Goal: Task Accomplishment & Management: Manage account settings

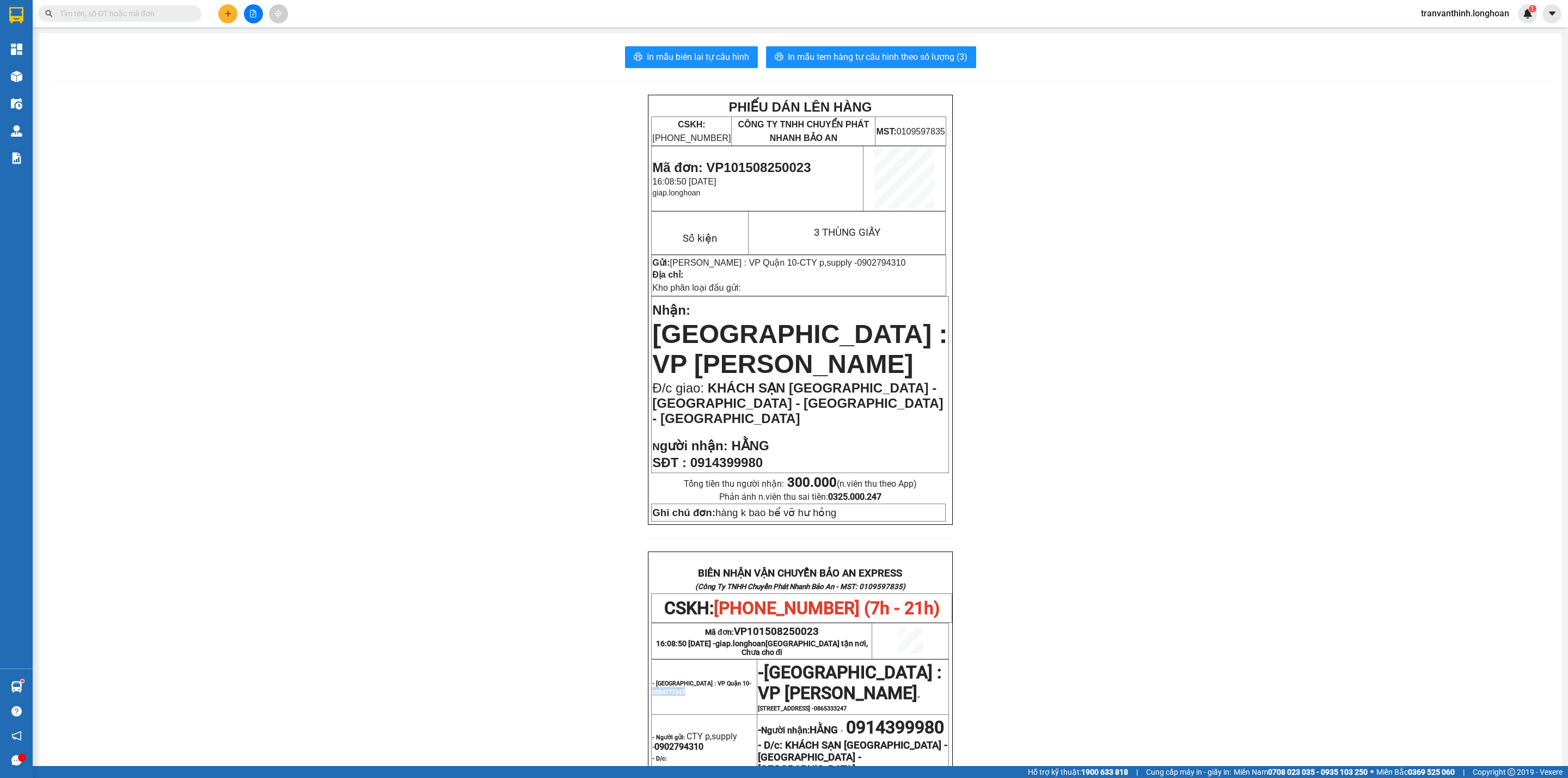
scroll to position [163, 0]
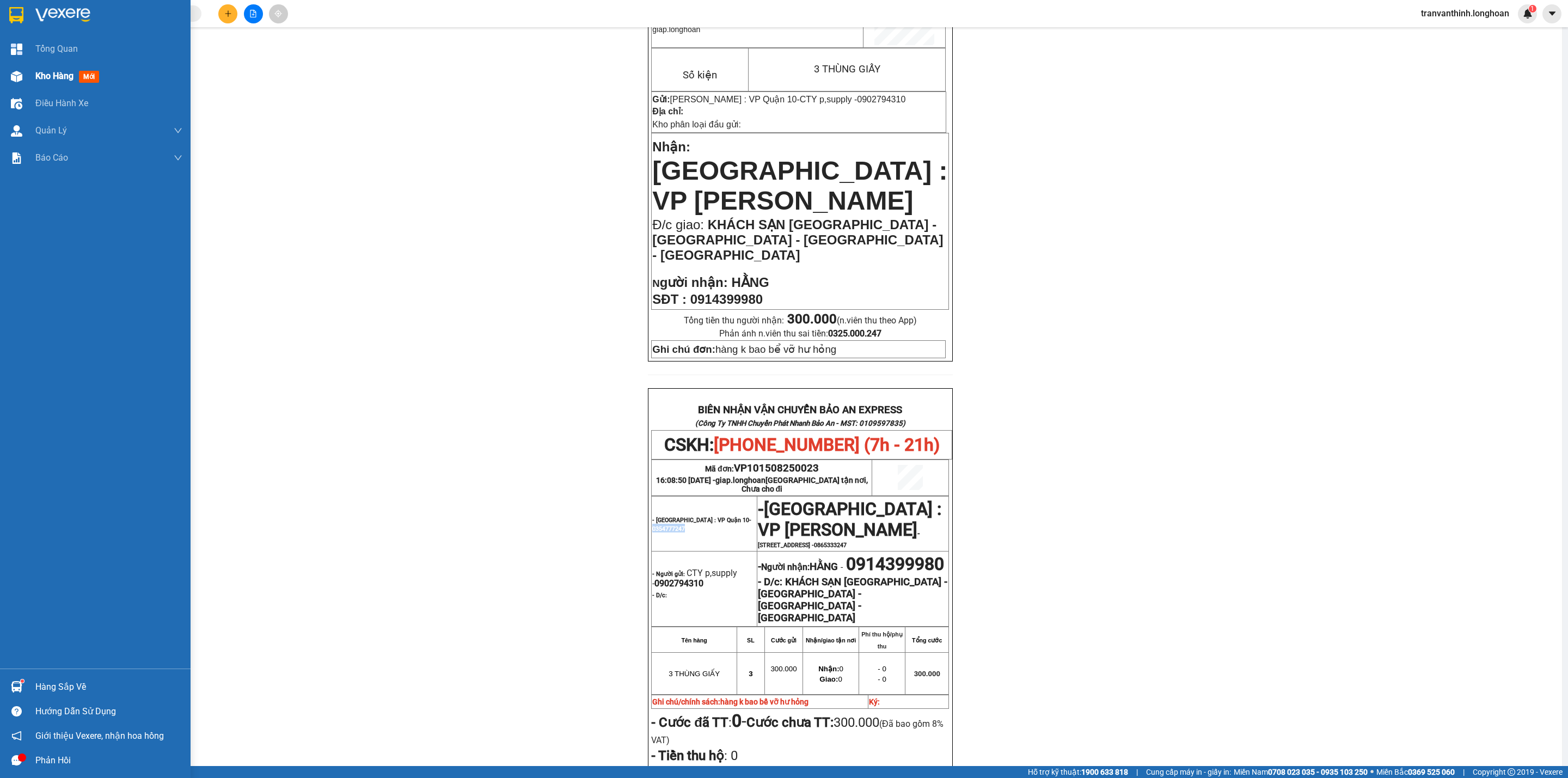
click at [41, 80] on span "Kho hàng" at bounding box center [54, 76] width 38 height 11
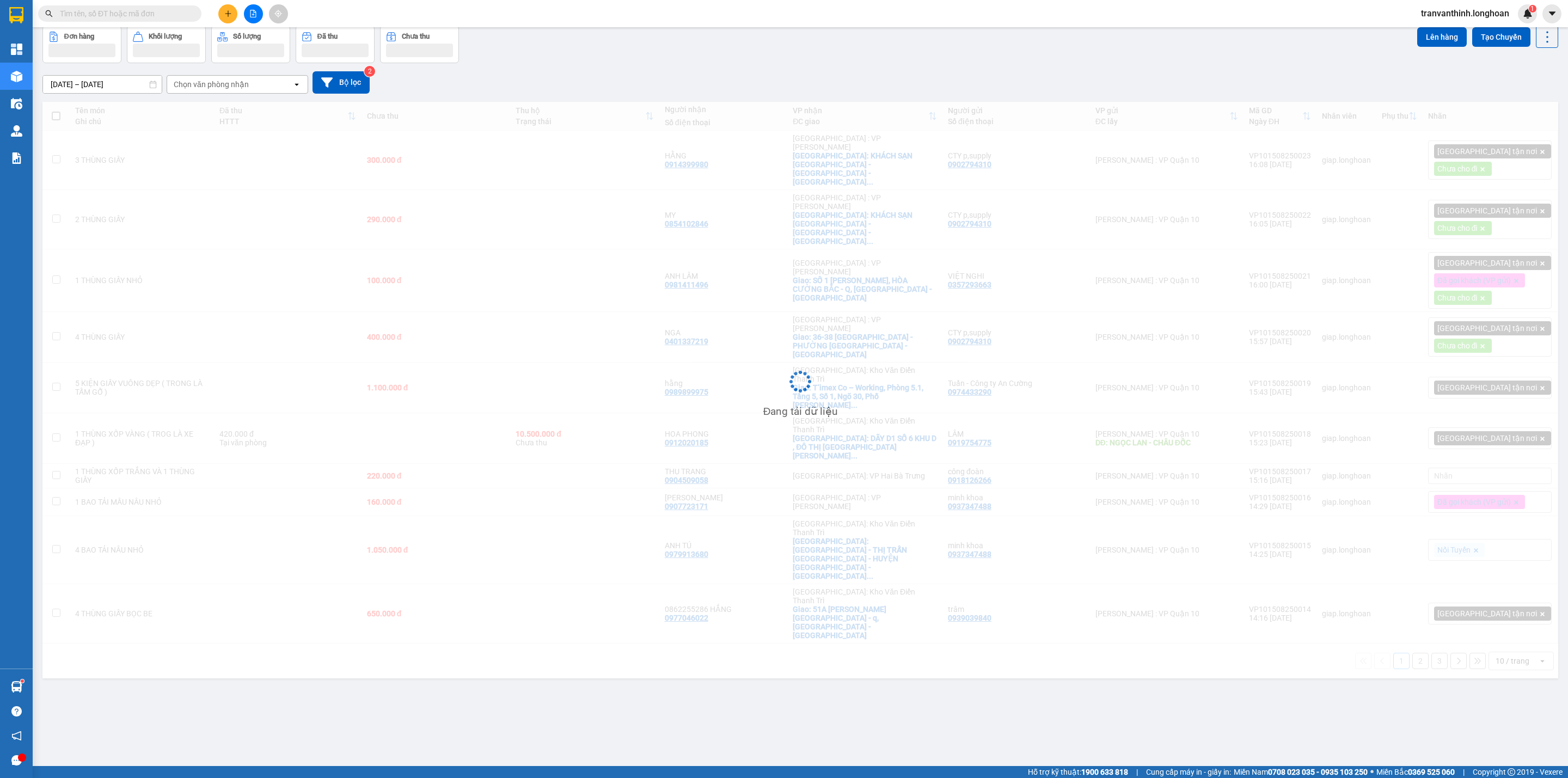
scroll to position [50, 0]
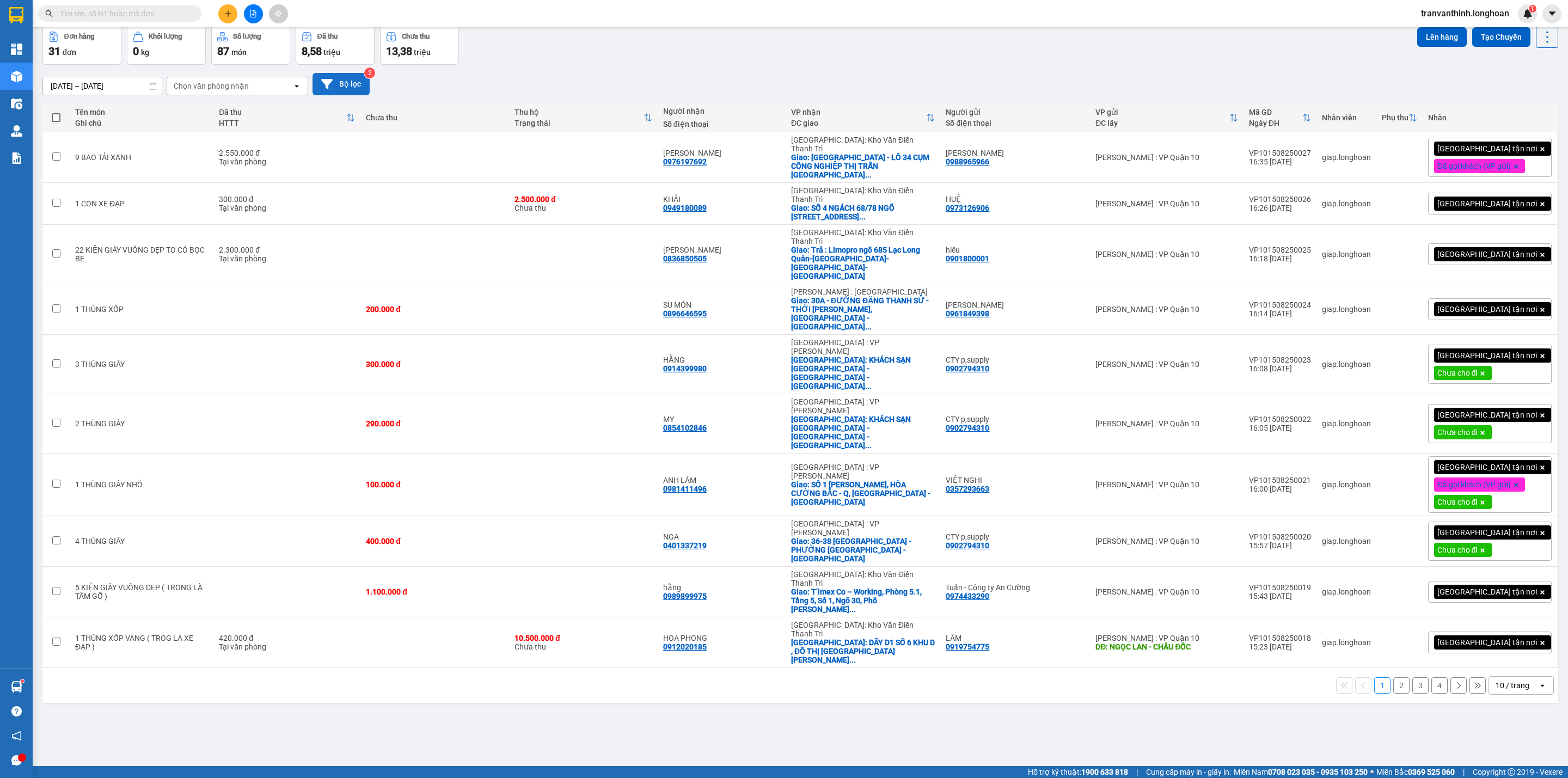
drag, startPoint x: 338, startPoint y: 78, endPoint x: 346, endPoint y: 79, distance: 8.1
click at [346, 79] on button "Bộ lọc" at bounding box center [341, 84] width 57 height 22
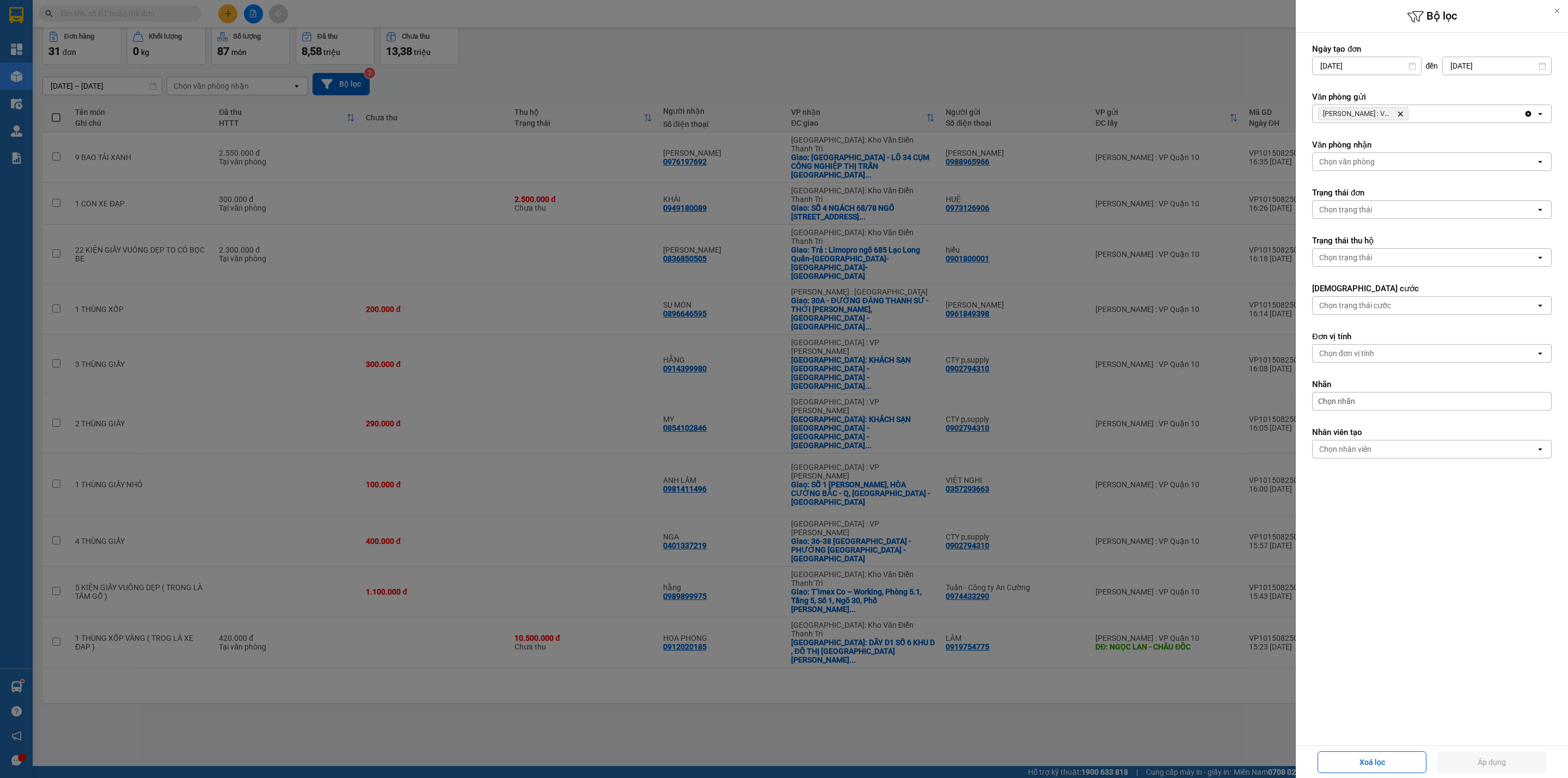
click at [1438, 111] on div "[GEOGRAPHIC_DATA] : VP Quận 10 Delete" at bounding box center [1418, 113] width 211 height 17
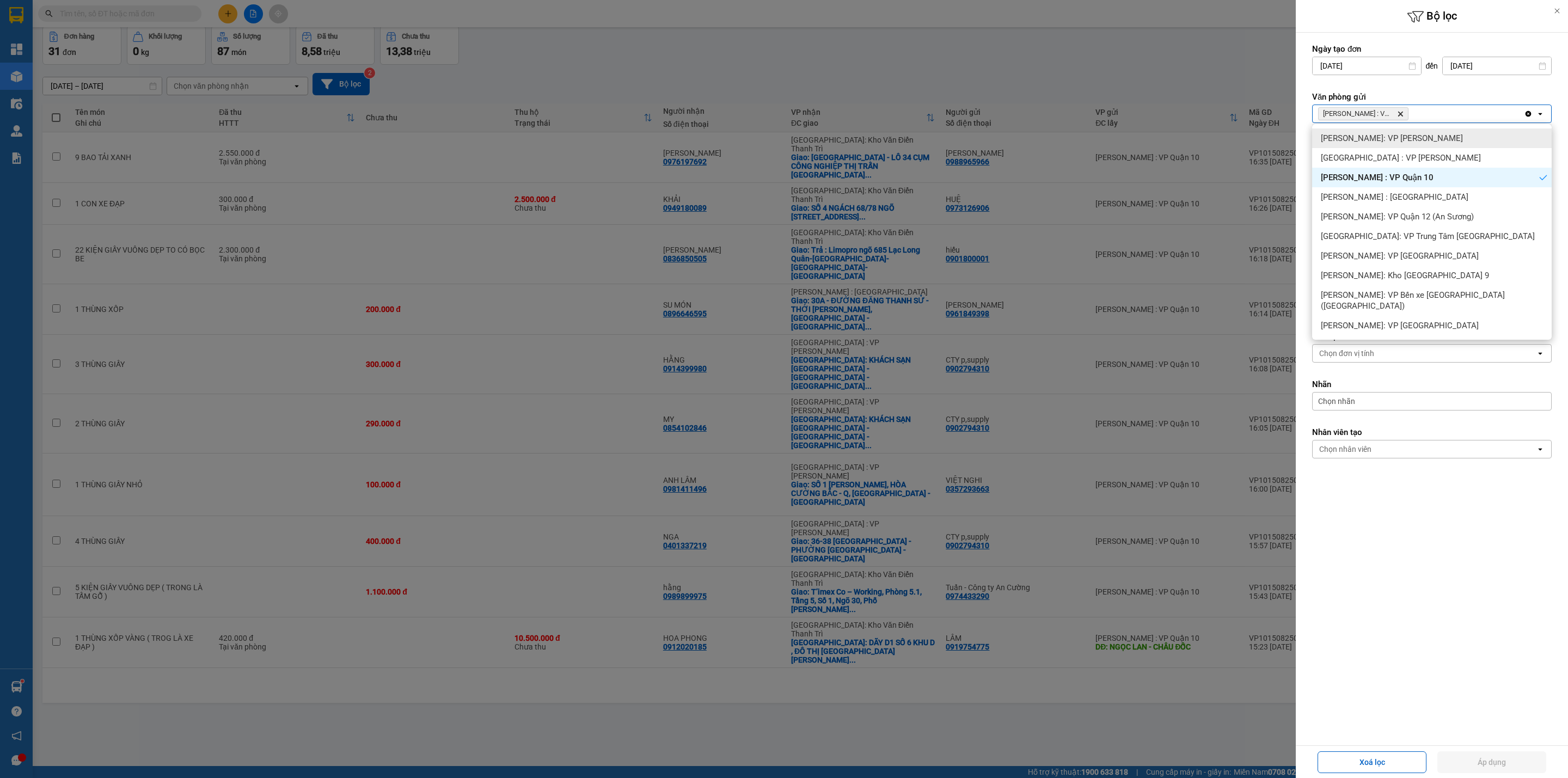
click at [1413, 139] on span "[PERSON_NAME]: VP [PERSON_NAME]" at bounding box center [1392, 137] width 142 height 11
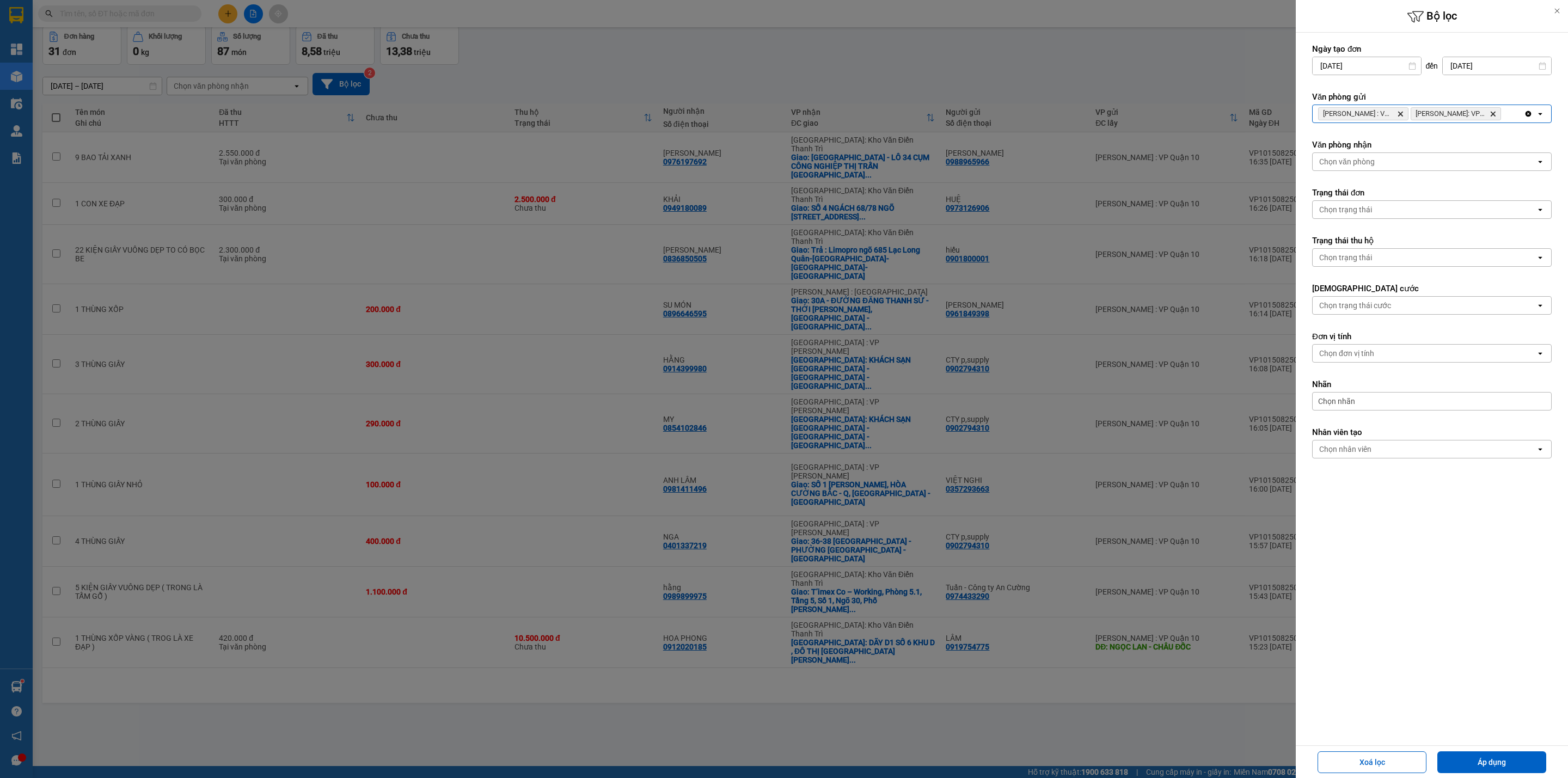
click at [1513, 113] on div "[PERSON_NAME] : VP [GEOGRAPHIC_DATA][PERSON_NAME]: VP Bình [PERSON_NAME]" at bounding box center [1418, 113] width 211 height 17
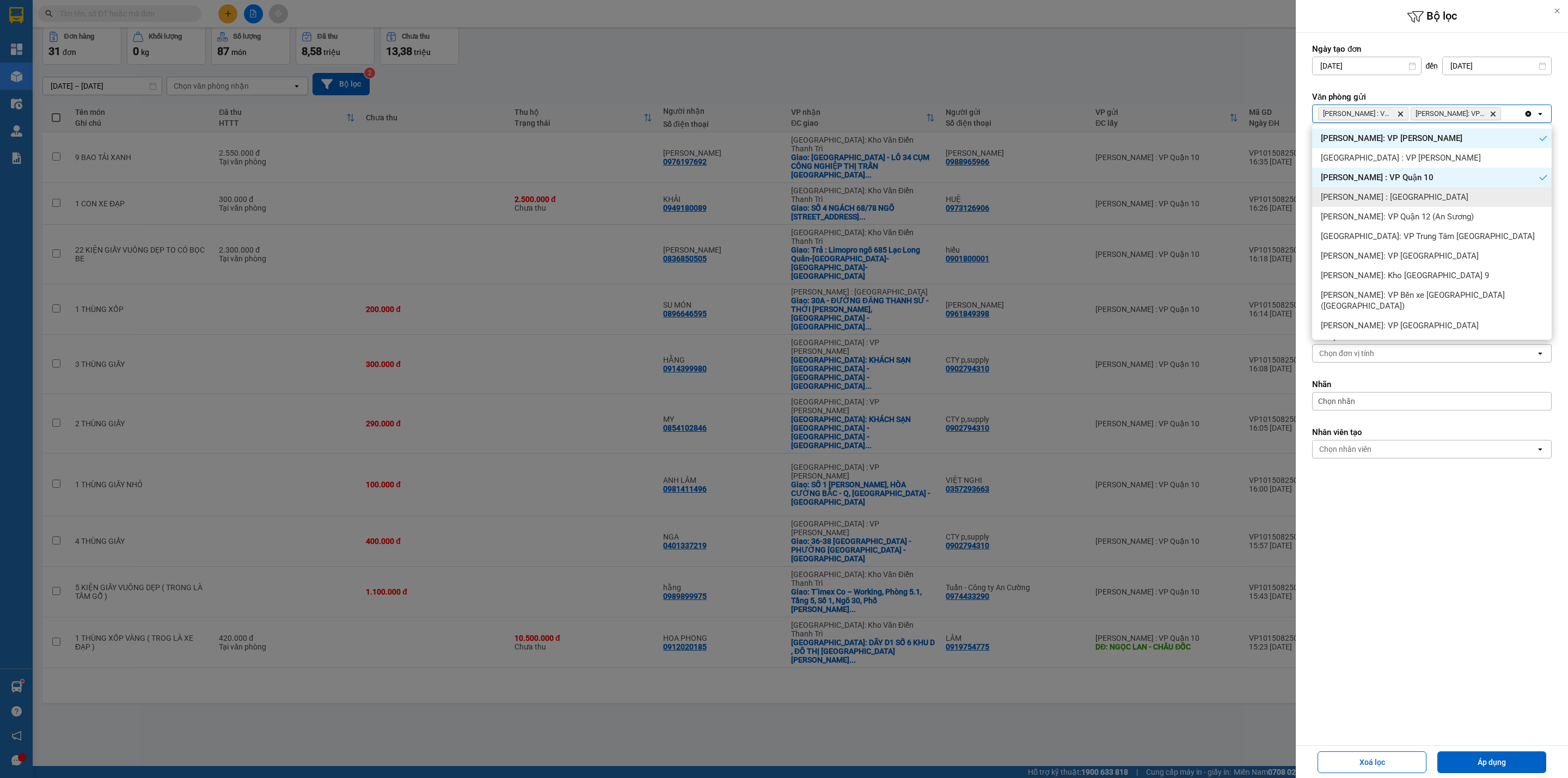
click at [1443, 195] on div "[PERSON_NAME] : [GEOGRAPHIC_DATA]" at bounding box center [1431, 197] width 240 height 20
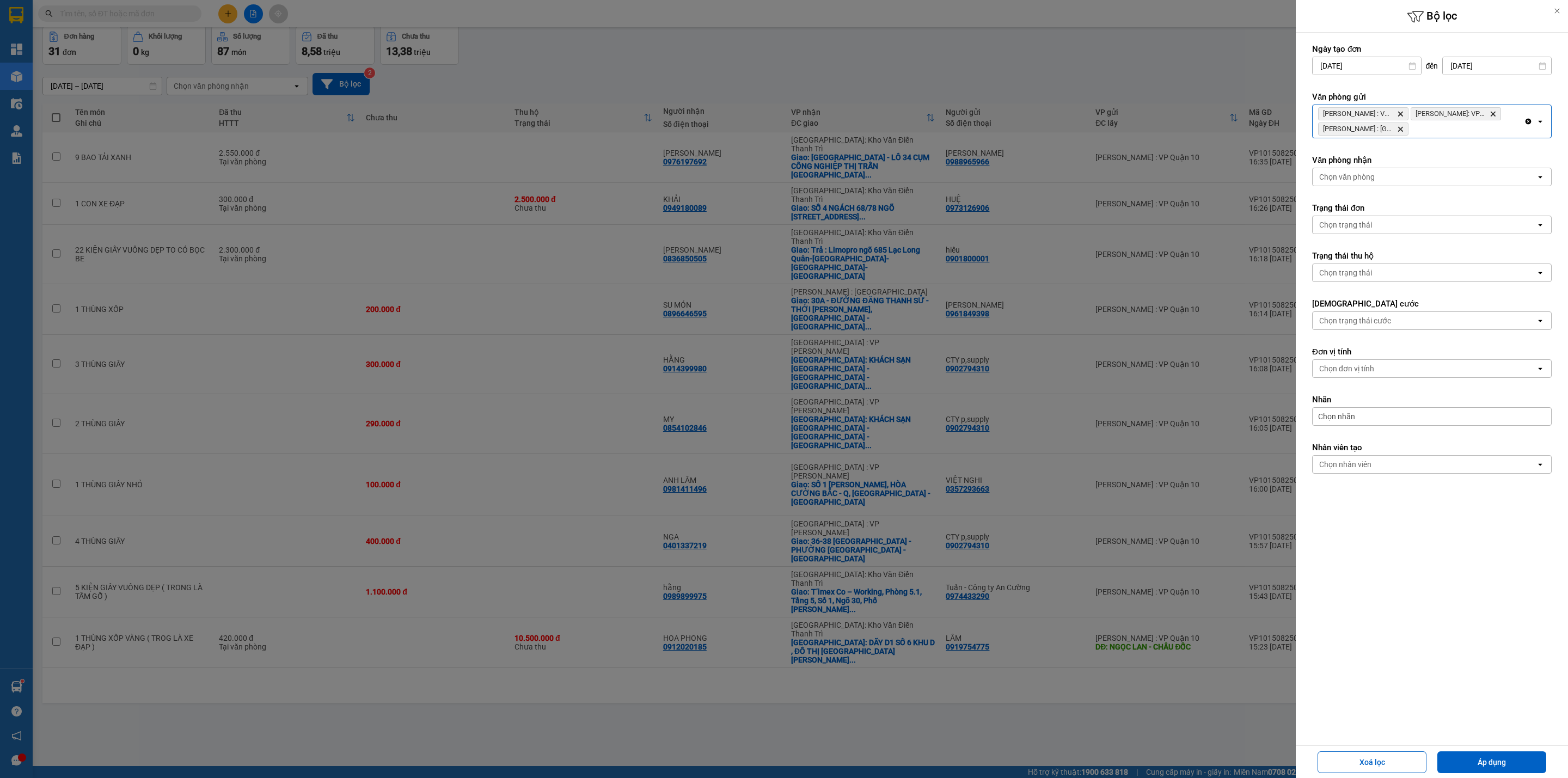
click at [1498, 136] on div "[PERSON_NAME] : VP Quận 10 Delete [PERSON_NAME][GEOGRAPHIC_DATA]: VP [GEOGRAPHI…" at bounding box center [1418, 121] width 211 height 33
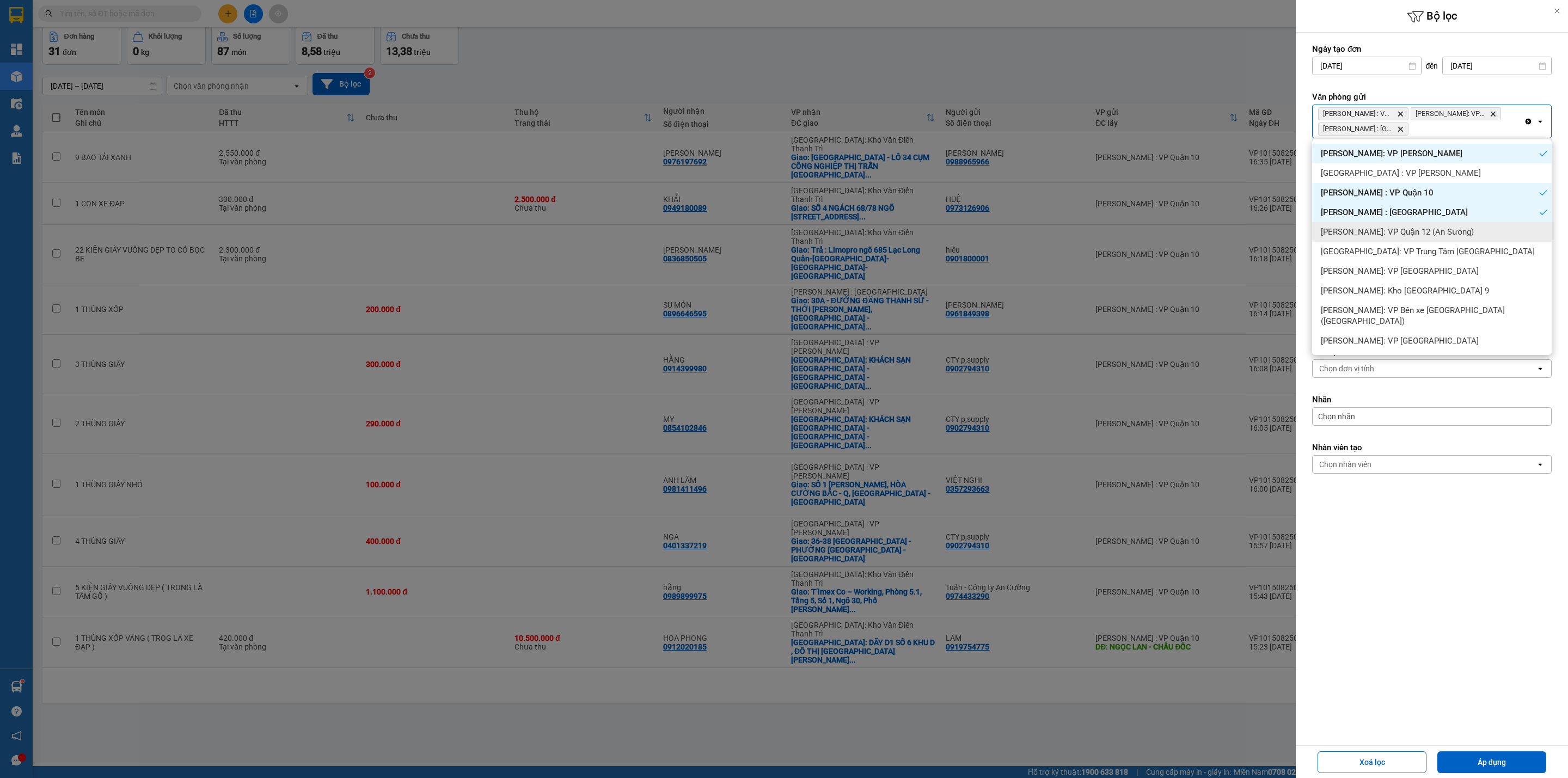
click at [1461, 233] on div "[PERSON_NAME]: VP Quận 12 (An Sương)" at bounding box center [1431, 232] width 240 height 20
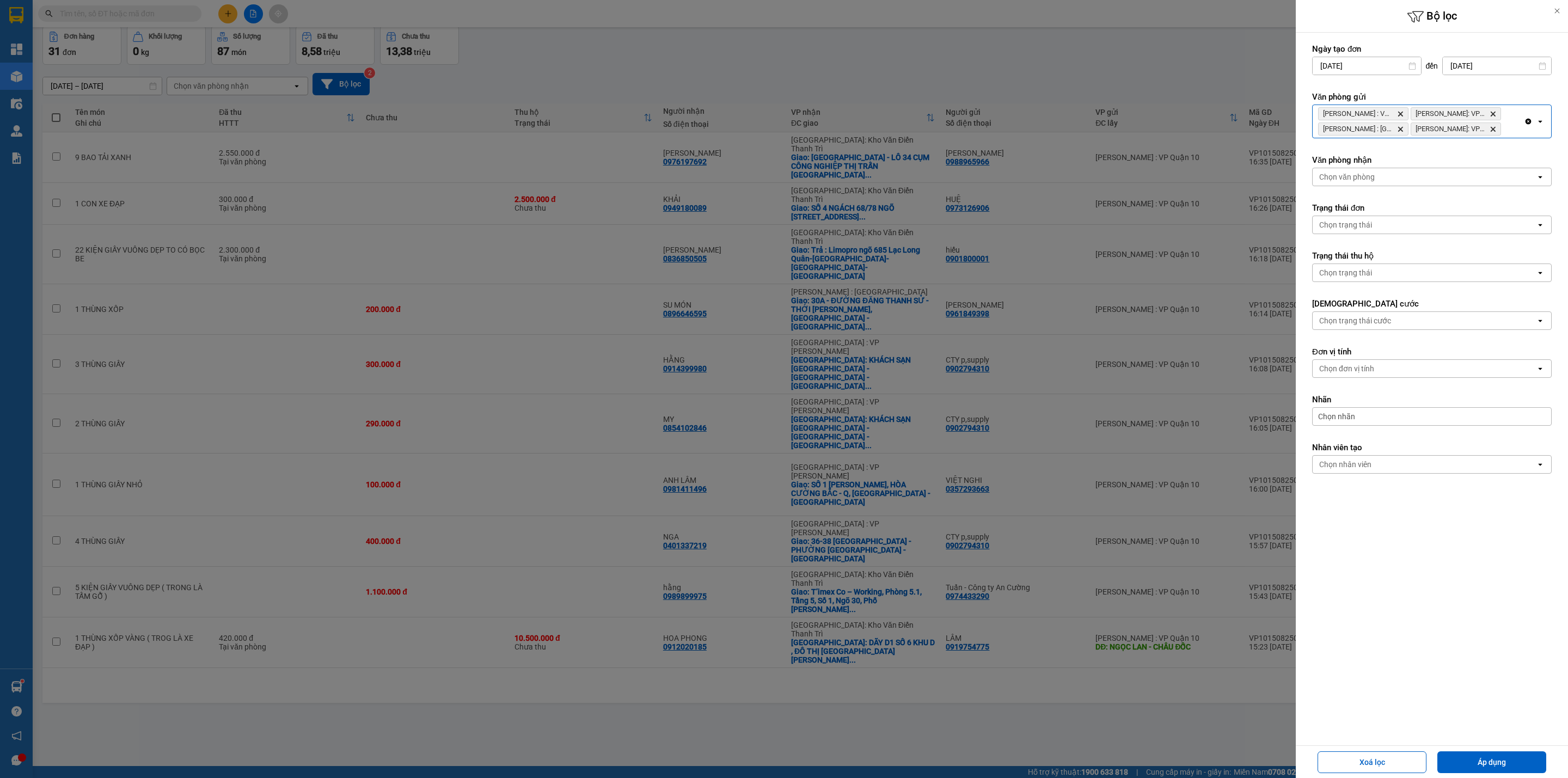
click at [1513, 129] on div "[GEOGRAPHIC_DATA] : VP Quận 10 Delete [PERSON_NAME][GEOGRAPHIC_DATA]: VP Bình T…" at bounding box center [1418, 121] width 211 height 33
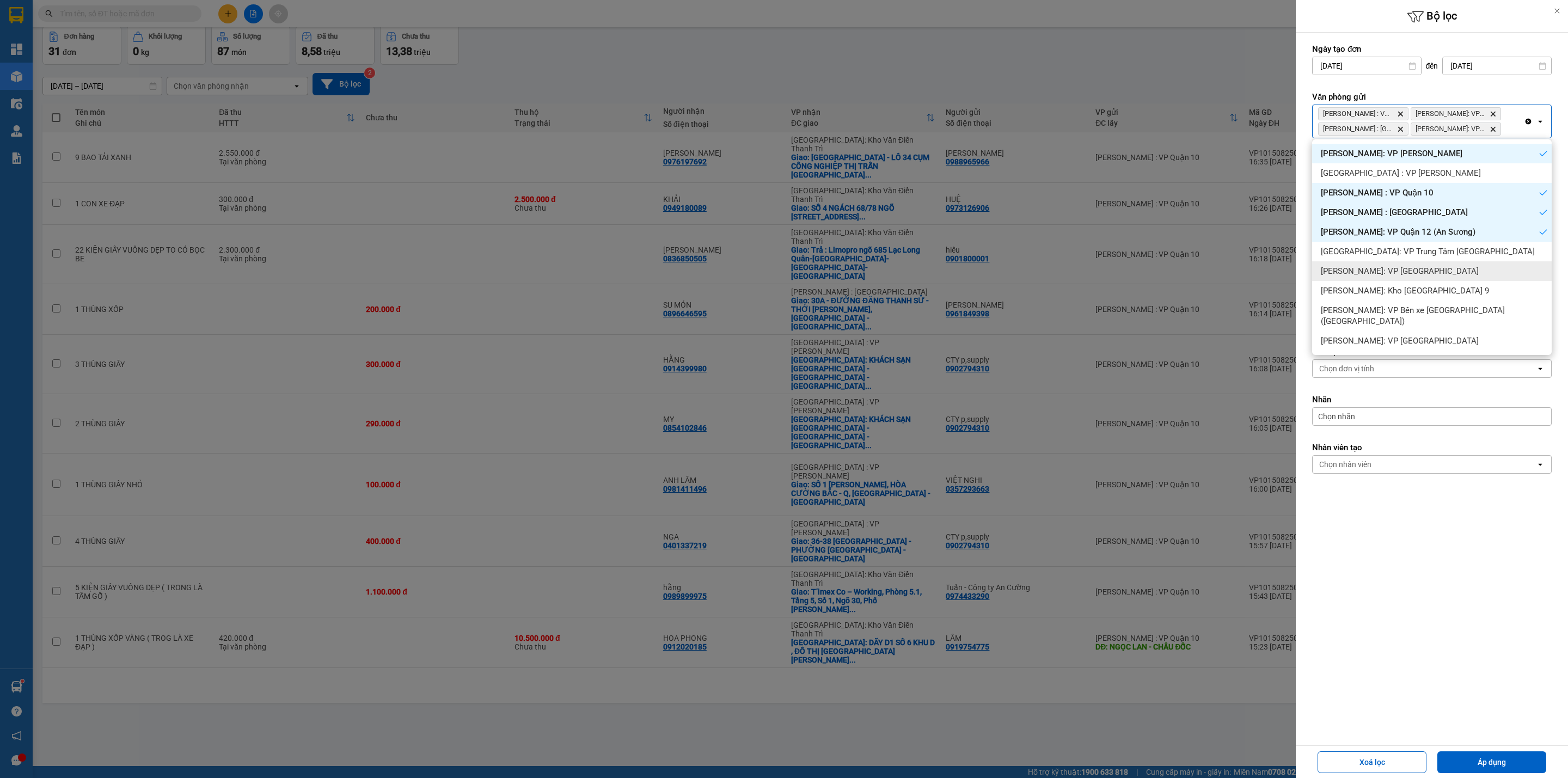
click at [1445, 275] on div "[PERSON_NAME]: VP [GEOGRAPHIC_DATA]" at bounding box center [1431, 271] width 240 height 20
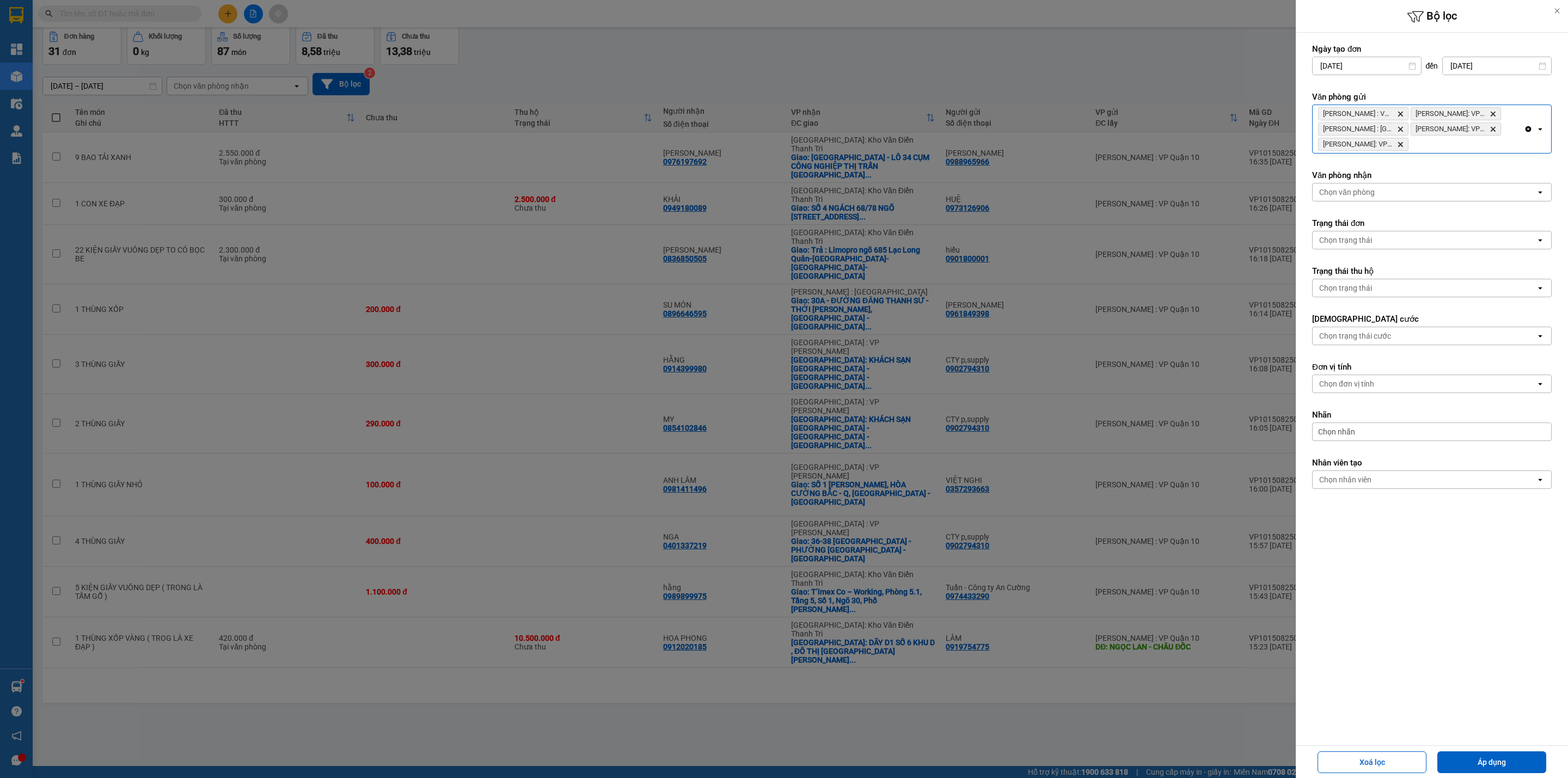
click at [1495, 141] on div "[PERSON_NAME][GEOGRAPHIC_DATA] : VP Quận 10 Delete [PERSON_NAME][GEOGRAPHIC_DAT…" at bounding box center [1418, 128] width 211 height 48
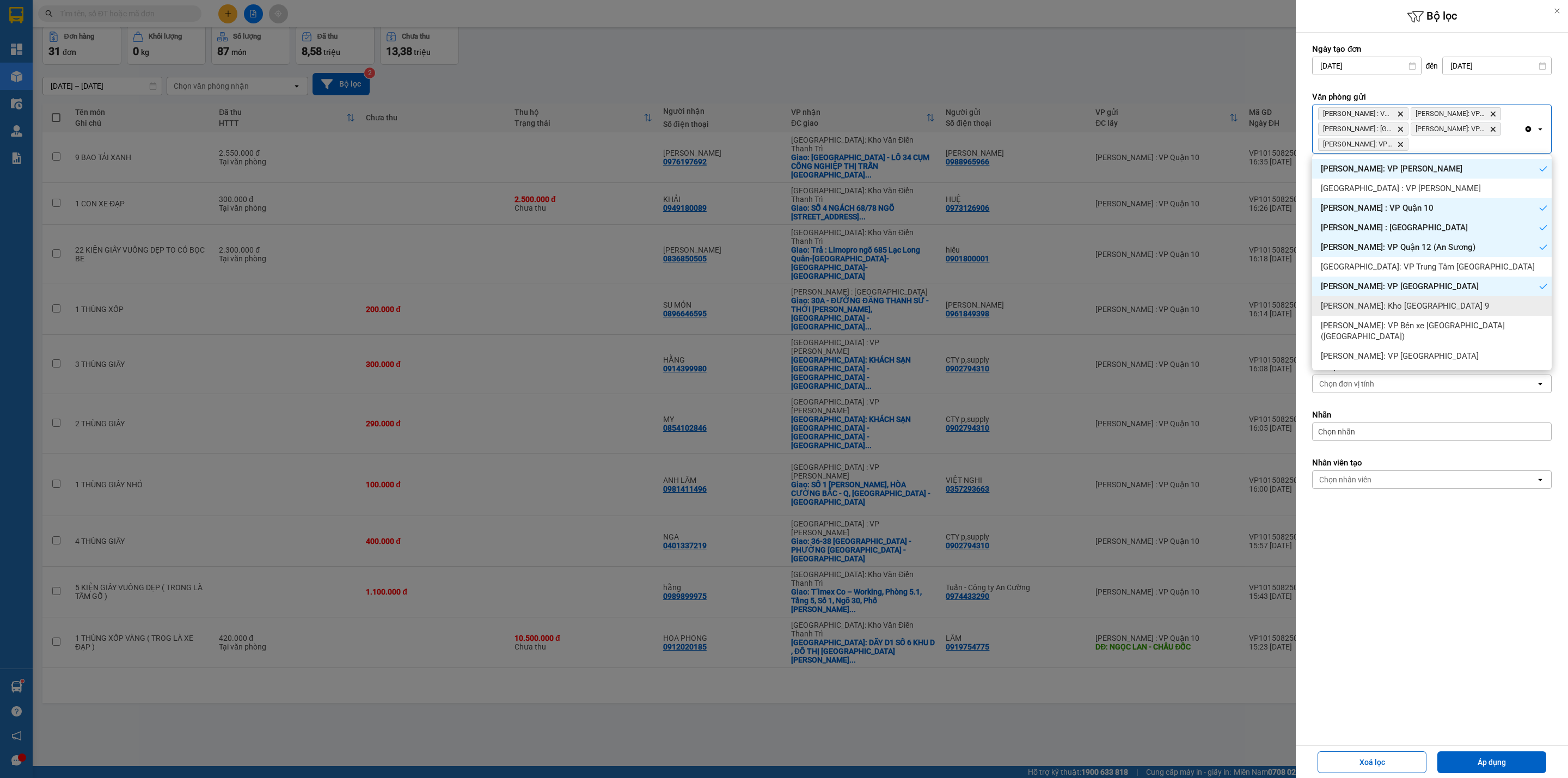
click at [1427, 304] on span "[PERSON_NAME]: Kho [GEOGRAPHIC_DATA] 9" at bounding box center [1405, 305] width 168 height 11
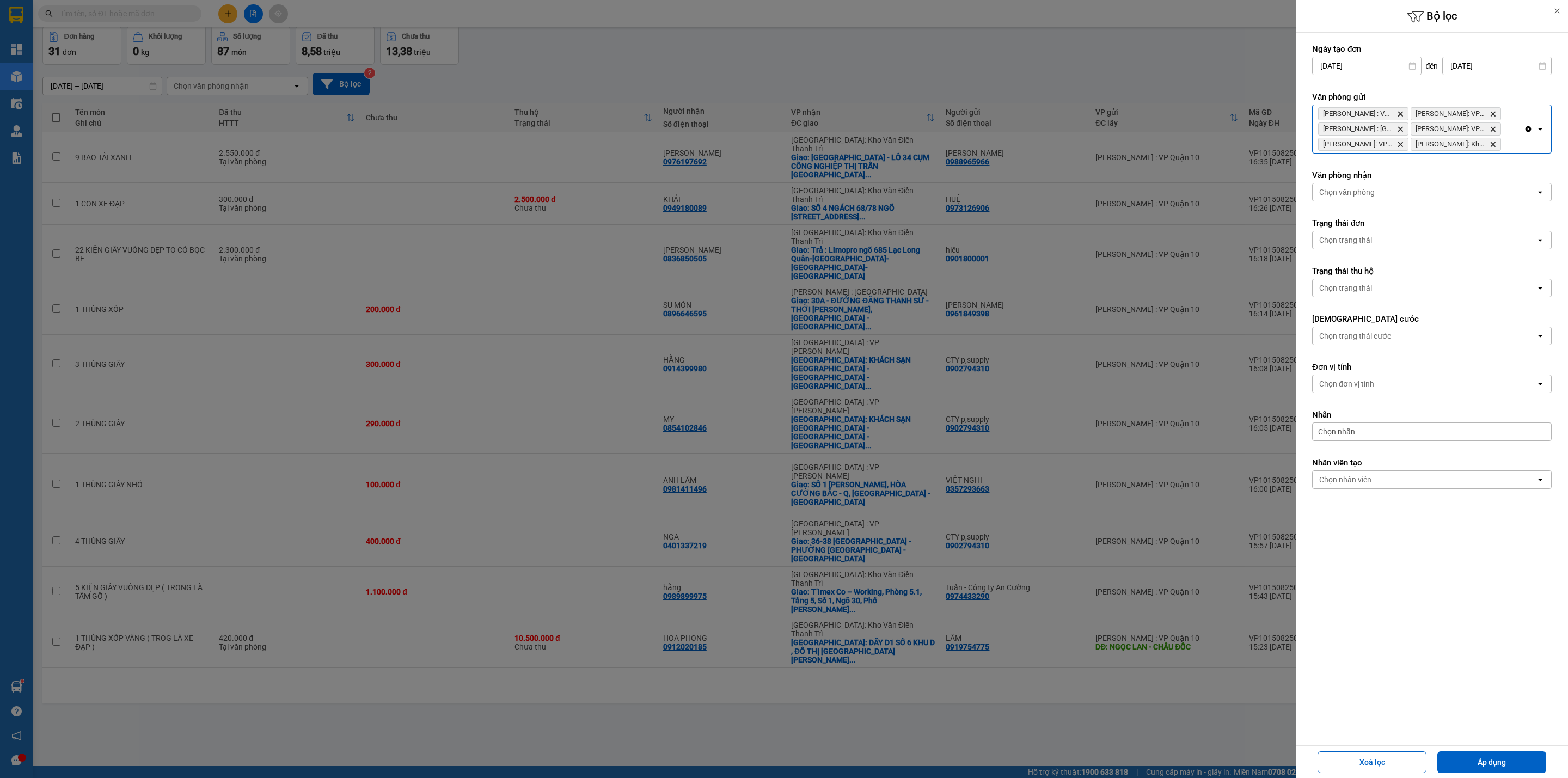
click at [1504, 144] on input "Selected Hồ Chí Minh : VP Quận 10, Hồ Chí Minh: VP Bình Thạnh, Hồ Chí Minh : Kh…" at bounding box center [1503, 144] width 1 height 11
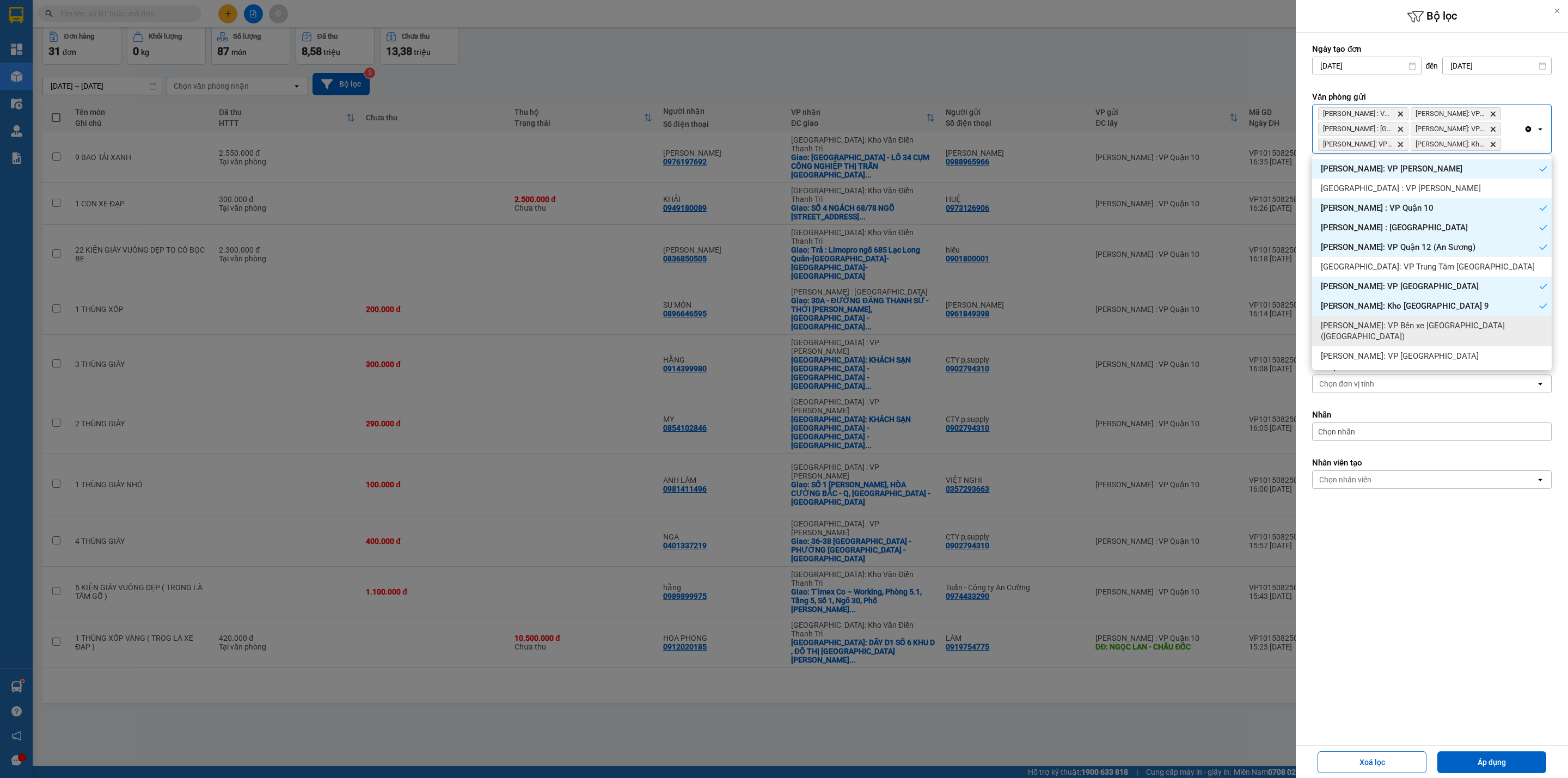
click at [1453, 322] on span "[PERSON_NAME]: VP Bến xe [GEOGRAPHIC_DATA] ([GEOGRAPHIC_DATA])" at bounding box center [1434, 331] width 226 height 22
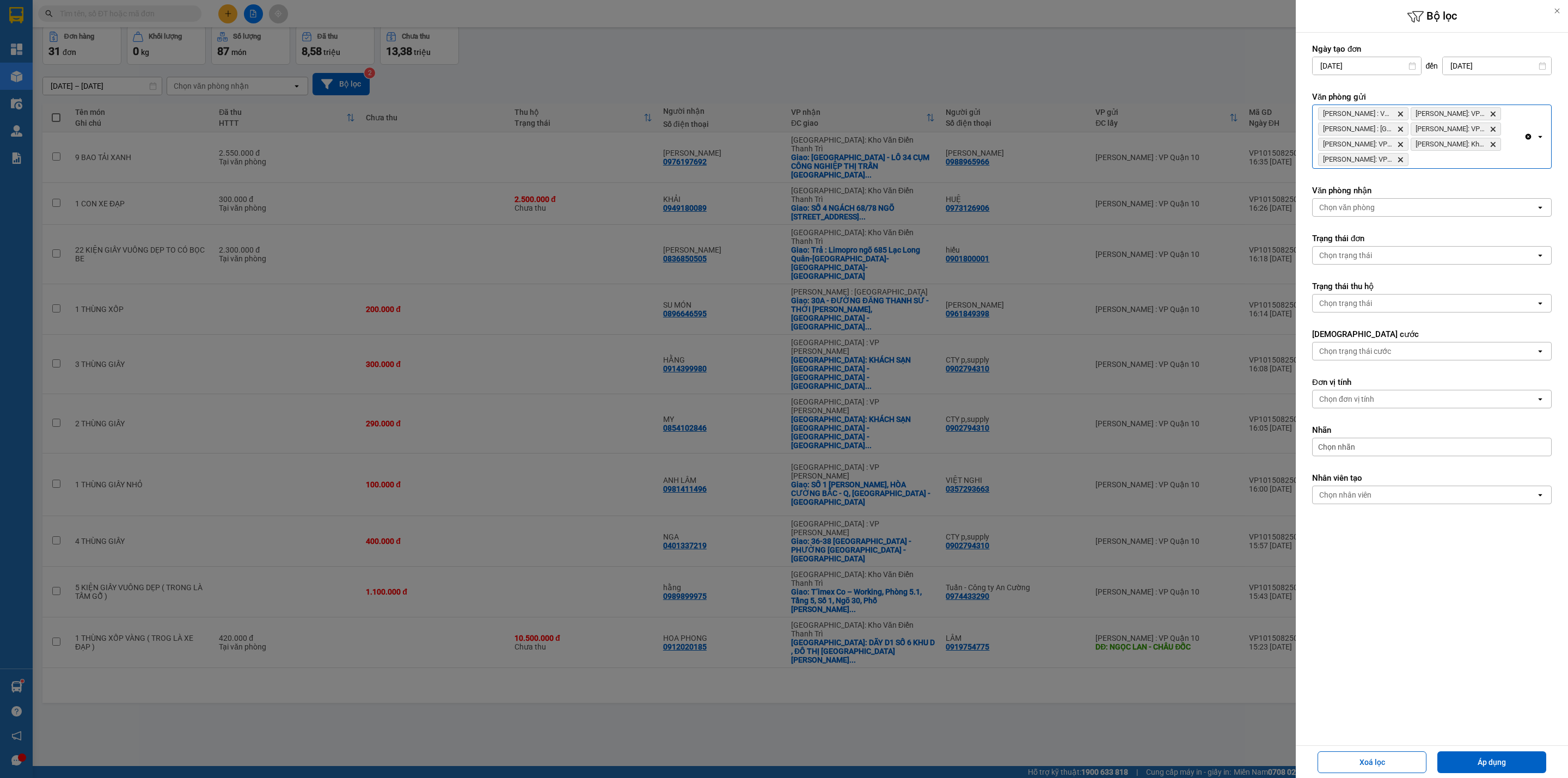
click at [1508, 157] on div "[GEOGRAPHIC_DATA] : VP Quận 10 Delete [PERSON_NAME][GEOGRAPHIC_DATA]: VP [GEOGR…" at bounding box center [1418, 137] width 211 height 63
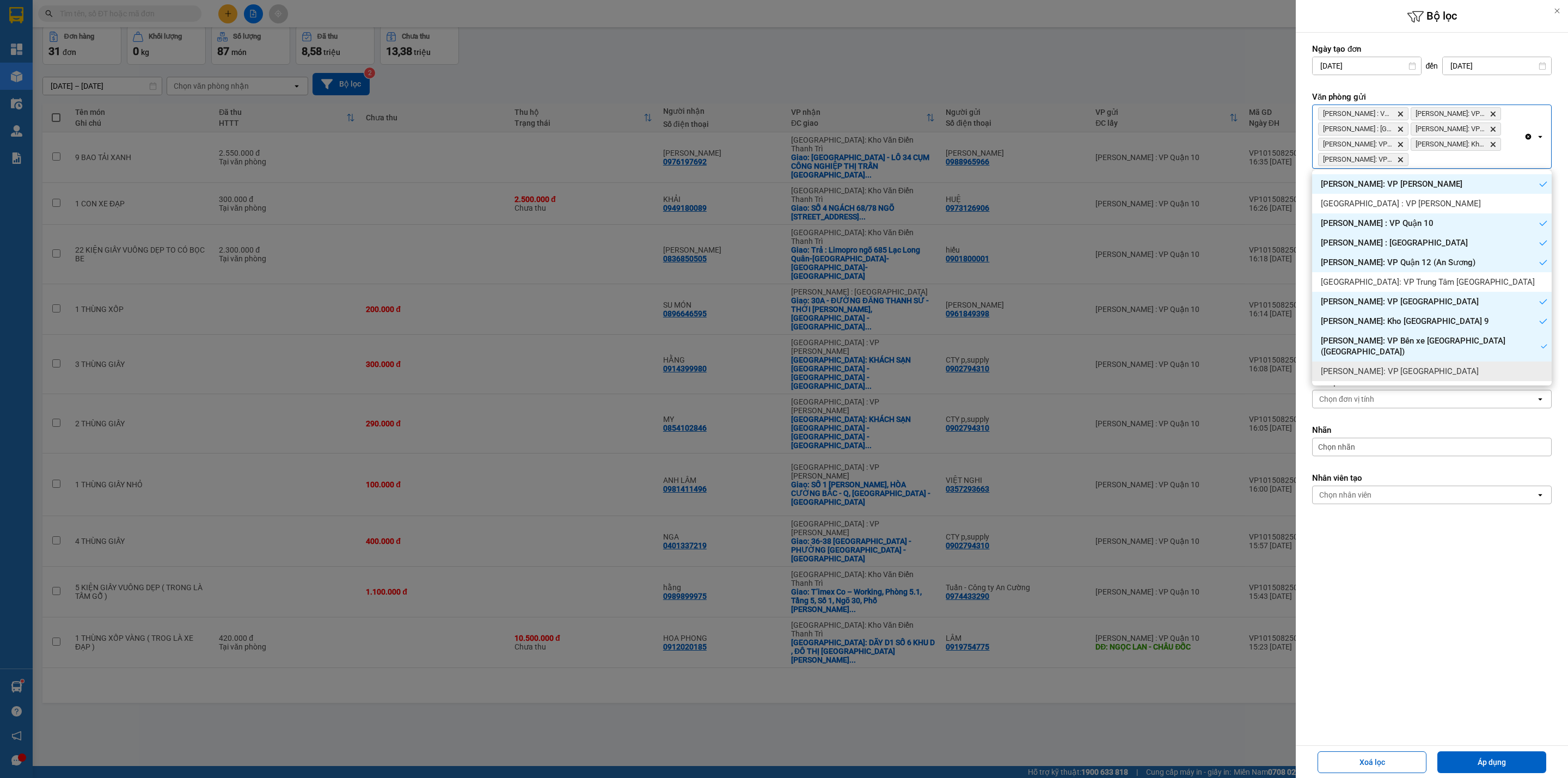
click at [1431, 366] on span "[PERSON_NAME]: VP [GEOGRAPHIC_DATA]" at bounding box center [1400, 371] width 158 height 11
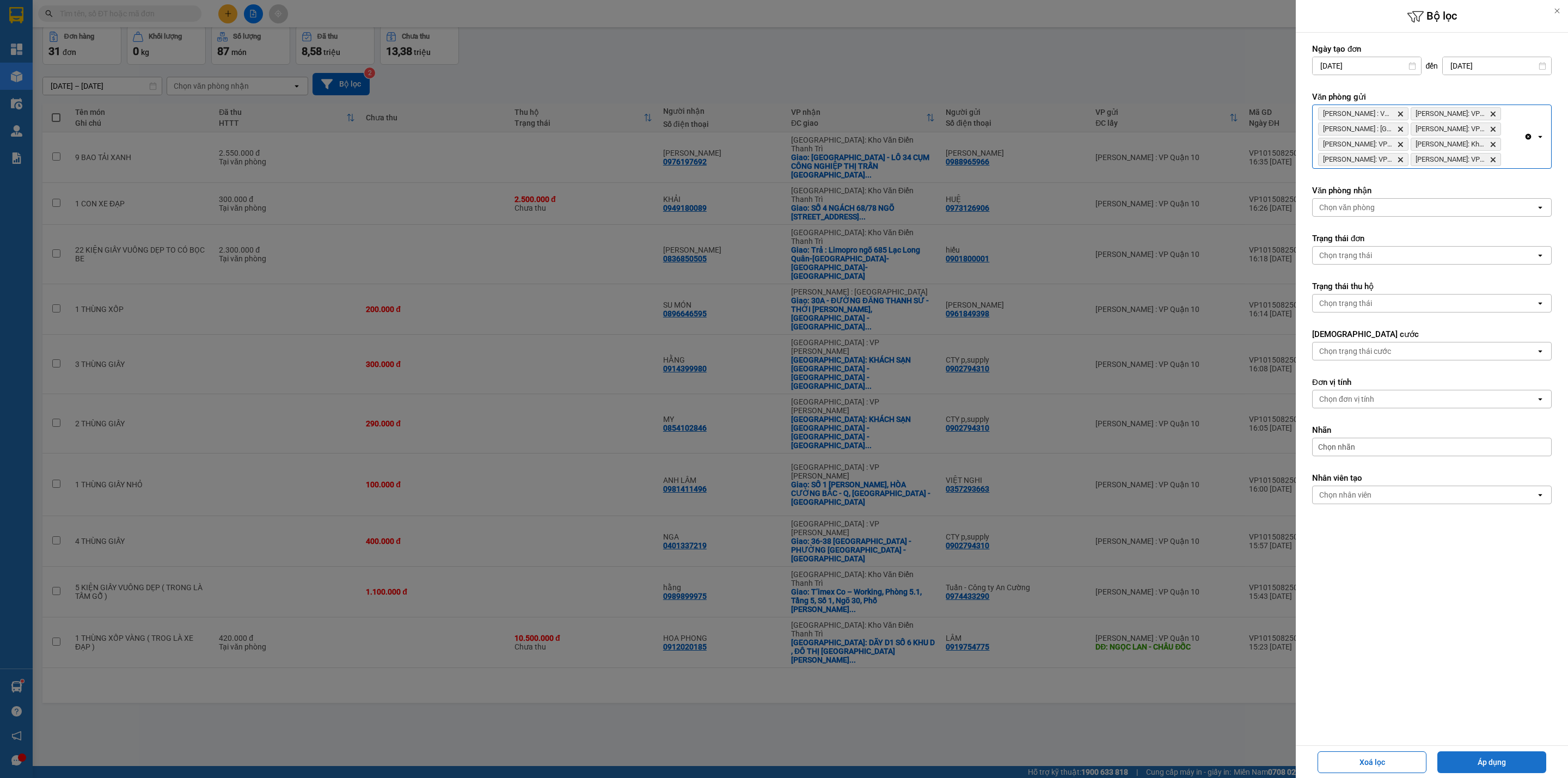
click at [1505, 764] on button "Áp dụng" at bounding box center [1492, 762] width 109 height 22
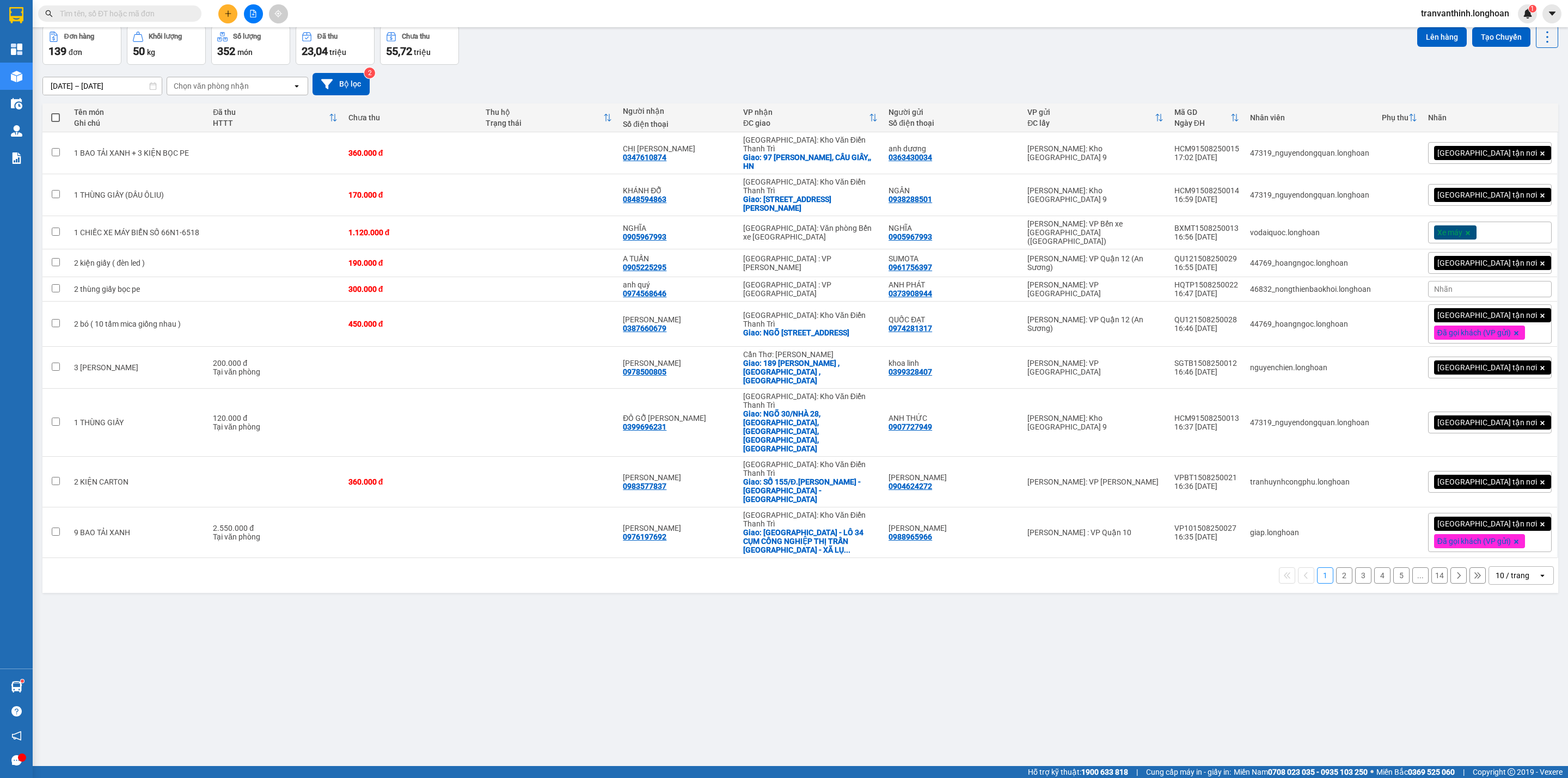
click at [225, 85] on div "Chọn văn phòng nhận" at bounding box center [211, 85] width 75 height 11
type input "ct"
click at [205, 149] on span "Cần Thơ: [PERSON_NAME]" at bounding box center [224, 149] width 98 height 11
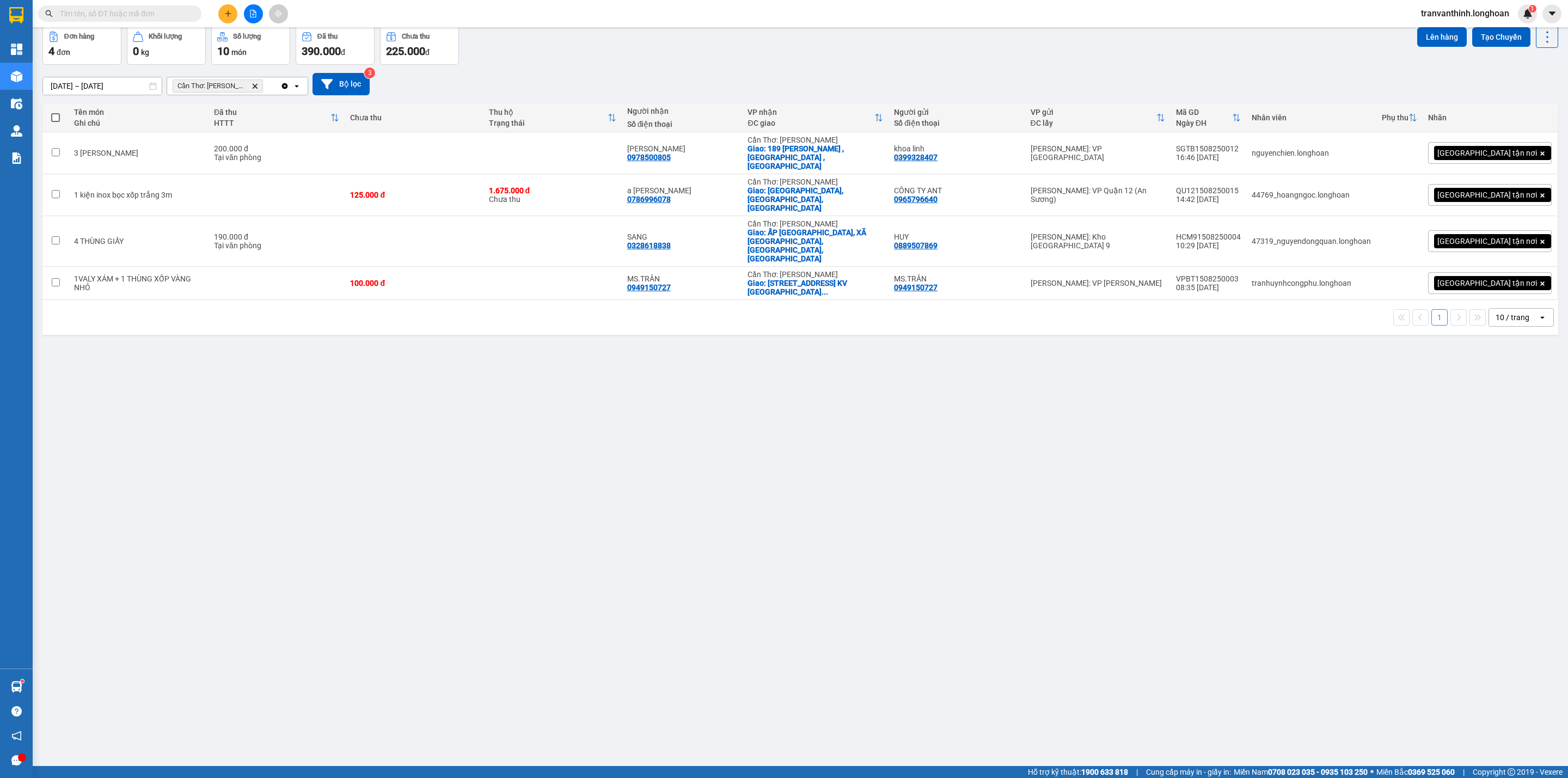
click at [285, 87] on icon "Clear all" at bounding box center [285, 85] width 9 height 9
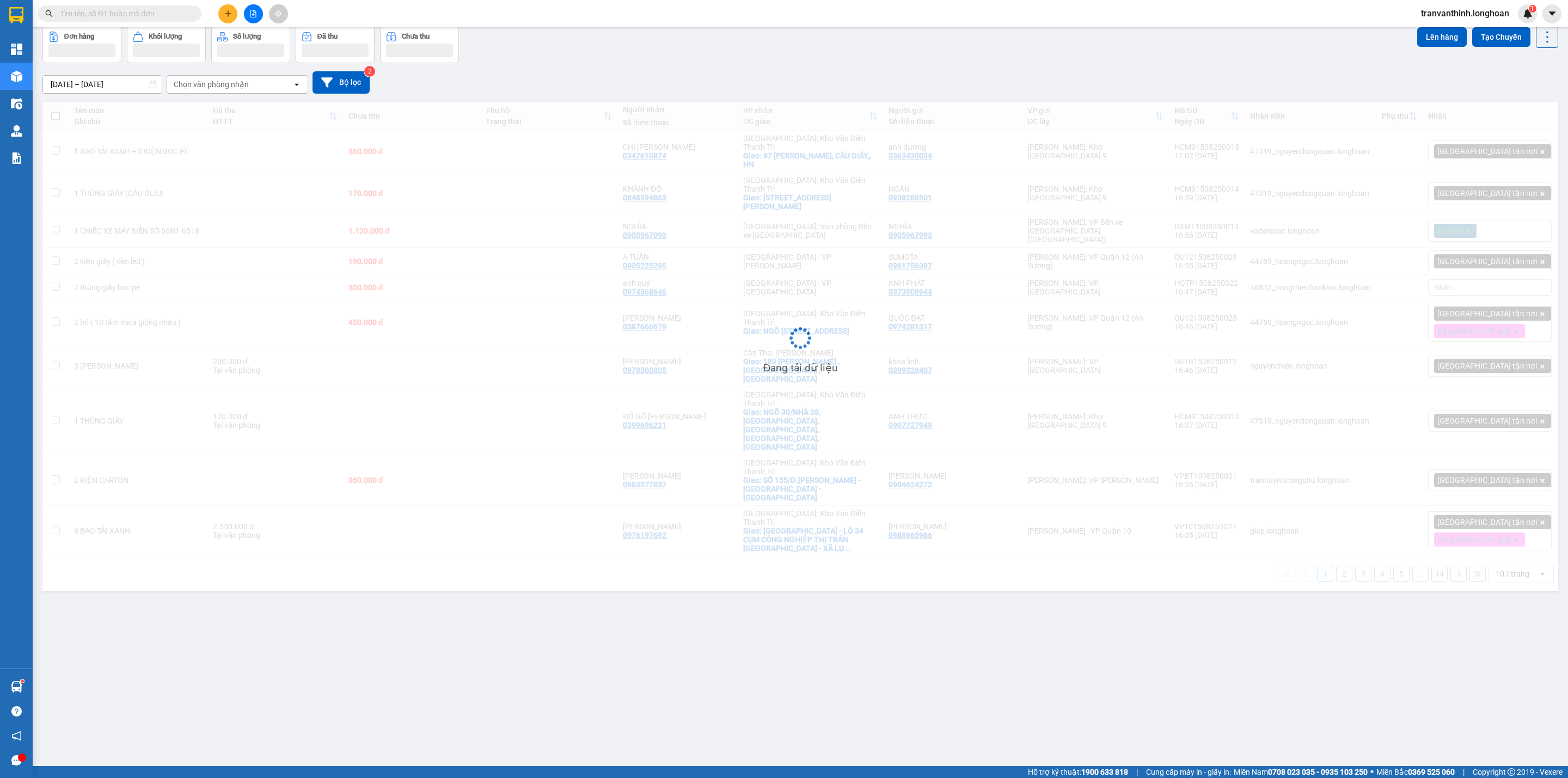
click at [322, 83] on icon at bounding box center [327, 82] width 11 height 11
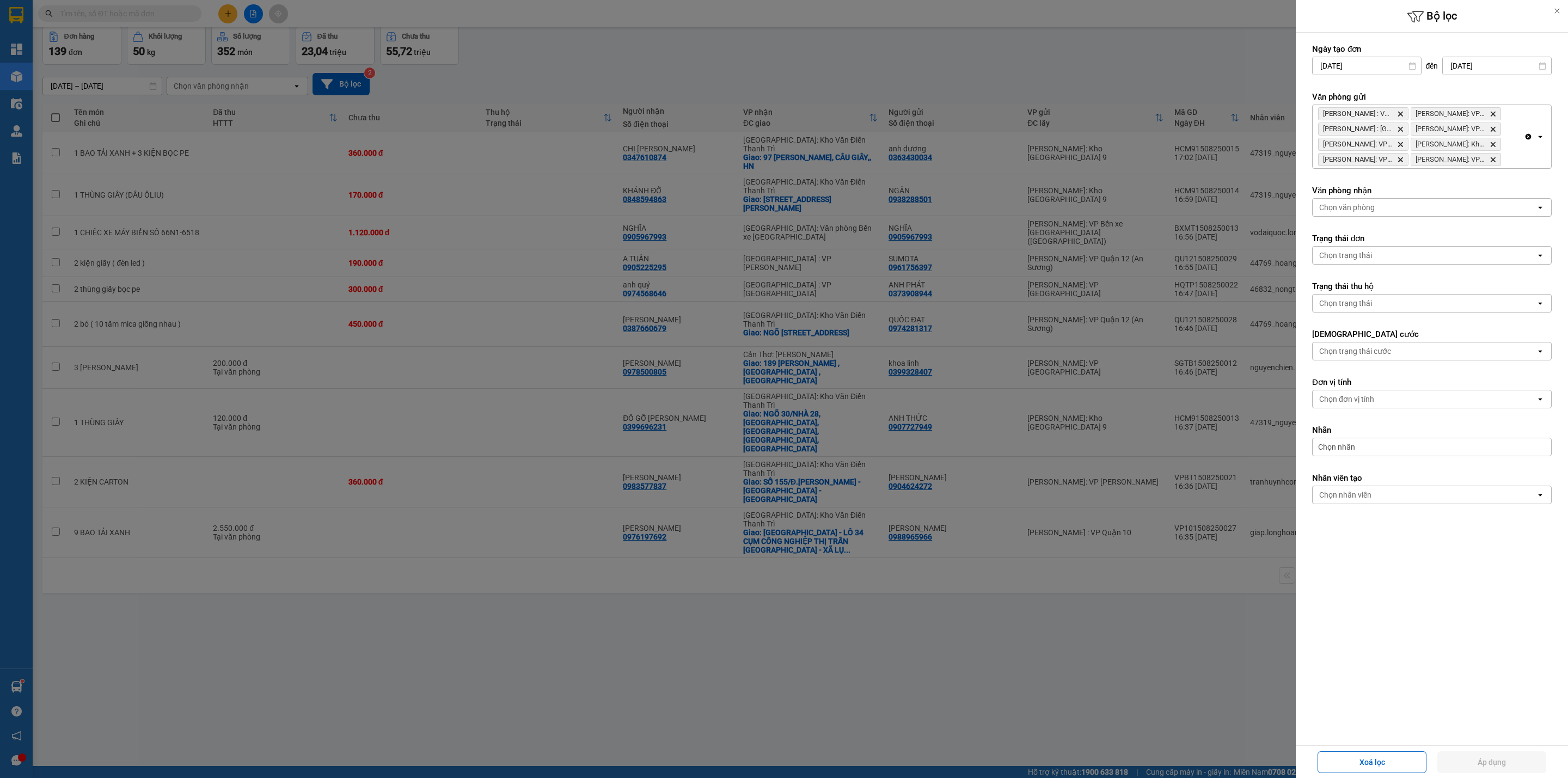
click at [1527, 136] on icon "Clear all" at bounding box center [1528, 137] width 6 height 6
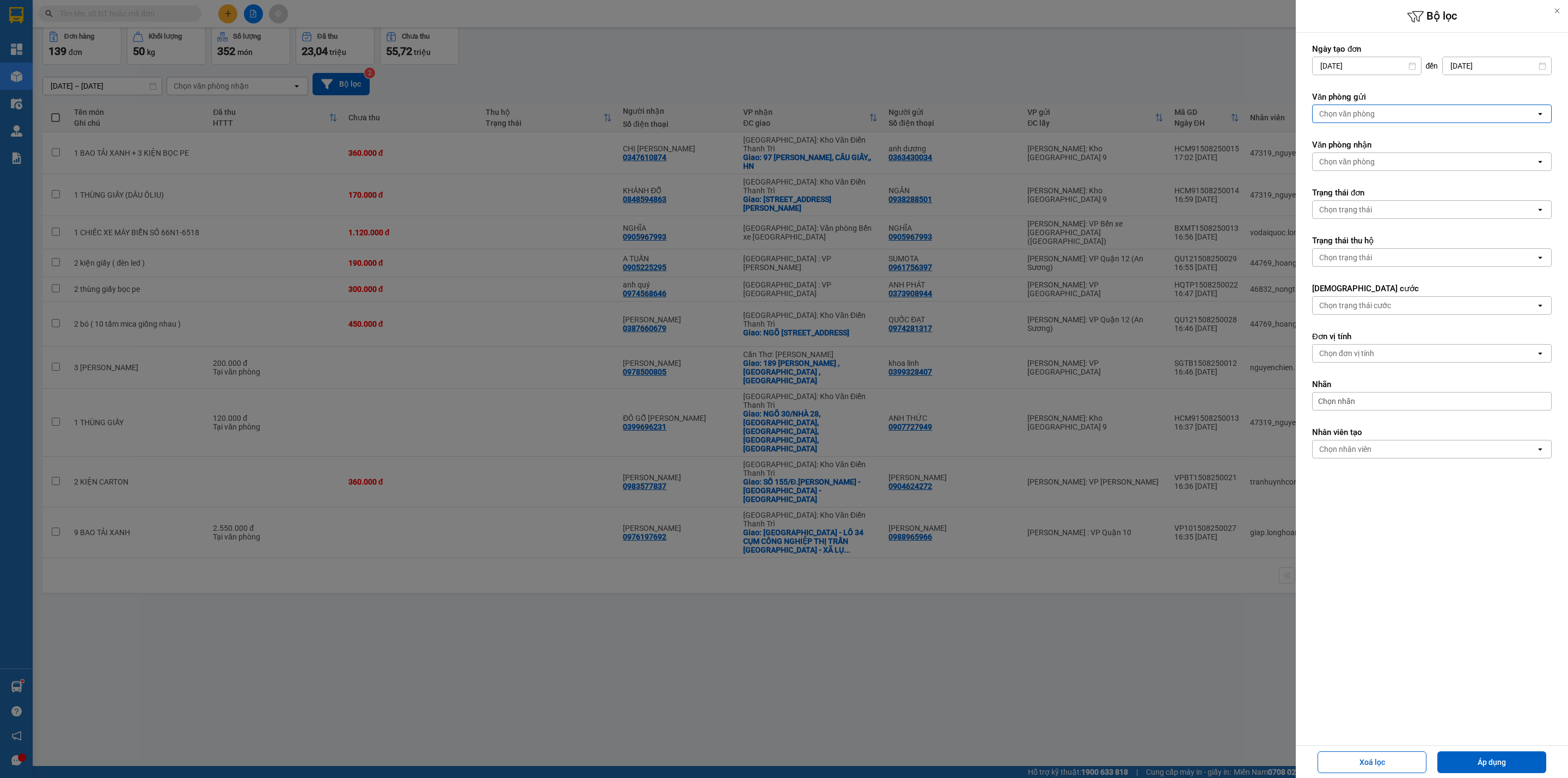
click at [1527, 136] on form "Ngày tạo đơn [DATE] Press the down arrow key to interact with the calendar and …" at bounding box center [1431, 276] width 240 height 463
drag, startPoint x: 1477, startPoint y: 108, endPoint x: 1472, endPoint y: 116, distance: 9.4
click at [1476, 106] on div "Chọn văn phòng" at bounding box center [1424, 113] width 223 height 17
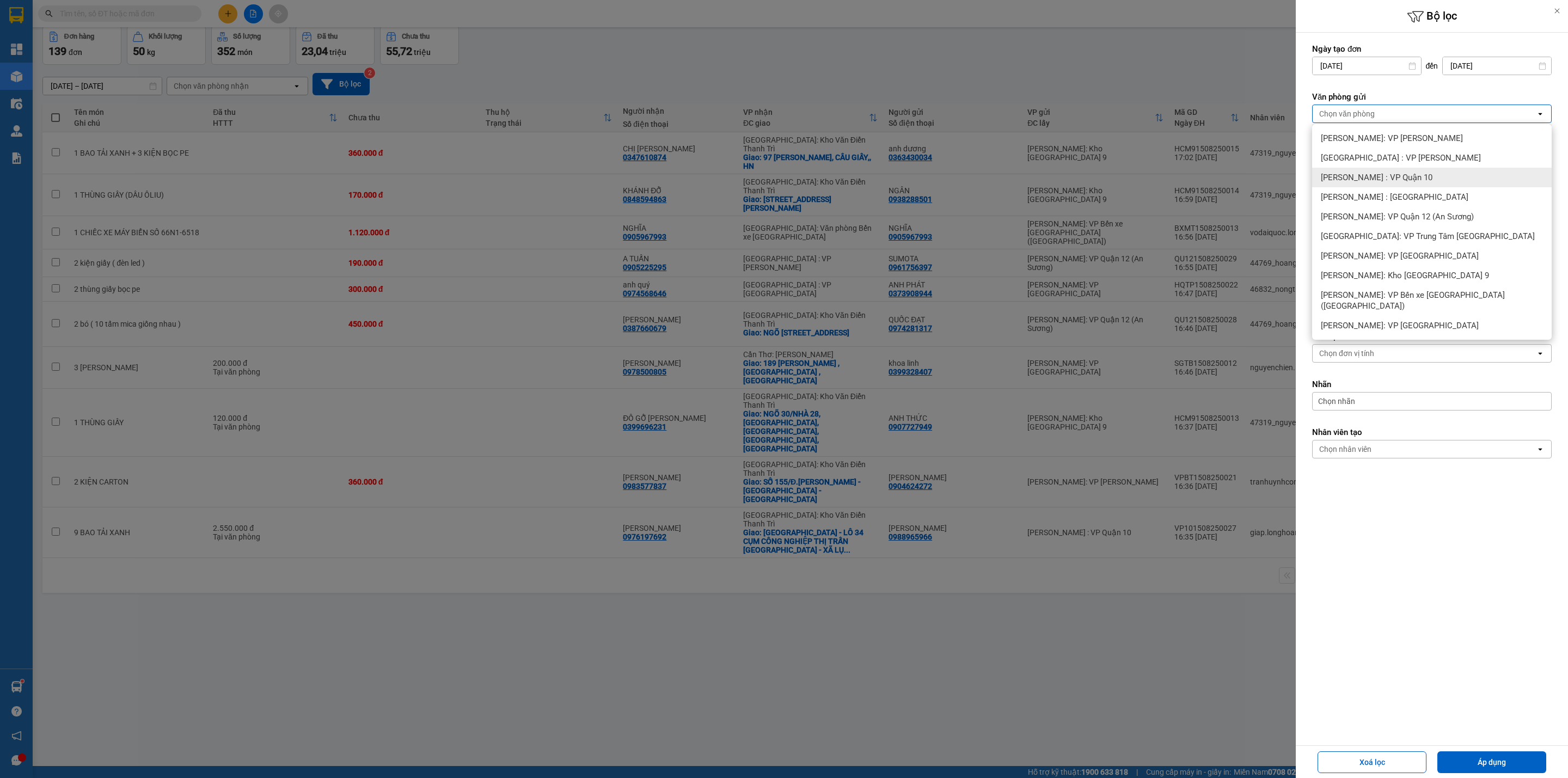
click at [1413, 172] on span "[PERSON_NAME] : VP Quận 10" at bounding box center [1376, 177] width 111 height 11
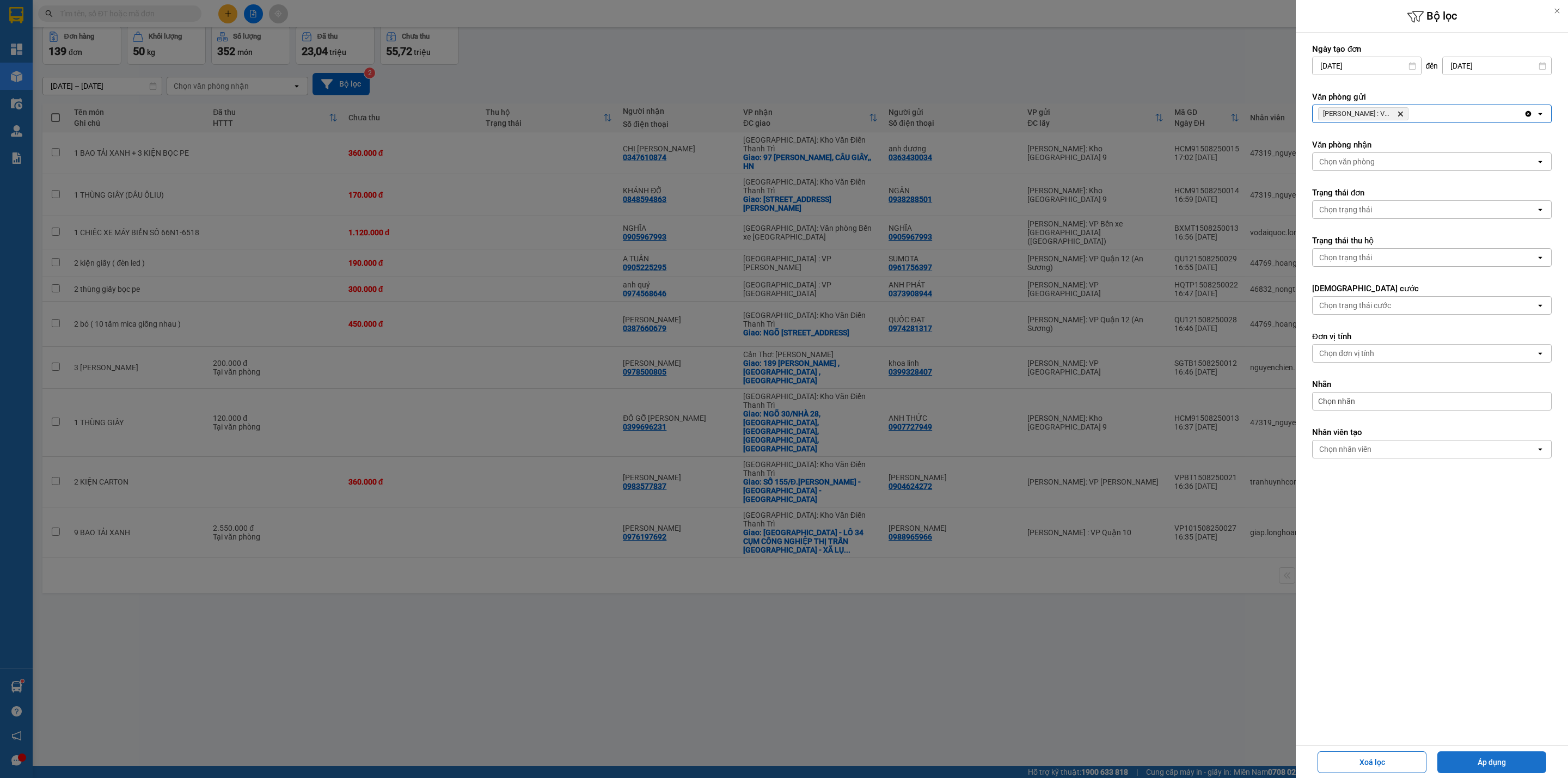
click at [1493, 753] on button "Áp dụng" at bounding box center [1492, 762] width 109 height 22
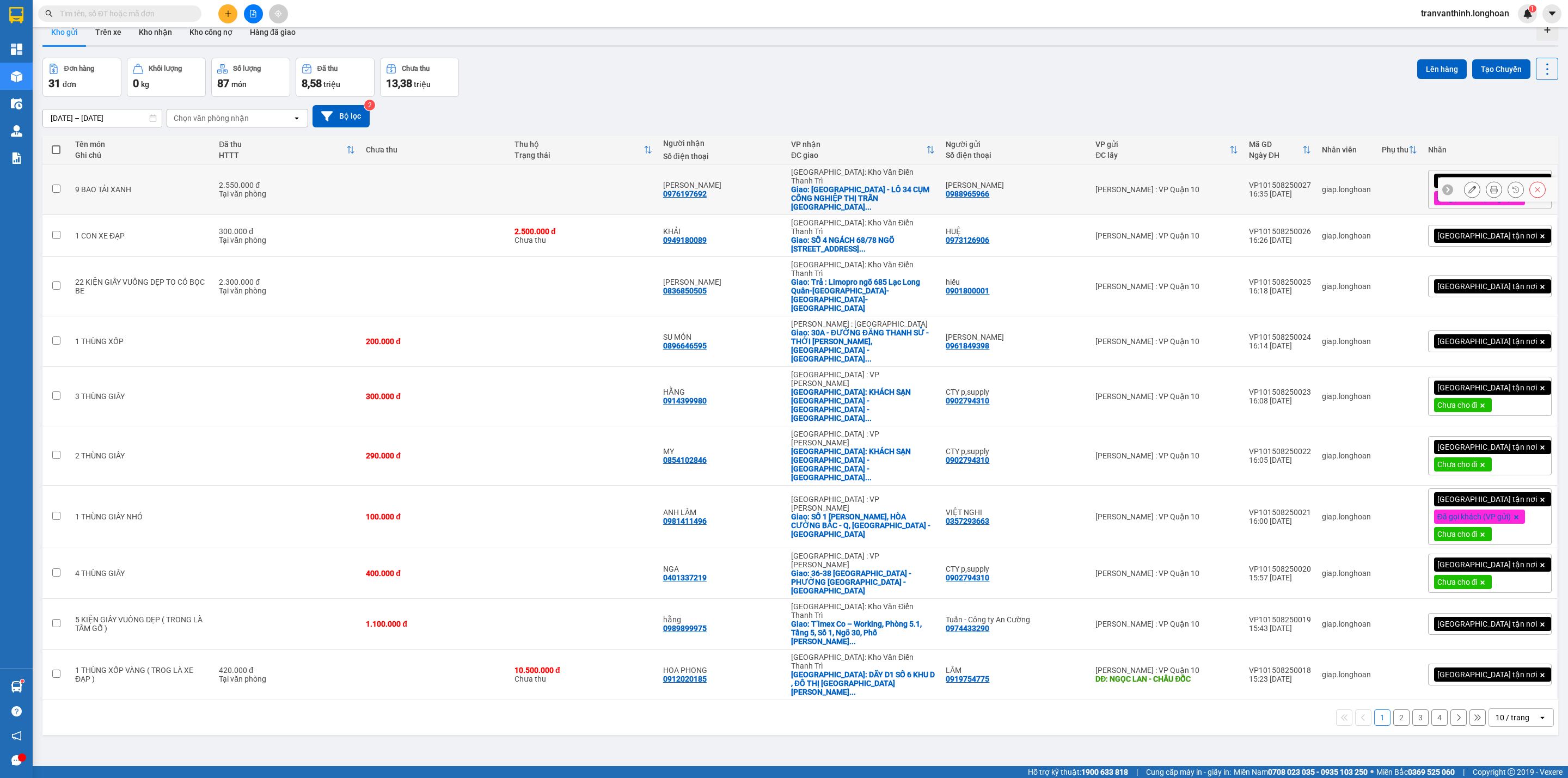
scroll to position [0, 0]
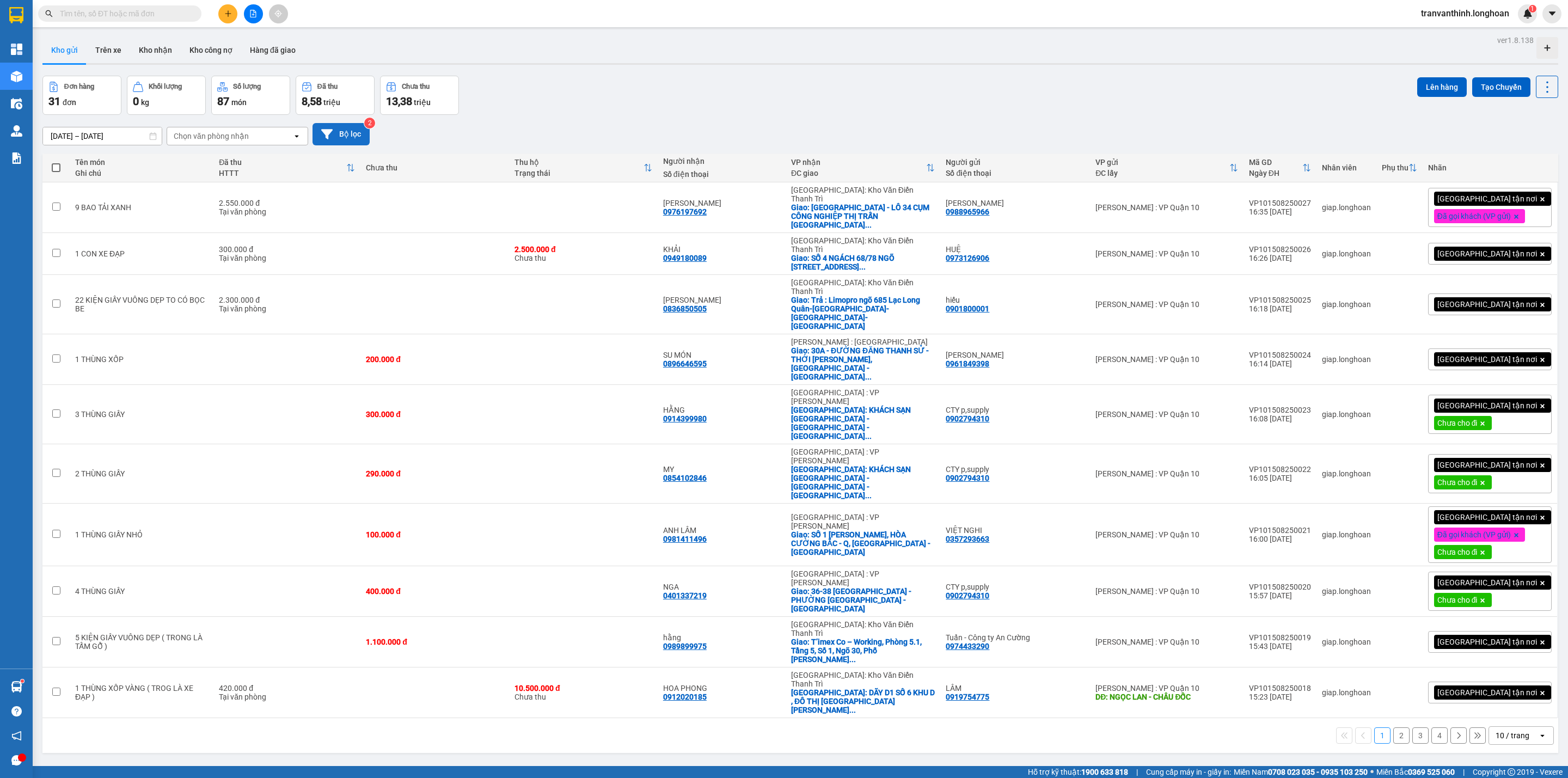
click at [329, 139] on icon at bounding box center [327, 134] width 11 height 11
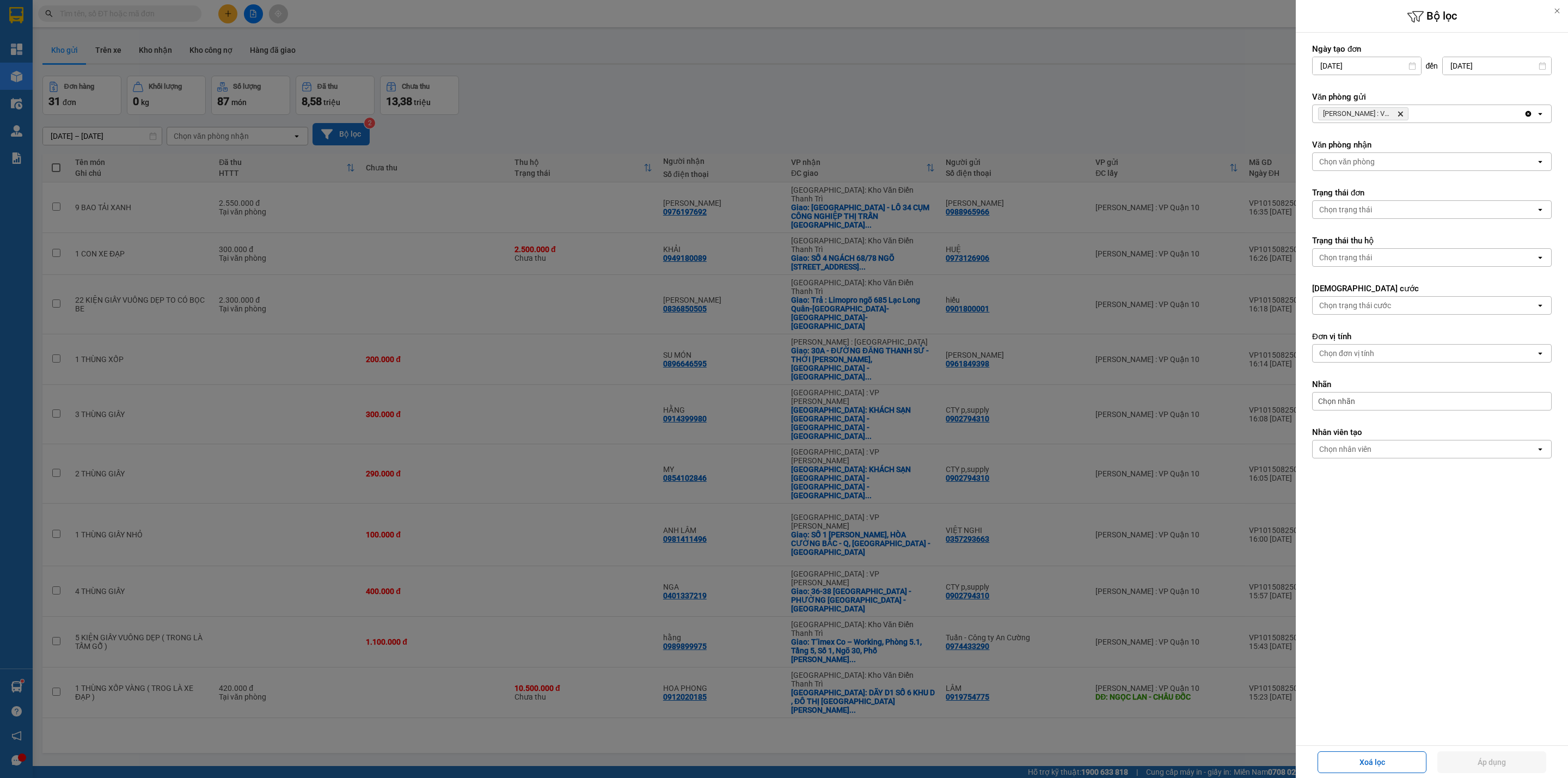
click at [1402, 113] on icon "Hồ Chí Minh : VP Quận 10, close by backspace" at bounding box center [1400, 114] width 5 height 5
click at [1402, 113] on div "Chọn văn phòng" at bounding box center [1424, 113] width 223 height 17
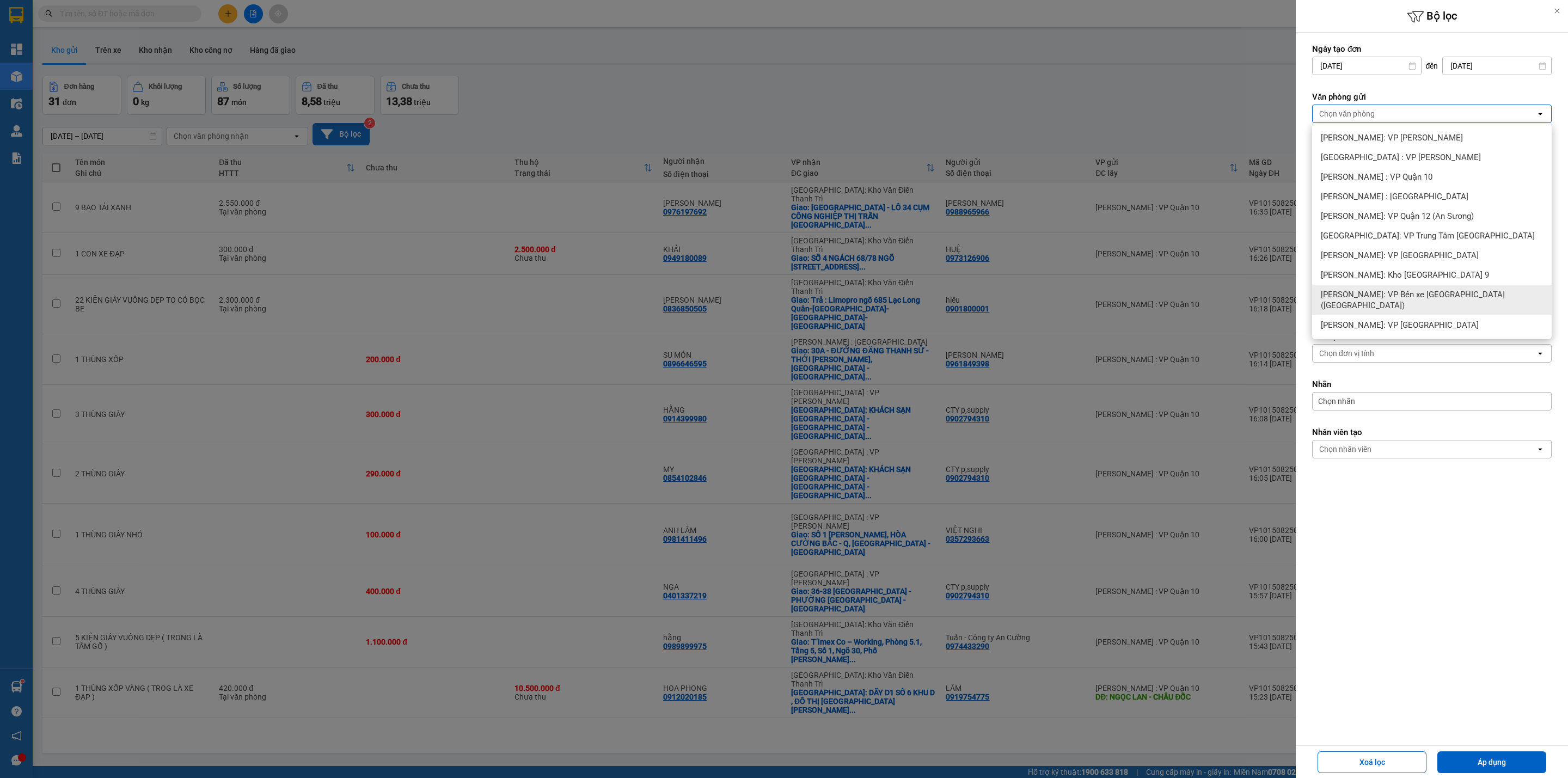
click at [1445, 293] on span "[PERSON_NAME]: VP Bến xe [GEOGRAPHIC_DATA] ([GEOGRAPHIC_DATA])" at bounding box center [1434, 299] width 226 height 22
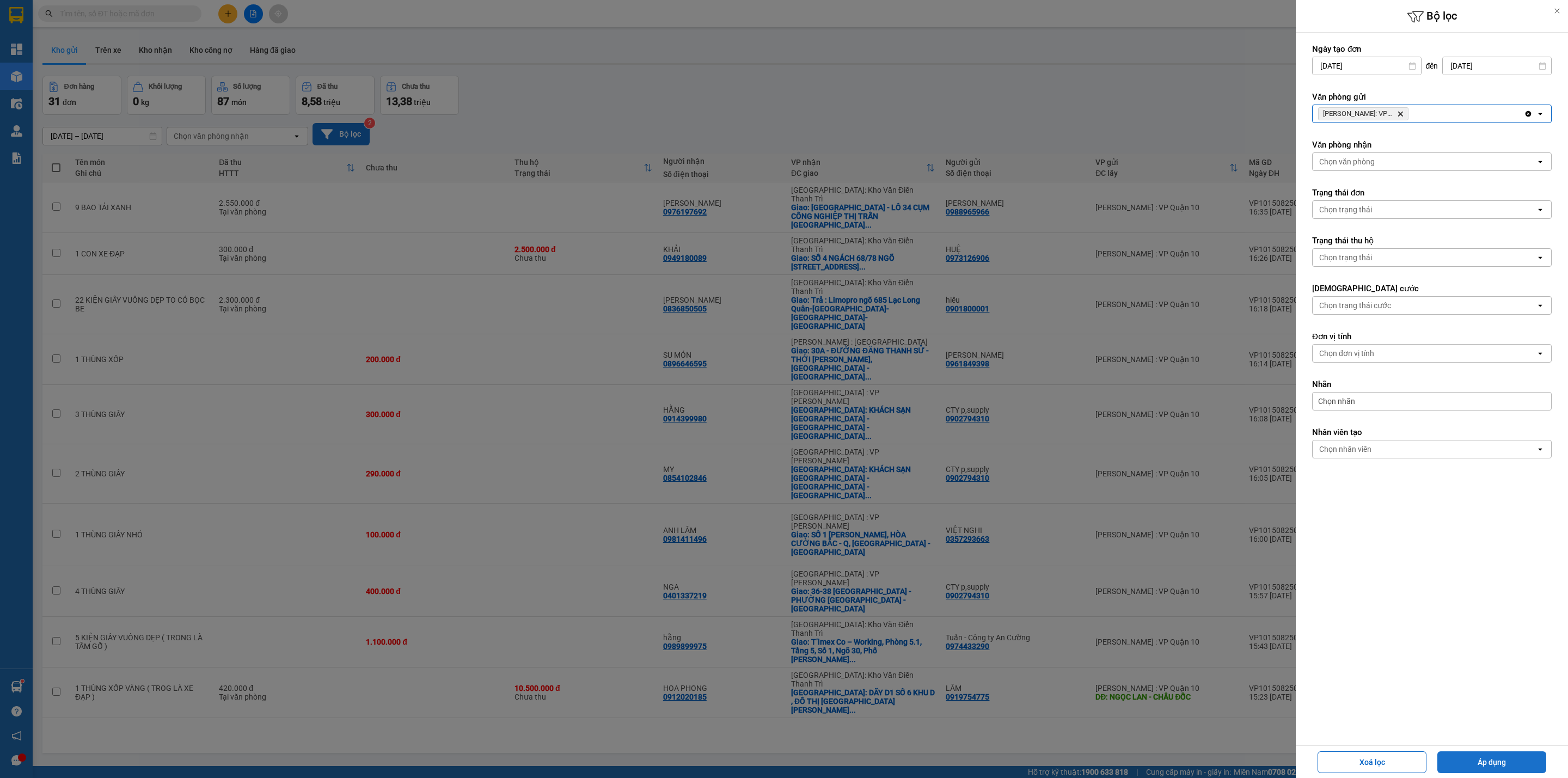
click at [1483, 756] on button "Áp dụng" at bounding box center [1492, 762] width 109 height 22
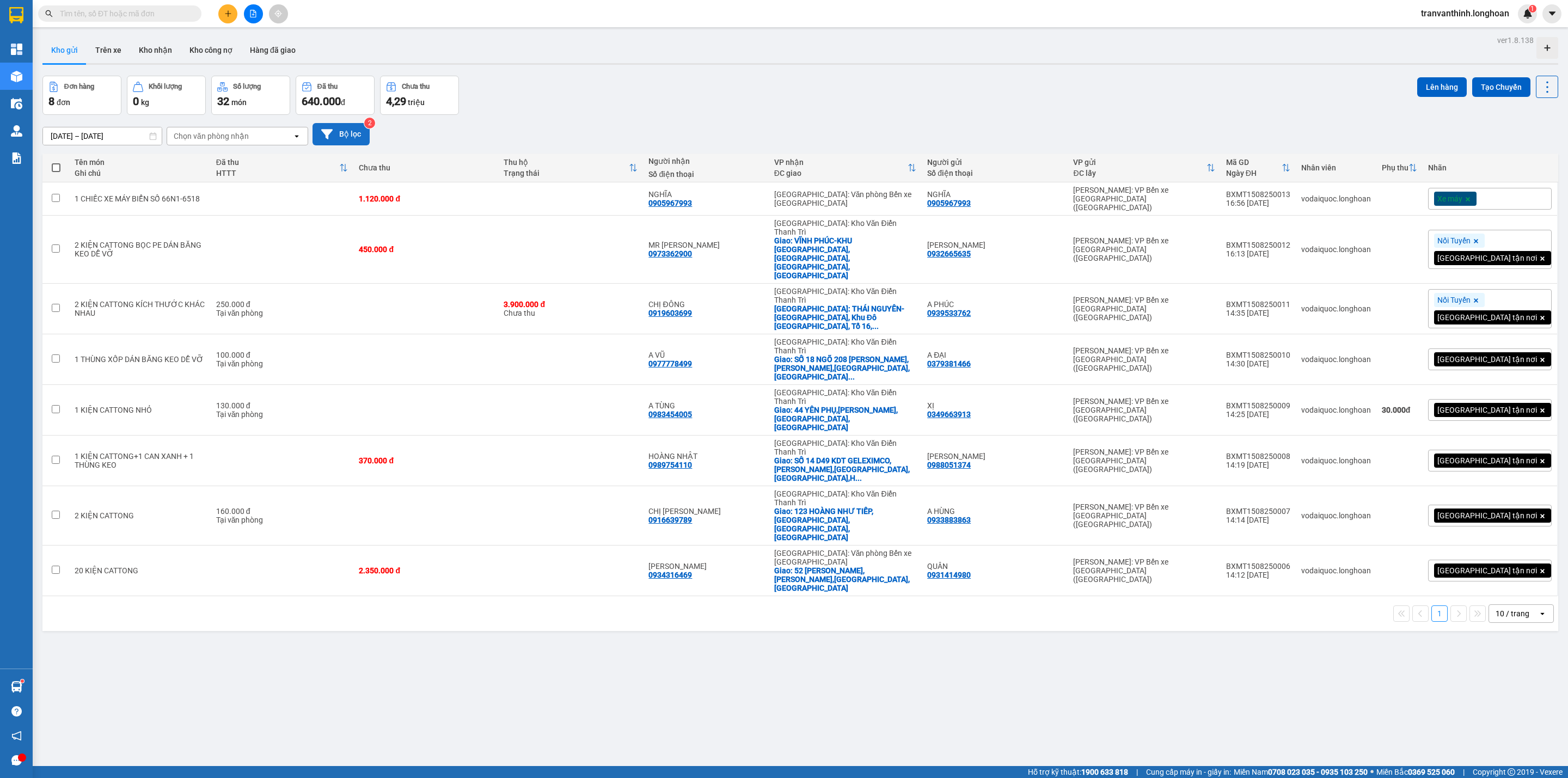
click at [342, 131] on button "Bộ lọc" at bounding box center [341, 133] width 57 height 22
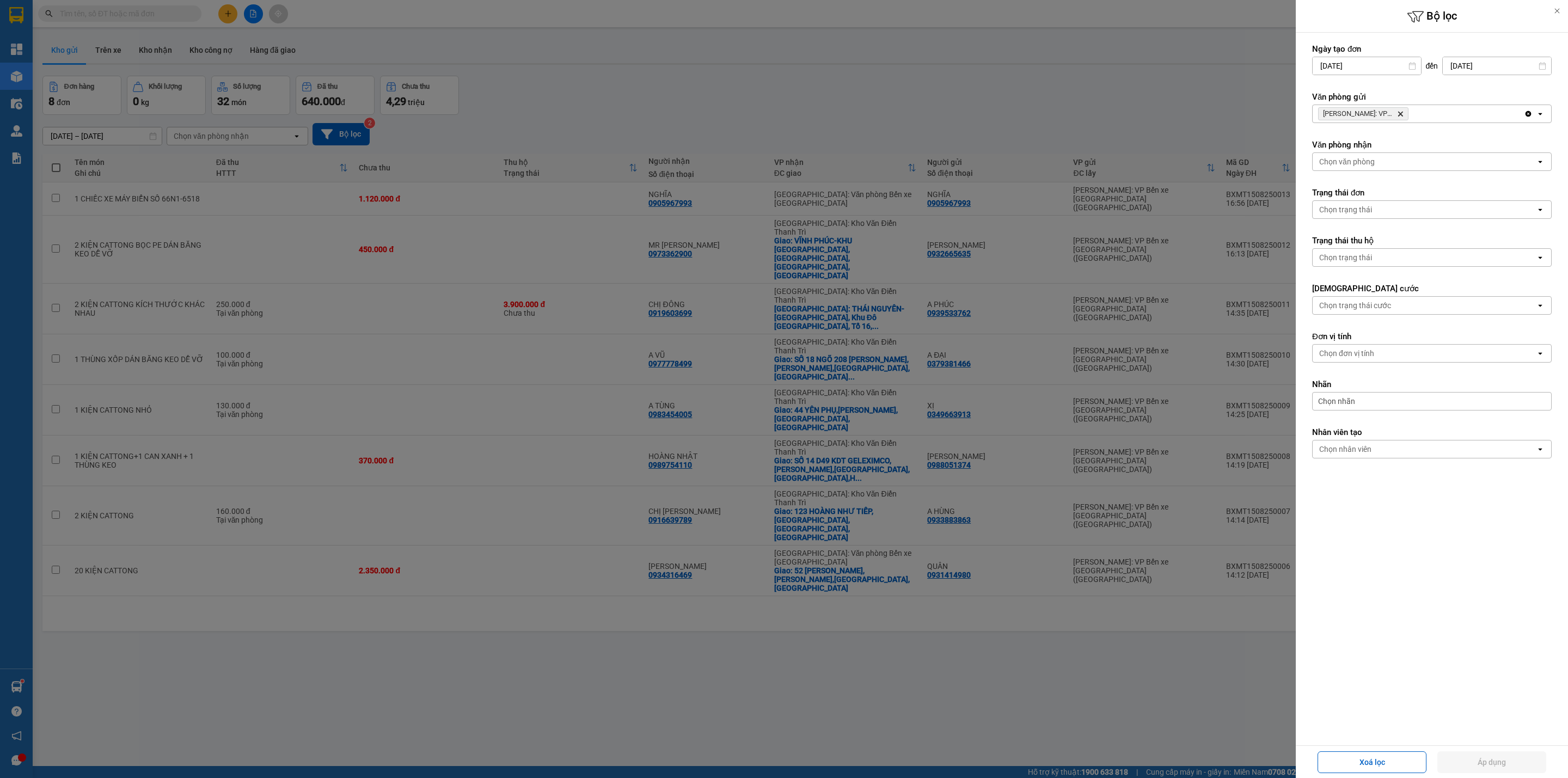
click at [1400, 113] on icon "Hồ Chí Minh: VP Bến xe Miền Tây (Quận Bình Tân), close by backspace" at bounding box center [1400, 114] width 5 height 5
click at [1407, 113] on div "[PERSON_NAME]: VP Bến xe [GEOGRAPHIC_DATA] ([GEOGRAPHIC_DATA]) [GEOGRAPHIC_DATA]" at bounding box center [1418, 113] width 211 height 17
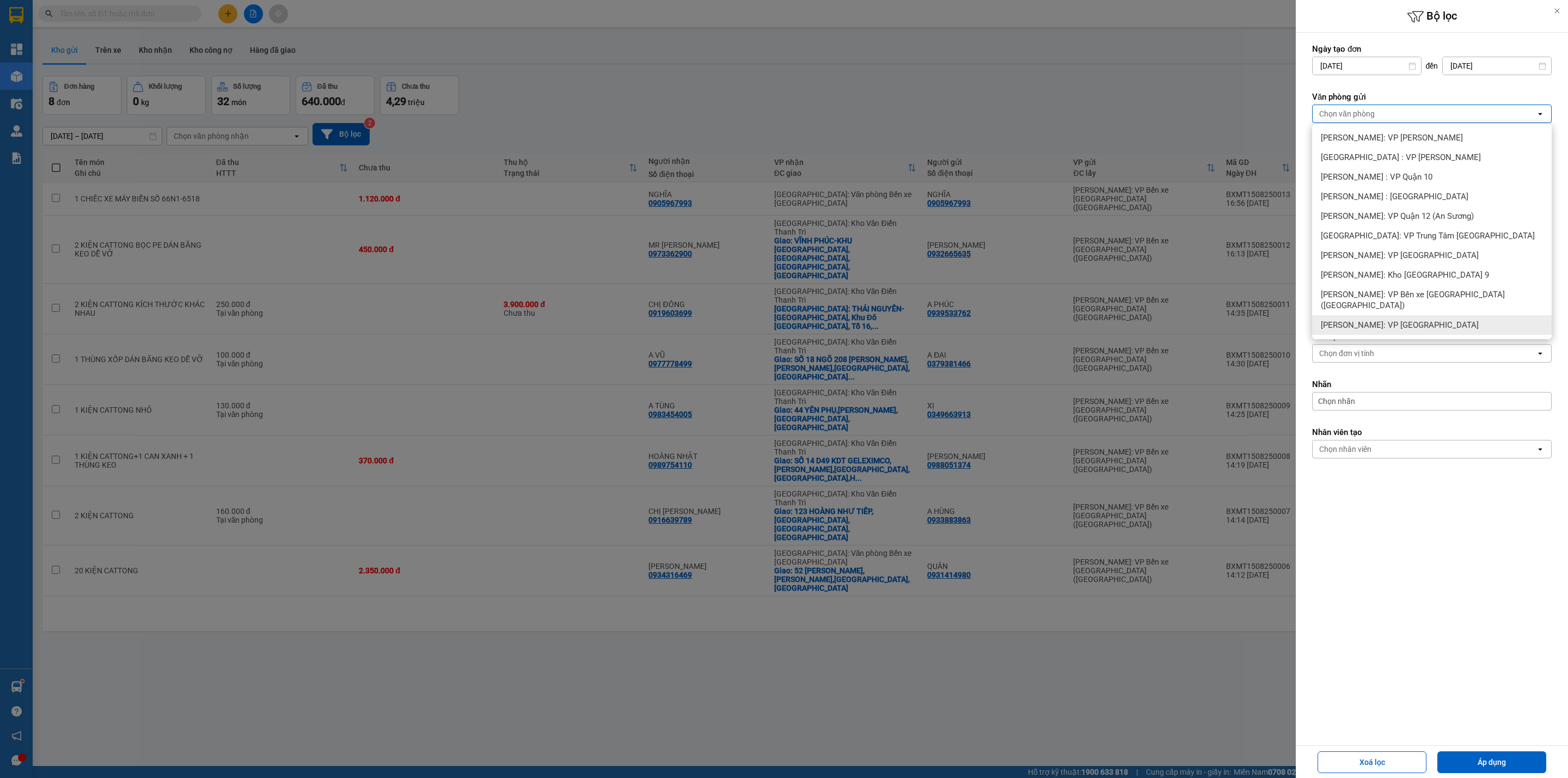
click at [1416, 319] on span "[PERSON_NAME]: VP [GEOGRAPHIC_DATA]" at bounding box center [1400, 324] width 158 height 11
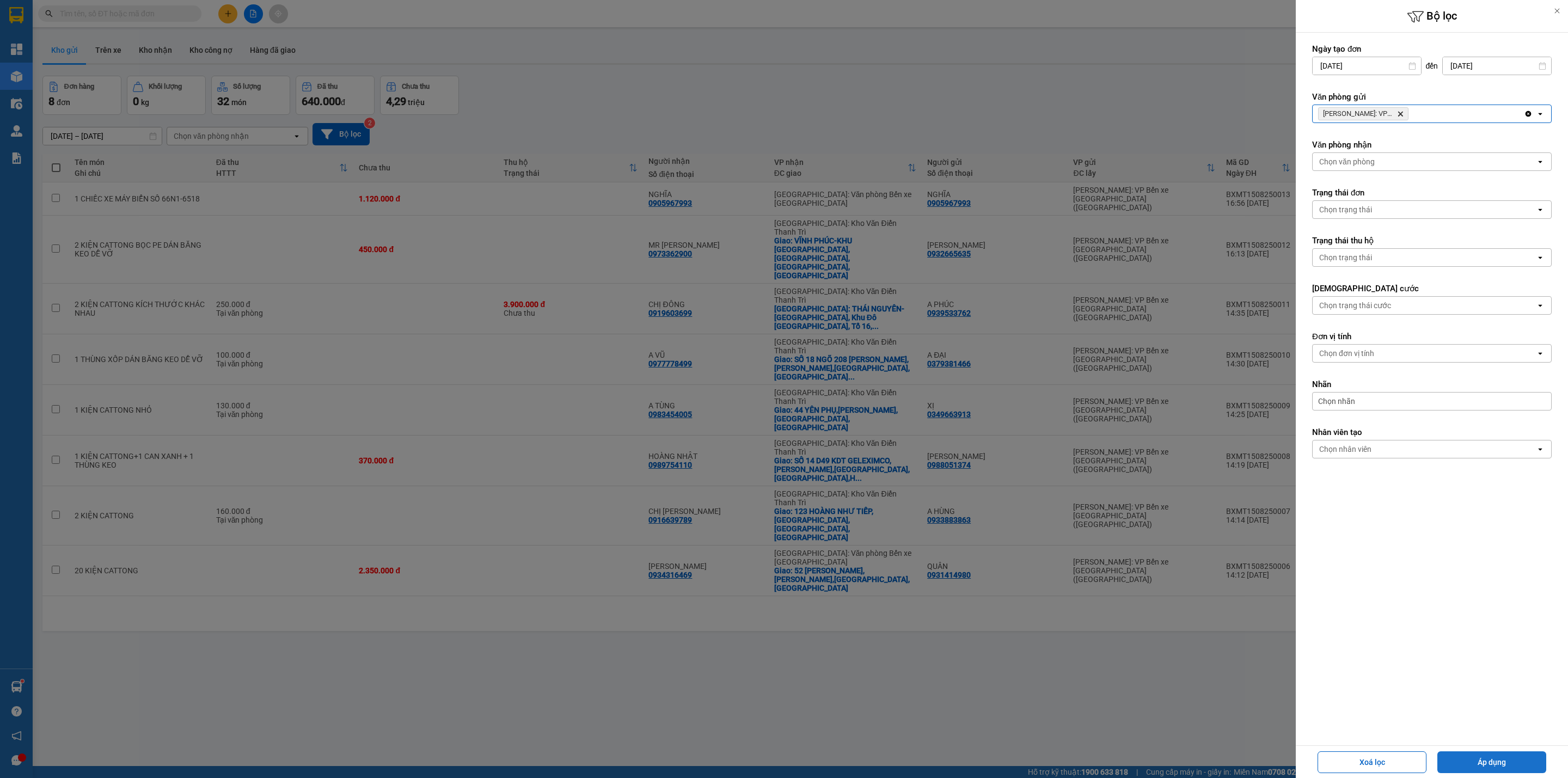
click at [1492, 756] on button "Áp dụng" at bounding box center [1492, 762] width 109 height 22
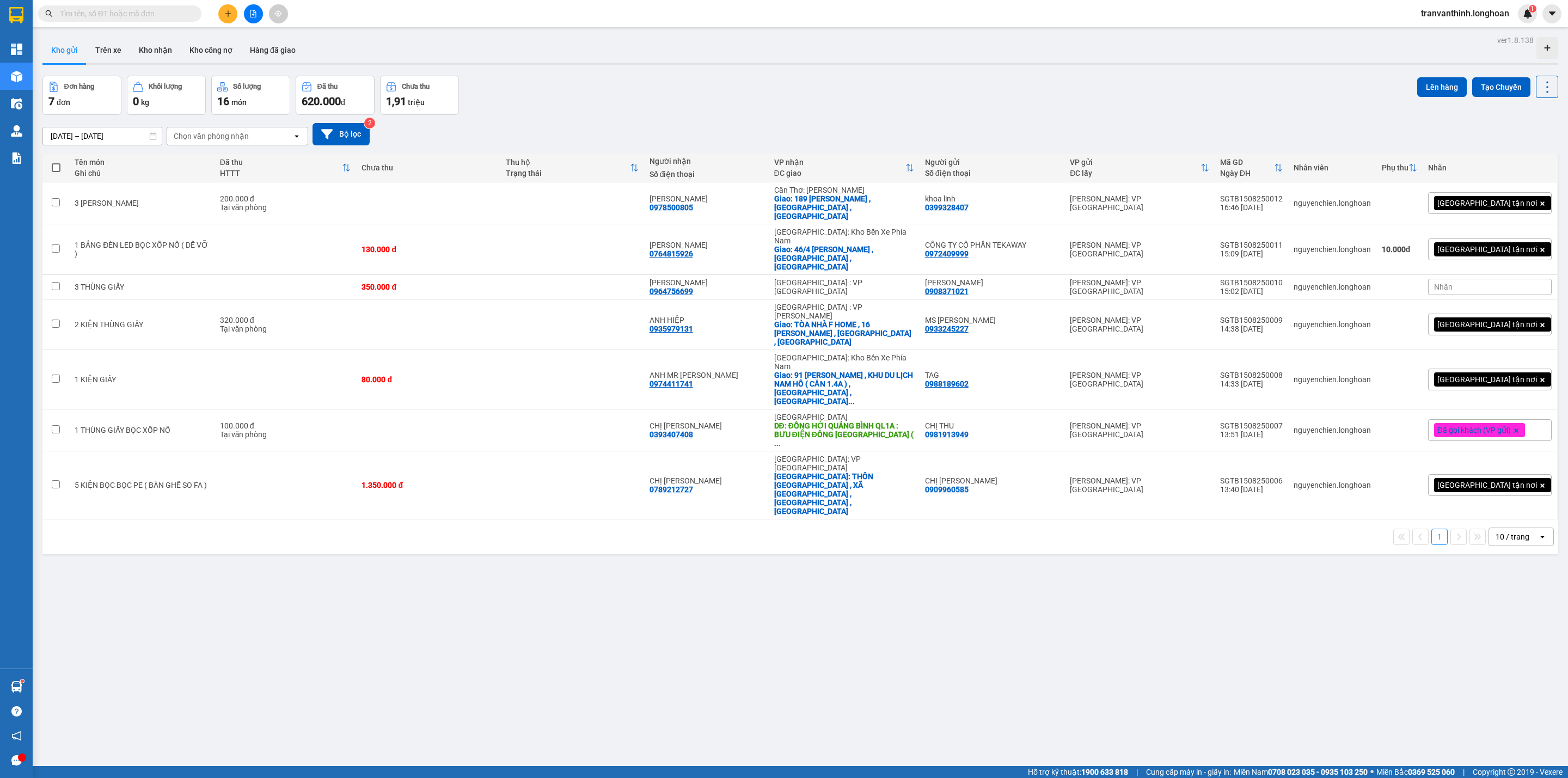
click at [179, 15] on input "text" at bounding box center [124, 13] width 128 height 12
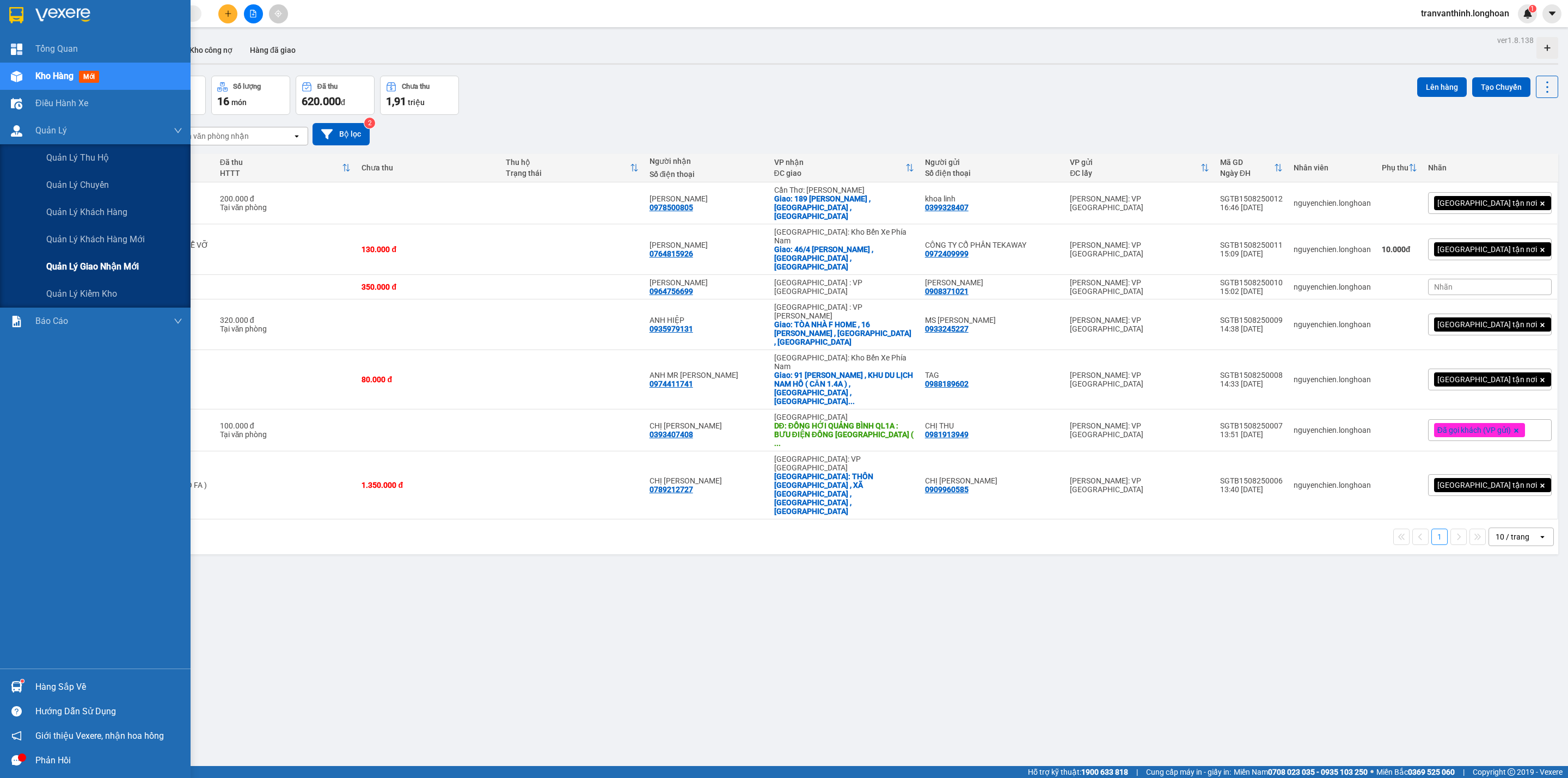
drag, startPoint x: 78, startPoint y: 256, endPoint x: 278, endPoint y: 297, distance: 204.2
click at [80, 256] on div "Quản lý giao nhận mới" at bounding box center [114, 266] width 136 height 27
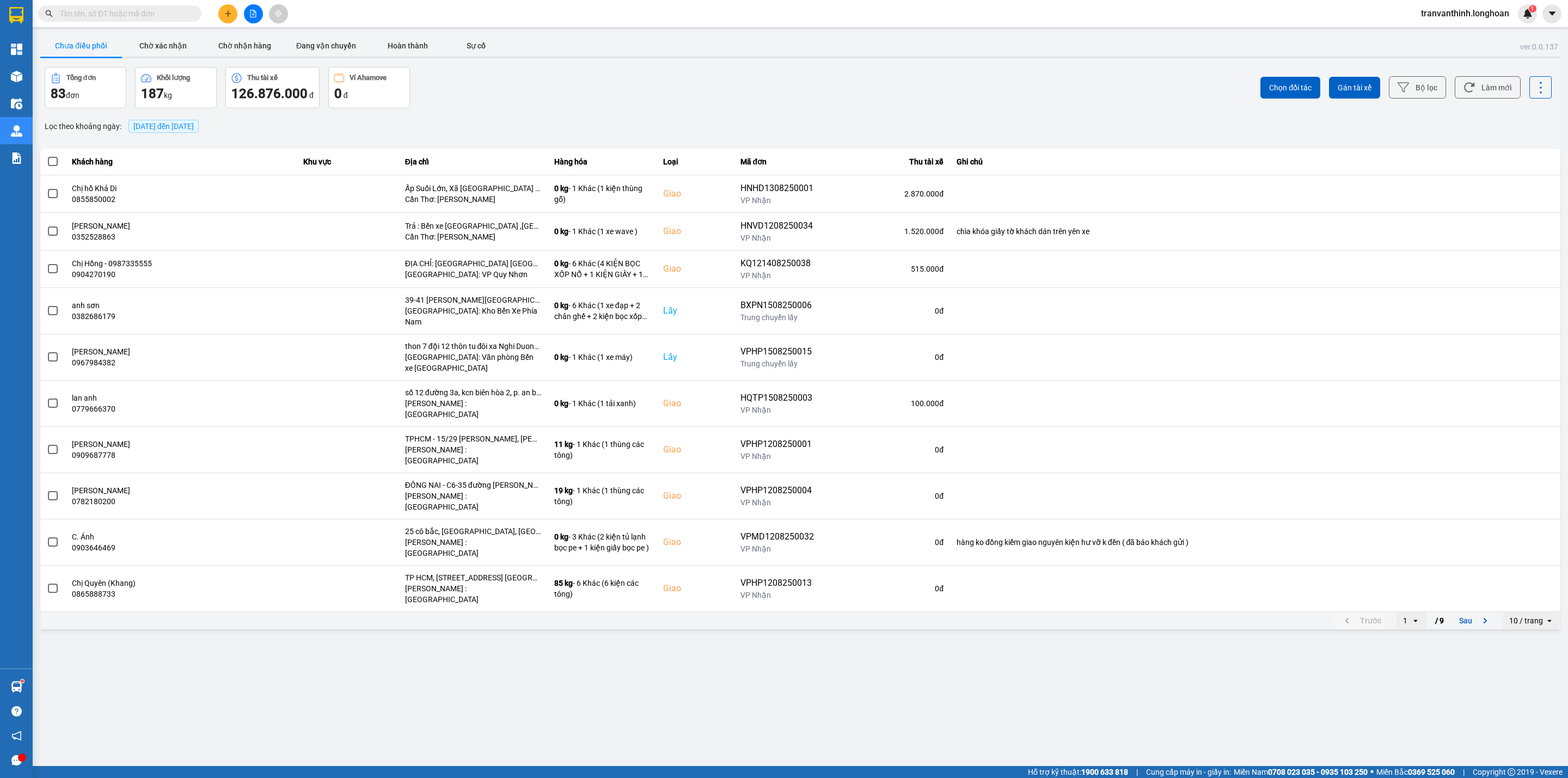
click at [136, 11] on input "text" at bounding box center [124, 13] width 128 height 12
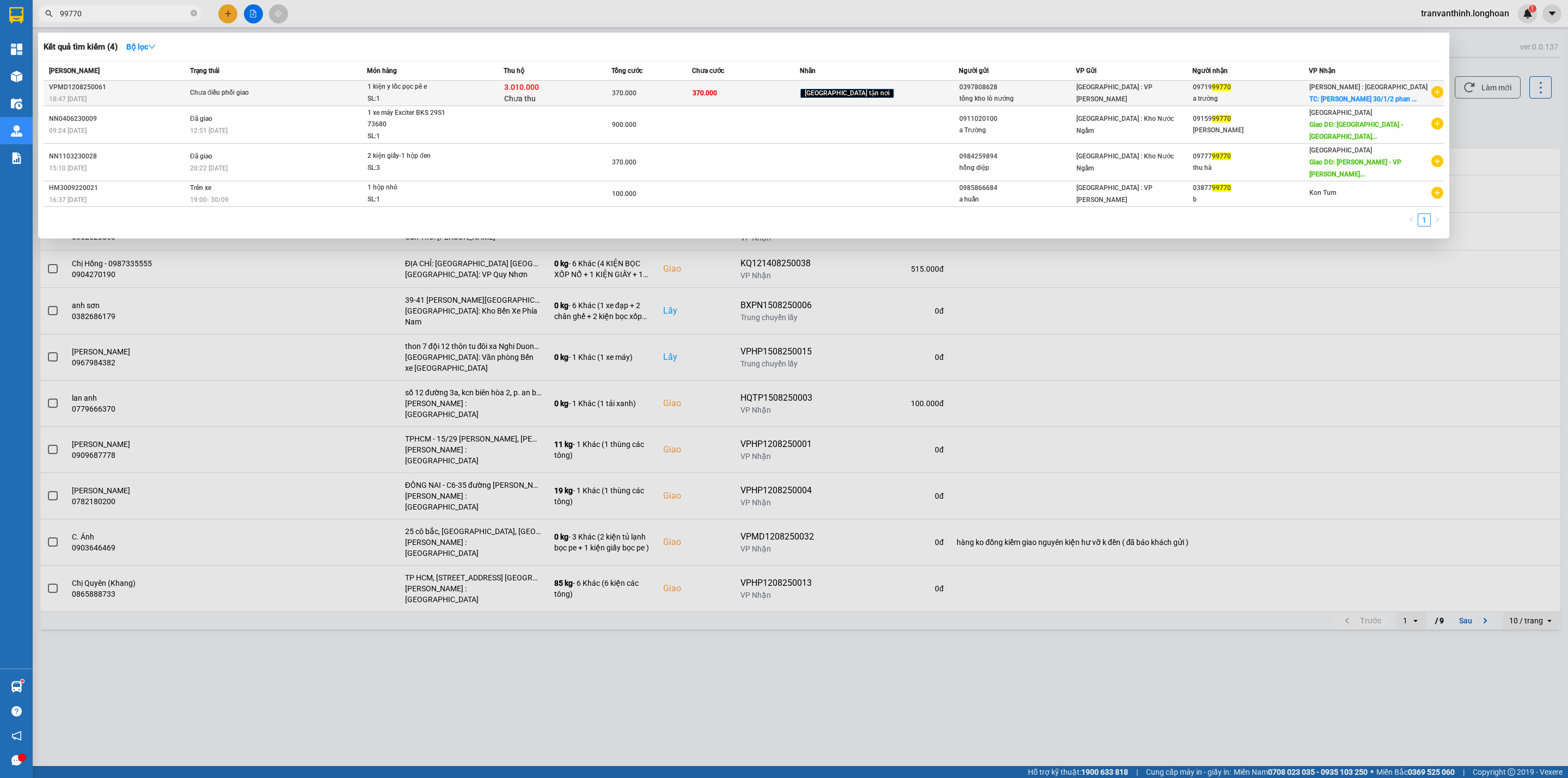
type input "99770"
click at [483, 89] on span "1 kiện y lốc pọc pê e SL: 1" at bounding box center [435, 93] width 136 height 24
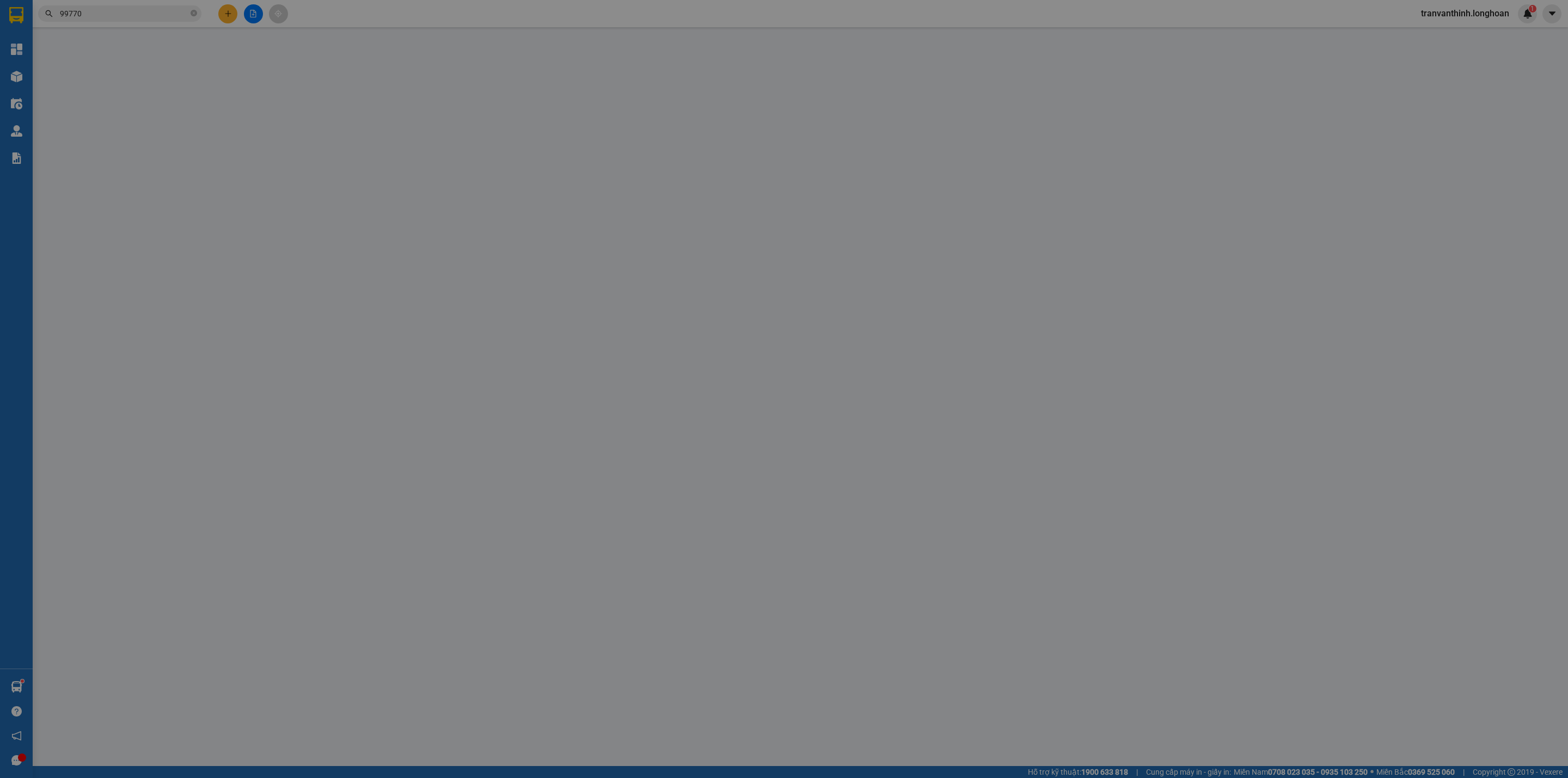
type input "0397808628"
type input "tổng kho lò nướng"
type input "0971999770"
type input "a trường"
checkbox input "true"
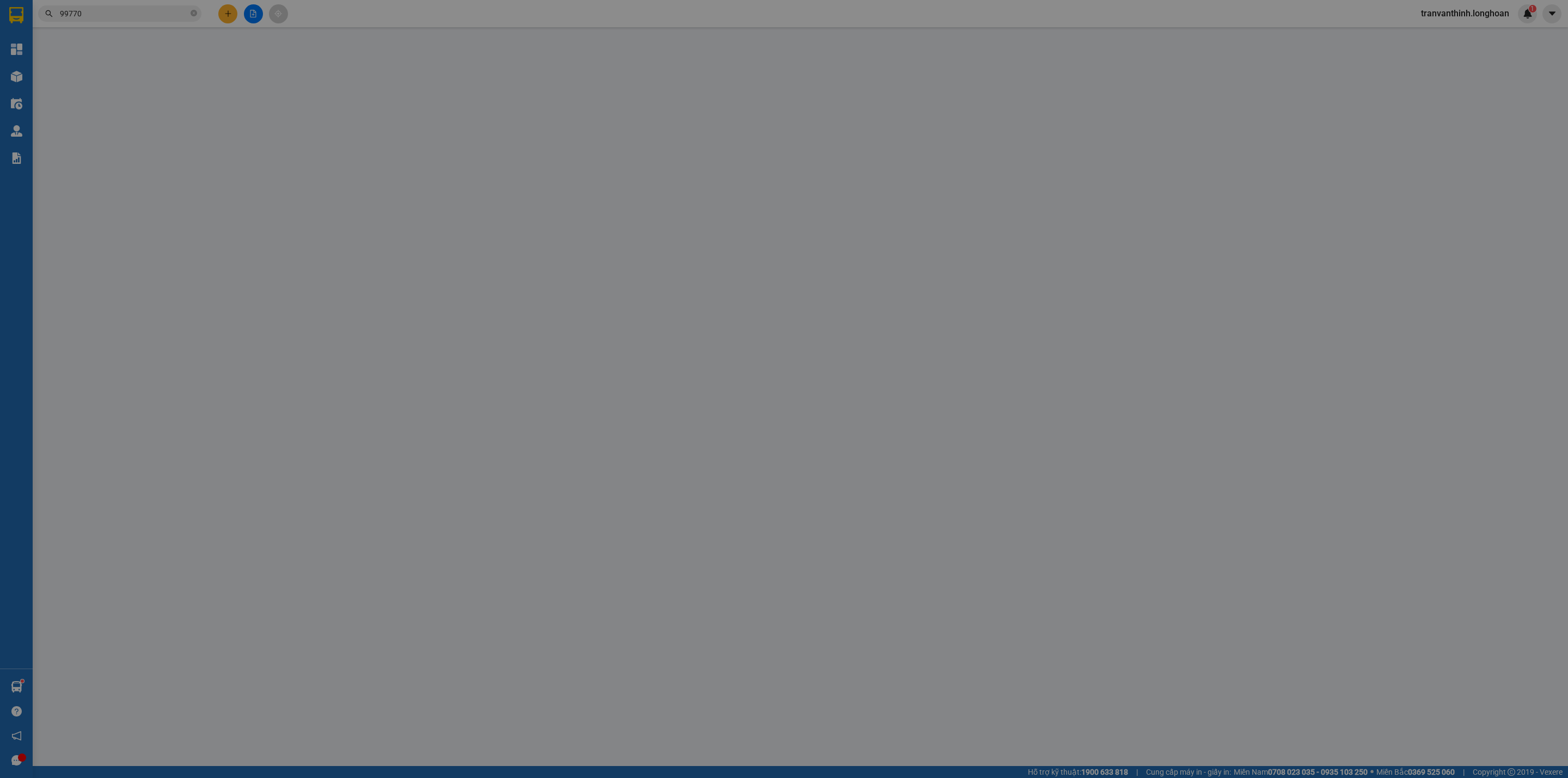
type input "[PERSON_NAME] 30/1/2 [PERSON_NAME] p6 mỹ tho"
type input "370.000"
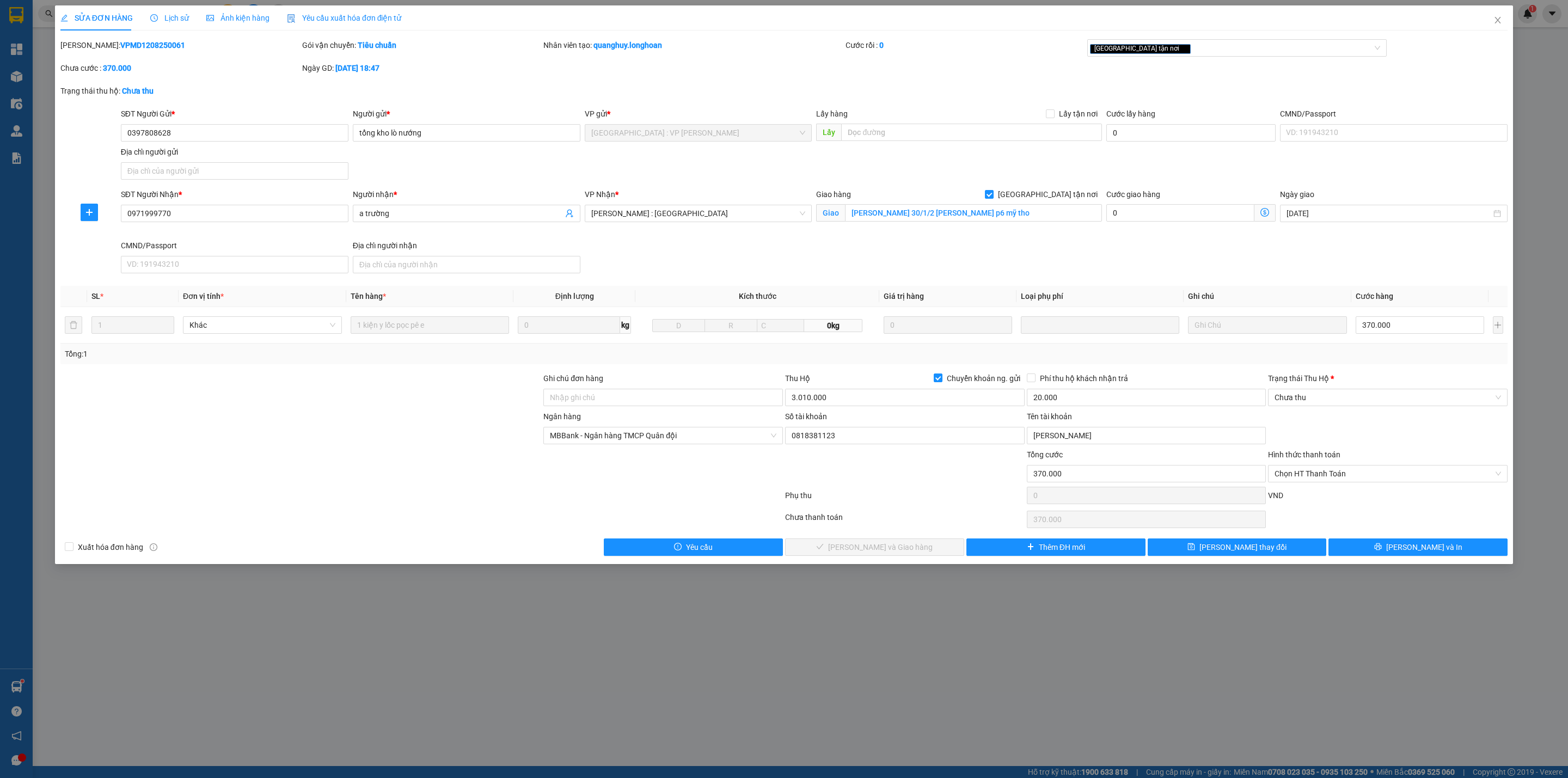
click at [181, 20] on span "Lịch sử" at bounding box center [170, 18] width 39 height 9
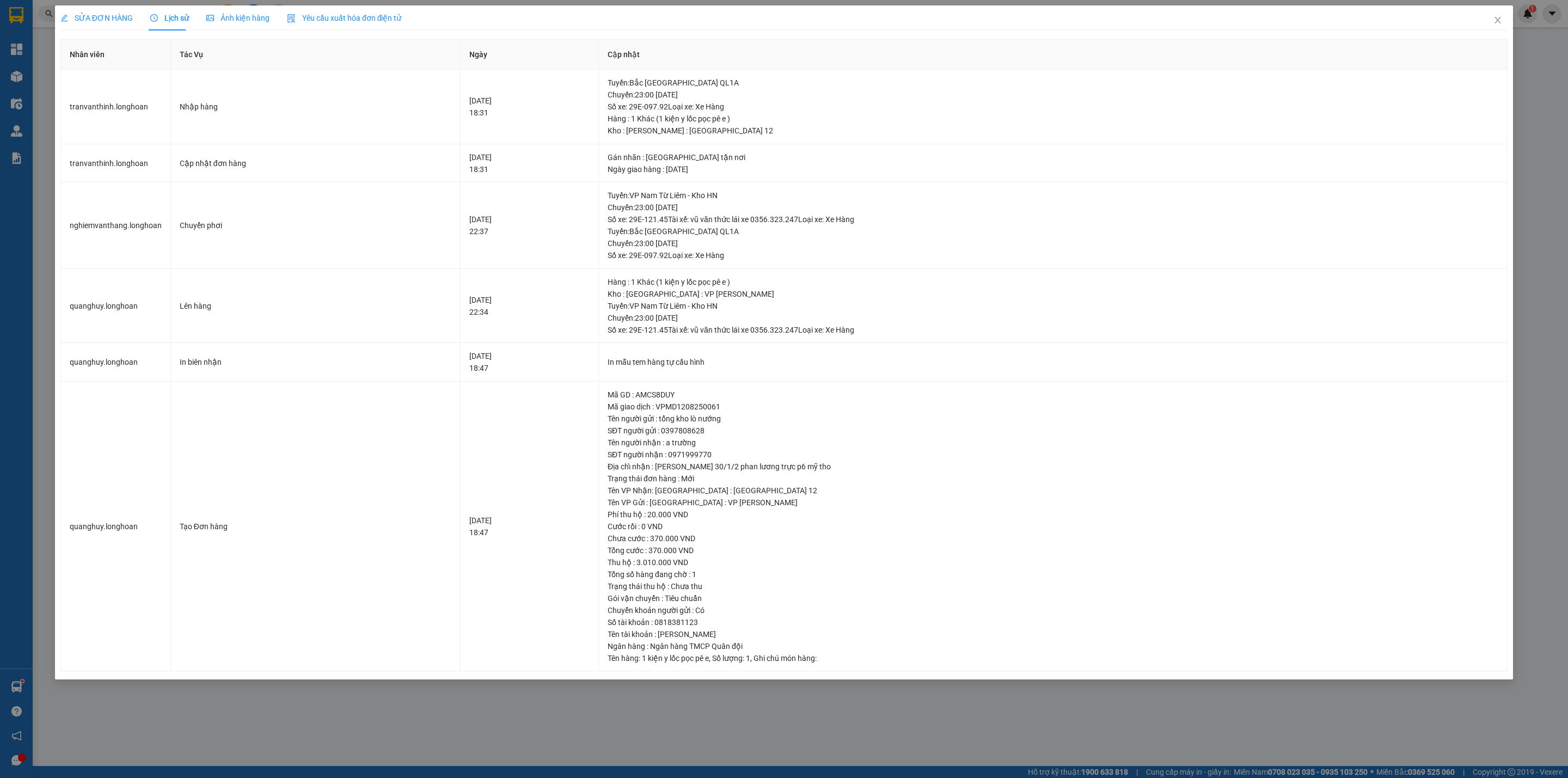
click at [102, 21] on span "SỬA ĐƠN HÀNG" at bounding box center [96, 18] width 72 height 9
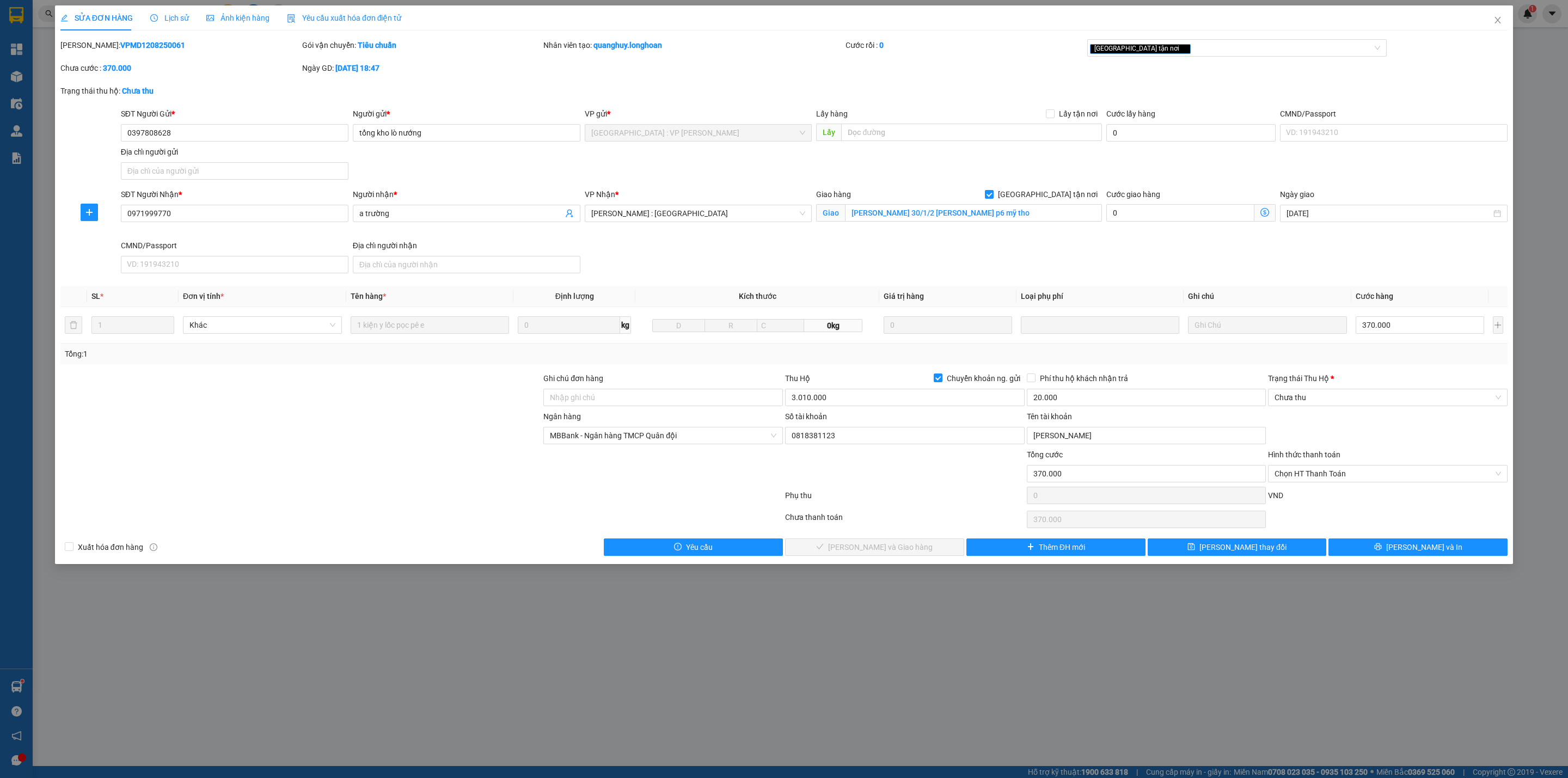
click at [120, 41] on b "VPMD1208250061" at bounding box center [153, 45] width 65 height 9
copy b "VPMD1208250061"
click at [1495, 21] on icon "close" at bounding box center [1497, 20] width 9 height 9
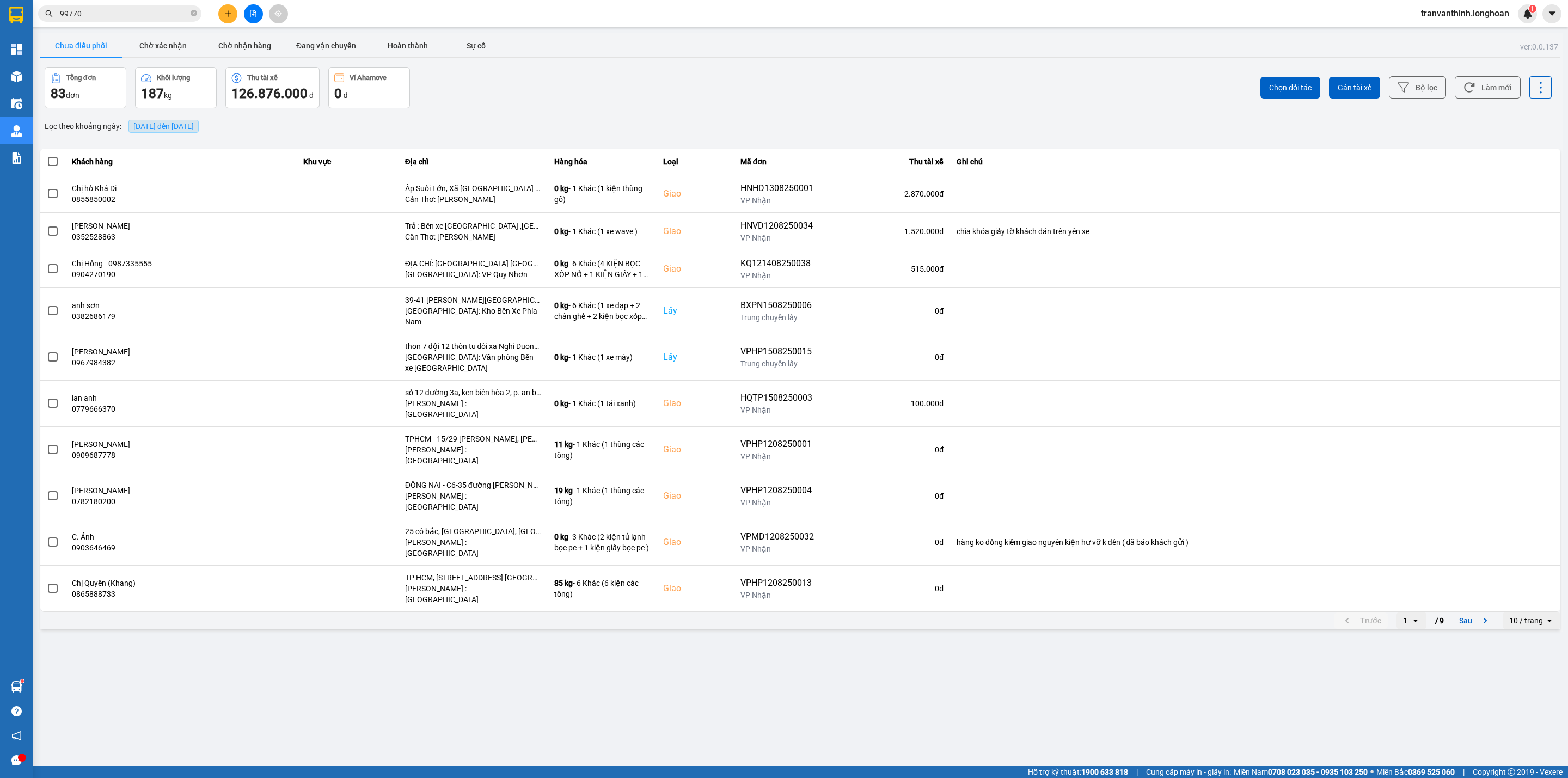
click at [192, 129] on span "[DATE] đến [DATE]" at bounding box center [163, 126] width 60 height 9
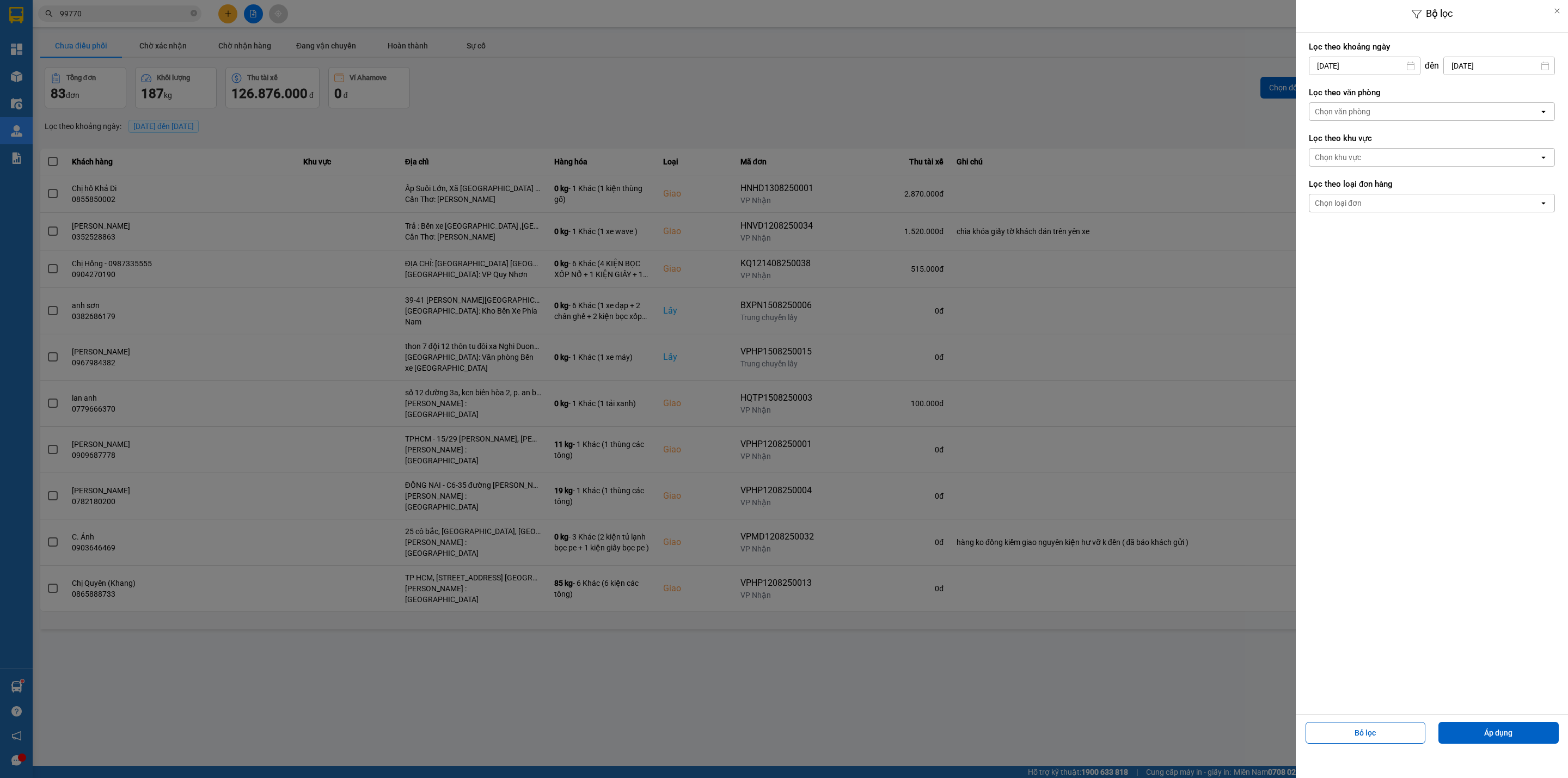
click at [1359, 61] on input "[DATE]" at bounding box center [1365, 65] width 111 height 17
click at [1389, 139] on div "Calendar." at bounding box center [1380, 145] width 22 height 22
click at [1402, 144] on div "1" at bounding box center [1402, 146] width 15 height 13
type input "[DATE]"
click at [1411, 111] on div "Chọn văn phòng" at bounding box center [1424, 111] width 229 height 17
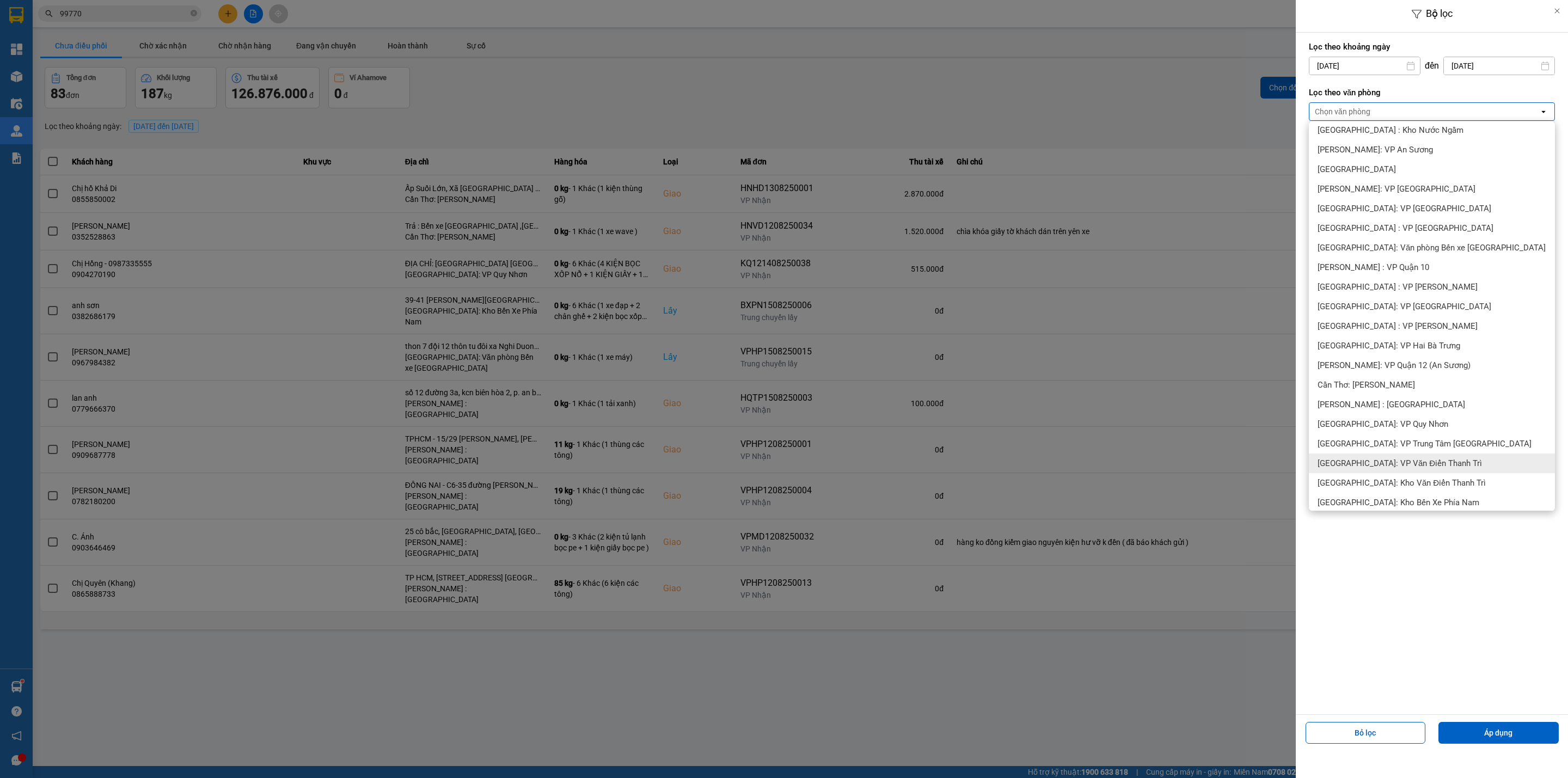
scroll to position [163, 0]
click at [1392, 404] on span "[PERSON_NAME] : [GEOGRAPHIC_DATA]" at bounding box center [1391, 402] width 147 height 11
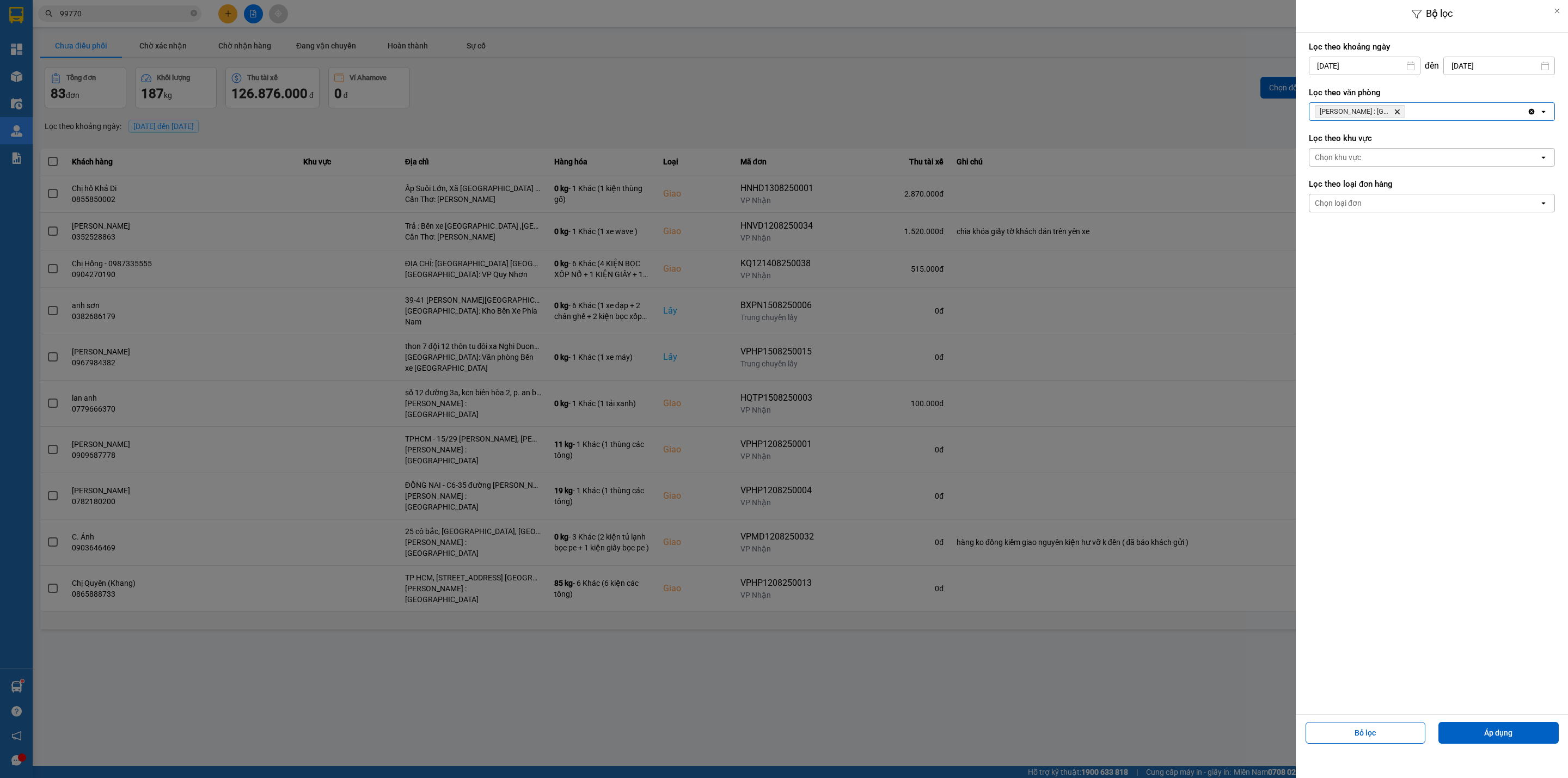
click at [1384, 212] on div "Chọn loại đơn open" at bounding box center [1431, 202] width 246 height 19
drag, startPoint x: 1349, startPoint y: 243, endPoint x: 1477, endPoint y: 610, distance: 388.7
click at [1349, 243] on div "Giao" at bounding box center [1431, 248] width 246 height 20
drag, startPoint x: 1482, startPoint y: 730, endPoint x: 1474, endPoint y: 724, distance: 10.0
click at [1480, 730] on button "Áp dụng" at bounding box center [1498, 732] width 120 height 22
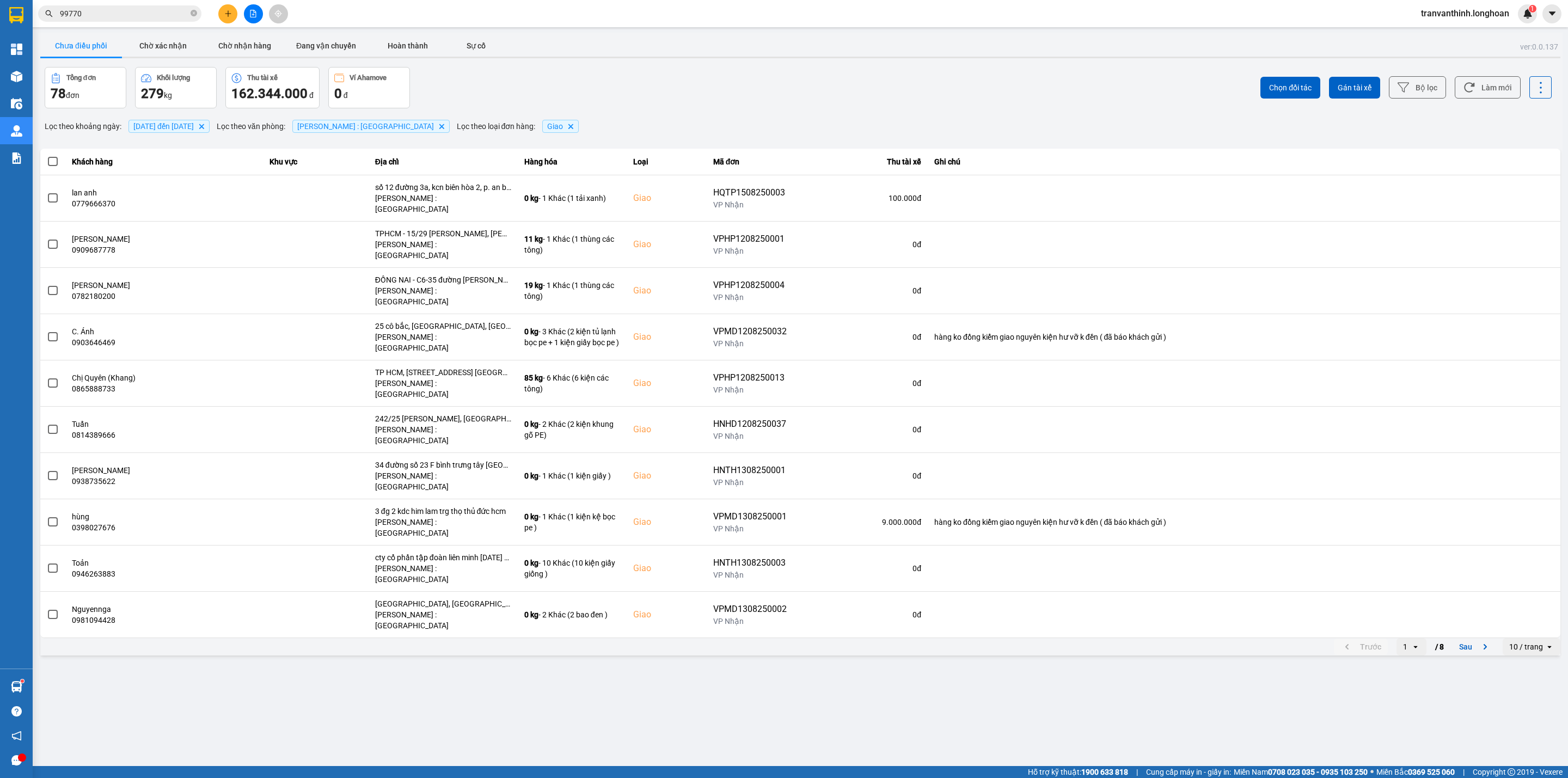
click at [1522, 641] on div "10 / trang" at bounding box center [1526, 646] width 34 height 11
click at [1529, 675] on ul "10 / trang 20 / trang 50 / trang 80 / trang 100 / trang" at bounding box center [1531, 624] width 57 height 106
click at [1524, 657] on li "100 / trang" at bounding box center [1531, 664] width 57 height 20
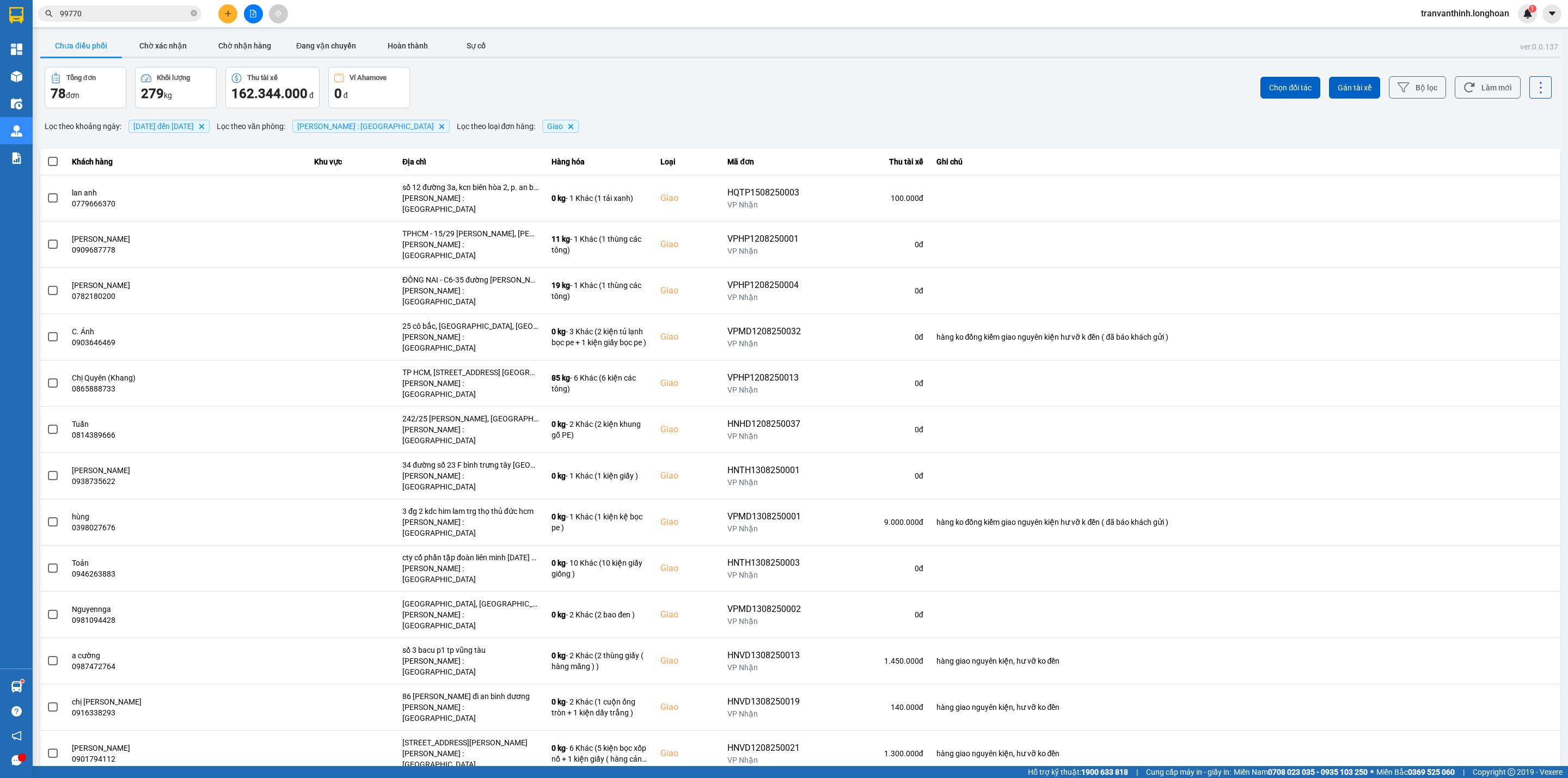
scroll to position [2188, 0]
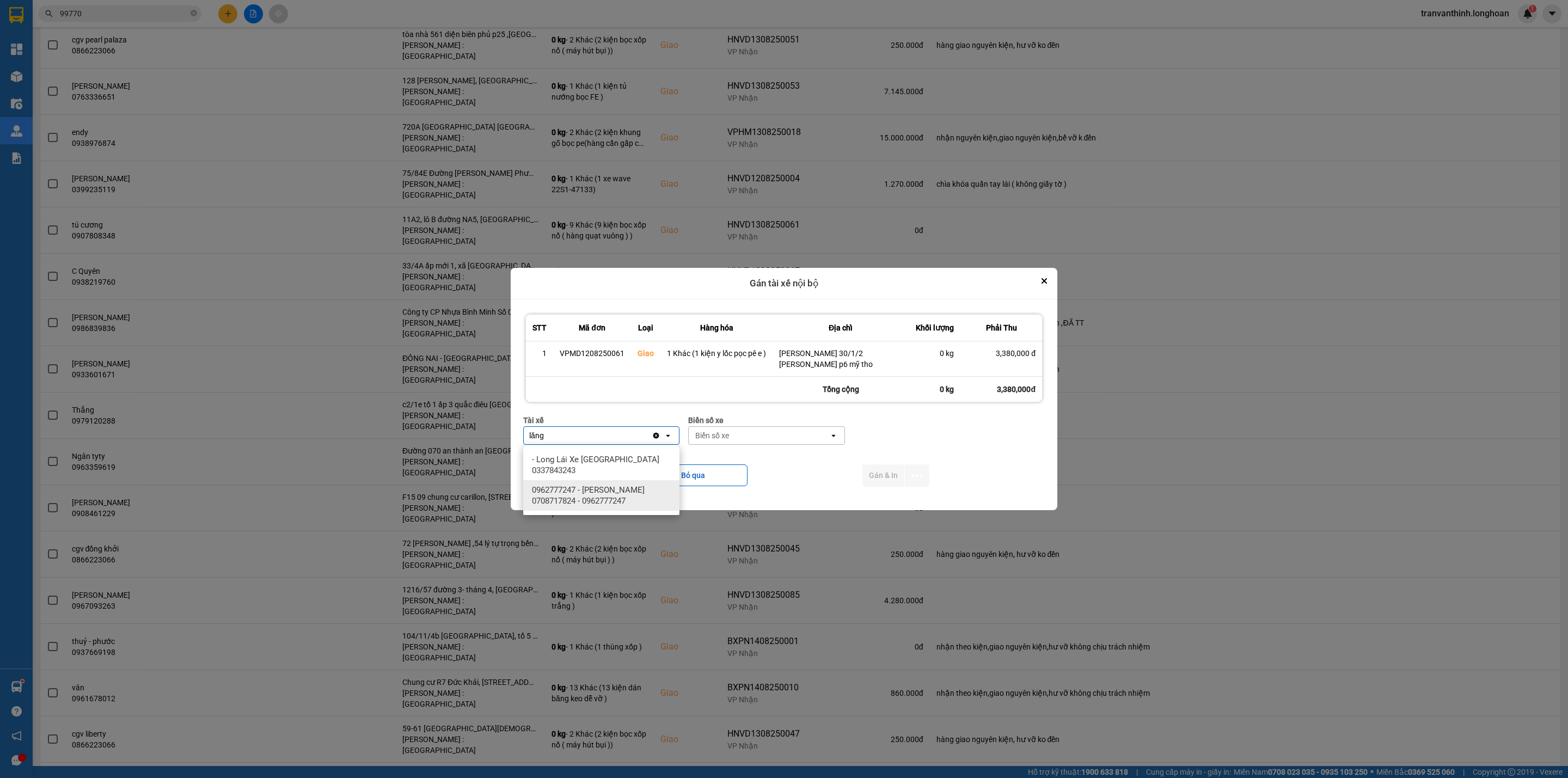
type input "lăng"
drag, startPoint x: 590, startPoint y: 486, endPoint x: 642, endPoint y: 472, distance: 53.9
click at [590, 486] on span "0962777247 - [PERSON_NAME] 0708717824 - 0962777247" at bounding box center [603, 495] width 143 height 22
click at [796, 427] on div "Biển số xe" at bounding box center [841, 435] width 140 height 17
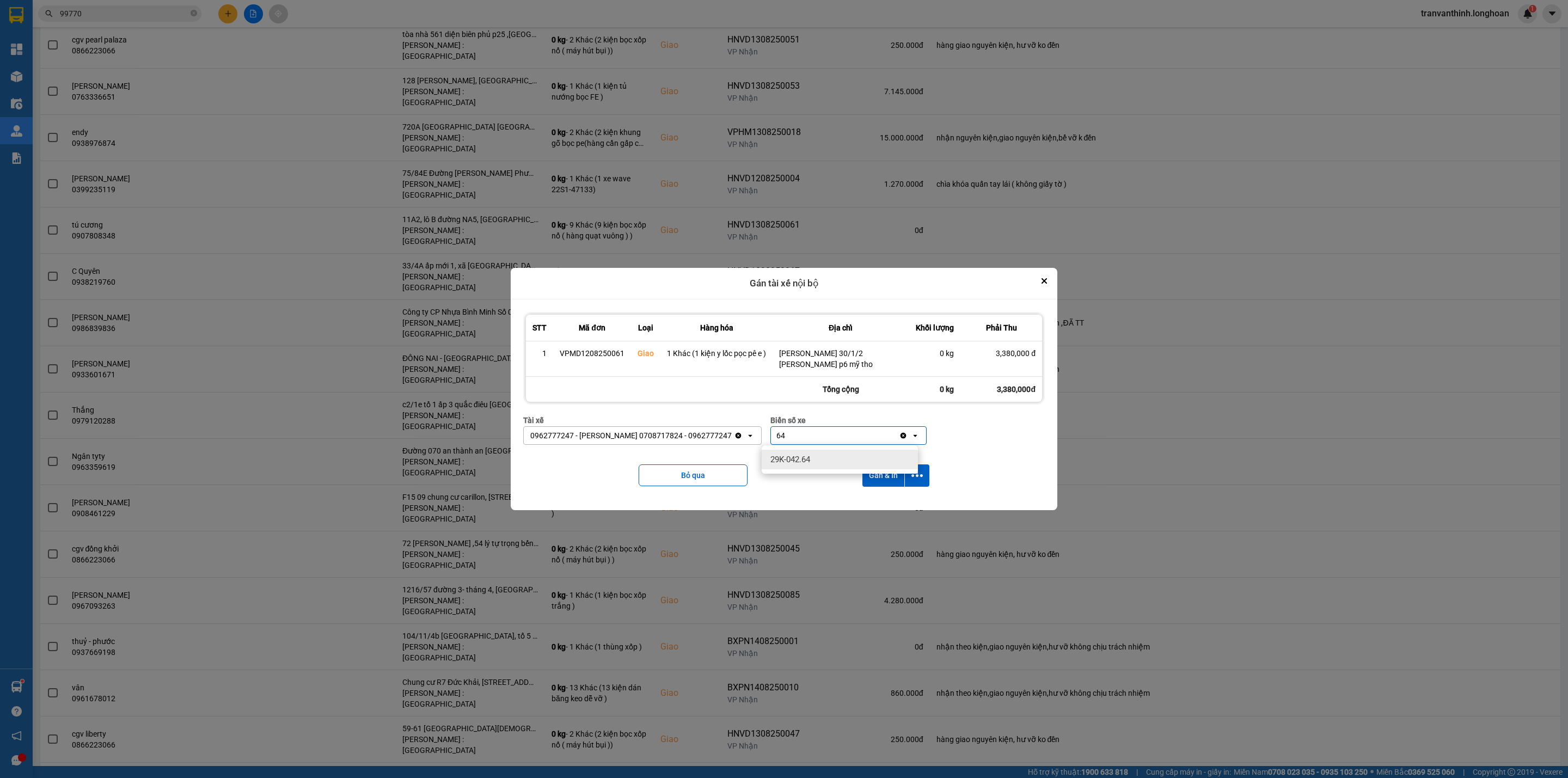
type input "64"
click at [779, 459] on span "29K-042.64" at bounding box center [790, 459] width 40 height 11
click at [925, 477] on button "dialog" at bounding box center [917, 475] width 24 height 22
drag, startPoint x: 863, startPoint y: 503, endPoint x: 883, endPoint y: 555, distance: 55.7
click at [863, 503] on span "Chỉ gán tài" at bounding box center [874, 505] width 36 height 11
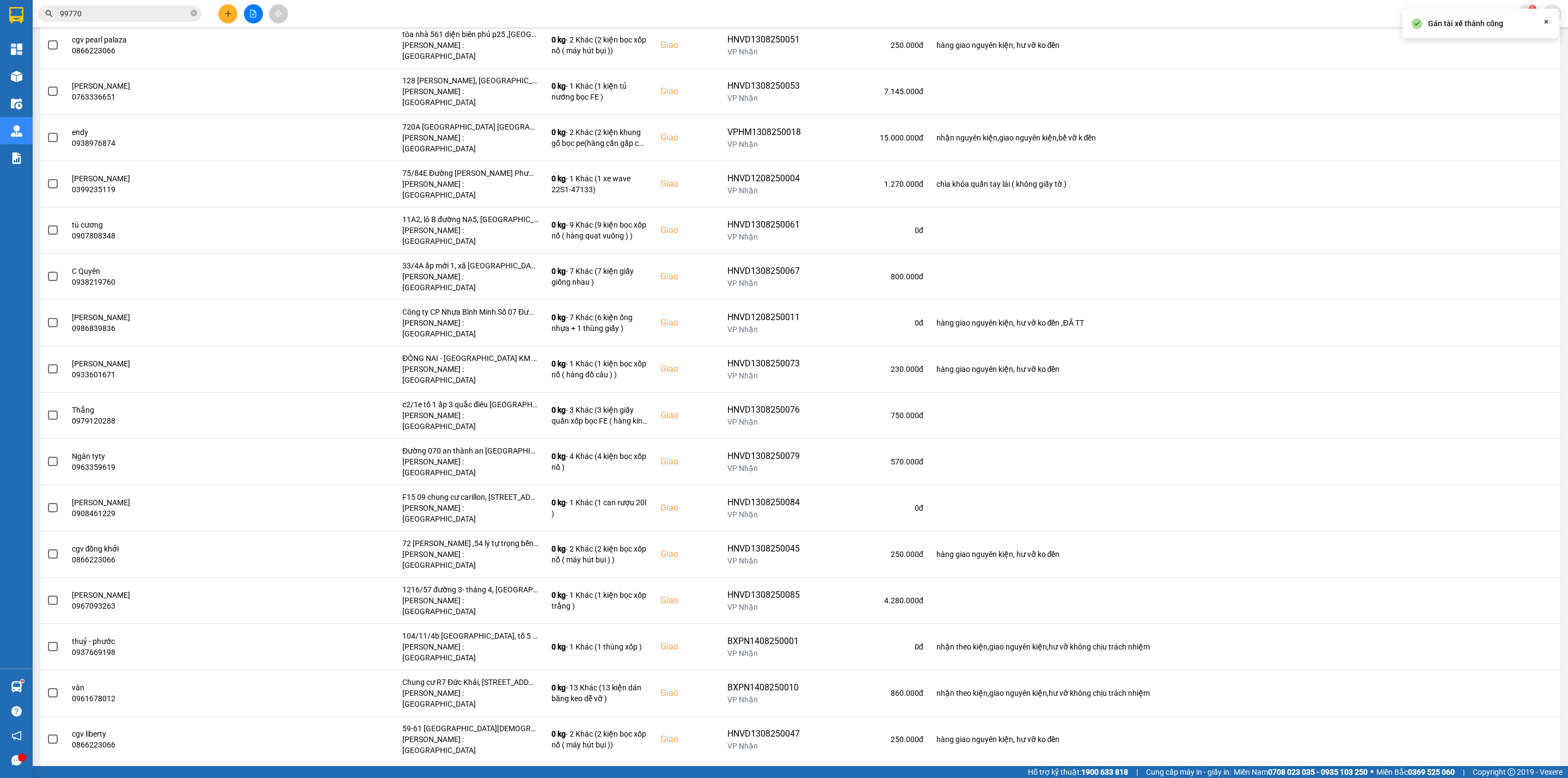
scroll to position [0, 0]
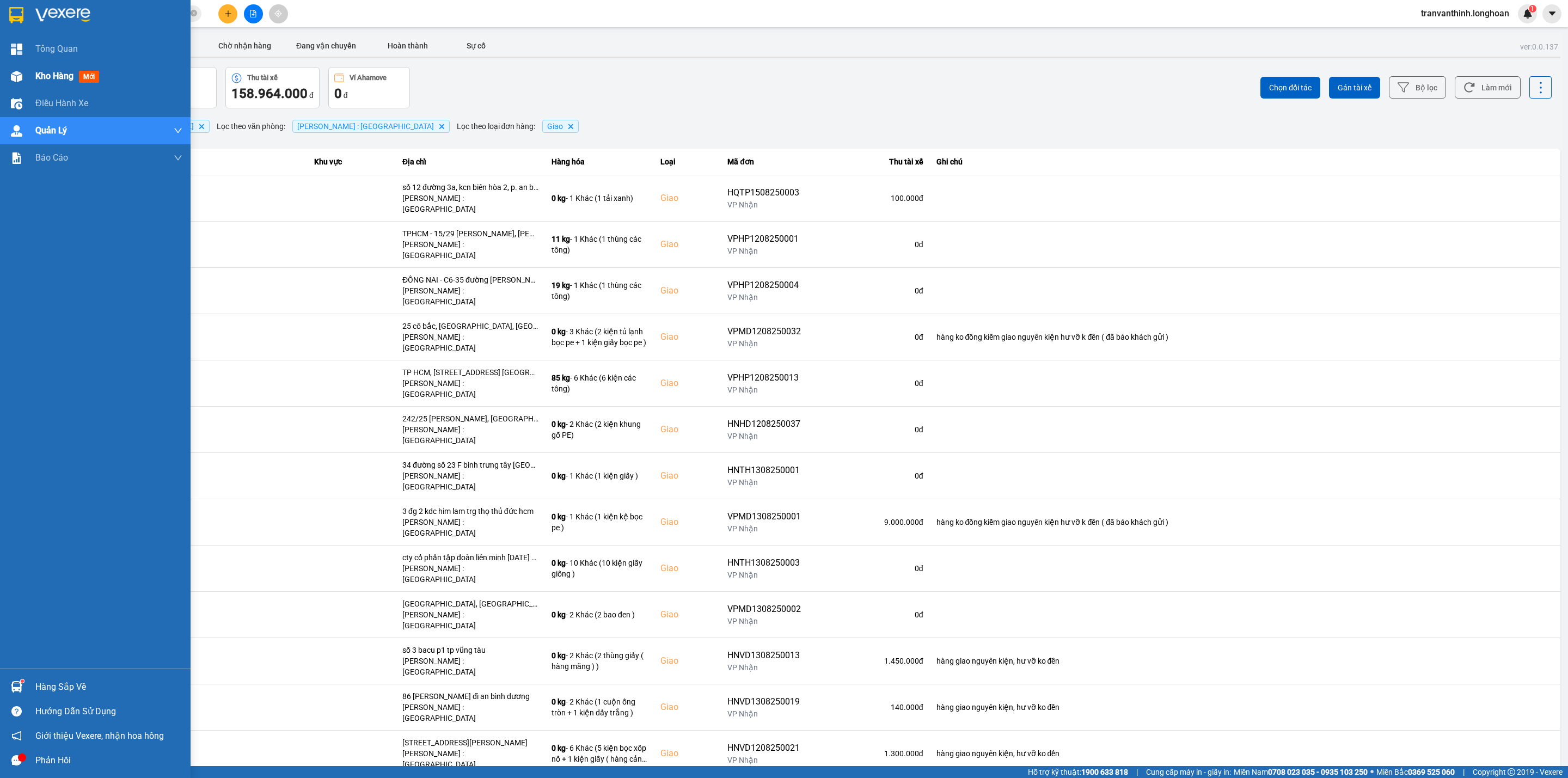
click at [33, 67] on div "Kho hàng mới" at bounding box center [95, 76] width 190 height 27
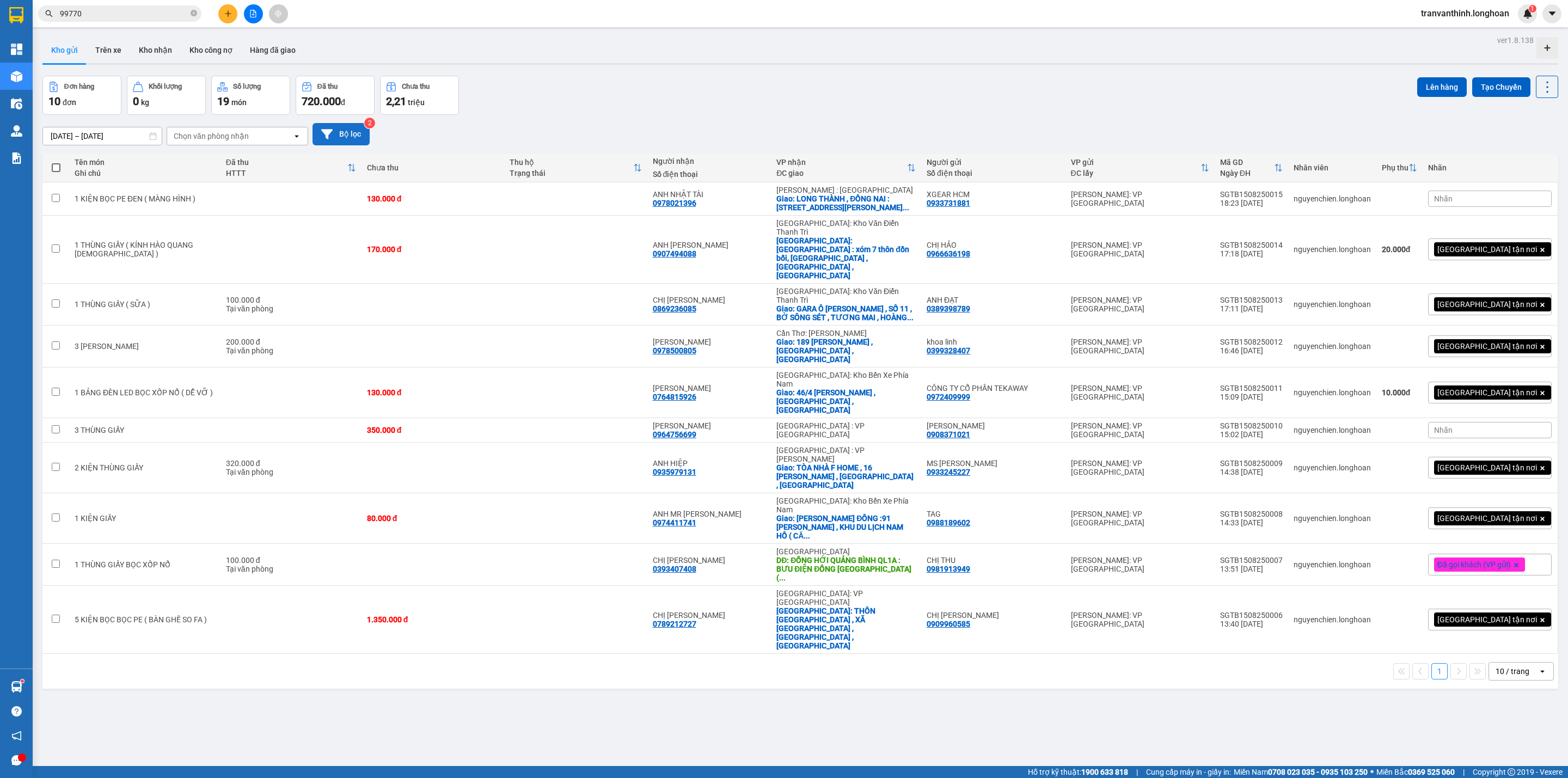
click at [351, 131] on button "Bộ lọc" at bounding box center [341, 133] width 57 height 22
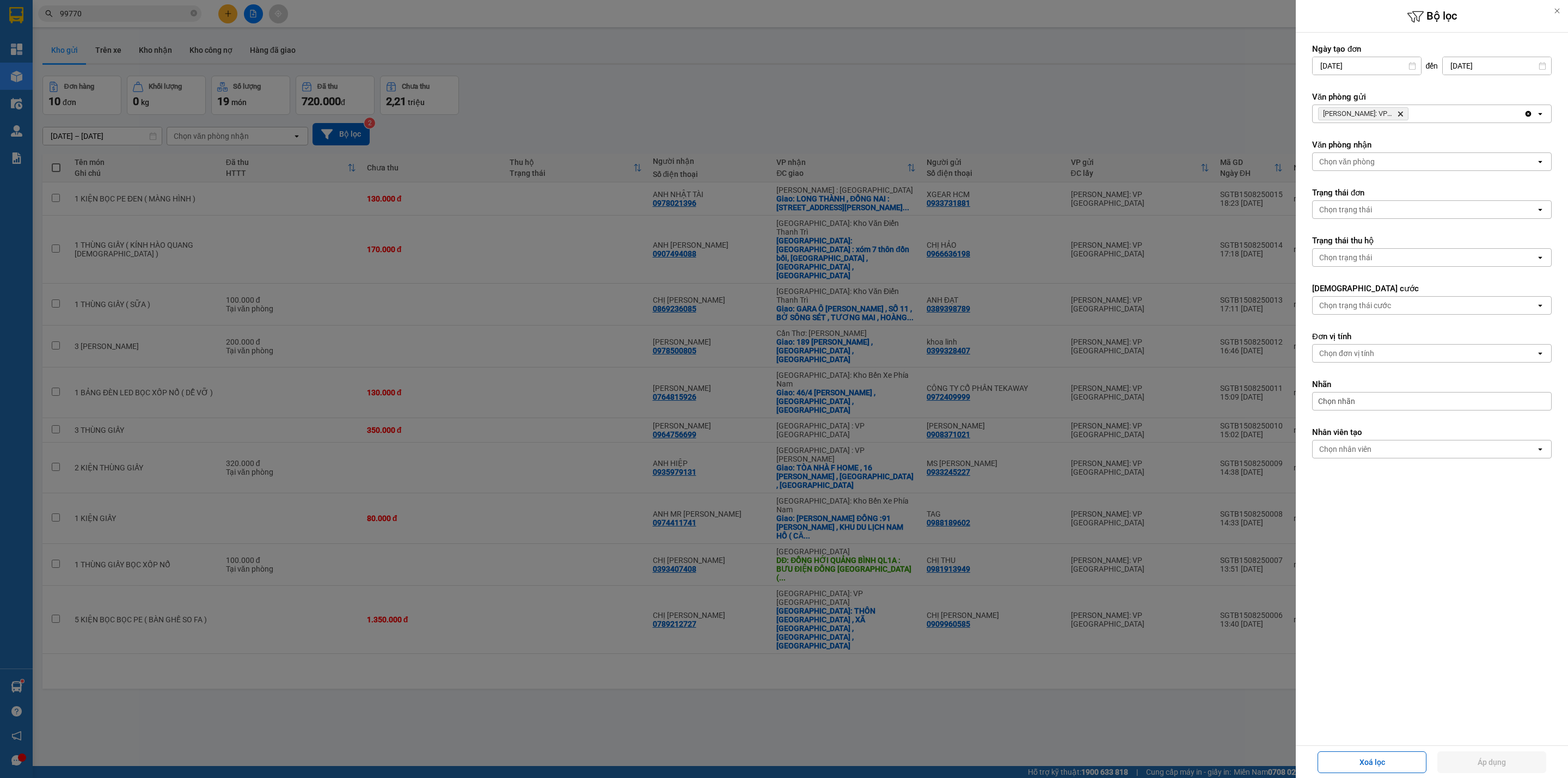
click at [1400, 111] on icon "Delete" at bounding box center [1400, 114] width 7 height 7
click at [1402, 113] on div "Chọn văn phòng" at bounding box center [1424, 113] width 223 height 17
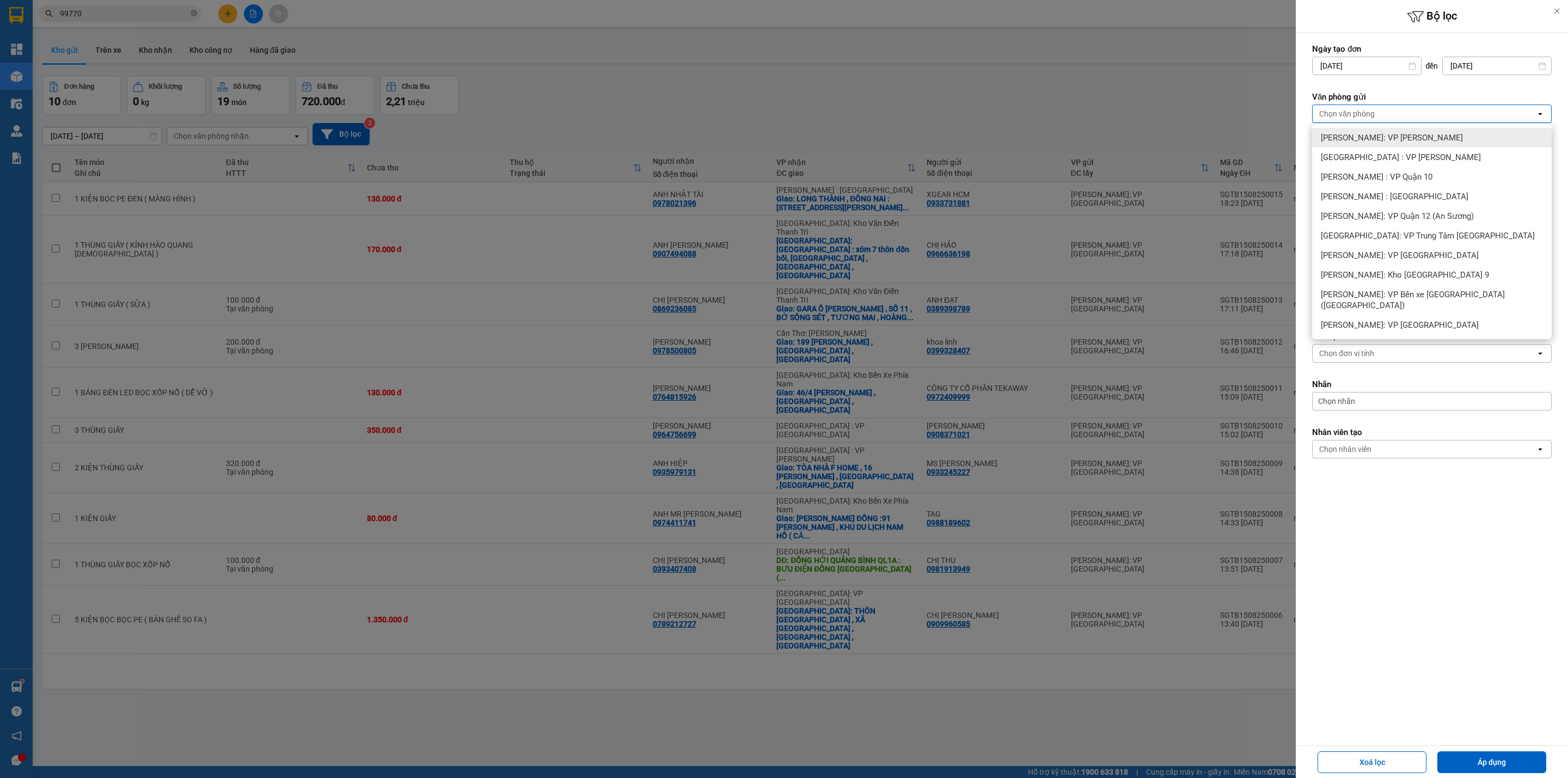
click at [1406, 136] on span "[PERSON_NAME]: VP [PERSON_NAME]" at bounding box center [1392, 137] width 142 height 11
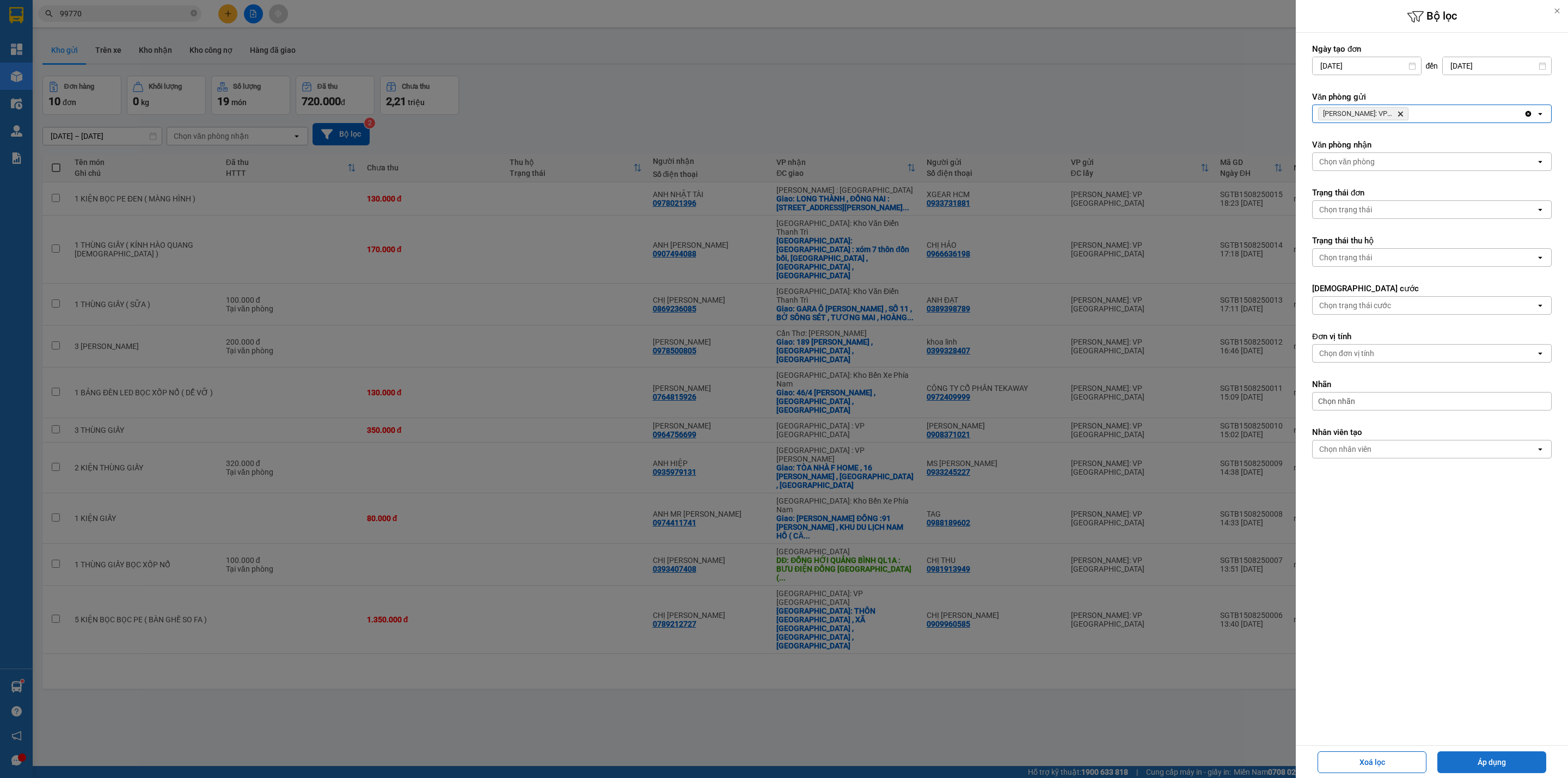
click at [1487, 759] on button "Áp dụng" at bounding box center [1492, 762] width 109 height 22
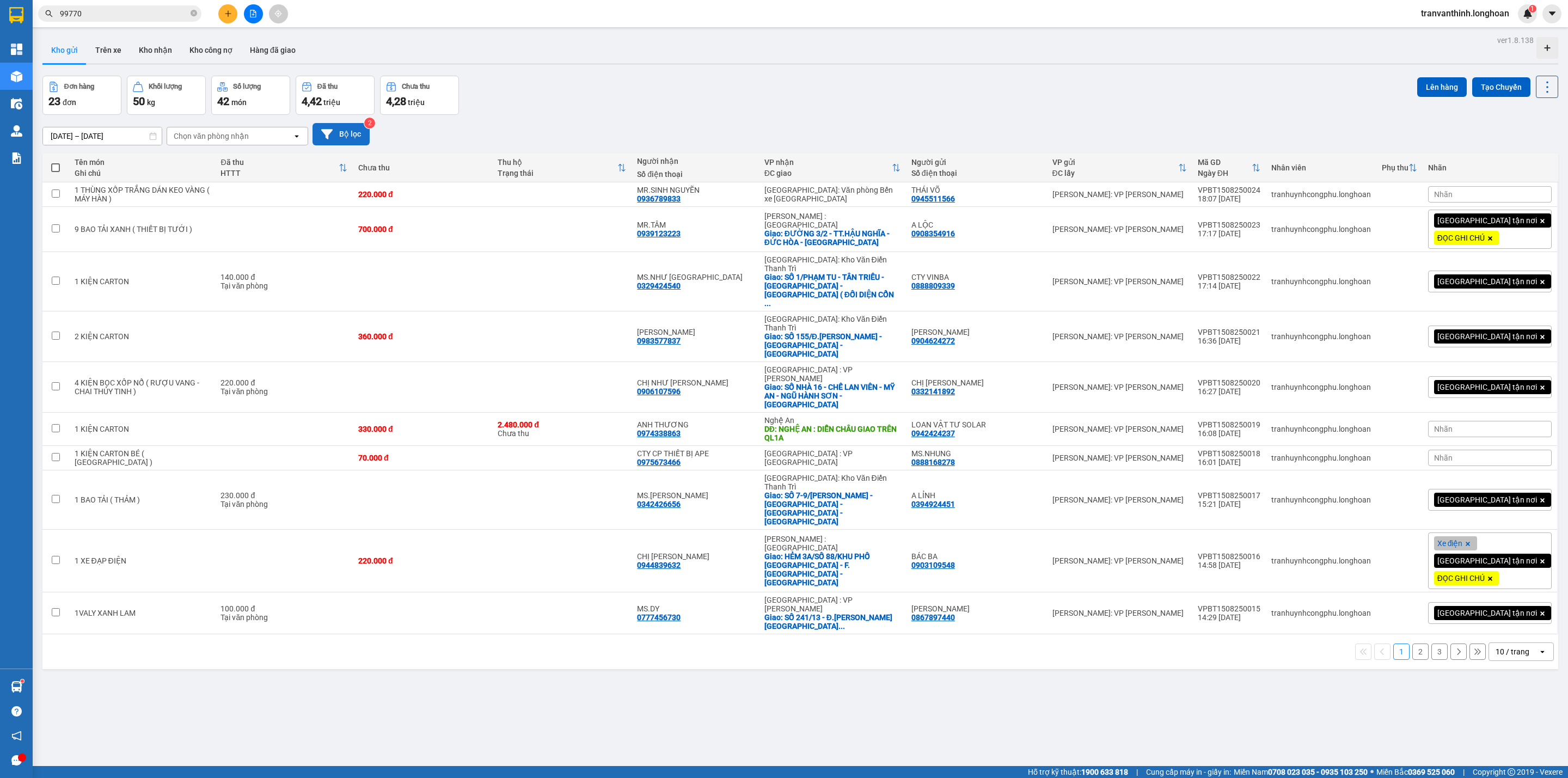
click at [346, 134] on button "Bộ lọc" at bounding box center [341, 133] width 57 height 22
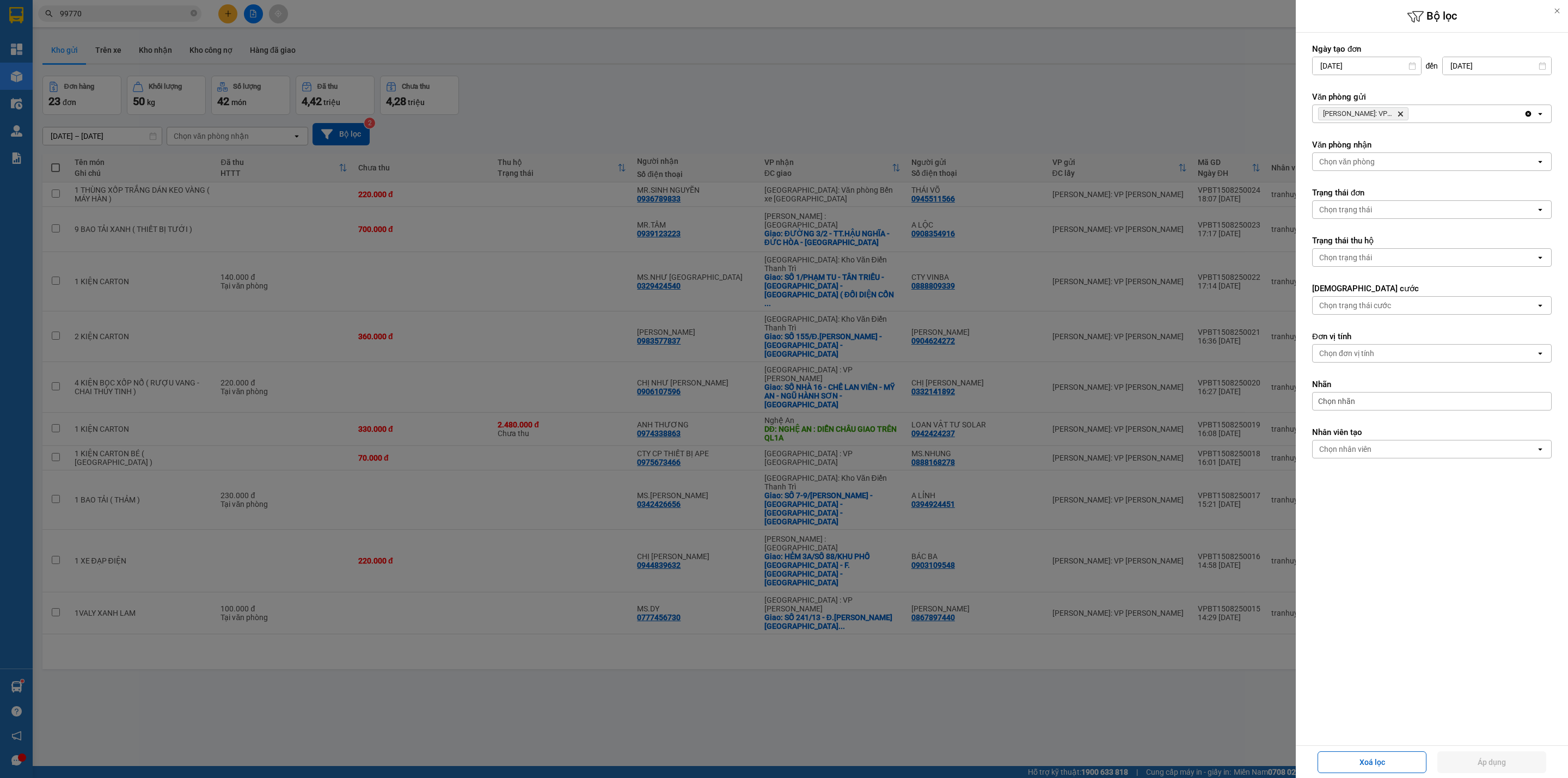
click at [1399, 111] on icon "Delete" at bounding box center [1400, 114] width 7 height 7
click at [1405, 115] on div "Chọn văn phòng" at bounding box center [1424, 113] width 223 height 17
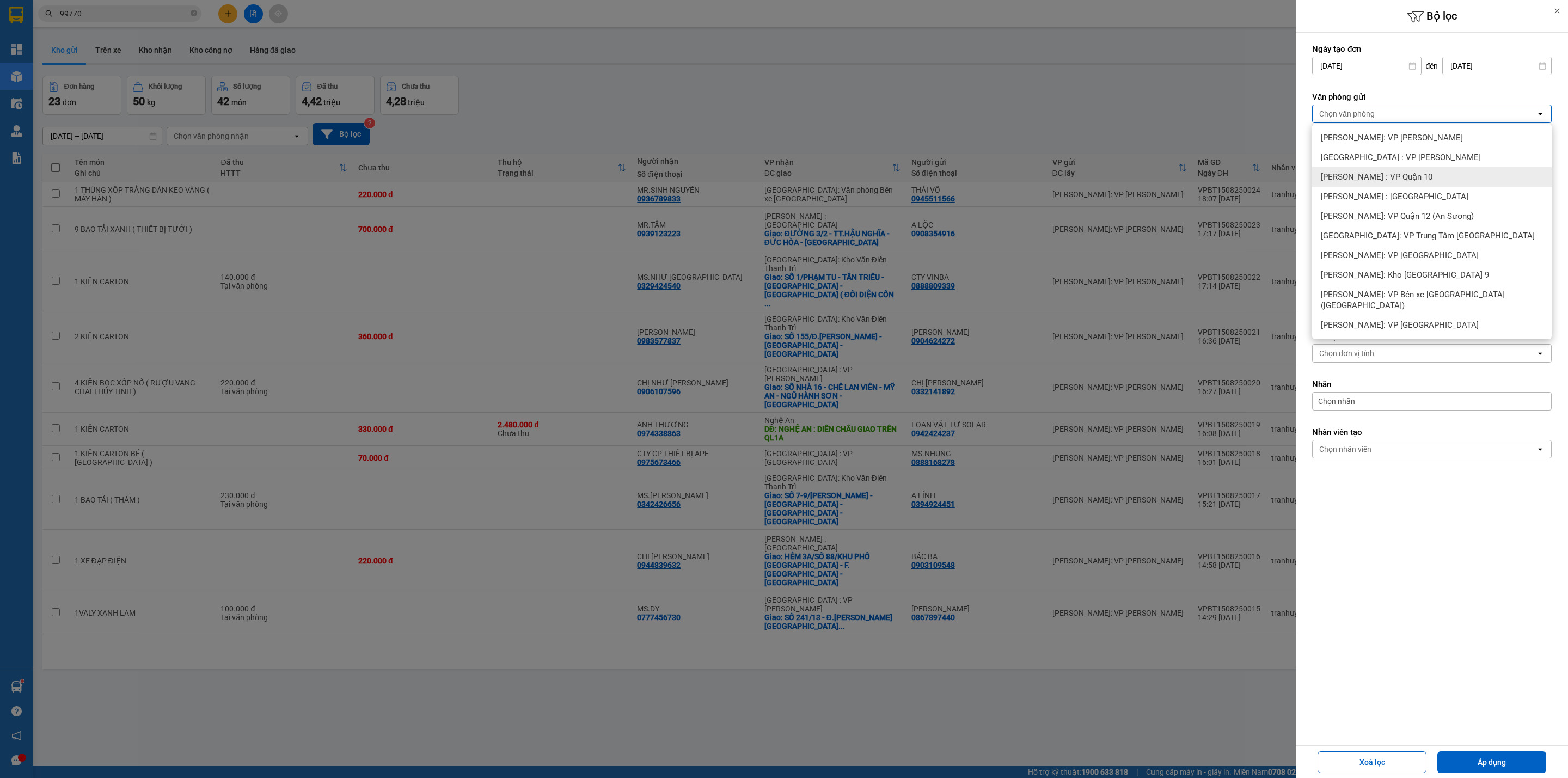
click at [1407, 179] on span "[PERSON_NAME] : VP Quận 10" at bounding box center [1376, 176] width 111 height 11
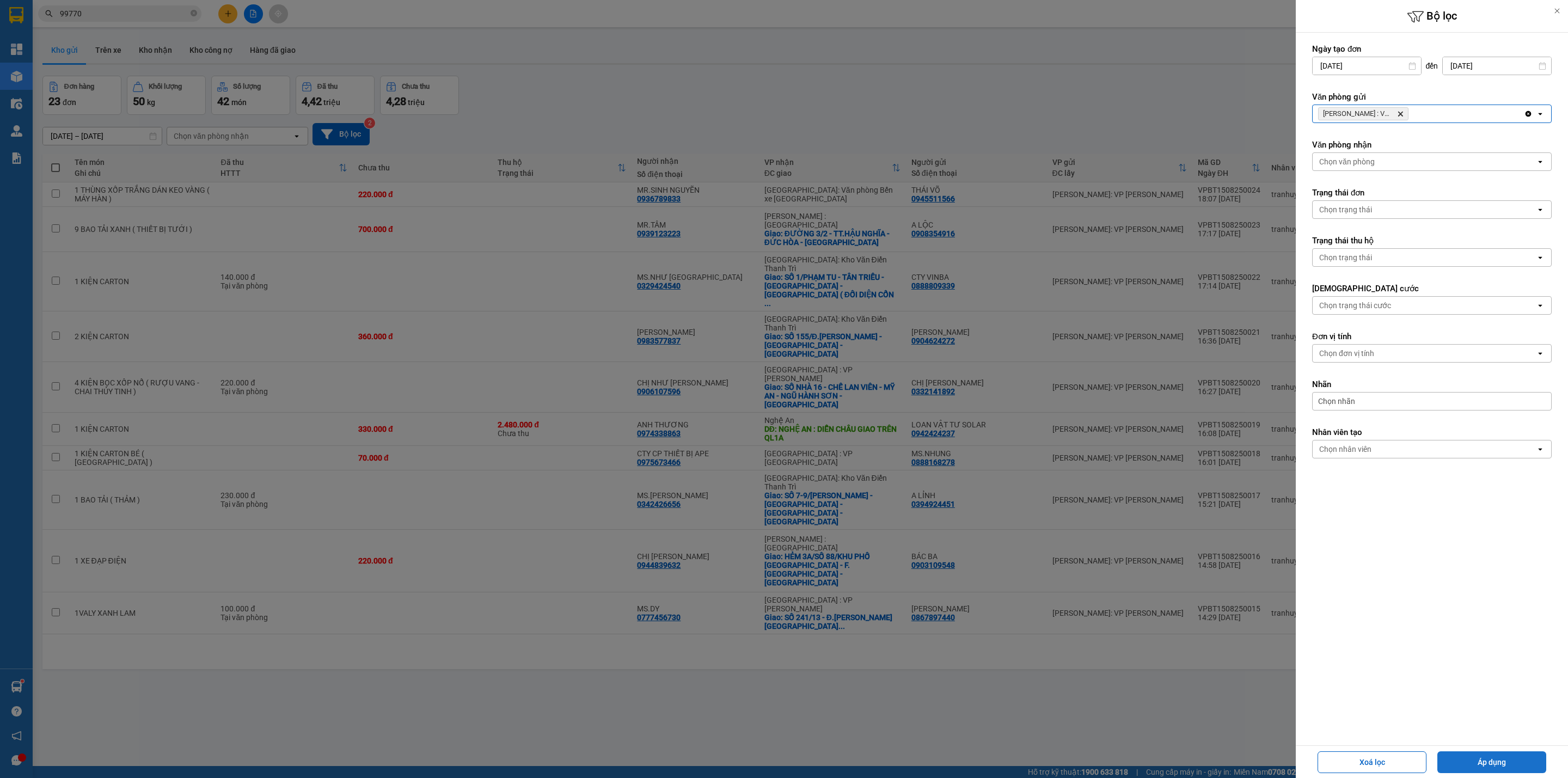
click at [1498, 767] on button "Áp dụng" at bounding box center [1492, 762] width 109 height 22
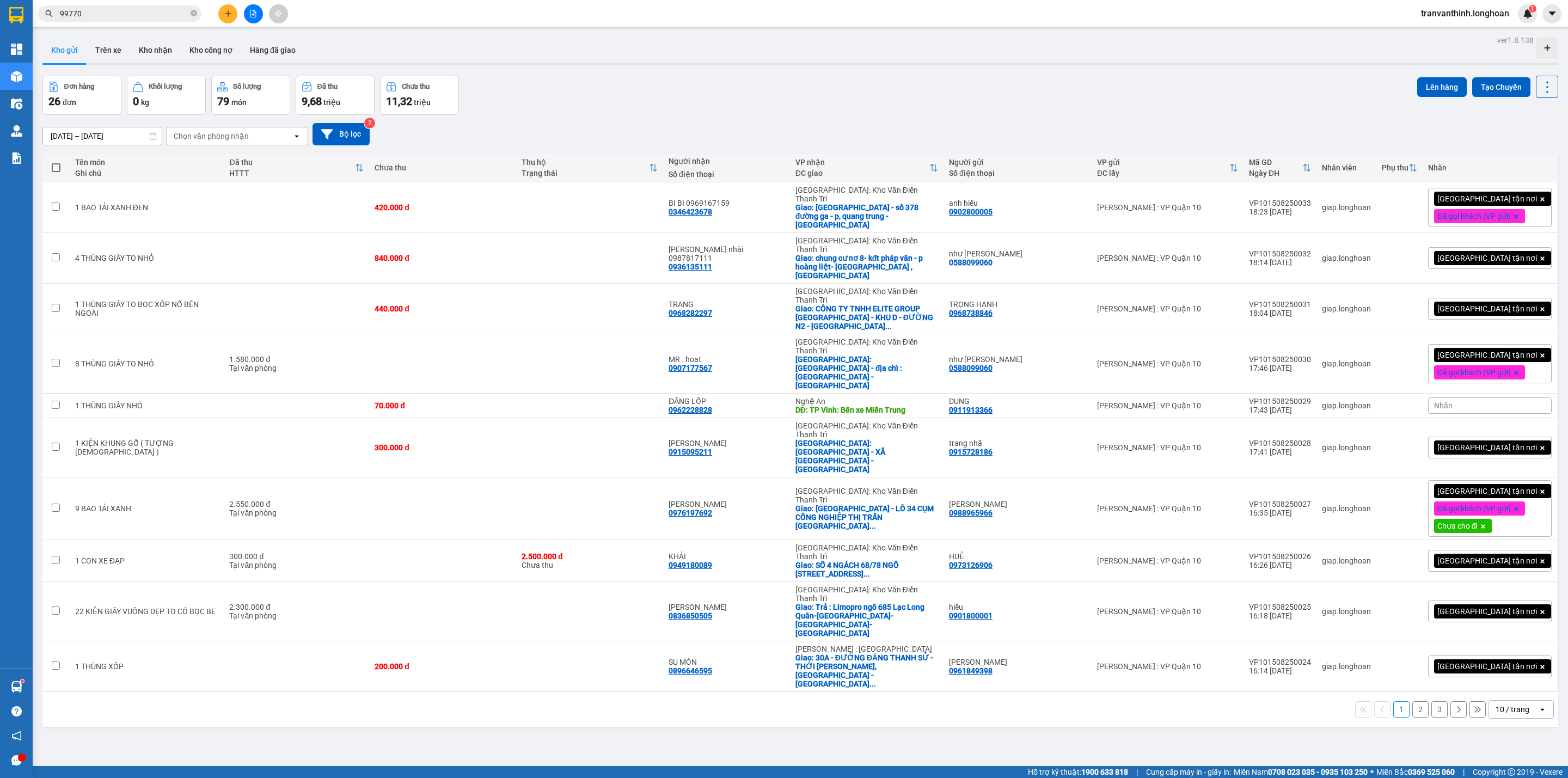
click at [1496, 703] on div "10 / trang" at bounding box center [1513, 708] width 34 height 11
click at [1499, 722] on ul "5 / trang 10 / trang 20 / trang 50 / trang 80 / trang 100 / trang" at bounding box center [1509, 663] width 65 height 126
click at [1505, 715] on span "100 / trang" at bounding box center [1504, 711] width 39 height 11
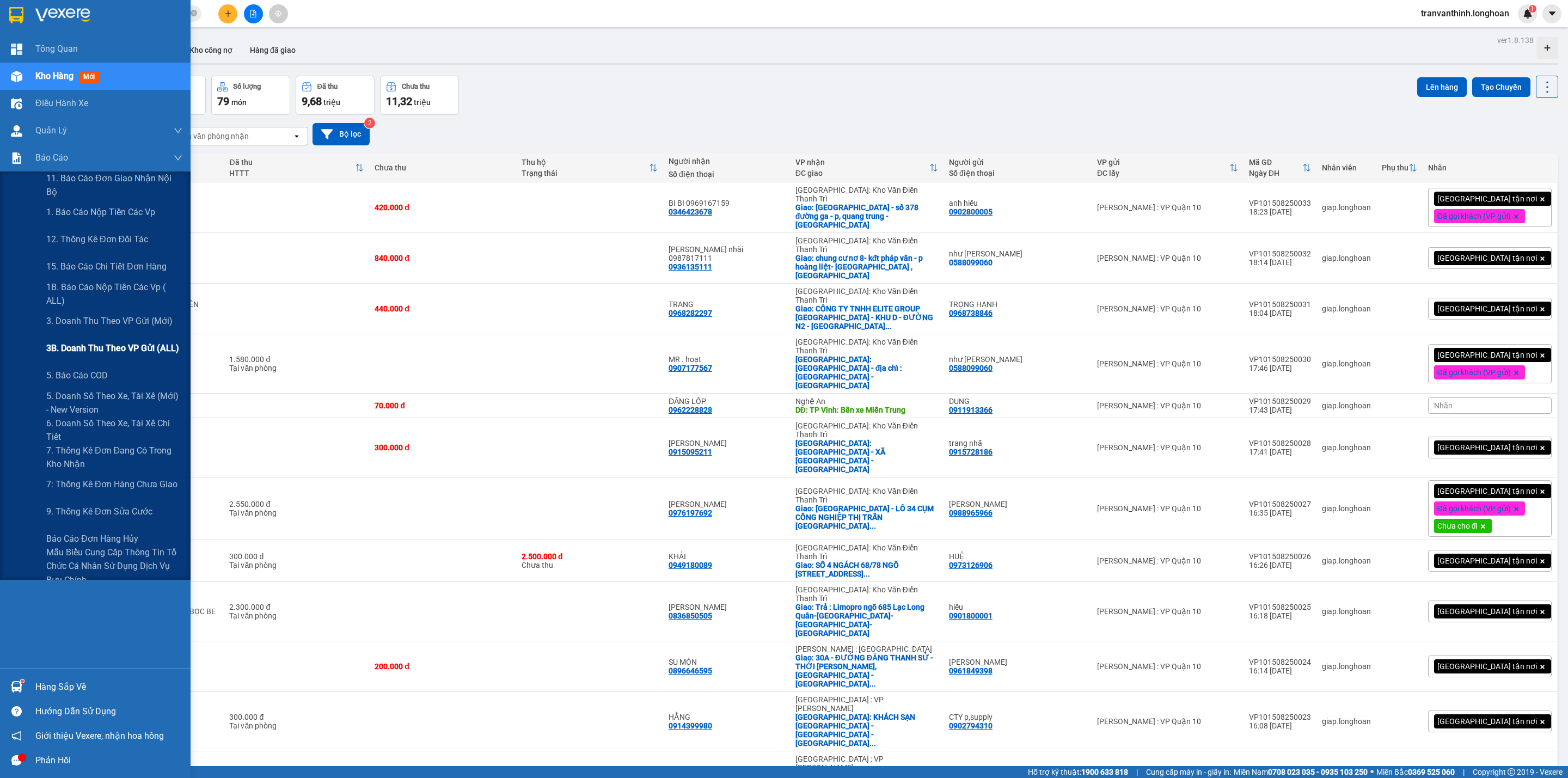
click at [133, 346] on span "3B. Doanh Thu theo VP Gửi (ALL)" at bounding box center [112, 348] width 133 height 14
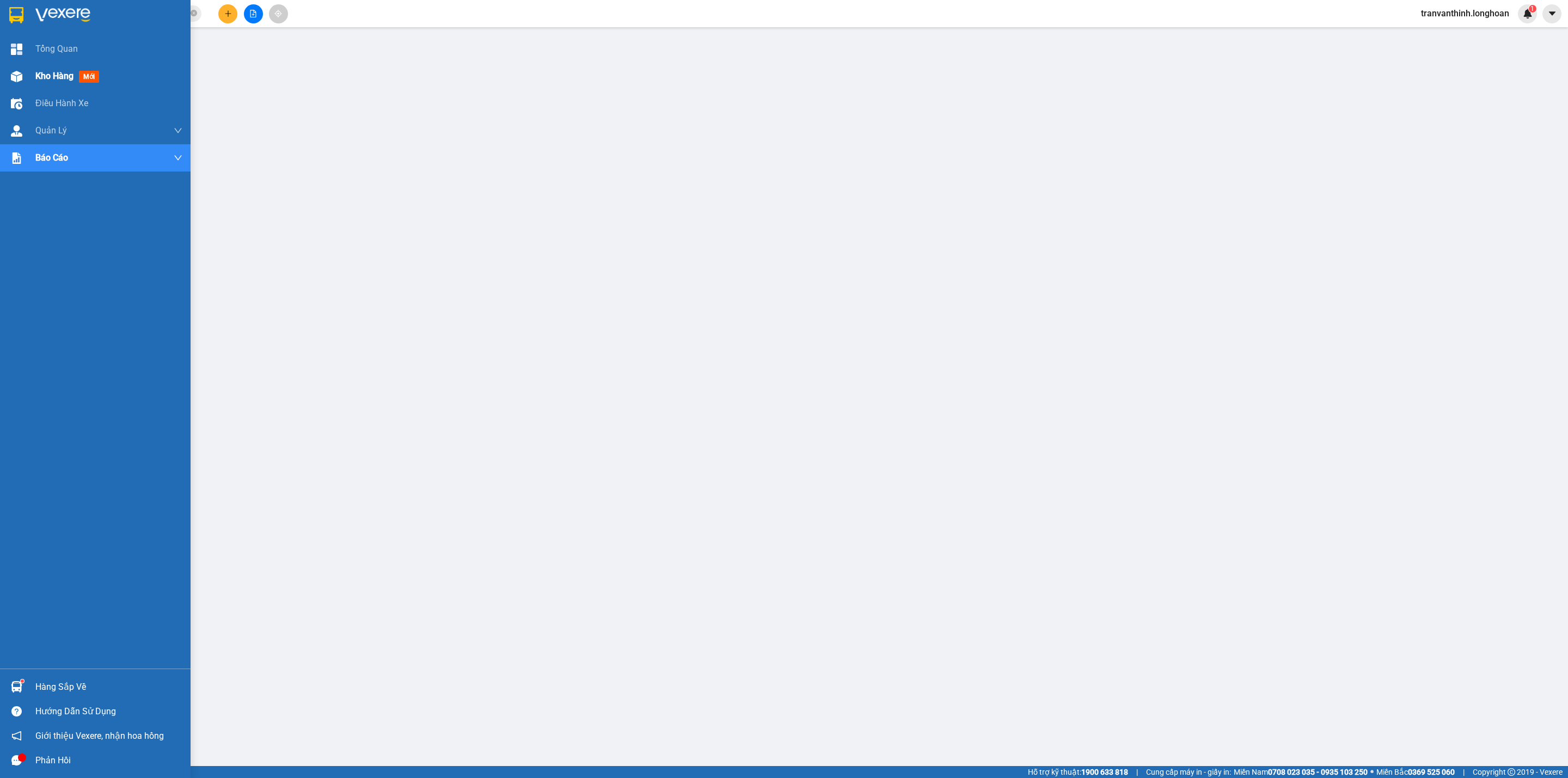
click at [19, 73] on img at bounding box center [16, 76] width 11 height 11
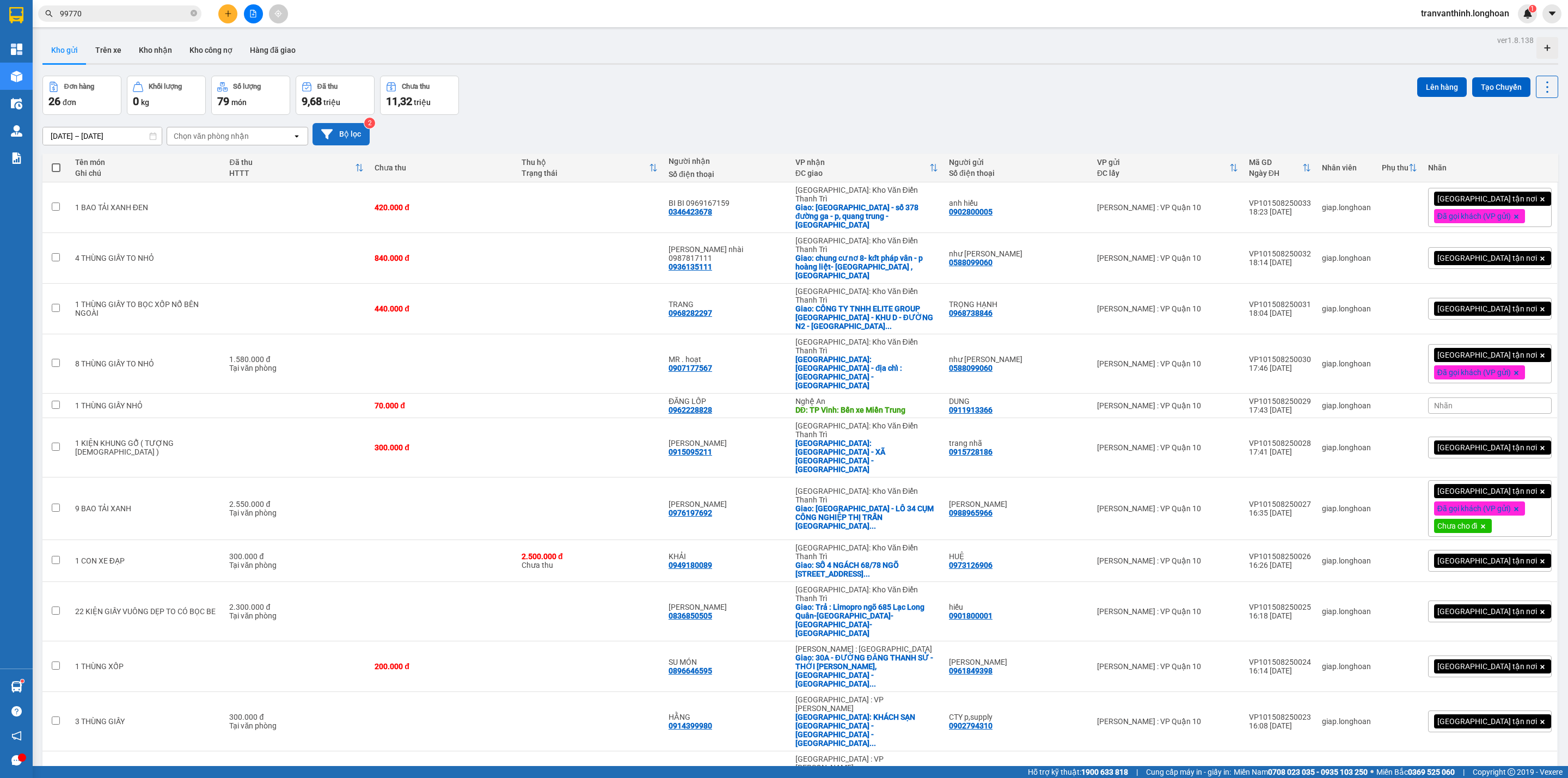
click at [353, 133] on button "Bộ lọc" at bounding box center [341, 133] width 57 height 22
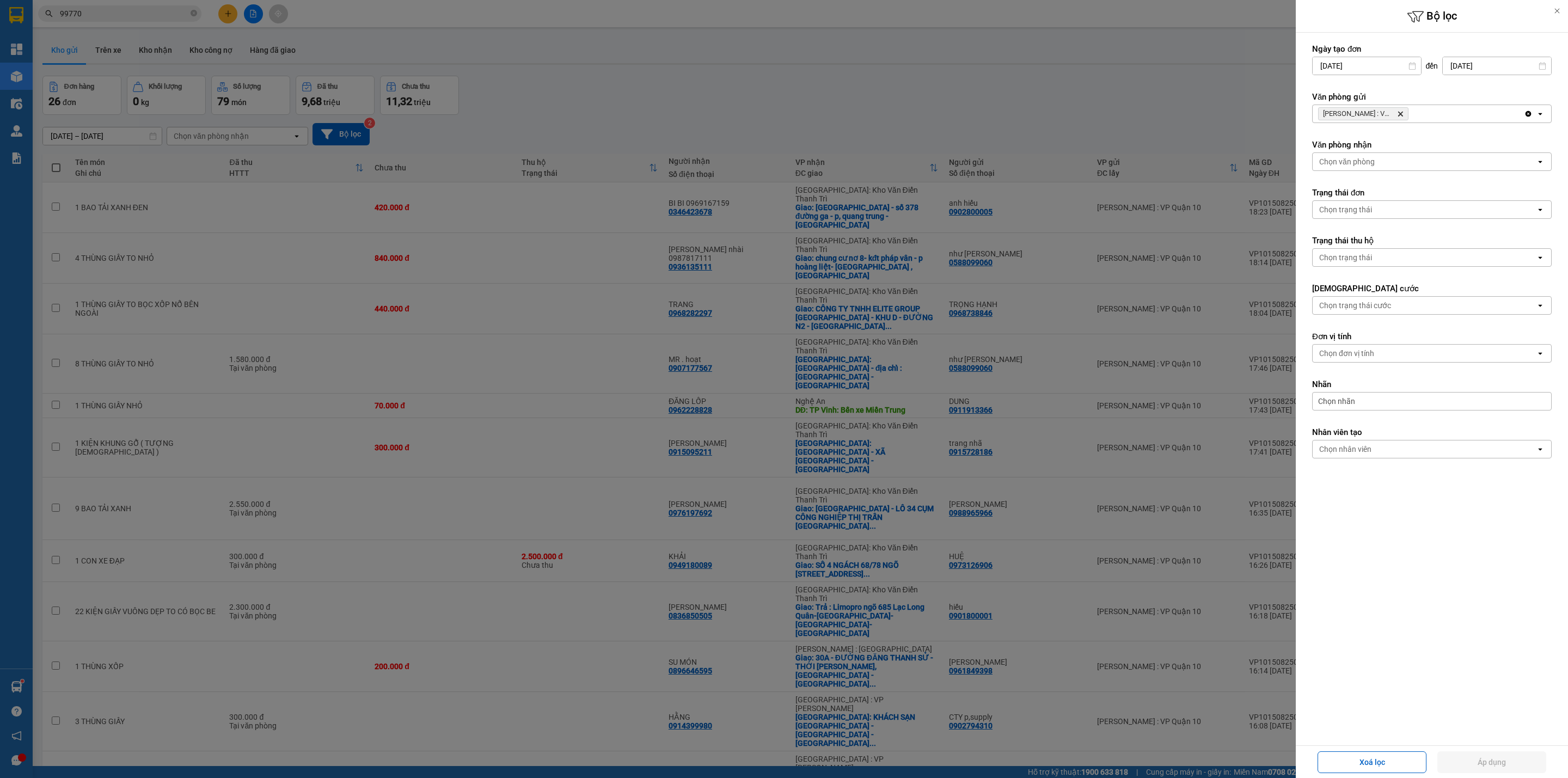
click at [1399, 113] on icon "Hồ Chí Minh : VP Quận 10, close by backspace" at bounding box center [1400, 114] width 5 height 5
click at [1405, 115] on div "Chọn văn phòng" at bounding box center [1424, 113] width 223 height 17
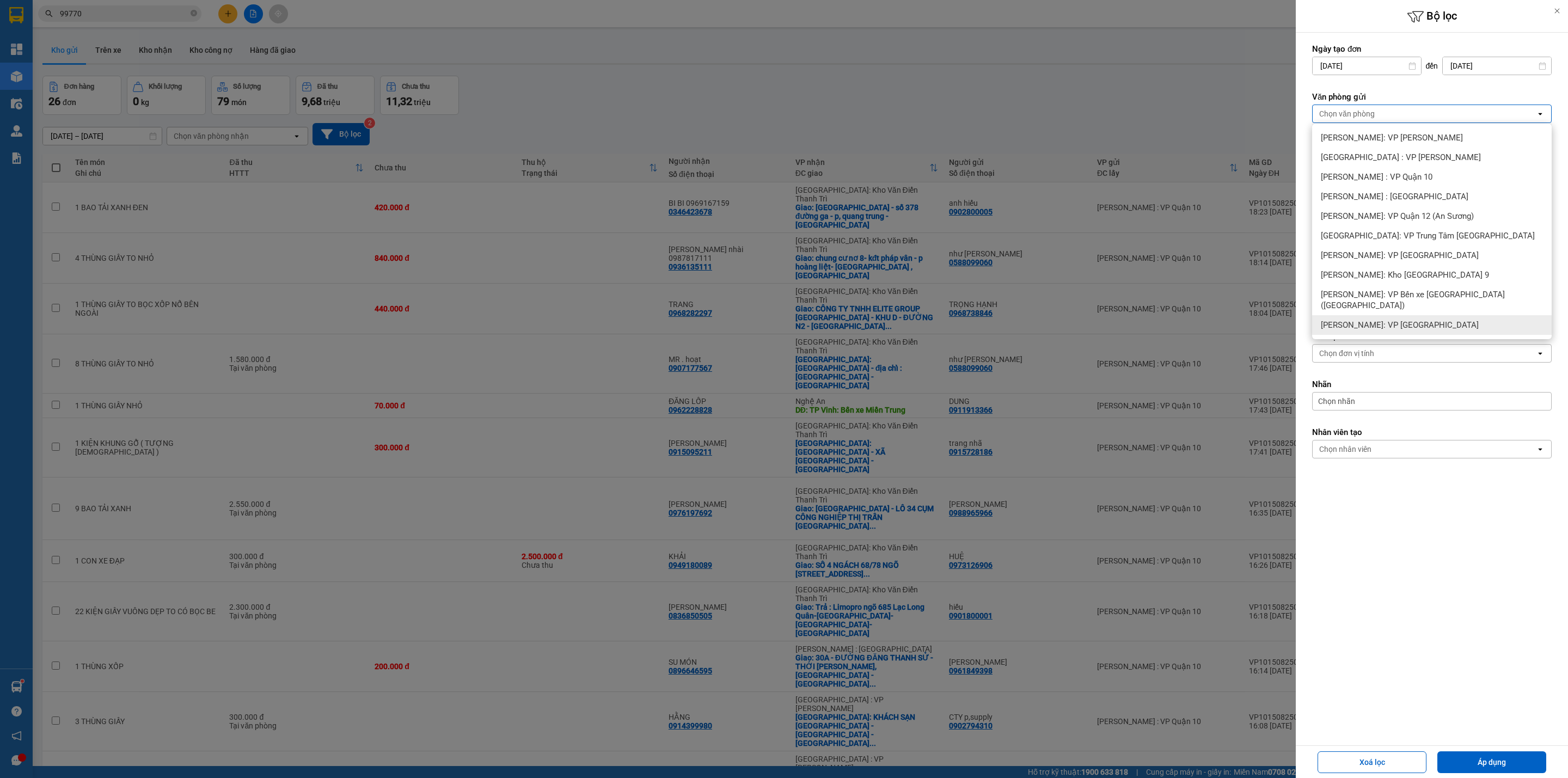
click at [1413, 319] on span "[PERSON_NAME]: VP [GEOGRAPHIC_DATA]" at bounding box center [1400, 324] width 158 height 11
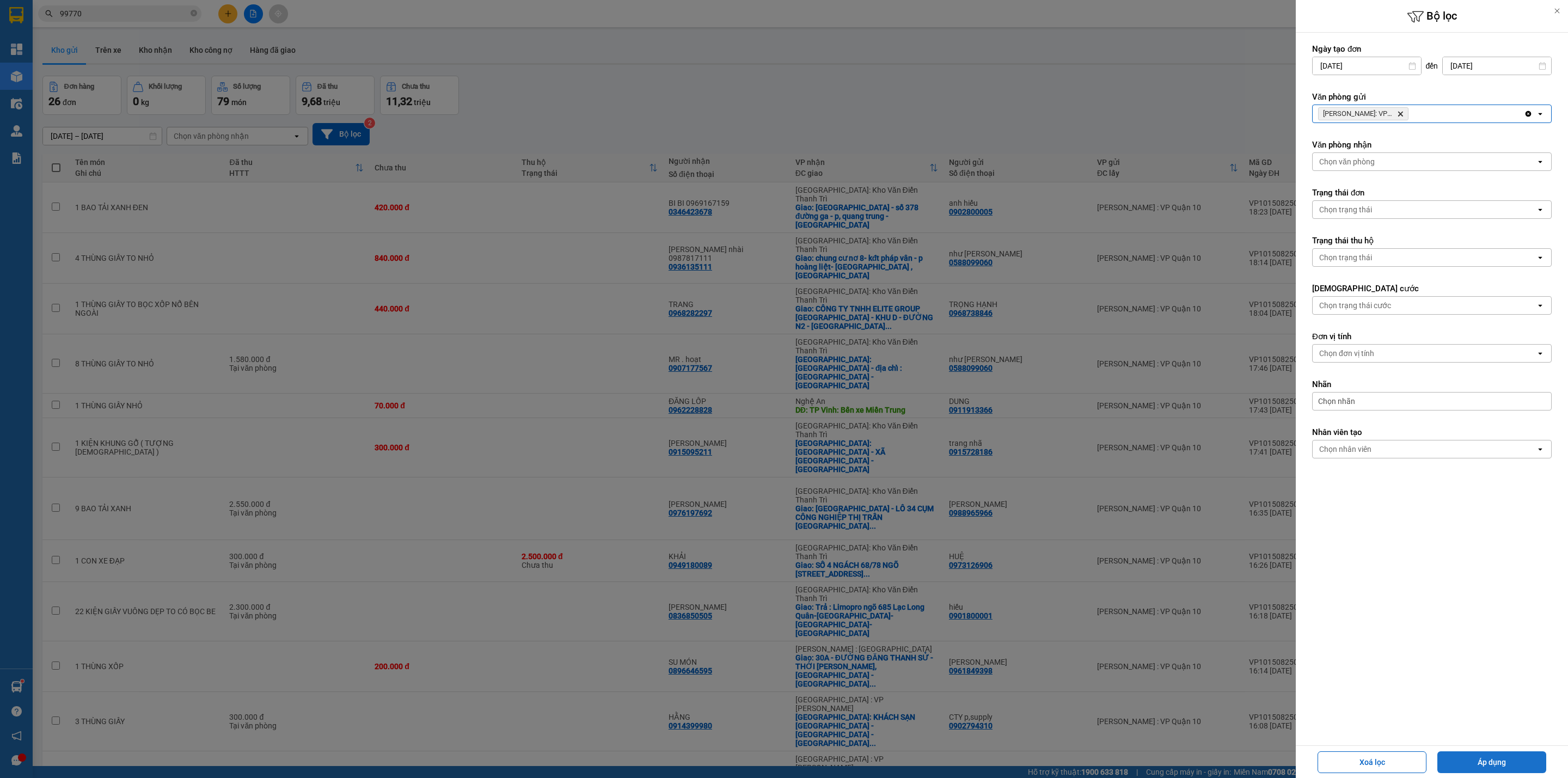
click at [1487, 759] on button "Áp dụng" at bounding box center [1492, 762] width 109 height 22
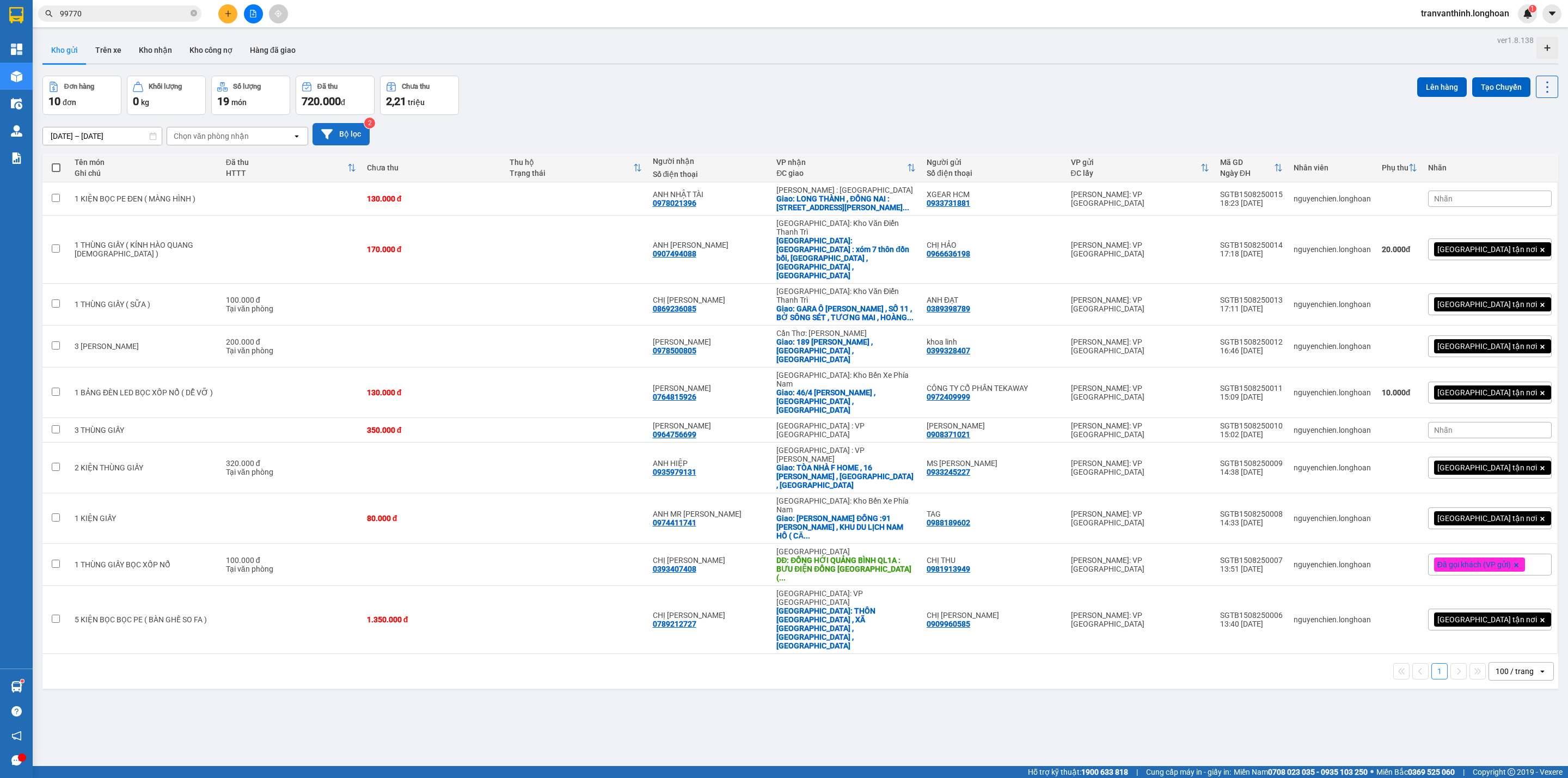
click at [350, 133] on button "Bộ lọc" at bounding box center [341, 133] width 57 height 22
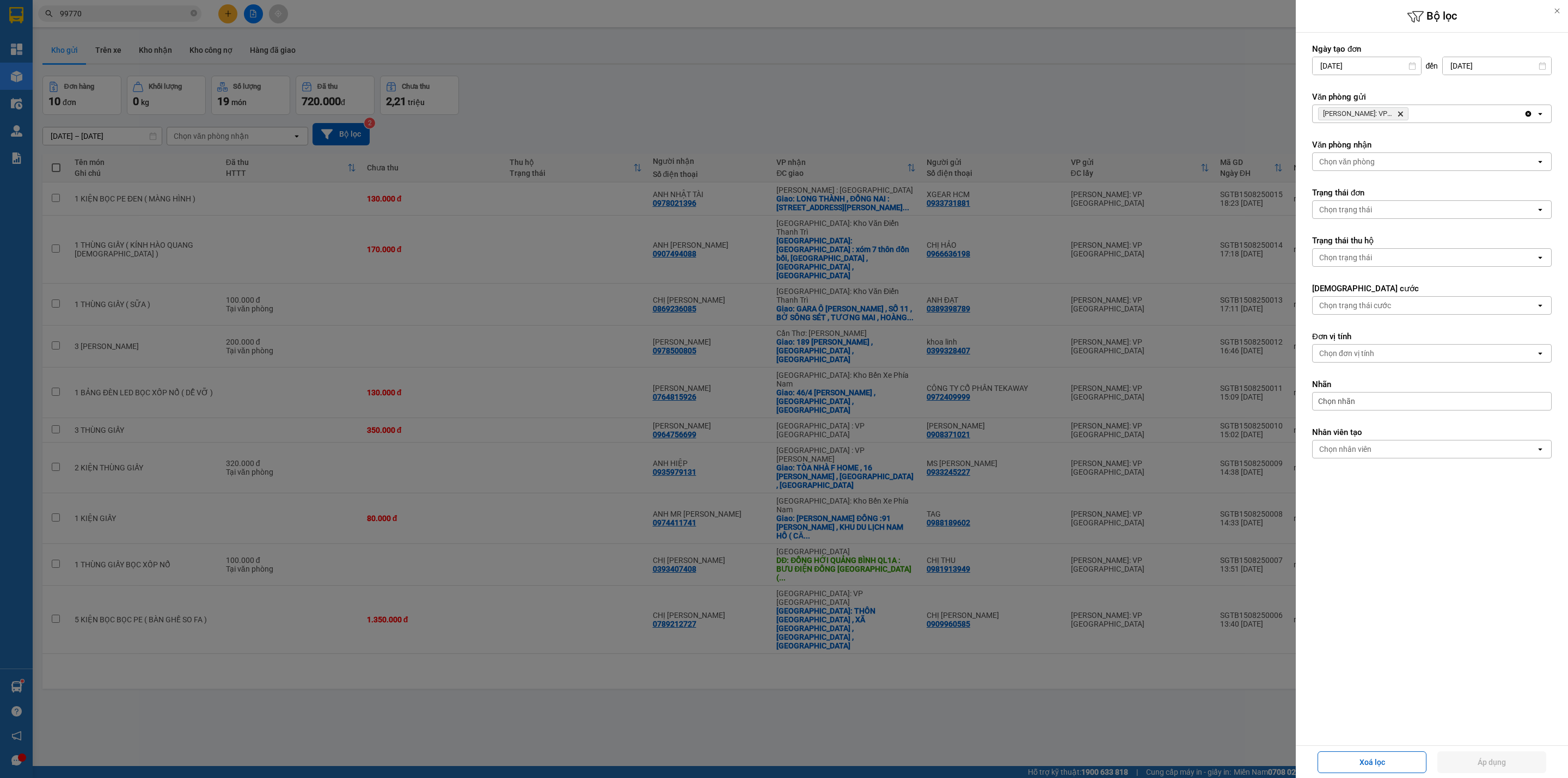
click at [1399, 113] on icon "Delete" at bounding box center [1400, 114] width 7 height 7
click at [1413, 111] on div "Chọn văn phòng" at bounding box center [1424, 113] width 223 height 17
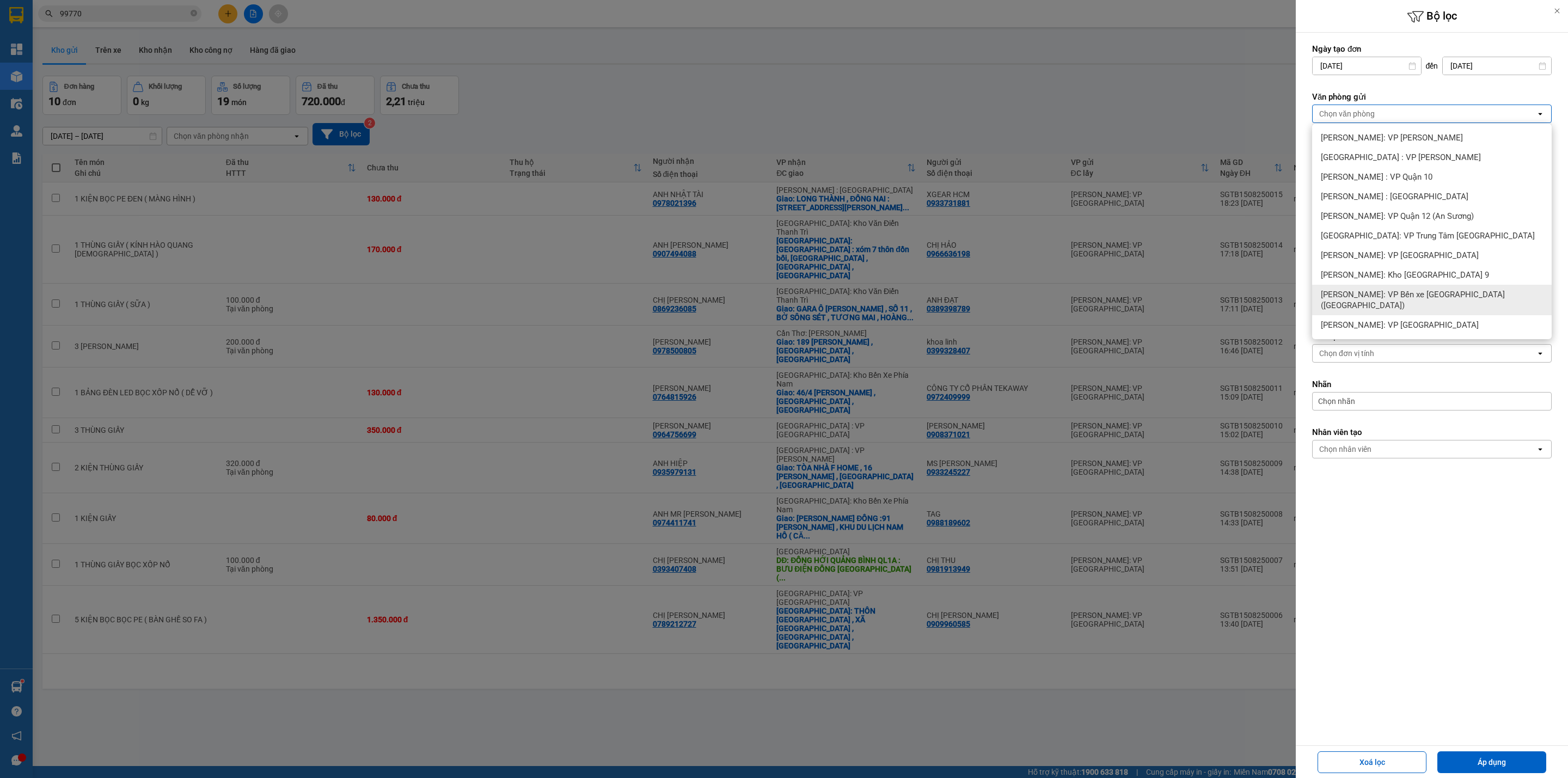
click at [1437, 290] on span "[PERSON_NAME]: VP Bến xe [GEOGRAPHIC_DATA] ([GEOGRAPHIC_DATA])" at bounding box center [1434, 299] width 226 height 22
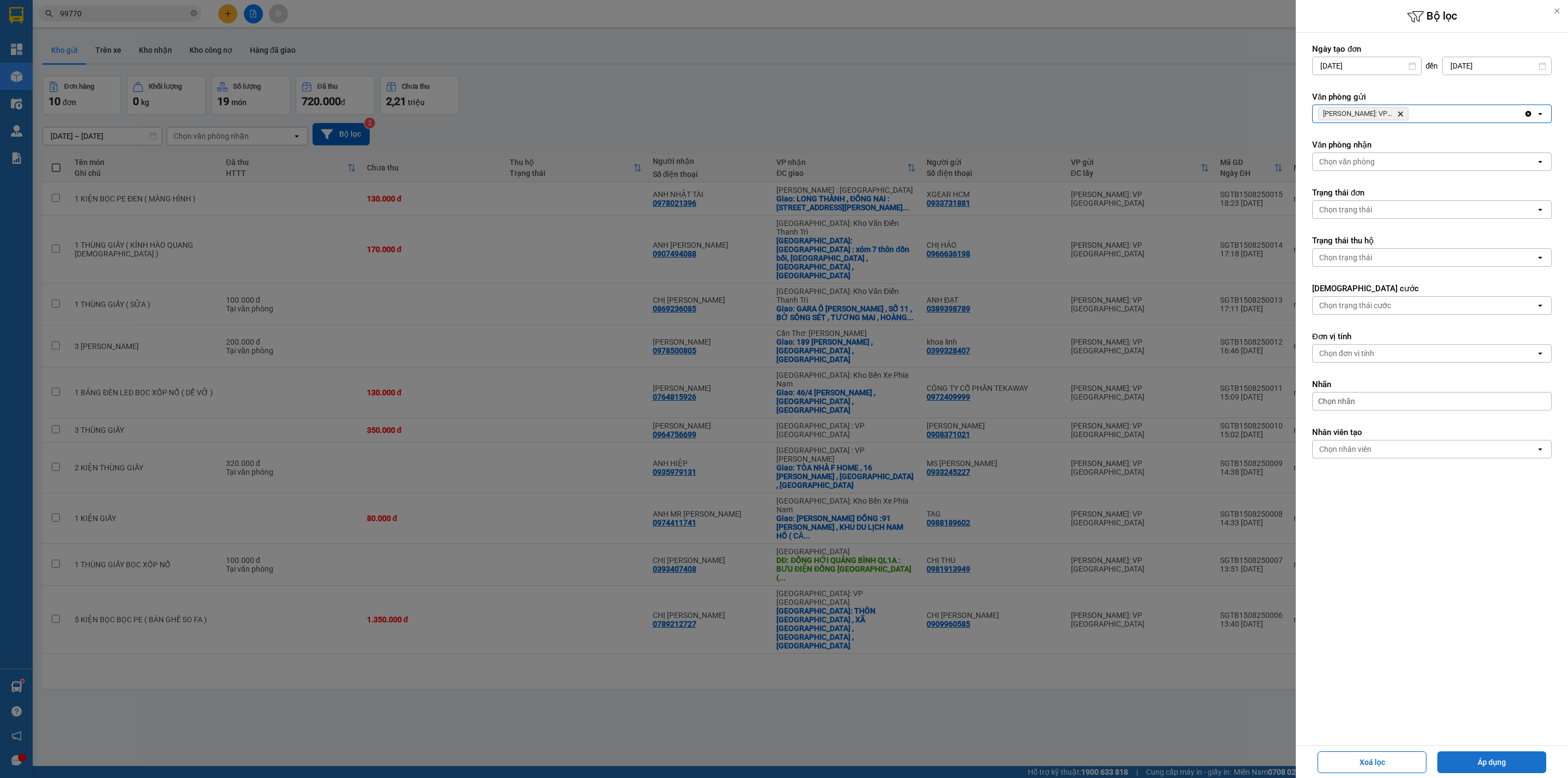
click at [1474, 756] on button "Áp dụng" at bounding box center [1492, 762] width 109 height 22
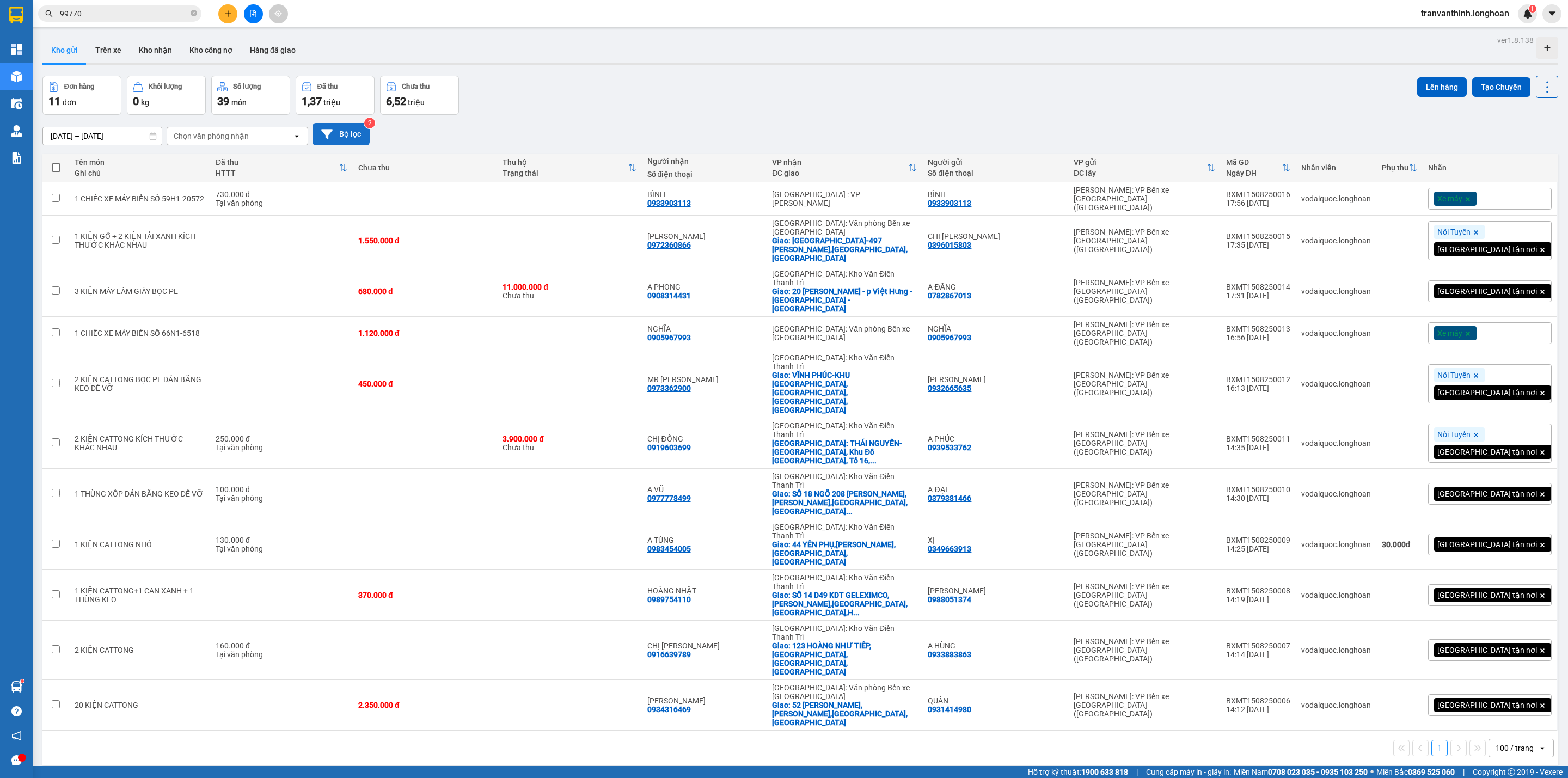
click at [355, 124] on button "Bộ lọc" at bounding box center [341, 133] width 57 height 22
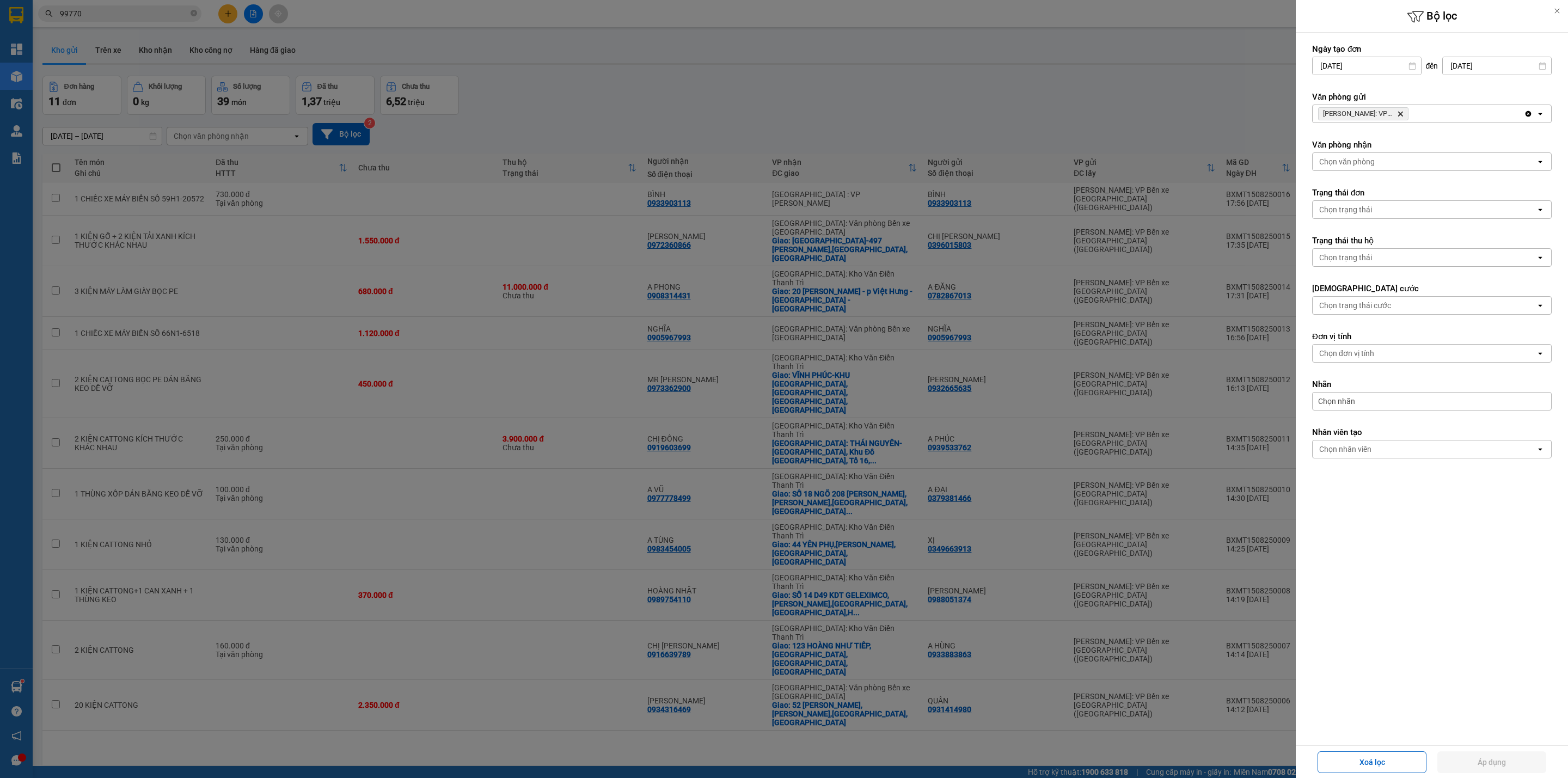
click at [1402, 113] on icon "Delete" at bounding box center [1400, 114] width 7 height 7
click at [1420, 110] on div "Chọn văn phòng" at bounding box center [1424, 113] width 223 height 17
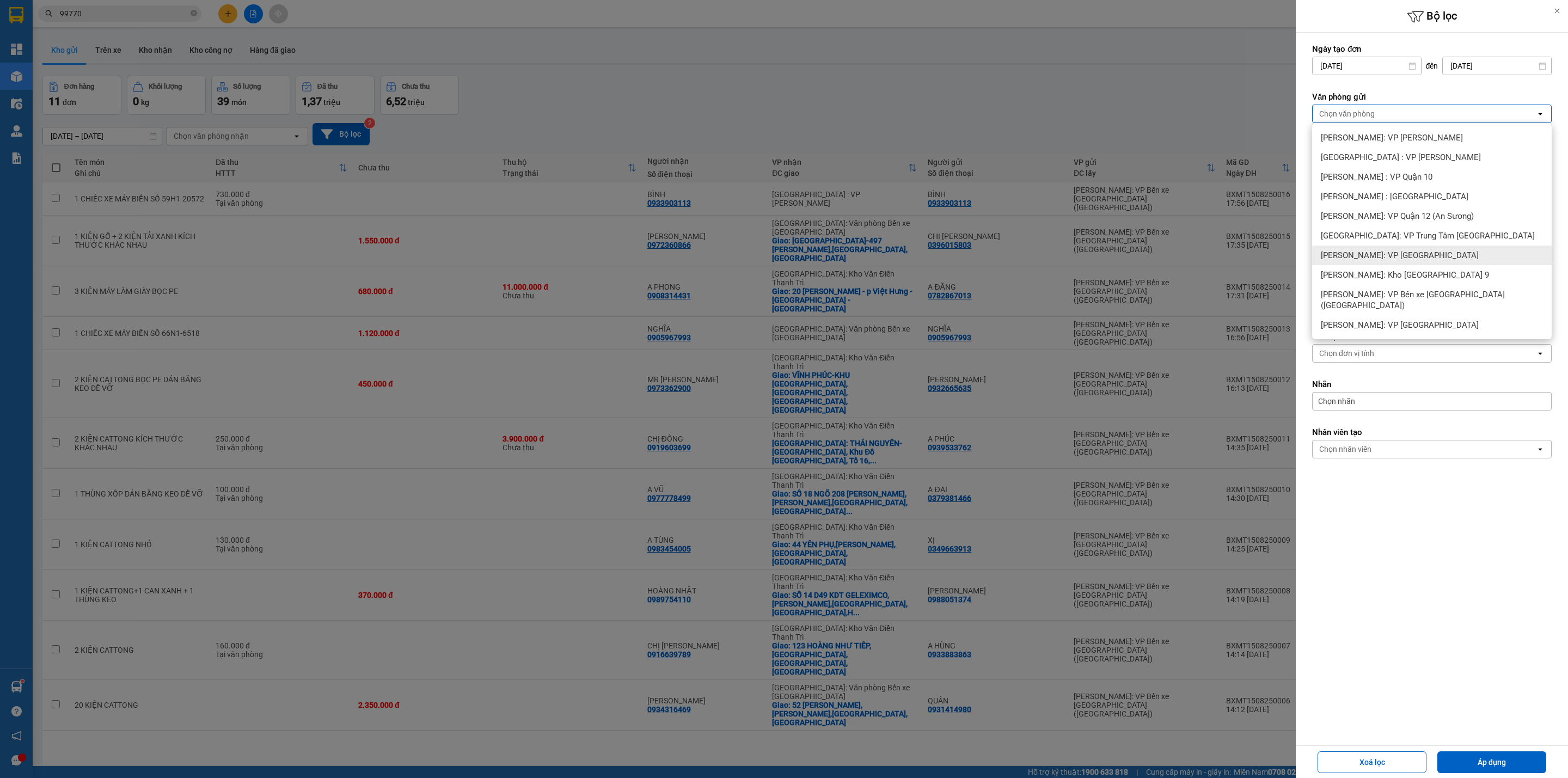
click at [1427, 256] on span "[PERSON_NAME]: VP [GEOGRAPHIC_DATA]" at bounding box center [1400, 254] width 158 height 11
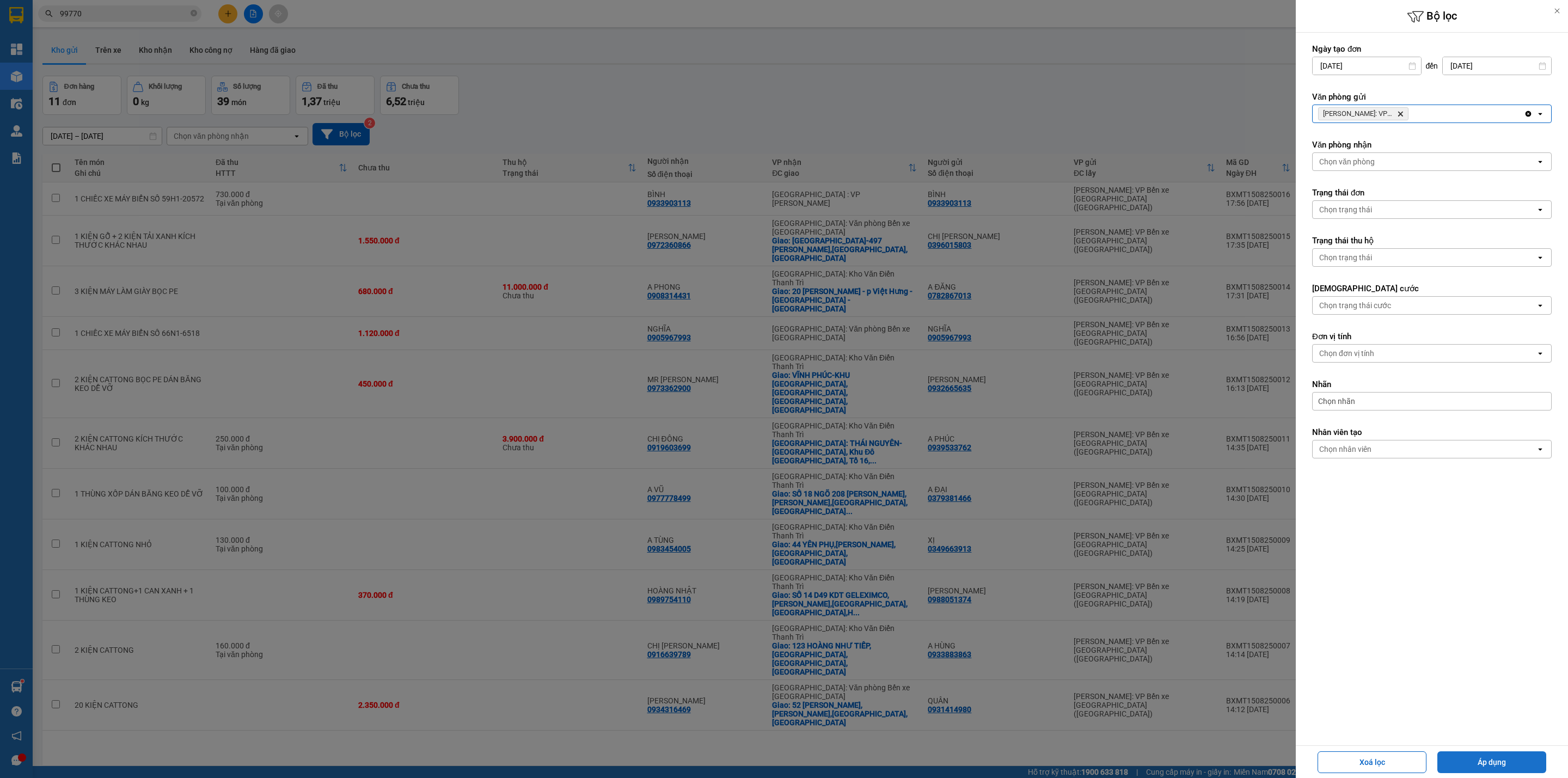
click at [1490, 756] on button "Áp dụng" at bounding box center [1492, 762] width 109 height 22
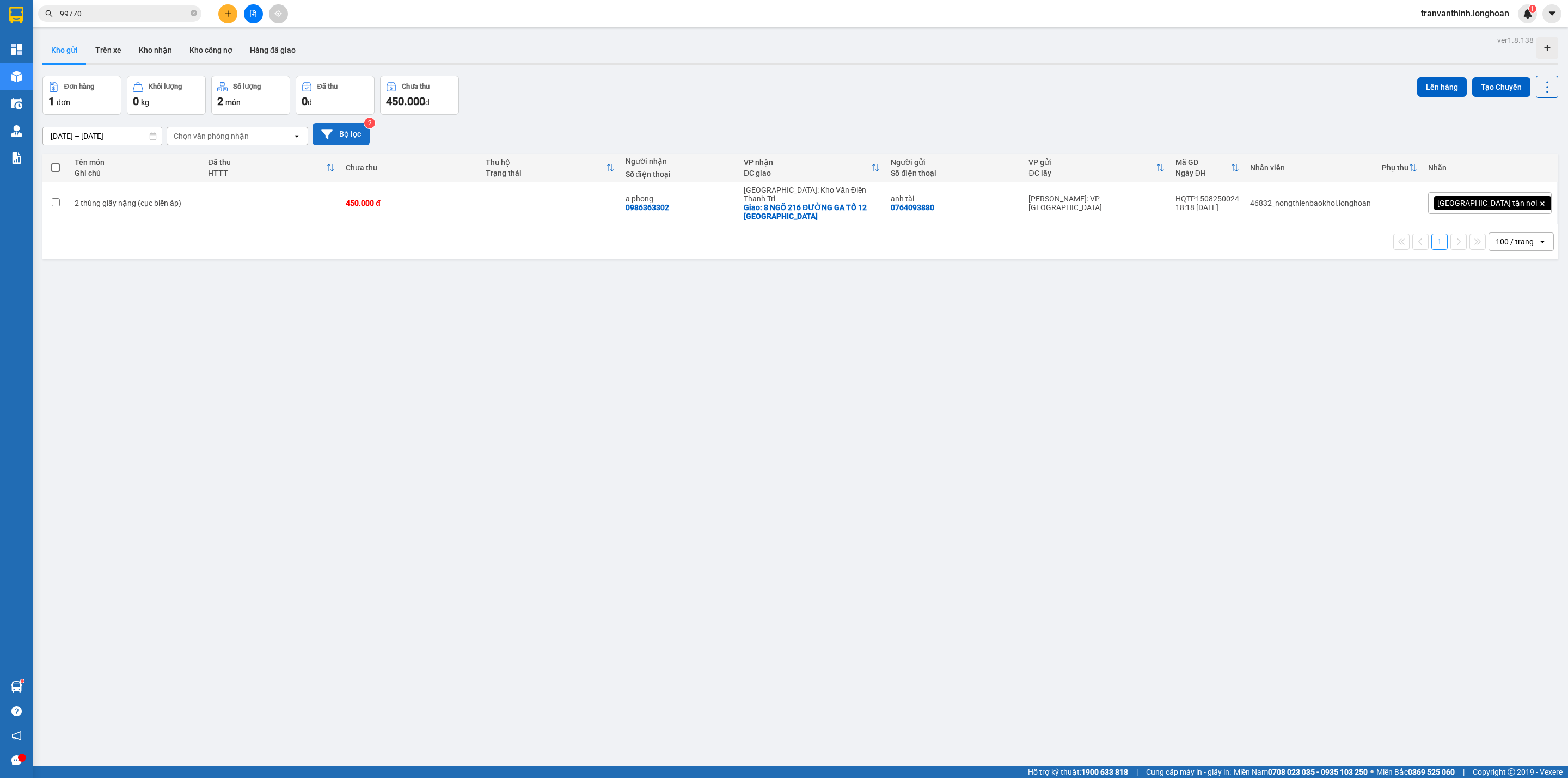
click at [337, 139] on button "Bộ lọc" at bounding box center [341, 133] width 57 height 22
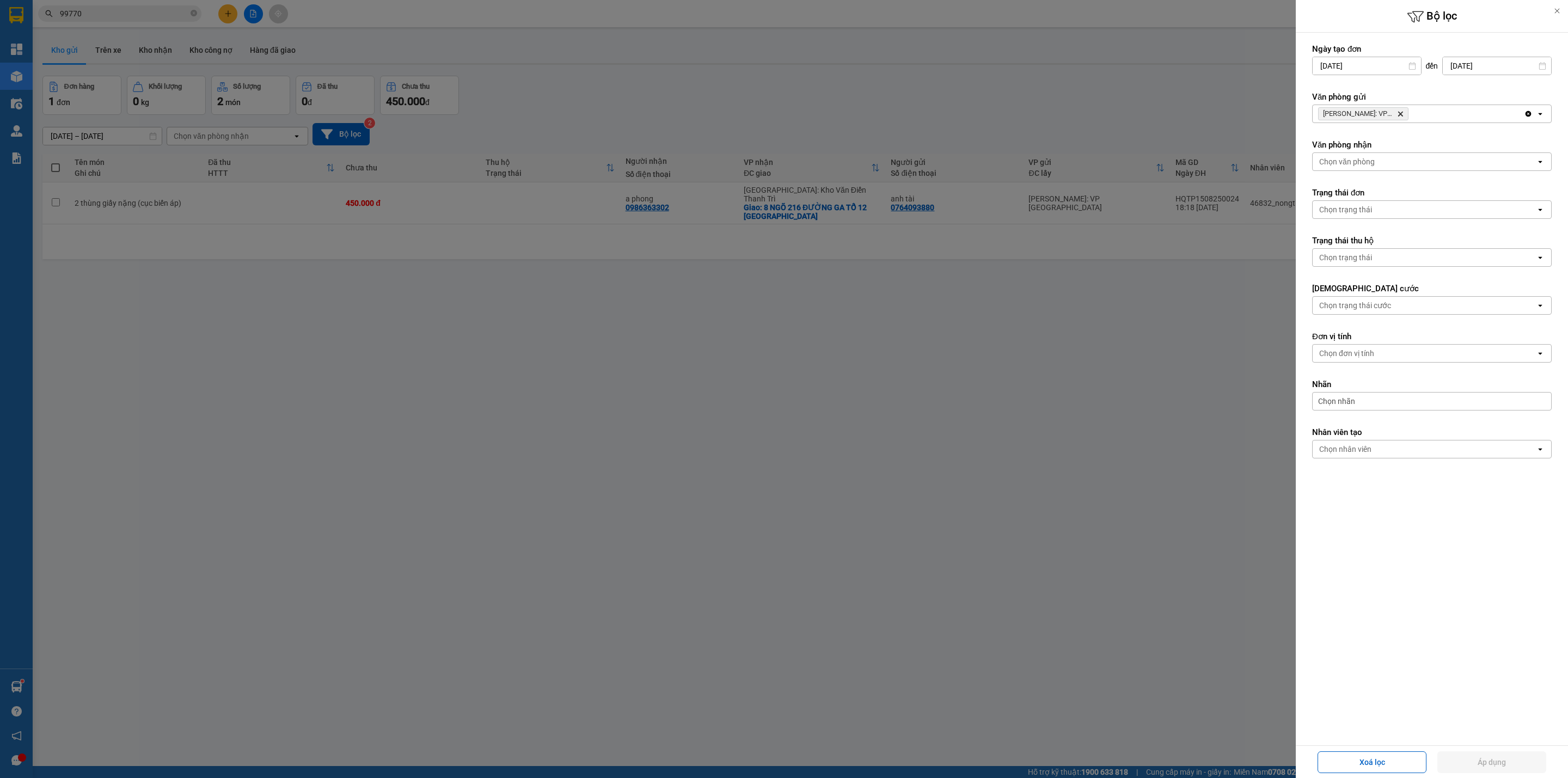
click at [1402, 113] on icon "Delete" at bounding box center [1400, 114] width 7 height 7
click at [1402, 113] on div "Chọn văn phòng" at bounding box center [1424, 113] width 223 height 17
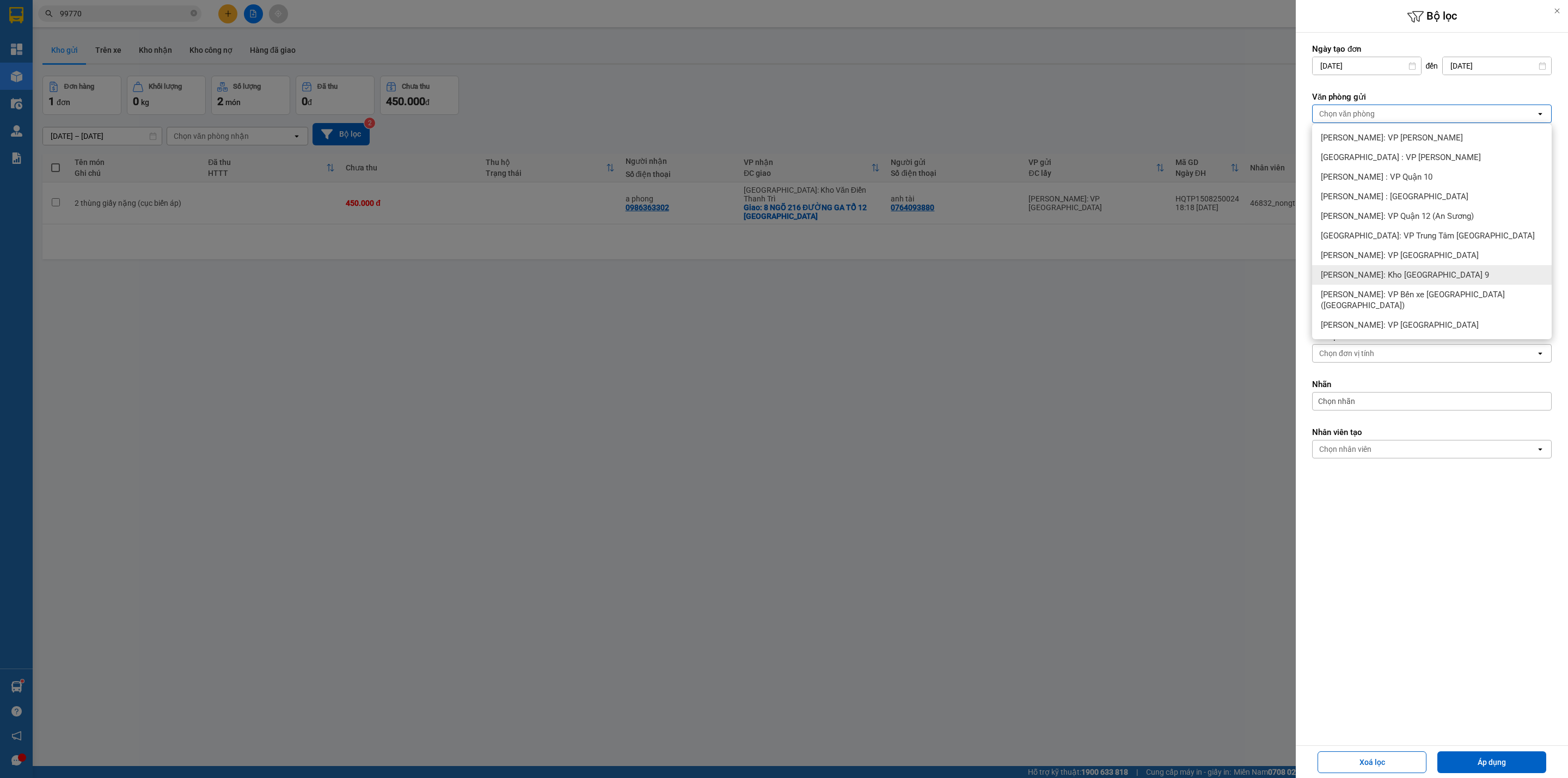
click at [1432, 273] on span "[PERSON_NAME]: Kho [GEOGRAPHIC_DATA] 9" at bounding box center [1405, 274] width 168 height 11
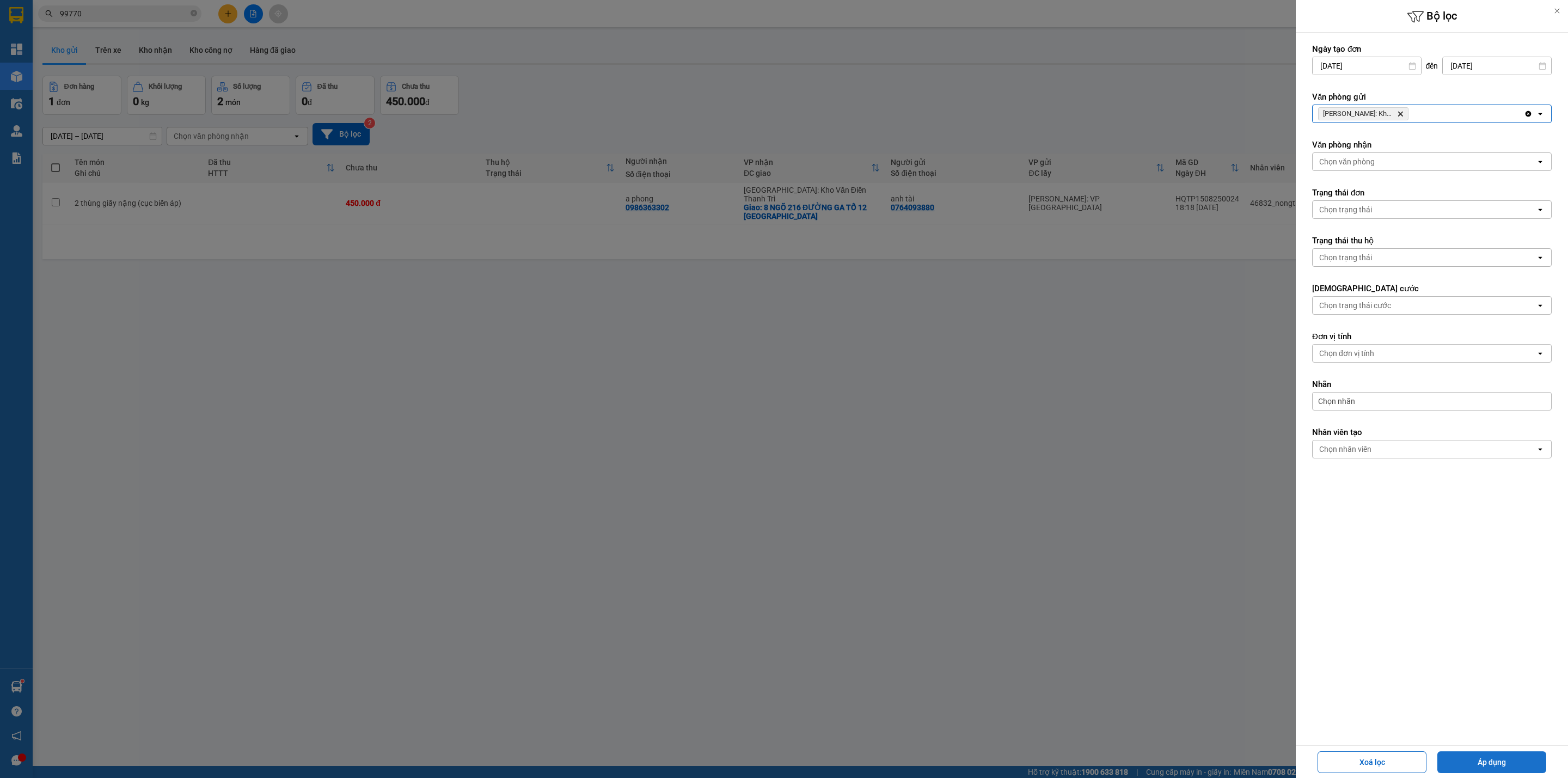
click at [1502, 758] on button "Áp dụng" at bounding box center [1492, 762] width 109 height 22
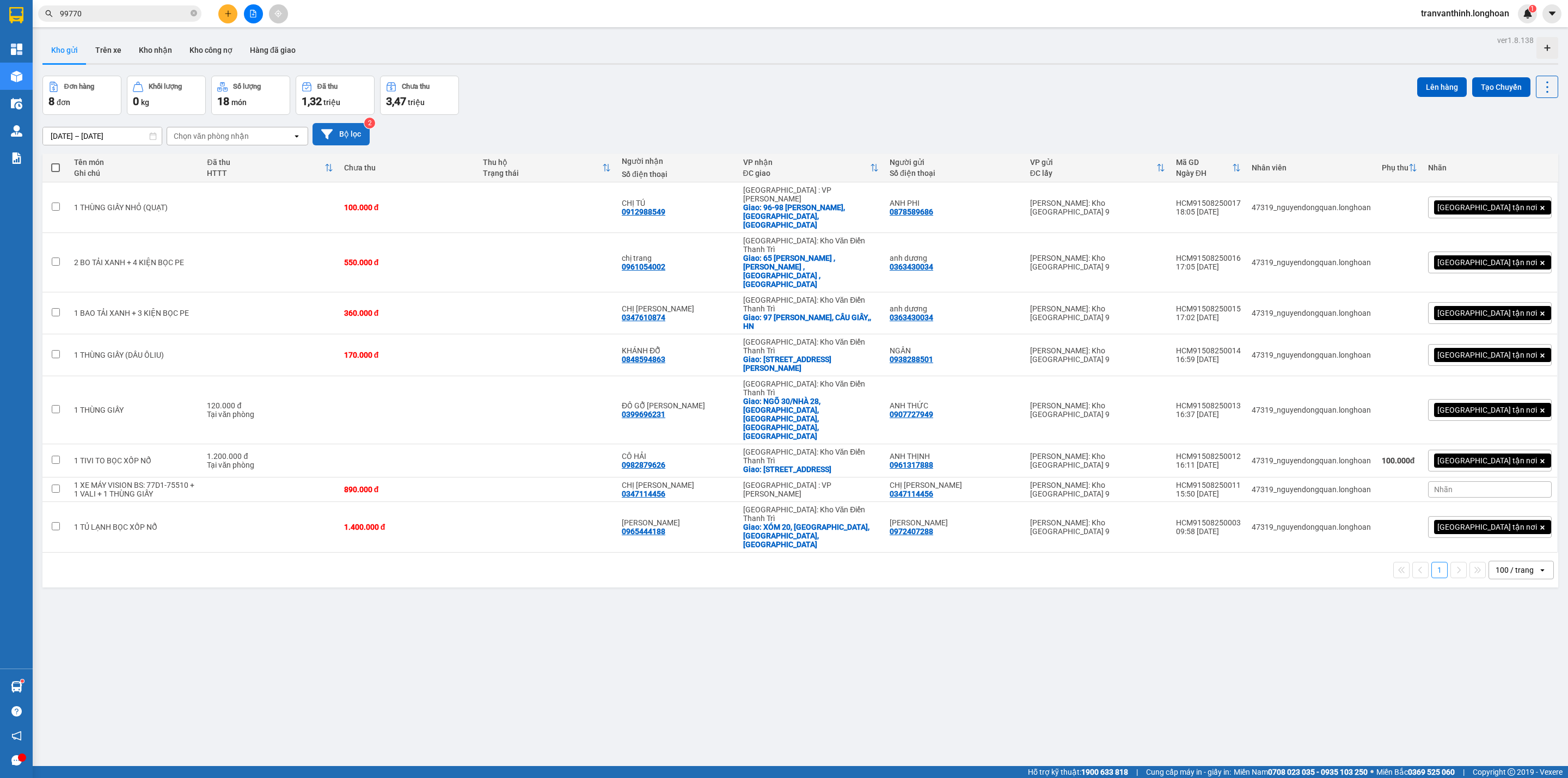
click at [340, 134] on button "Bộ lọc" at bounding box center [341, 133] width 57 height 22
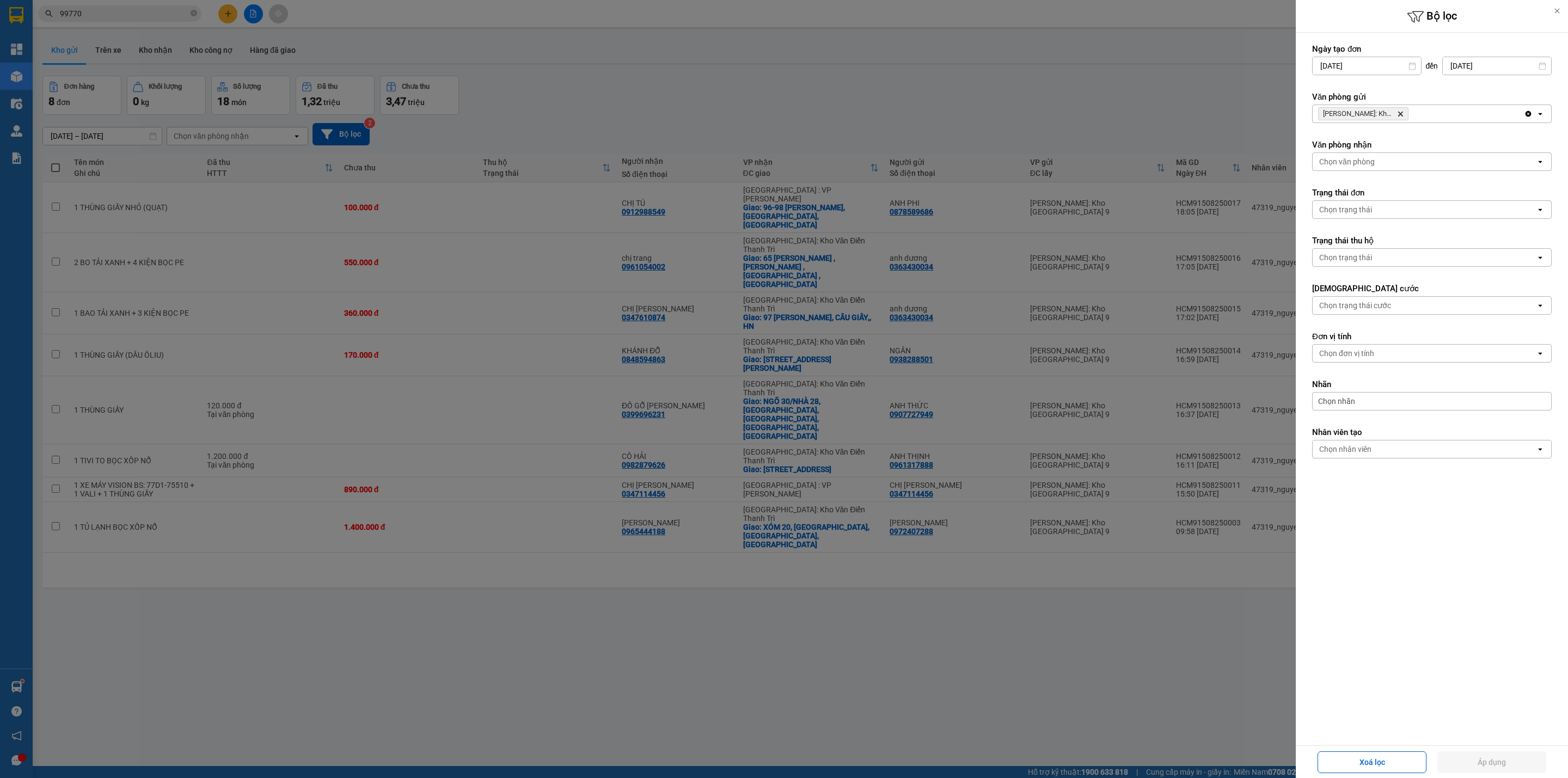
click at [1400, 115] on icon "Delete" at bounding box center [1400, 114] width 7 height 7
click at [1400, 115] on div "[PERSON_NAME]: Kho [GEOGRAPHIC_DATA] & Quận 9 [GEOGRAPHIC_DATA]" at bounding box center [1418, 113] width 211 height 17
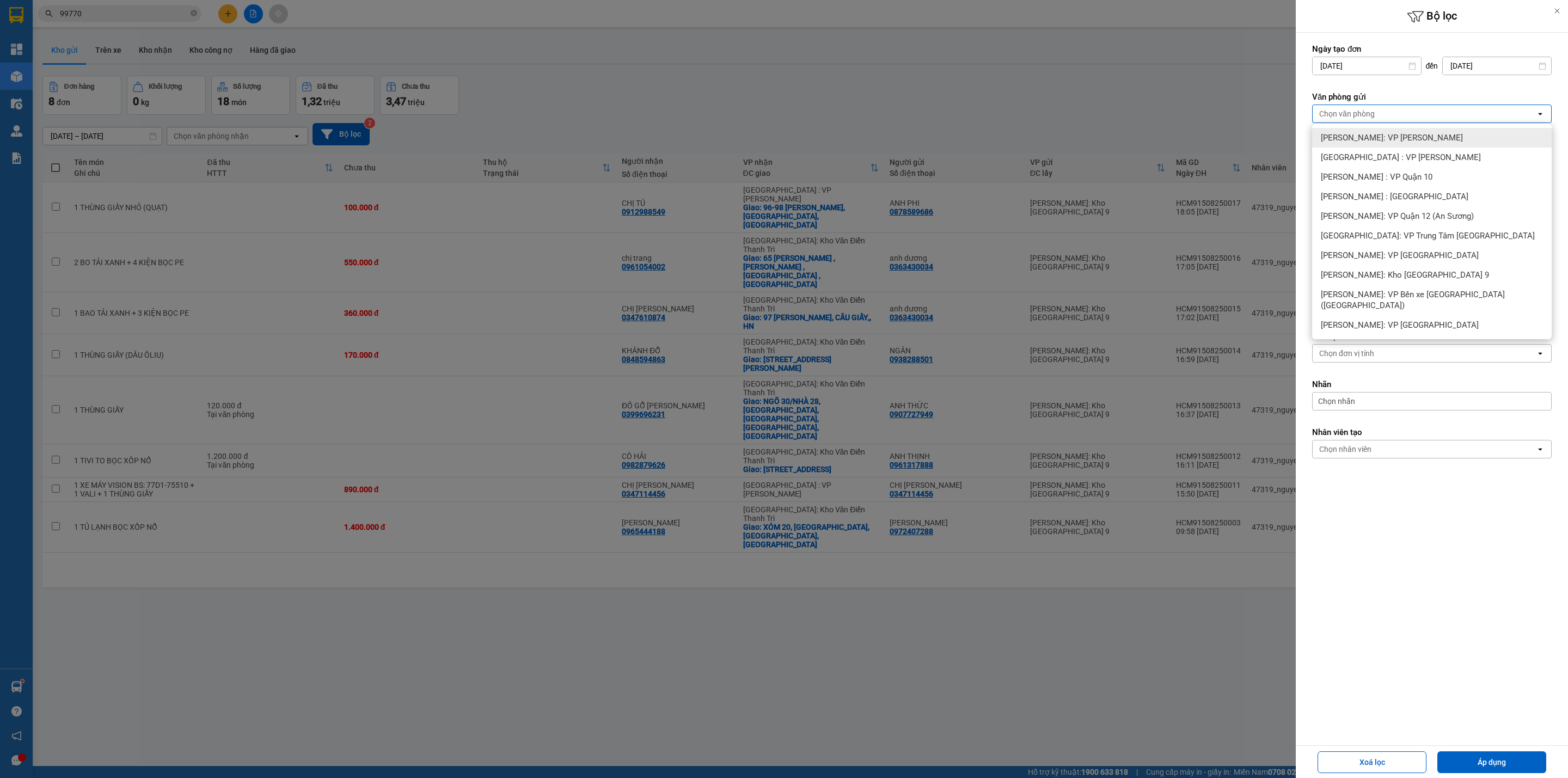
click at [1396, 139] on span "[PERSON_NAME]: VP [PERSON_NAME]" at bounding box center [1392, 137] width 142 height 11
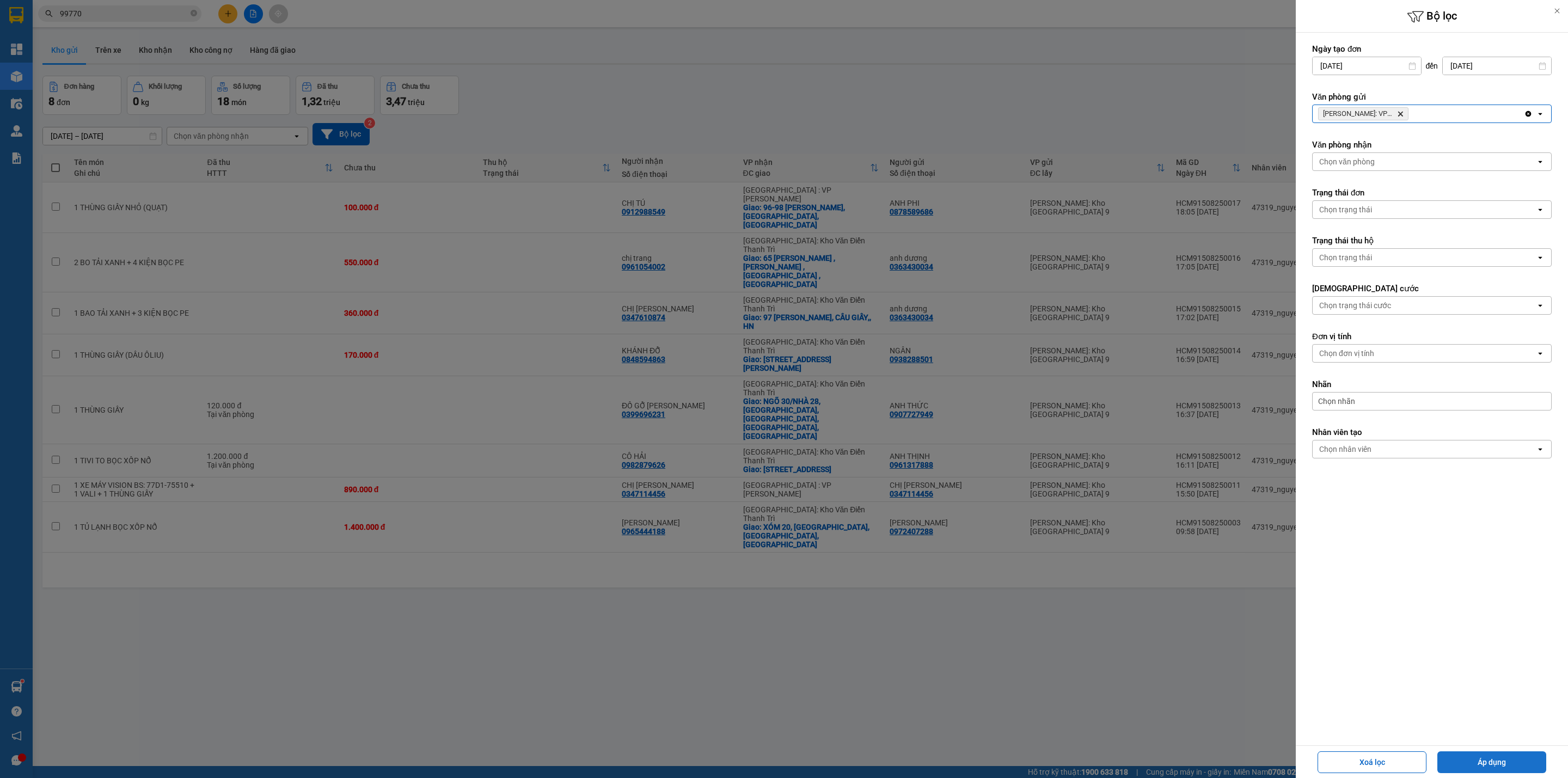
click at [1502, 756] on button "Áp dụng" at bounding box center [1492, 762] width 109 height 22
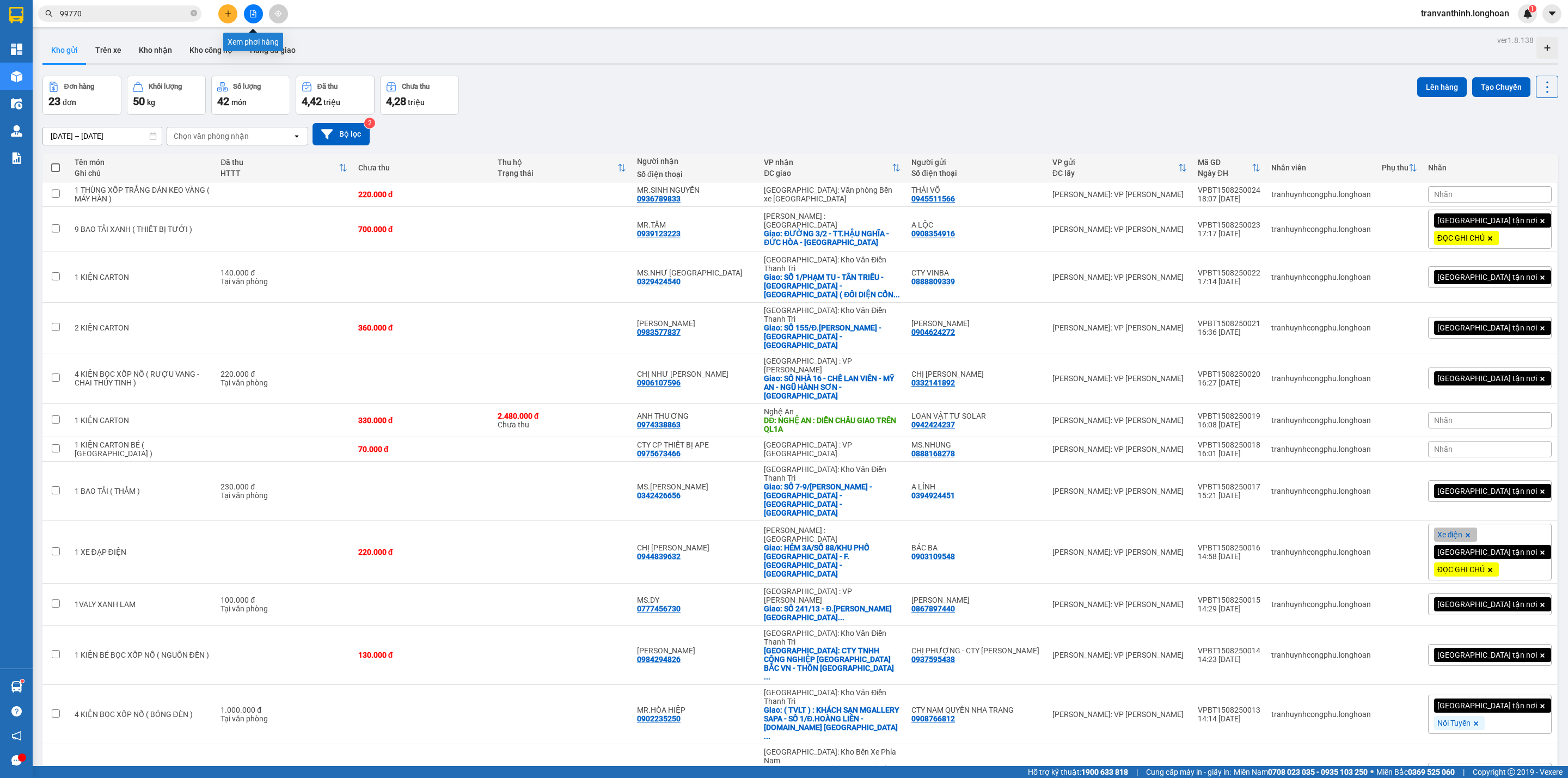
click at [250, 11] on icon "file-add" at bounding box center [253, 13] width 6 height 7
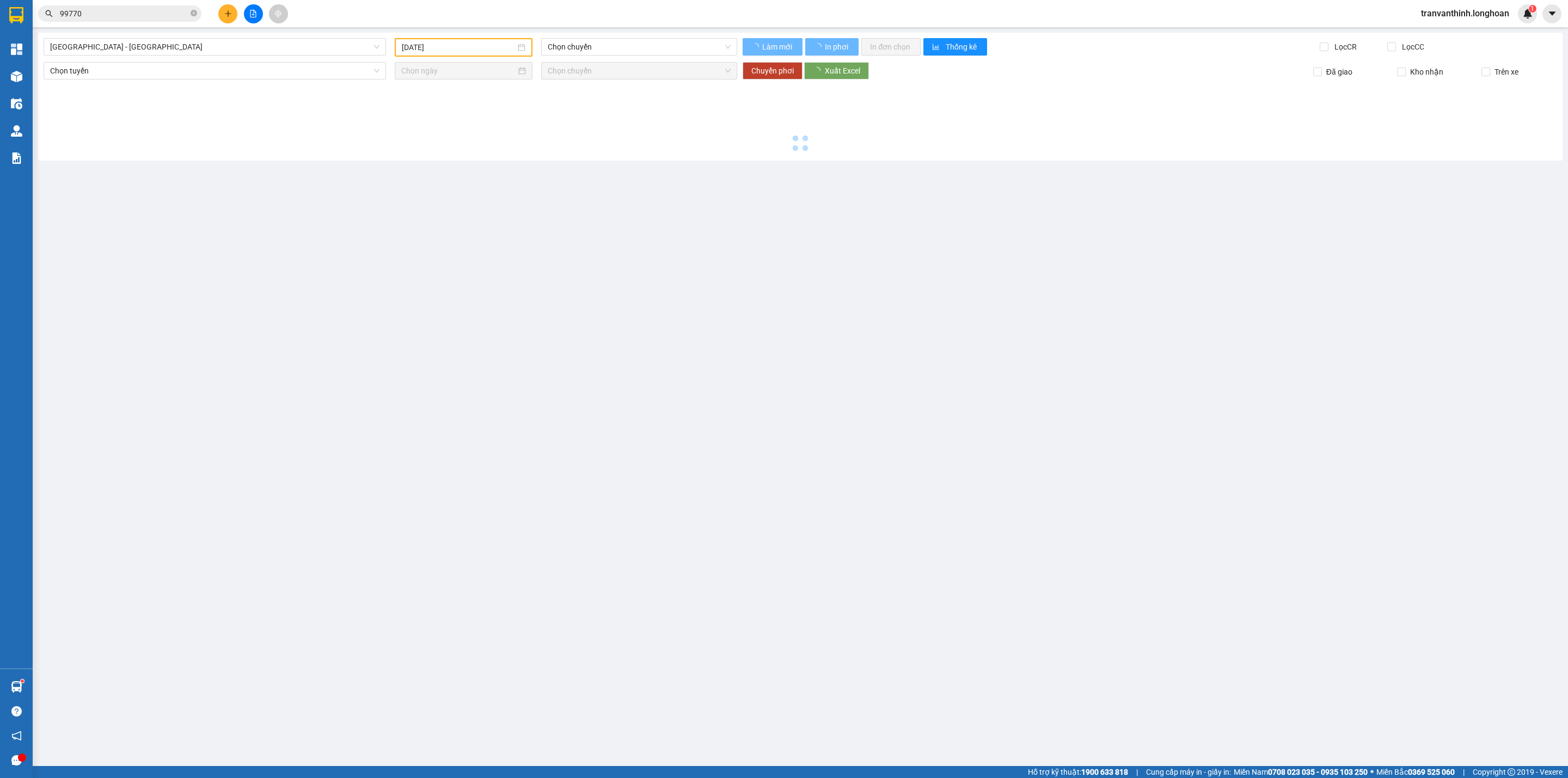
type input "[DATE]"
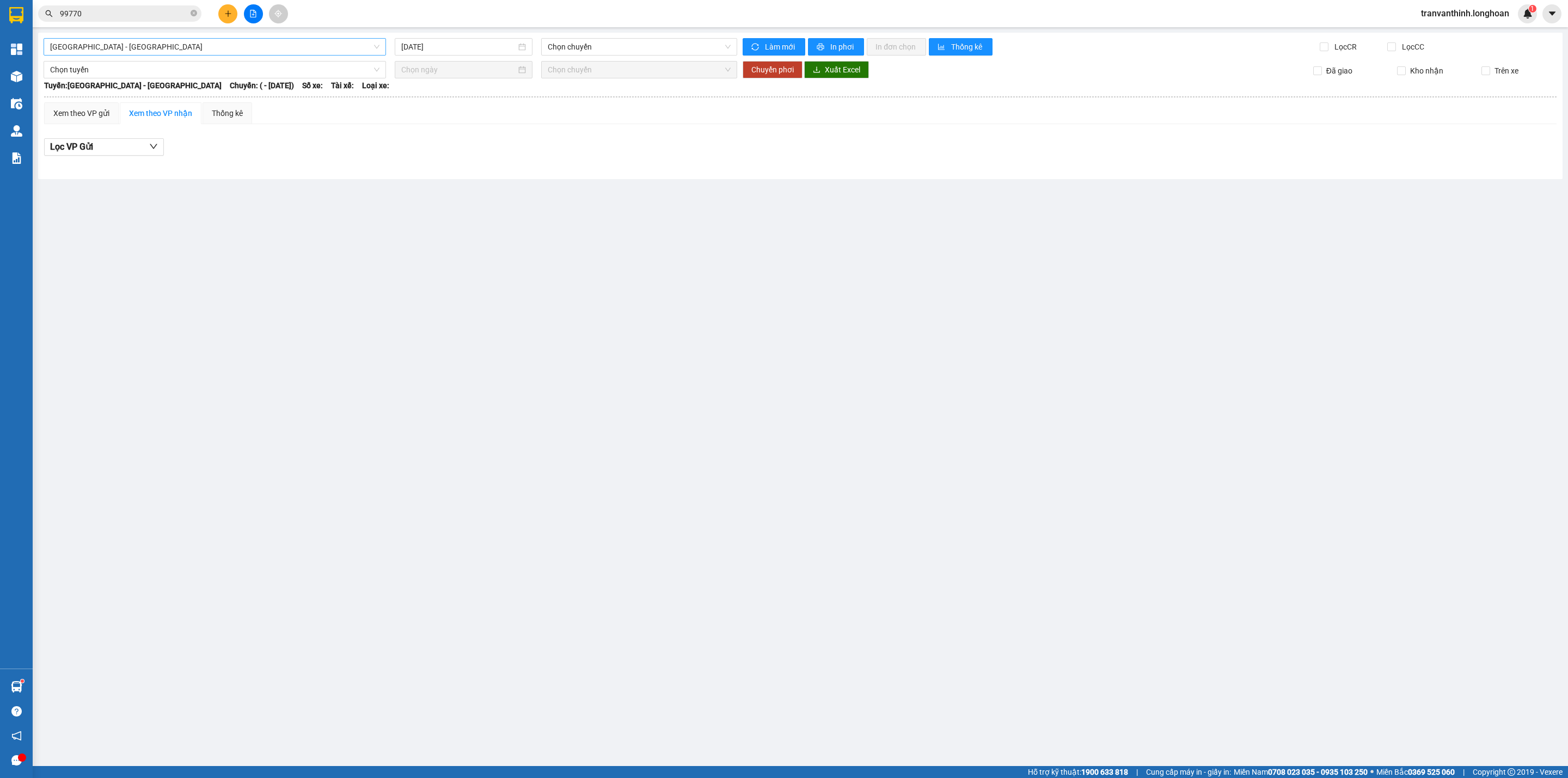
click at [267, 46] on span "[GEOGRAPHIC_DATA] - [GEOGRAPHIC_DATA]" at bounding box center [215, 47] width 329 height 16
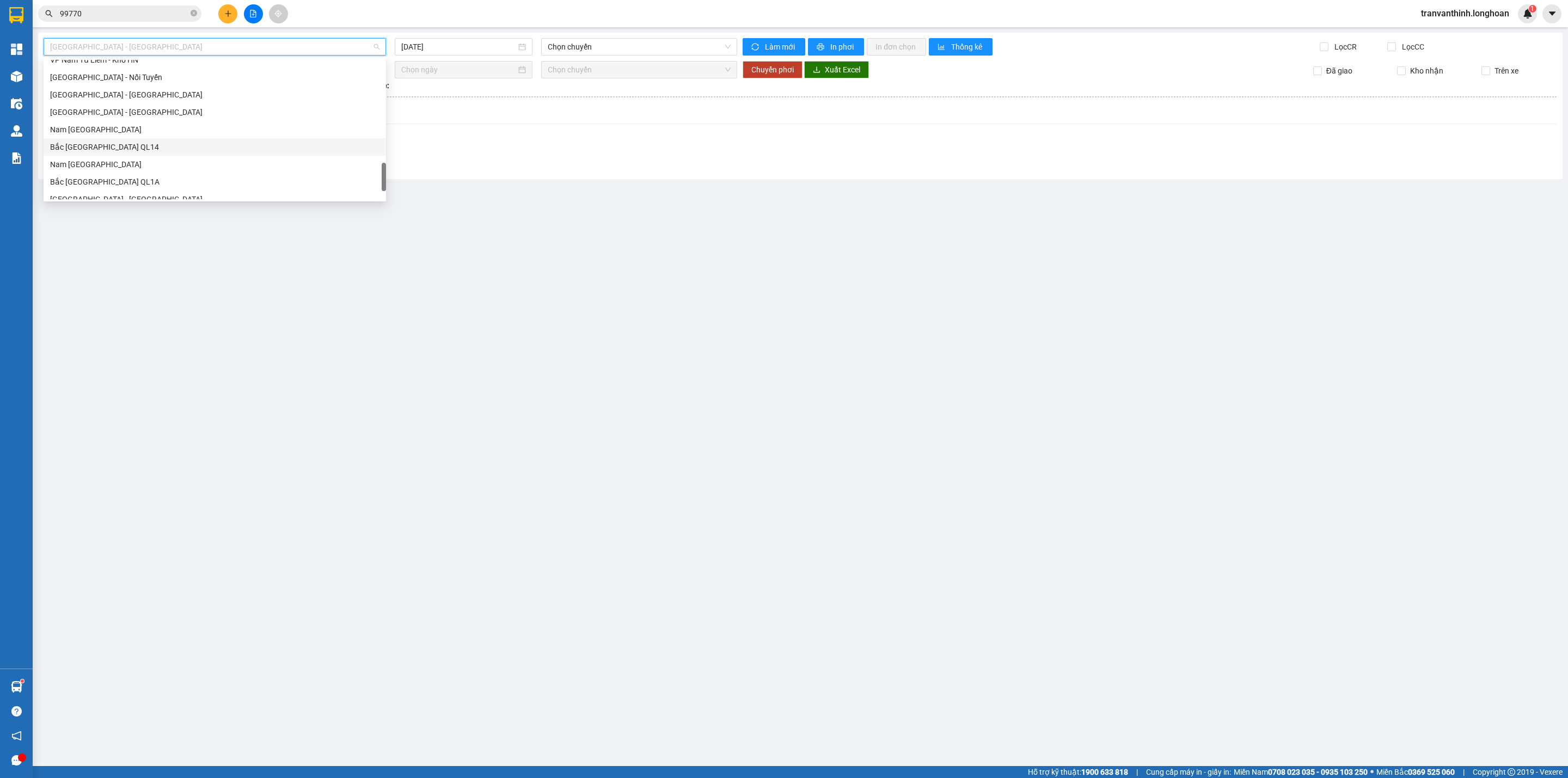
scroll to position [714, 0]
click at [102, 126] on div "Bắc [GEOGRAPHIC_DATA] QL1A" at bounding box center [215, 121] width 329 height 12
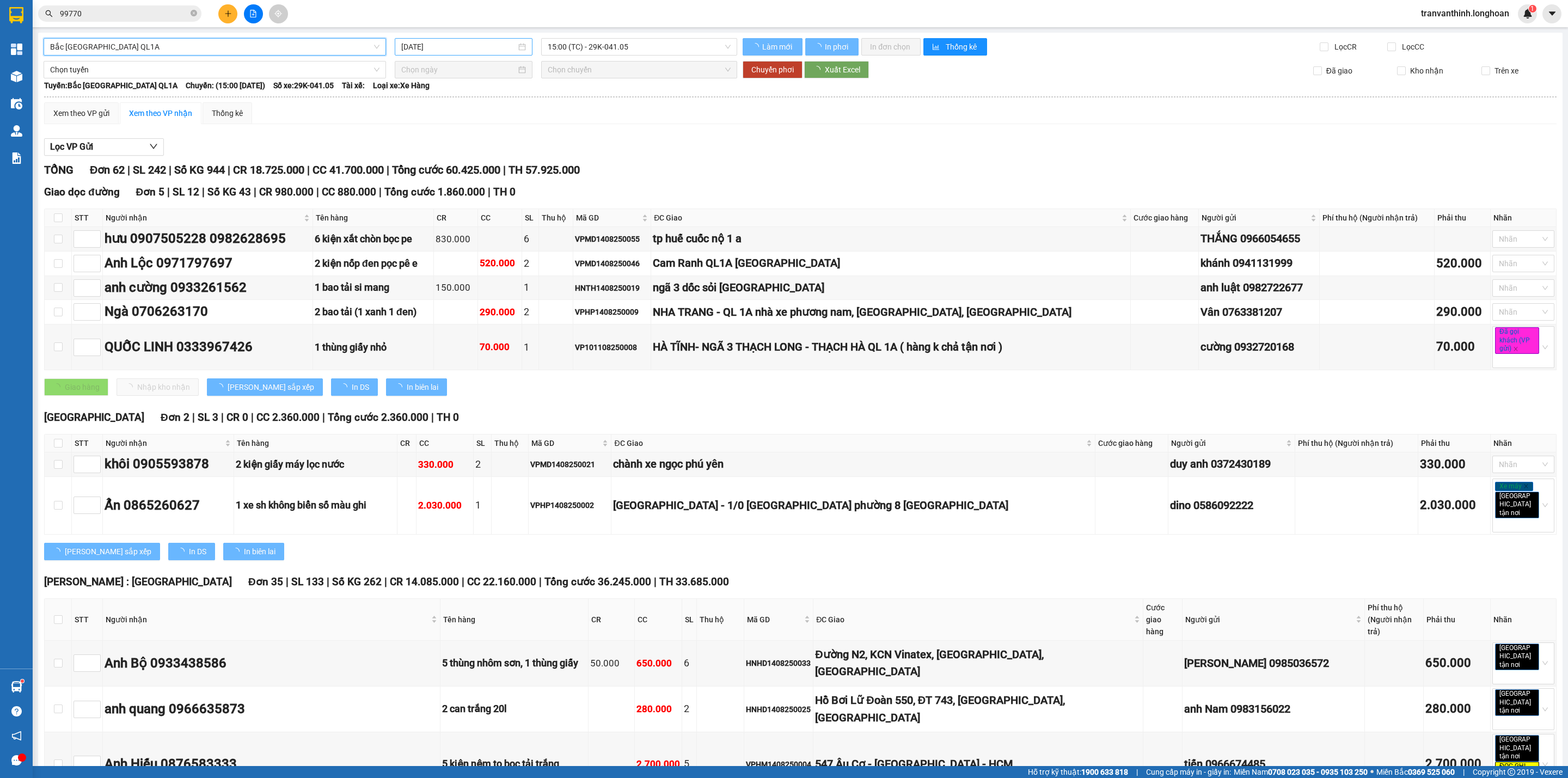
click at [465, 39] on div "[DATE]" at bounding box center [463, 46] width 137 height 17
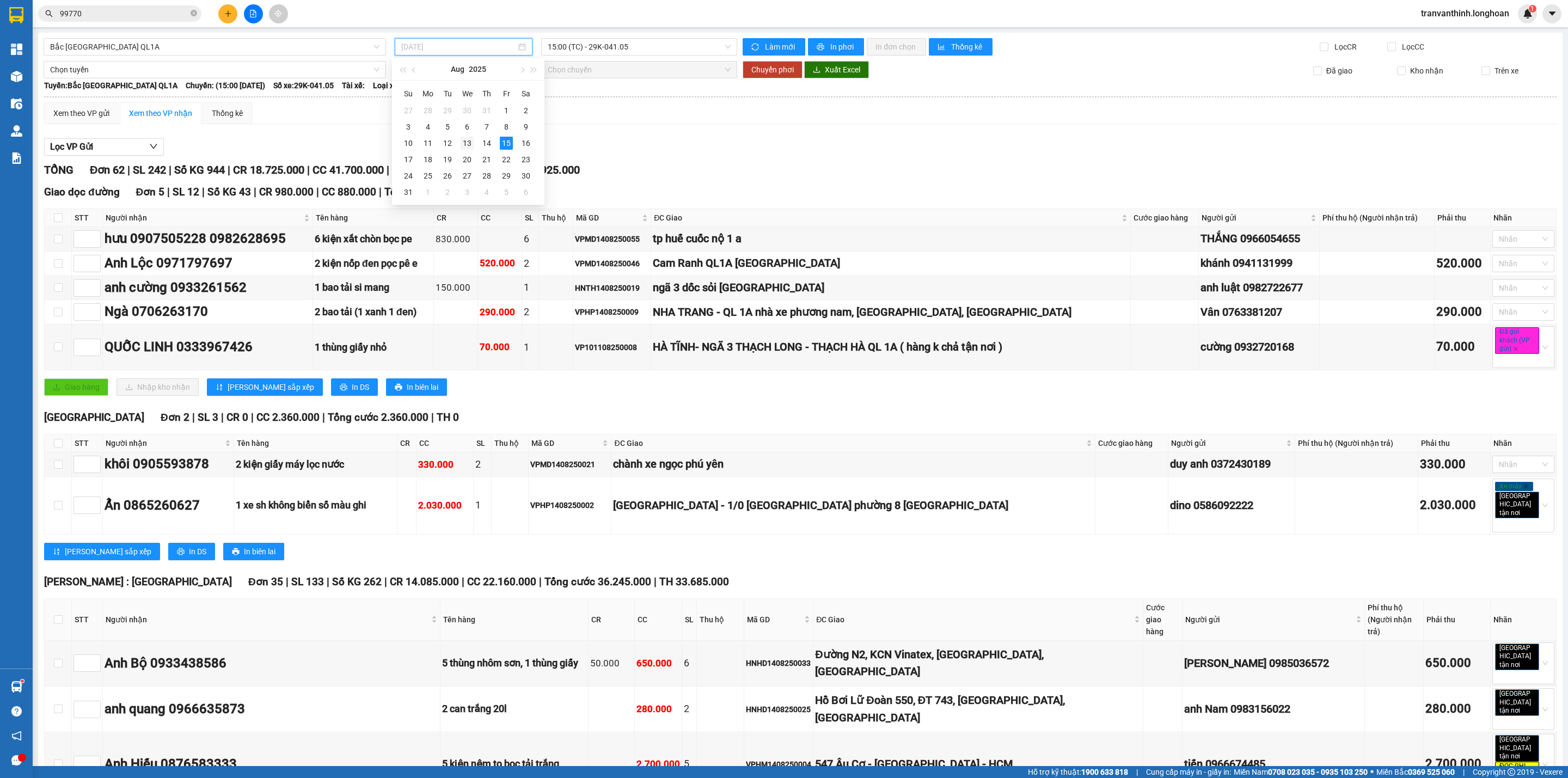
click at [470, 144] on div "13" at bounding box center [467, 143] width 13 height 13
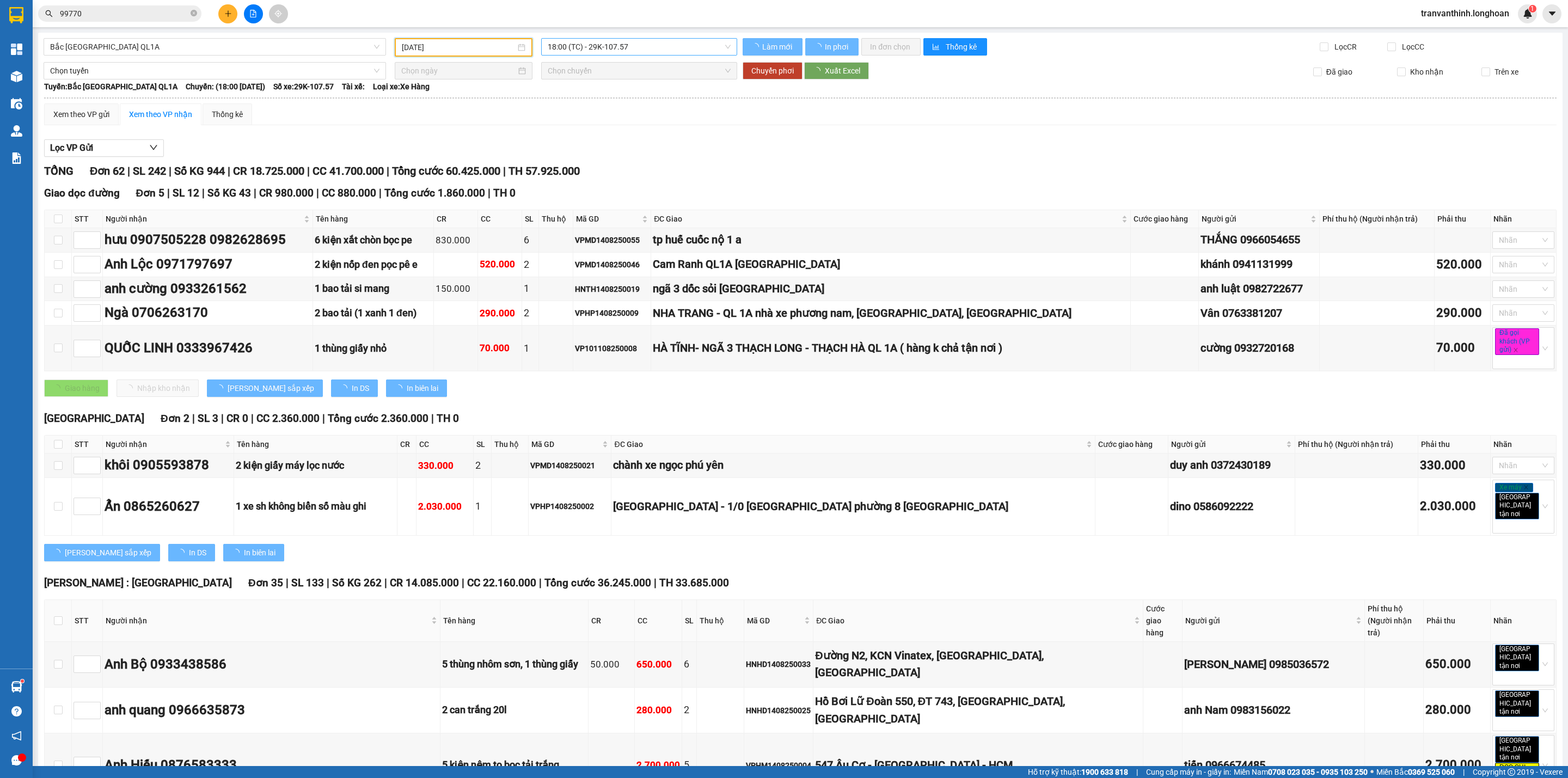
type input "[DATE]"
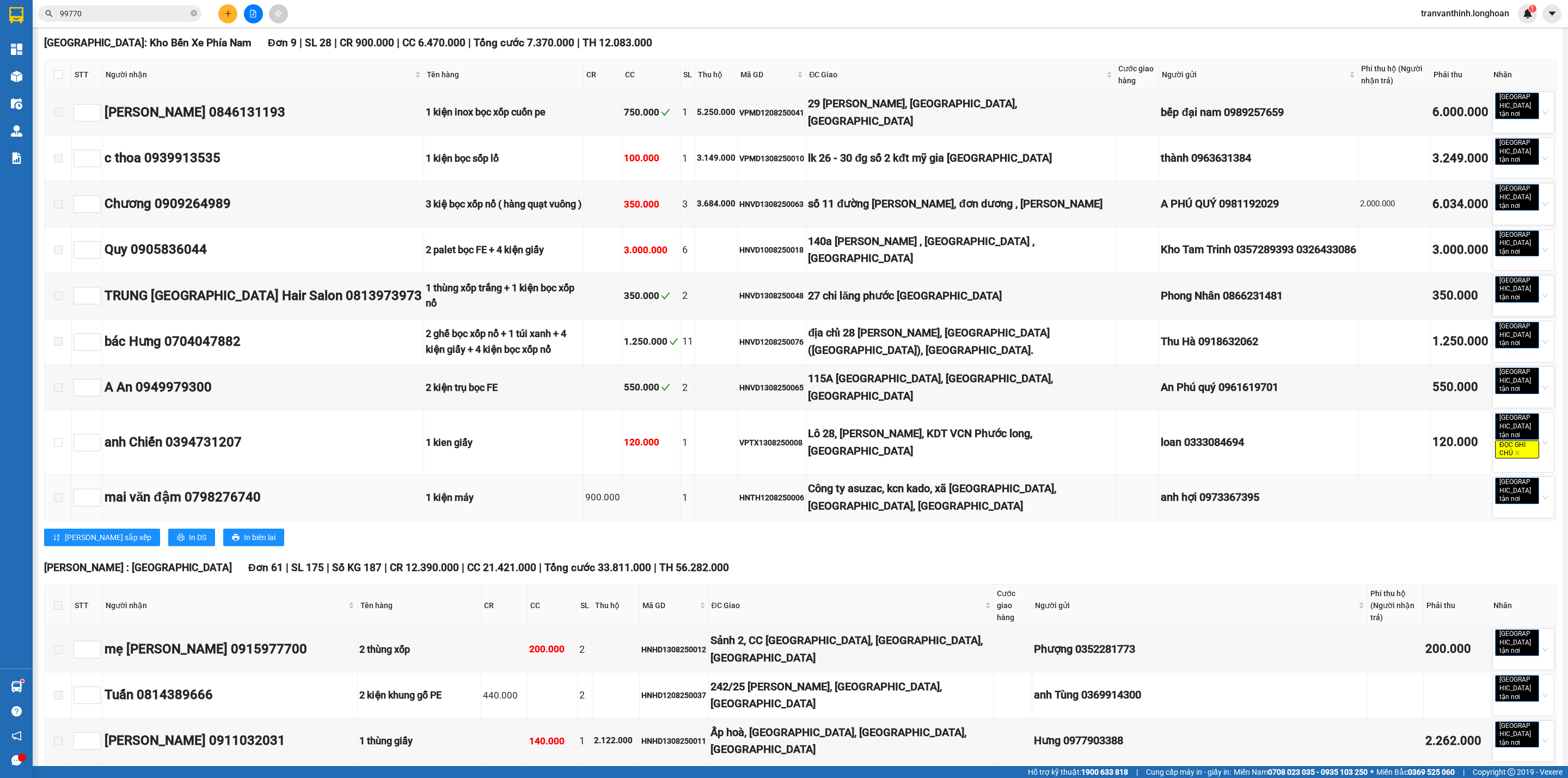
scroll to position [653, 0]
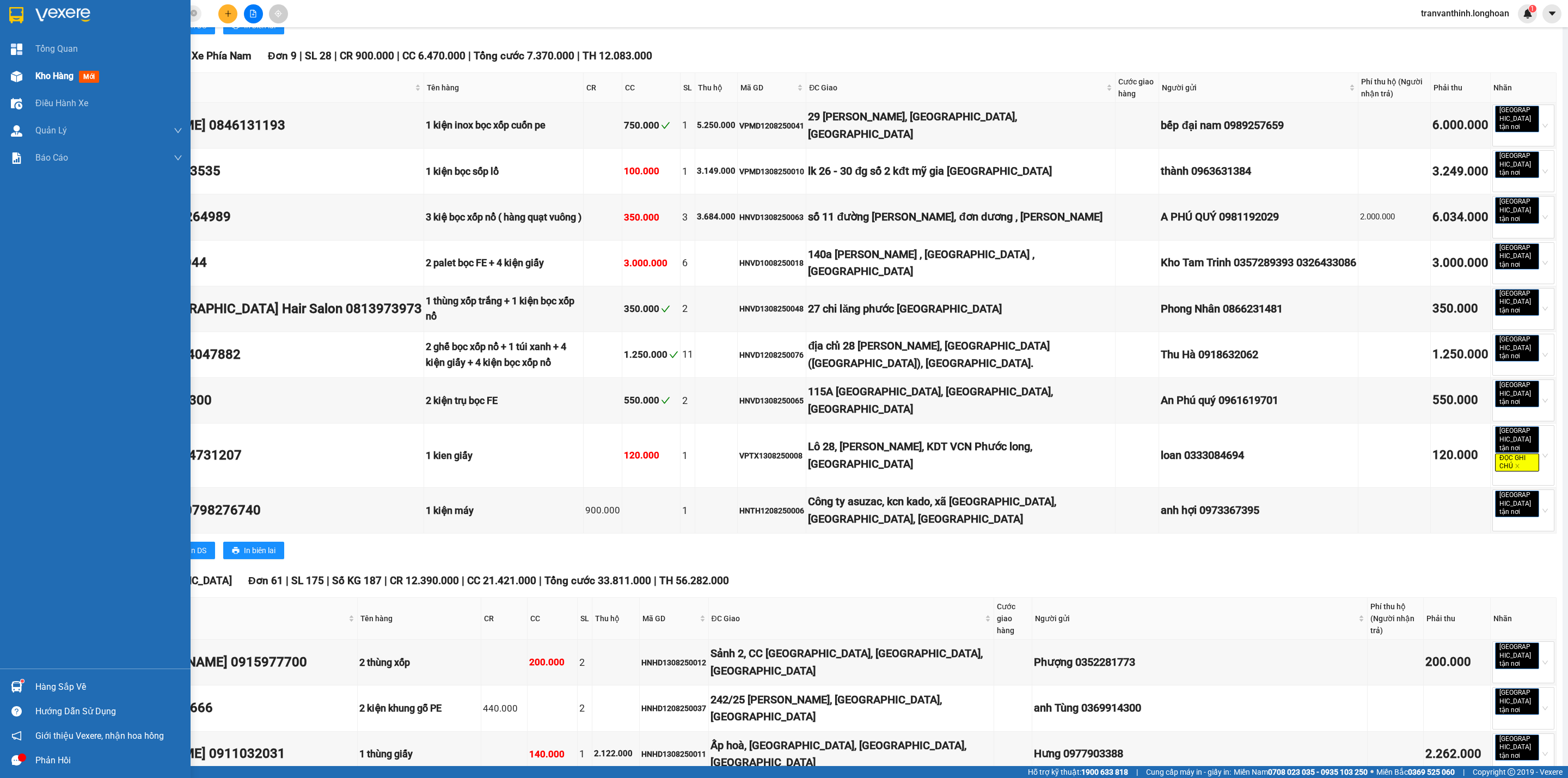
click at [63, 80] on span "Kho hàng" at bounding box center [54, 76] width 38 height 11
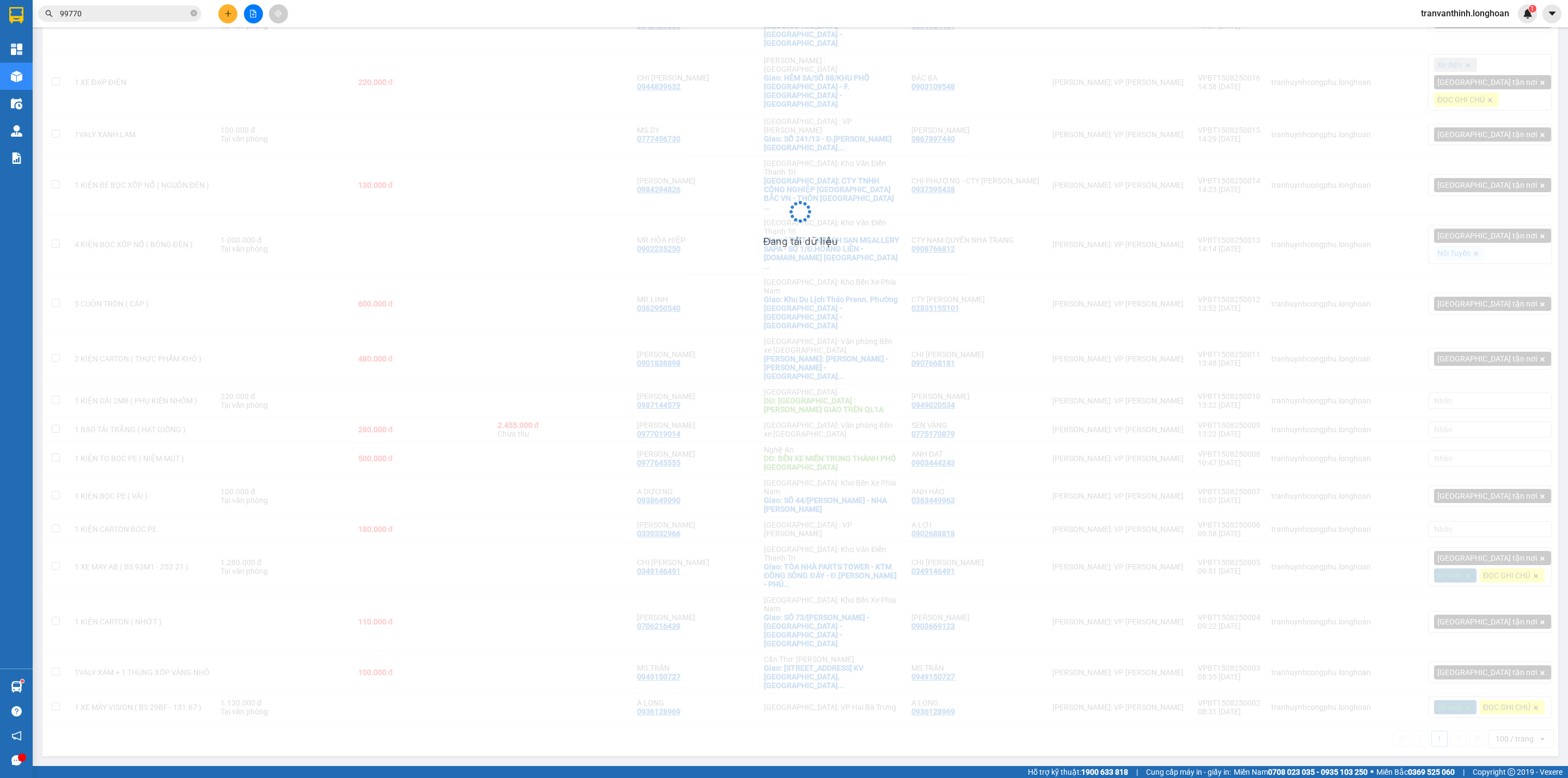
scroll to position [259, 0]
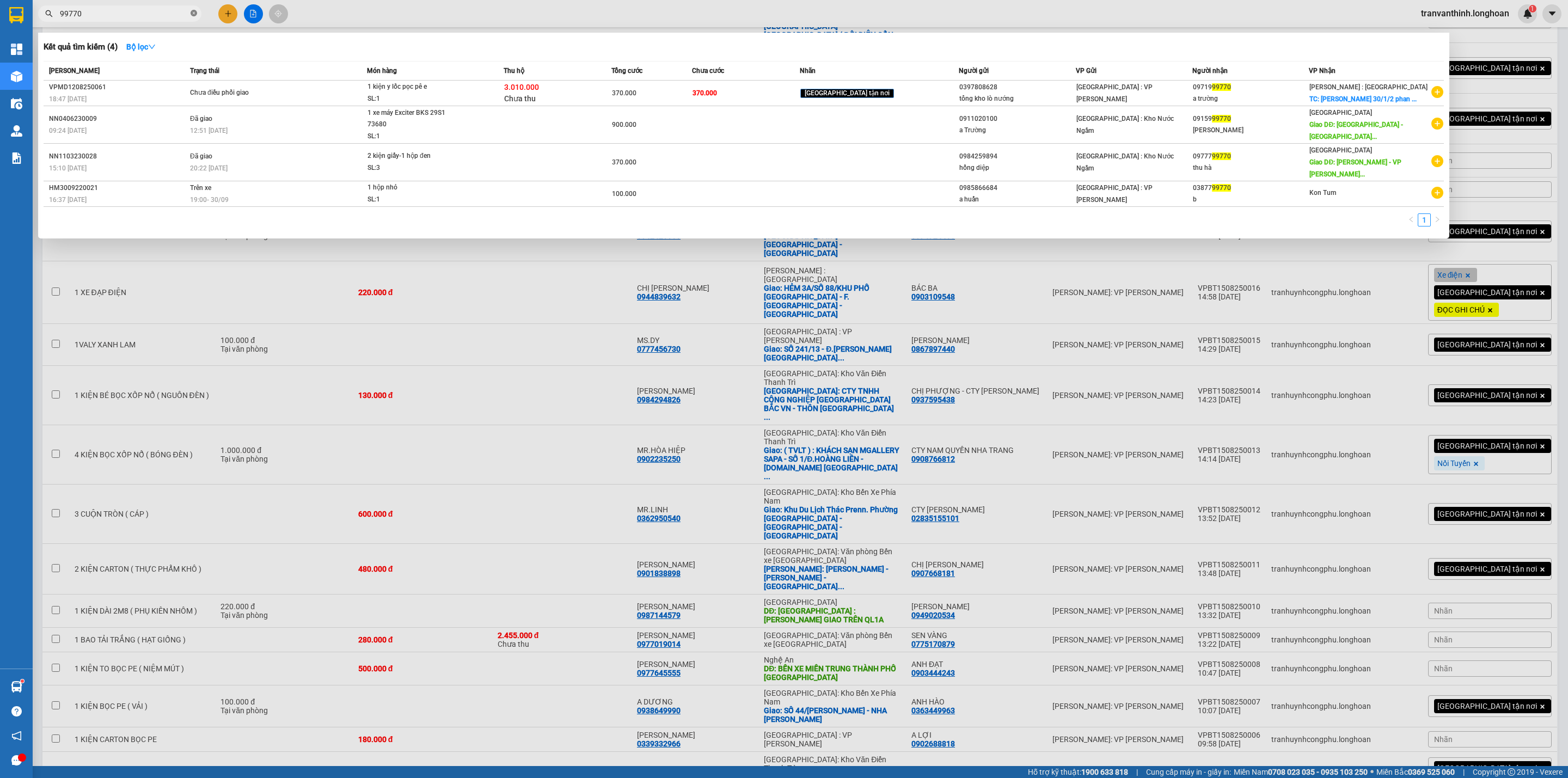
click at [194, 11] on icon "close-circle" at bounding box center [194, 13] width 7 height 7
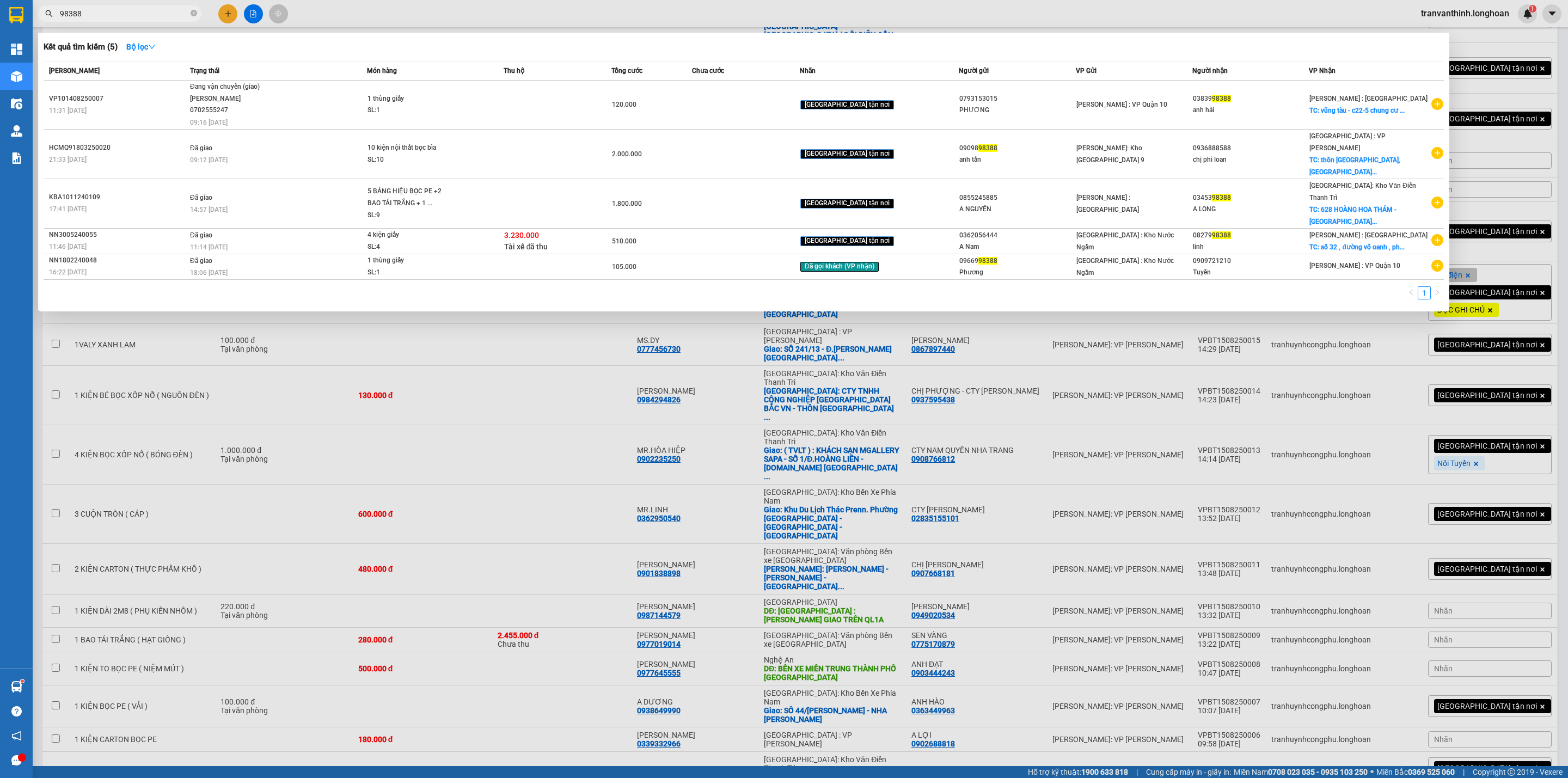
type input "98388"
click at [193, 15] on icon "close-circle" at bounding box center [194, 13] width 7 height 7
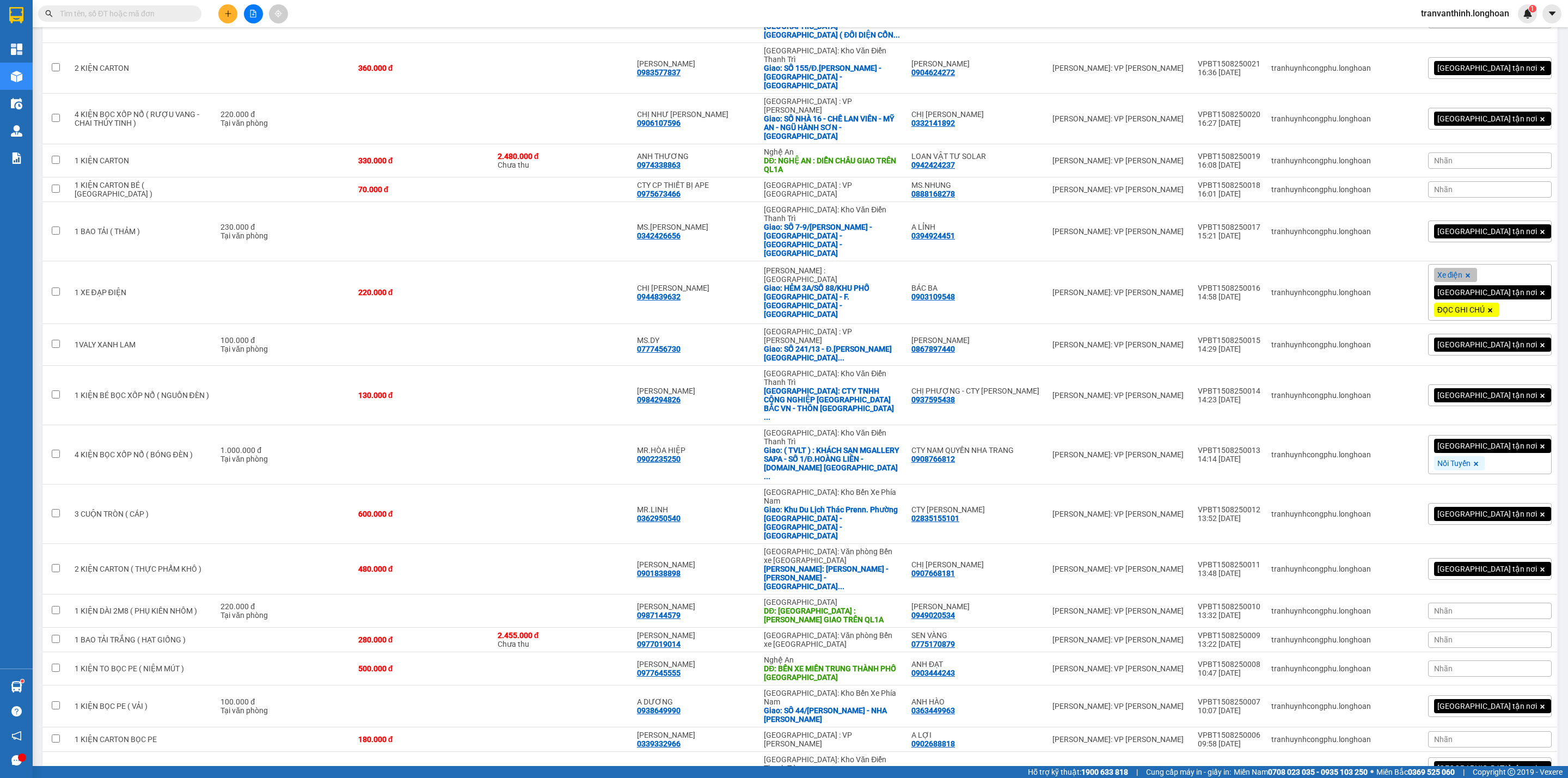
click at [115, 15] on input "text" at bounding box center [124, 13] width 128 height 12
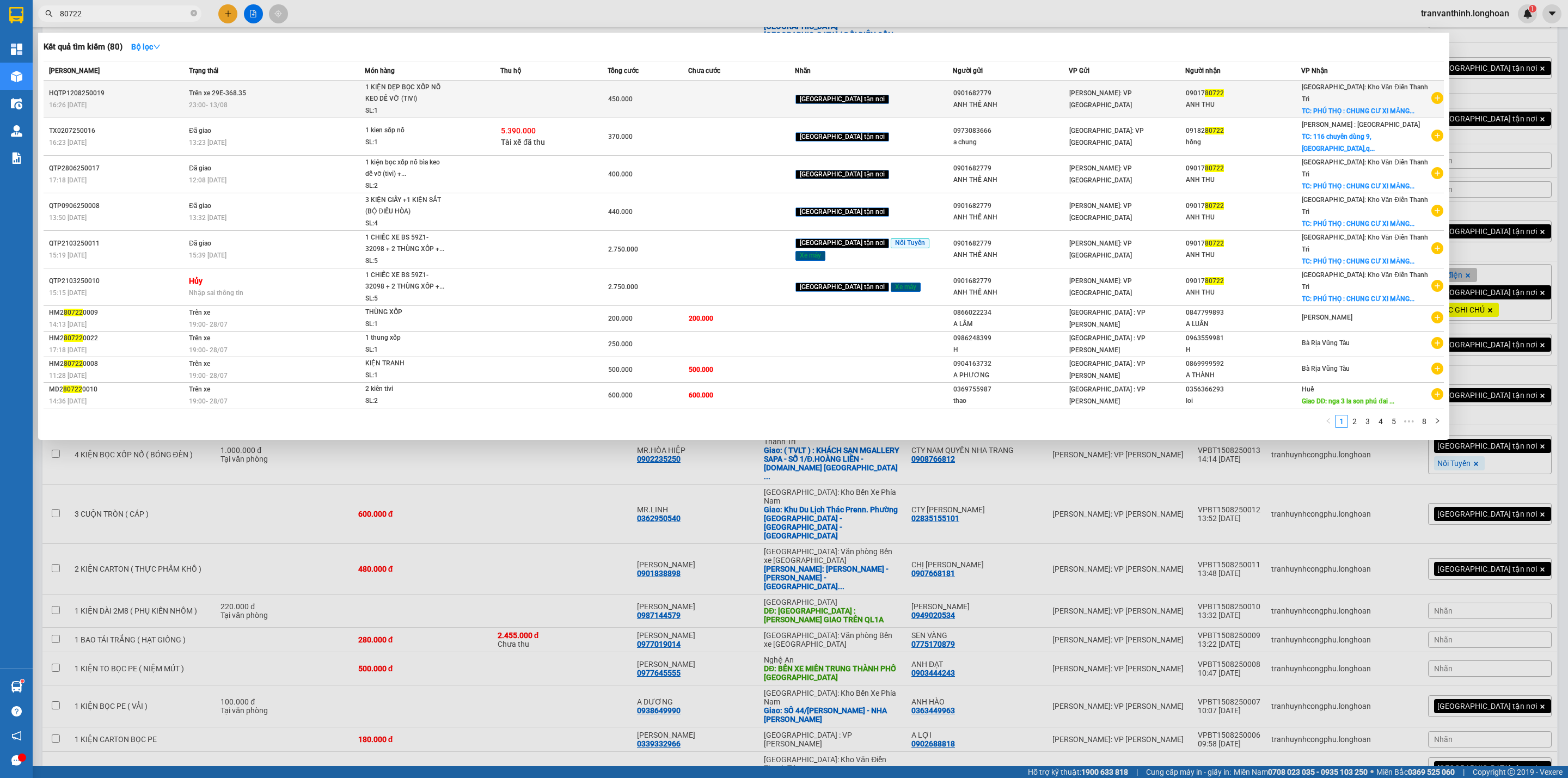
type input "80722"
click at [499, 99] on span "1 KIỆN DẸP BỌC XỐP NỔ KEO DỄ VỠ (TIVI) SL: 1" at bounding box center [432, 99] width 134 height 36
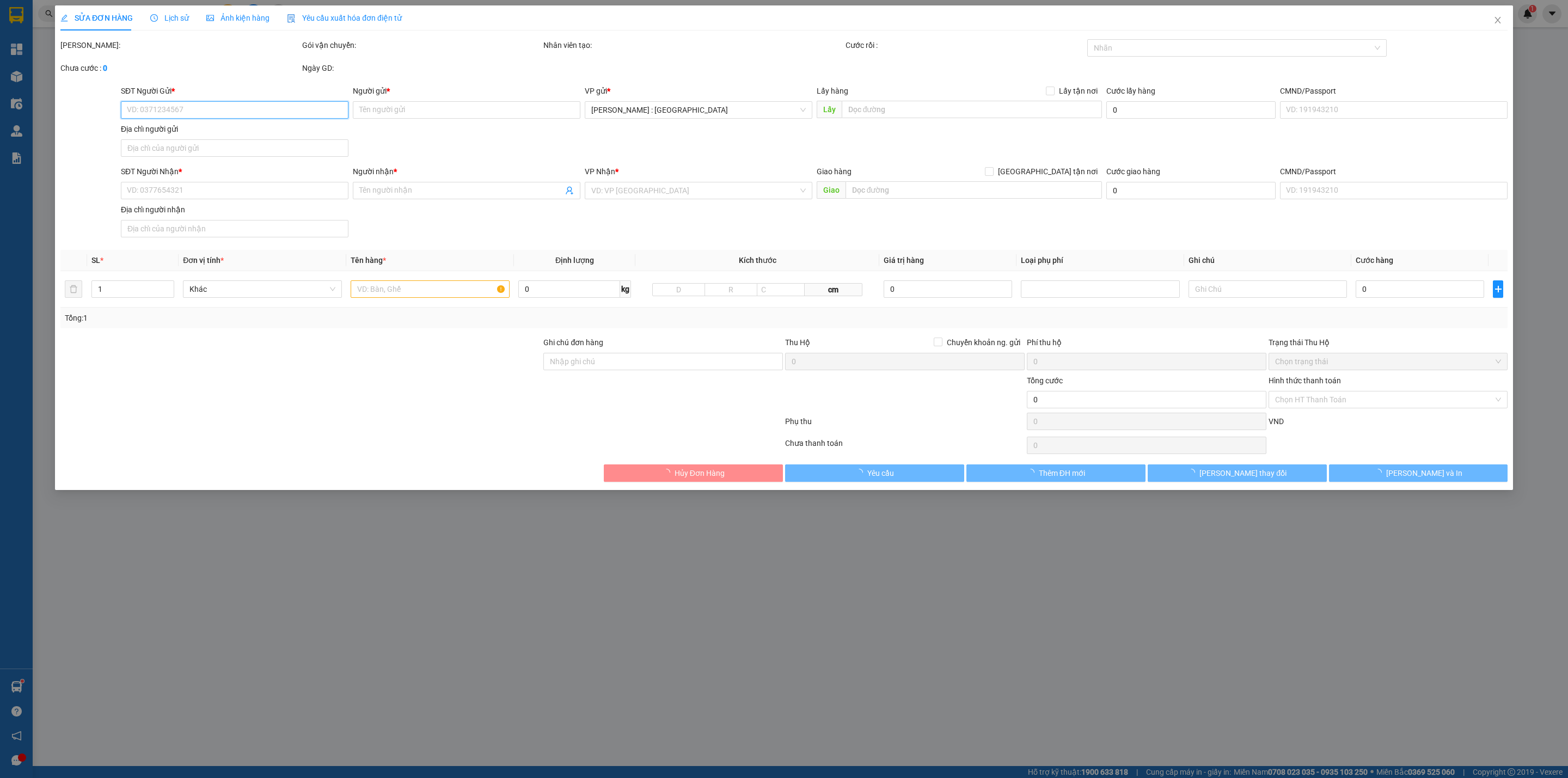
type input "0901682779"
type input "ANH THẾ ANH"
type input "0901780722"
type input "ANH THU"
checkbox input "true"
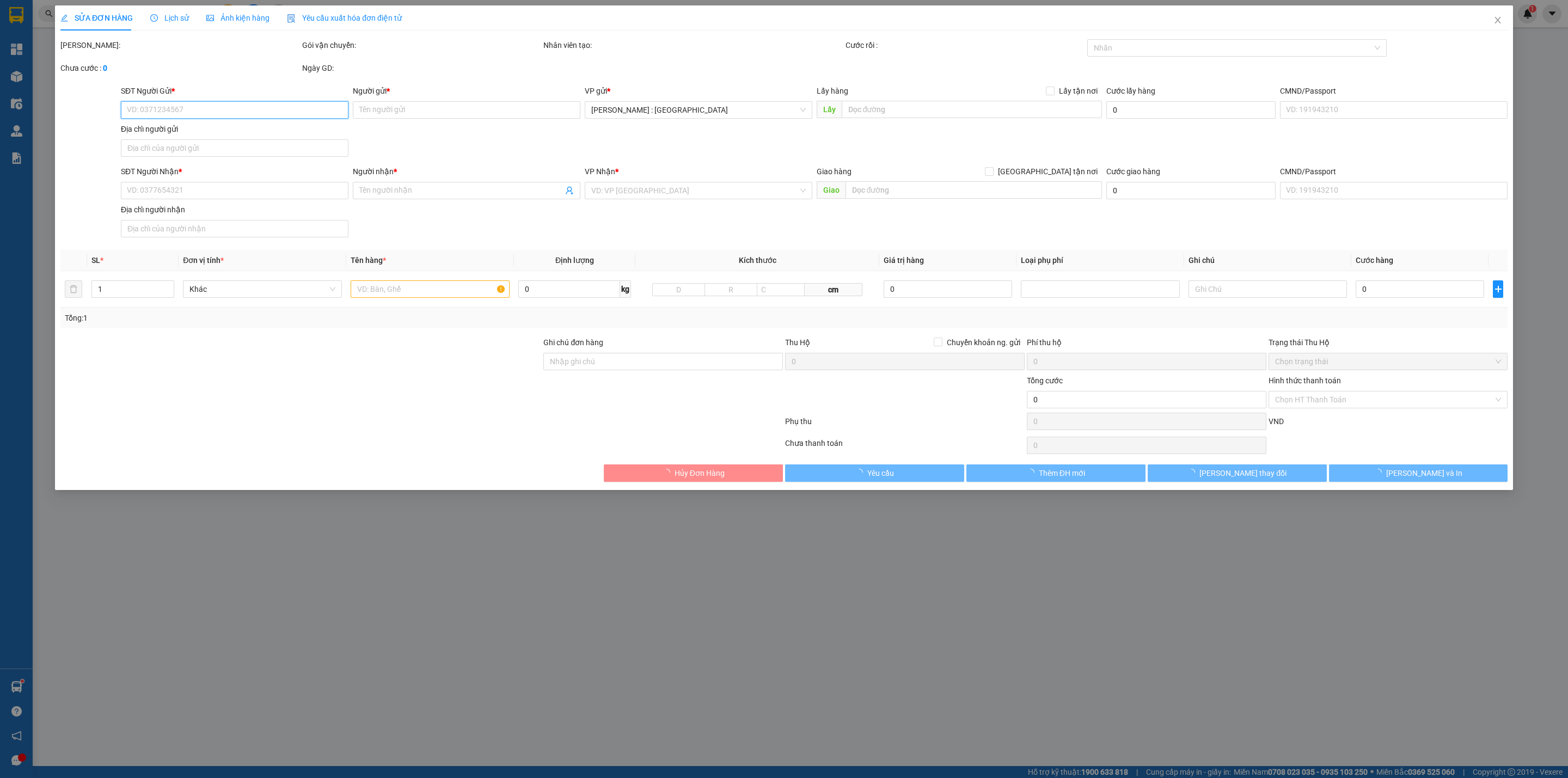
type input "[GEOGRAPHIC_DATA] : CHUNG CƯ XI MĂNG HỮU NGHỊ, KHU 3, [GEOGRAPHIC_DATA], [GEOGR…"
type input "NHẸ TAY, HÀNG TIVI BỂ VỠ KHÔNG ĐỀN- MAI KHÁCH ĐỔI CÁI TIVI KHÁC"
type input "450.000"
type input "30.000"
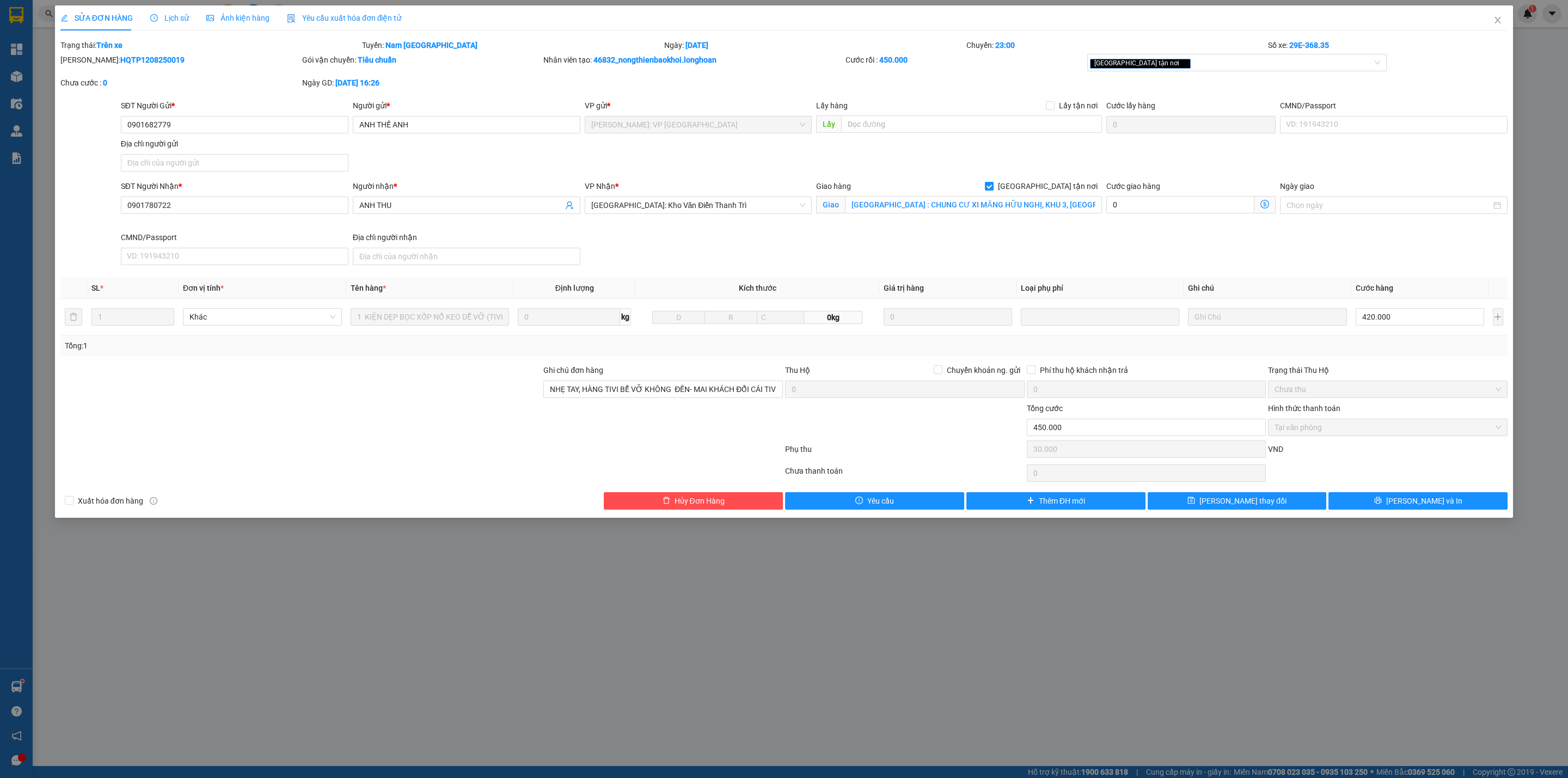
click at [170, 20] on span "Lịch sử" at bounding box center [170, 18] width 39 height 9
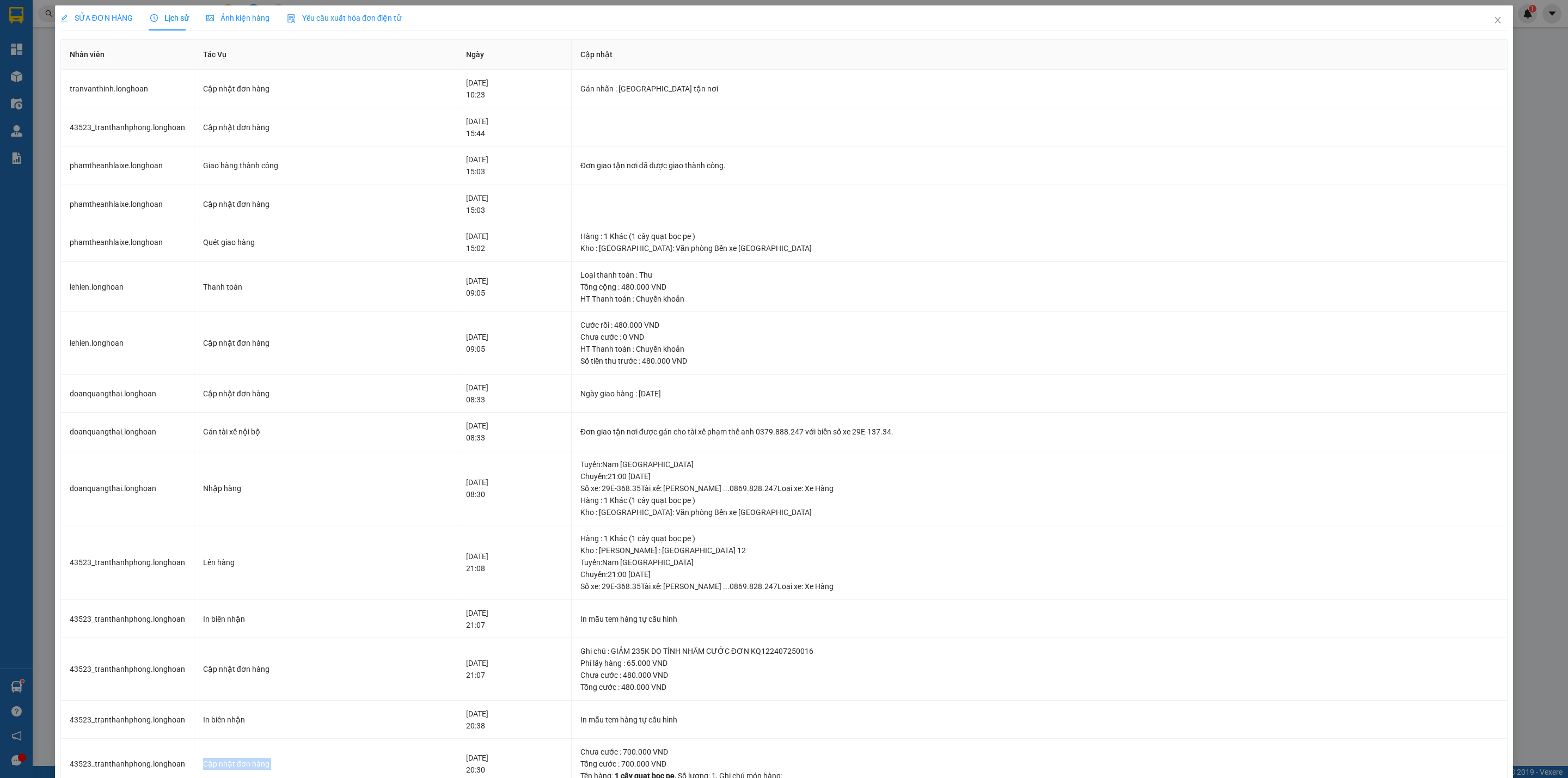
scroll to position [327, 0]
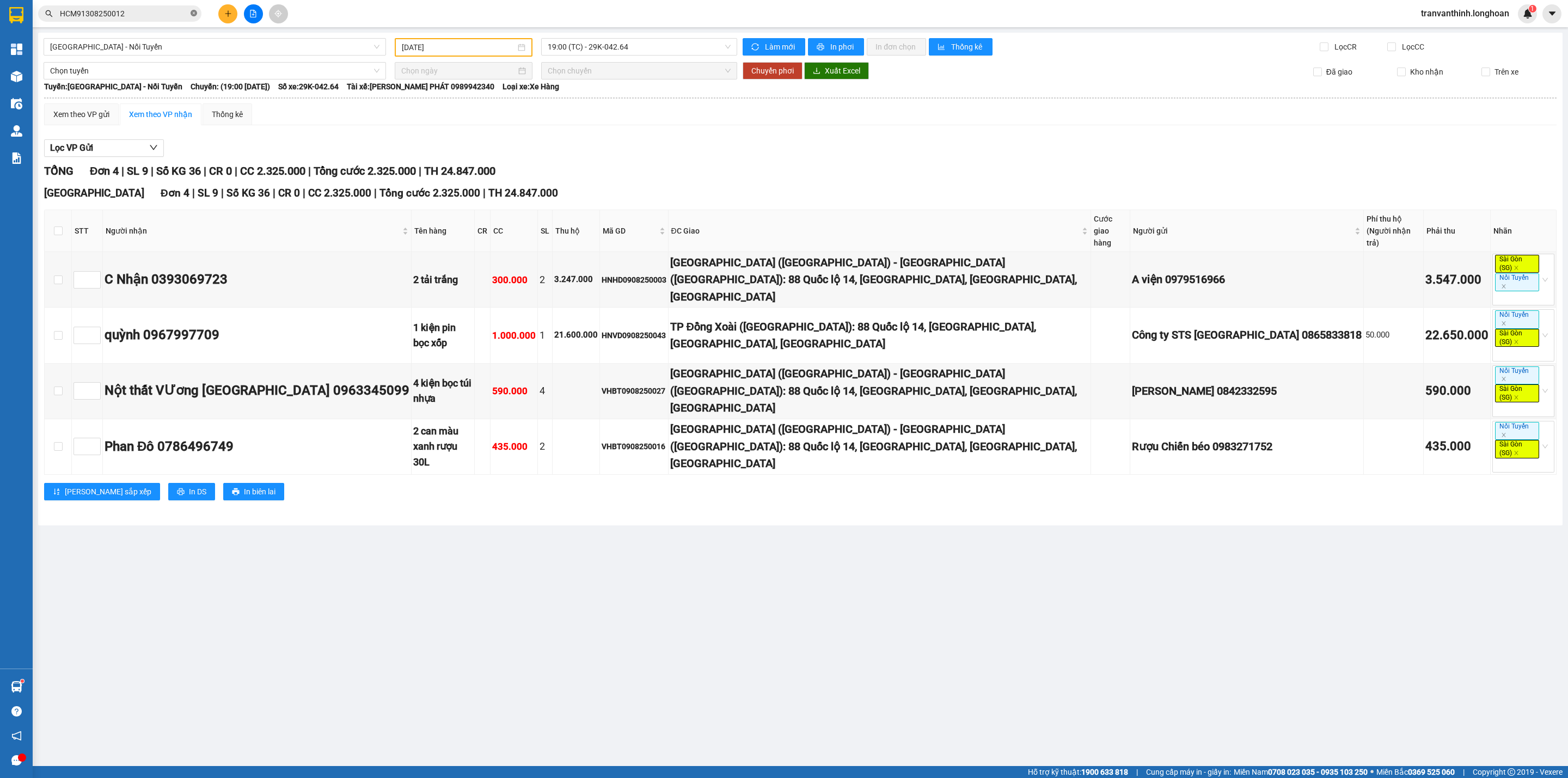
click at [190, 11] on icon "close-circle" at bounding box center [194, 13] width 7 height 7
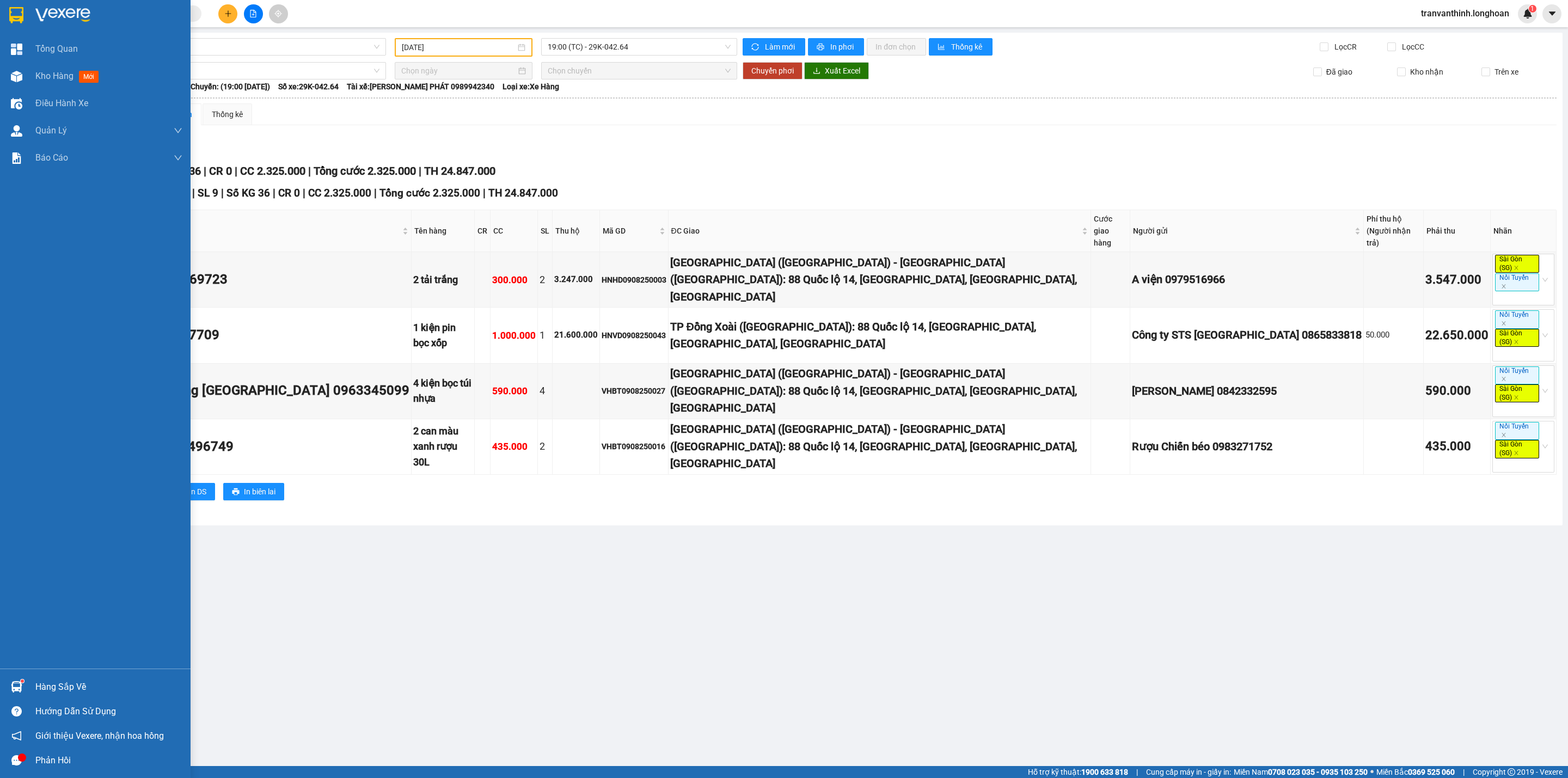
click at [11, 12] on img at bounding box center [15, 15] width 14 height 16
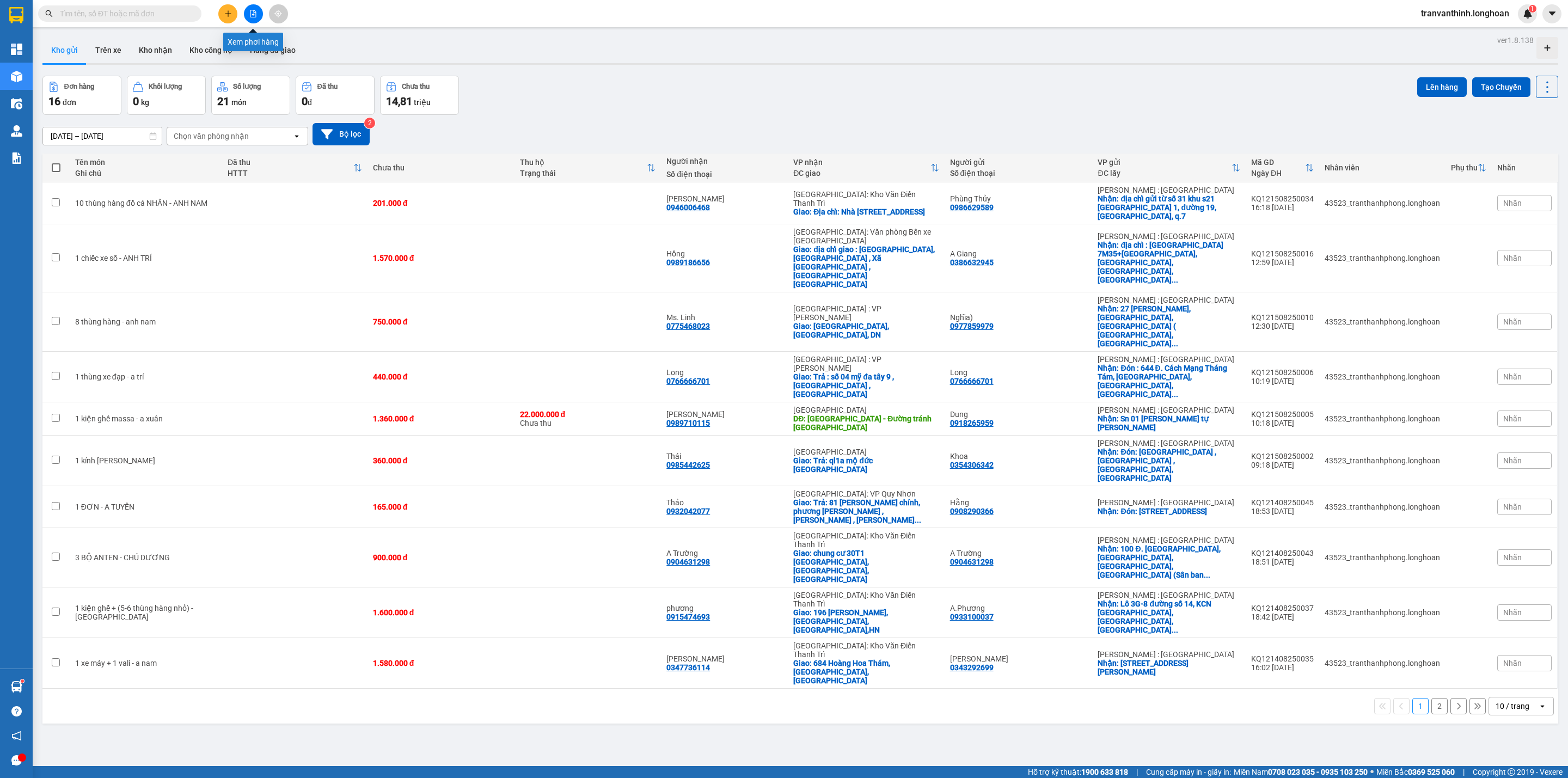
click at [251, 15] on icon "file-add" at bounding box center [253, 13] width 7 height 7
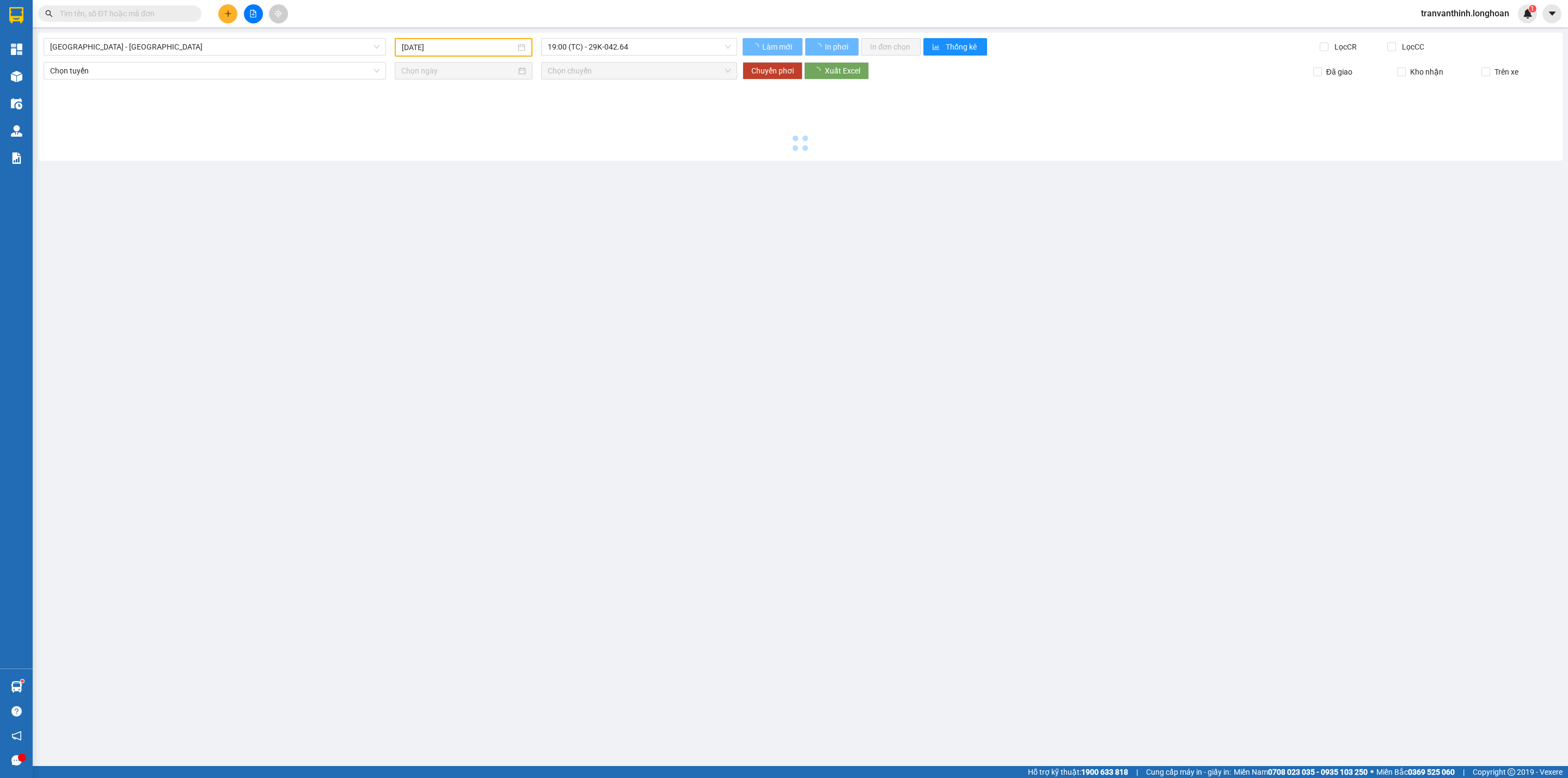
type input "[DATE]"
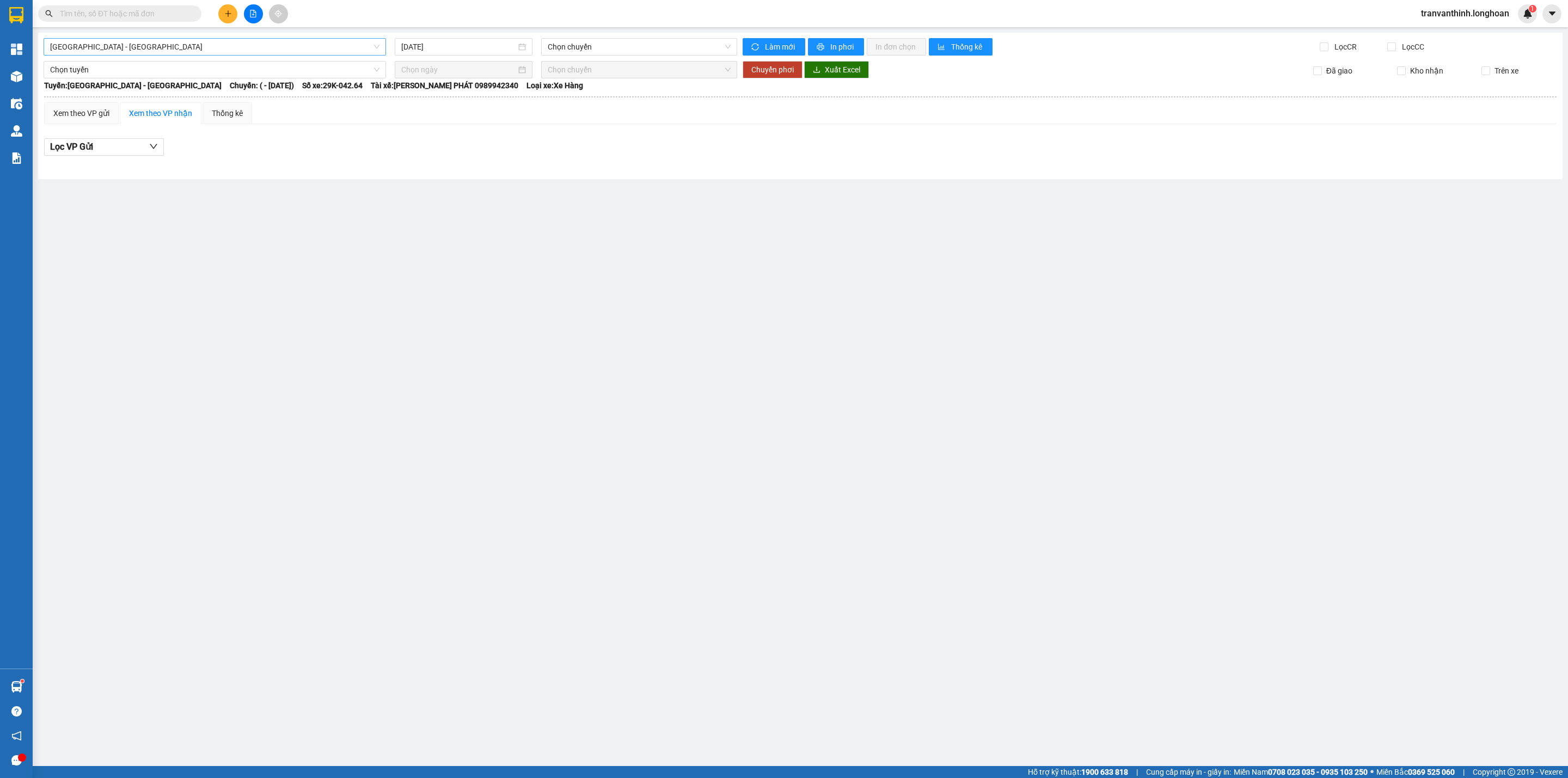
click at [242, 51] on span "[GEOGRAPHIC_DATA] - [GEOGRAPHIC_DATA]" at bounding box center [215, 47] width 329 height 16
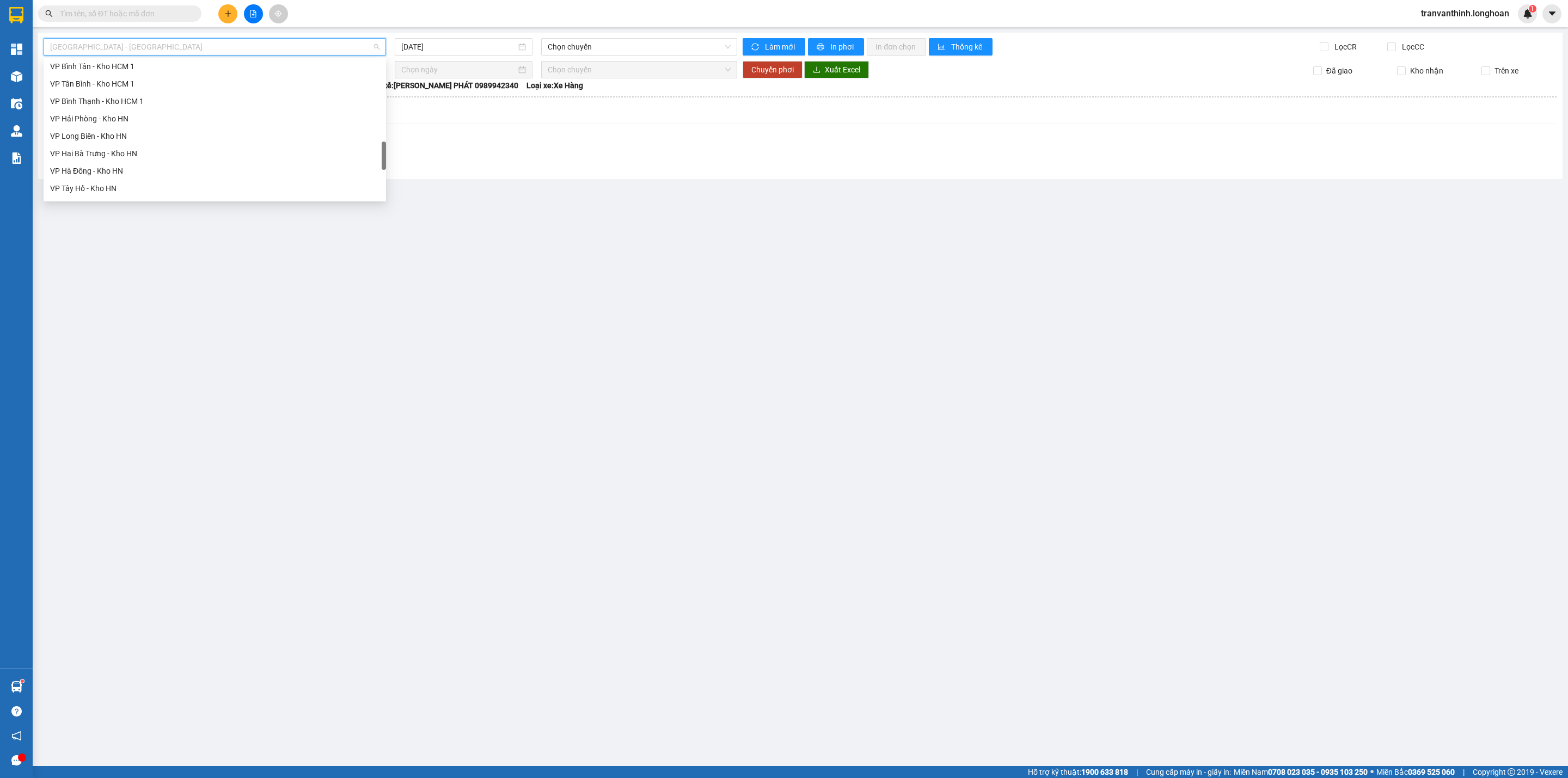
scroll to position [714, 0]
click at [150, 98] on div "Nam [GEOGRAPHIC_DATA]" at bounding box center [215, 103] width 329 height 12
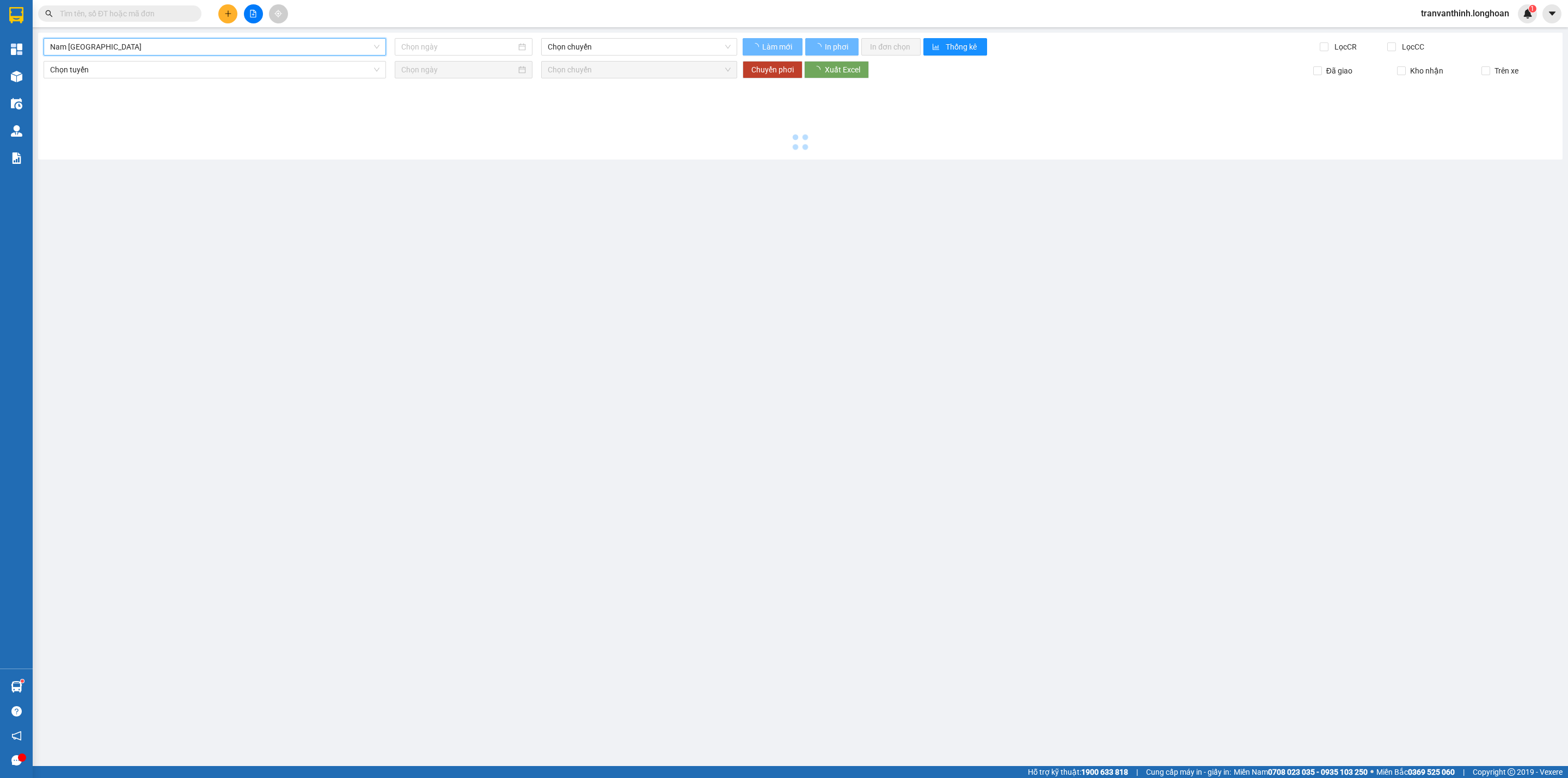
type input "[DATE]"
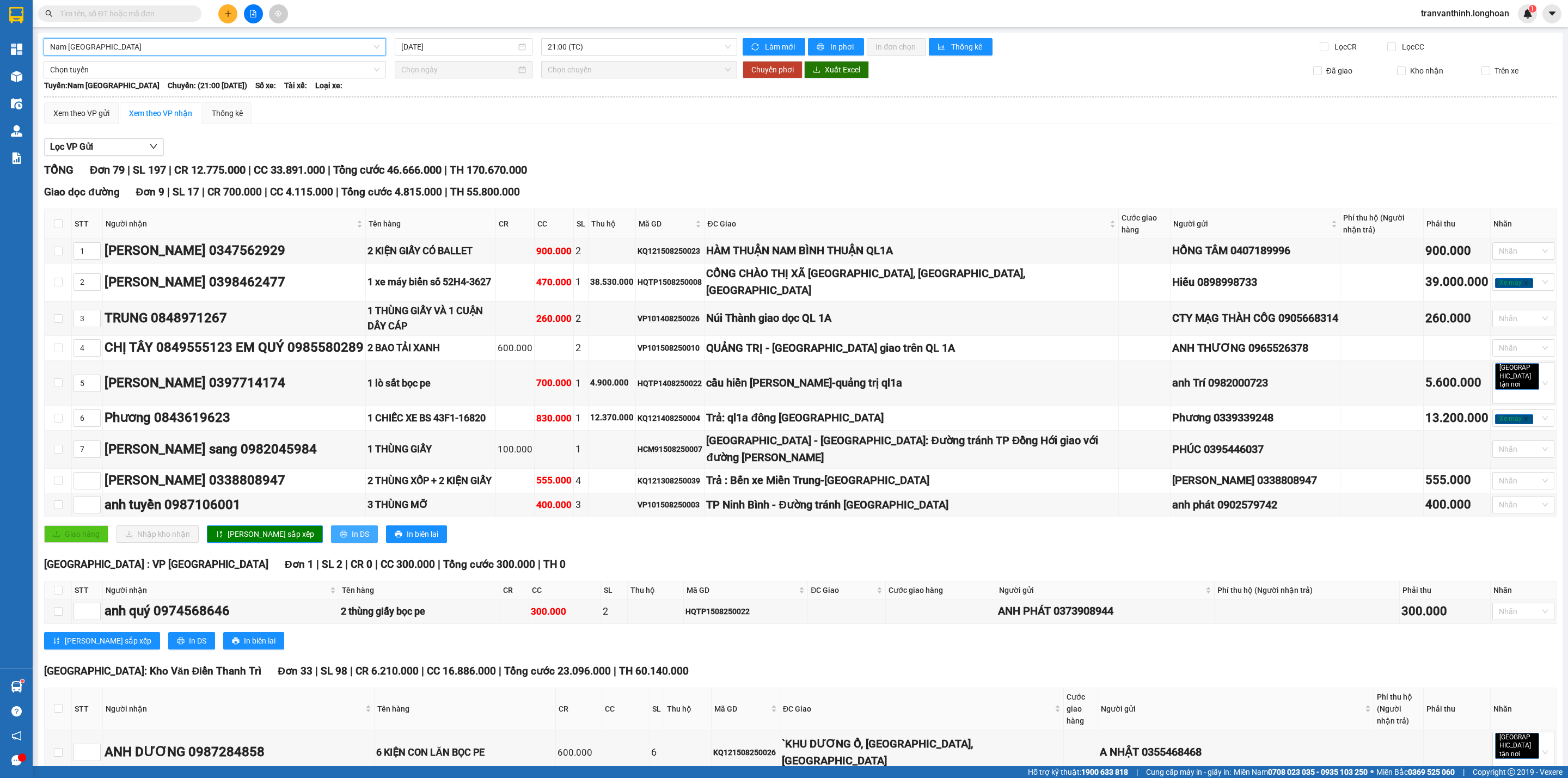
click at [351, 528] on span "In DS" at bounding box center [359, 533] width 17 height 12
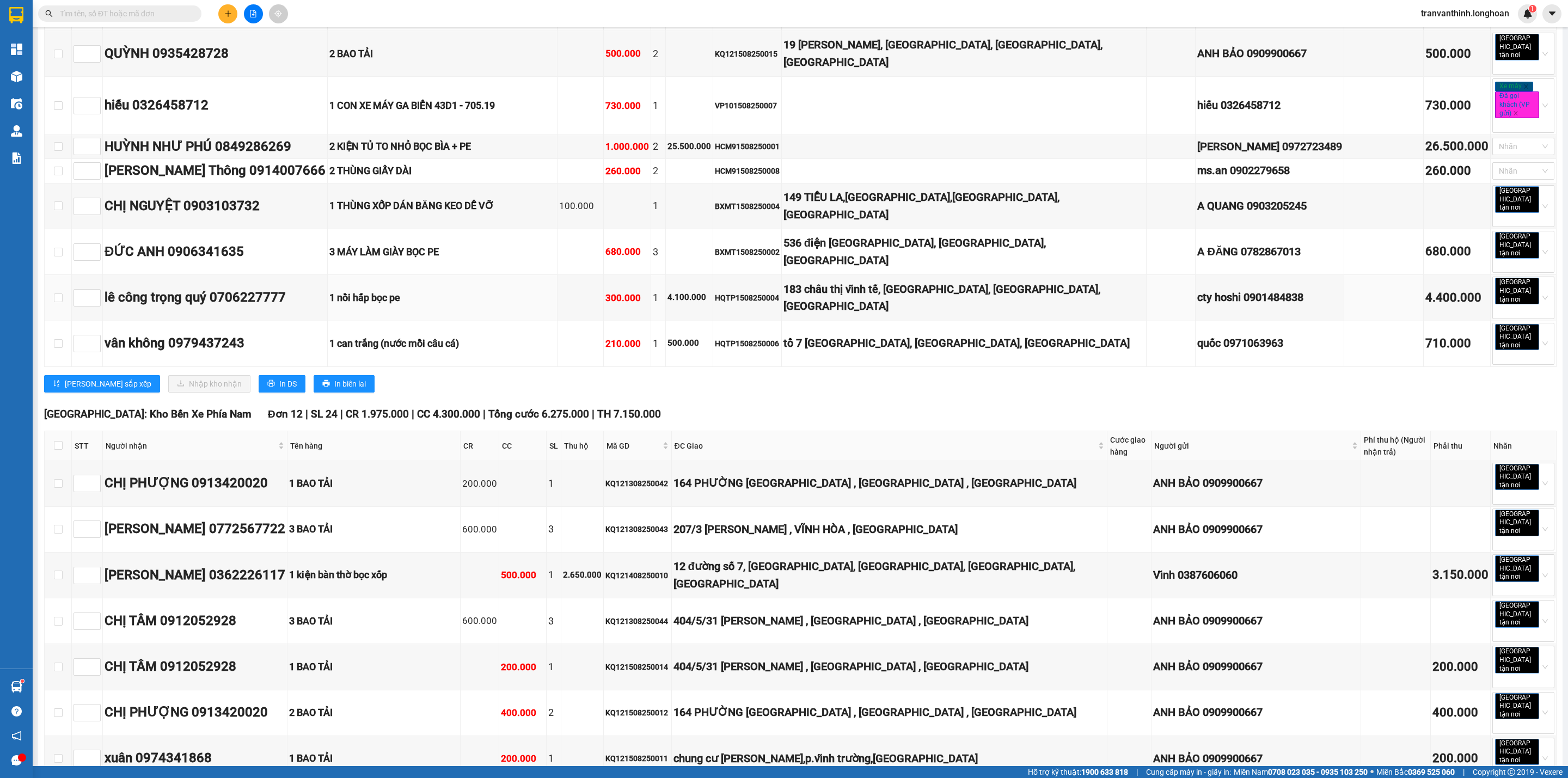
scroll to position [2693, 0]
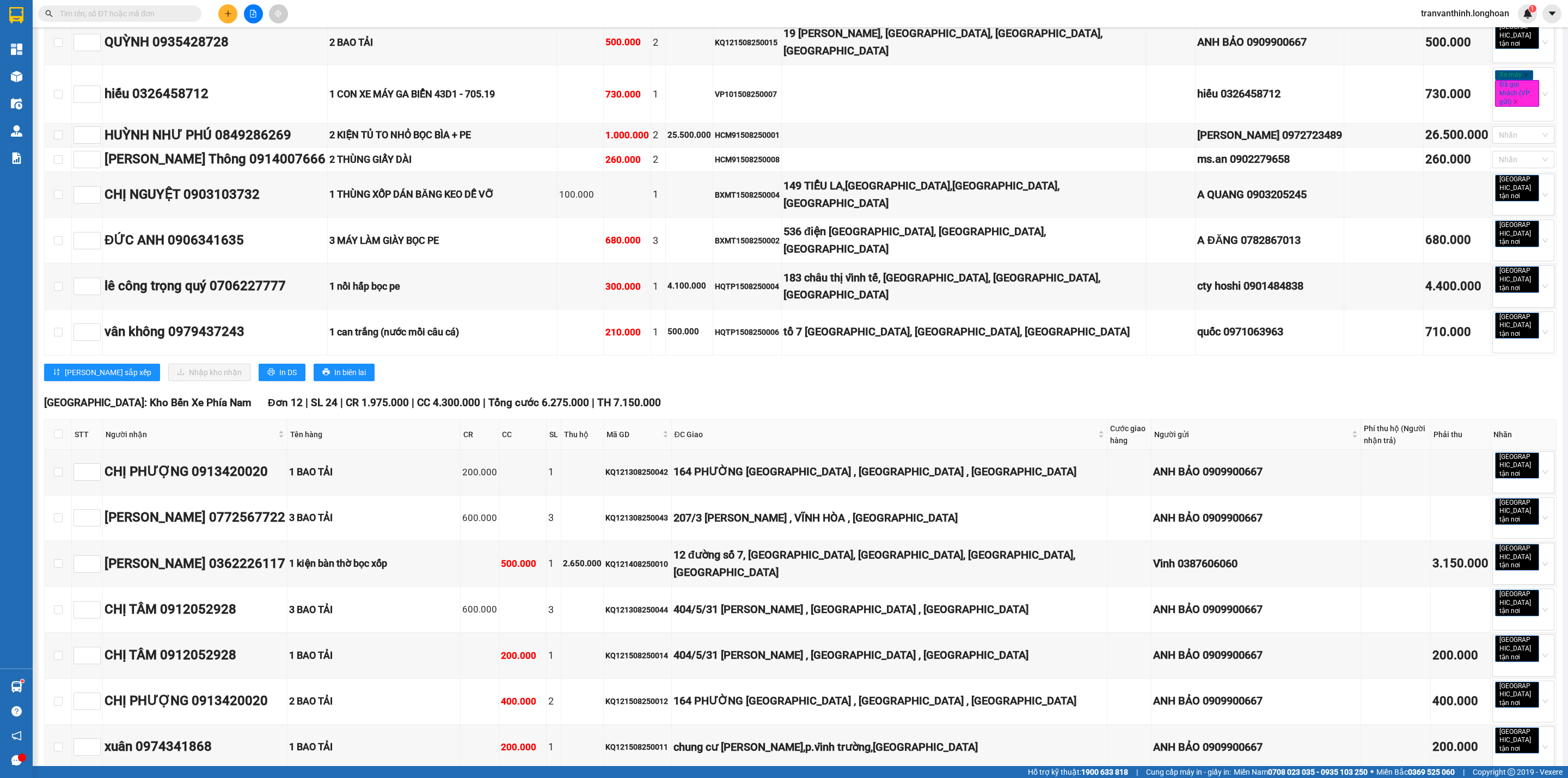
click at [492, 396] on span "Tổng cước 6.275.000" at bounding box center [538, 402] width 101 height 12
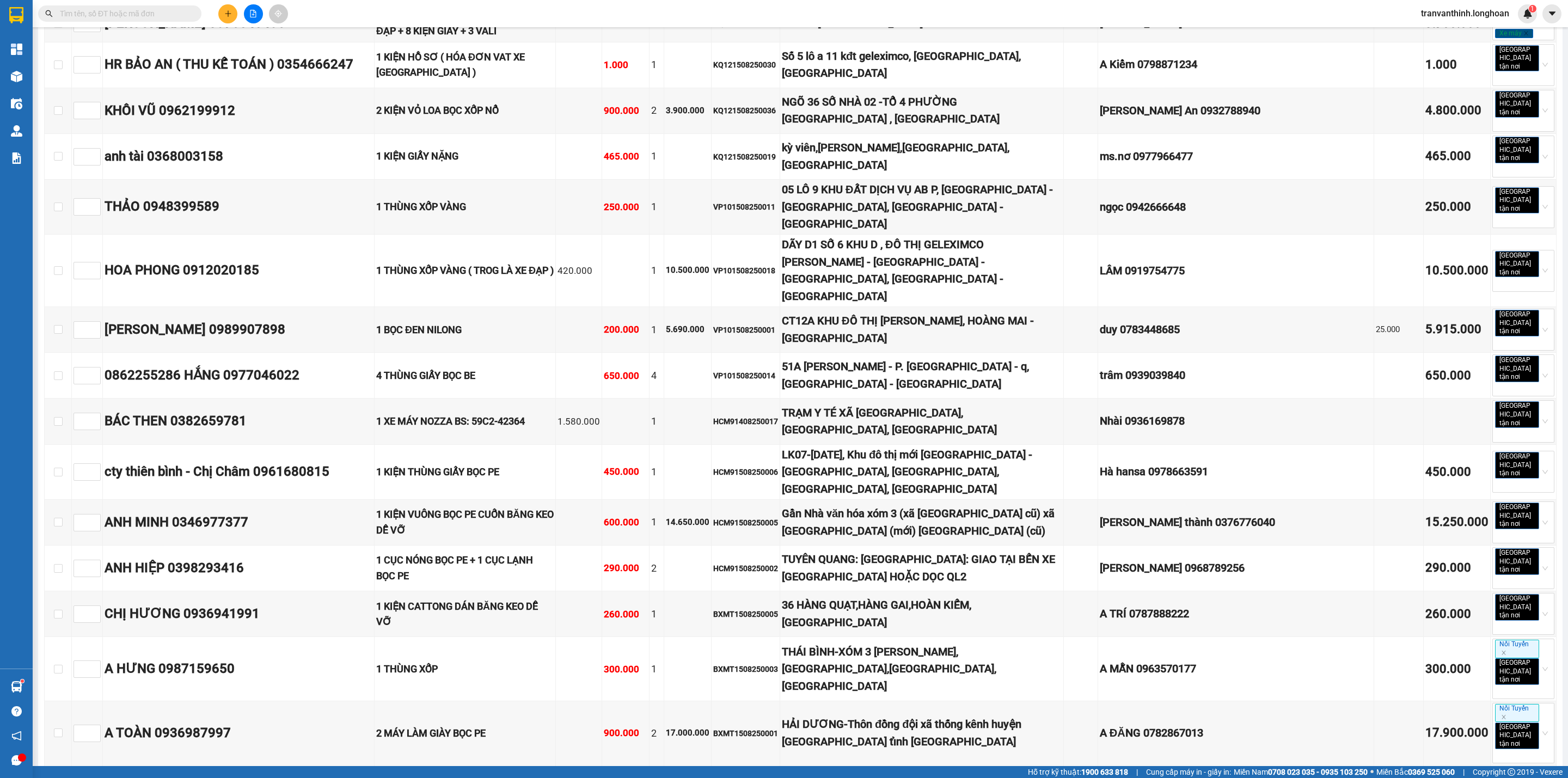
scroll to position [0, 0]
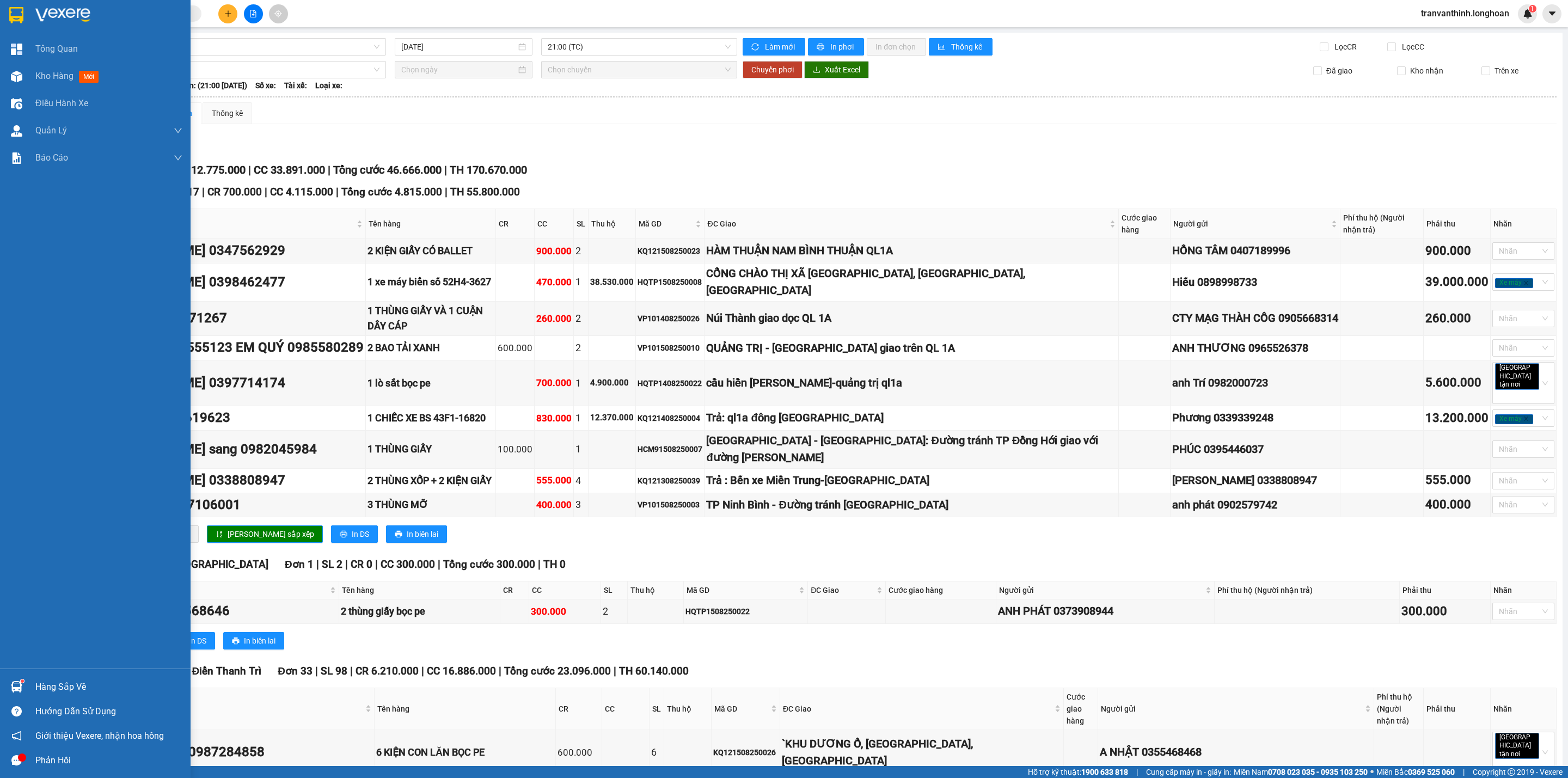
click at [7, 2] on div at bounding box center [95, 18] width 190 height 36
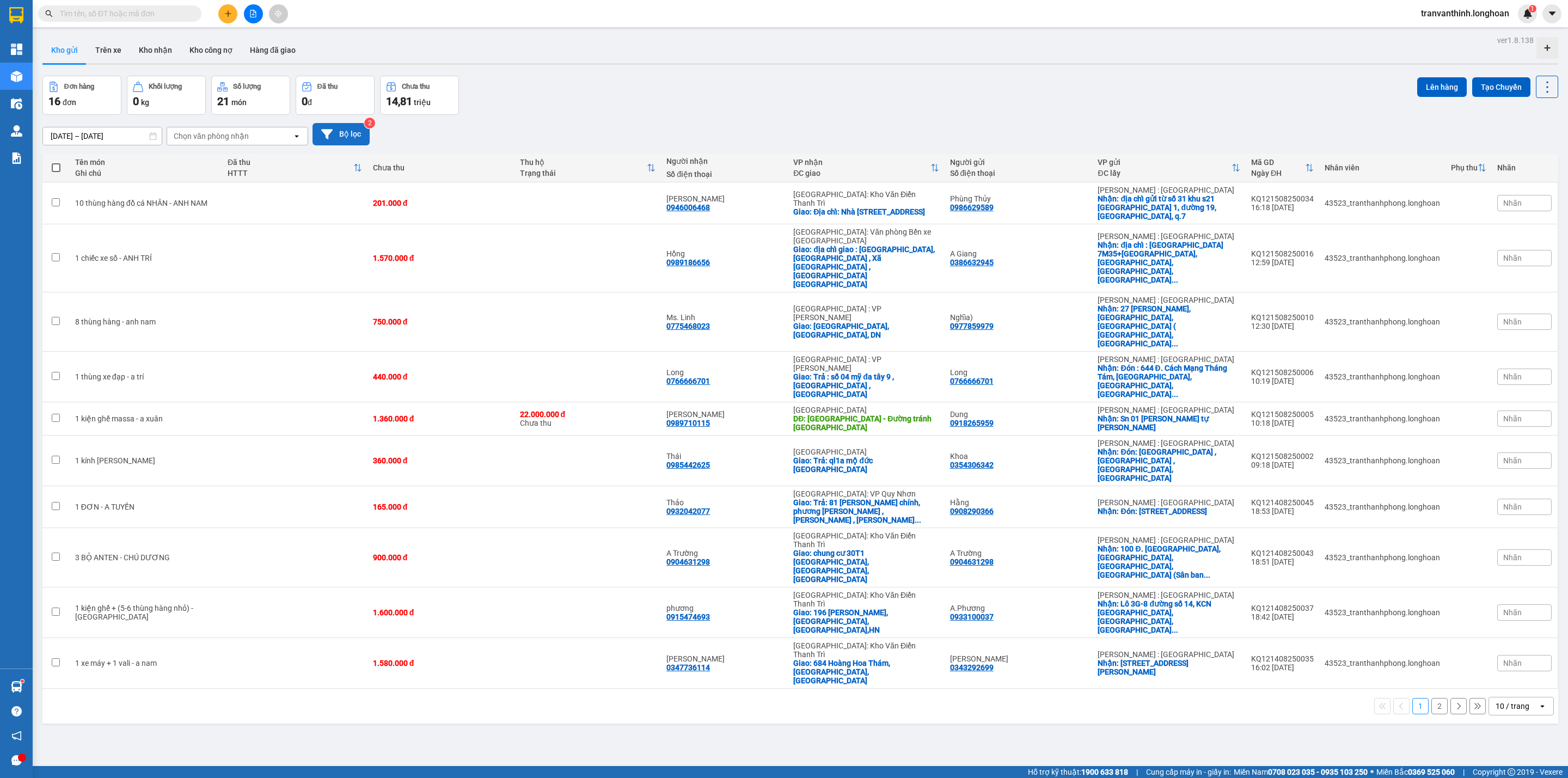
click at [351, 136] on button "Bộ lọc" at bounding box center [341, 133] width 57 height 22
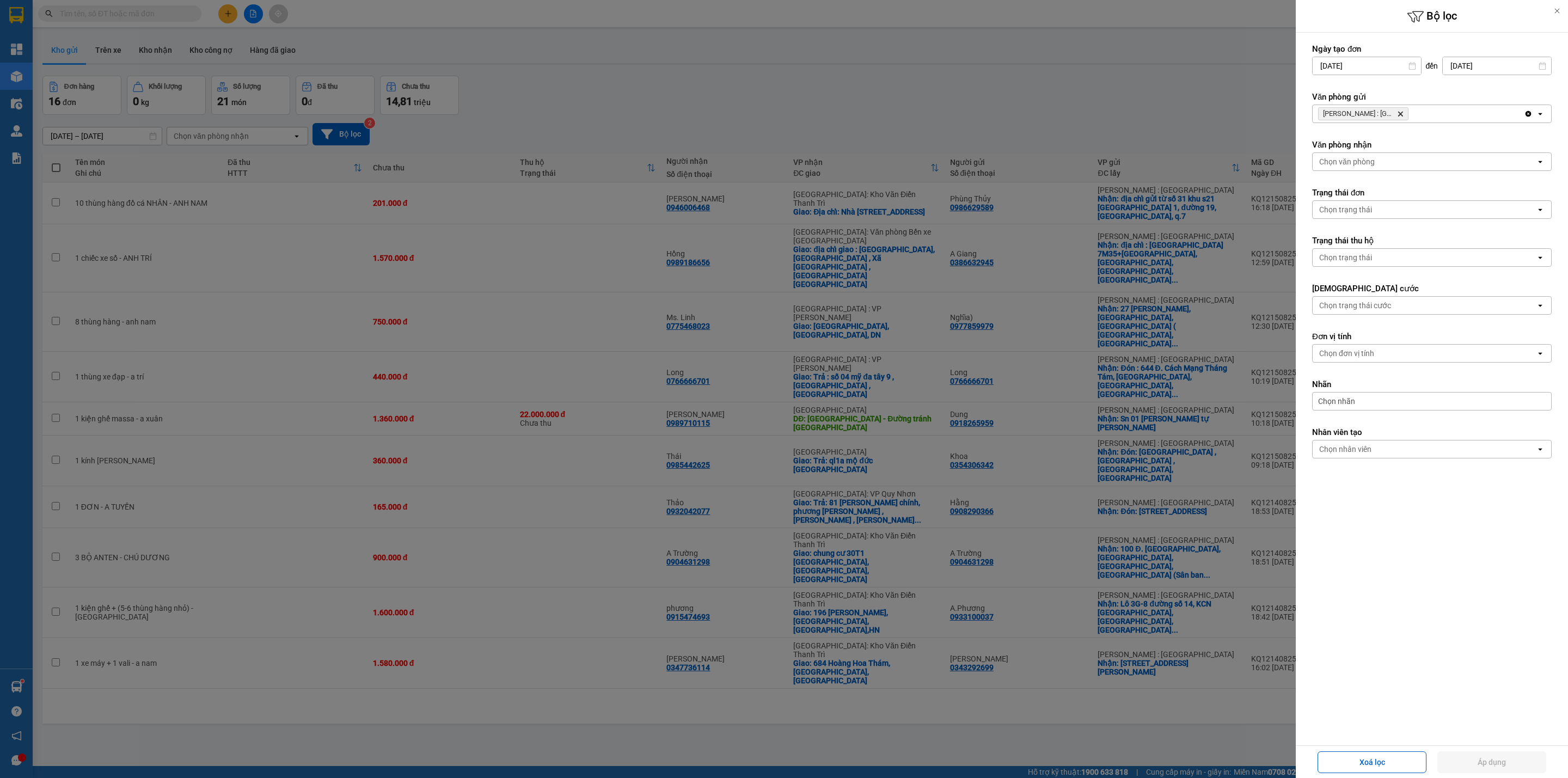
click at [1397, 113] on icon "Delete" at bounding box center [1400, 114] width 7 height 7
click at [1393, 113] on div "Chọn văn phòng" at bounding box center [1424, 113] width 223 height 17
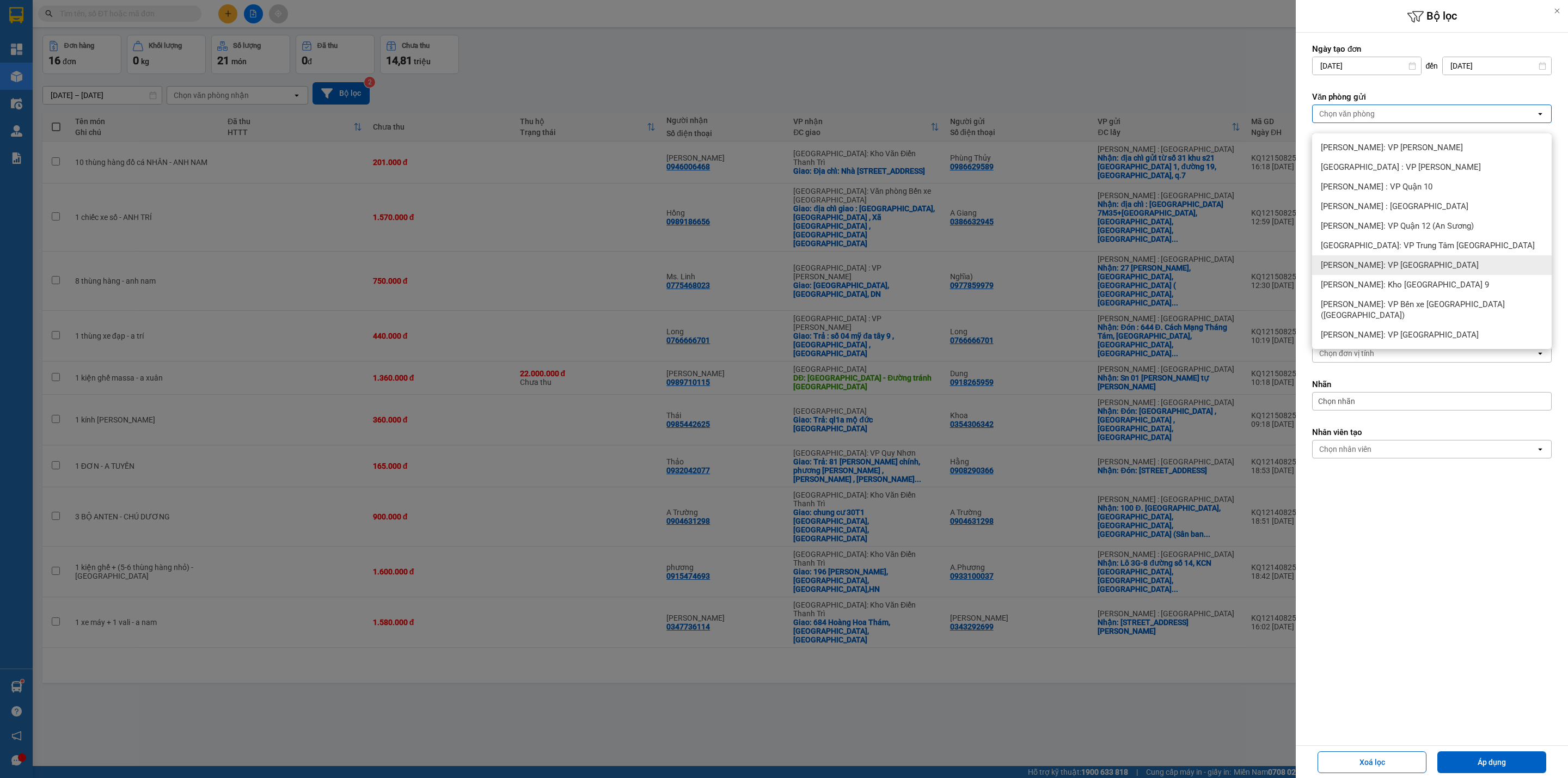
scroll to position [50, 0]
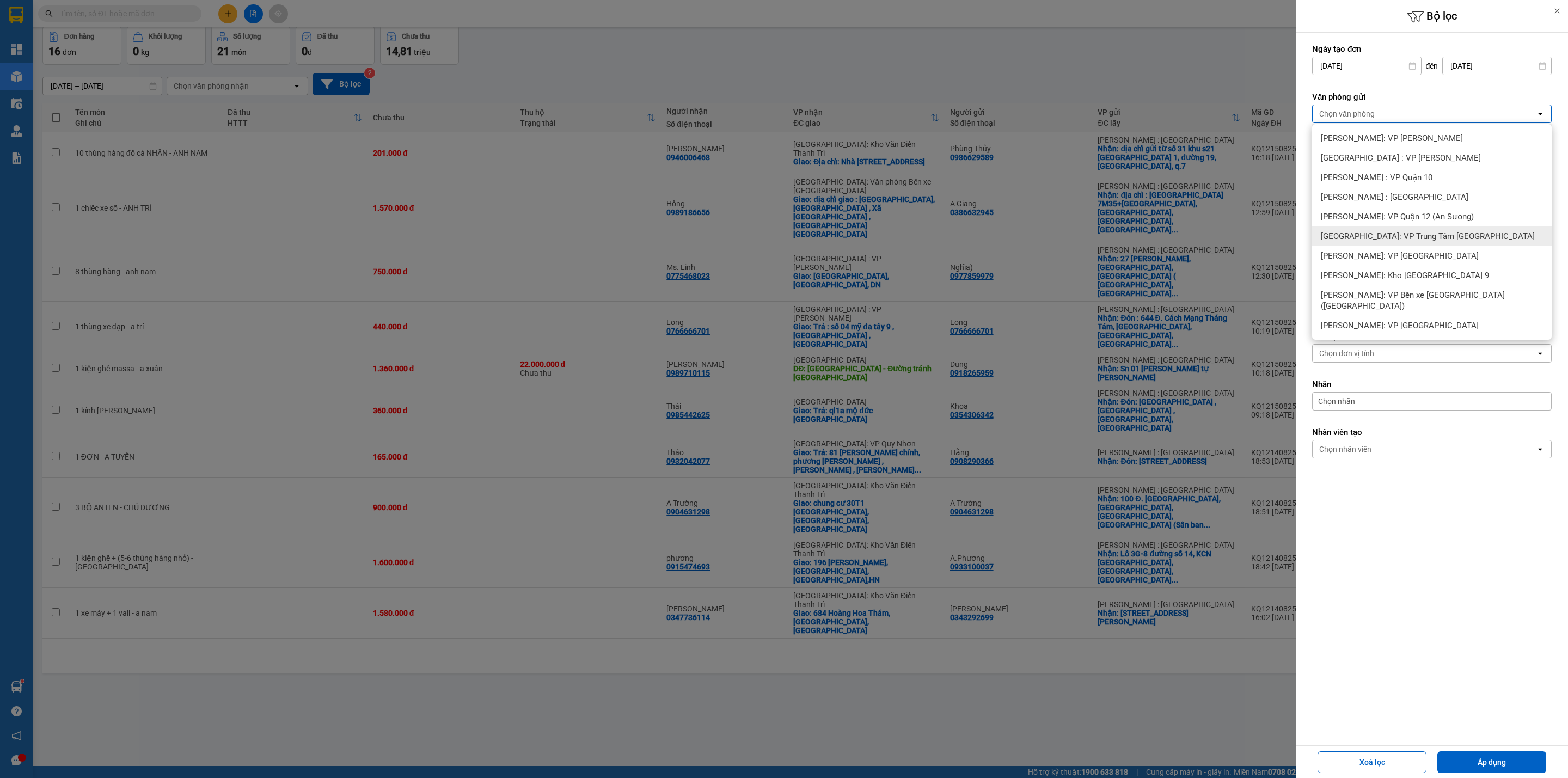
click at [1440, 231] on span "[GEOGRAPHIC_DATA]: VP Trung Tâm [GEOGRAPHIC_DATA]" at bounding box center [1427, 236] width 214 height 11
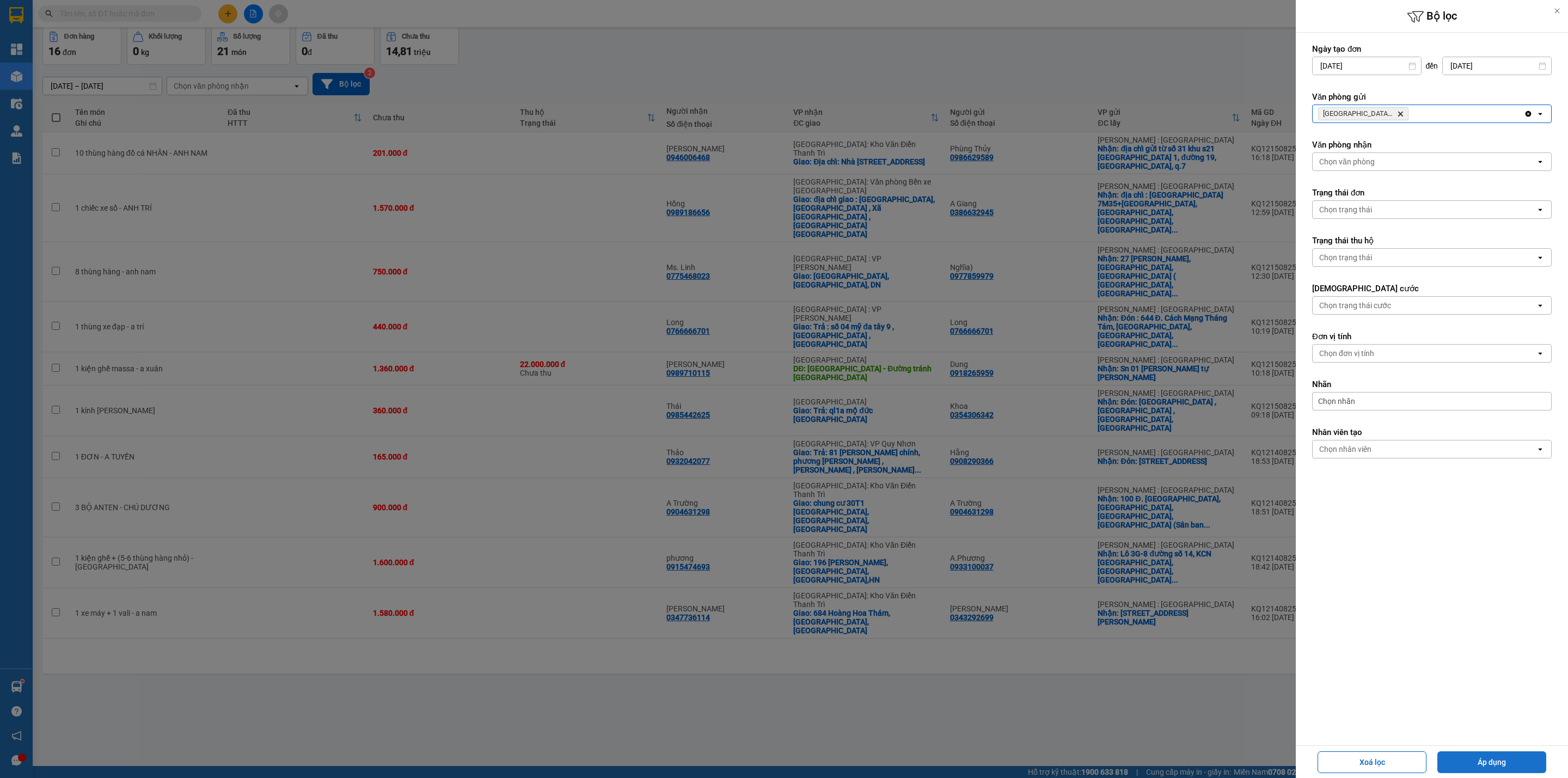
click at [1471, 761] on button "Áp dụng" at bounding box center [1492, 762] width 109 height 22
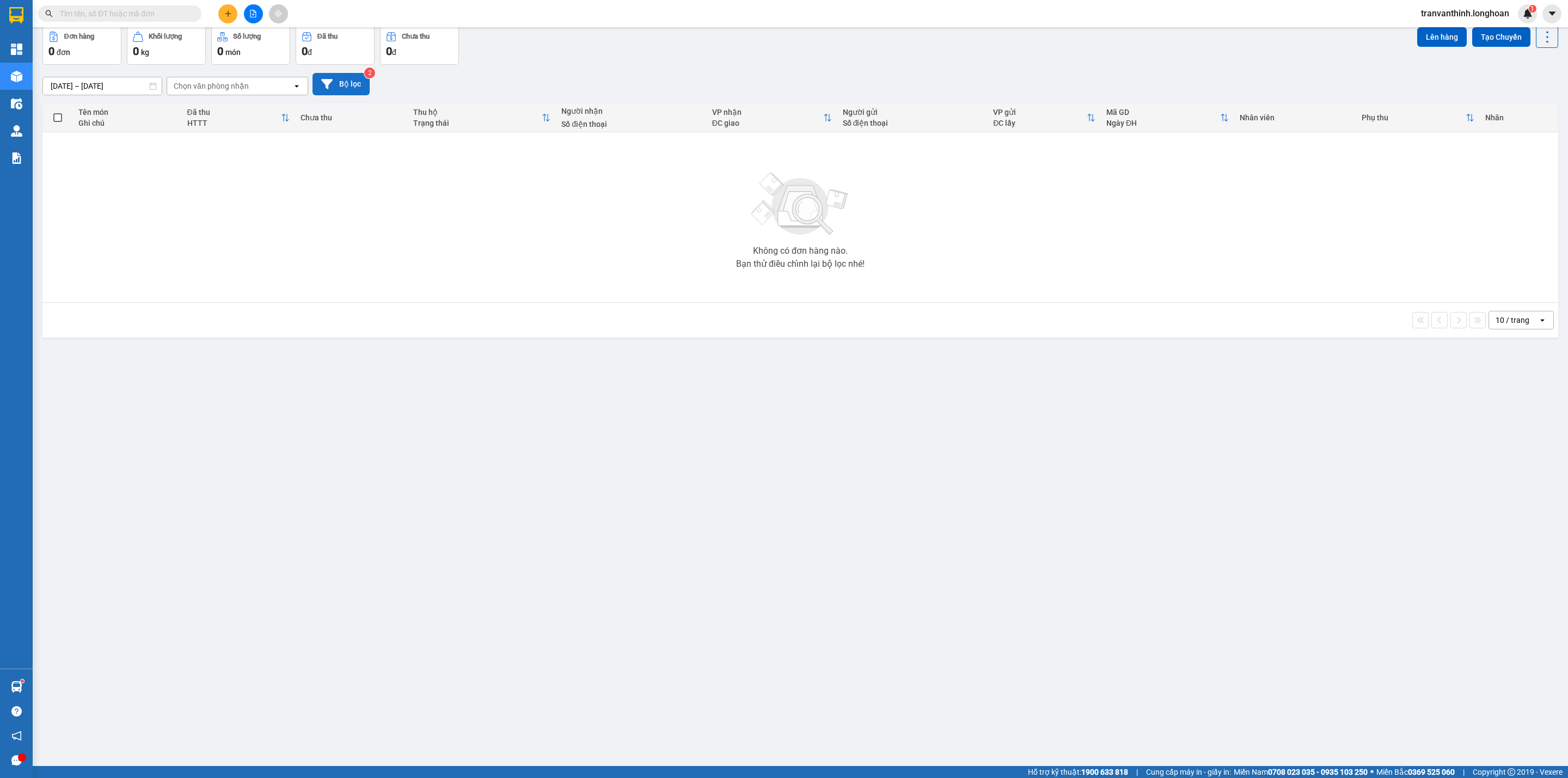
click at [342, 83] on button "Bộ lọc" at bounding box center [341, 84] width 57 height 22
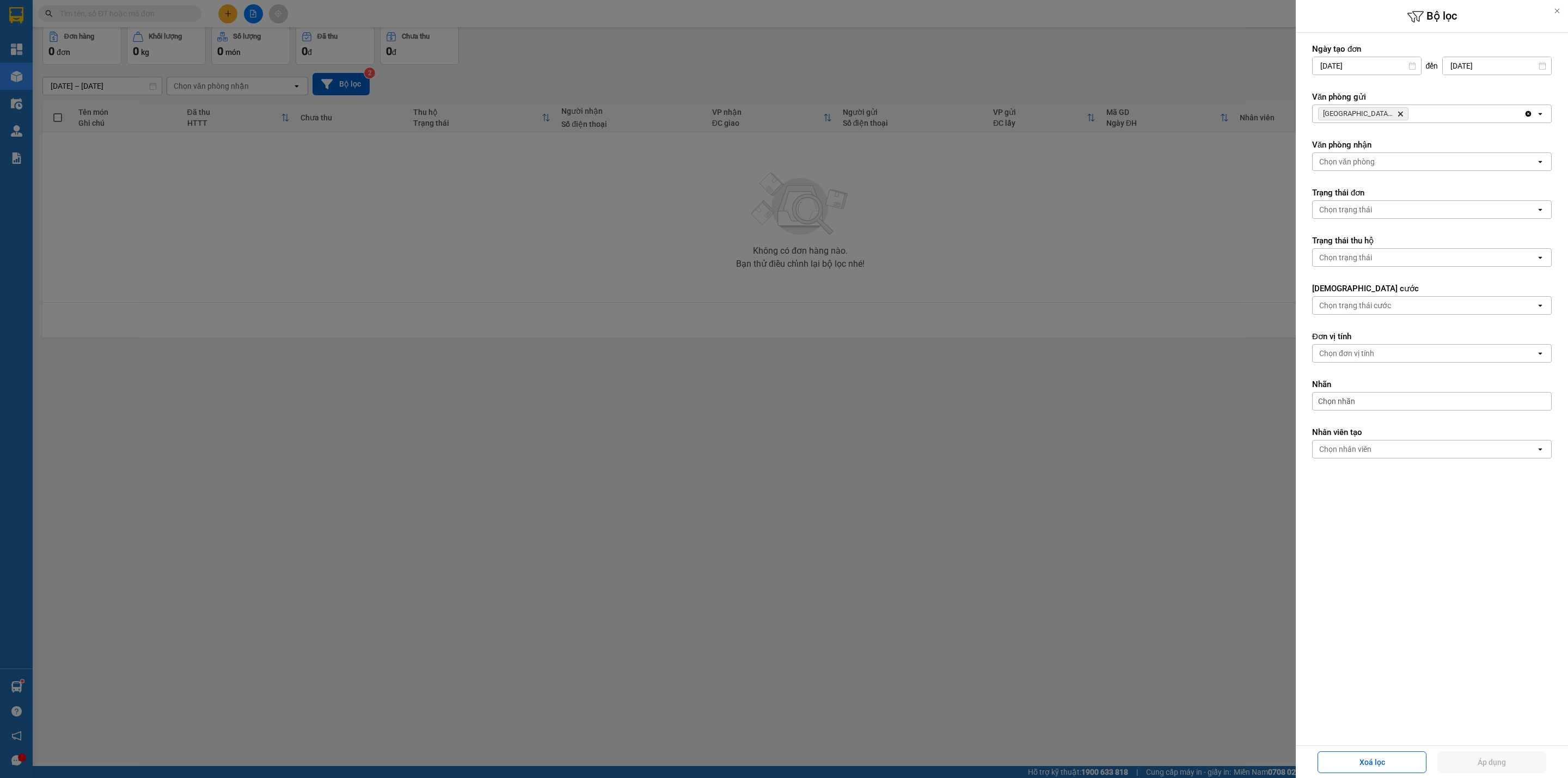
click at [1403, 113] on icon "Delete" at bounding box center [1400, 114] width 7 height 7
click at [16, 24] on div at bounding box center [784, 389] width 1568 height 778
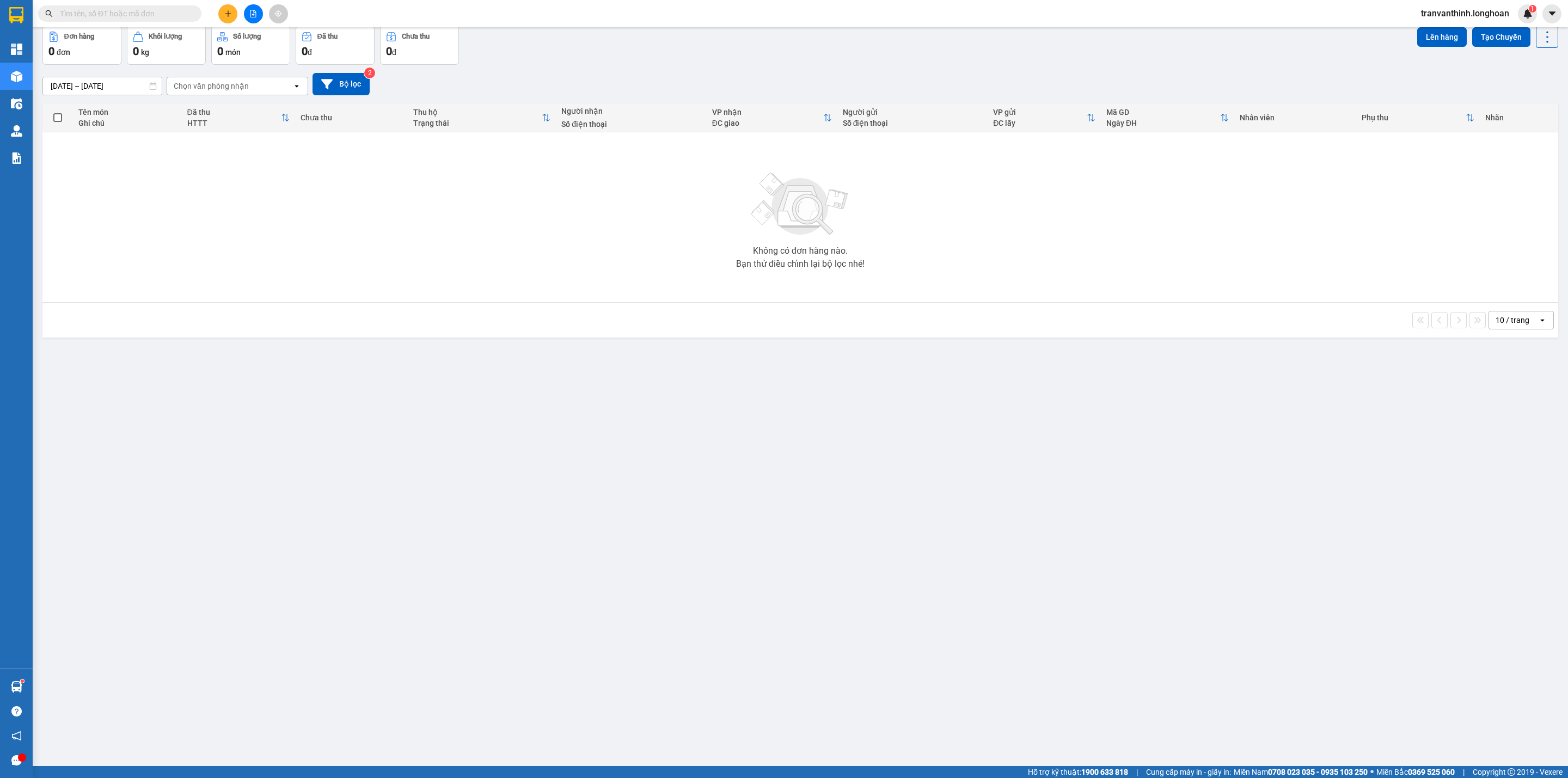
click at [13, 13] on div at bounding box center [784, 389] width 1568 height 778
click at [250, 11] on icon "file-add" at bounding box center [253, 13] width 7 height 7
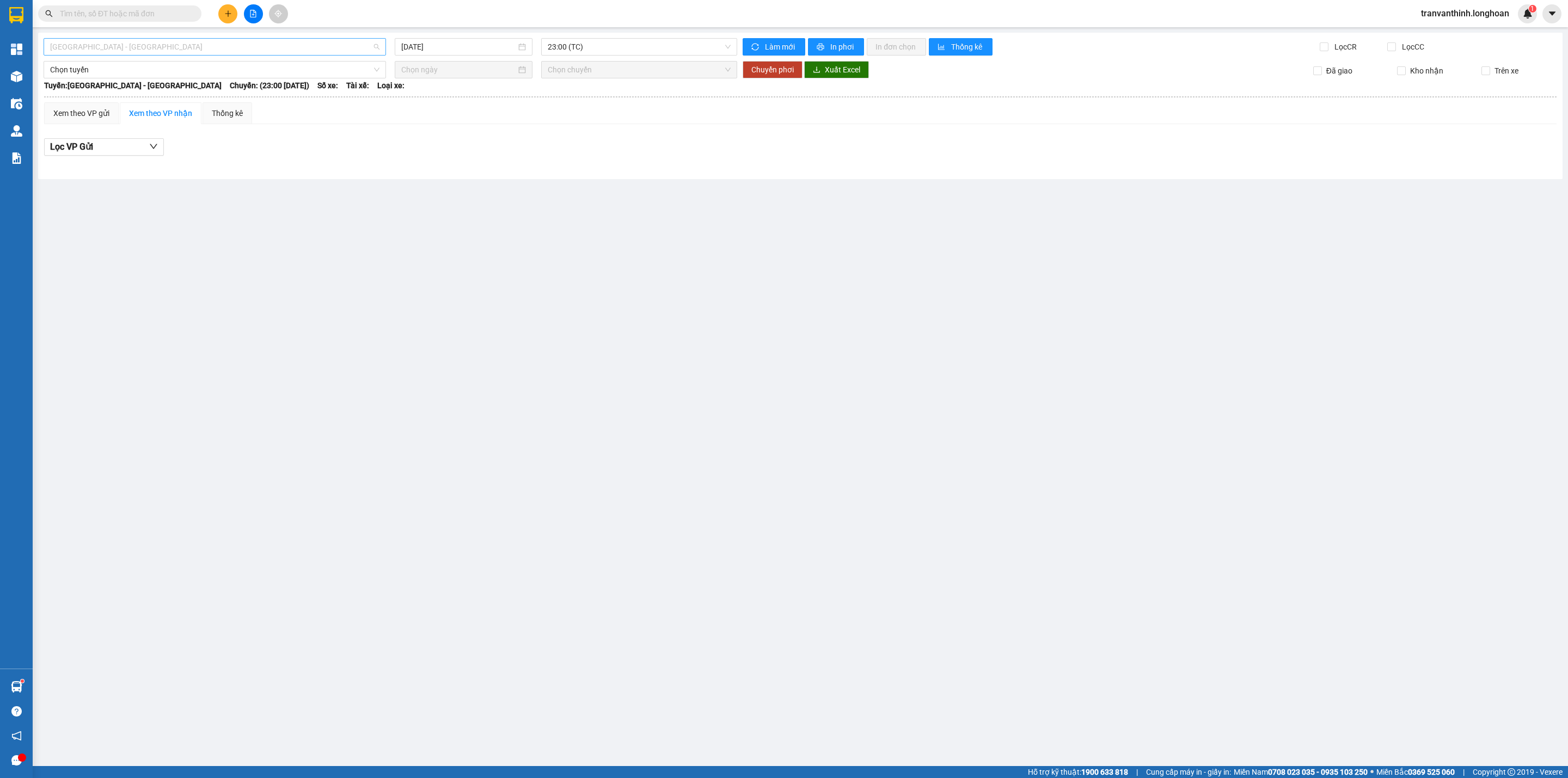
click at [134, 44] on span "[GEOGRAPHIC_DATA] - [GEOGRAPHIC_DATA]" at bounding box center [215, 47] width 329 height 16
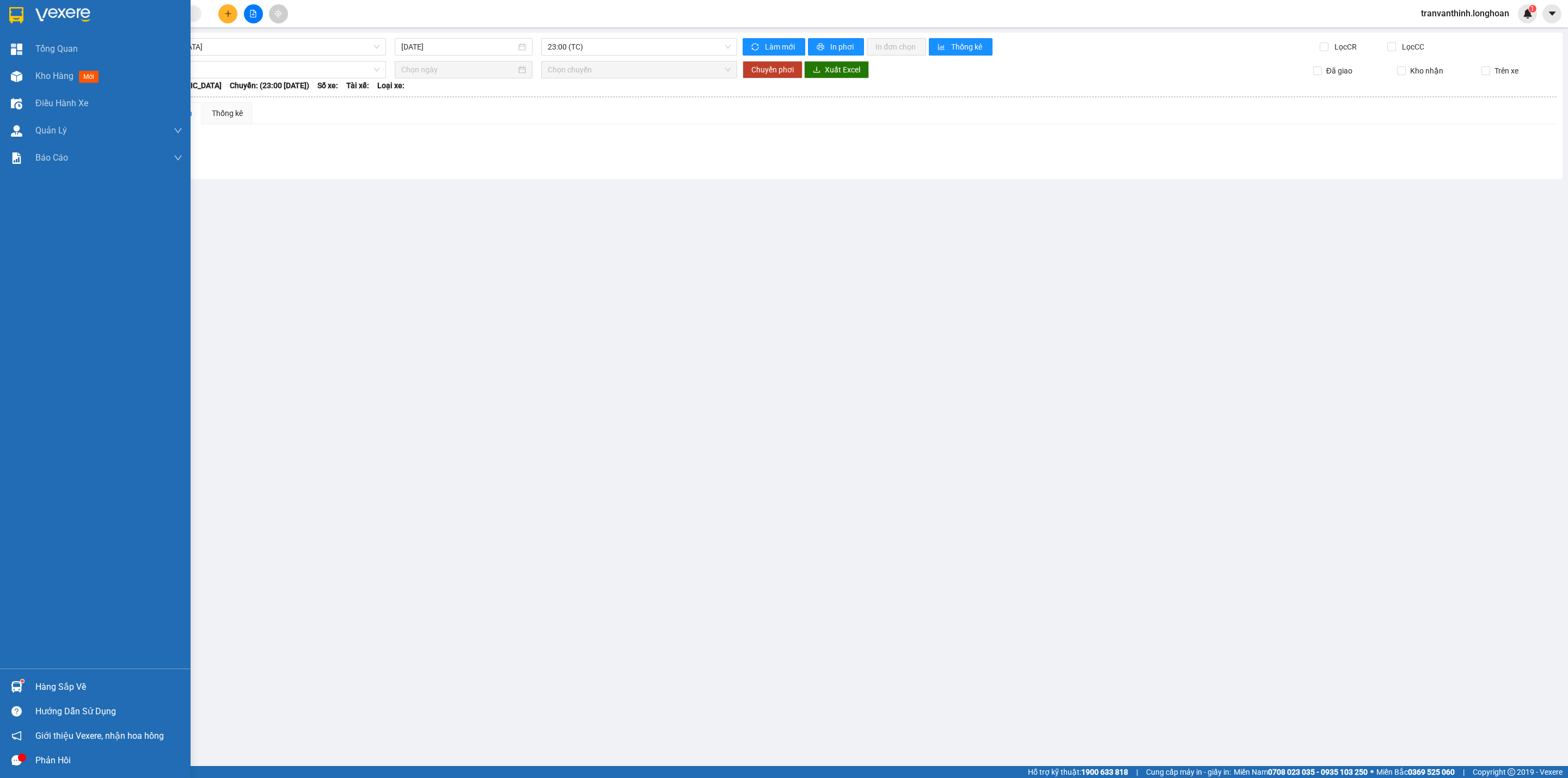
click at [20, 19] on img at bounding box center [15, 15] width 14 height 16
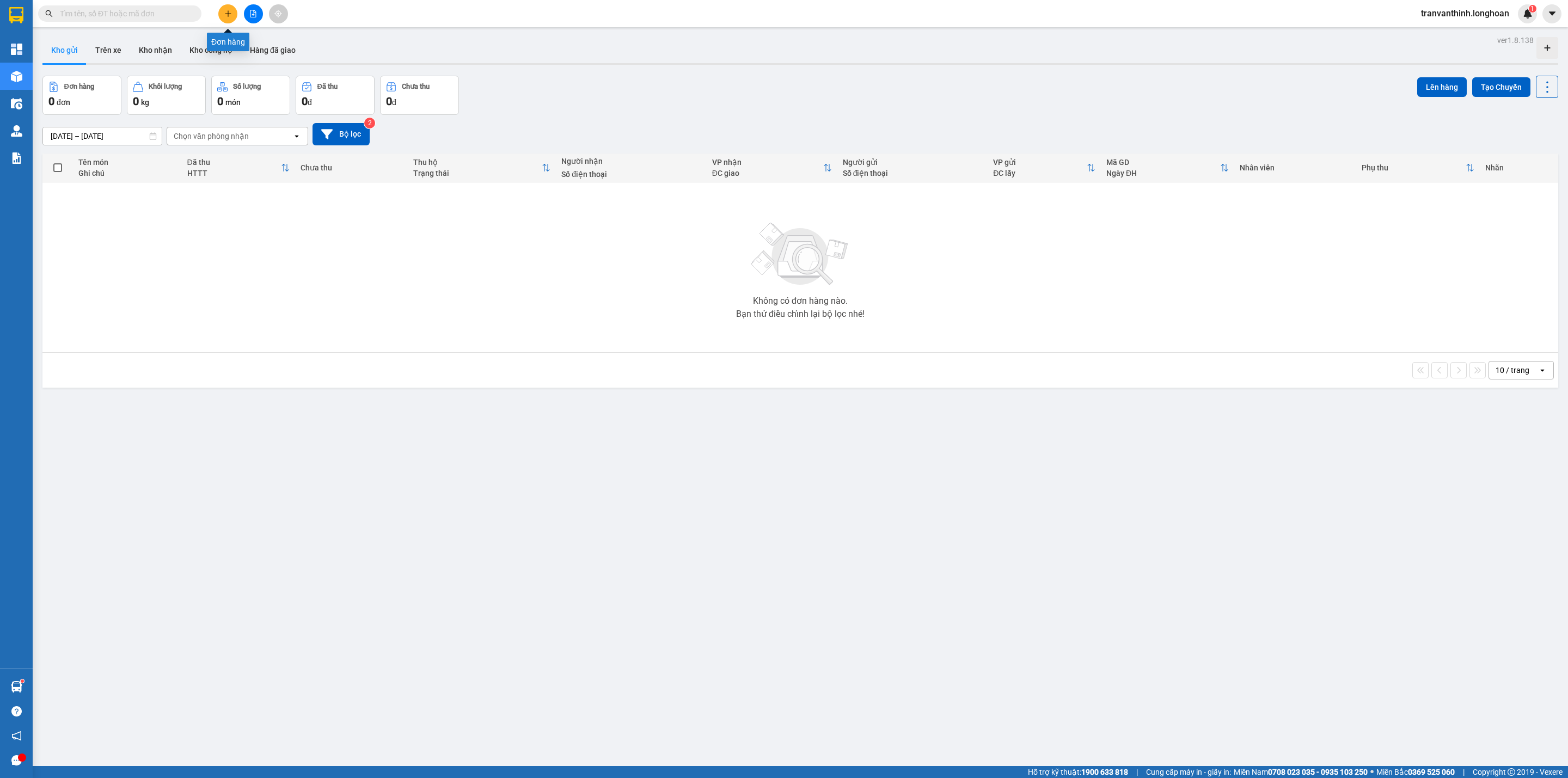
click at [255, 10] on icon "file-add" at bounding box center [253, 13] width 7 height 7
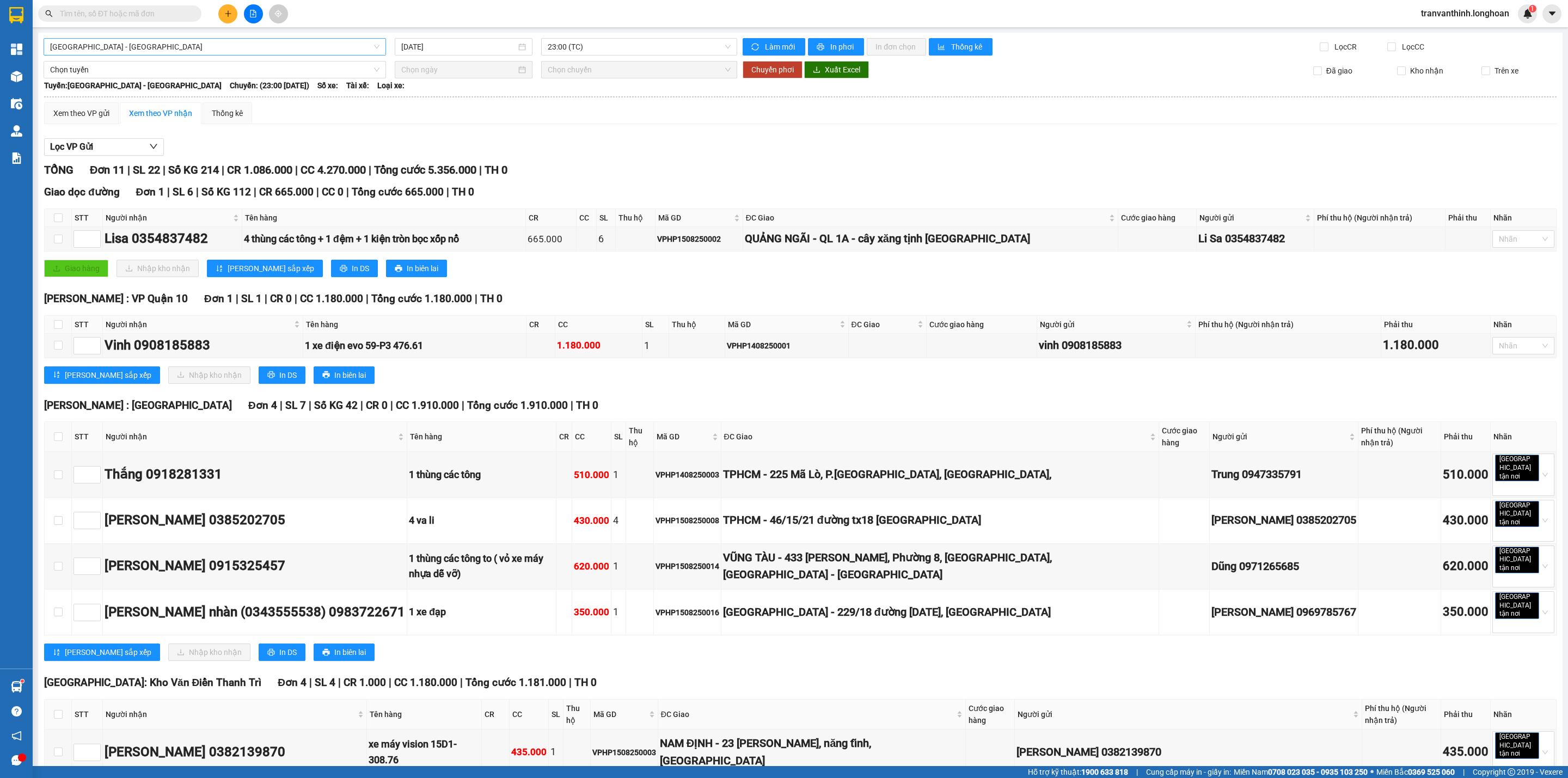
click at [246, 46] on span "[GEOGRAPHIC_DATA] - [GEOGRAPHIC_DATA]" at bounding box center [215, 47] width 329 height 16
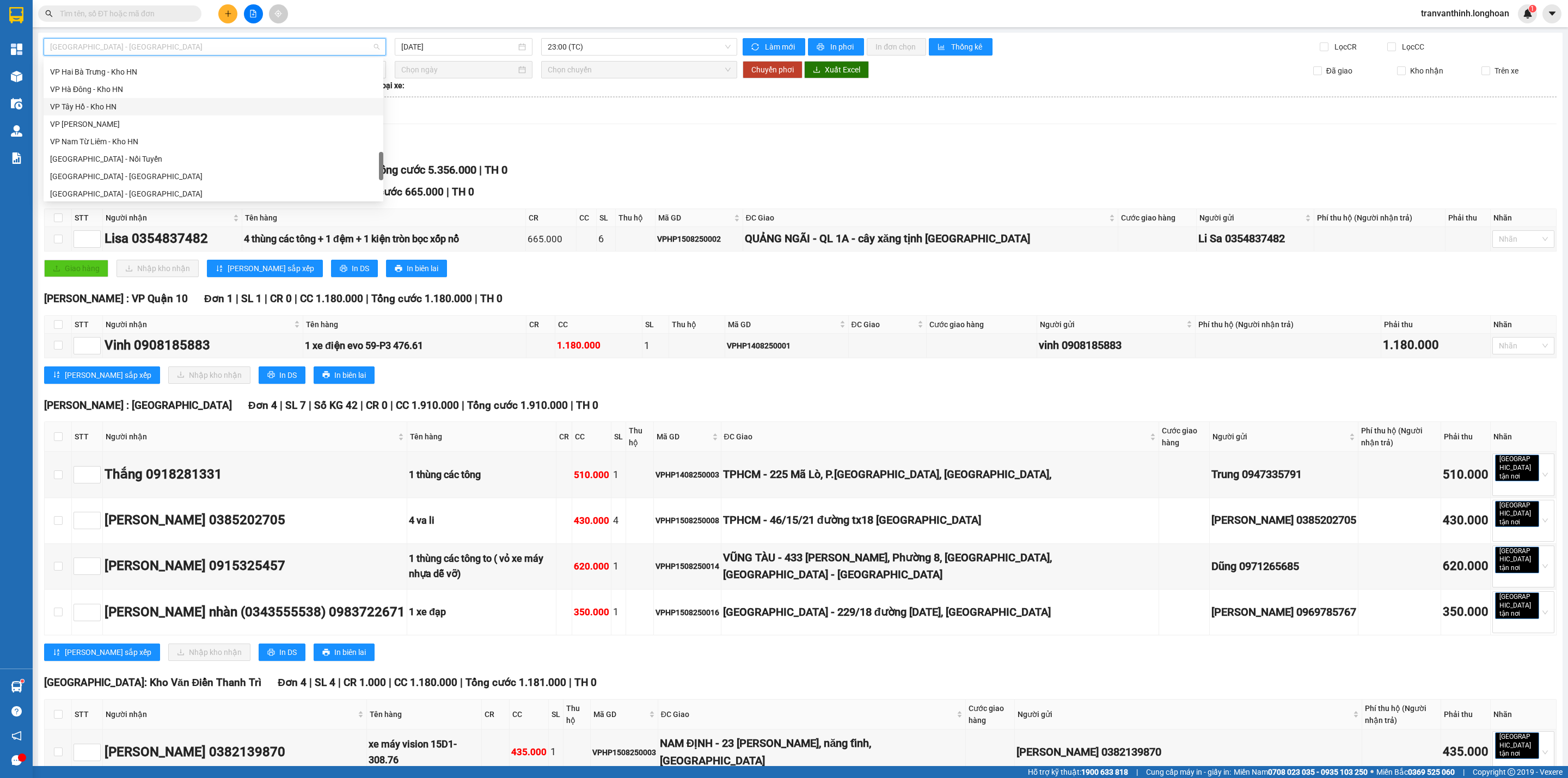
scroll to position [714, 0]
click at [107, 108] on div "Nam [GEOGRAPHIC_DATA]" at bounding box center [214, 103] width 327 height 12
type input "[DATE]"
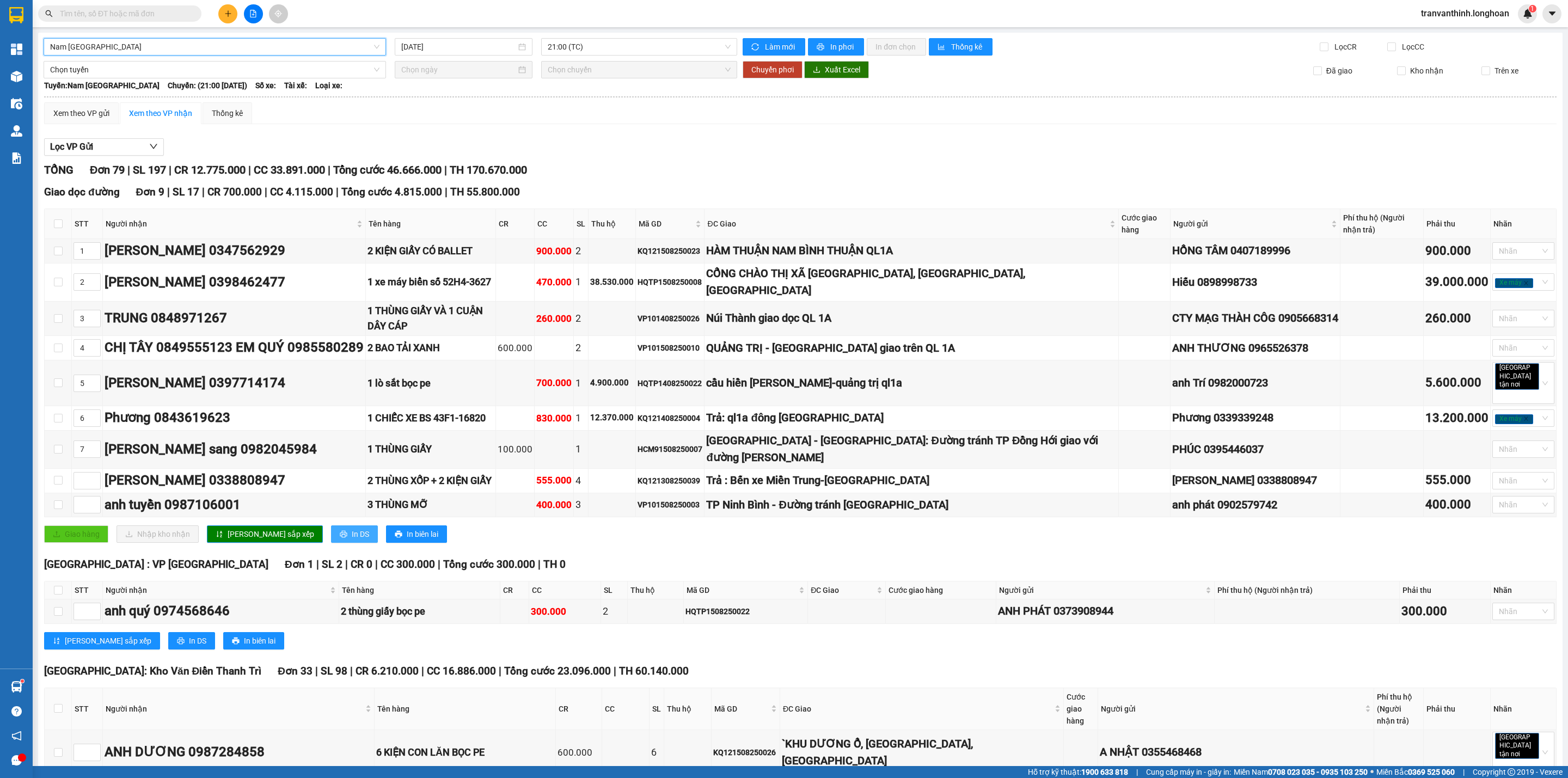
click at [351, 528] on span "In DS" at bounding box center [359, 533] width 17 height 12
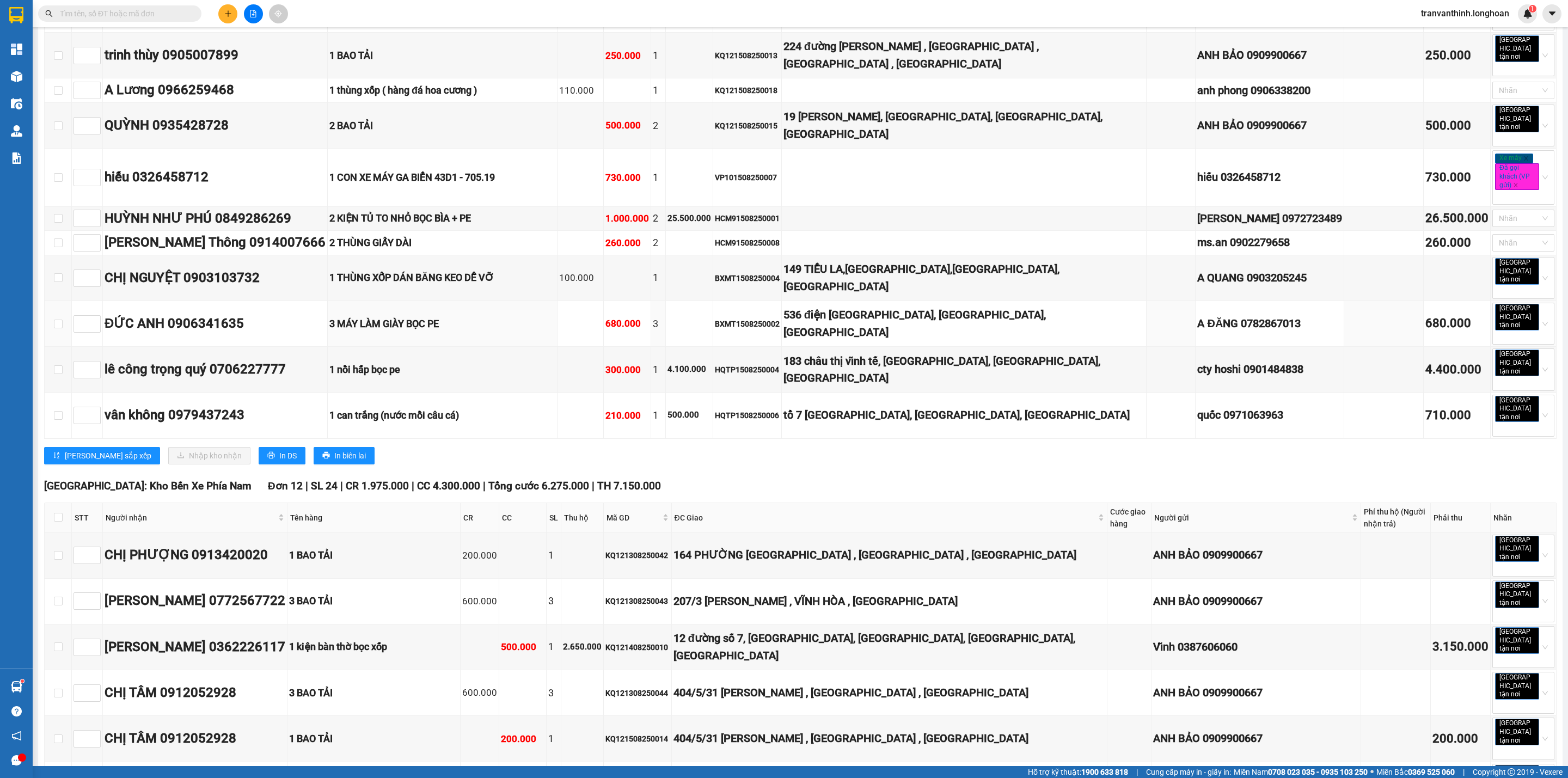
scroll to position [2612, 0]
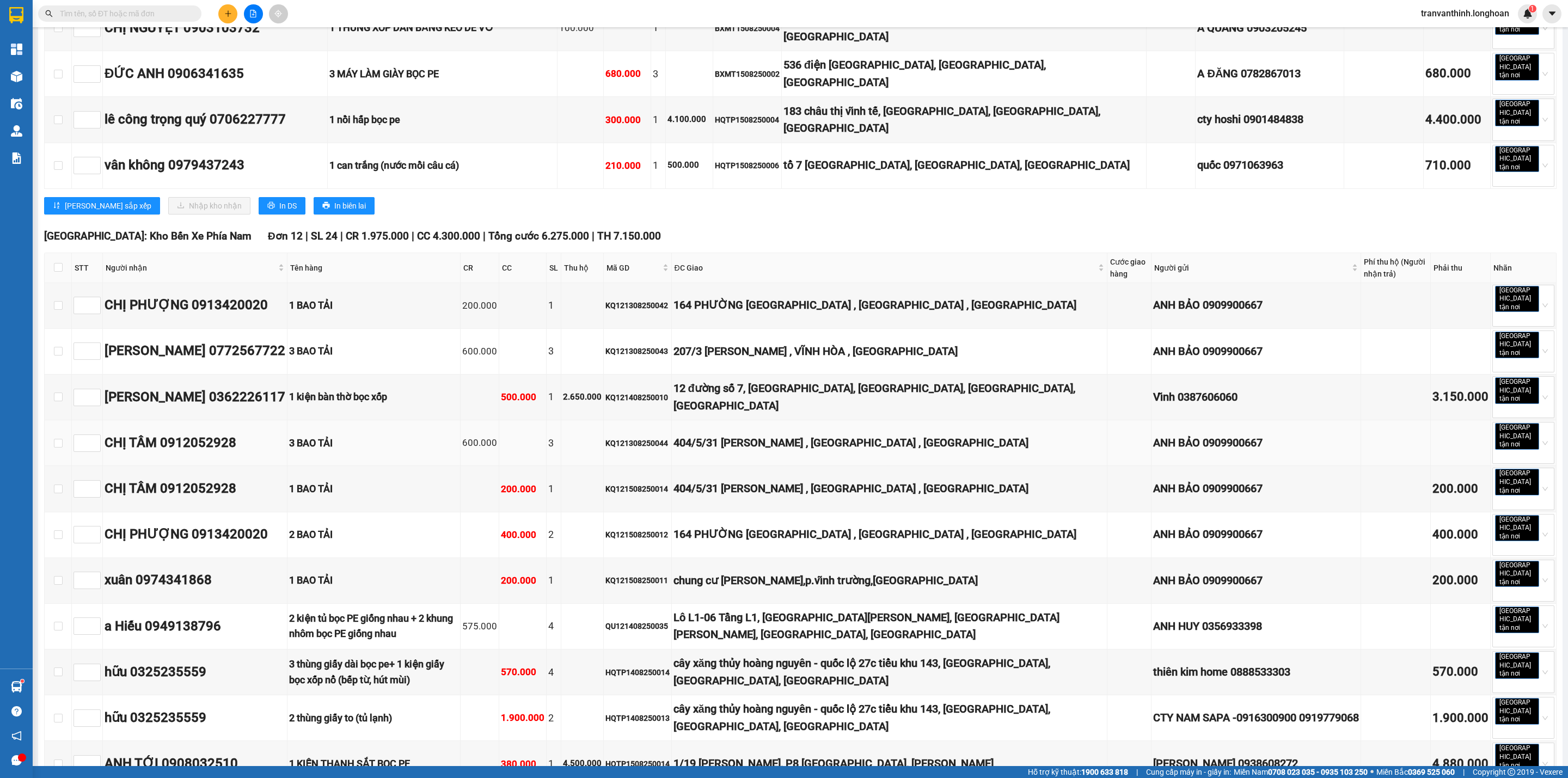
scroll to position [2939, 0]
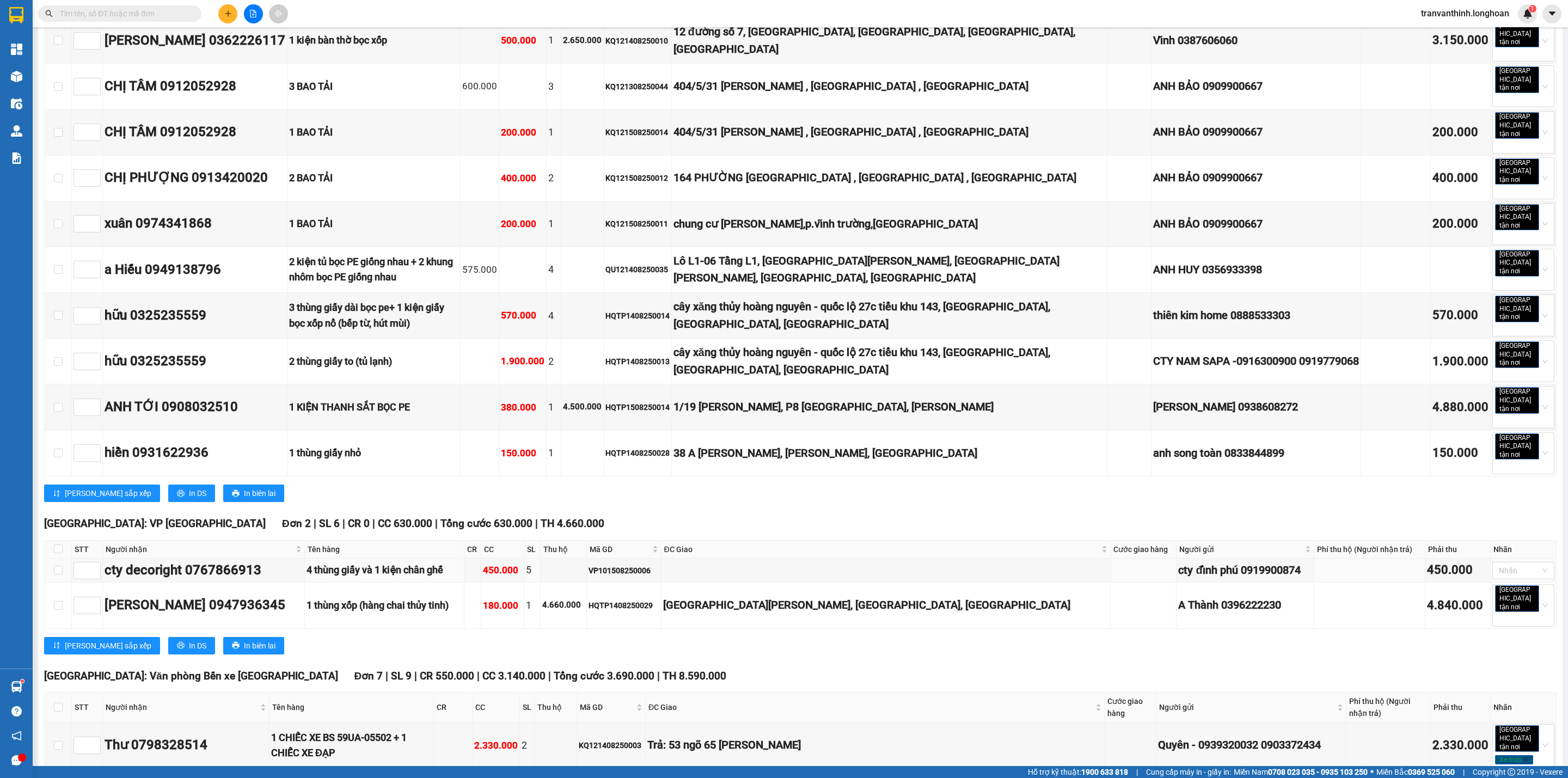
scroll to position [3219, 0]
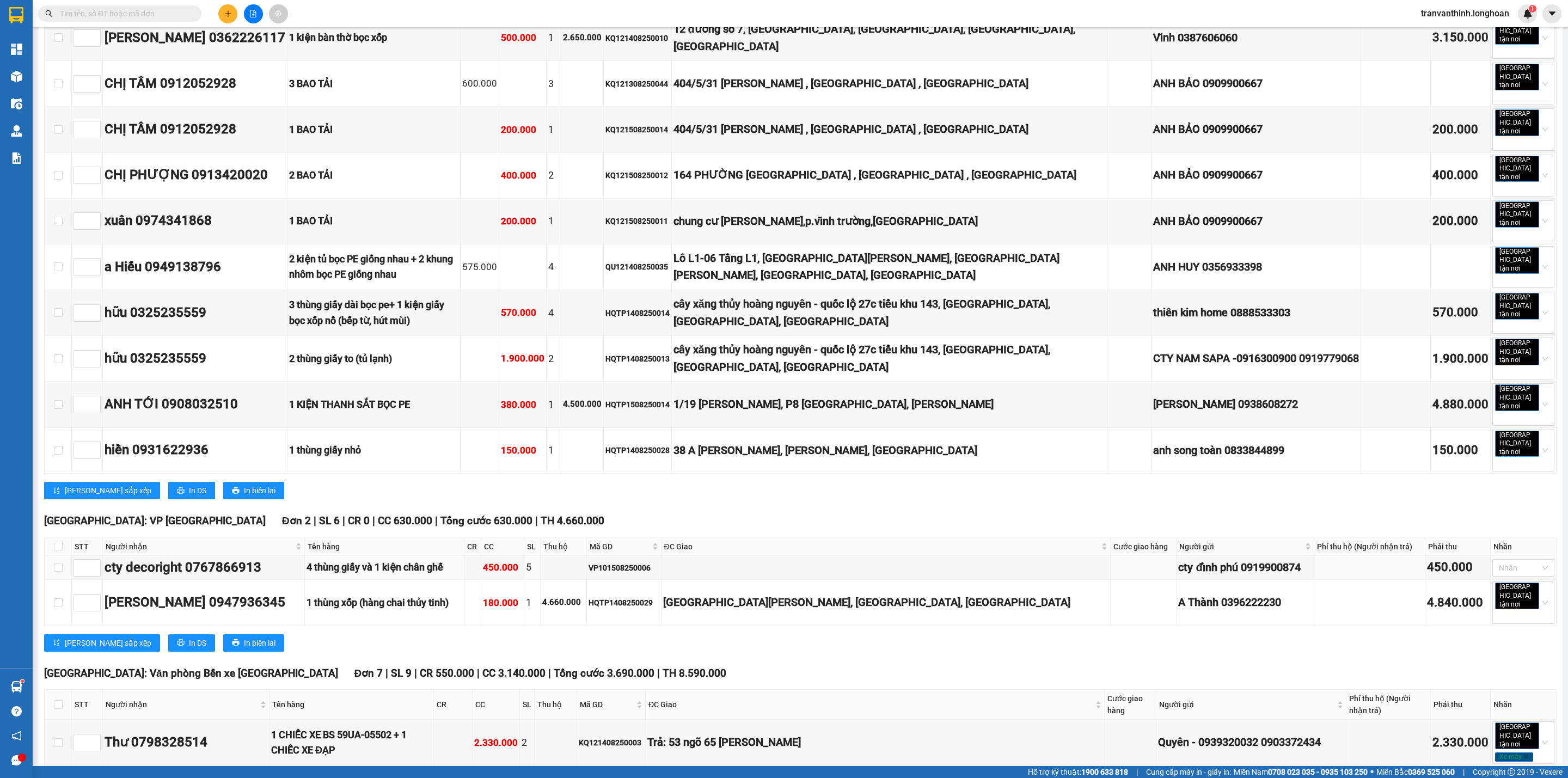
drag, startPoint x: 255, startPoint y: 228, endPoint x: 129, endPoint y: 9, distance: 252.7
click at [128, 11] on input "text" at bounding box center [124, 13] width 128 height 12
click at [103, 11] on input "text" at bounding box center [124, 13] width 128 height 12
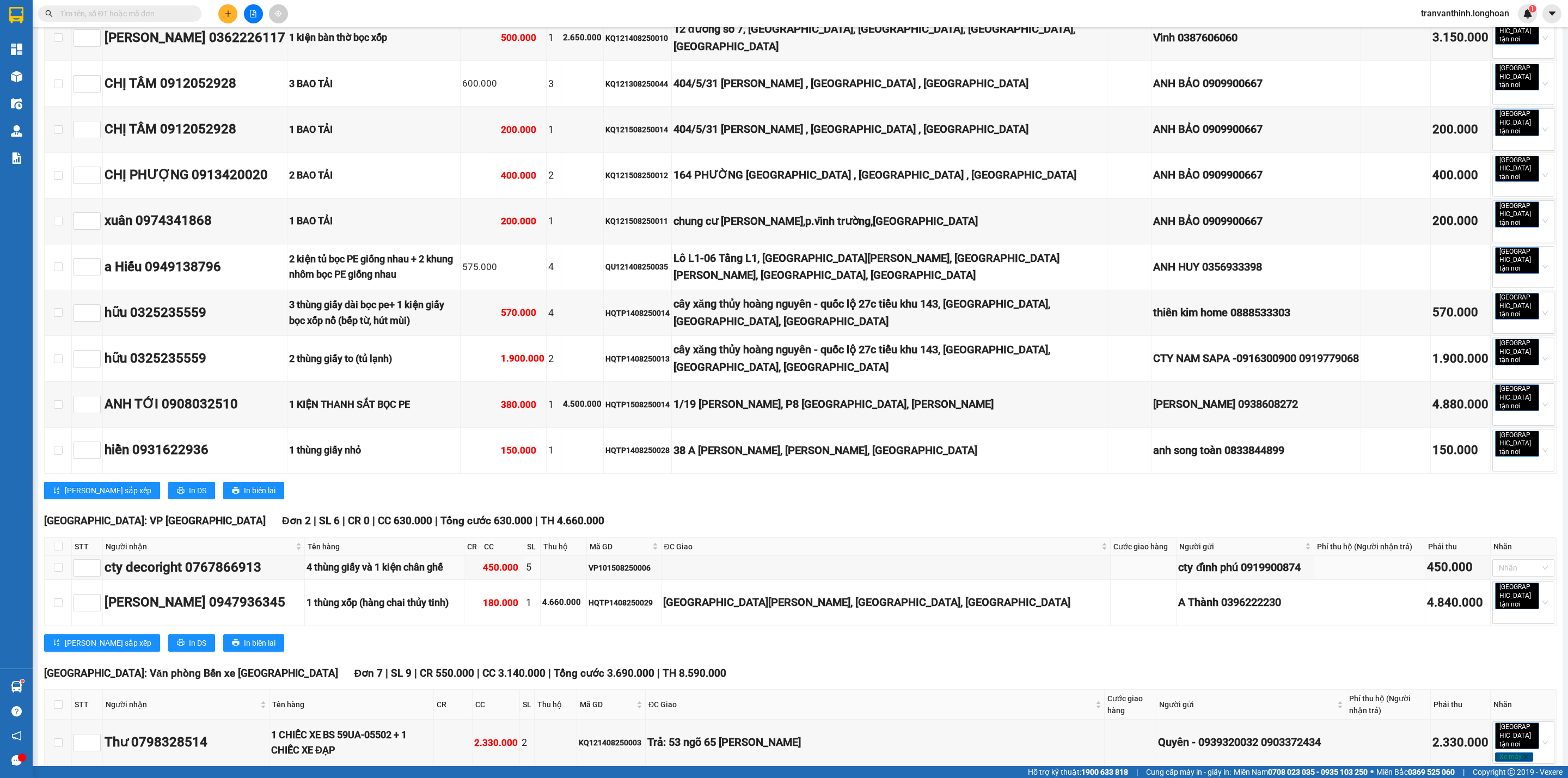
click at [137, 16] on input "text" at bounding box center [124, 13] width 128 height 12
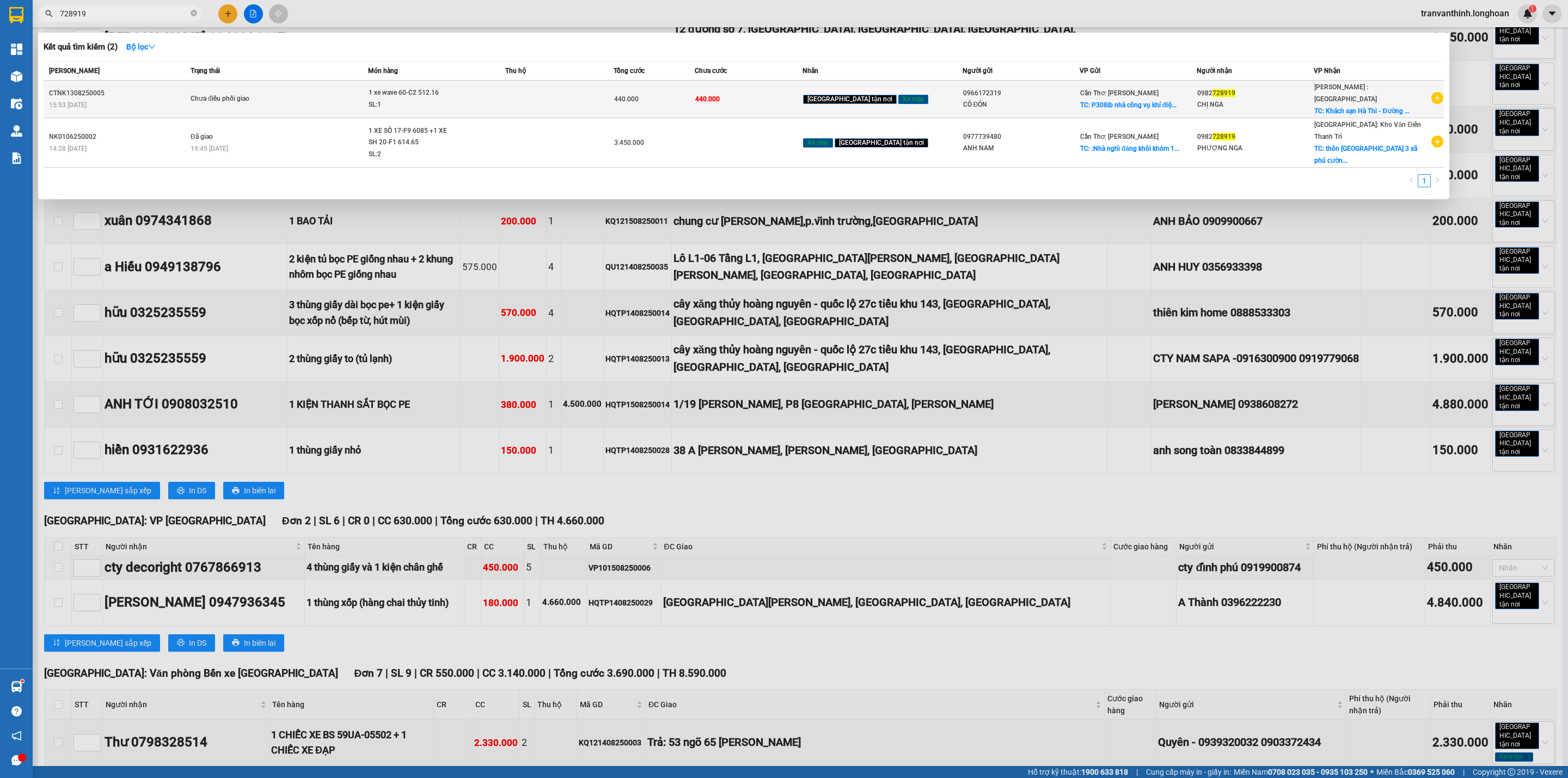
type input "728919"
click at [1185, 91] on div "Cần Thơ: Kho Ninh Kiều TC: P308ib nhà công vụ khí điệ..." at bounding box center [1138, 98] width 116 height 24
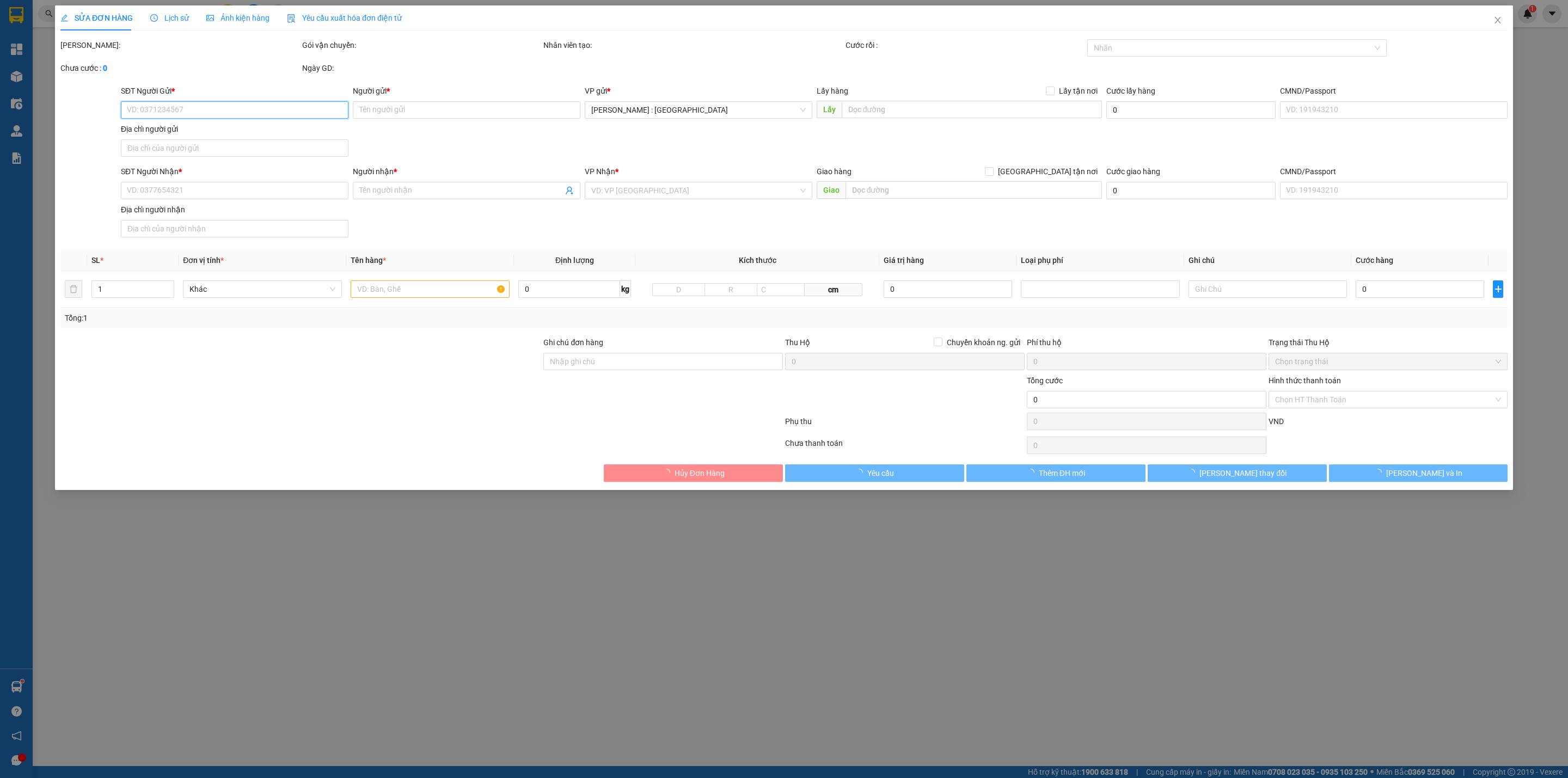
type input "0966172319"
type input "CÔ ĐÓN"
checkbox input "true"
type input "P308ib nhà công vụ khí điện đạm ..Ngô Quyền phường 1 tp cà mau"
type input "0982728919"
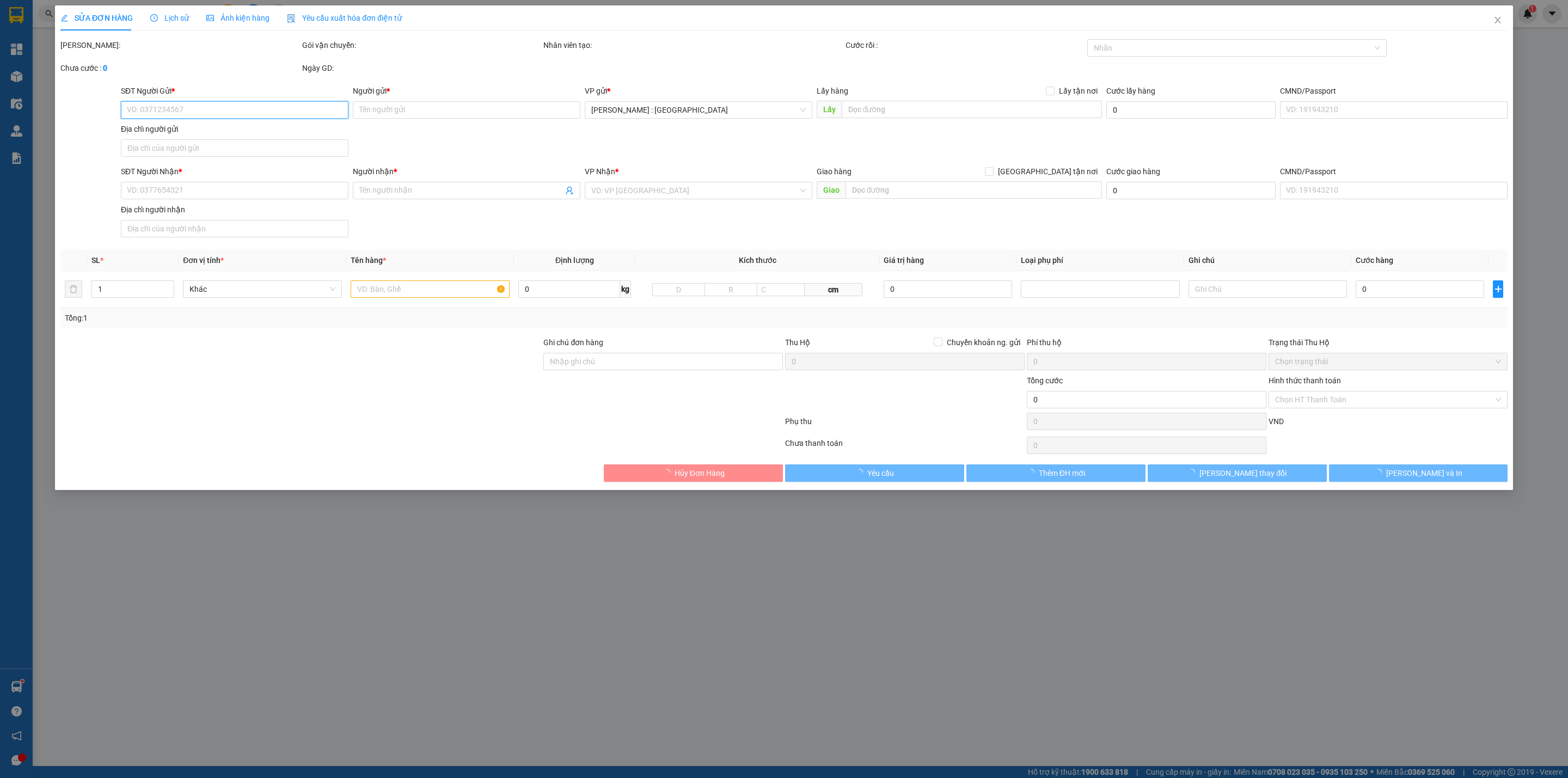
type input "CHỊ NGA"
checkbox input "true"
type input "Khách sạn Hà Thi - [PERSON_NAME] [GEOGRAPHIC_DATA] ( cũ )"
type input "440.000"
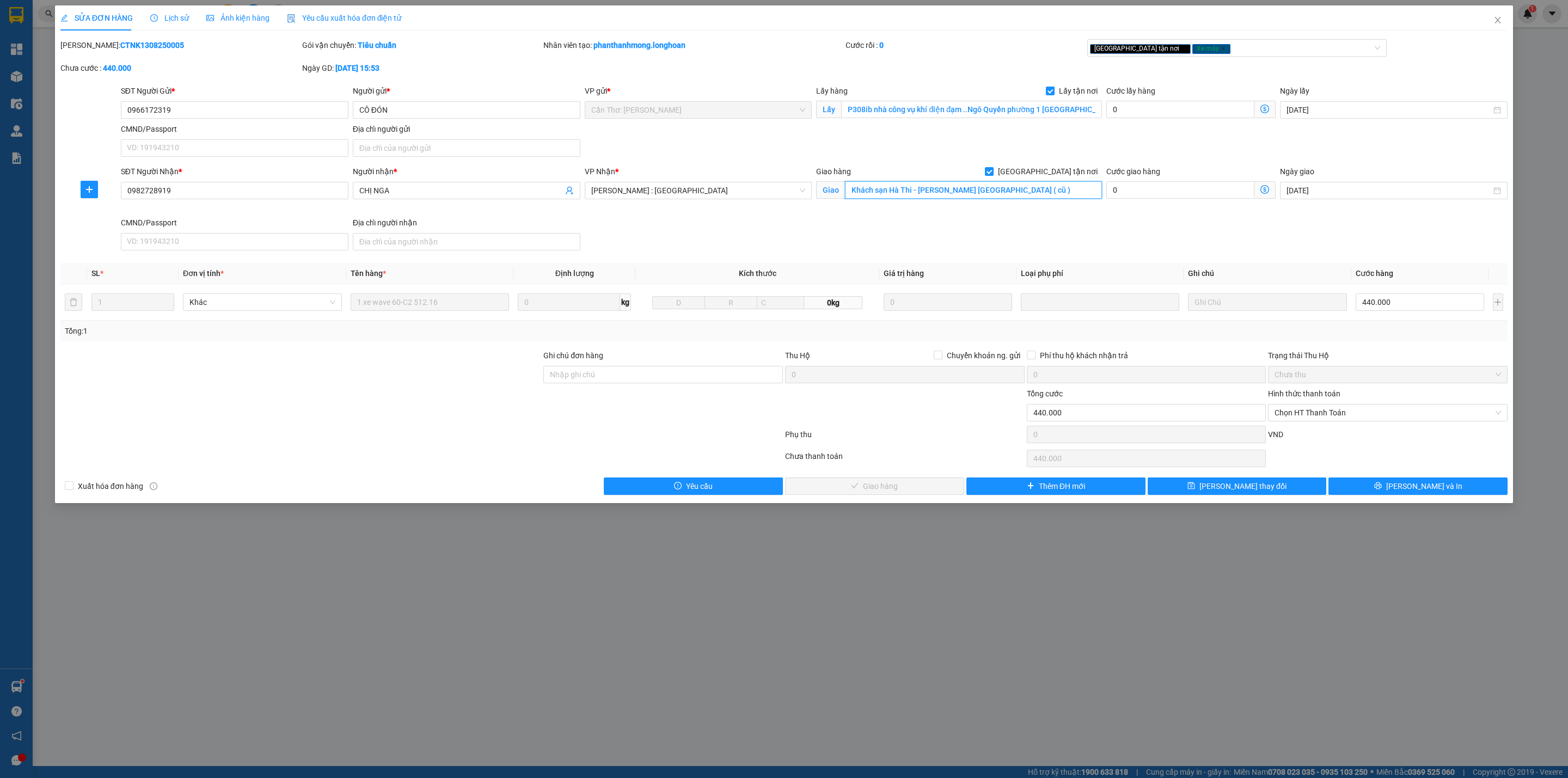
click at [1004, 192] on input "Khách sạn Hà Thi - [PERSON_NAME] [GEOGRAPHIC_DATA] ( cũ )" at bounding box center [973, 189] width 256 height 17
click at [141, 192] on input "0982728919" at bounding box center [235, 190] width 228 height 17
click at [1499, 20] on icon "close" at bounding box center [1497, 20] width 9 height 9
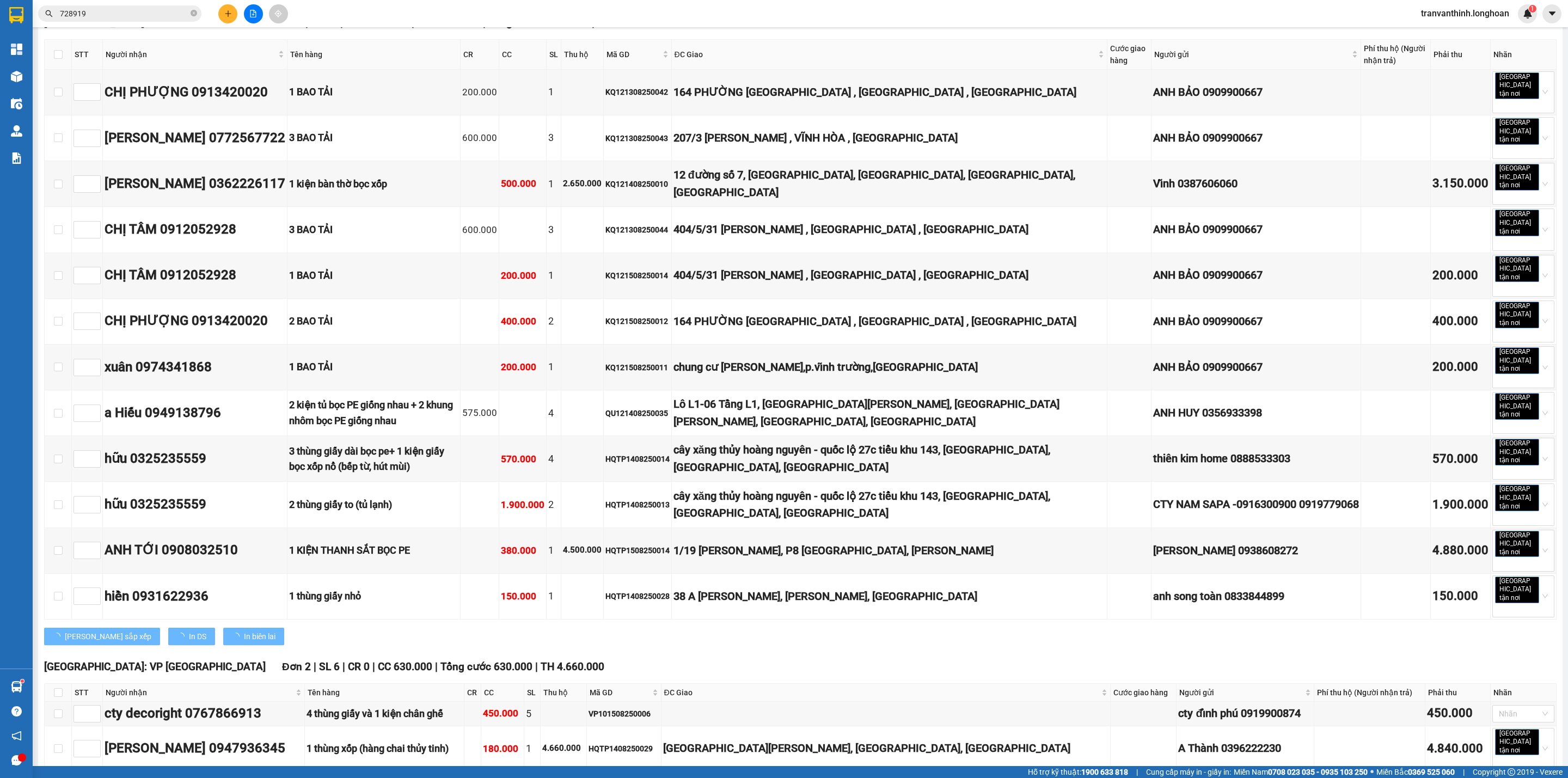
click at [193, 12] on icon "close-circle" at bounding box center [194, 13] width 7 height 7
click at [124, 15] on input "text" at bounding box center [124, 13] width 128 height 12
paste input "0982728919"
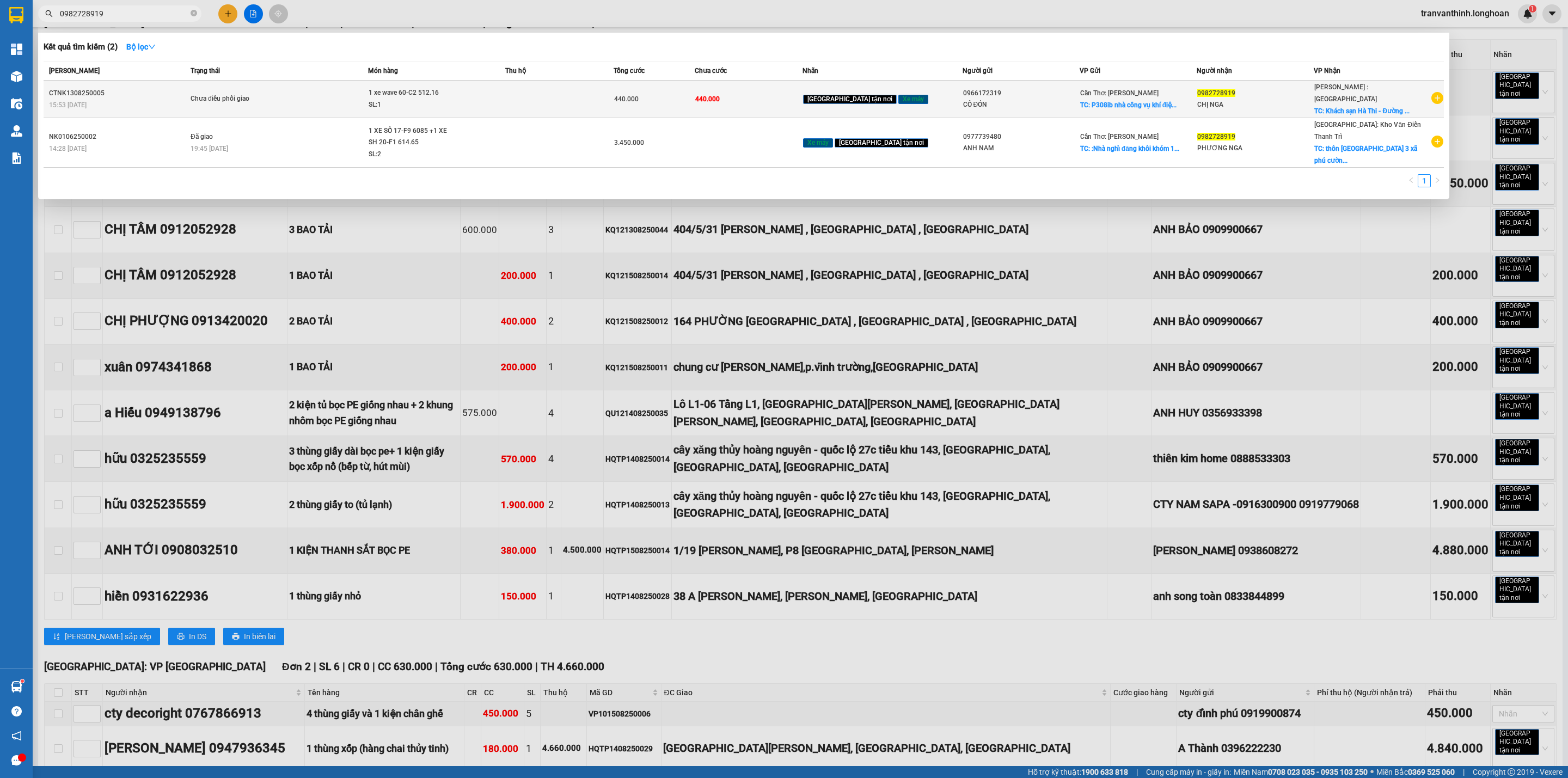
type input "0982728919"
click at [1139, 89] on span "Cần Thơ: [PERSON_NAME]" at bounding box center [1119, 93] width 78 height 7
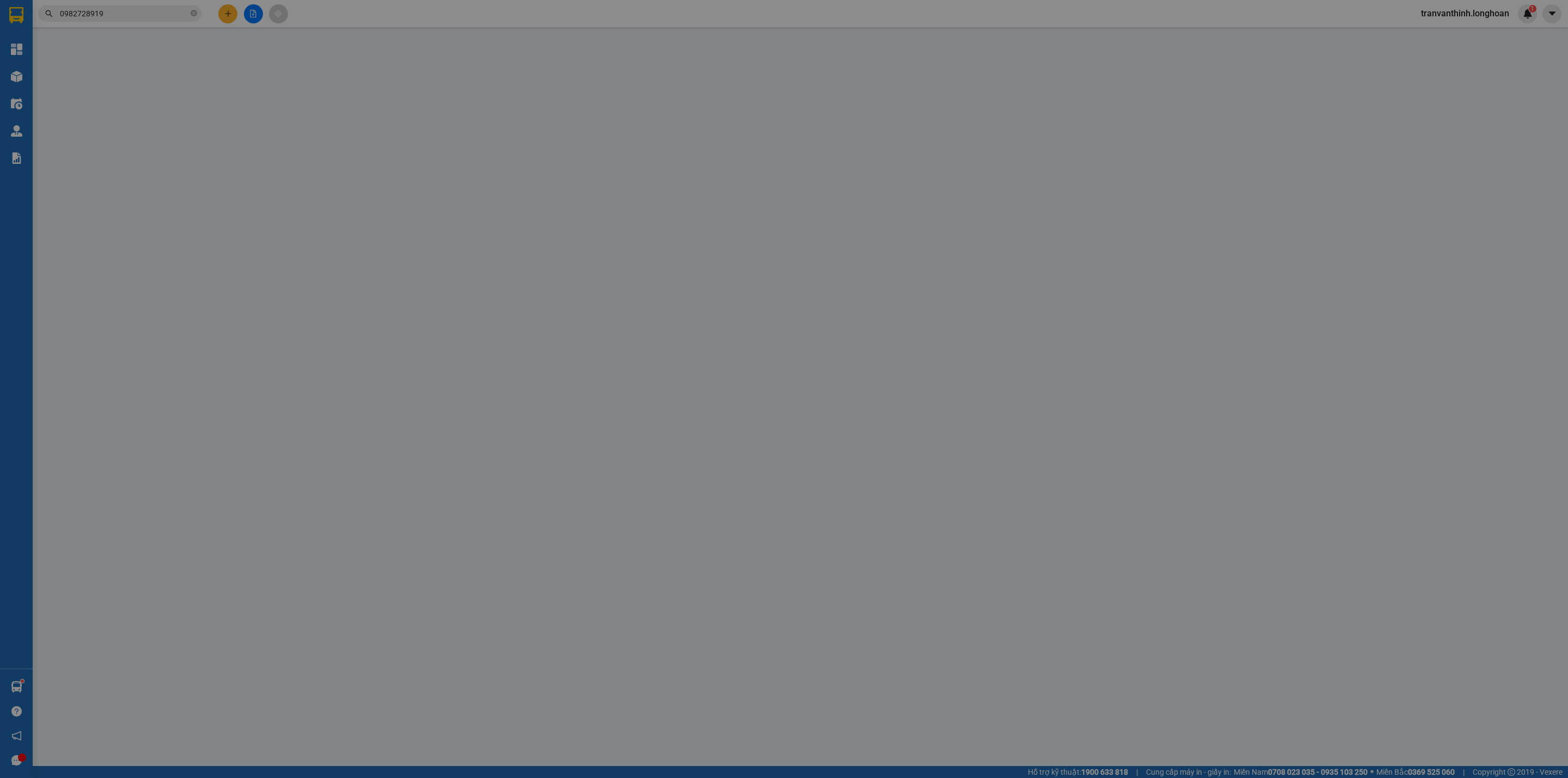
type input "0966172319"
type input "CÔ ĐÓN"
checkbox input "true"
type input "P308ib nhà công vụ khí điện đạm ..Ngô Quyền phường 1 tp cà mau"
type input "0982728919"
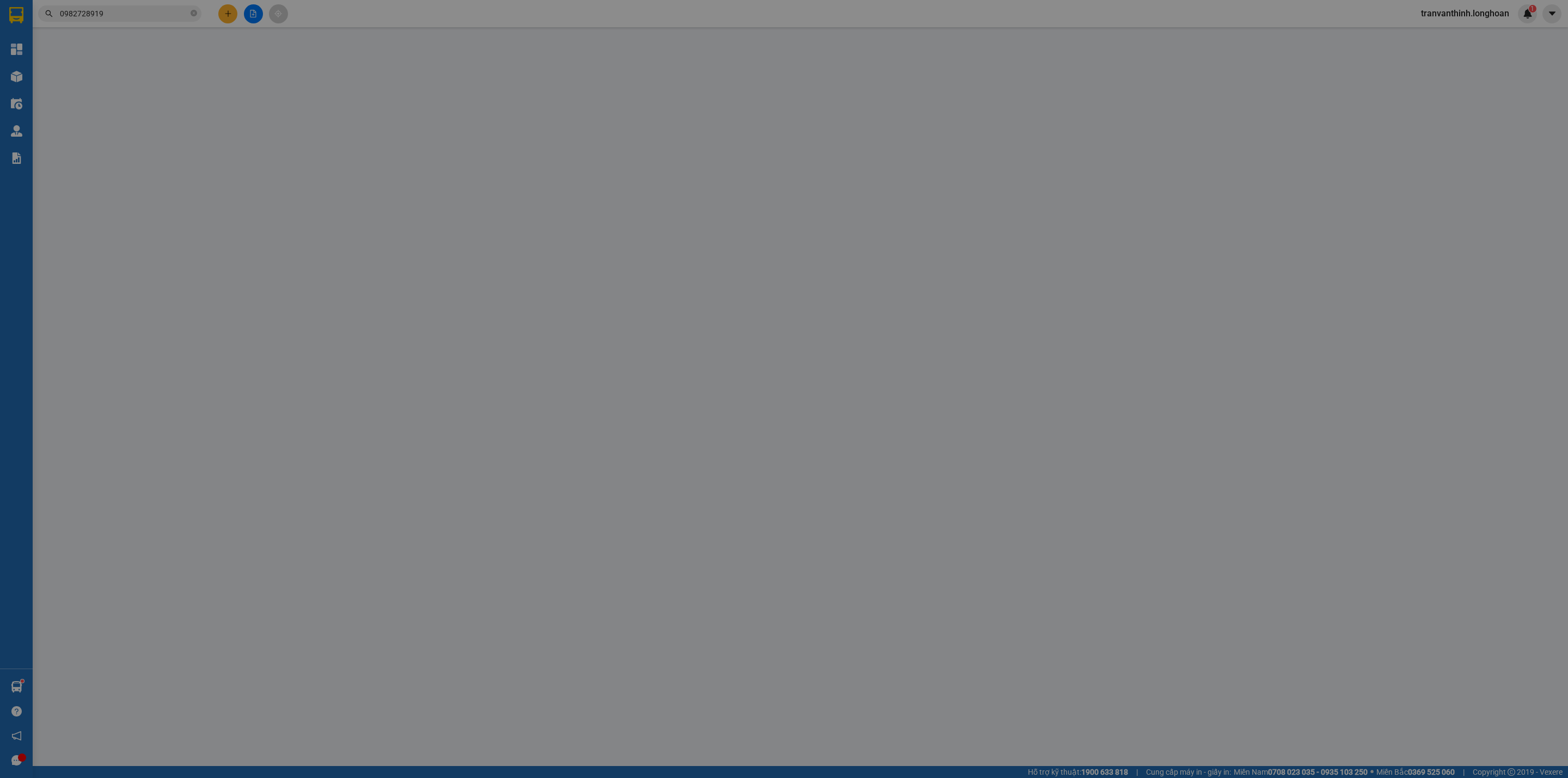
type input "CHỊ NGA"
checkbox input "true"
type input "Khách sạn Hà Thi - [PERSON_NAME] [GEOGRAPHIC_DATA] ( cũ )"
type input "440.000"
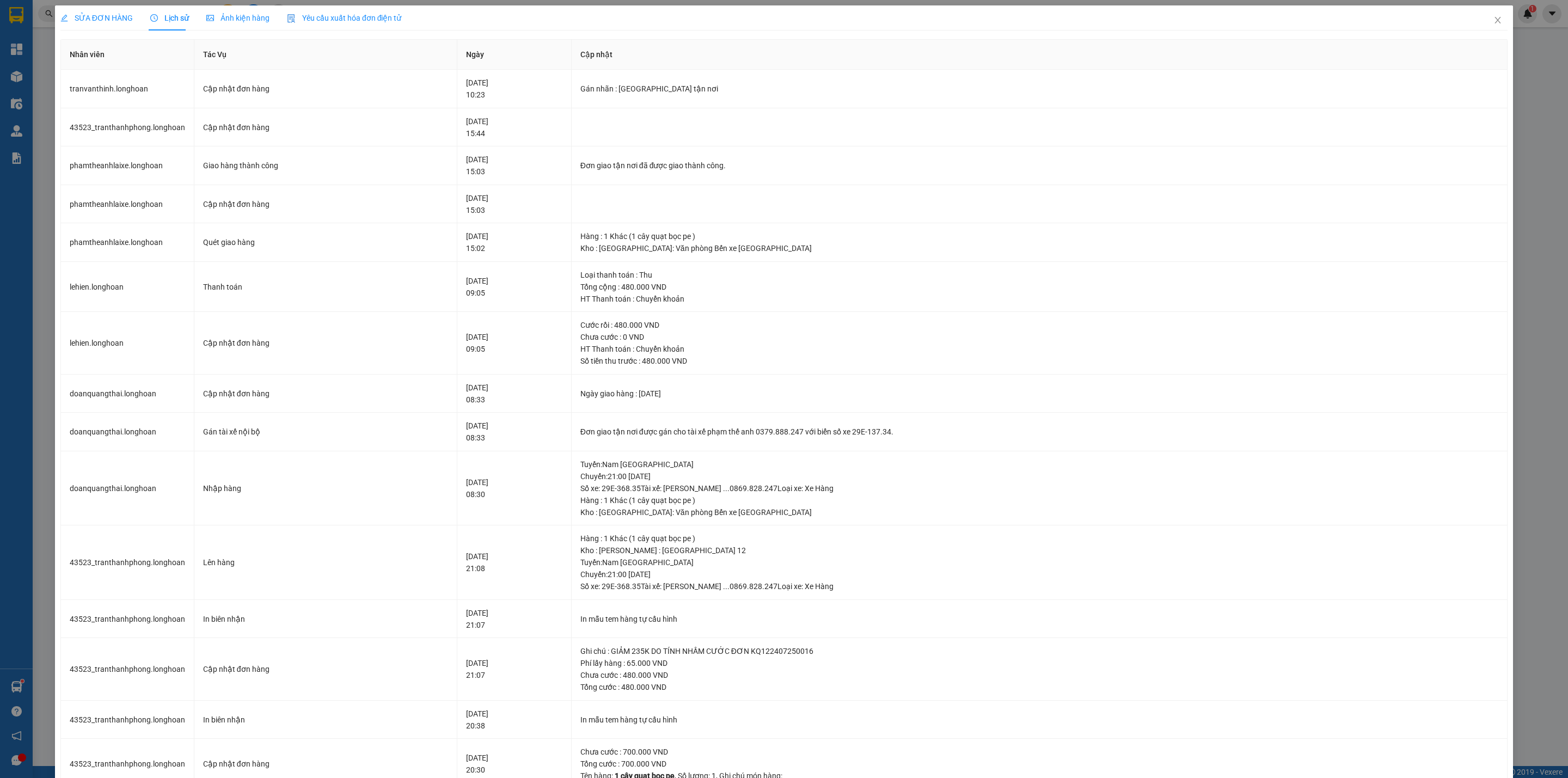
click at [84, 16] on span "SỬA ĐƠN HÀNG" at bounding box center [96, 18] width 72 height 9
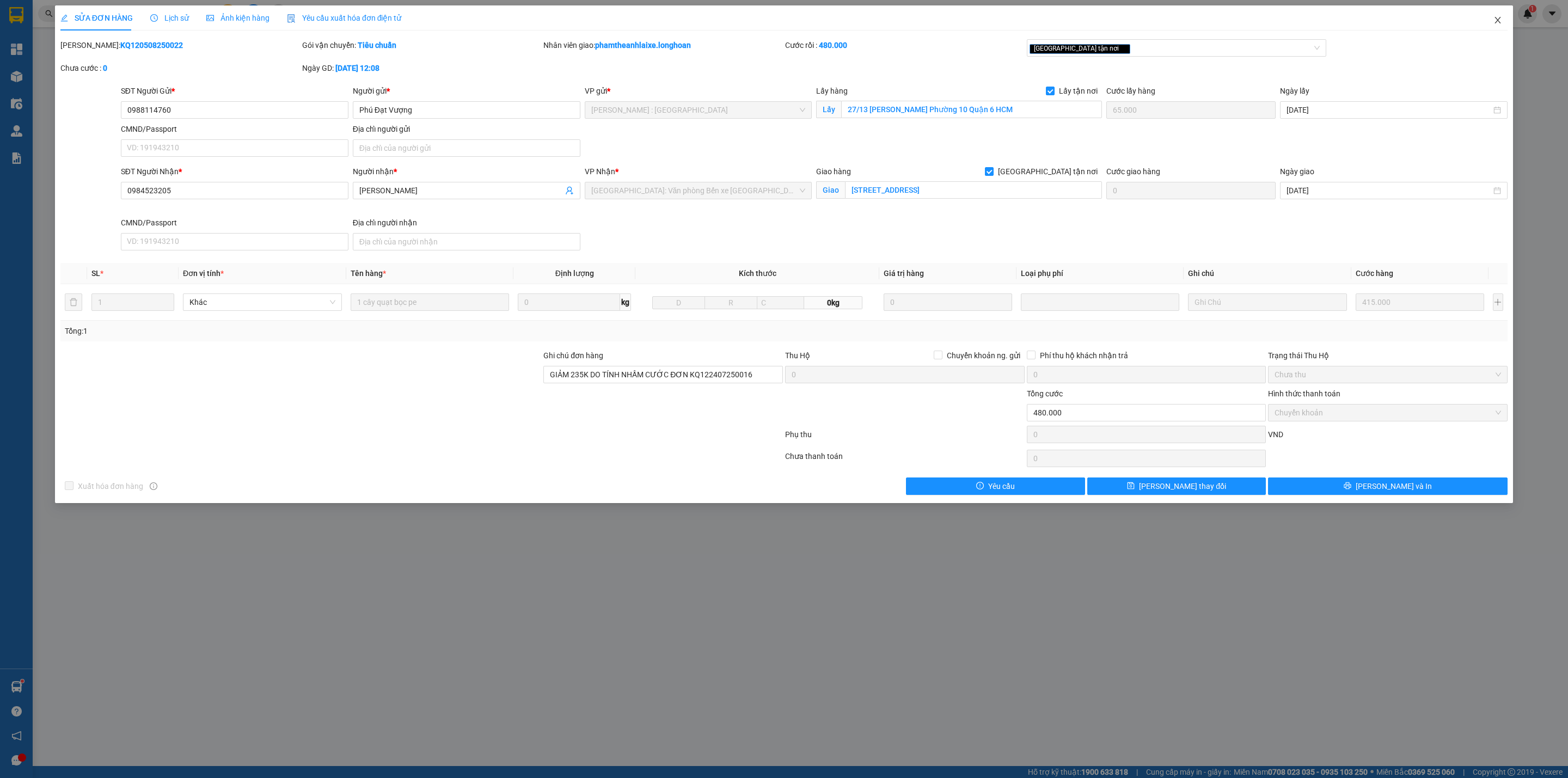
click at [1500, 20] on icon "close" at bounding box center [1497, 20] width 9 height 9
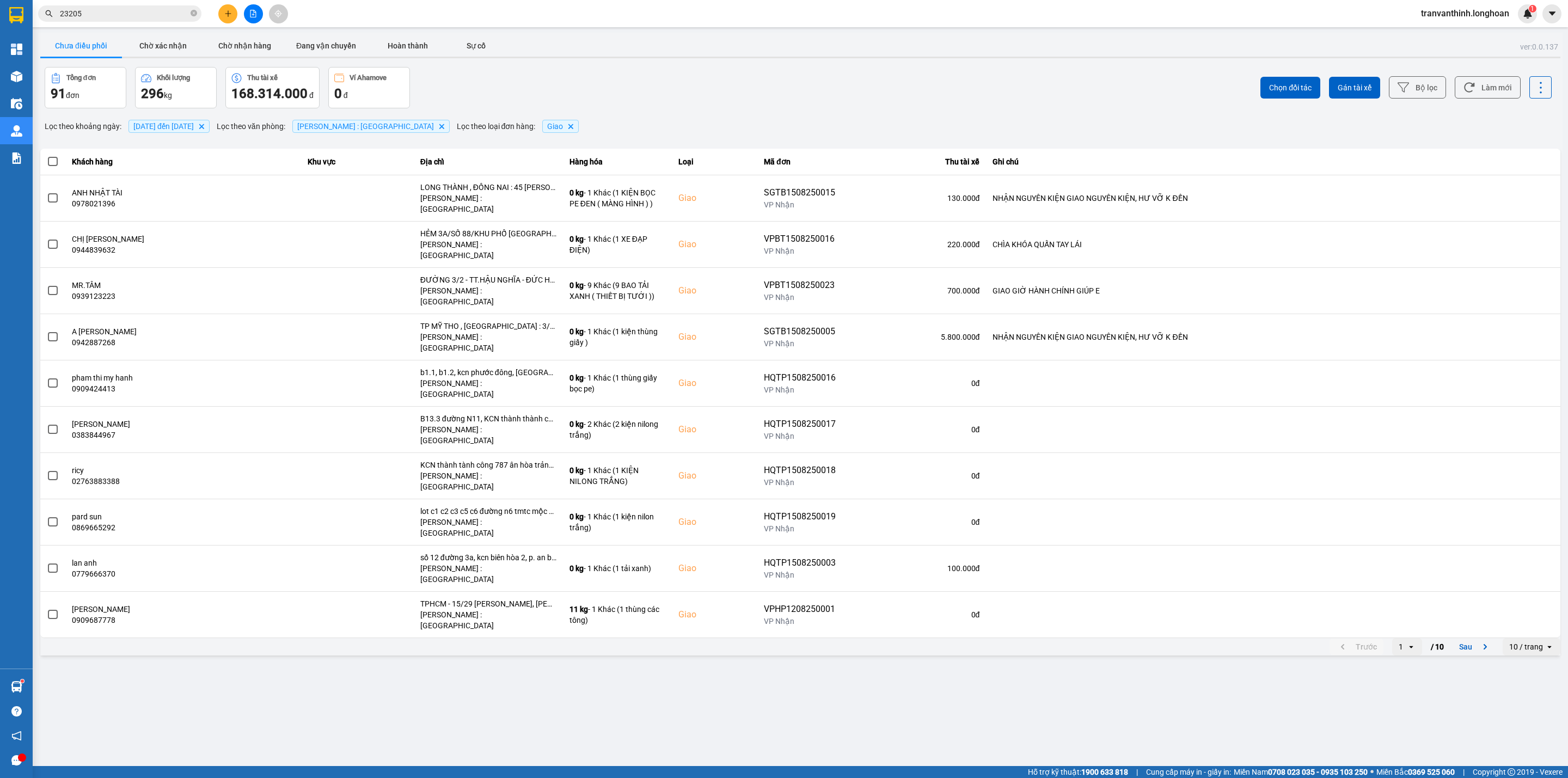
click at [1529, 641] on div "10 / trang" at bounding box center [1526, 646] width 34 height 11
click at [1524, 663] on div "100 / trang" at bounding box center [1531, 663] width 40 height 11
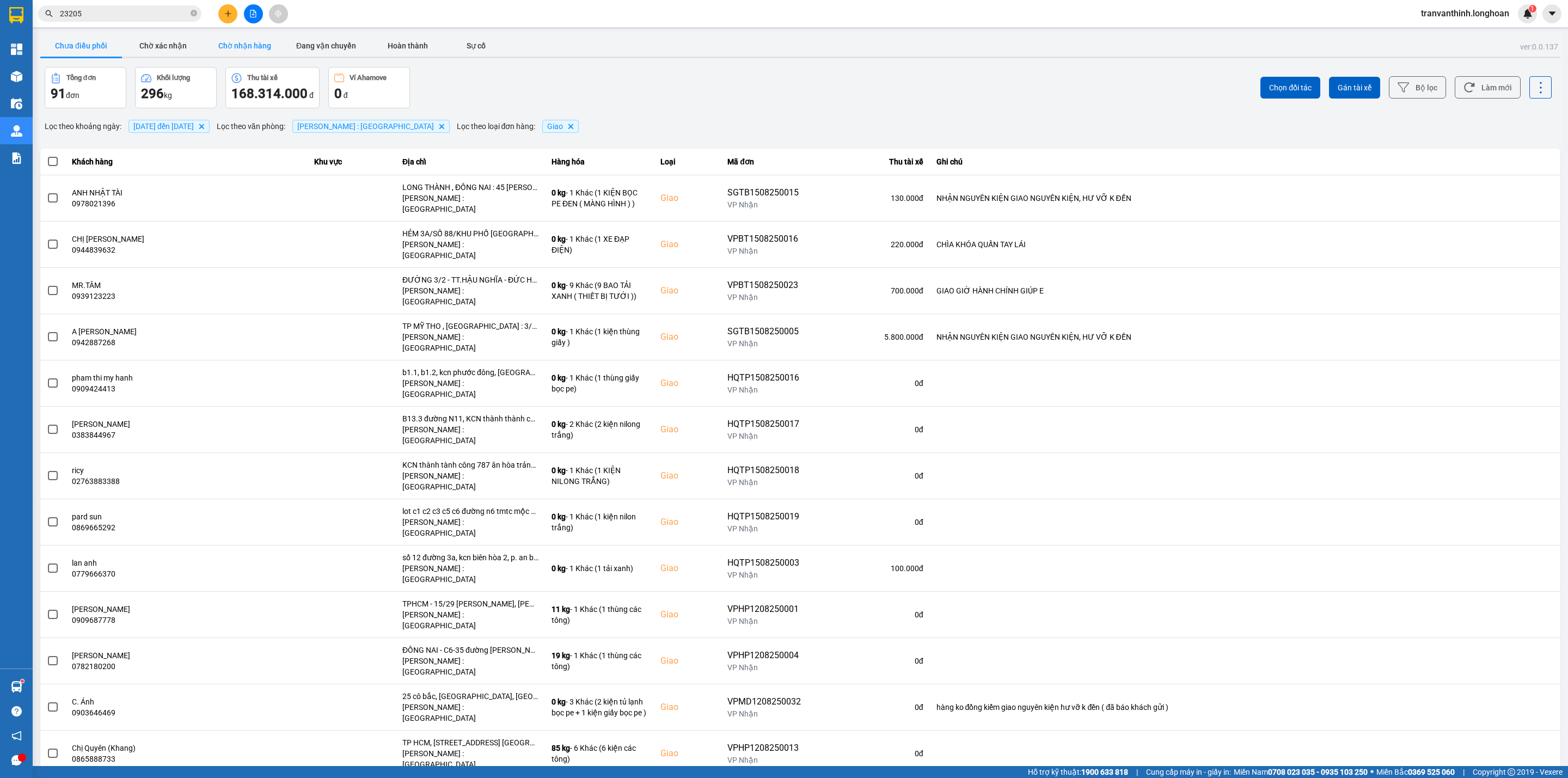
click at [244, 42] on button "Chờ nhận hàng" at bounding box center [244, 46] width 81 height 22
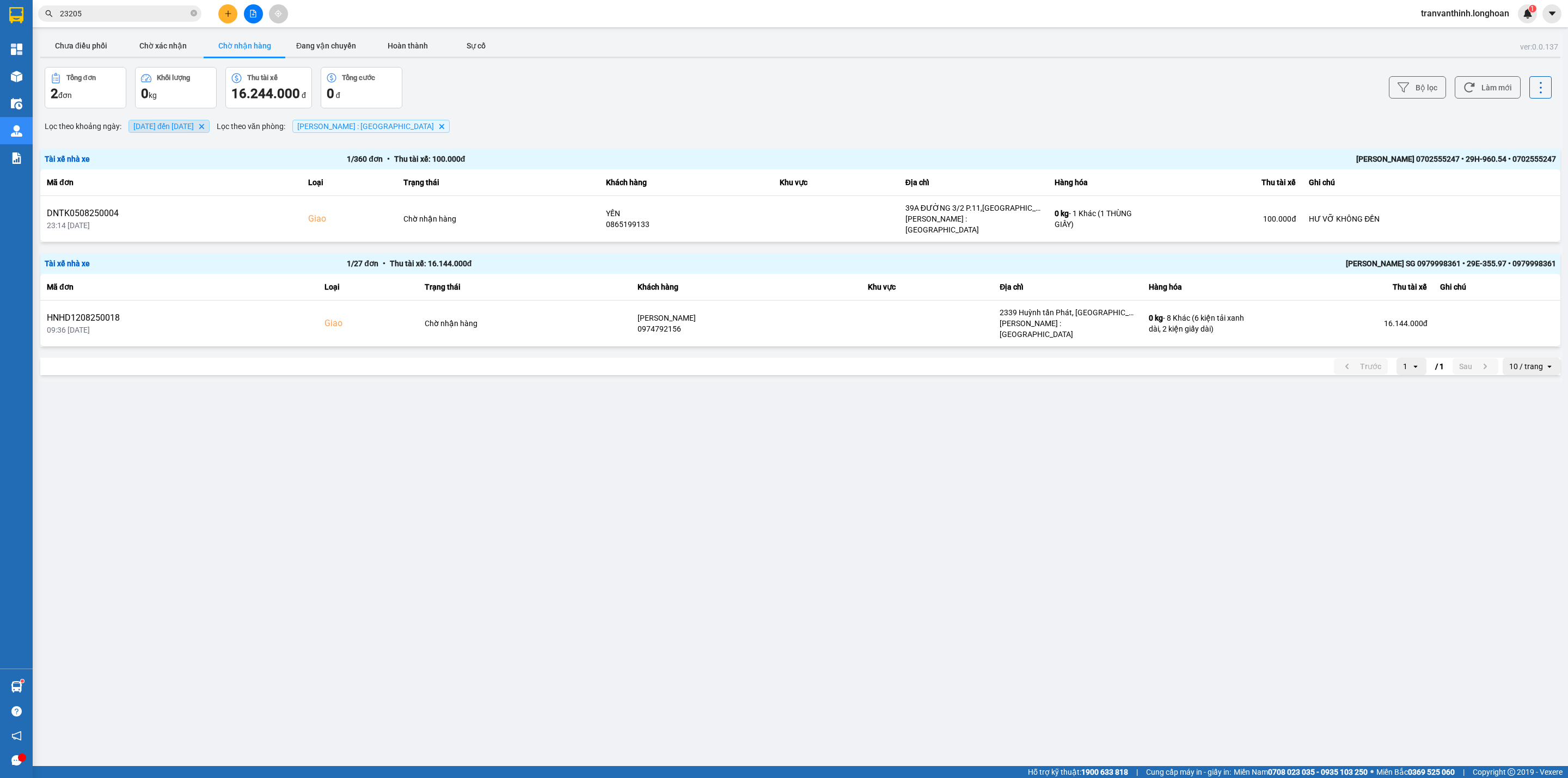
click at [183, 128] on span "[DATE] đến [DATE]" at bounding box center [163, 126] width 60 height 9
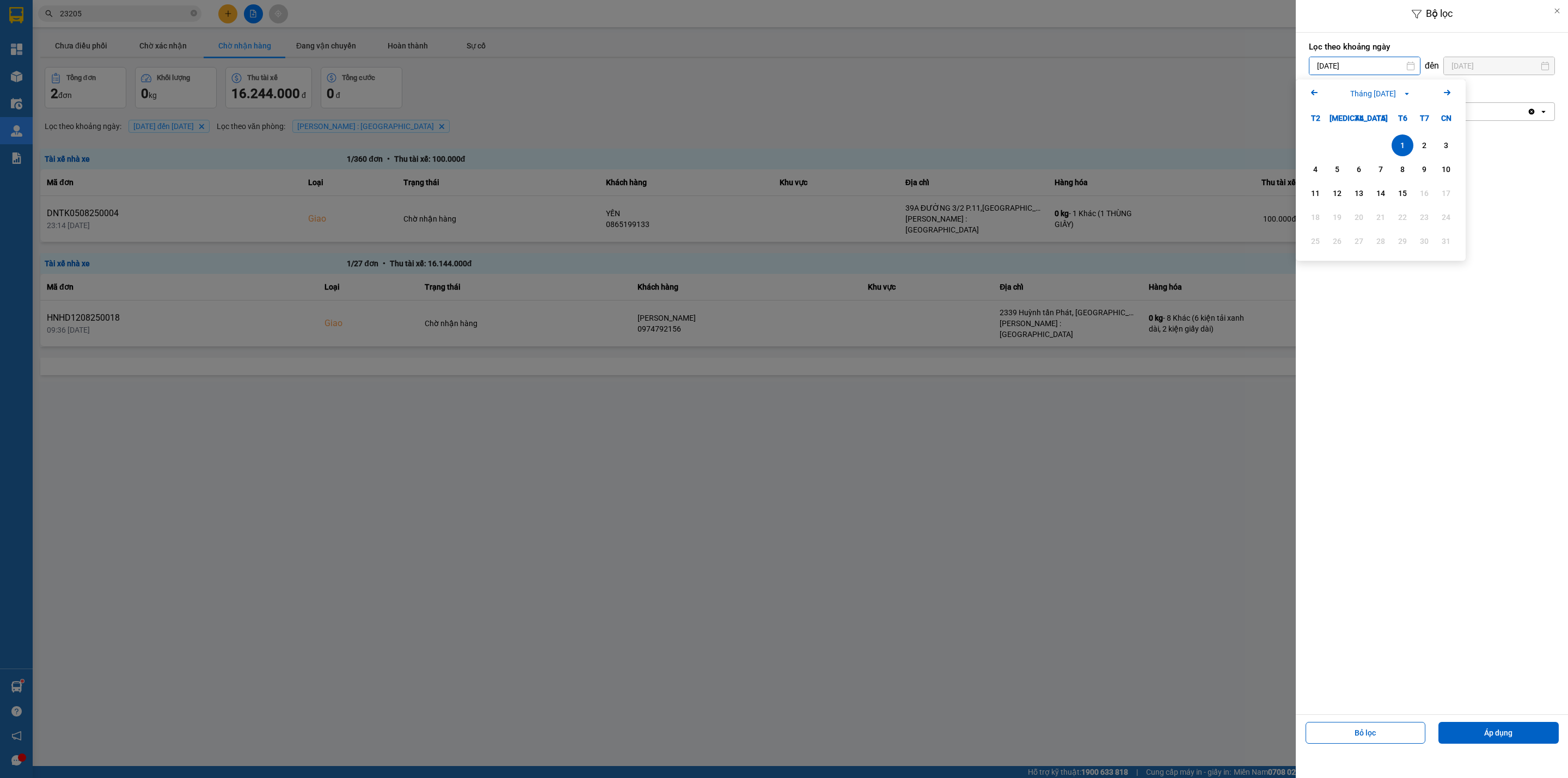
click at [1379, 66] on input "[DATE]" at bounding box center [1365, 65] width 111 height 17
click at [1402, 149] on div "1" at bounding box center [1402, 146] width 15 height 13
click at [1450, 113] on div "Hồ Chí Minh : Kho Quận 12 Delete" at bounding box center [1418, 111] width 218 height 17
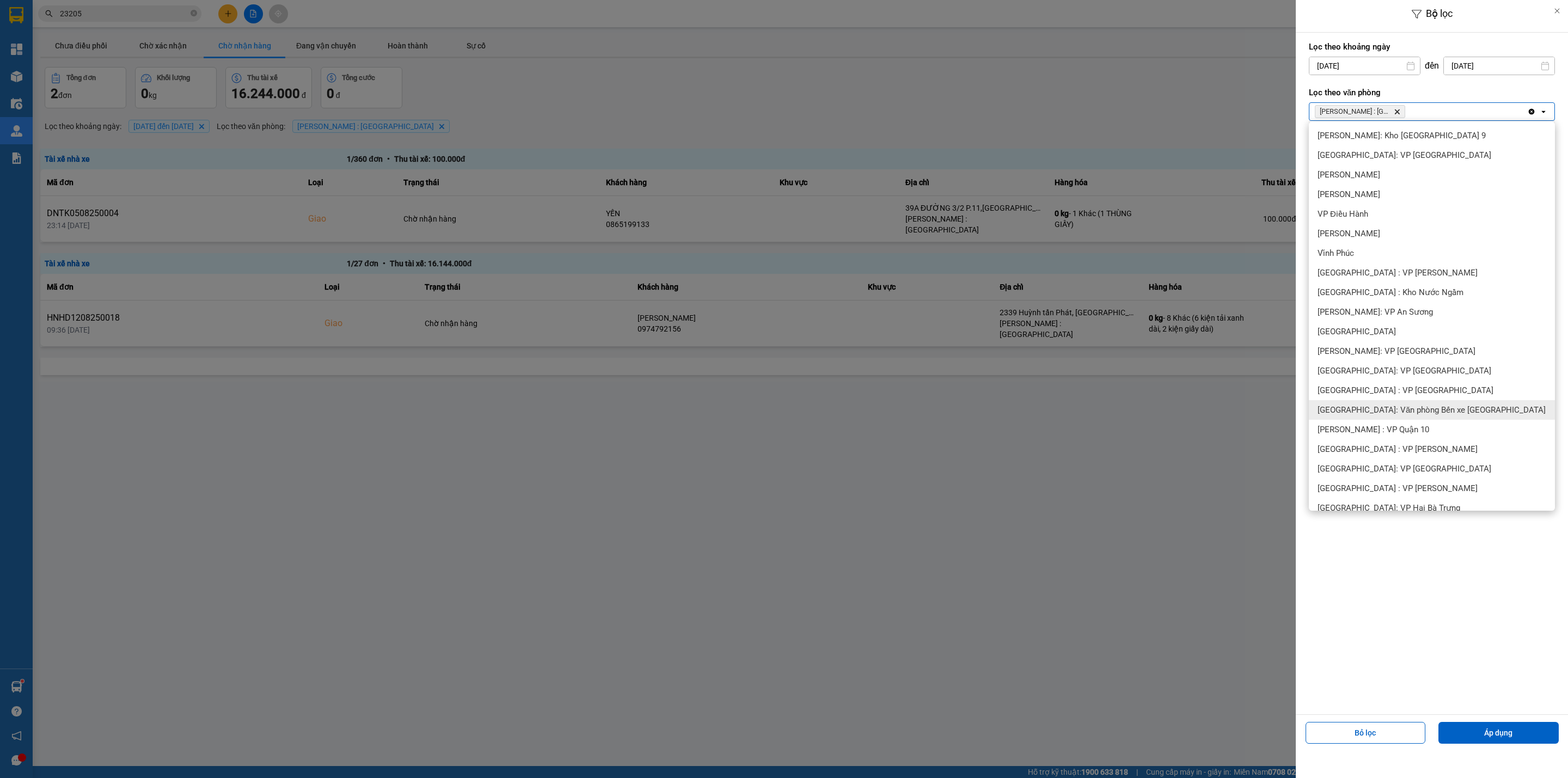
scroll to position [250, 0]
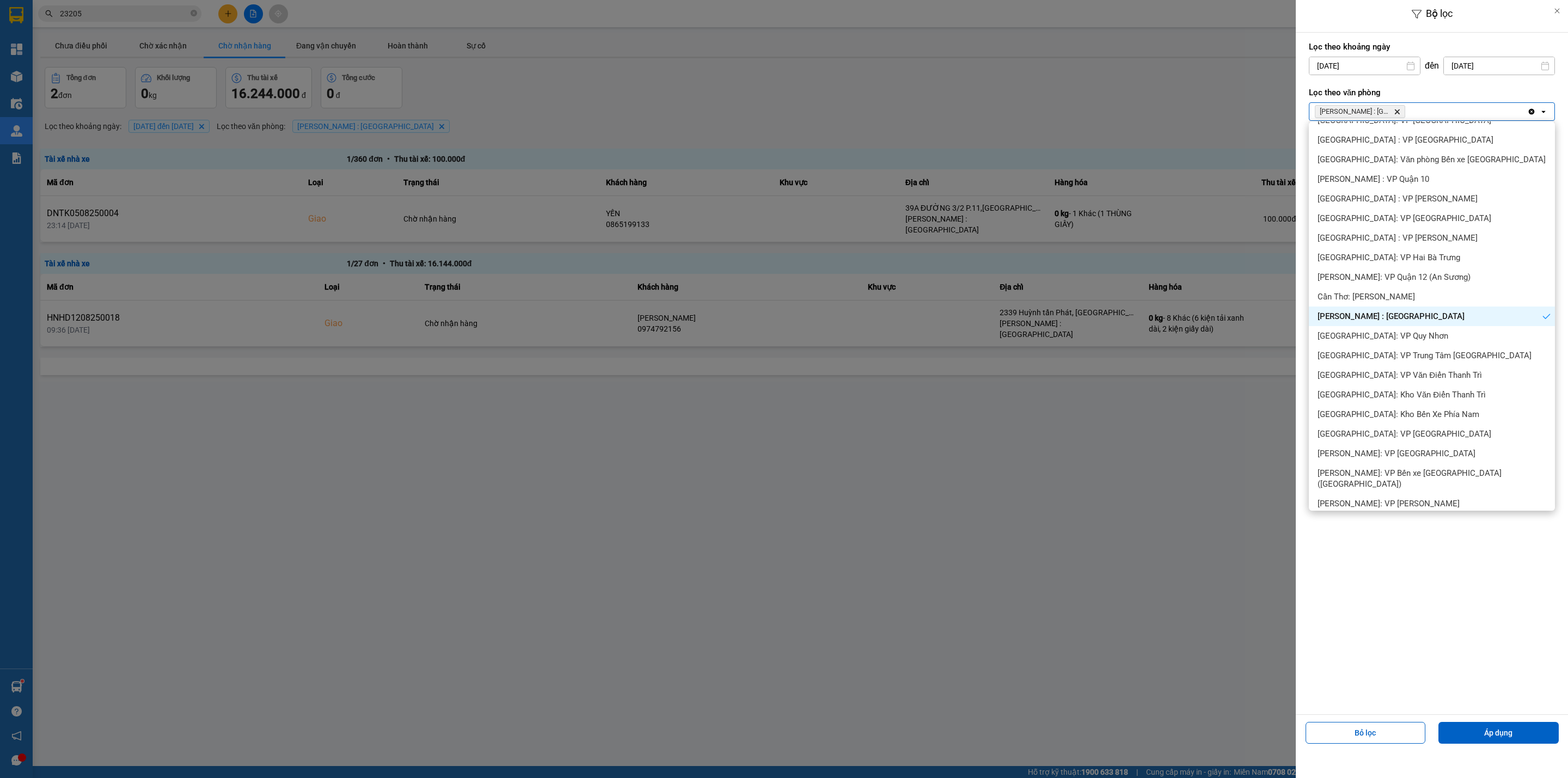
click at [1391, 315] on span "[PERSON_NAME] : [GEOGRAPHIC_DATA]" at bounding box center [1391, 315] width 147 height 11
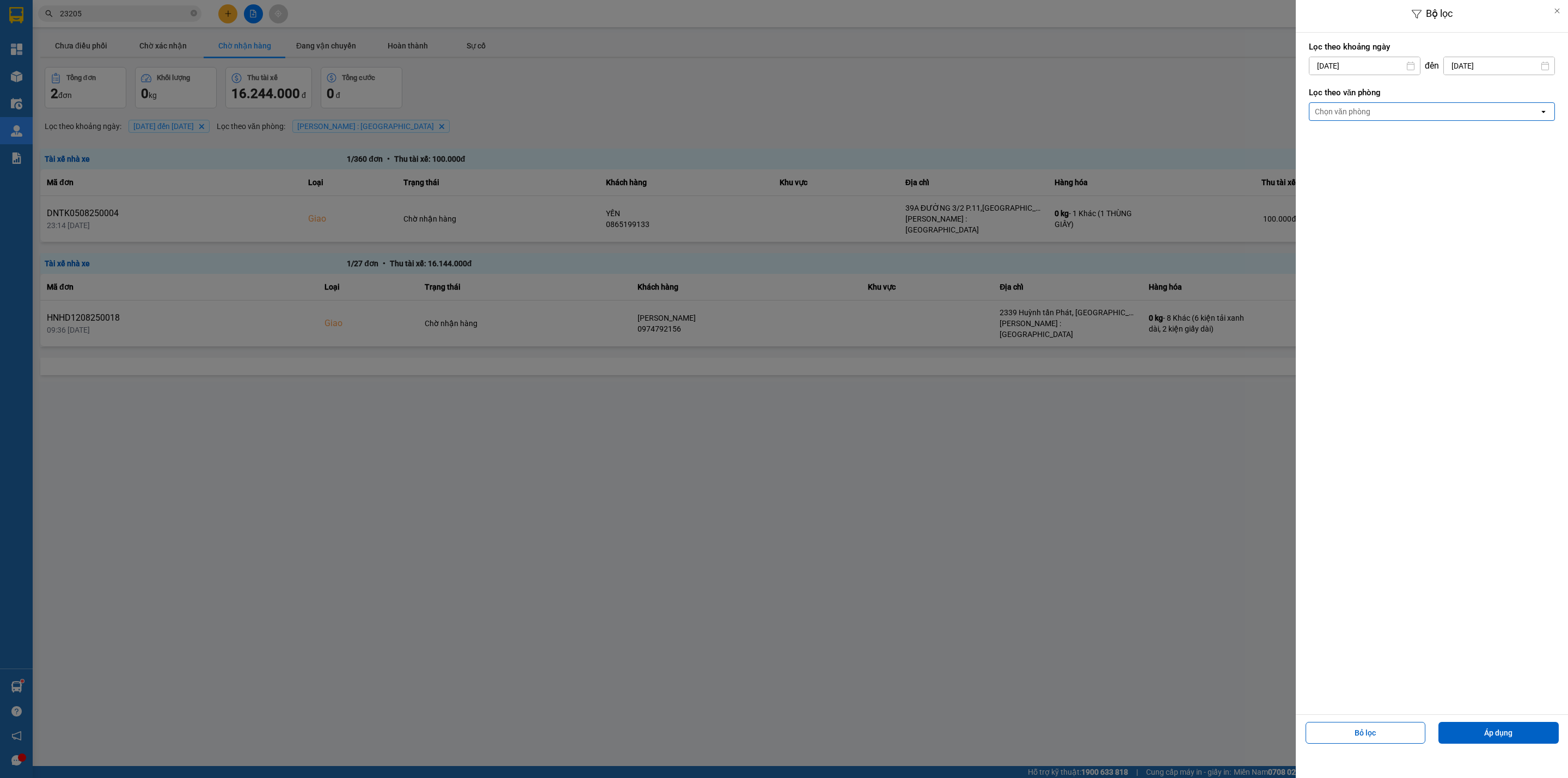
click at [1405, 113] on div "Chọn văn phòng" at bounding box center [1424, 111] width 229 height 17
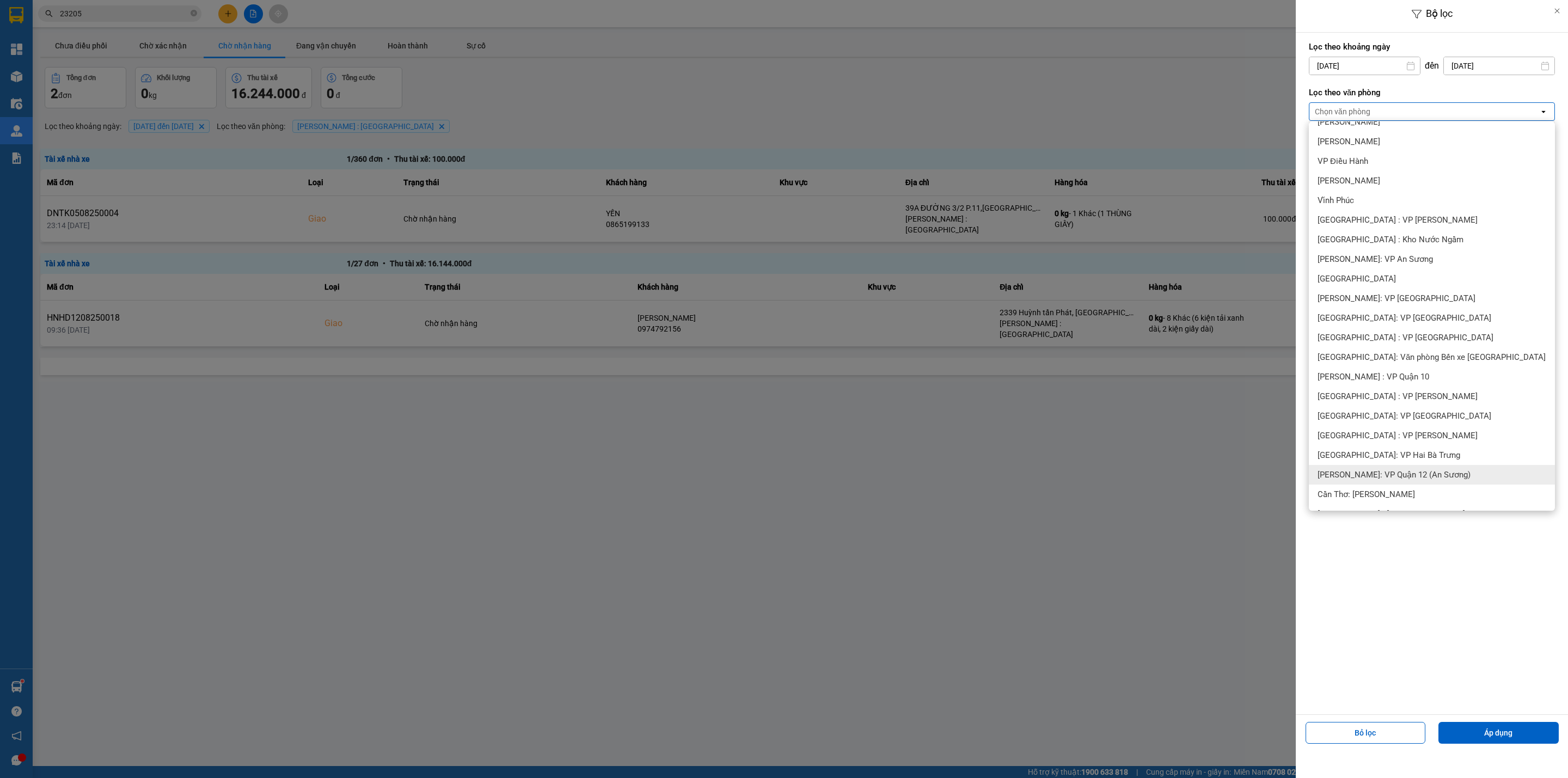
scroll to position [81, 0]
click at [1409, 482] on span "[PERSON_NAME] : [GEOGRAPHIC_DATA]" at bounding box center [1391, 485] width 147 height 11
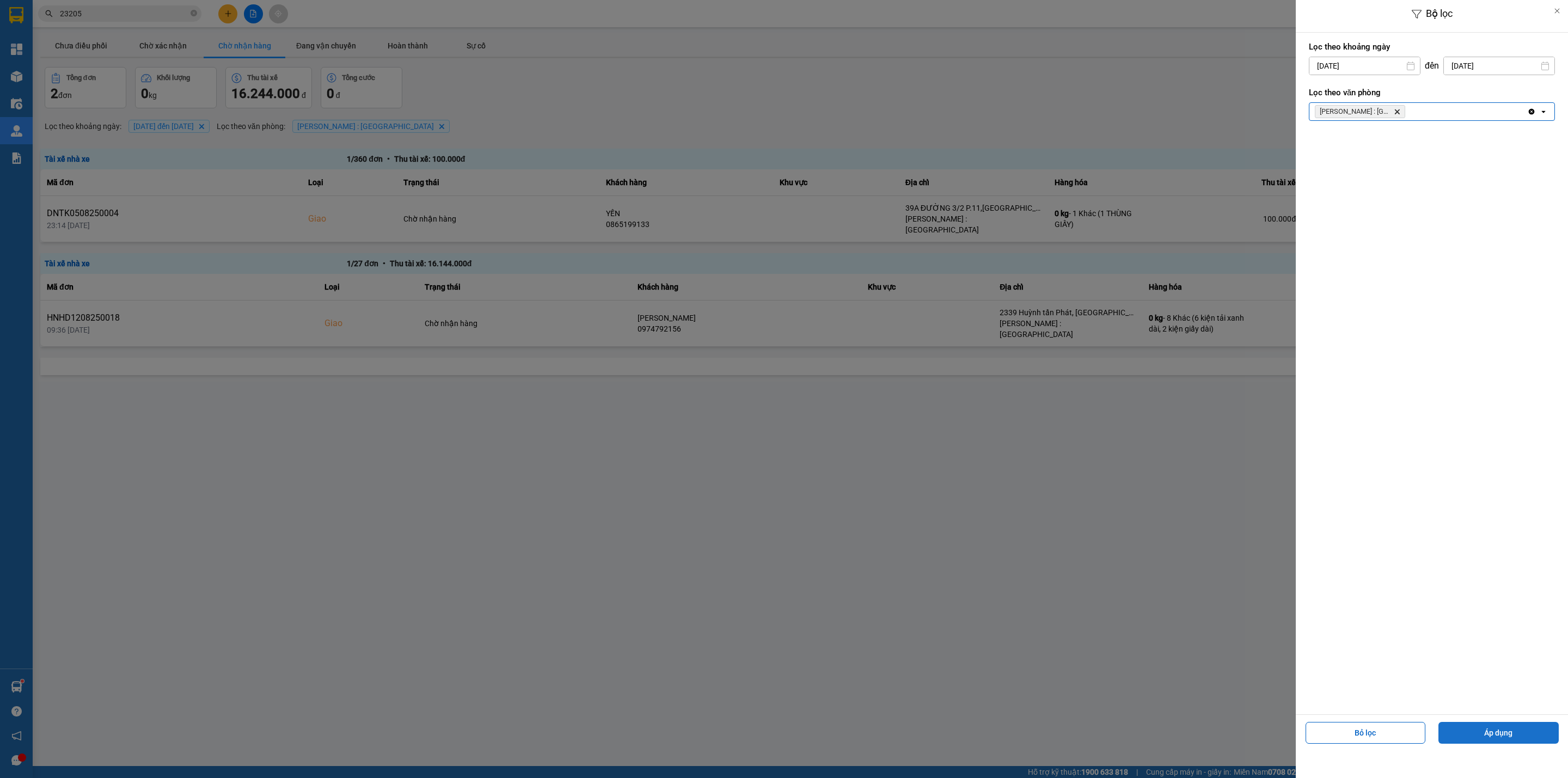
click at [1480, 738] on button "Áp dụng" at bounding box center [1498, 732] width 120 height 22
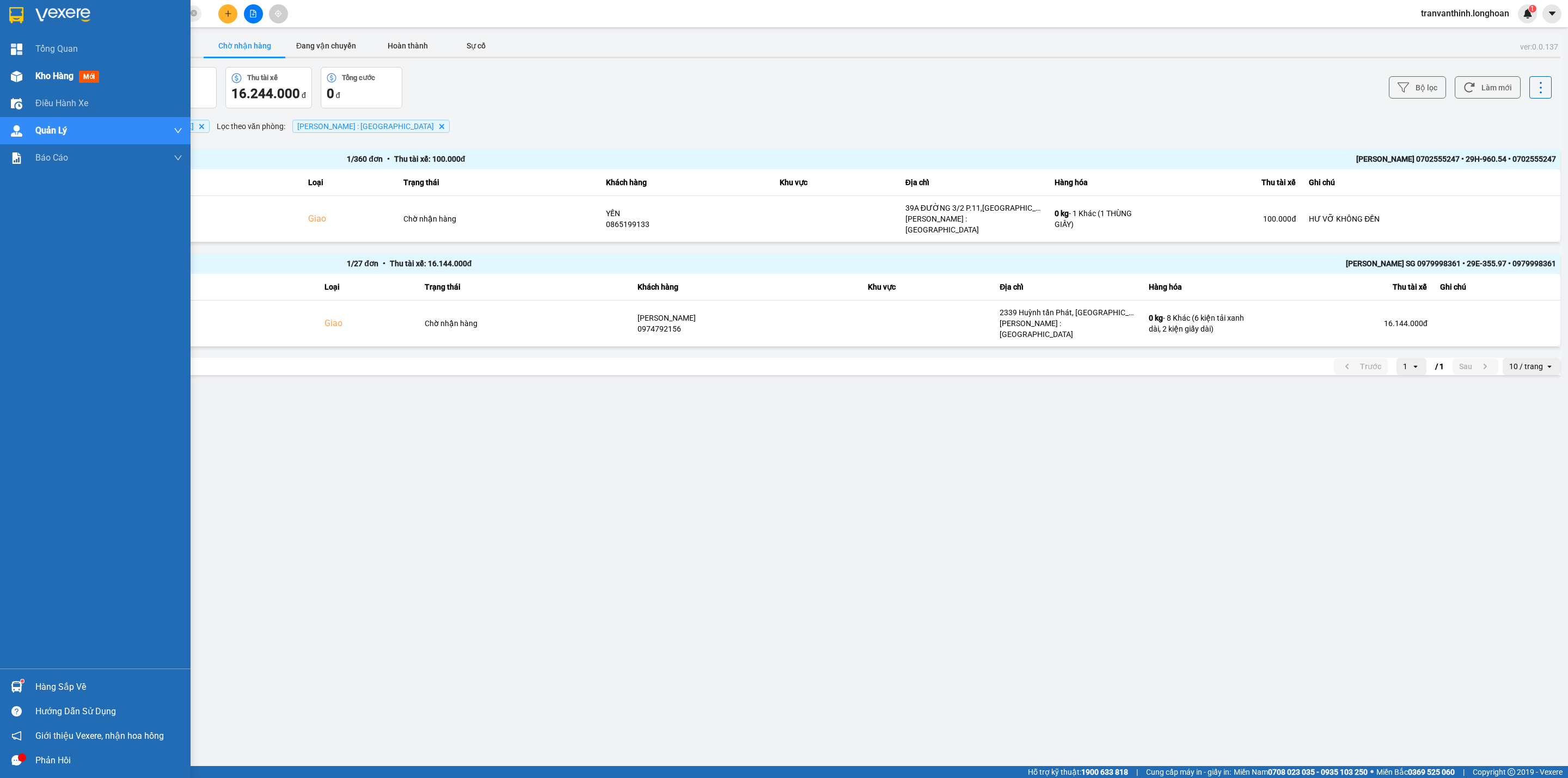
click at [59, 73] on span "Kho hàng" at bounding box center [54, 76] width 38 height 11
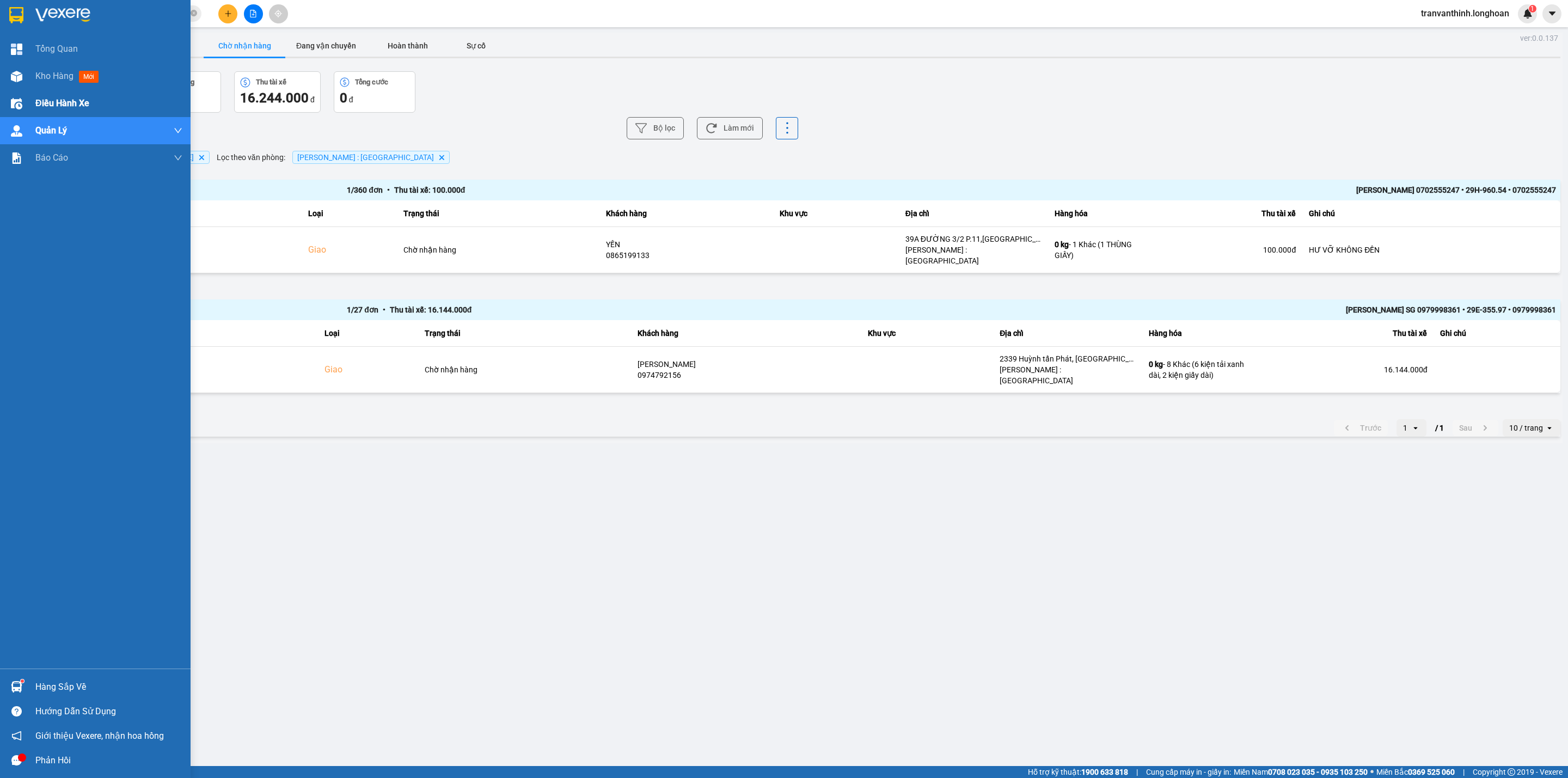
click at [44, 105] on span "Điều hành xe" at bounding box center [63, 102] width 54 height 14
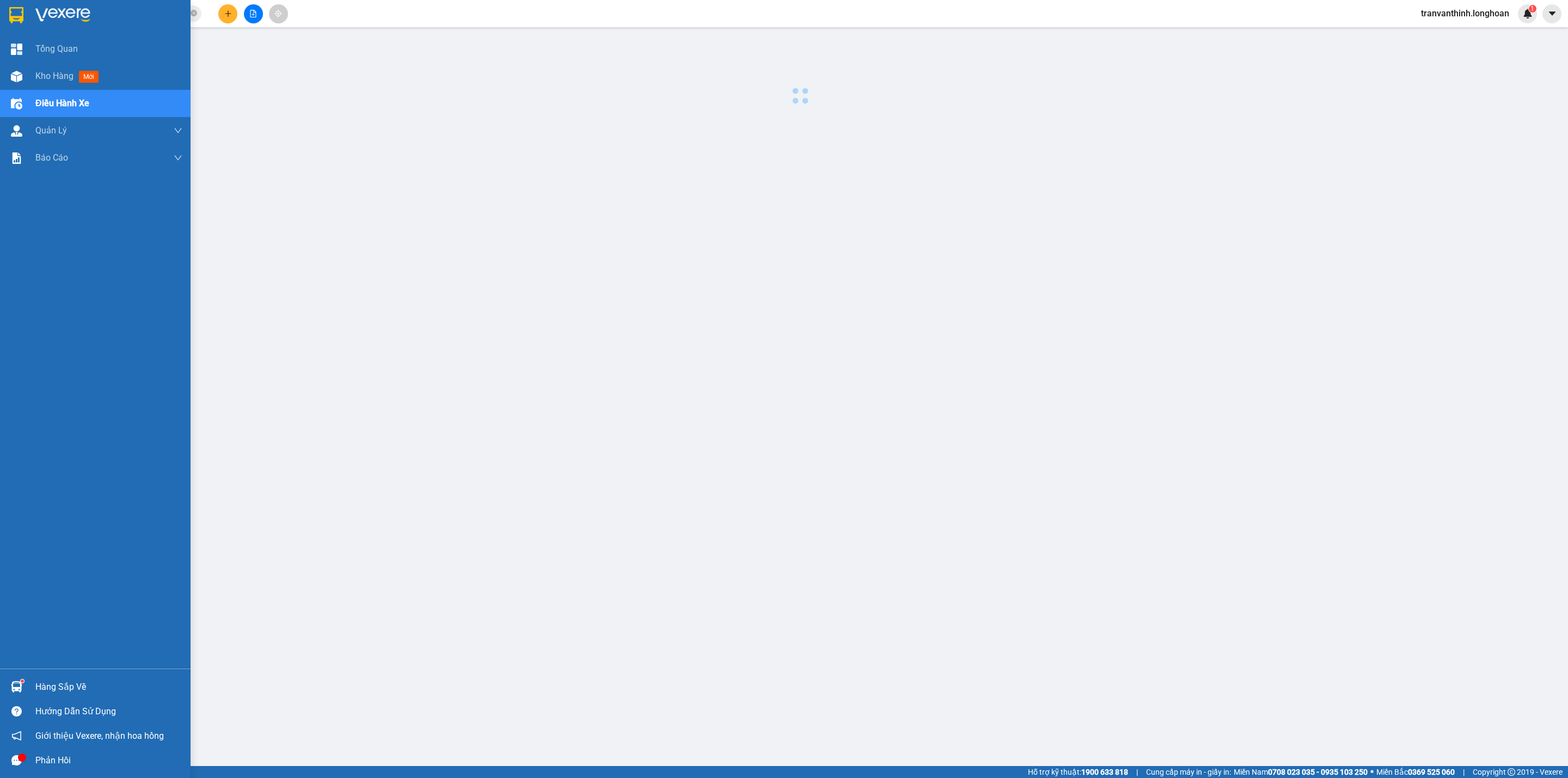
click at [45, 105] on span "Điều hành xe" at bounding box center [63, 102] width 54 height 14
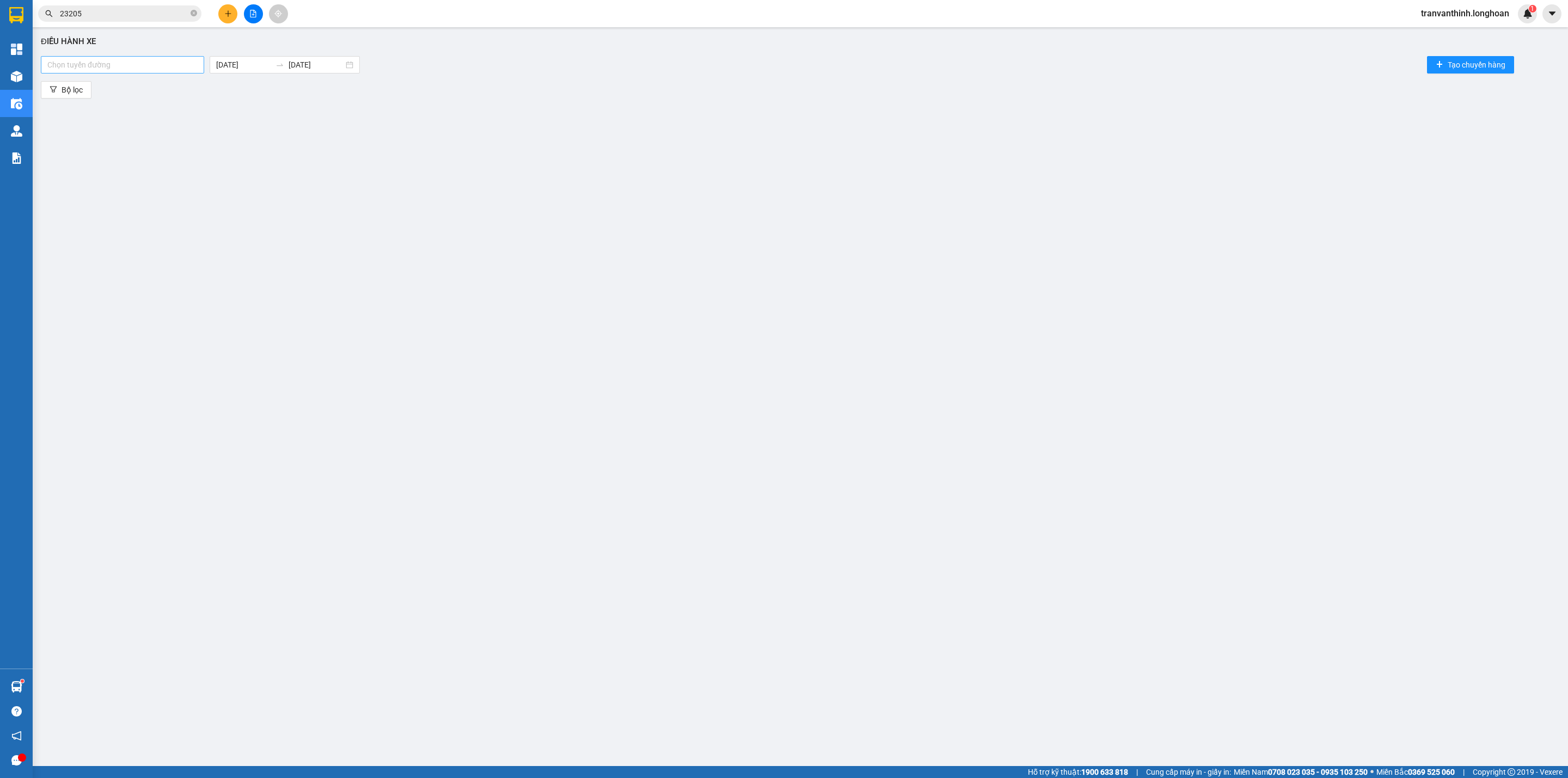
click at [67, 63] on div at bounding box center [123, 65] width 158 height 13
type input "ntb"
click at [115, 102] on div "Nam [GEOGRAPHIC_DATA]" at bounding box center [122, 103] width 150 height 12
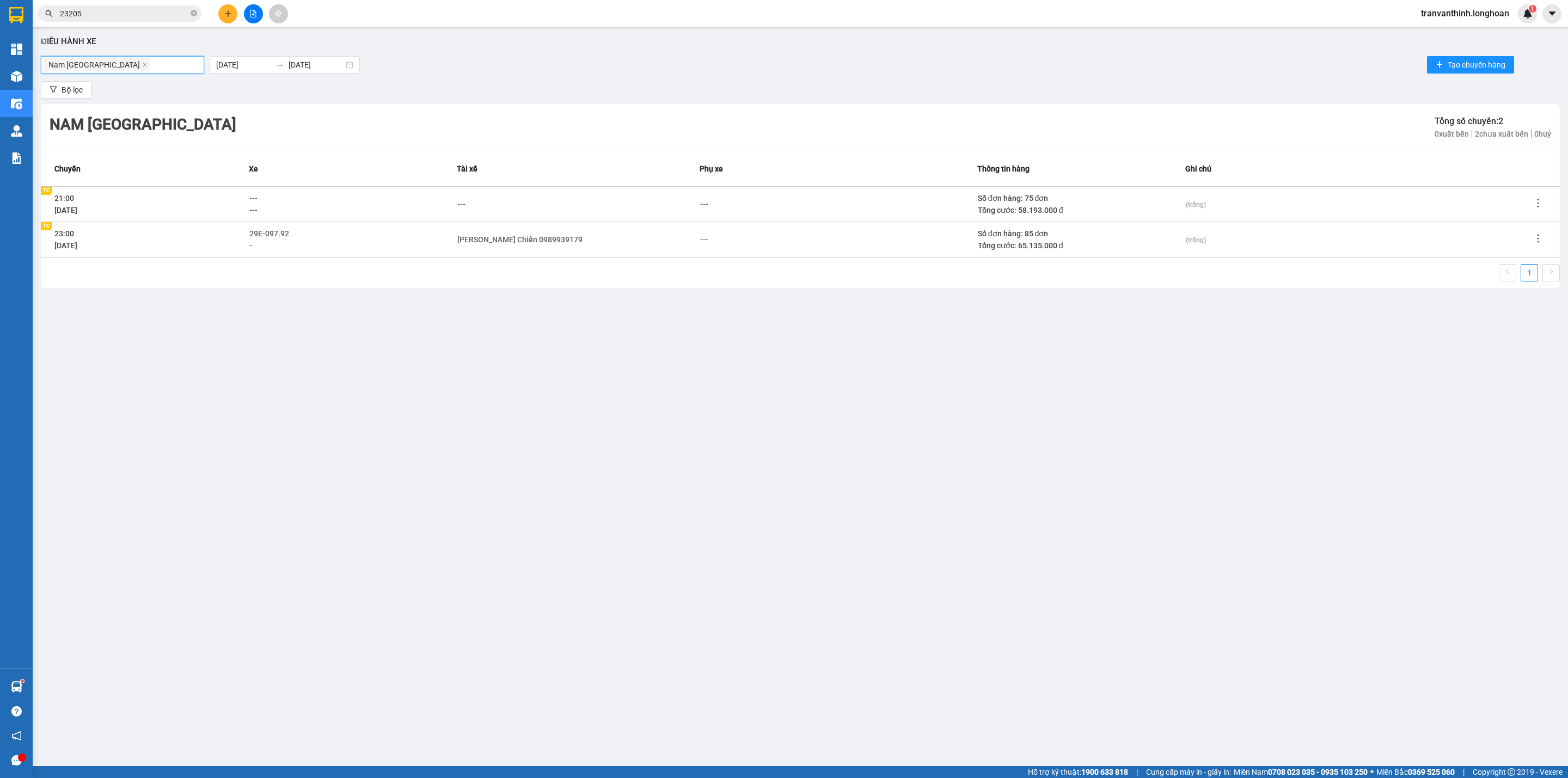
click at [510, 102] on div "Điều hành xe Nam Trung Bắc QL1A Nam Trung Bắc QL1A 14/08/2025 14/08/2025 Tạo ch…" at bounding box center [800, 371] width 1524 height 676
click at [255, 198] on span "---" at bounding box center [254, 198] width 8 height 9
click at [253, 197] on span "---" at bounding box center [254, 198] width 8 height 9
type input "98"
click at [298, 252] on div "29K-040.98" at bounding box center [298, 252] width 85 height 12
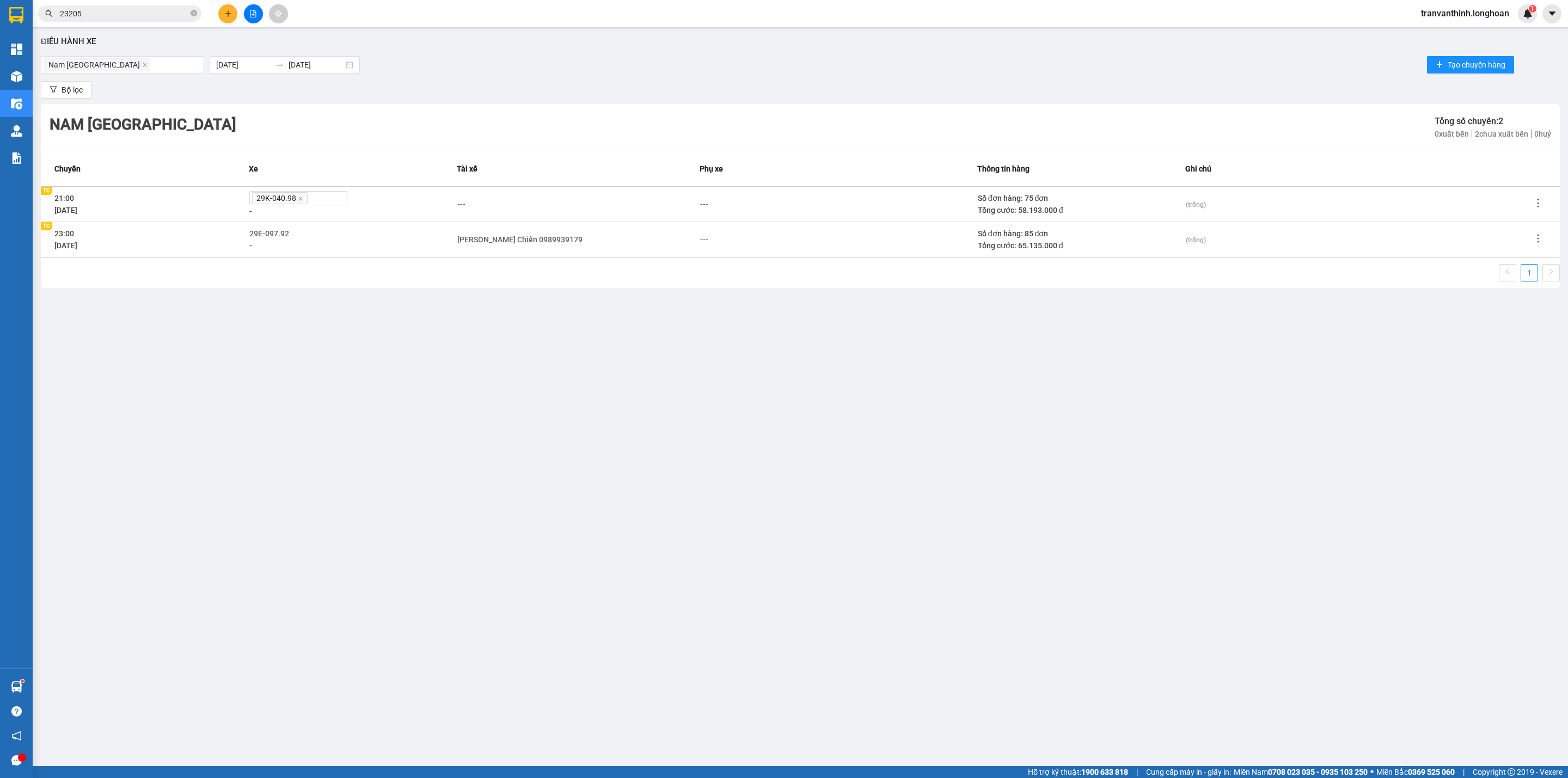
click at [557, 311] on div "Điều hành xe Nam Trung Bắc QL1A 14/08/2025 14/08/2025 Tạo chuyến hàng Bộ lọc Na…" at bounding box center [800, 371] width 1524 height 676
click at [462, 206] on div "---" at bounding box center [461, 204] width 8 height 12
click at [584, 78] on div "Điều hành xe Nam Trung Bắc QL1A 14/08/2025 14/08/2025 Tạo chuyến hàng Bộ lọc Na…" at bounding box center [800, 371] width 1524 height 676
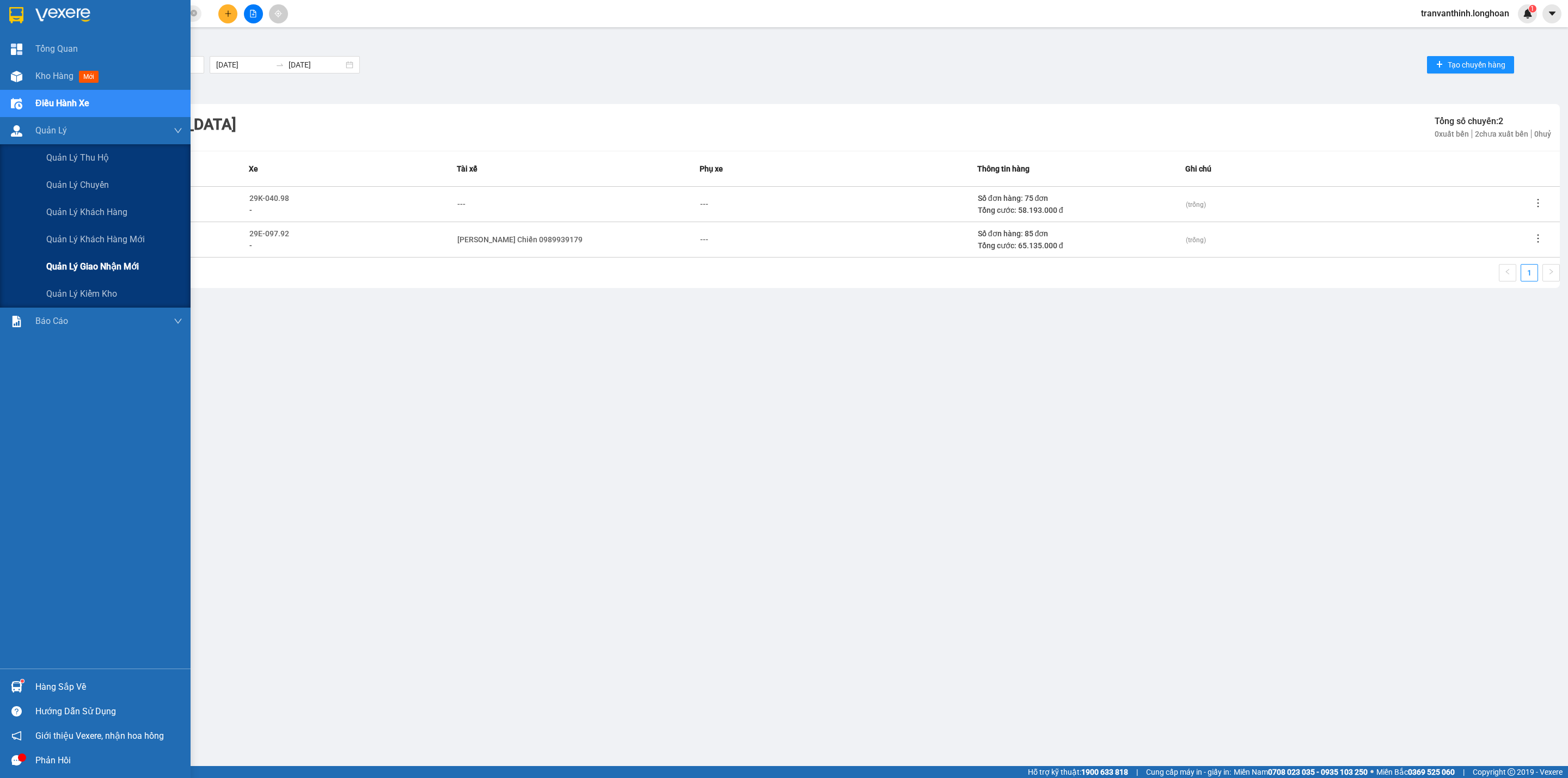
click at [97, 262] on span "Quản lý giao nhận mới" at bounding box center [93, 266] width 93 height 14
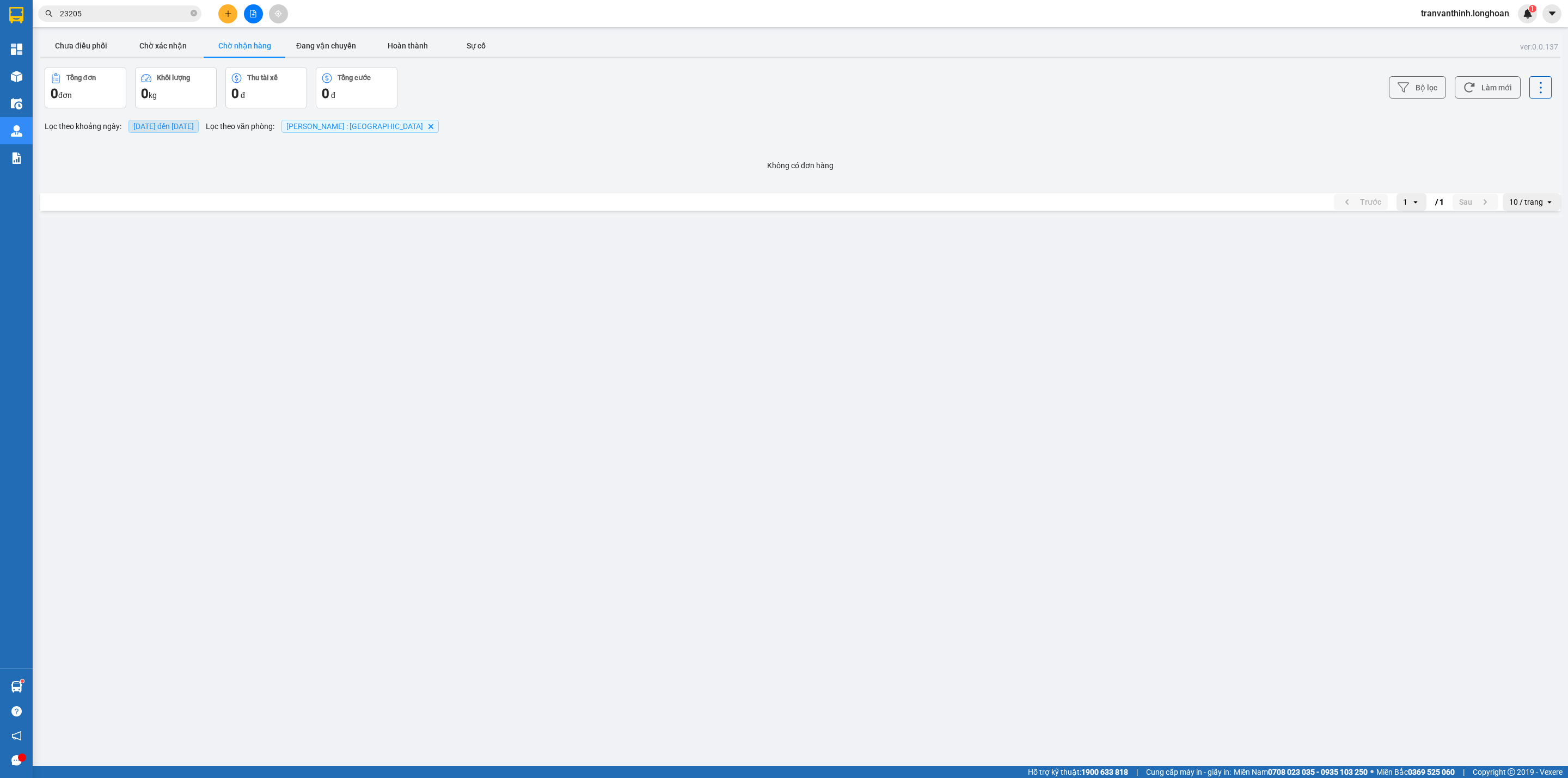
click at [162, 126] on span "14/08/2025 đến 14/08/2025" at bounding box center [163, 126] width 60 height 9
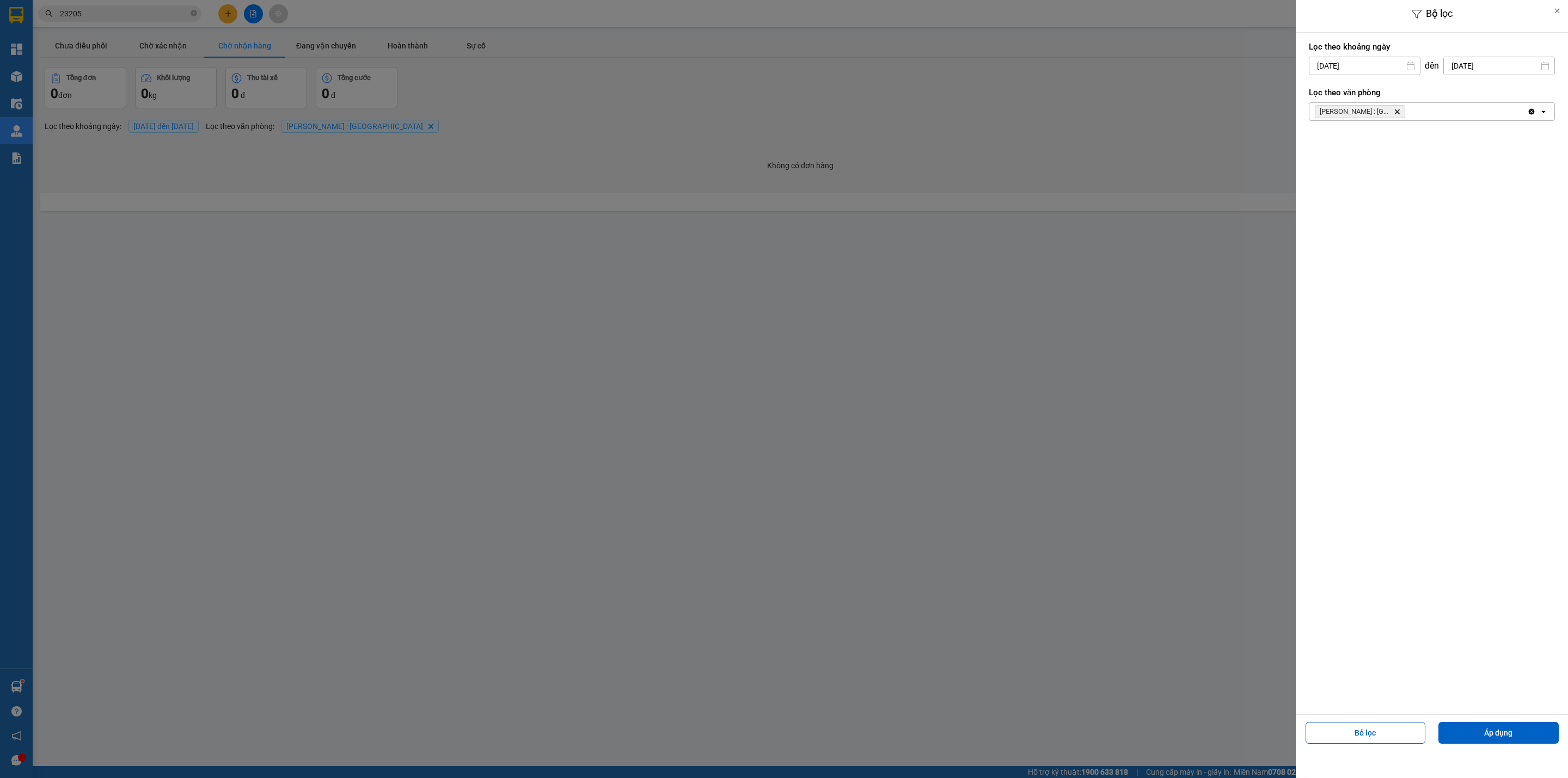
click at [1356, 66] on input "[DATE]" at bounding box center [1365, 65] width 111 height 17
click at [1403, 149] on div "1" at bounding box center [1402, 146] width 15 height 13
type input "[DATE]"
click at [1505, 65] on input "[DATE]" at bounding box center [1499, 65] width 111 height 17
click at [1505, 188] on div "15" at bounding box center [1505, 193] width 15 height 13
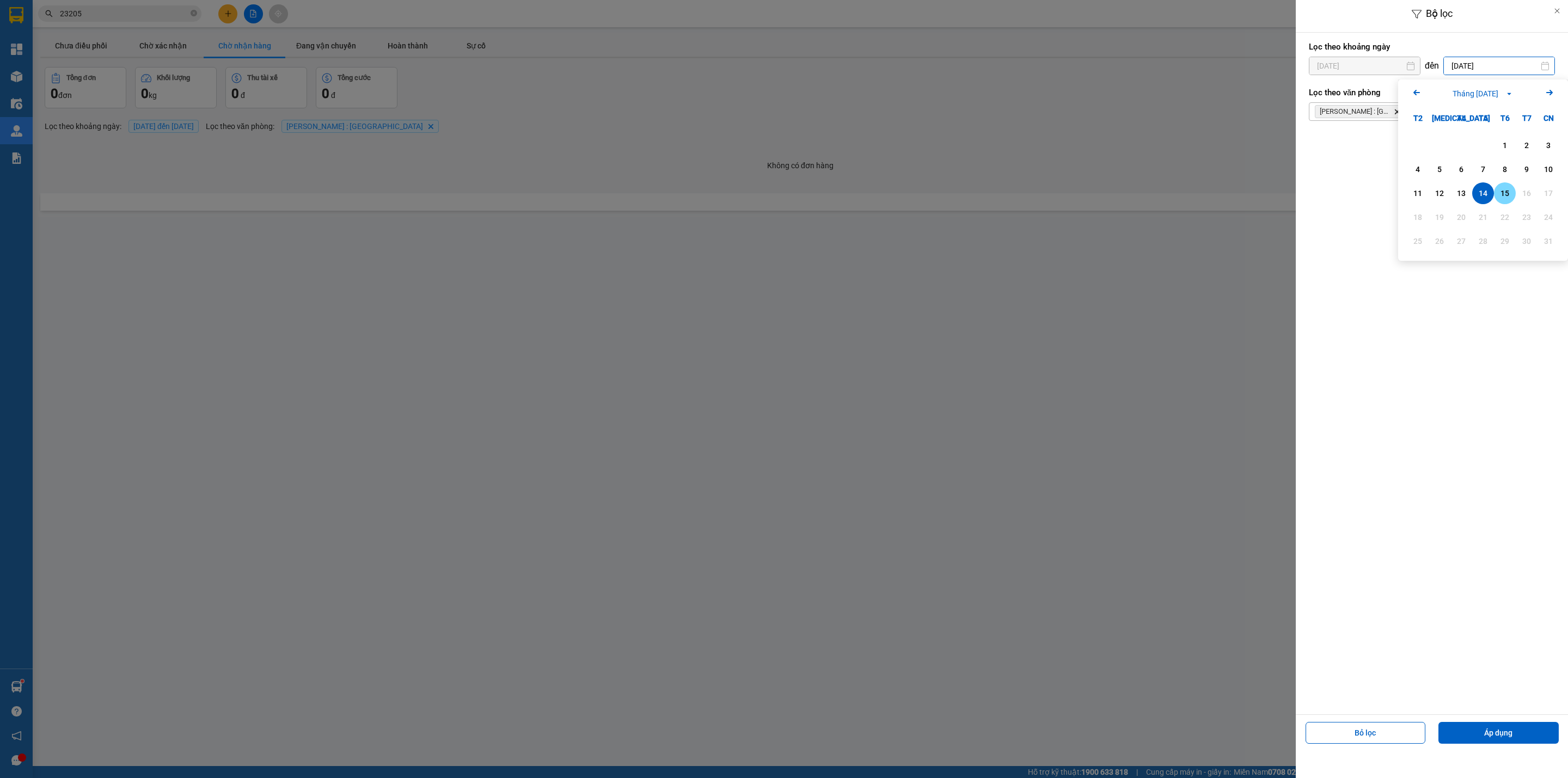
type input "[DATE]"
drag, startPoint x: 1504, startPoint y: 728, endPoint x: 1502, endPoint y: 706, distance: 22.1
click at [1504, 722] on button "Áp dụng" at bounding box center [1498, 732] width 120 height 22
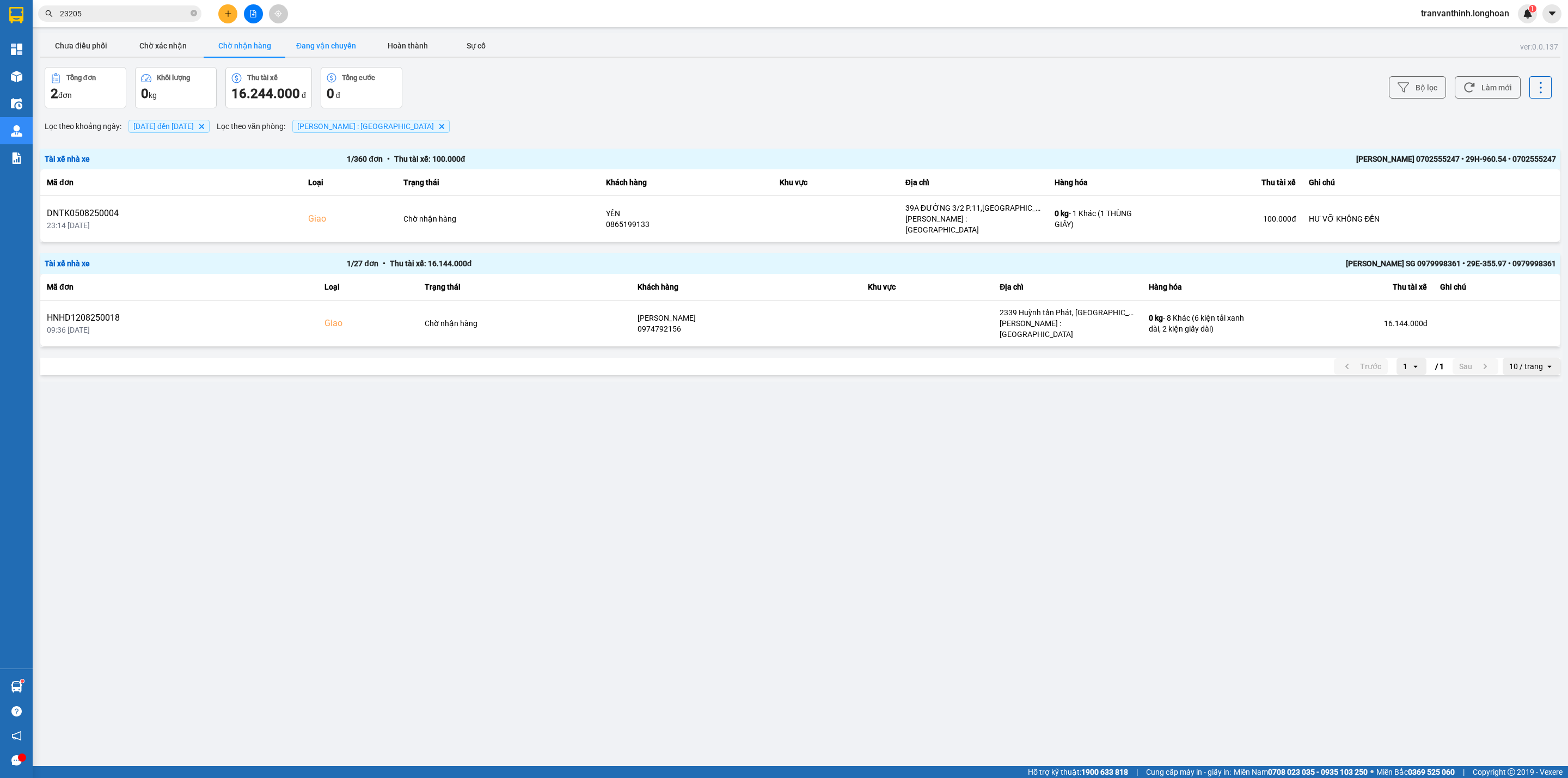
click at [319, 41] on button "Đang vận chuyển" at bounding box center [326, 46] width 81 height 22
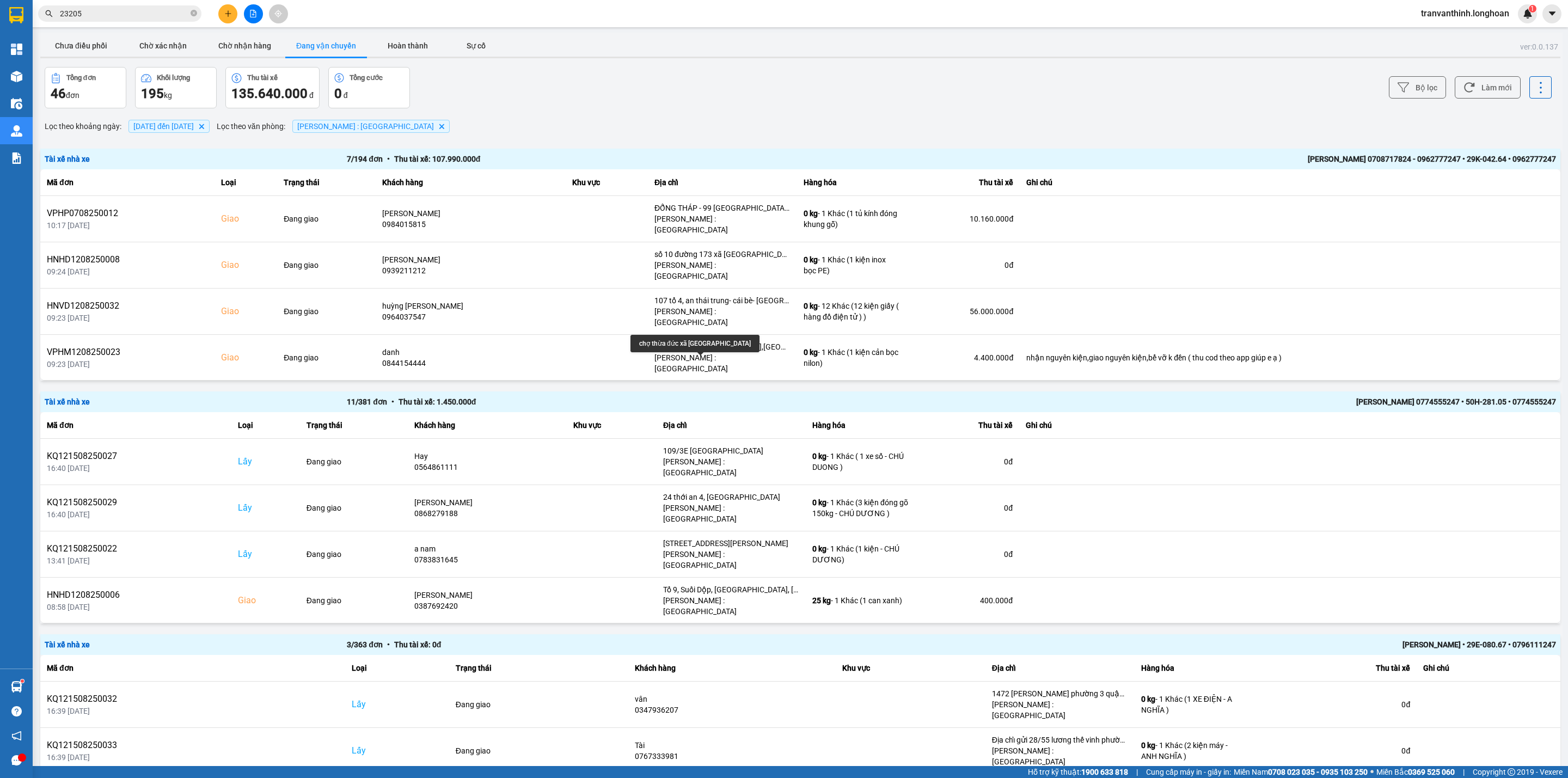
click at [721, 388] on div "chợ thừa đức xã thừa đức bình đại bến tre" at bounding box center [722, 393] width 136 height 11
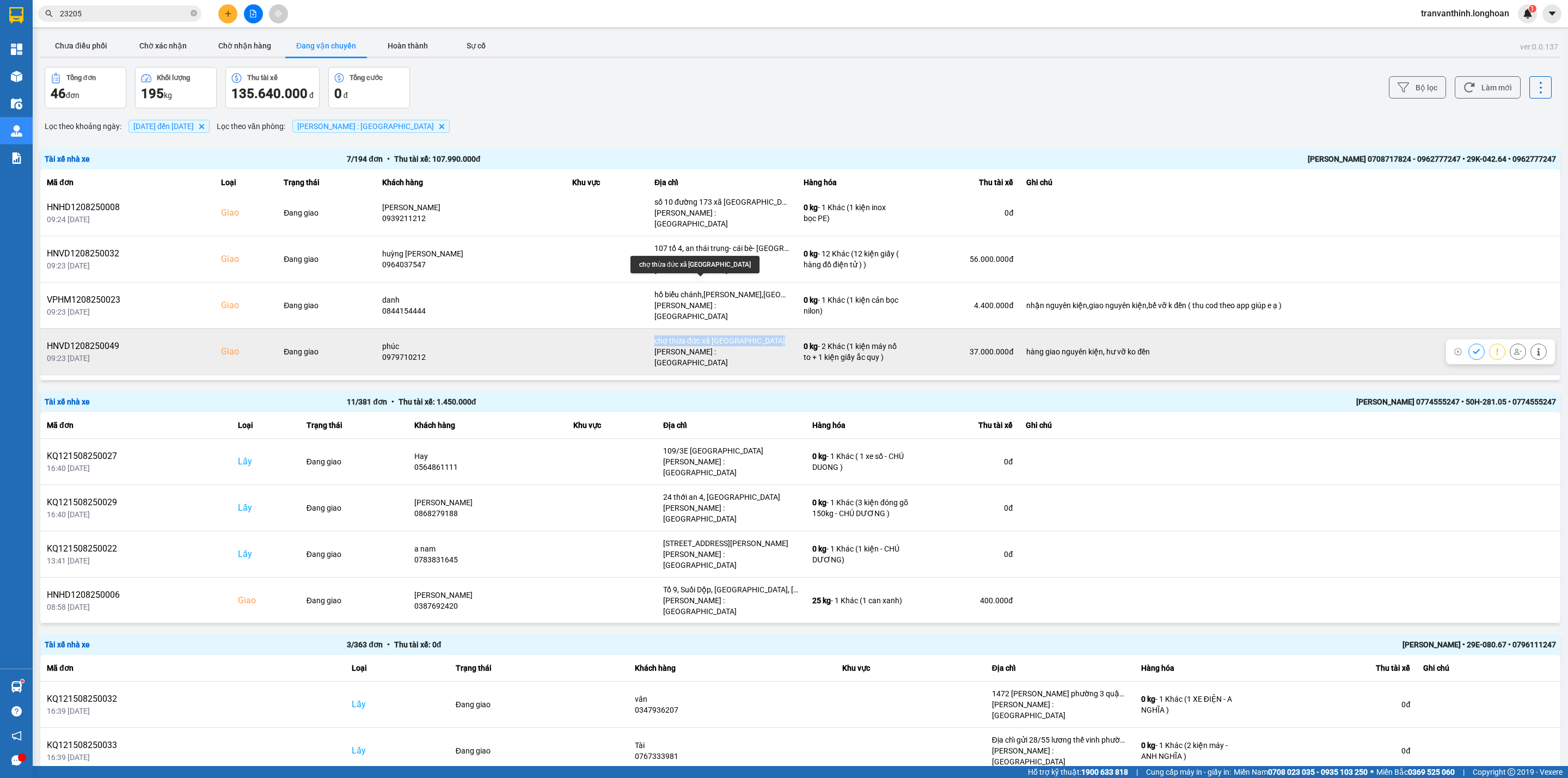
scroll to position [80, 0]
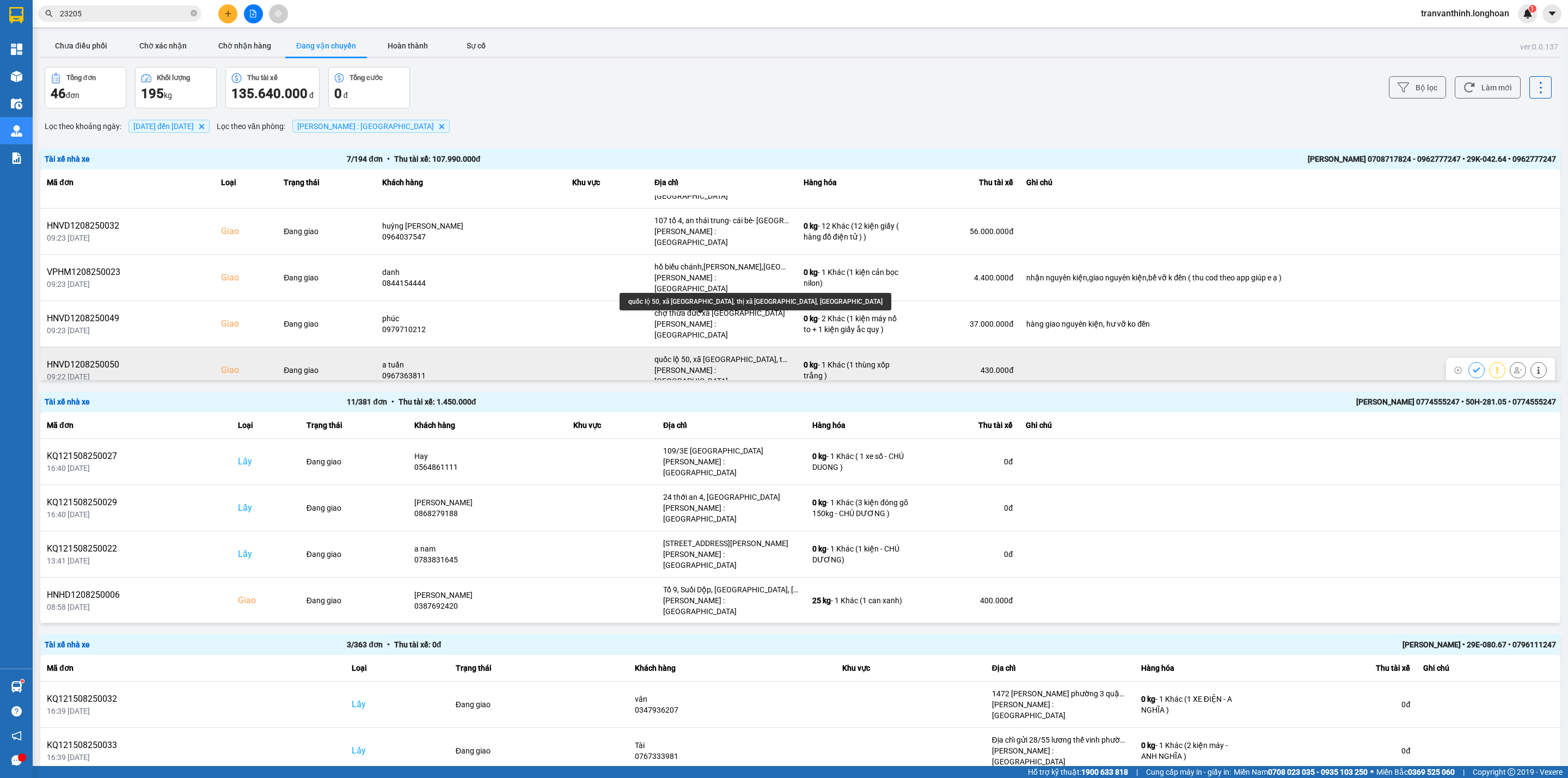
click at [729, 354] on div "quốc lộ 50, xã tân trung, thị xã gò công, tiền giang" at bounding box center [722, 359] width 136 height 11
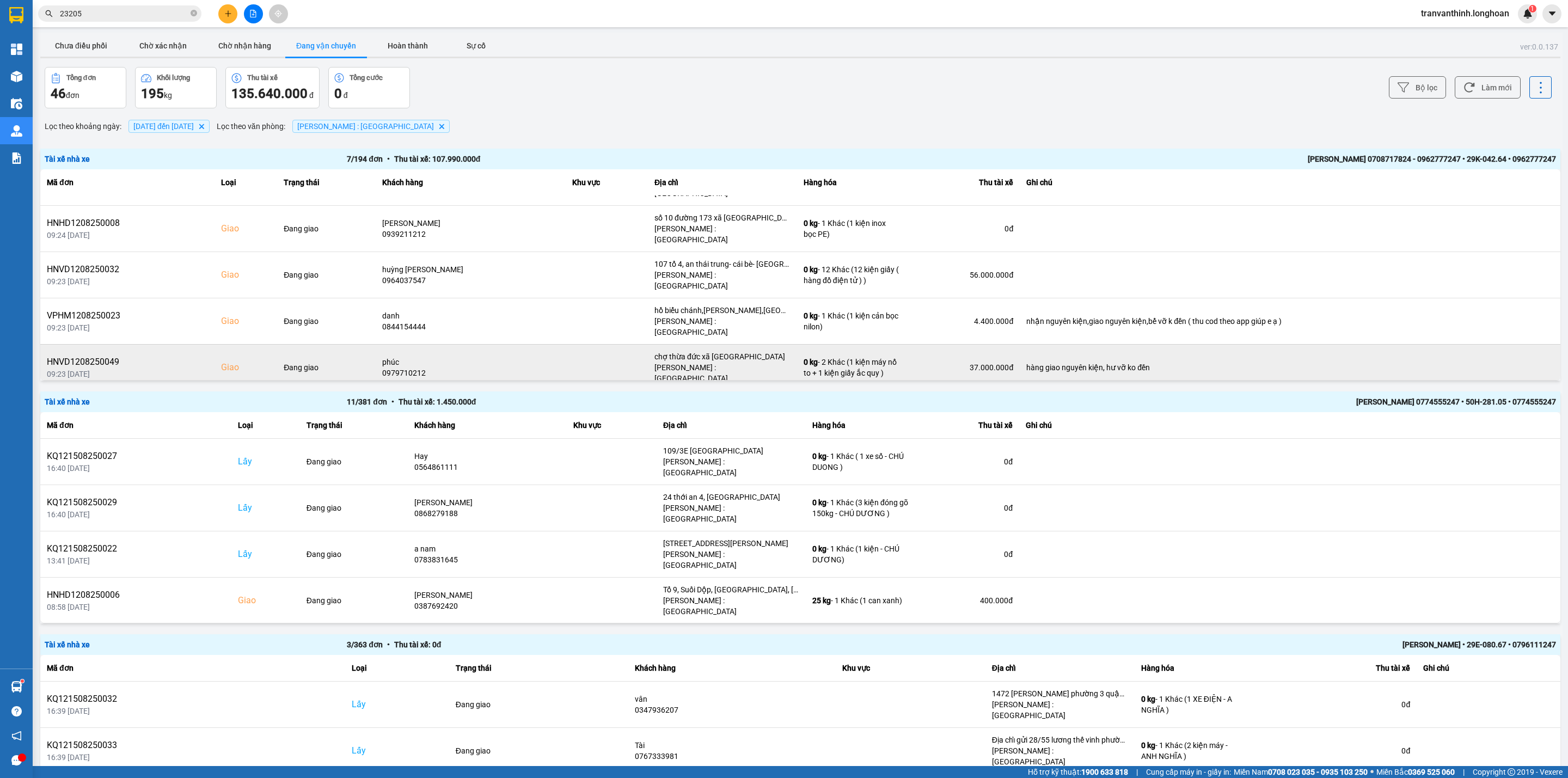
scroll to position [0, 0]
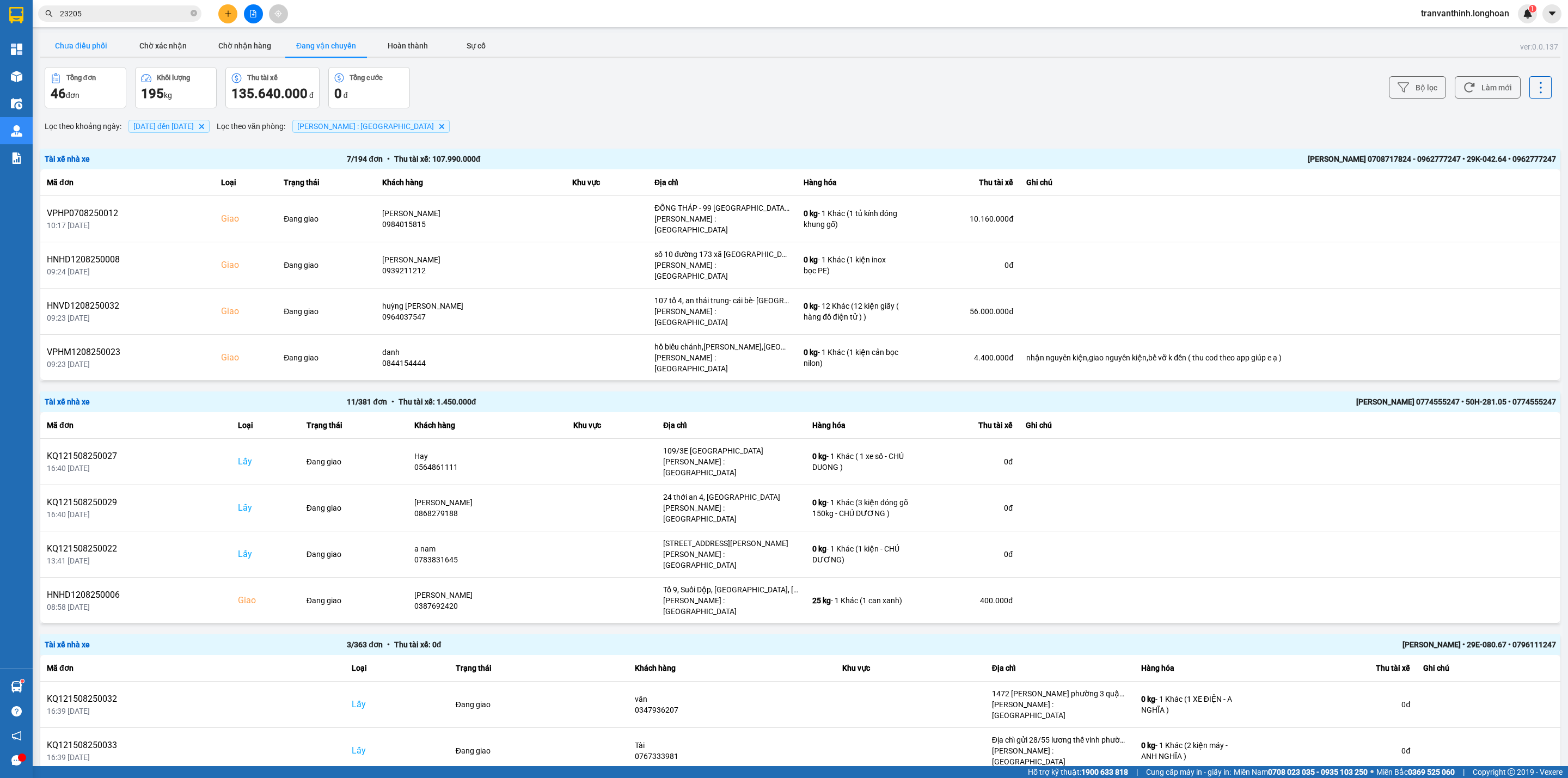
click at [83, 45] on button "Chưa điều phối" at bounding box center [81, 46] width 81 height 22
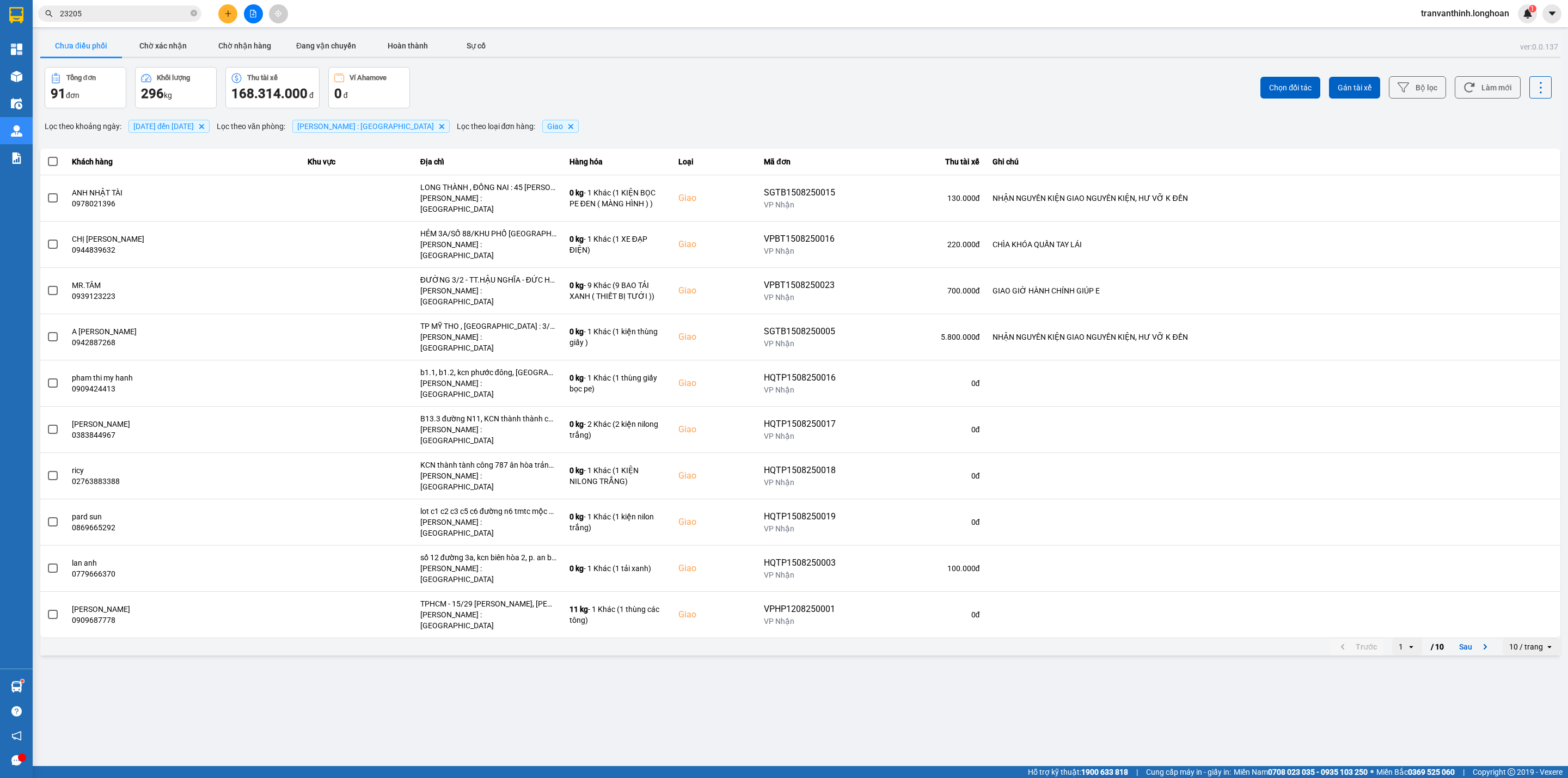
drag, startPoint x: 1529, startPoint y: 562, endPoint x: 1478, endPoint y: 632, distance: 86.6
click at [1529, 641] on div "10 / trang" at bounding box center [1526, 646] width 34 height 11
click at [1524, 664] on div "100 / trang" at bounding box center [1531, 663] width 40 height 11
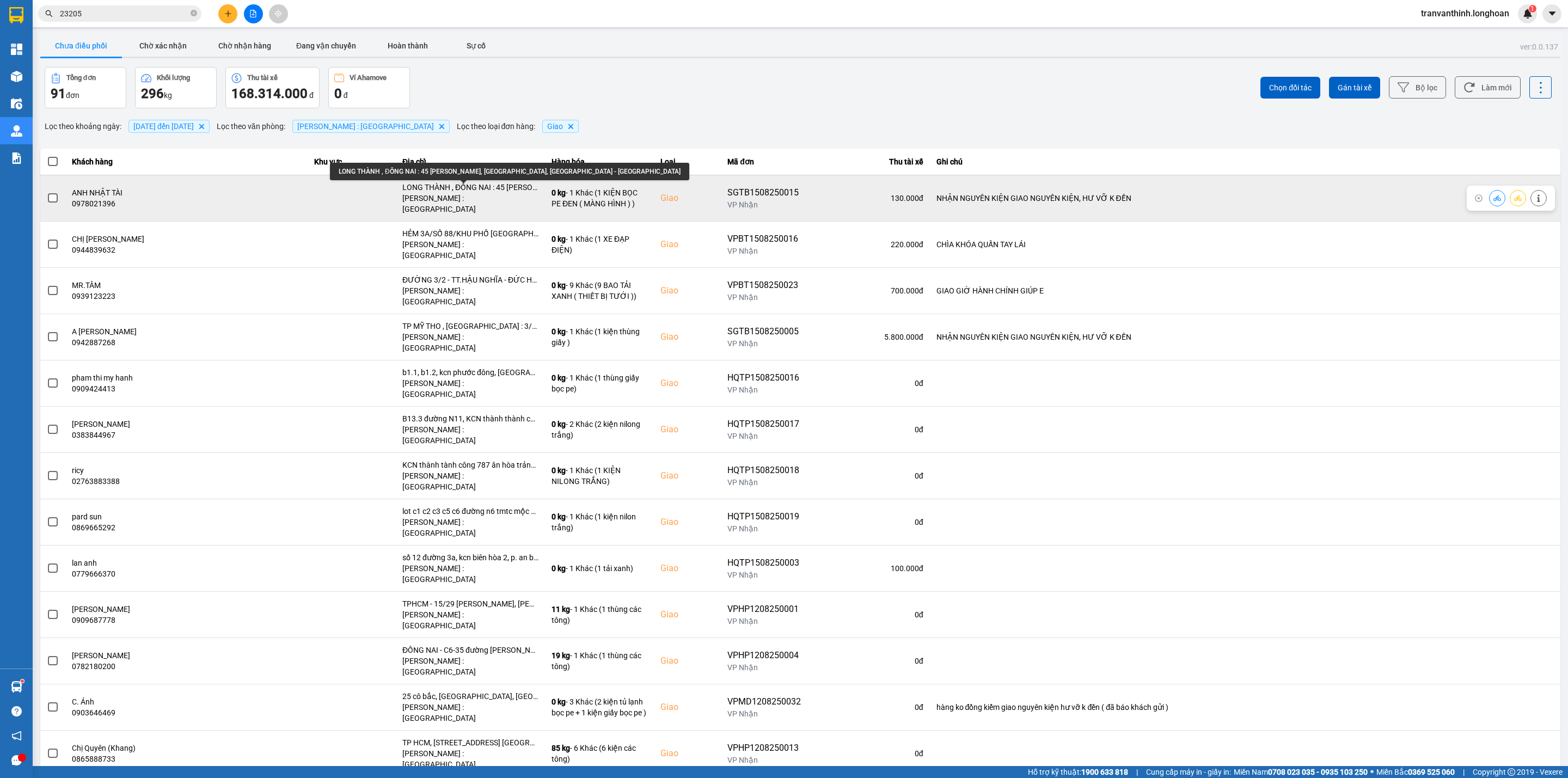
click at [486, 191] on div "LONG THÀNH , ĐỒNG NAI : 45 Lê Thánh Tông, Khu Phước Hải, Long Thành - Đồng Nai" at bounding box center [470, 187] width 136 height 11
click at [484, 189] on div "LONG THÀNH , ĐỒNG NAI : 45 Lê Thánh Tông, Khu Phước Hải, Long Thành - Đồng Nai" at bounding box center [470, 187] width 136 height 11
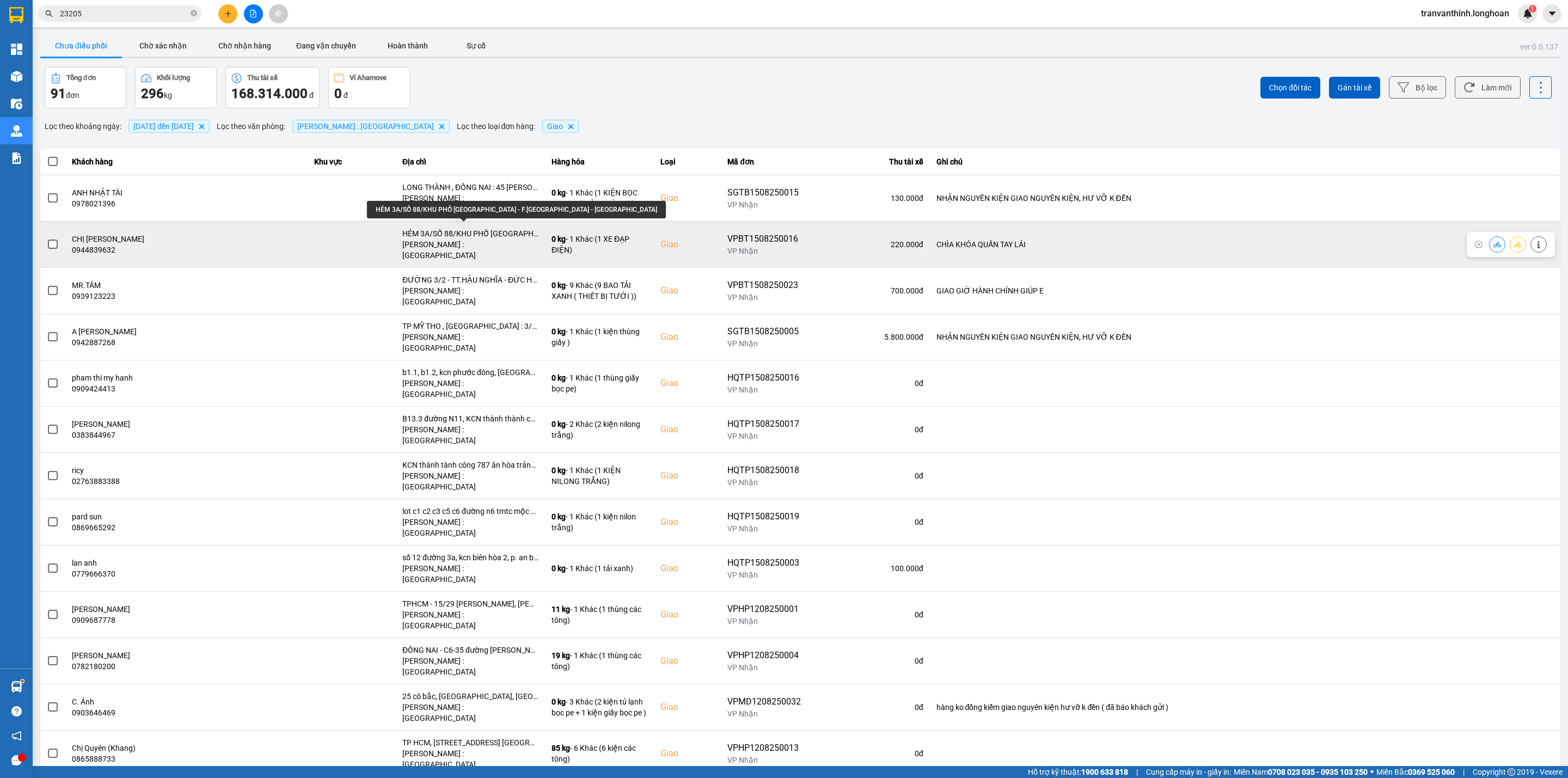
click at [498, 228] on div "HẺM 3A/SỐ 88/KHU PHỐ HIỆP LỄ - F.HIỆP NINH - TÂY NINH" at bounding box center [470, 233] width 136 height 11
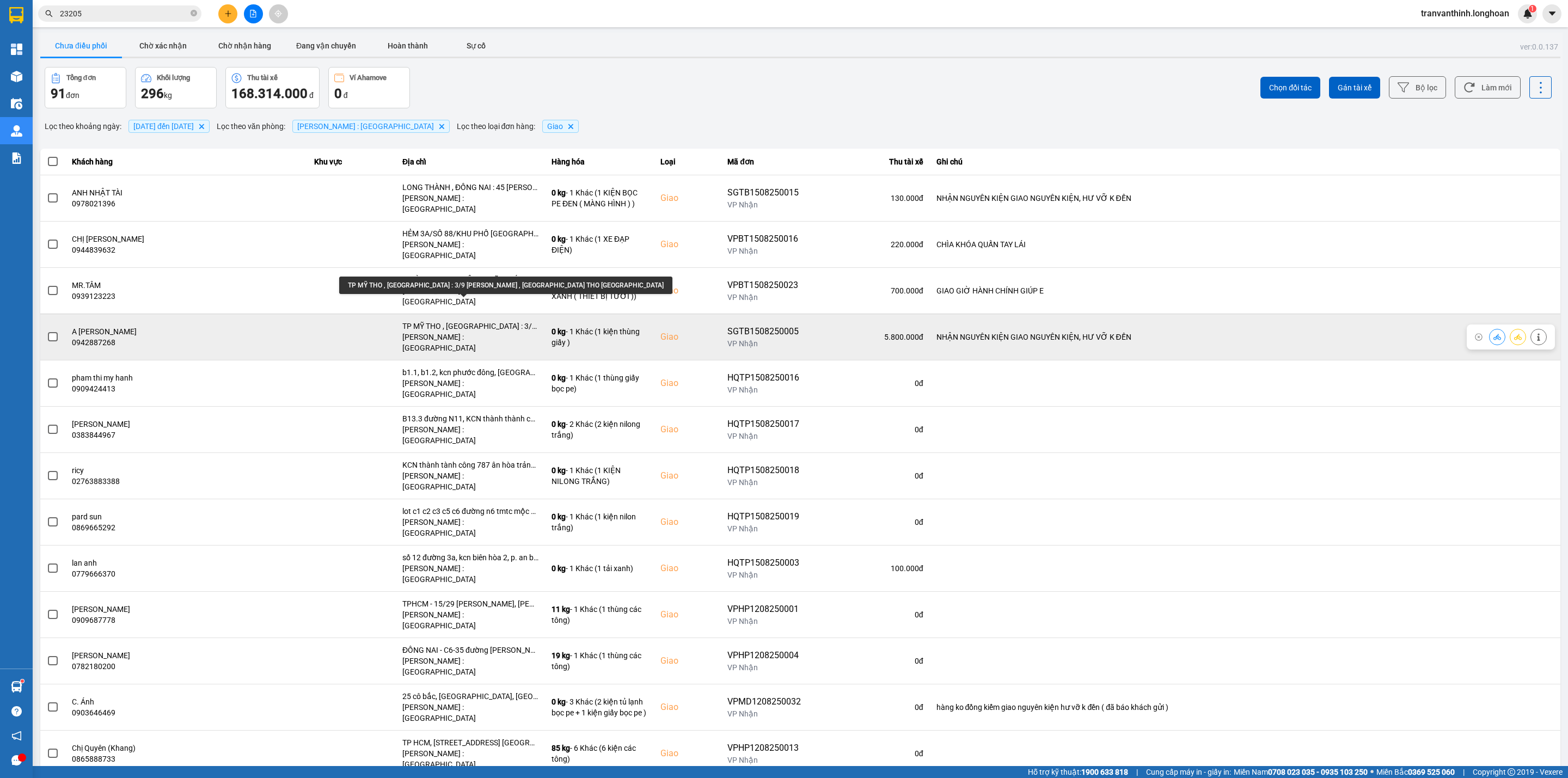
click at [507, 320] on div "TP MỸ THO , TIỀN GIANG : 3/9 NGUYỄN HUỲNH ĐỨC , TP MỸ THO TIỀN GIANG" at bounding box center [470, 325] width 136 height 11
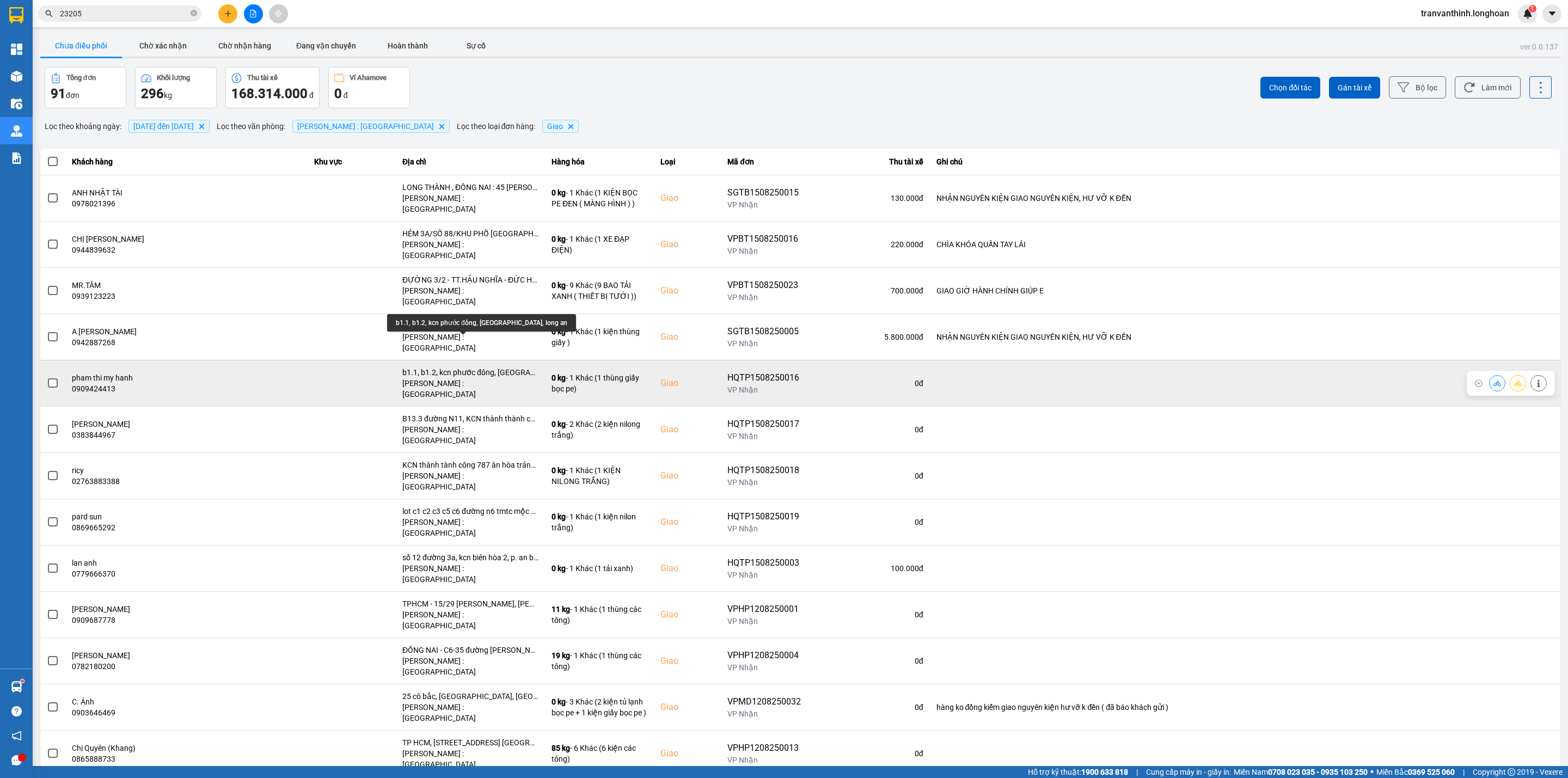
click at [500, 367] on div "b1.1, b1.2, kcn phước đông, cần đước, long an" at bounding box center [470, 372] width 136 height 11
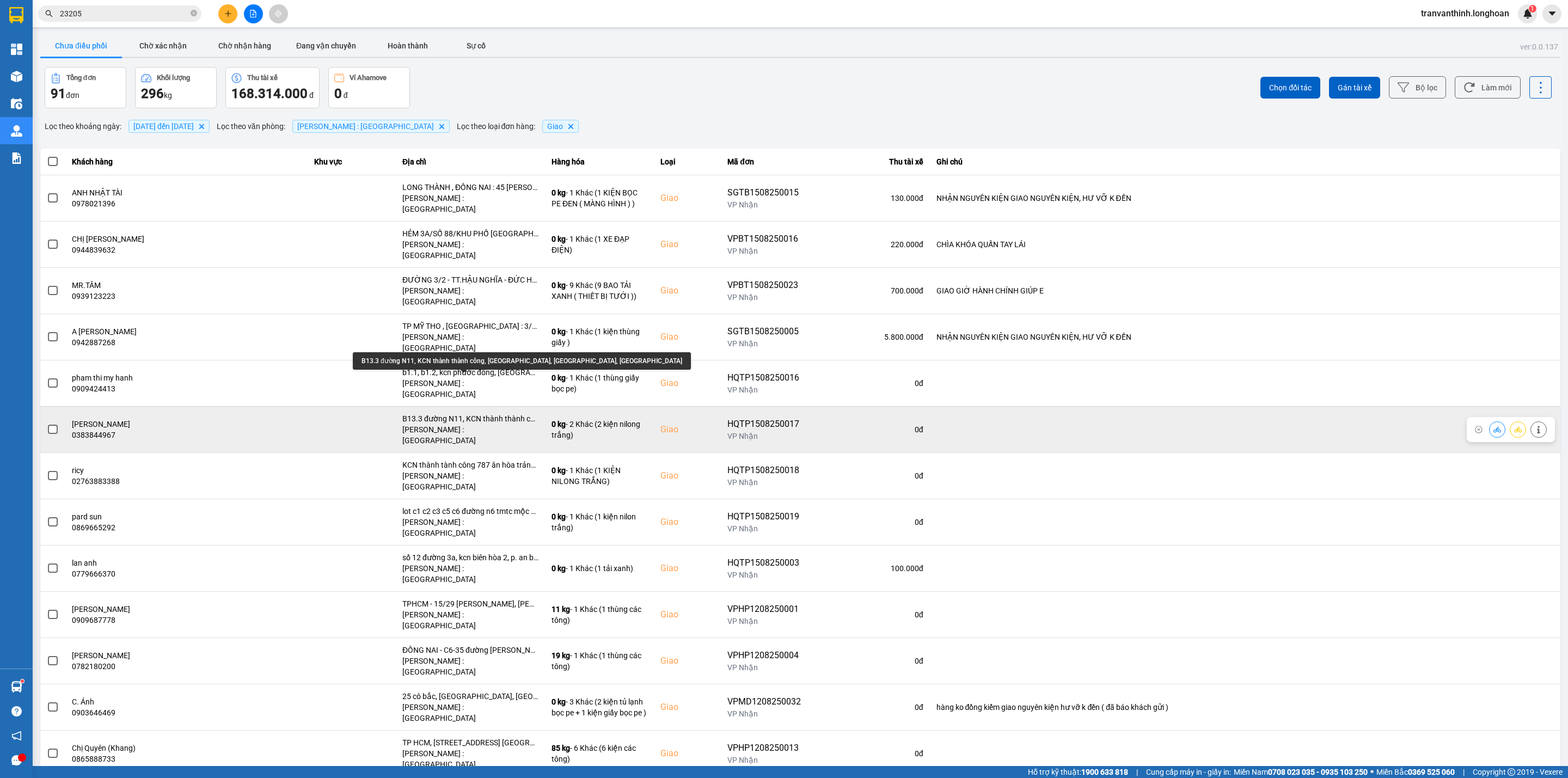
click at [505, 413] on div "B13.3 đường N11, KCN thành thành công, ân hòa, trảng bàng, tây ninh" at bounding box center [470, 418] width 136 height 11
click at [504, 413] on div "B13.3 đường N11, KCN thành thành công, ân hòa, trảng bàng, tây ninh" at bounding box center [470, 418] width 136 height 11
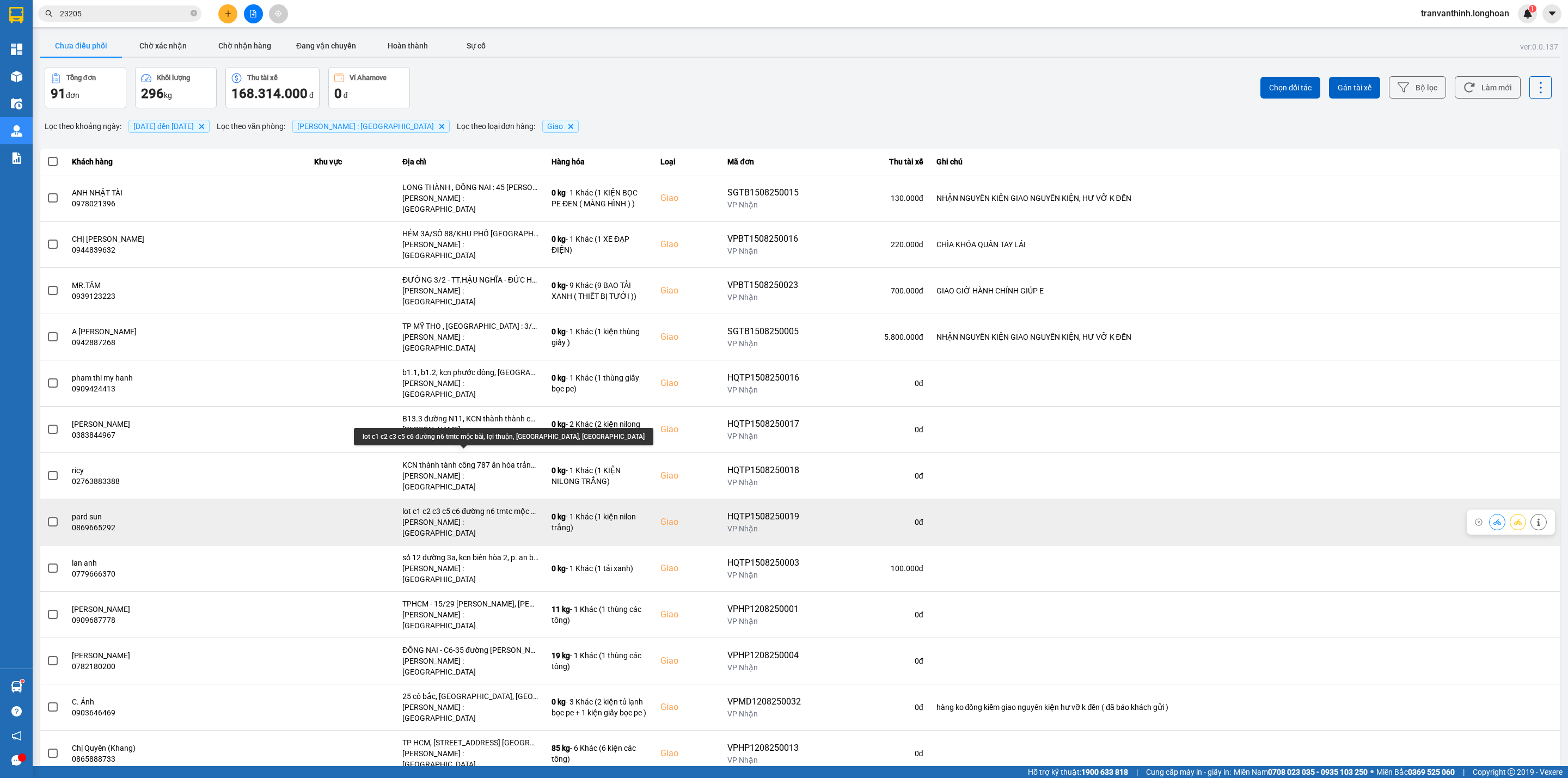
click at [503, 506] on div "lot c1 c2 c3 c5 c6 đường n6 tmtc mộc bài, lợi thuận, bến cầu, tây ninh" at bounding box center [470, 511] width 136 height 11
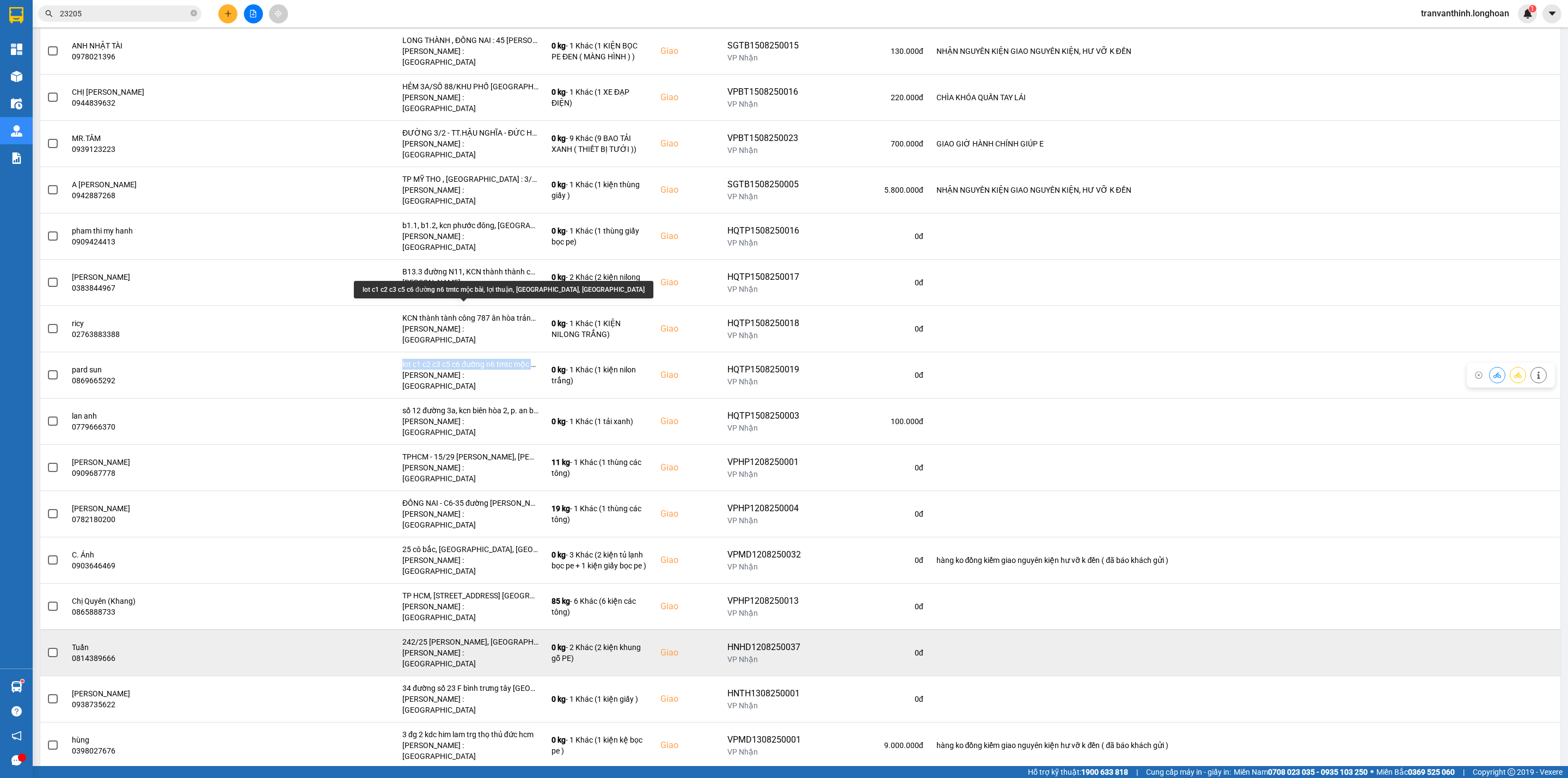
scroll to position [327, 0]
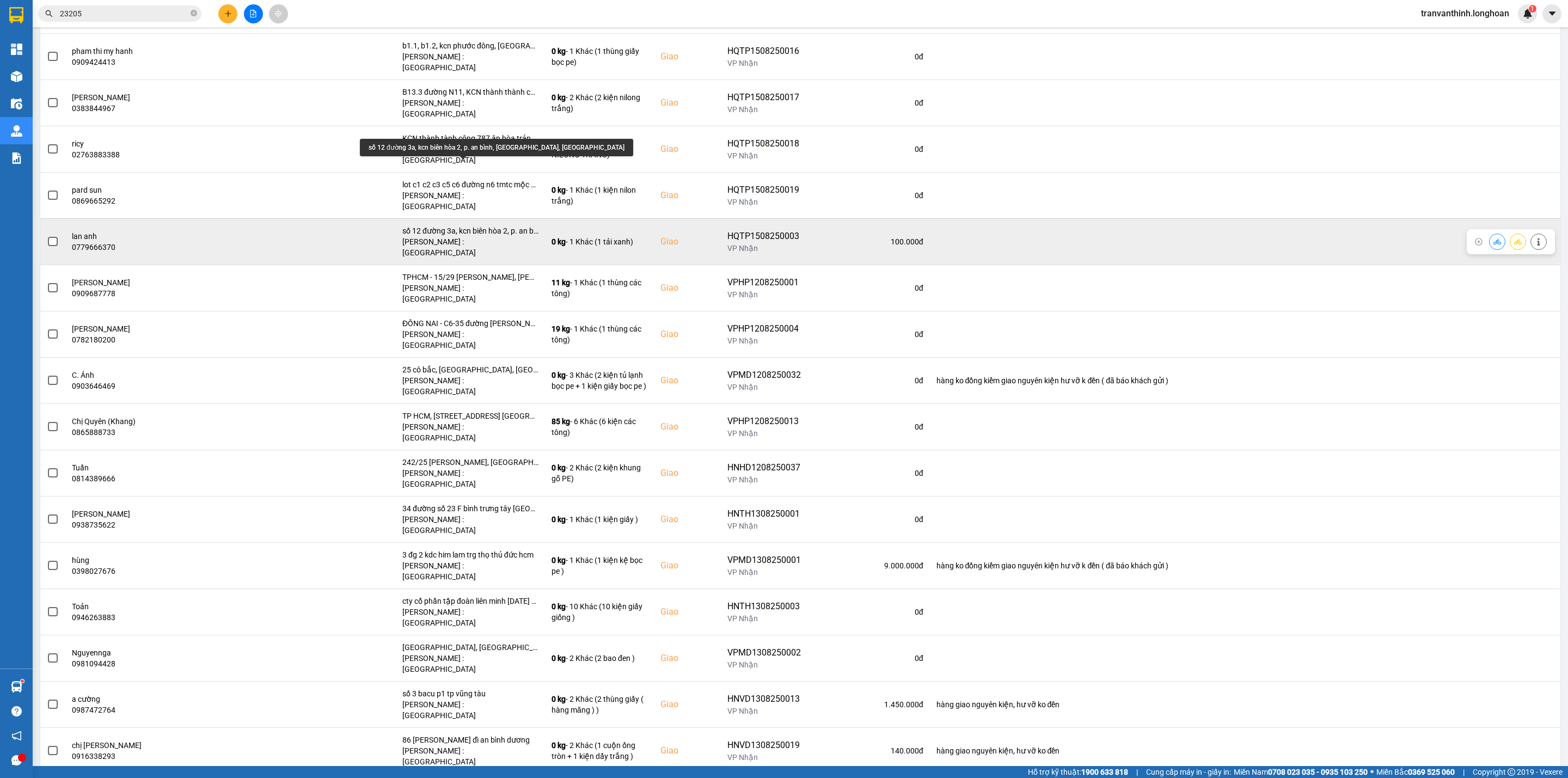
click at [504, 225] on div "số 12 đường 3a, kcn biên hòa 2, p. an bình, [GEOGRAPHIC_DATA], [GEOGRAPHIC_DATA]" at bounding box center [470, 230] width 136 height 11
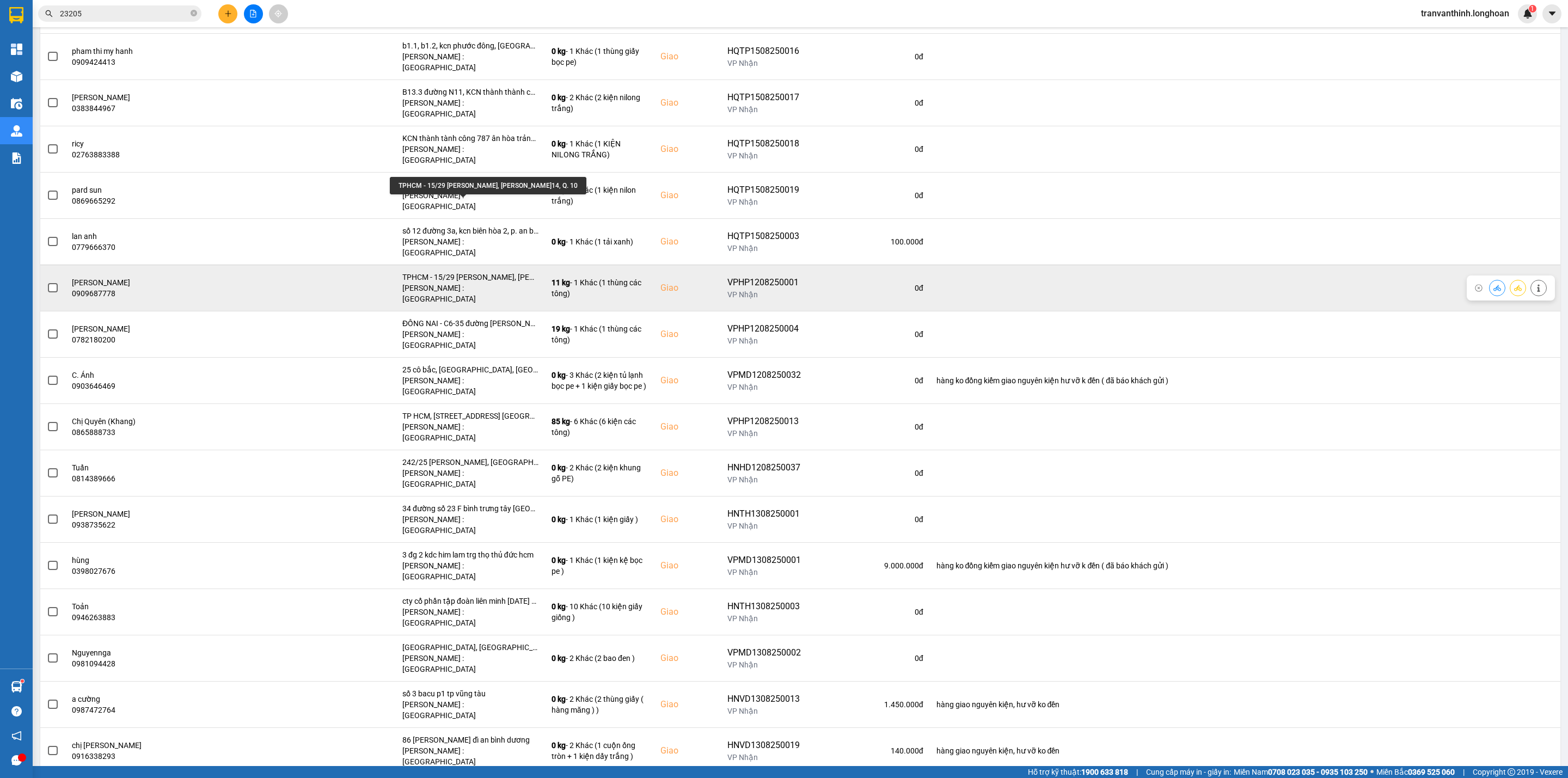
click at [502, 272] on div "TPHCM - 15/29 [PERSON_NAME], [PERSON_NAME]14, Q. 10" at bounding box center [470, 276] width 136 height 11
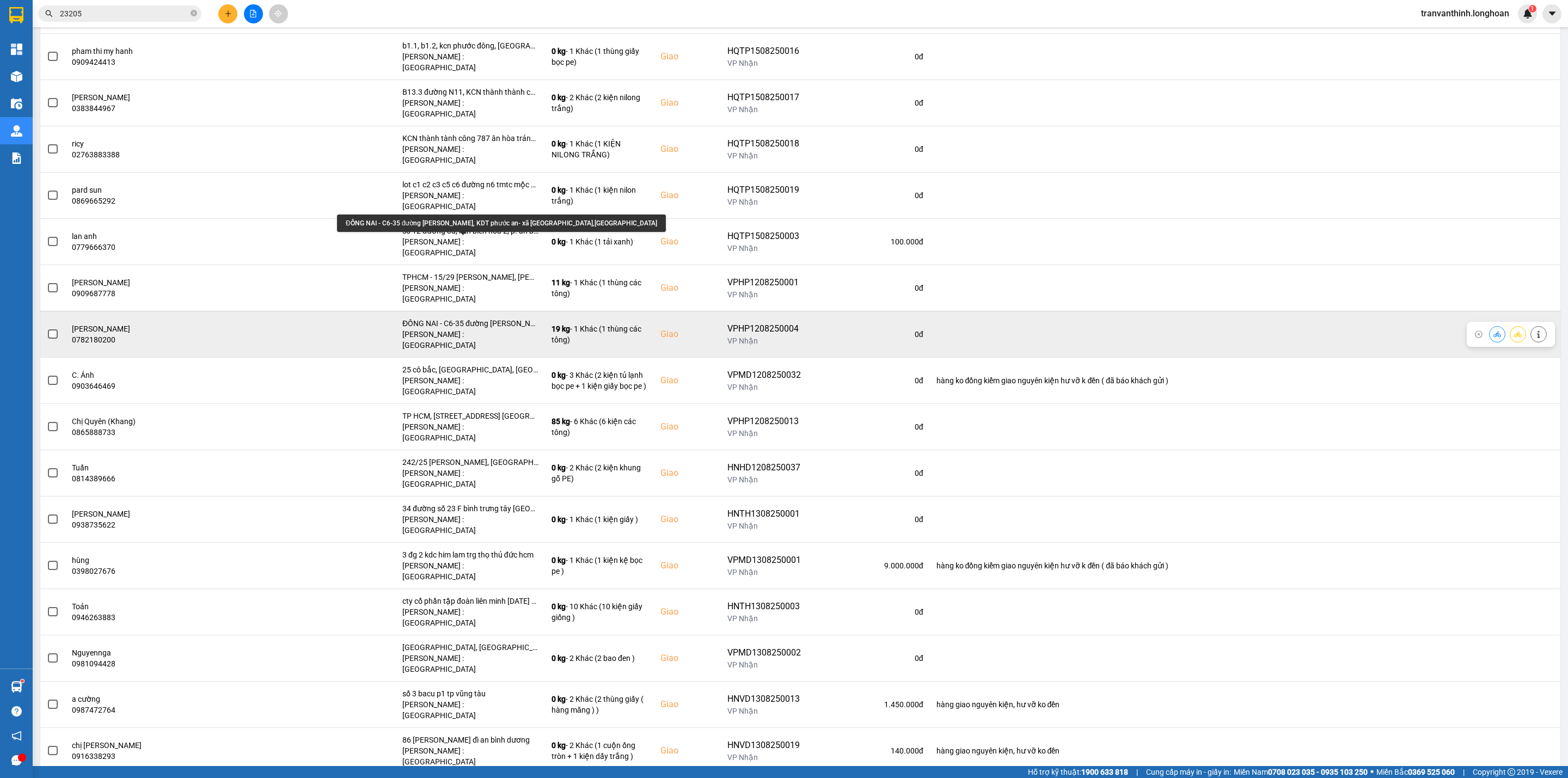
click at [503, 318] on div "ĐỒNG NAI - C6-35 đường [PERSON_NAME], KDT phước an- xã [GEOGRAPHIC_DATA],[GEOGR…" at bounding box center [470, 323] width 136 height 11
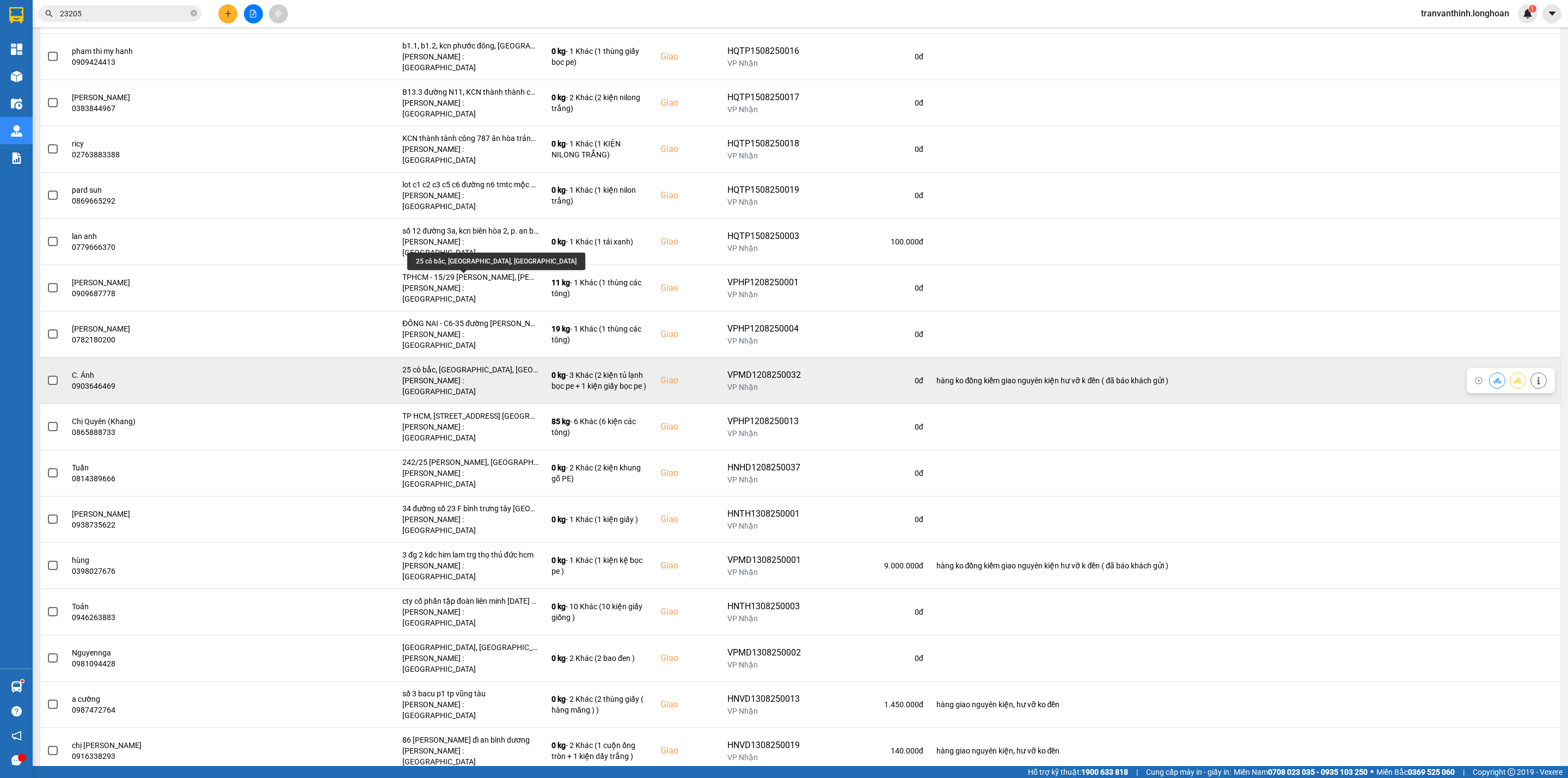
click at [487, 364] on div "25 cô bắc, [GEOGRAPHIC_DATA], [GEOGRAPHIC_DATA]" at bounding box center [470, 369] width 136 height 11
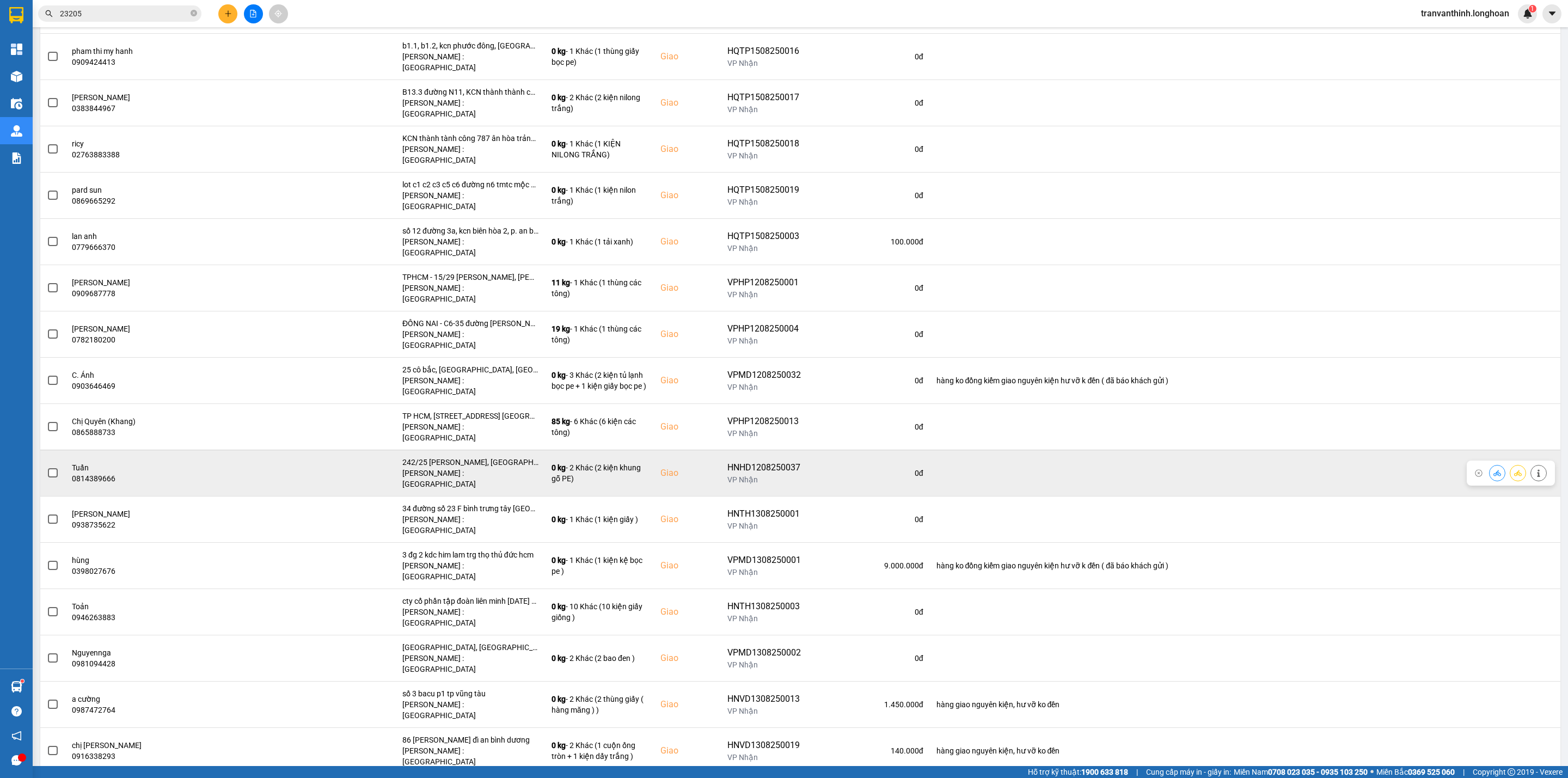
click at [504, 457] on div "242/25 [PERSON_NAME], [GEOGRAPHIC_DATA], [GEOGRAPHIC_DATA]" at bounding box center [470, 462] width 136 height 11
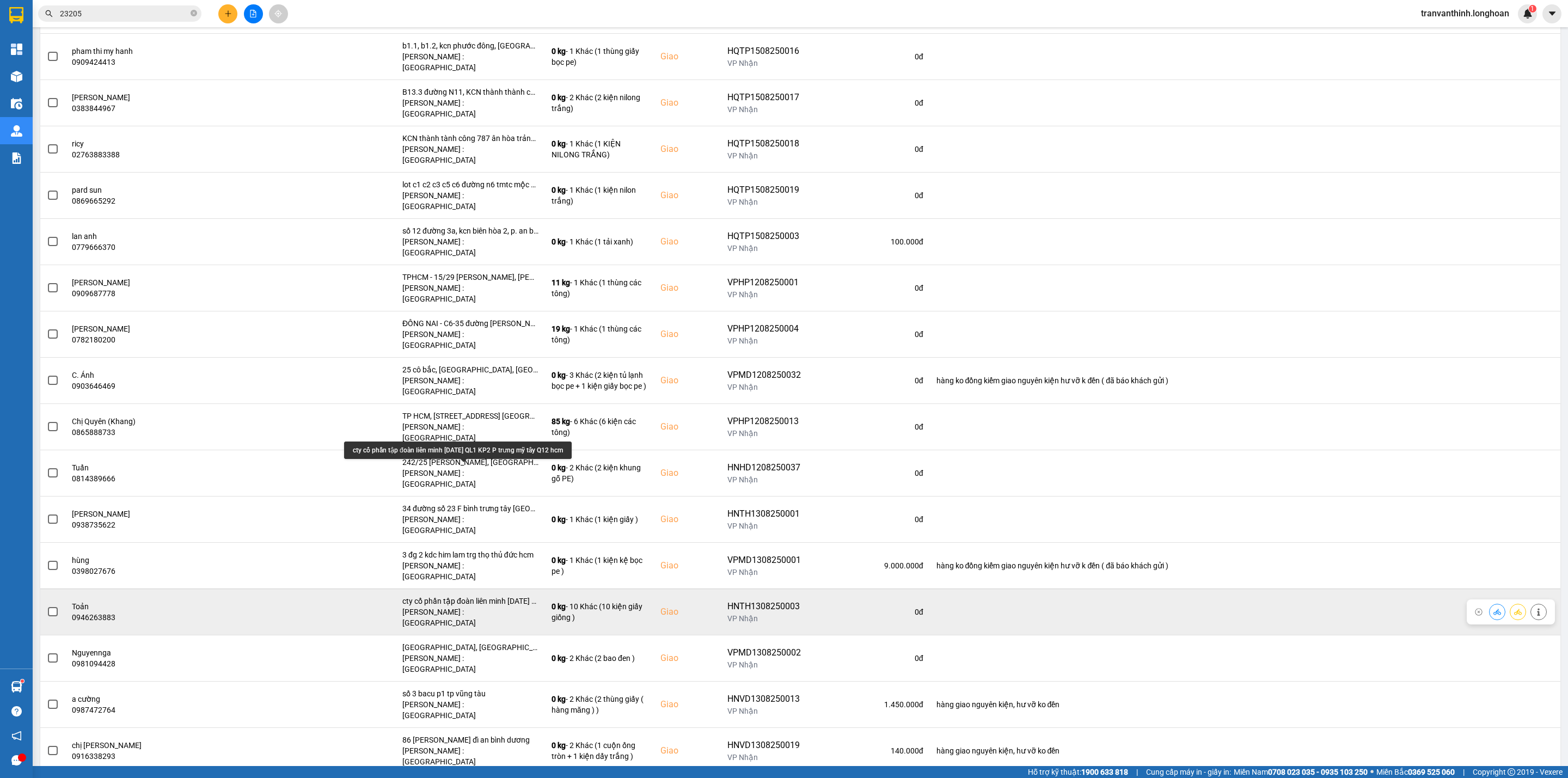
click at [502, 595] on div "cty cổ phần tập đoàn liên minh [DATE] QL1 KP2 P trưng mỹ tây Q12 hcm" at bounding box center [470, 600] width 136 height 11
click at [501, 595] on div "cty cổ phần tập đoàn liên minh [DATE] QL1 KP2 P trưng mỹ tây Q12 hcm" at bounding box center [470, 600] width 136 height 11
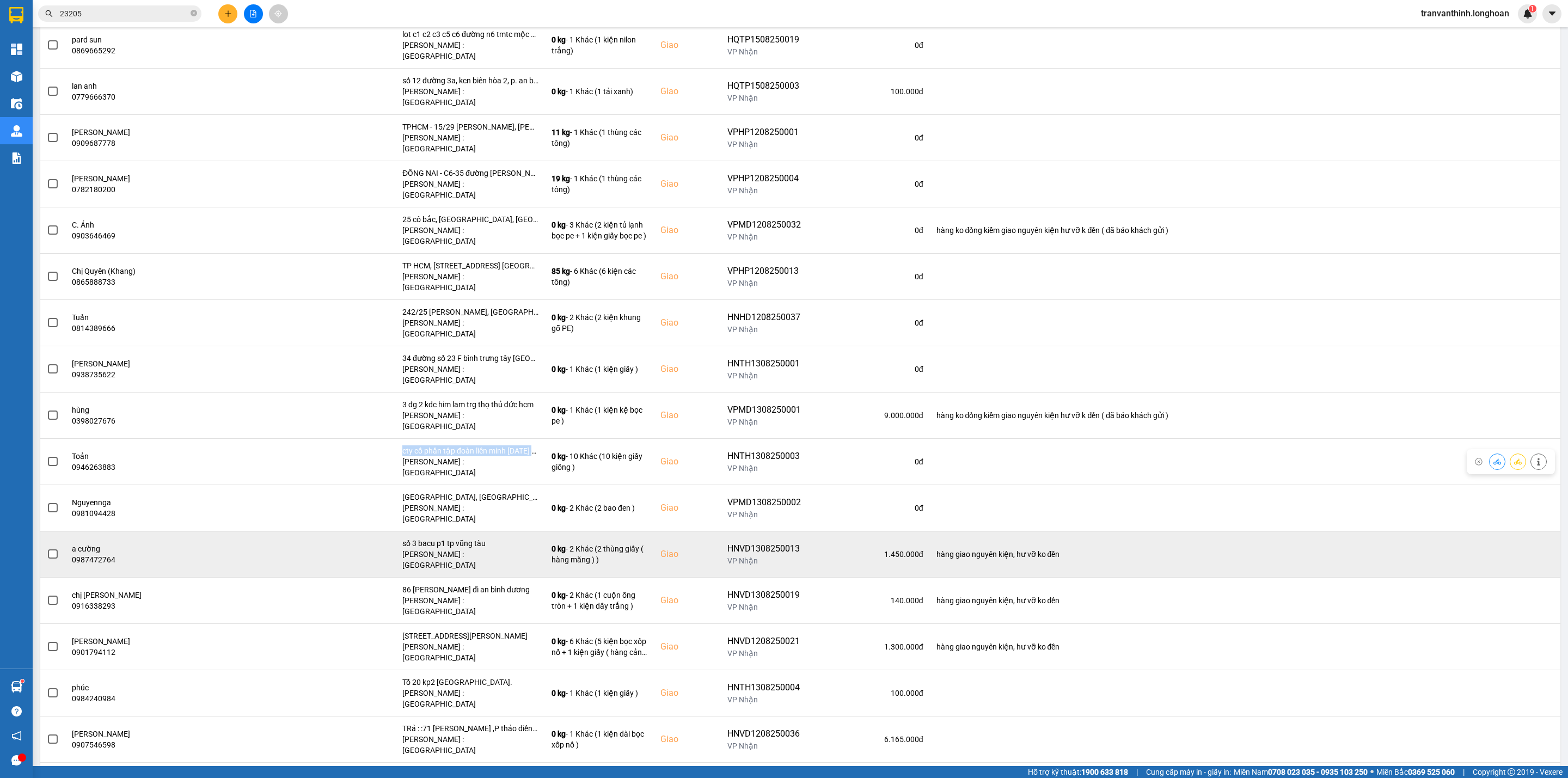
scroll to position [489, 0]
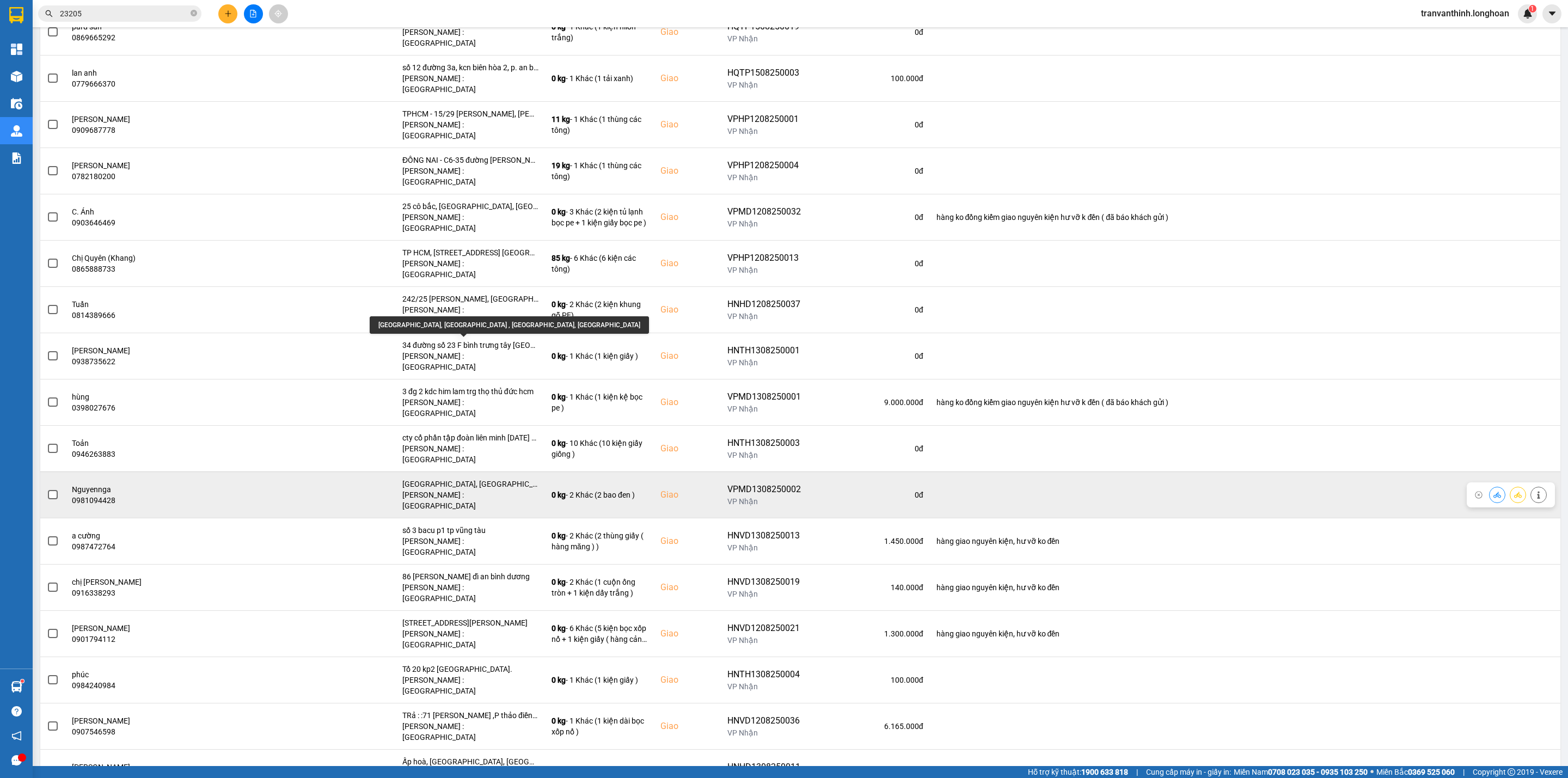
click at [492, 478] on div "[GEOGRAPHIC_DATA], [GEOGRAPHIC_DATA] , [GEOGRAPHIC_DATA], [GEOGRAPHIC_DATA]" at bounding box center [470, 483] width 136 height 11
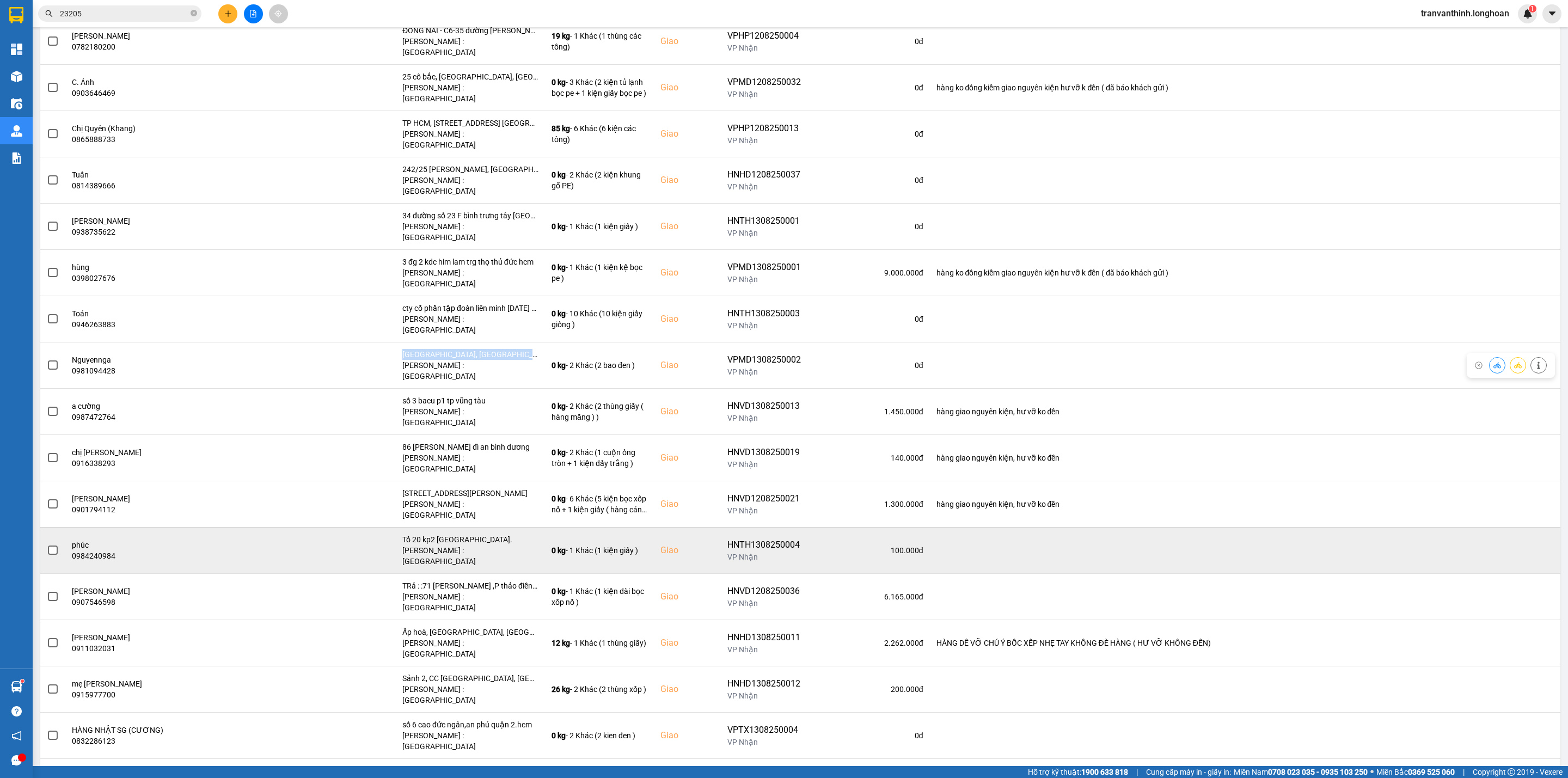
scroll to position [653, 0]
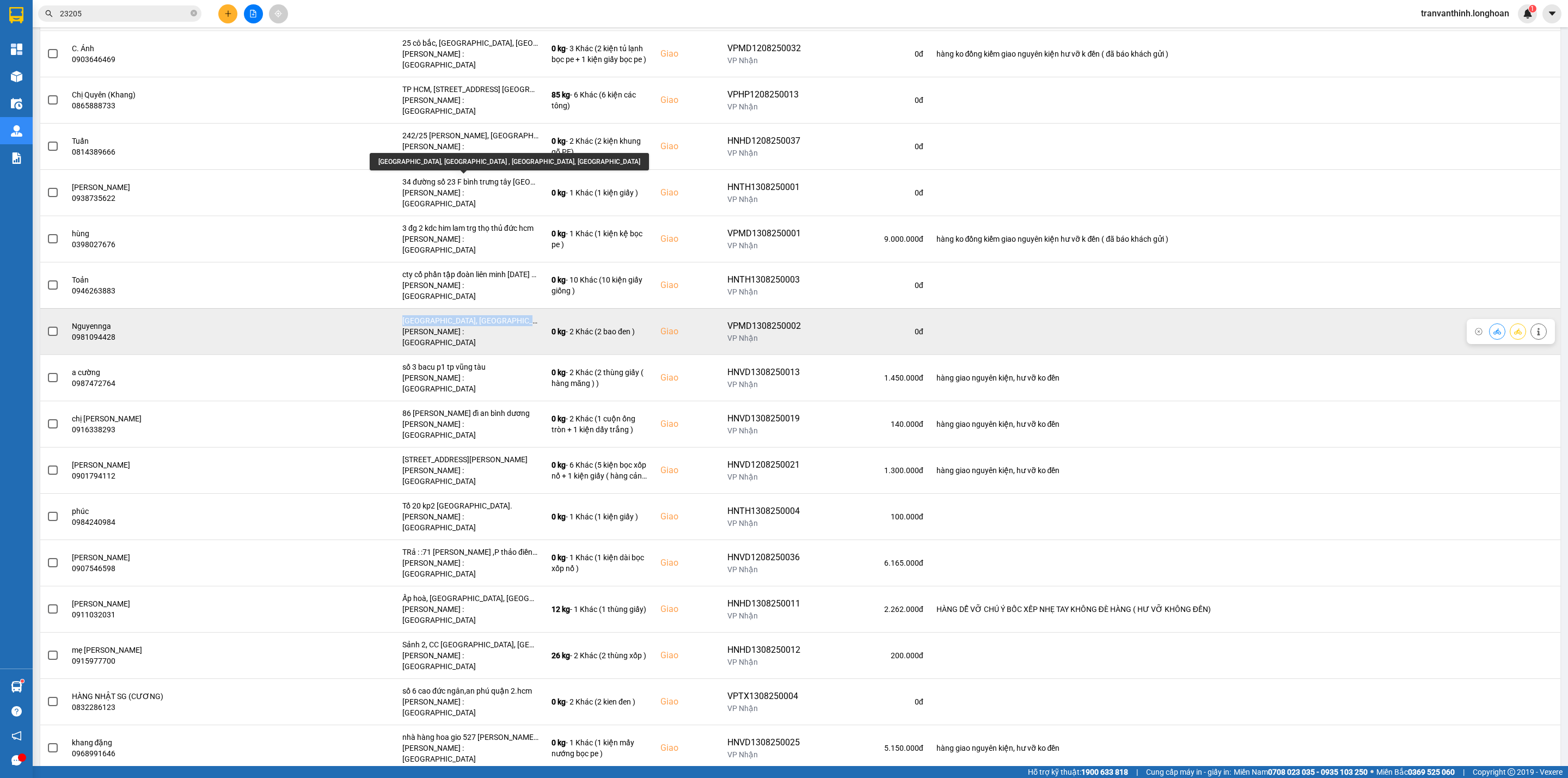
click at [499, 315] on div "[GEOGRAPHIC_DATA], [GEOGRAPHIC_DATA] , [GEOGRAPHIC_DATA], [GEOGRAPHIC_DATA]" at bounding box center [470, 320] width 136 height 11
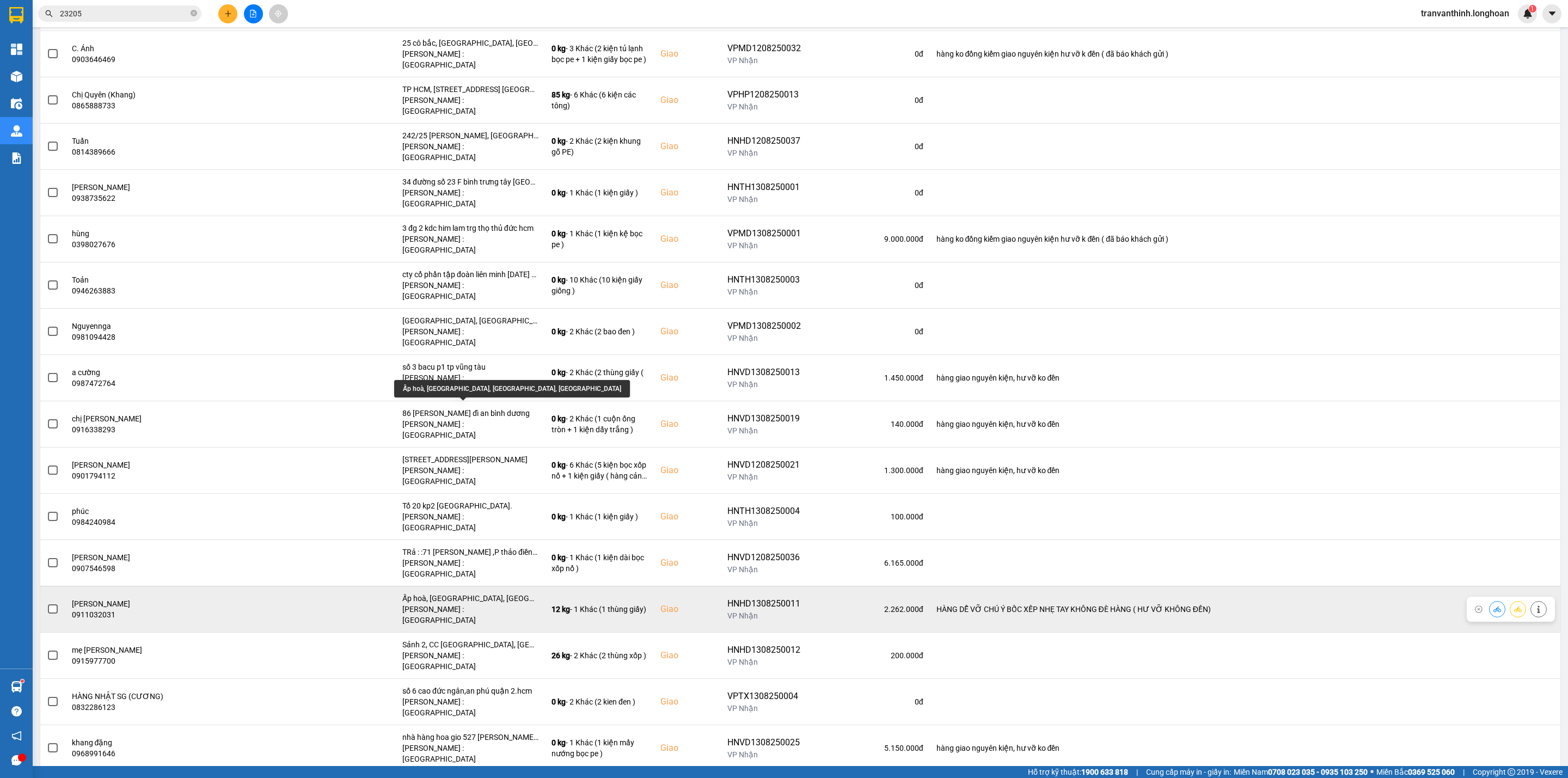
click at [507, 593] on div "Ấp hoà, [GEOGRAPHIC_DATA], [GEOGRAPHIC_DATA], [GEOGRAPHIC_DATA]" at bounding box center [470, 598] width 136 height 11
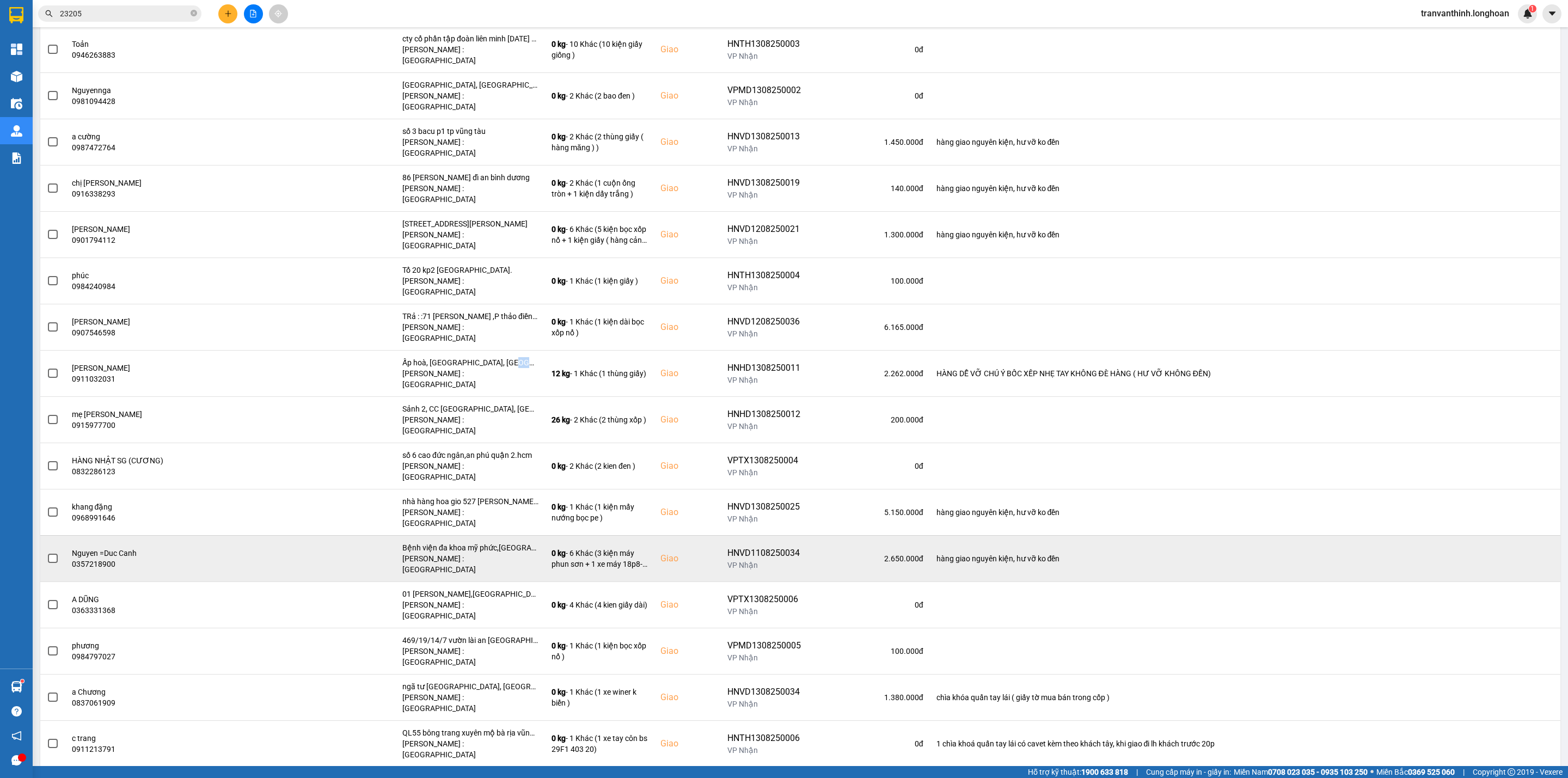
scroll to position [898, 0]
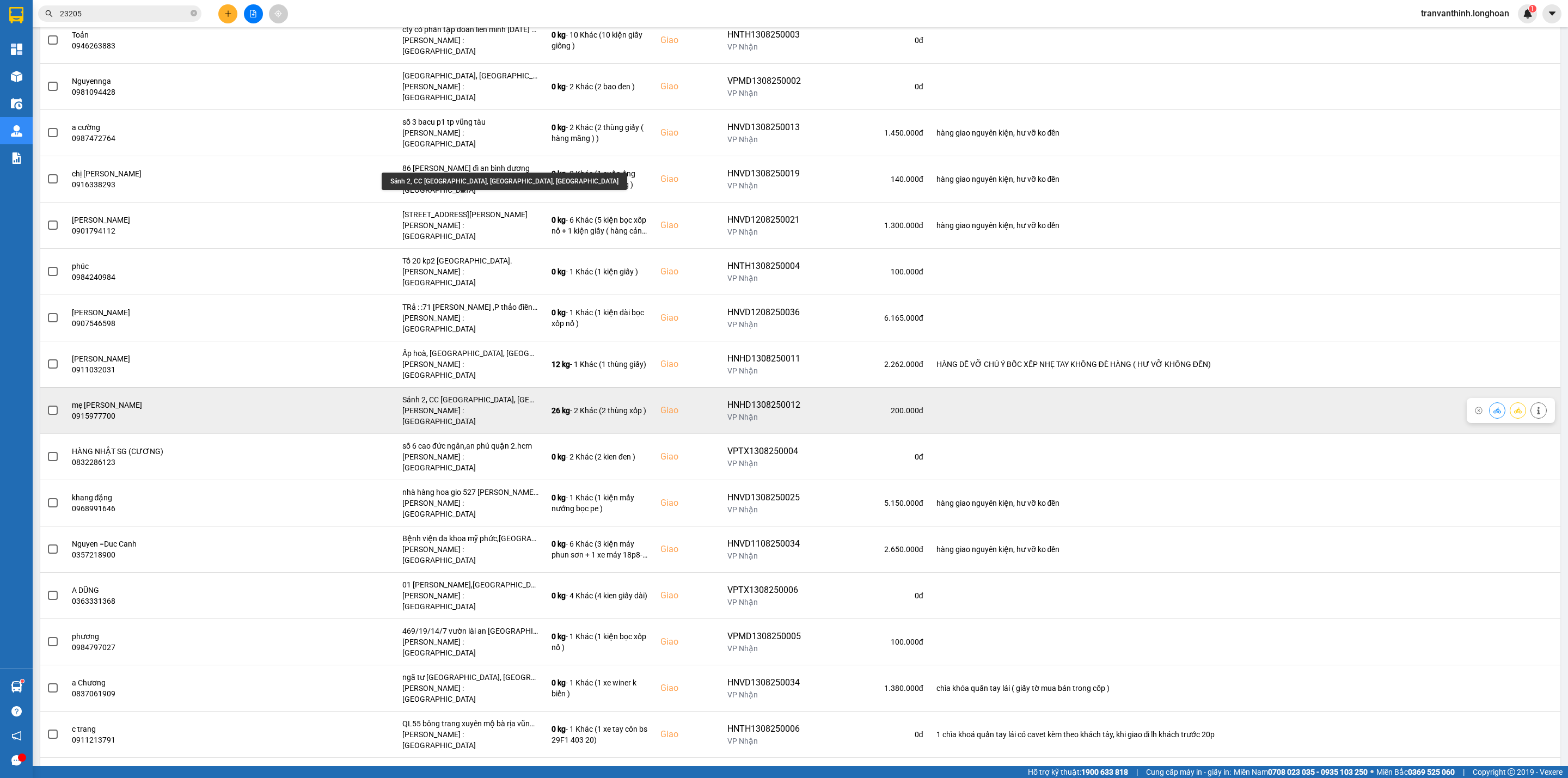
click at [498, 394] on div "Sảnh 2, CC [GEOGRAPHIC_DATA], [GEOGRAPHIC_DATA], [GEOGRAPHIC_DATA]" at bounding box center [470, 399] width 136 height 11
click at [504, 394] on div "Sảnh 2, CC [GEOGRAPHIC_DATA], [GEOGRAPHIC_DATA], [GEOGRAPHIC_DATA]" at bounding box center [470, 399] width 136 height 11
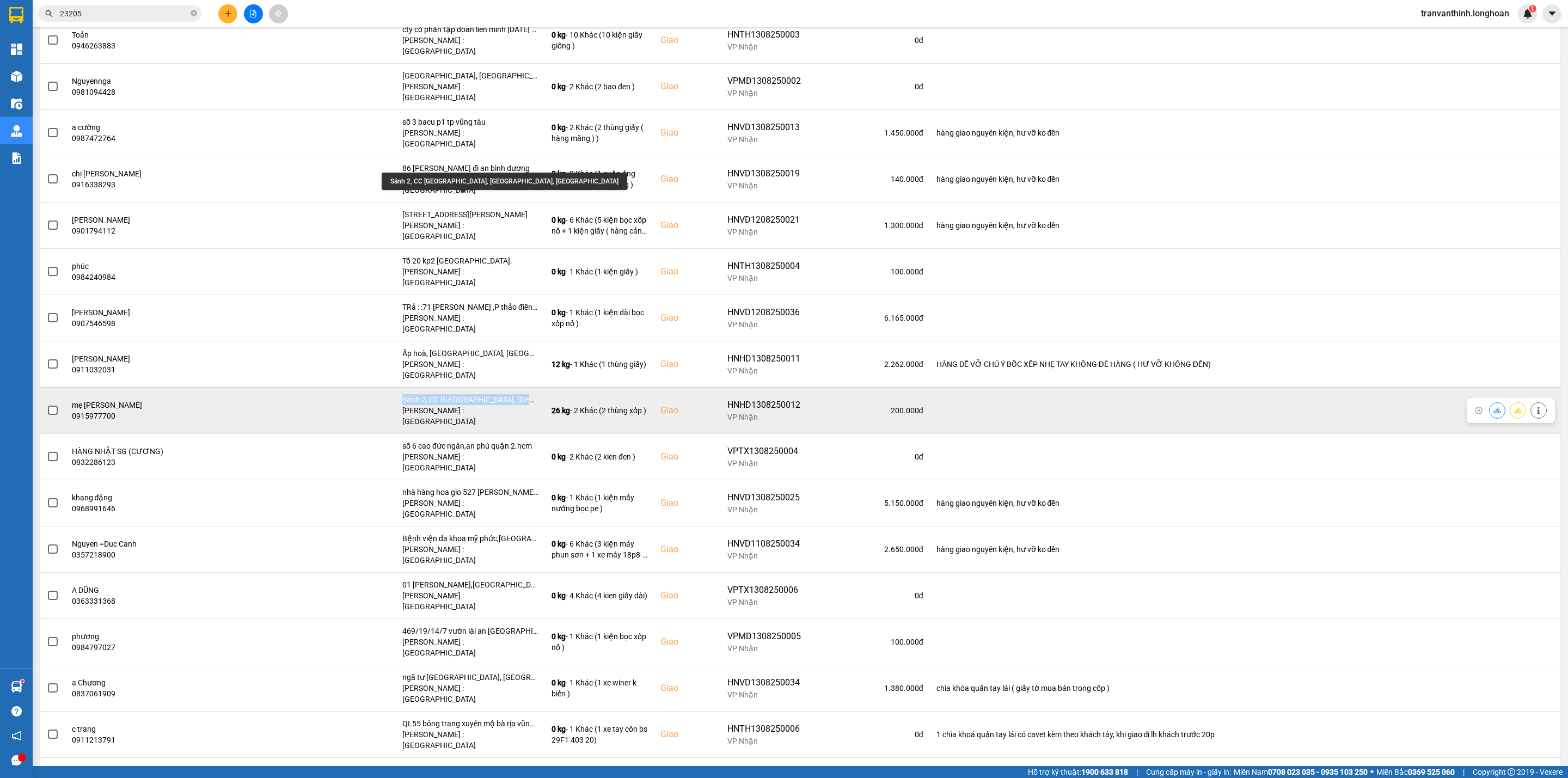
click at [504, 394] on div "Sảnh 2, CC [GEOGRAPHIC_DATA], [GEOGRAPHIC_DATA], [GEOGRAPHIC_DATA]" at bounding box center [470, 399] width 136 height 11
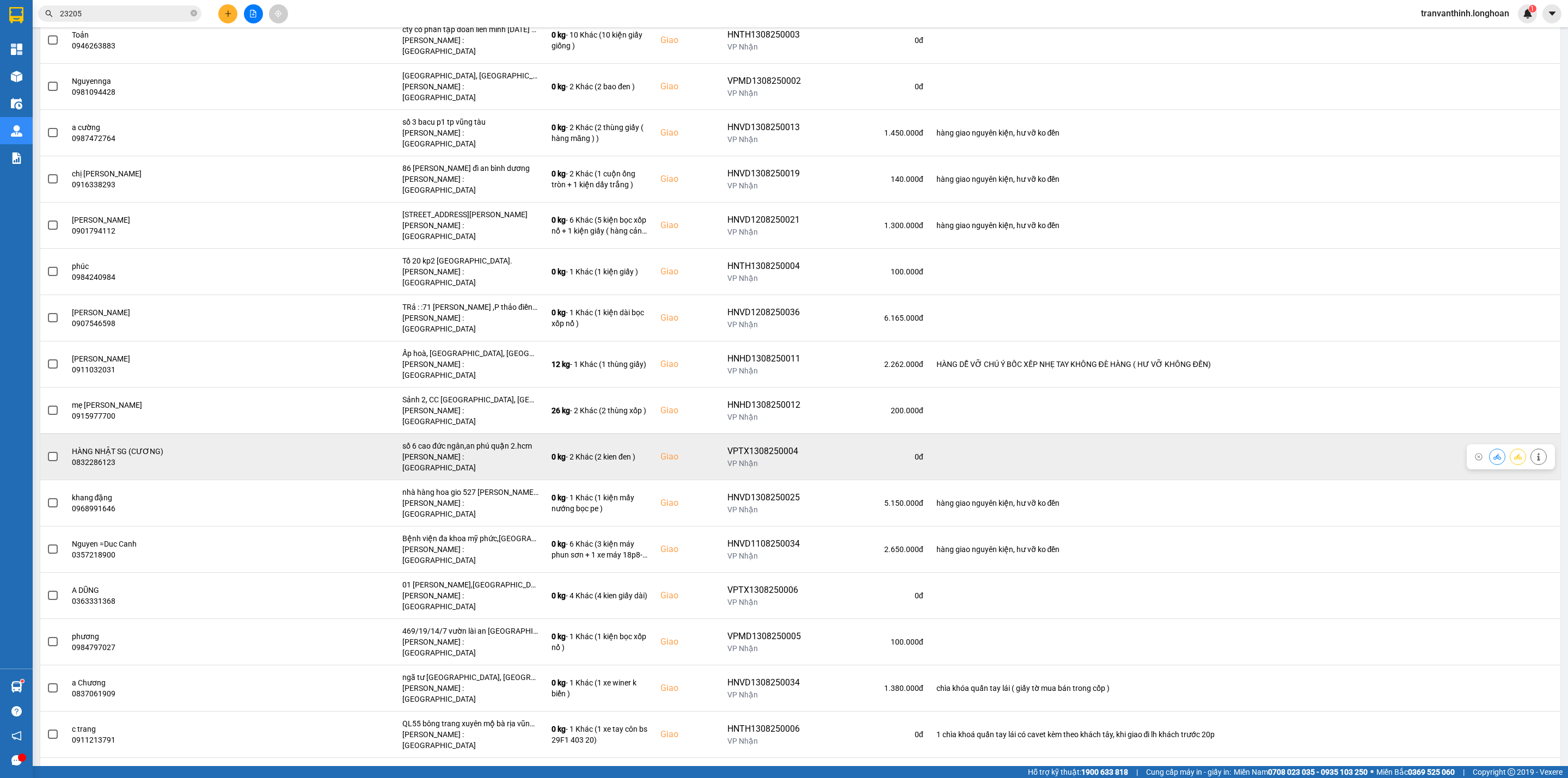
click at [510, 441] on div "số 6 cao đức ngân,an phú quận 2.hcm" at bounding box center [470, 446] width 136 height 11
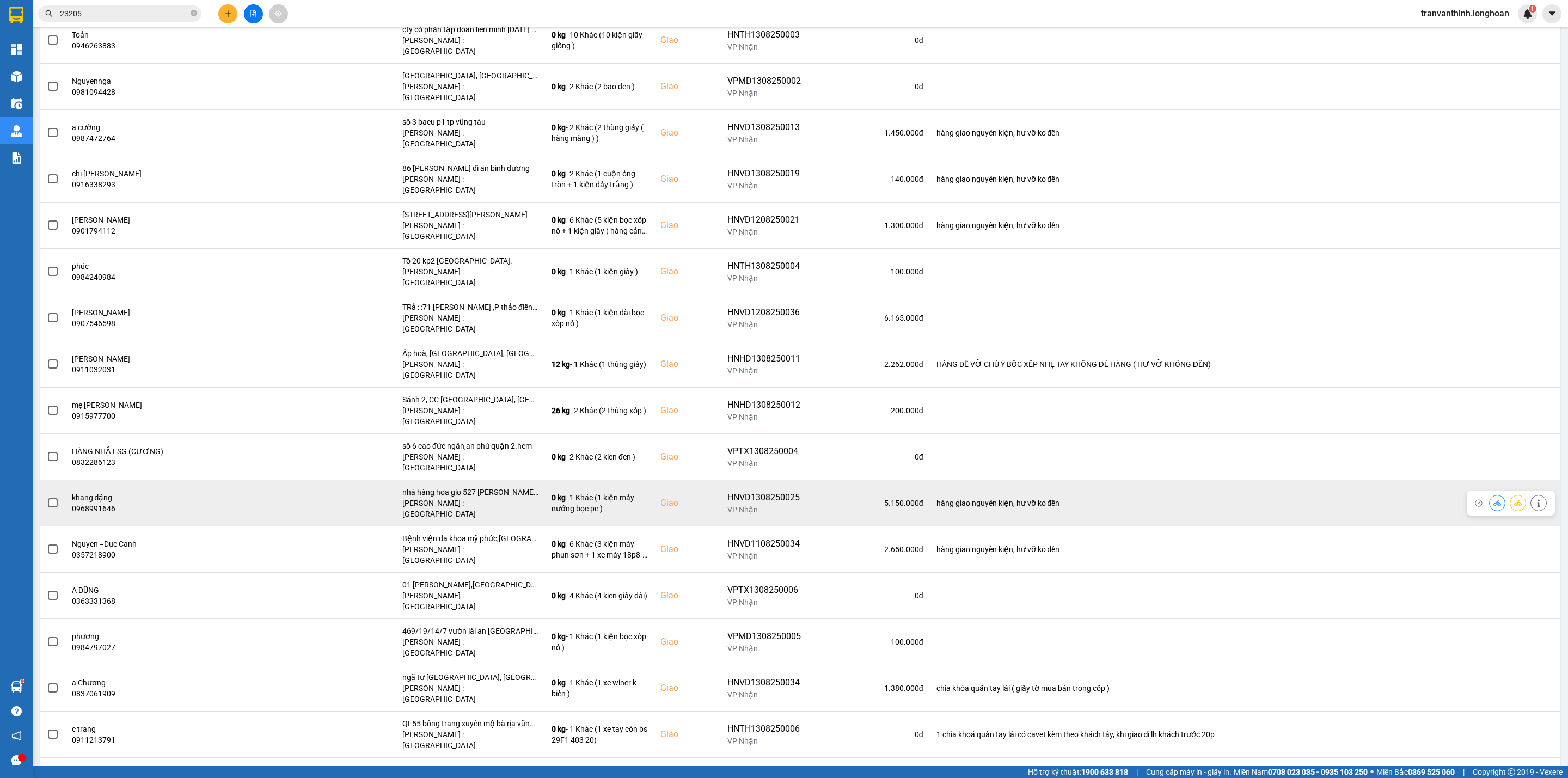
click at [498, 486] on div "nhà hàng hoa gio 527 [PERSON_NAME] 10 bà điểm hcm" at bounding box center [470, 491] width 136 height 11
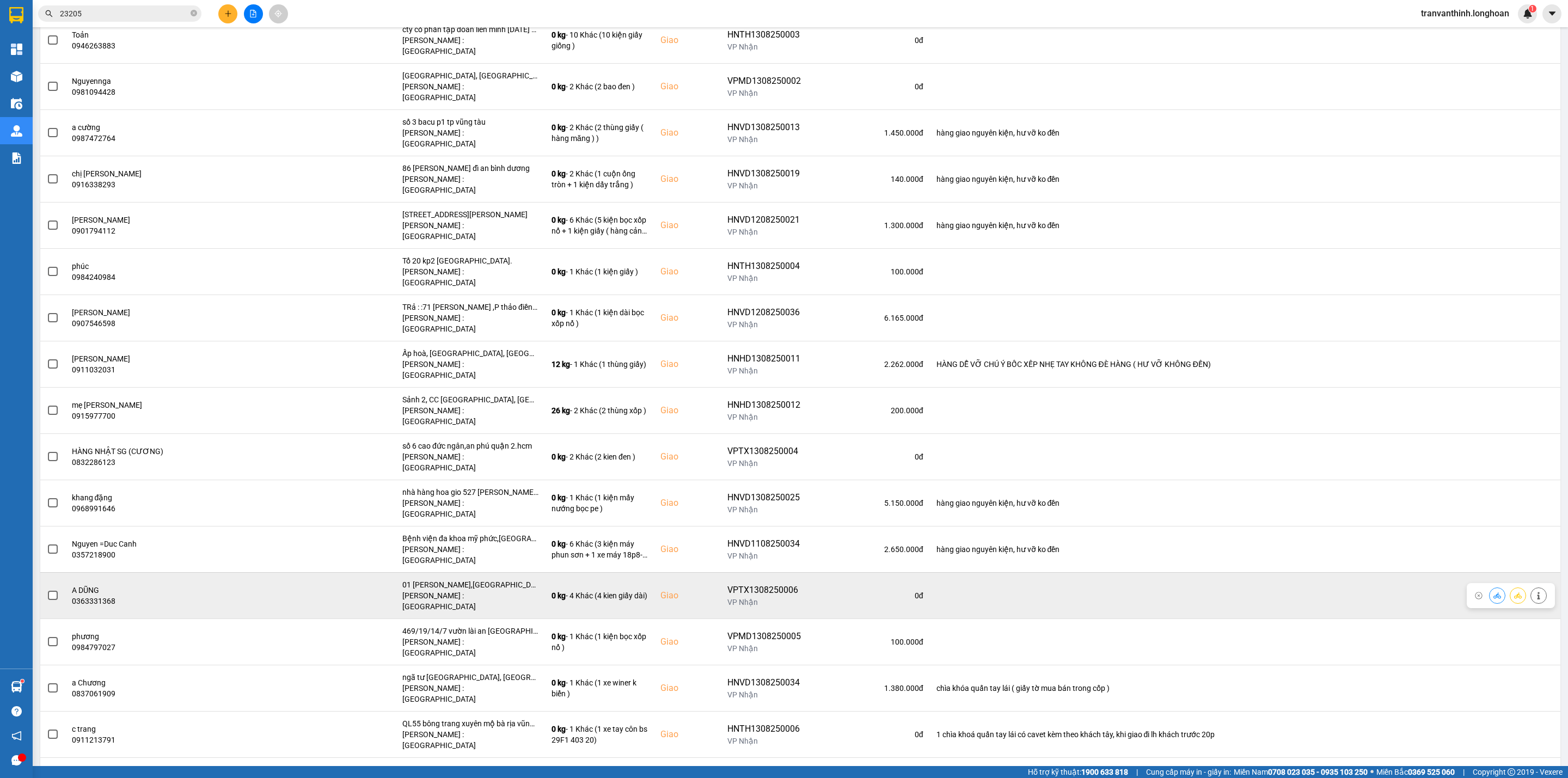
click at [490, 572] on td "01 phan lương trực,p thới sơn,đồng tháp cũ là mỹ thọ tiền giang giang Hồ Chí Mi…" at bounding box center [470, 594] width 149 height 46
click at [499, 579] on div "01 [PERSON_NAME],[GEOGRAPHIC_DATA],[GEOGRAPHIC_DATA] cũ là [GEOGRAPHIC_DATA] [G…" at bounding box center [470, 584] width 136 height 11
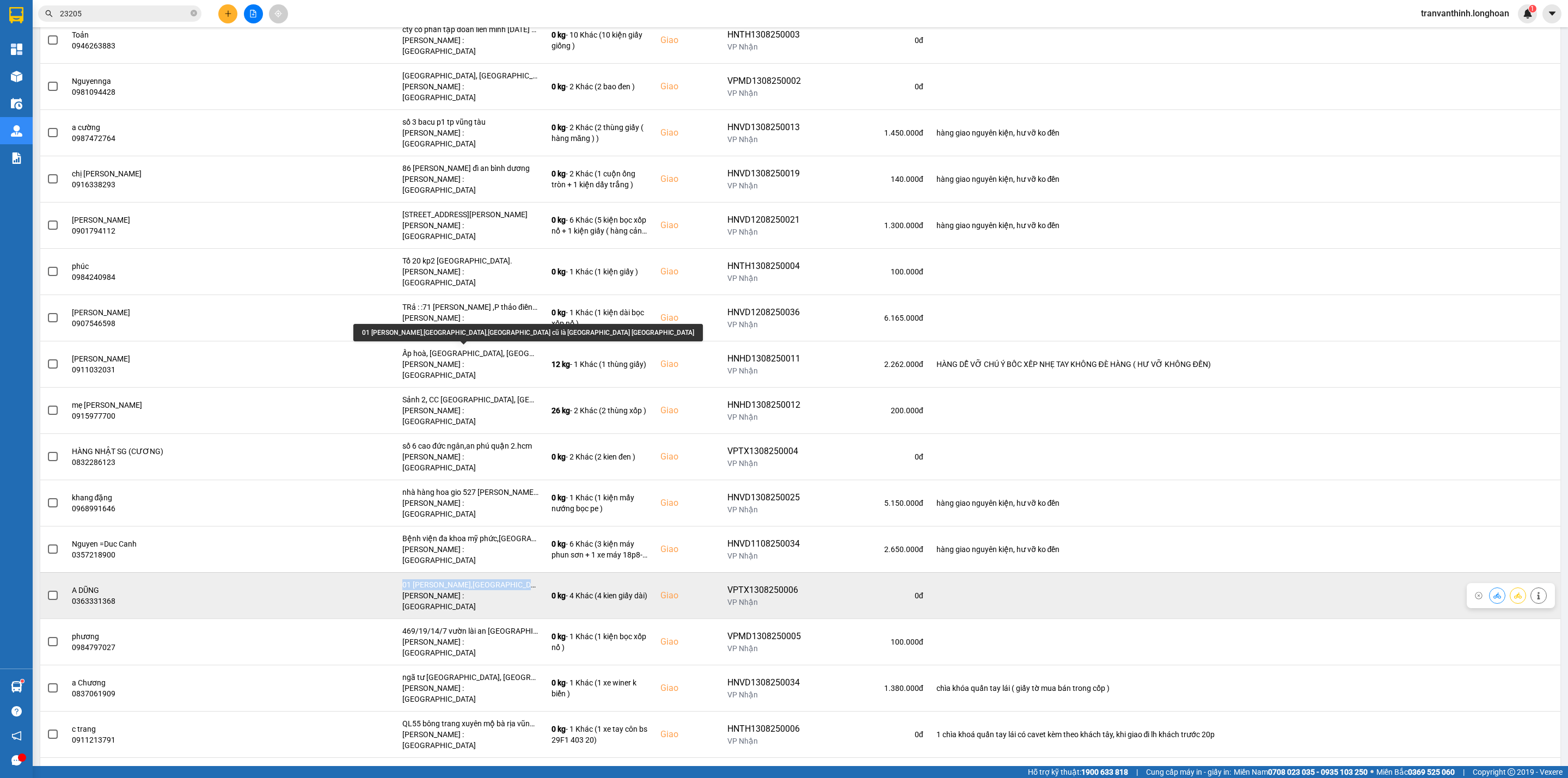
click at [499, 579] on div "01 [PERSON_NAME],[GEOGRAPHIC_DATA],[GEOGRAPHIC_DATA] cũ là [GEOGRAPHIC_DATA] [G…" at bounding box center [470, 584] width 136 height 11
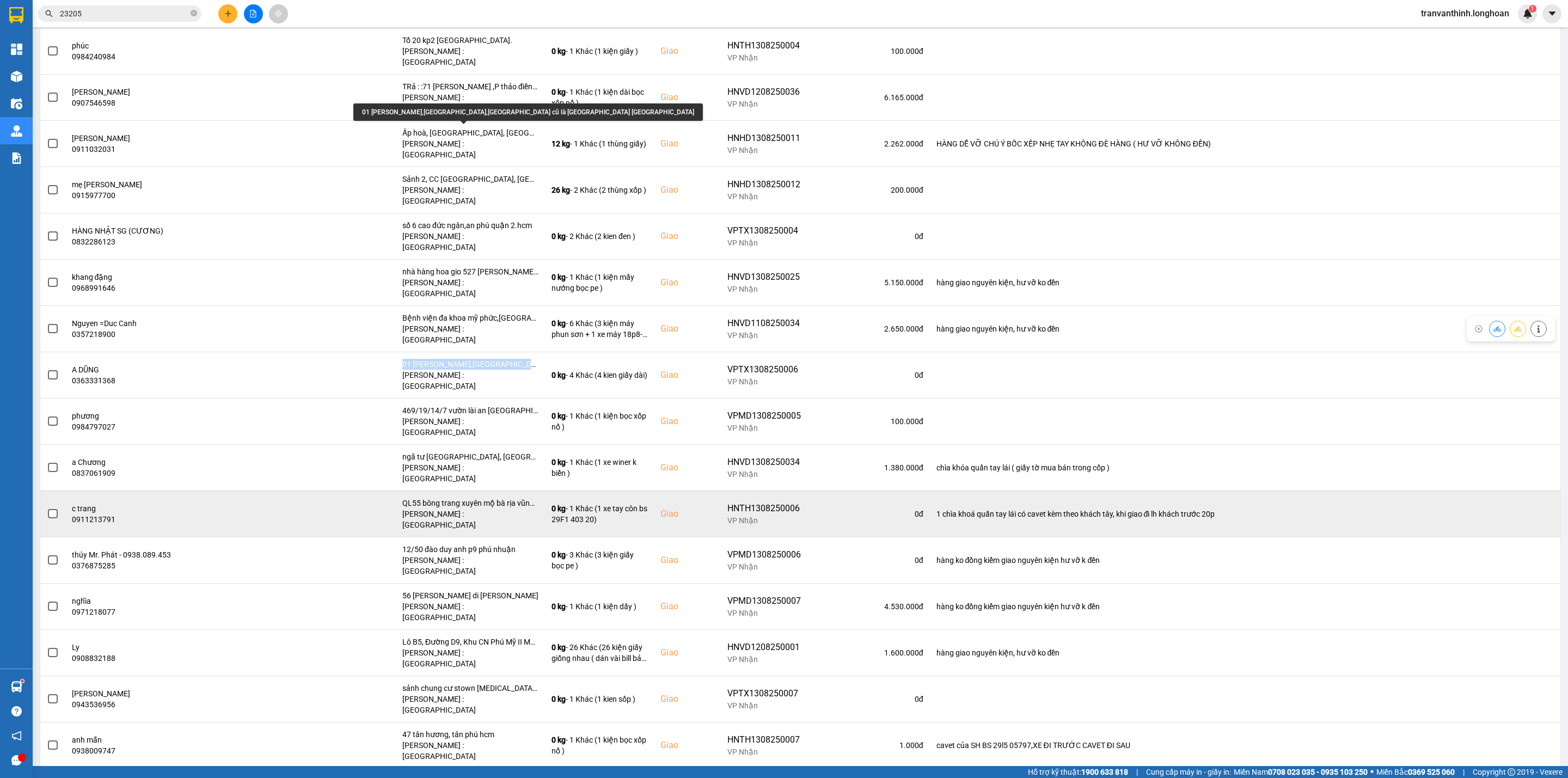
scroll to position [1143, 0]
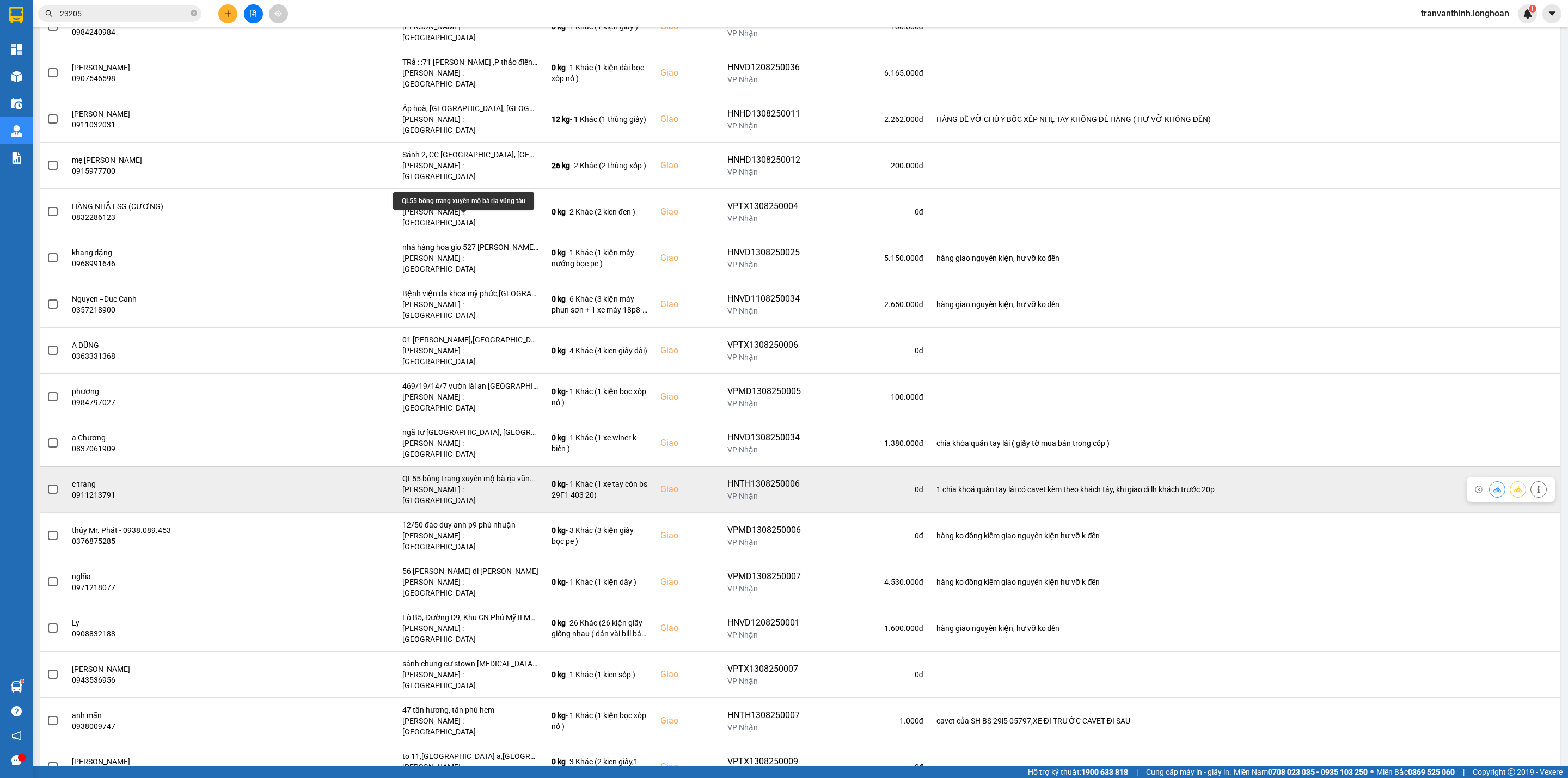
click at [494, 473] on div "QL55 bông trang xuyên mộ bà rịa vũng tàu" at bounding box center [470, 478] width 136 height 11
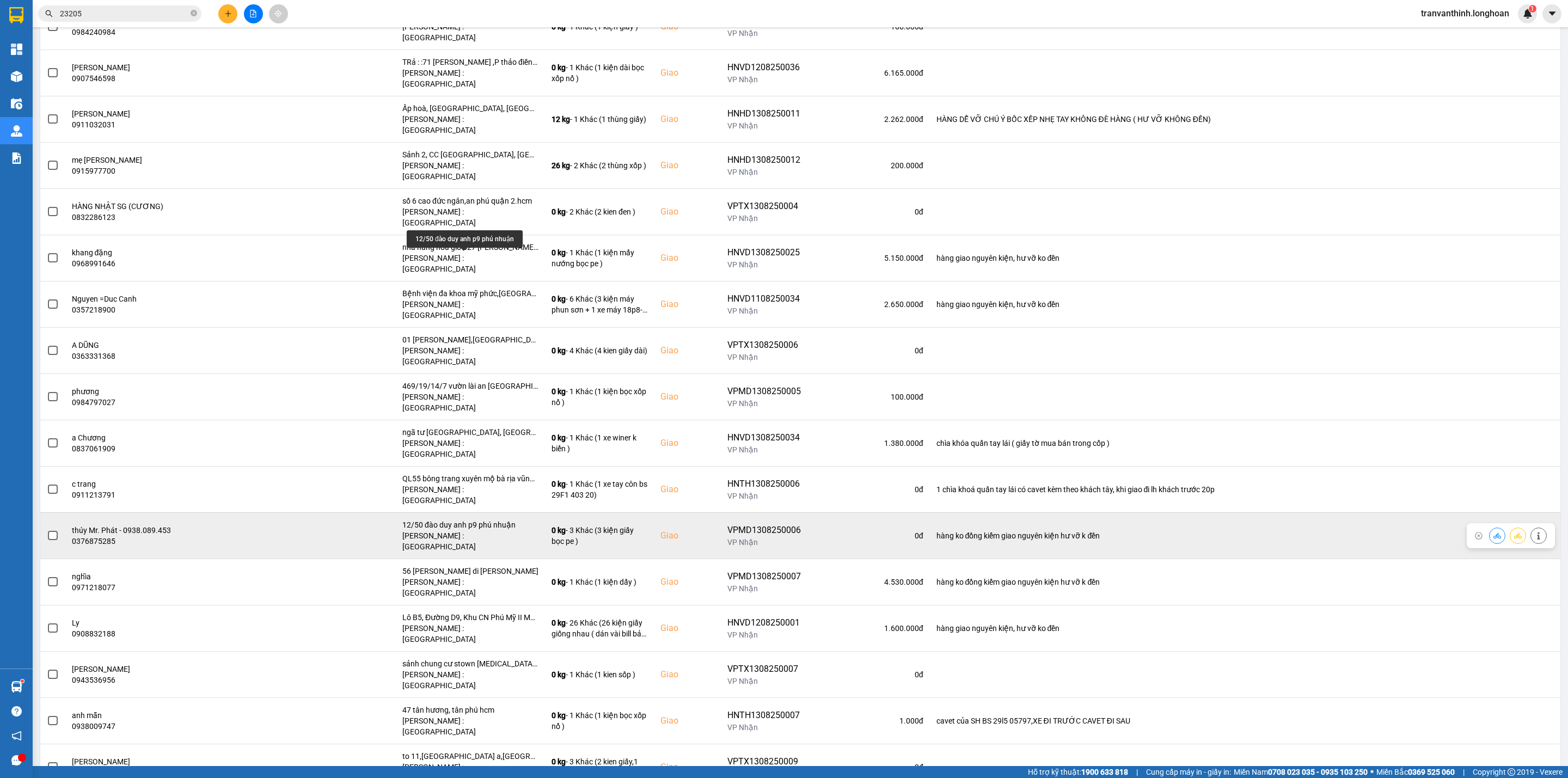
click at [485, 519] on div "12/50 đào duy anh p9 phú nhuận" at bounding box center [470, 524] width 136 height 11
click at [54, 531] on span at bounding box center [53, 536] width 10 height 10
click at [47, 529] on input "checkbox" at bounding box center [47, 529] width 0 height 0
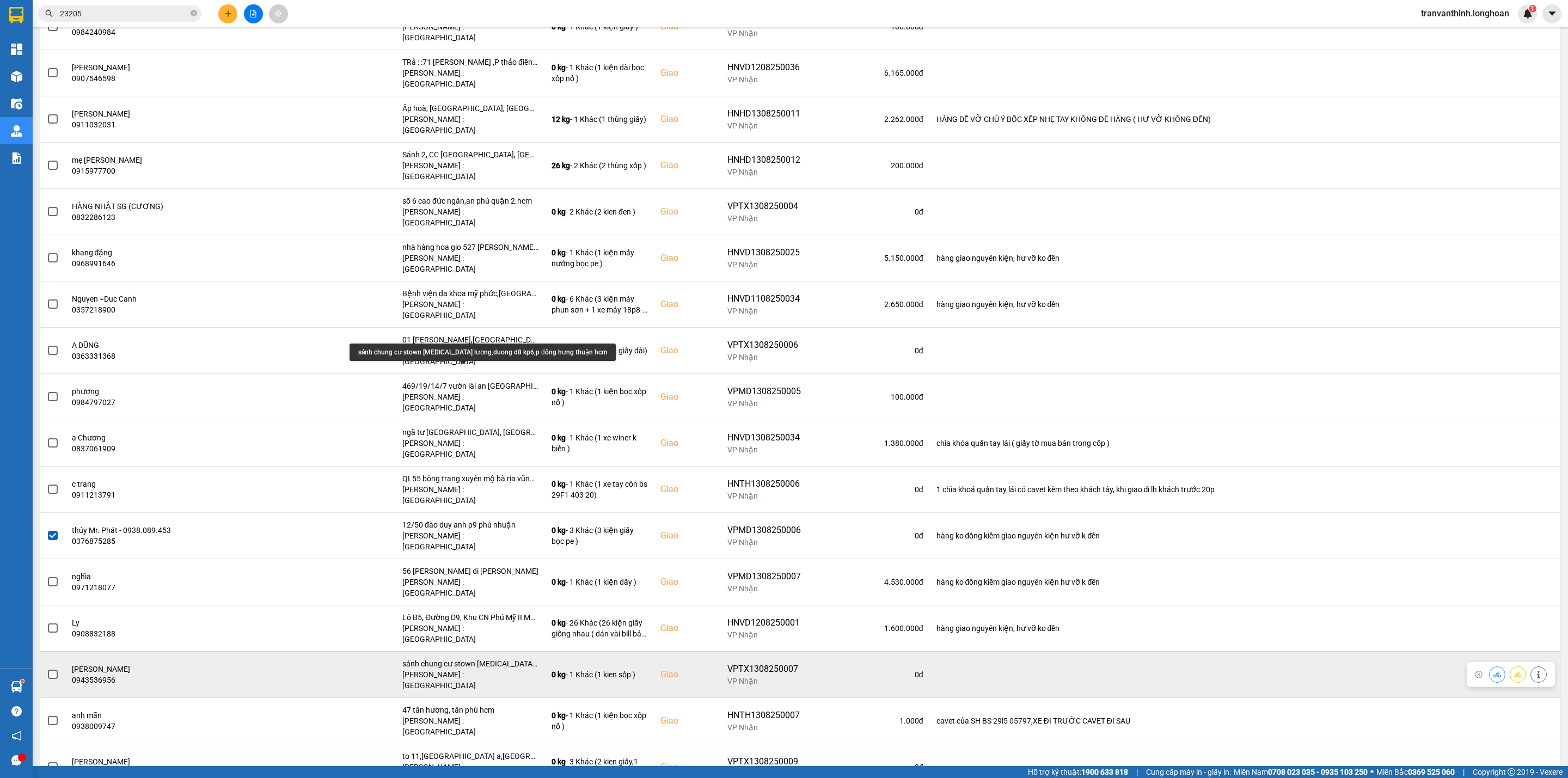
click at [504, 658] on div "sảnh chung cư stown [MEDICAL_DATA] lương,duong d8 kp6,p đông hưng thuận hcm" at bounding box center [470, 663] width 136 height 11
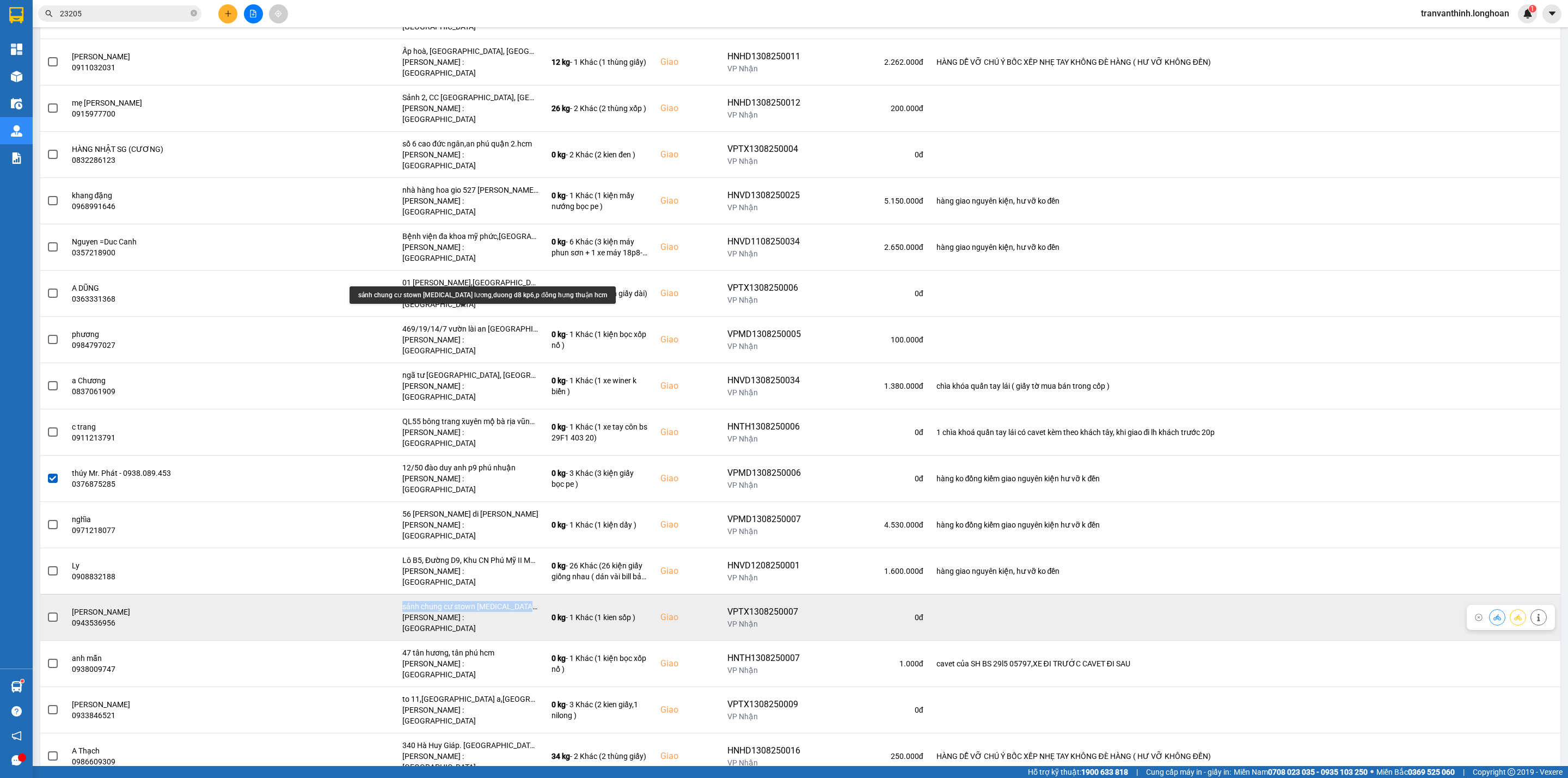
scroll to position [1224, 0]
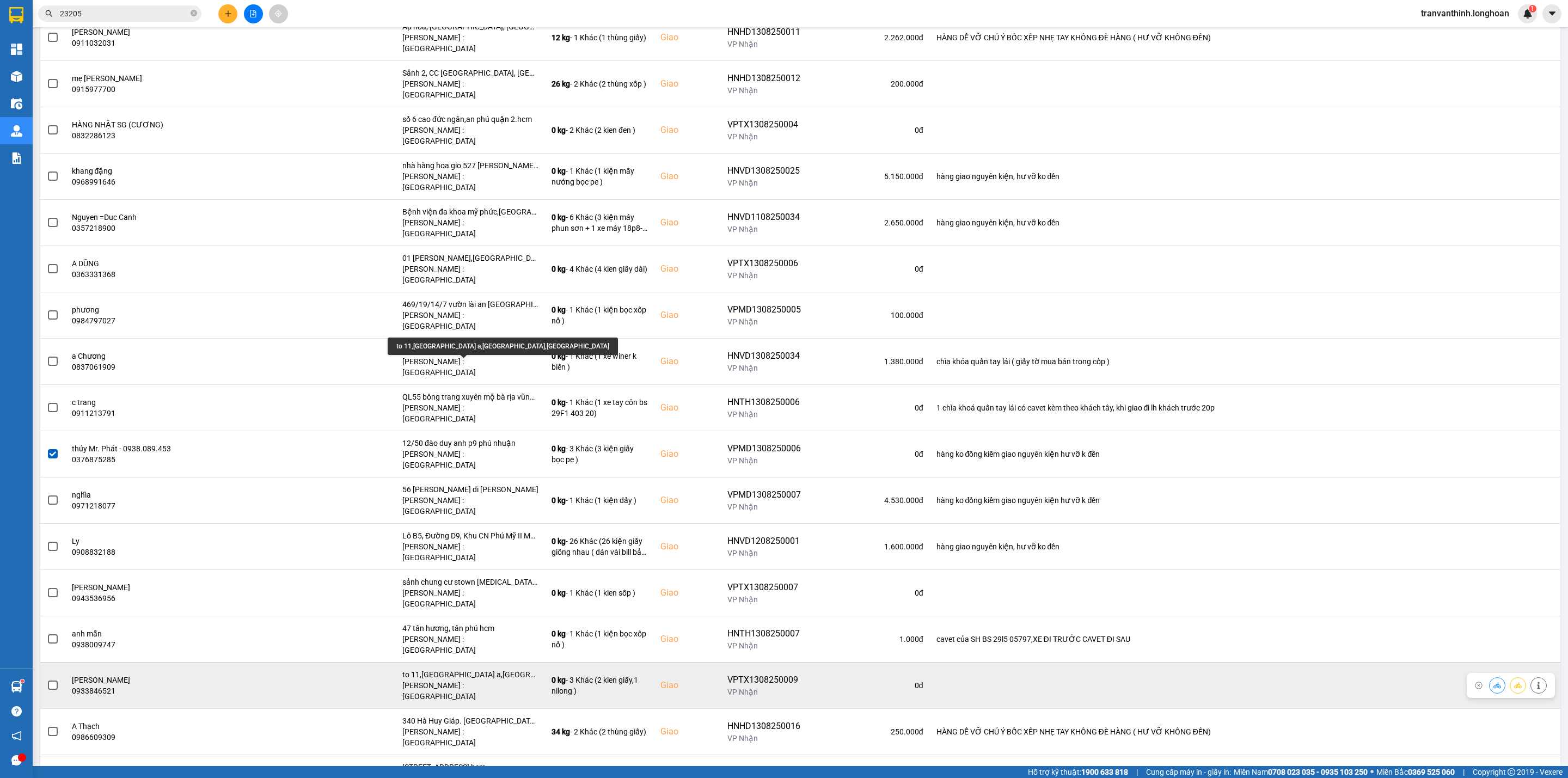
click at [489, 669] on div "to 11,[GEOGRAPHIC_DATA] a,[GEOGRAPHIC_DATA],[GEOGRAPHIC_DATA]" at bounding box center [470, 674] width 136 height 11
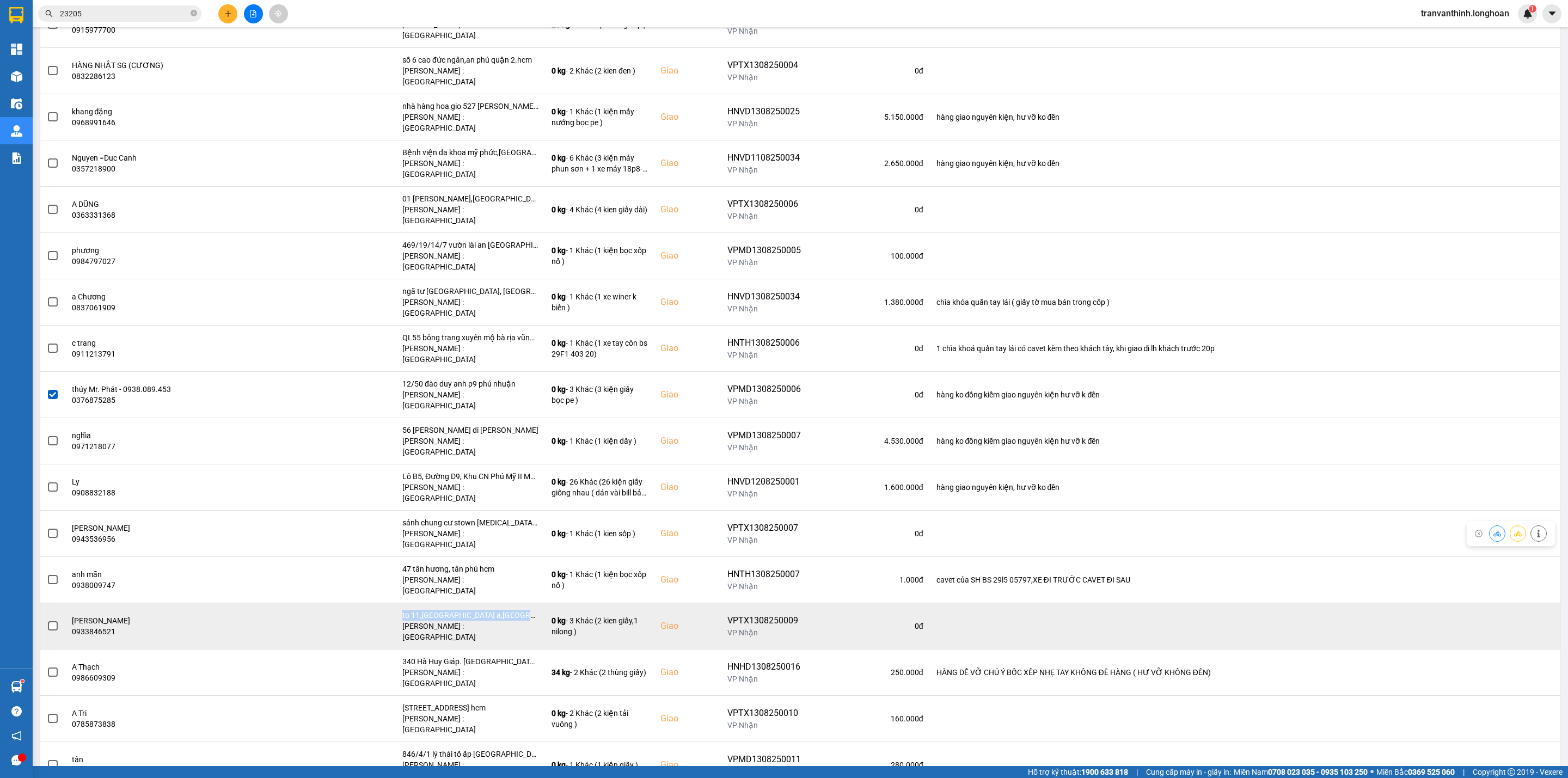
scroll to position [1306, 0]
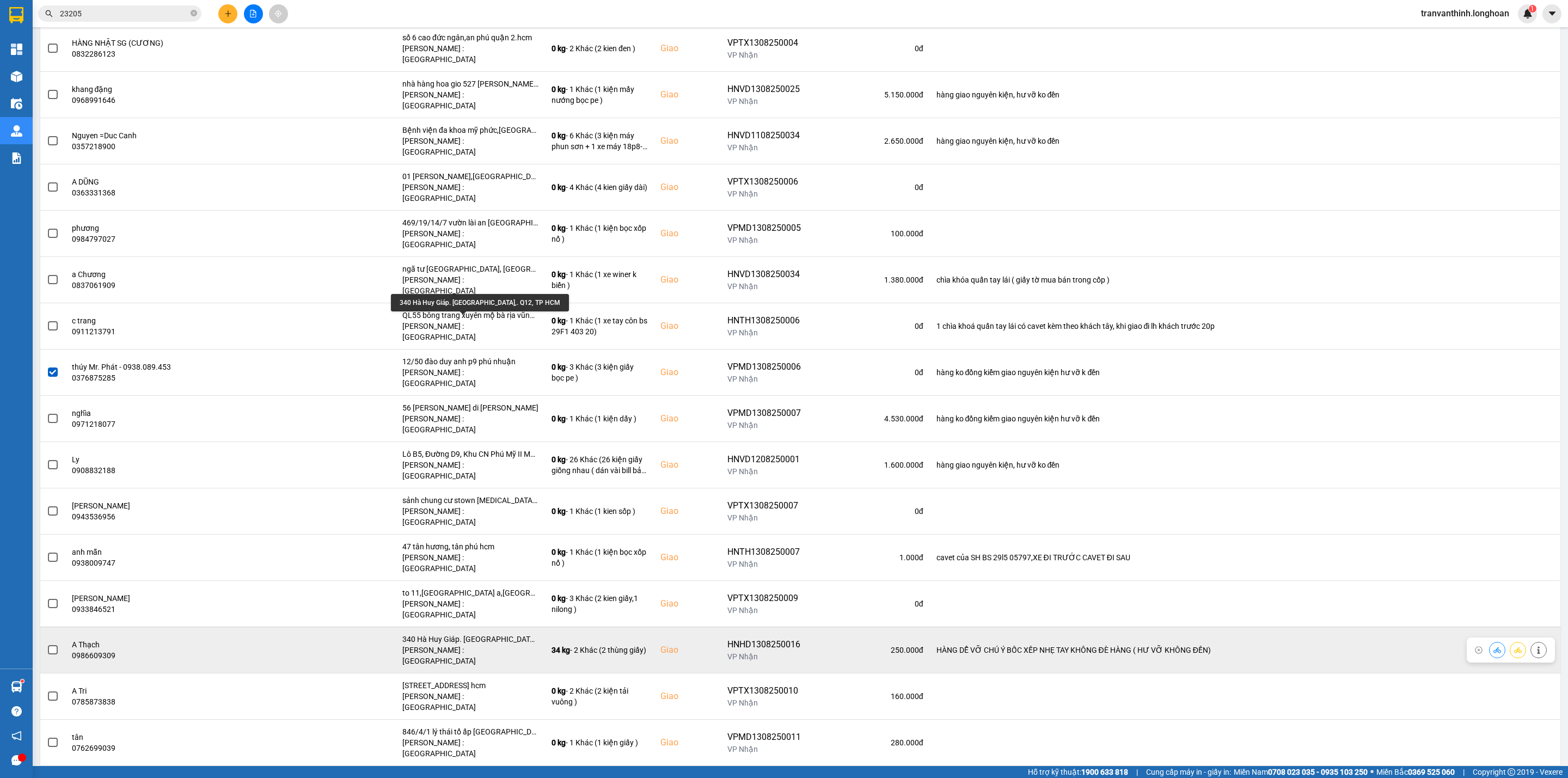
click at [490, 633] on div "340 Hà Huy Giáp. [GEOGRAPHIC_DATA],. Q12, TP HCM" at bounding box center [470, 638] width 136 height 11
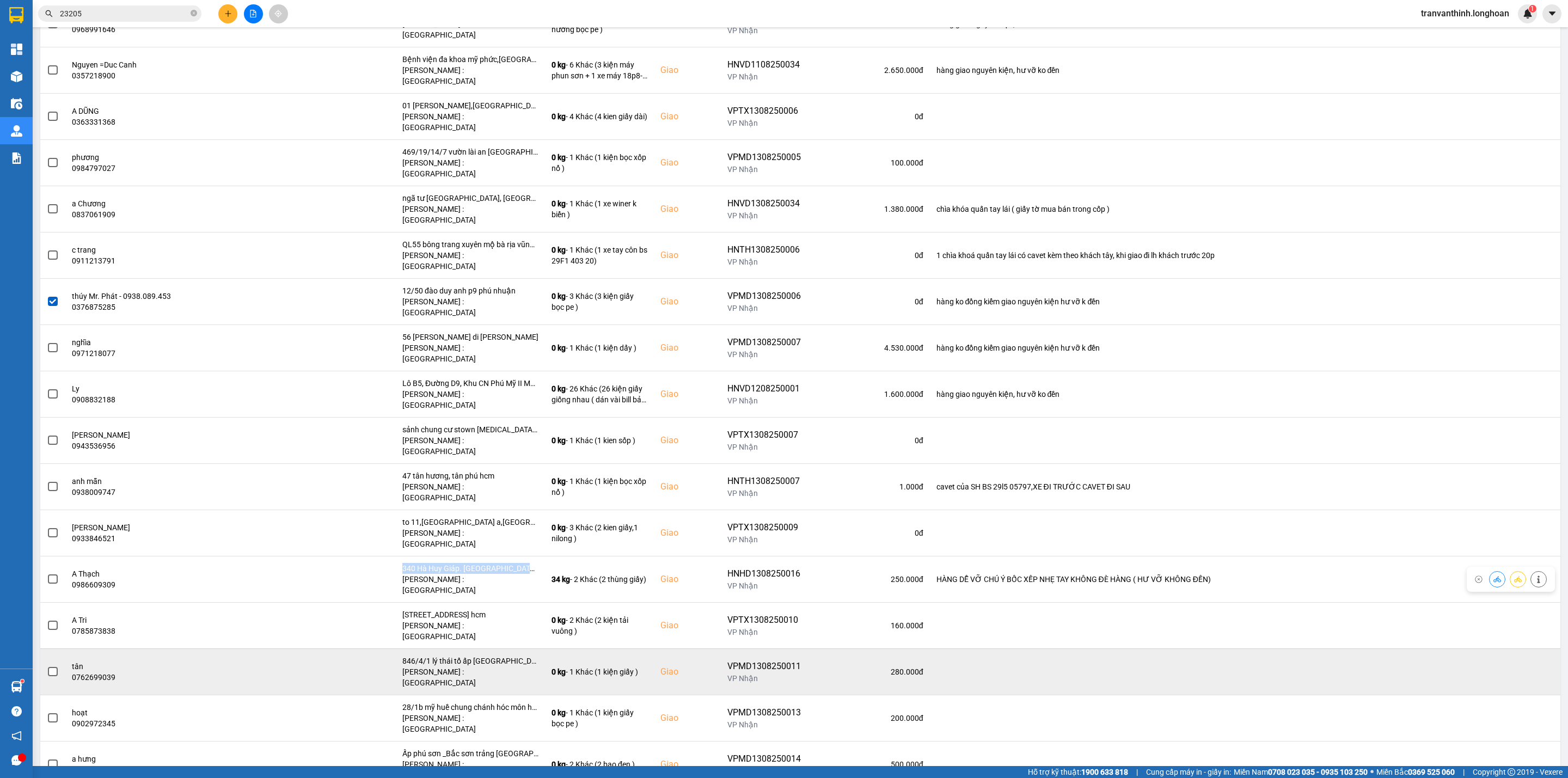
scroll to position [1469, 0]
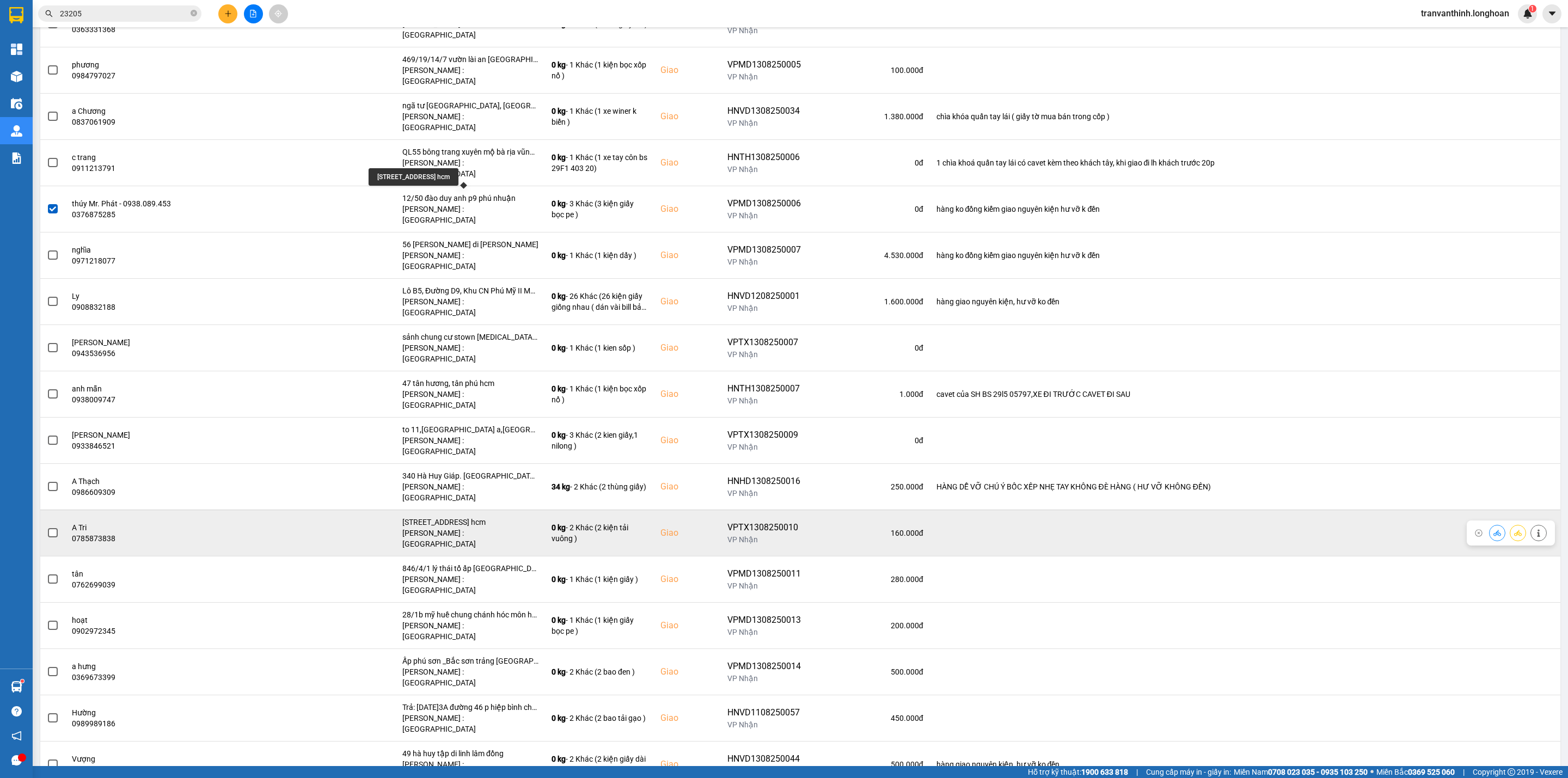
click at [493, 516] on div "[STREET_ADDRESS] hcm" at bounding box center [470, 521] width 136 height 11
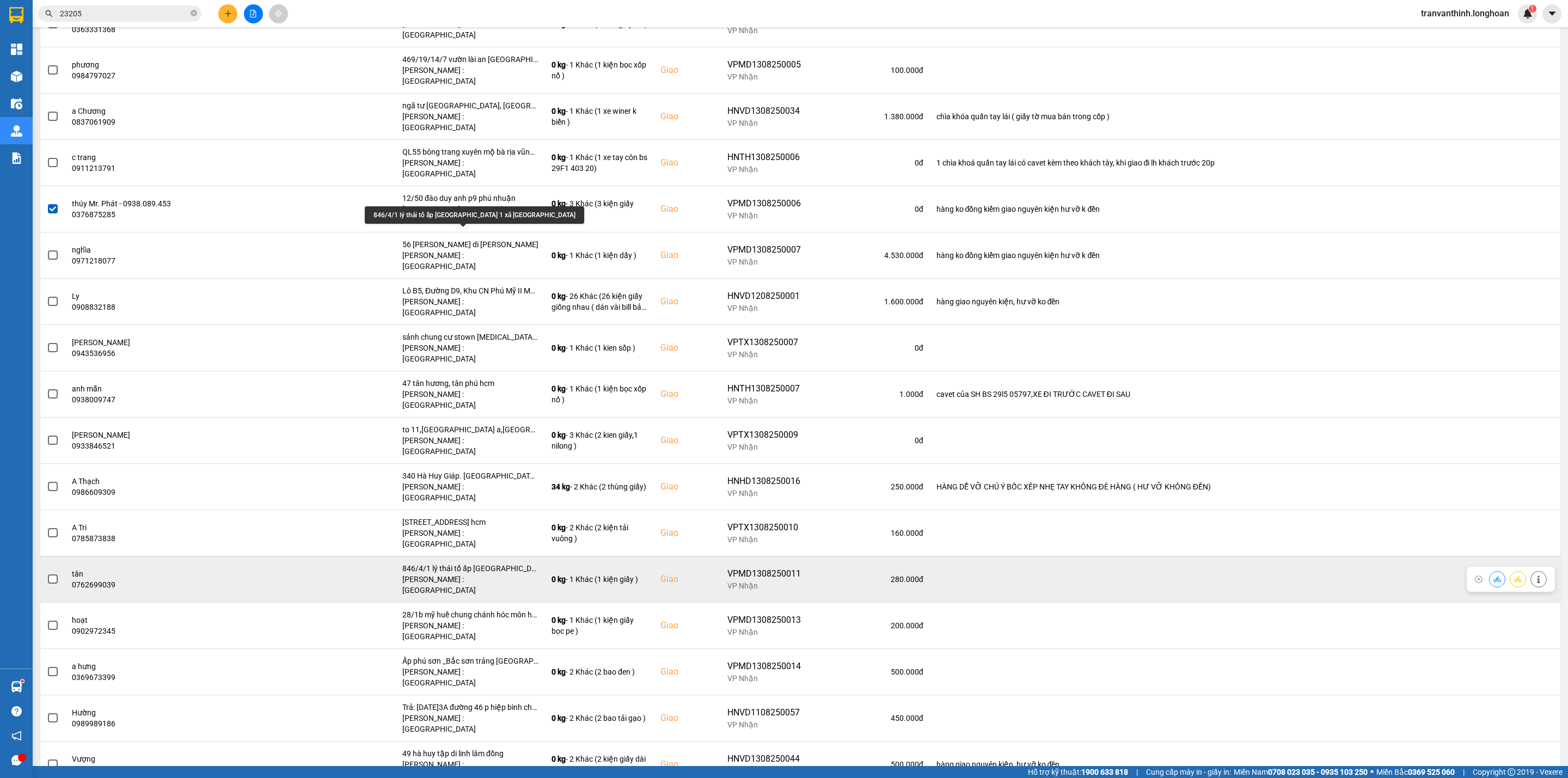
click at [492, 563] on div "846/4/1 lý thái tổ ấp [GEOGRAPHIC_DATA] 1 xã [GEOGRAPHIC_DATA]" at bounding box center [470, 567] width 136 height 11
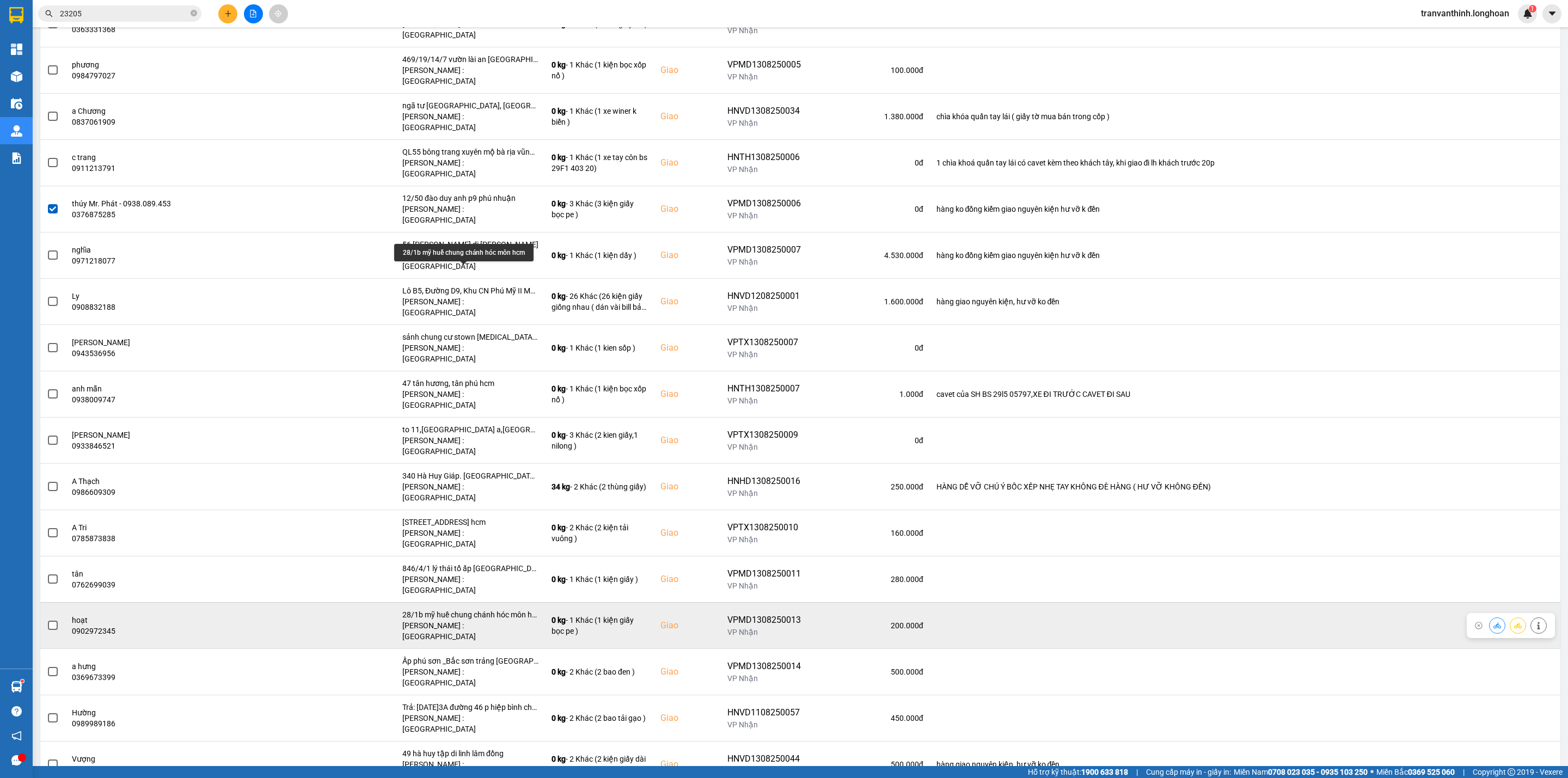
click at [493, 609] on div "28/1b mỹ huề chung chánh hóc môn hcm" at bounding box center [470, 614] width 136 height 11
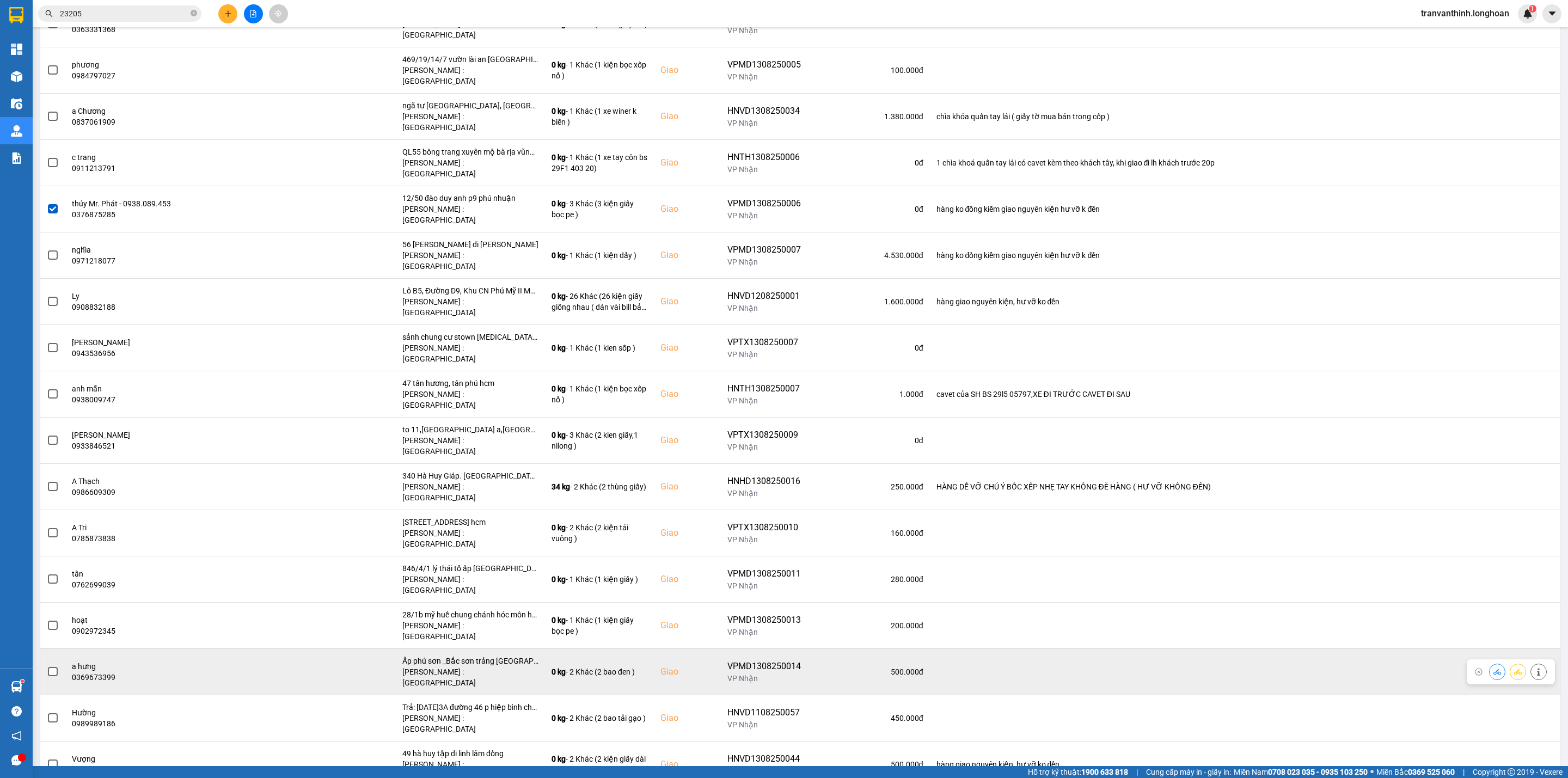
click at [499, 655] on div "Ấp phú sơn _Bắc sơn trảng [GEOGRAPHIC_DATA]." at bounding box center [470, 660] width 136 height 11
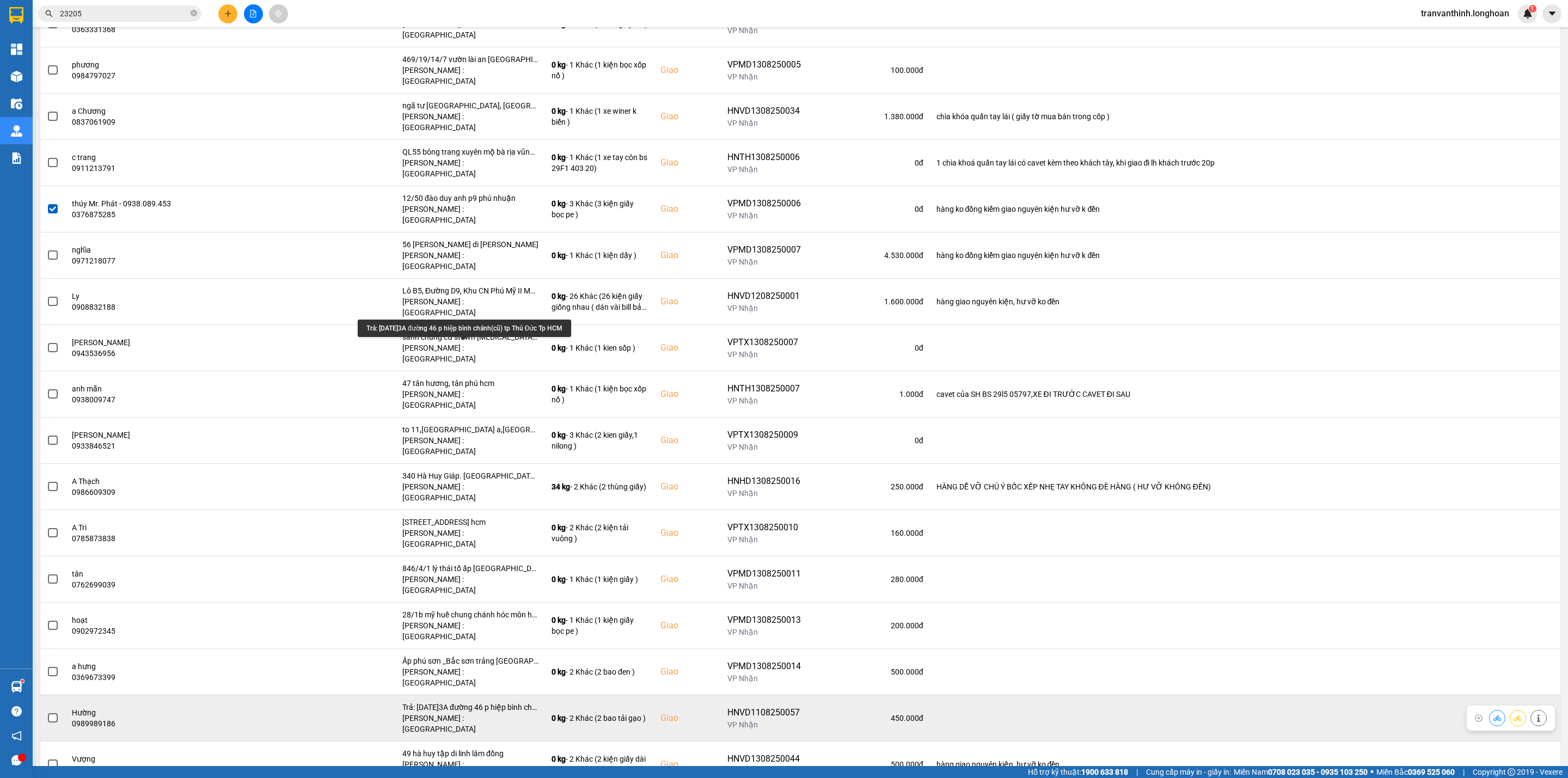
click at [497, 702] on div "Trả: [DATE]3A đường 46 p hiệp bình chánh(cũ) tp Thủ Đức Tp HCM" at bounding box center [470, 706] width 136 height 11
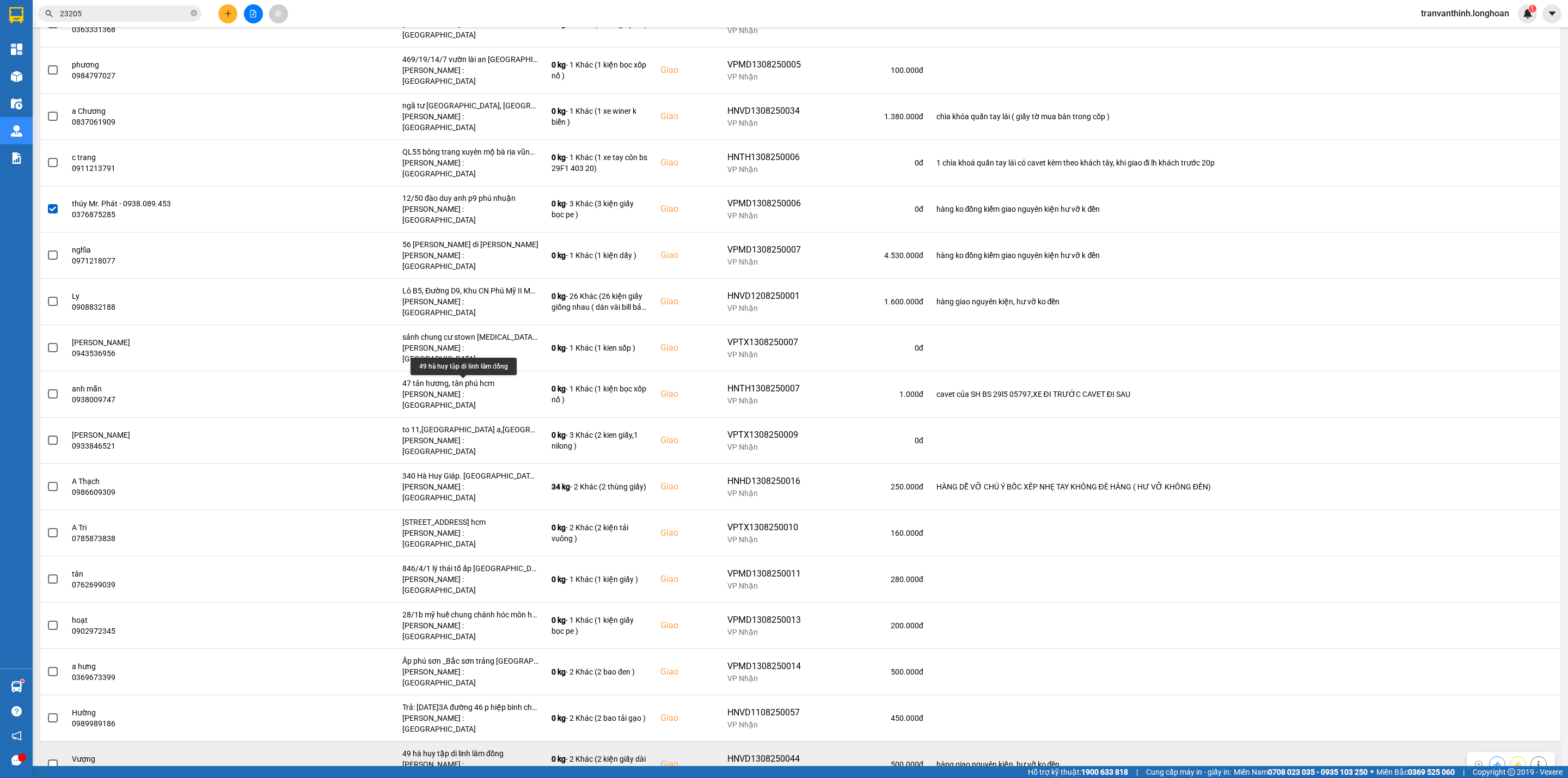
click at [481, 748] on div "49 hà huy tập di linh lâm đồng" at bounding box center [470, 753] width 136 height 11
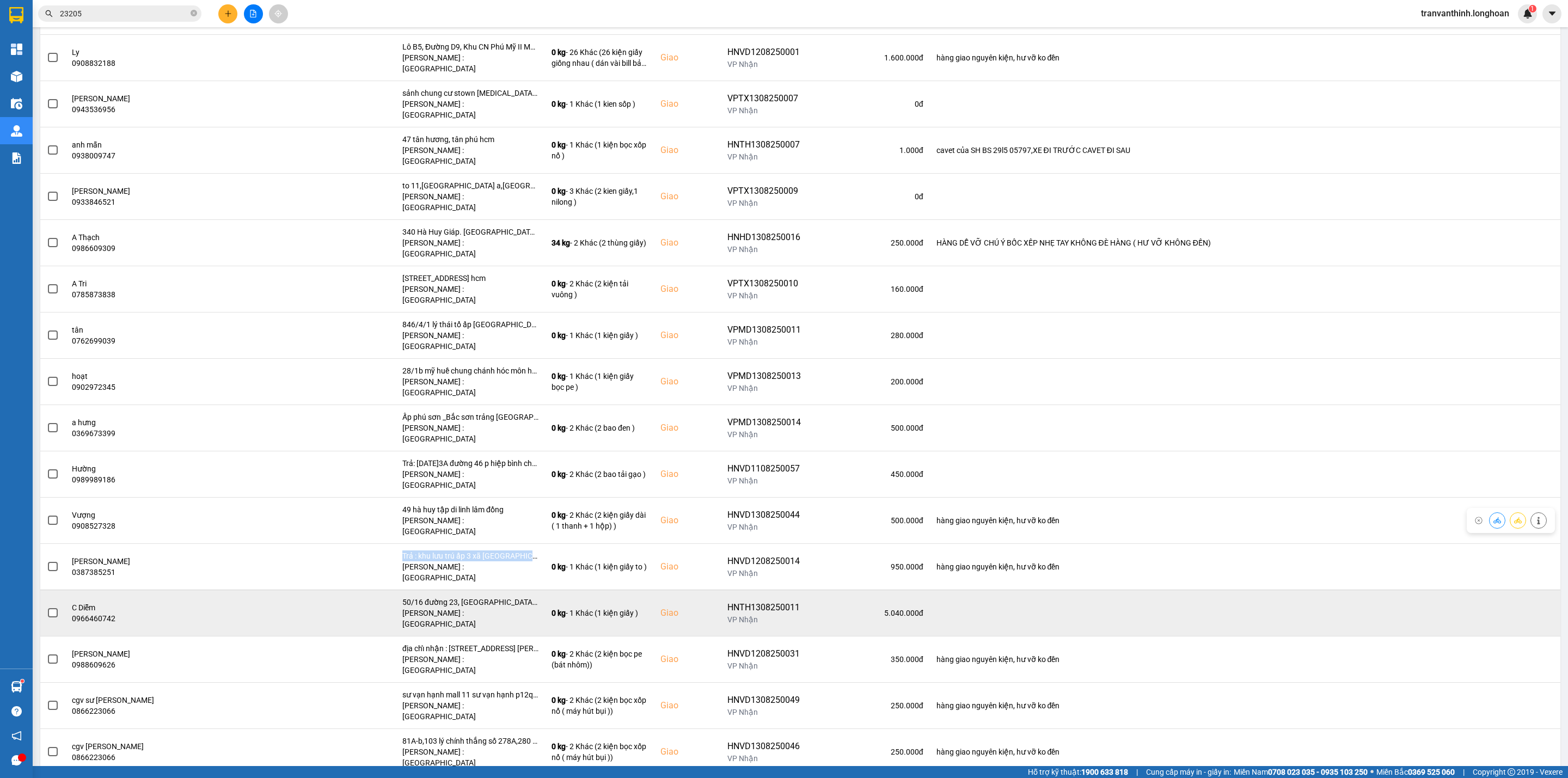
scroll to position [1714, 0]
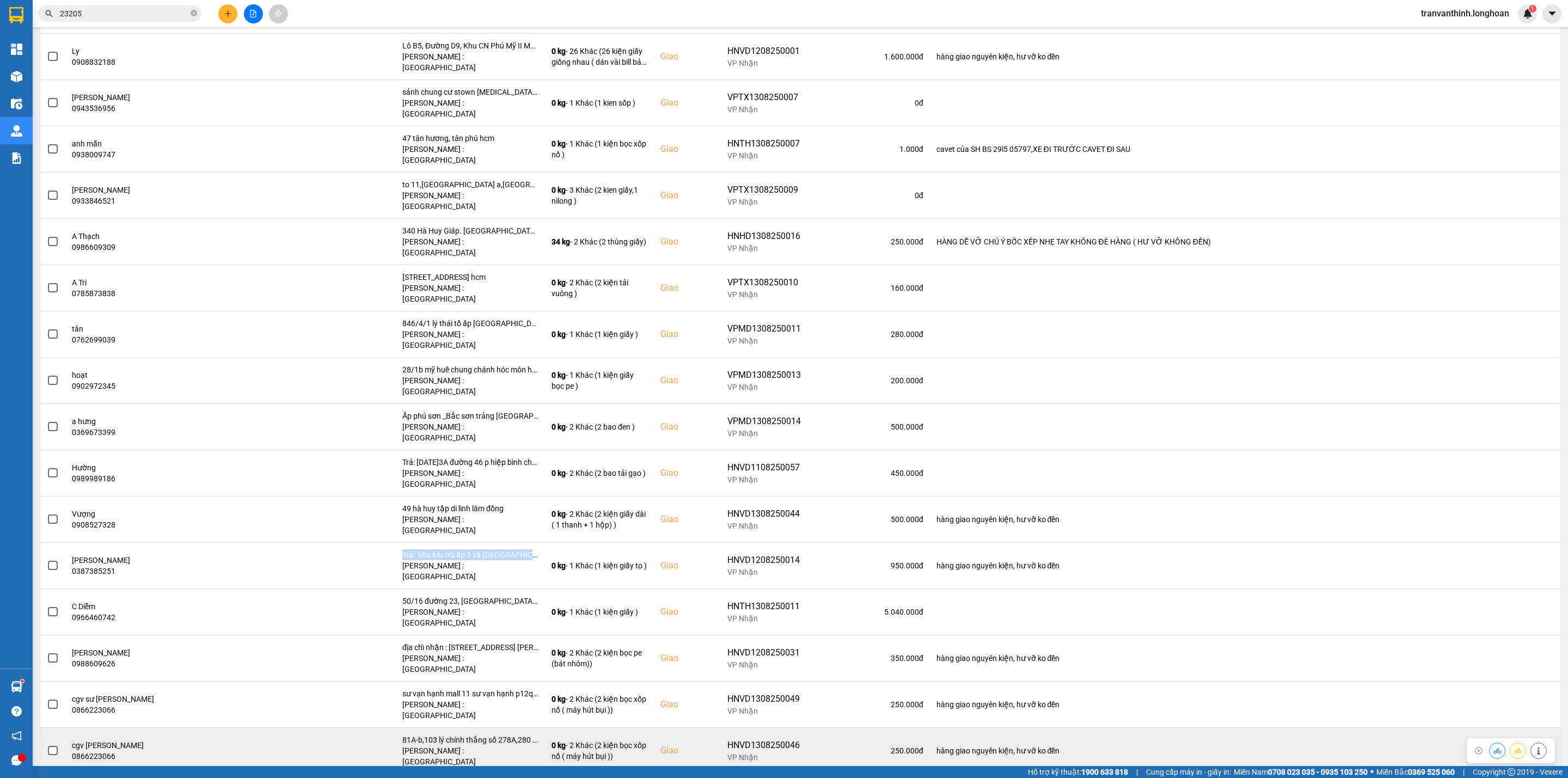
click at [53, 745] on span at bounding box center [53, 750] width 10 height 10
click at [47, 745] on input "checkbox" at bounding box center [47, 745] width 0 height 0
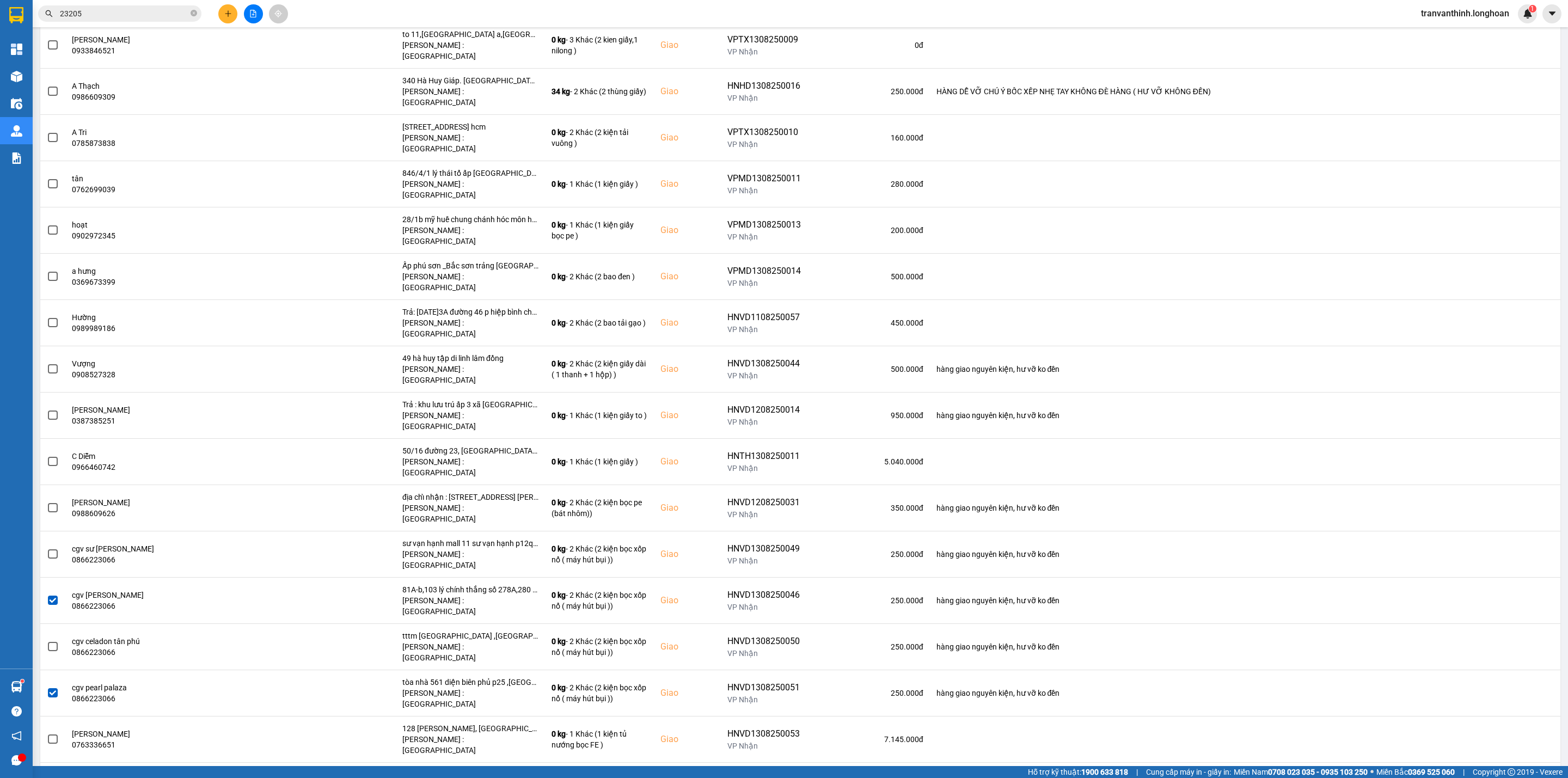
scroll to position [1877, 0]
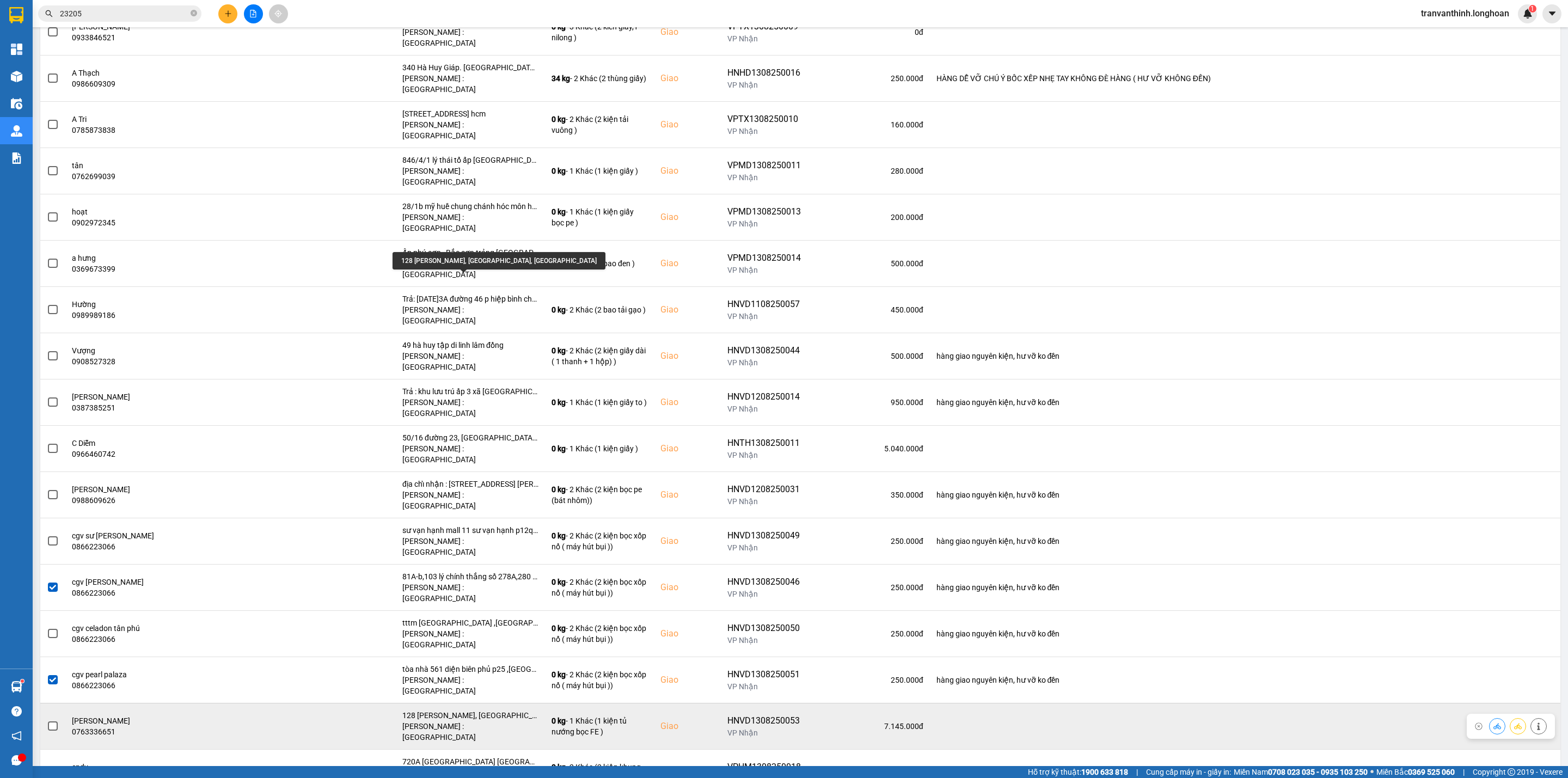
click at [515, 710] on div "128 [PERSON_NAME], [GEOGRAPHIC_DATA], [GEOGRAPHIC_DATA]" at bounding box center [470, 715] width 136 height 11
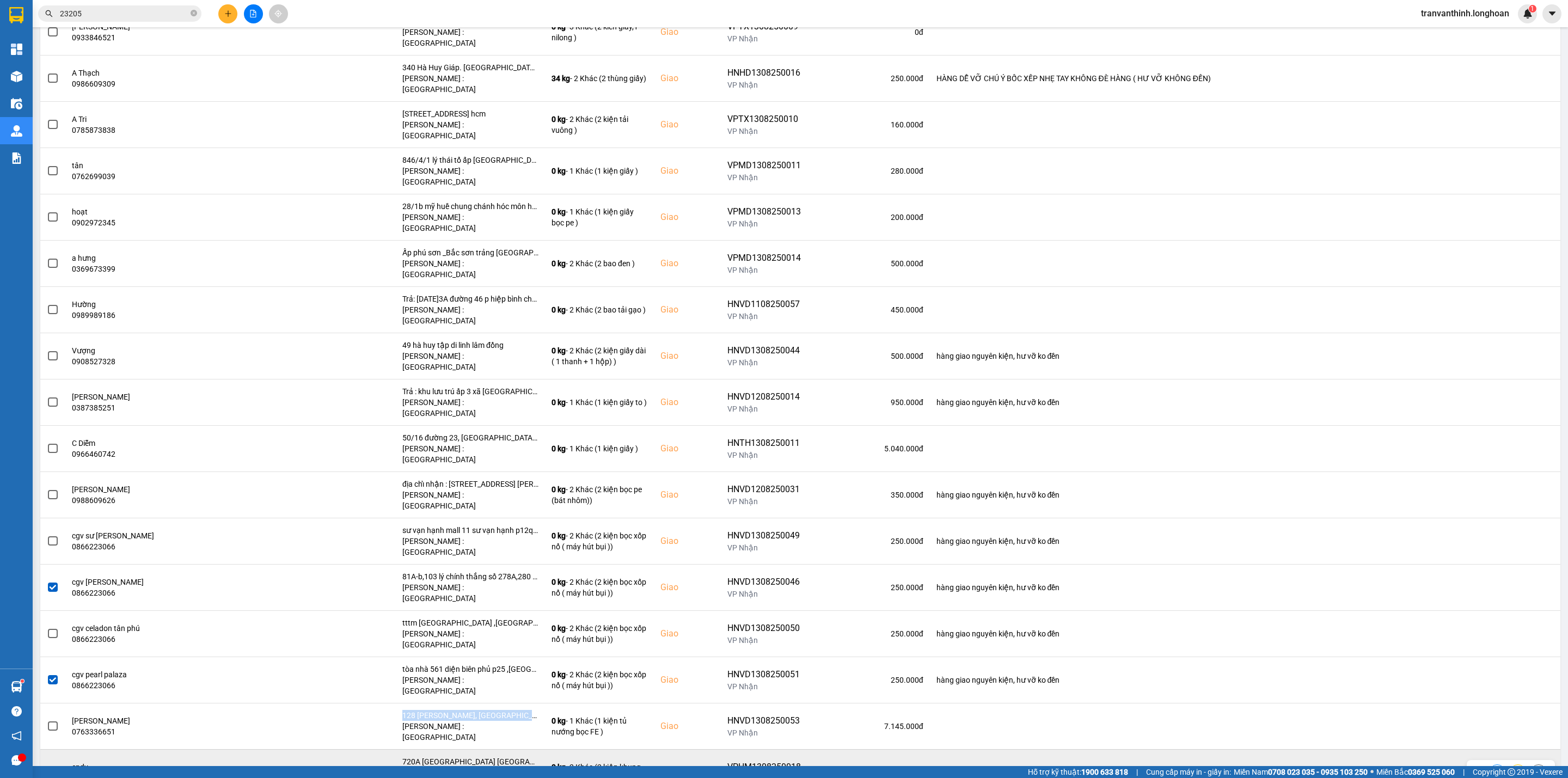
click at [52, 767] on span at bounding box center [53, 772] width 10 height 10
click at [47, 766] on input "checkbox" at bounding box center [47, 766] width 0 height 0
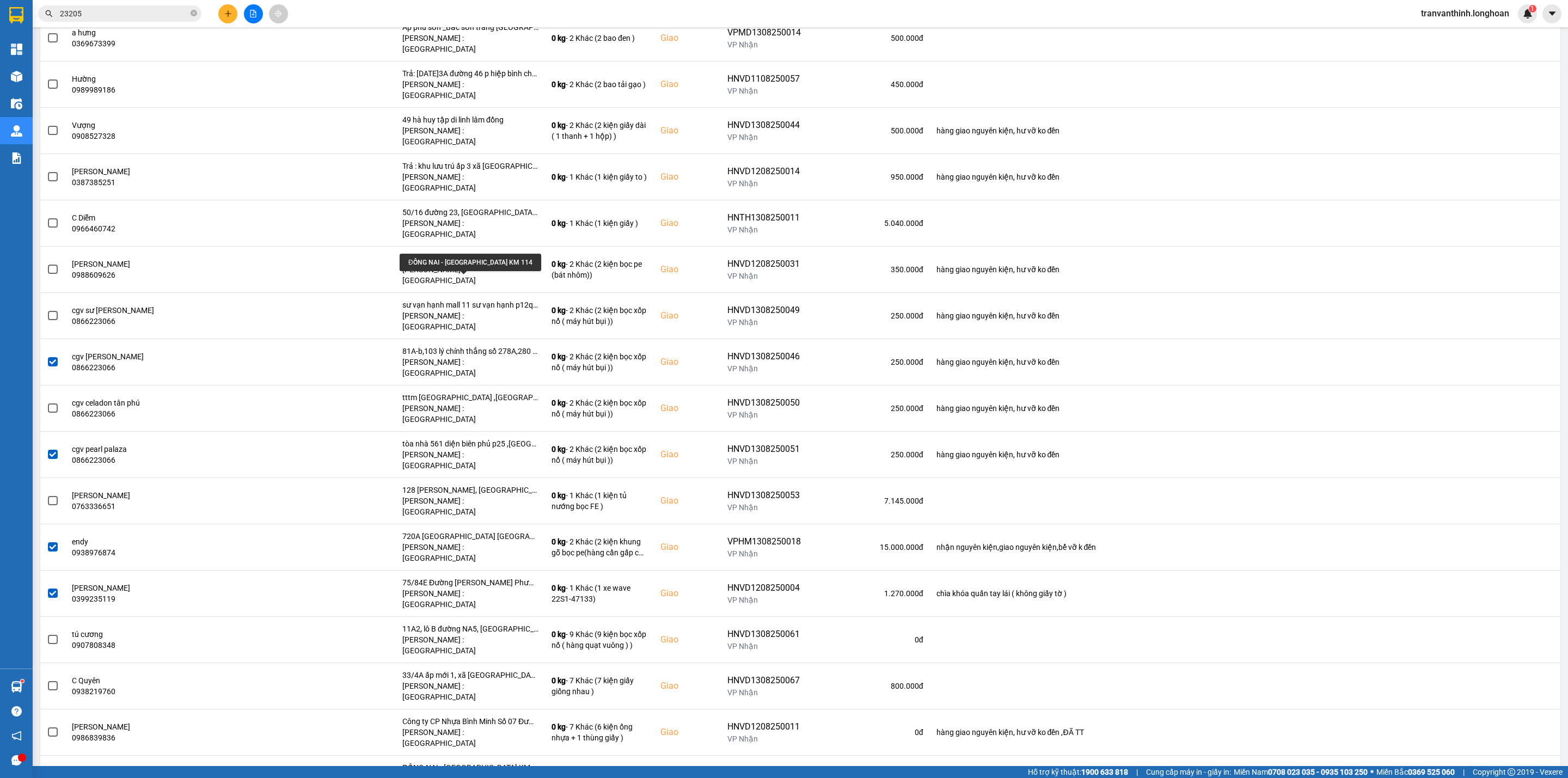
scroll to position [2122, 0]
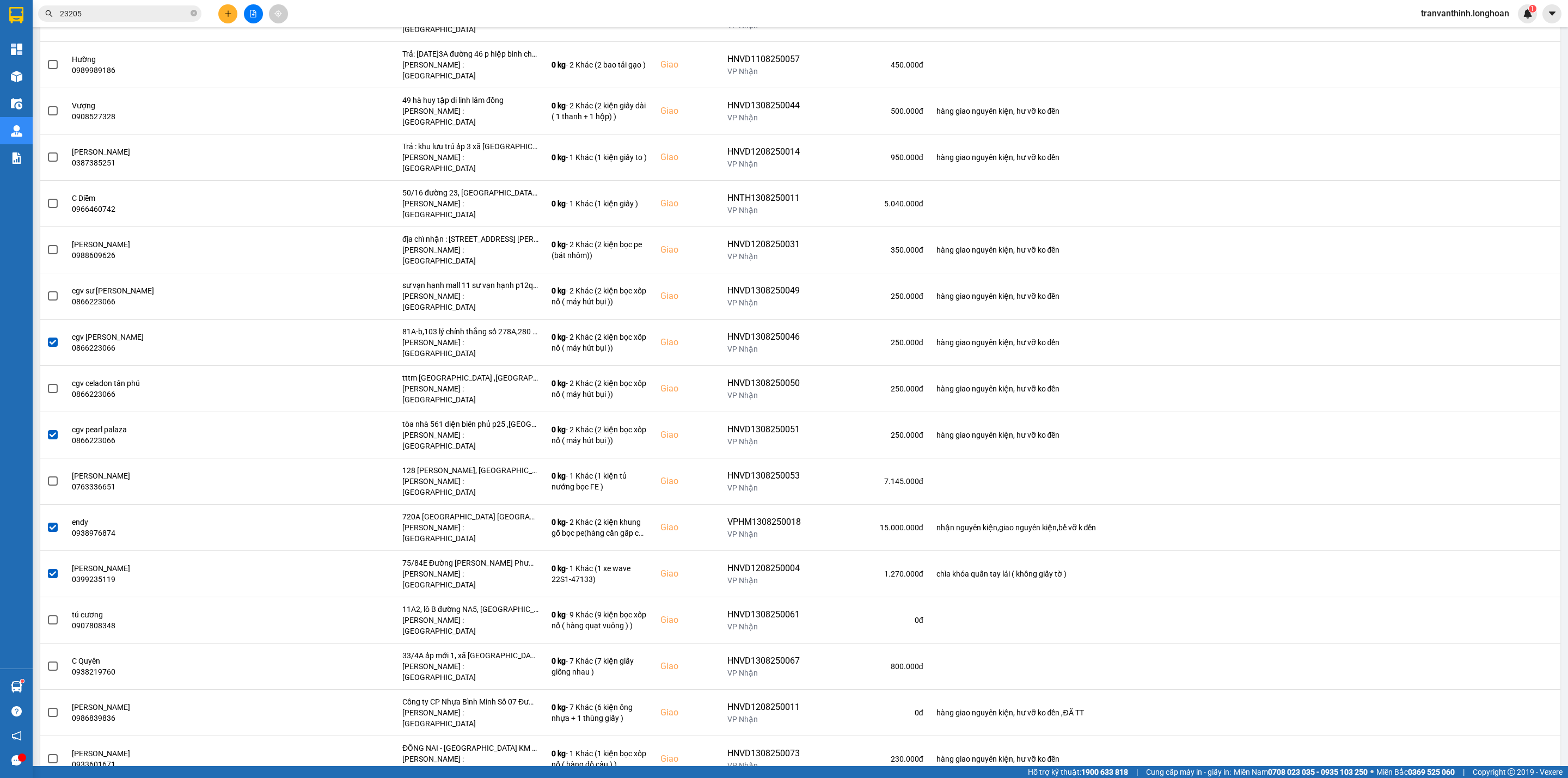
drag, startPoint x: 466, startPoint y: 600, endPoint x: 469, endPoint y: 614, distance: 14.3
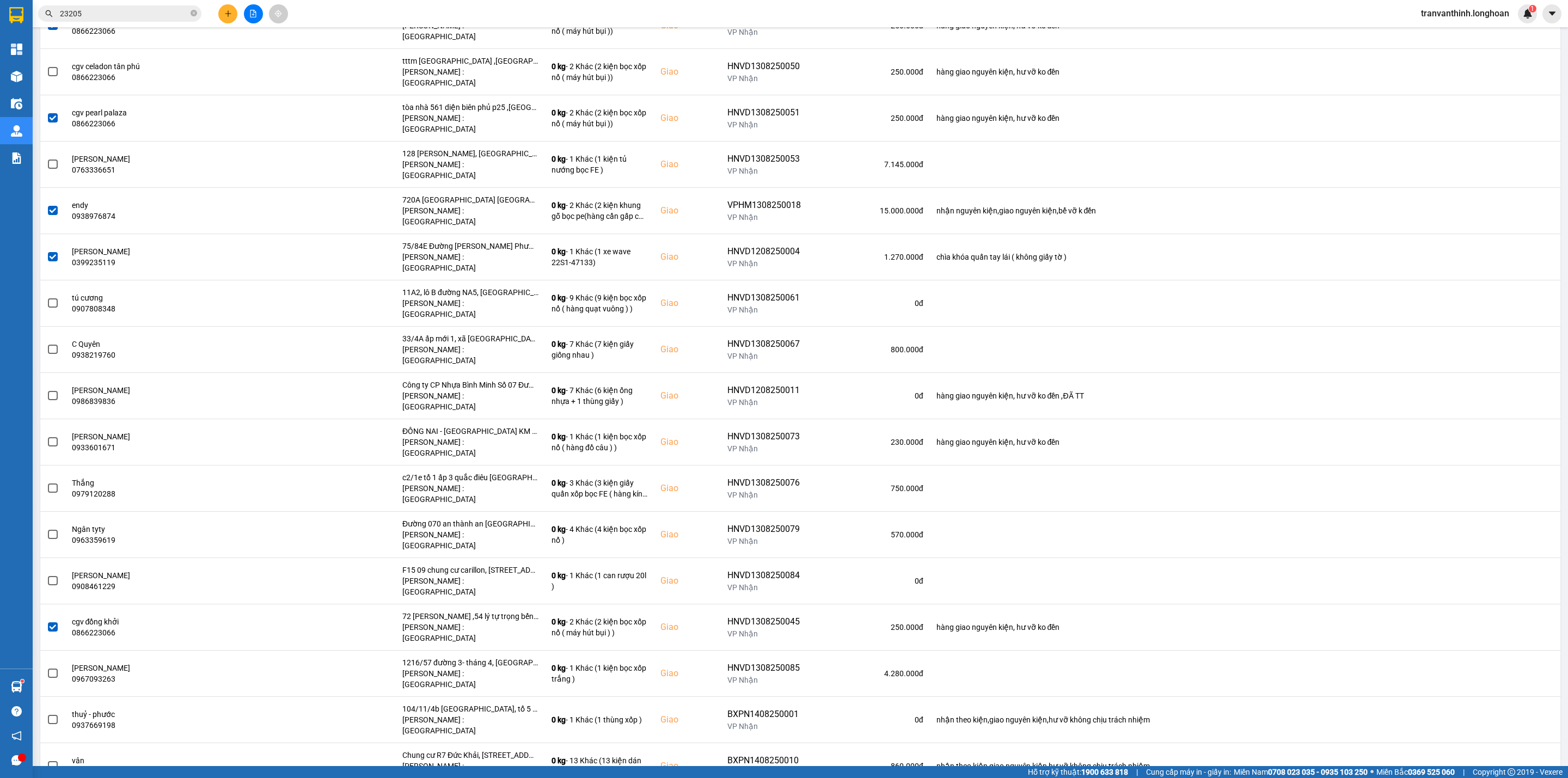
scroll to position [2449, 0]
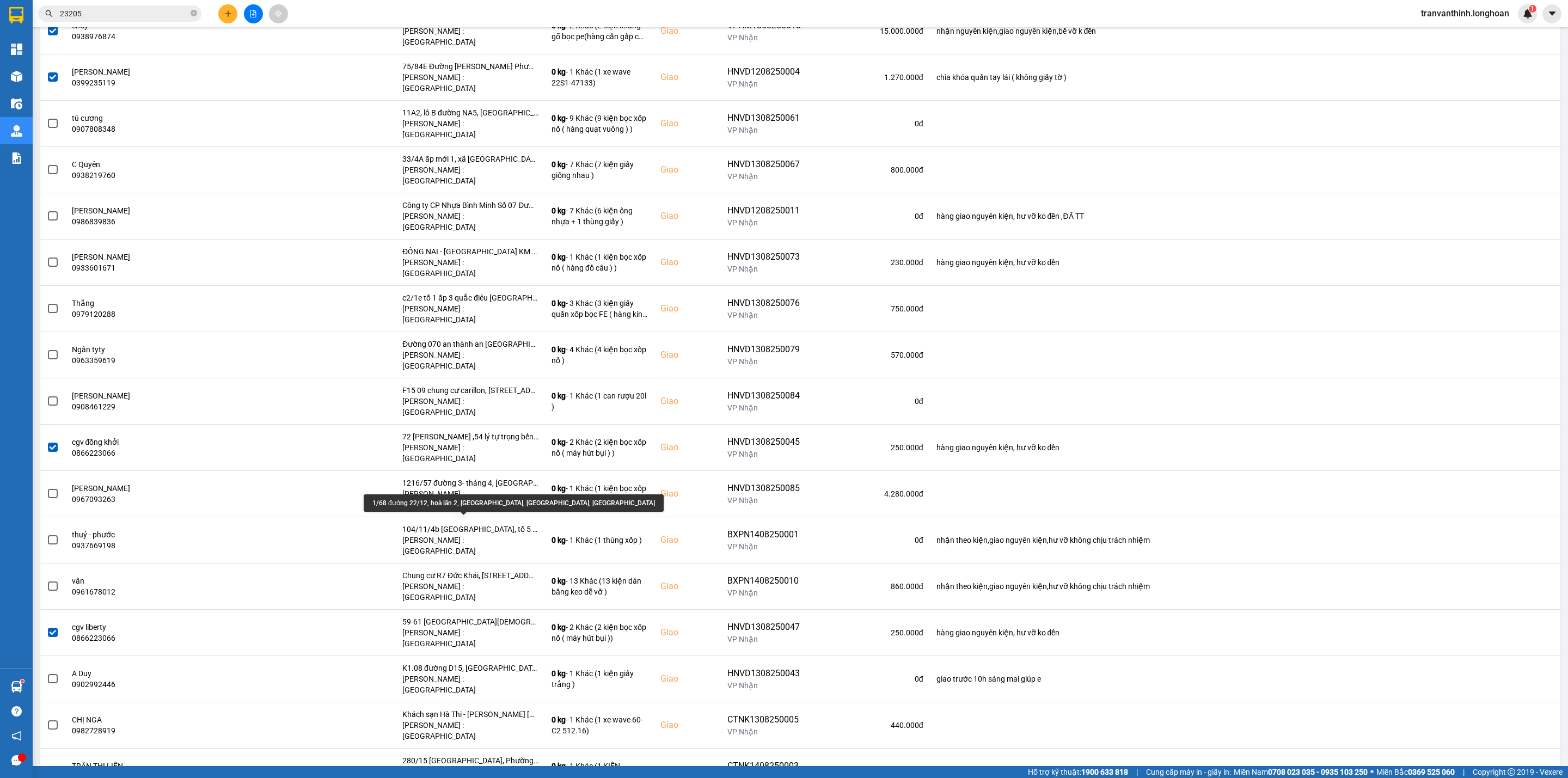
scroll to position [2775, 0]
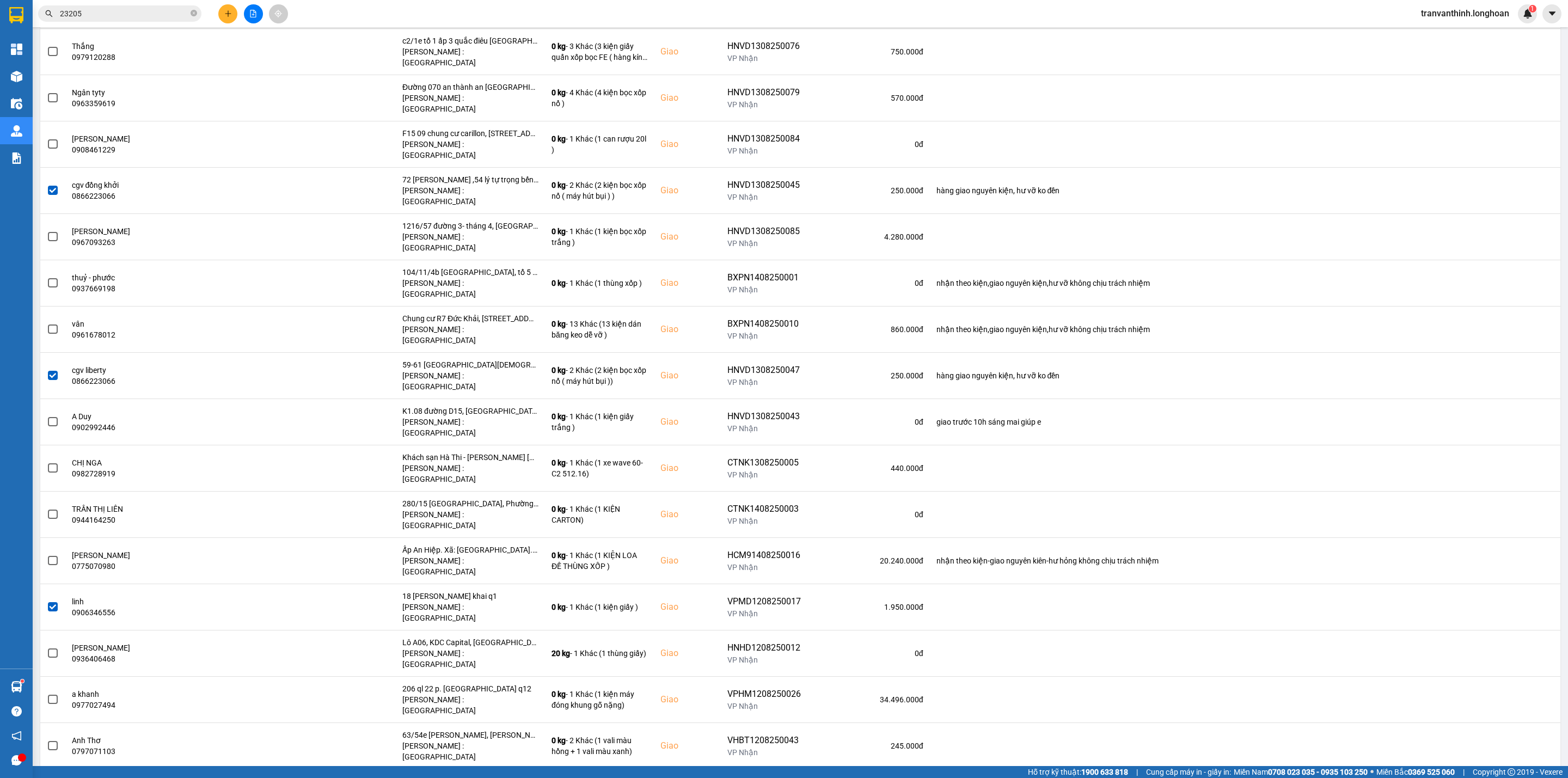
scroll to position [2876, 0]
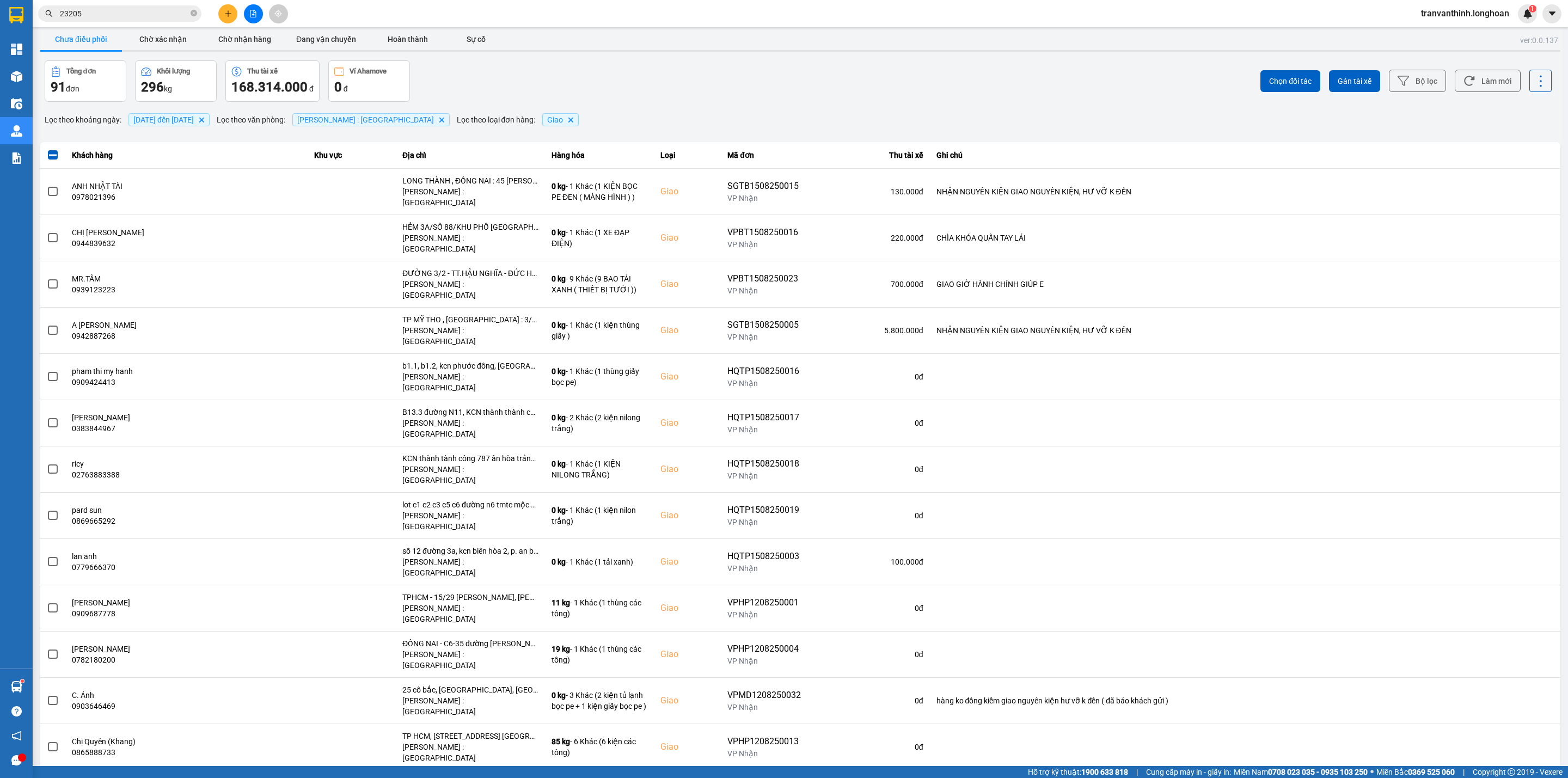
scroll to position [0, 0]
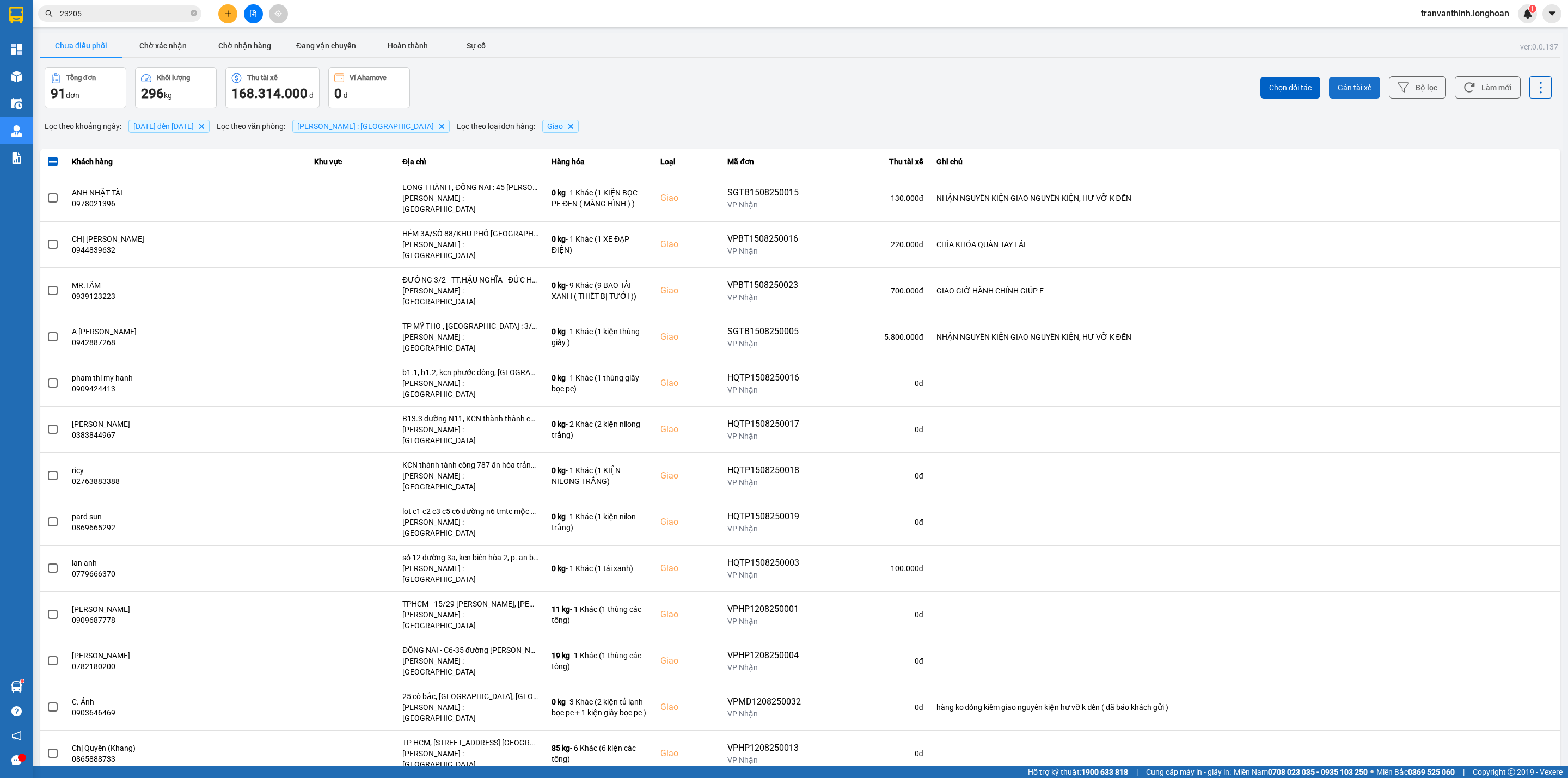
click at [1339, 85] on span "Gán tài xế" at bounding box center [1355, 87] width 34 height 11
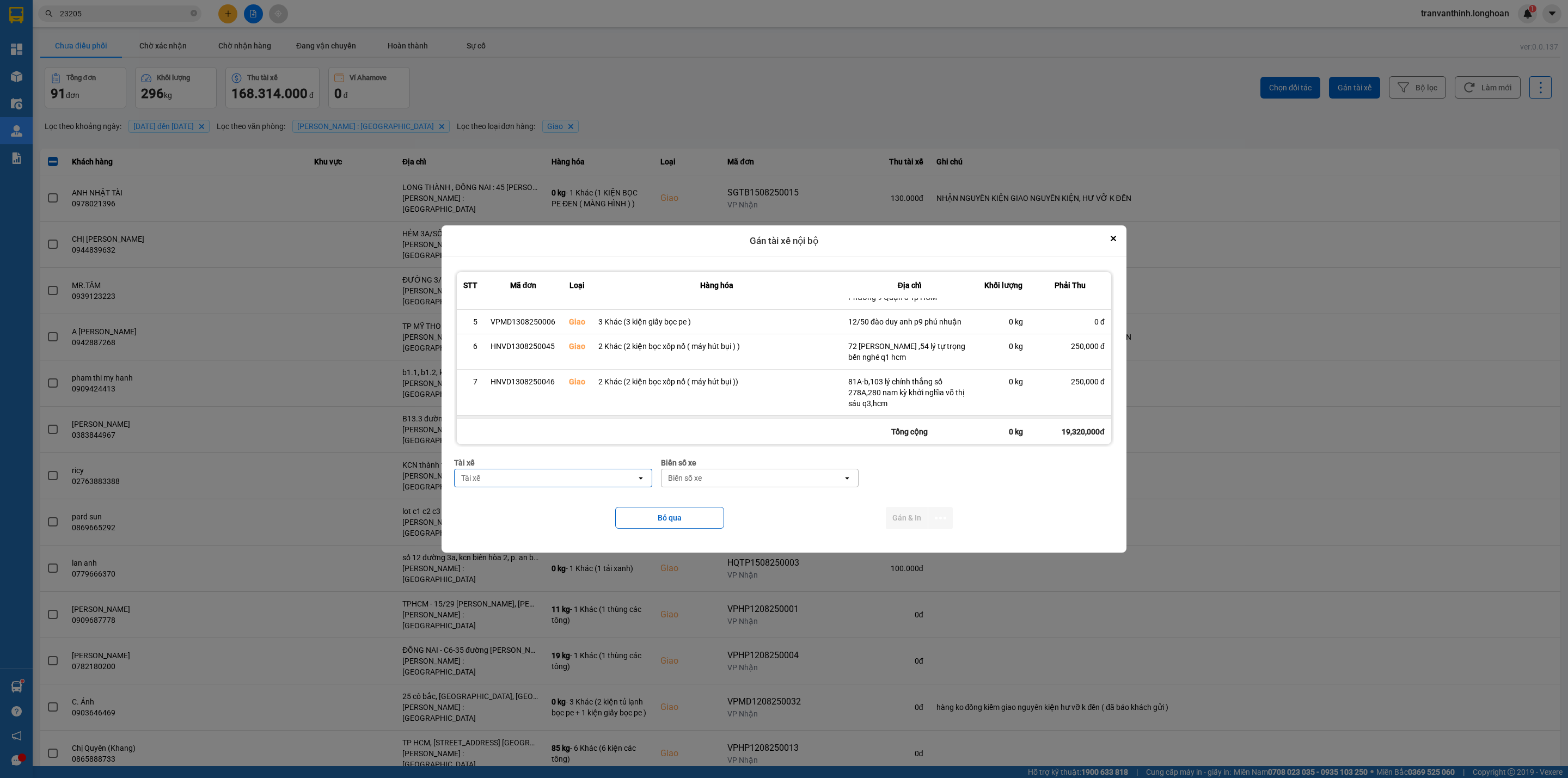
scroll to position [215, 0]
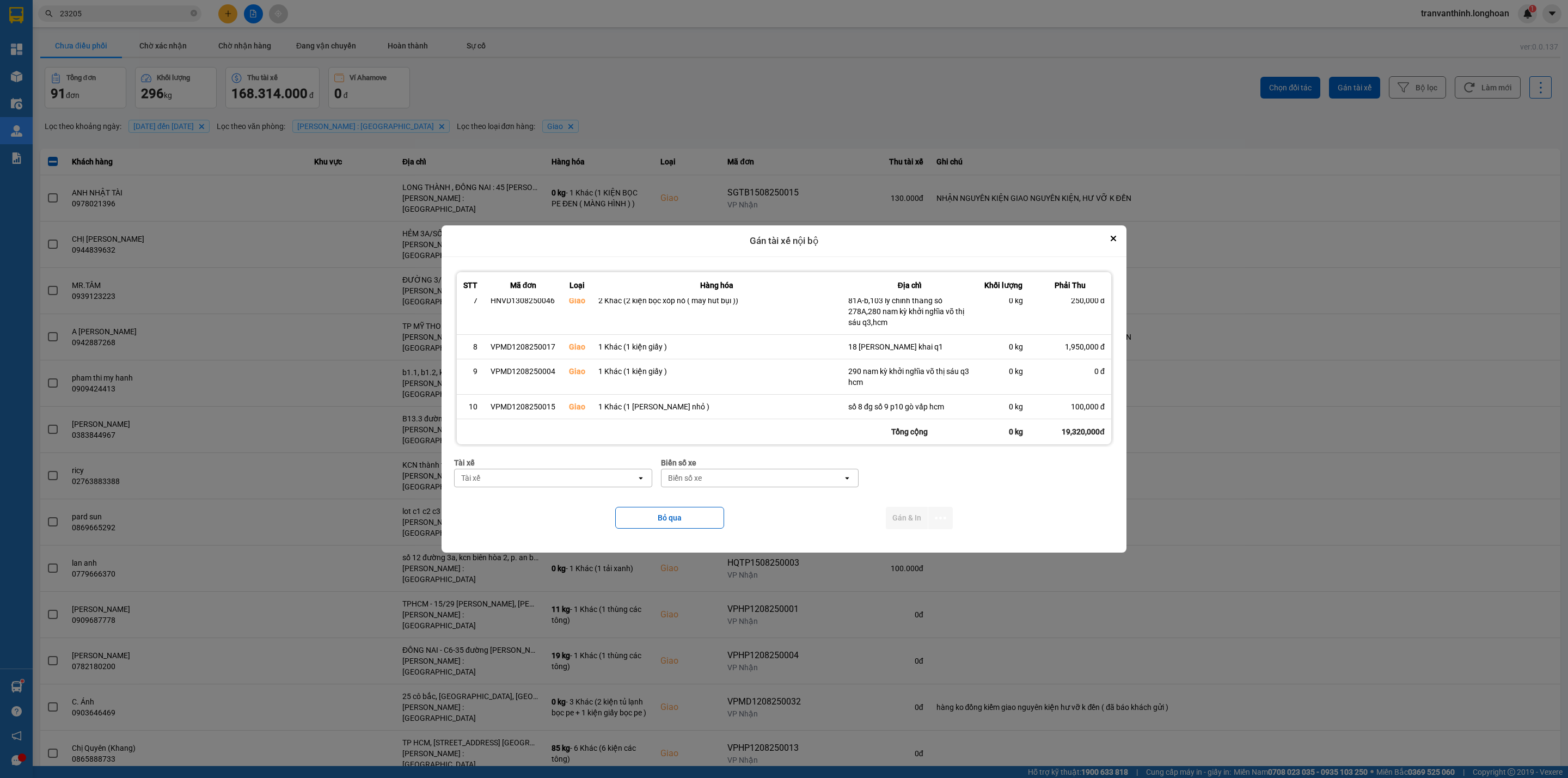
click at [565, 479] on div "Tài xế" at bounding box center [546, 477] width 182 height 17
type input "tuyến"
click at [554, 502] on span "0766000247 - NGUYỄN MINH TUYẾN 0766000247" at bounding box center [536, 501] width 159 height 11
click at [722, 478] on div "Biển số xe" at bounding box center [752, 477] width 182 height 17
type input "73"
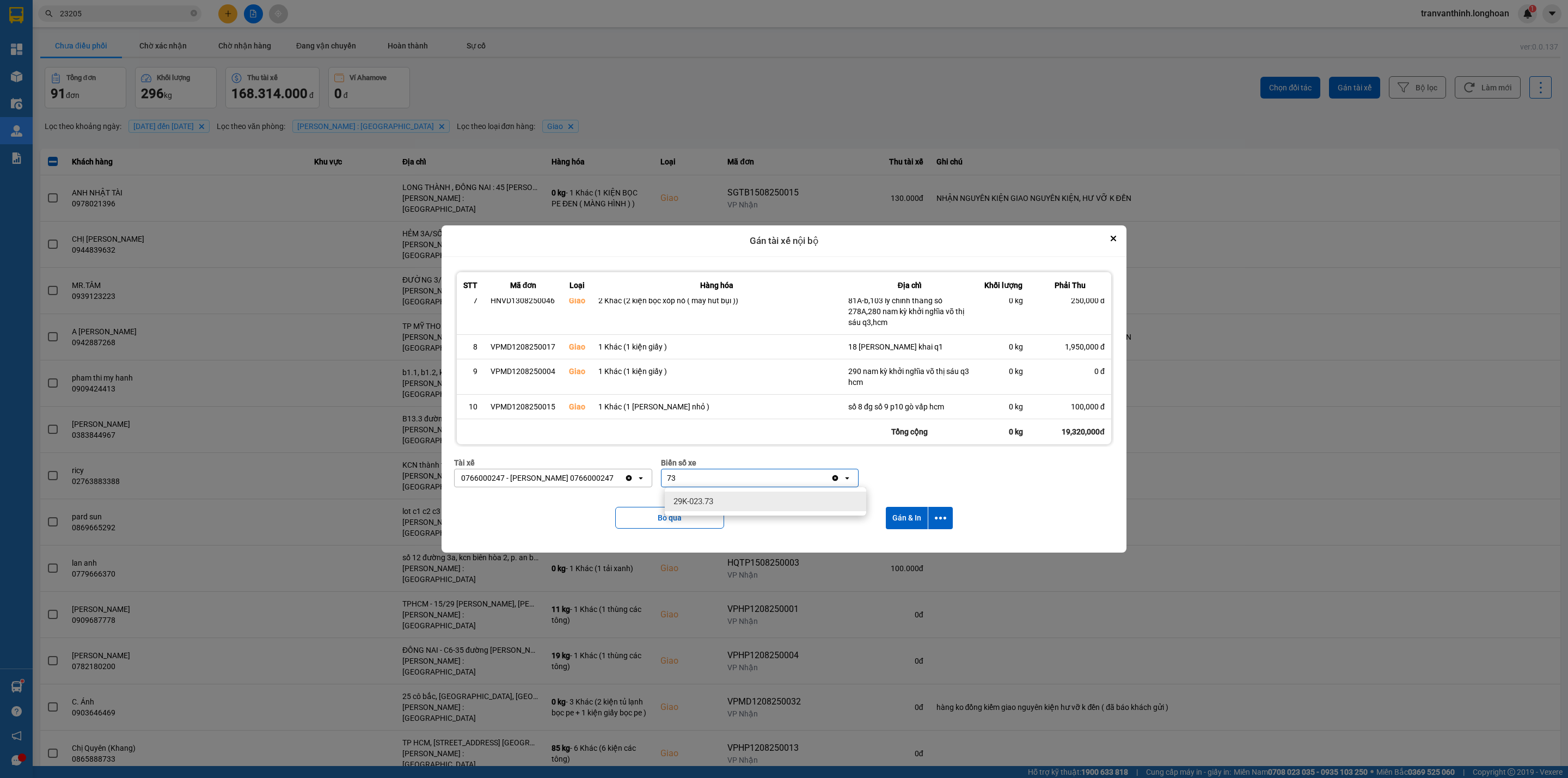
click at [690, 500] on span "29K-023.73" at bounding box center [693, 501] width 40 height 11
click at [903, 518] on button "Gán & In" at bounding box center [907, 517] width 42 height 22
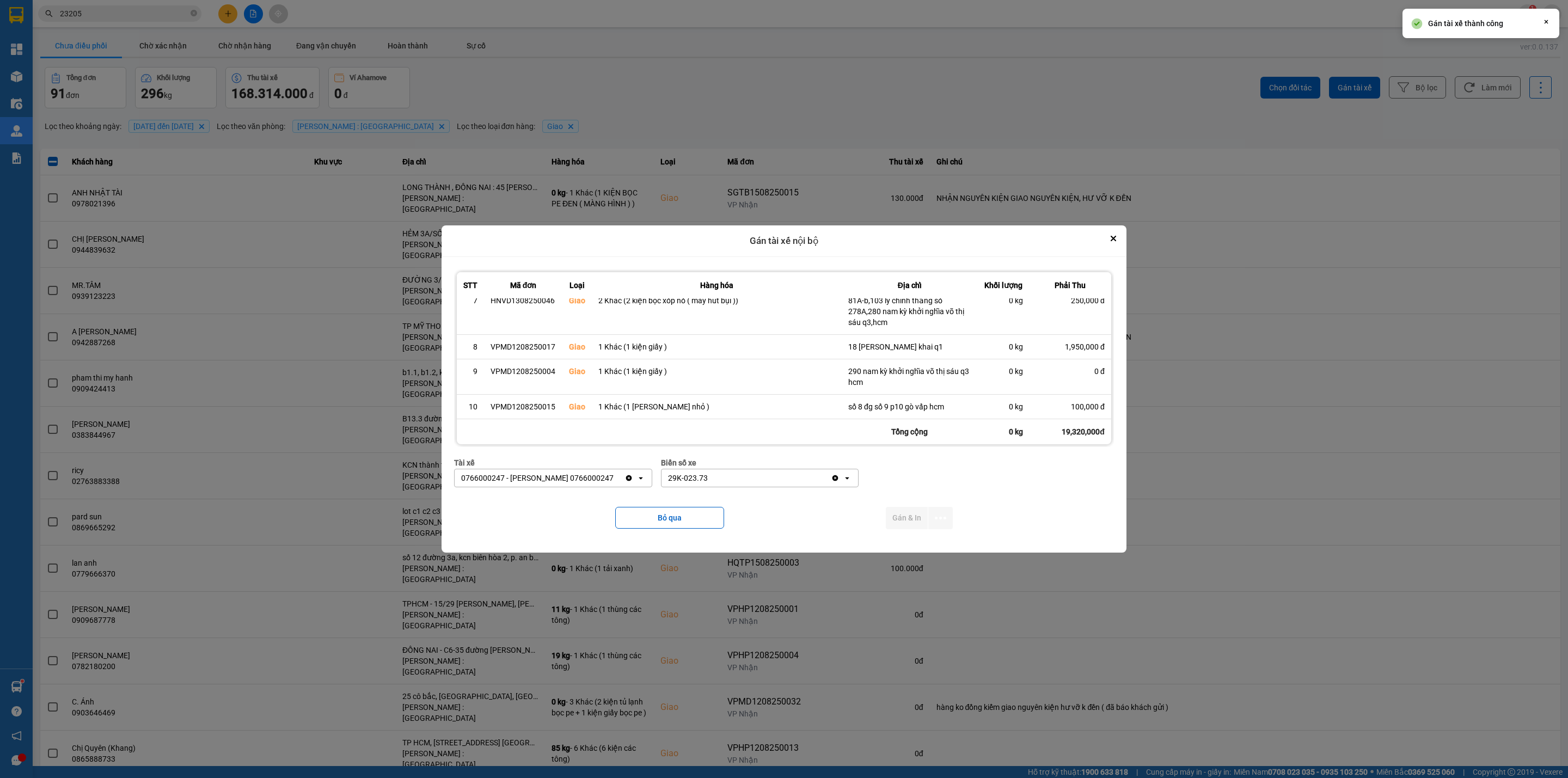
scroll to position [0, 0]
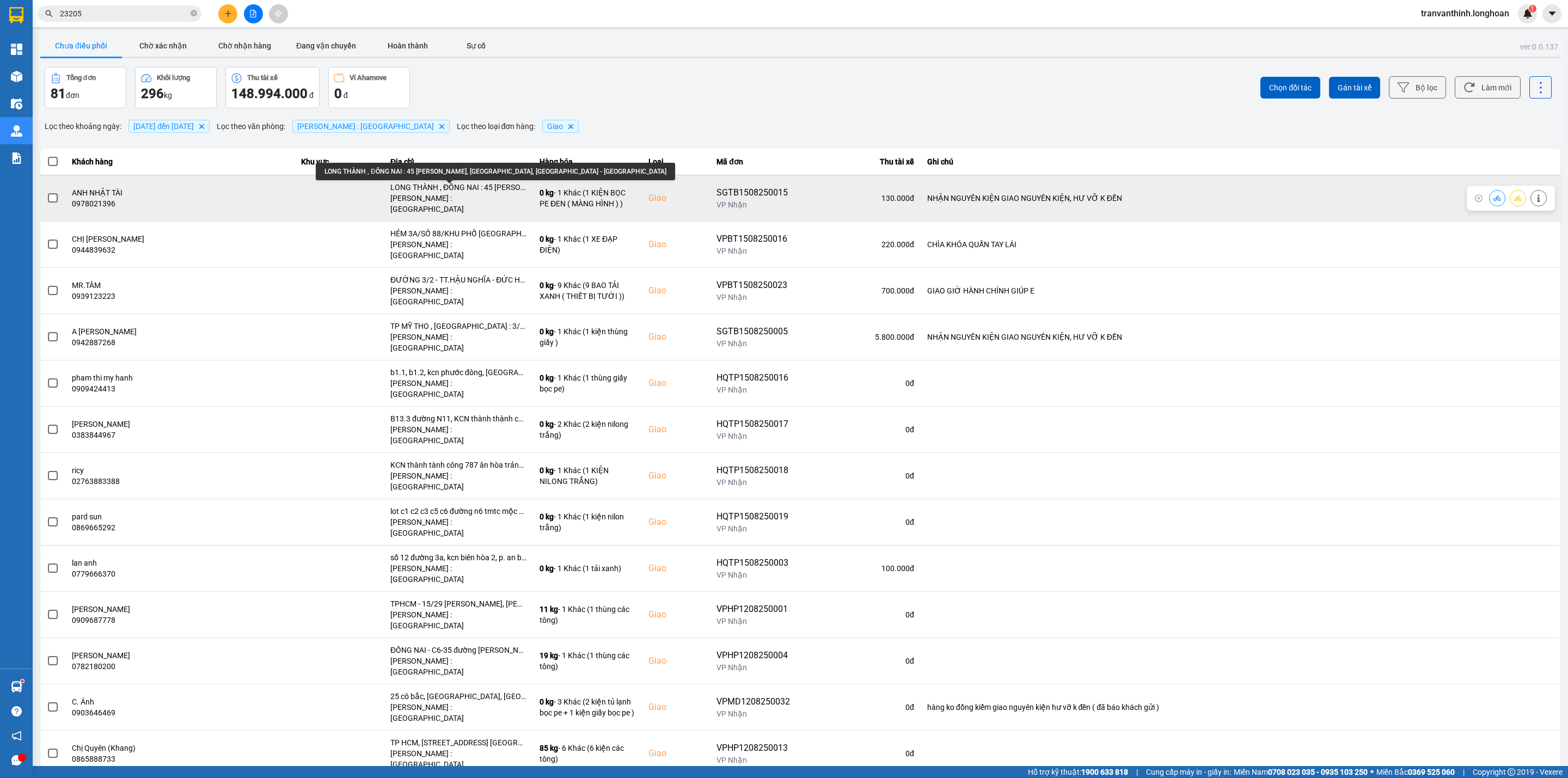
click at [457, 187] on div "LONG THÀNH , ĐỒNG NAI : 45 Lê Thánh Tông, Khu Phước Hải, Long Thành - Đồng Nai" at bounding box center [458, 187] width 136 height 11
click at [457, 189] on div "LONG THÀNH , ĐỒNG NAI : 45 Lê Thánh Tông, Khu Phước Hải, Long Thành - Đồng Nai" at bounding box center [458, 187] width 136 height 11
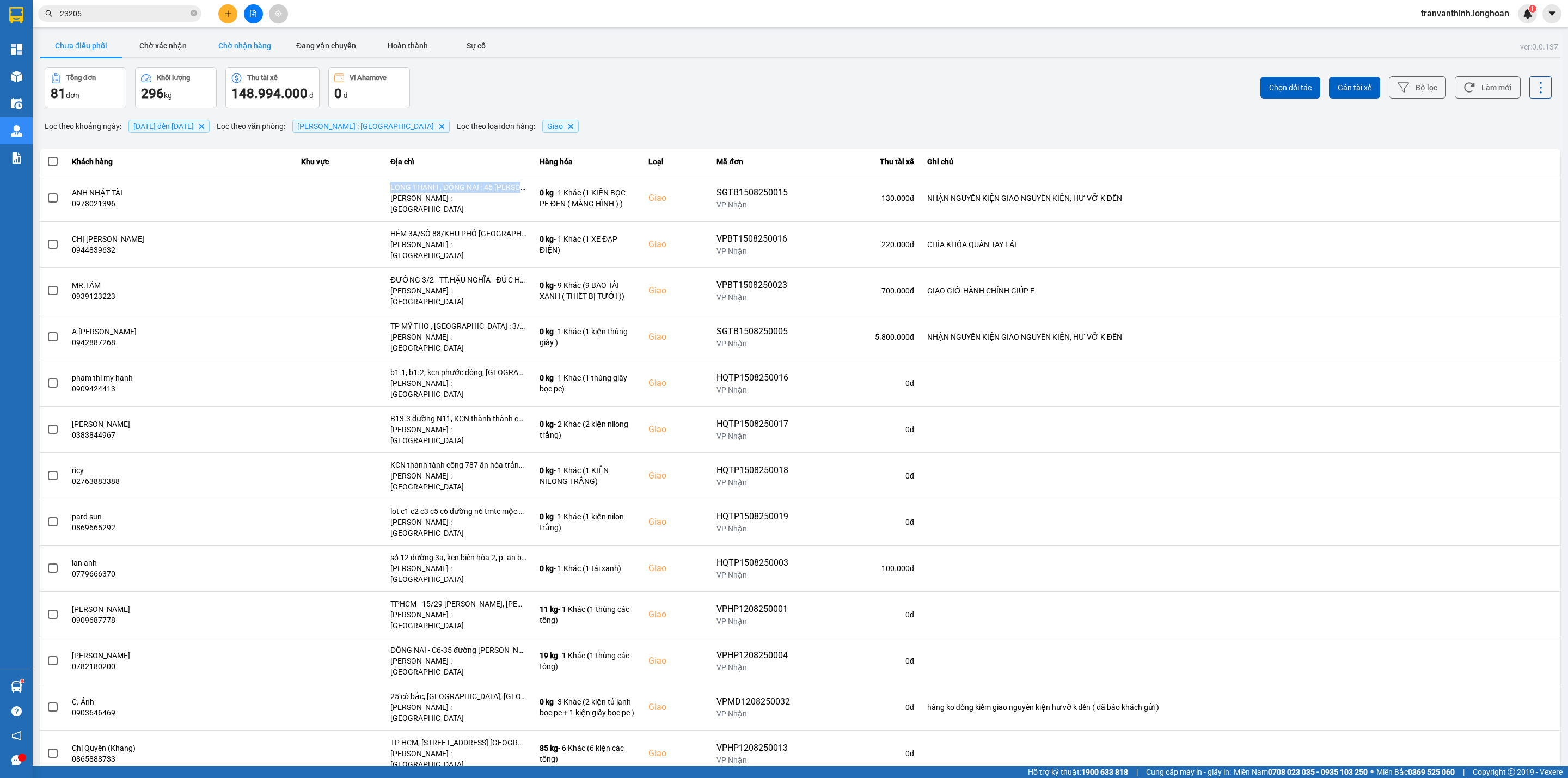
click at [244, 43] on button "Chờ nhận hàng" at bounding box center [244, 46] width 81 height 22
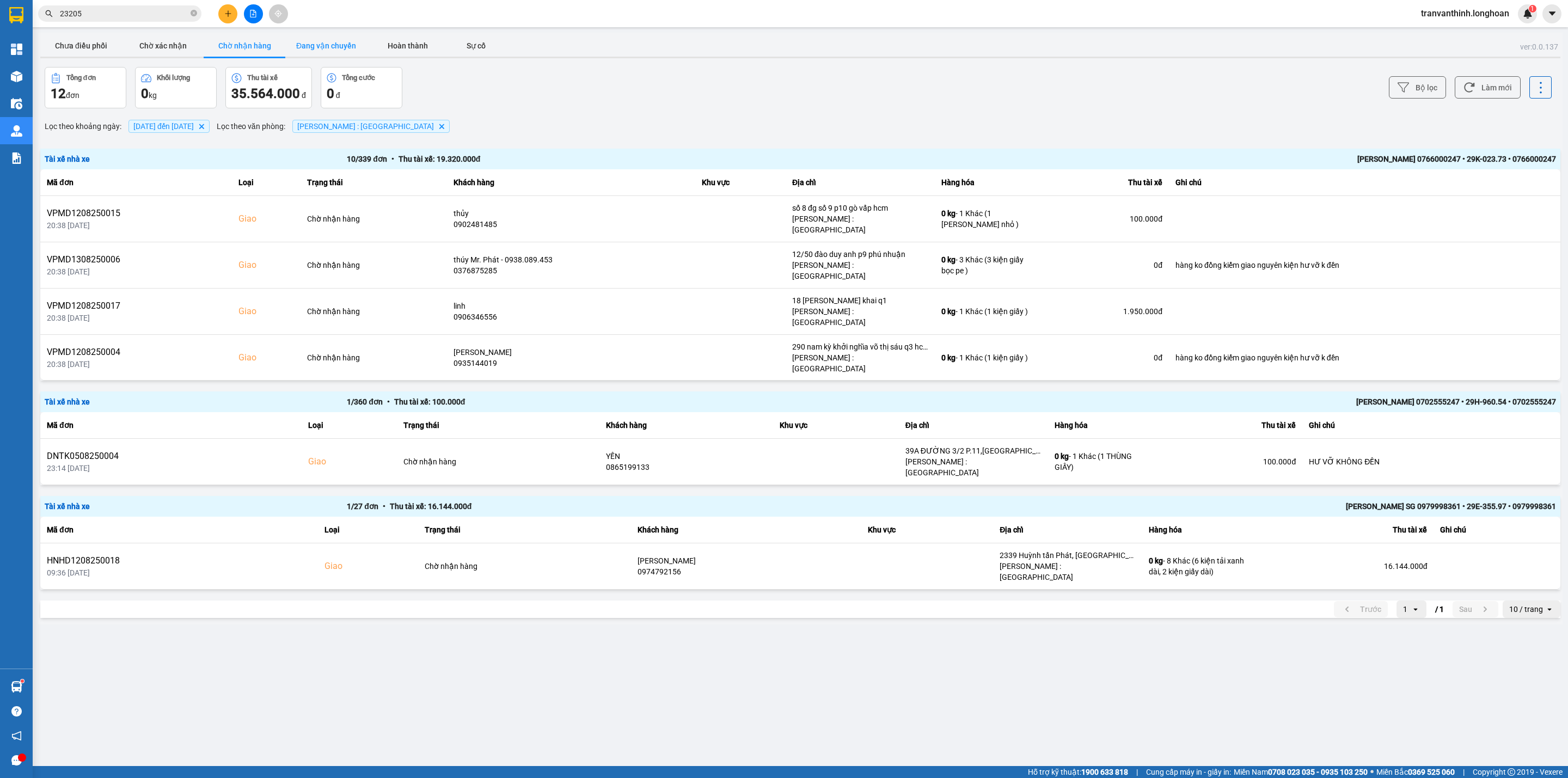
click at [306, 40] on button "Đang vận chuyển" at bounding box center [326, 46] width 81 height 22
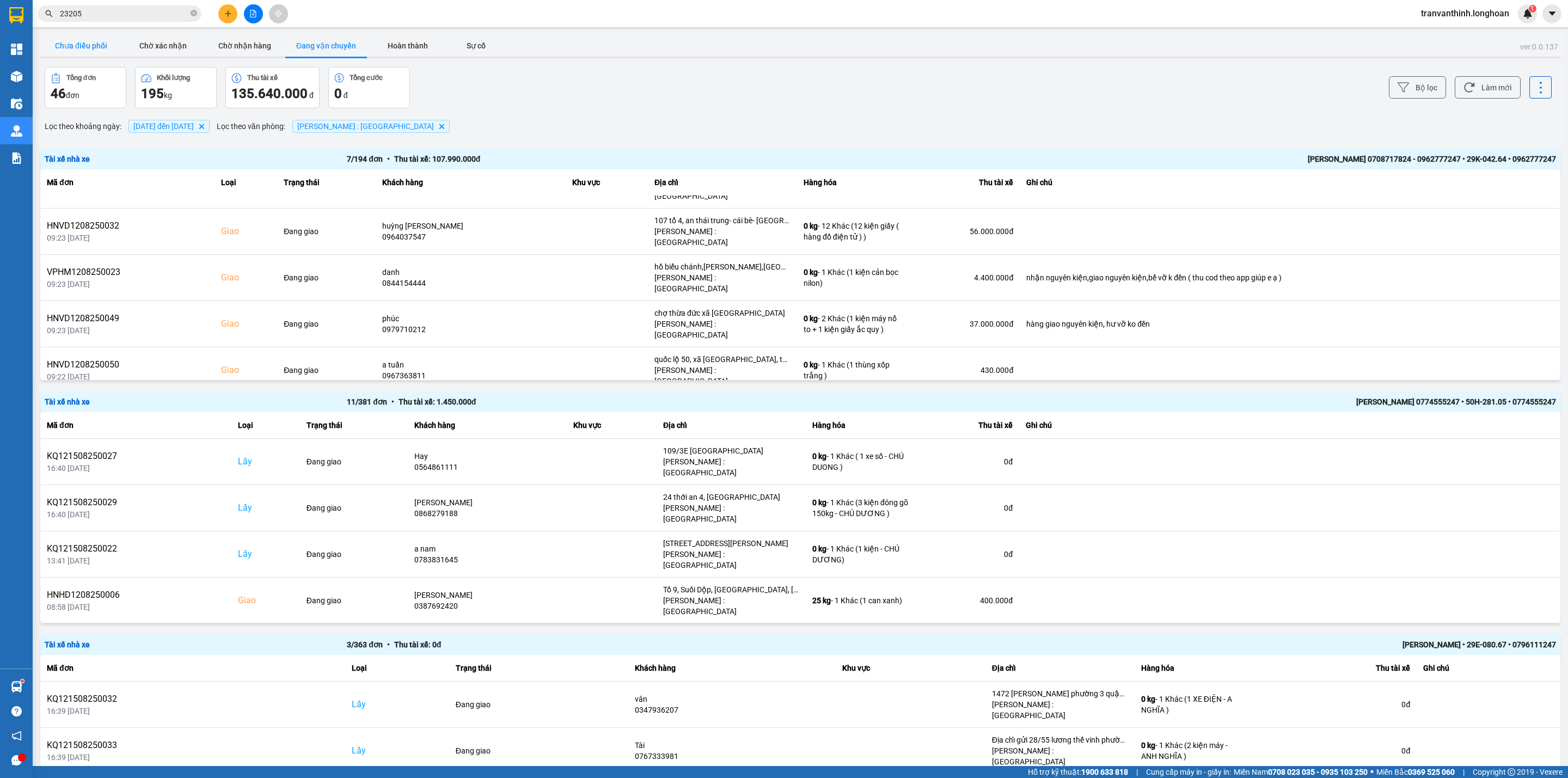
click at [76, 43] on button "Chưa điều phối" at bounding box center [81, 46] width 81 height 22
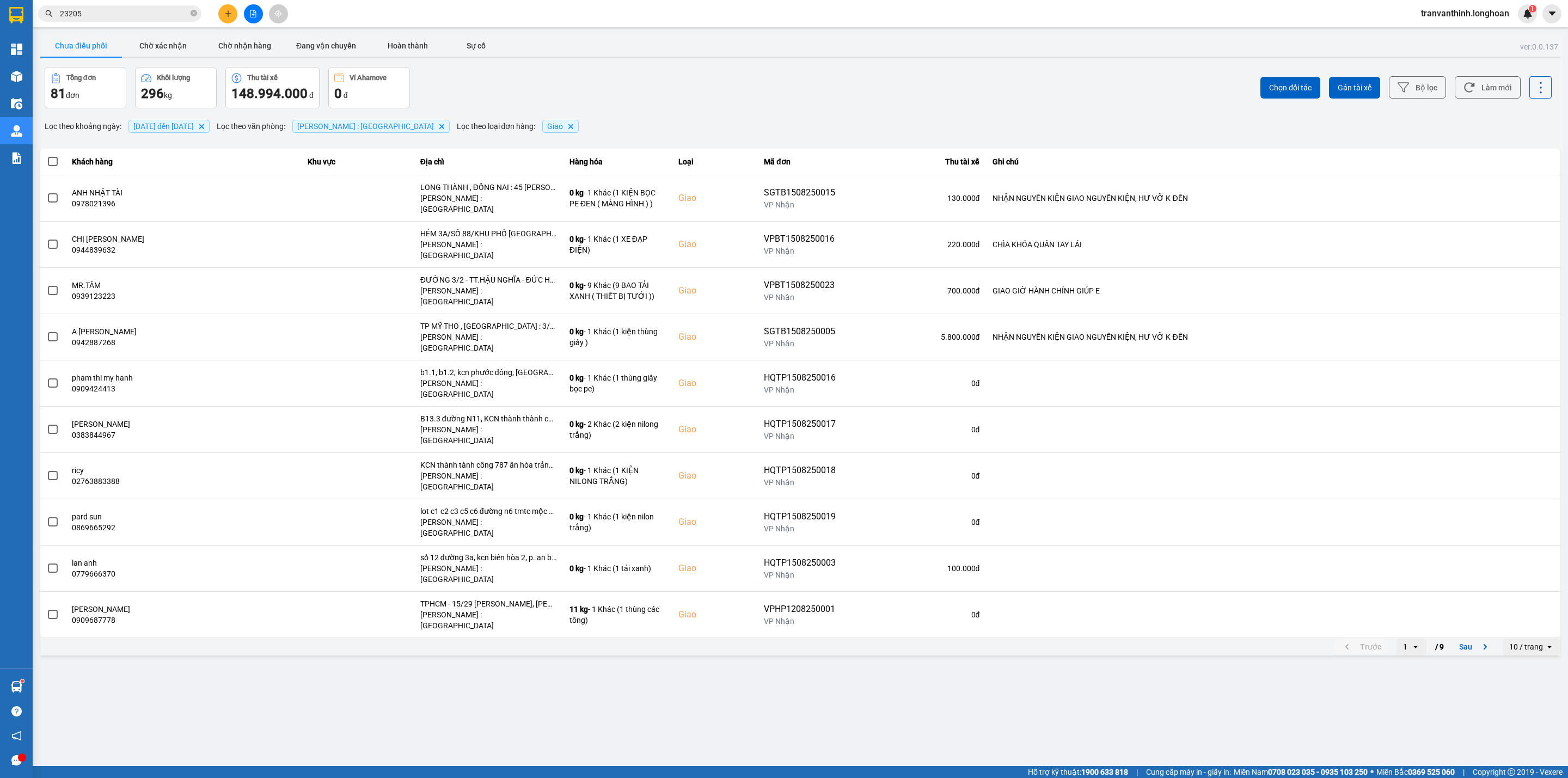
click at [1526, 641] on div "10 / trang" at bounding box center [1526, 646] width 34 height 11
click at [1527, 658] on div "100 / trang" at bounding box center [1531, 663] width 40 height 11
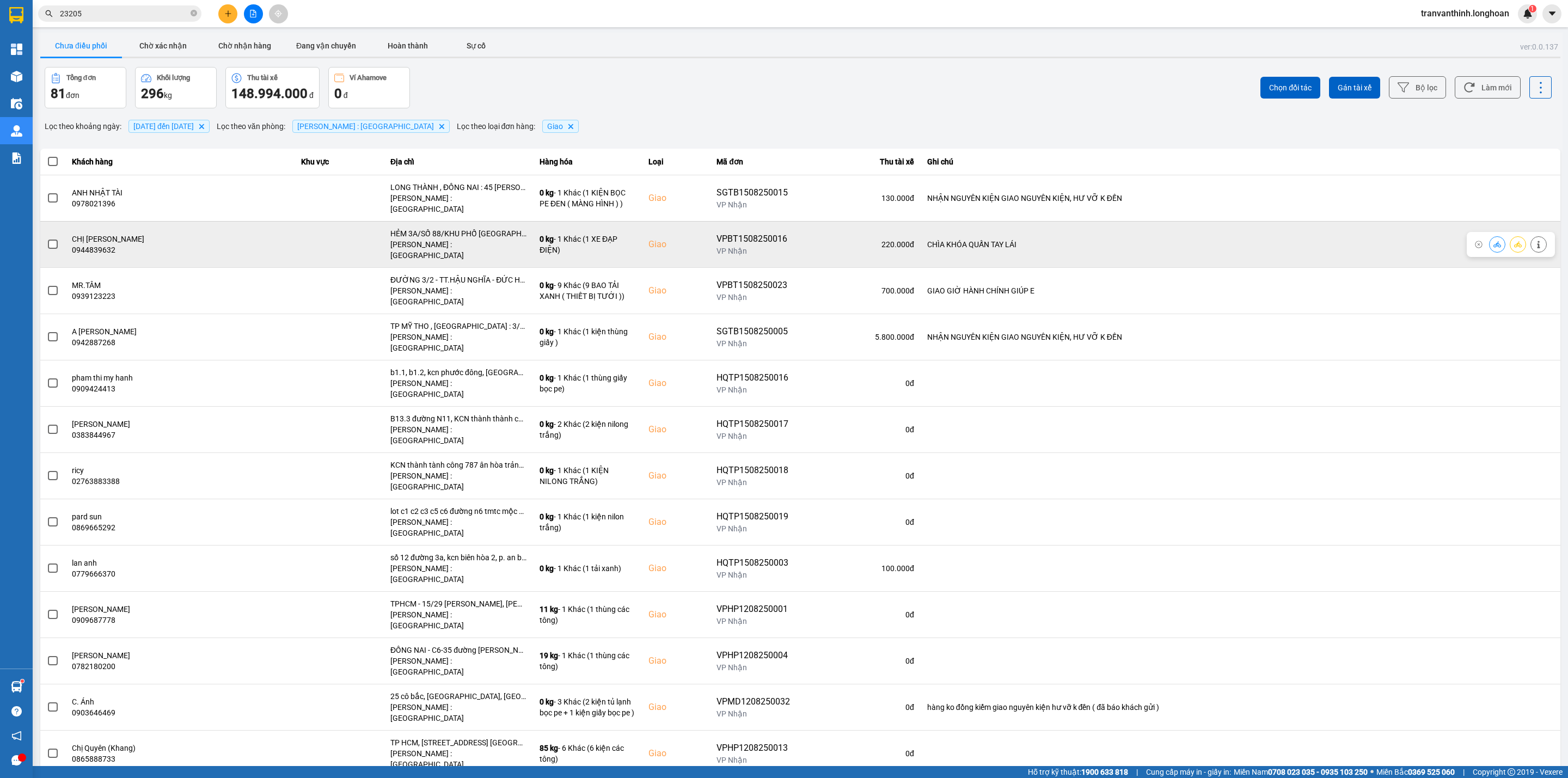
click at [465, 228] on div "HẺM 3A/SỐ 88/KHU PHỐ HIỆP LỄ - F.HIỆP NINH - TÂY NINH" at bounding box center [458, 233] width 136 height 11
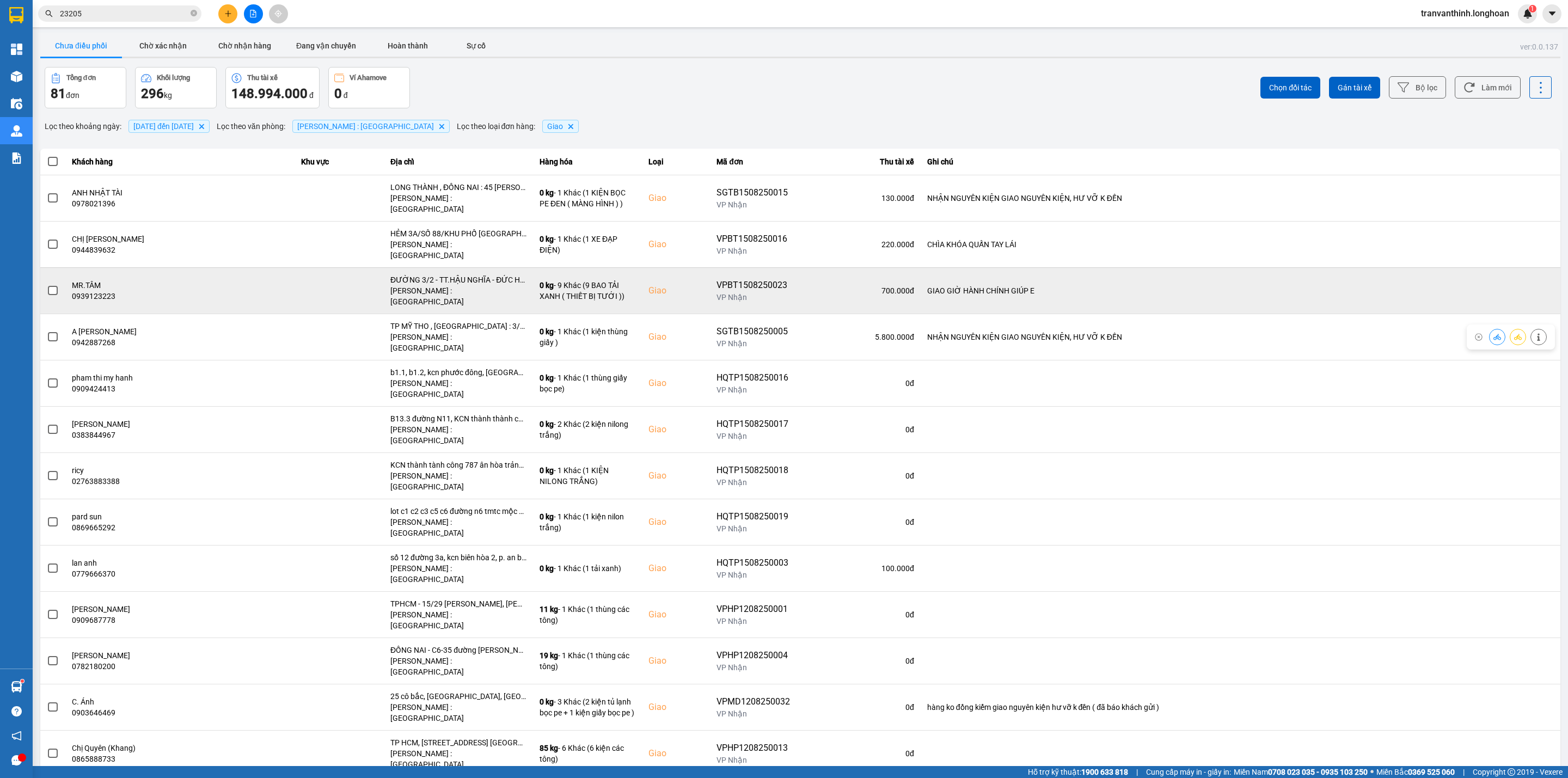
click at [480, 274] on div "ĐƯỜNG 3/2 - TT.HẬU NGHĨA - ĐỨC HÒA - LONG AN" at bounding box center [458, 279] width 136 height 11
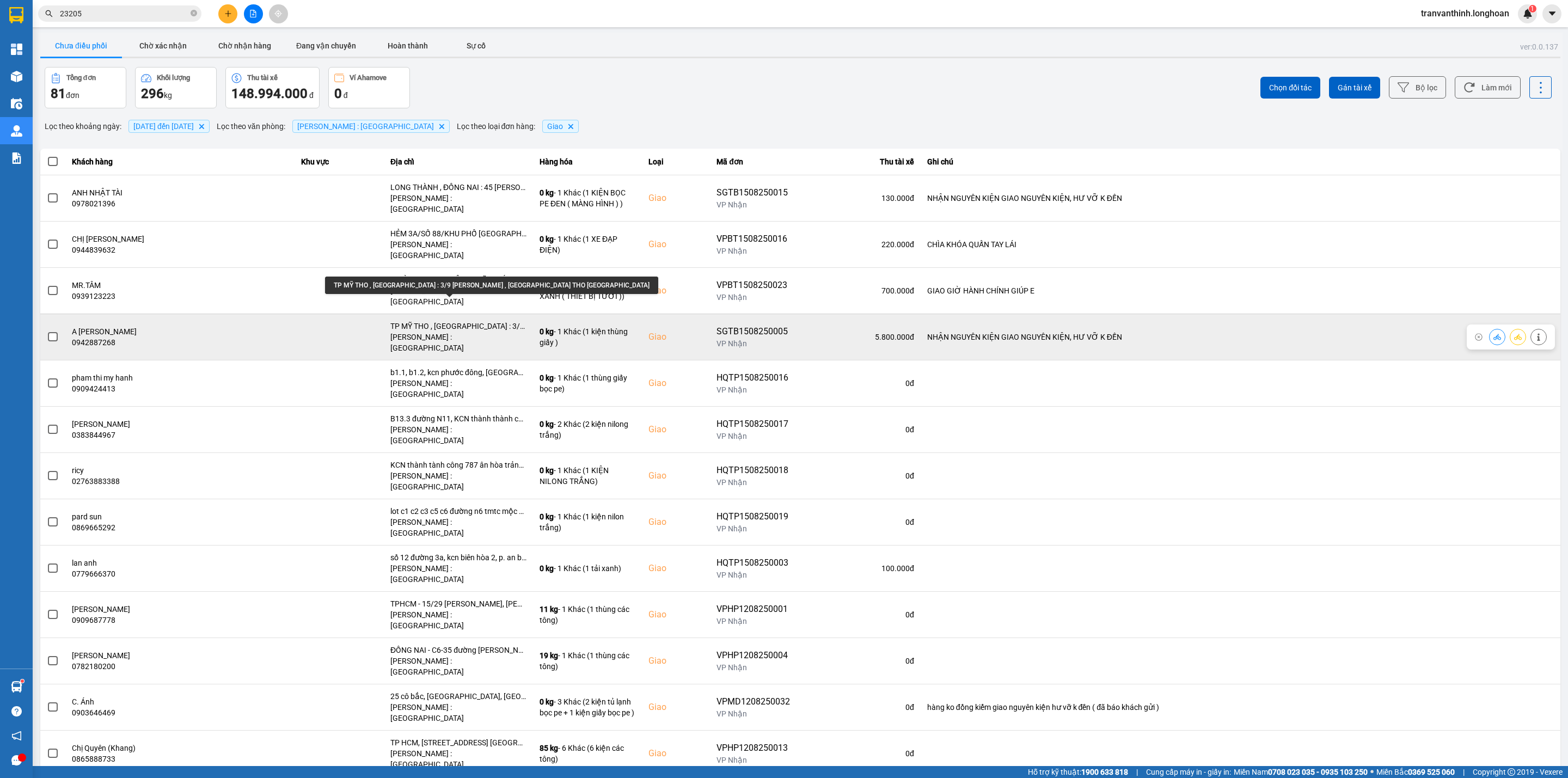
click at [484, 320] on div "TP MỸ THO , TIỀN GIANG : 3/9 NGUYỄN HUỲNH ĐỨC , TP MỸ THO TIỀN GIANG" at bounding box center [458, 325] width 136 height 11
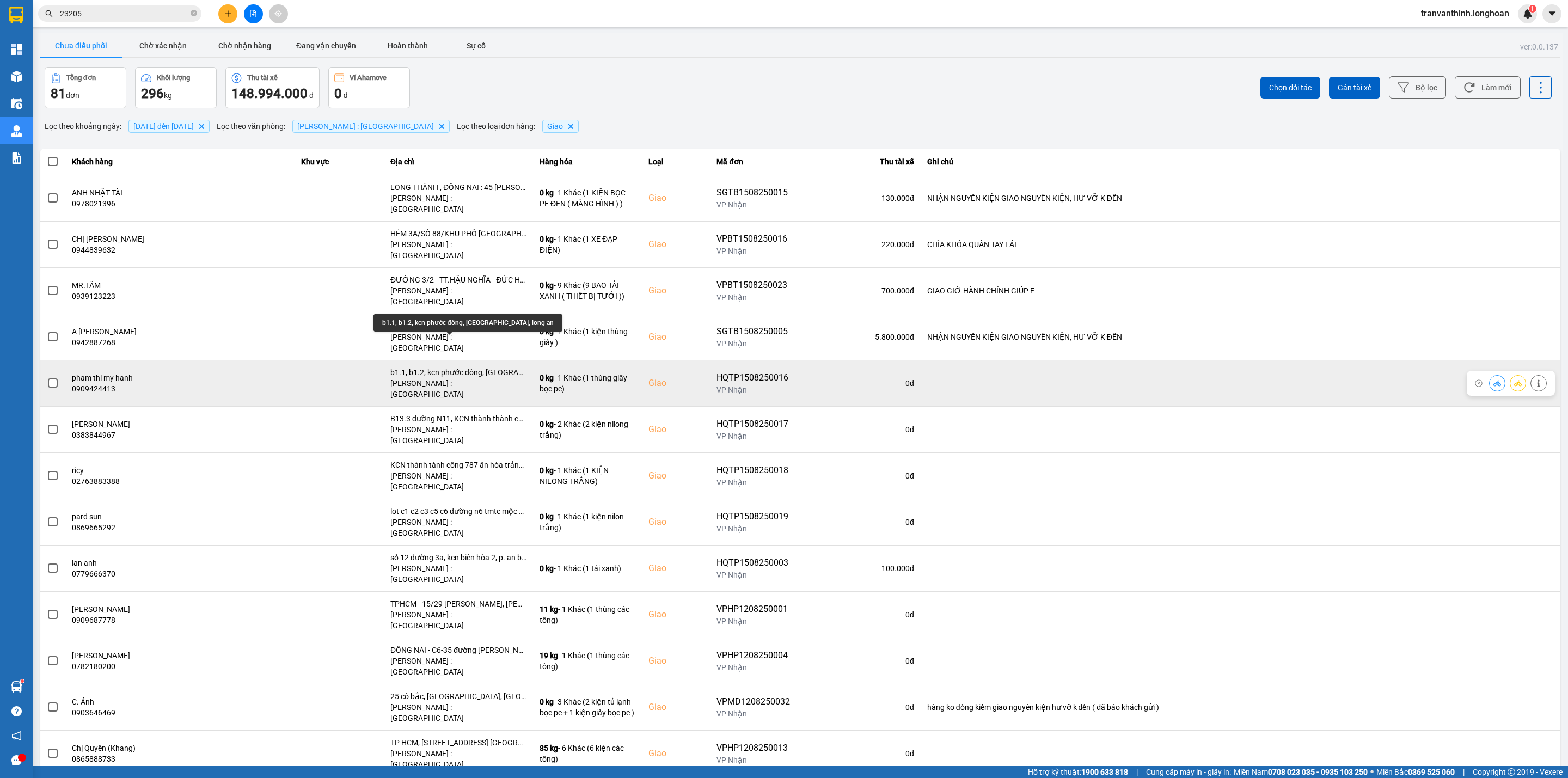
click at [482, 367] on div "b1.1, b1.2, kcn phước đông, cần đước, long an" at bounding box center [458, 372] width 136 height 11
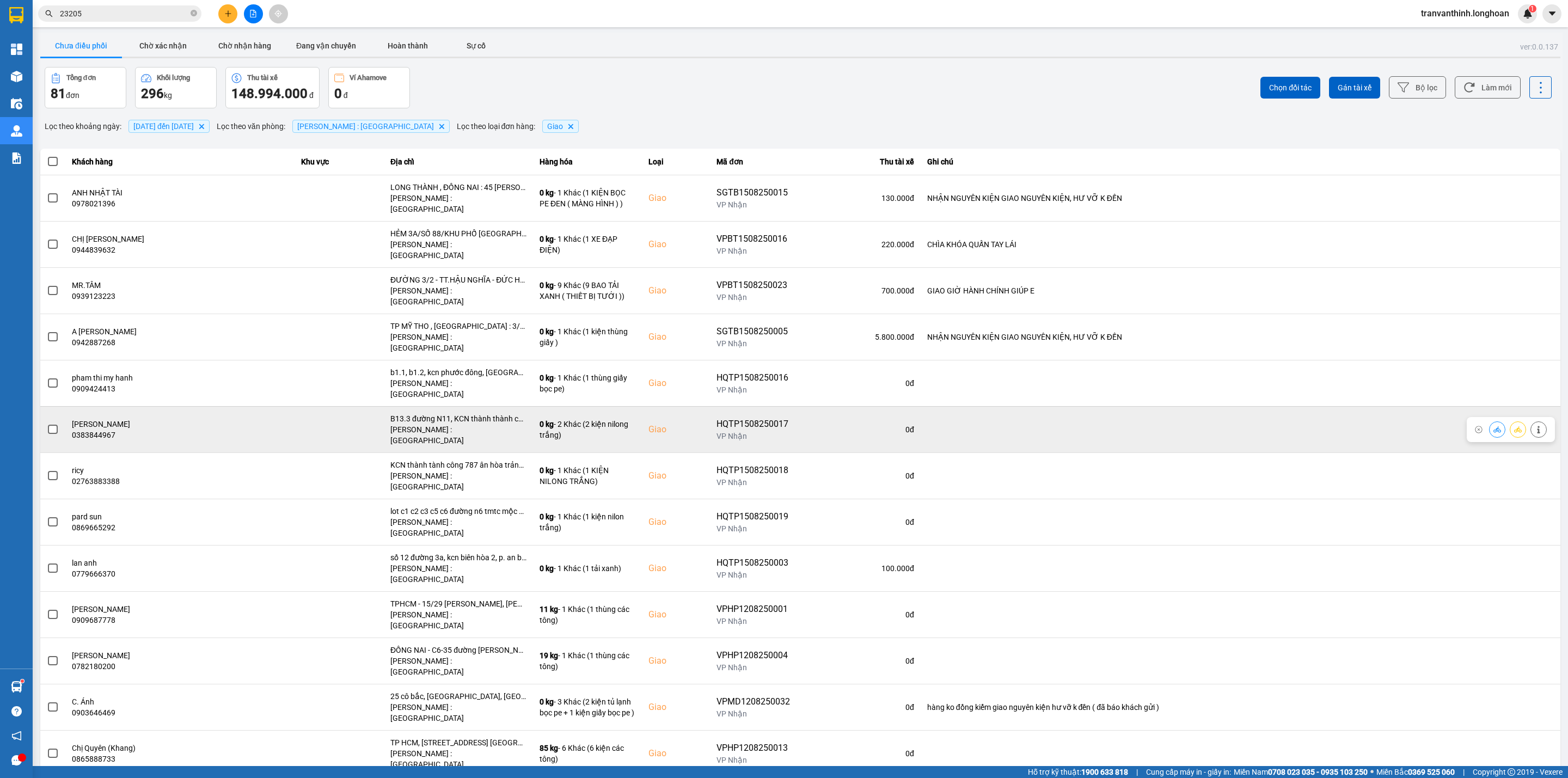
click at [479, 413] on div "B13.3 đường N11, KCN thành thành công, ân hòa, trảng bàng, tây ninh" at bounding box center [458, 418] width 136 height 11
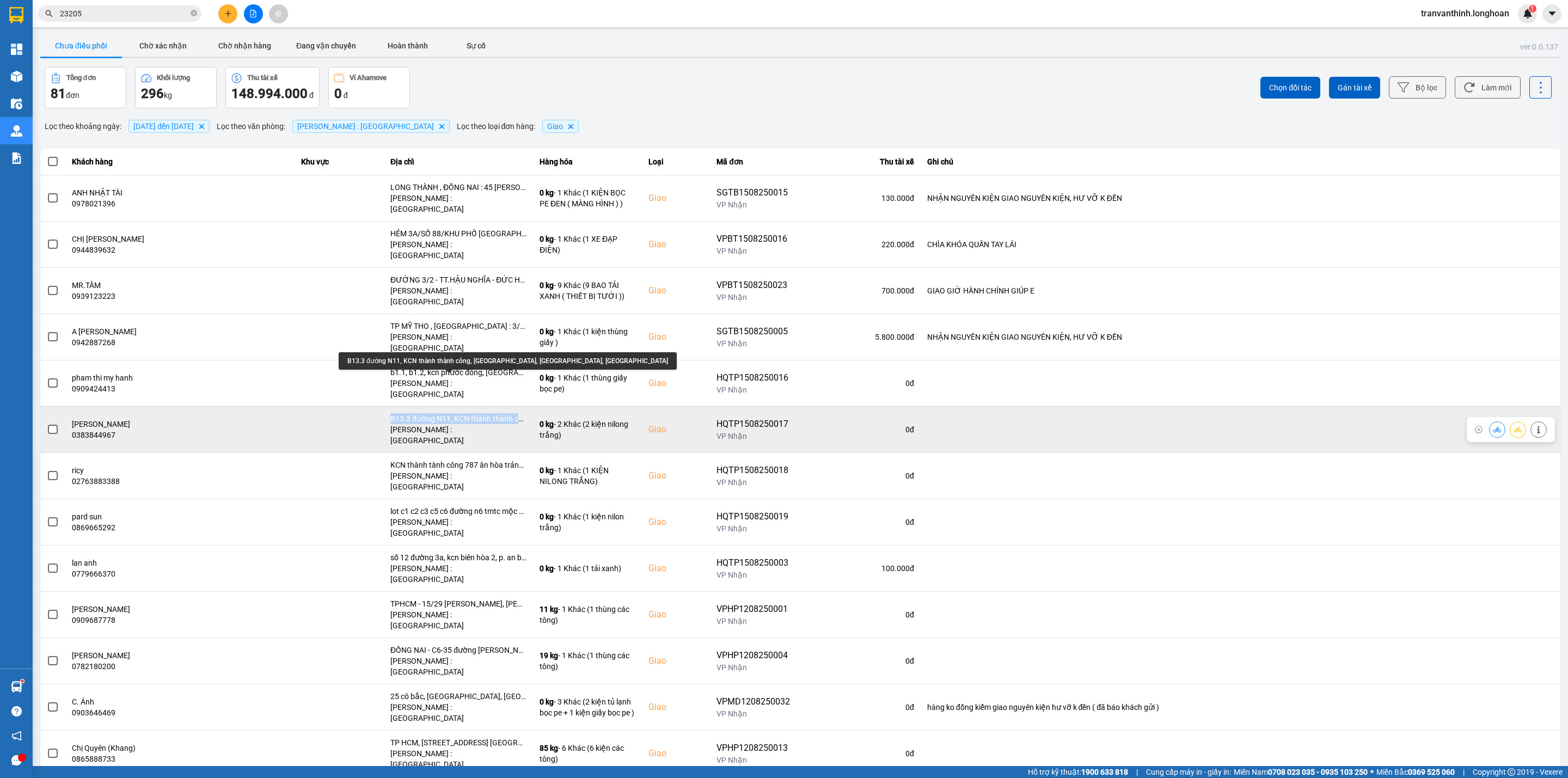
click at [479, 413] on div "B13.3 đường N11, KCN thành thành công, ân hòa, trảng bàng, tây ninh" at bounding box center [458, 418] width 136 height 11
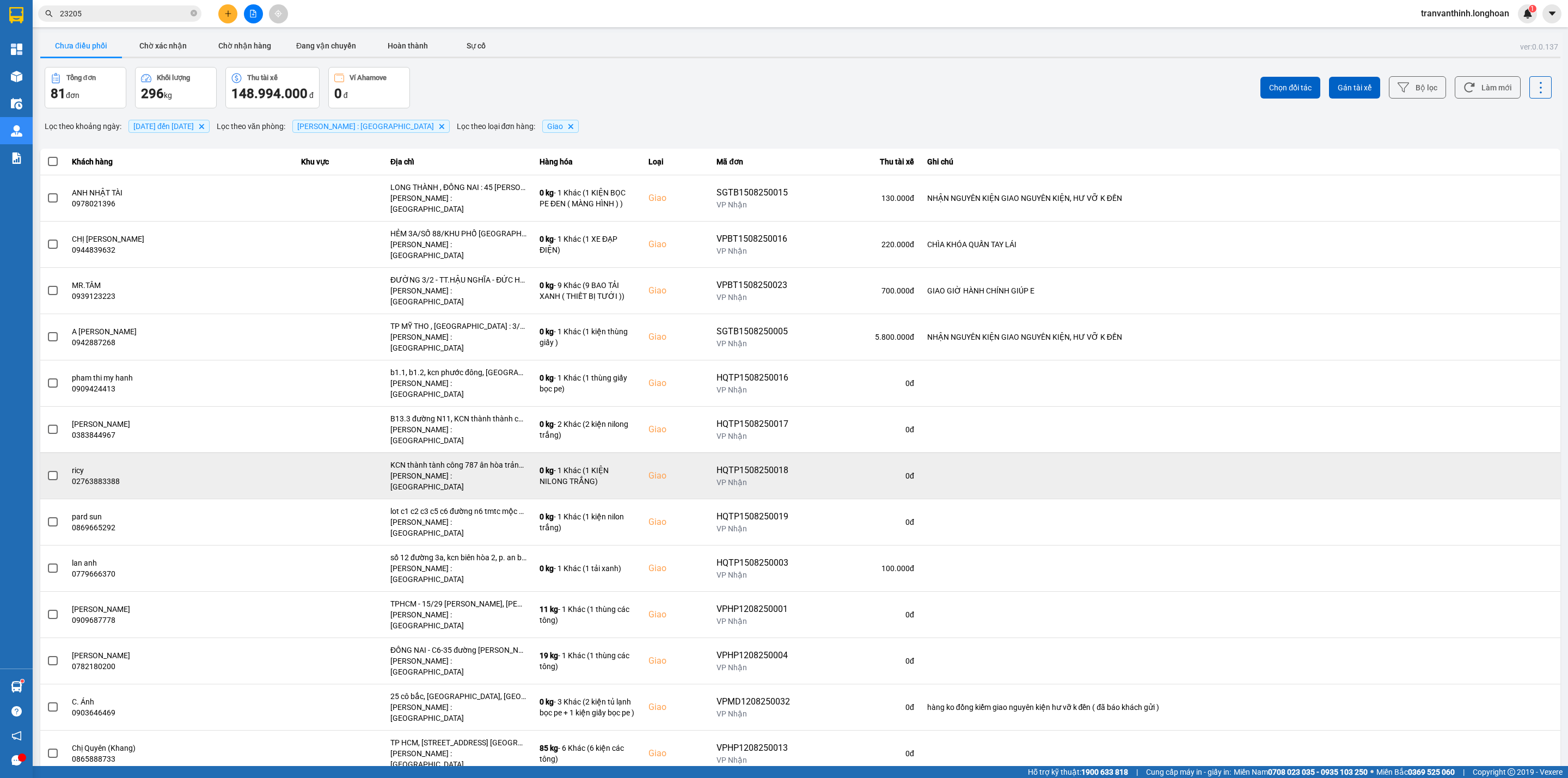
click at [487, 459] on div "KCN thành tành công 787 ân hòa trảng bàng tây ninh" at bounding box center [458, 464] width 136 height 11
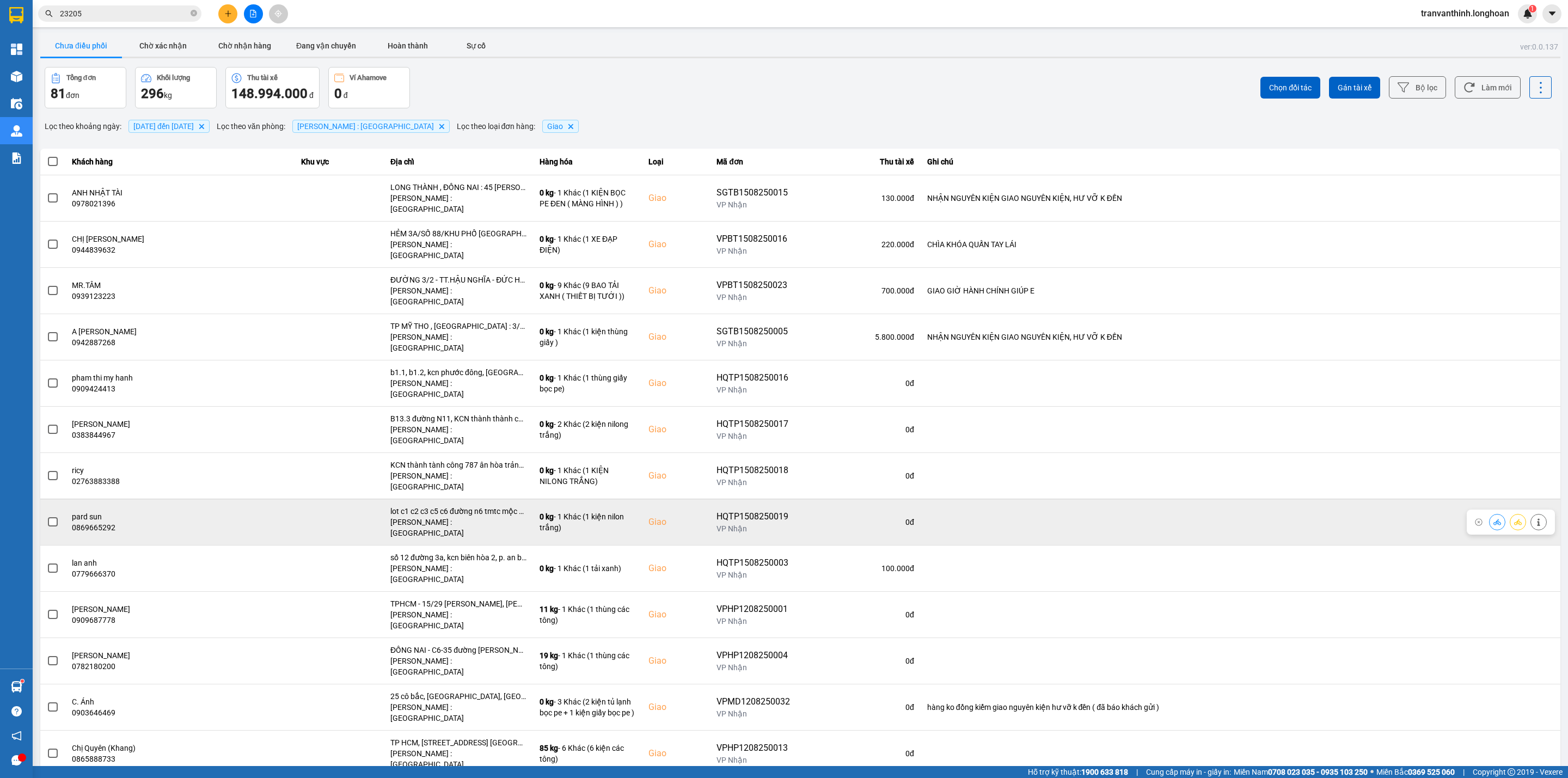
click at [475, 506] on div "lot c1 c2 c3 c5 c6 đường n6 tmtc mộc bài, lợi thuận, bến cầu, tây ninh" at bounding box center [458, 511] width 136 height 11
click at [476, 506] on div "lot c1 c2 c3 c5 c6 đường n6 tmtc mộc bài, lợi thuận, bến cầu, tây ninh" at bounding box center [458, 511] width 136 height 11
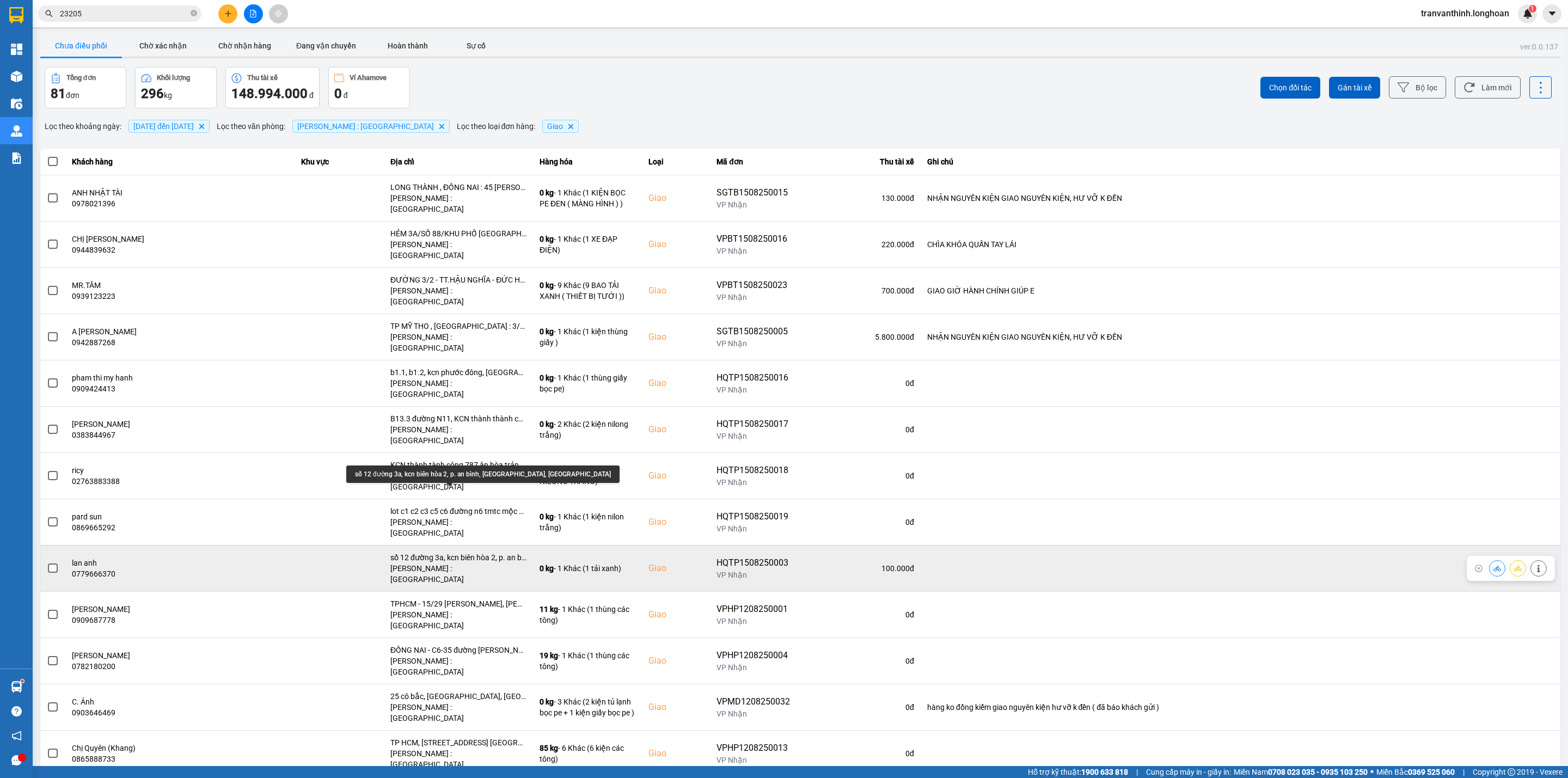
click at [477, 552] on div "số 12 đường 3a, kcn biên hòa 2, p. an bình, [GEOGRAPHIC_DATA], [GEOGRAPHIC_DATA]" at bounding box center [458, 557] width 136 height 11
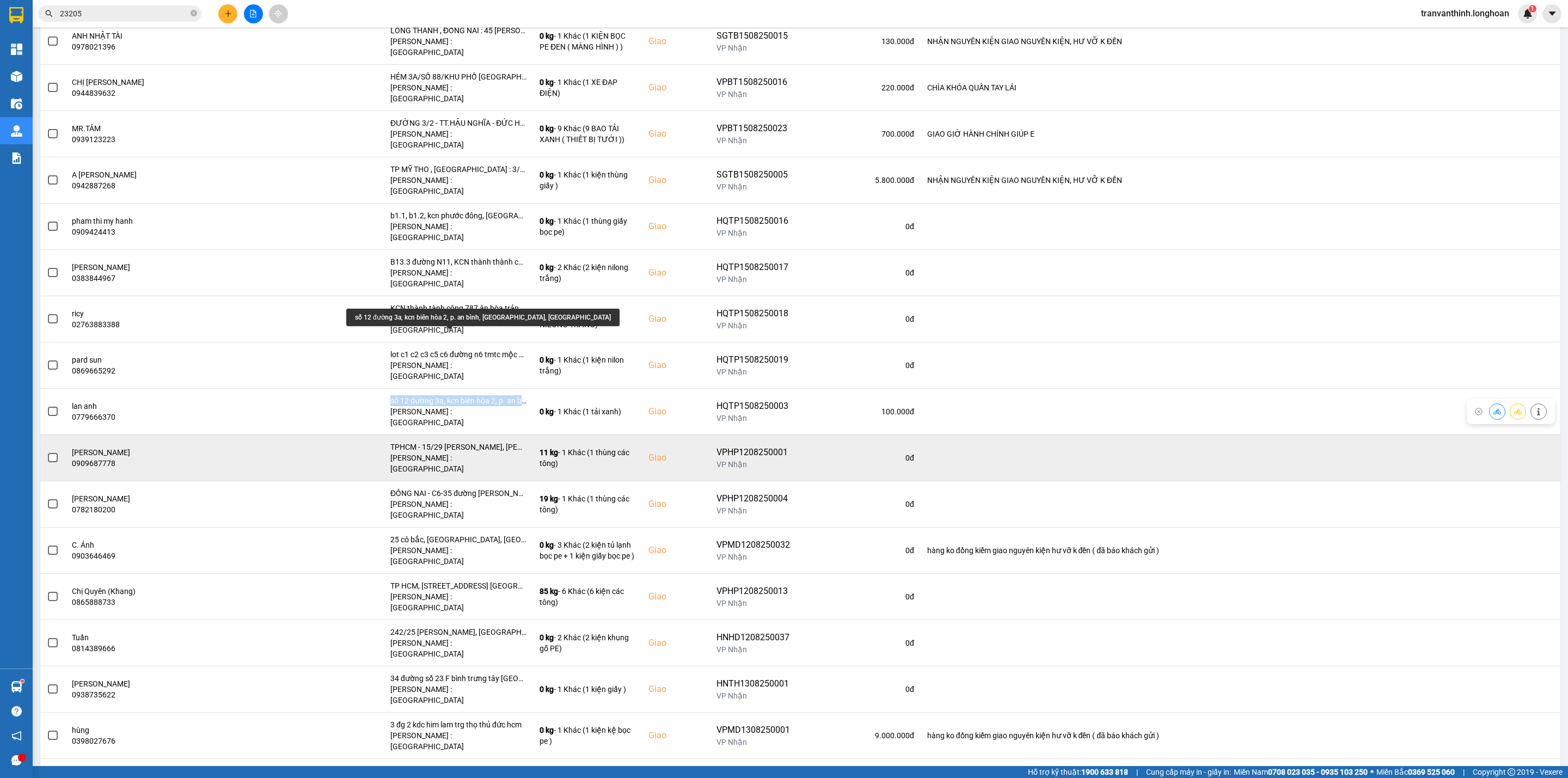
scroll to position [163, 0]
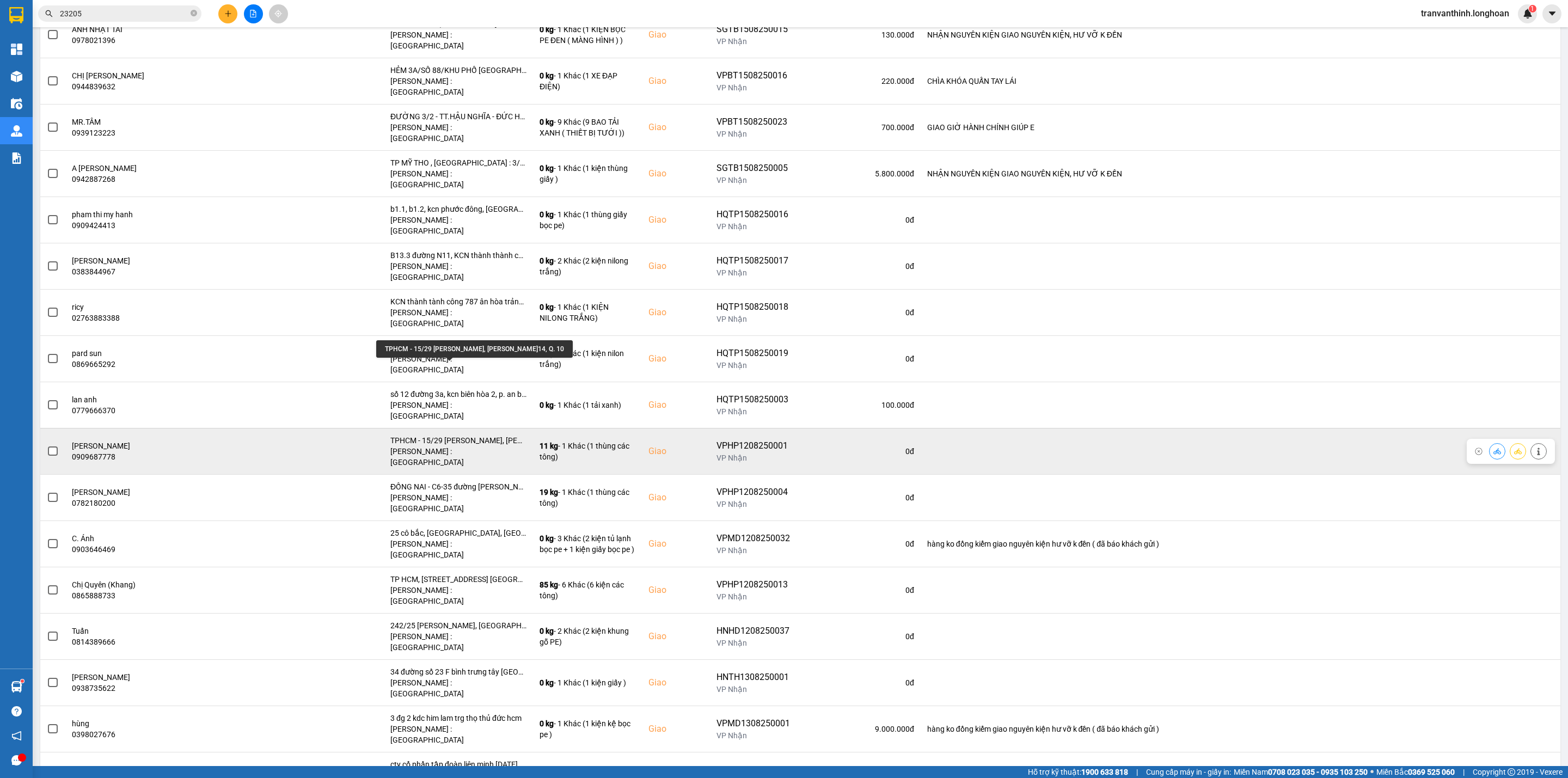
click at [481, 435] on div "TPHCM - 15/29 [PERSON_NAME], [PERSON_NAME]14, Q. 10" at bounding box center [458, 440] width 136 height 11
click at [482, 435] on div "TPHCM - 15/29 [PERSON_NAME], [PERSON_NAME]14, Q. 10" at bounding box center [458, 440] width 136 height 11
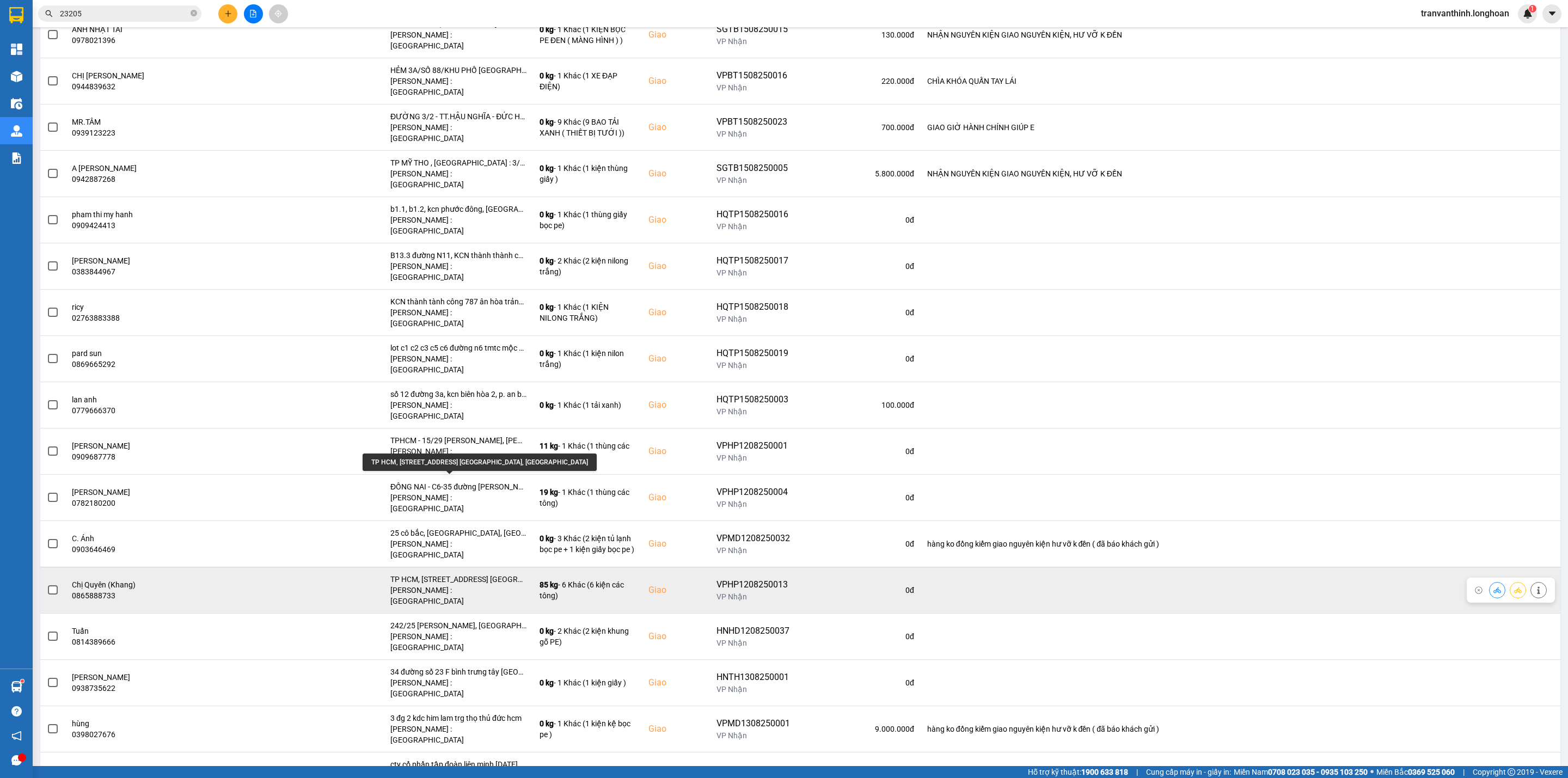
click at [493, 574] on div "TP HCM, [STREET_ADDRESS] [GEOGRAPHIC_DATA], [GEOGRAPHIC_DATA]" at bounding box center [458, 579] width 136 height 11
click at [50, 585] on span at bounding box center [53, 590] width 10 height 10
click at [47, 584] on input "checkbox" at bounding box center [47, 584] width 0 height 0
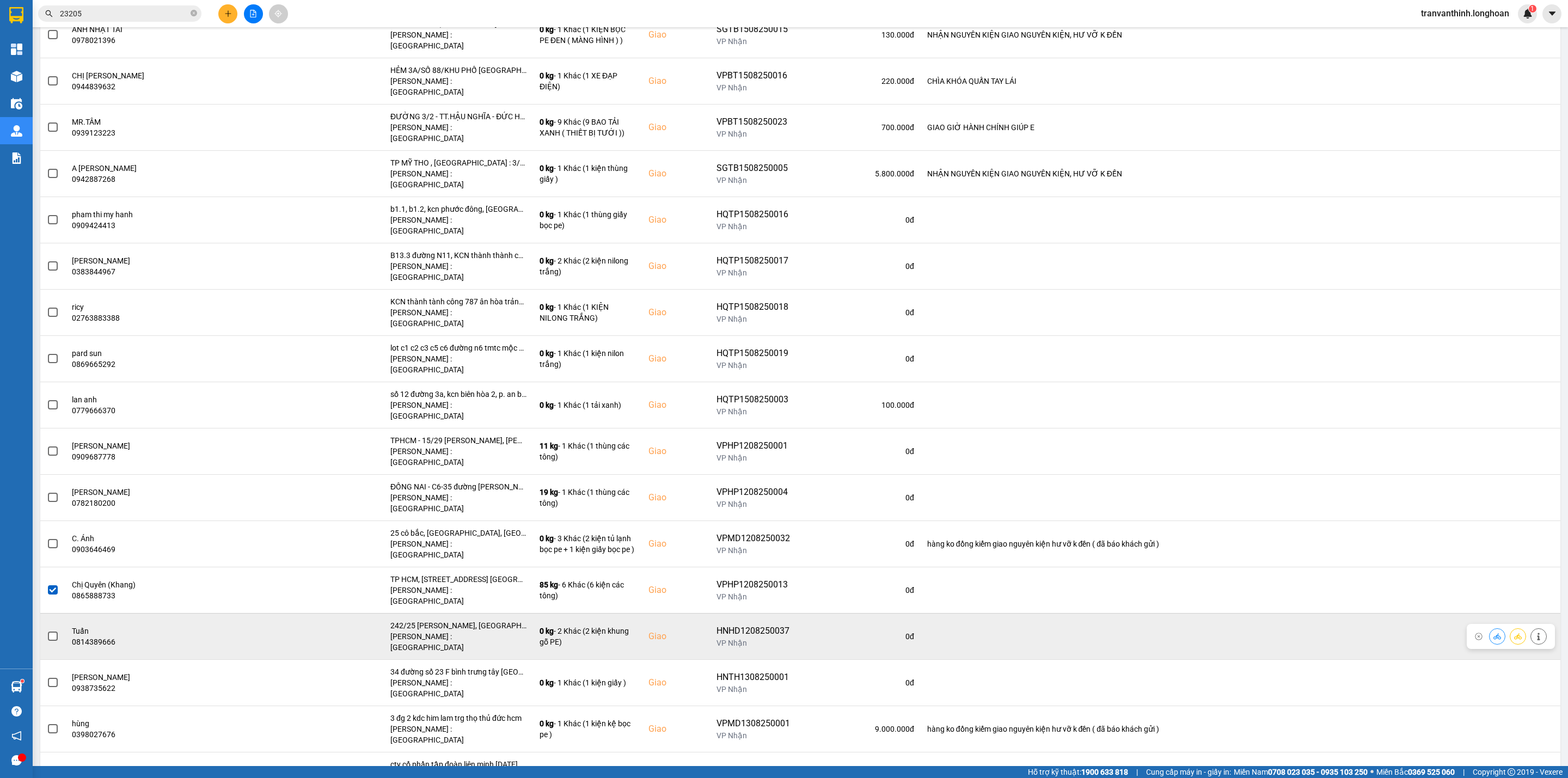
click at [52, 631] on span at bounding box center [53, 636] width 10 height 10
click at [47, 630] on input "checkbox" at bounding box center [47, 630] width 0 height 0
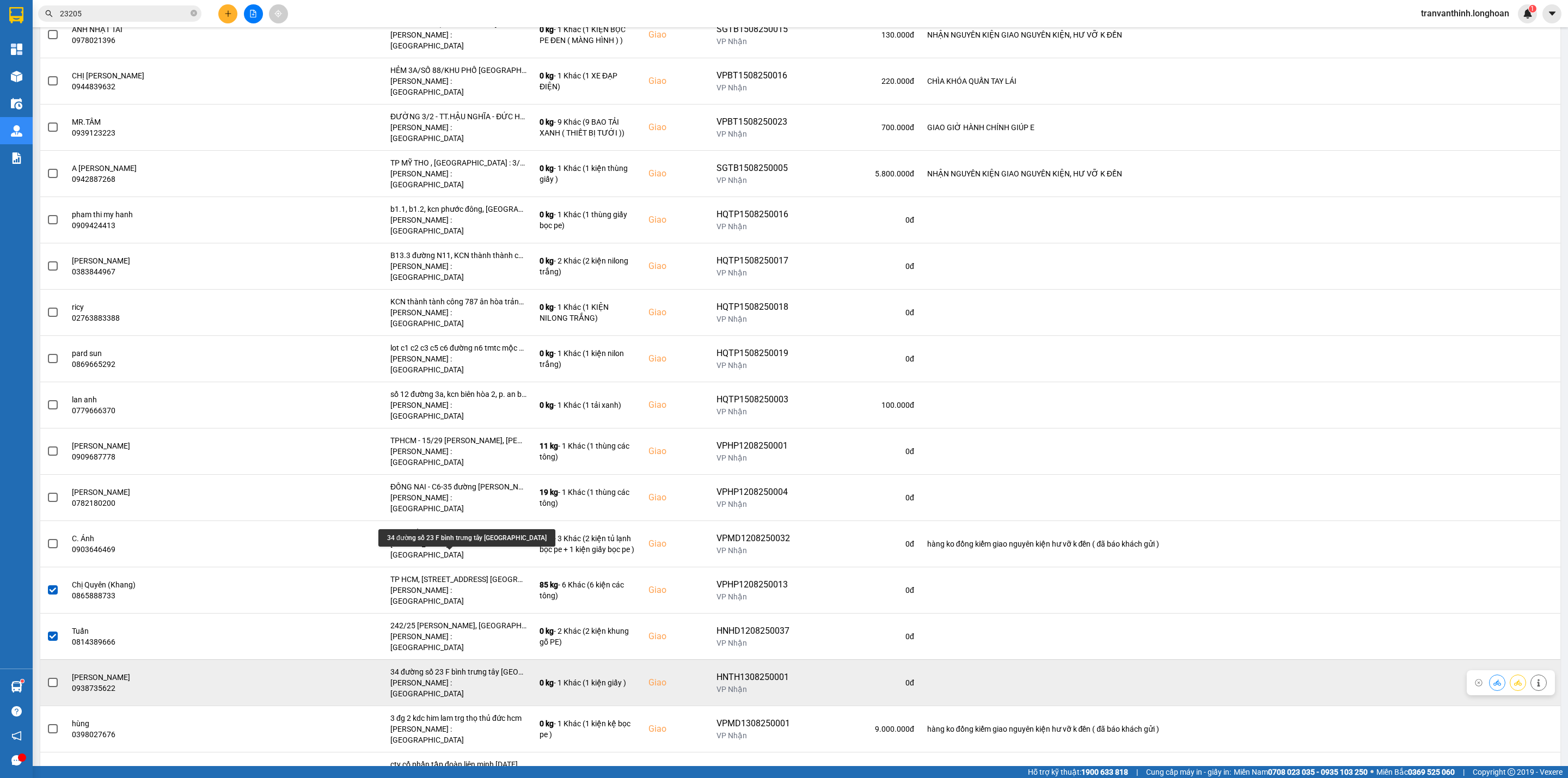
click at [484, 666] on div "34 đường số 23 F bình trưng tây [GEOGRAPHIC_DATA]" at bounding box center [458, 671] width 136 height 11
click at [483, 666] on div "34 đường số 23 F bình trưng tây [GEOGRAPHIC_DATA]" at bounding box center [458, 671] width 136 height 11
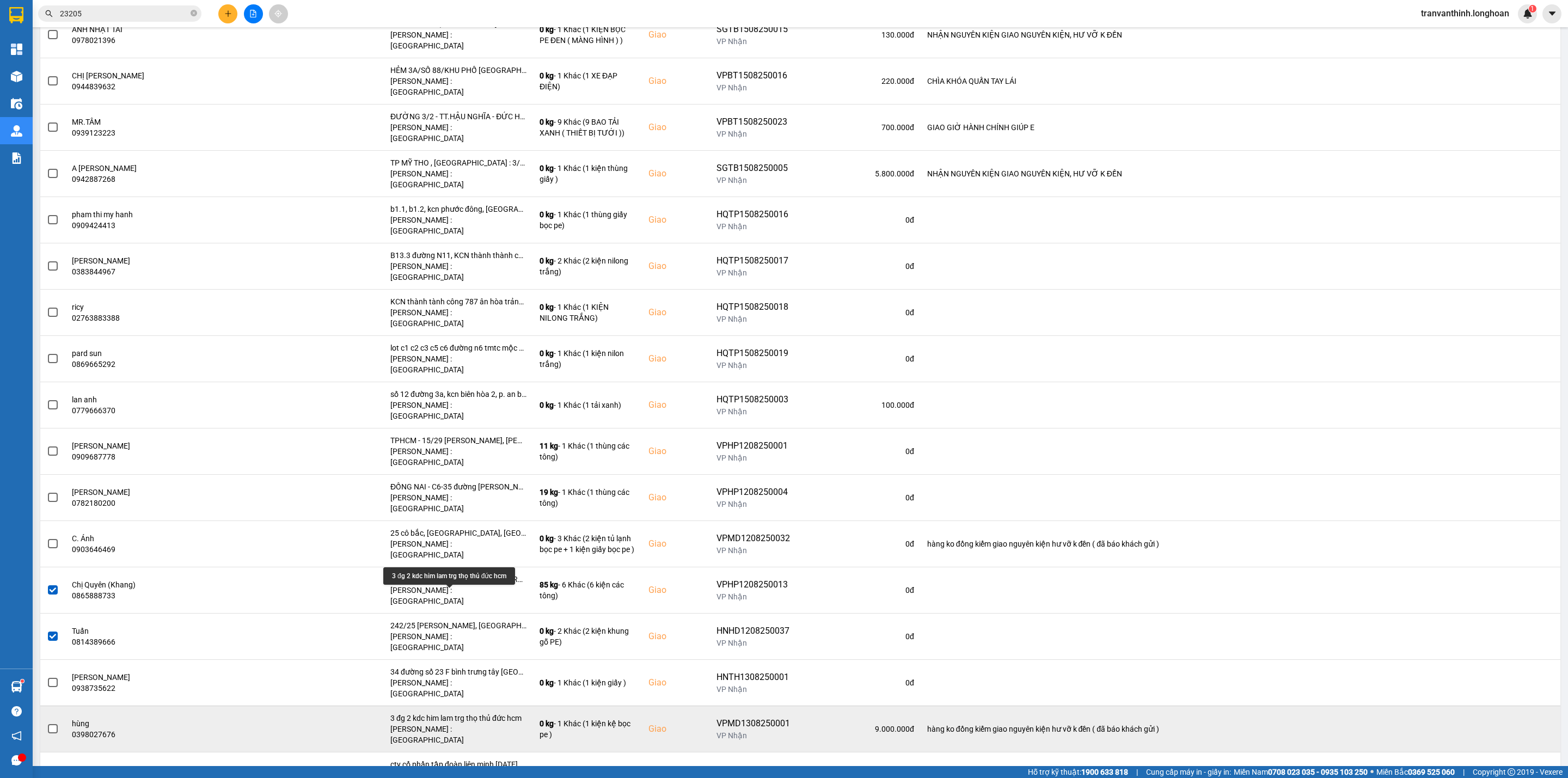
click at [483, 712] on div "3 đg 2 kdc him lam trg thọ thủ đức hcm" at bounding box center [458, 717] width 136 height 11
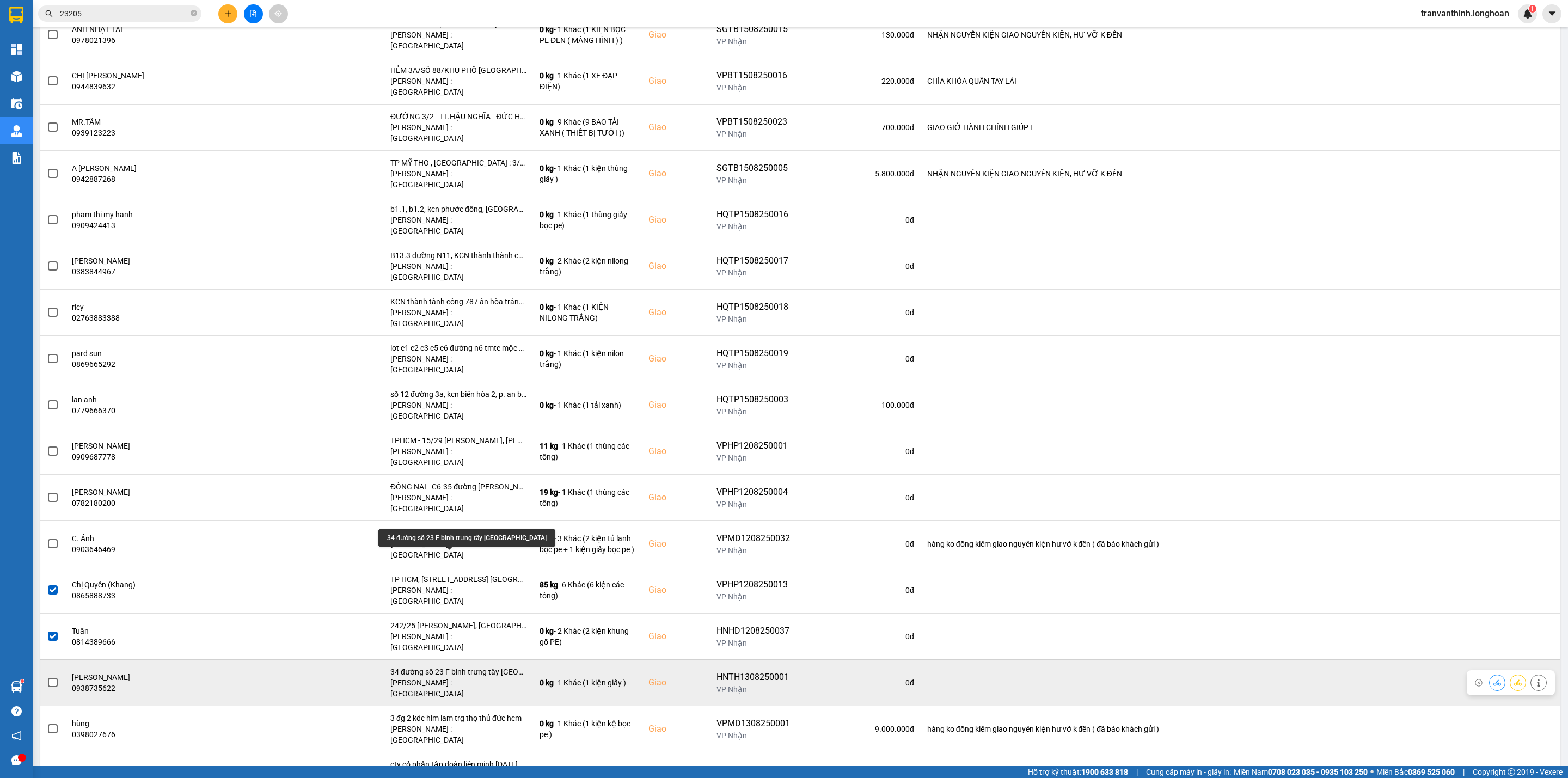
click at [473, 666] on div "34 đường số 23 F bình trưng tây [GEOGRAPHIC_DATA]" at bounding box center [458, 671] width 136 height 11
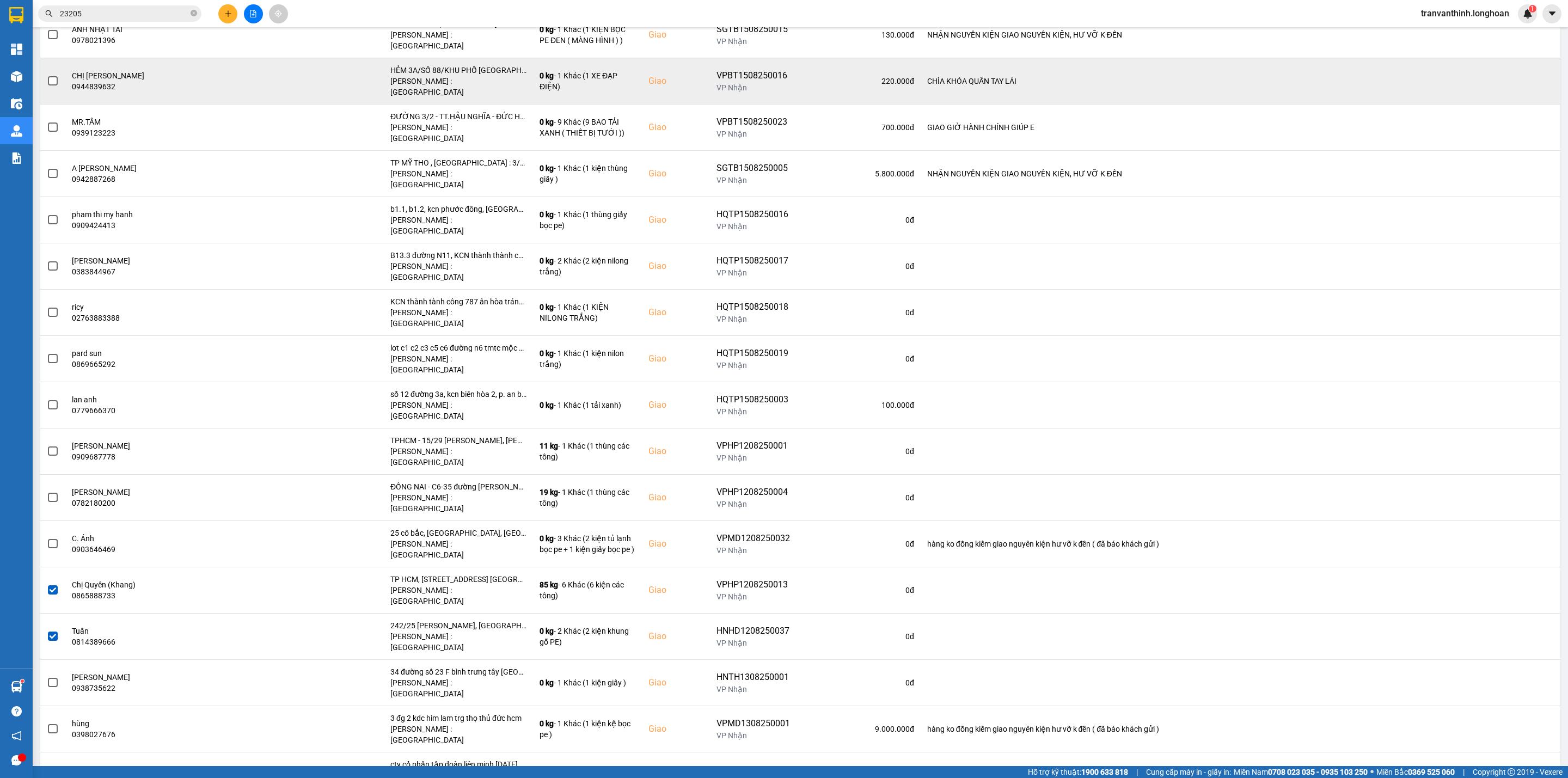
scroll to position [2498, 0]
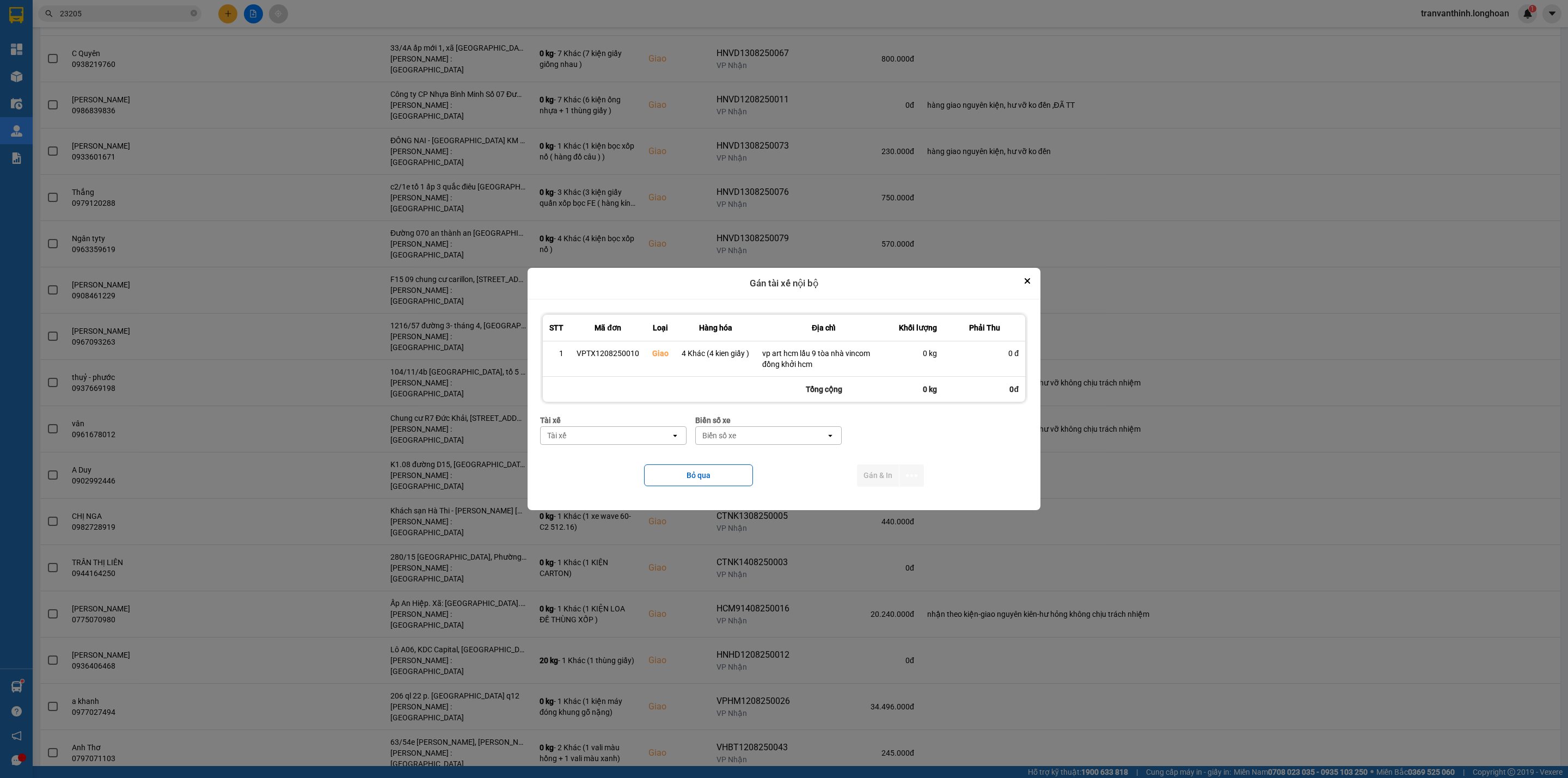
click at [596, 442] on div "Tài xế" at bounding box center [606, 435] width 130 height 17
type input "tuyến"
click at [632, 462] on span "0766000247 - NGUYỄN MINH TUYẾN 0766000247" at bounding box center [615, 464] width 133 height 22
click at [834, 438] on div "Biển số xe" at bounding box center [804, 435] width 130 height 17
type input "73"
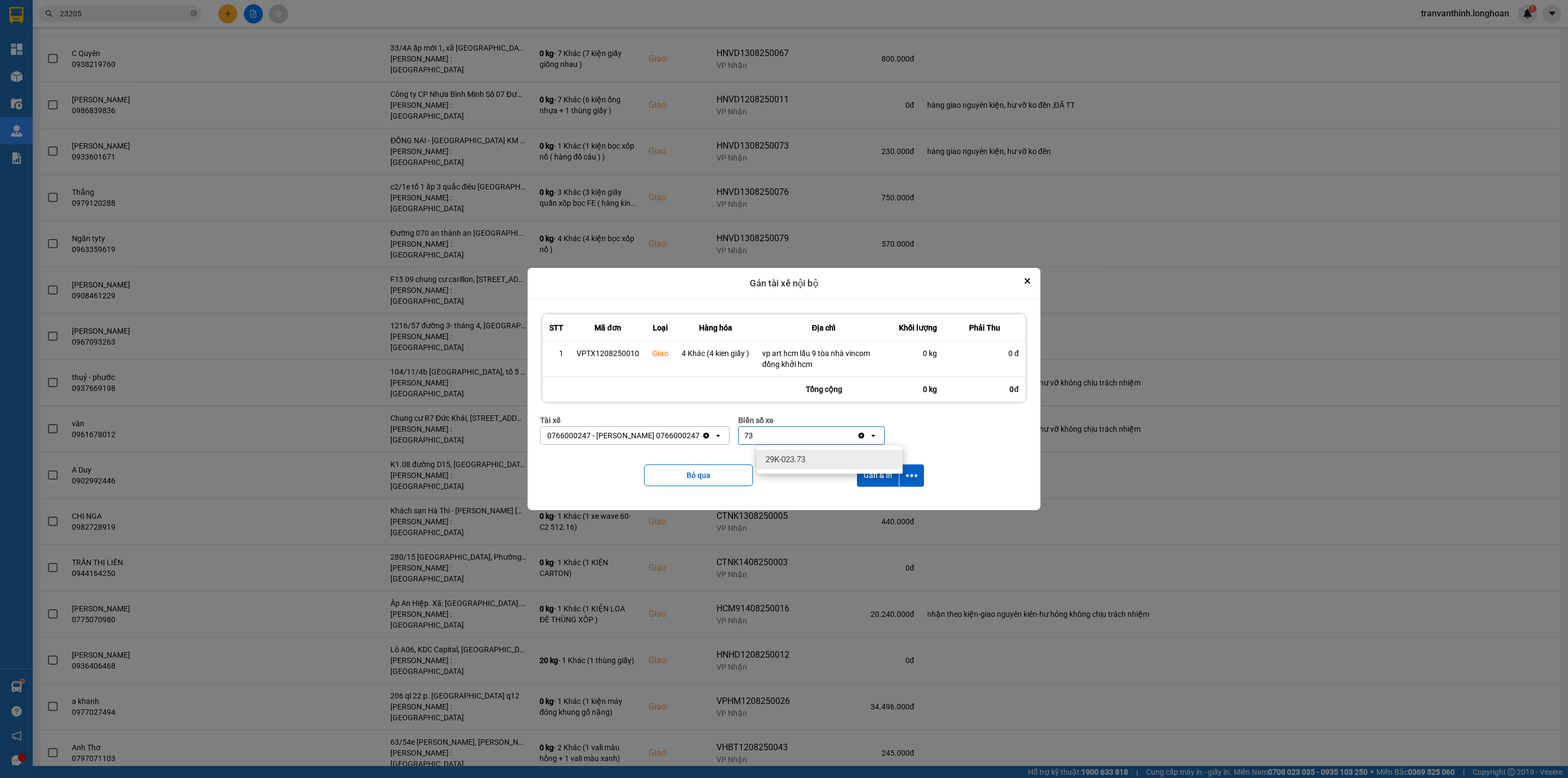
click at [802, 459] on span "29K-023.73" at bounding box center [785, 459] width 40 height 11
click at [912, 474] on icon "dialog" at bounding box center [912, 476] width 11 height 11
click at [880, 505] on span "Chỉ gán tài" at bounding box center [869, 505] width 36 height 11
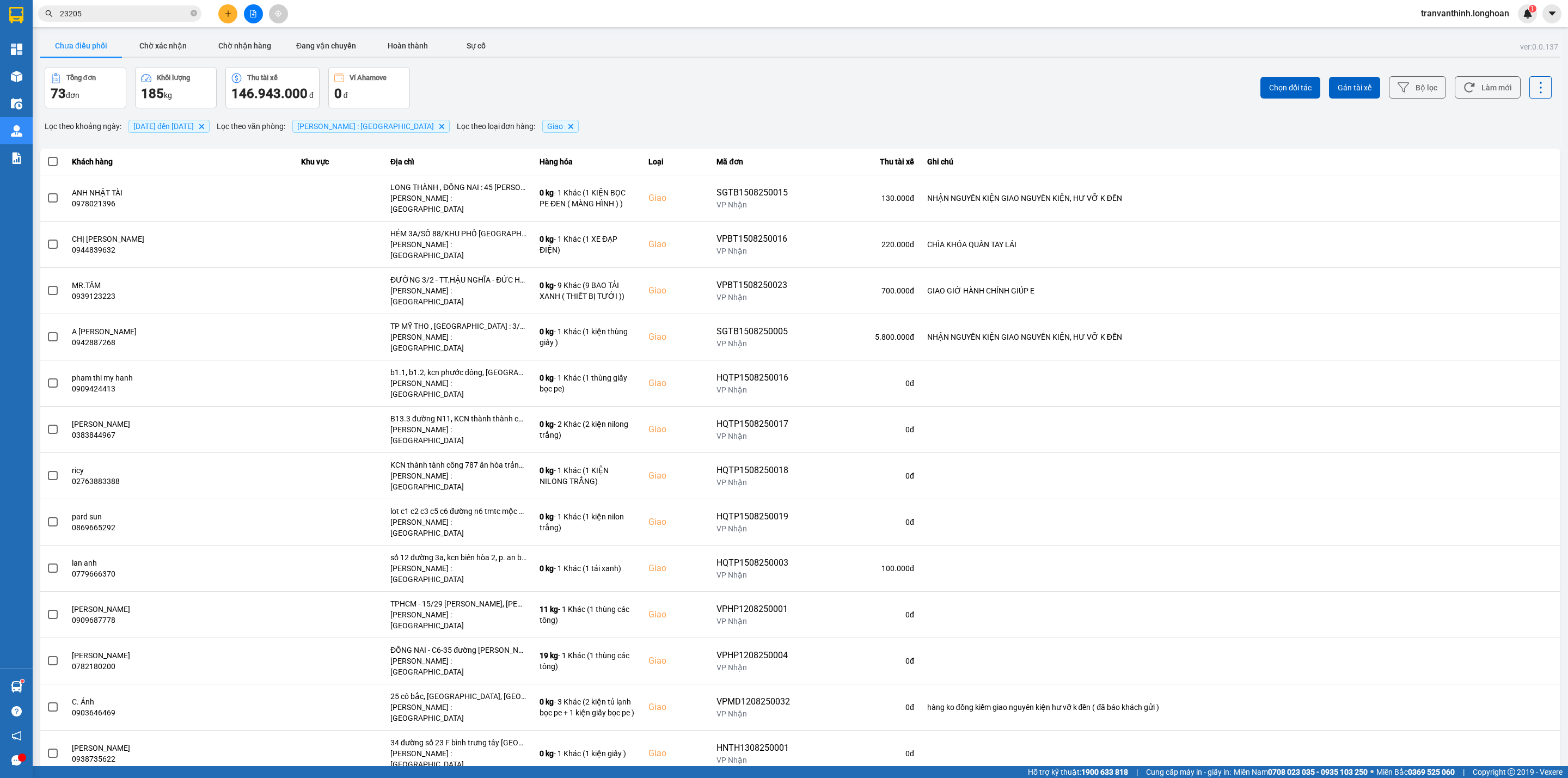
scroll to position [2188, 0]
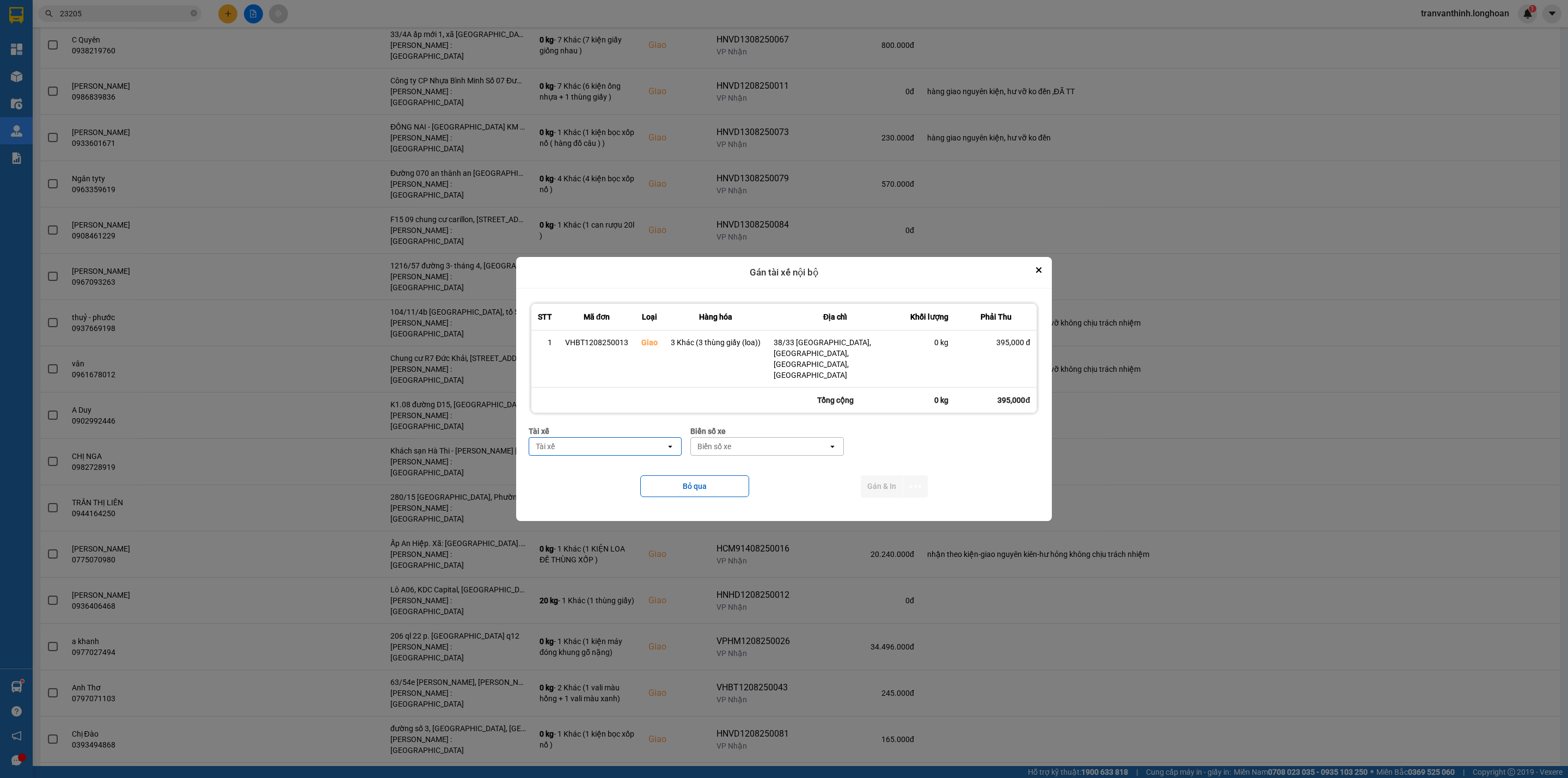
click at [599, 437] on div "Tài xế" at bounding box center [598, 446] width 137 height 17
type input "tuyến"
drag, startPoint x: 608, startPoint y: 470, endPoint x: 782, endPoint y: 411, distance: 183.7
click at [604, 470] on span "0766000247 - NGUYỄN MINH TUYẾN 0766000247" at bounding box center [608, 464] width 139 height 22
click at [768, 441] on div "Biển số xe" at bounding box center [751, 446] width 34 height 11
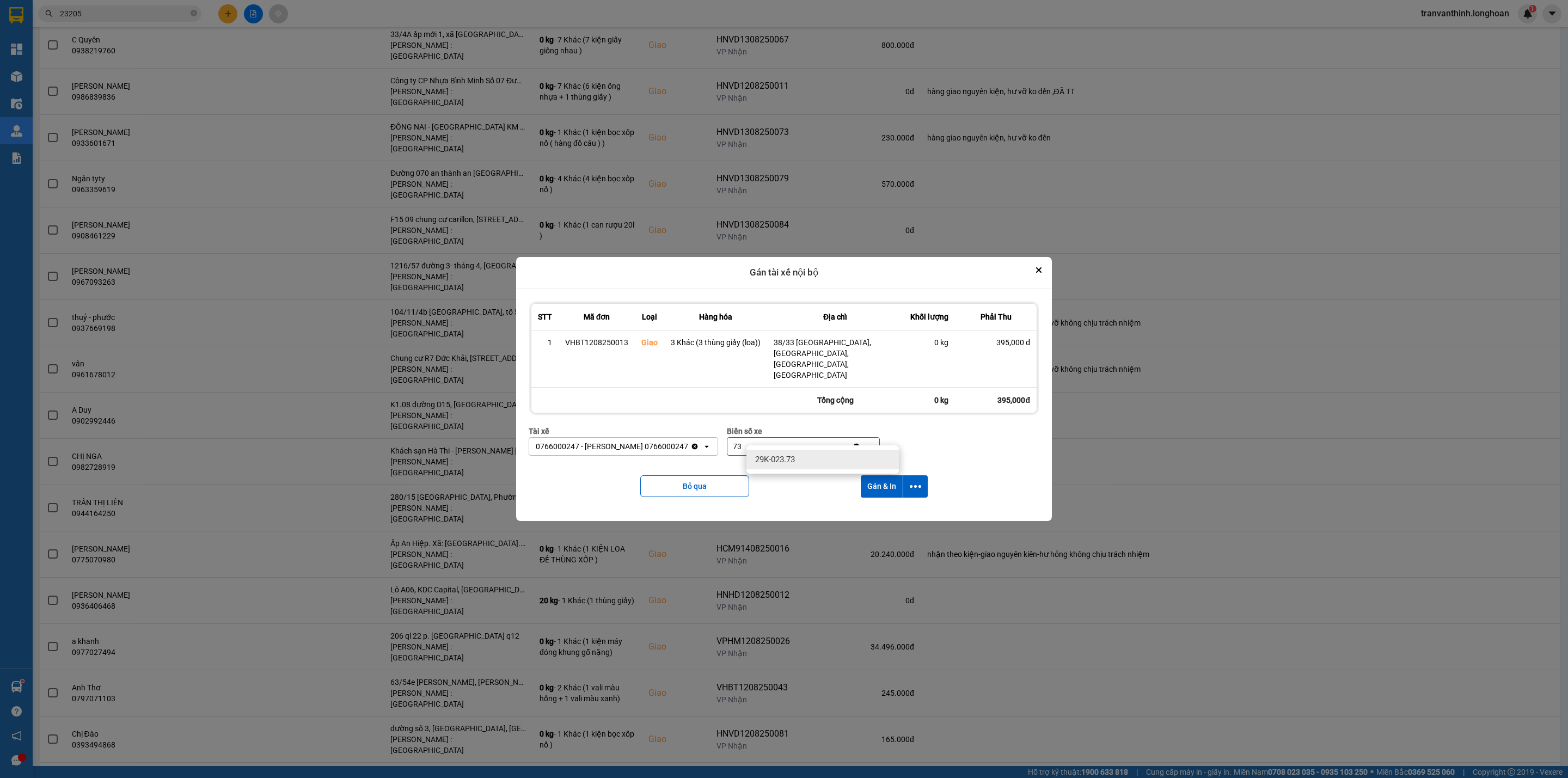
type input "73"
click at [795, 459] on span "29K-023.73" at bounding box center [774, 459] width 40 height 11
click at [917, 480] on icon "dialog" at bounding box center [915, 486] width 11 height 11
click at [887, 502] on span "Chỉ gán tài" at bounding box center [872, 505] width 36 height 11
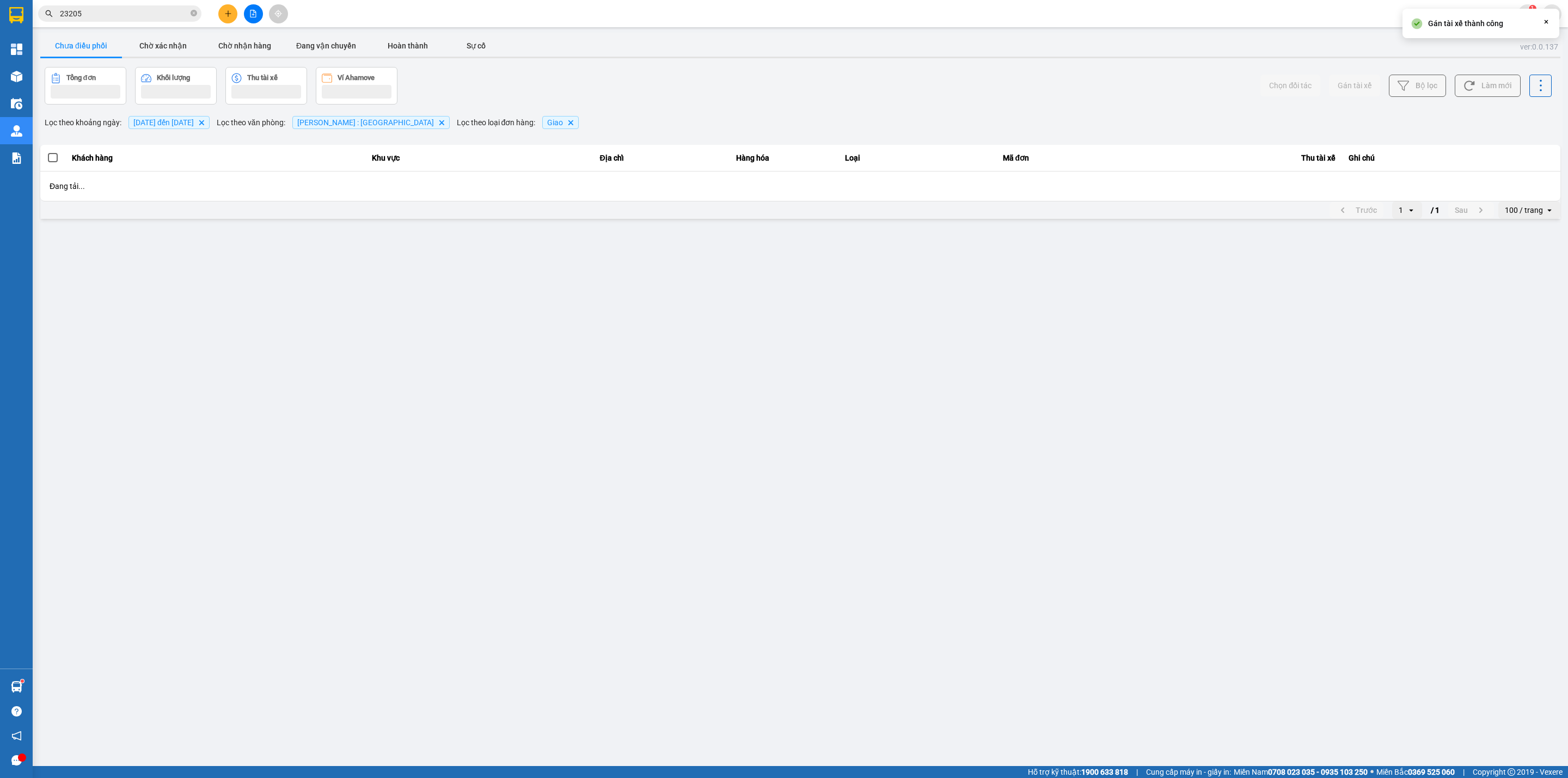
scroll to position [0, 0]
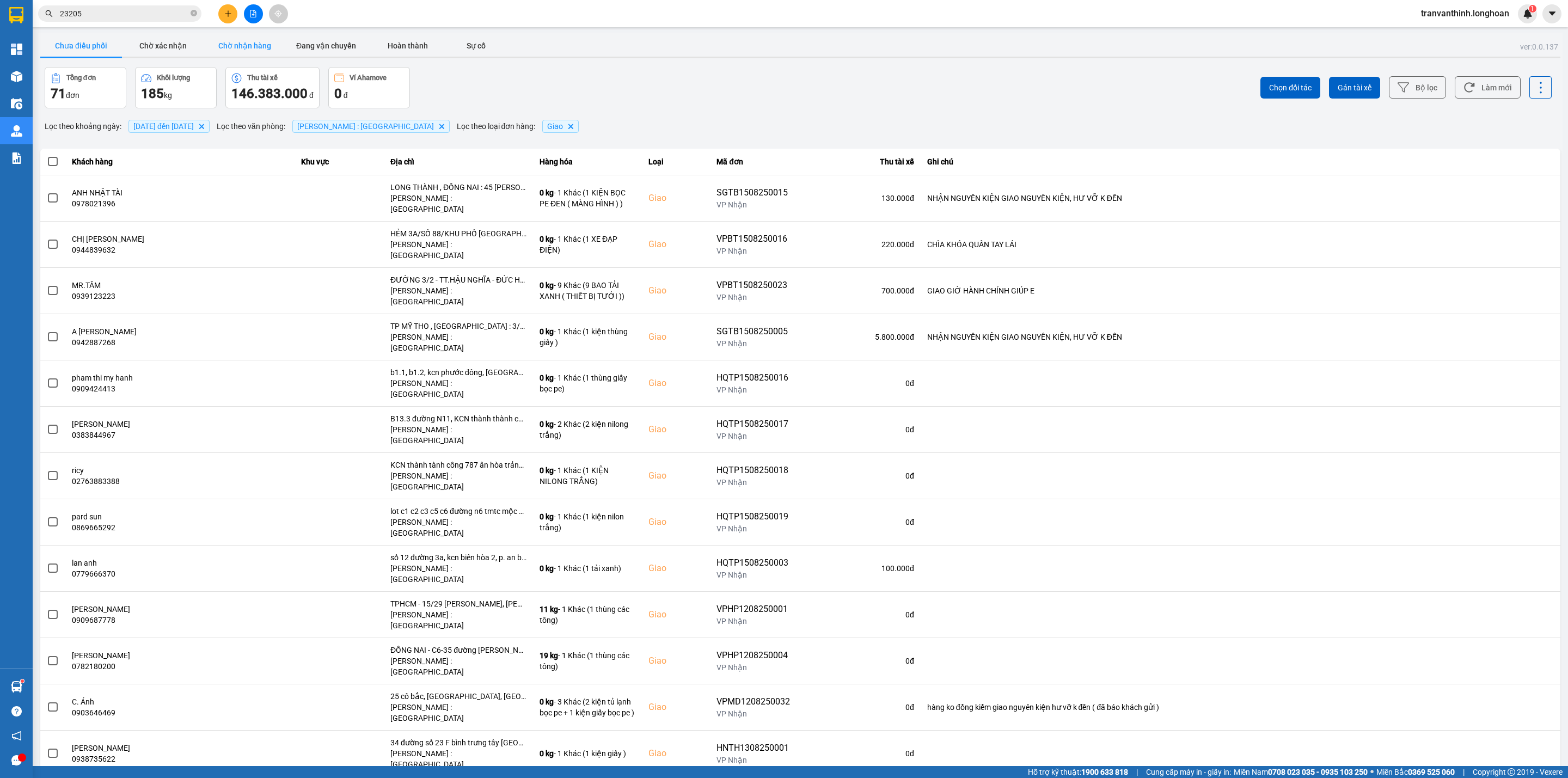
click at [232, 41] on button "Chờ nhận hàng" at bounding box center [244, 46] width 81 height 22
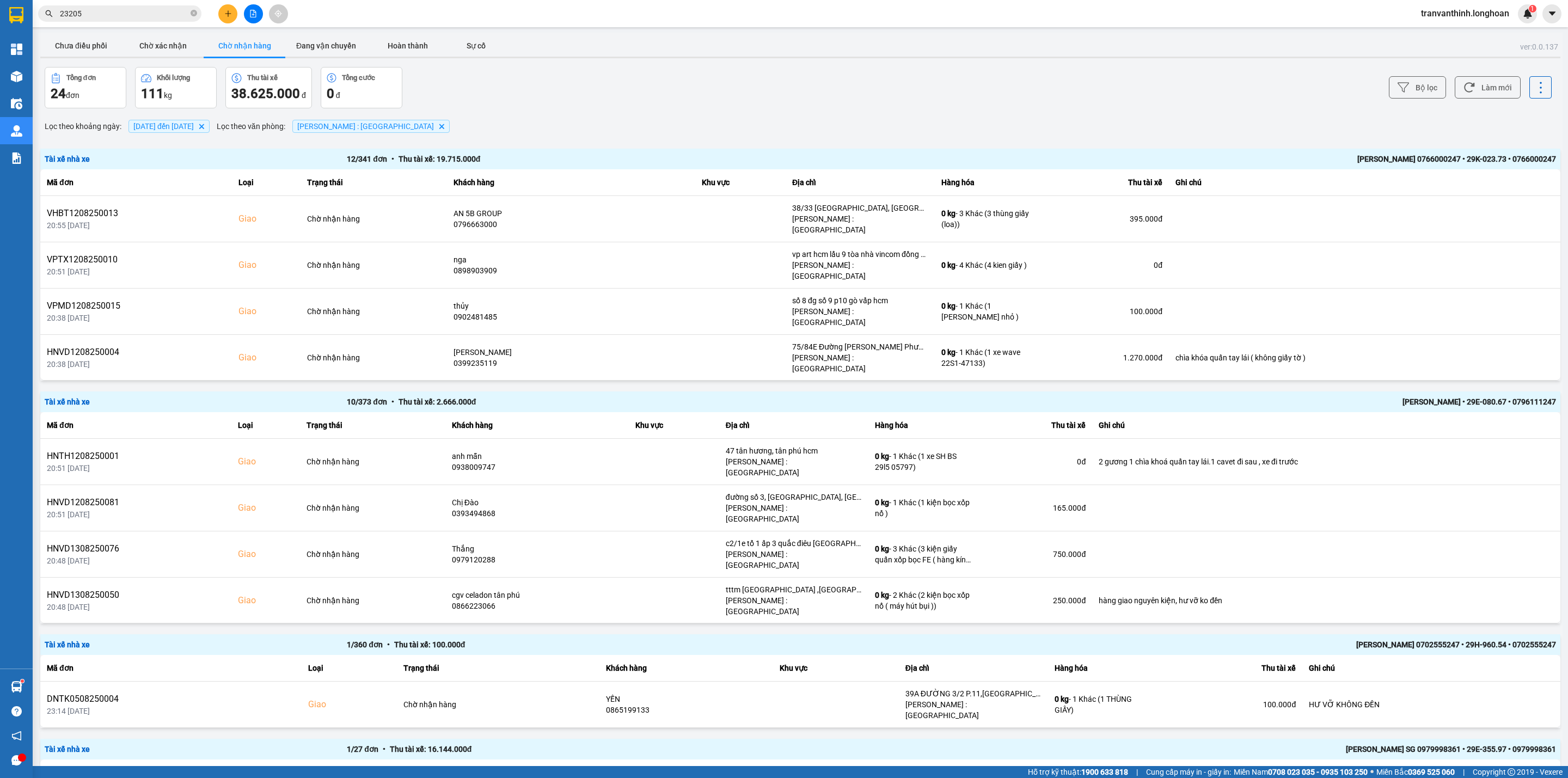
click at [1059, 150] on div "Tài xế nhà xe 12 / 341 đơn • Thu tài xế: 19.715.000 đ NGUYỄN MINH TUYẾN 0766000…" at bounding box center [800, 159] width 1520 height 20
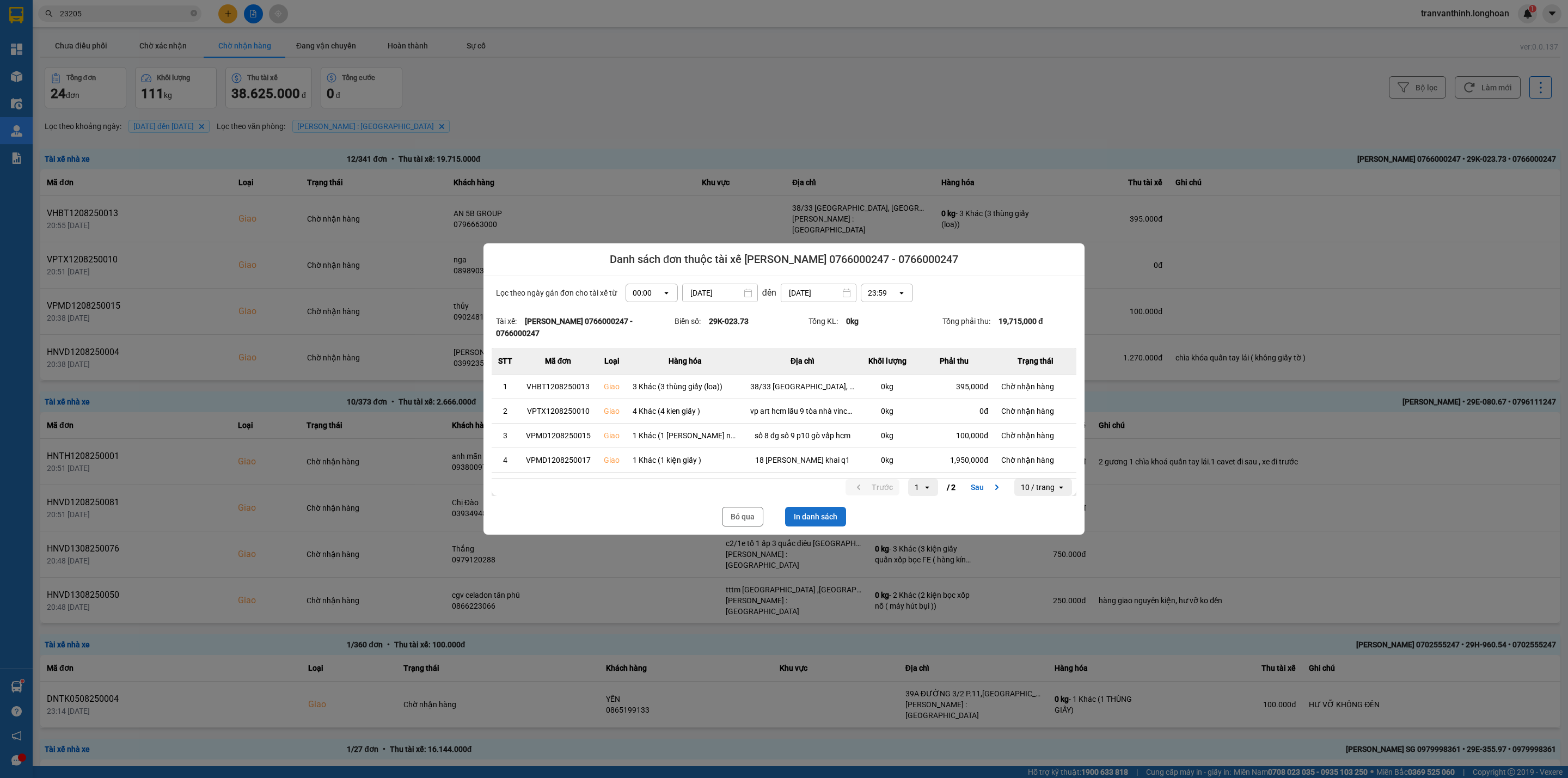
click at [821, 518] on button "In danh sách" at bounding box center [815, 516] width 61 height 20
click at [735, 510] on button "Bỏ qua" at bounding box center [743, 516] width 41 height 20
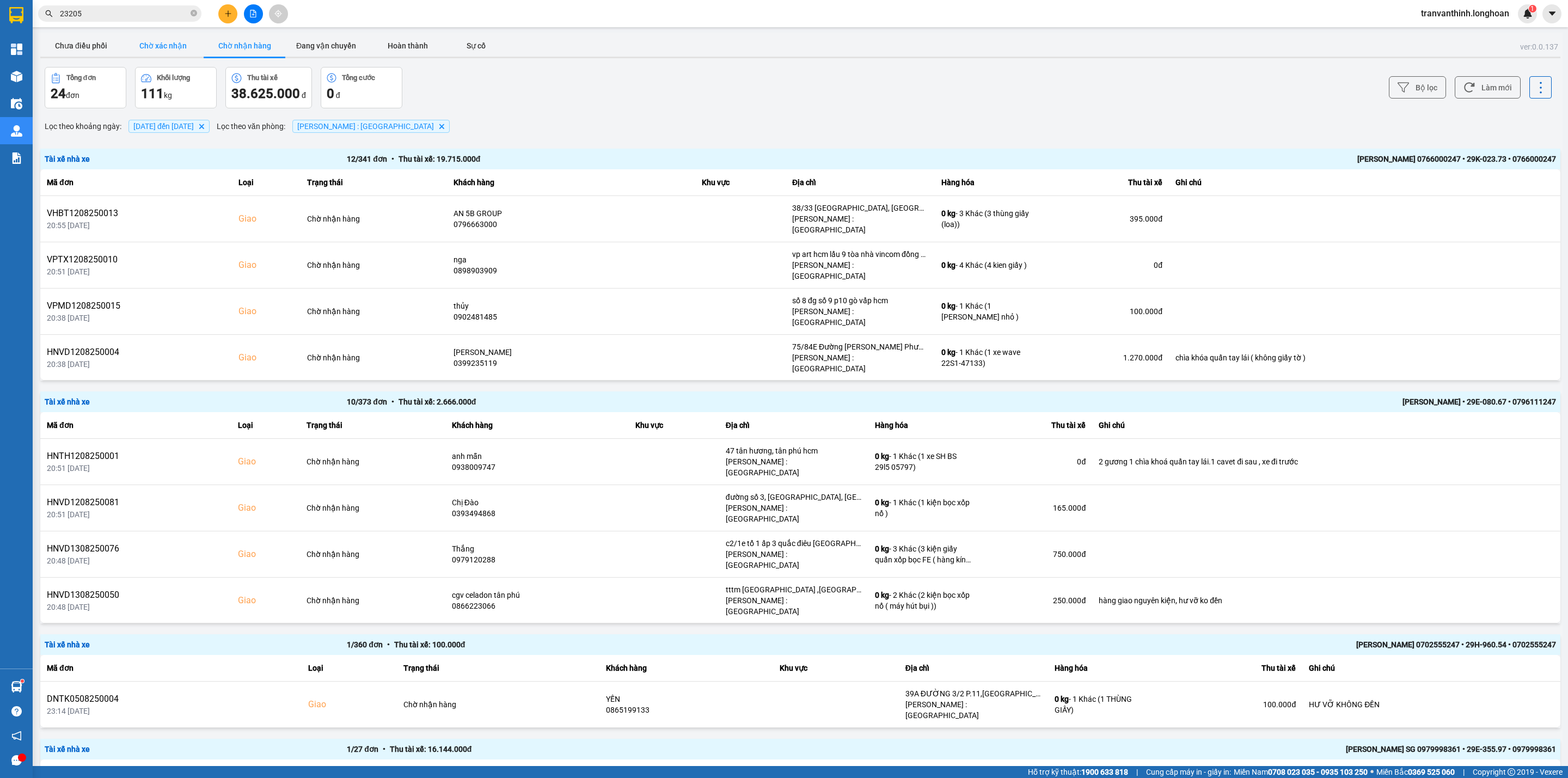
click at [171, 46] on button "Chờ xác nhận" at bounding box center [163, 46] width 81 height 22
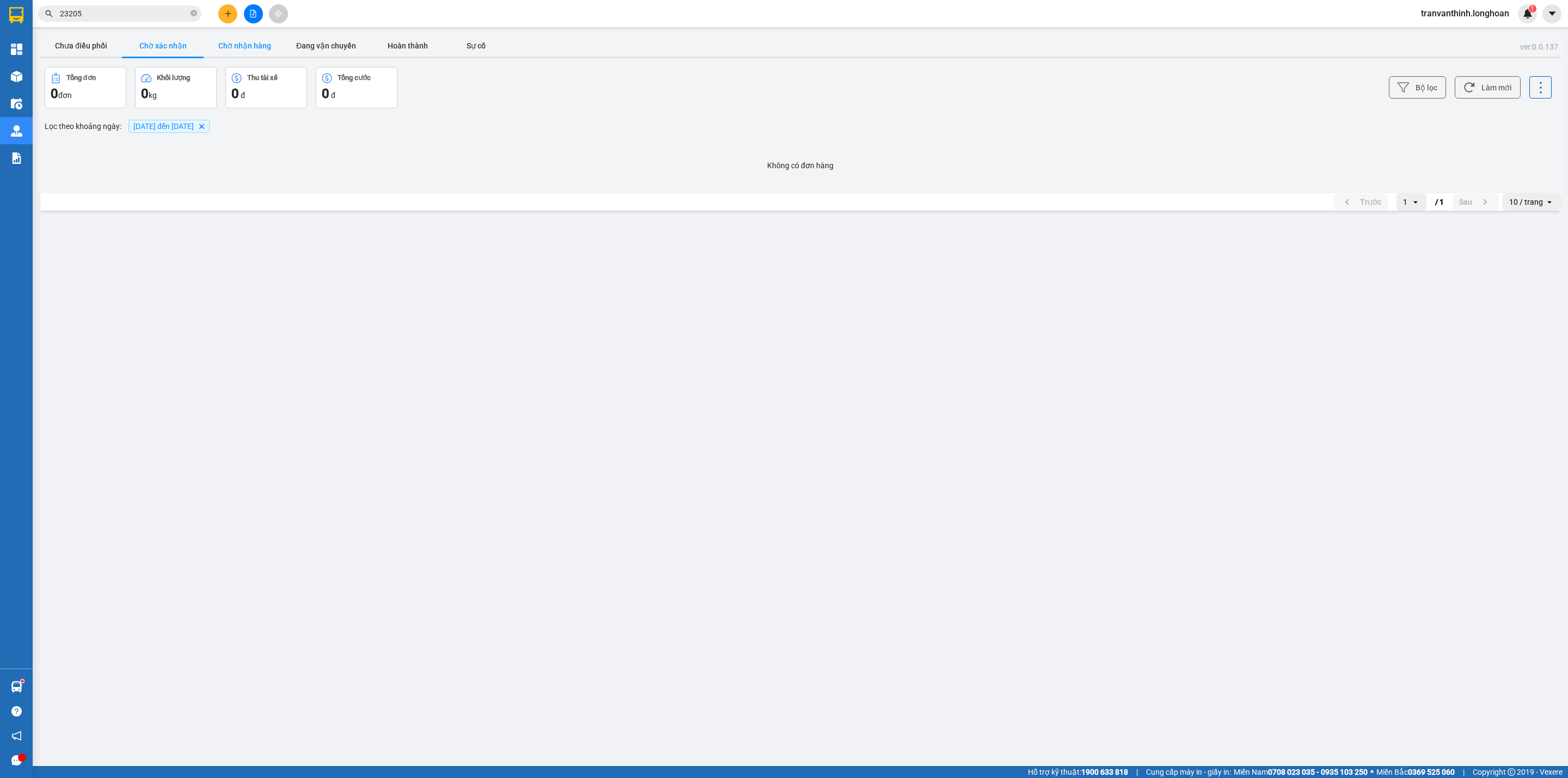
click at [229, 38] on button "Chờ nhận hàng" at bounding box center [244, 46] width 81 height 22
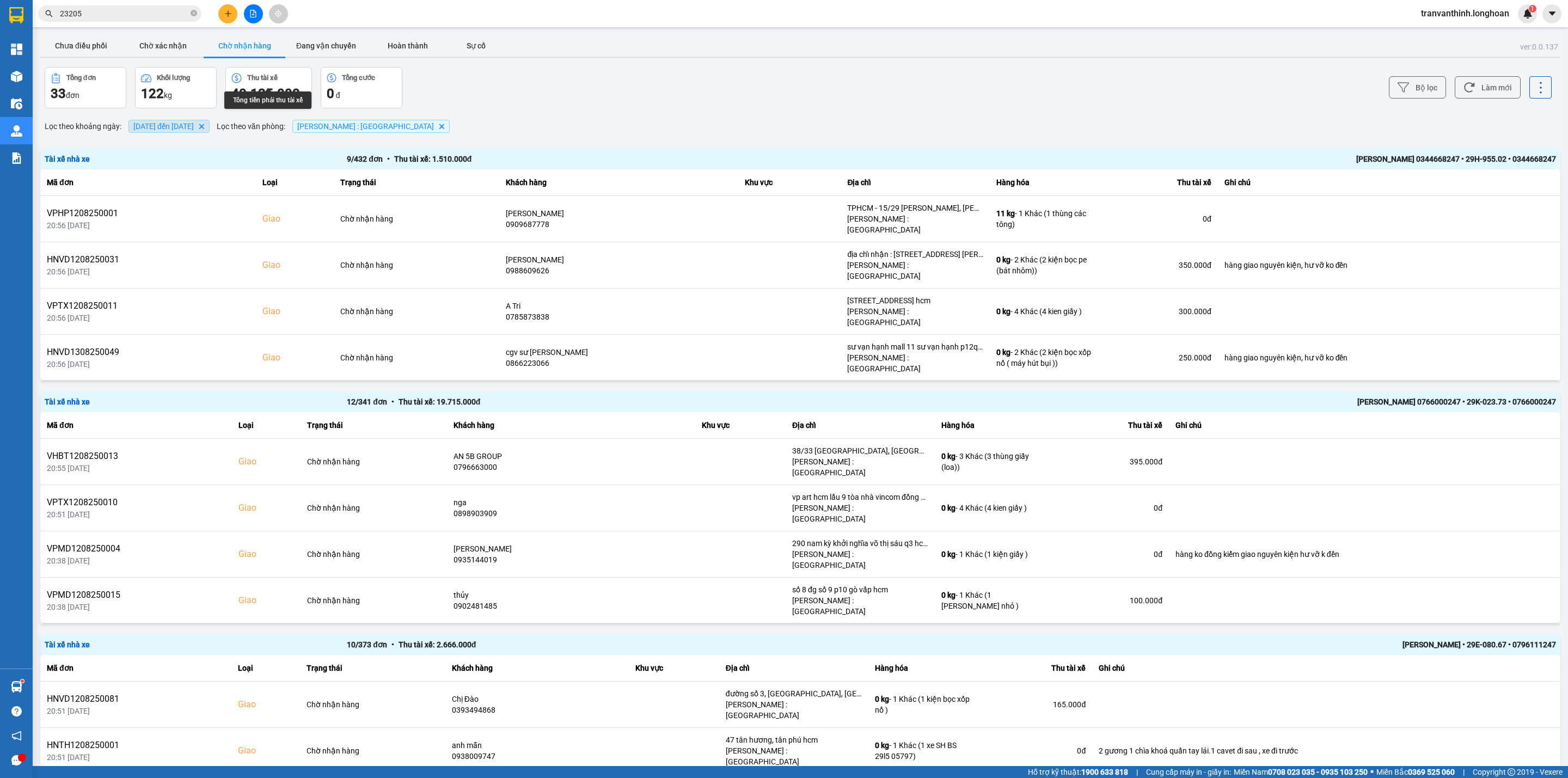
click at [170, 128] on span "[DATE] đến [DATE]" at bounding box center [163, 126] width 60 height 9
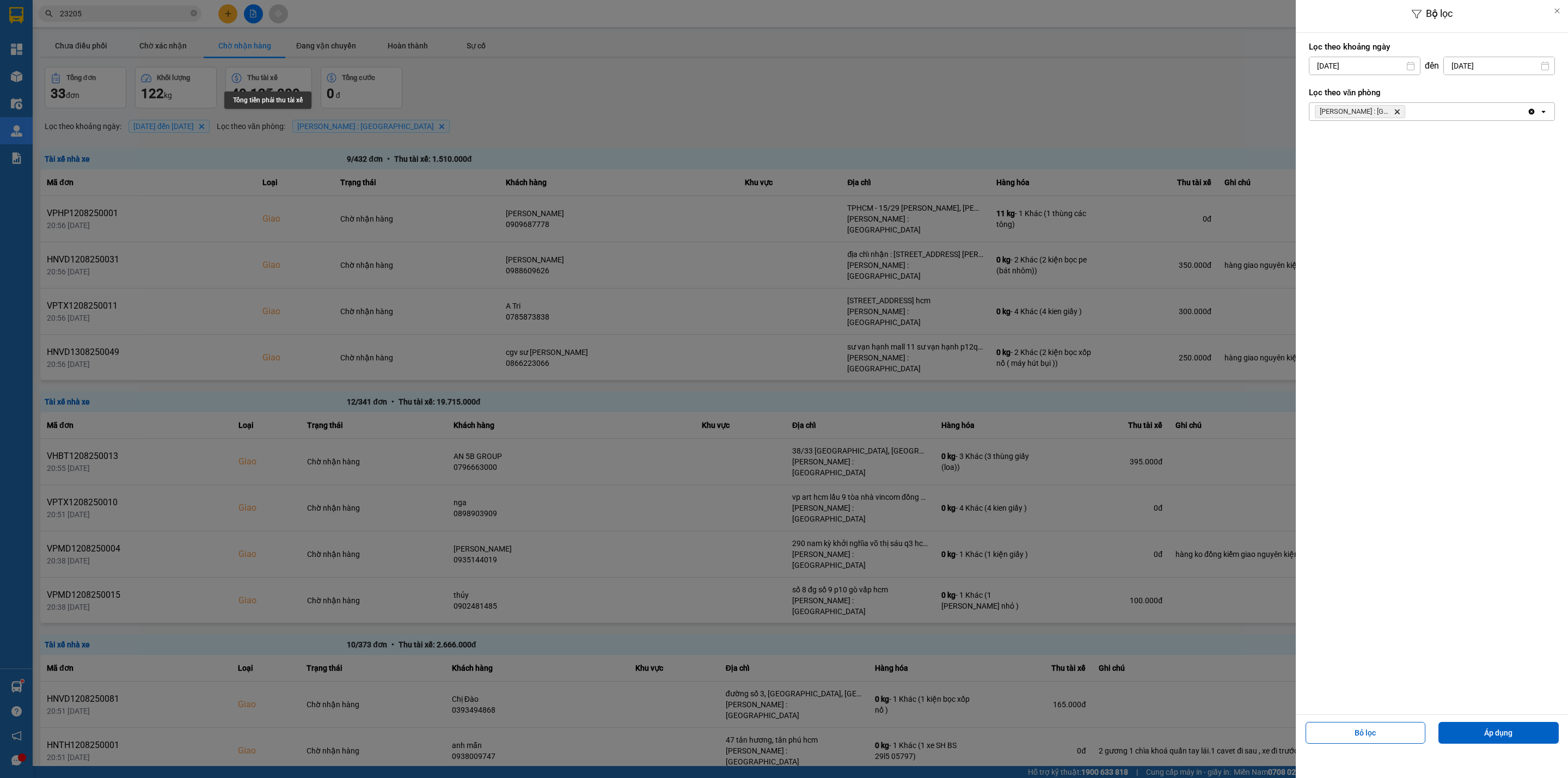
click at [1384, 66] on input "[DATE]" at bounding box center [1365, 65] width 111 height 17
click at [1314, 90] on icon "Arrow Left" at bounding box center [1314, 93] width 13 height 13
click at [1336, 141] on div "1" at bounding box center [1337, 146] width 15 height 13
type input "01/07/2025"
click at [1502, 735] on button "Áp dụng" at bounding box center [1498, 732] width 120 height 22
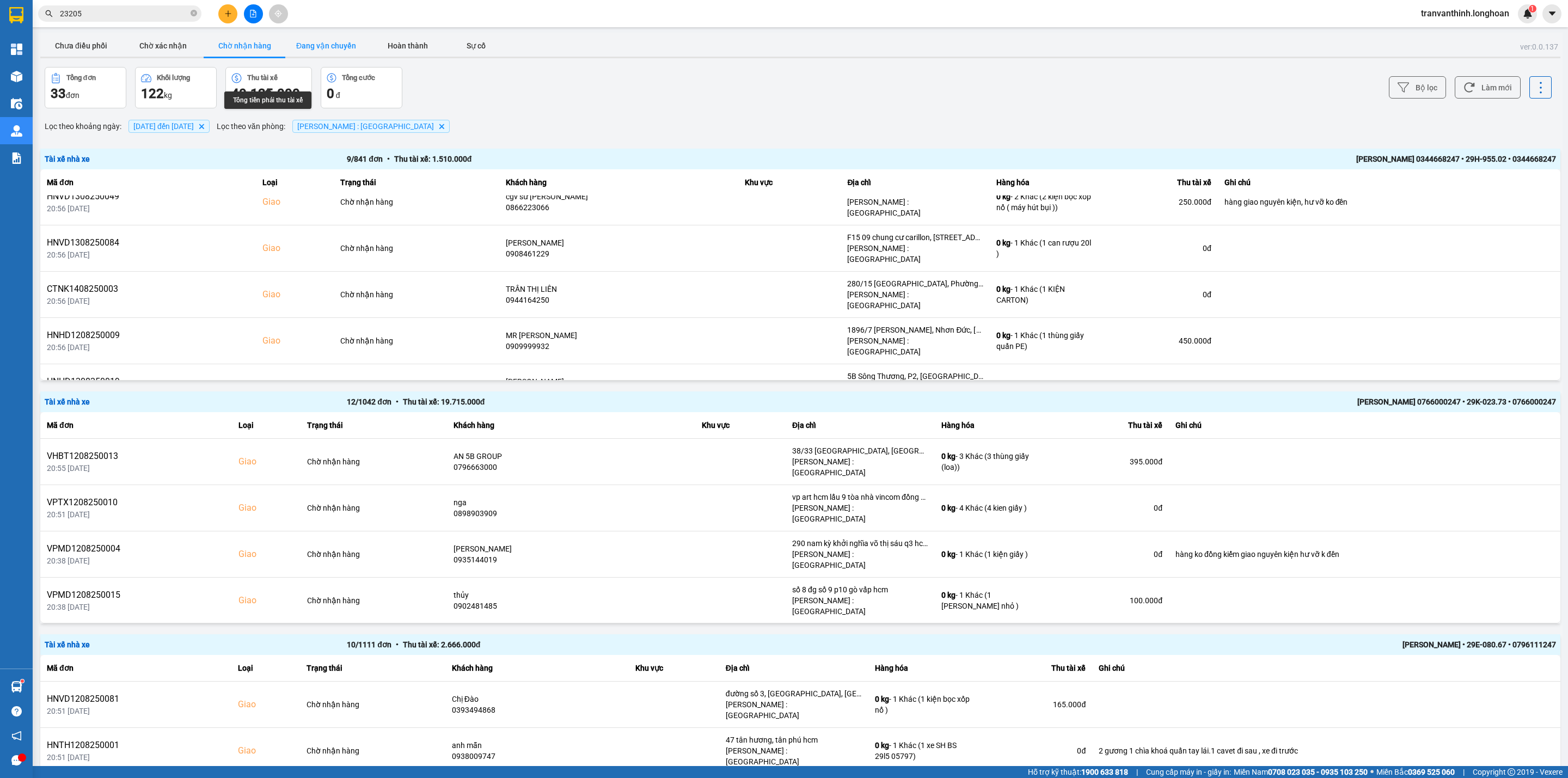
click at [327, 49] on button "Đang vận chuyển" at bounding box center [326, 46] width 81 height 22
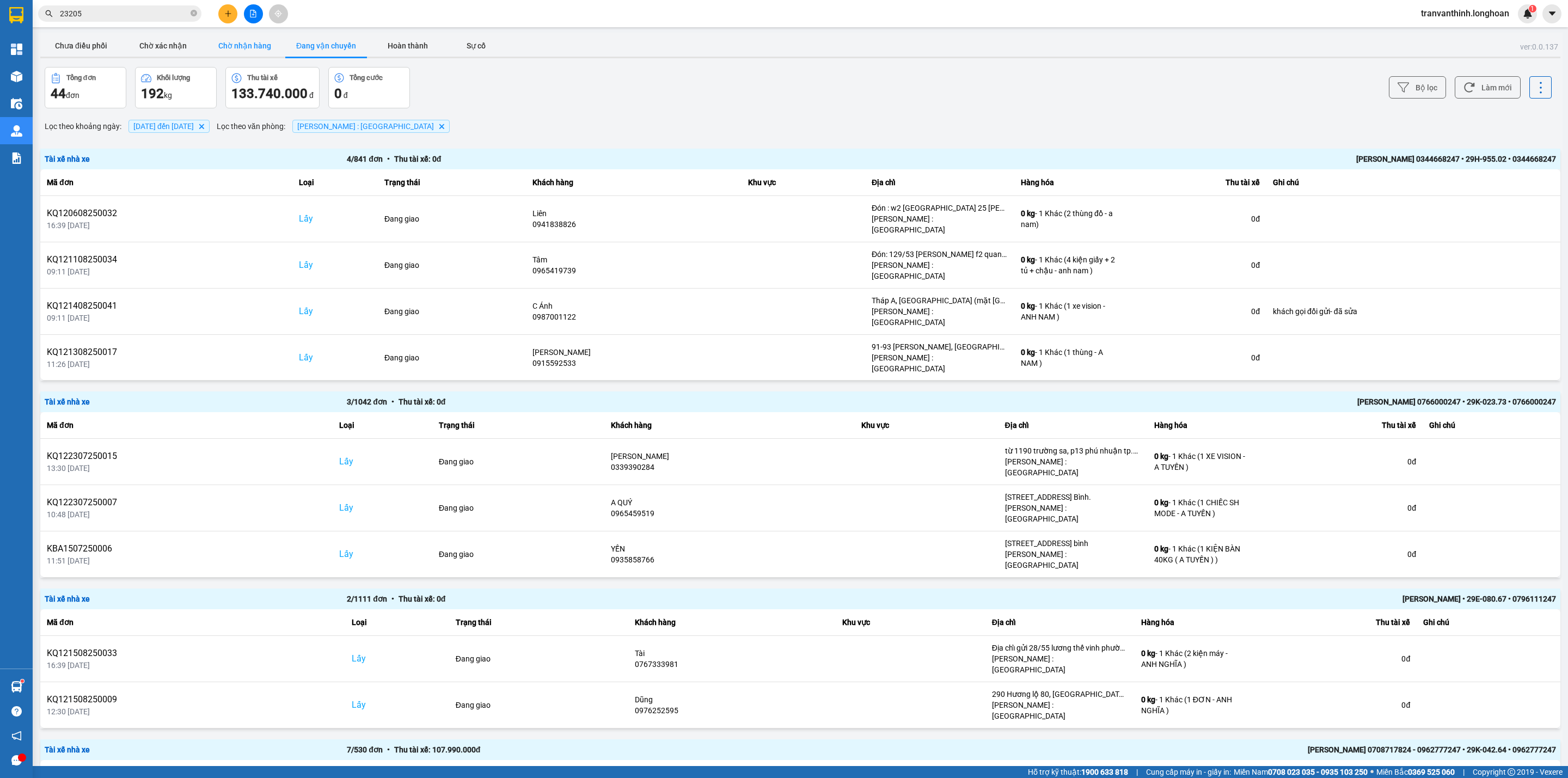
click at [239, 46] on button "Chờ nhận hàng" at bounding box center [244, 46] width 81 height 22
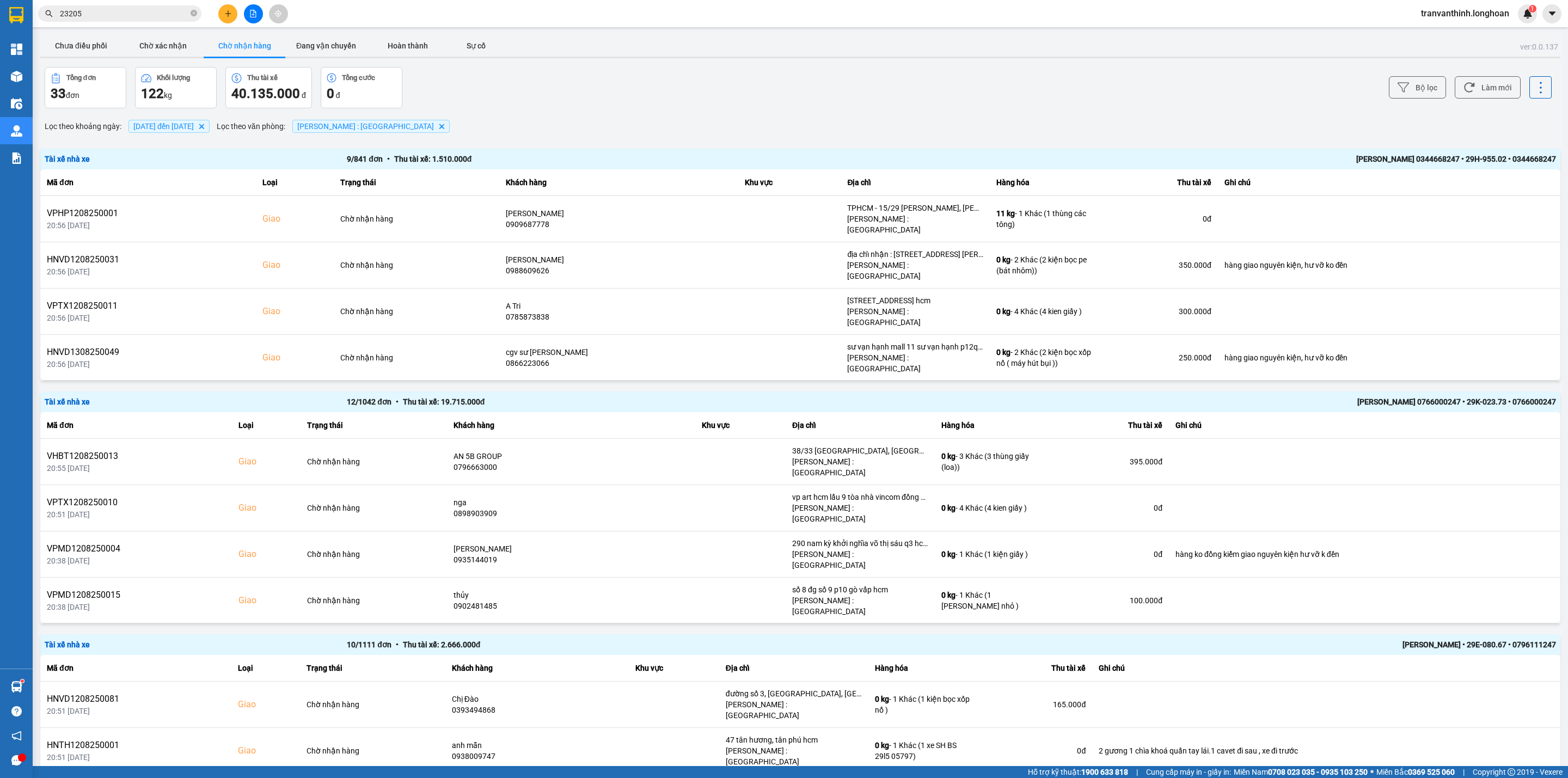
click at [1194, 155] on div "Lê Đình Nam 0344668247 • 29H-955.02 • 0344668247" at bounding box center [1253, 159] width 604 height 12
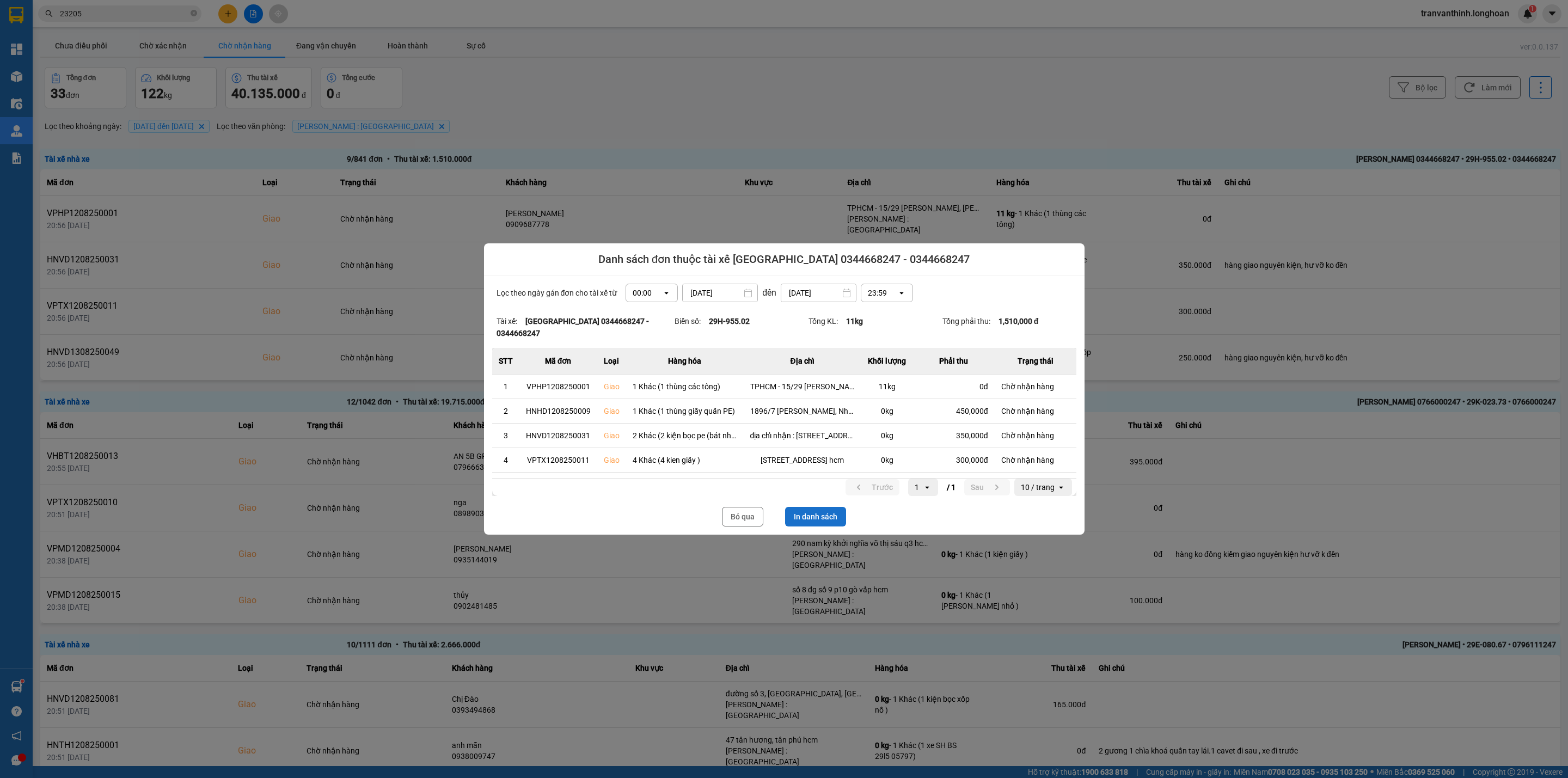
click at [817, 508] on button "In danh sách" at bounding box center [815, 516] width 61 height 20
click at [743, 506] on button "Bỏ qua" at bounding box center [743, 516] width 41 height 20
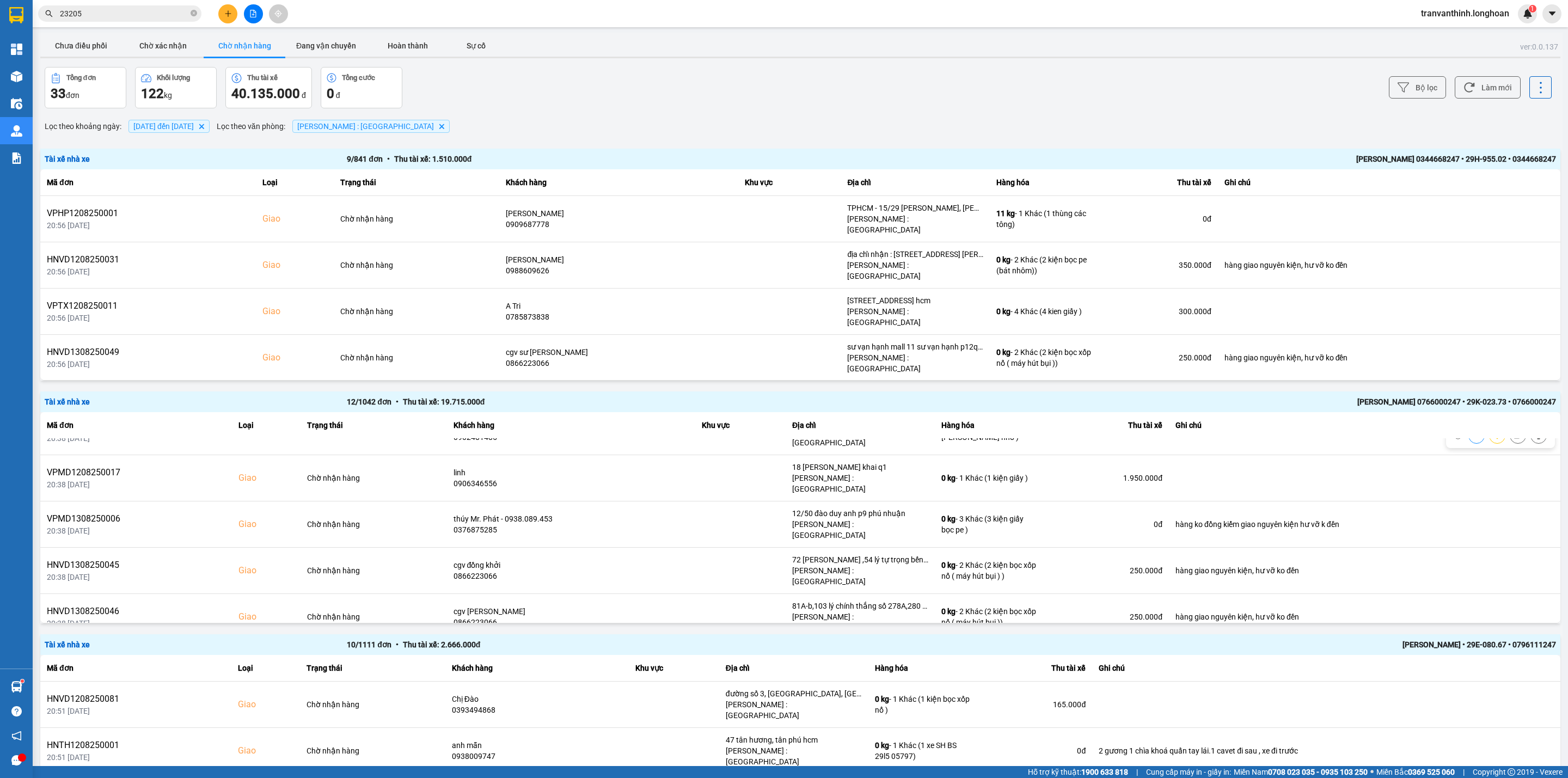
scroll to position [245, 0]
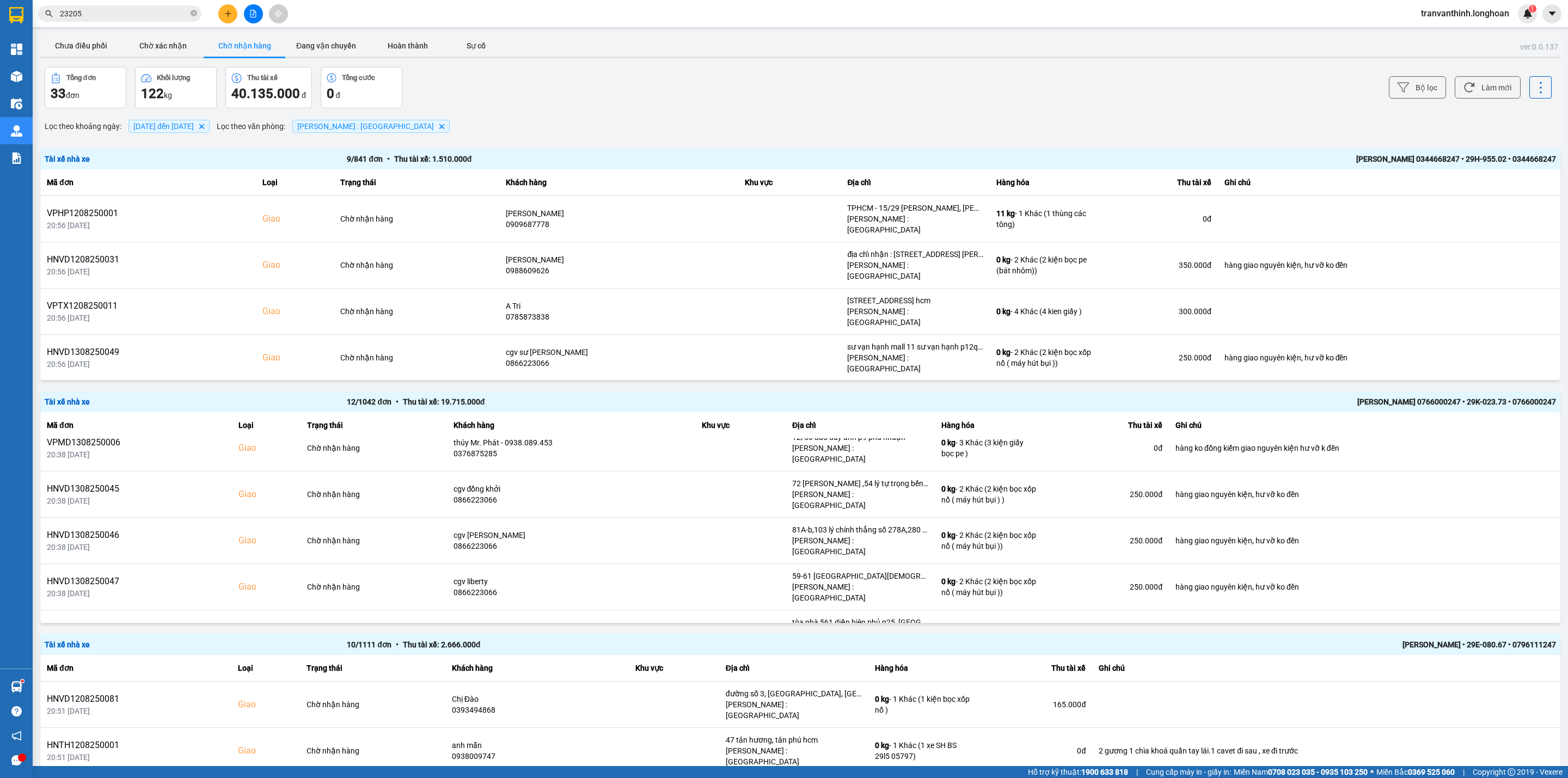
click at [1322, 639] on div "Nguyễn Văn Nghĩa • 29E-080.67 • 0796111247" at bounding box center [1253, 644] width 604 height 12
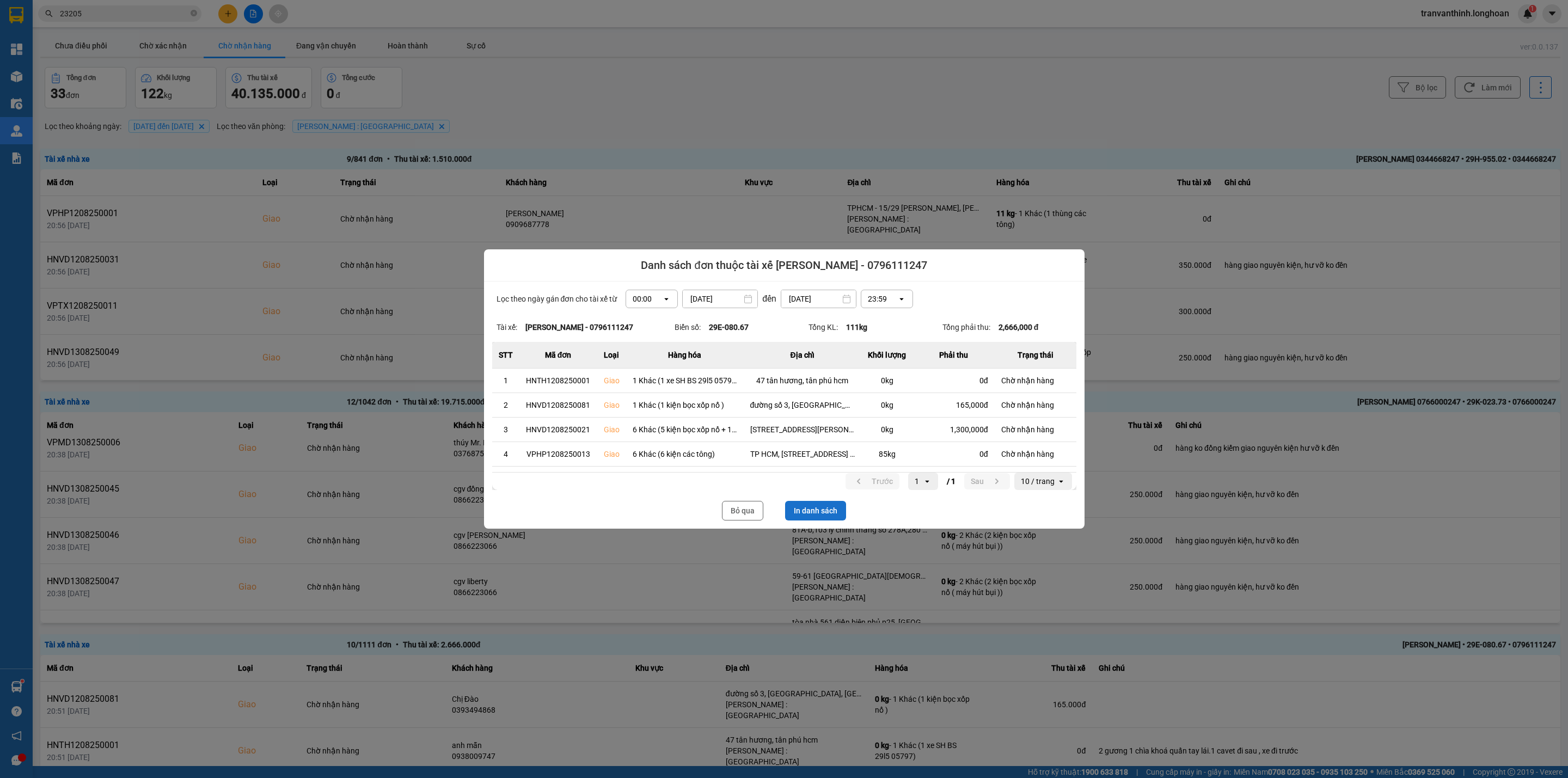
click at [831, 511] on button "In danh sách" at bounding box center [815, 511] width 61 height 20
click at [737, 513] on button "Bỏ qua" at bounding box center [743, 511] width 41 height 20
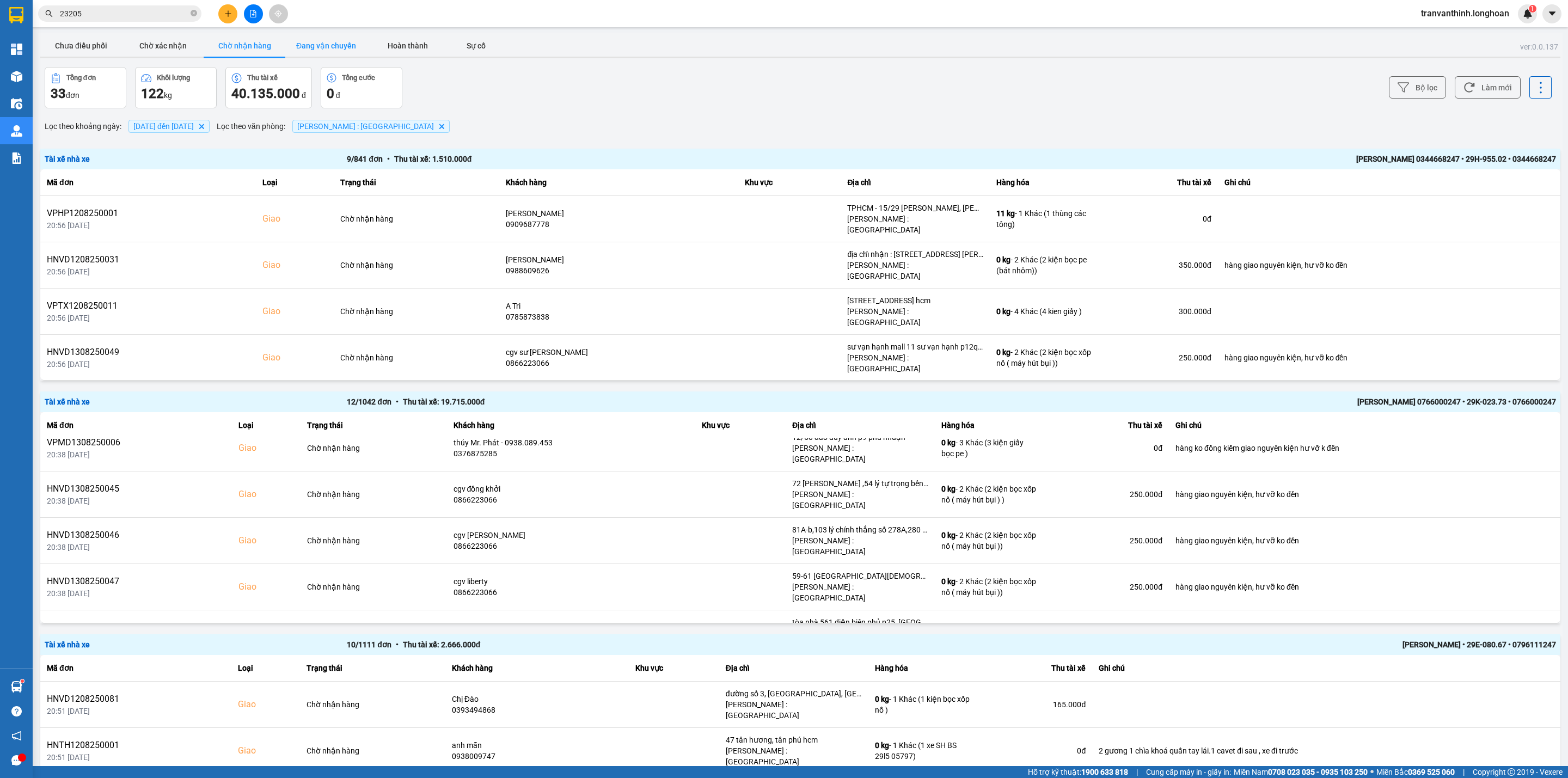
click at [316, 41] on button "Đang vận chuyển" at bounding box center [326, 46] width 81 height 22
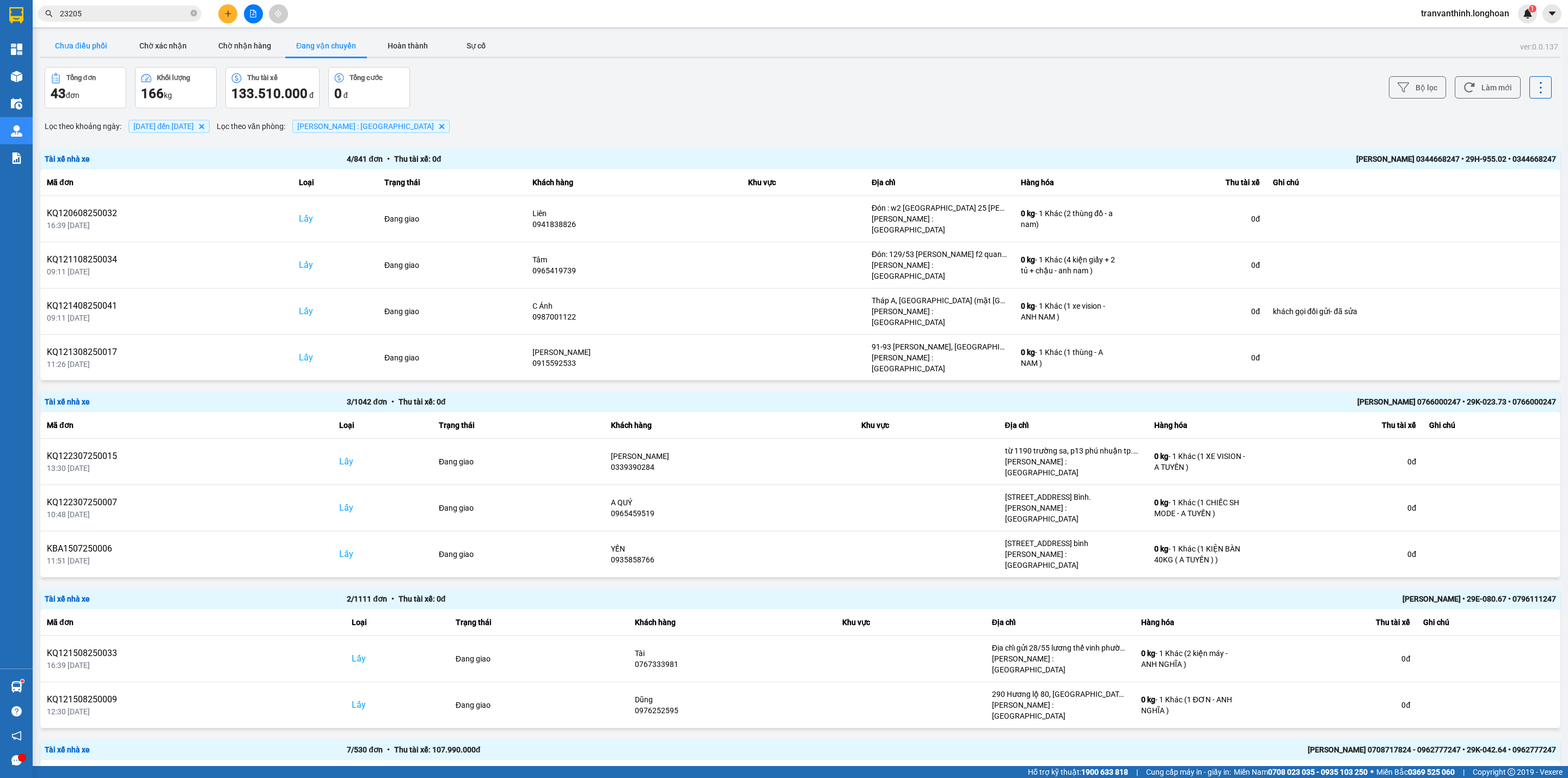
click at [68, 47] on button "Chưa điều phối" at bounding box center [81, 46] width 81 height 22
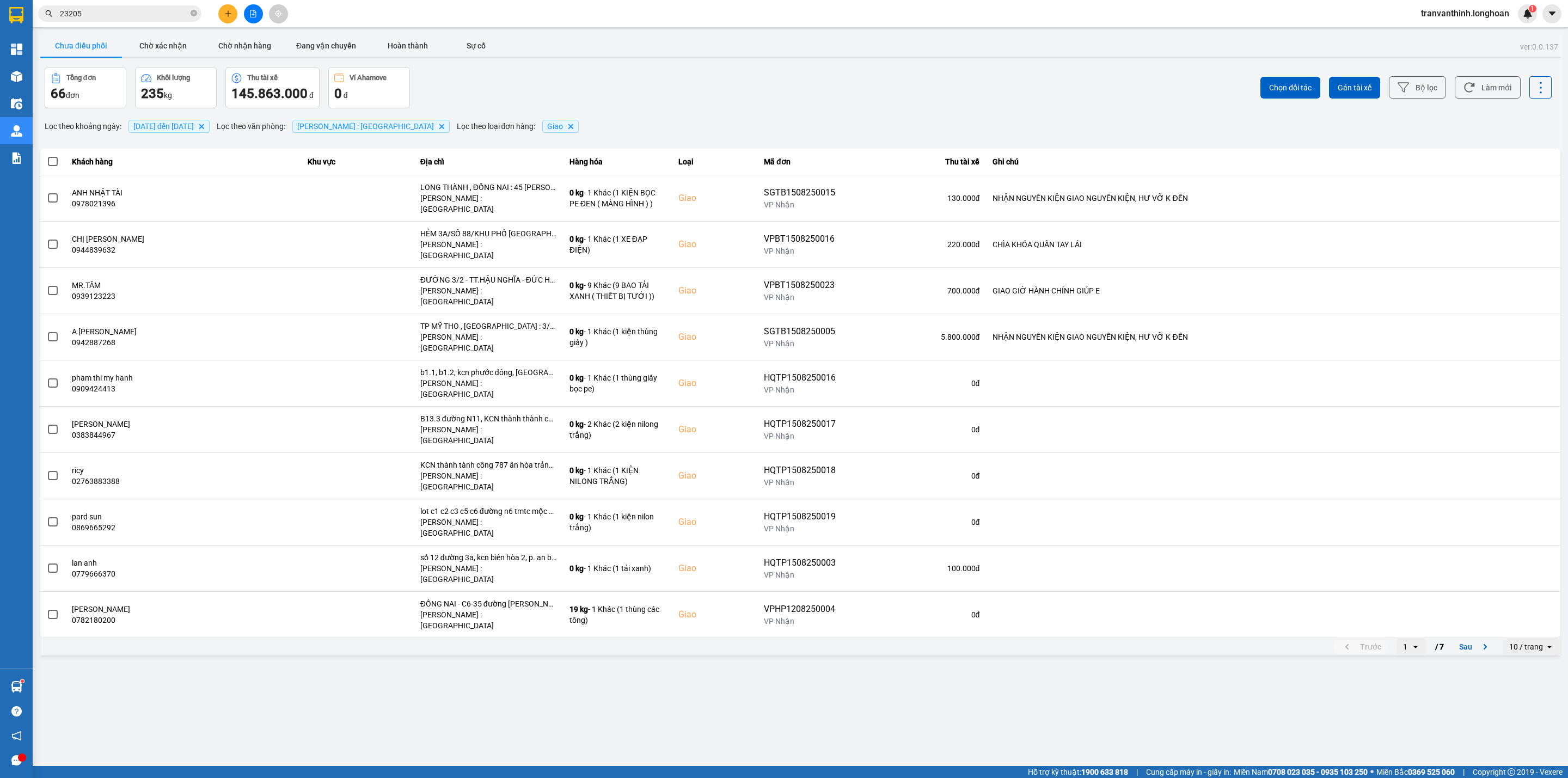
click at [1519, 641] on div "10 / trang" at bounding box center [1526, 646] width 34 height 11
click at [1532, 668] on div "100 / trang" at bounding box center [1531, 663] width 40 height 11
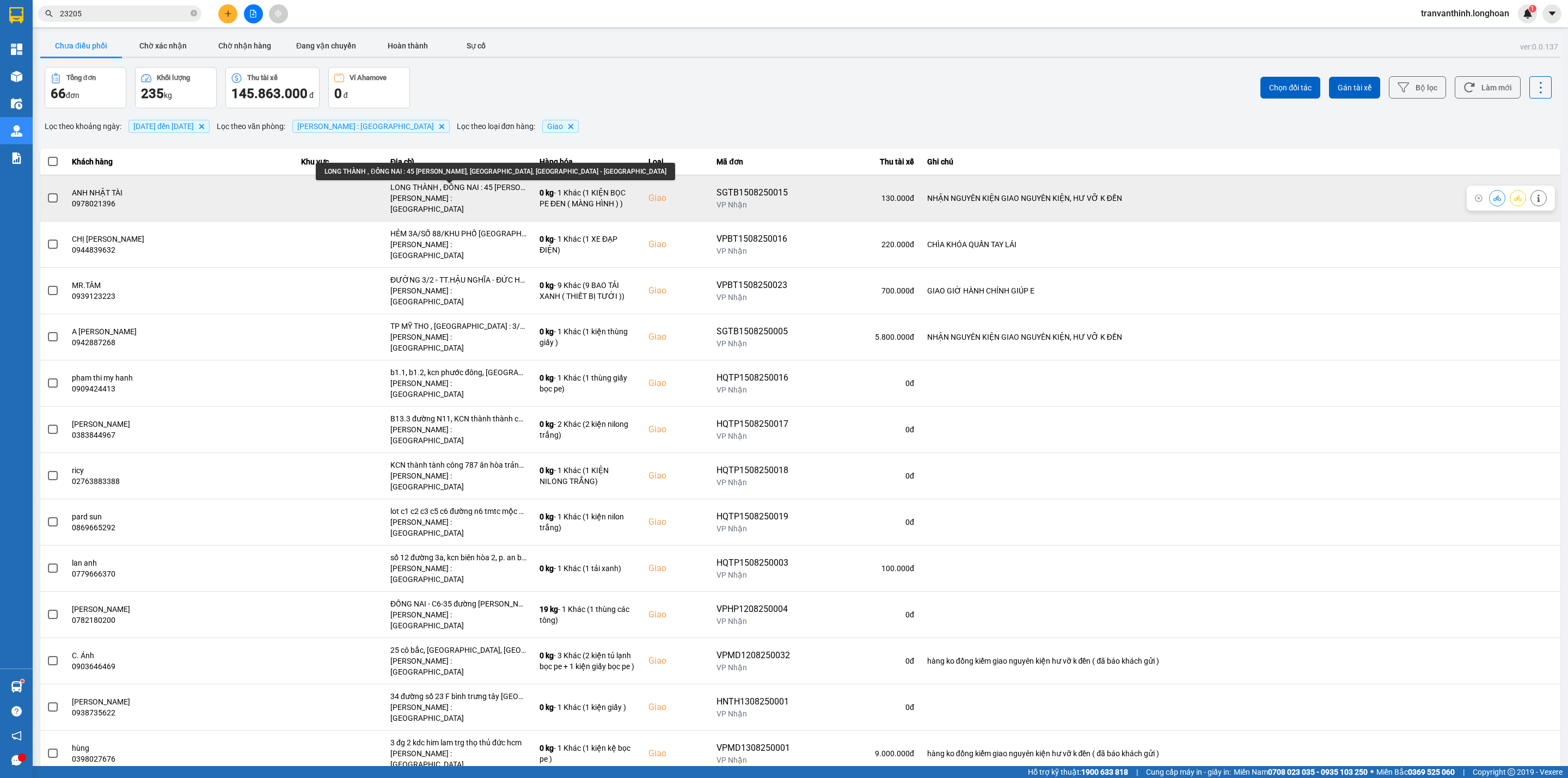
click at [455, 185] on div "LONG THÀNH , ĐỒNG NAI : 45 Lê Thánh Tông, Khu Phước Hải, Long Thành - Đồng Nai" at bounding box center [458, 187] width 136 height 11
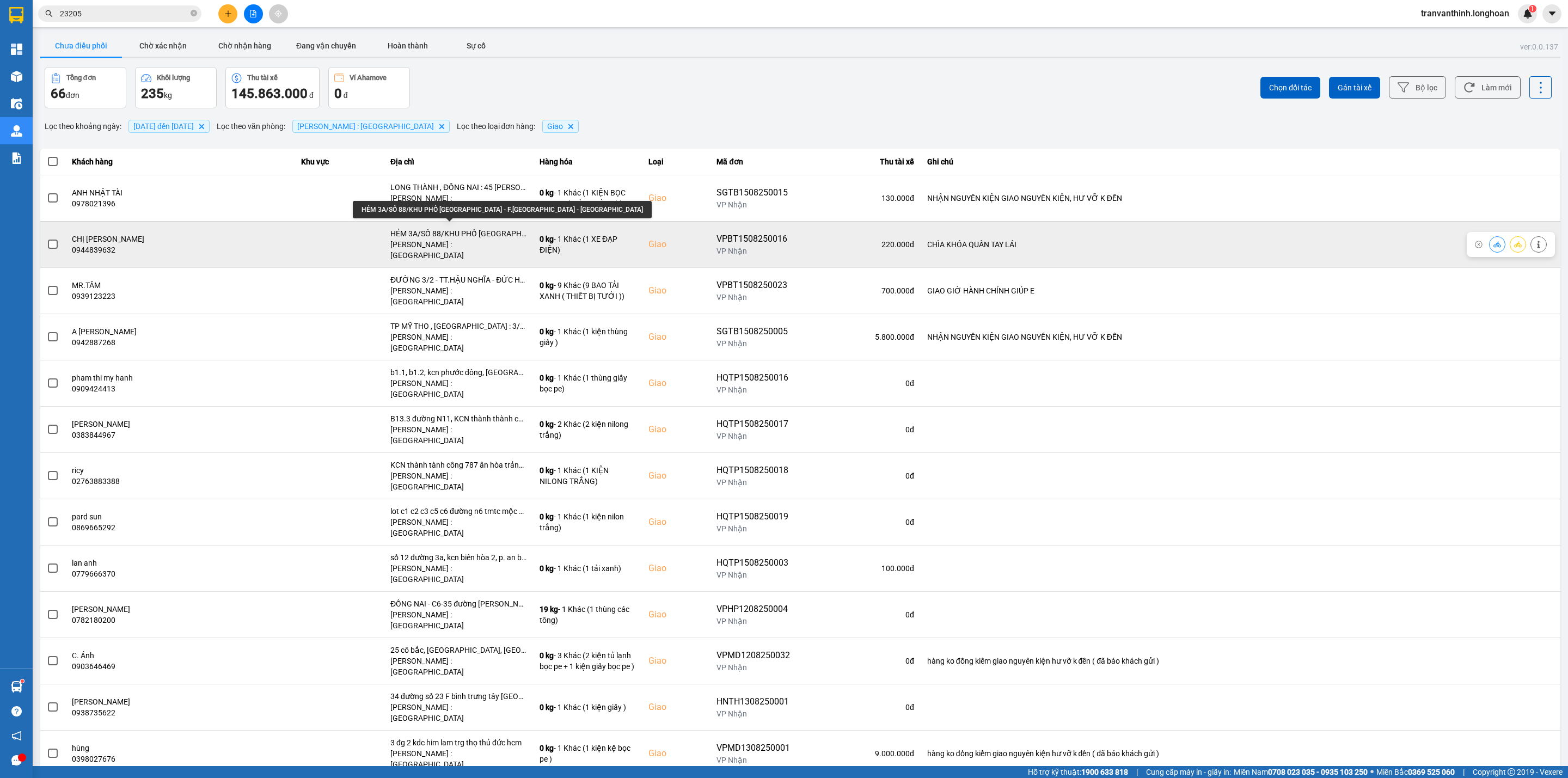
click at [471, 221] on td "HẺM 3A/SỐ 88/KHU PHỐ HIỆP LỄ - F.HIỆP NINH - TÂY NINH Hồ Chí Minh : Kho Quận 12" at bounding box center [458, 244] width 149 height 46
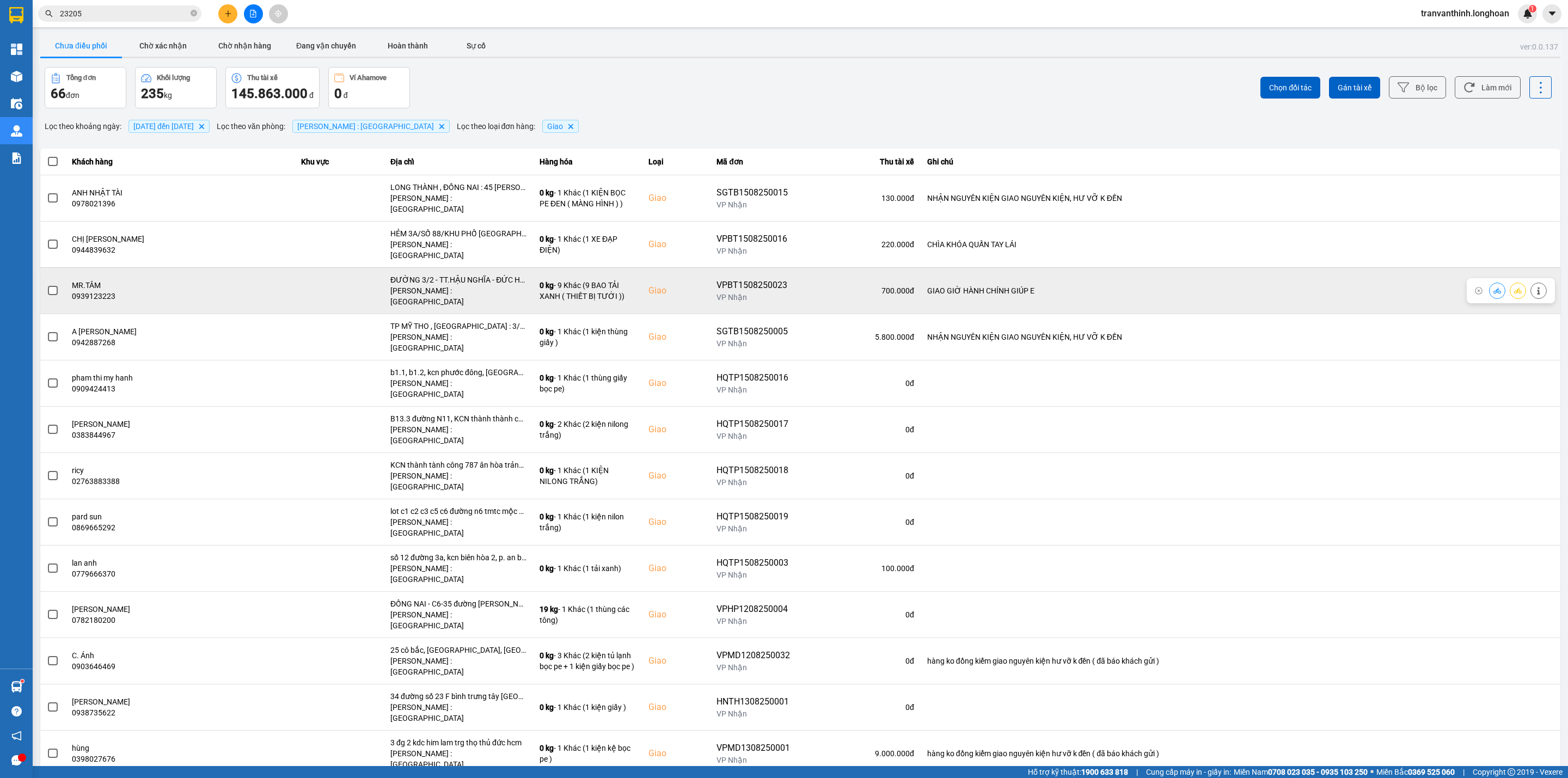
click at [486, 267] on td "ĐƯỜNG 3/2 - TT.HẬU NGHĨA - ĐỨC HÒA - LONG AN Hồ Chí Minh : Kho Quận 12" at bounding box center [458, 290] width 149 height 46
click at [486, 274] on div "ĐƯỜNG 3/2 - TT.HẬU NGHĨA - ĐỨC HÒA - LONG AN" at bounding box center [458, 279] width 136 height 11
click at [465, 274] on div "ĐƯỜNG 3/2 - TT.HẬU NGHĨA - ĐỨC HÒA - LONG AN" at bounding box center [458, 279] width 136 height 11
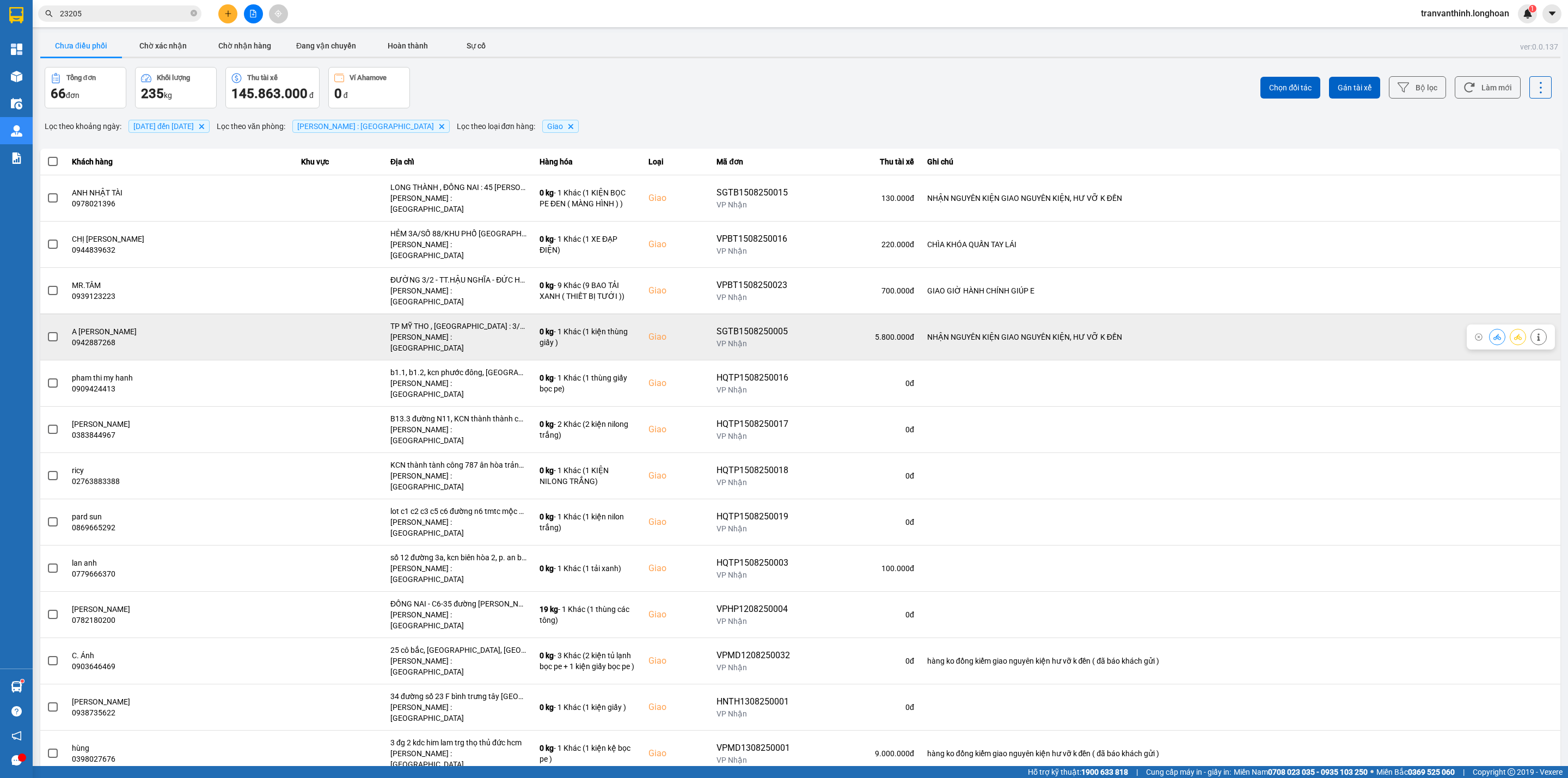
click at [475, 320] on div "TP MỸ THO , TIỀN GIANG : 3/9 NGUYỄN HUỲNH ĐỨC , TP MỸ THO TIỀN GIANG" at bounding box center [458, 325] width 136 height 11
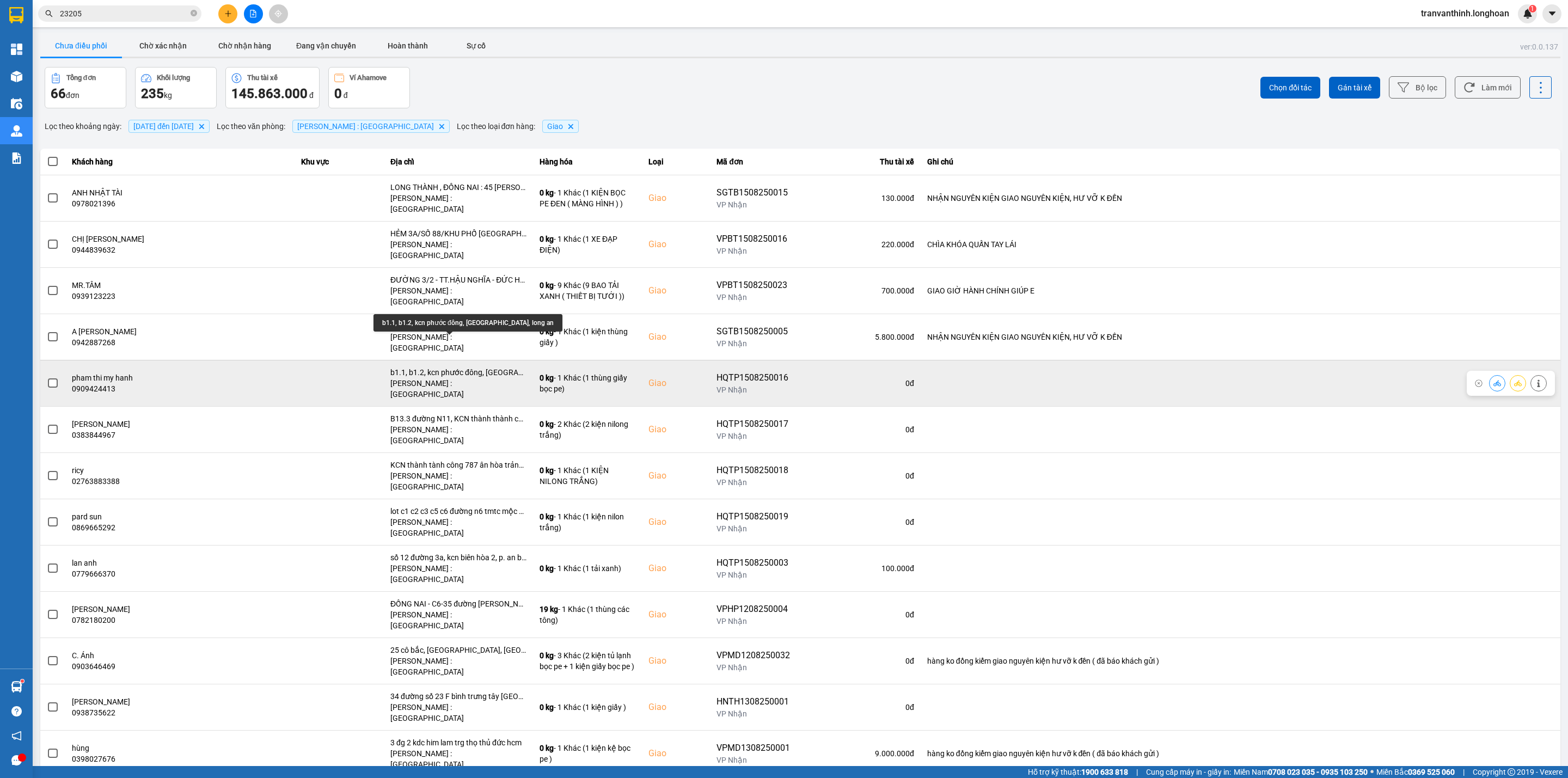
click at [478, 367] on div "b1.1, b1.2, kcn phước đông, cần đước, long an" at bounding box center [458, 372] width 136 height 11
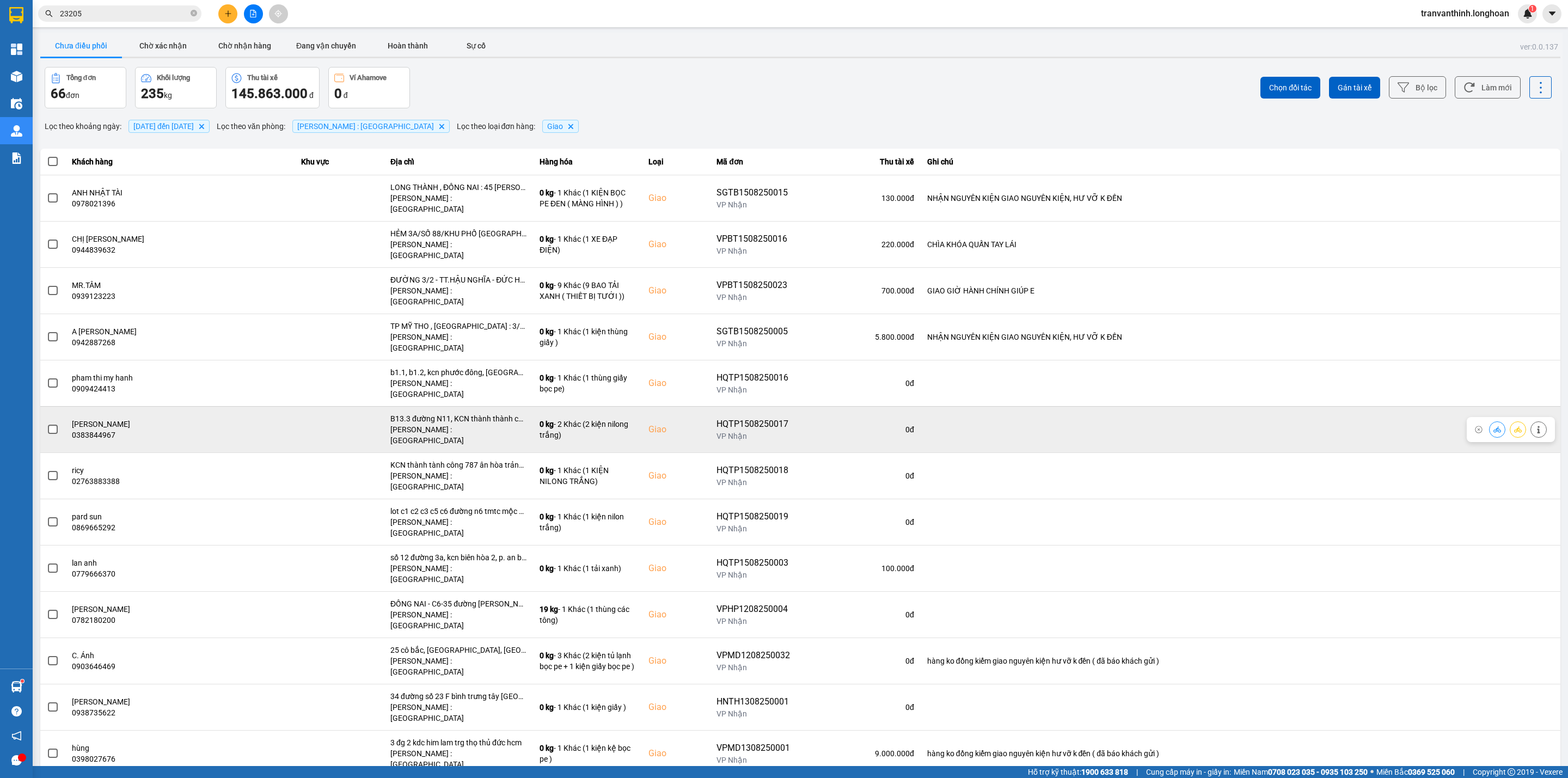
click at [483, 413] on div "B13.3 đường N11, KCN thành thành công, ân hòa, trảng bàng, tây ninh" at bounding box center [458, 418] width 136 height 11
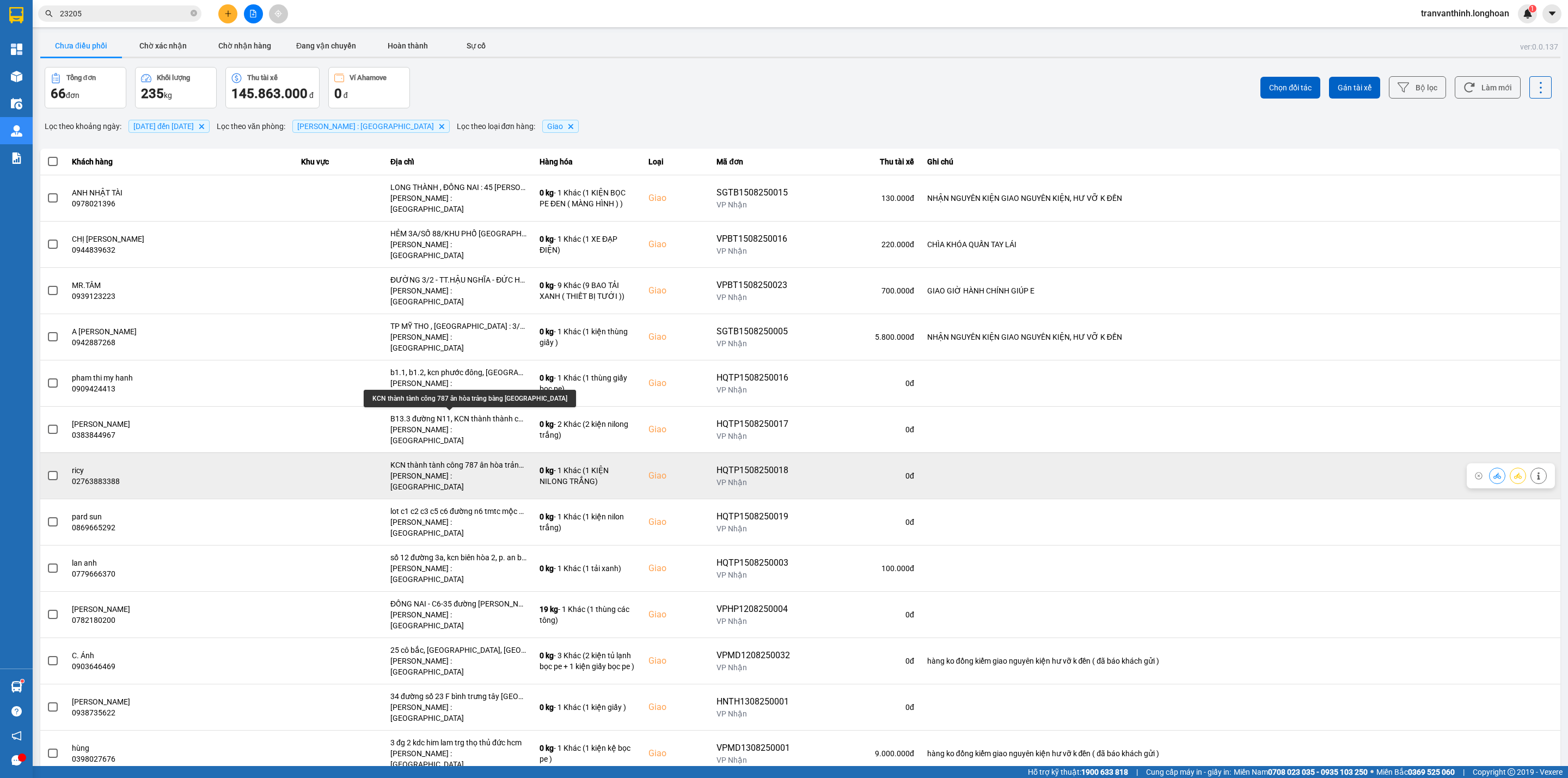
click at [484, 459] on div "KCN thành tành công 787 ân hòa trảng bàng tây ninh" at bounding box center [458, 464] width 136 height 11
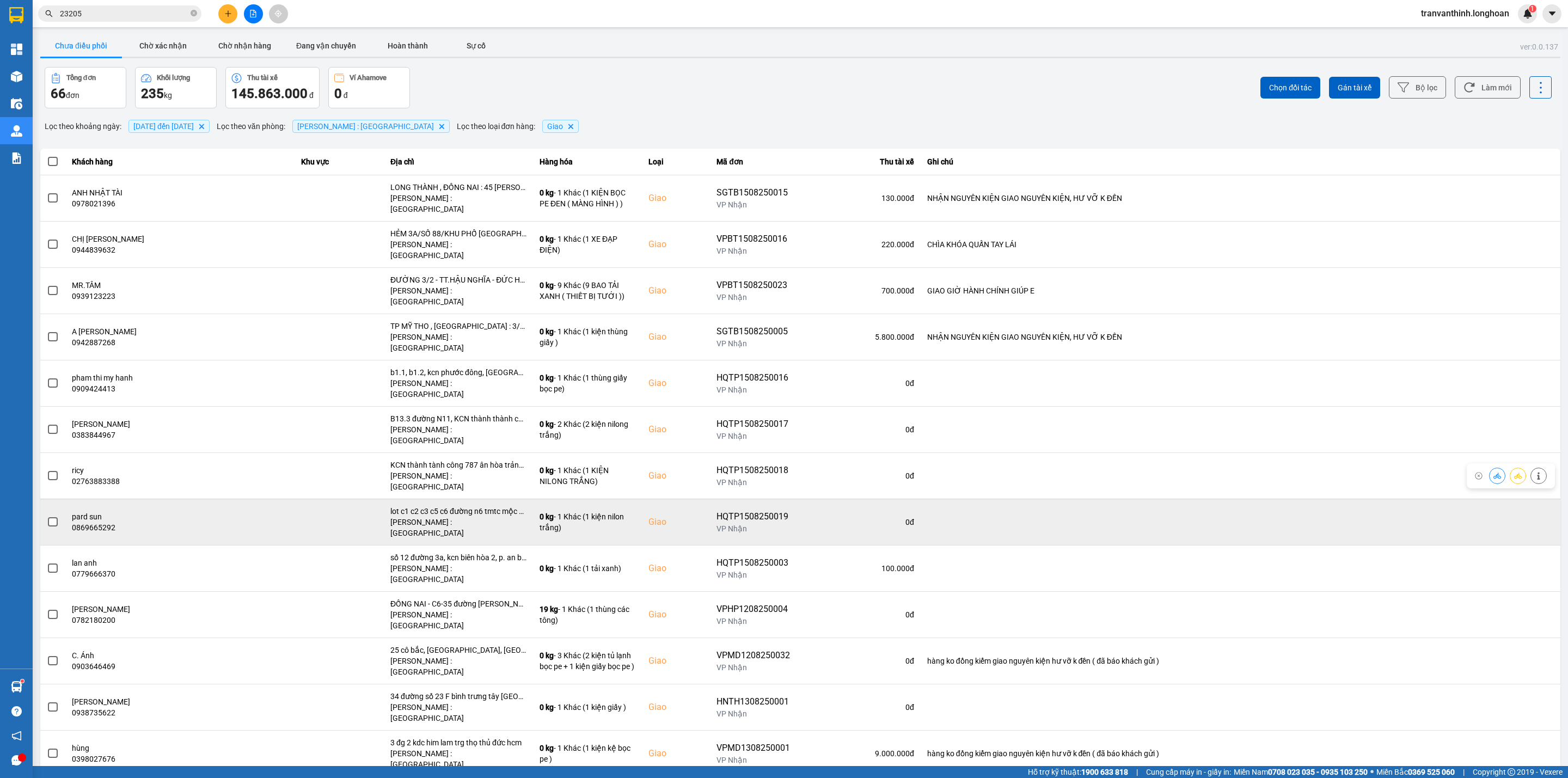
click at [481, 506] on div "lot c1 c2 c3 c5 c6 đường n6 tmtc mộc bài, lợi thuận, bến cầu, tây ninh" at bounding box center [458, 511] width 136 height 11
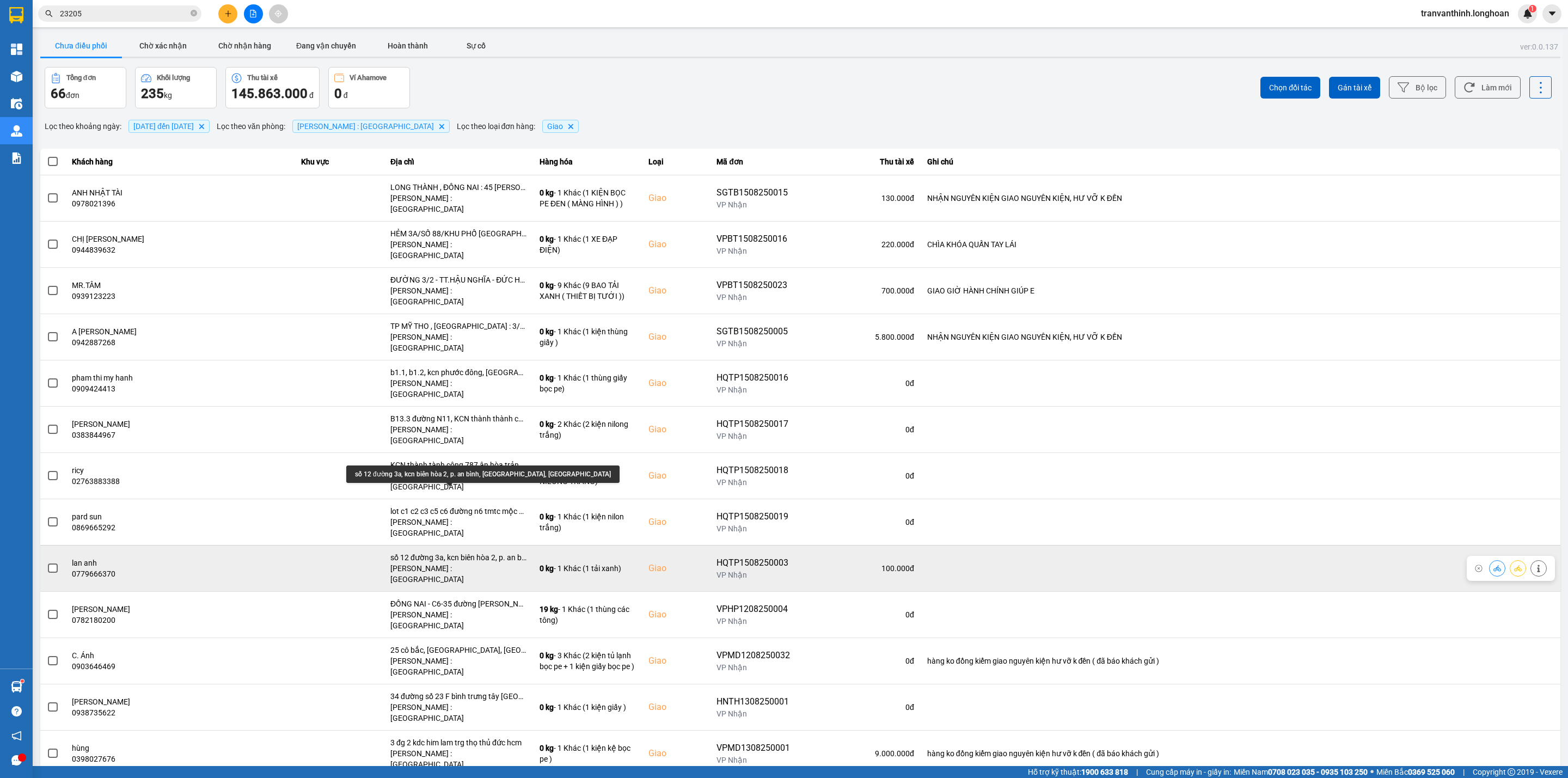
click at [483, 552] on div "số 12 đường 3a, kcn biên hòa 2, p. an bình, [GEOGRAPHIC_DATA], [GEOGRAPHIC_DATA]" at bounding box center [458, 557] width 136 height 11
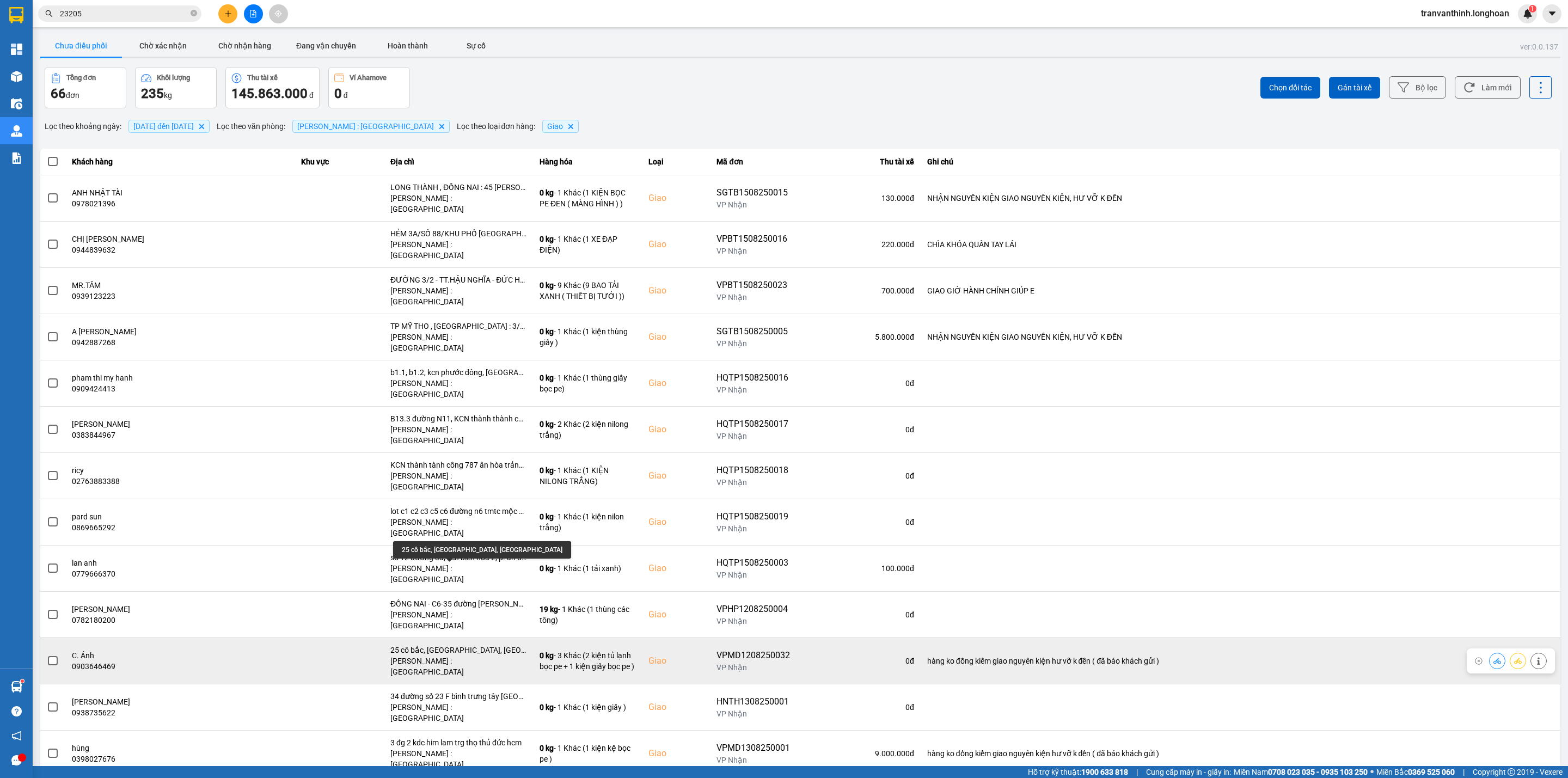
click at [468, 645] on div "25 cô bắc, [GEOGRAPHIC_DATA], [GEOGRAPHIC_DATA]" at bounding box center [458, 650] width 136 height 11
click at [466, 645] on div "25 cô bắc, [GEOGRAPHIC_DATA], [GEOGRAPHIC_DATA]" at bounding box center [458, 650] width 136 height 11
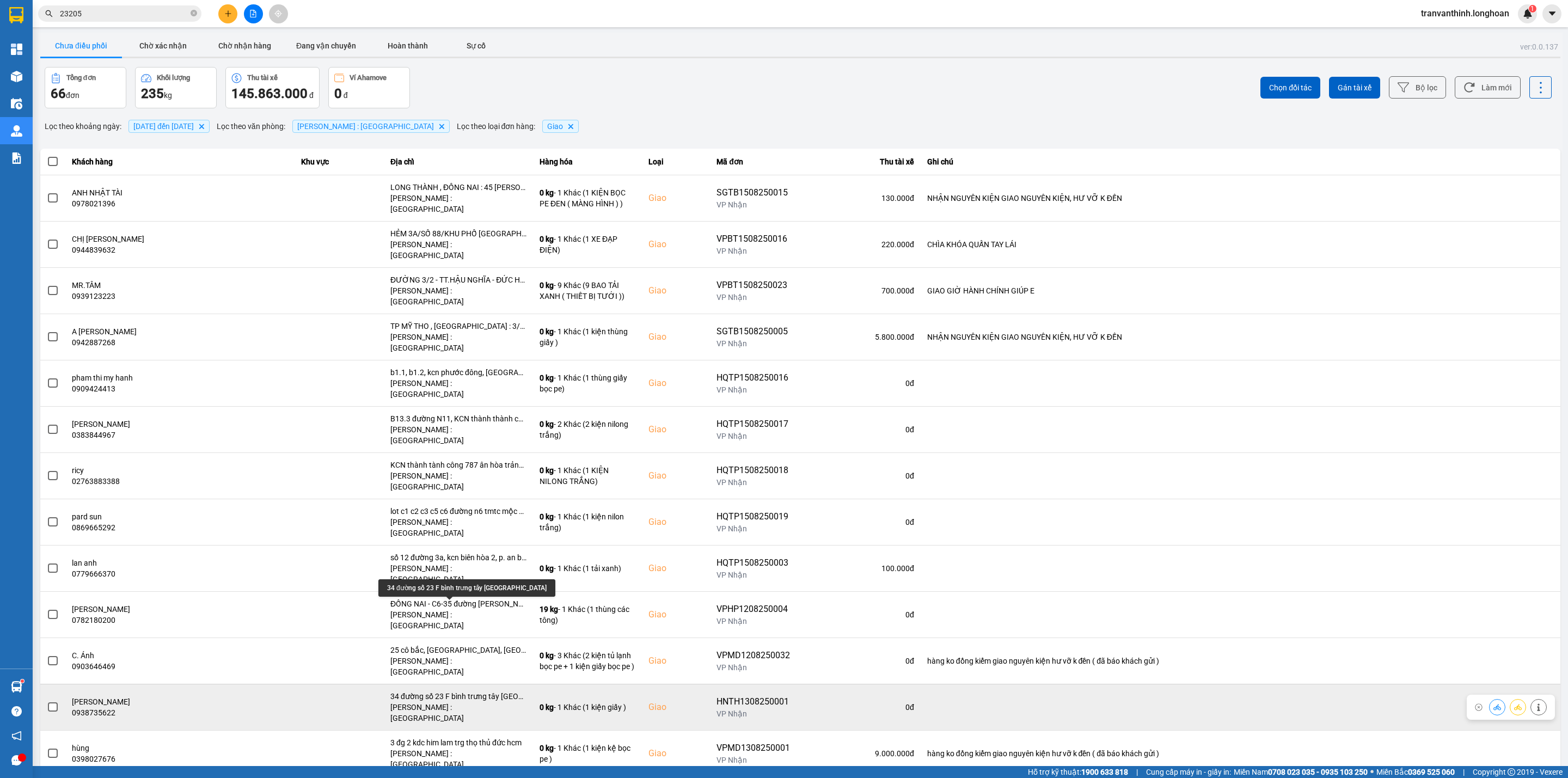
click at [484, 690] on div "34 đường số 23 F bình trưng tây [GEOGRAPHIC_DATA]" at bounding box center [458, 695] width 136 height 11
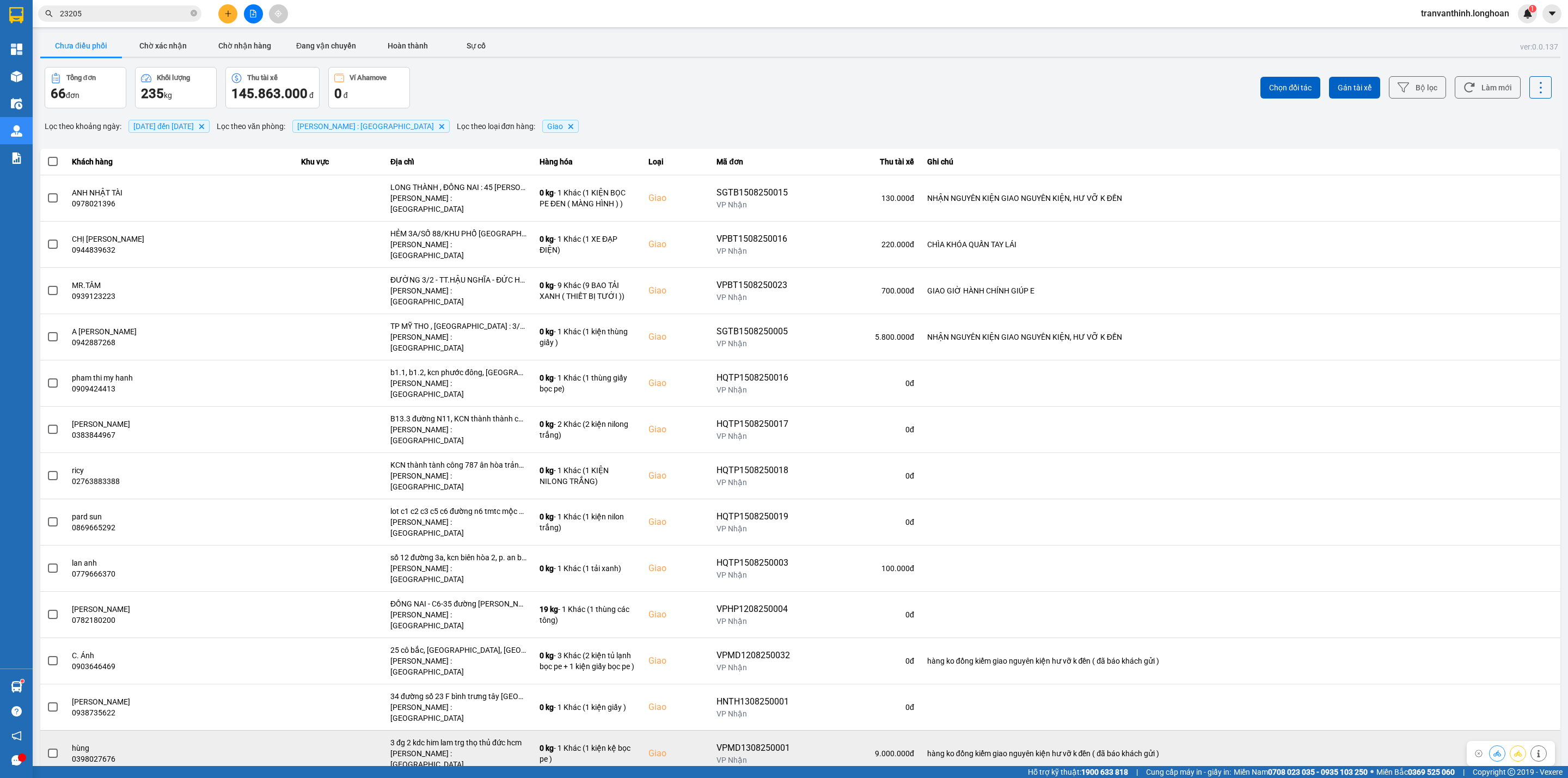
click at [486, 737] on div "3 đg 2 kdc him lam trg thọ thủ đức hcm" at bounding box center [458, 741] width 136 height 11
click at [486, 737] on div "3 đg 2 kdc him lam trg thọ thủ đức hcm" at bounding box center [458, 741] width 136 height 11
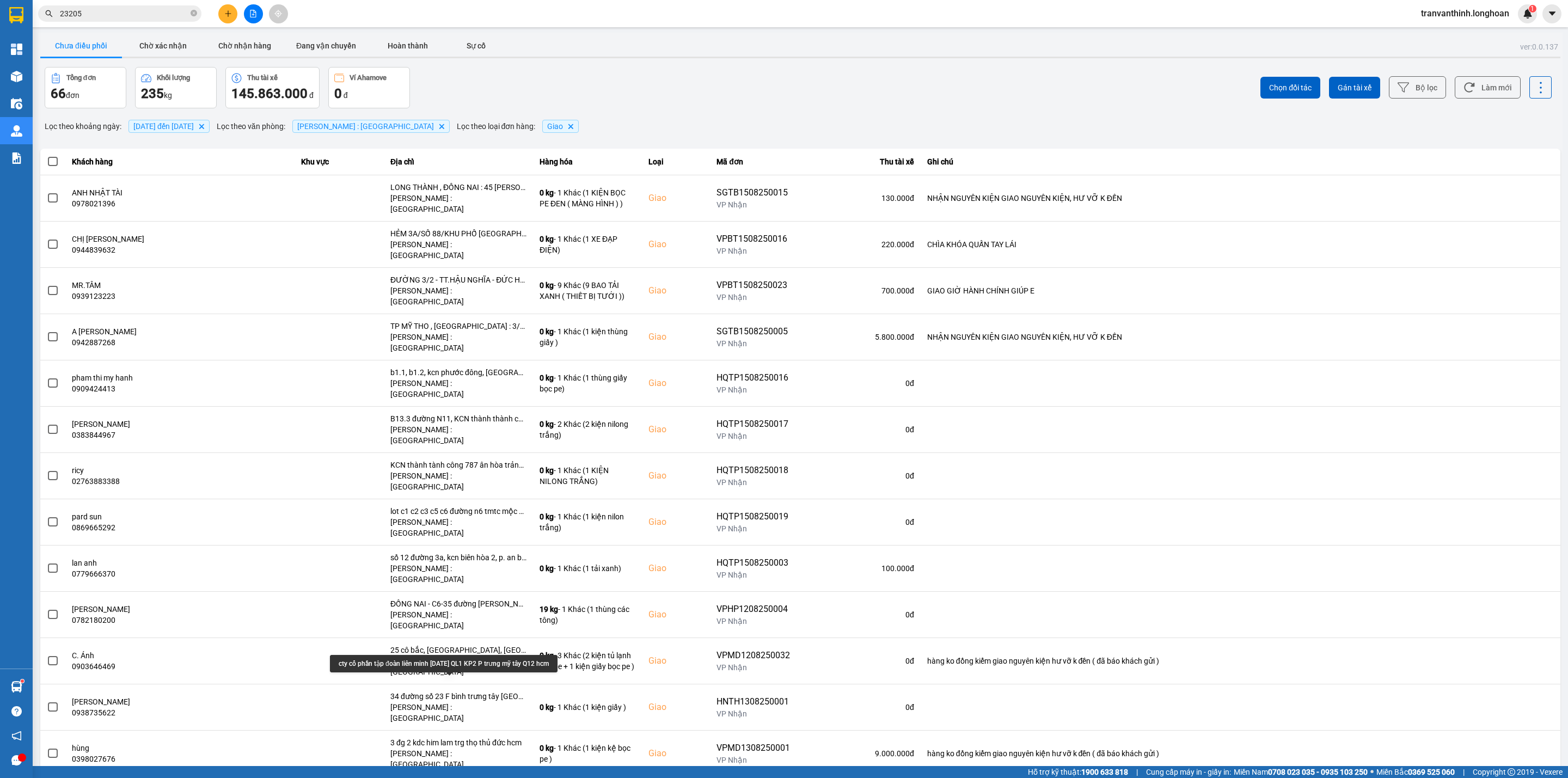
click at [490, 777] on div "cty cổ phần tập đoàn liên minh [DATE] QL1 KP2 P trưng mỹ tây Q12 hcm" at bounding box center [458, 788] width 136 height 11
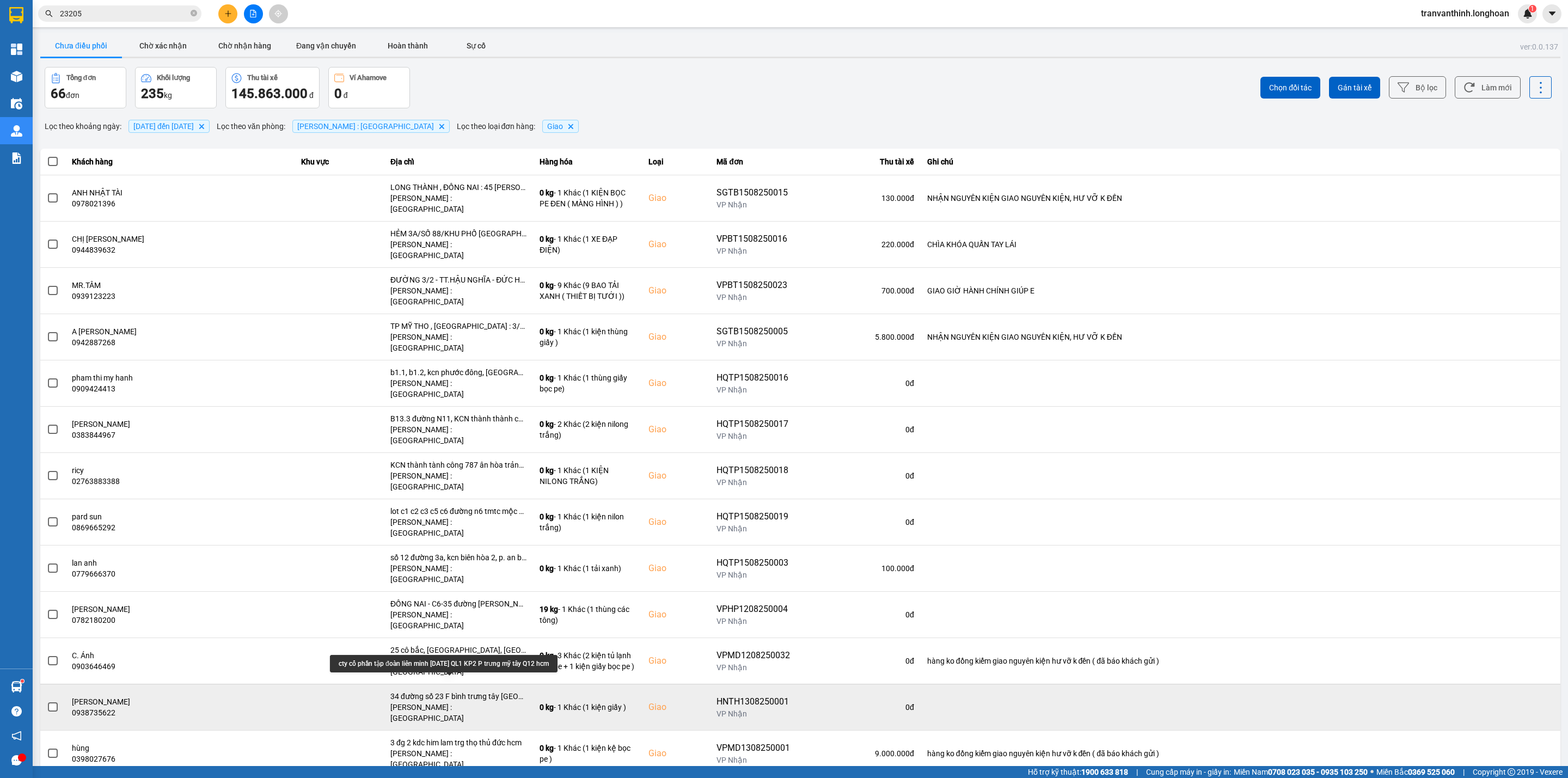
drag, startPoint x: 490, startPoint y: 682, endPoint x: 499, endPoint y: 598, distance: 84.5
click at [489, 777] on div "cty cổ phần tập đoàn liên minh [DATE] QL1 KP2 P trưng mỹ tây Q12 hcm" at bounding box center [458, 788] width 136 height 11
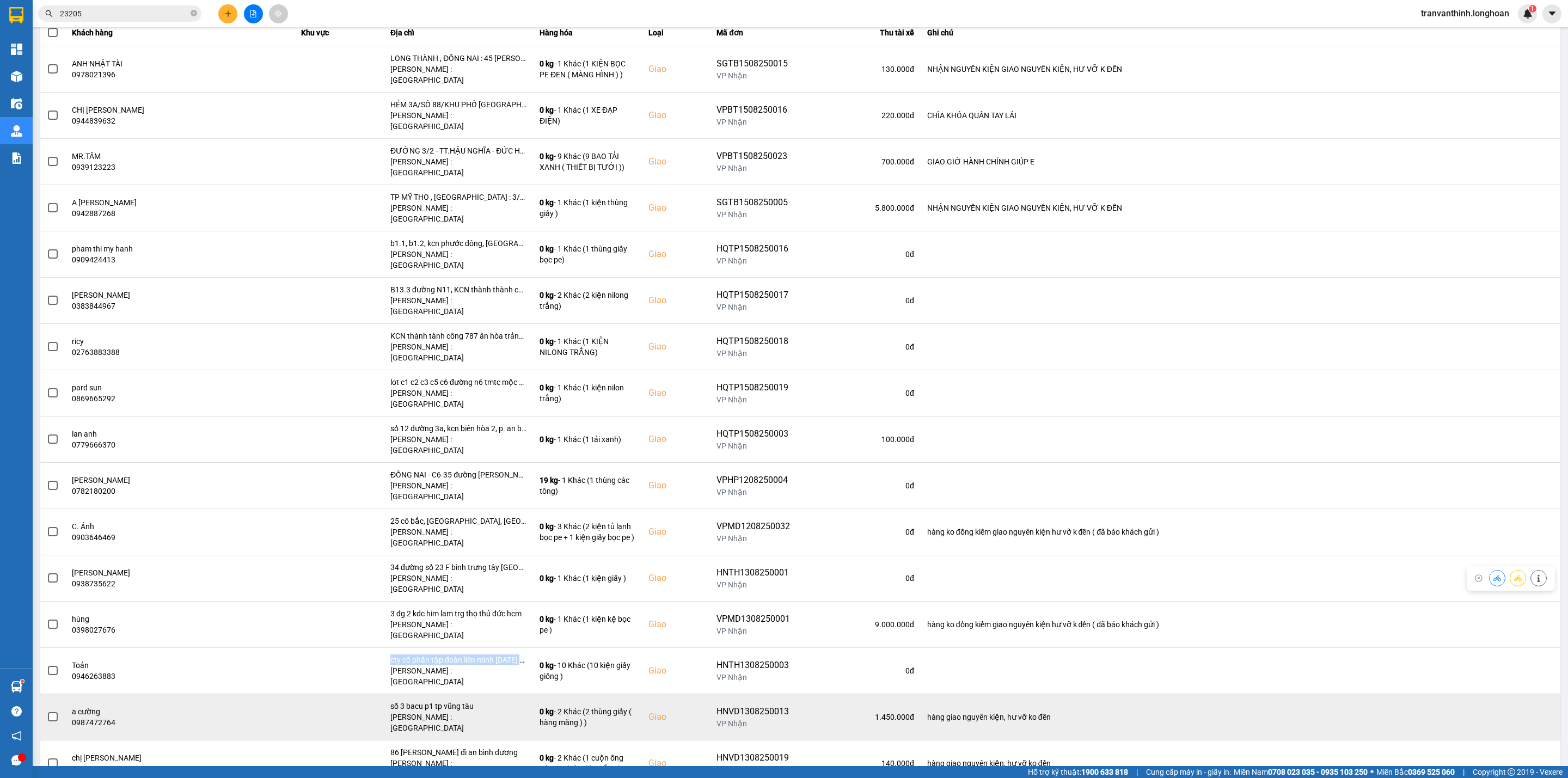
scroll to position [327, 0]
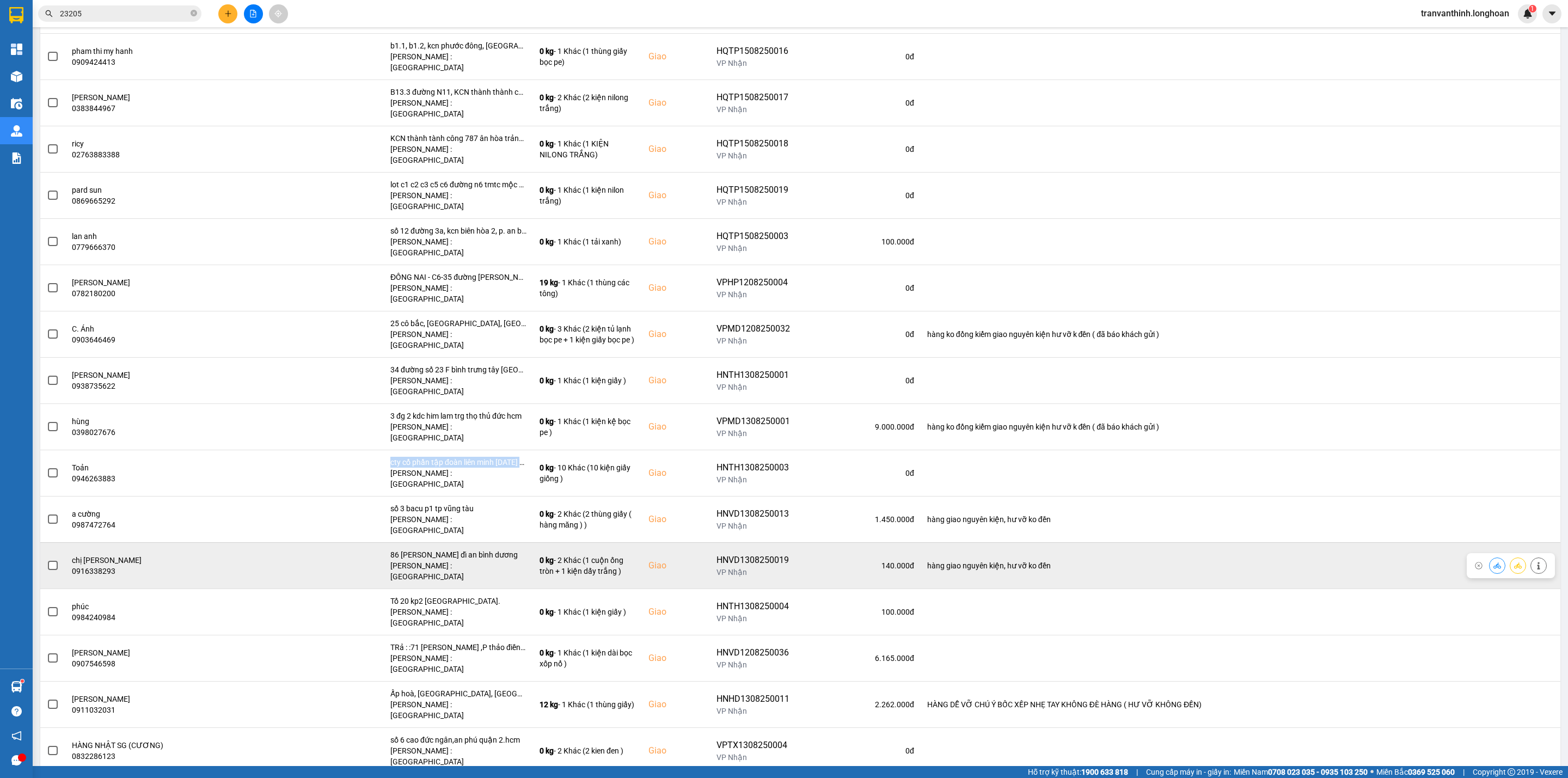
click at [50, 560] on span at bounding box center [53, 565] width 10 height 10
click at [47, 559] on input "checkbox" at bounding box center [47, 559] width 0 height 0
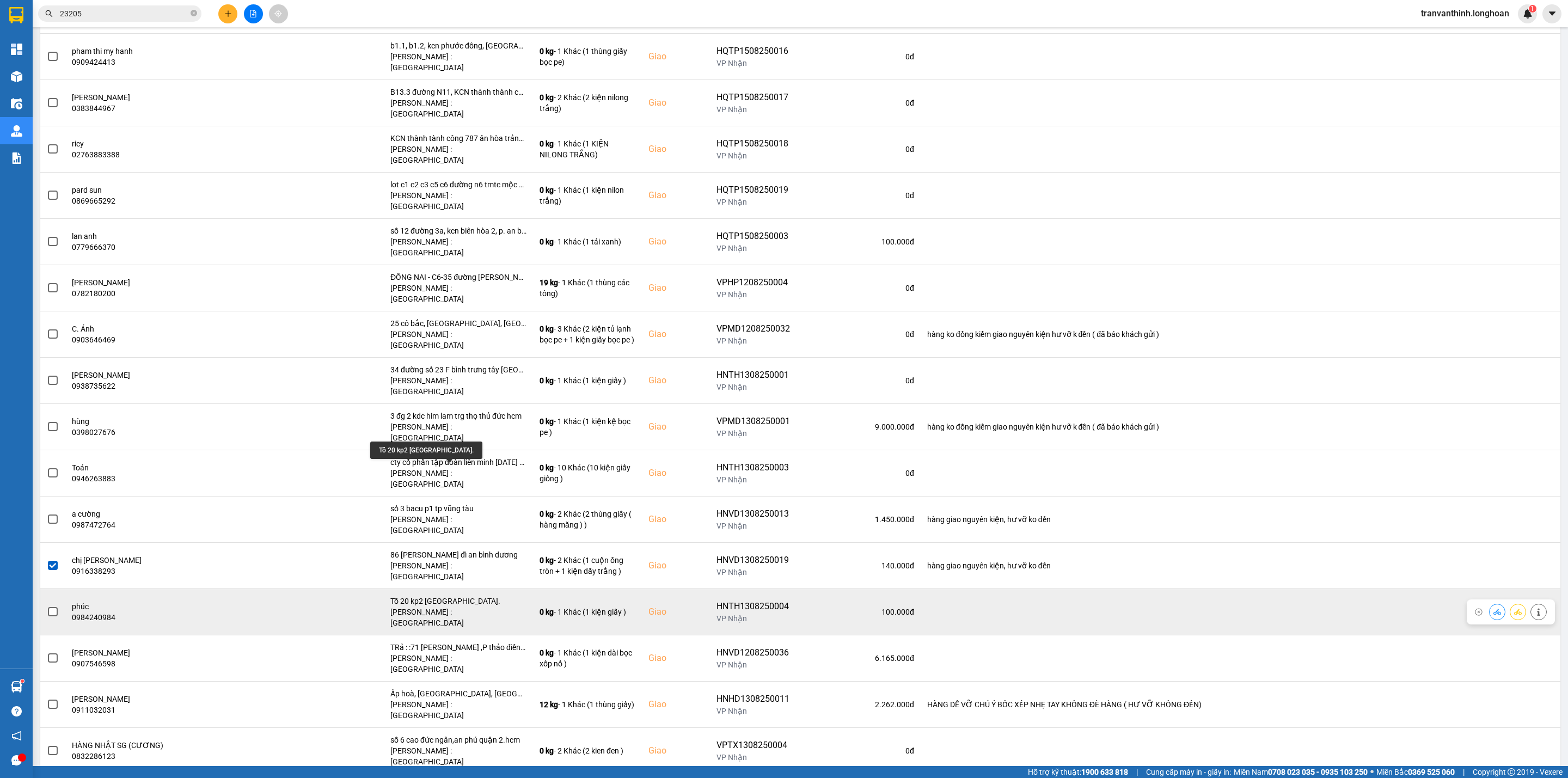
click at [482, 595] on div "Tổ 20 kp2 [GEOGRAPHIC_DATA]." at bounding box center [458, 600] width 136 height 11
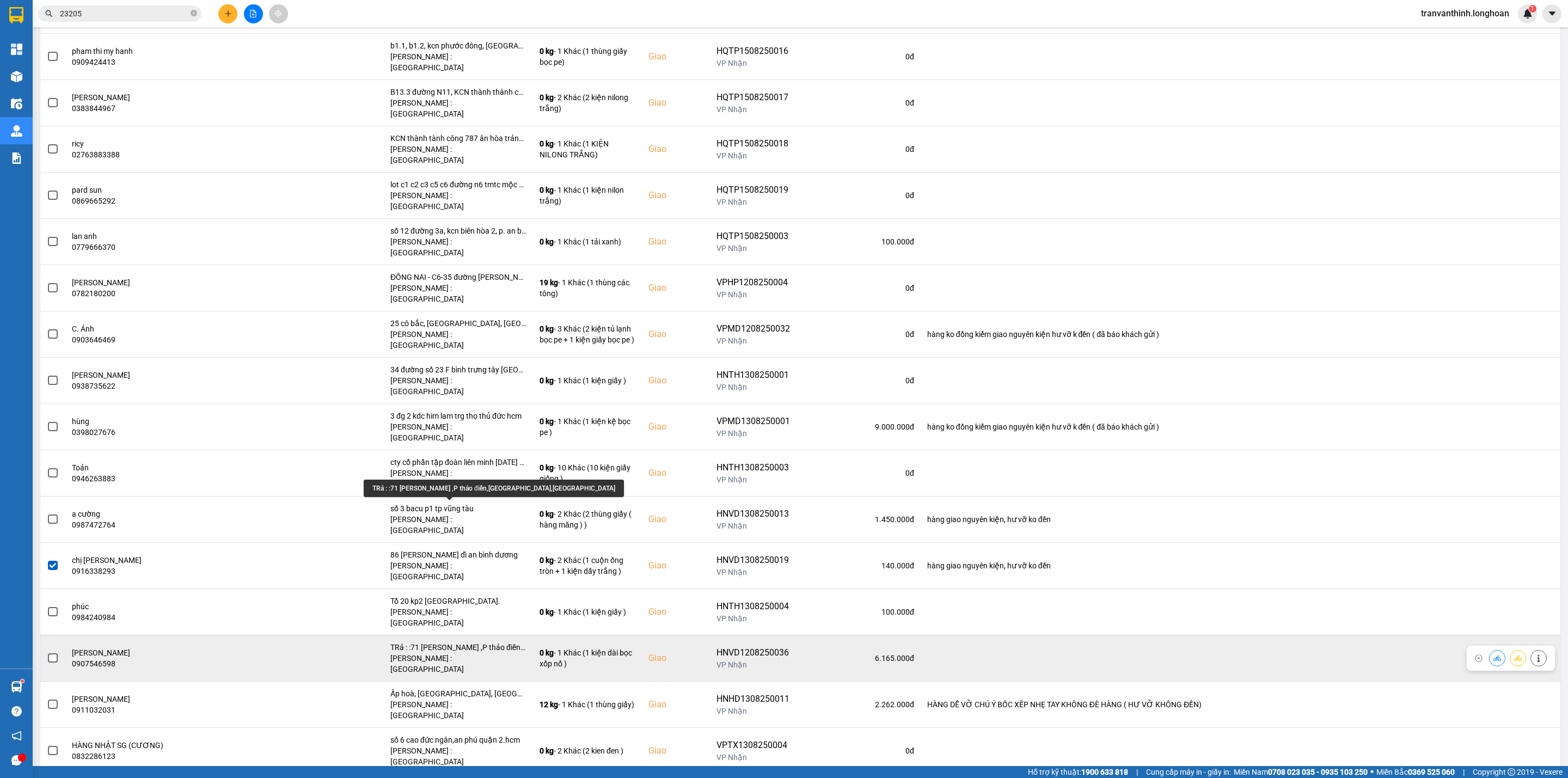
click at [486, 641] on div "TRả : :71 [PERSON_NAME] ,P thảo điền,[GEOGRAPHIC_DATA],[GEOGRAPHIC_DATA]" at bounding box center [458, 646] width 136 height 11
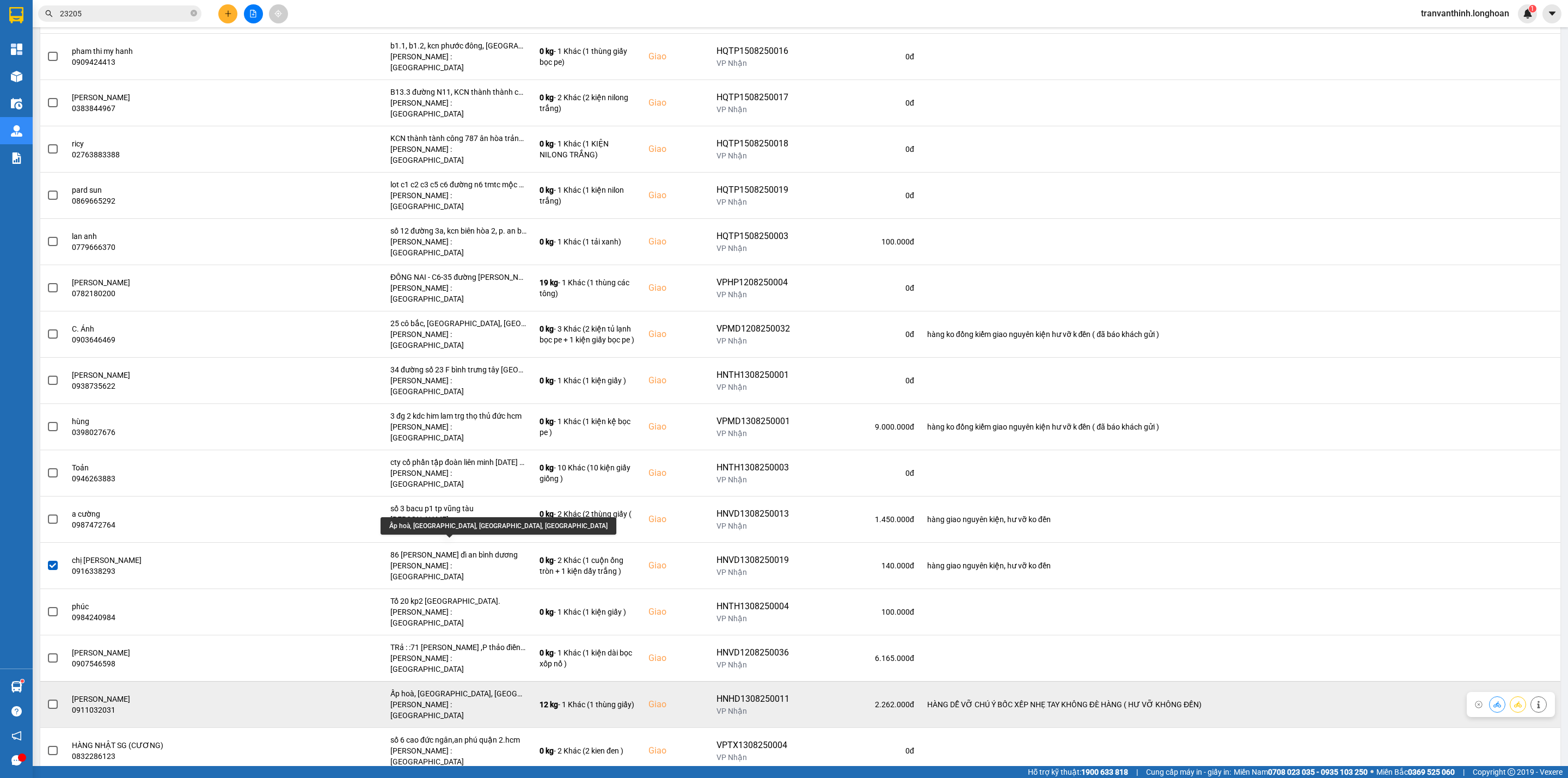
click at [495, 688] on div "Ấp hoà, [GEOGRAPHIC_DATA], [GEOGRAPHIC_DATA], [GEOGRAPHIC_DATA]" at bounding box center [458, 693] width 136 height 11
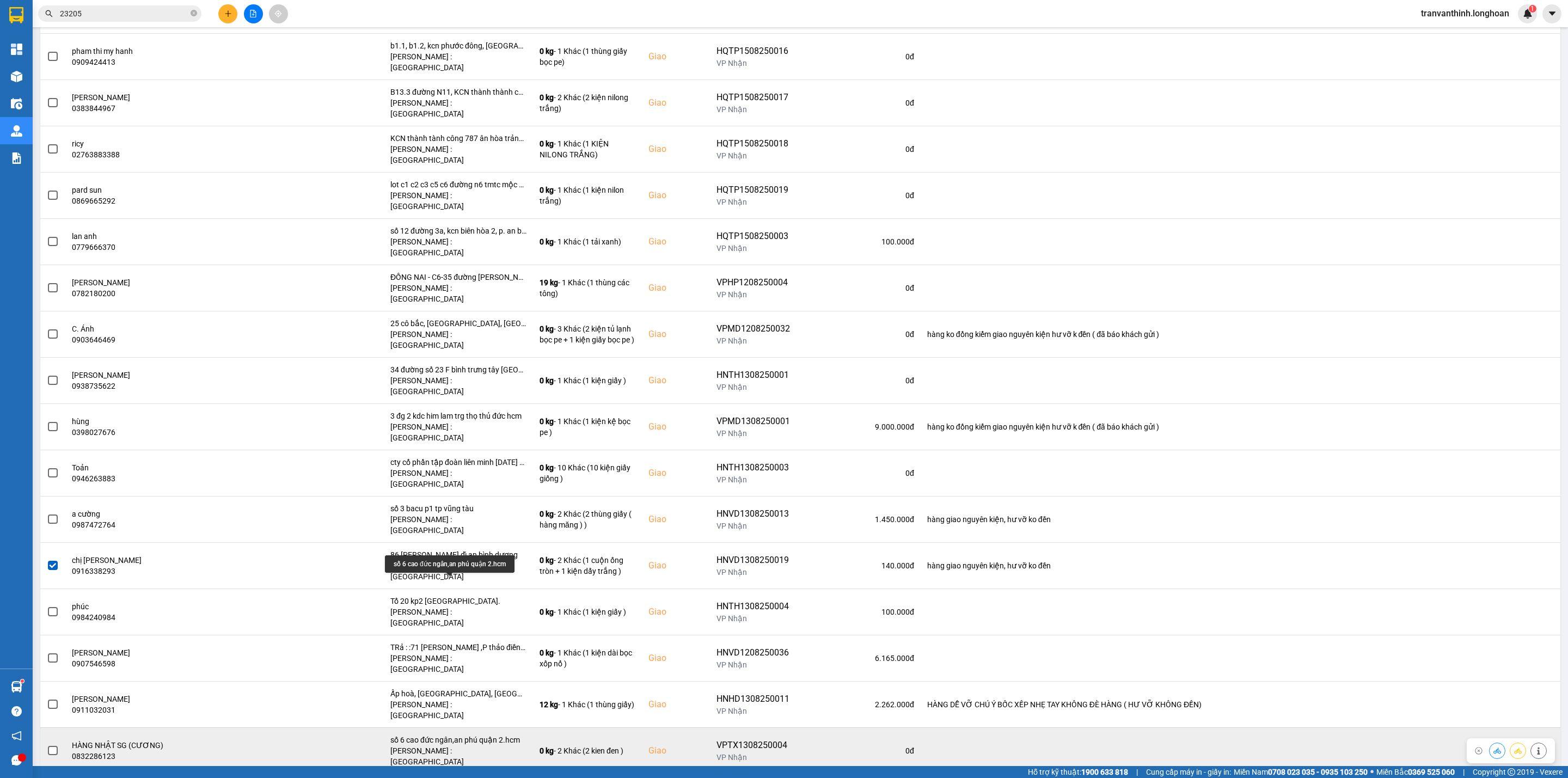
click at [490, 734] on div "số 6 cao đức ngân,an phú quận 2.hcm" at bounding box center [458, 739] width 136 height 11
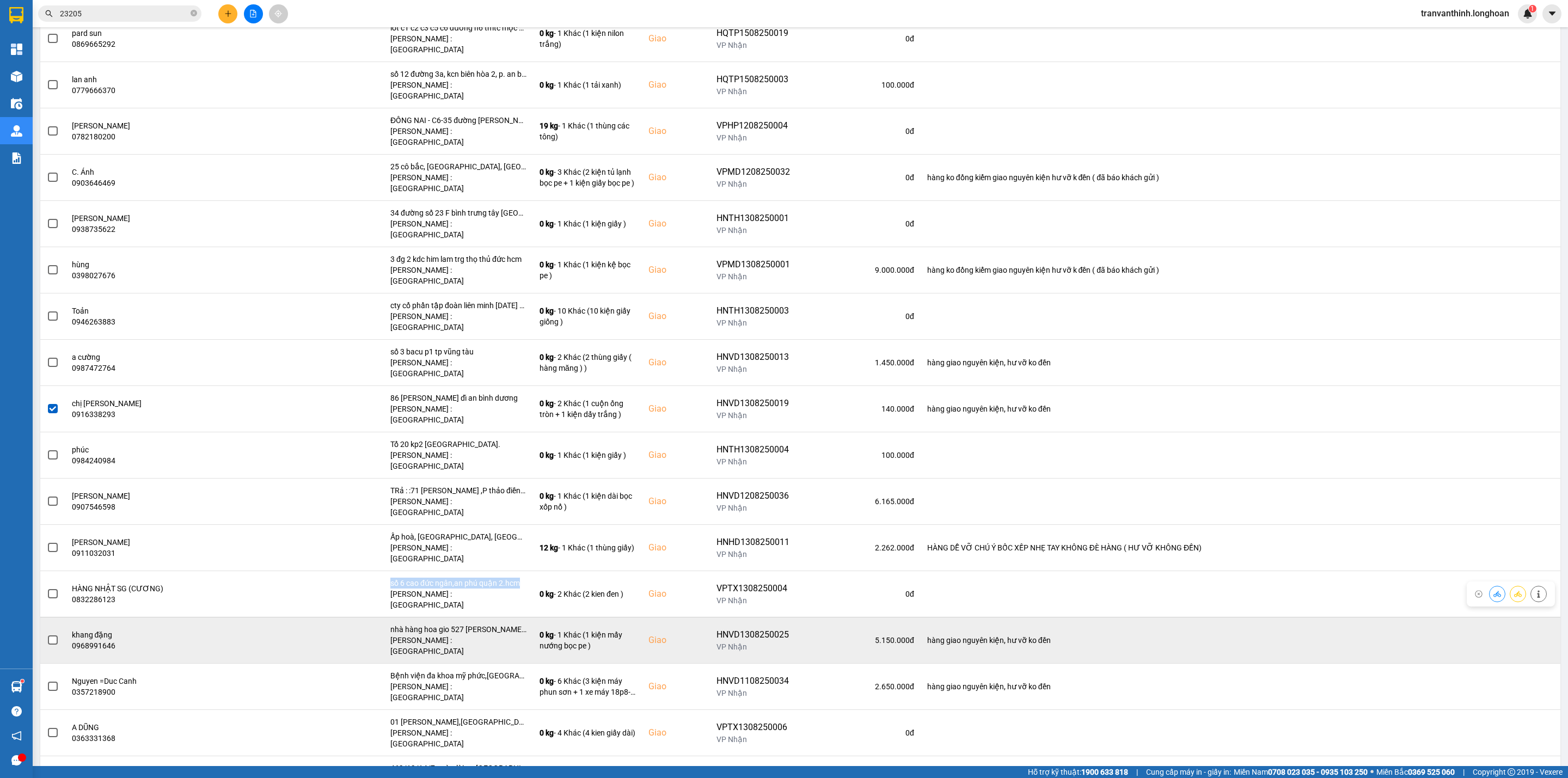
scroll to position [489, 0]
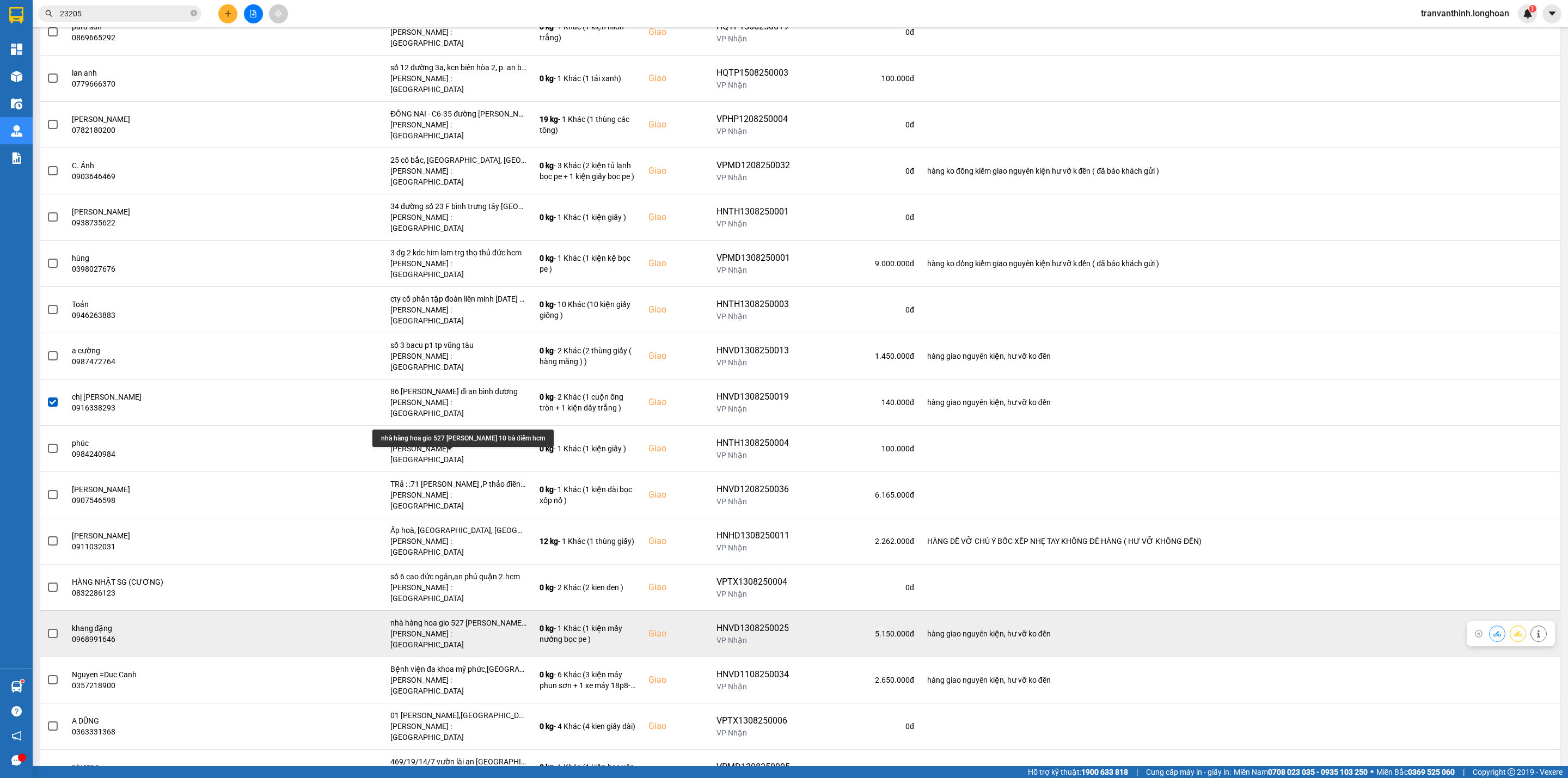
click at [491, 617] on div "nhà hàng hoa gio 527 [PERSON_NAME] 10 bà điểm hcm" at bounding box center [458, 622] width 136 height 11
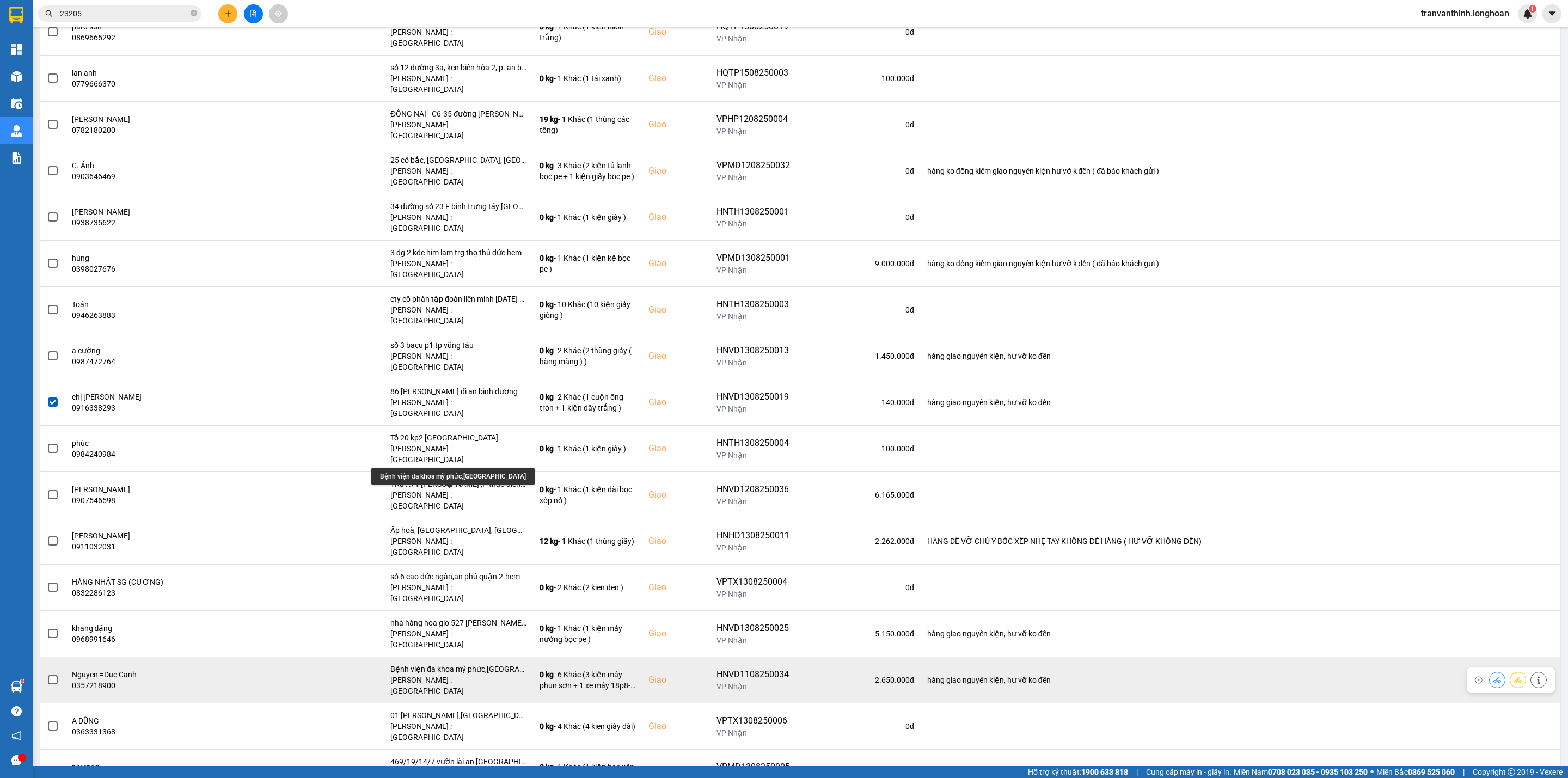
click at [475, 663] on div "Bệnh viện đa khoa mỹ phức,[GEOGRAPHIC_DATA]" at bounding box center [458, 668] width 136 height 11
click at [50, 675] on span at bounding box center [53, 680] width 10 height 10
click at [47, 674] on input "checkbox" at bounding box center [47, 674] width 0 height 0
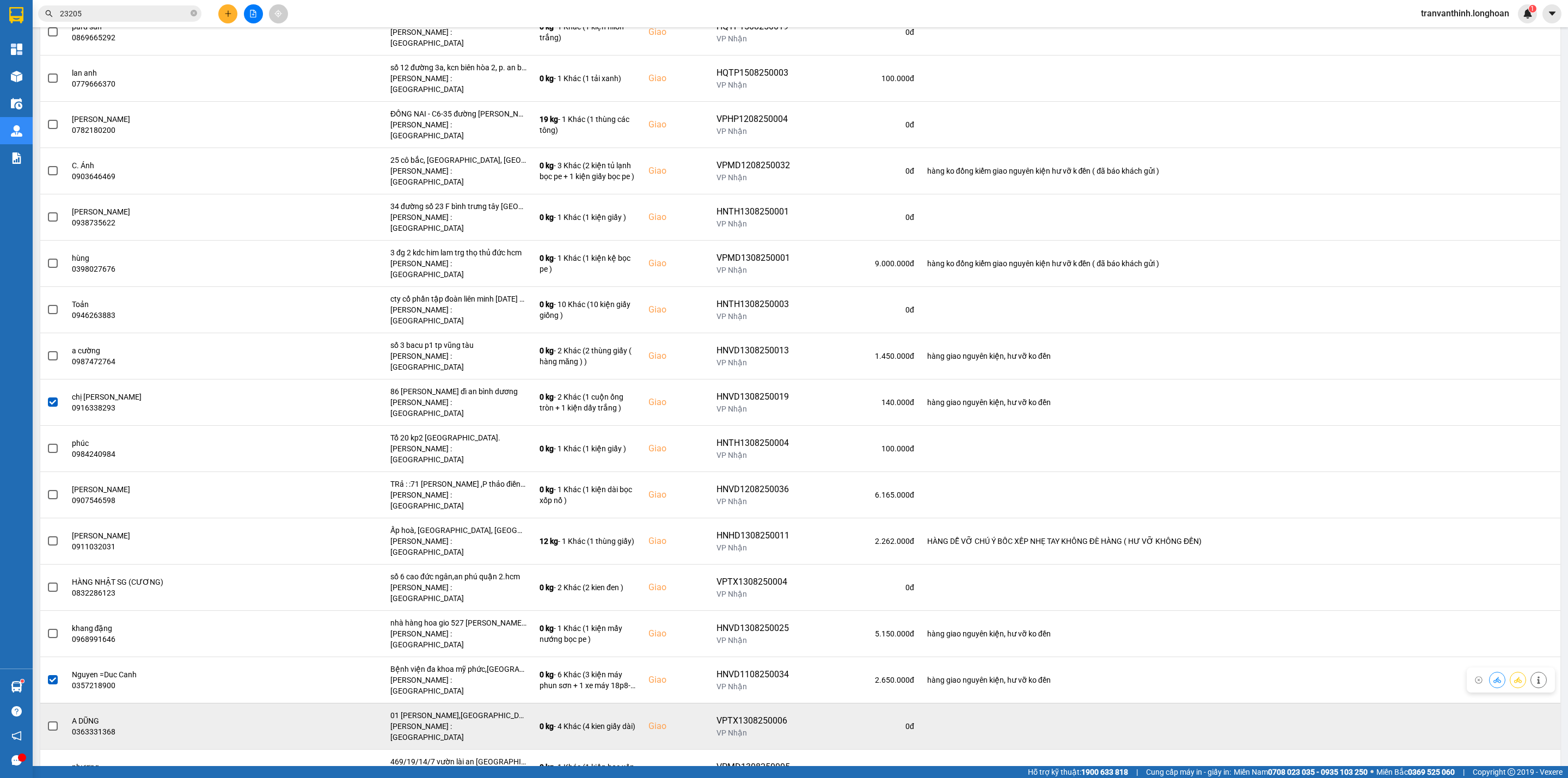
click at [458, 710] on div "01 [PERSON_NAME],[GEOGRAPHIC_DATA],[GEOGRAPHIC_DATA] cũ là [GEOGRAPHIC_DATA] [G…" at bounding box center [458, 715] width 136 height 11
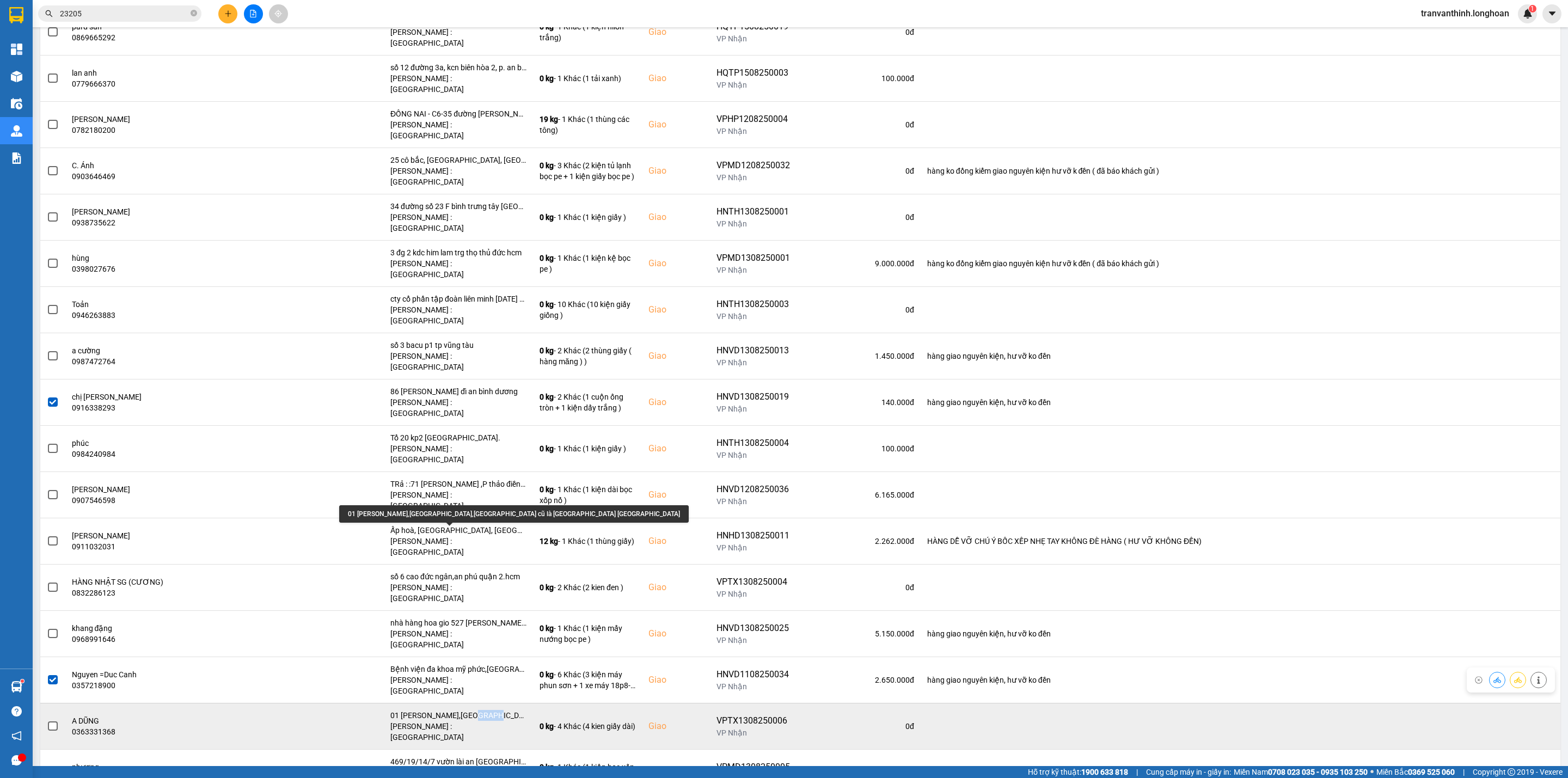
click at [458, 710] on div "01 [PERSON_NAME],[GEOGRAPHIC_DATA],[GEOGRAPHIC_DATA] cũ là [GEOGRAPHIC_DATA] [G…" at bounding box center [458, 715] width 136 height 11
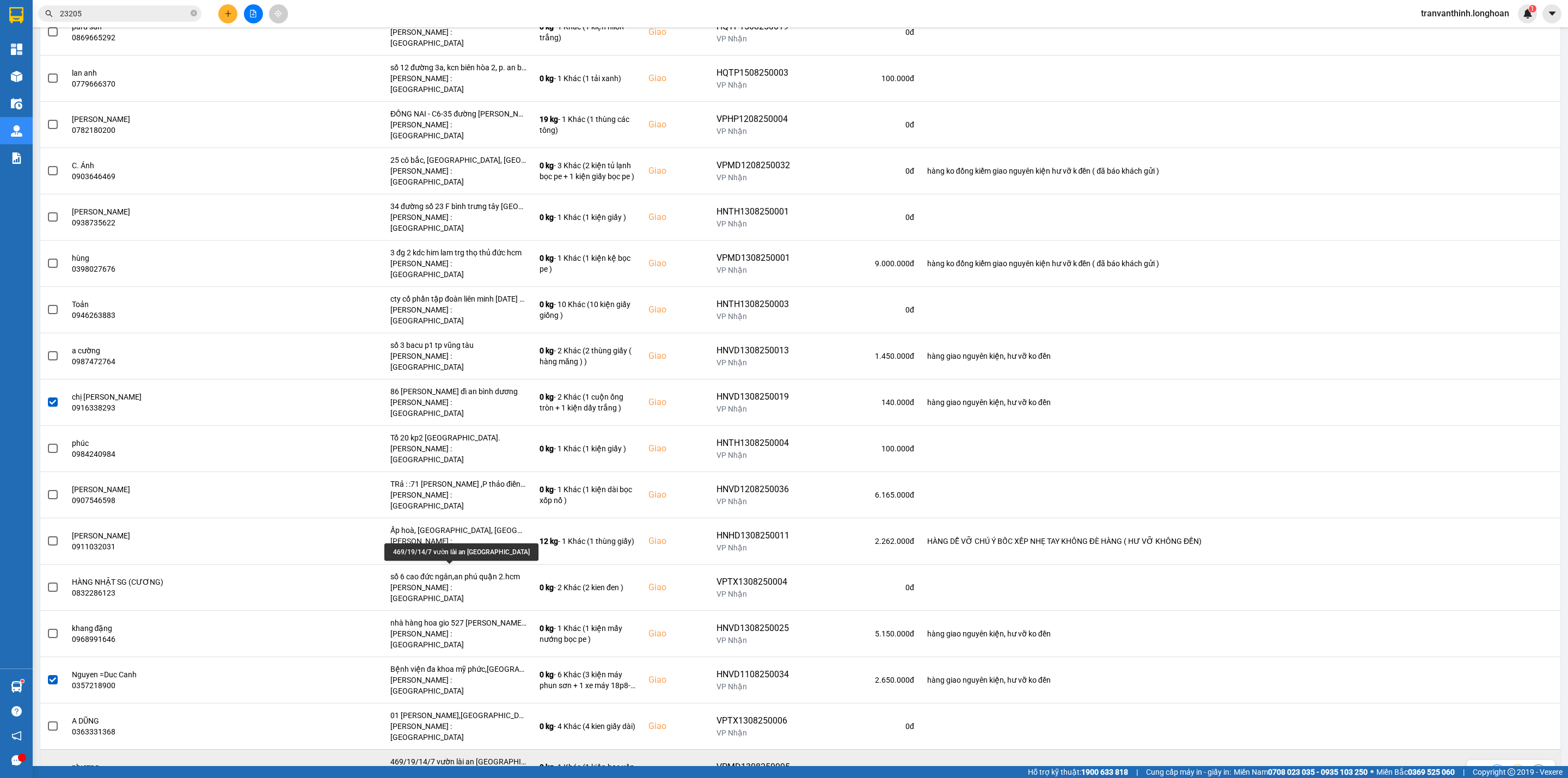
click at [489, 756] on div "469/19/14/7 vườn lài an [GEOGRAPHIC_DATA]" at bounding box center [458, 761] width 136 height 11
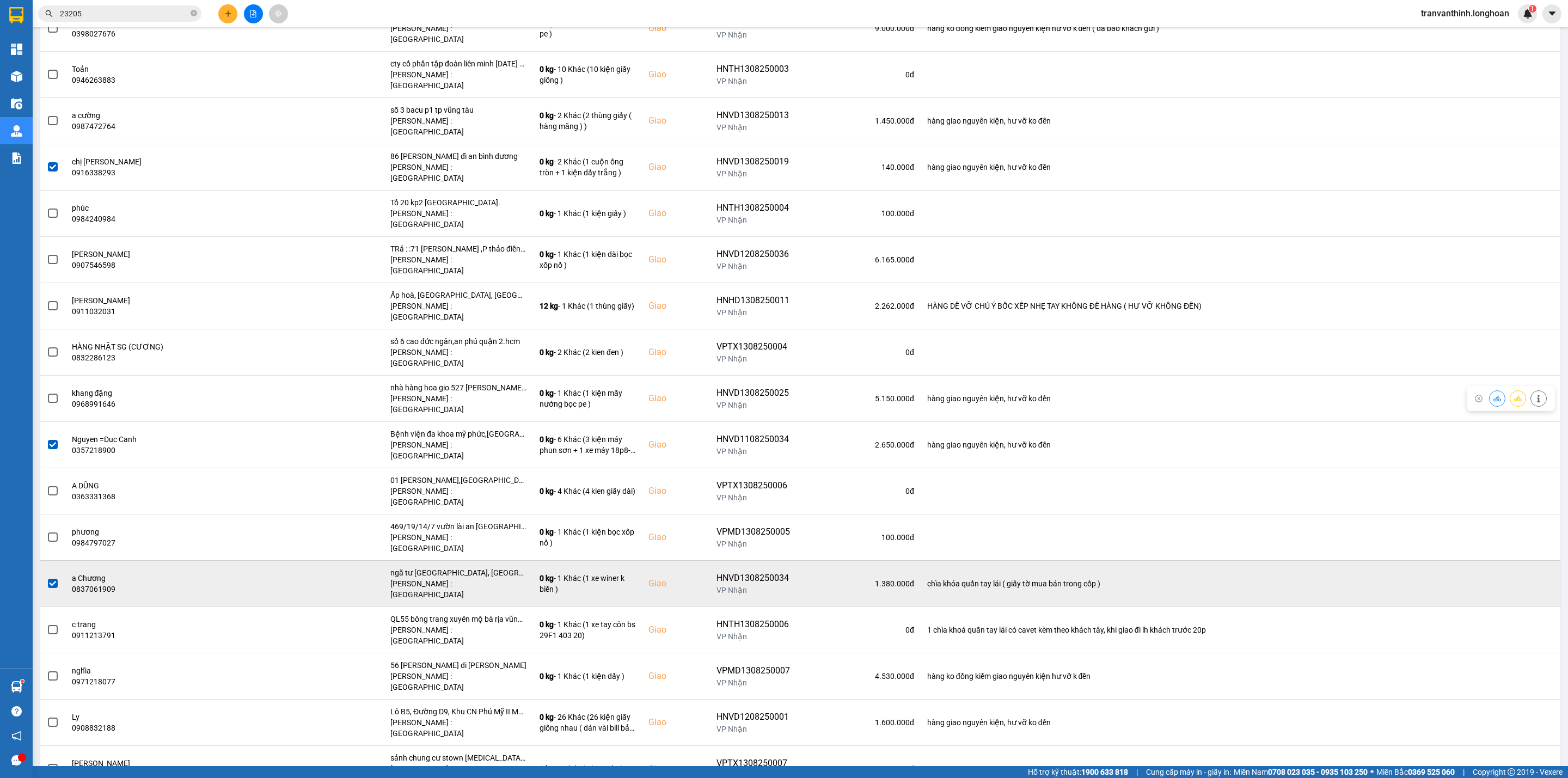
scroll to position [735, 0]
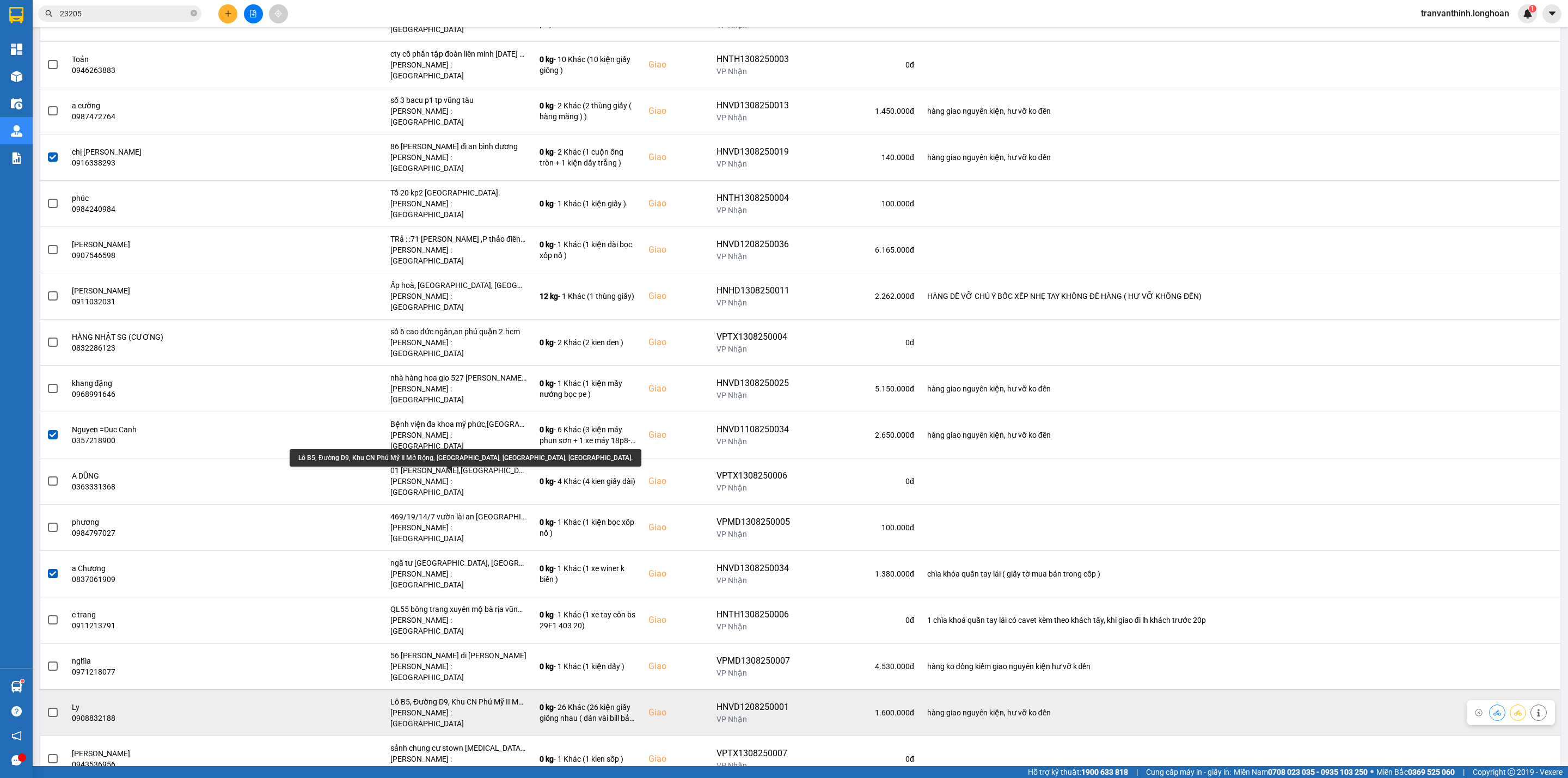
click at [490, 696] on div "Lô B5, Đường D9, Khu CN Phú Mỹ II Mở Rộng, [GEOGRAPHIC_DATA], [GEOGRAPHIC_DATA]…" at bounding box center [458, 701] width 136 height 11
click at [490, 696] on div "Lô B5, Đường D9, Khu CN Phú Mỹ II Mở Rộng, [GEOGRAPHIC_DATA], [GEOGRAPHIC_DATA]…" at bounding box center [458, 701] width 136 height 11
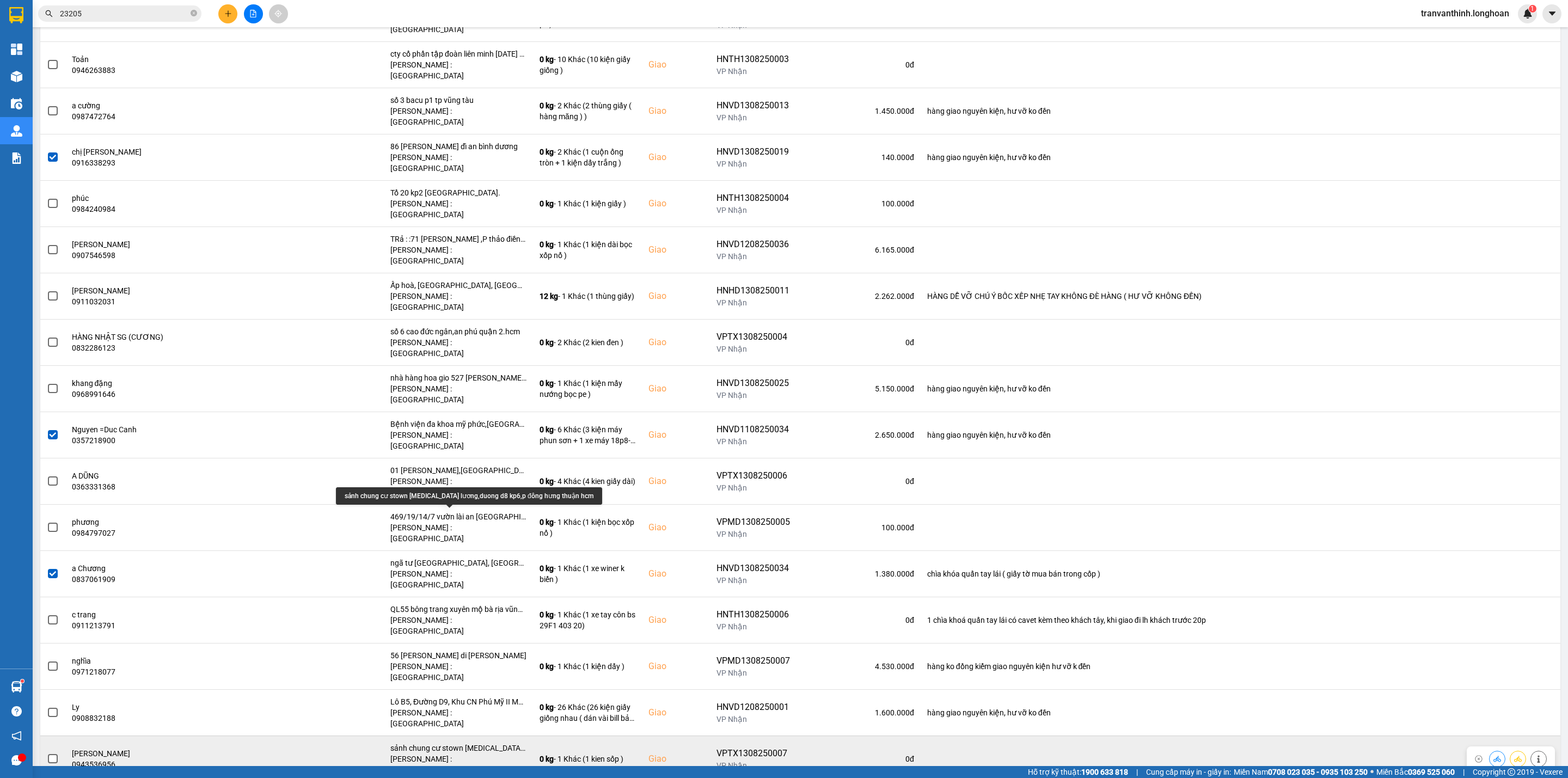
click at [478, 742] on div "sảnh chung cư stown [MEDICAL_DATA] lương,duong d8 kp6,p đông hưng thuận hcm" at bounding box center [458, 747] width 136 height 11
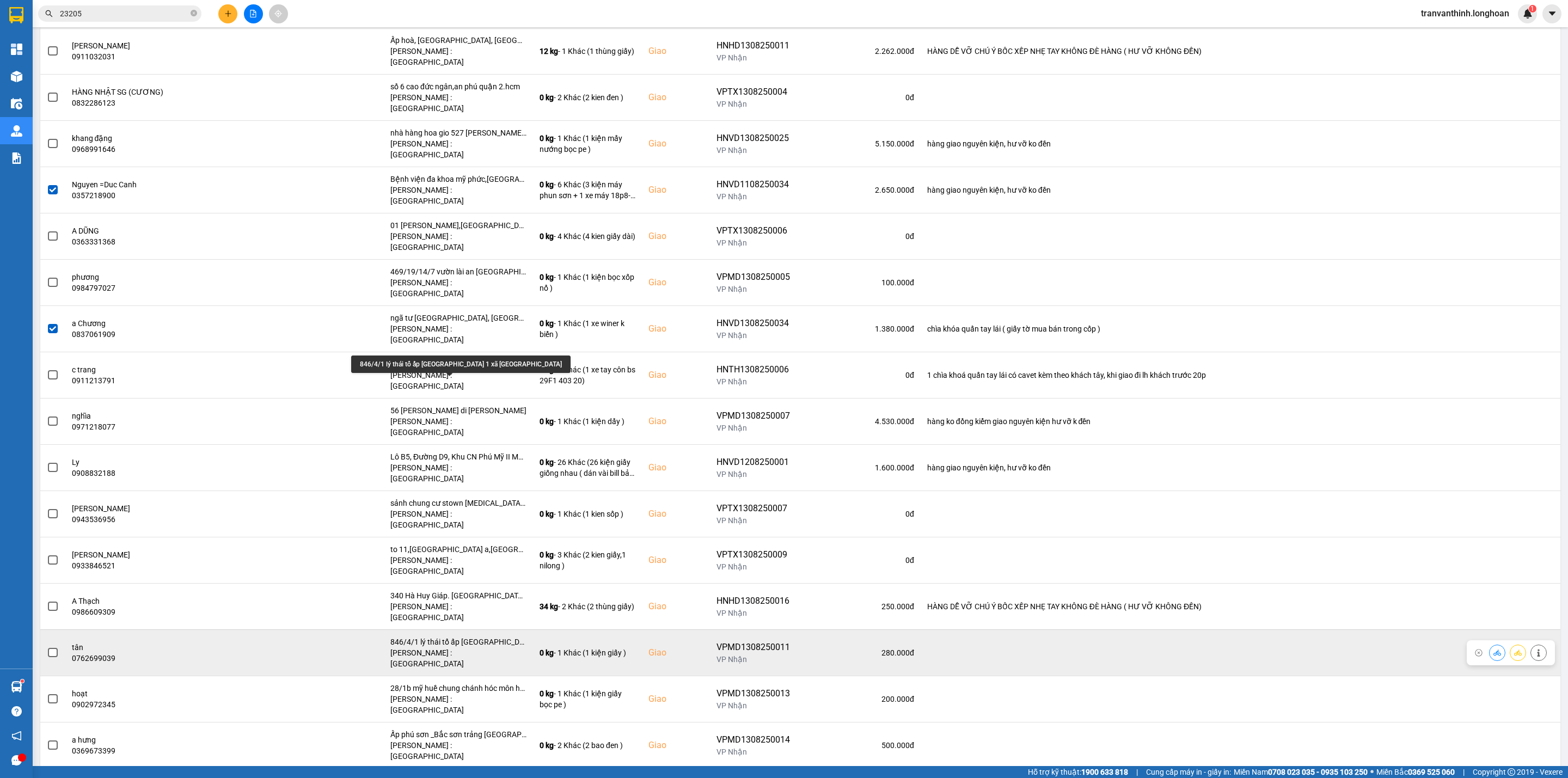
click at [481, 636] on div "846/4/1 lý thái tổ ấp [GEOGRAPHIC_DATA] 1 xã [GEOGRAPHIC_DATA]" at bounding box center [458, 641] width 136 height 11
click at [482, 636] on div "846/4/1 lý thái tổ ấp [GEOGRAPHIC_DATA] 1 xã [GEOGRAPHIC_DATA]" at bounding box center [458, 641] width 136 height 11
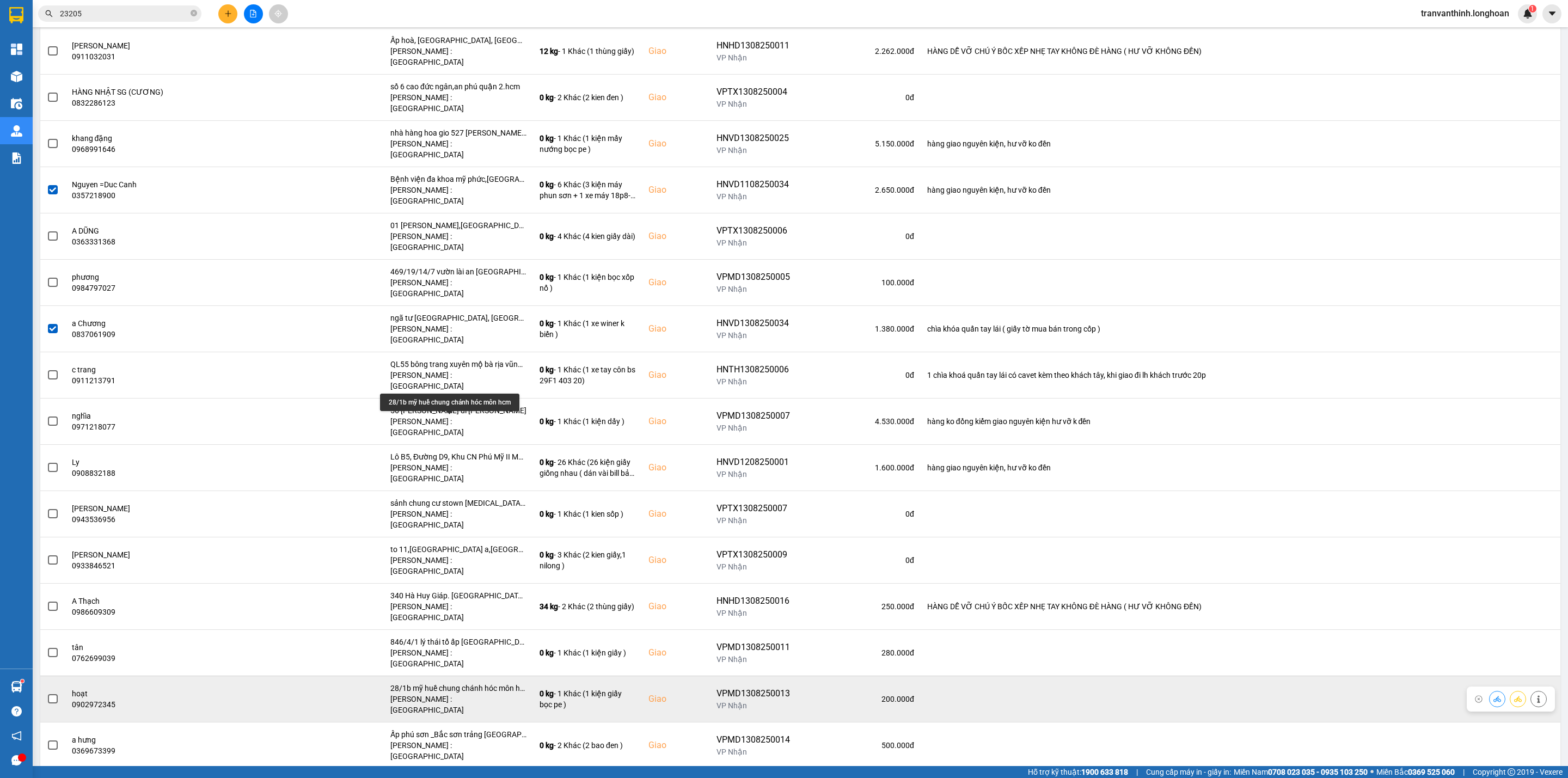
click at [498, 682] on div "28/1b mỹ huề chung chánh hóc môn hcm" at bounding box center [458, 687] width 136 height 11
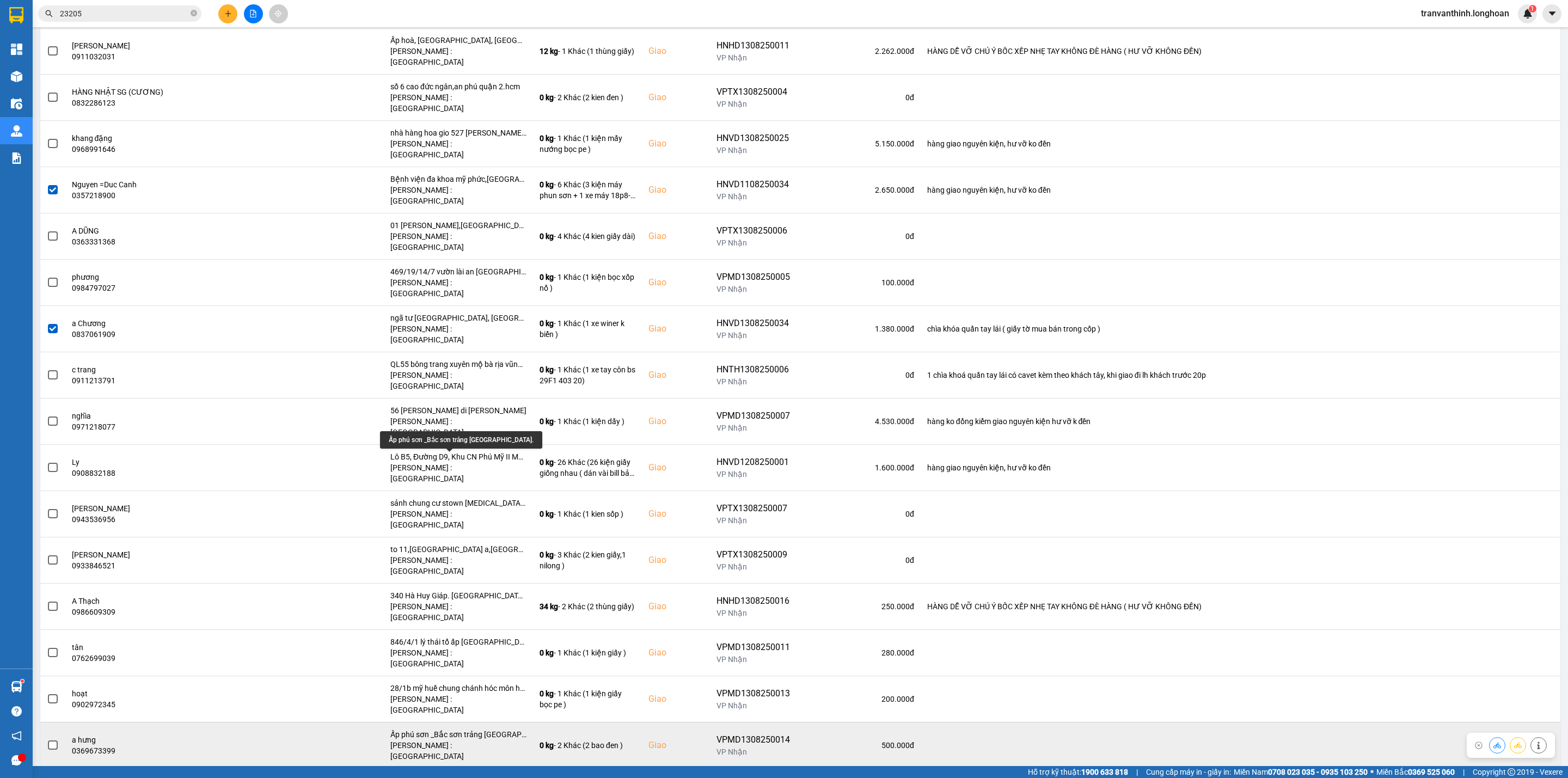
click at [475, 728] on div "Ấp phú sơn _Bắc sơn trảng [GEOGRAPHIC_DATA]." at bounding box center [458, 733] width 136 height 11
click at [474, 728] on div "Ấp phú sơn _Bắc sơn trảng [GEOGRAPHIC_DATA]." at bounding box center [458, 733] width 136 height 11
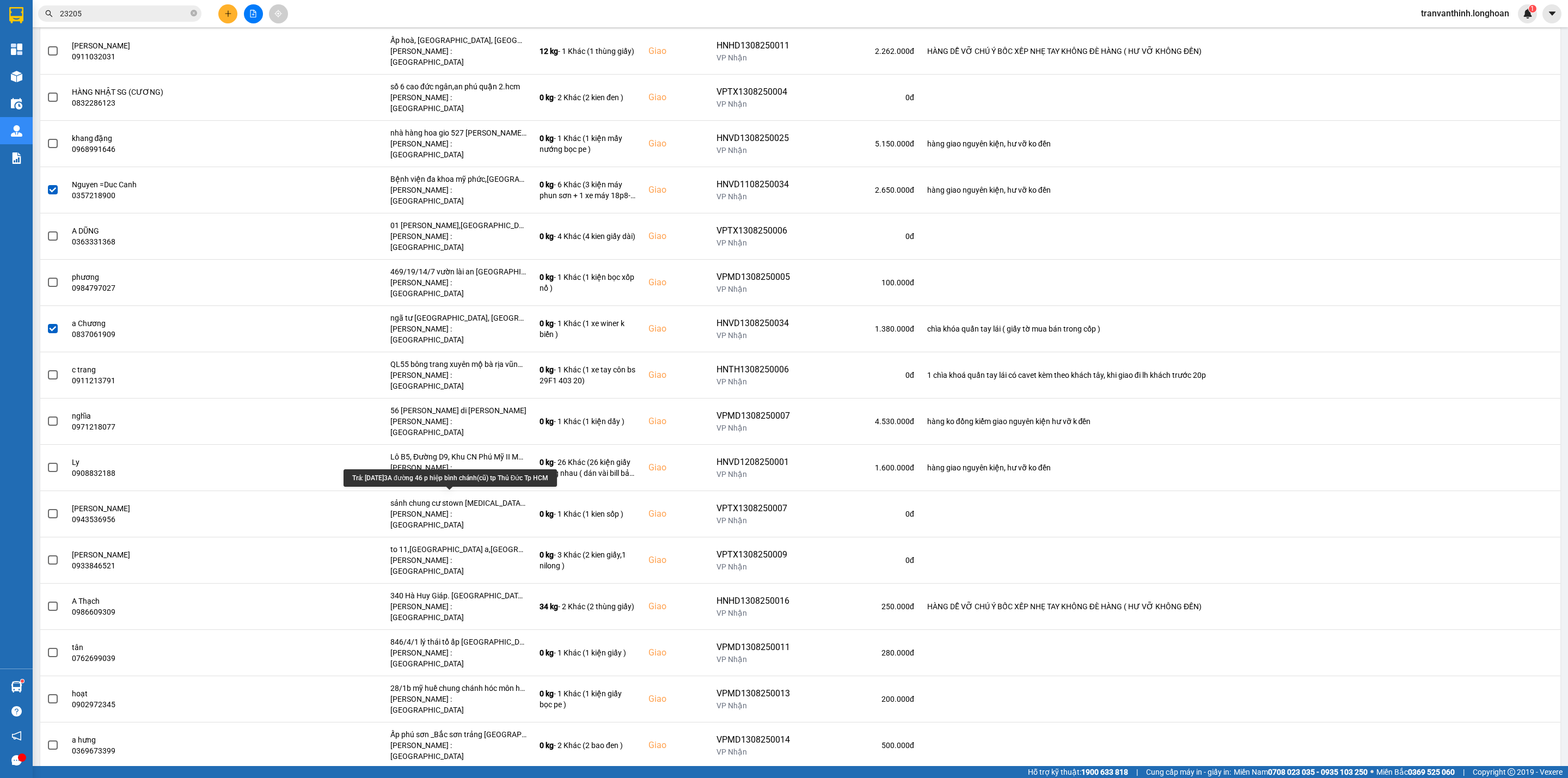
click at [485, 775] on div "Trả: [DATE]3A đường 46 p hiệp bình chánh(cũ) tp Thủ Đức Tp HCM" at bounding box center [458, 780] width 136 height 11
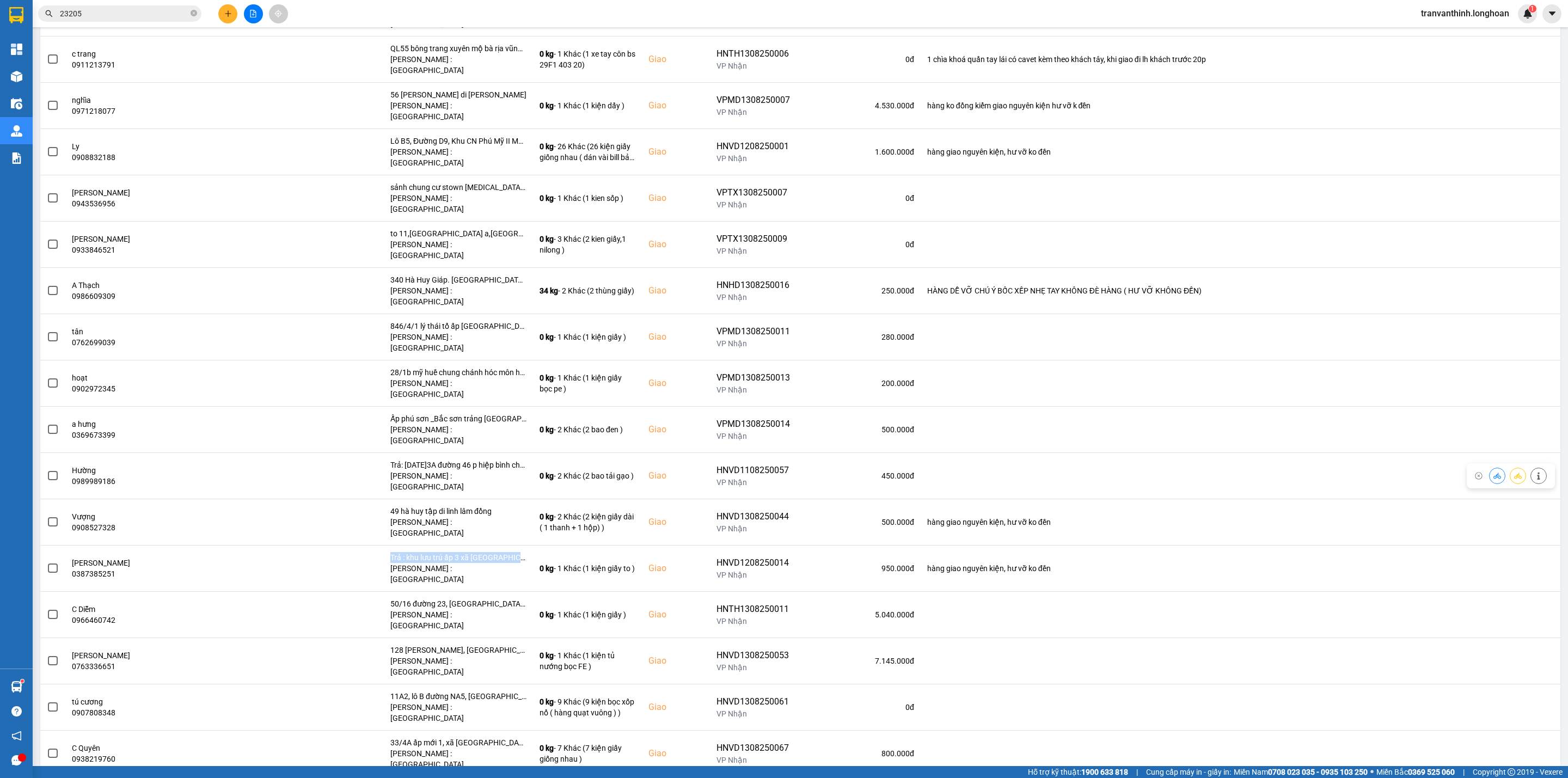
scroll to position [1306, 0]
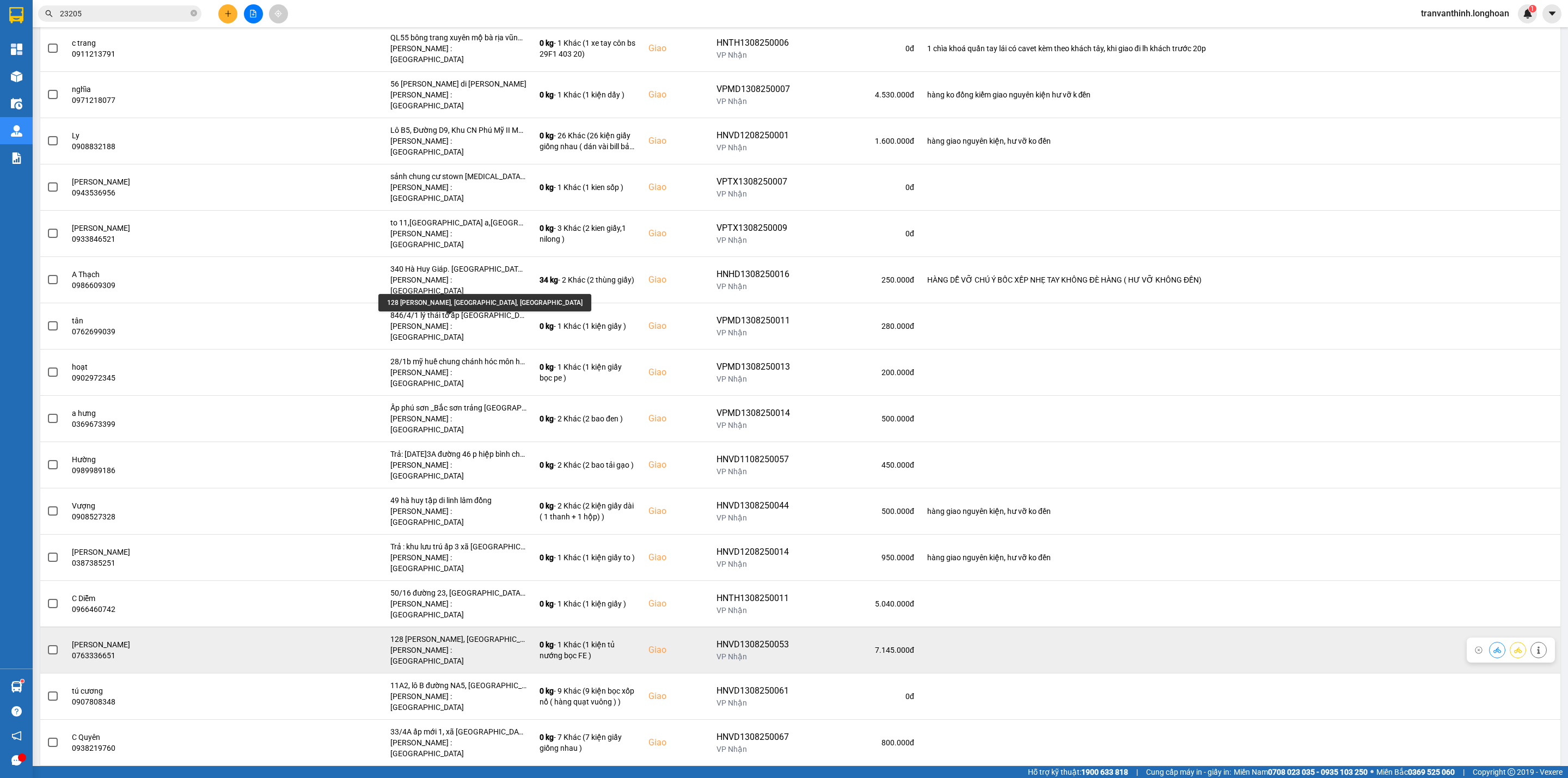
click at [485, 633] on div "128 [PERSON_NAME], [GEOGRAPHIC_DATA], [GEOGRAPHIC_DATA]" at bounding box center [458, 638] width 136 height 11
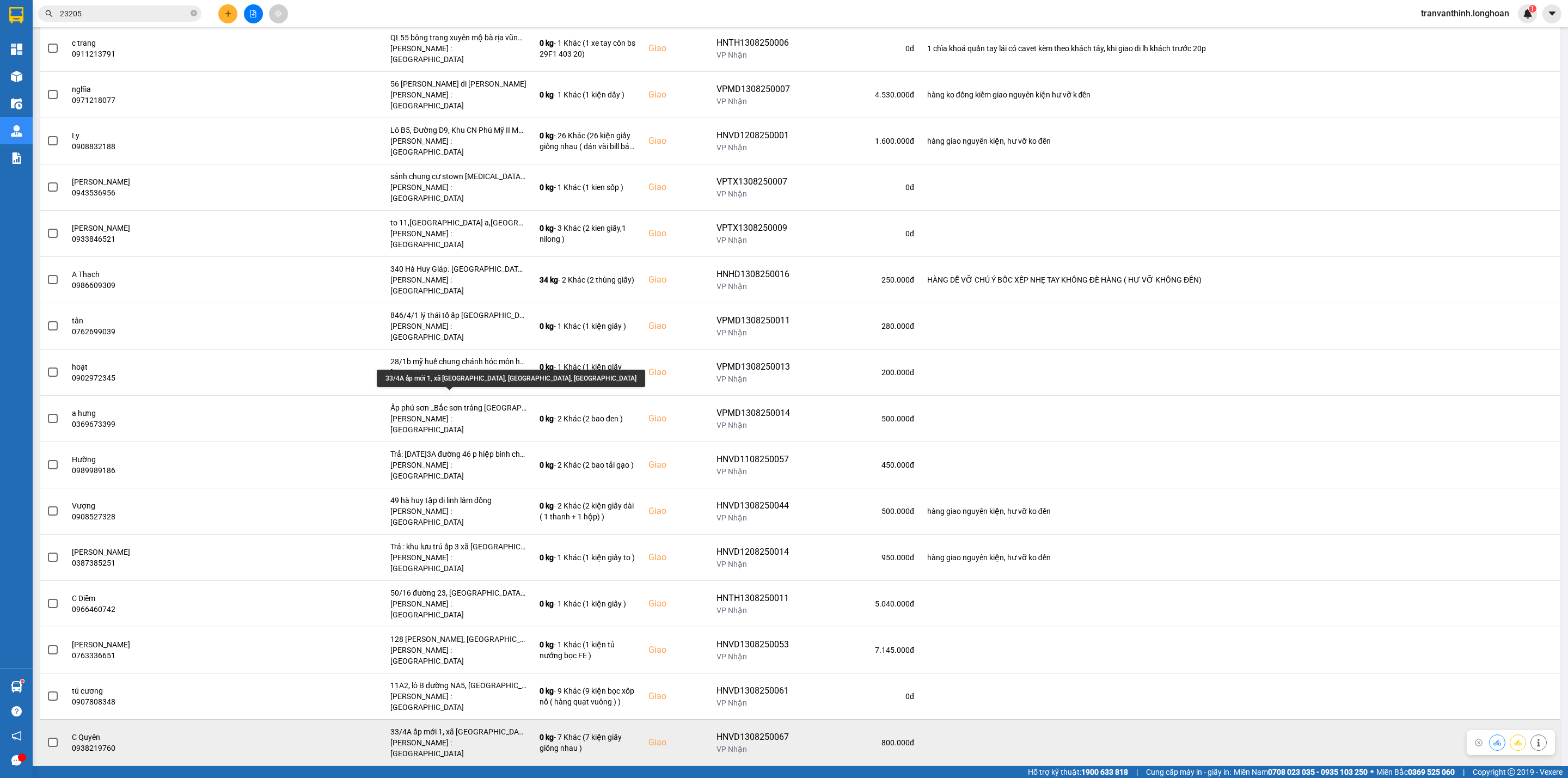
click at [487, 726] on div "33/4A ấp mới 1, xã [GEOGRAPHIC_DATA], [GEOGRAPHIC_DATA], [GEOGRAPHIC_DATA]" at bounding box center [458, 731] width 136 height 11
click at [486, 726] on div "33/4A ấp mới 1, xã [GEOGRAPHIC_DATA], [GEOGRAPHIC_DATA], [GEOGRAPHIC_DATA]" at bounding box center [458, 731] width 136 height 11
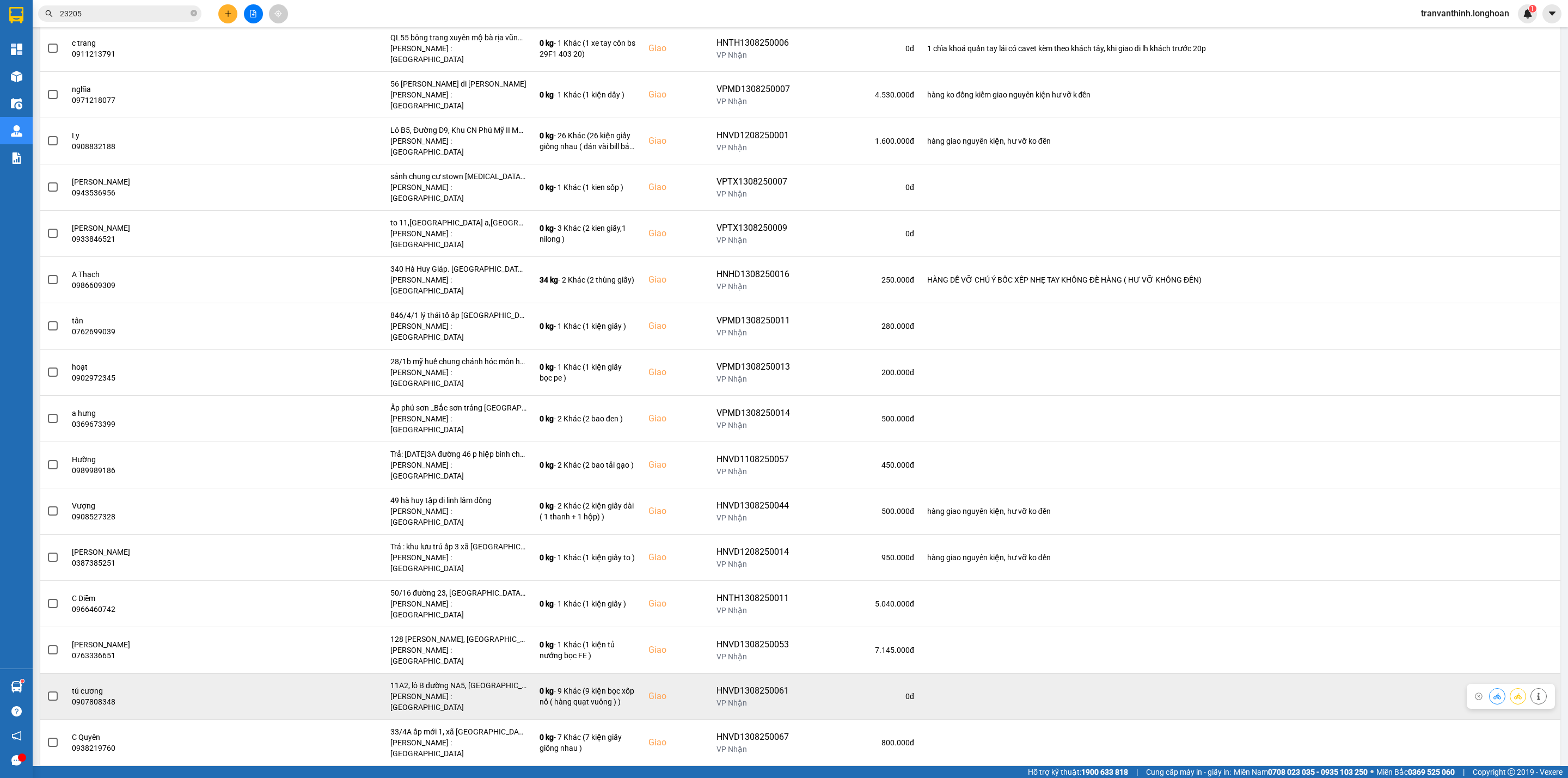
click at [484, 680] on div "11A2, lô B đường NA5, [GEOGRAPHIC_DATA], [GEOGRAPHIC_DATA], [GEOGRAPHIC_DATA]" at bounding box center [458, 685] width 136 height 11
click at [54, 691] on span at bounding box center [53, 696] width 10 height 10
click at [47, 690] on input "checkbox" at bounding box center [47, 690] width 0 height 0
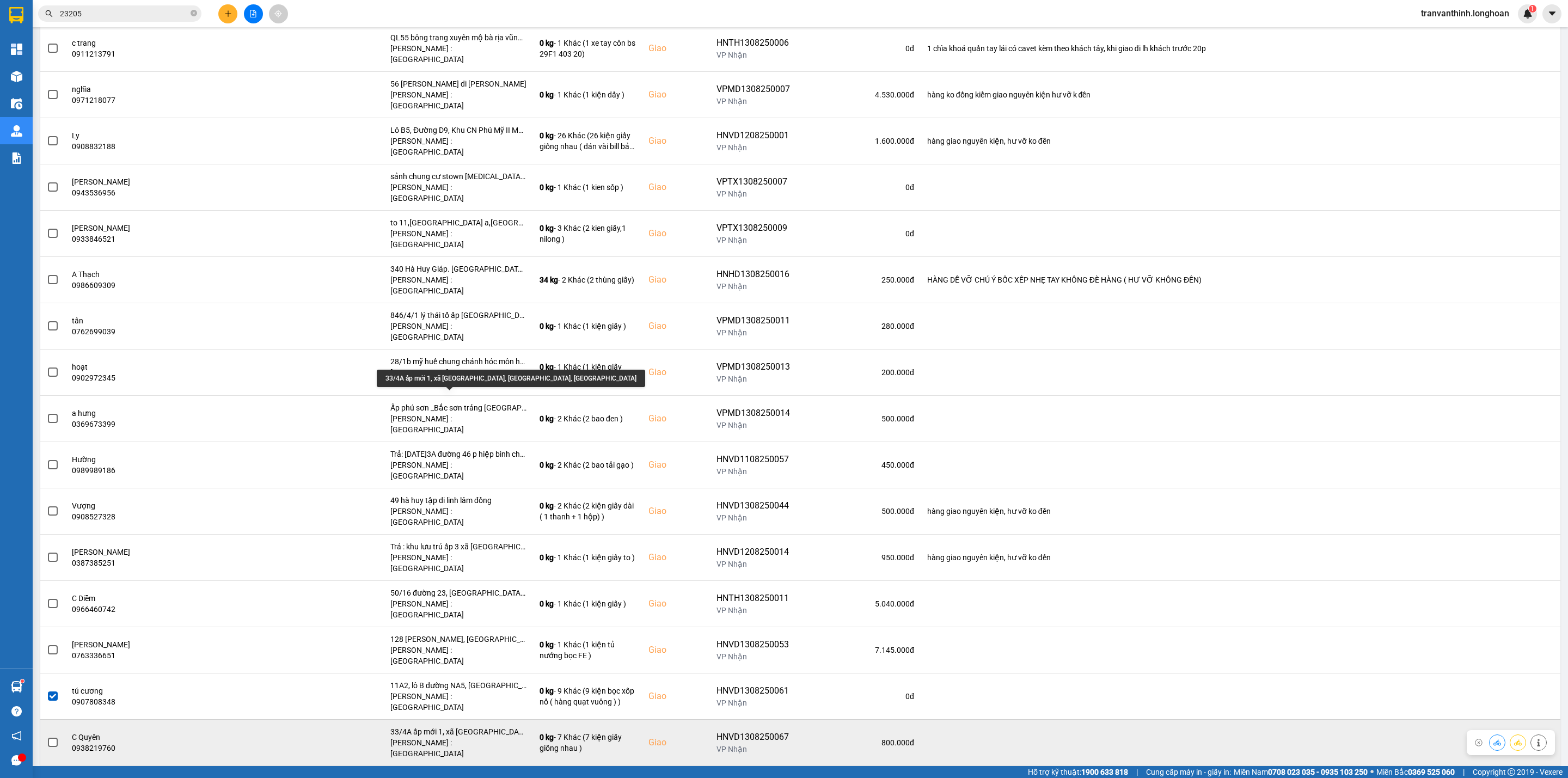
click at [476, 726] on div "33/4A ấp mới 1, xã [GEOGRAPHIC_DATA], [GEOGRAPHIC_DATA], [GEOGRAPHIC_DATA]" at bounding box center [458, 731] width 136 height 11
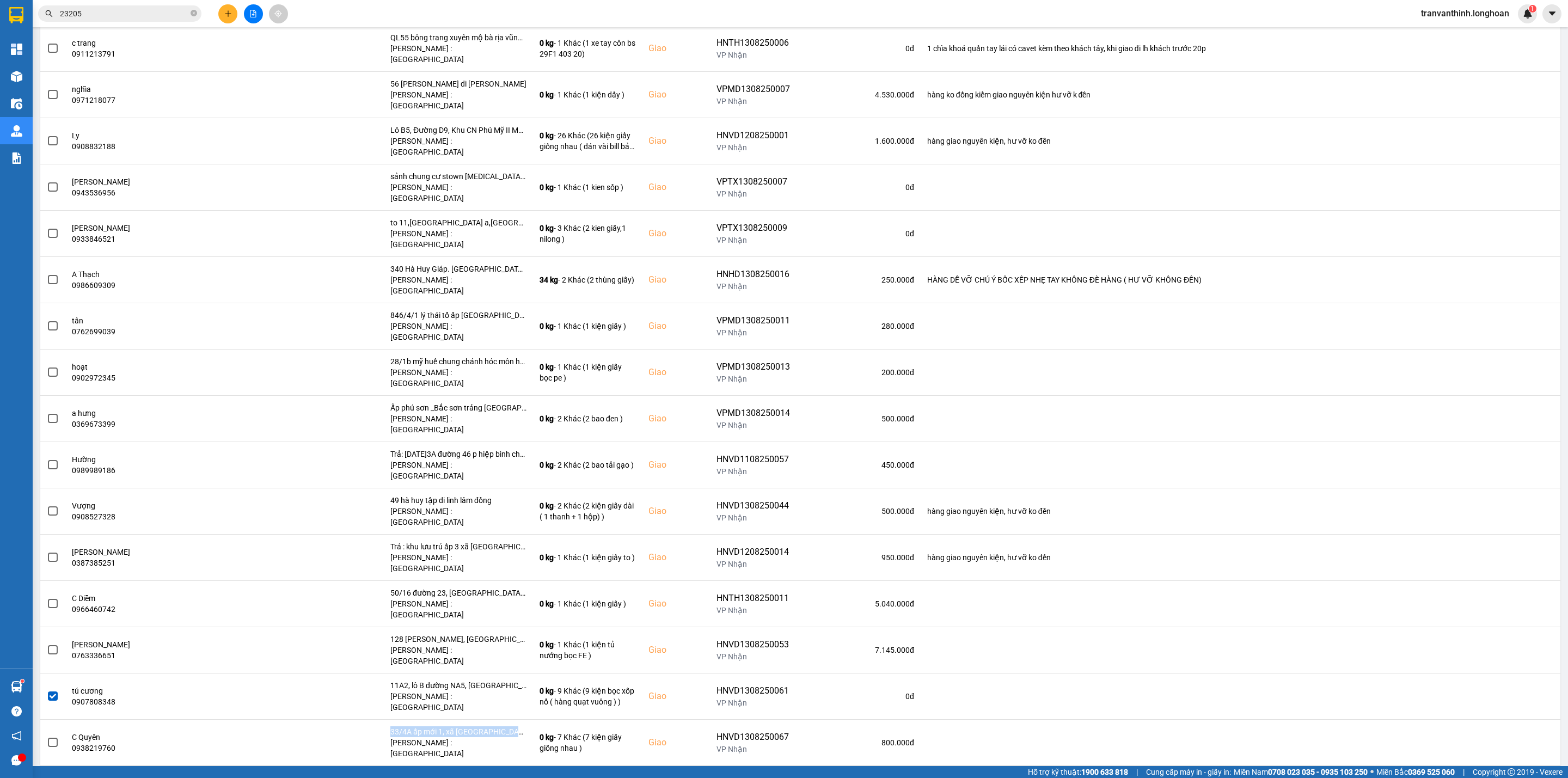
click at [50, 777] on span at bounding box center [53, 789] width 10 height 10
click at [47, 777] on input "checkbox" at bounding box center [47, 783] width 0 height 0
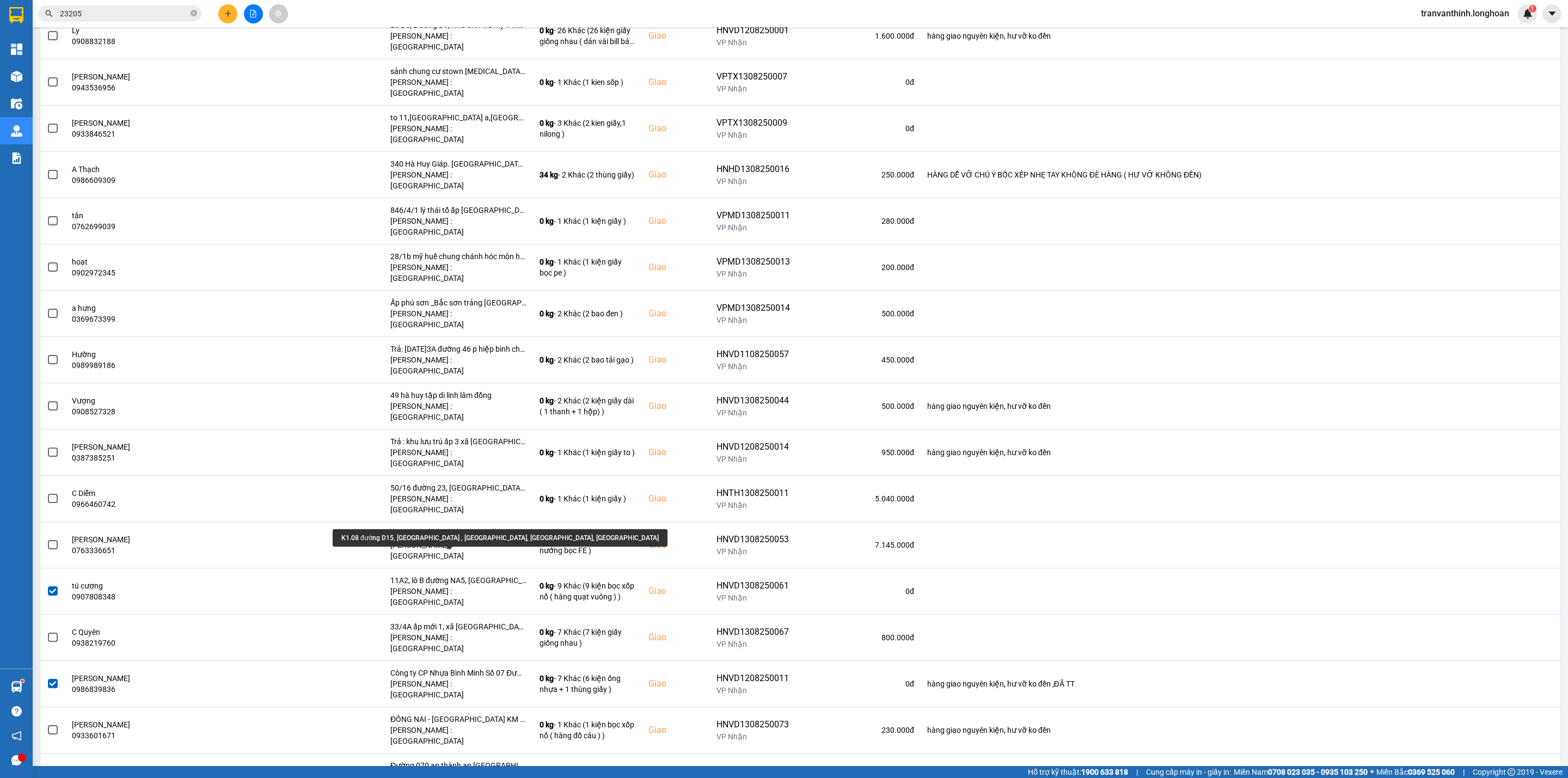
scroll to position [1632, 0]
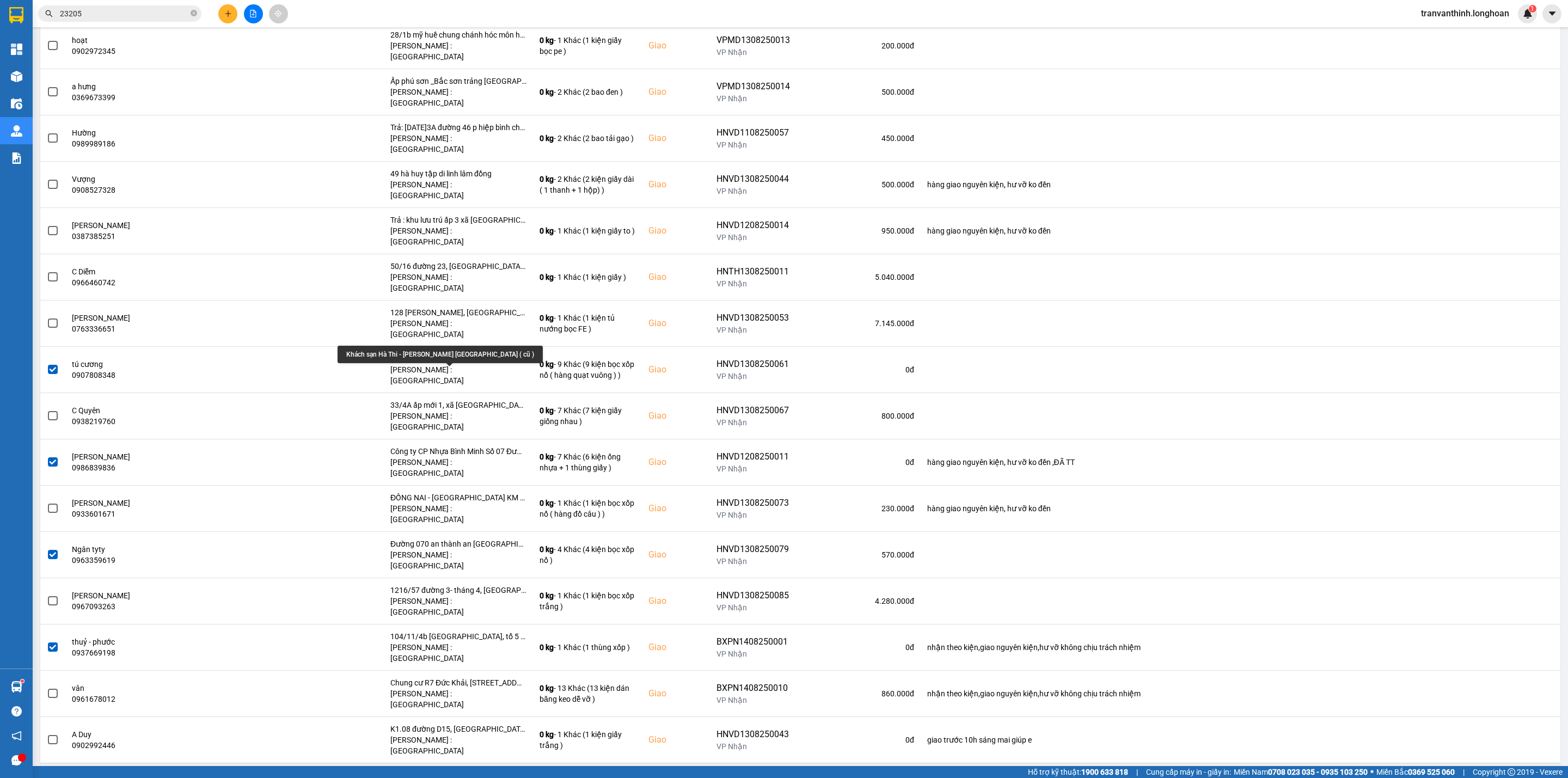
click at [486, 769] on div "Khách sạn Hà Thi - [PERSON_NAME] [GEOGRAPHIC_DATA] ( cũ )" at bounding box center [458, 774] width 136 height 11
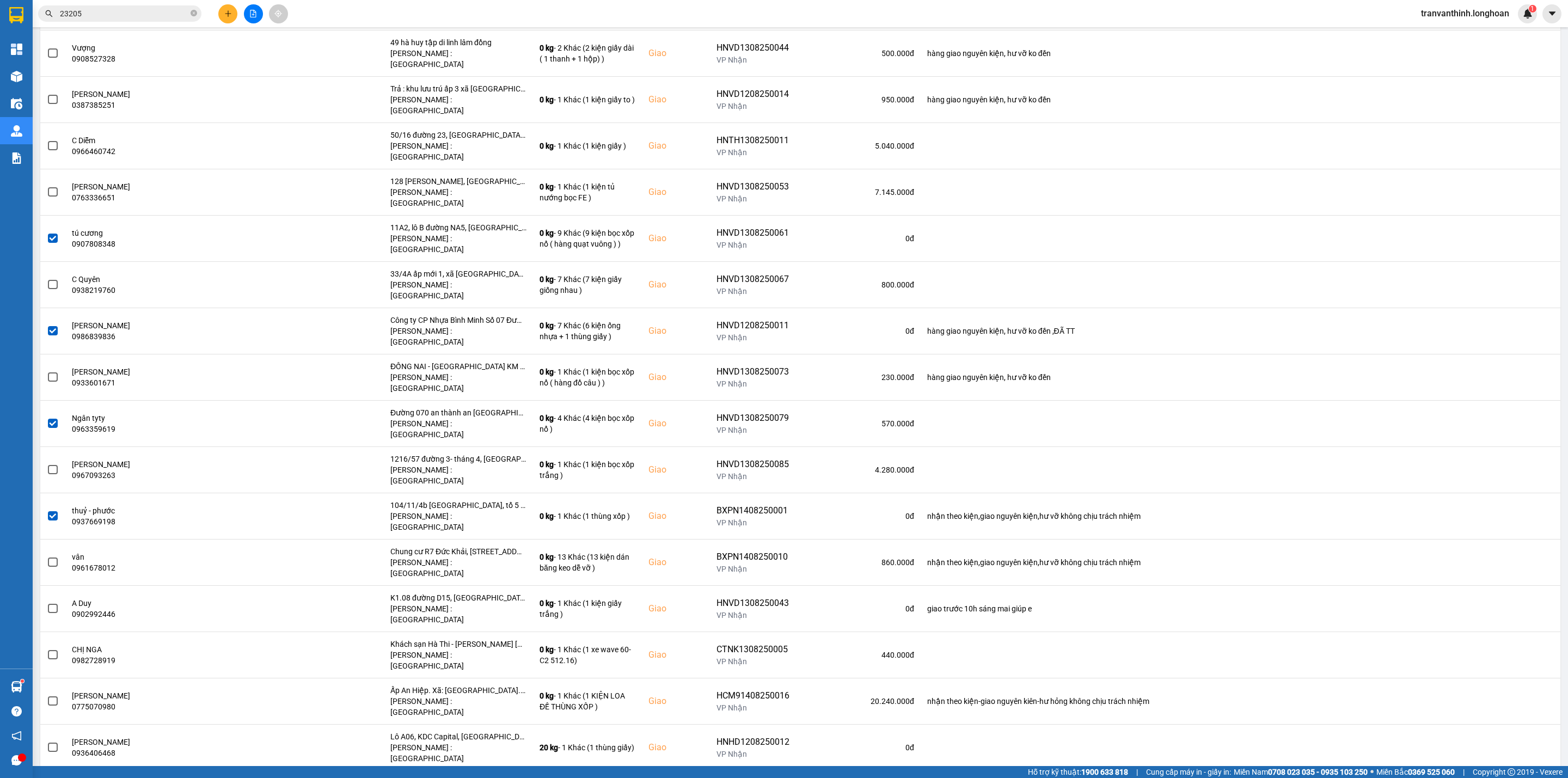
scroll to position [1877, 0]
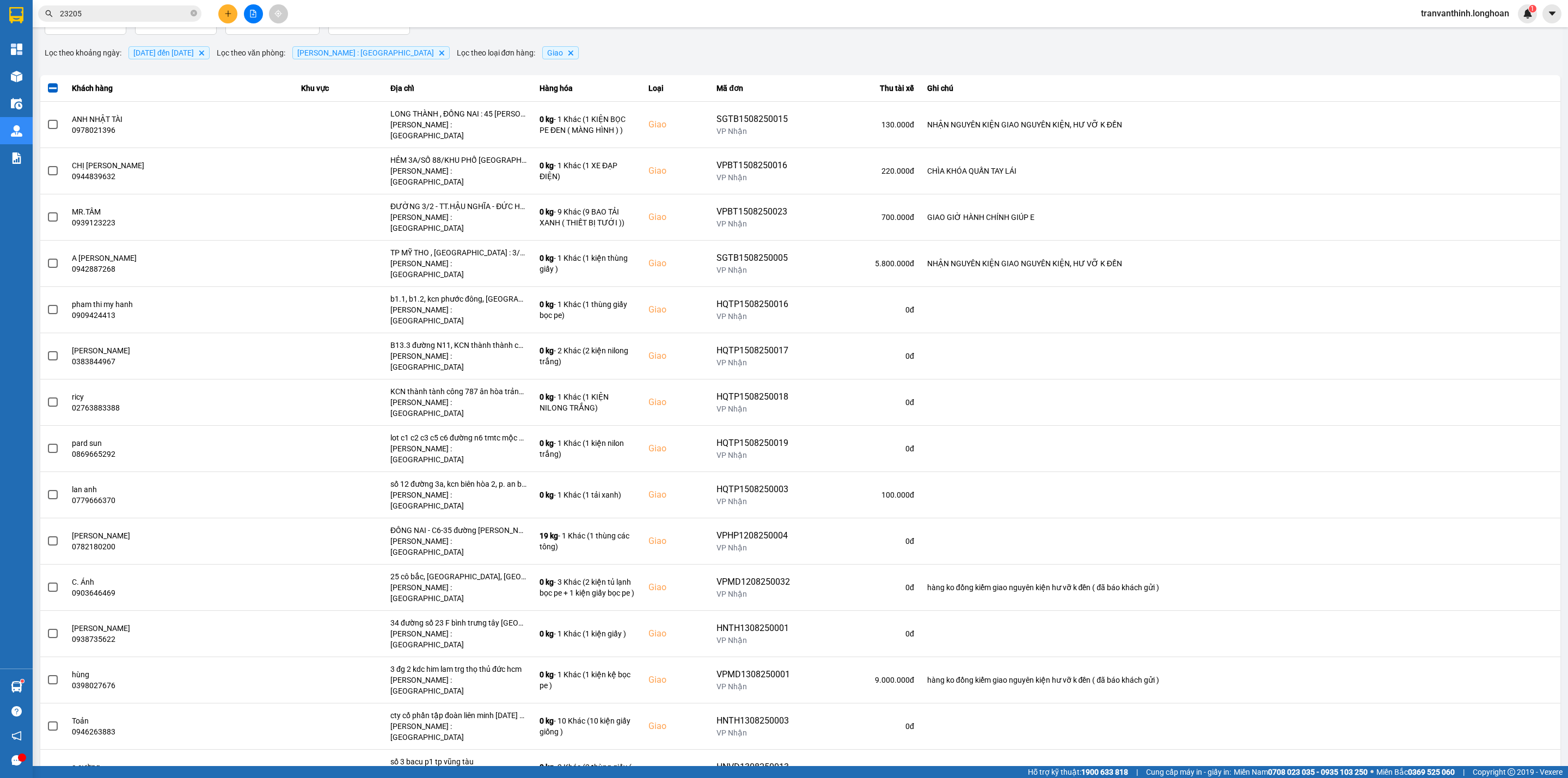
scroll to position [0, 0]
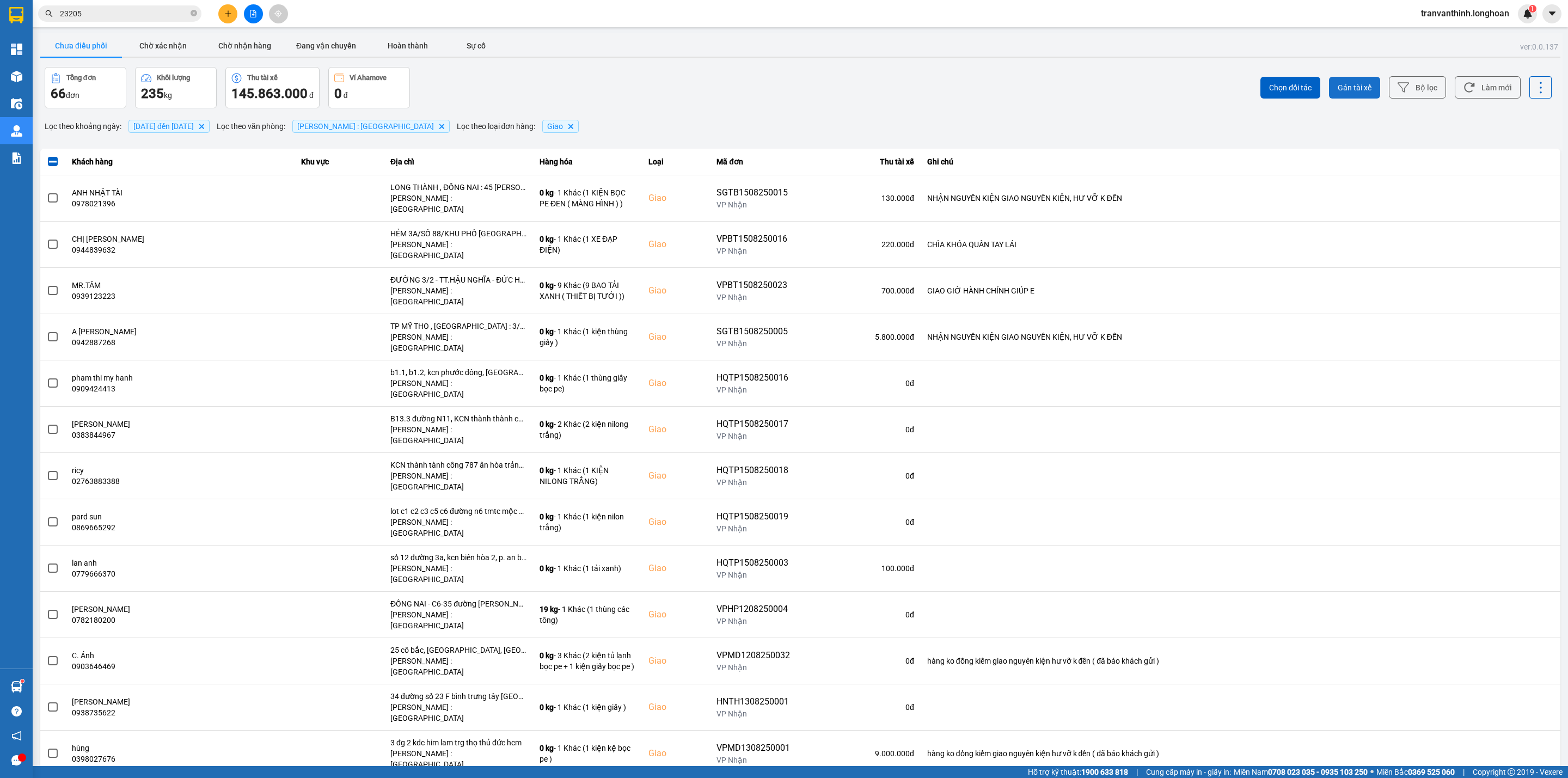
drag, startPoint x: 1349, startPoint y: 86, endPoint x: 1341, endPoint y: 98, distance: 14.4
click at [1349, 85] on span "Gán tài xế" at bounding box center [1355, 87] width 34 height 11
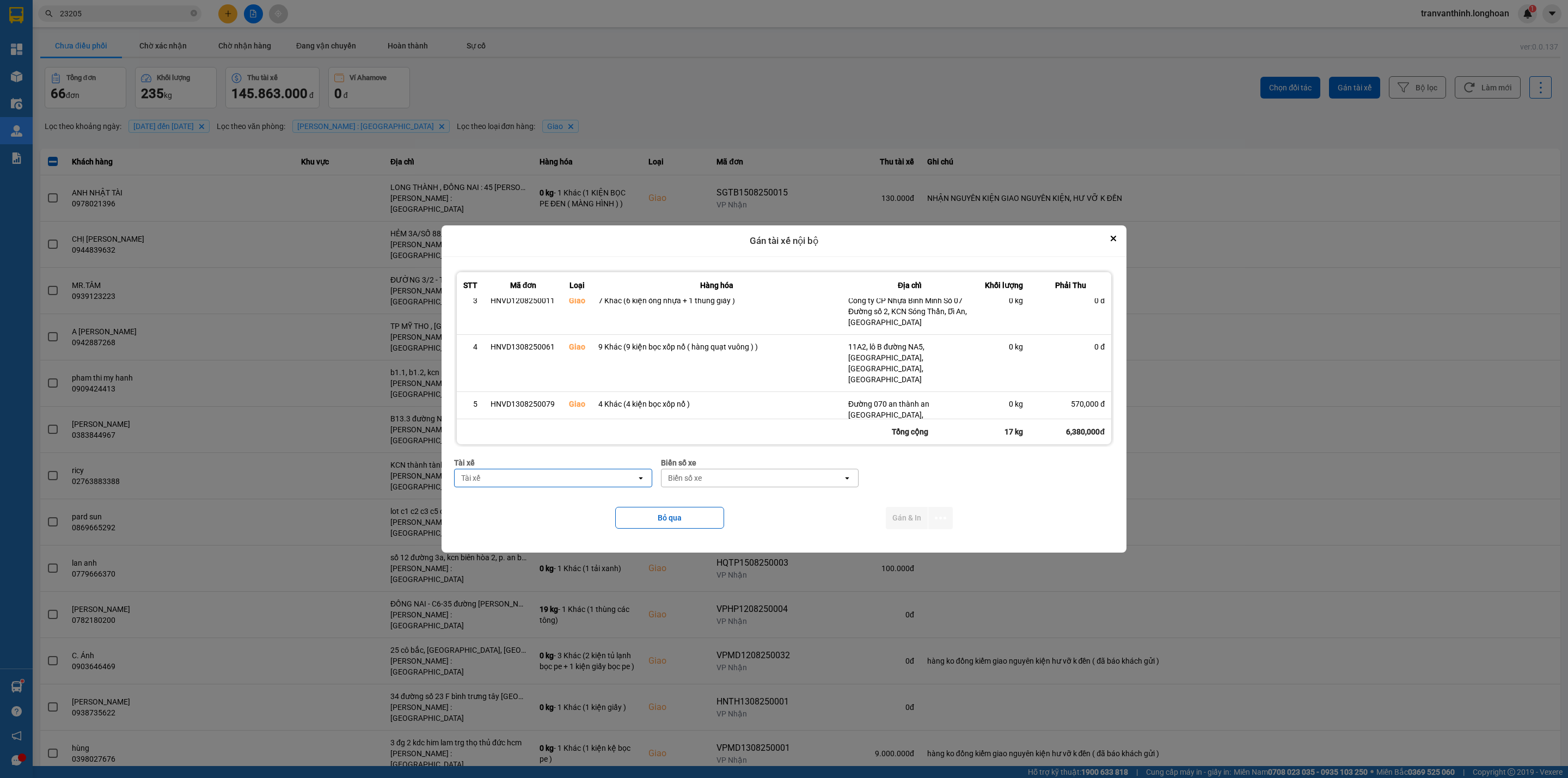
scroll to position [211, 0]
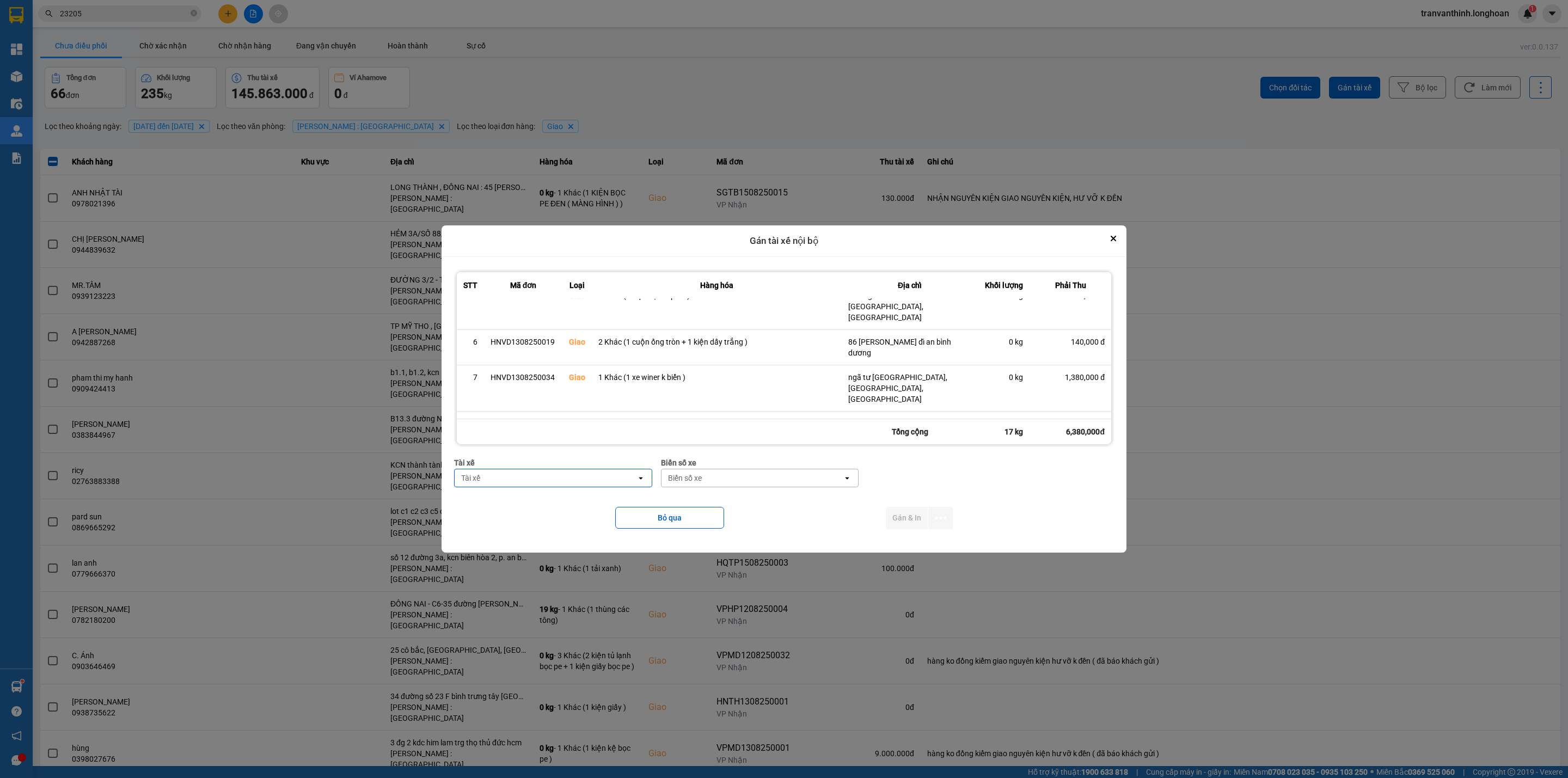
click at [512, 480] on div "Tài xế" at bounding box center [546, 477] width 182 height 17
type input "trí"
click at [579, 524] on span "0762111247 - ĐINH HÒA TRÍ 0762111247" at bounding box center [537, 520] width 159 height 11
click at [709, 476] on div "Biển số xe" at bounding box center [752, 477] width 182 height 17
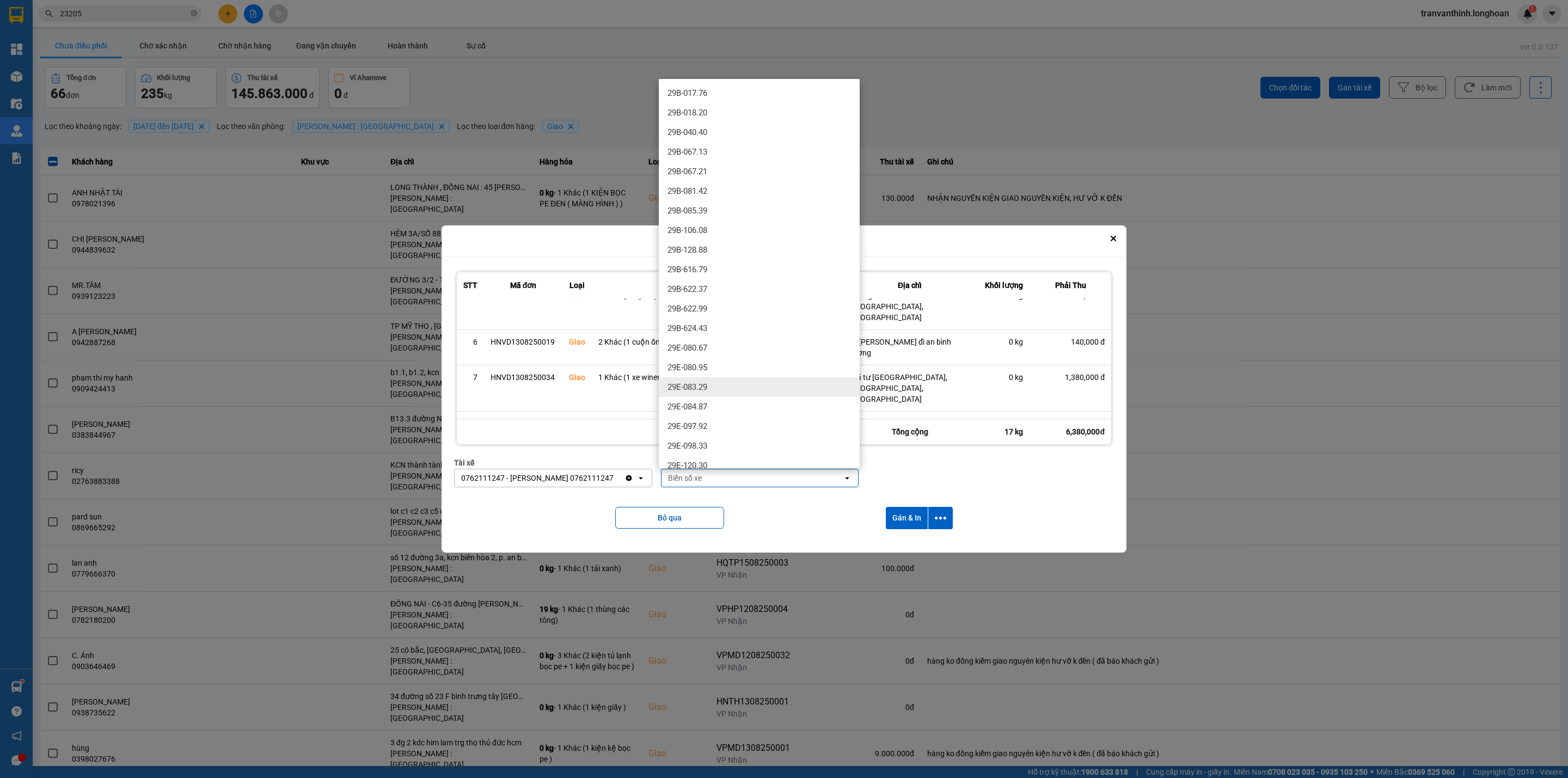
click at [707, 389] on span "29E-083.29" at bounding box center [687, 386] width 40 height 11
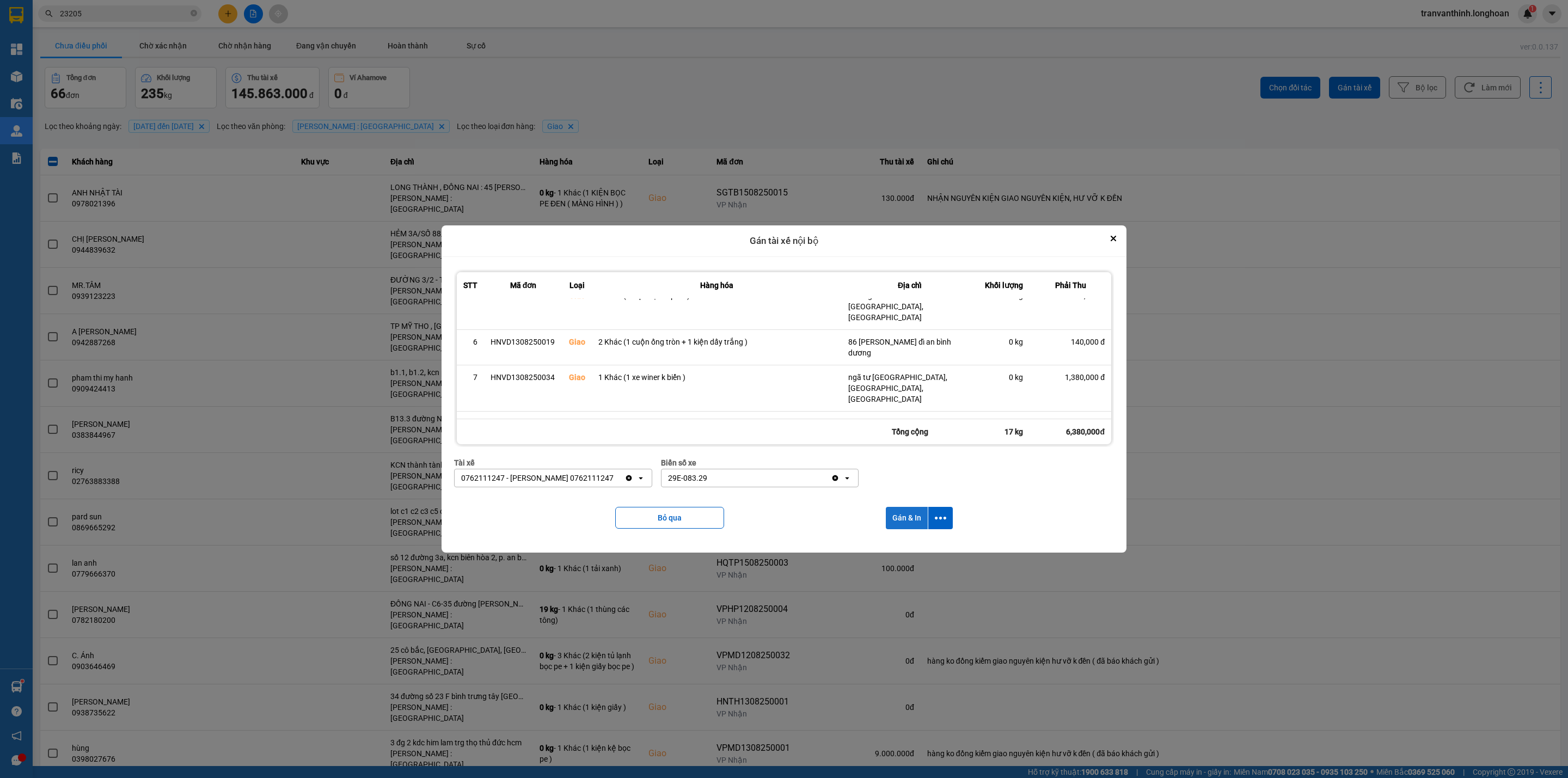
click at [900, 519] on button "Gán & In" at bounding box center [907, 517] width 42 height 22
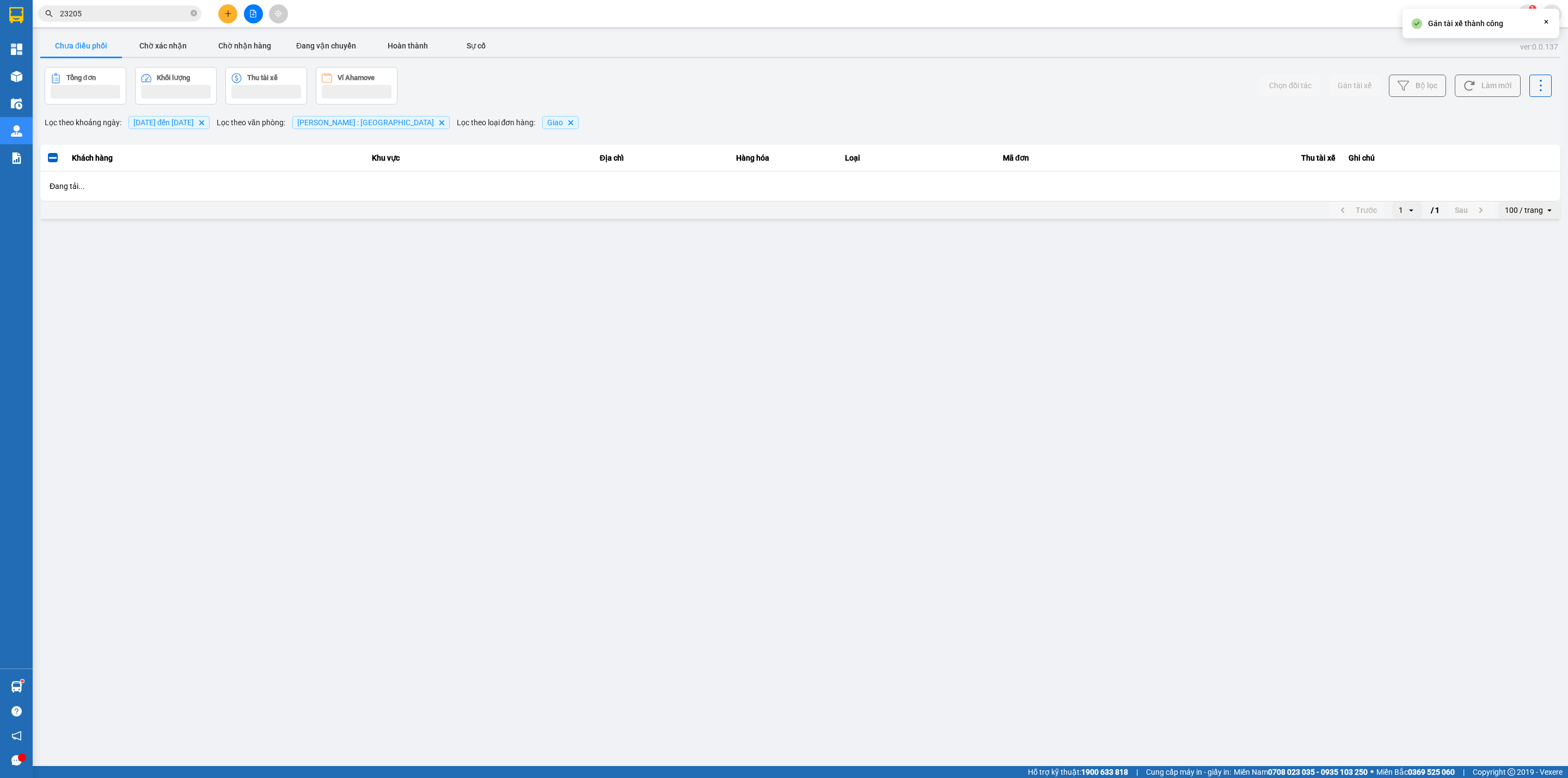
scroll to position [0, 0]
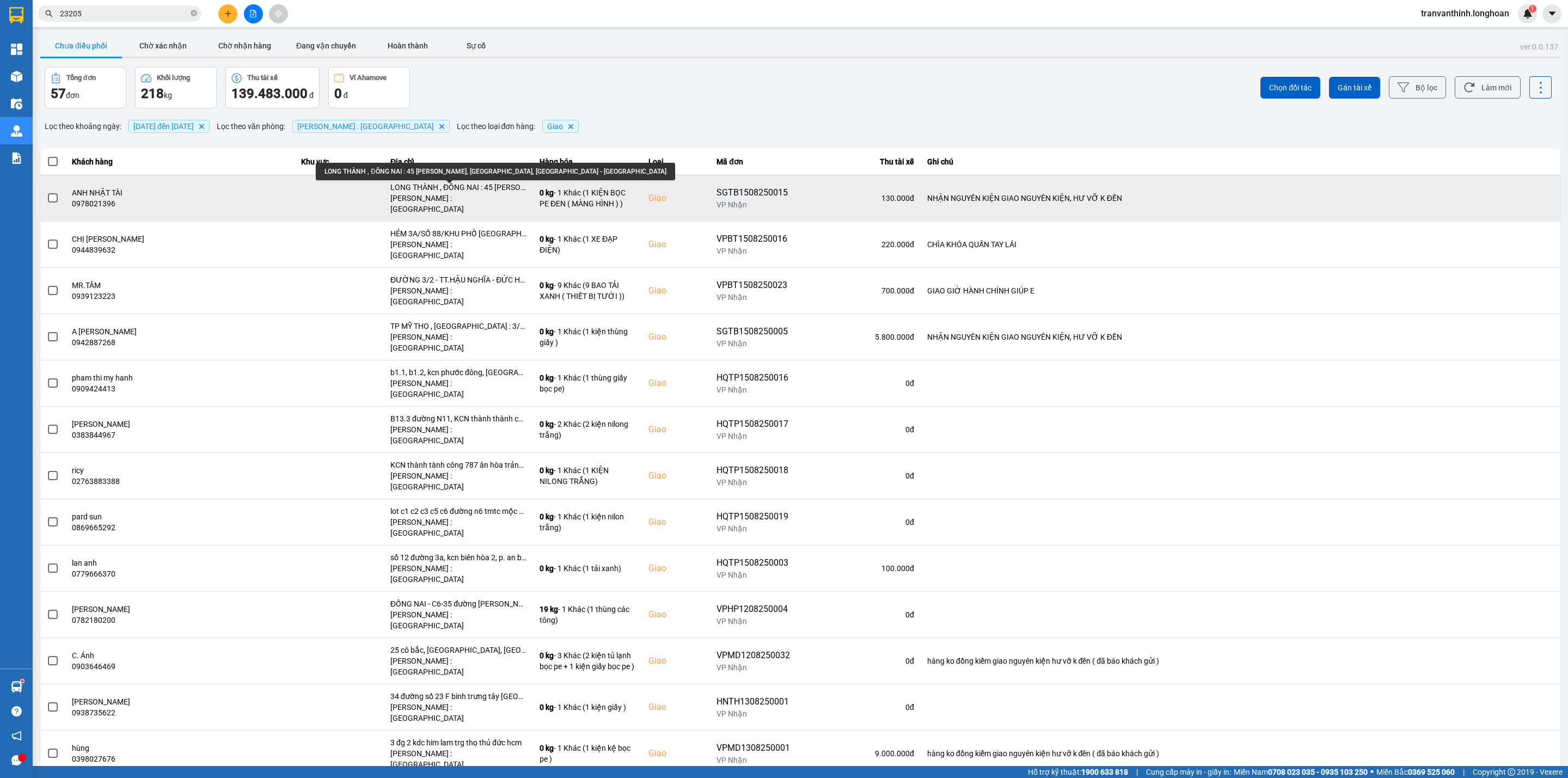
click at [466, 190] on div "LONG THÀNH , ĐỒNG NAI : 45 Lê Thánh Tông, Khu Phước Hải, Long Thành - Đồng Nai" at bounding box center [458, 187] width 136 height 11
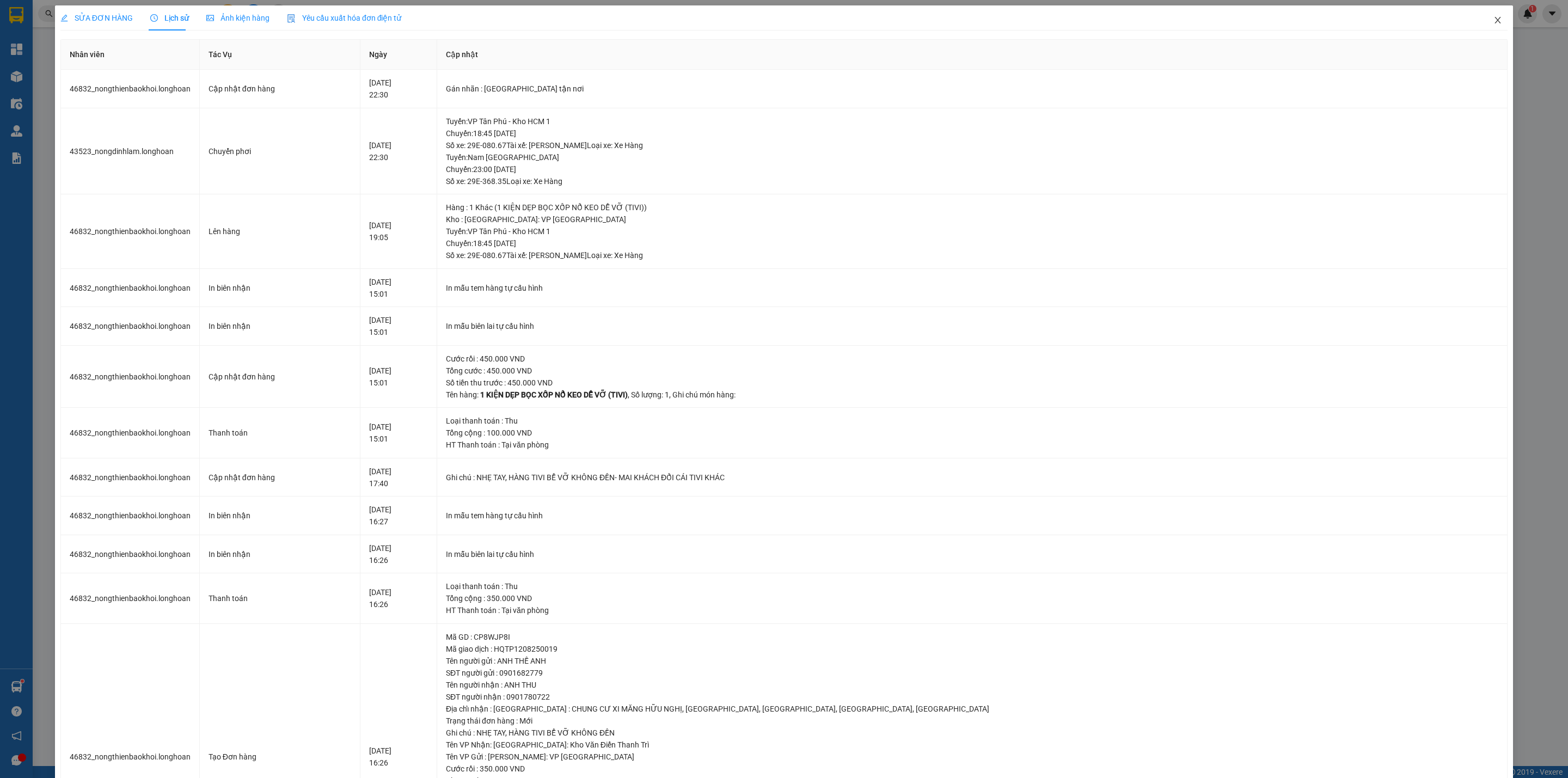
click at [1493, 20] on icon "close" at bounding box center [1497, 20] width 9 height 9
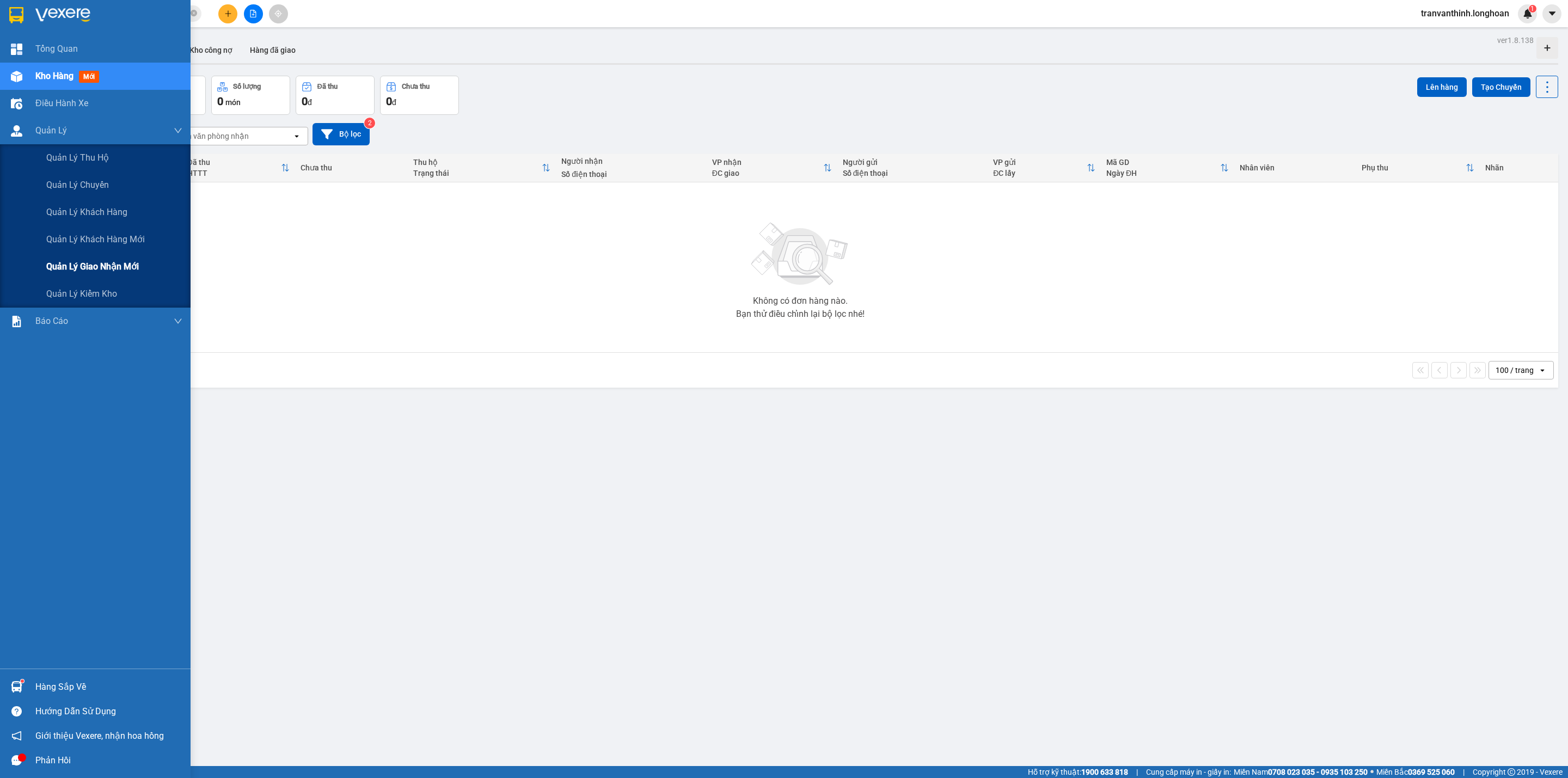
click at [105, 271] on span "Quản lý giao nhận mới" at bounding box center [93, 266] width 93 height 14
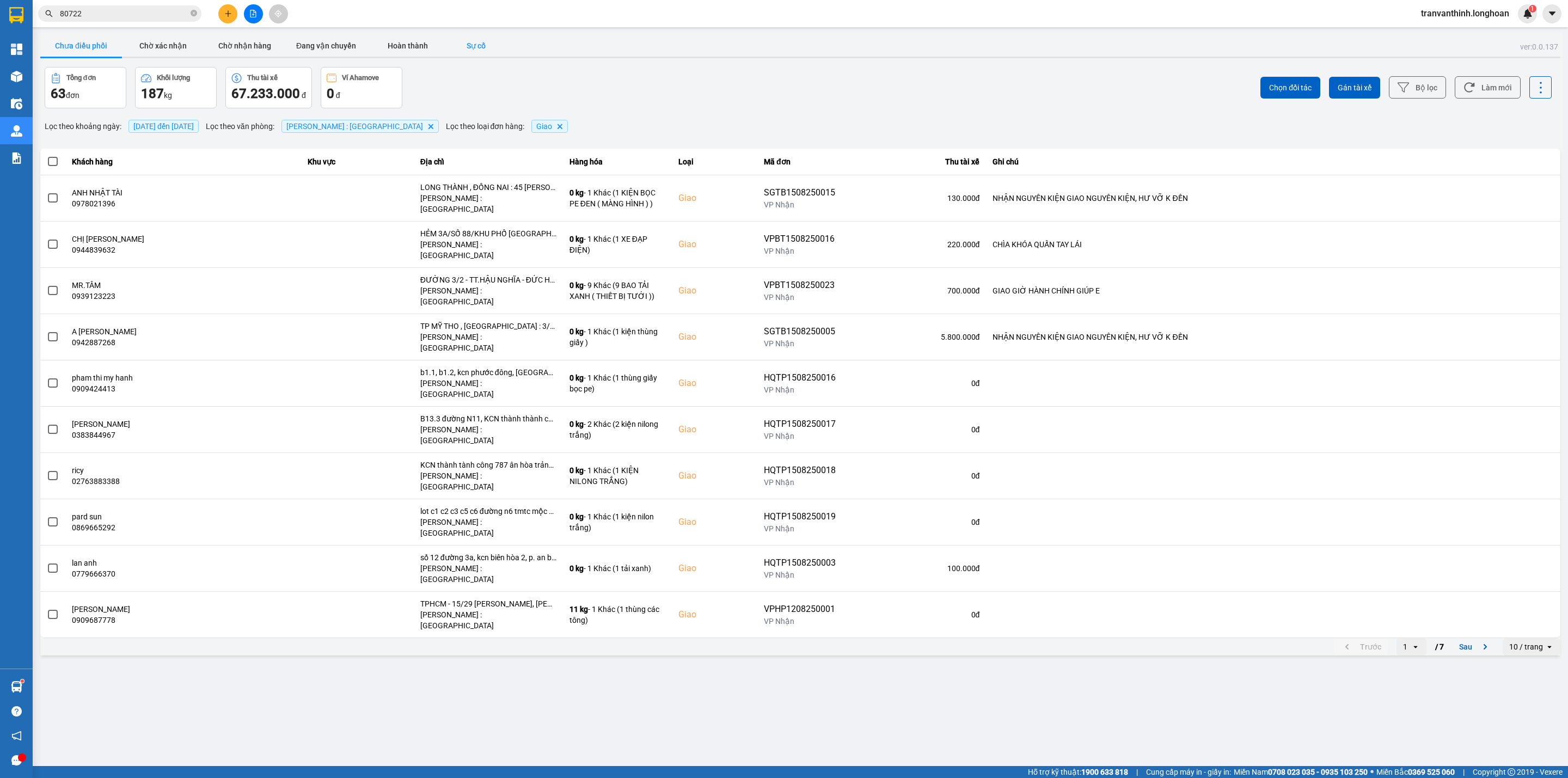
click at [477, 40] on button "Sự cố" at bounding box center [476, 46] width 54 height 22
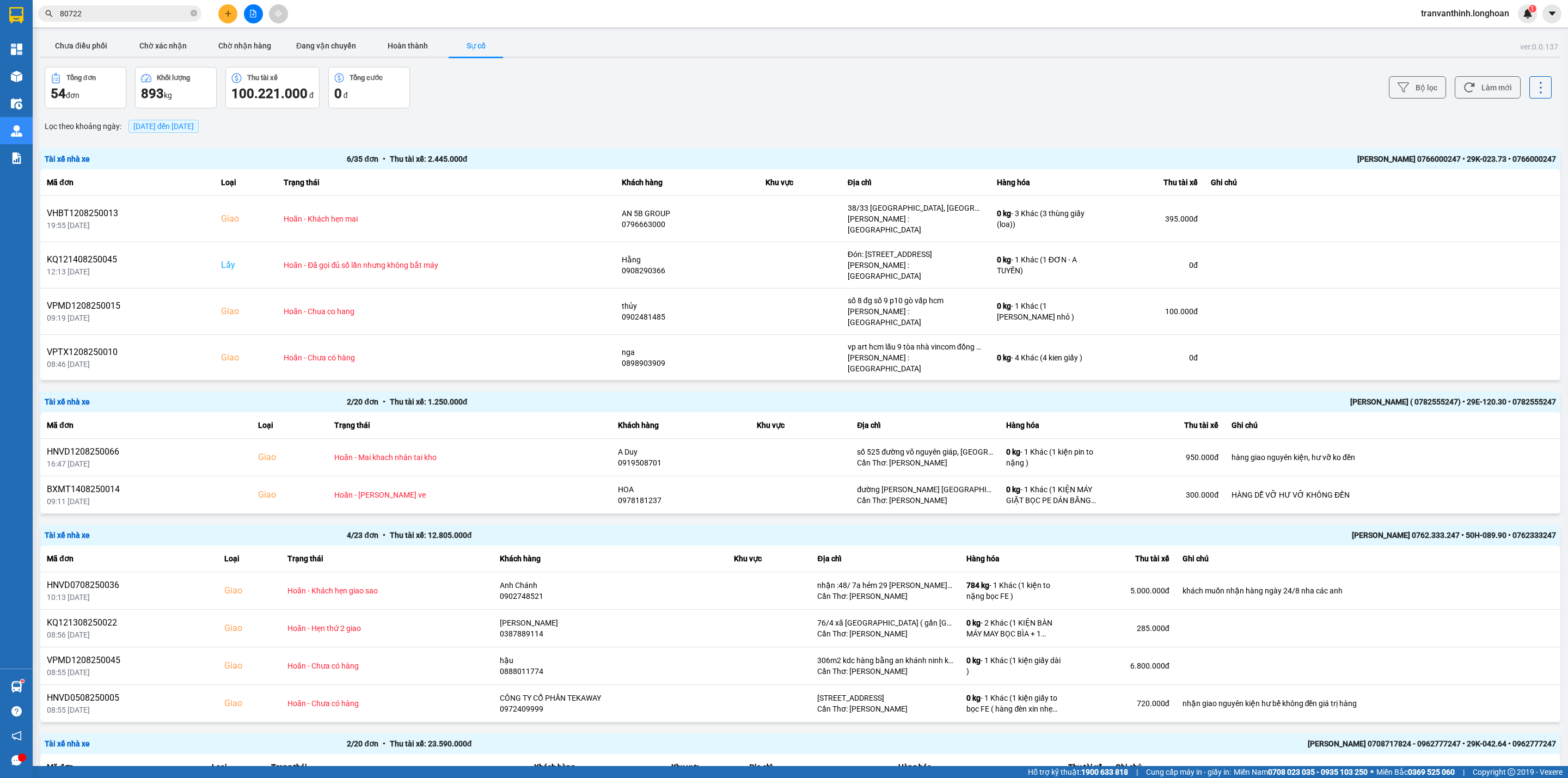
click at [1193, 159] on div "NGUYỄN MINH TUYẾN 0766000247 • 29K-023.73 • 0766000247" at bounding box center [1253, 159] width 604 height 12
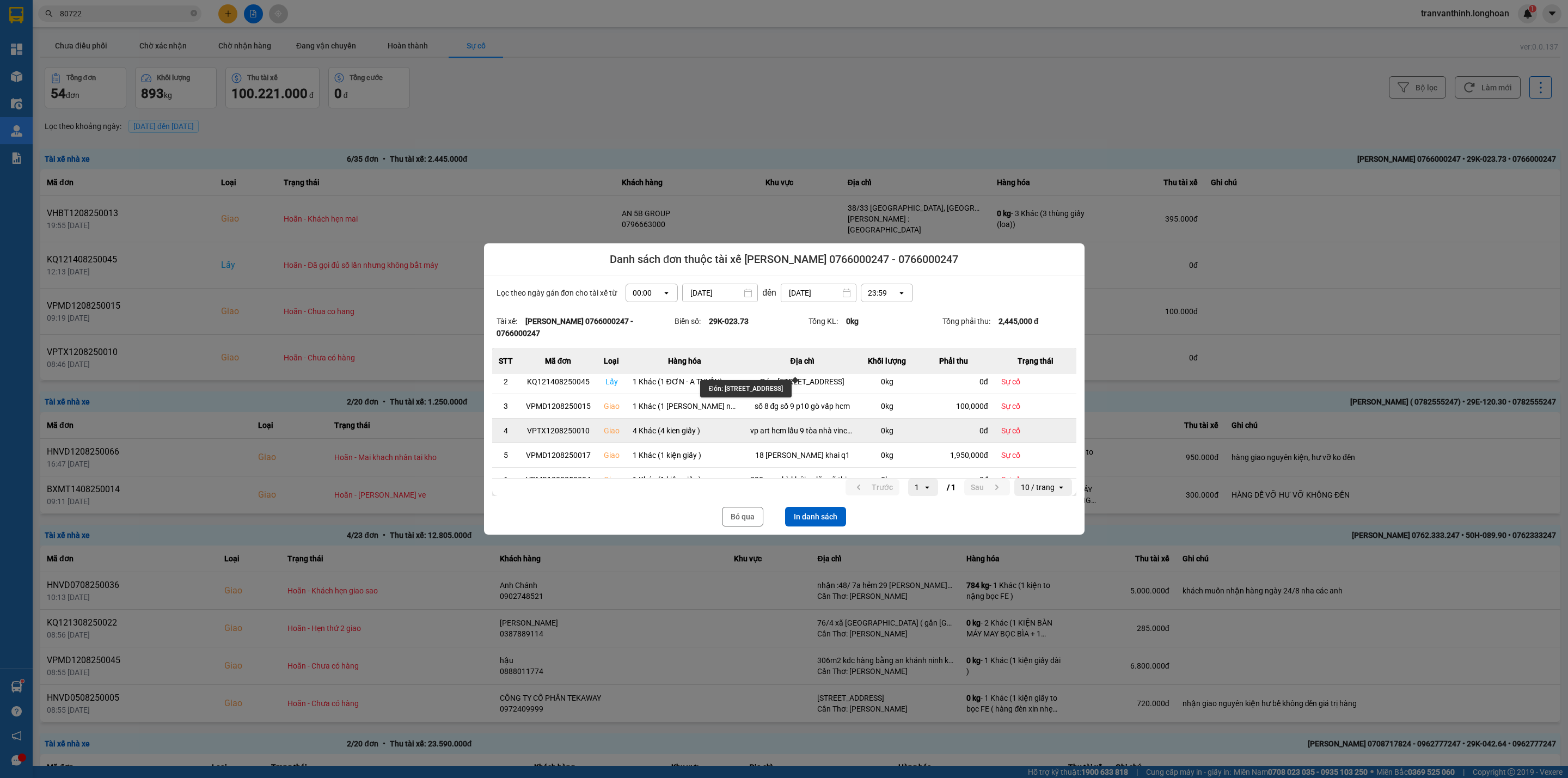
scroll to position [45, 0]
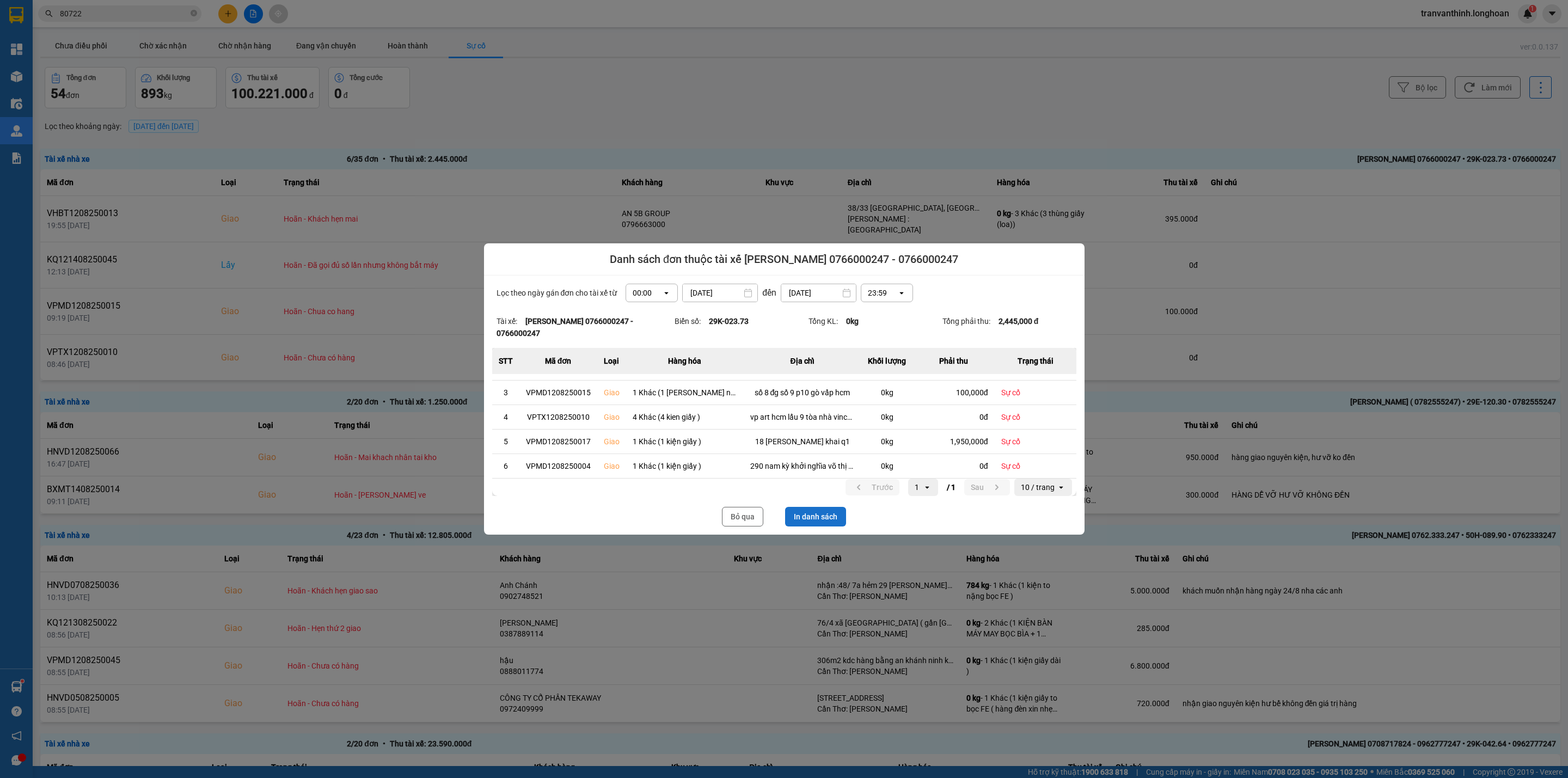
click at [817, 510] on button "In danh sách" at bounding box center [815, 516] width 61 height 20
click at [743, 511] on button "Bỏ qua" at bounding box center [743, 516] width 41 height 20
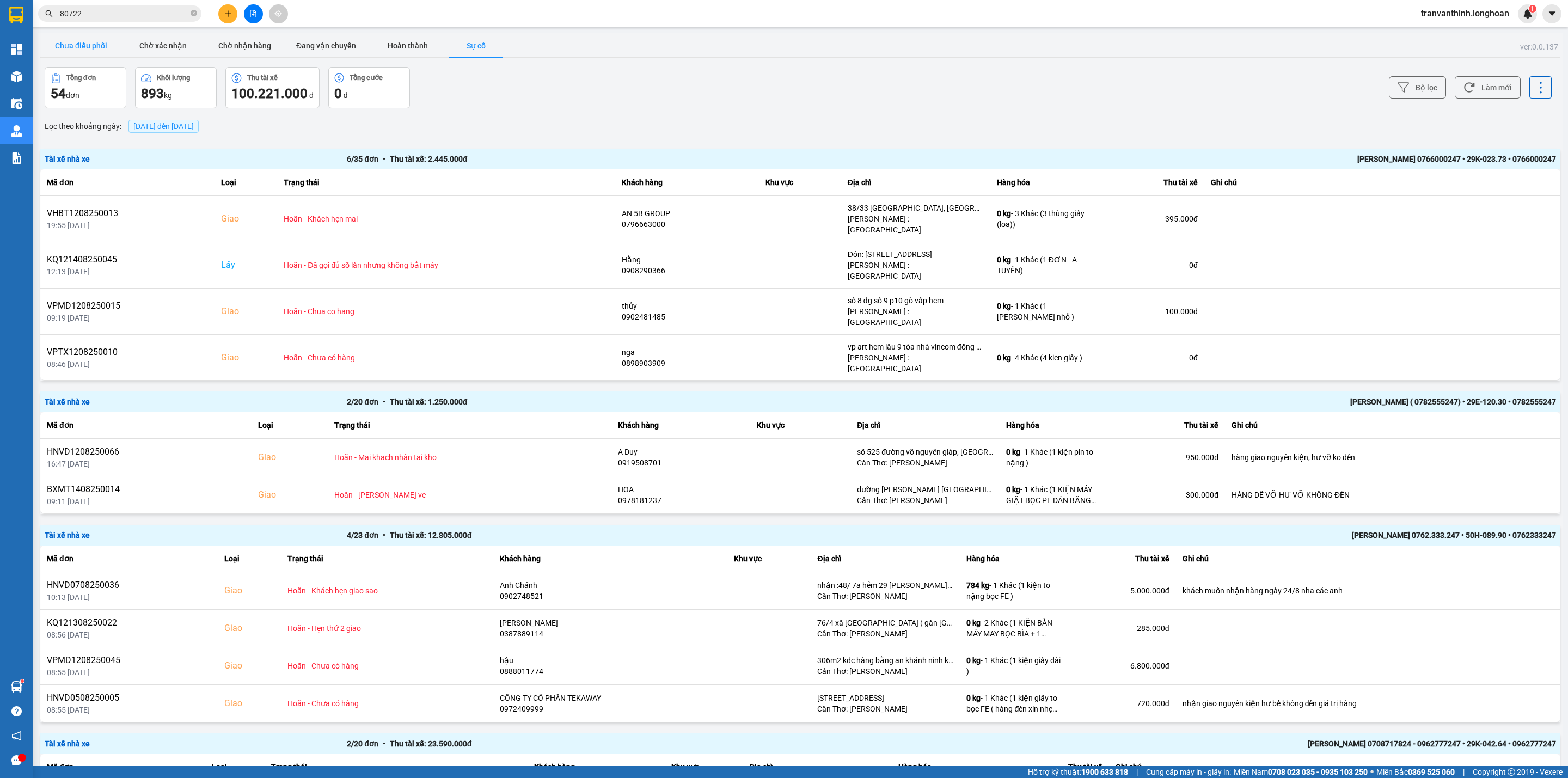
click at [65, 41] on button "Chưa điều phối" at bounding box center [81, 46] width 81 height 22
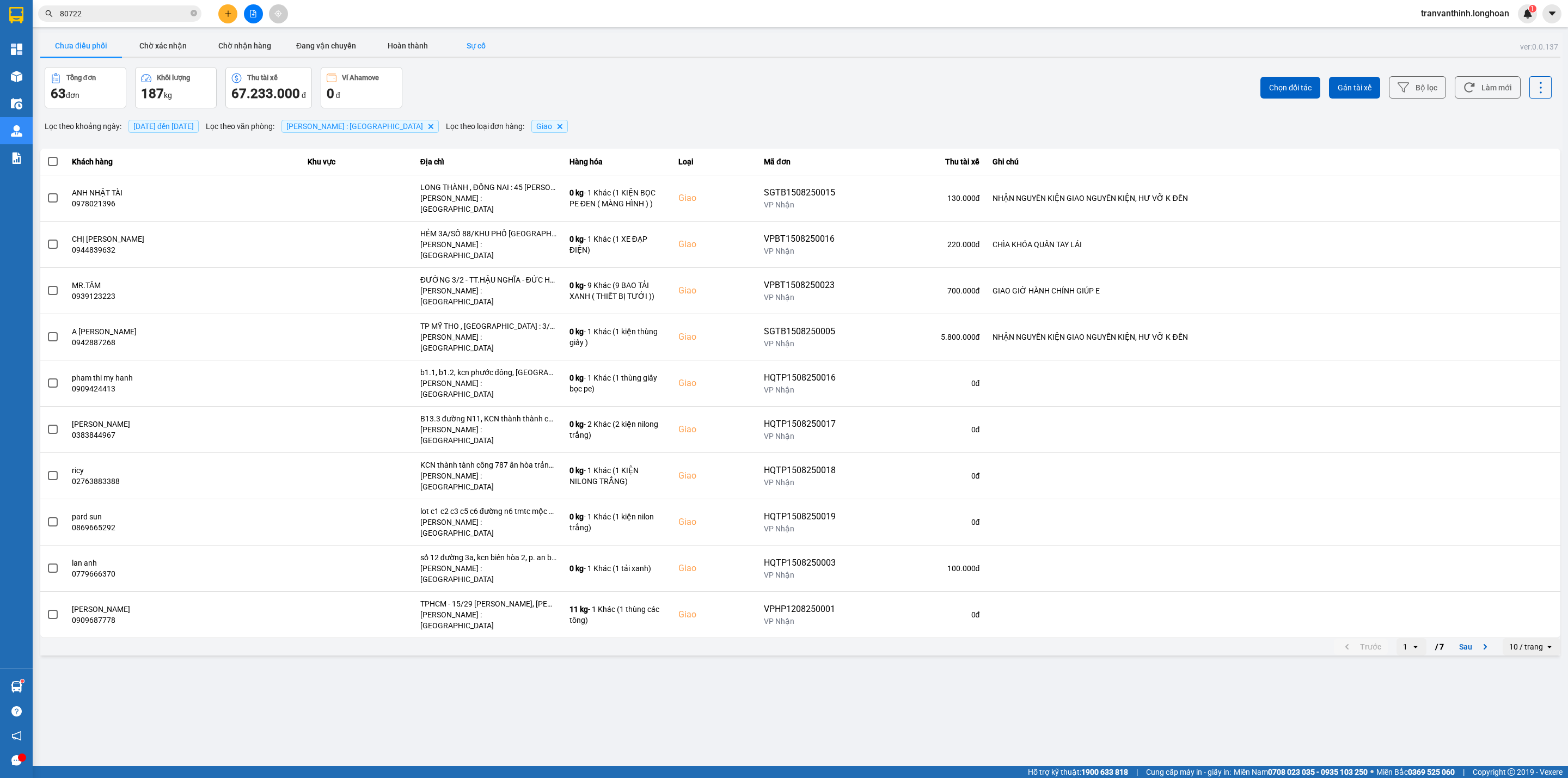
click at [476, 42] on button "Sự cố" at bounding box center [476, 46] width 54 height 22
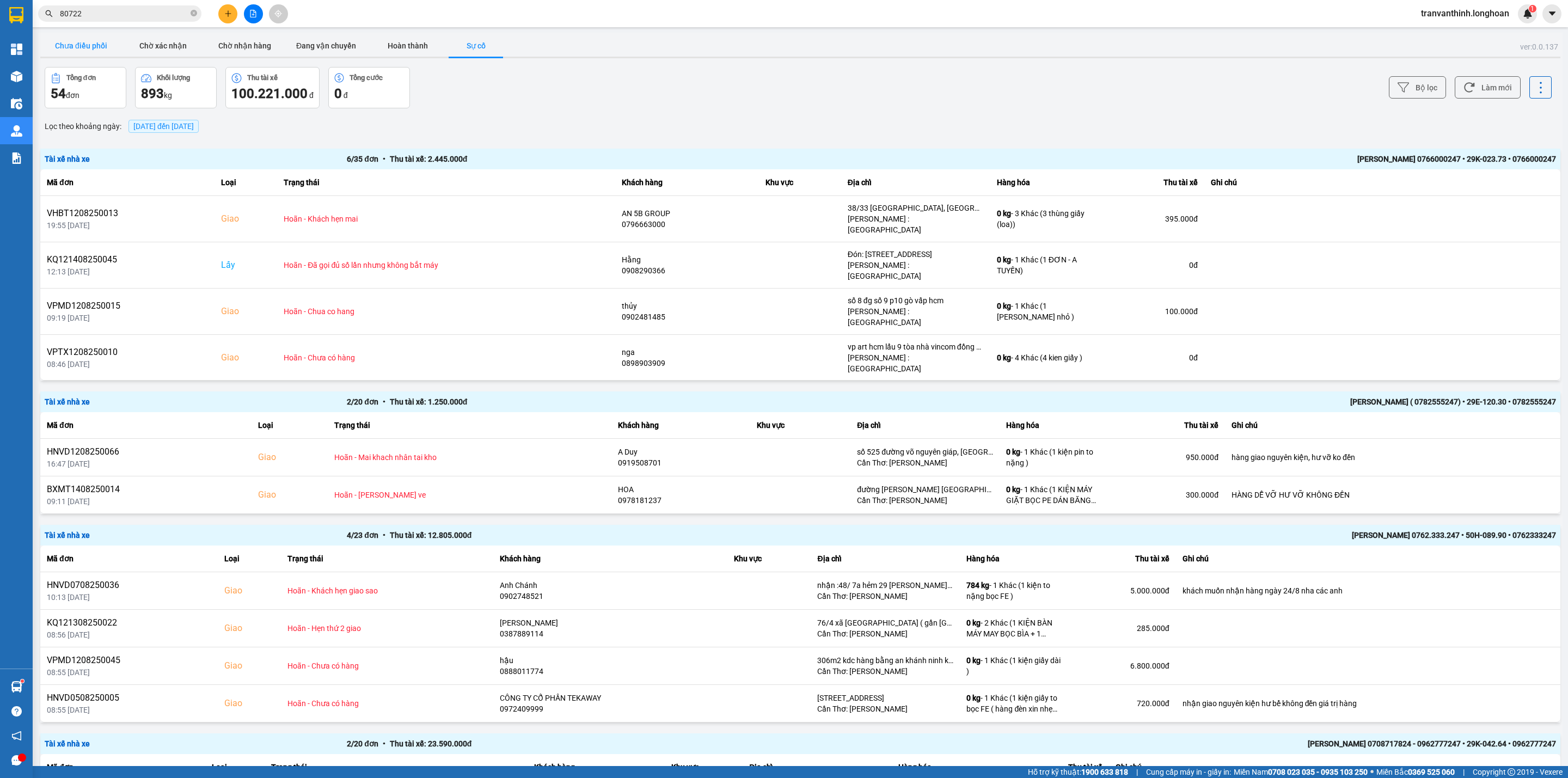
click at [77, 44] on button "Chưa điều phối" at bounding box center [81, 46] width 81 height 22
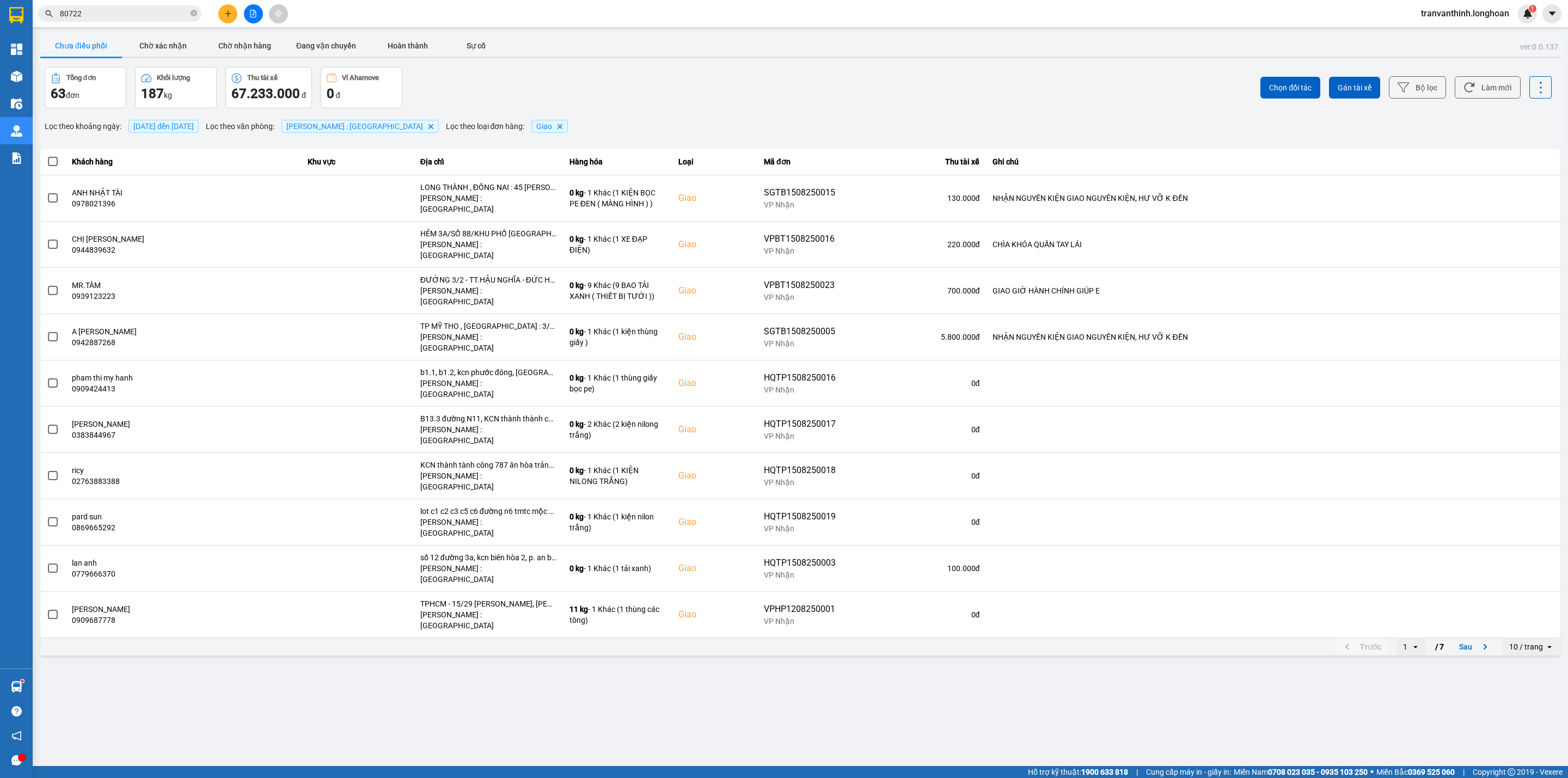
click at [1524, 641] on div "10 / trang" at bounding box center [1526, 646] width 34 height 11
click at [1526, 662] on div "100 / trang" at bounding box center [1531, 663] width 40 height 11
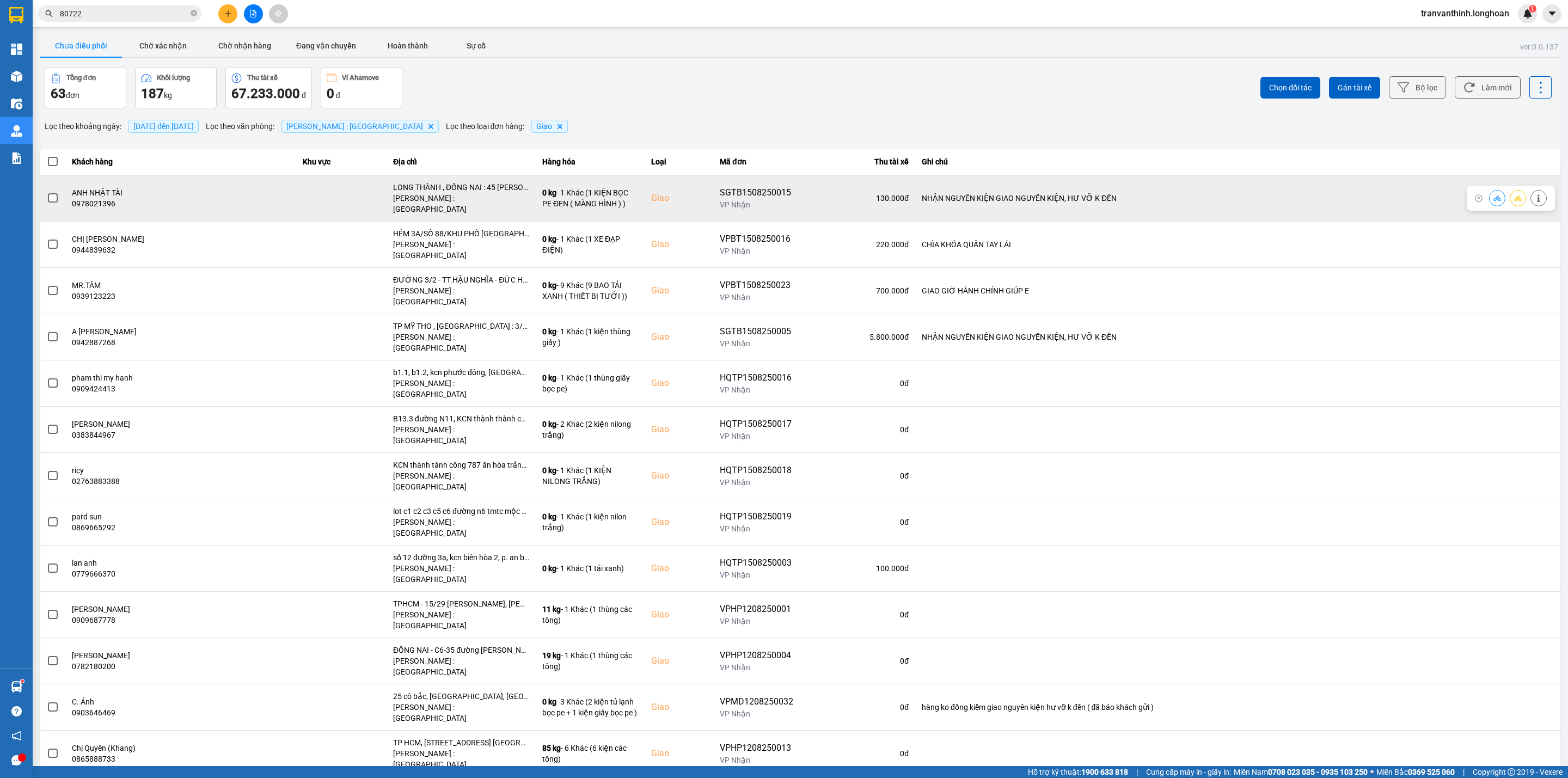
click at [473, 182] on td "LONG THÀNH , ĐỒNG NAI : 45 Lê Thánh Tông, Khu Phước Hải, Long Thành - Đồng Nai …" at bounding box center [460, 198] width 149 height 46
click at [460, 185] on div "LONG THÀNH , ĐỒNG NAI : 45 Lê Thánh Tông, Khu Phước Hải, Long Thành - Đồng Nai" at bounding box center [460, 187] width 136 height 11
click at [487, 193] on div "LONG THÀNH , ĐỒNG NAI : 45 Lê Thánh Tông, Khu Phước Hải, Long Thành - Đồng Nai" at bounding box center [460, 187] width 136 height 11
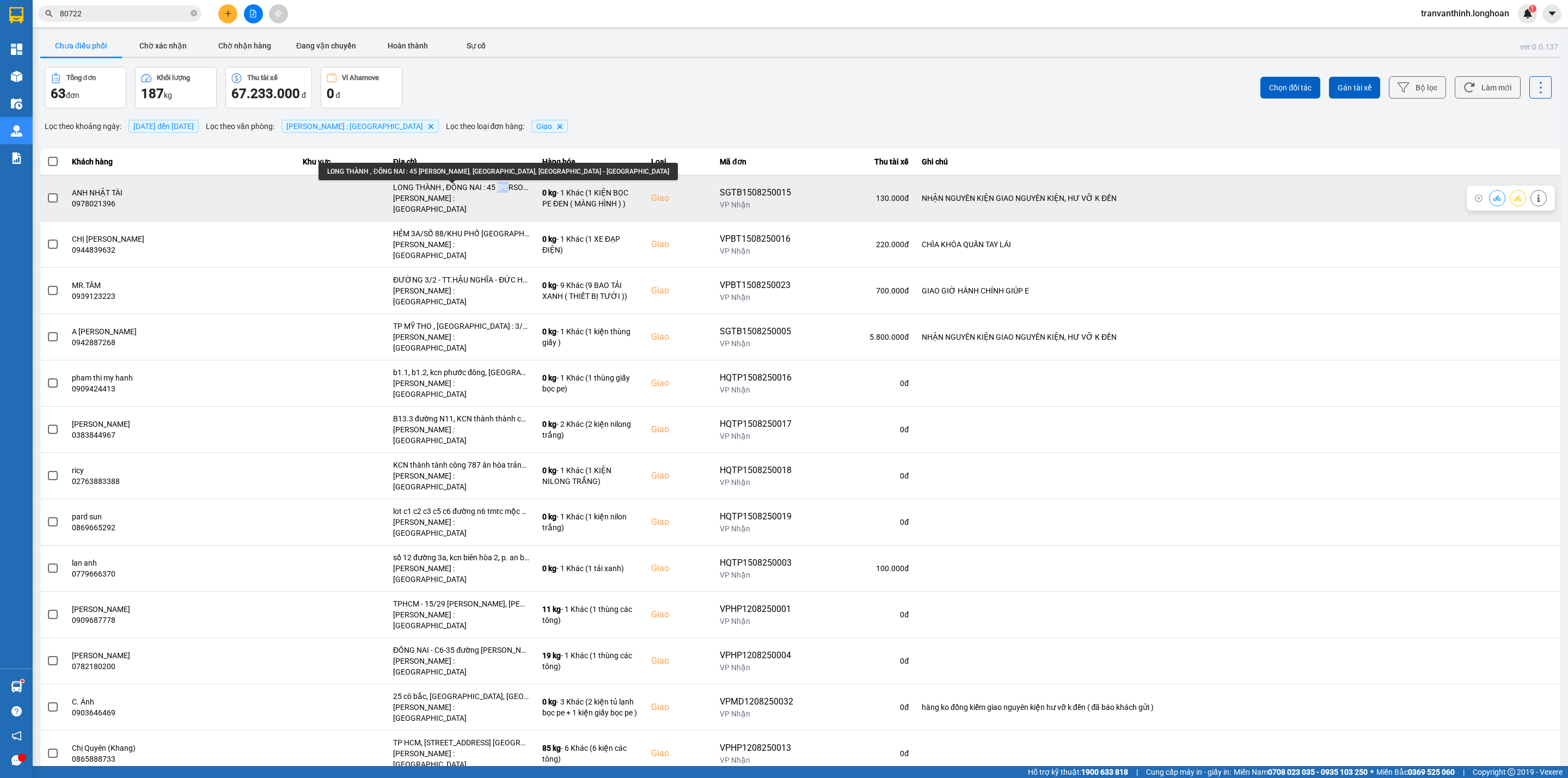
click at [487, 191] on div "LONG THÀNH , ĐỒNG NAI : 45 Lê Thánh Tông, Khu Phước Hải, Long Thành - Đồng Nai" at bounding box center [460, 187] width 136 height 11
click at [485, 191] on div "LONG THÀNH , ĐỒNG NAI : 45 Lê Thánh Tông, Khu Phước Hải, Long Thành - Đồng Nai" at bounding box center [460, 187] width 136 height 11
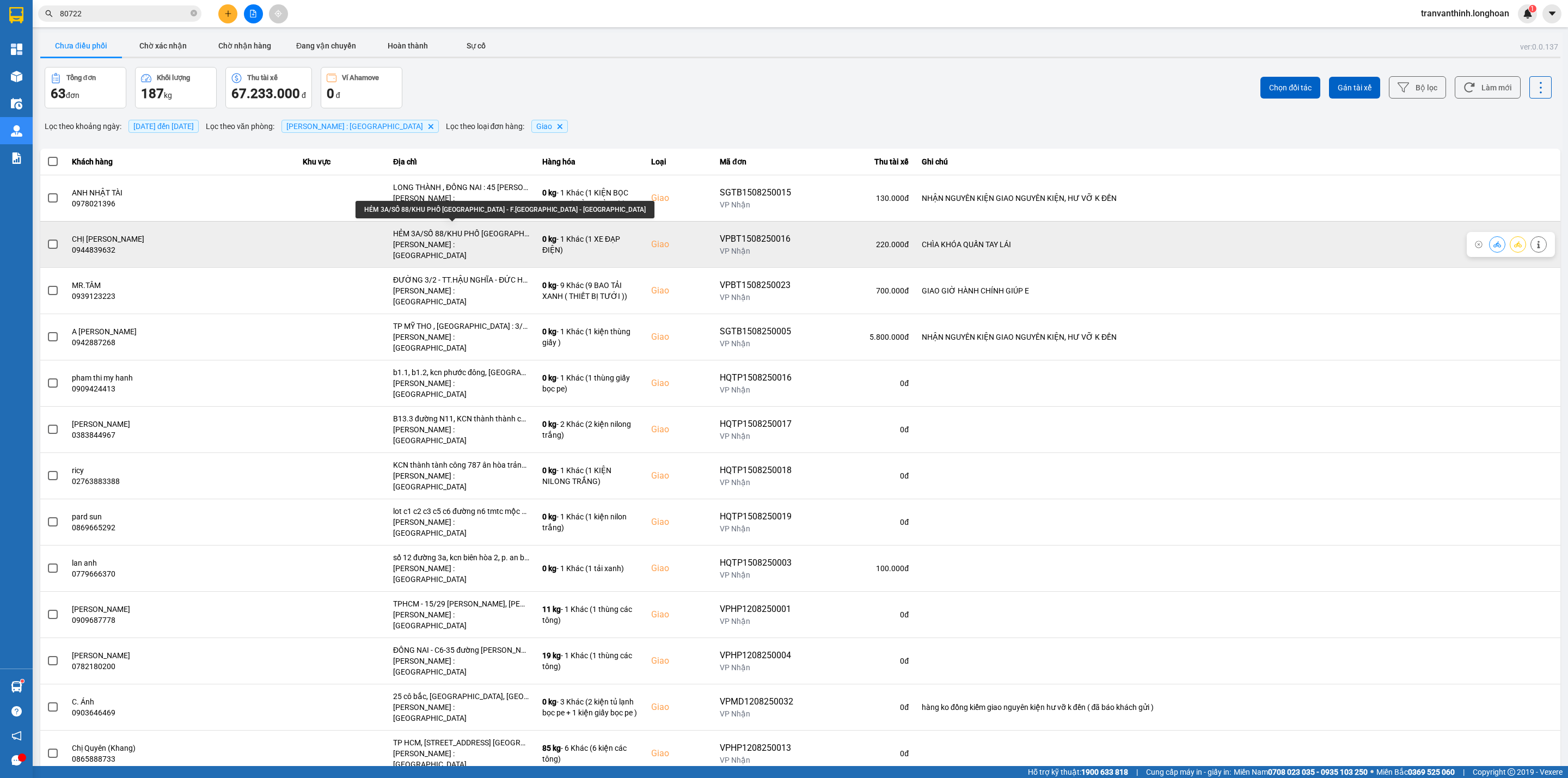
click at [485, 228] on div "HẺM 3A/SỐ 88/KHU PHỐ HIỆP LỄ - F.HIỆP NINH - TÂY NINH" at bounding box center [460, 233] width 136 height 11
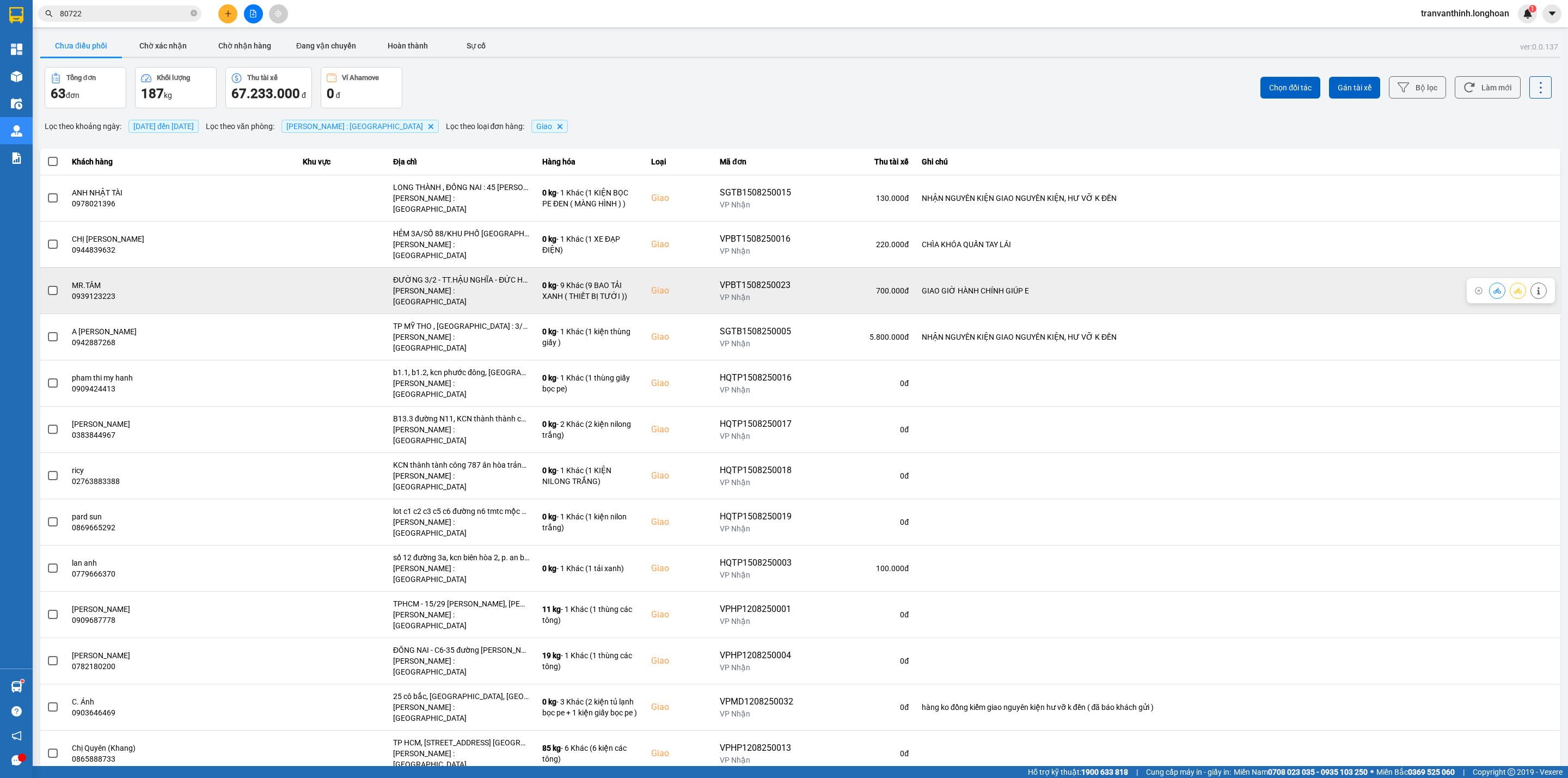
click at [485, 274] on div "ĐƯỜNG 3/2 - TT.HẬU NGHĨA - ĐỨC HÒA - LONG AN" at bounding box center [460, 279] width 136 height 11
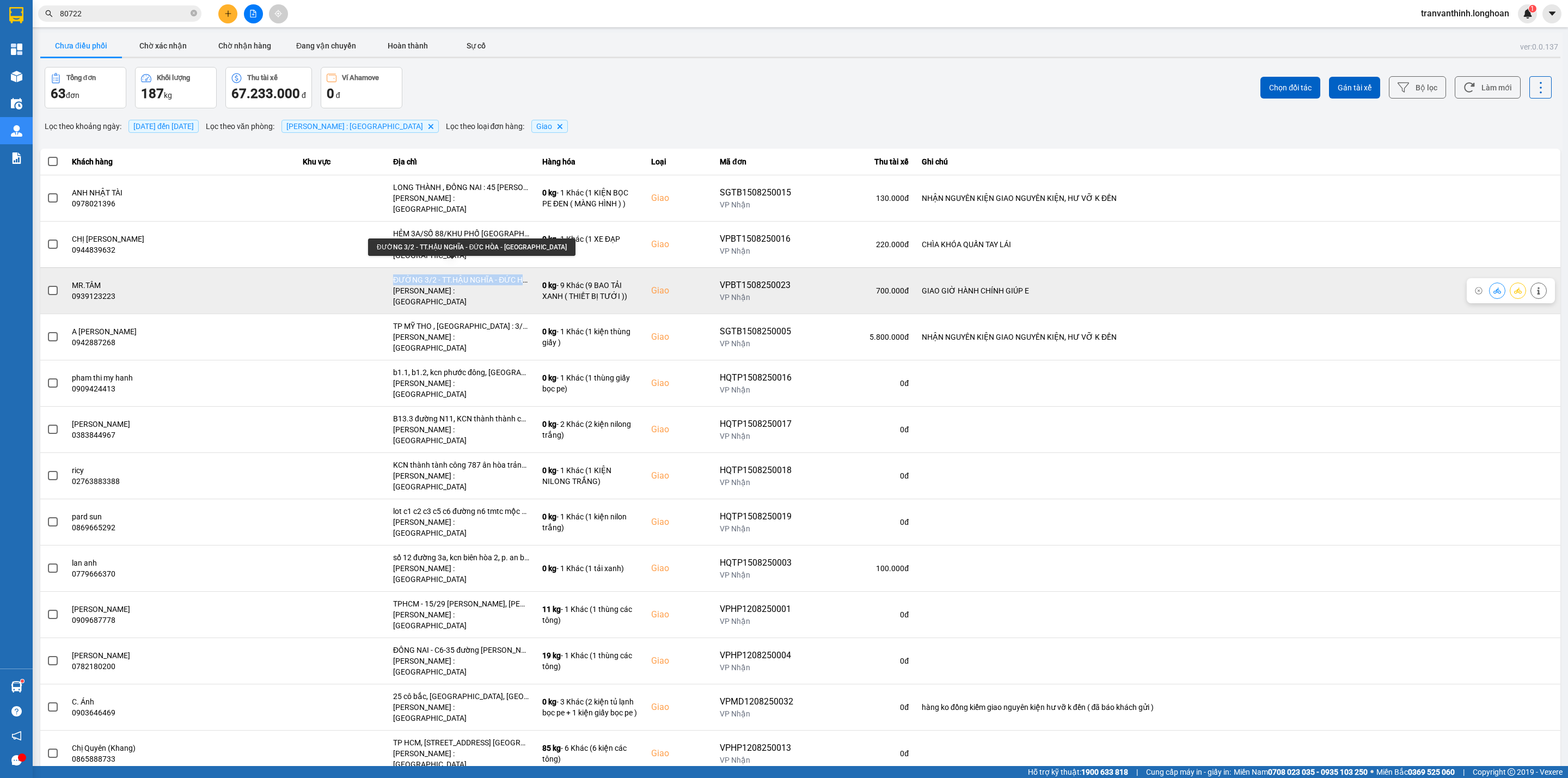
click at [485, 274] on div "ĐƯỜNG 3/2 - TT.HẬU NGHĨA - ĐỨC HÒA - LONG AN" at bounding box center [460, 279] width 136 height 11
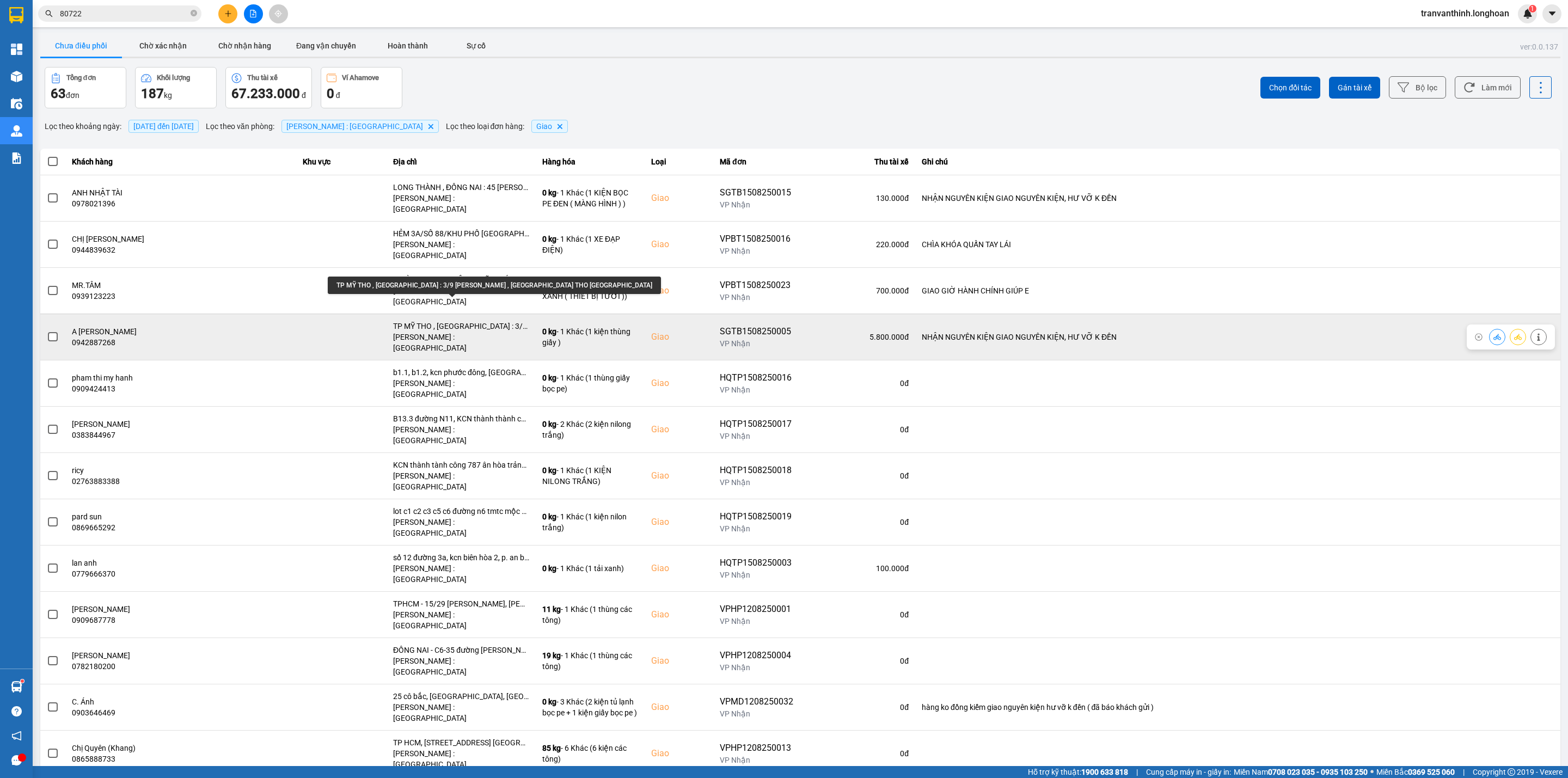
click at [492, 320] on div "TP MỸ THO , TIỀN GIANG : 3/9 NGUYỄN HUỲNH ĐỨC , TP MỸ THO TIỀN GIANG" at bounding box center [460, 325] width 136 height 11
click at [490, 320] on div "TP MỸ THO , TIỀN GIANG : 3/9 NGUYỄN HUỲNH ĐỨC , TP MỸ THO TIỀN GIANG" at bounding box center [460, 325] width 136 height 11
click at [489, 320] on div "TP MỸ THO , TIỀN GIANG : 3/9 NGUYỄN HUỲNH ĐỨC , TP MỸ THO TIỀN GIANG" at bounding box center [460, 325] width 136 height 11
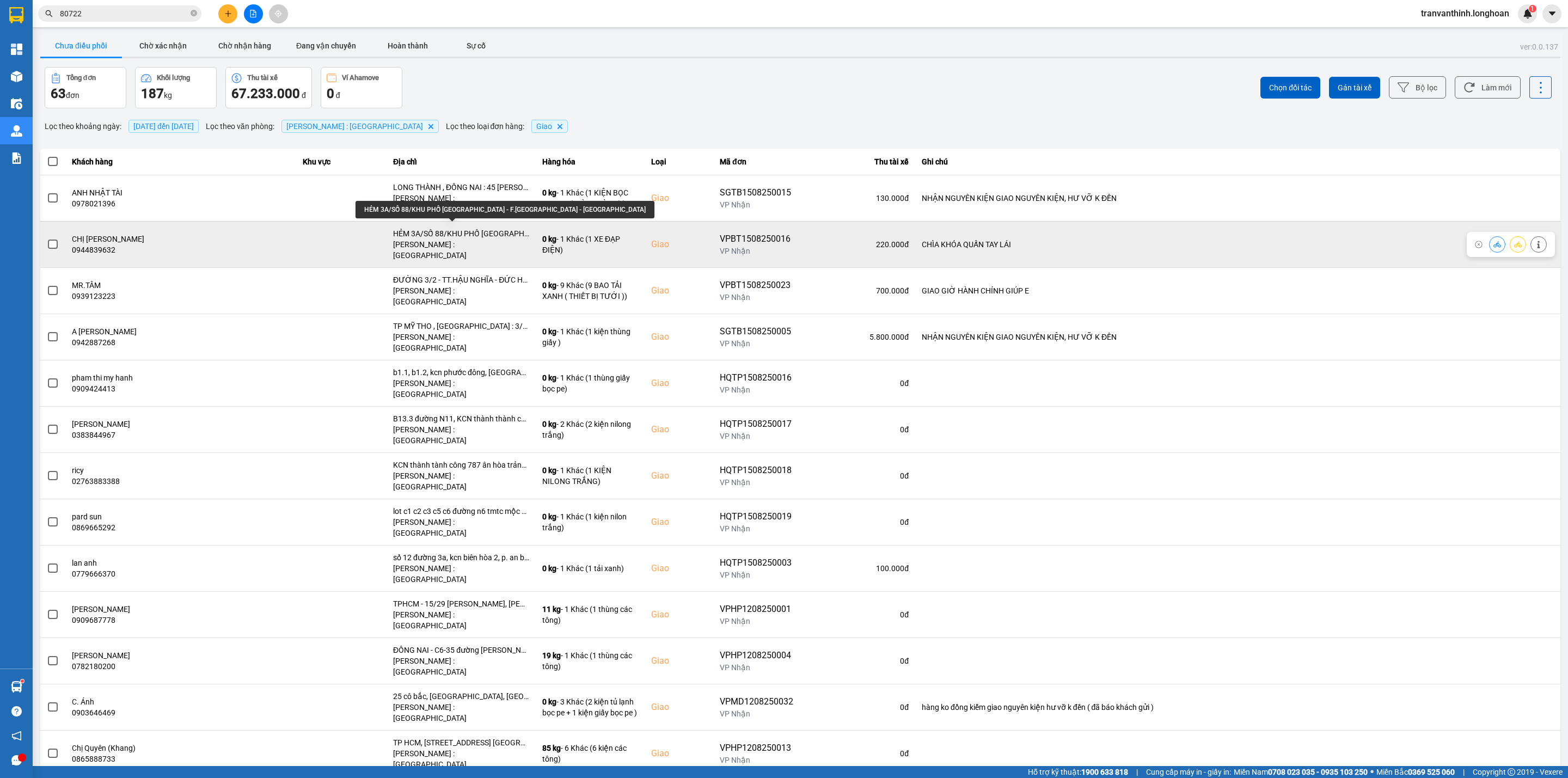
click at [497, 228] on div "HẺM 3A/SỐ 88/KHU PHỐ HIỆP LỄ - F.HIỆP NINH - TÂY NINH" at bounding box center [460, 233] width 136 height 11
click at [495, 228] on div "HẺM 3A/SỐ 88/KHU PHỐ HIỆP LỄ - F.HIỆP NINH - TÂY NINH" at bounding box center [460, 233] width 136 height 11
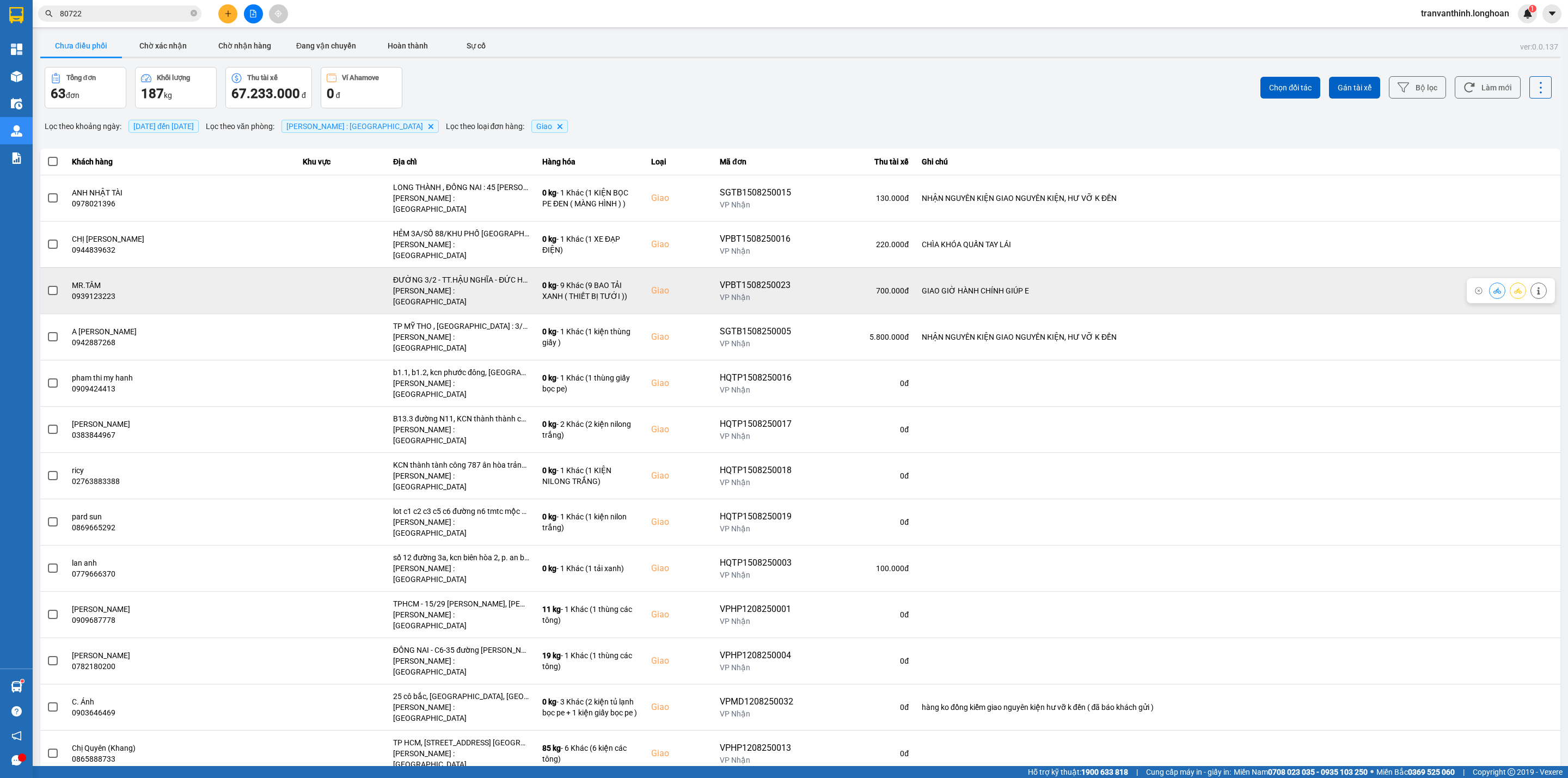
click at [495, 274] on div "ĐƯỜNG 3/2 - TT.HẬU NGHĨA - ĐỨC HÒA - LONG AN" at bounding box center [460, 279] width 136 height 11
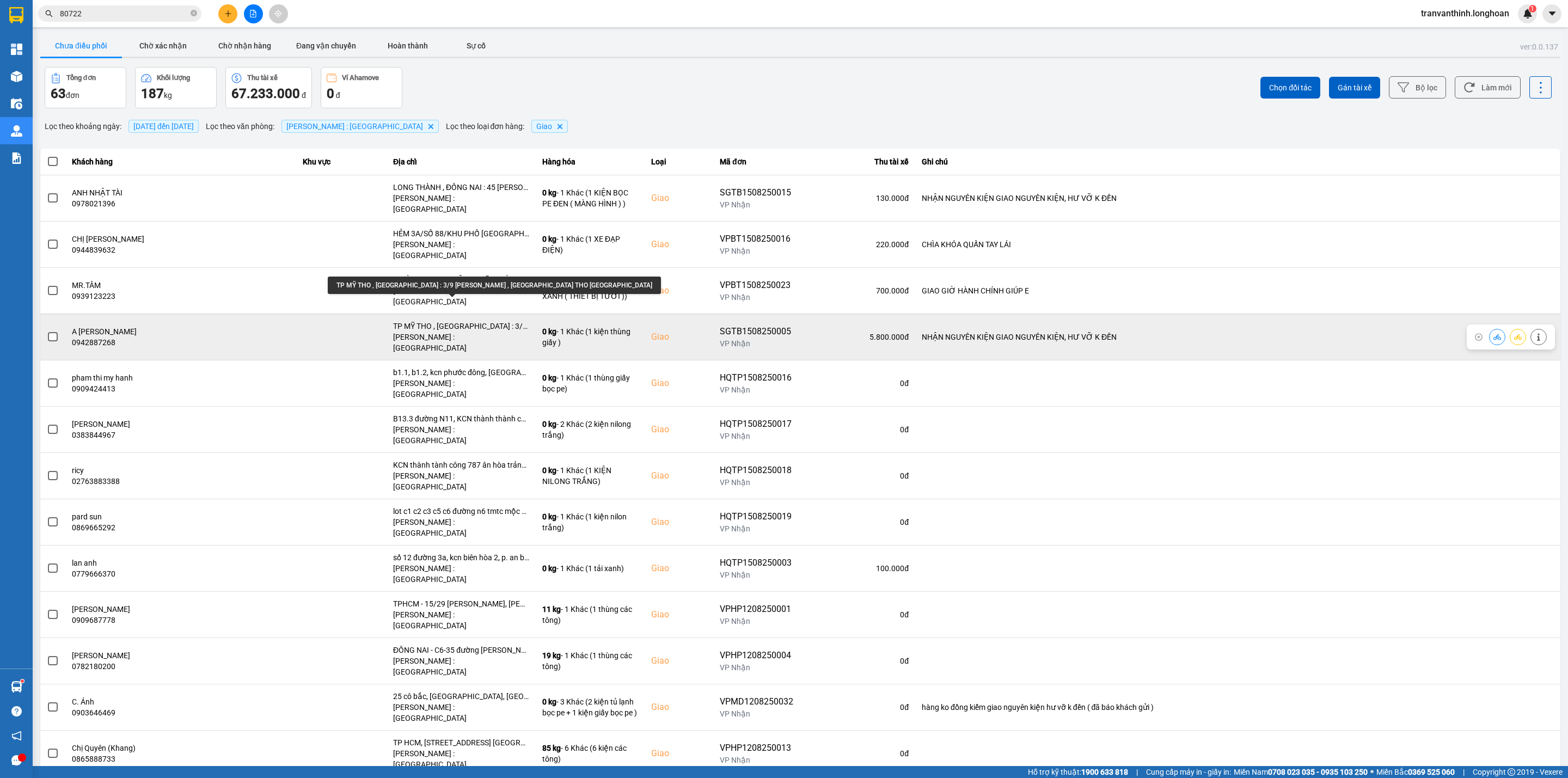
click at [493, 320] on div "TP MỸ THO , TIỀN GIANG : 3/9 NGUYỄN HUỲNH ĐỨC , TP MỸ THO TIỀN GIANG" at bounding box center [460, 325] width 136 height 11
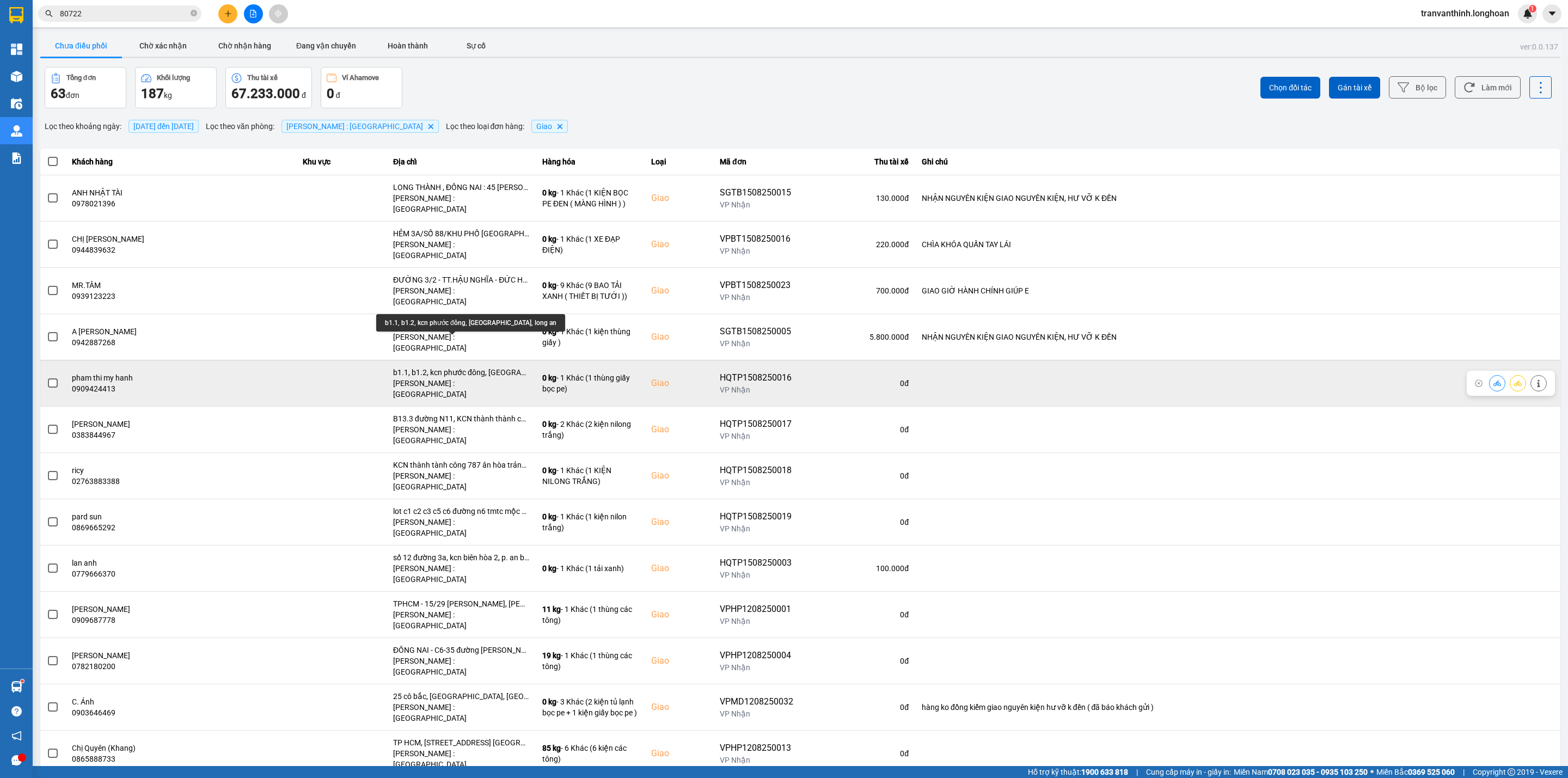
click at [489, 367] on div "b1.1, b1.2, kcn phước đông, cần đước, long an" at bounding box center [460, 372] width 136 height 11
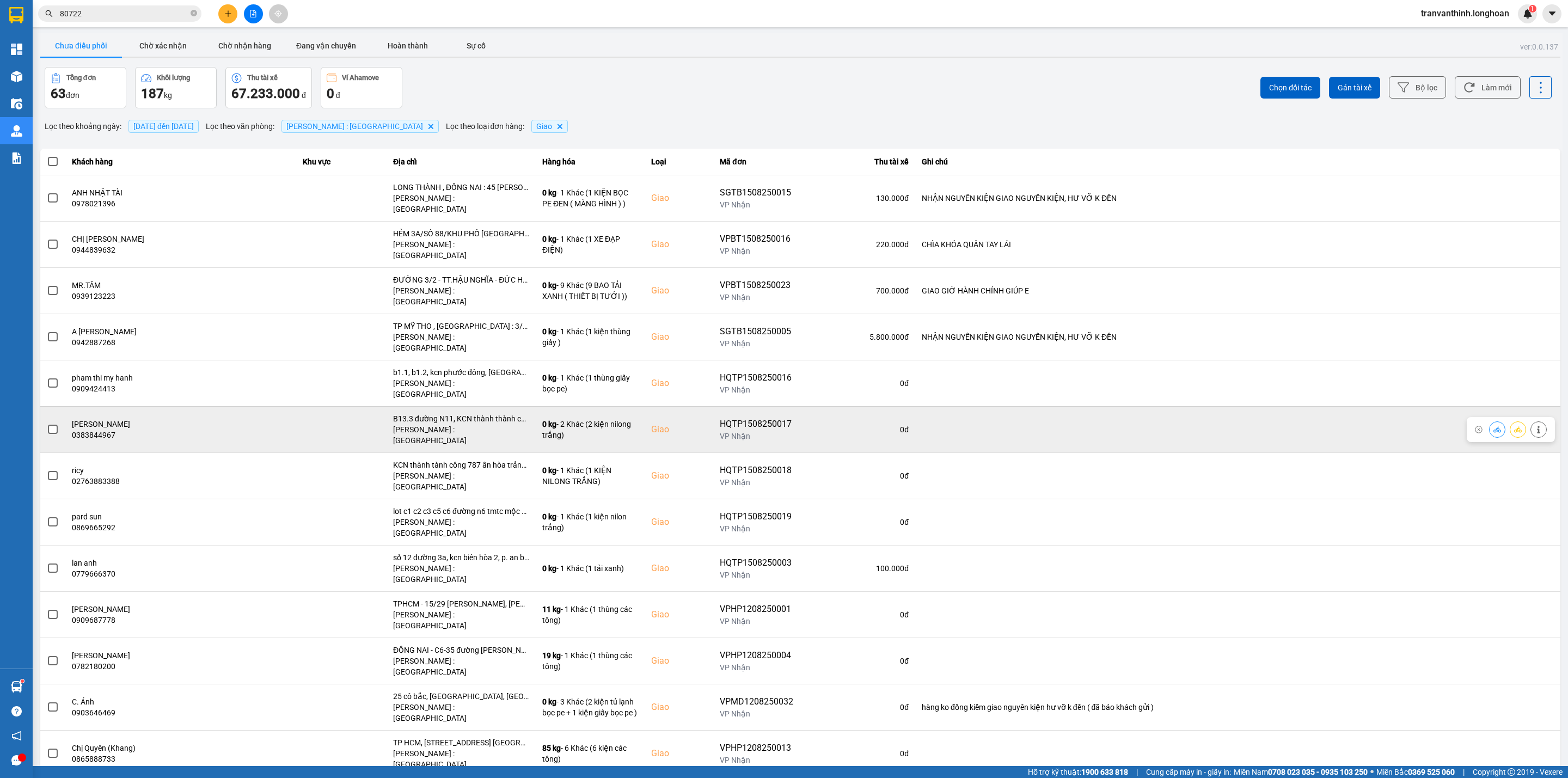
click at [486, 413] on div "B13.3 đường N11, KCN thành thành công, ân hòa, trảng bàng, tây ninh" at bounding box center [460, 418] width 136 height 11
click at [485, 413] on div "B13.3 đường N11, KCN thành thành công, ân hòa, trảng bàng, tây ninh" at bounding box center [460, 418] width 136 height 11
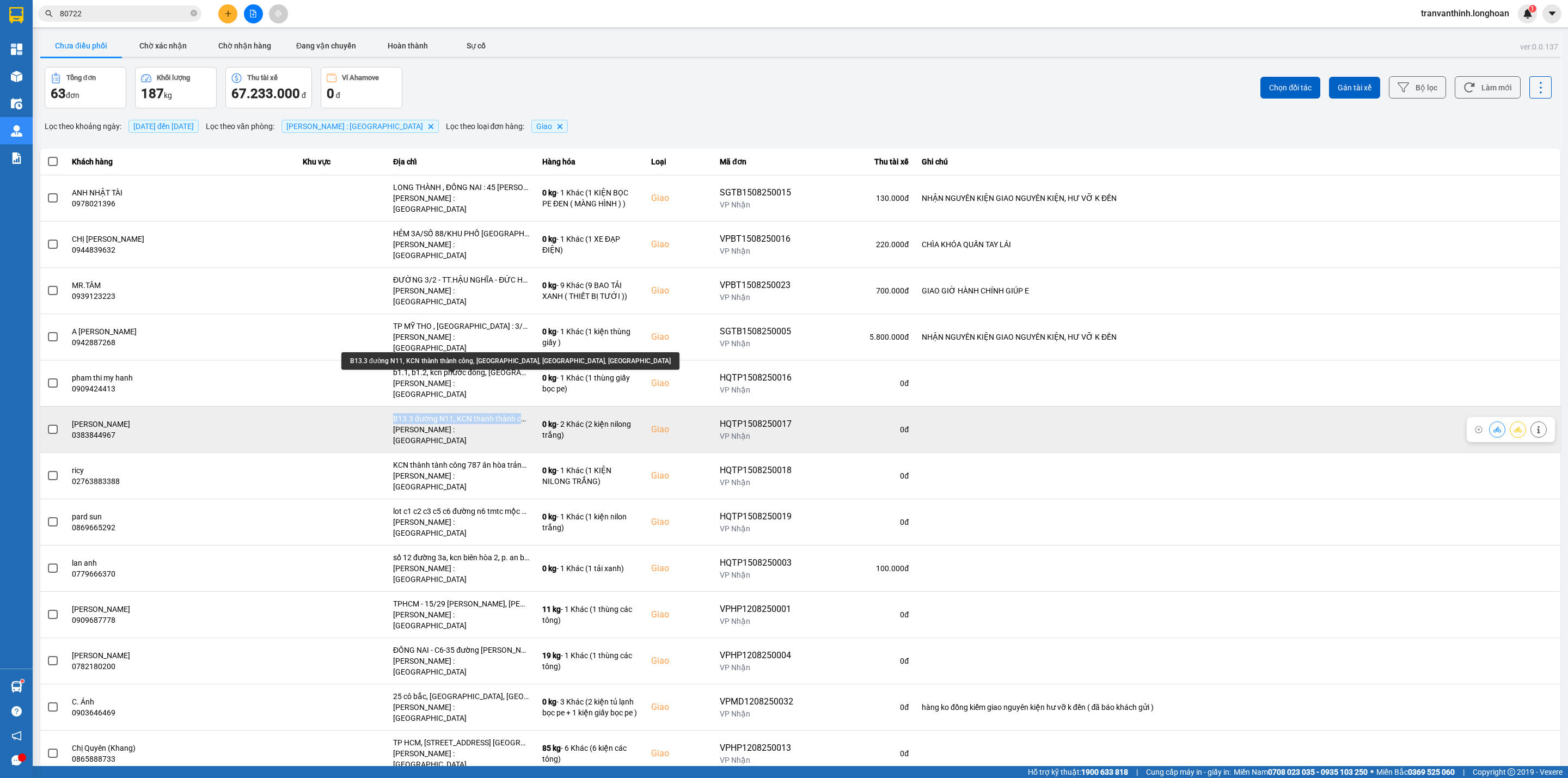
click at [485, 413] on div "B13.3 đường N11, KCN thành thành công, ân hòa, trảng bàng, tây ninh" at bounding box center [460, 418] width 136 height 11
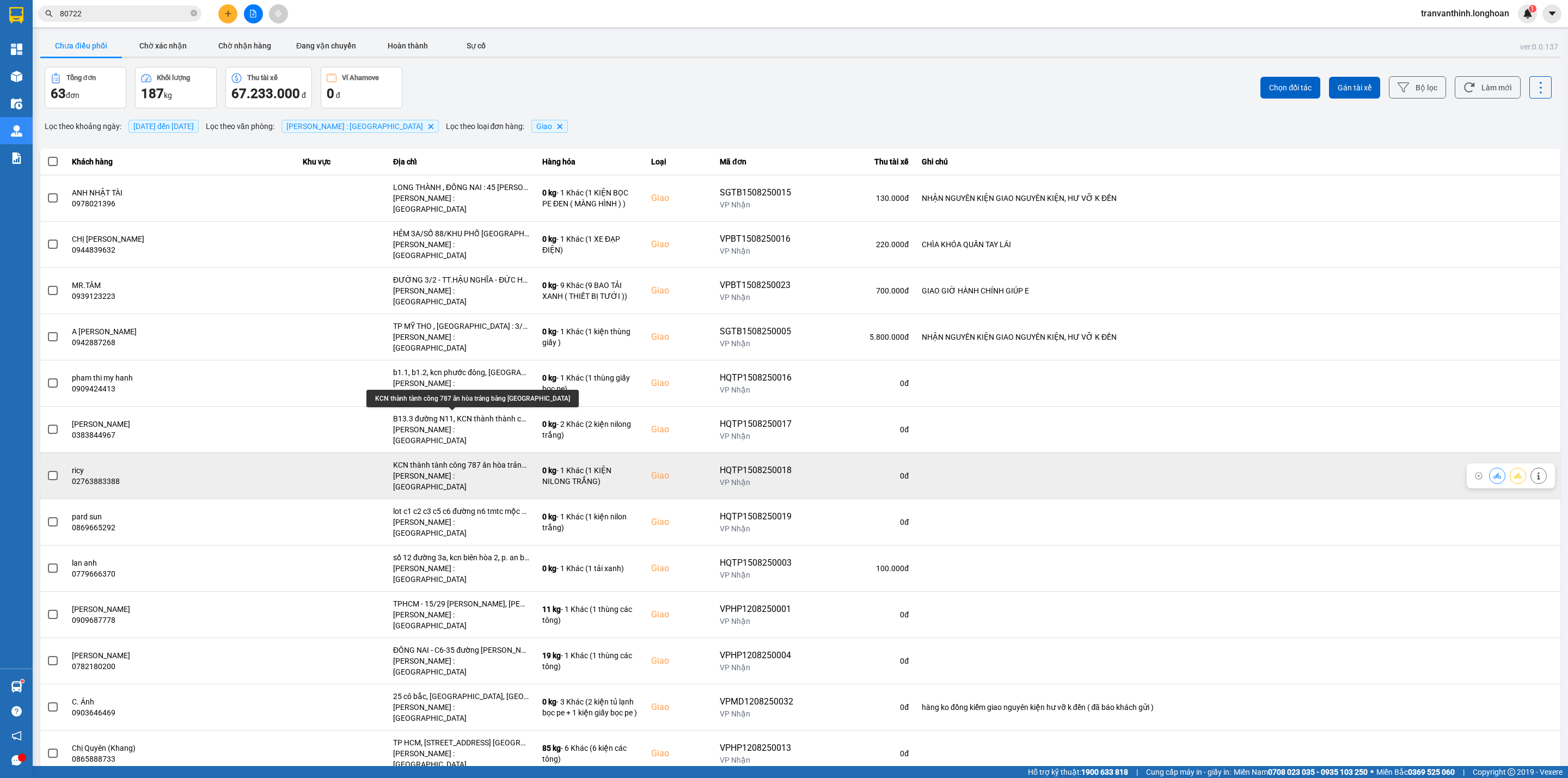
click at [478, 459] on div "KCN thành tành công 787 ân hòa trảng bàng tây ninh" at bounding box center [460, 464] width 136 height 11
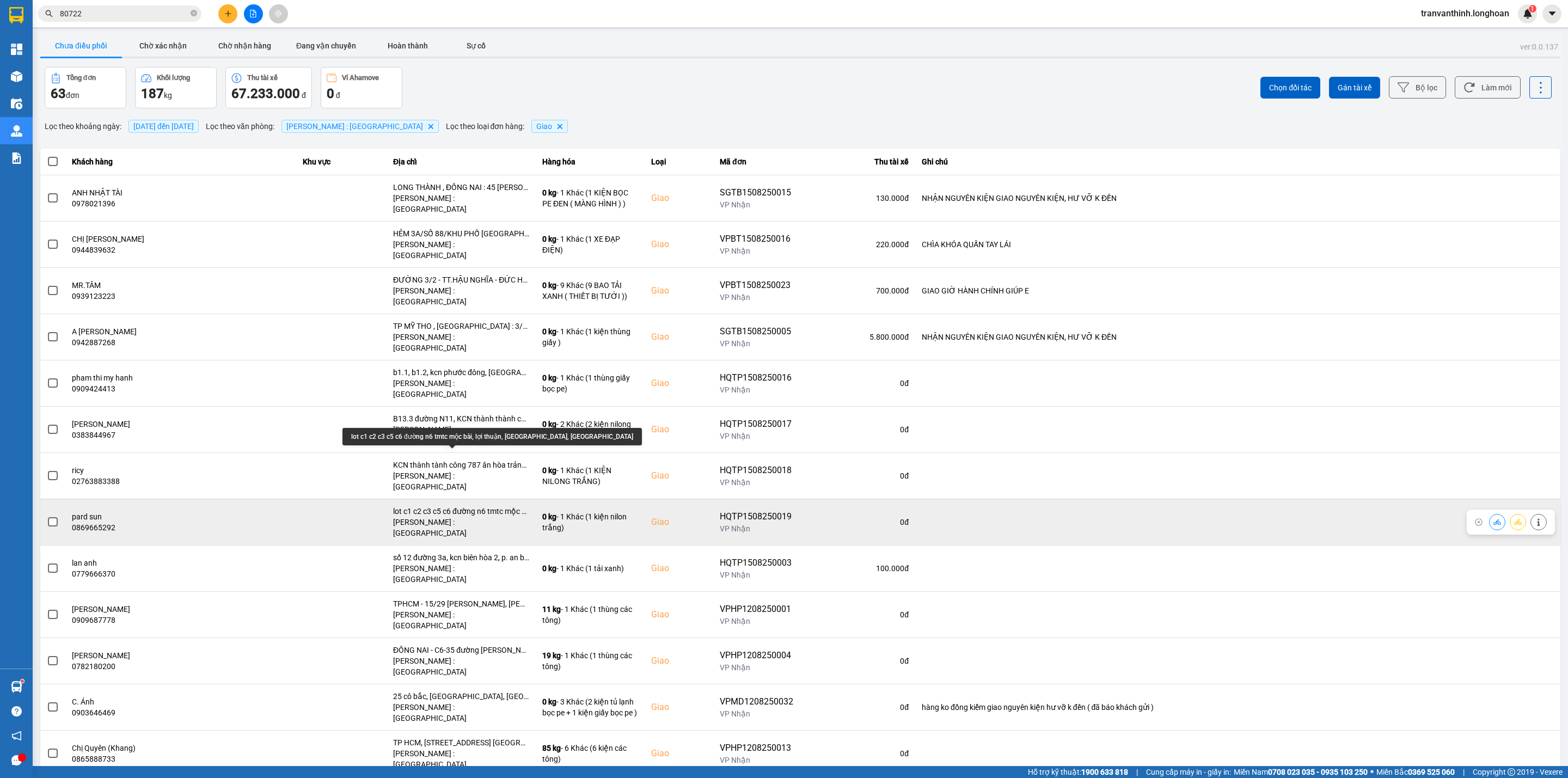
click at [476, 516] on div "[PERSON_NAME] : [GEOGRAPHIC_DATA]" at bounding box center [460, 527] width 136 height 22
click at [478, 506] on div "lot c1 c2 c3 c5 c6 đường n6 tmtc mộc bài, lợi thuận, bến cầu, tây ninh" at bounding box center [460, 511] width 136 height 11
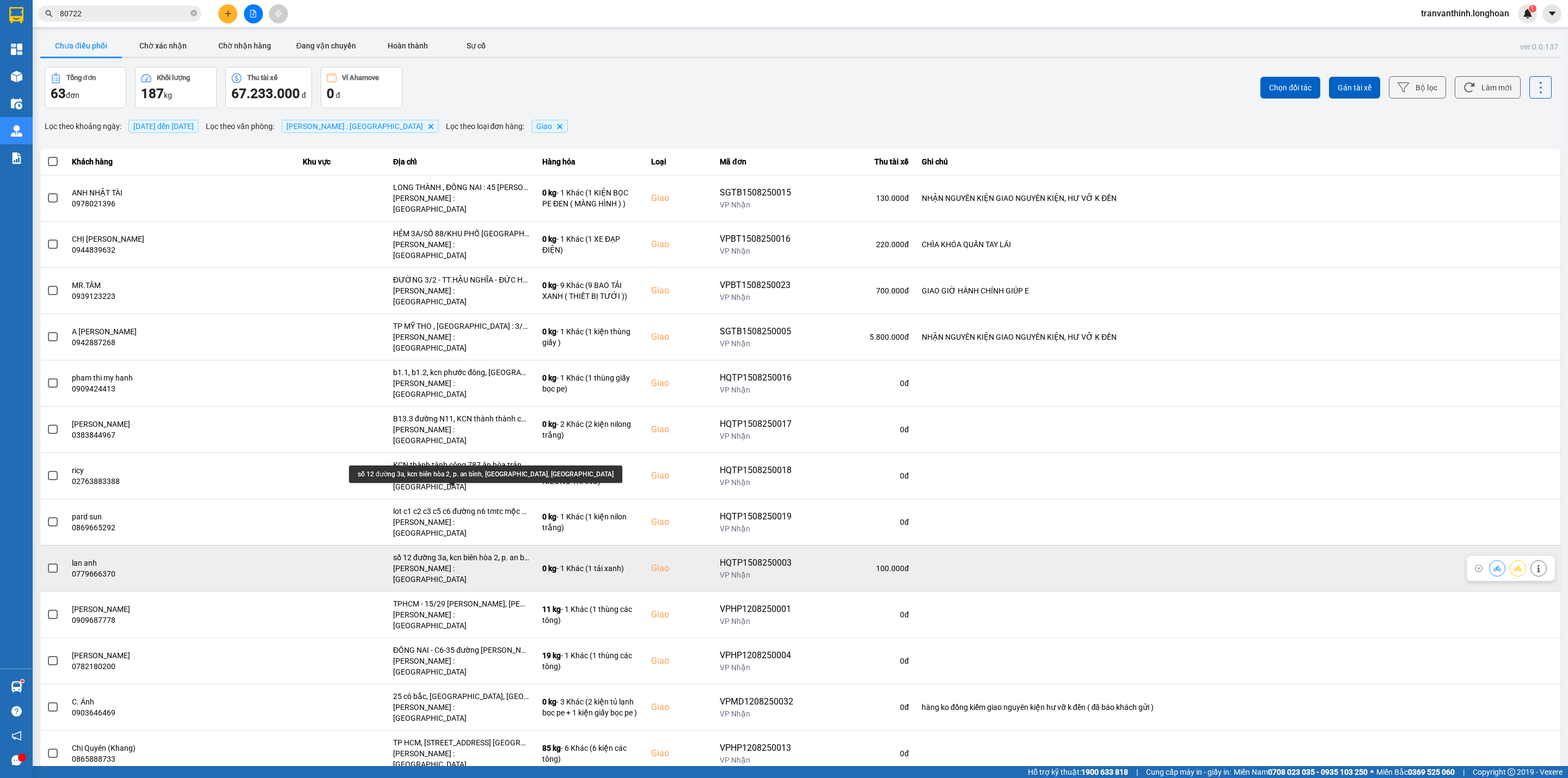
click at [488, 552] on div "số 12 đường 3a, kcn biên hòa 2, p. an bình, [GEOGRAPHIC_DATA], [GEOGRAPHIC_DATA]" at bounding box center [460, 557] width 136 height 11
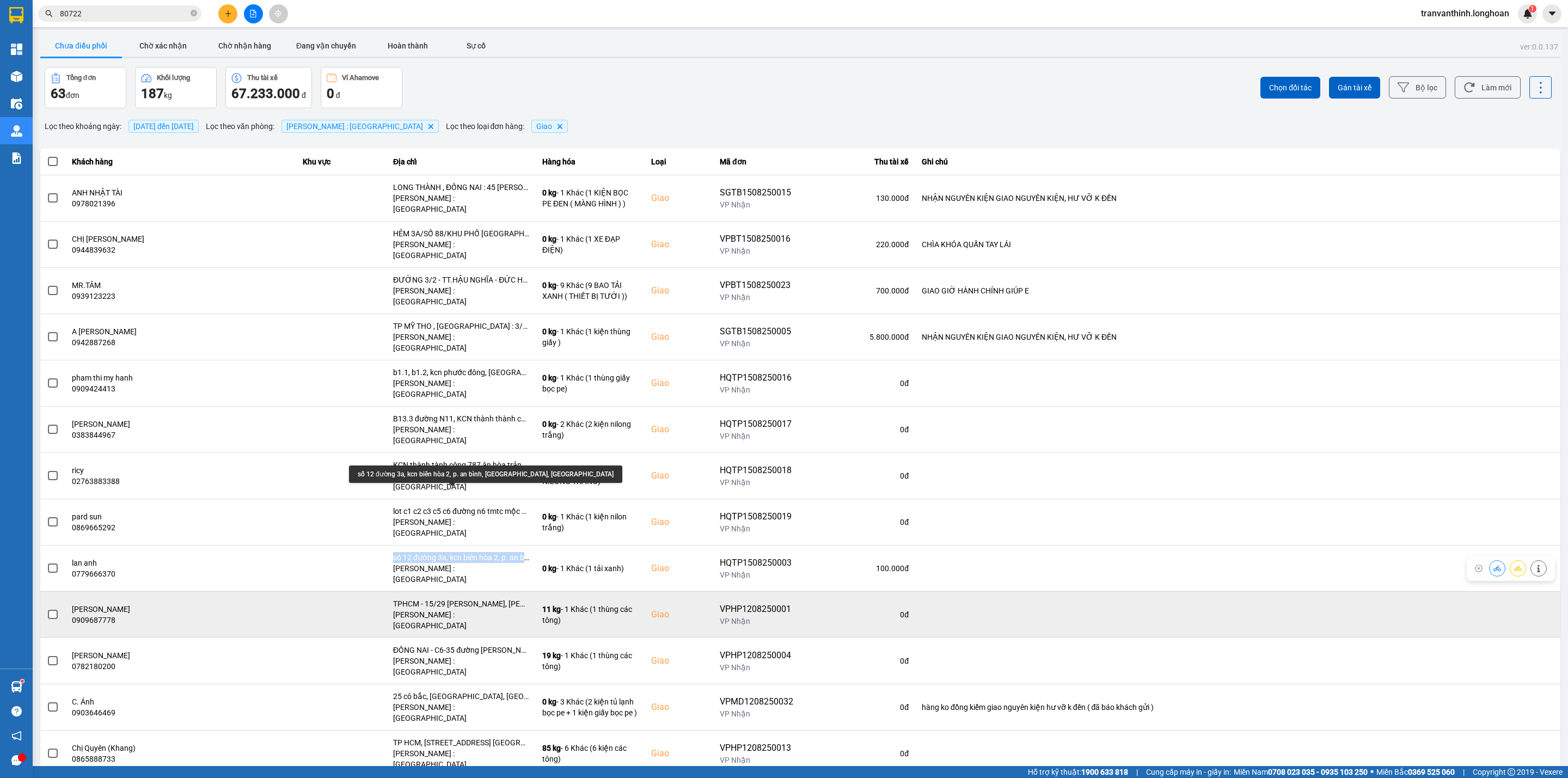
drag, startPoint x: 488, startPoint y: 492, endPoint x: 504, endPoint y: 544, distance: 54.4
click at [489, 552] on div "số 12 đường 3a, kcn biên hòa 2, p. an bình, [GEOGRAPHIC_DATA], [GEOGRAPHIC_DATA]" at bounding box center [460, 557] width 136 height 11
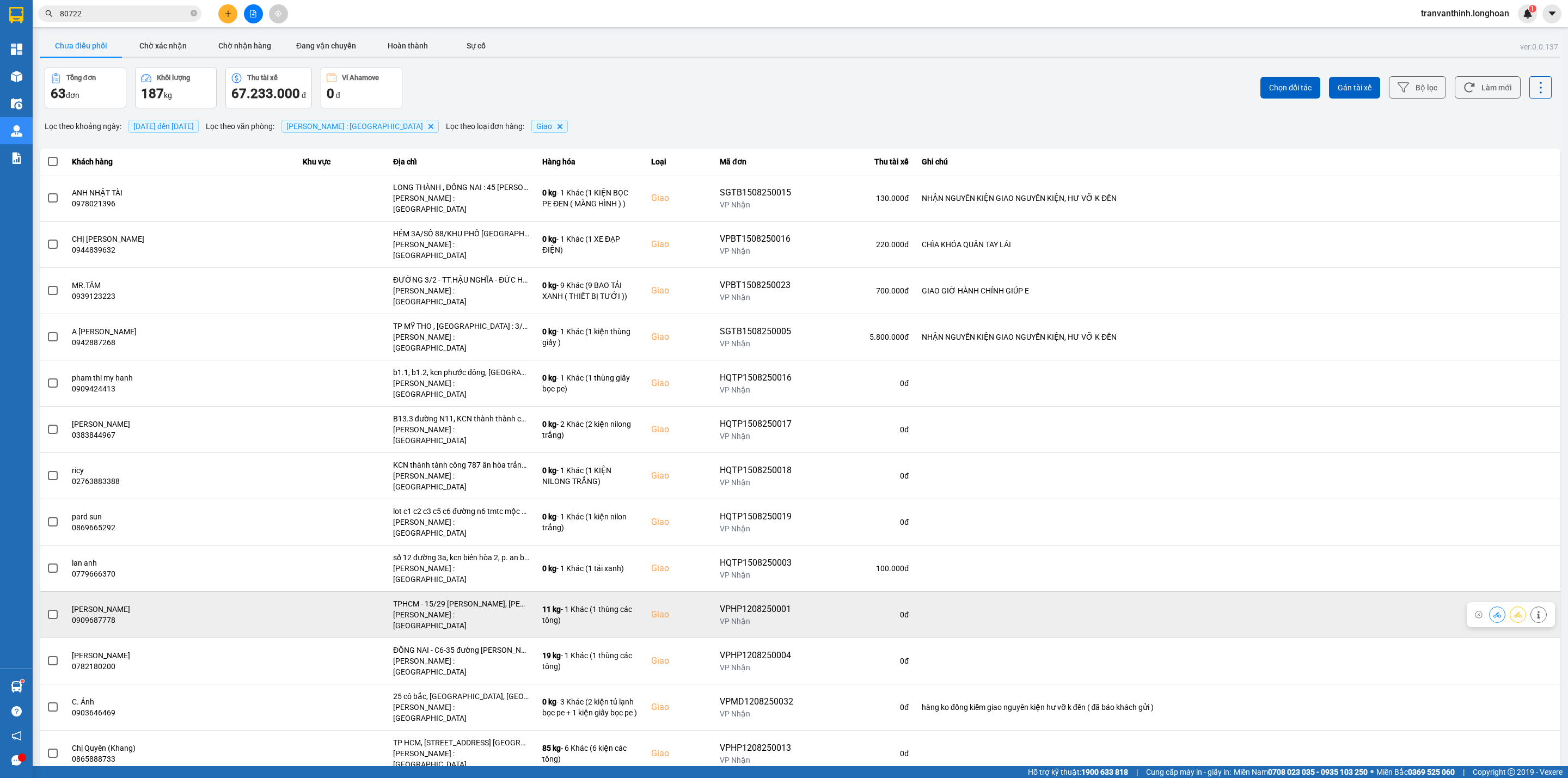
click at [497, 598] on div "TPHCM - 15/29 [PERSON_NAME], [PERSON_NAME]14, Q. 10" at bounding box center [460, 603] width 136 height 11
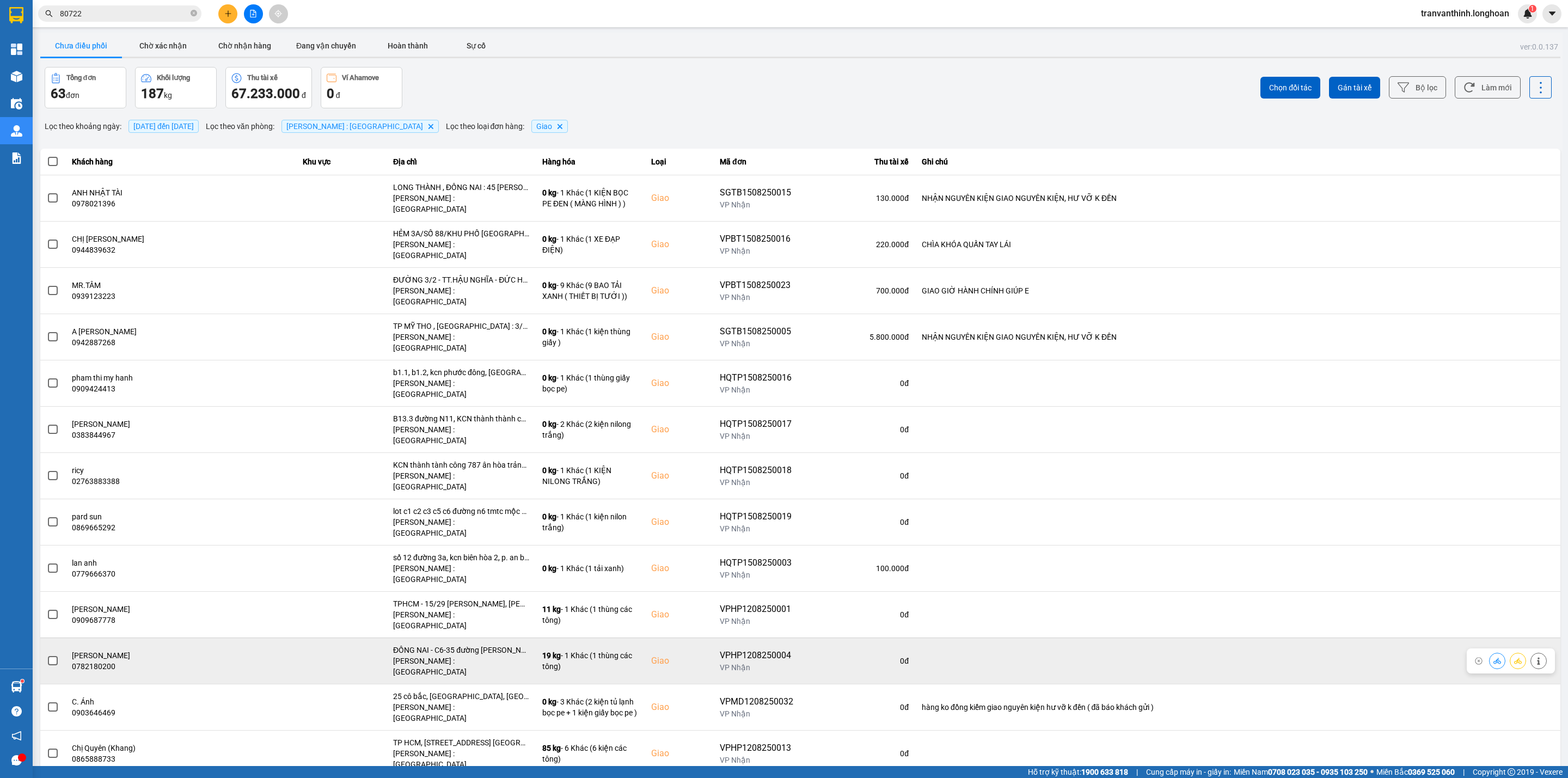
click at [474, 645] on div "ĐỒNG NAI - C6-35 đường [PERSON_NAME], KDT phước an- xã [GEOGRAPHIC_DATA],[GEOGR…" at bounding box center [460, 650] width 136 height 11
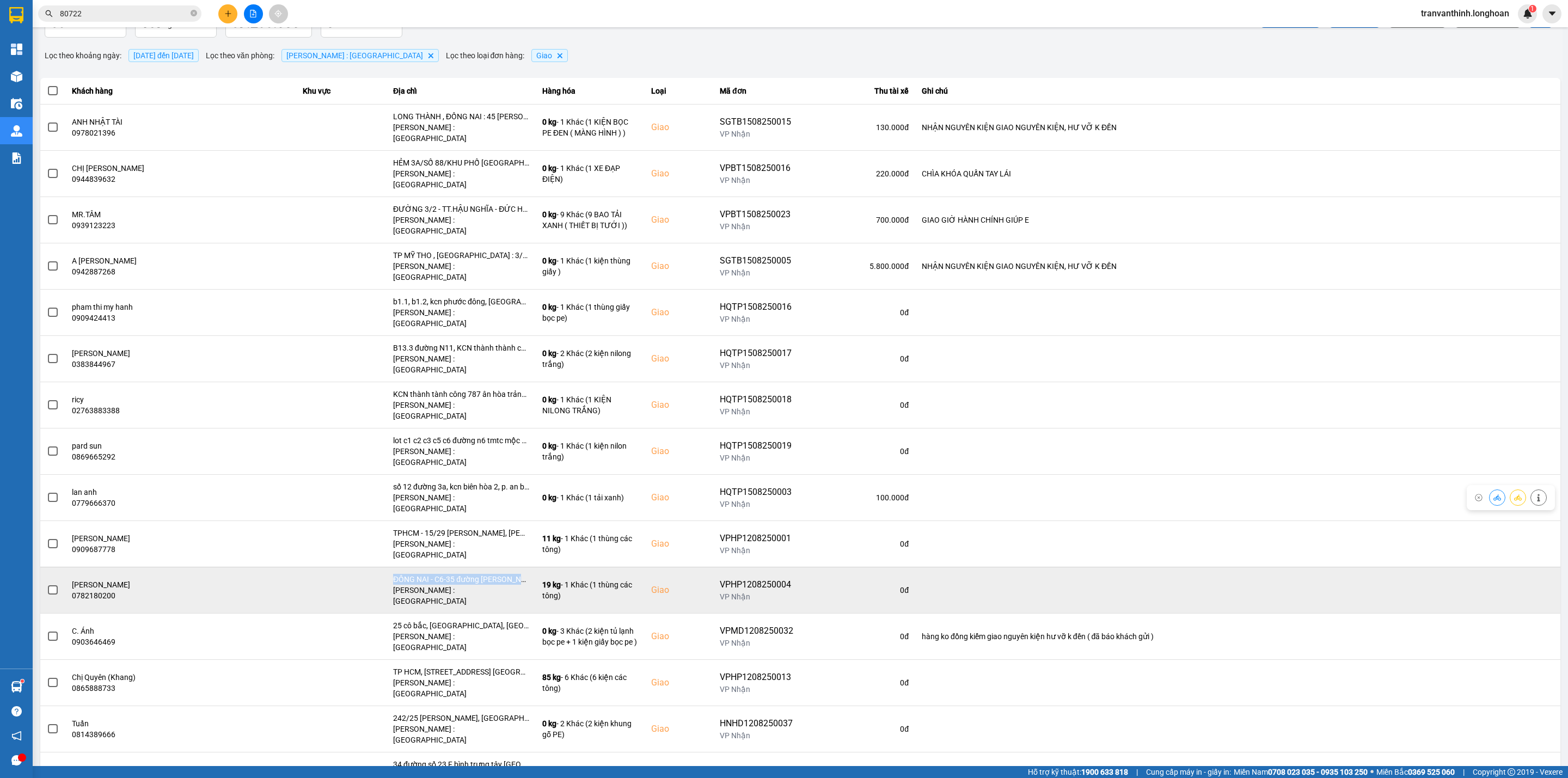
scroll to position [163, 0]
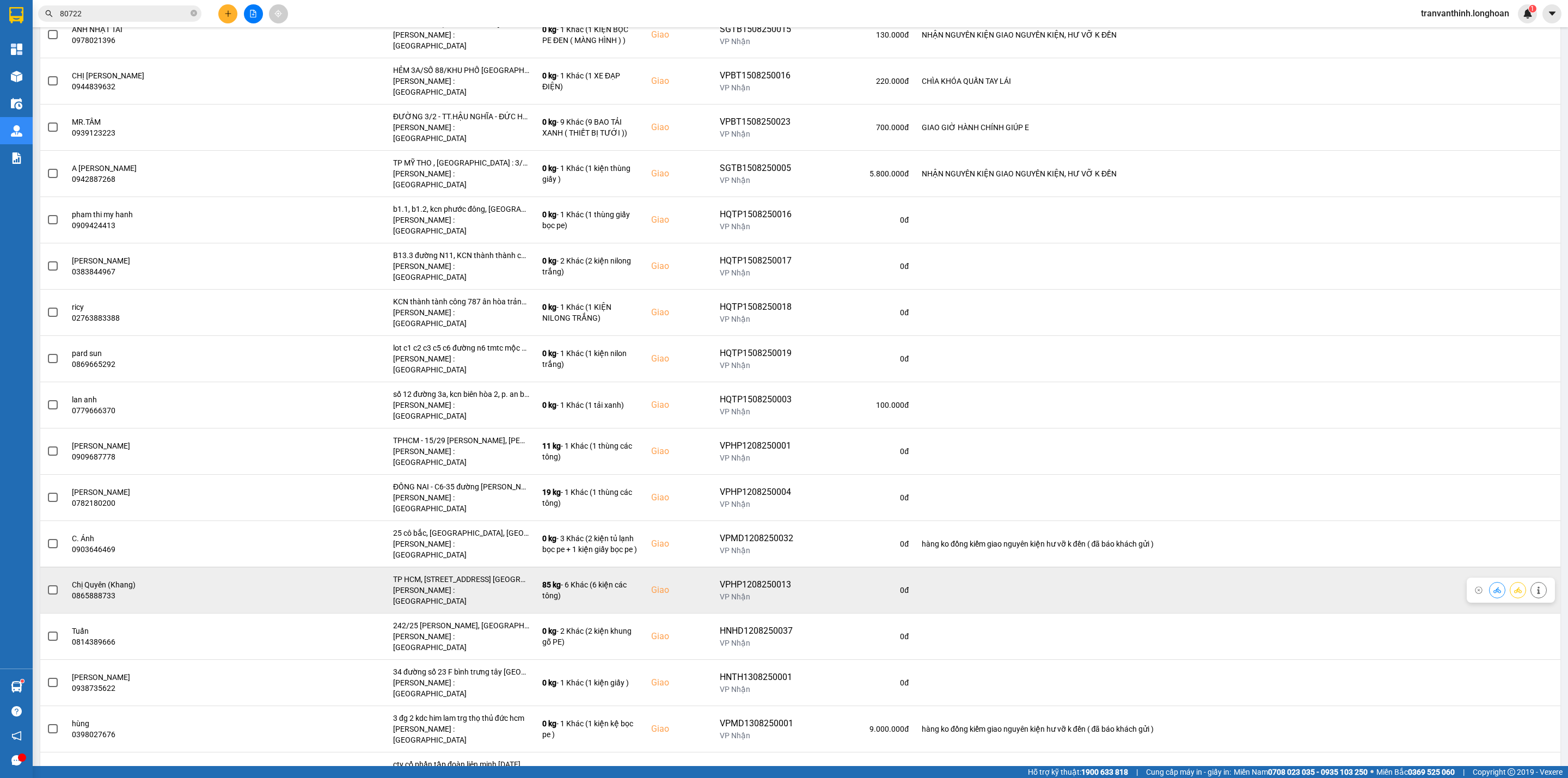
click at [482, 574] on div "TP HCM, [STREET_ADDRESS] [GEOGRAPHIC_DATA], [GEOGRAPHIC_DATA]" at bounding box center [460, 579] width 136 height 11
click at [54, 585] on span at bounding box center [53, 590] width 10 height 10
click at [47, 584] on input "checkbox" at bounding box center [47, 584] width 0 height 0
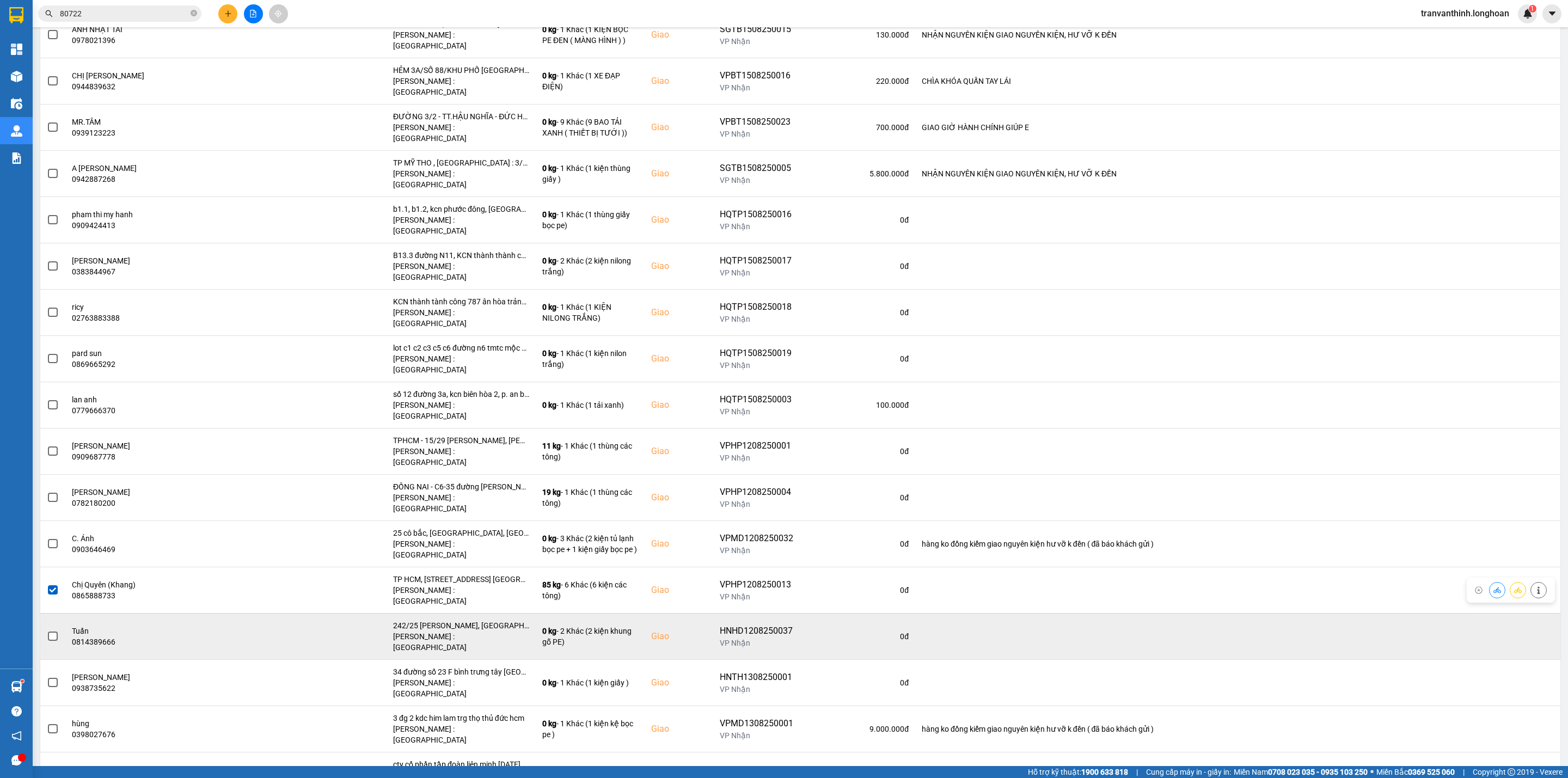
click at [488, 619] on div "242/25 [PERSON_NAME], [GEOGRAPHIC_DATA], [GEOGRAPHIC_DATA]" at bounding box center [460, 624] width 136 height 11
click at [52, 631] on span at bounding box center [53, 636] width 10 height 10
click at [47, 630] on input "checkbox" at bounding box center [47, 630] width 0 height 0
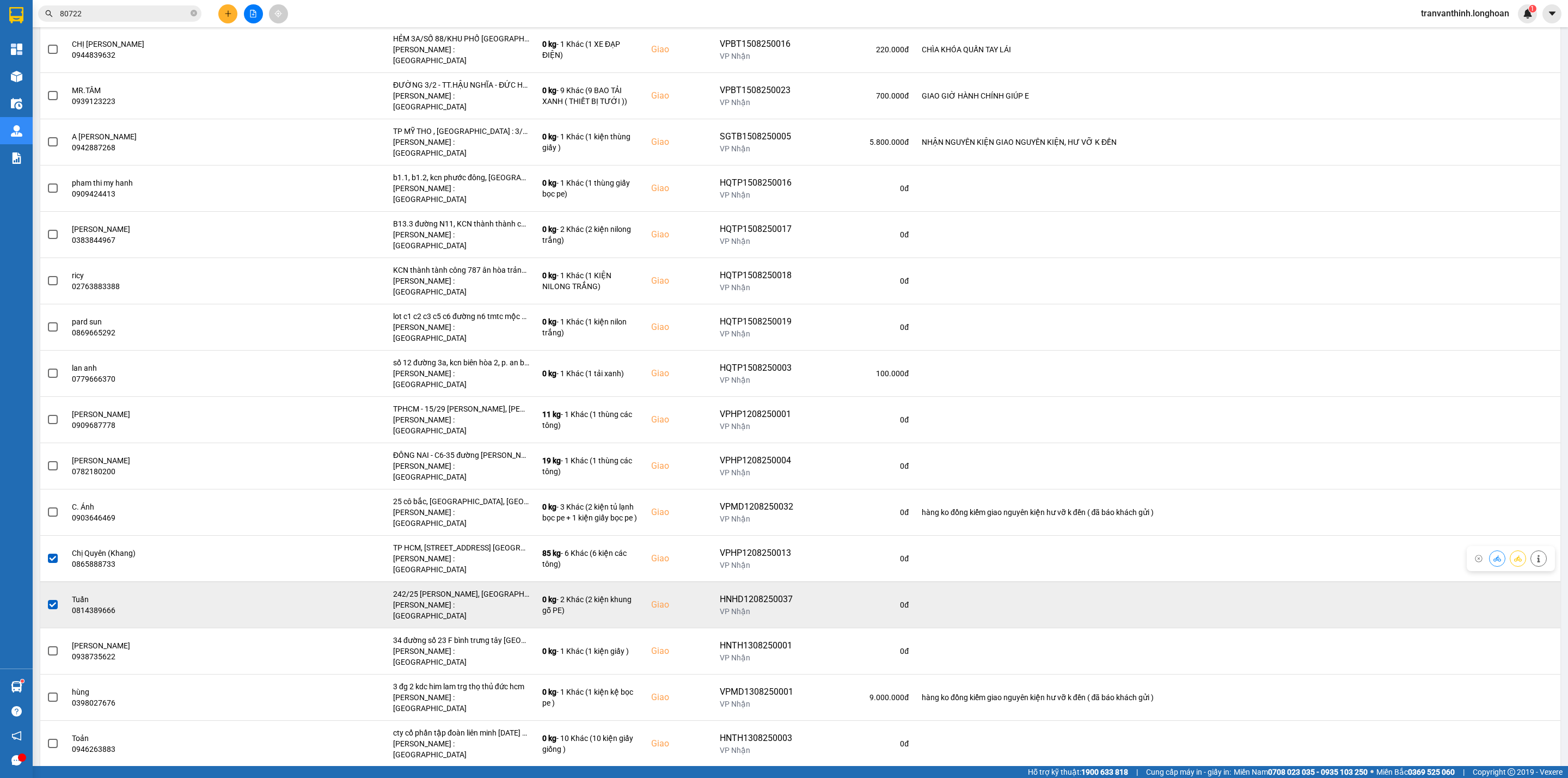
scroll to position [245, 0]
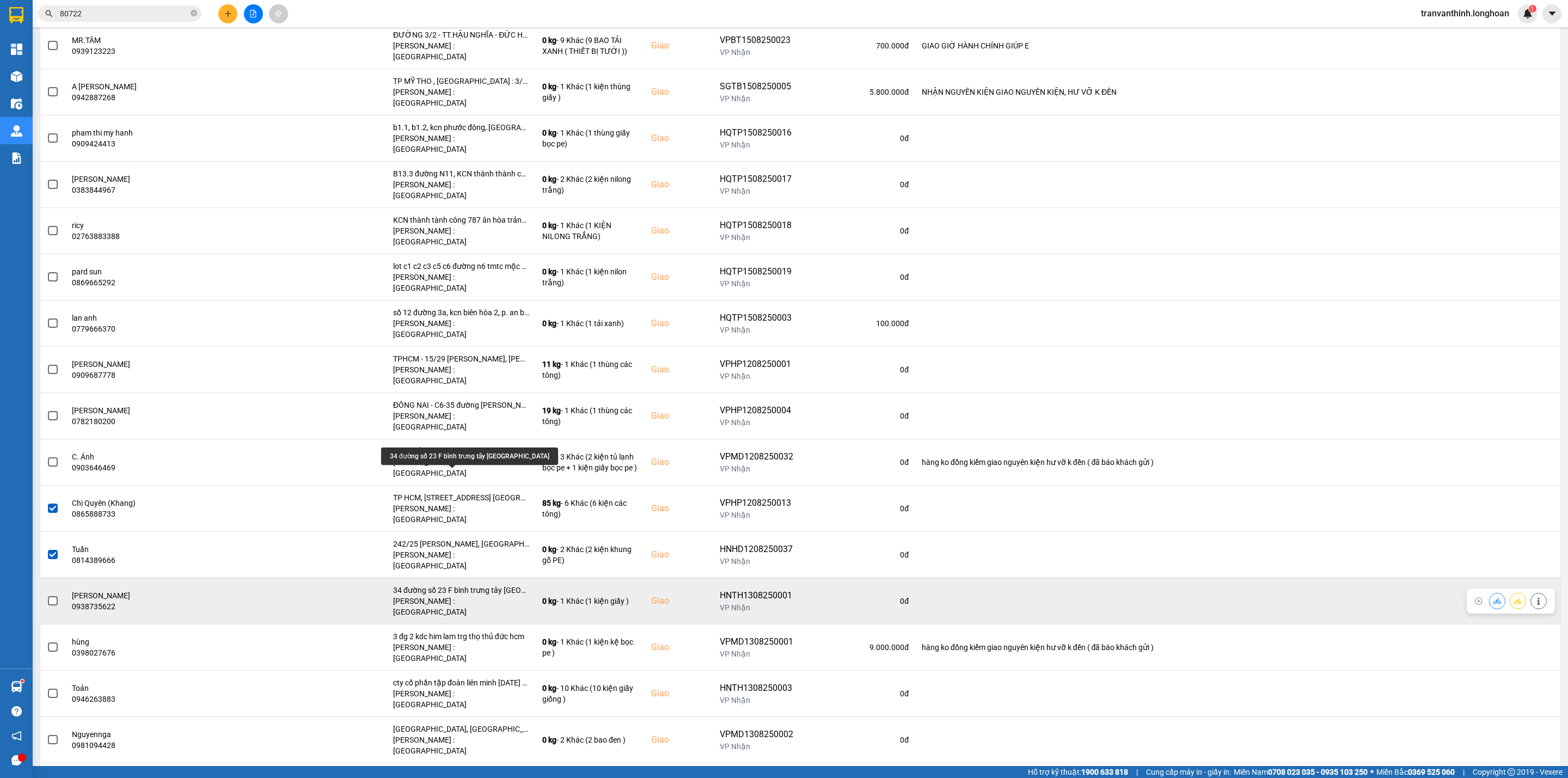
click at [486, 585] on div "34 đường số 23 F bình trưng tây [GEOGRAPHIC_DATA]" at bounding box center [460, 589] width 136 height 11
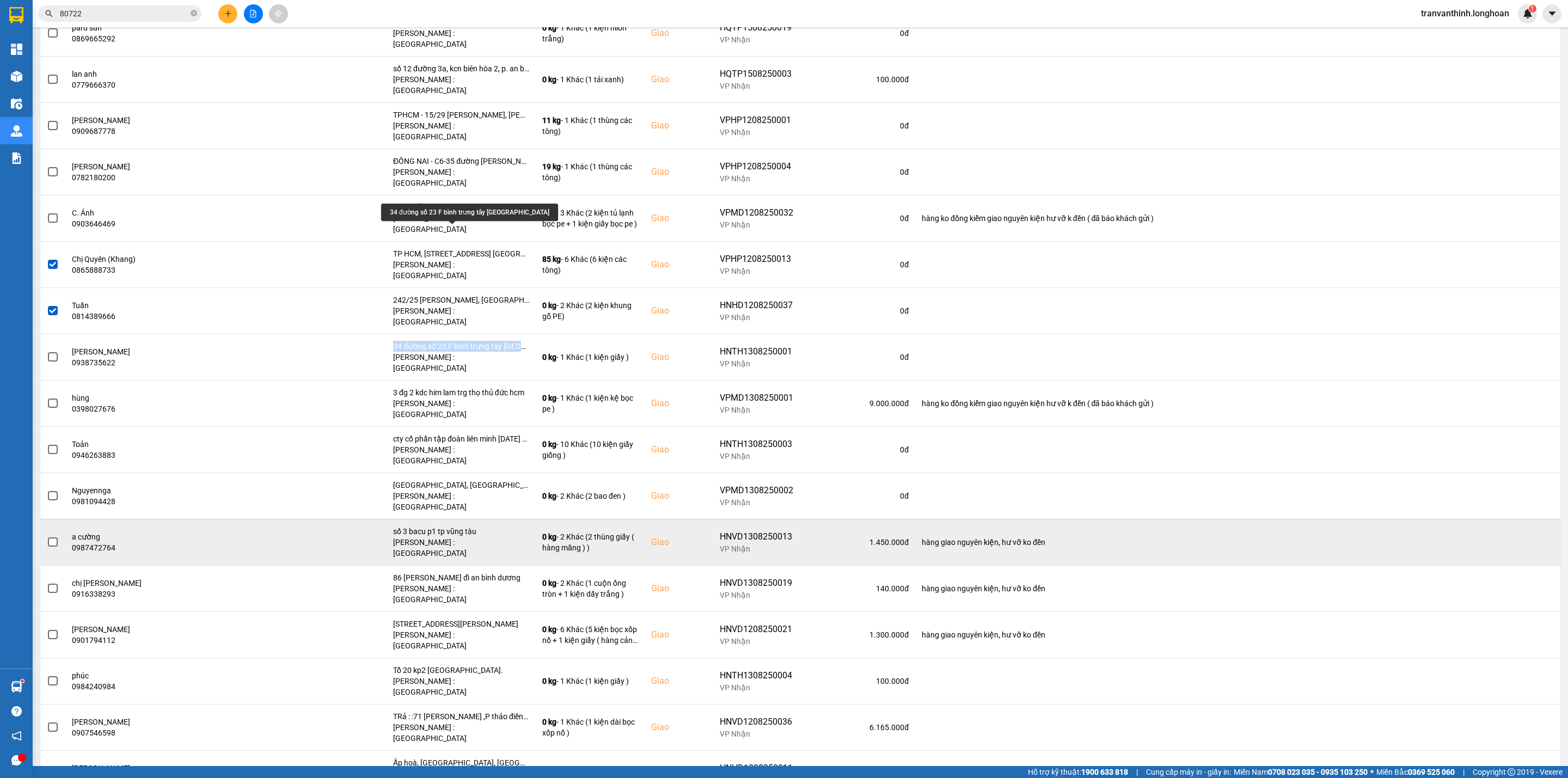
scroll to position [489, 0]
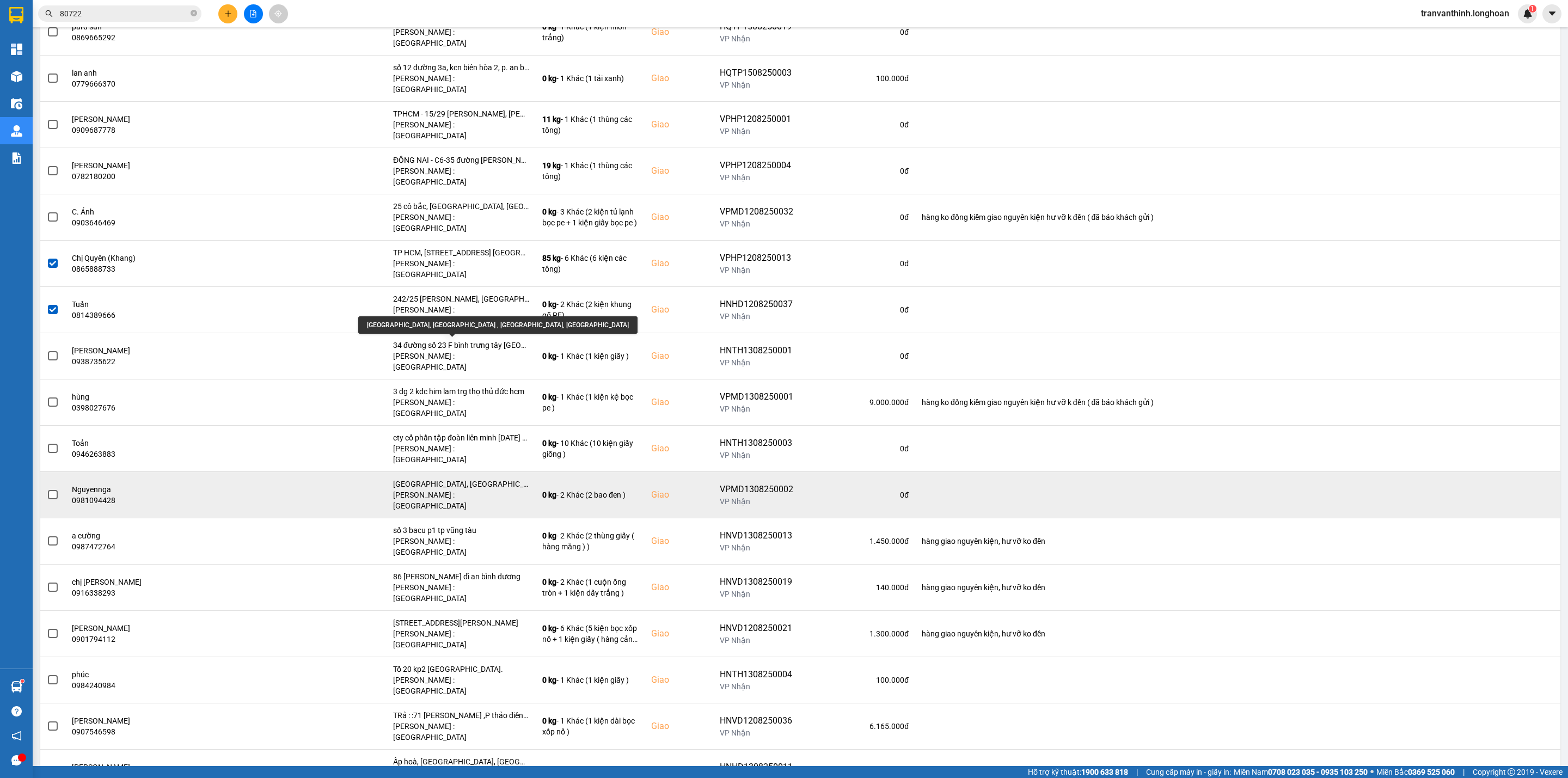
click at [471, 478] on div "[GEOGRAPHIC_DATA], [GEOGRAPHIC_DATA] , [GEOGRAPHIC_DATA], [GEOGRAPHIC_DATA]" at bounding box center [460, 483] width 136 height 11
click at [55, 489] on span at bounding box center [53, 494] width 10 height 10
click at [47, 489] on input "checkbox" at bounding box center [47, 489] width 0 height 0
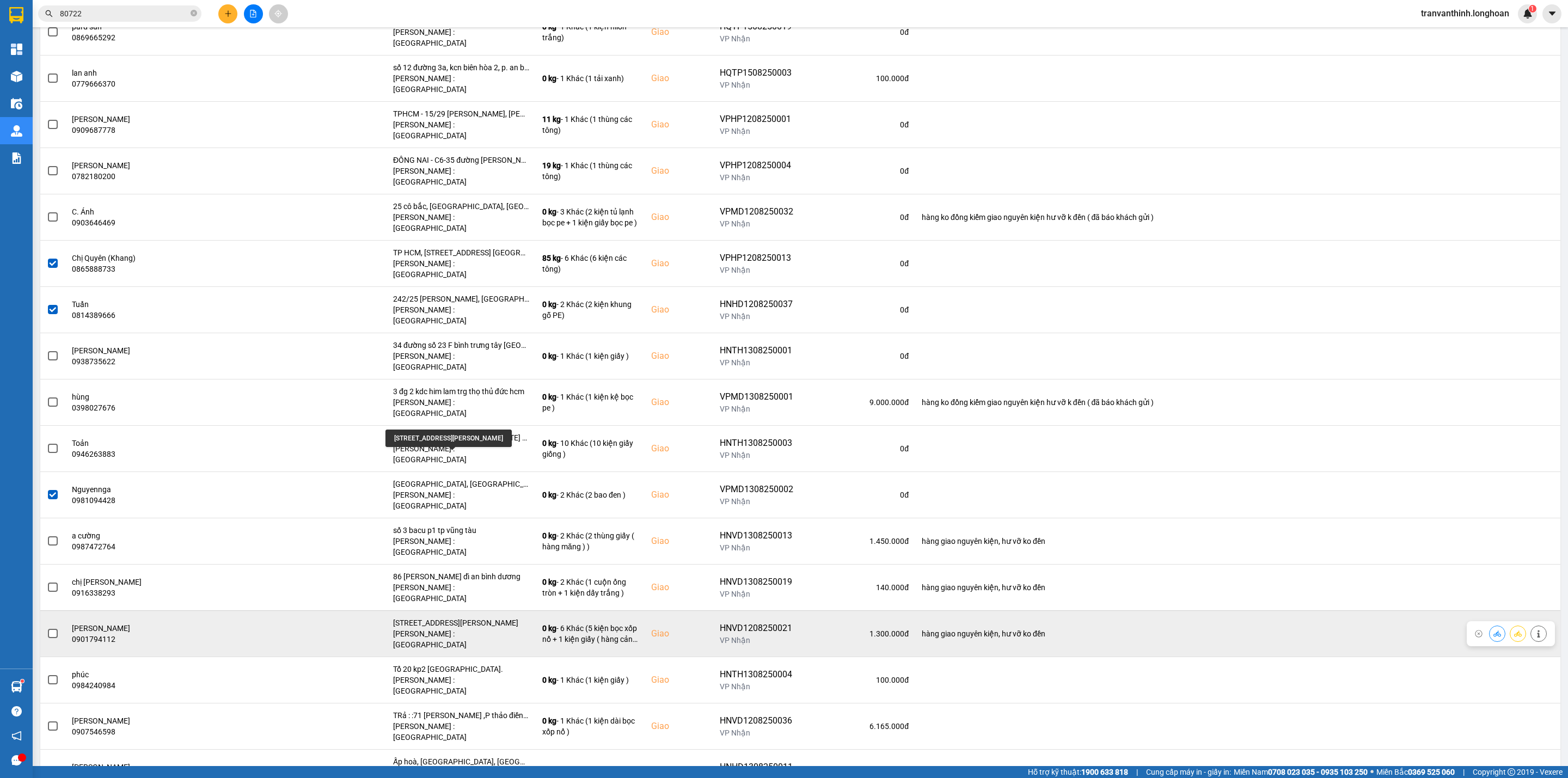
click at [483, 617] on div "[STREET_ADDRESS][PERSON_NAME]" at bounding box center [460, 622] width 136 height 11
click at [481, 617] on div "[STREET_ADDRESS][PERSON_NAME]" at bounding box center [460, 622] width 136 height 11
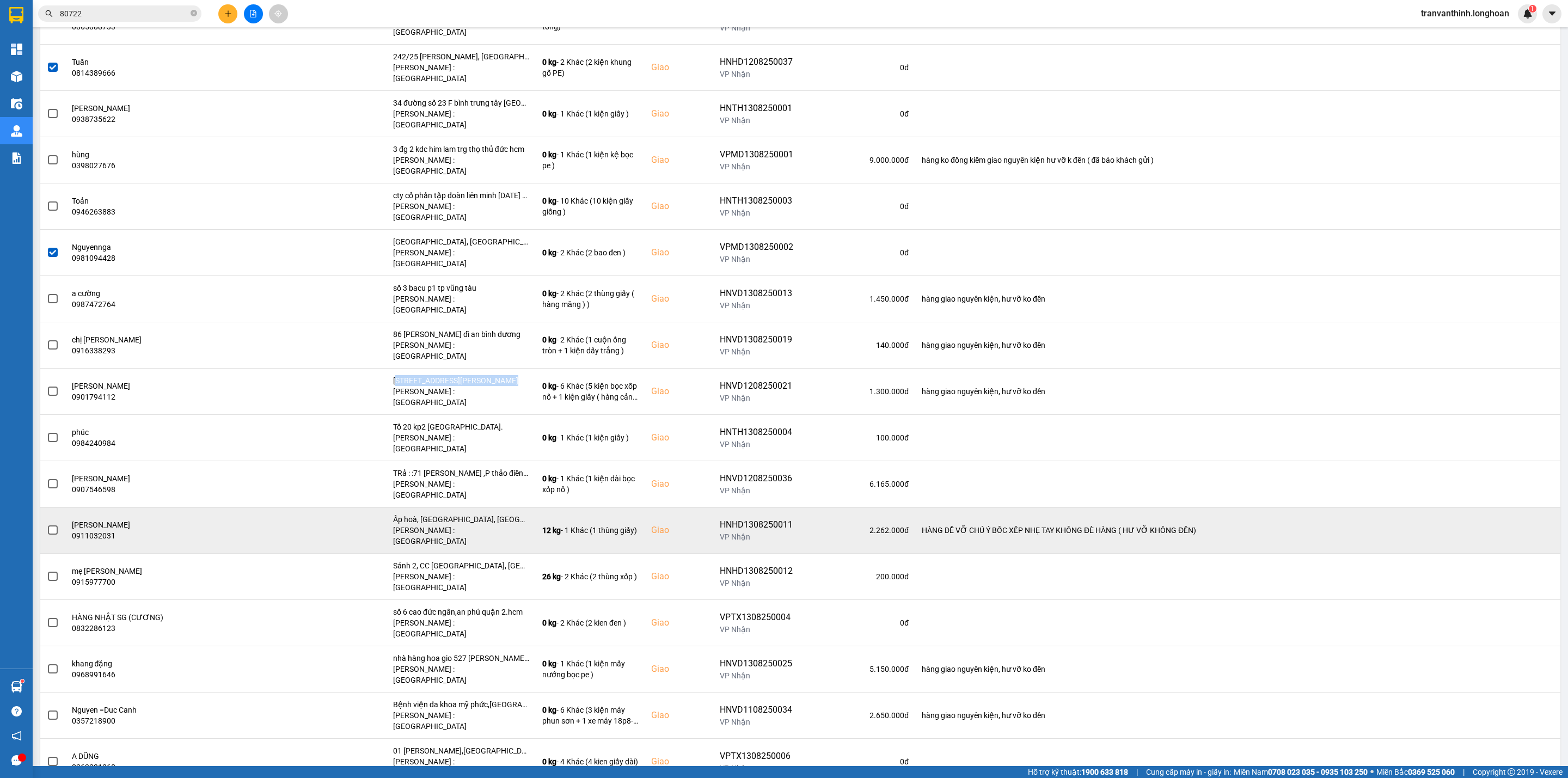
scroll to position [735, 0]
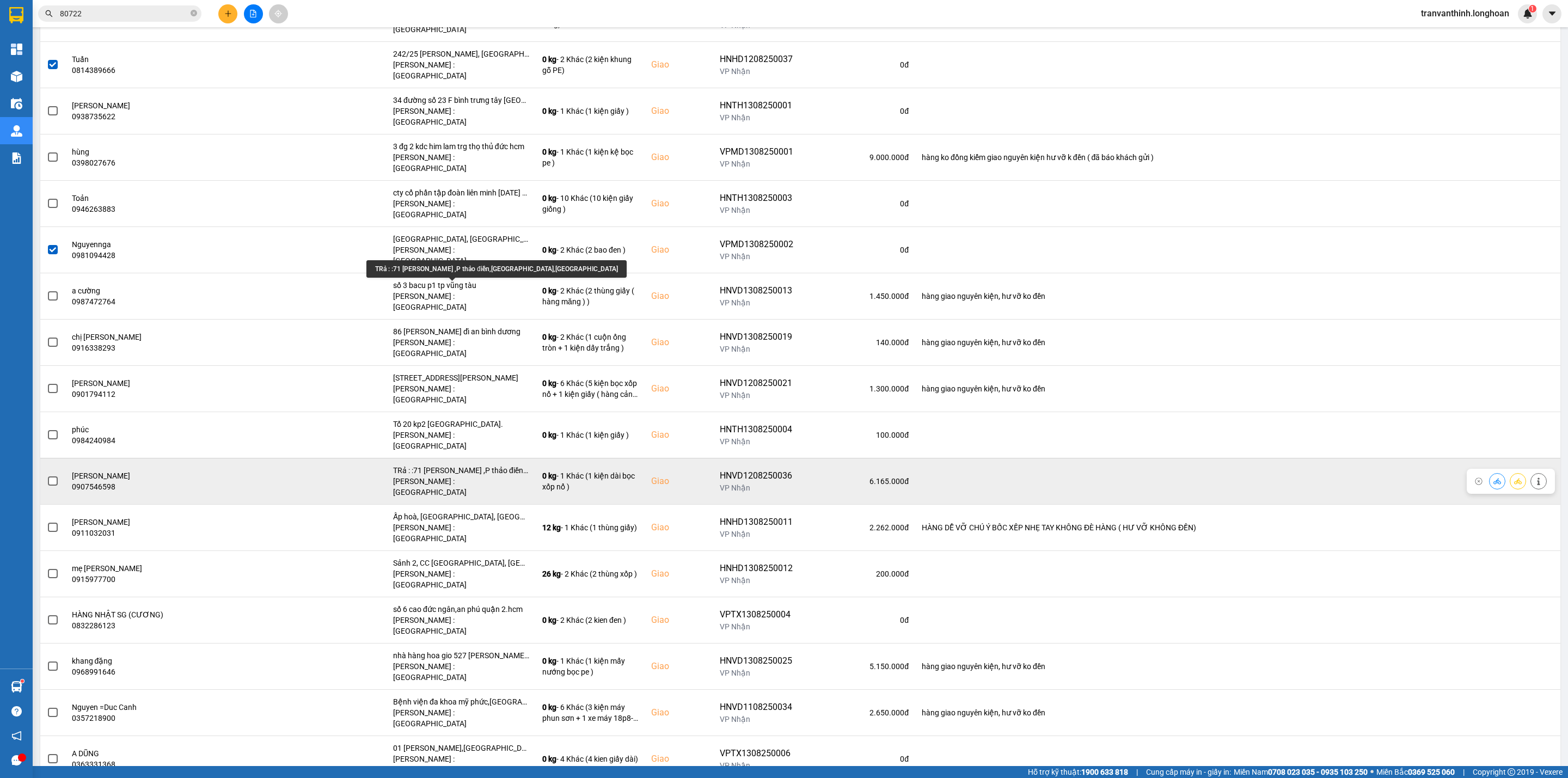
click at [477, 465] on div "TRả : :71 [PERSON_NAME] ,P thảo điền,[GEOGRAPHIC_DATA],[GEOGRAPHIC_DATA]" at bounding box center [460, 470] width 136 height 11
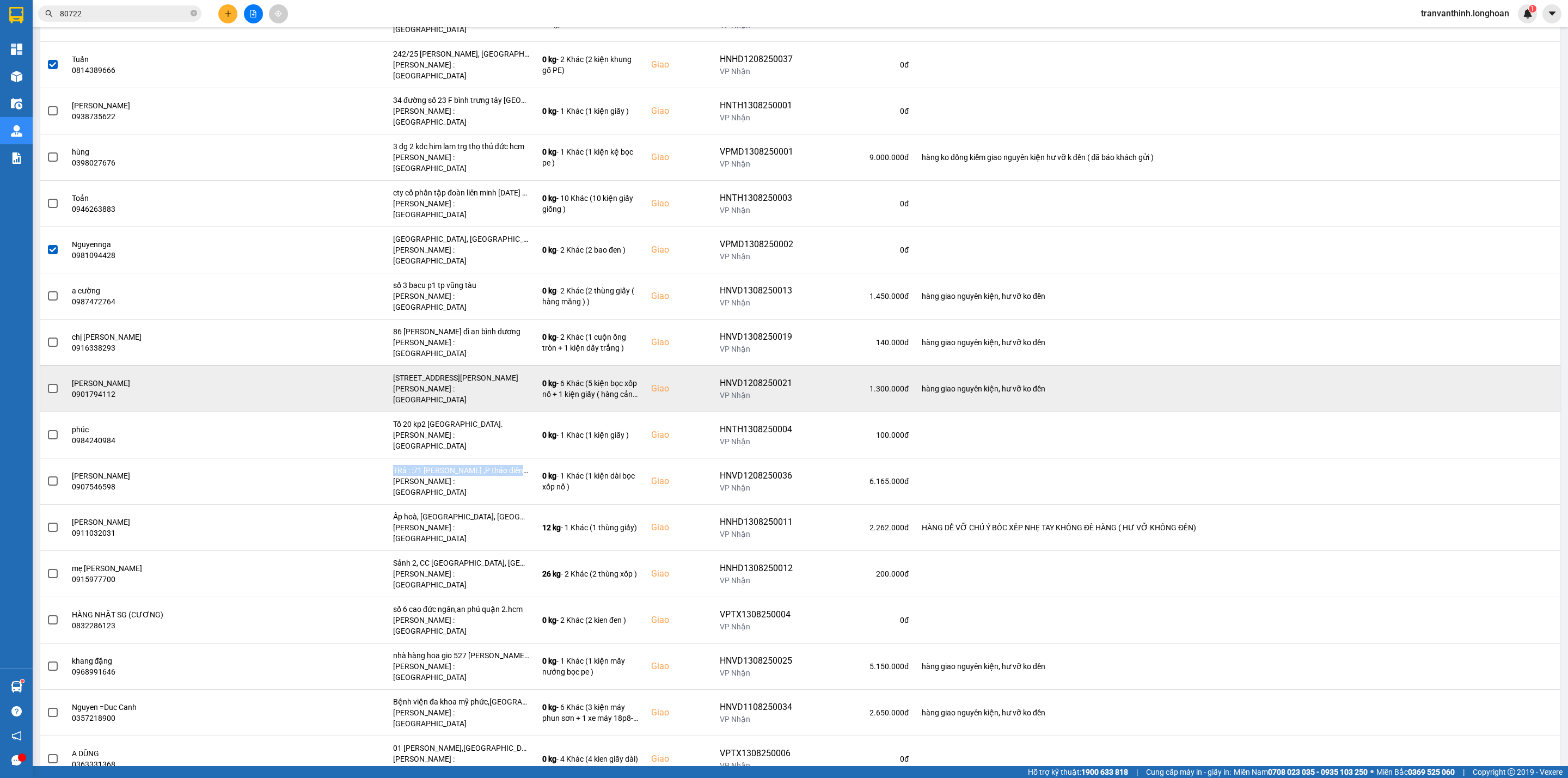
click at [53, 384] on span at bounding box center [53, 389] width 10 height 10
click at [47, 383] on input "checkbox" at bounding box center [47, 383] width 0 height 0
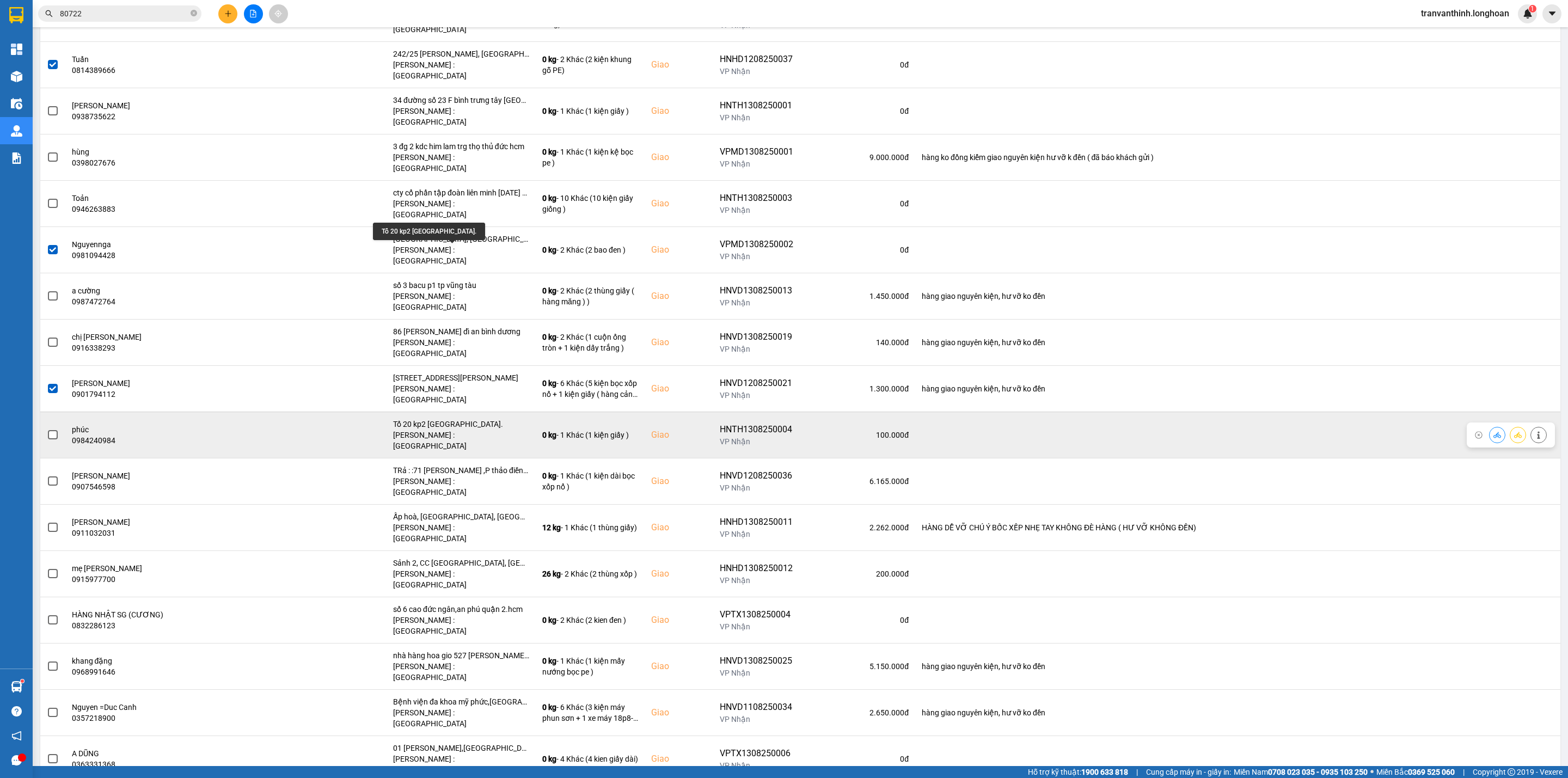
click at [481, 419] on div "Tổ 20 kp2 [GEOGRAPHIC_DATA]." at bounding box center [460, 424] width 136 height 11
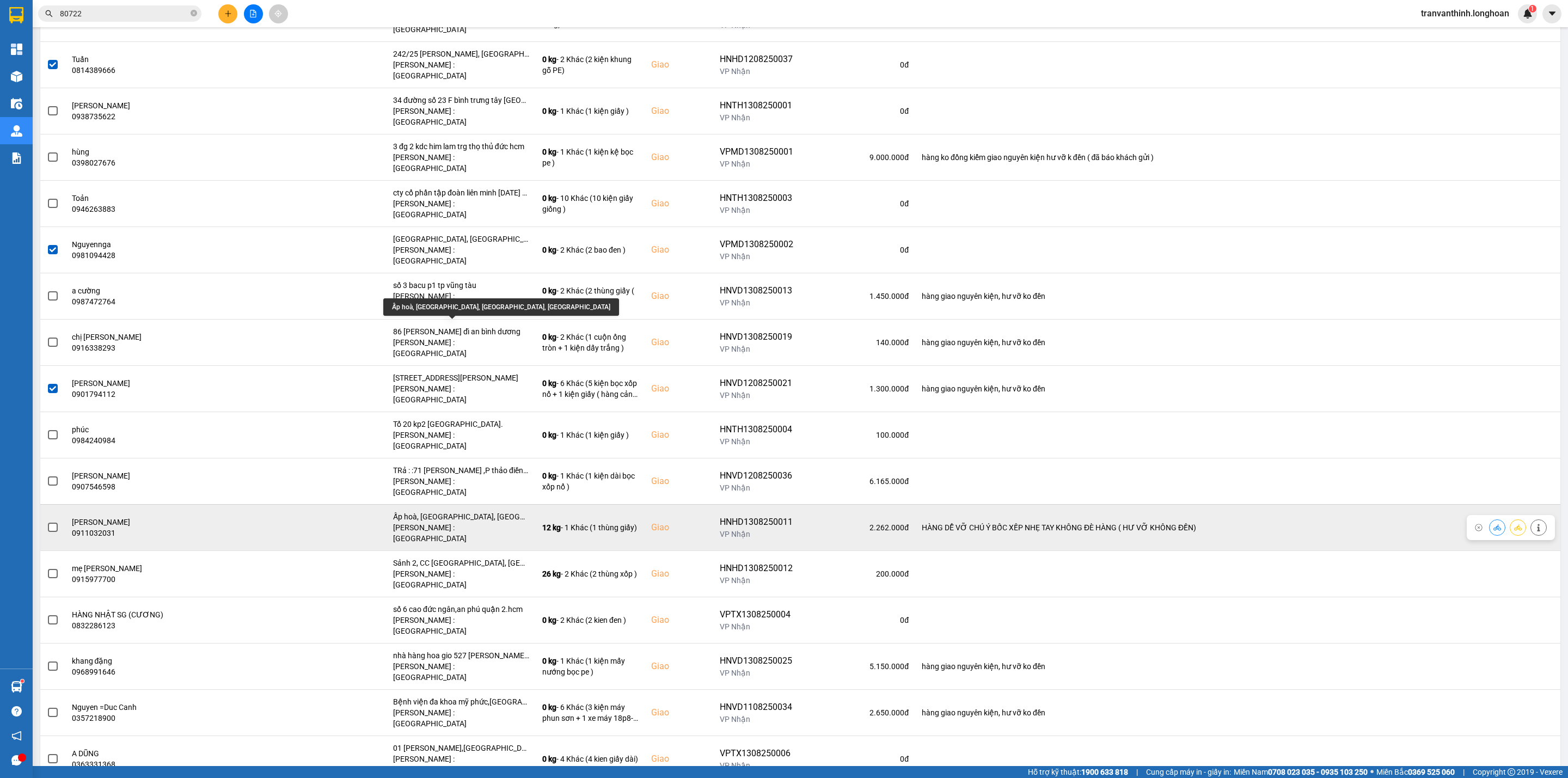
click at [492, 511] on div "Ấp hoà, [GEOGRAPHIC_DATA], [GEOGRAPHIC_DATA], [GEOGRAPHIC_DATA]" at bounding box center [460, 516] width 136 height 11
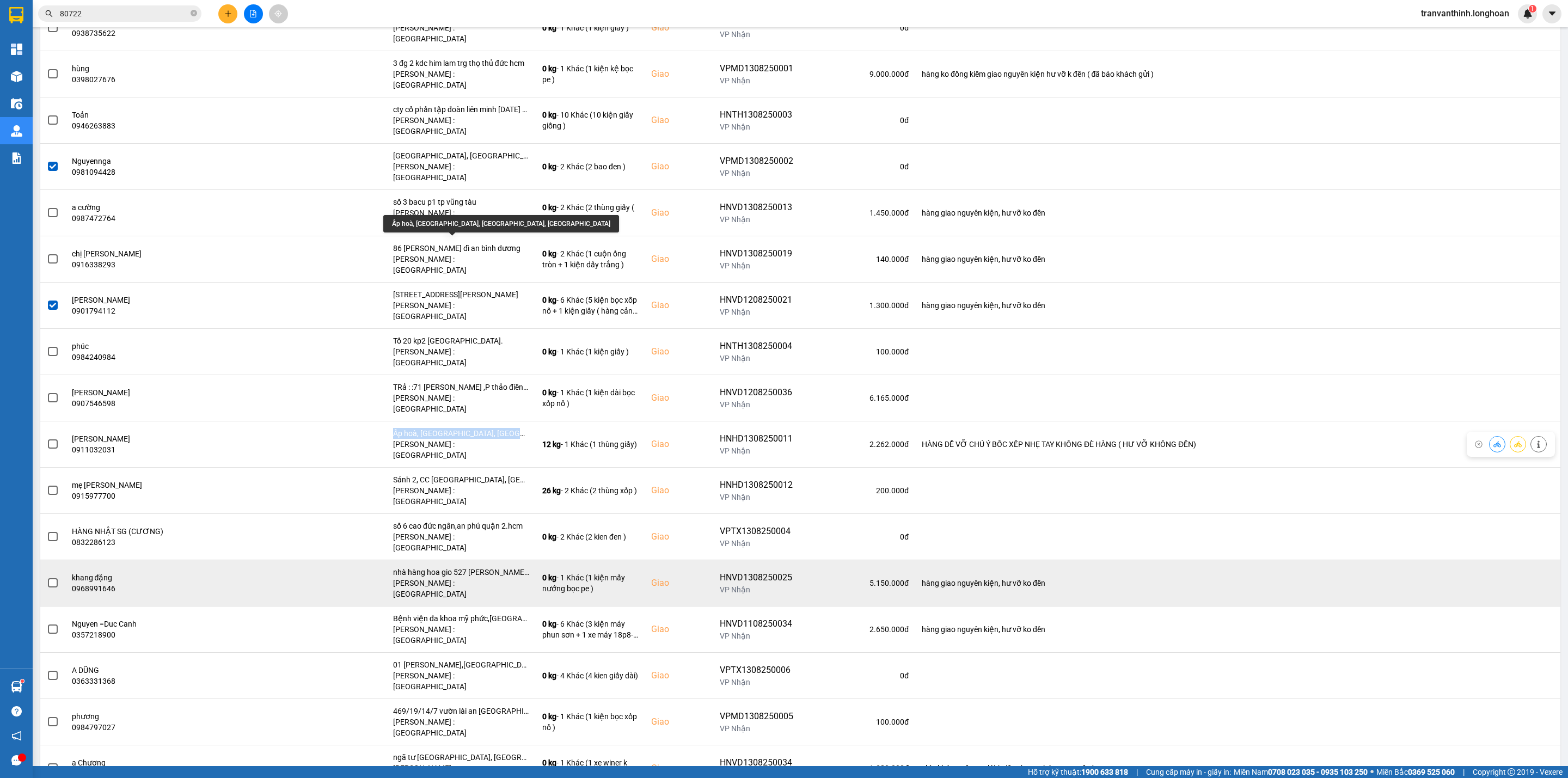
scroll to position [898, 0]
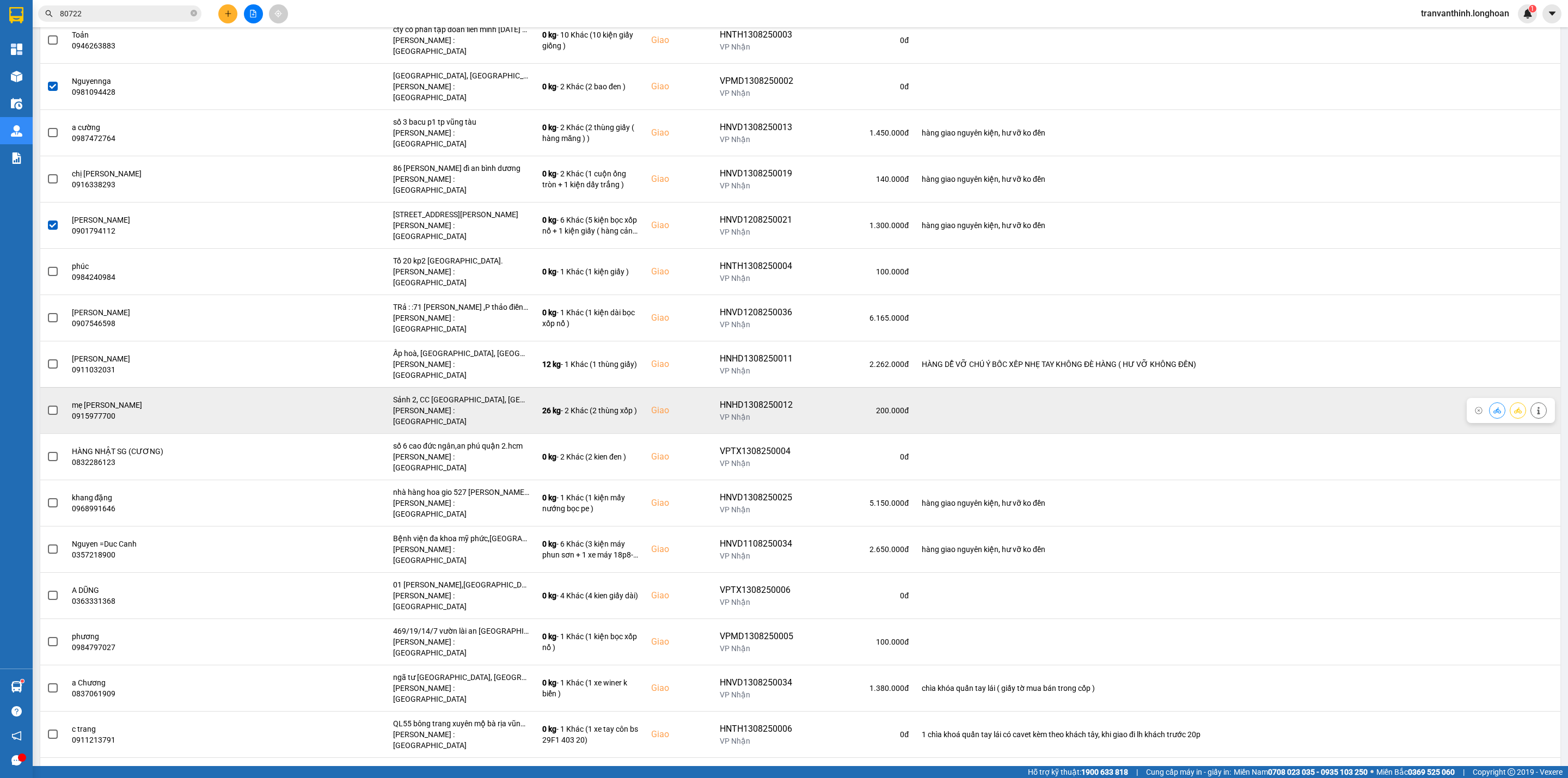
click at [477, 394] on div "Sảnh 2, CC [GEOGRAPHIC_DATA], [GEOGRAPHIC_DATA], [GEOGRAPHIC_DATA]" at bounding box center [460, 399] width 136 height 11
click at [52, 406] on span at bounding box center [53, 411] width 10 height 10
click at [47, 404] on input "checkbox" at bounding box center [47, 404] width 0 height 0
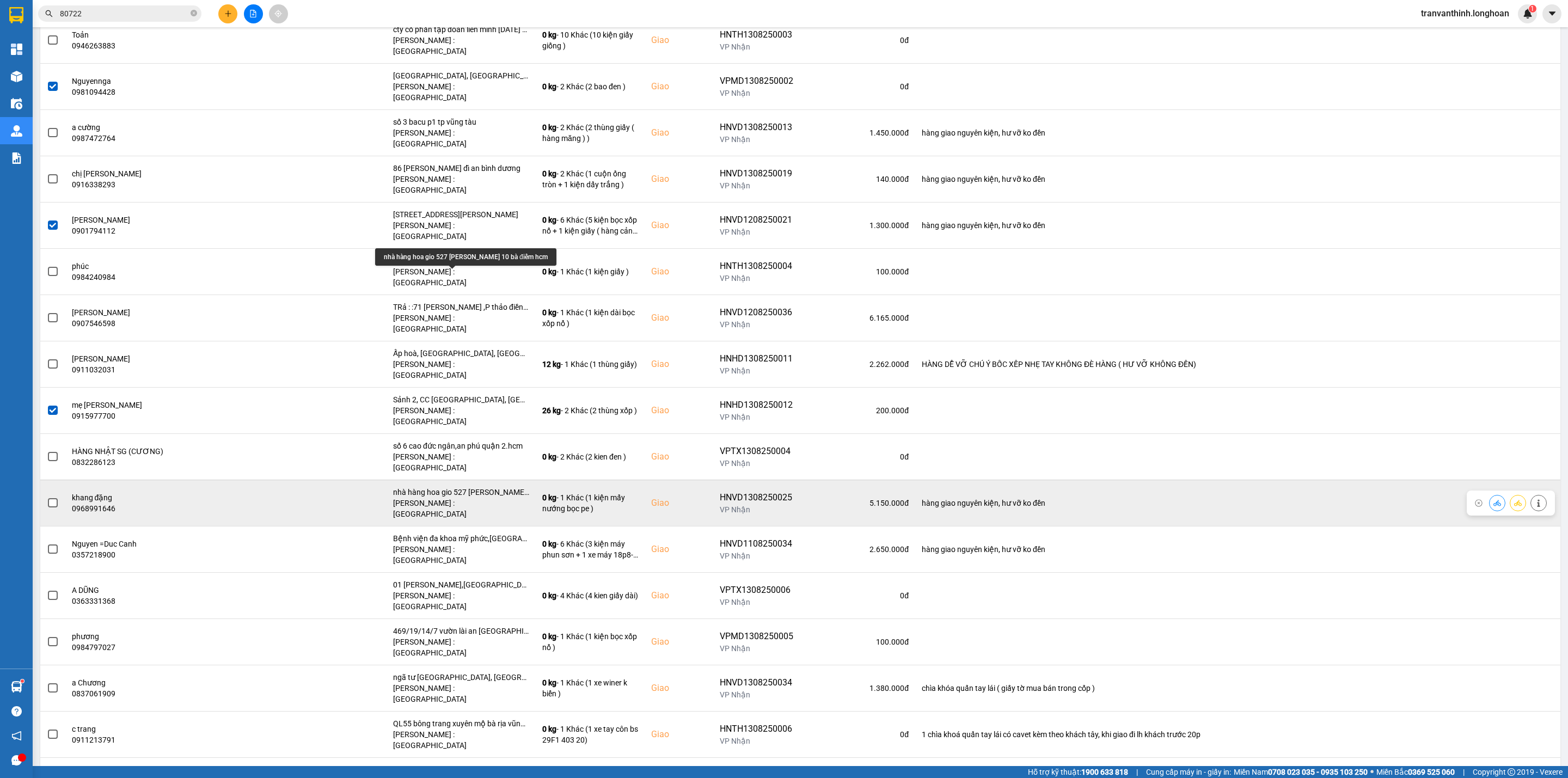
click at [486, 486] on div "nhà hàng hoa gio 527 [PERSON_NAME] 10 bà điểm hcm" at bounding box center [460, 491] width 136 height 11
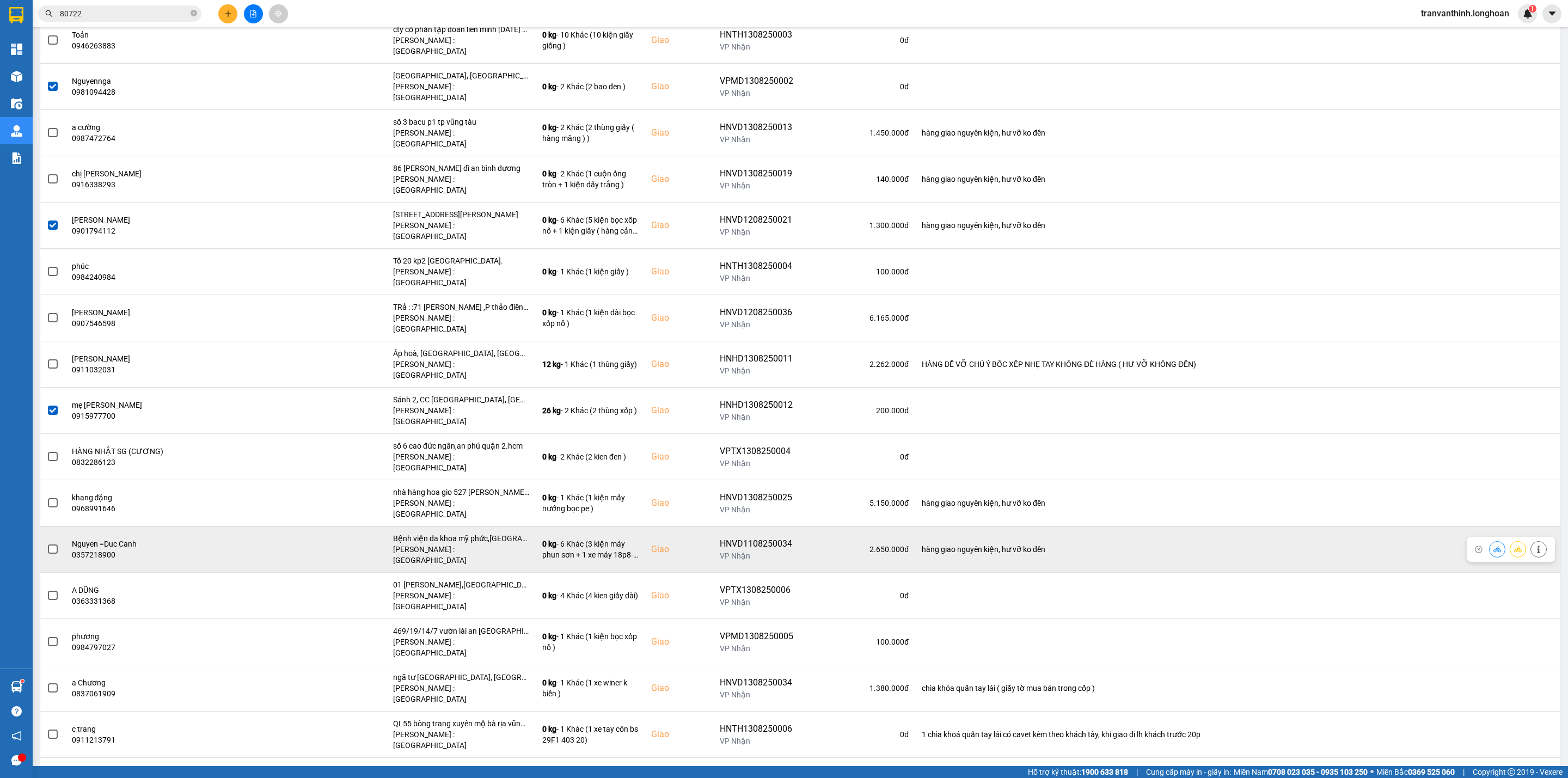
click at [462, 532] on div "Bệnh viện đa khoa mỹ phức,[GEOGRAPHIC_DATA]" at bounding box center [460, 537] width 136 height 11
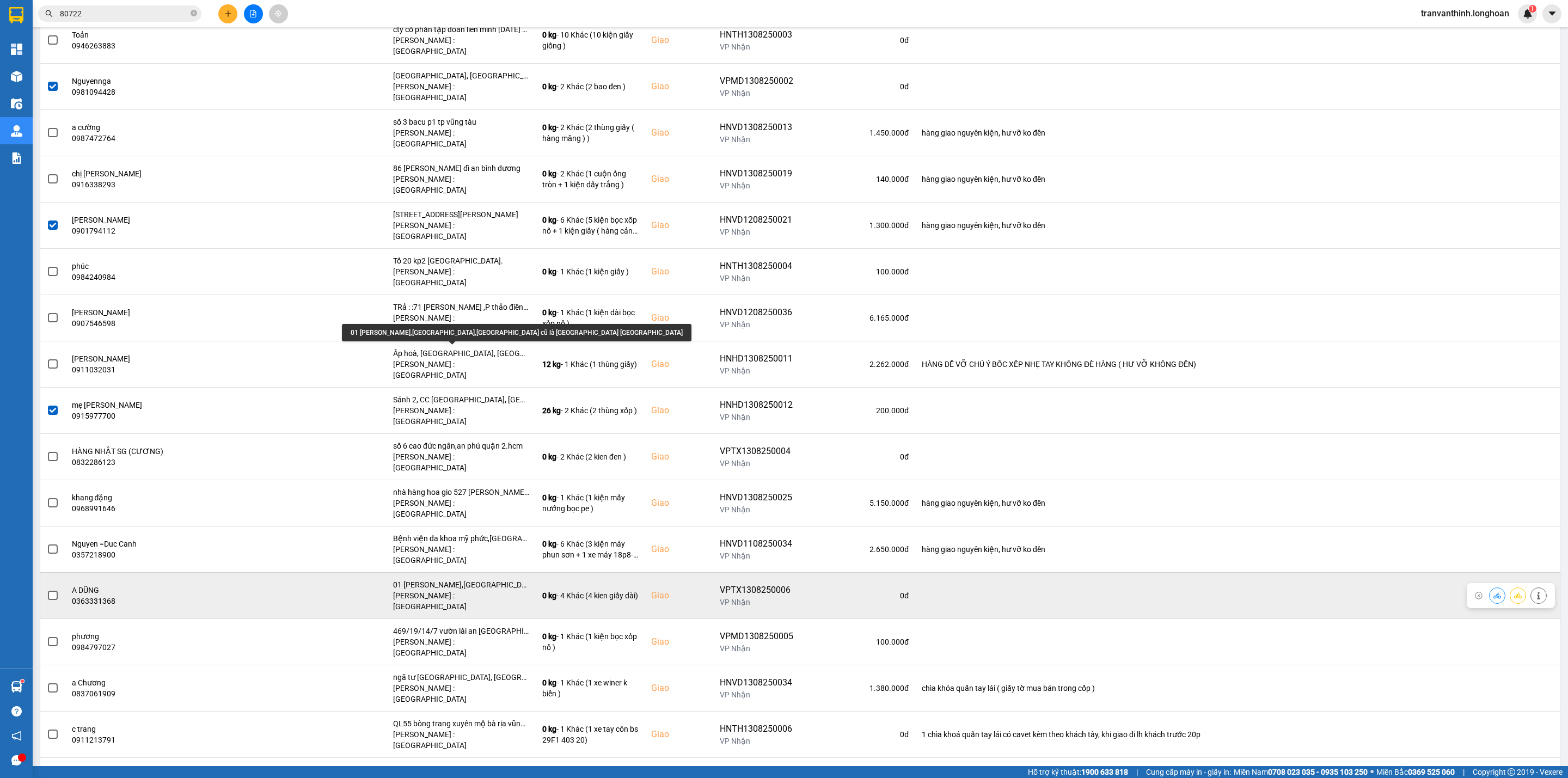
click at [479, 579] on div "01 [PERSON_NAME],[GEOGRAPHIC_DATA],[GEOGRAPHIC_DATA] cũ là [GEOGRAPHIC_DATA] [G…" at bounding box center [460, 584] width 136 height 11
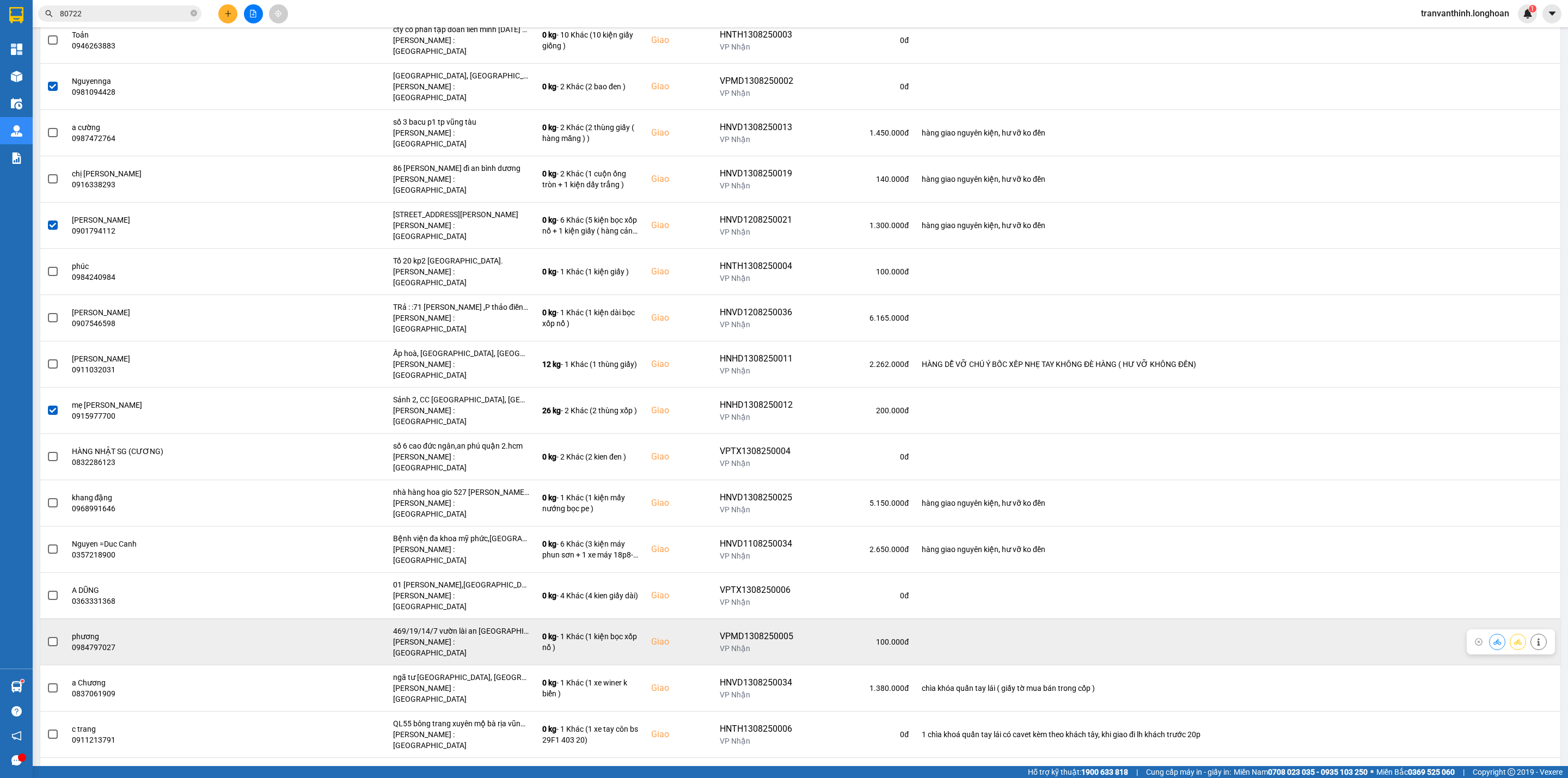
click at [487, 625] on div "469/19/14/7 vườn lài an [GEOGRAPHIC_DATA]" at bounding box center [460, 630] width 136 height 11
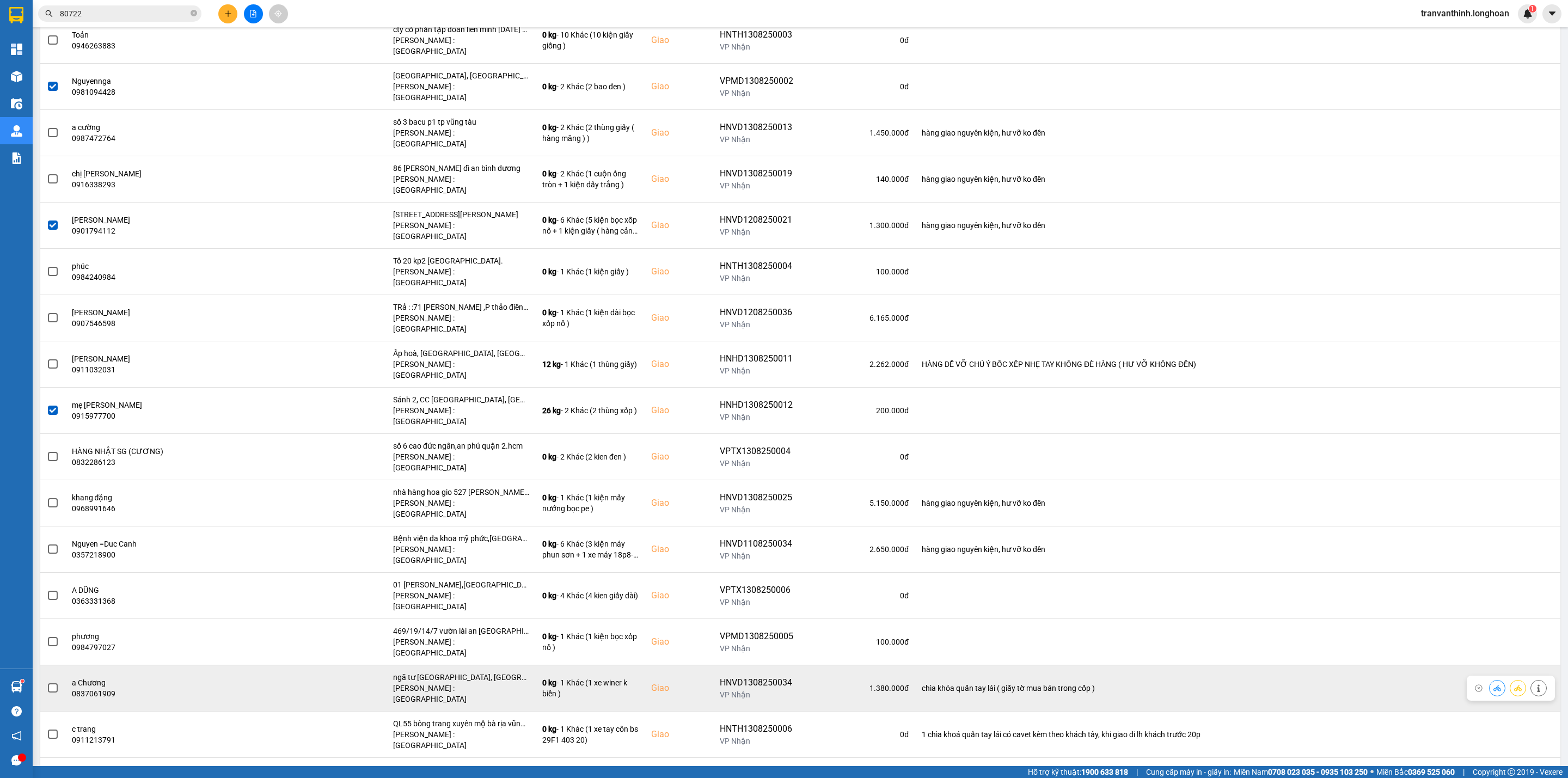
click at [485, 672] on div "ngã tư [GEOGRAPHIC_DATA], [GEOGRAPHIC_DATA], [GEOGRAPHIC_DATA]" at bounding box center [460, 676] width 136 height 11
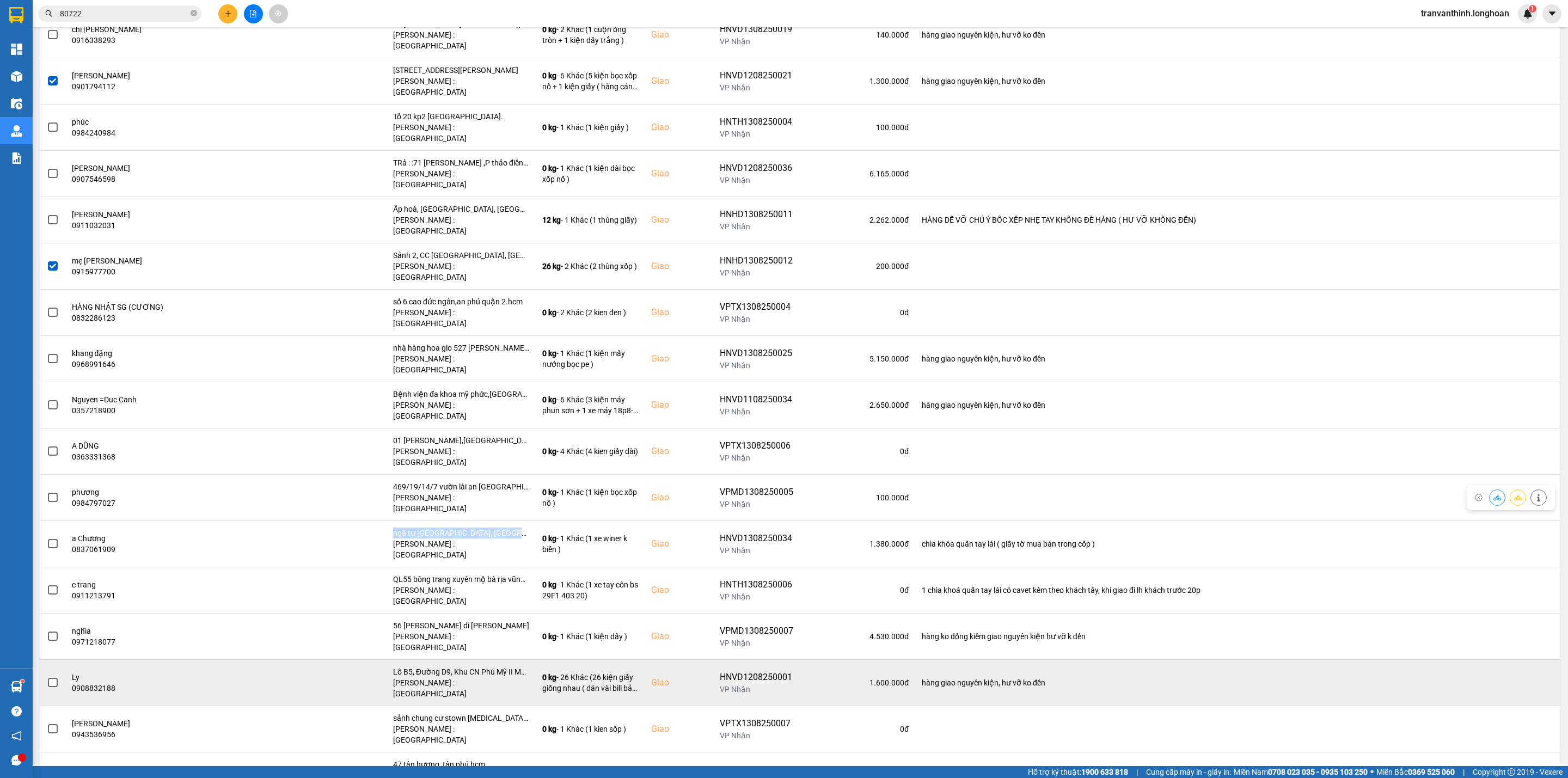
scroll to position [1061, 0]
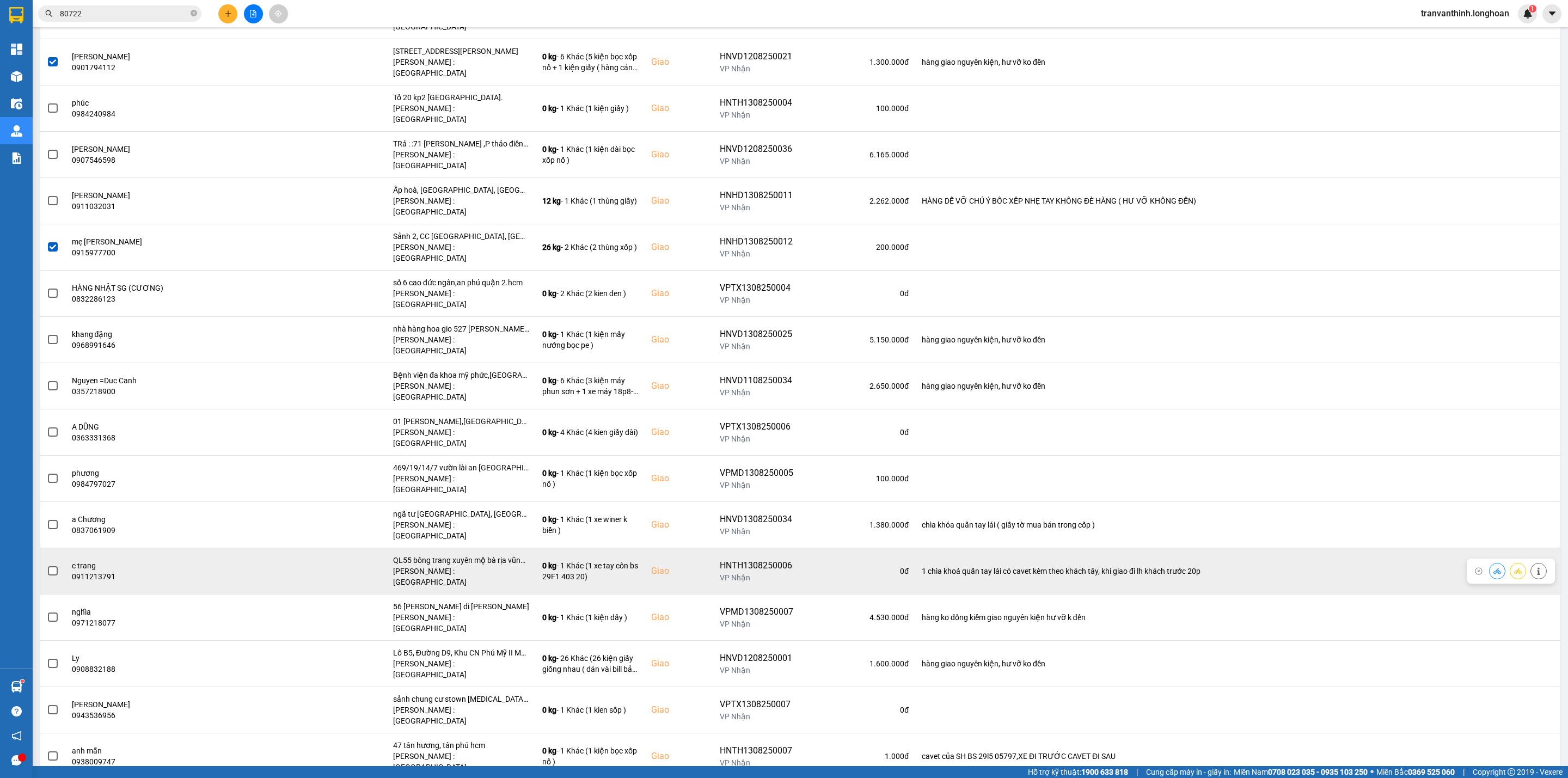
click at [472, 554] on div "QL55 bông trang xuyên mộ bà rịa vũng tàu" at bounding box center [460, 559] width 136 height 11
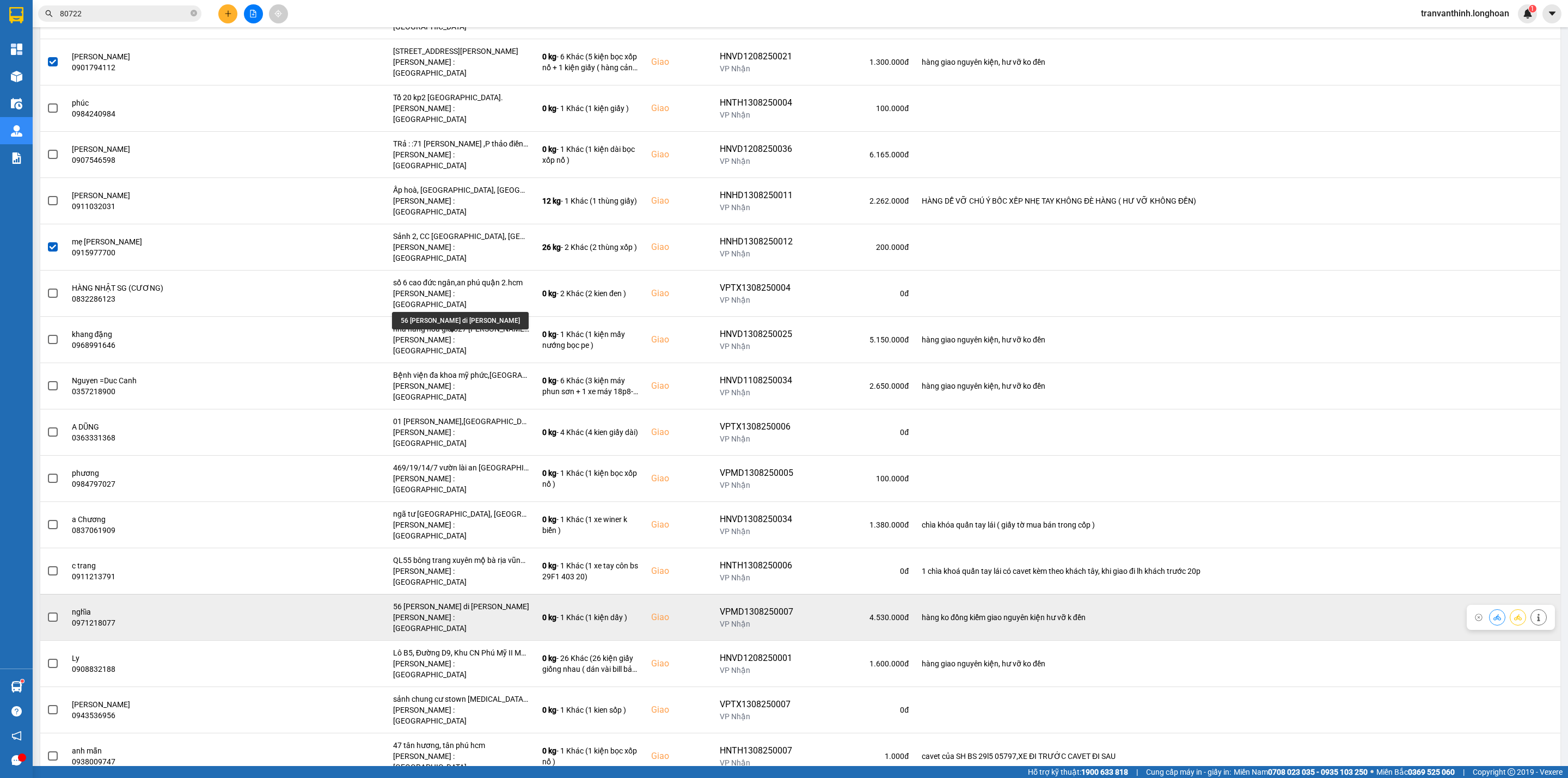
click at [466, 601] on div "56 [PERSON_NAME] di [PERSON_NAME]" at bounding box center [460, 606] width 136 height 11
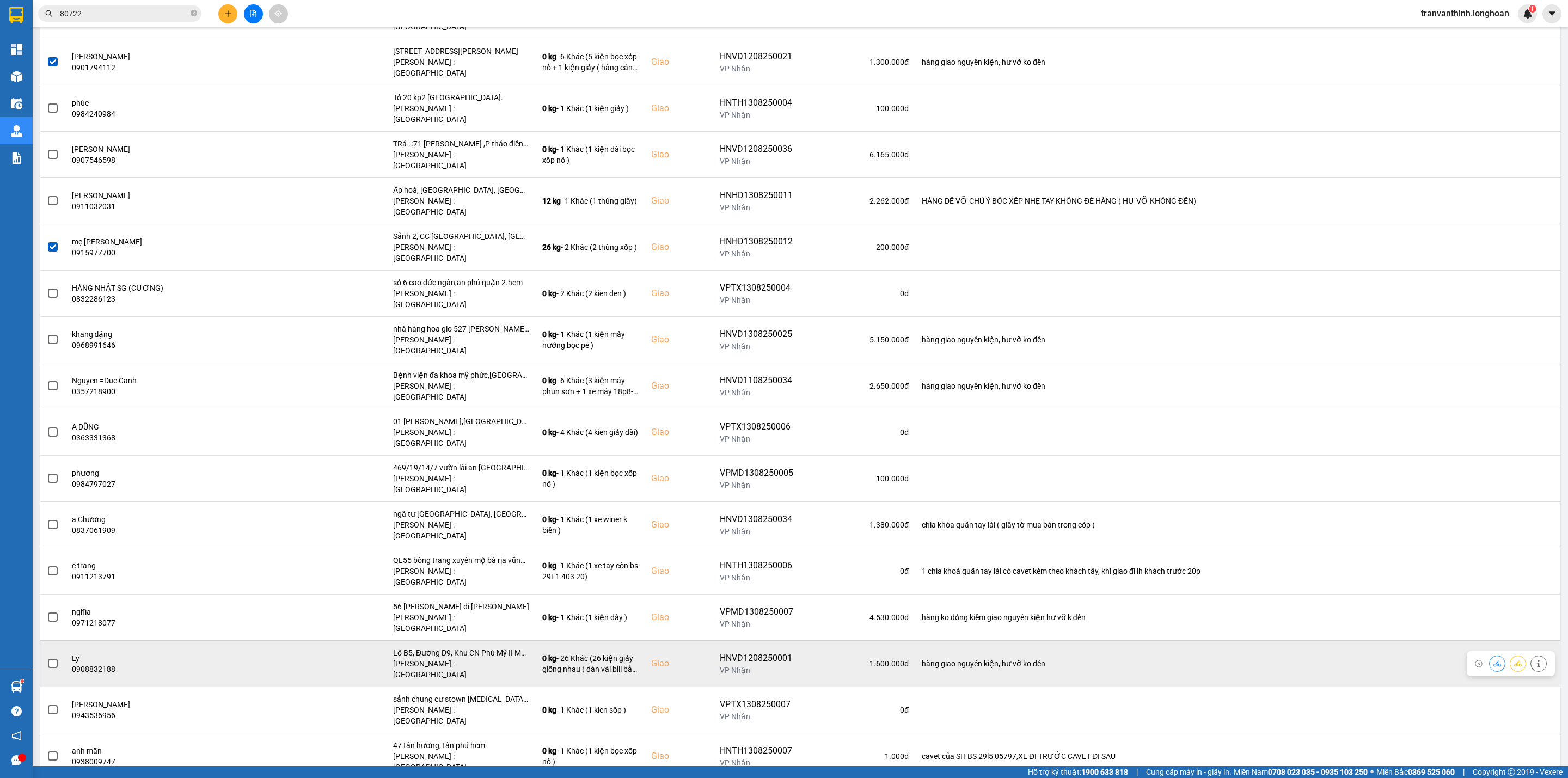
click at [478, 647] on div "Lô B5, Đường D9, Khu CN Phú Mỹ II Mở Rộng, [GEOGRAPHIC_DATA], [GEOGRAPHIC_DATA]…" at bounding box center [460, 652] width 136 height 11
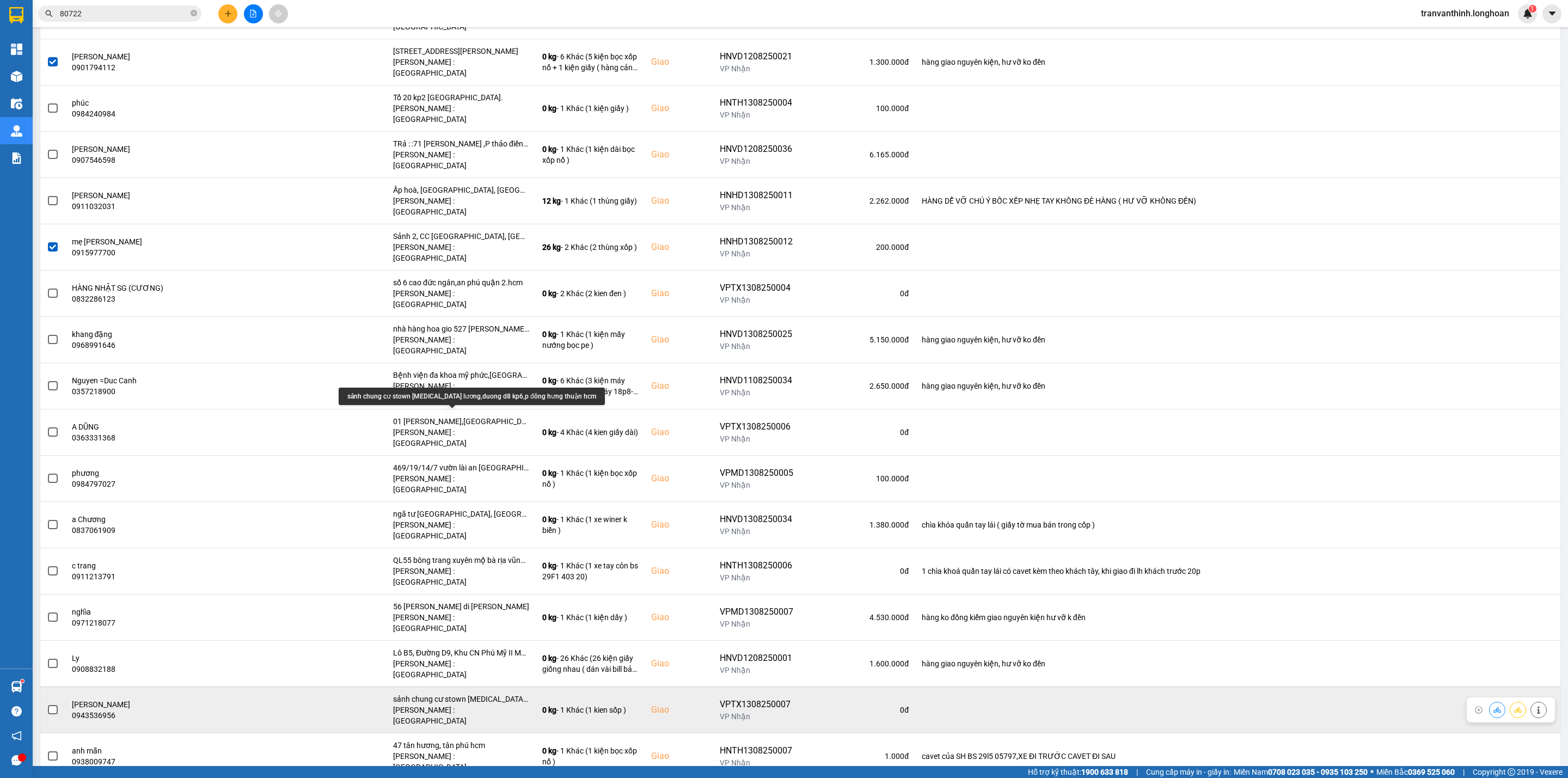
click at [478, 693] on div "sảnh chung cư stown [MEDICAL_DATA] lương,duong d8 kp6,p đông hưng thuận hcm" at bounding box center [460, 698] width 136 height 11
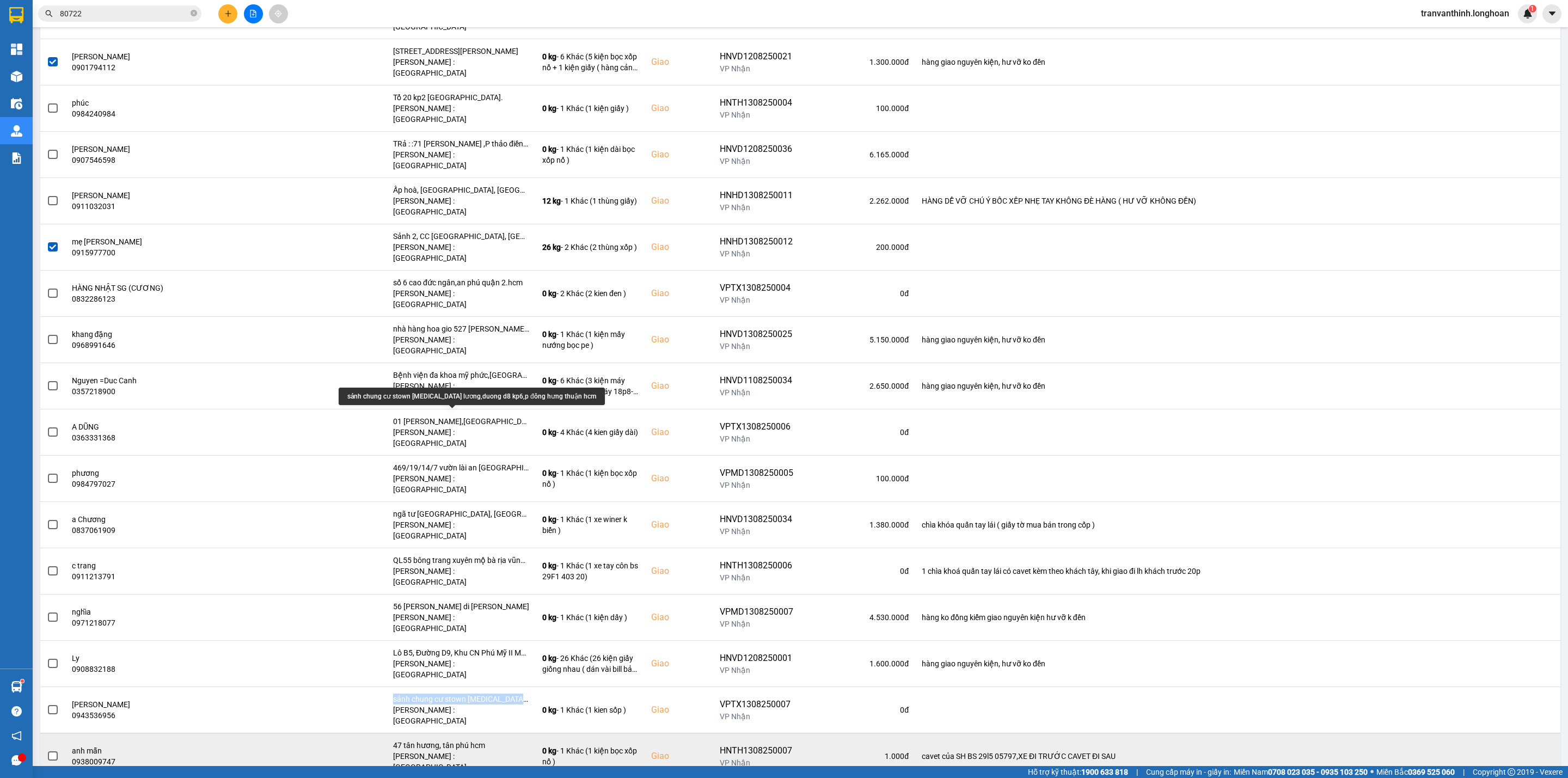
scroll to position [1143, 0]
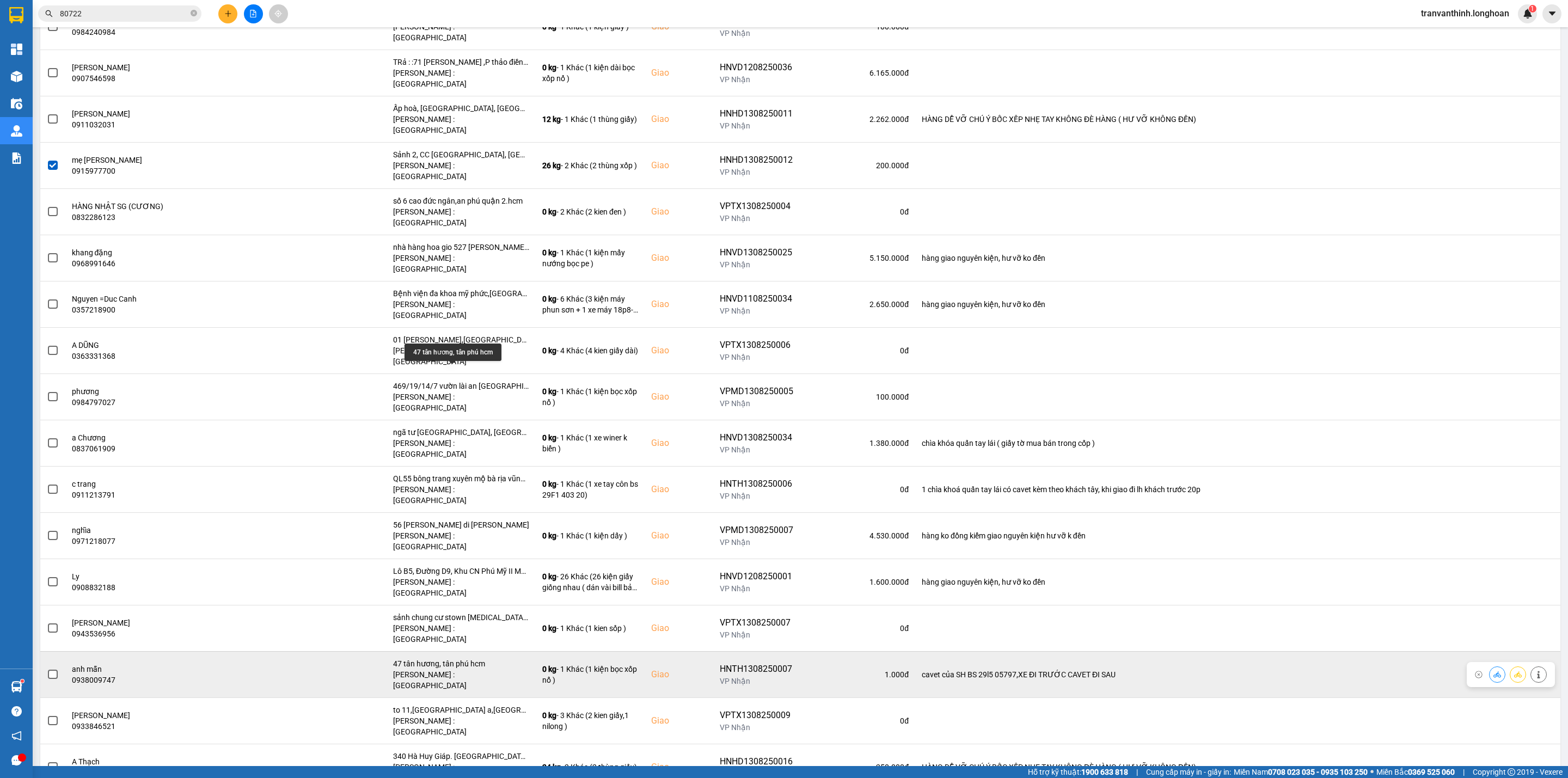
click at [447, 658] on div "47 tân hương, tân phú hcm" at bounding box center [460, 663] width 136 height 11
click at [52, 669] on span at bounding box center [53, 674] width 10 height 10
click at [47, 668] on input "checkbox" at bounding box center [47, 668] width 0 height 0
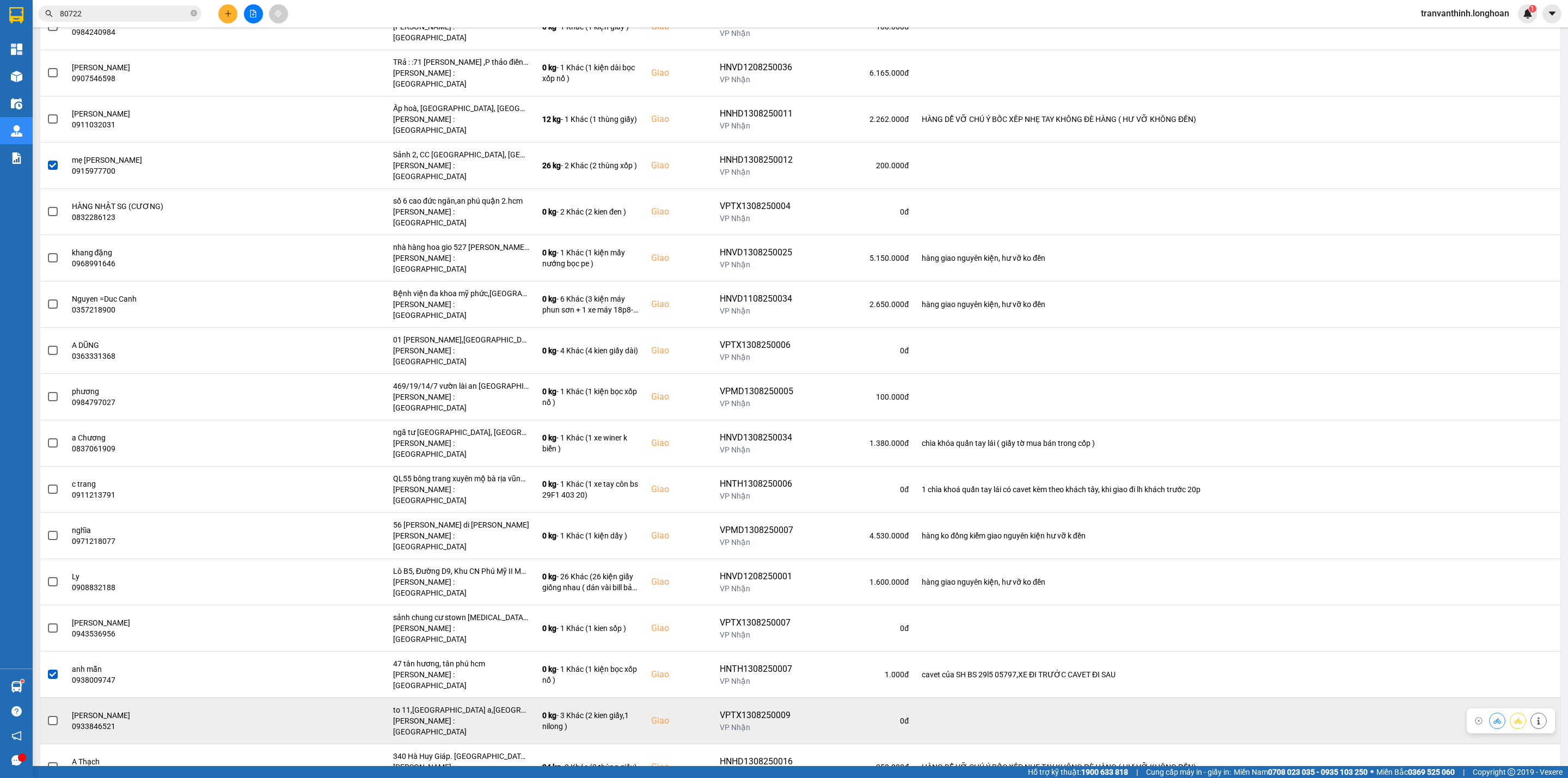
click at [472, 704] on div "to 11,[GEOGRAPHIC_DATA] a,[GEOGRAPHIC_DATA],[GEOGRAPHIC_DATA]" at bounding box center [460, 709] width 136 height 11
click at [471, 704] on div "to 11,[GEOGRAPHIC_DATA] a,[GEOGRAPHIC_DATA],[GEOGRAPHIC_DATA]" at bounding box center [460, 709] width 136 height 11
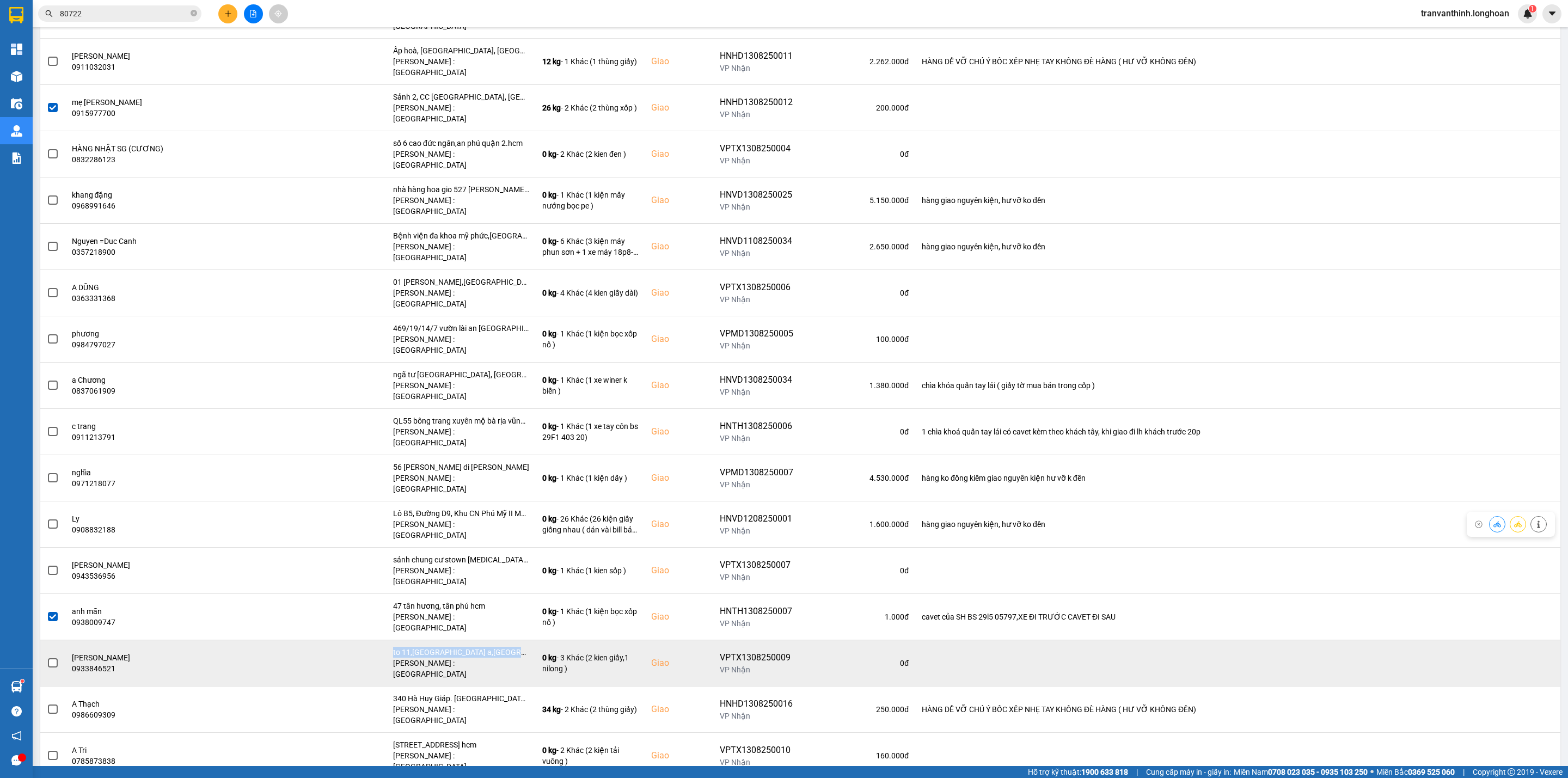
scroll to position [1306, 0]
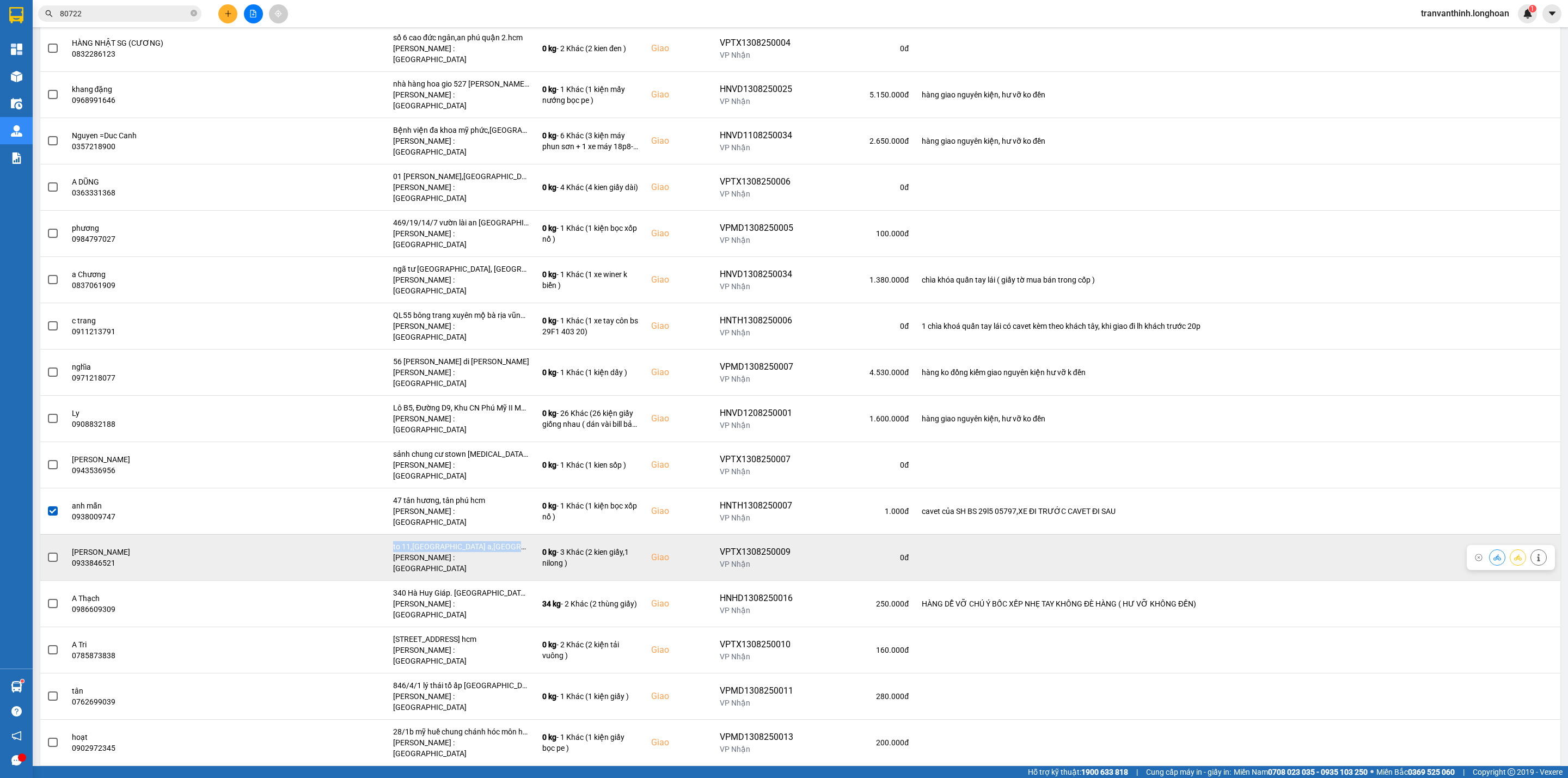
click at [486, 541] on div "to 11,[GEOGRAPHIC_DATA] a,[GEOGRAPHIC_DATA],[GEOGRAPHIC_DATA]" at bounding box center [460, 545] width 136 height 11
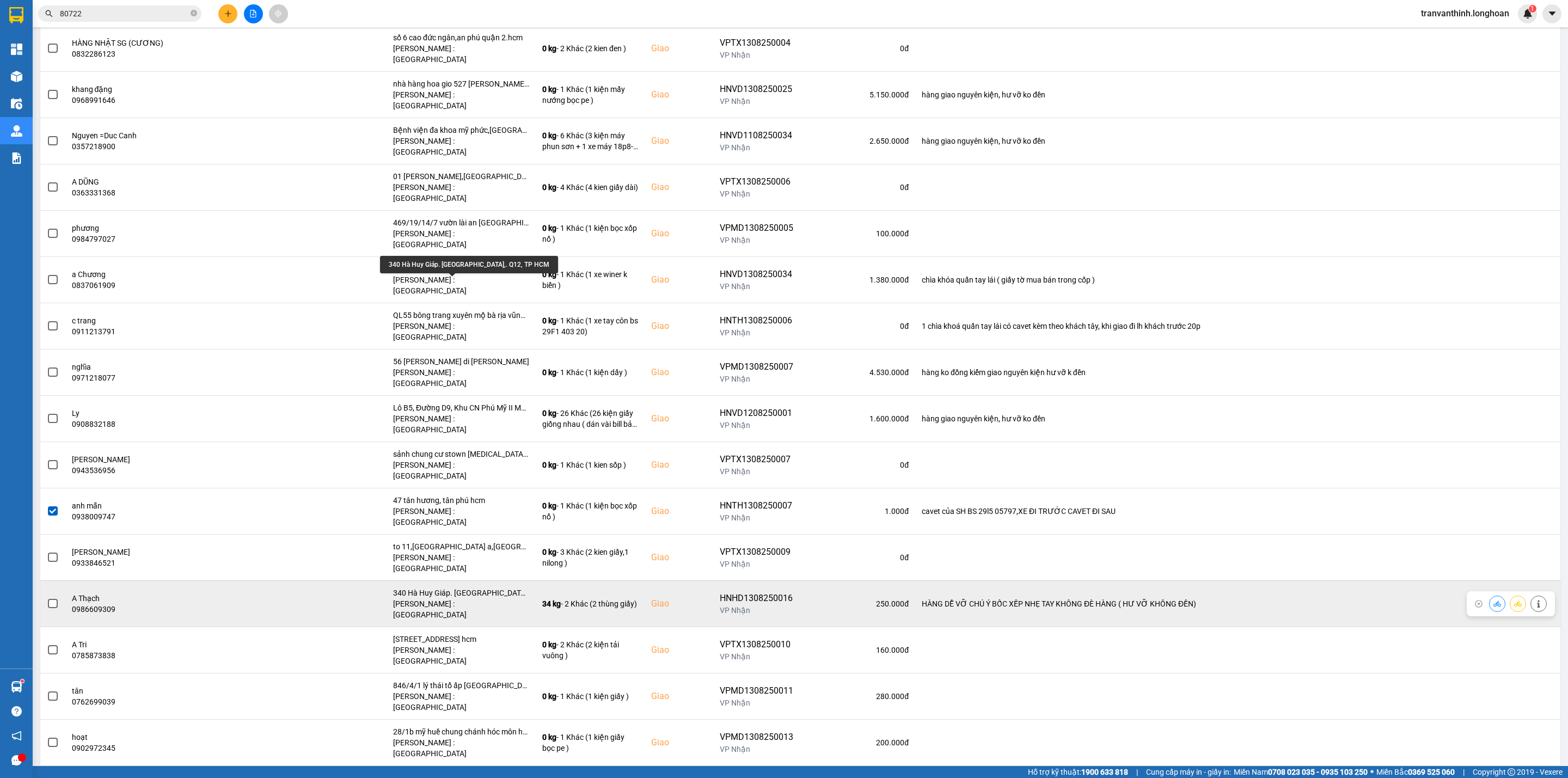
click at [486, 587] on div "340 Hà Huy Giáp. [GEOGRAPHIC_DATA],. Q12, TP HCM" at bounding box center [460, 592] width 136 height 11
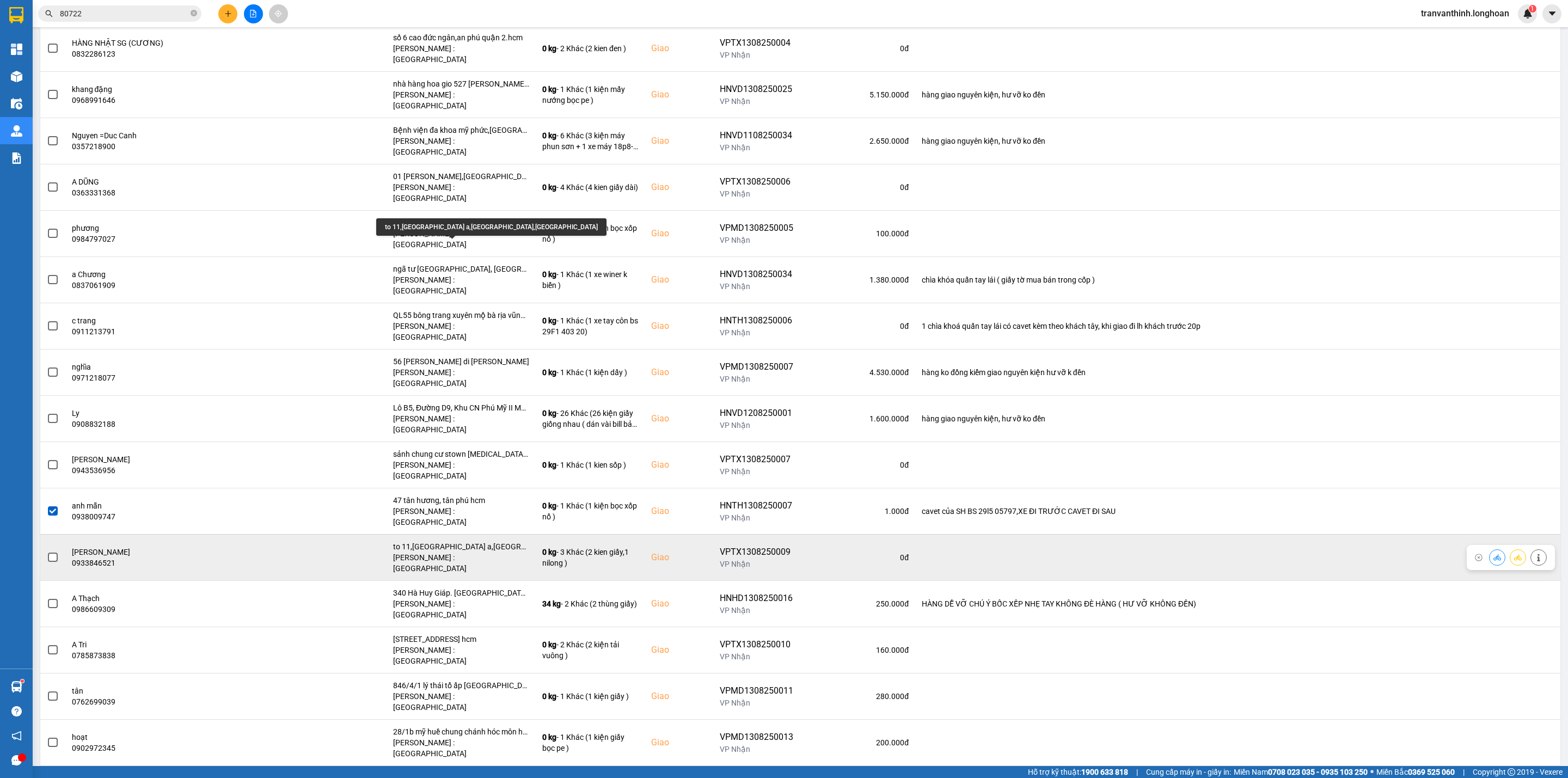
click at [493, 541] on div "to 11,[GEOGRAPHIC_DATA] a,[GEOGRAPHIC_DATA],[GEOGRAPHIC_DATA]" at bounding box center [460, 545] width 136 height 11
click at [500, 541] on div "to 11,[GEOGRAPHIC_DATA] a,[GEOGRAPHIC_DATA],[GEOGRAPHIC_DATA]" at bounding box center [460, 545] width 136 height 11
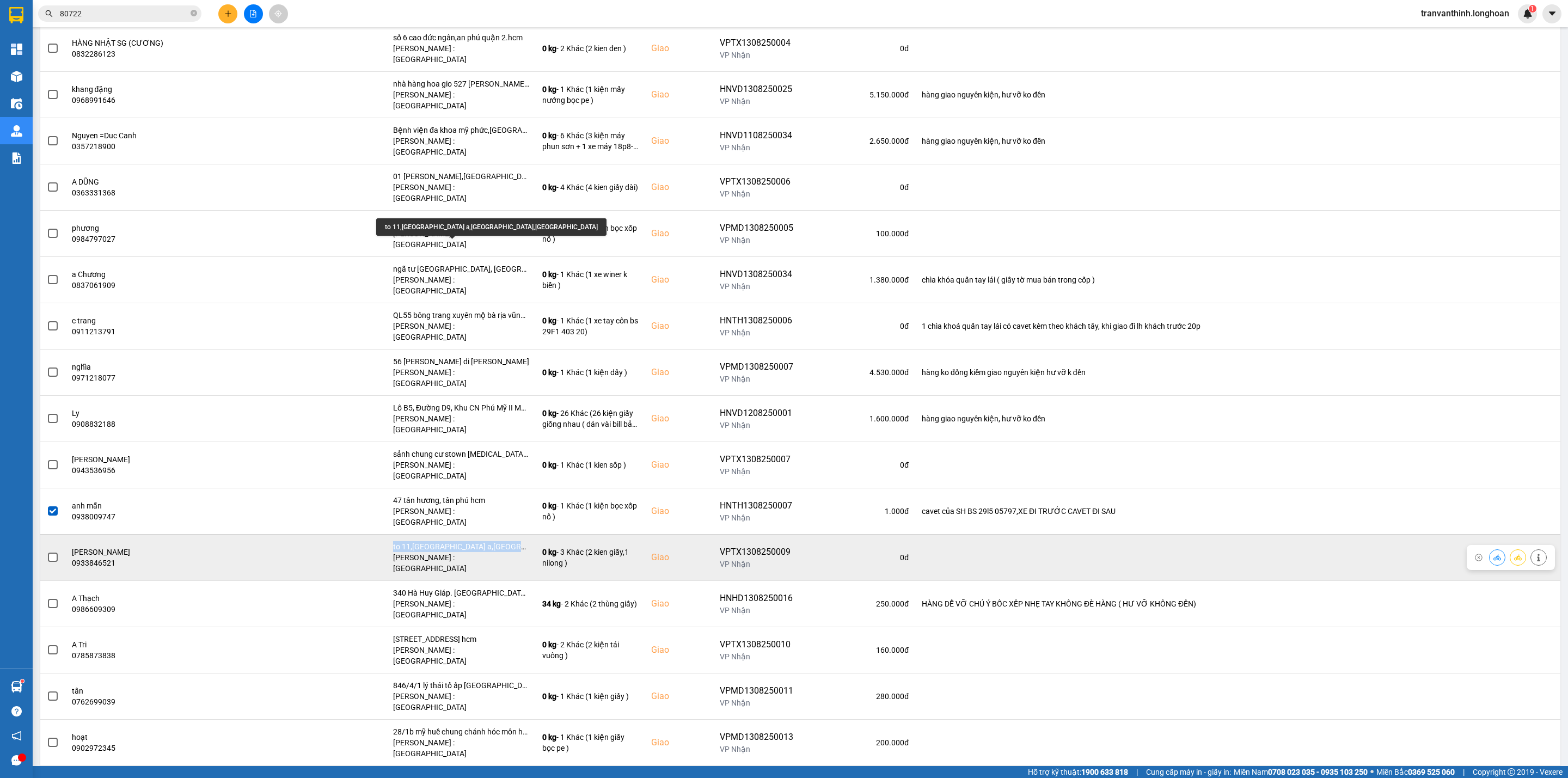
click at [500, 541] on div "to 11,[GEOGRAPHIC_DATA] a,[GEOGRAPHIC_DATA],[GEOGRAPHIC_DATA]" at bounding box center [460, 545] width 136 height 11
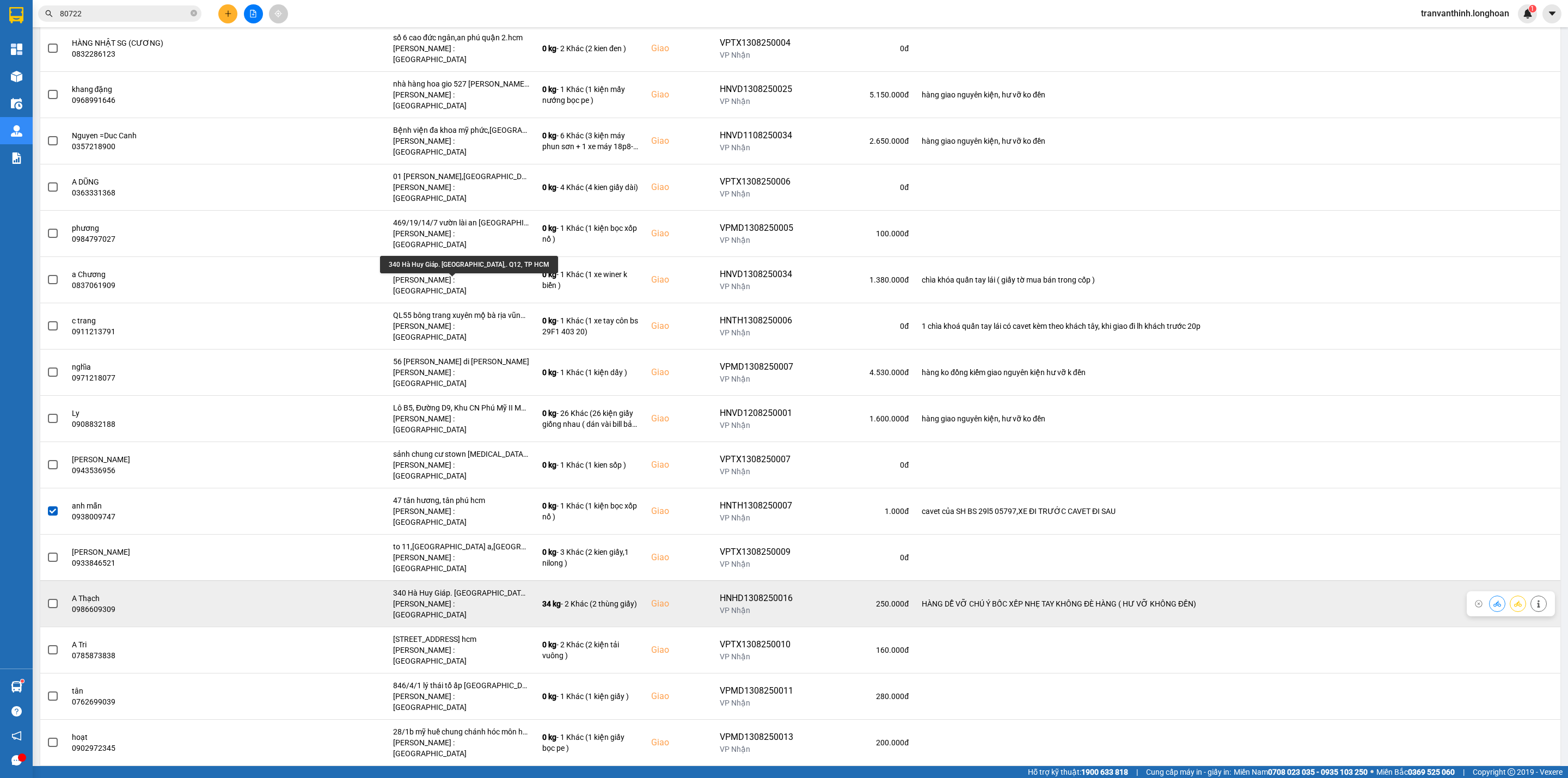
click at [499, 587] on div "340 Hà Huy Giáp. [GEOGRAPHIC_DATA],. Q12, TP HCM" at bounding box center [460, 592] width 136 height 11
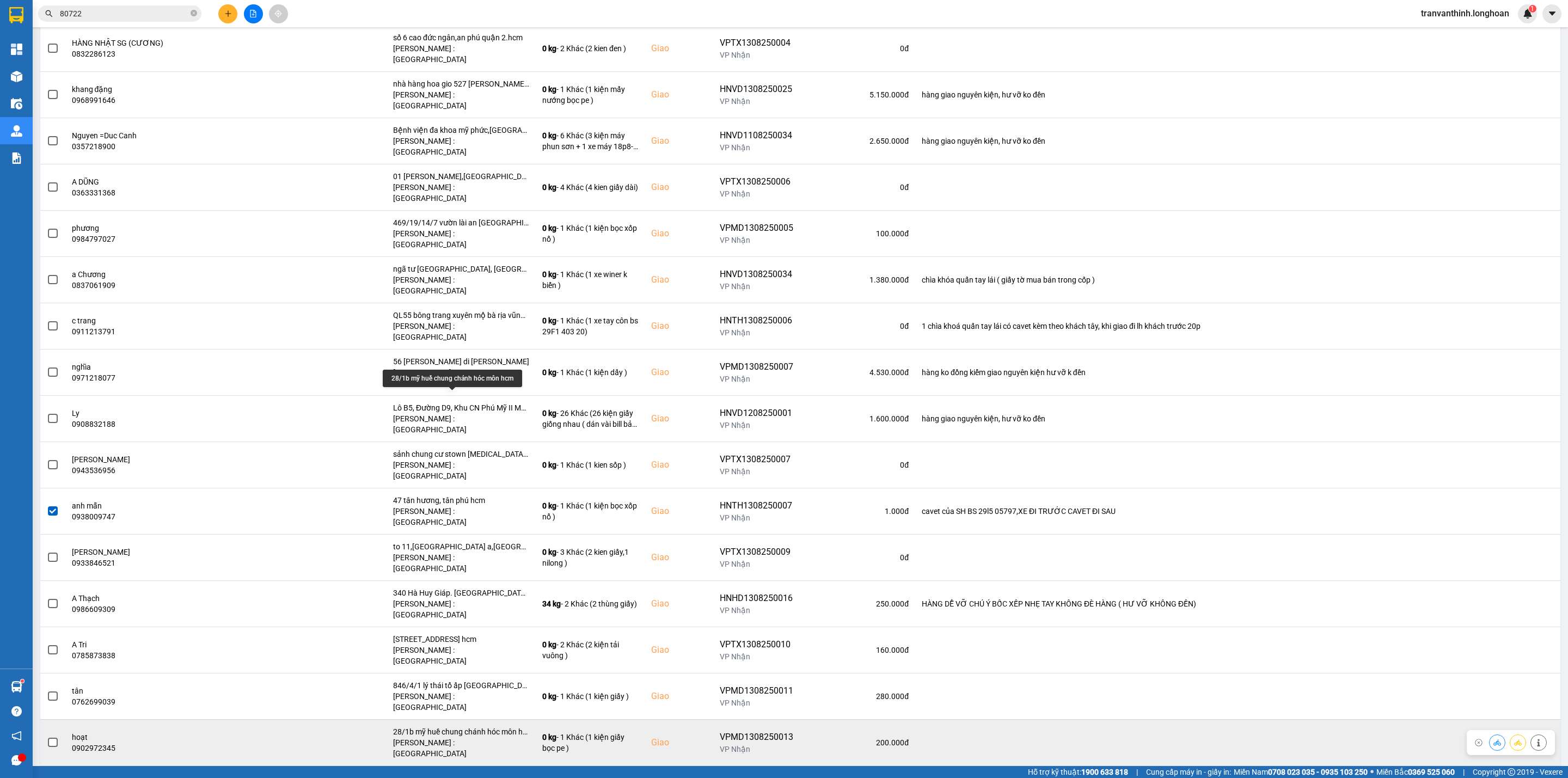
click at [483, 726] on div "28/1b mỹ huề chung chánh hóc môn hcm" at bounding box center [460, 731] width 136 height 11
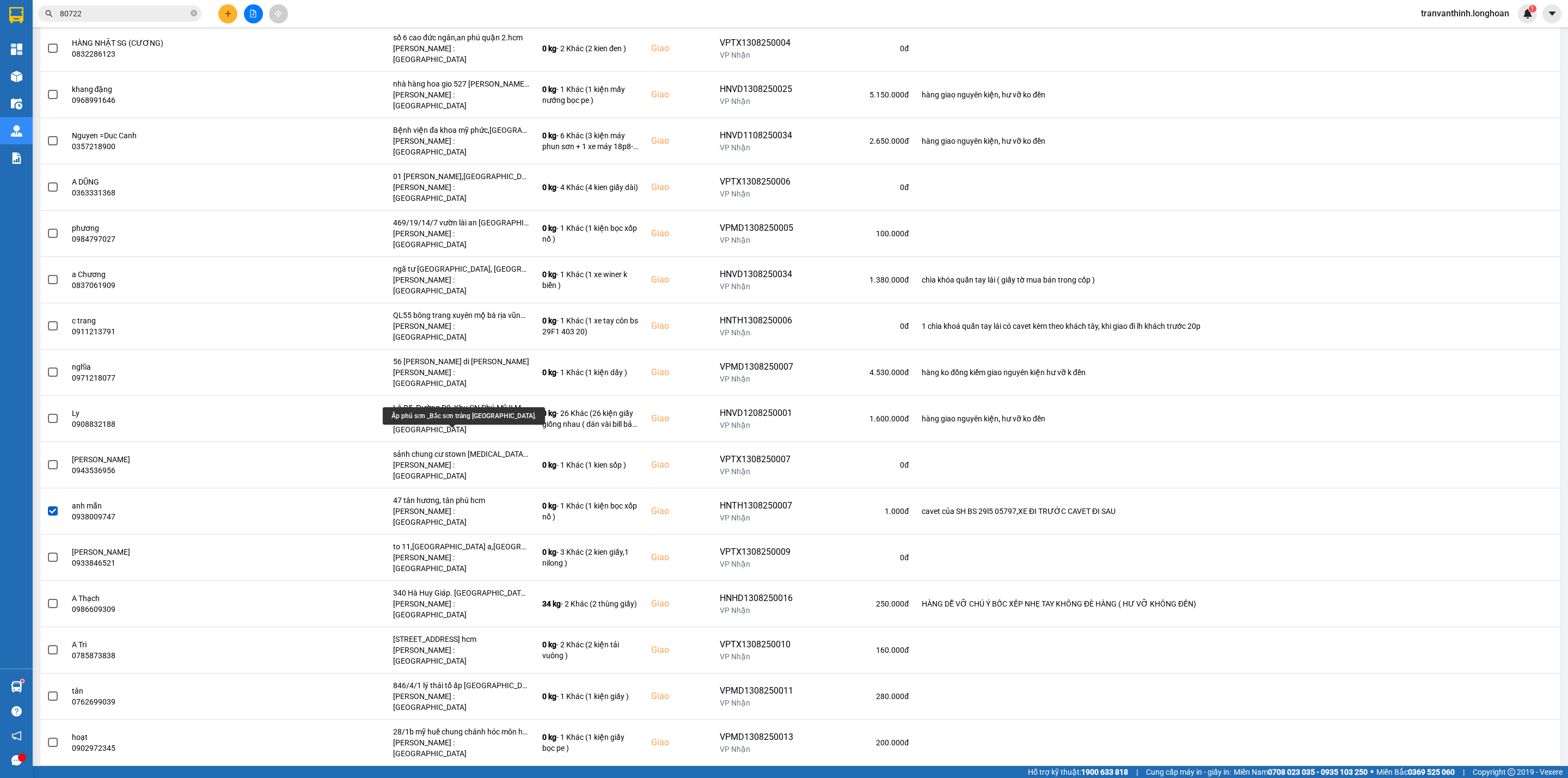
click at [486, 772] on div "Ấp phú sơn _Bắc sơn trảng [GEOGRAPHIC_DATA]." at bounding box center [460, 777] width 136 height 11
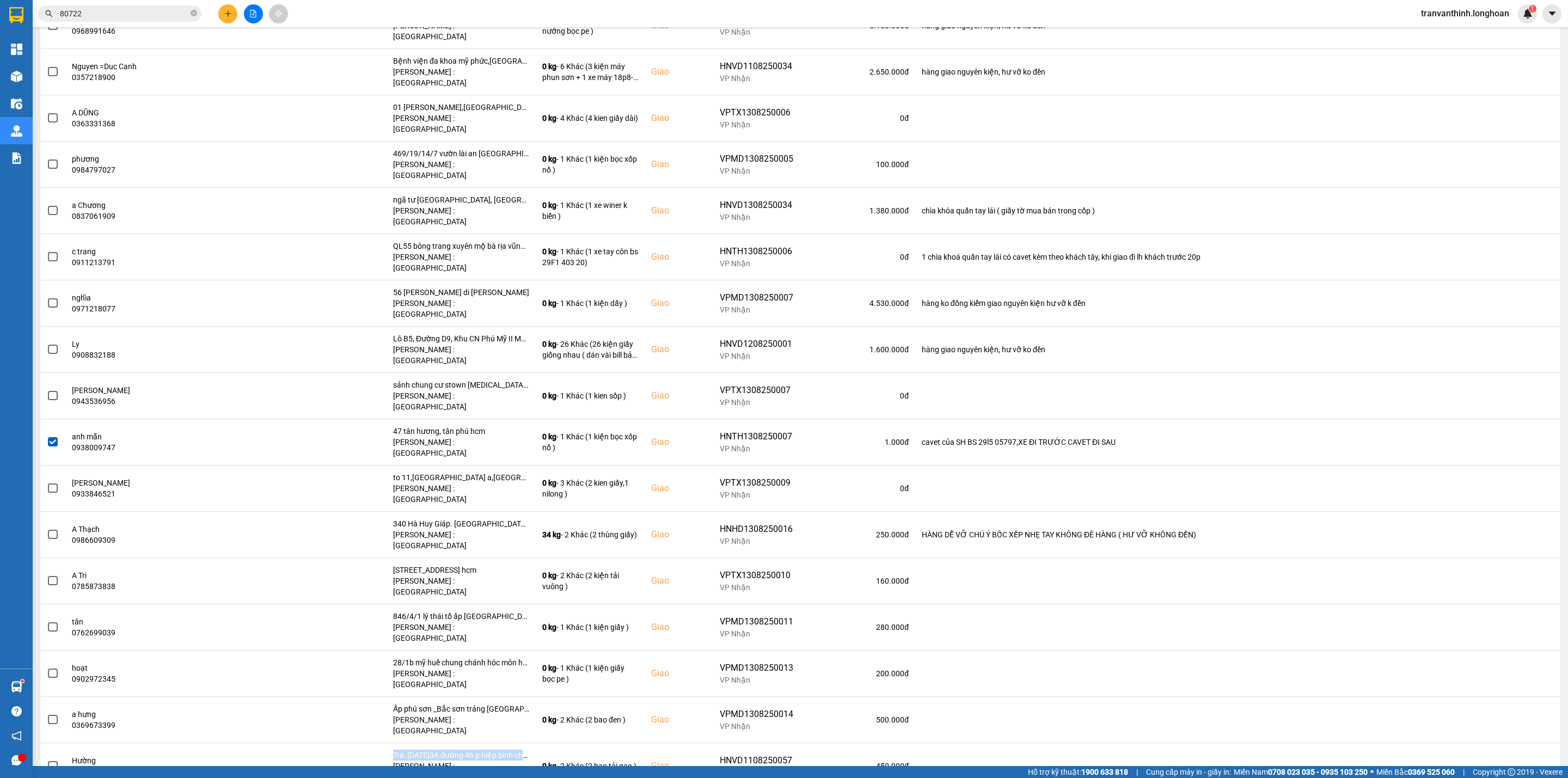
scroll to position [1469, 0]
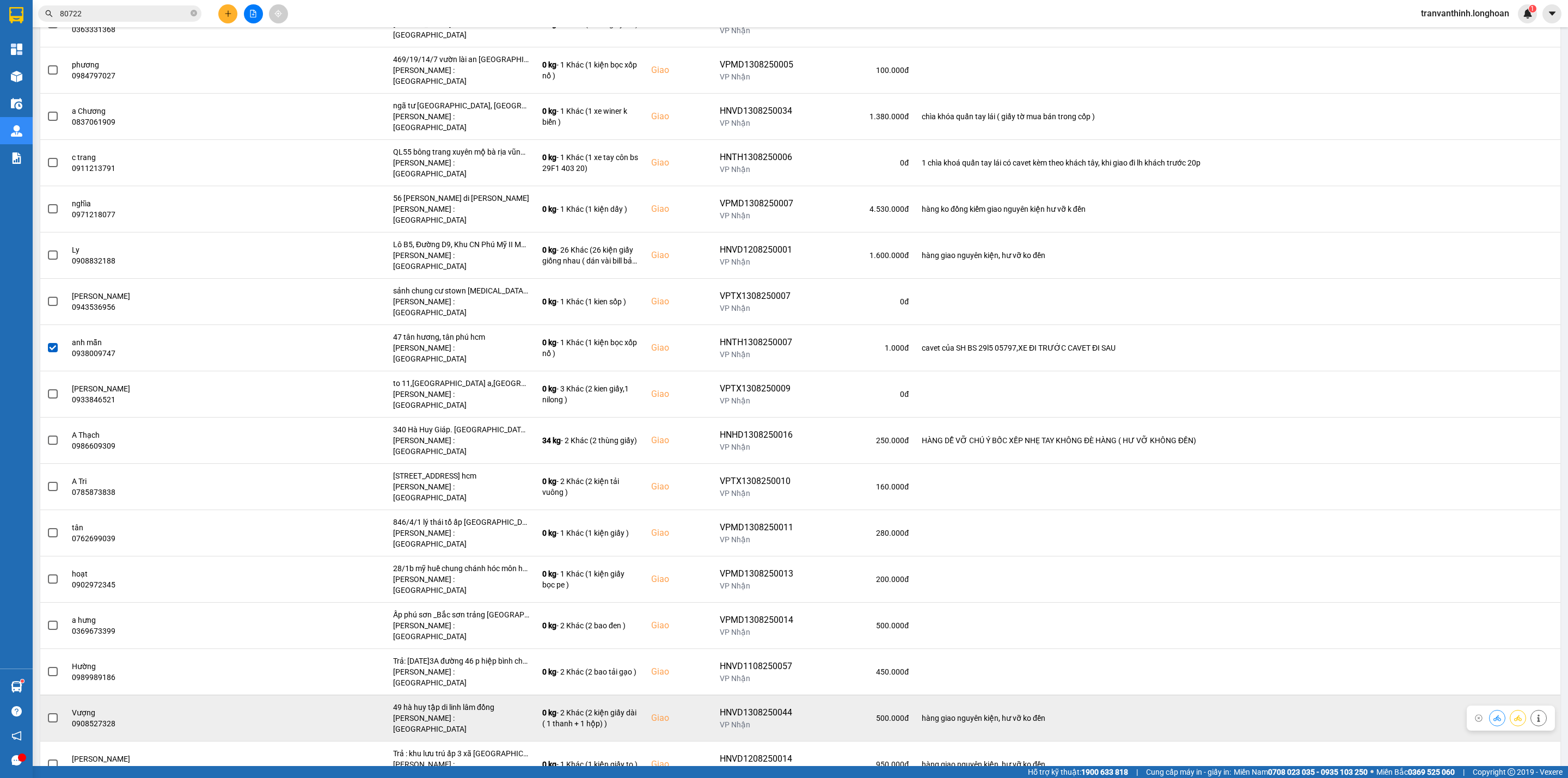
click at [464, 702] on div "49 hà huy tập di linh lâm đồng" at bounding box center [460, 706] width 136 height 11
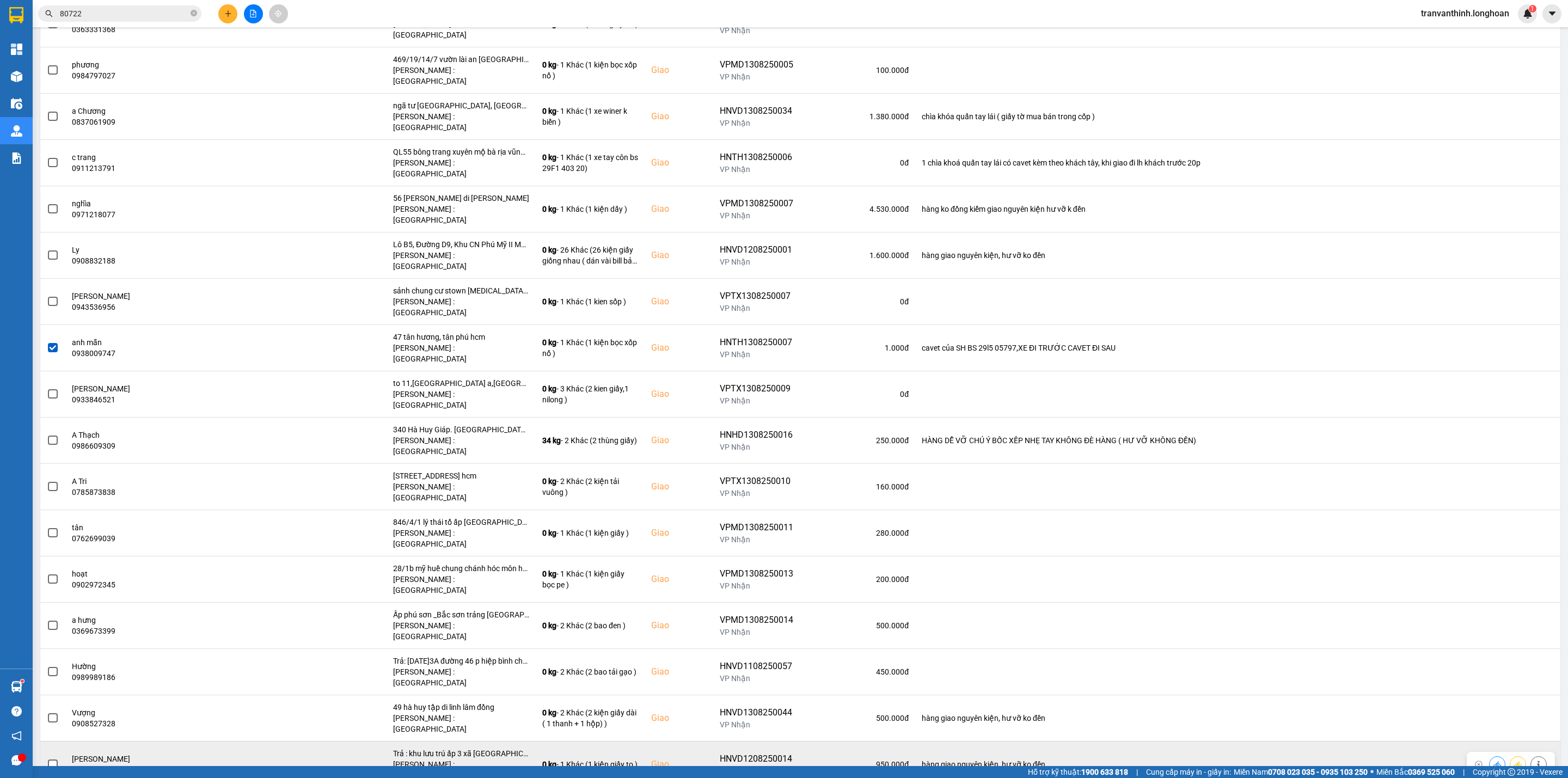
click at [491, 748] on div "Trả : khu lưu trú ấp 3 xã [GEOGRAPHIC_DATA], [GEOGRAPHIC_DATA]" at bounding box center [460, 753] width 136 height 11
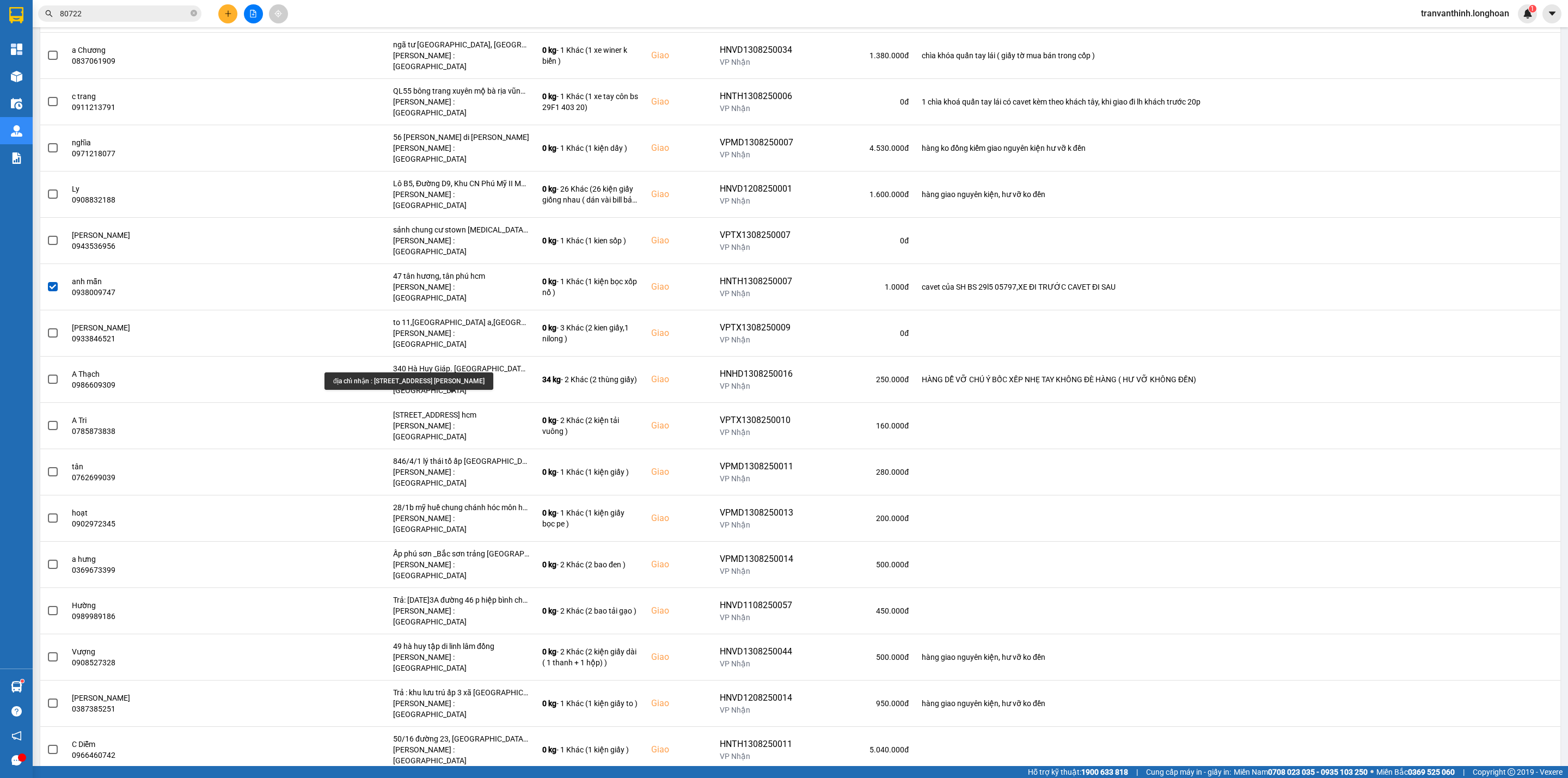
scroll to position [1632, 0]
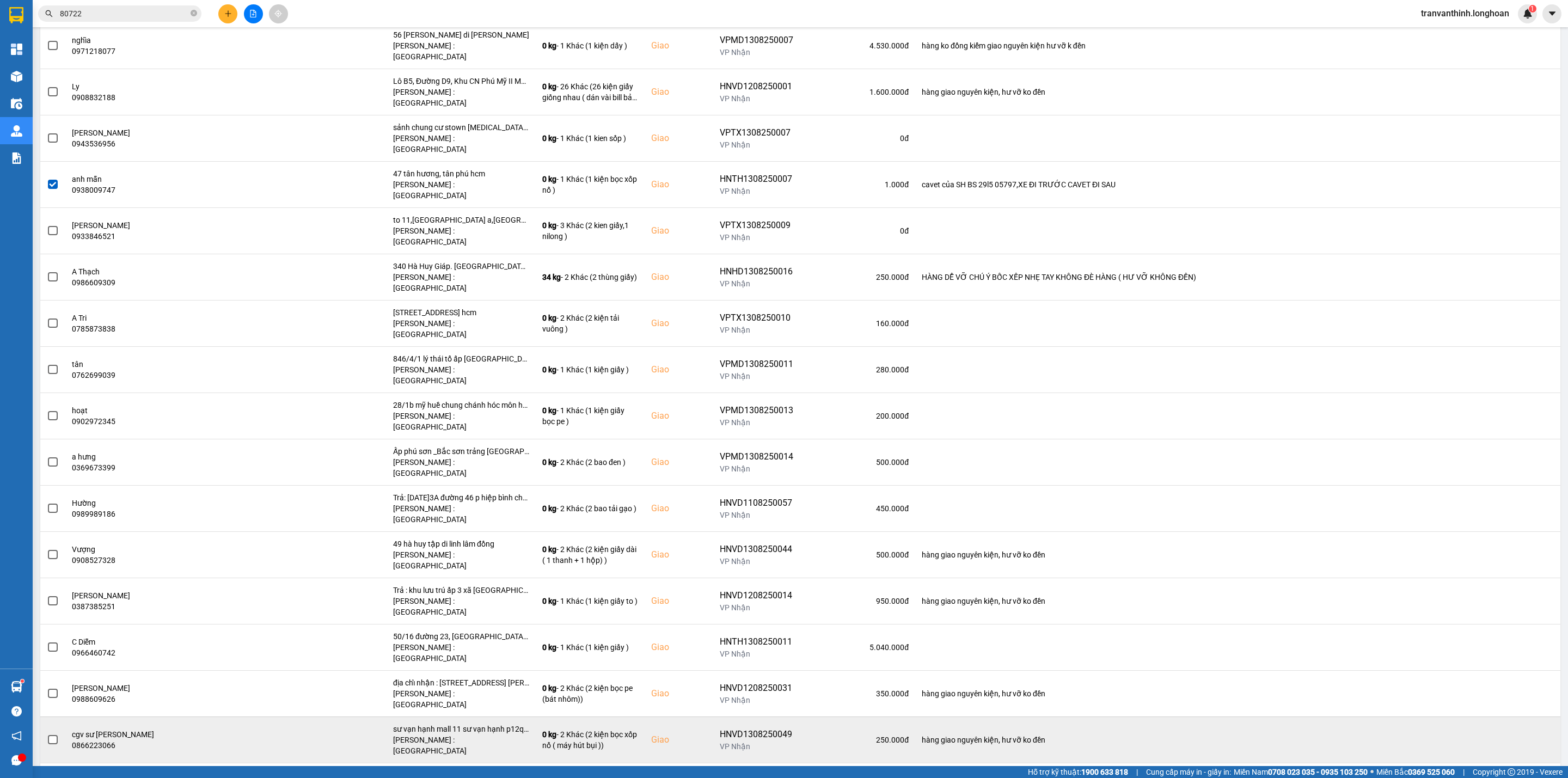
click at [475, 724] on div "sư vạn hạnh mall 11 sư vạn hạnh p12q10 hcm" at bounding box center [460, 728] width 136 height 11
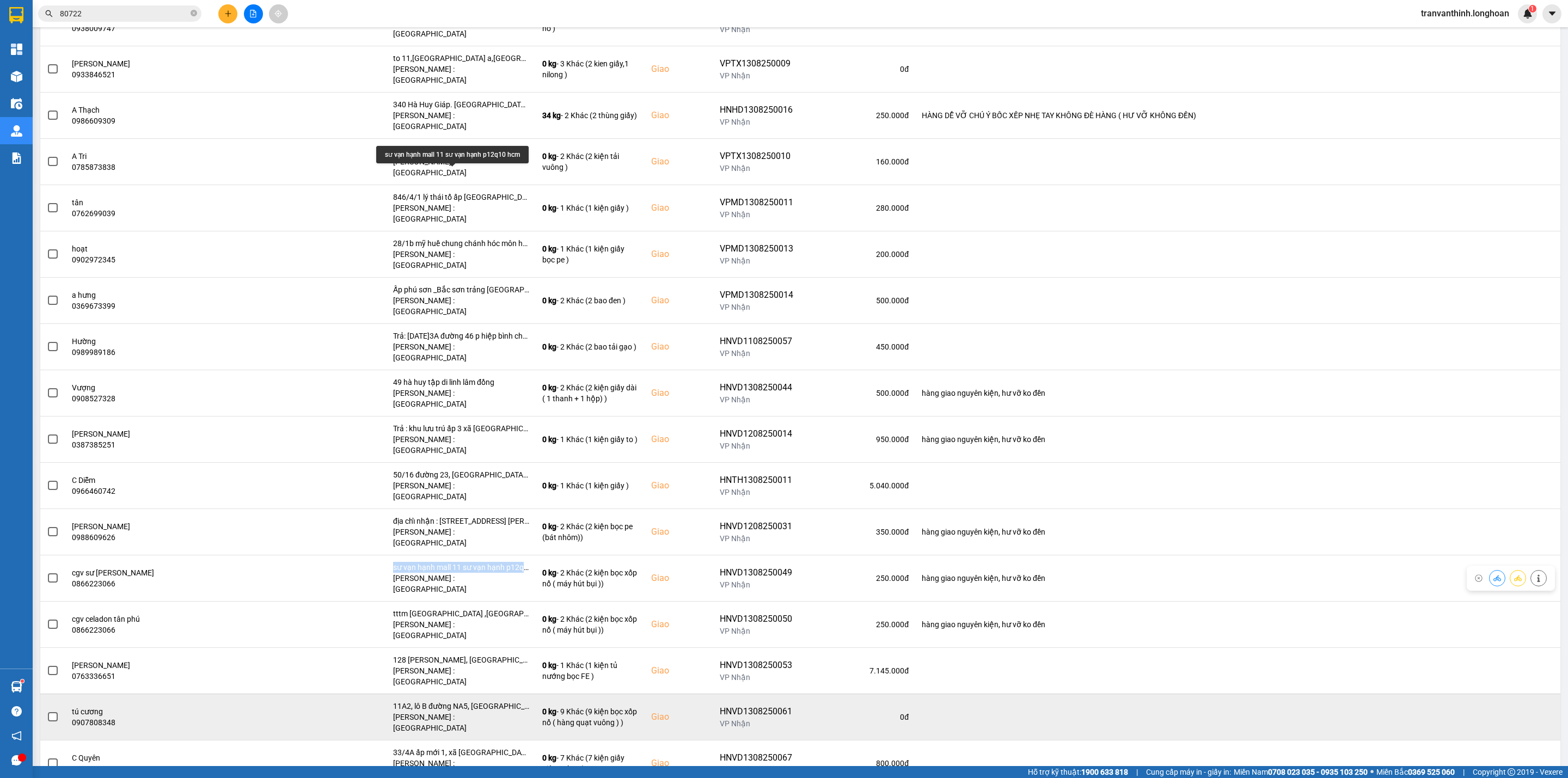
scroll to position [1796, 0]
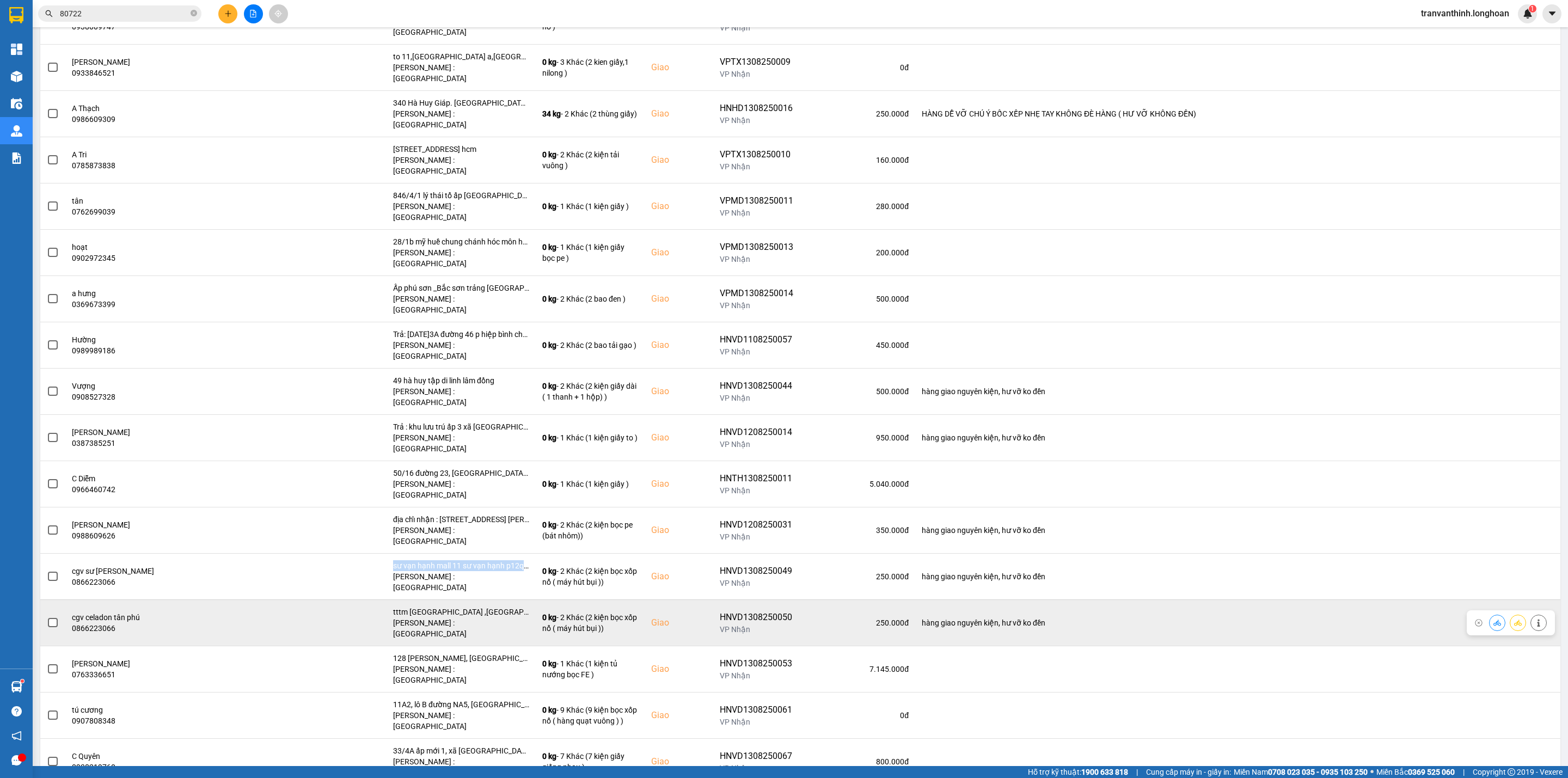
click at [51, 618] on span at bounding box center [53, 623] width 10 height 10
click at [47, 616] on input "checkbox" at bounding box center [47, 616] width 0 height 0
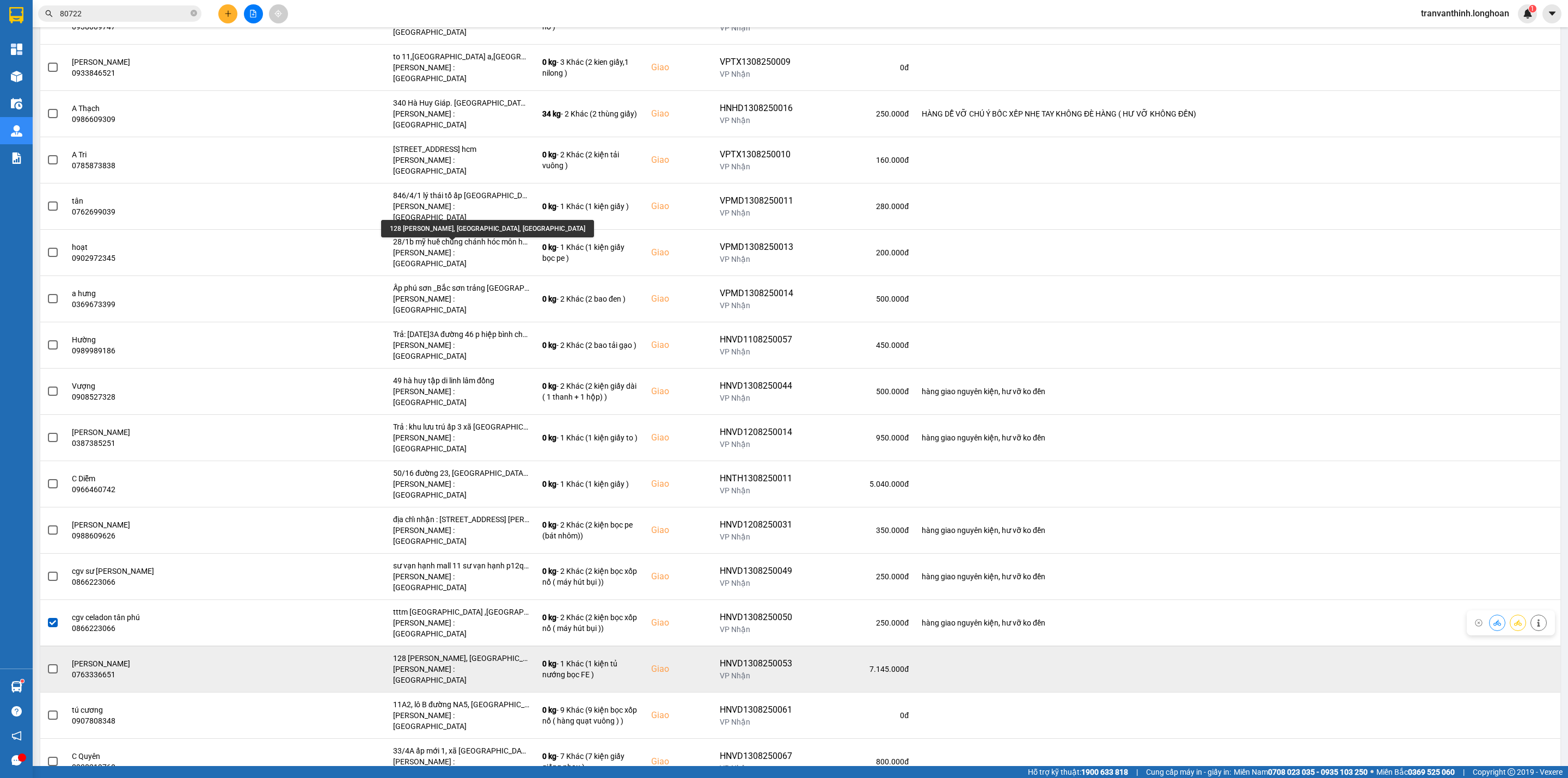
click at [490, 653] on div "128 [PERSON_NAME], [GEOGRAPHIC_DATA], [GEOGRAPHIC_DATA]" at bounding box center [460, 658] width 136 height 11
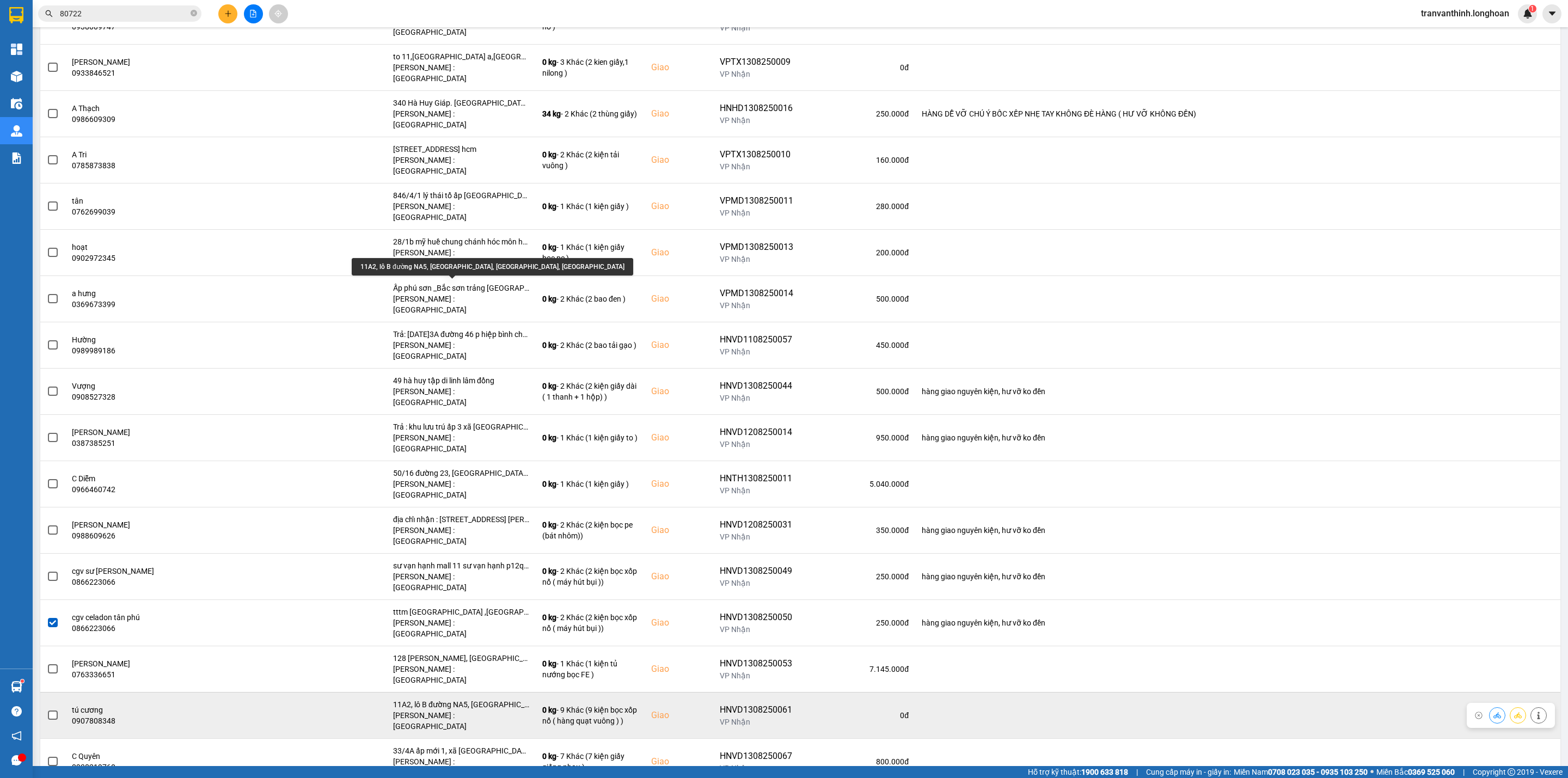
click at [495, 698] on div "11A2, lô B đường NA5, [GEOGRAPHIC_DATA], [GEOGRAPHIC_DATA], [GEOGRAPHIC_DATA]" at bounding box center [460, 703] width 136 height 11
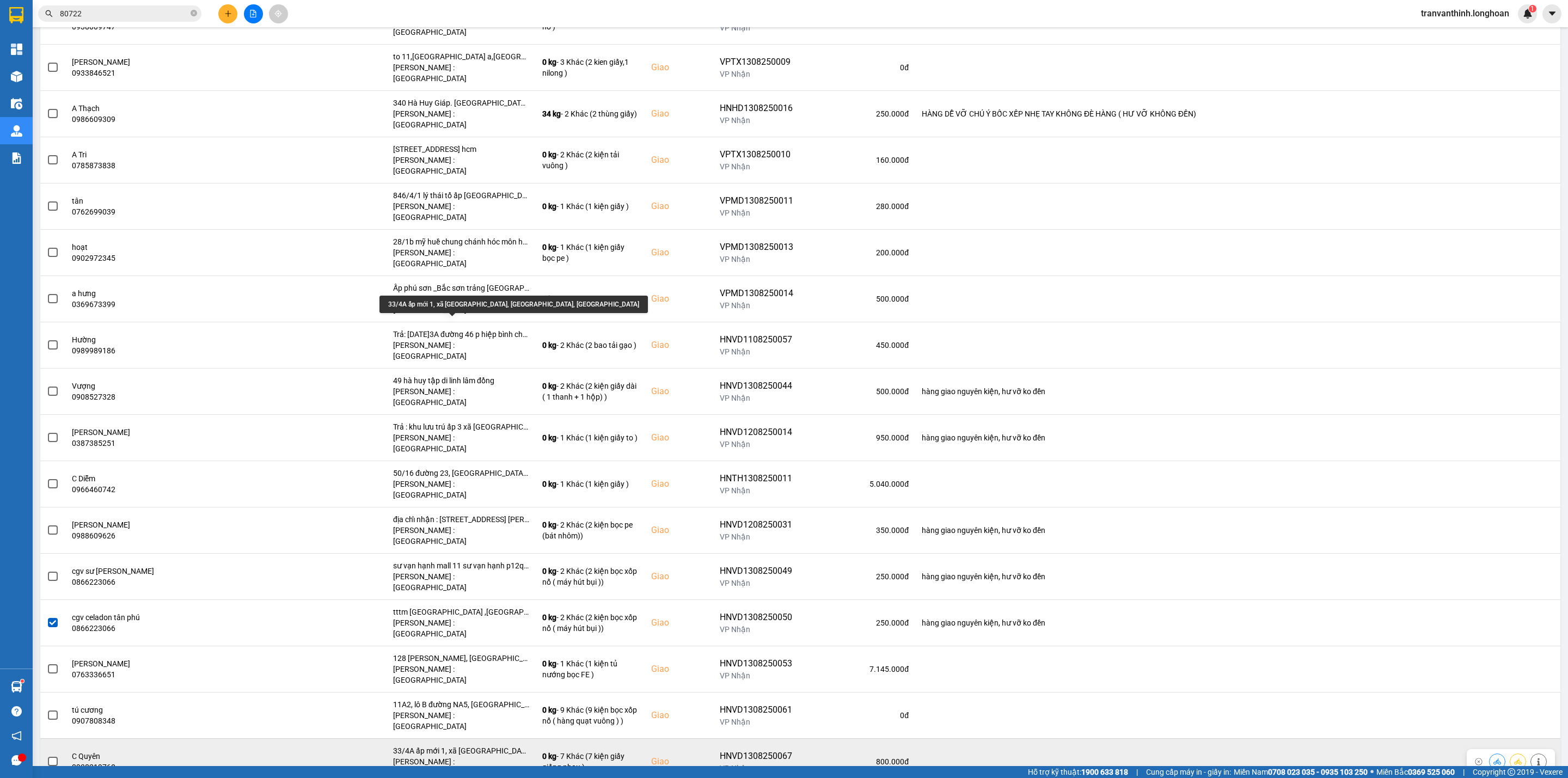
click at [488, 745] on div "33/4A ấp mới 1, xã [GEOGRAPHIC_DATA], [GEOGRAPHIC_DATA], [GEOGRAPHIC_DATA]" at bounding box center [460, 750] width 136 height 11
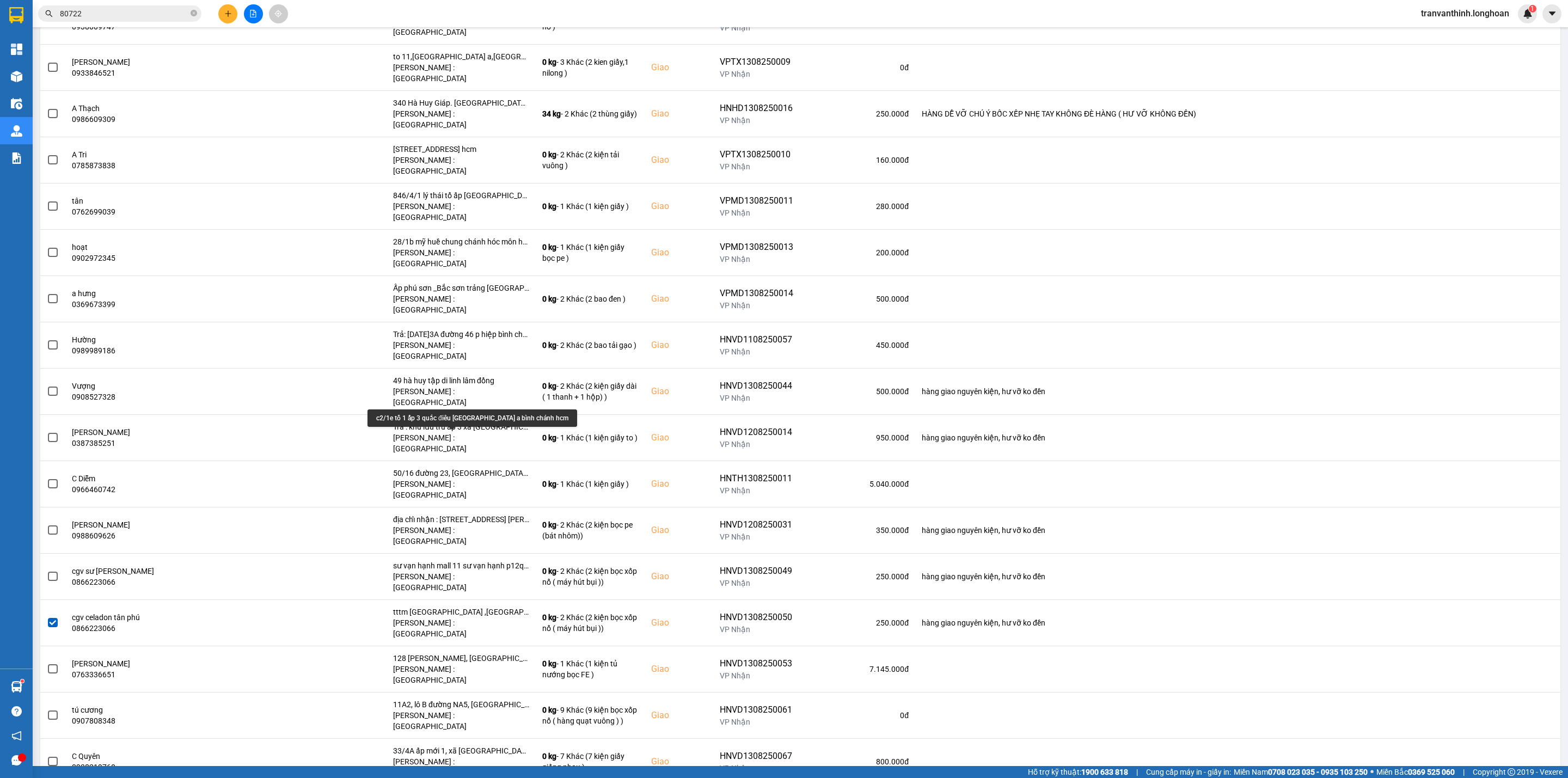
scroll to position [1818, 0]
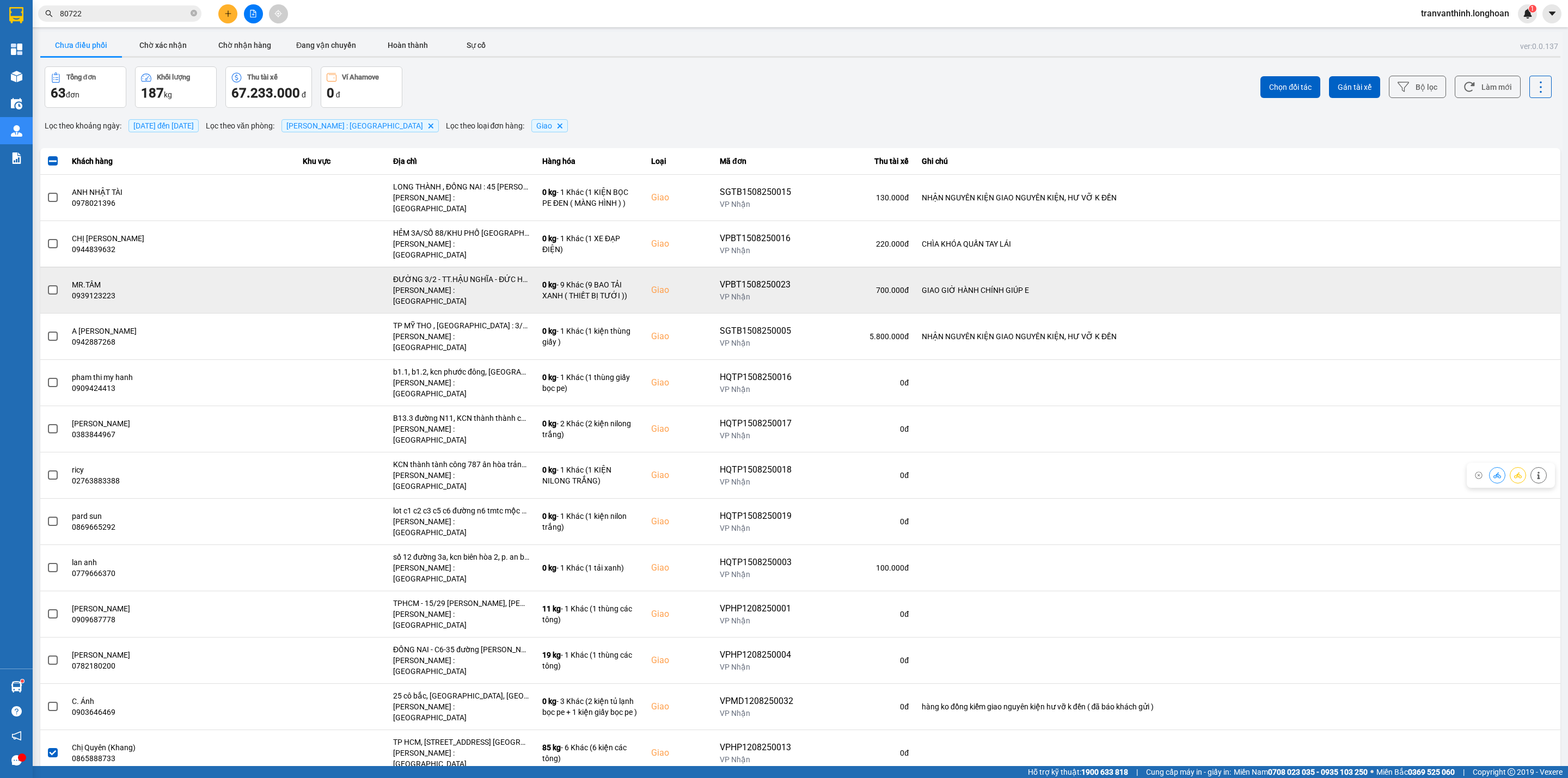
scroll to position [0, 0]
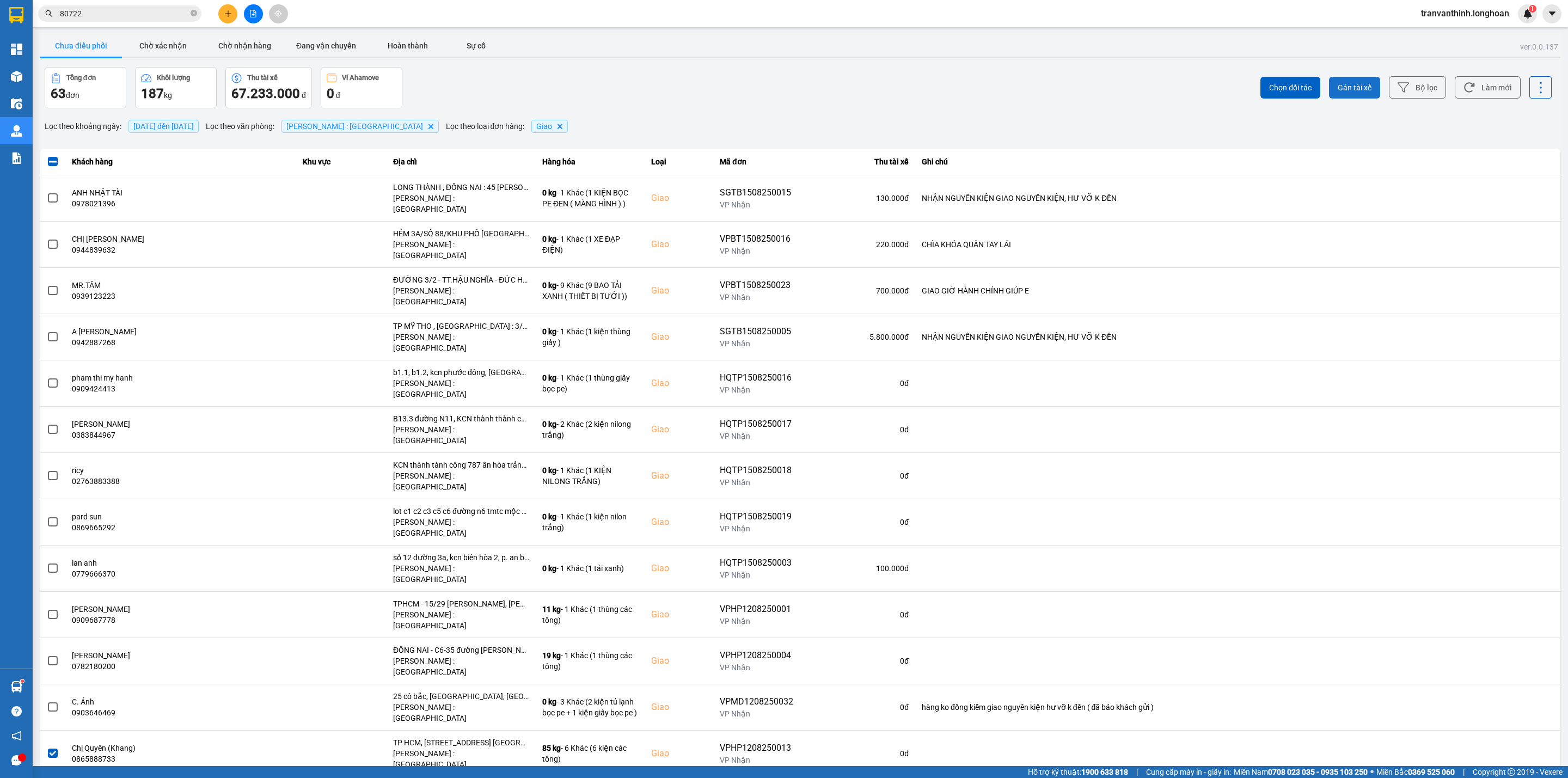
click at [1348, 85] on span "Gán tài xế" at bounding box center [1355, 87] width 34 height 11
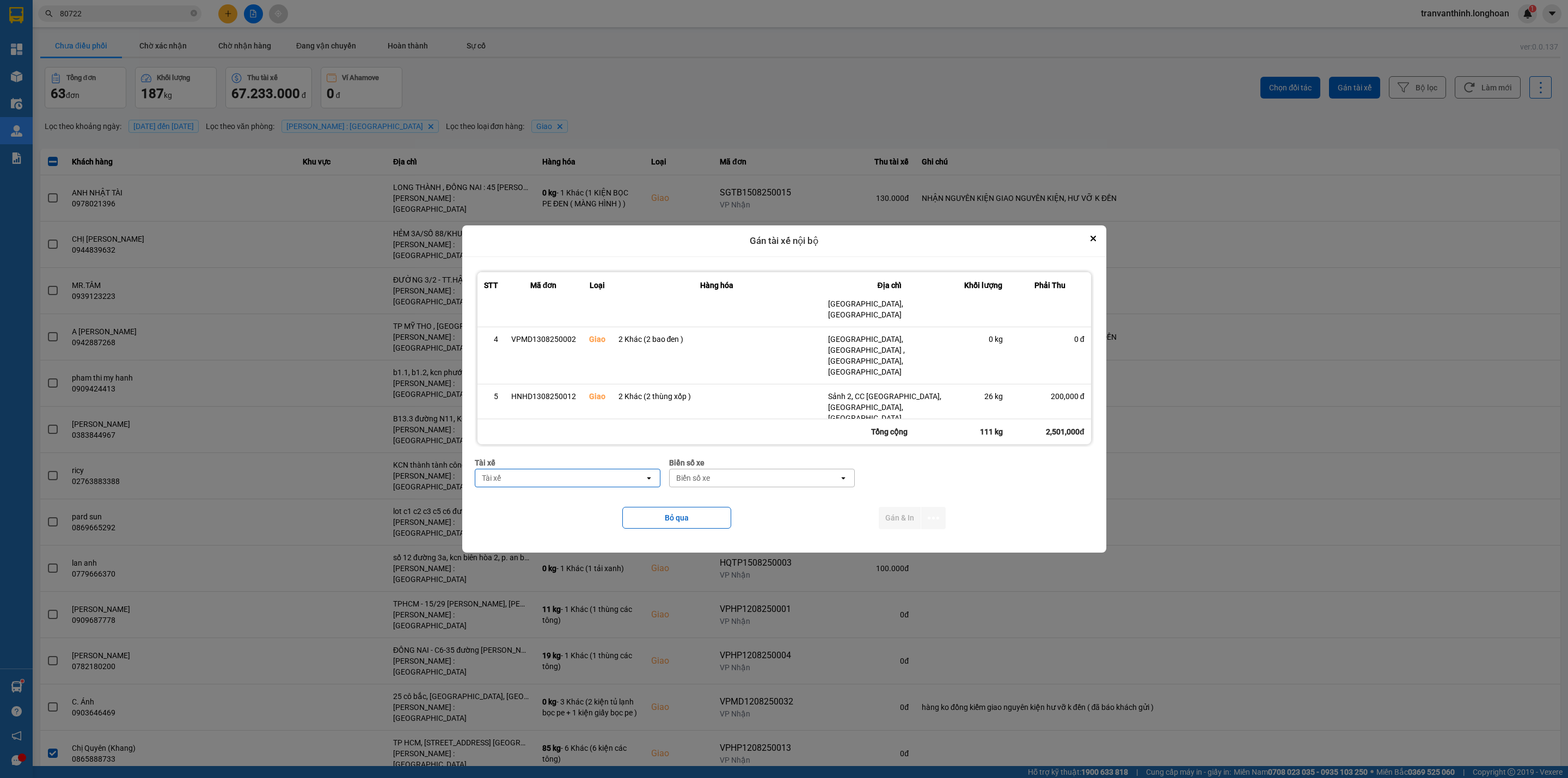
scroll to position [154, 0]
click at [572, 475] on div "Tài xế" at bounding box center [560, 477] width 169 height 17
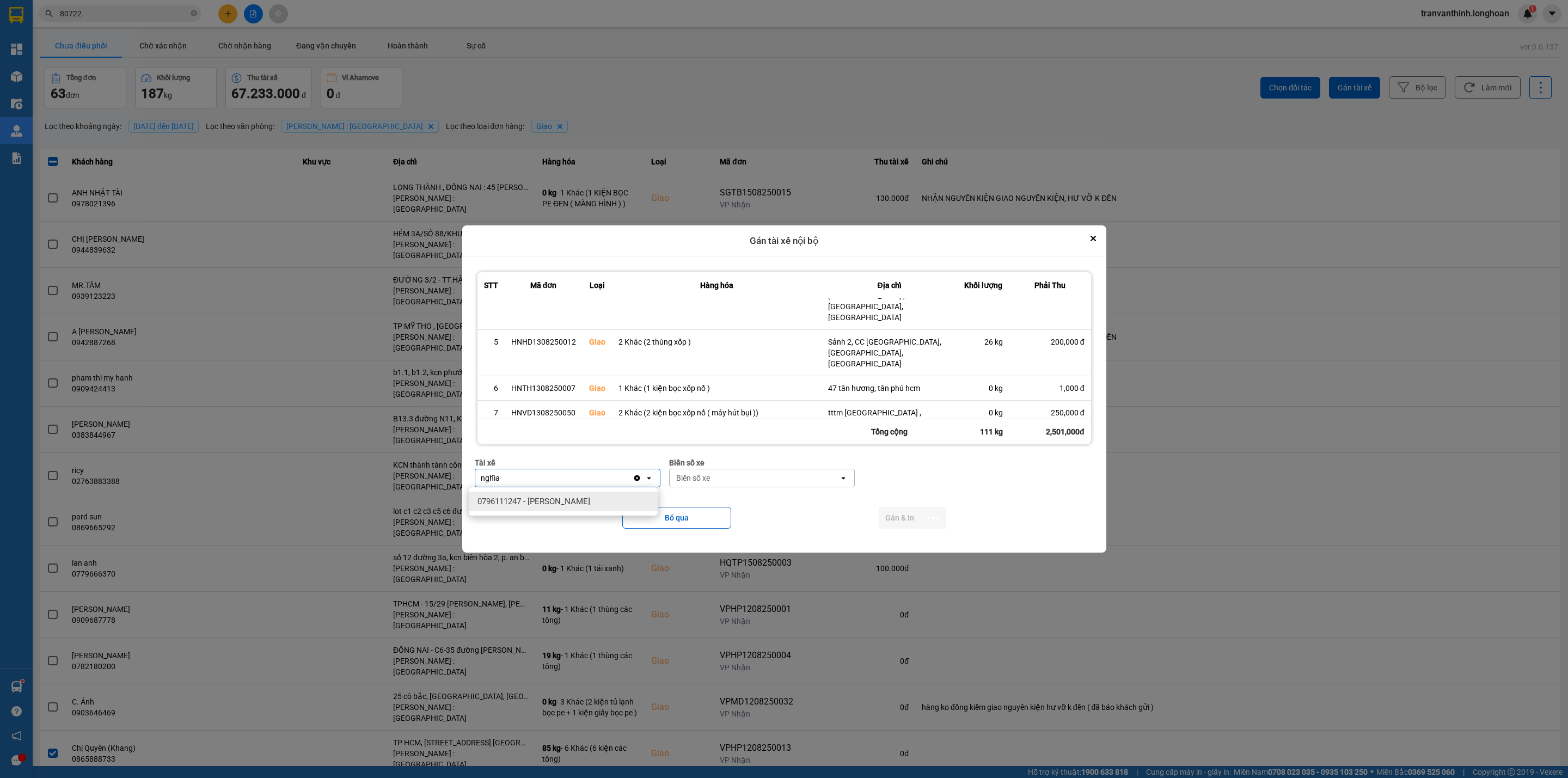
type input "nghĩa"
drag, startPoint x: 557, startPoint y: 502, endPoint x: 740, endPoint y: 497, distance: 183.1
click at [559, 503] on span "0796111247 - Nguyễn Văn Nghĩa" at bounding box center [534, 501] width 113 height 11
click at [727, 476] on div "Biển số xe" at bounding box center [754, 477] width 169 height 17
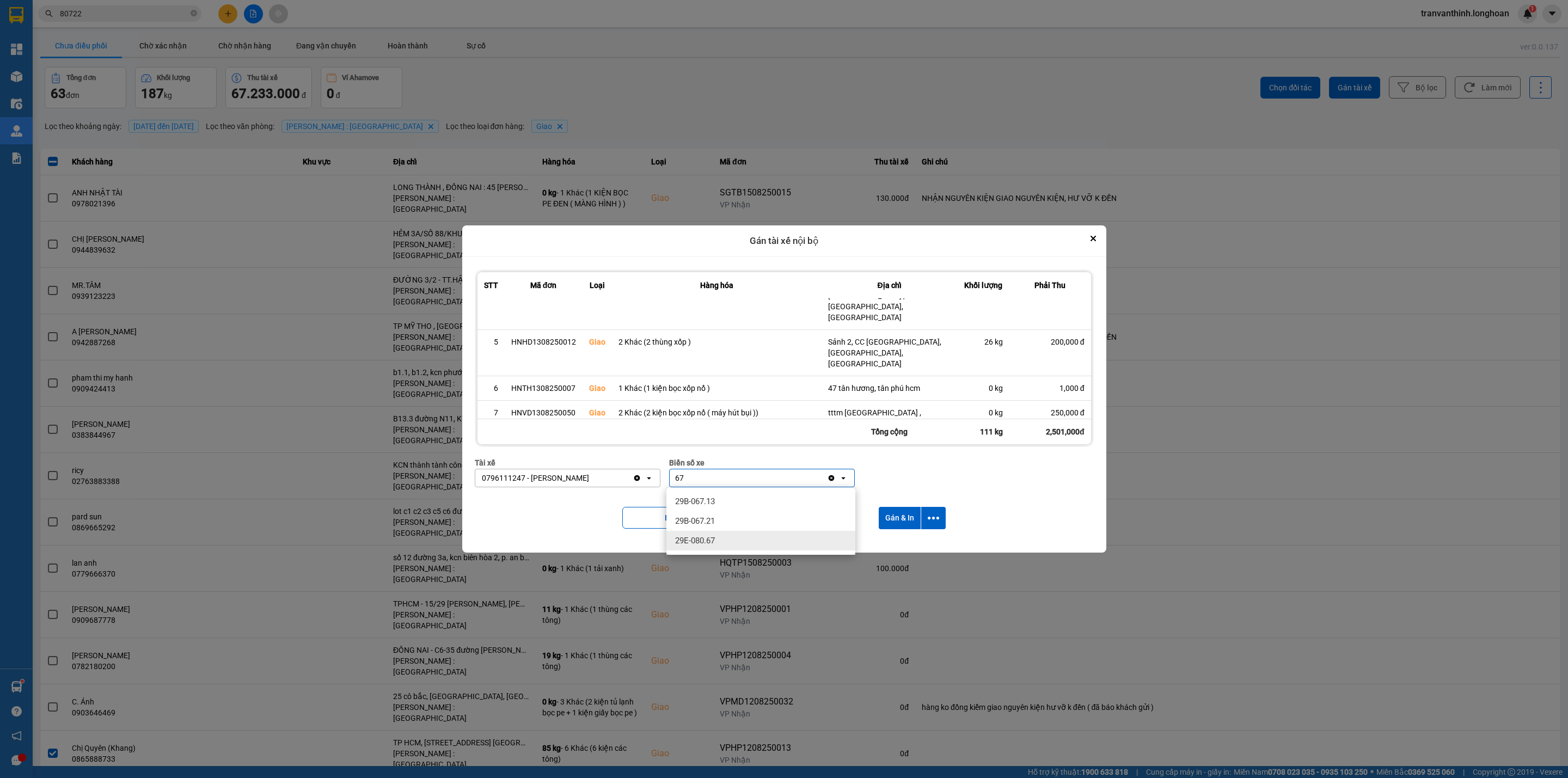
type input "67"
click at [705, 539] on span "29E-080.67" at bounding box center [695, 540] width 40 height 11
click at [926, 515] on button "dialog" at bounding box center [934, 517] width 24 height 22
click at [899, 545] on span "Chỉ gán tài" at bounding box center [892, 547] width 36 height 11
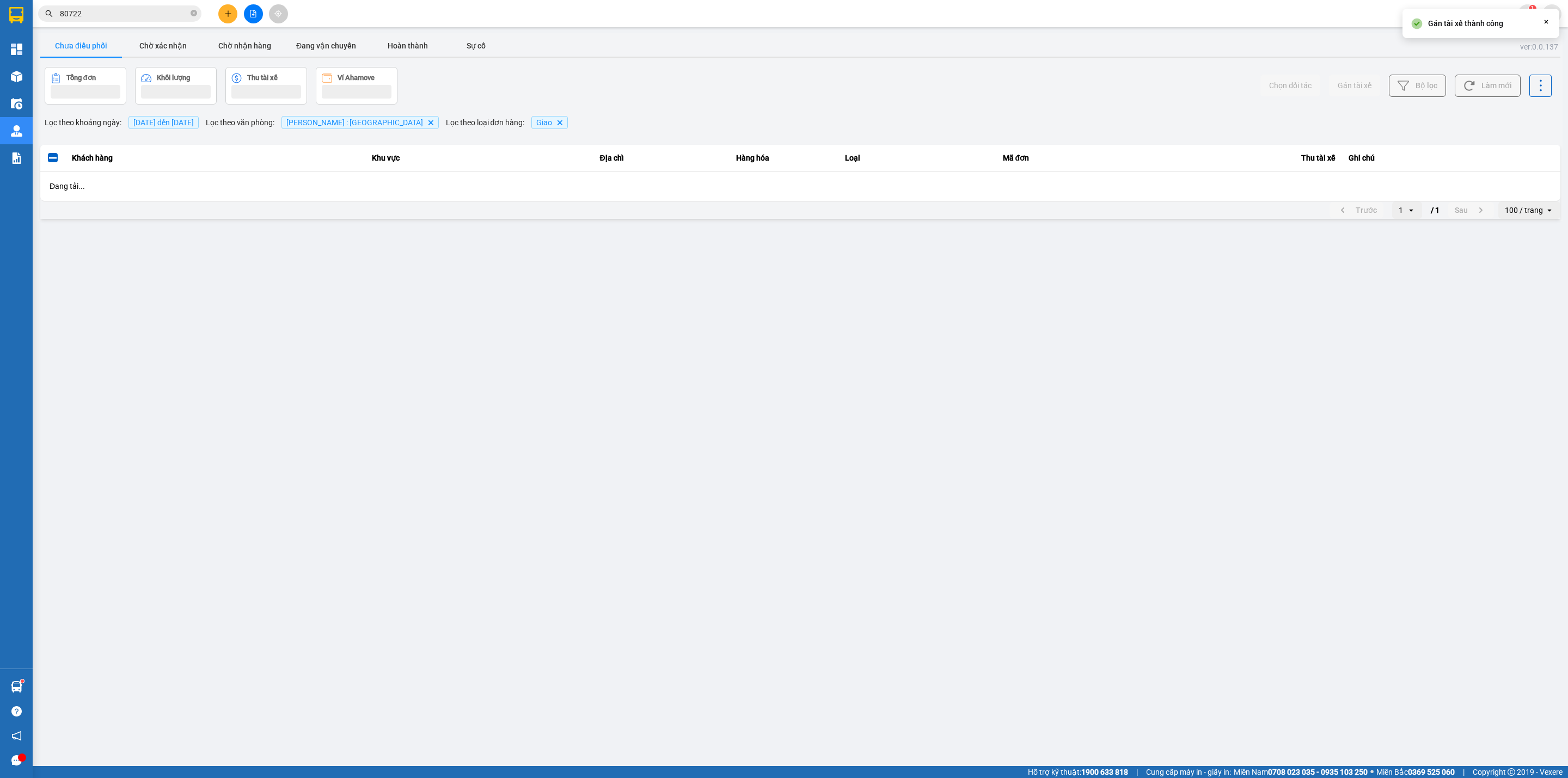
scroll to position [0, 0]
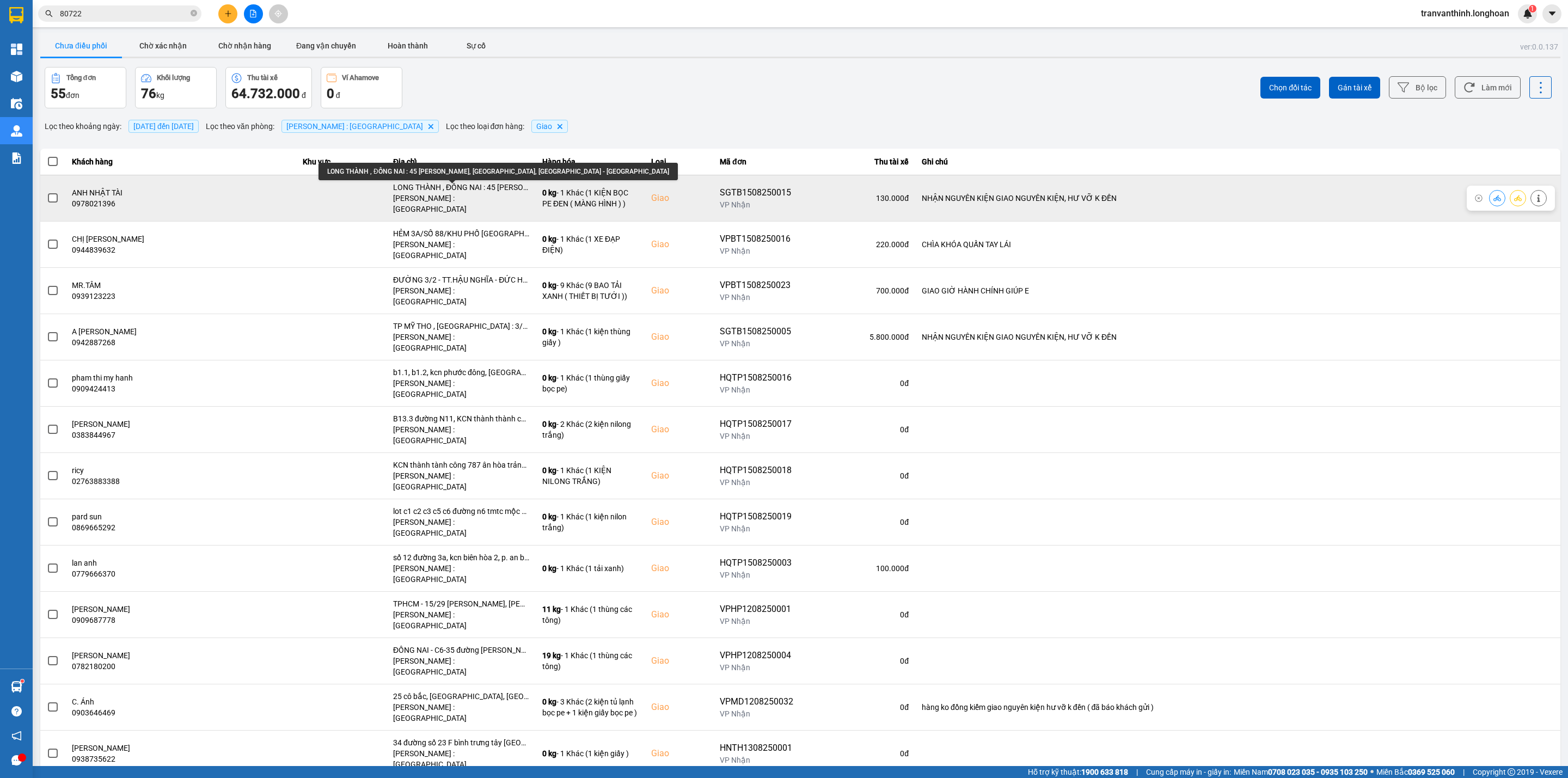
click at [446, 188] on div "LONG THÀNH , ĐỒNG NAI : 45 Lê Thánh Tông, Khu Phước Hải, Long Thành - Đồng Nai" at bounding box center [460, 187] width 136 height 11
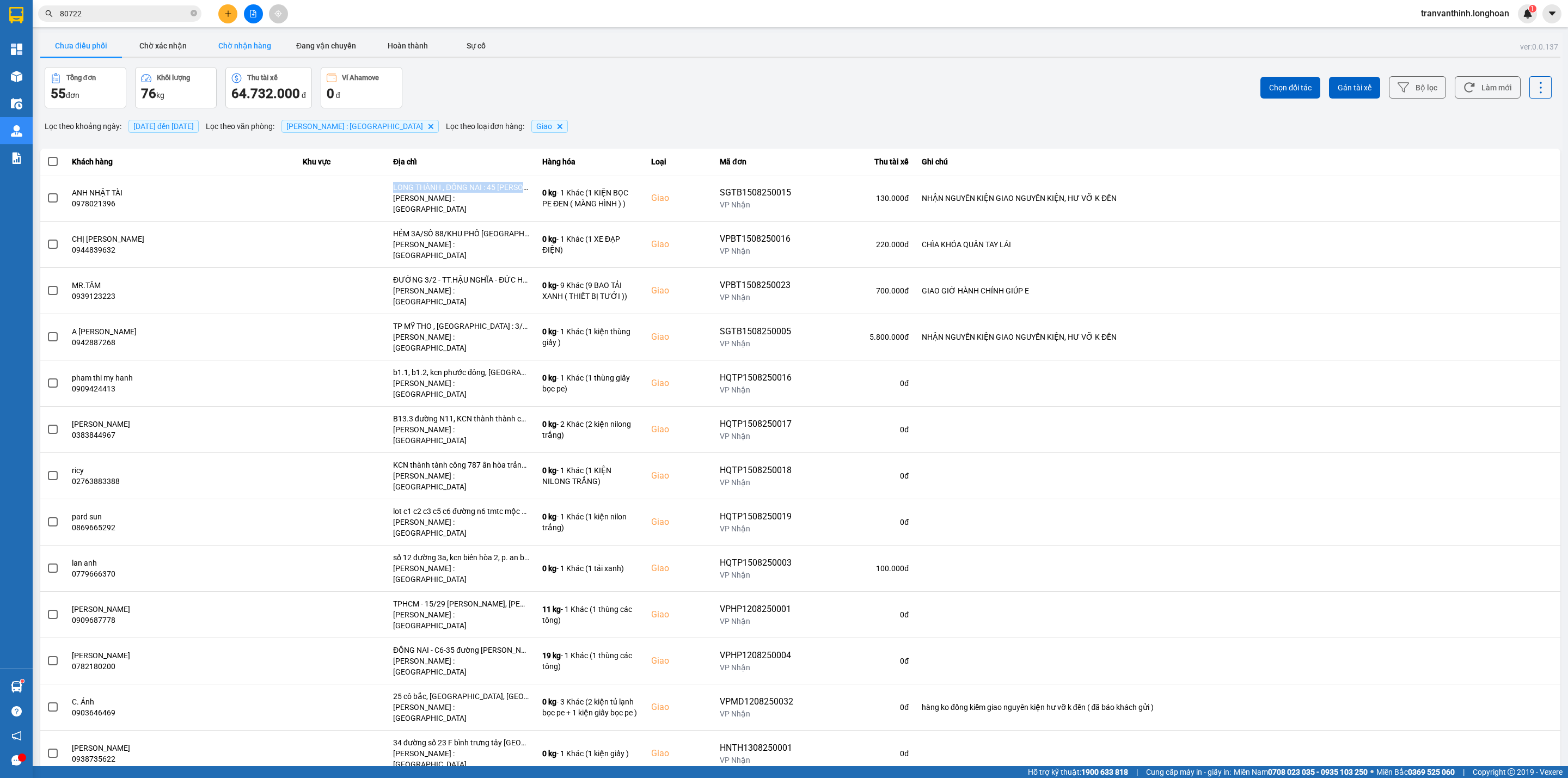
click at [240, 46] on button "Chờ nhận hàng" at bounding box center [244, 46] width 81 height 22
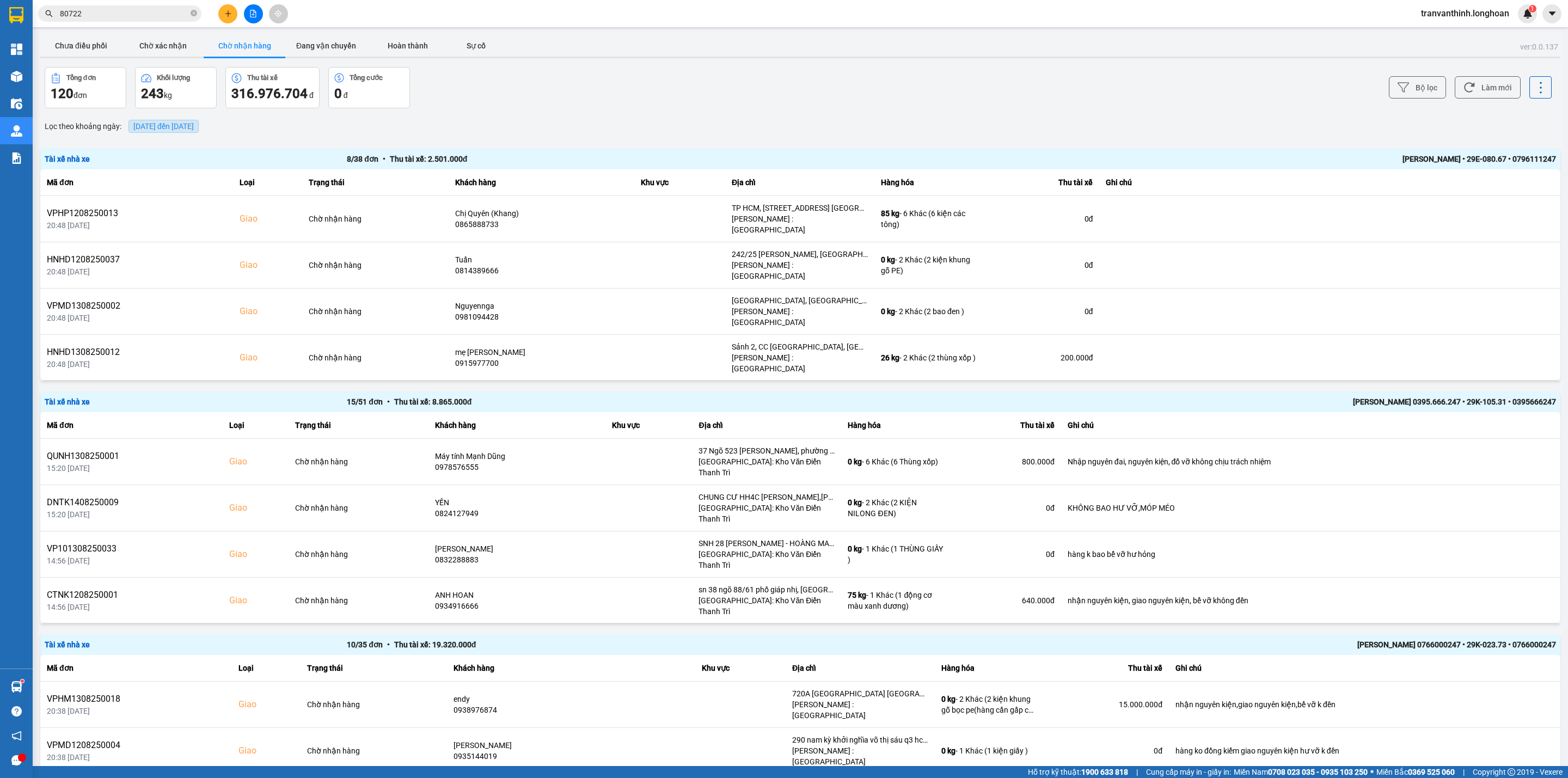
click at [194, 128] on span "[DATE] đến [DATE]" at bounding box center [163, 126] width 60 height 9
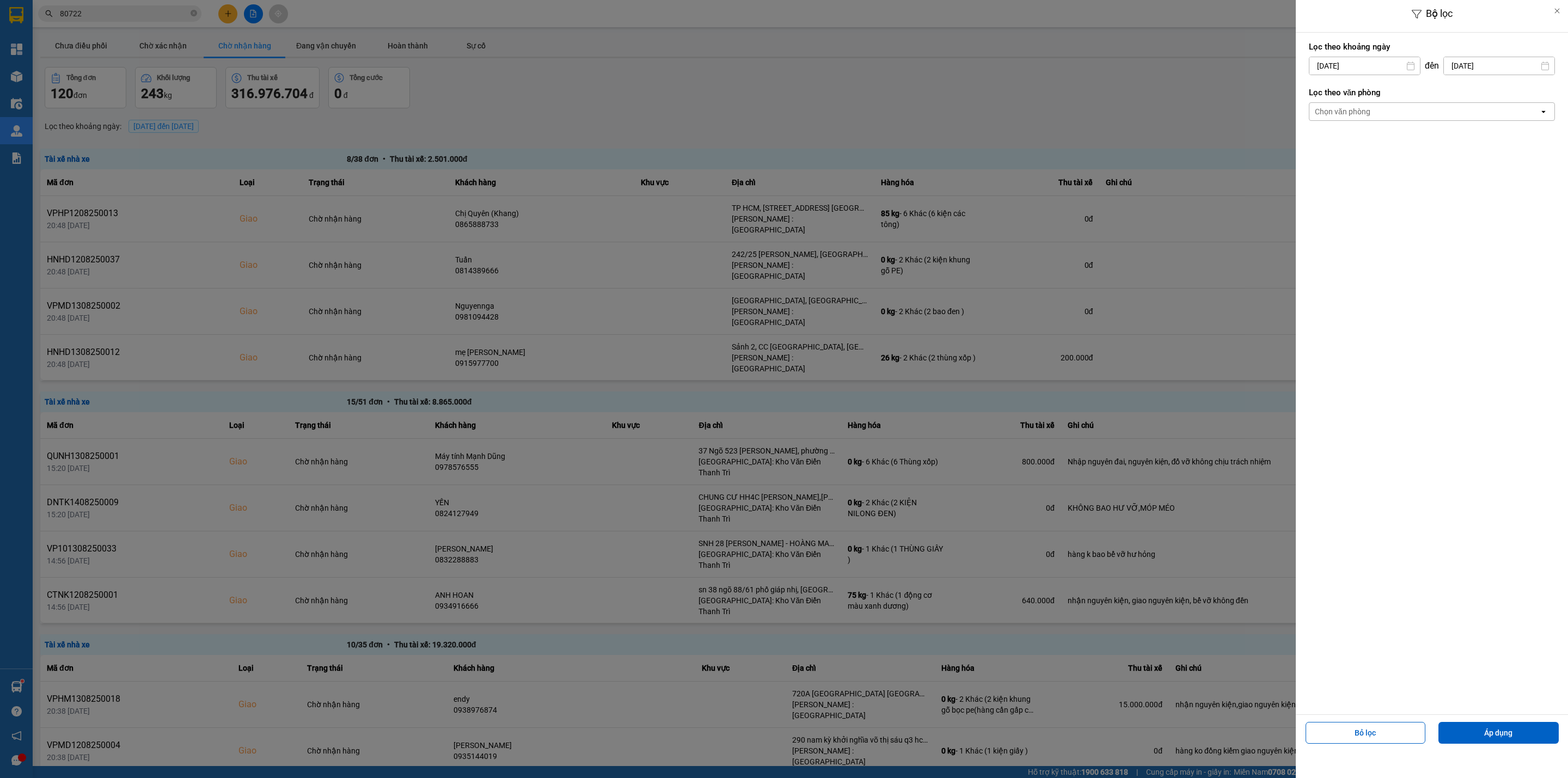
click at [61, 42] on div at bounding box center [784, 389] width 1568 height 778
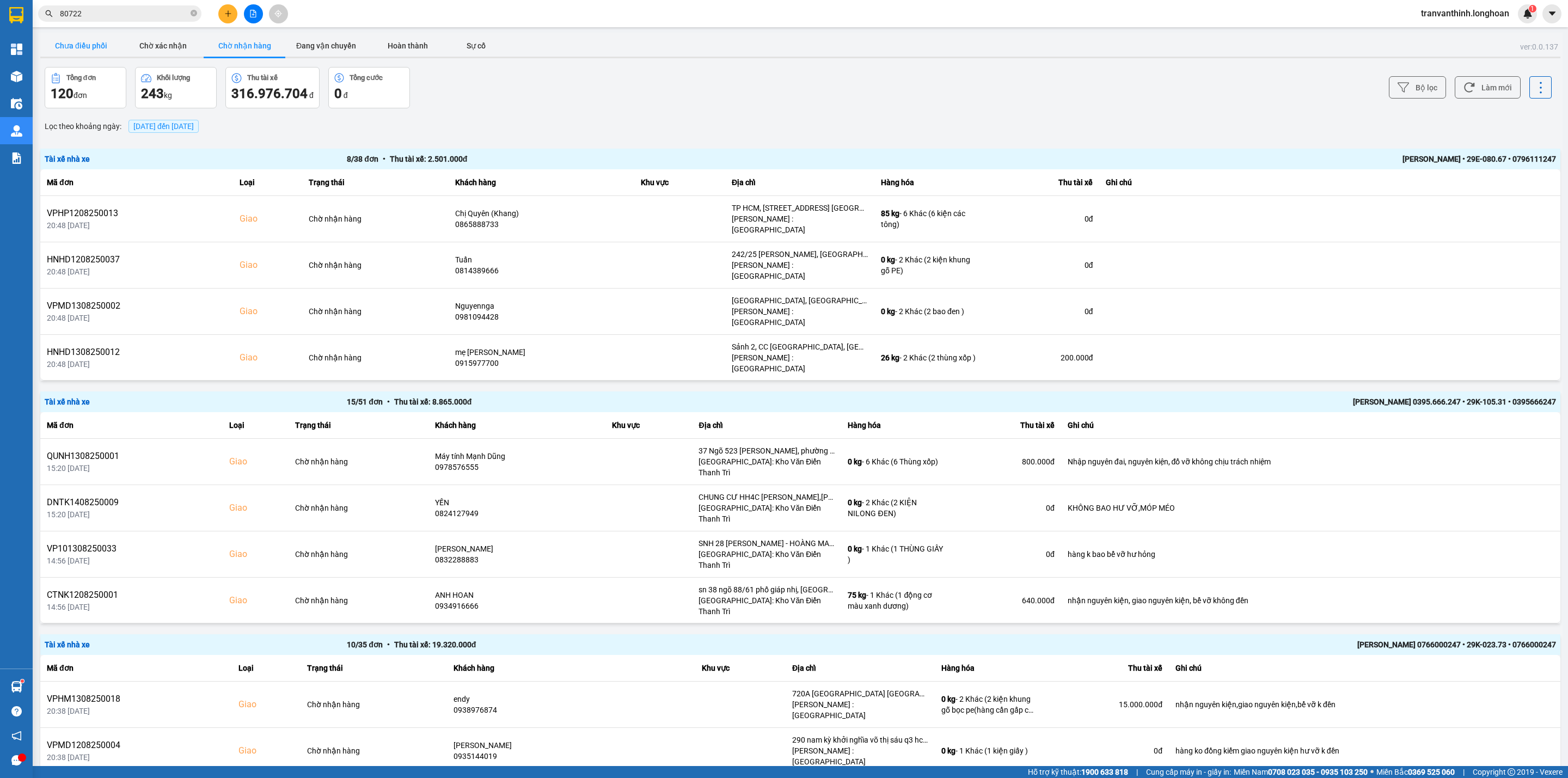
click at [85, 41] on button "Chưa điều phối" at bounding box center [81, 46] width 81 height 22
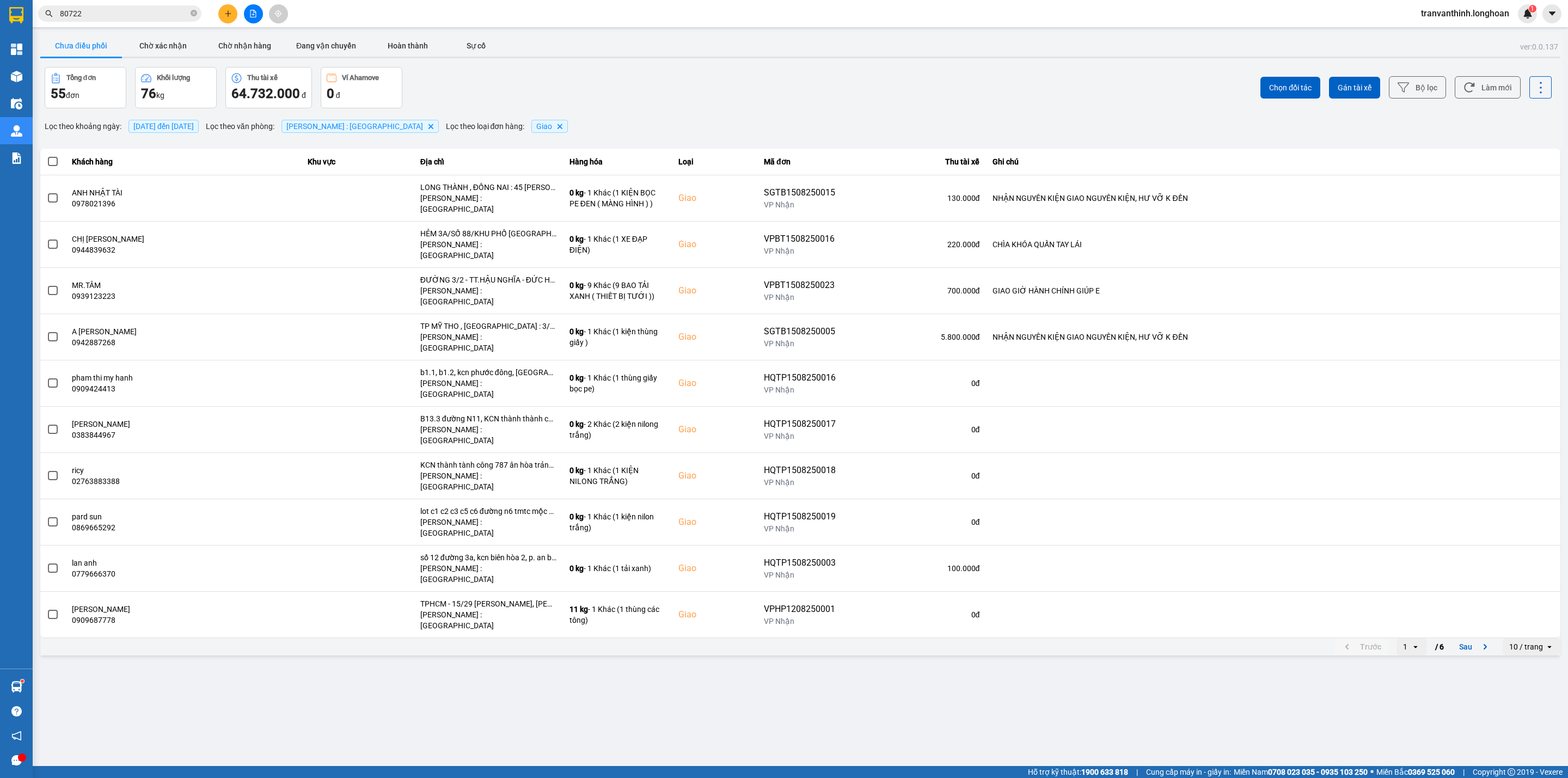
click at [189, 120] on div "[DATE] đến [DATE]" at bounding box center [163, 126] width 76 height 19
click at [163, 124] on span "[DATE] đến [DATE]" at bounding box center [163, 126] width 60 height 9
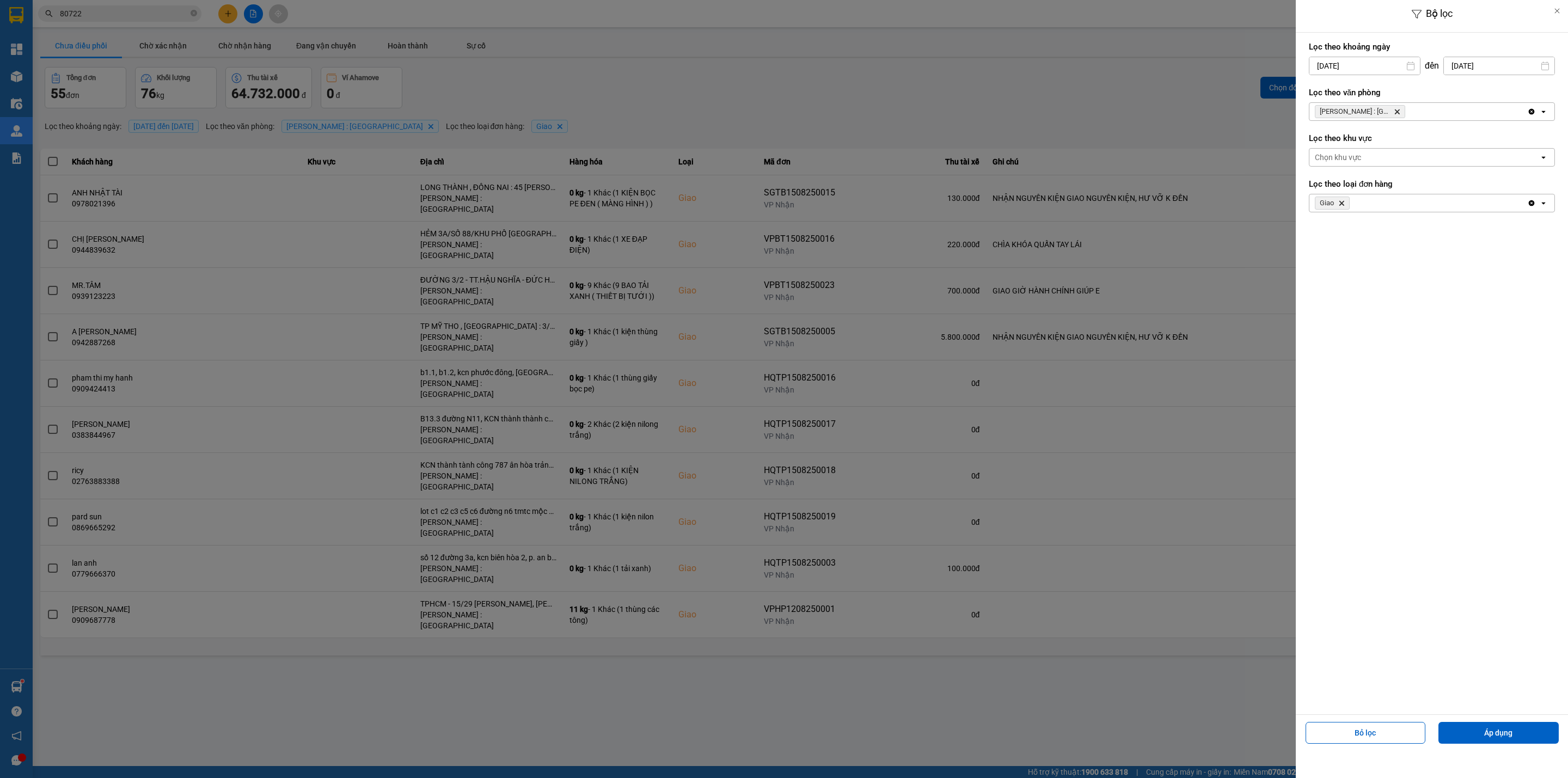
drag, startPoint x: 1357, startPoint y: 64, endPoint x: 1362, endPoint y: 76, distance: 13.0
click at [1359, 63] on input "[DATE]" at bounding box center [1365, 65] width 111 height 17
click at [1313, 92] on icon "Previous month." at bounding box center [1314, 92] width 7 height 6
click at [1336, 141] on div "1" at bounding box center [1337, 146] width 15 height 13
type input "01/07/2025"
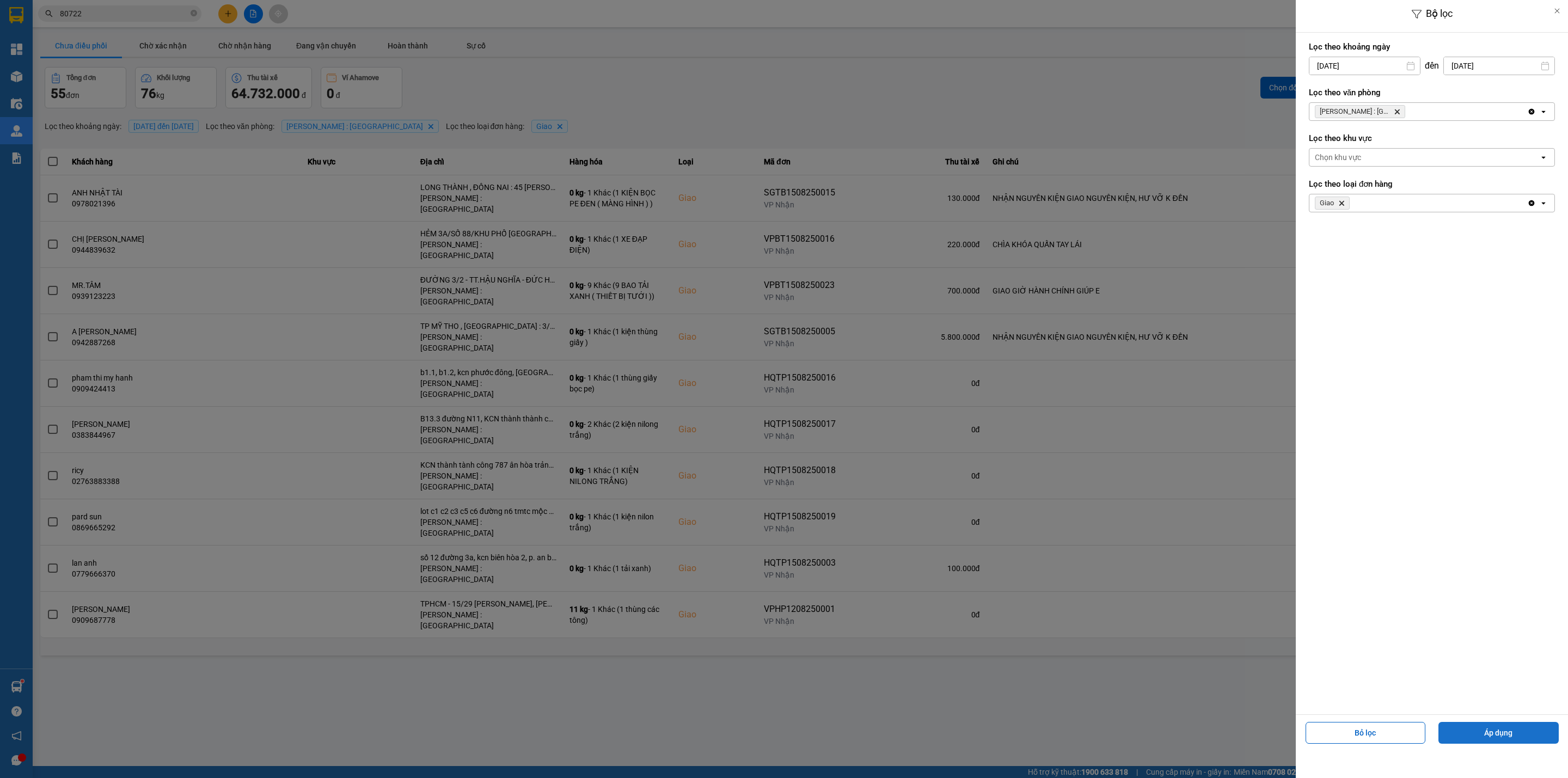
click at [1500, 735] on button "Áp dụng" at bounding box center [1498, 732] width 120 height 22
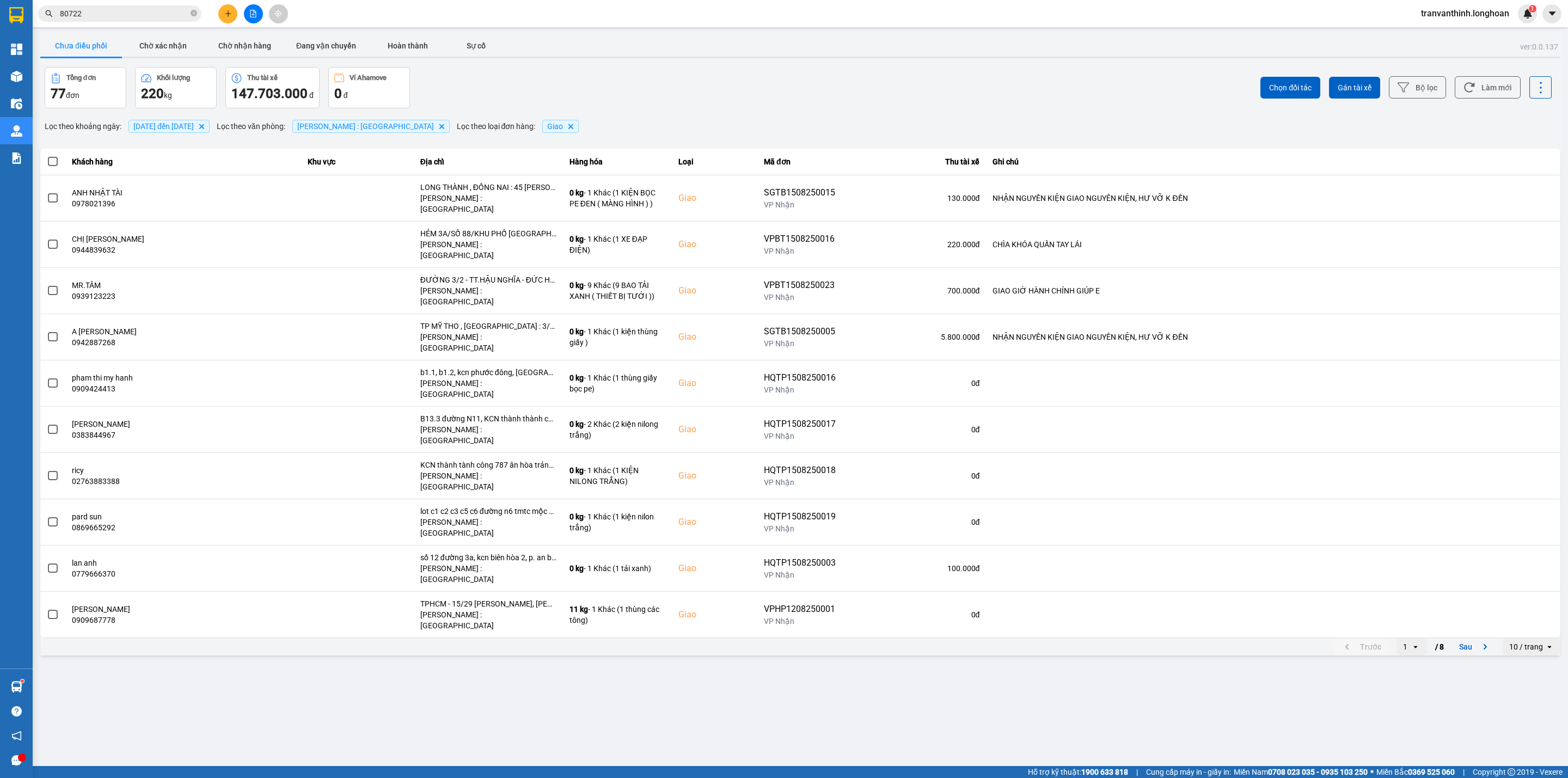
click at [1531, 208] on td "NHẬN NGUYÊN KIỆN GIAO NGUYÊN KIỆN, HƯ VỠ K ĐỀN" at bounding box center [1273, 198] width 574 height 46
drag, startPoint x: 1522, startPoint y: 562, endPoint x: 1526, endPoint y: 570, distance: 8.9
click at [1524, 641] on div "10 / trang" at bounding box center [1526, 646] width 34 height 11
click at [1532, 662] on div "100 / trang" at bounding box center [1531, 663] width 40 height 11
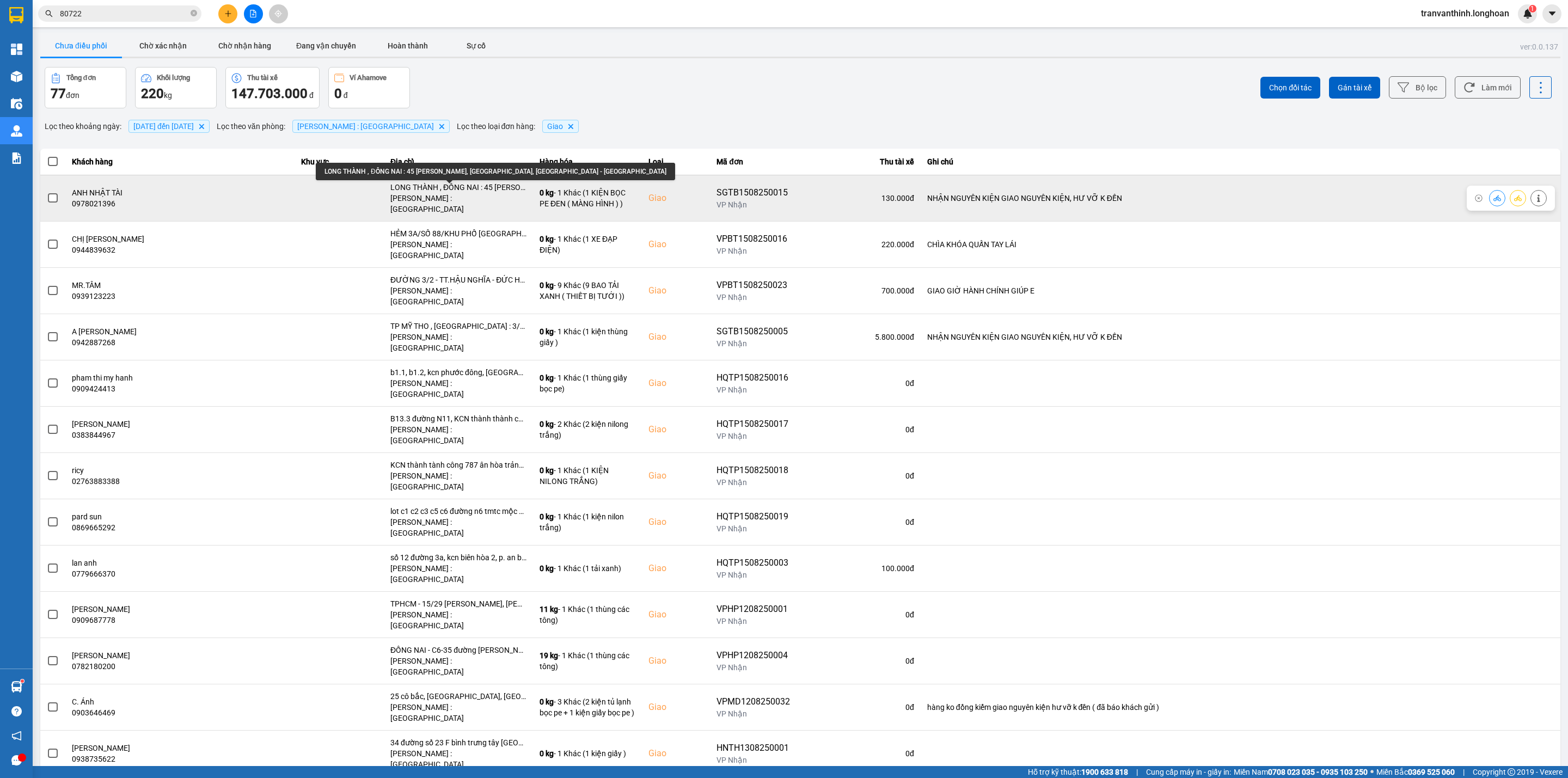
click at [409, 191] on div "LONG THÀNH , ĐỒNG NAI : 45 Lê Thánh Tông, Khu Phước Hải, Long Thành - Đồng Nai" at bounding box center [458, 187] width 136 height 11
click at [464, 186] on div "LONG THÀNH , ĐỒNG NAI : 45 Lê Thánh Tông, Khu Phước Hải, Long Thành - Đồng Nai" at bounding box center [458, 187] width 136 height 11
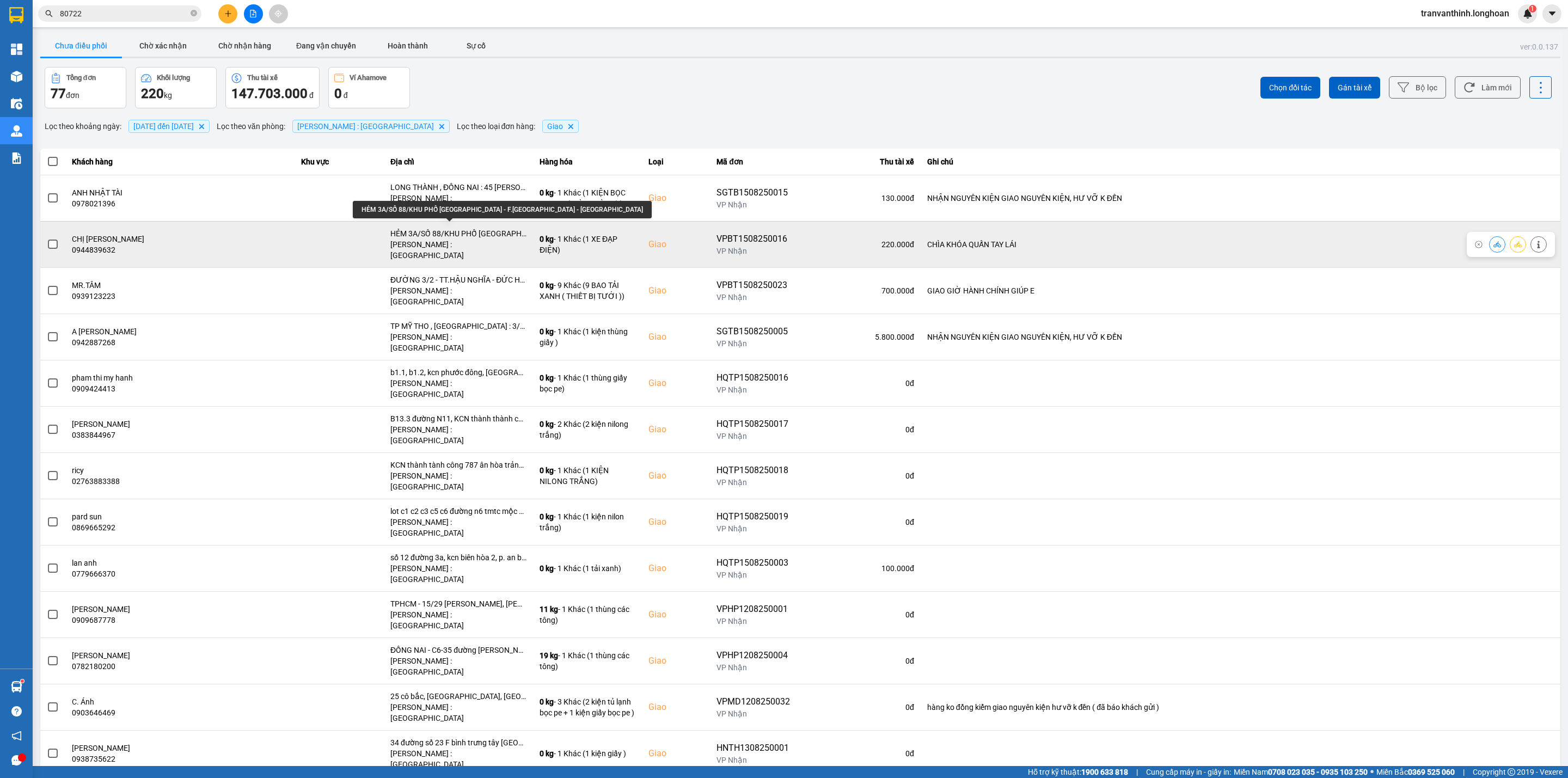
click at [468, 228] on div "HẺM 3A/SỐ 88/KHU PHỐ HIỆP LỄ - F.HIỆP NINH - TÂY NINH" at bounding box center [458, 233] width 136 height 11
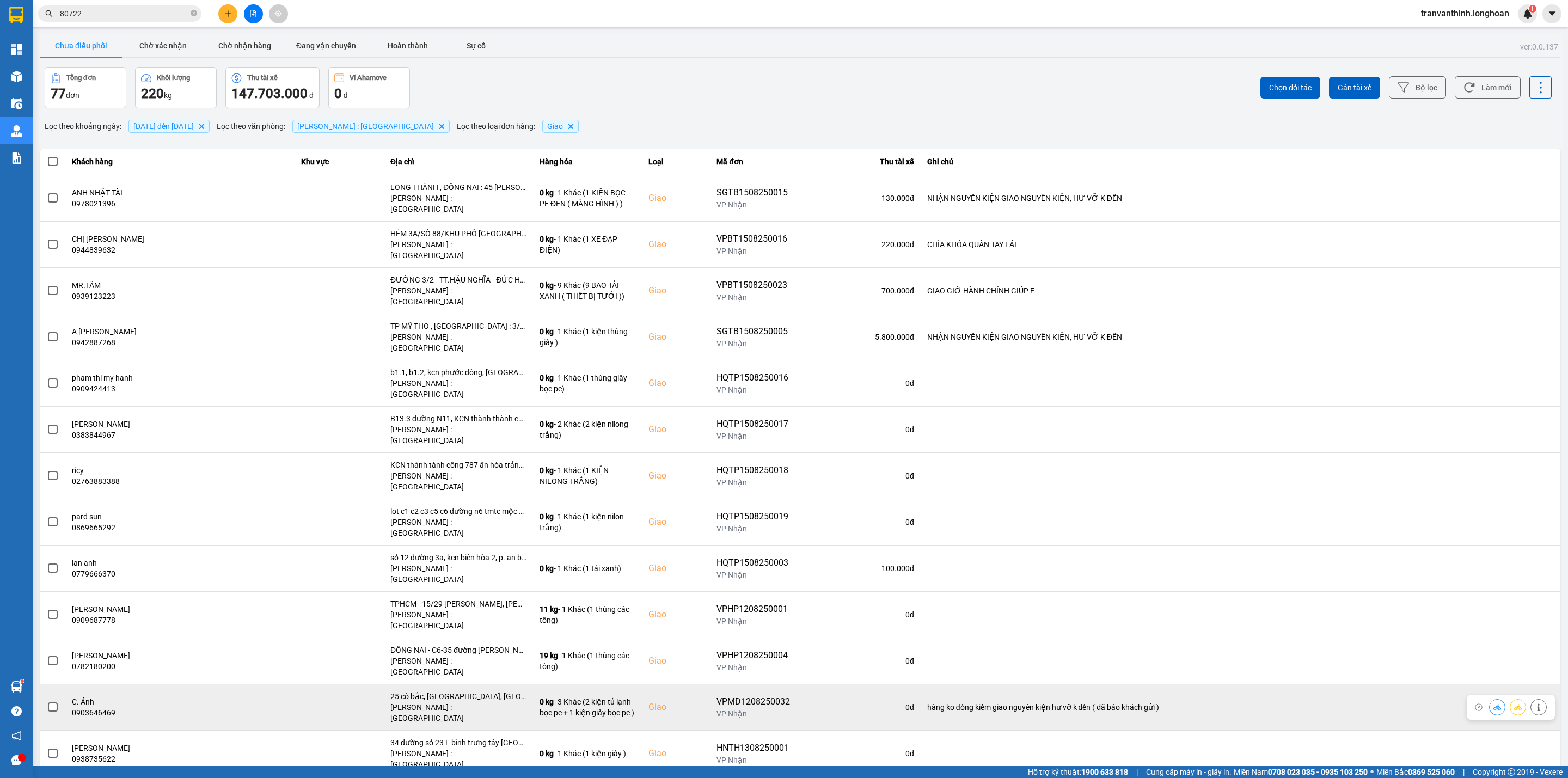
click at [471, 690] on div "25 cô bắc, [GEOGRAPHIC_DATA], [GEOGRAPHIC_DATA]" at bounding box center [458, 695] width 136 height 11
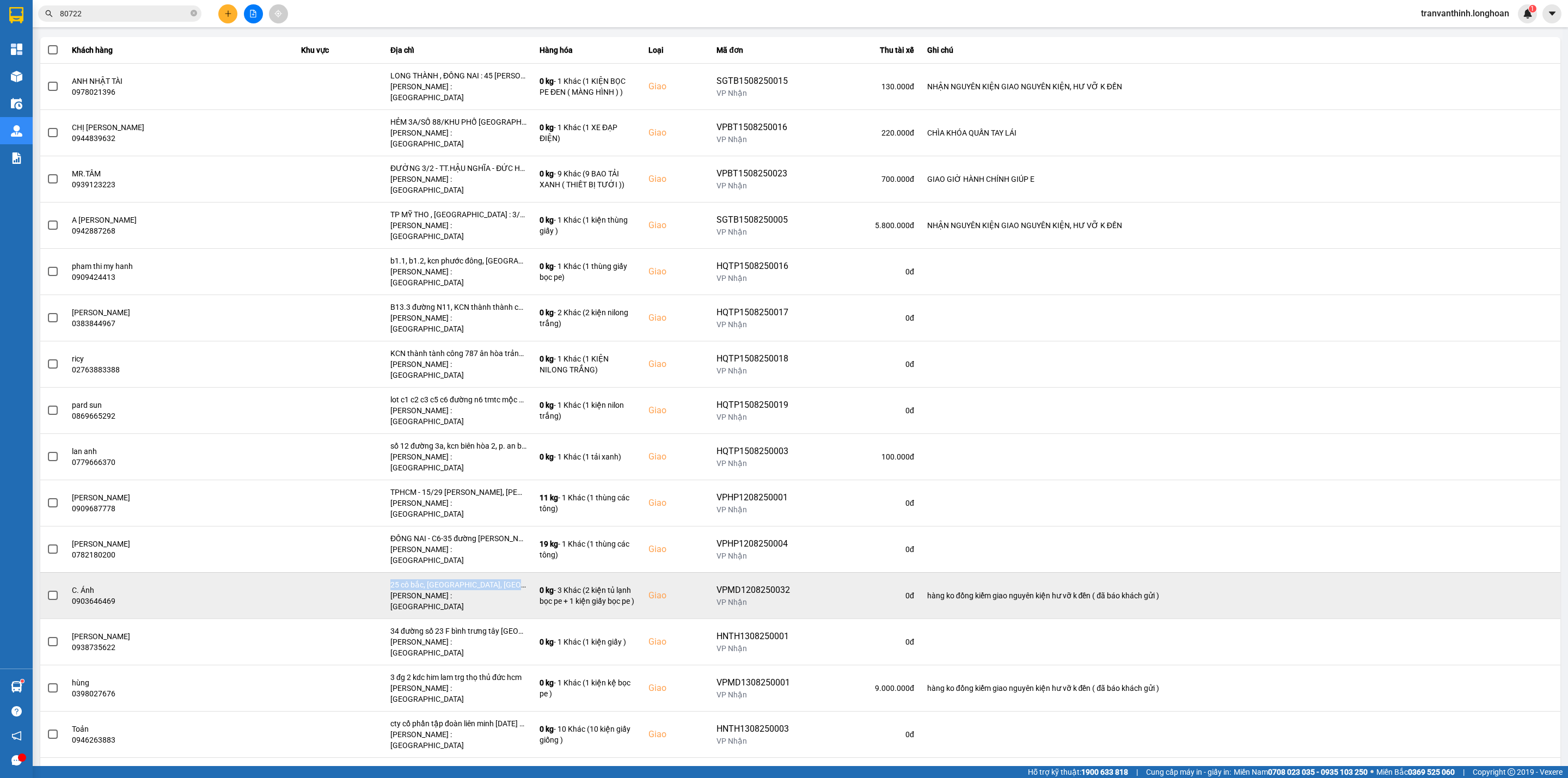
scroll to position [327, 0]
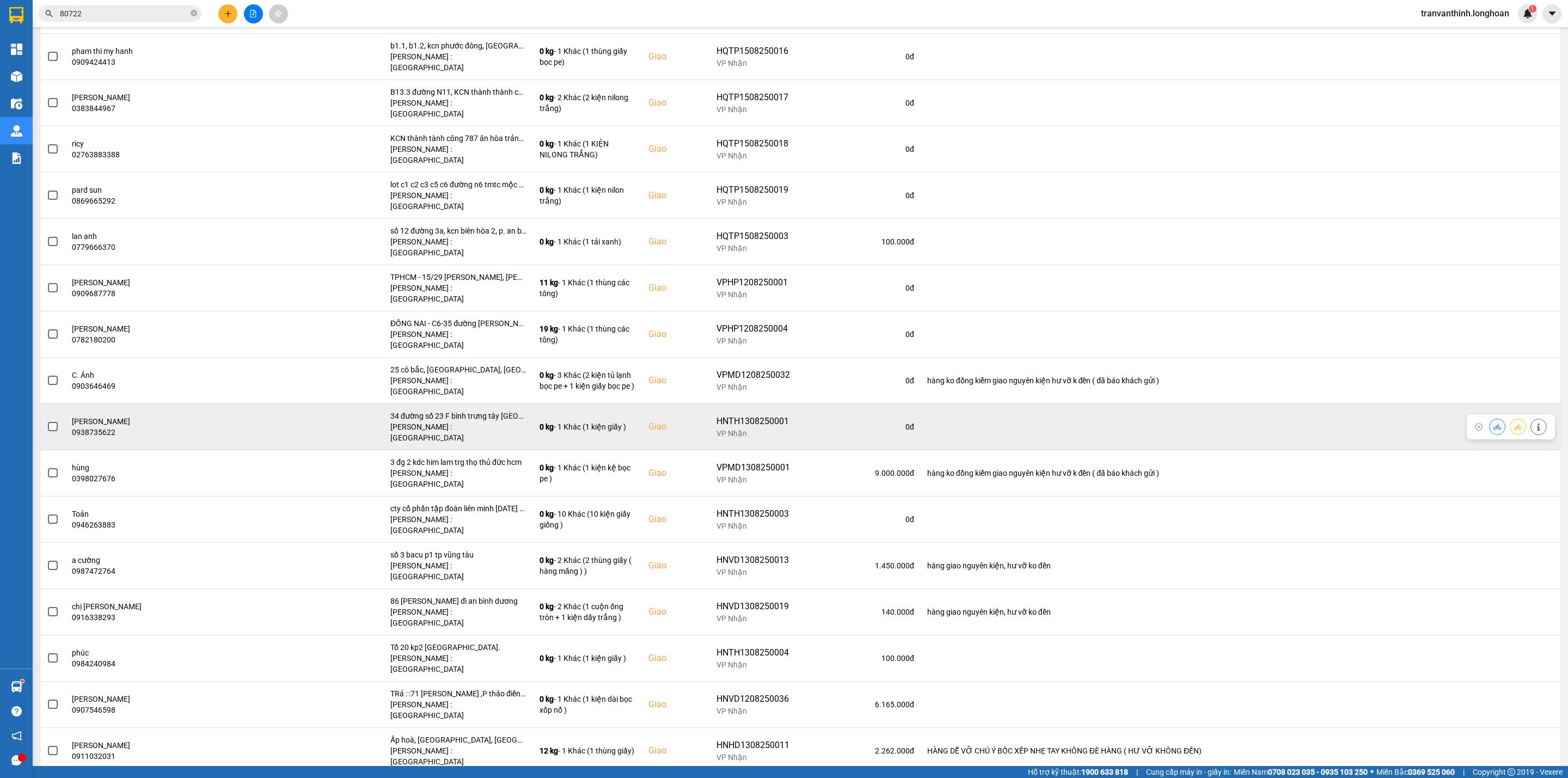
click at [485, 411] on div "34 đường số 23 F bình trưng tây [GEOGRAPHIC_DATA]" at bounding box center [458, 415] width 136 height 11
click at [484, 411] on div "34 đường số 23 F bình trưng tây [GEOGRAPHIC_DATA]" at bounding box center [458, 415] width 136 height 11
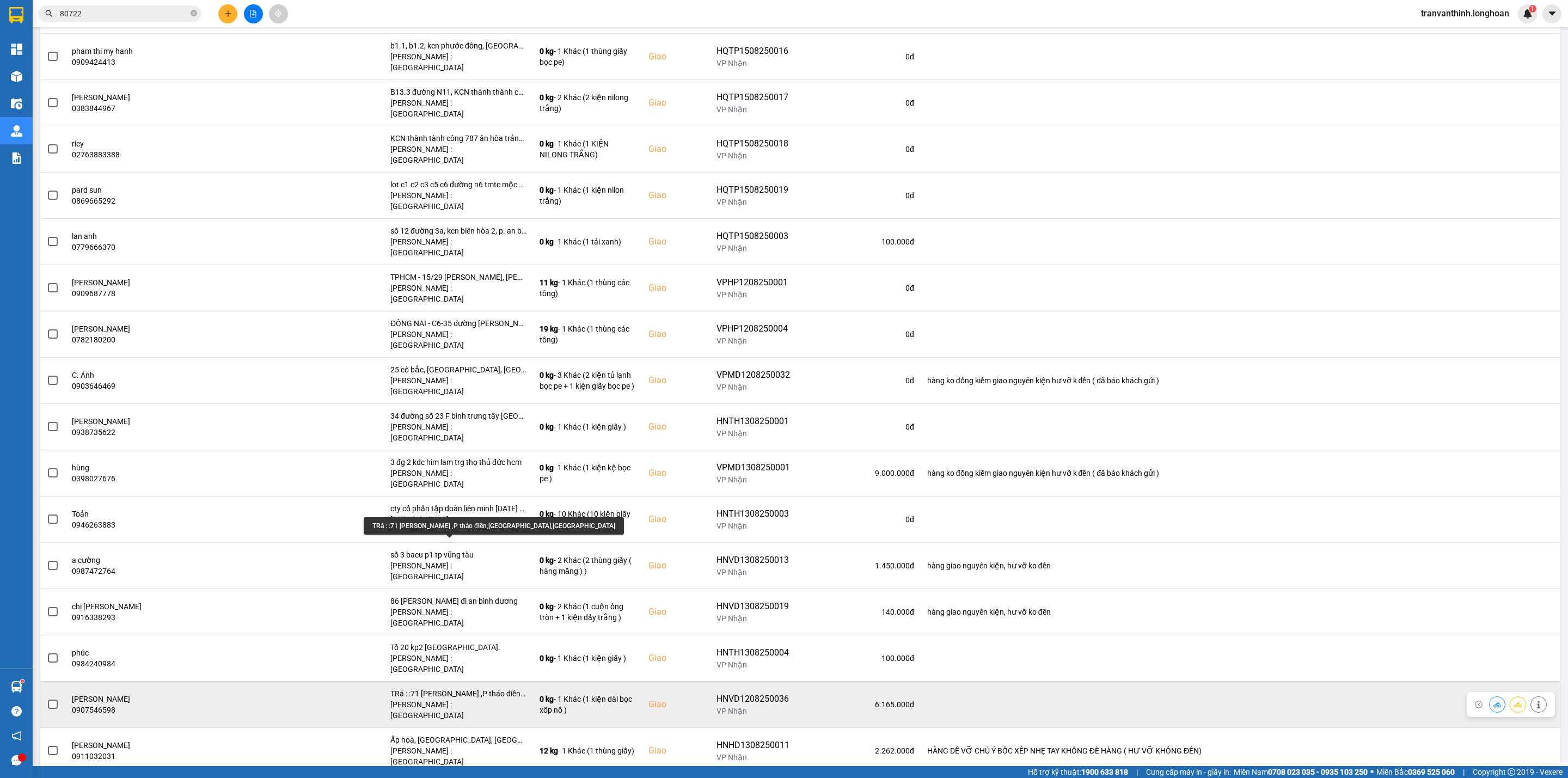
click at [502, 688] on div "TRả : :71 [PERSON_NAME] ,P thảo điền,[GEOGRAPHIC_DATA],[GEOGRAPHIC_DATA]" at bounding box center [458, 693] width 136 height 11
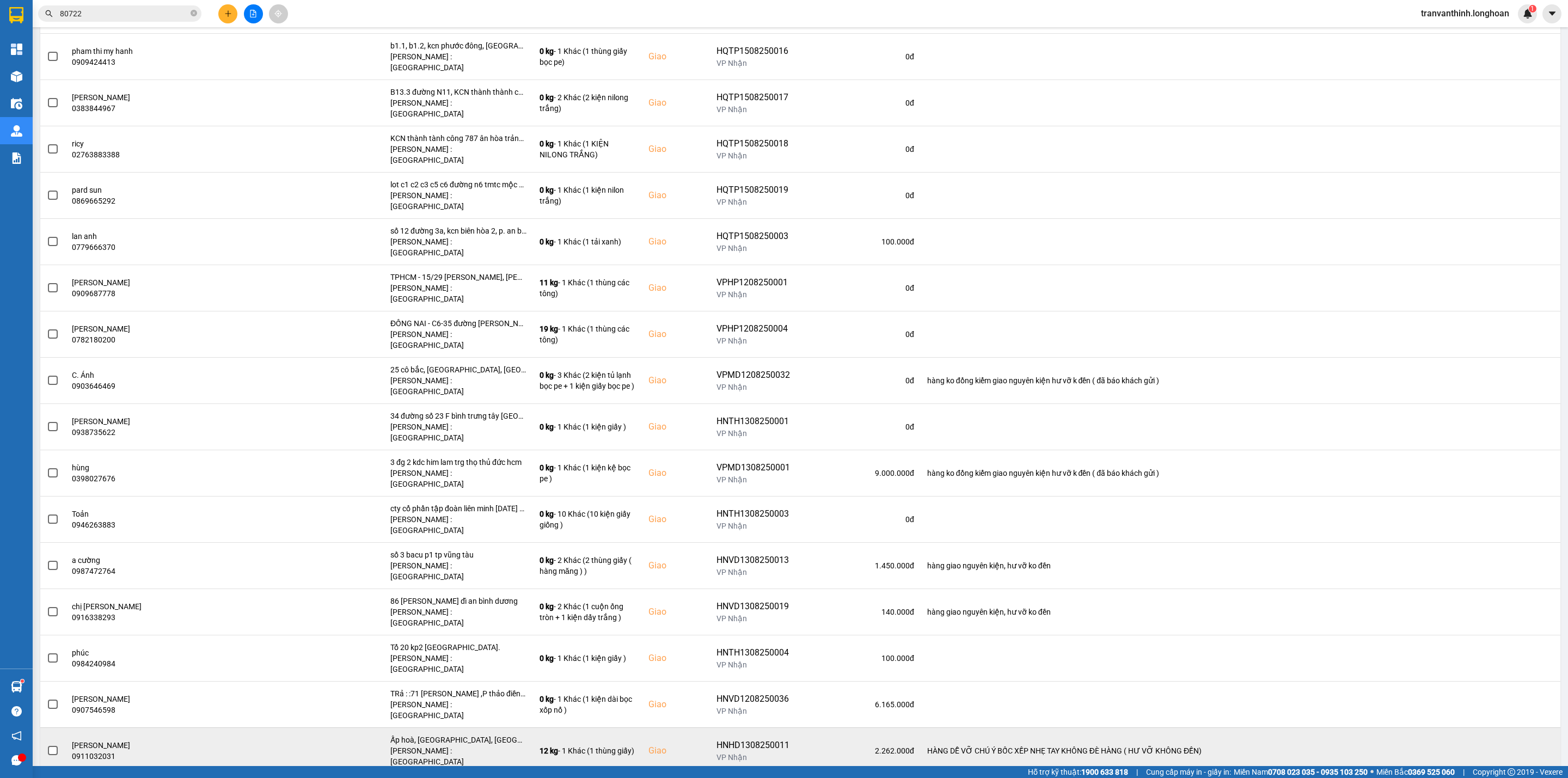
click at [476, 734] on div "Ấp hoà, [GEOGRAPHIC_DATA], [GEOGRAPHIC_DATA], [GEOGRAPHIC_DATA]" at bounding box center [458, 739] width 136 height 11
click at [475, 734] on div "Ấp hoà, [GEOGRAPHIC_DATA], [GEOGRAPHIC_DATA], [GEOGRAPHIC_DATA]" at bounding box center [458, 739] width 136 height 11
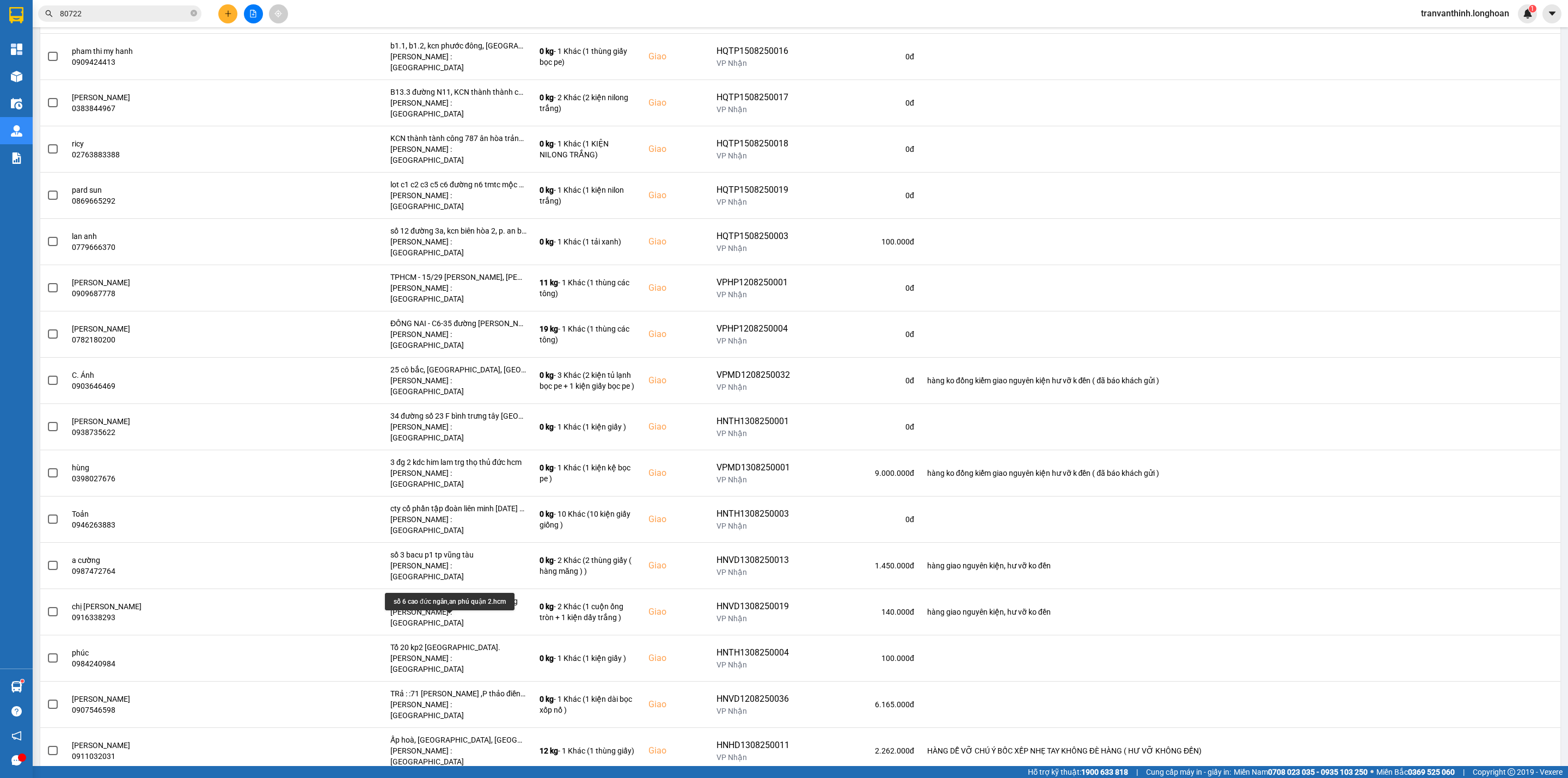
click at [474, 777] on div "số 6 cao đức ngân,an phú quận 2.hcm" at bounding box center [458, 785] width 136 height 11
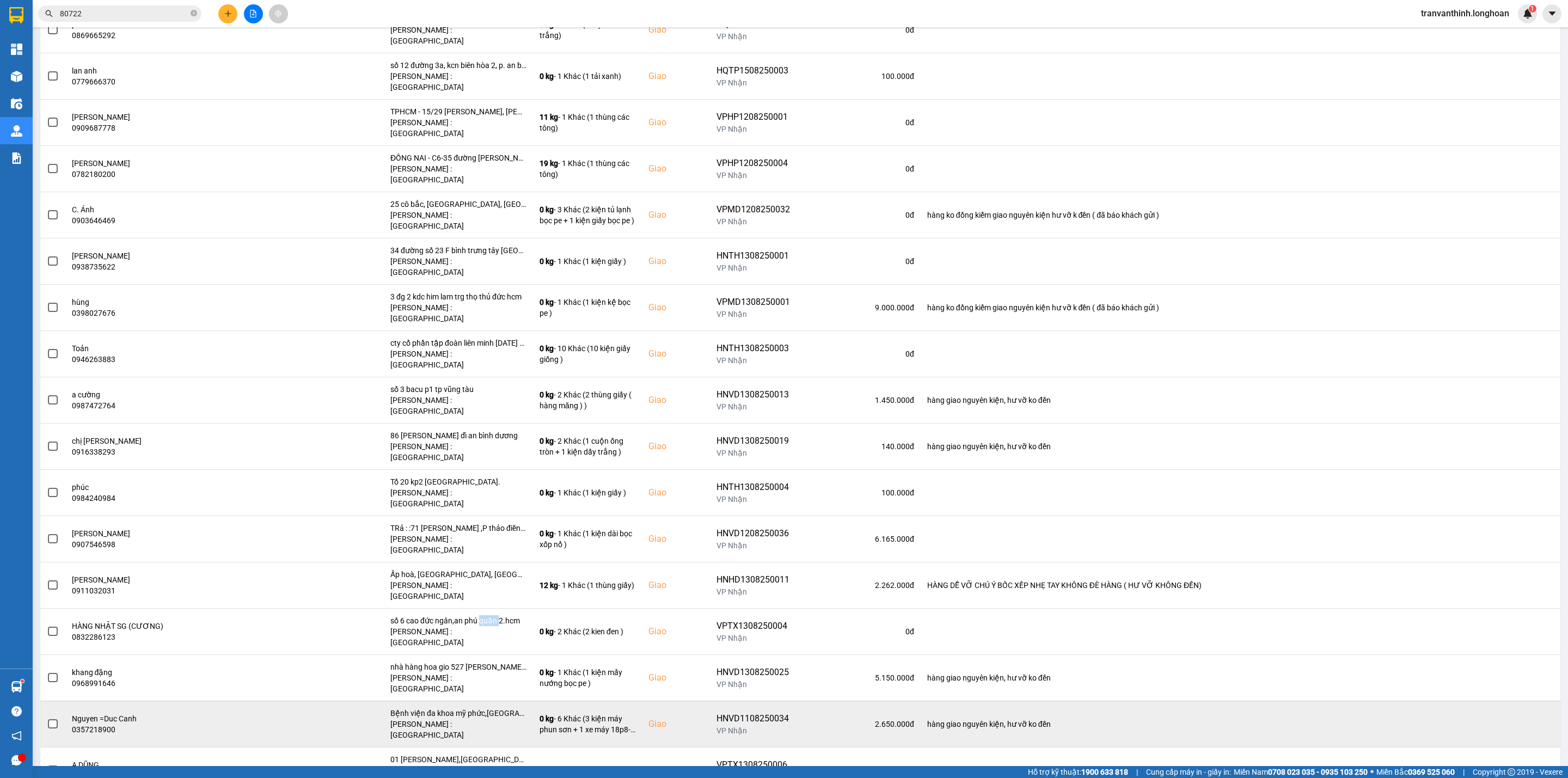
scroll to position [572, 0]
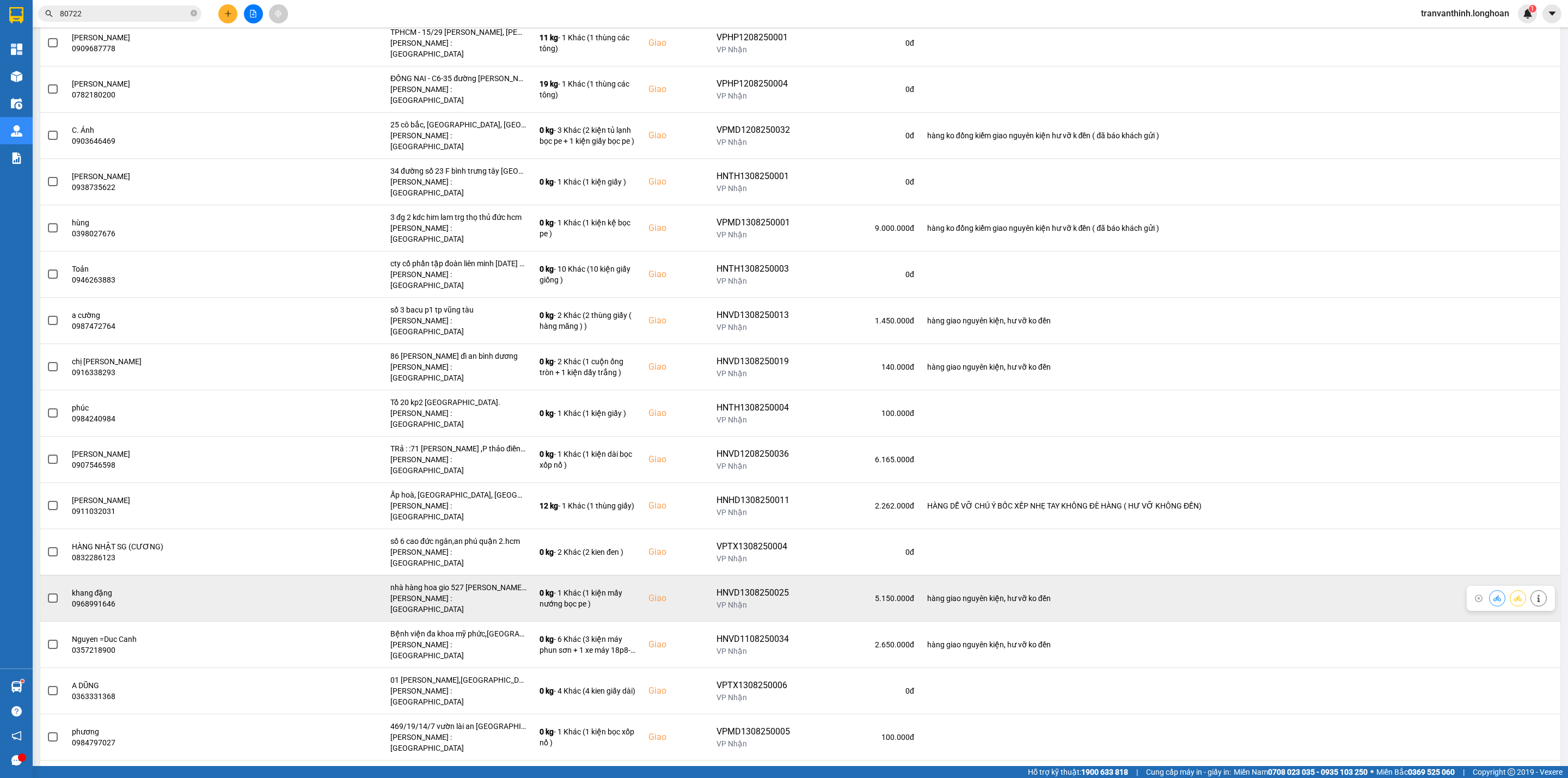
click at [495, 582] on div "nhà hàng hoa gio 527 [PERSON_NAME] 10 bà điểm hcm" at bounding box center [458, 587] width 136 height 11
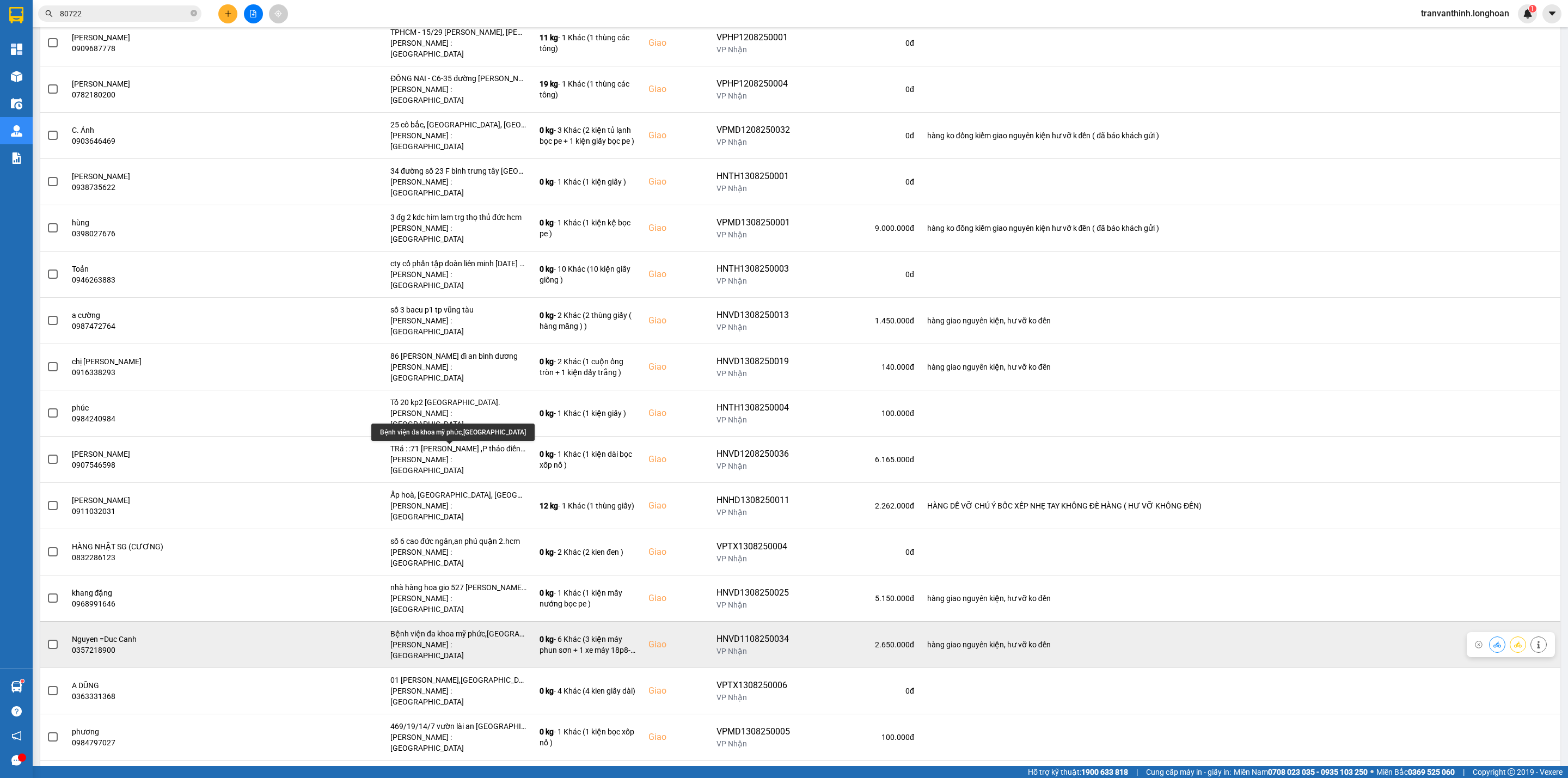
click at [490, 628] on div "Bệnh viện đa khoa mỹ phức,[GEOGRAPHIC_DATA]" at bounding box center [458, 632] width 136 height 11
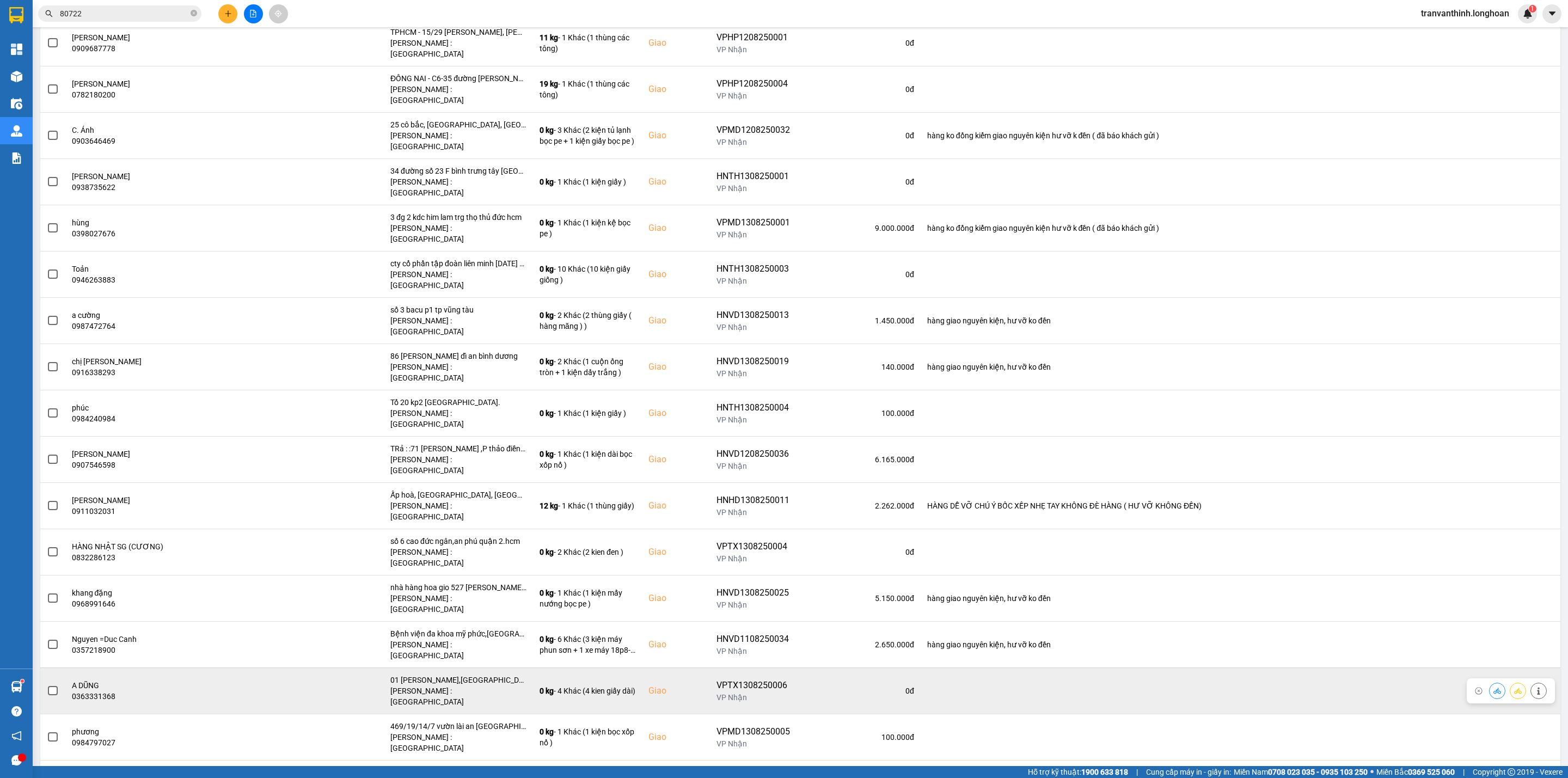
click at [490, 674] on div "01 [PERSON_NAME],[GEOGRAPHIC_DATA],[GEOGRAPHIC_DATA] cũ là [GEOGRAPHIC_DATA] [G…" at bounding box center [458, 679] width 136 height 11
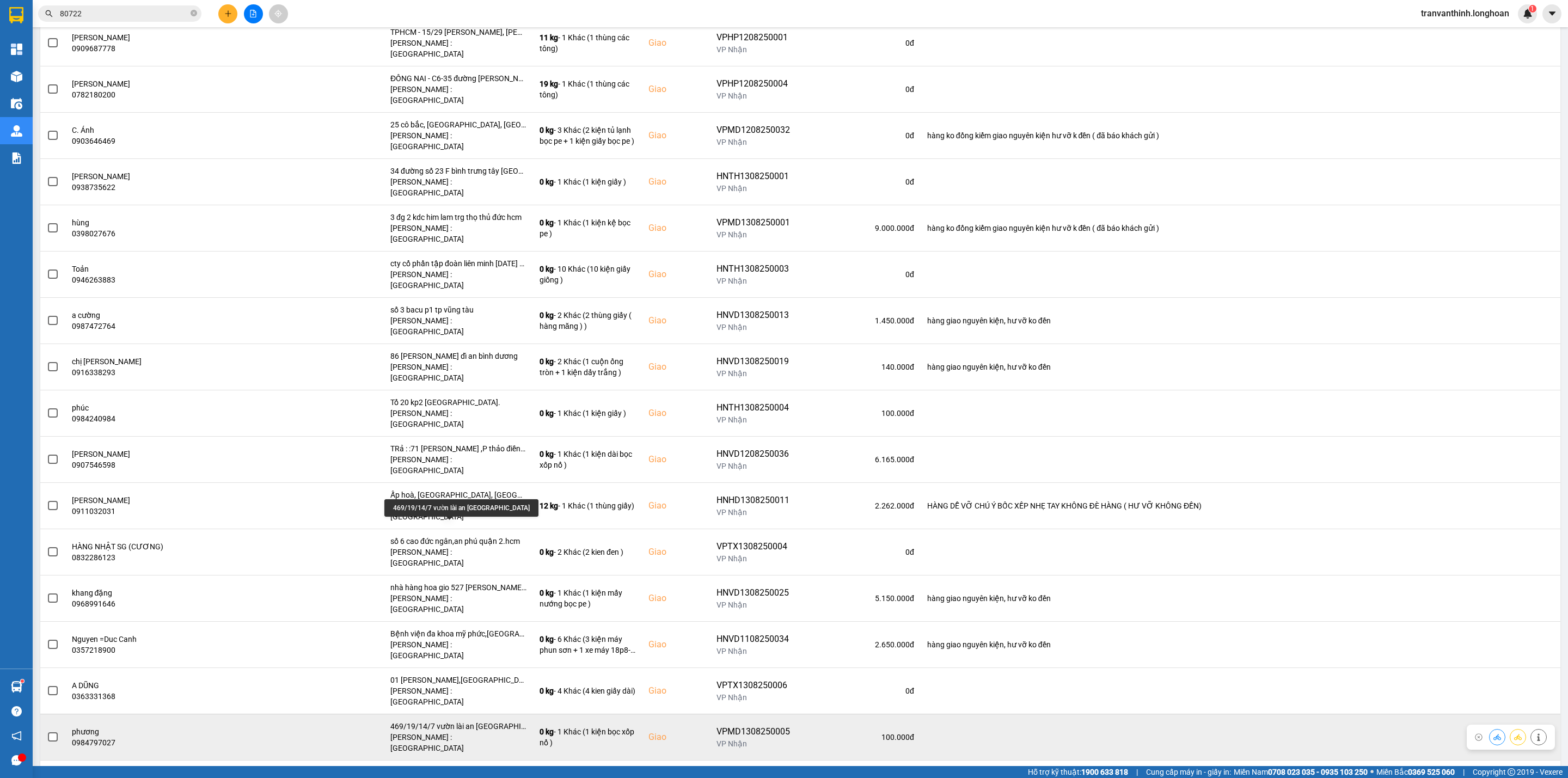
click at [494, 720] on div "469/19/14/7 vườn lài an [GEOGRAPHIC_DATA]" at bounding box center [458, 725] width 136 height 11
click at [494, 720] on div "469/19/14/7 vườn lài an [GEOGRAPHIC_DATA]" at bounding box center [458, 725] width 136 height 11
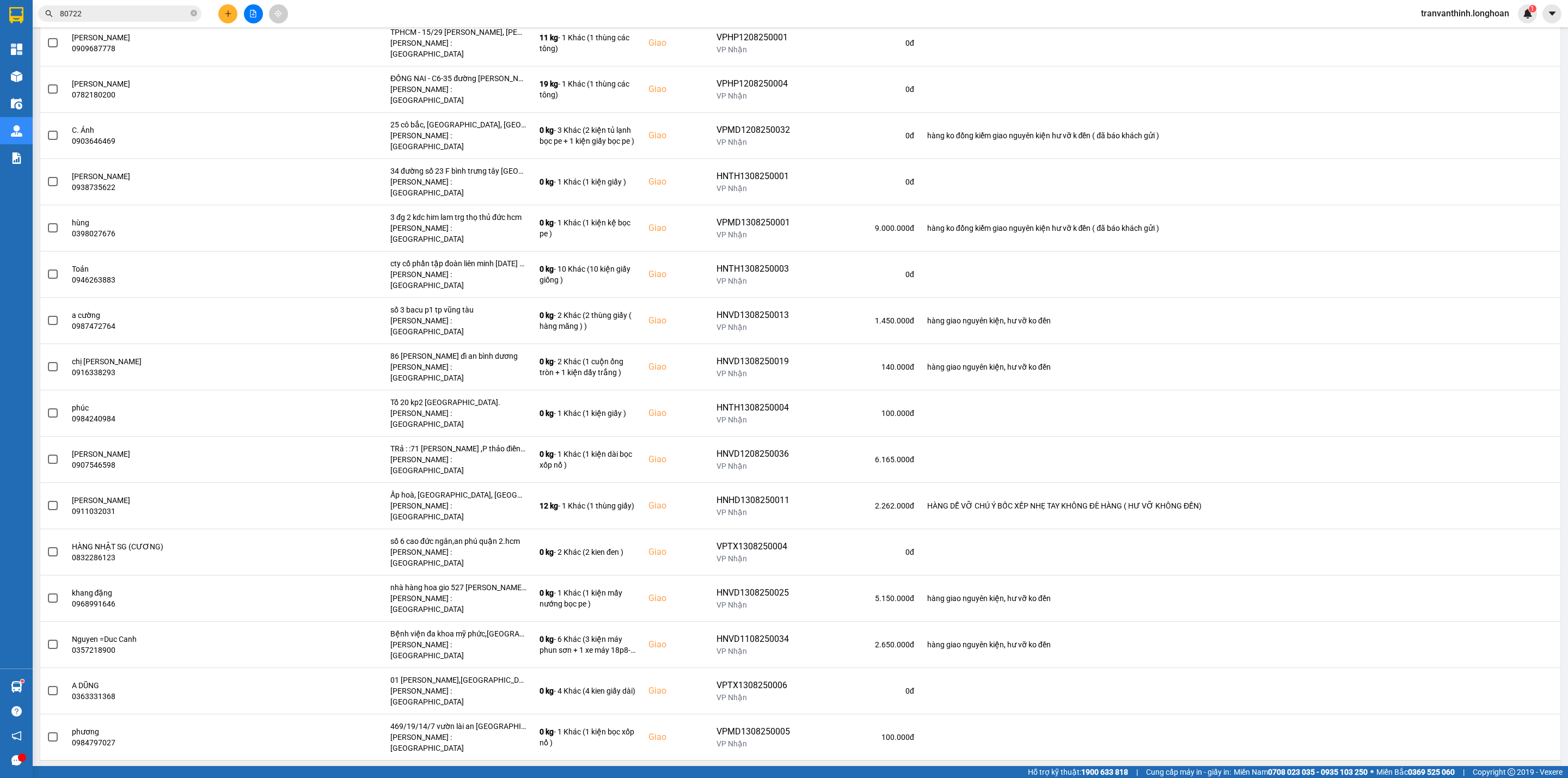
click at [482, 767] on div "ngã tư [GEOGRAPHIC_DATA], [GEOGRAPHIC_DATA], [GEOGRAPHIC_DATA]" at bounding box center [458, 771] width 136 height 11
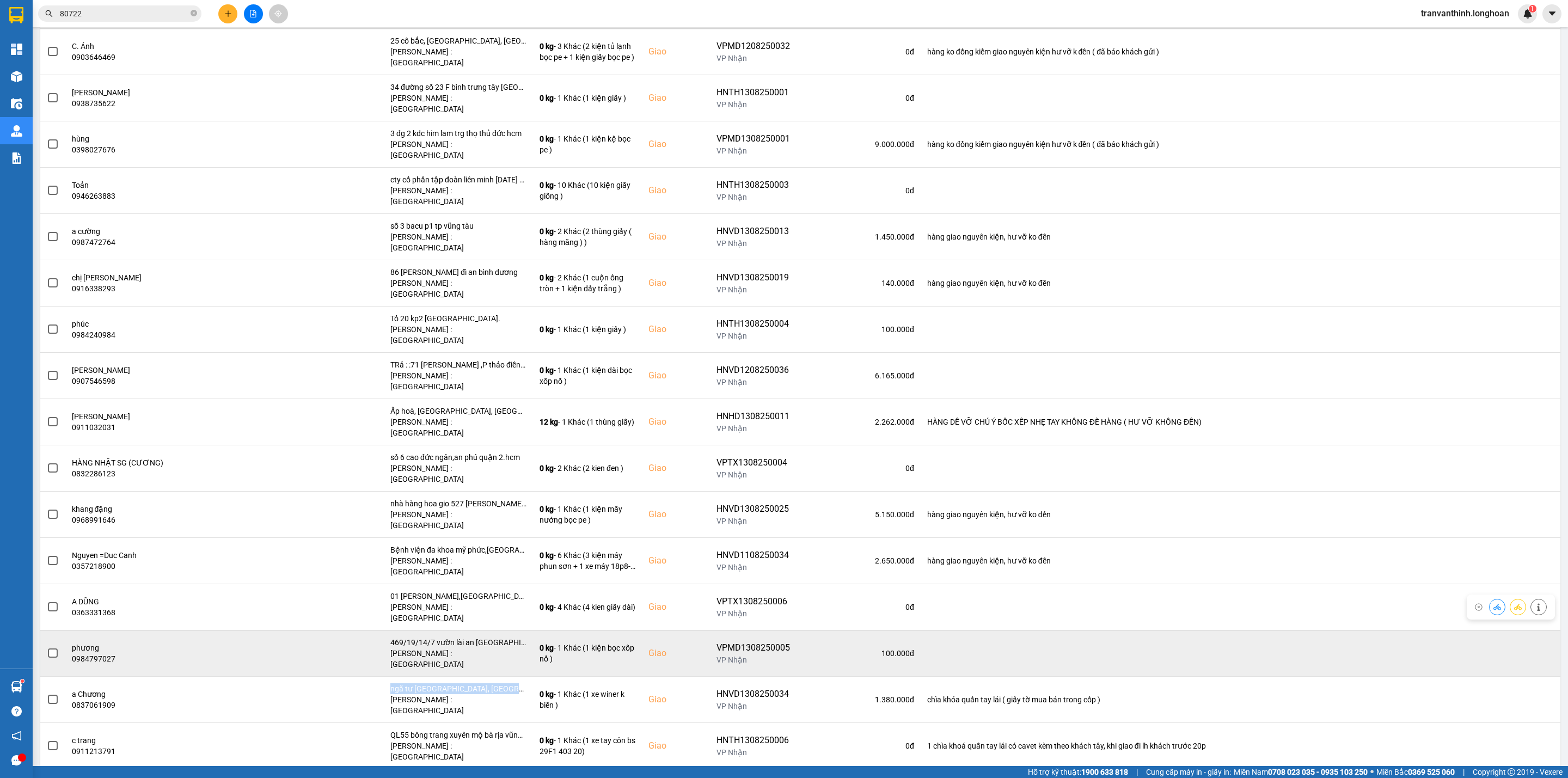
scroll to position [735, 0]
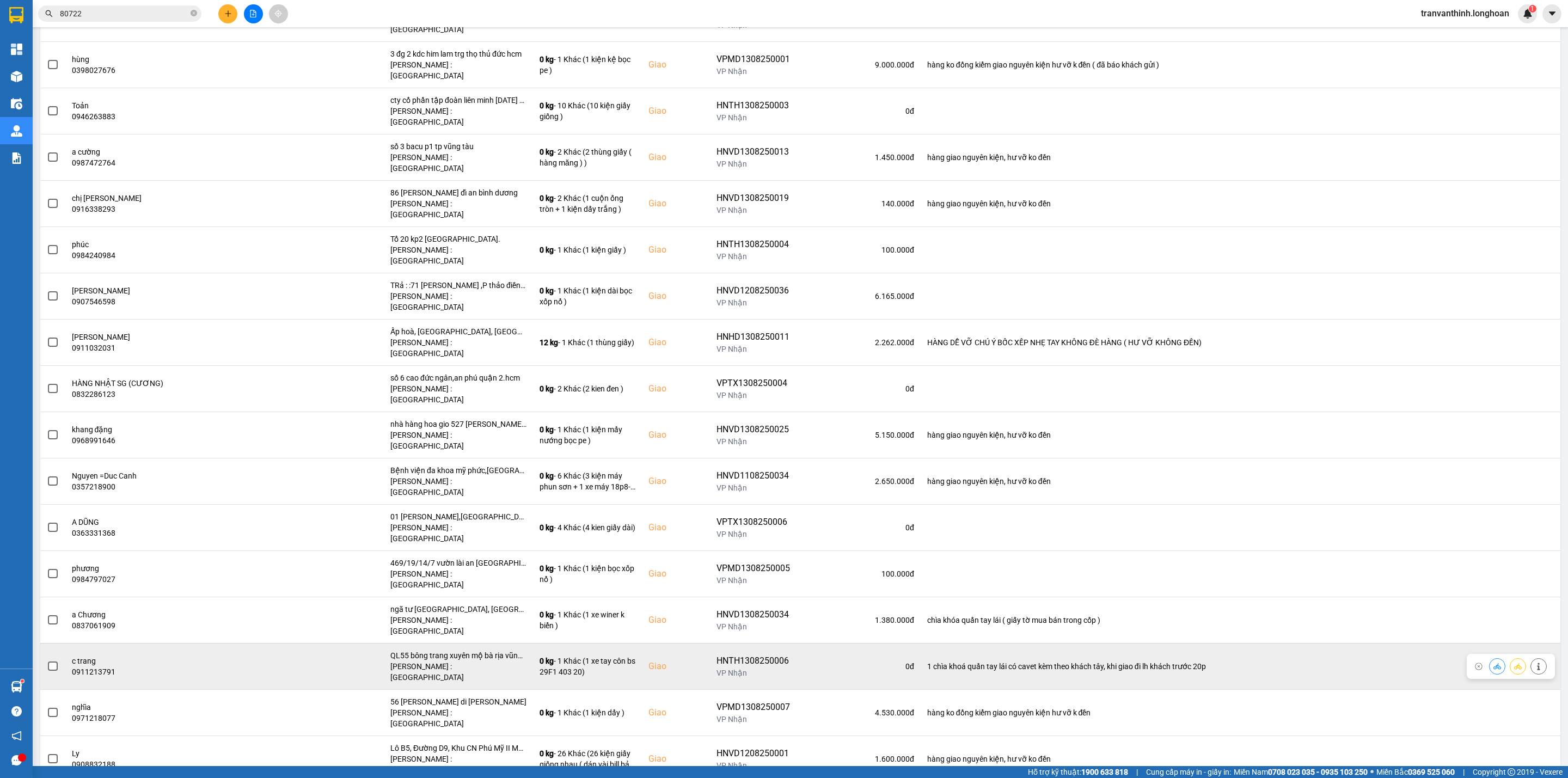
click at [476, 650] on div "QL55 bông trang xuyên mộ bà rịa vũng tàu" at bounding box center [458, 654] width 136 height 11
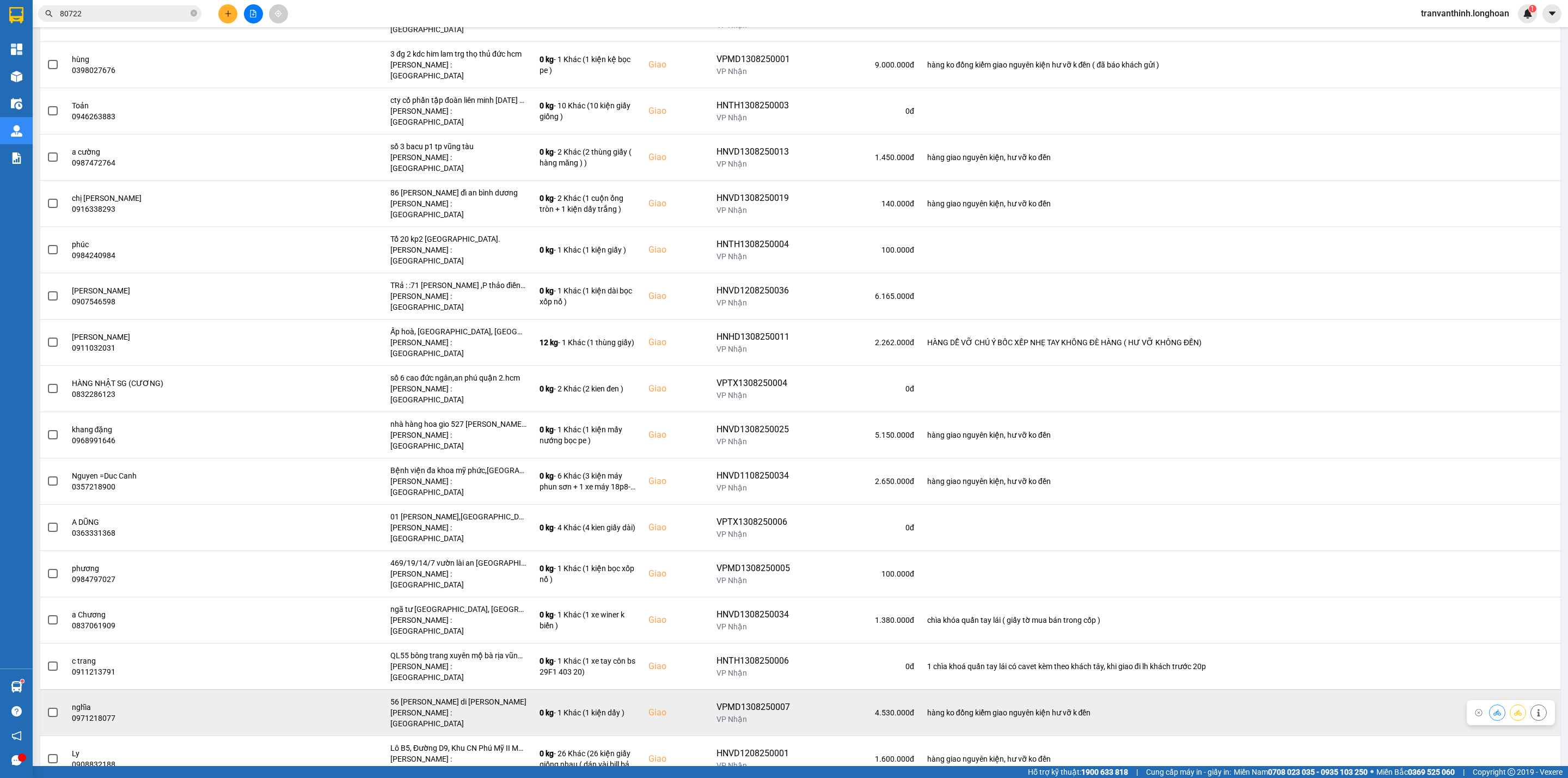
click at [466, 696] on div "56 [PERSON_NAME] di [PERSON_NAME]" at bounding box center [458, 701] width 136 height 11
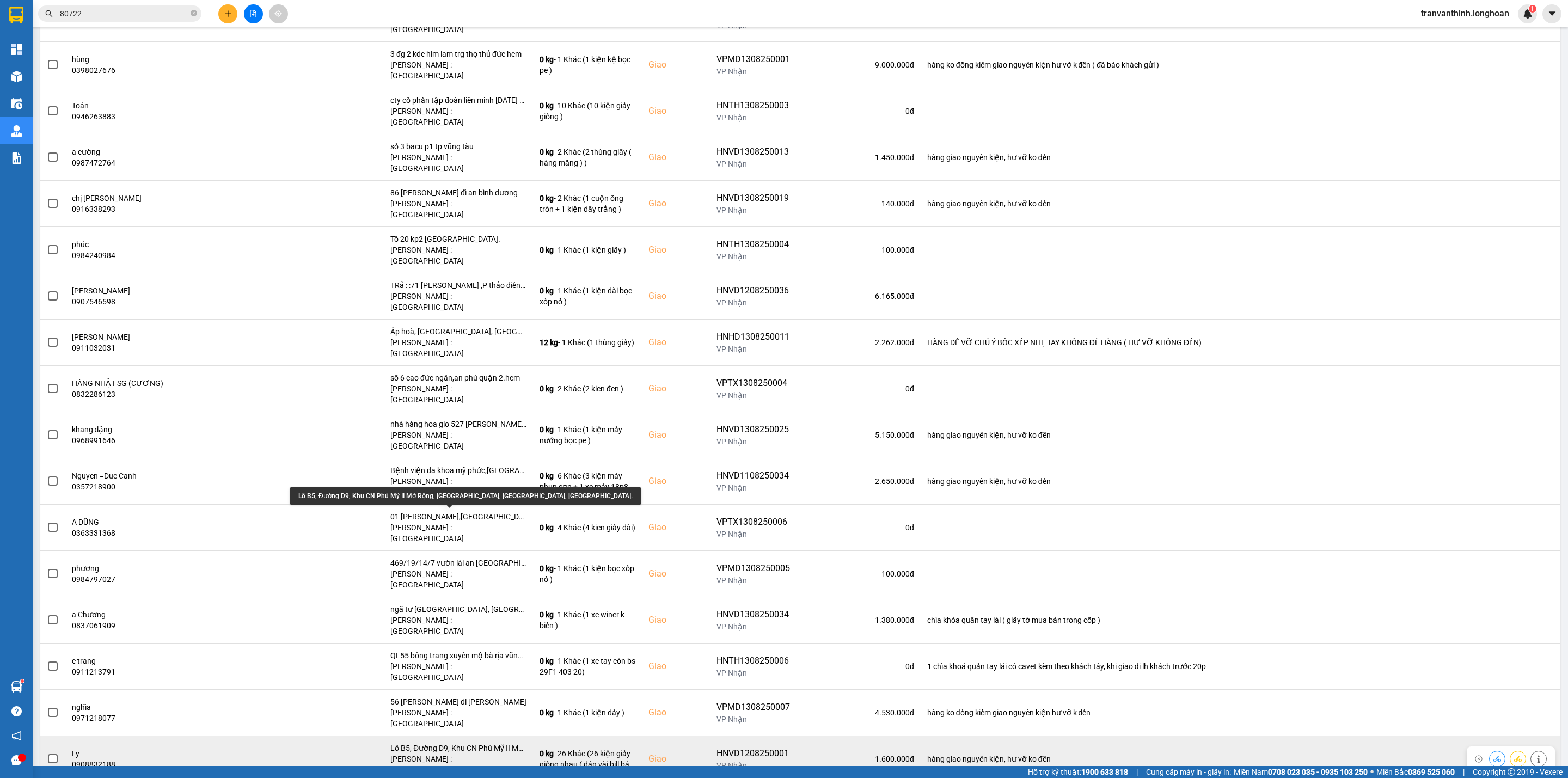
click at [488, 742] on div "Lô B5, Đường D9, Khu CN Phú Mỹ II Mở Rộng, [GEOGRAPHIC_DATA], [GEOGRAPHIC_DATA]…" at bounding box center [458, 747] width 136 height 11
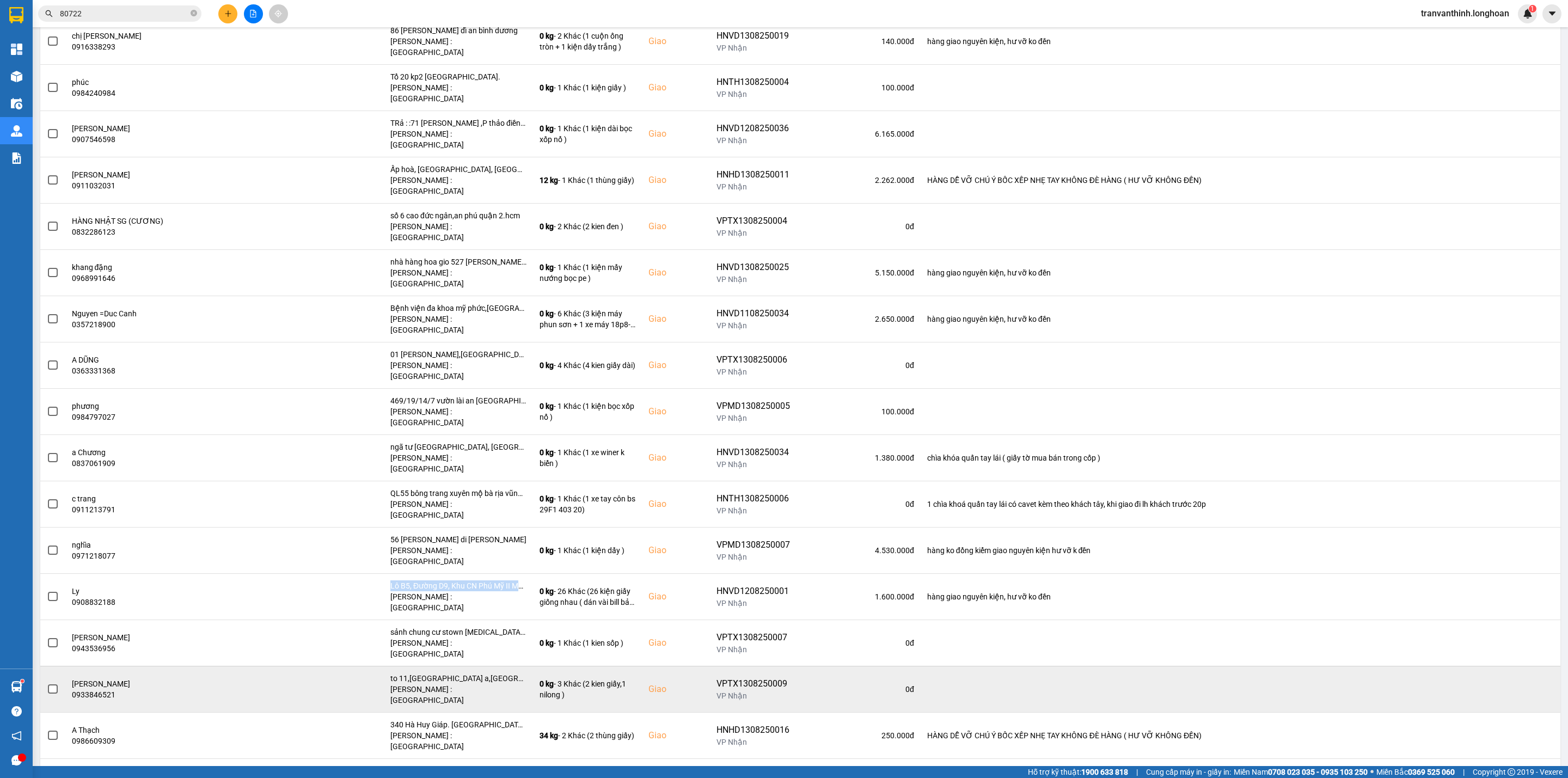
scroll to position [1061, 0]
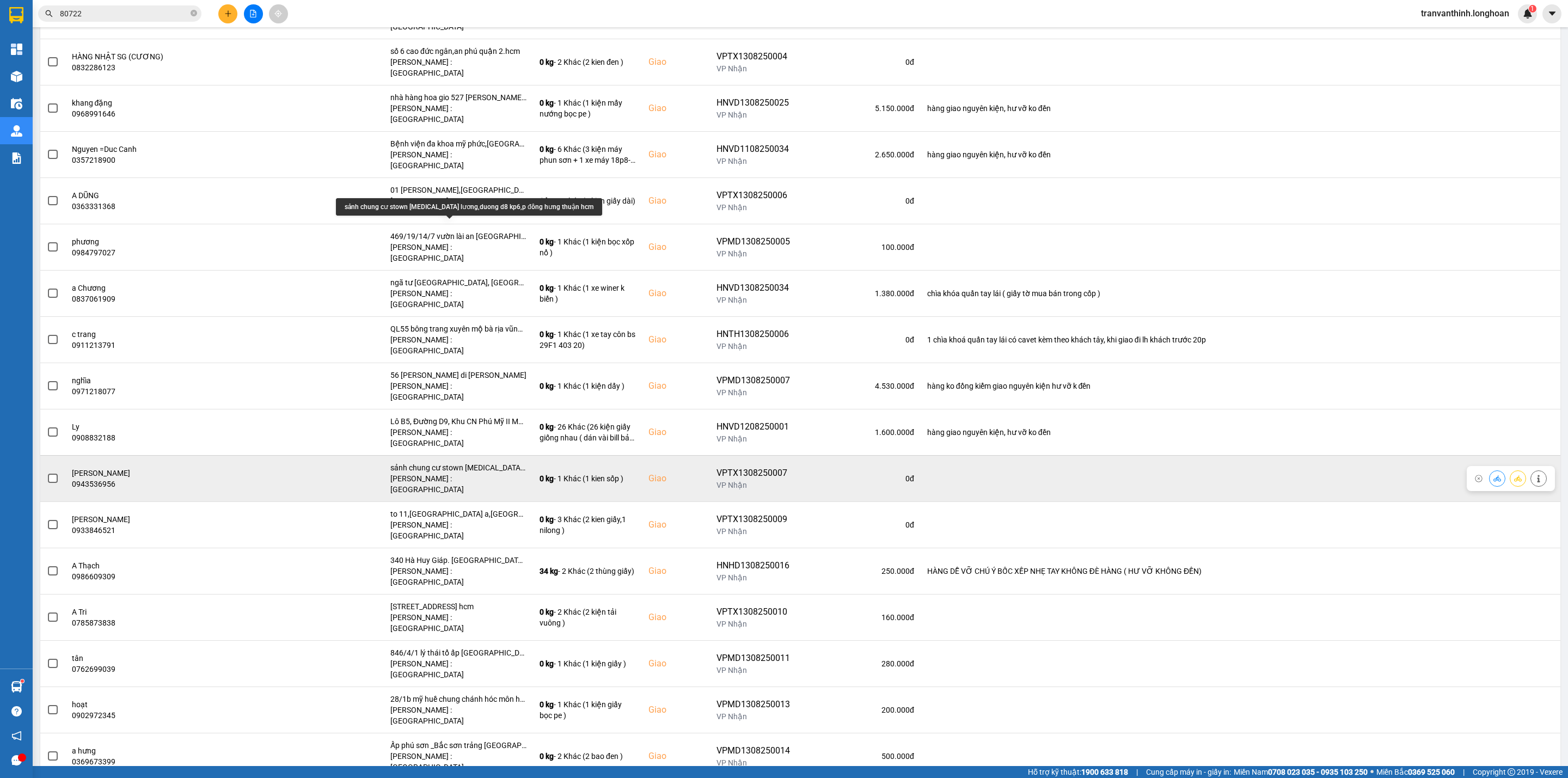
click at [462, 462] on div "sảnh chung cư stown [MEDICAL_DATA] lương,duong d8 kp6,p đông hưng thuận hcm" at bounding box center [458, 467] width 136 height 11
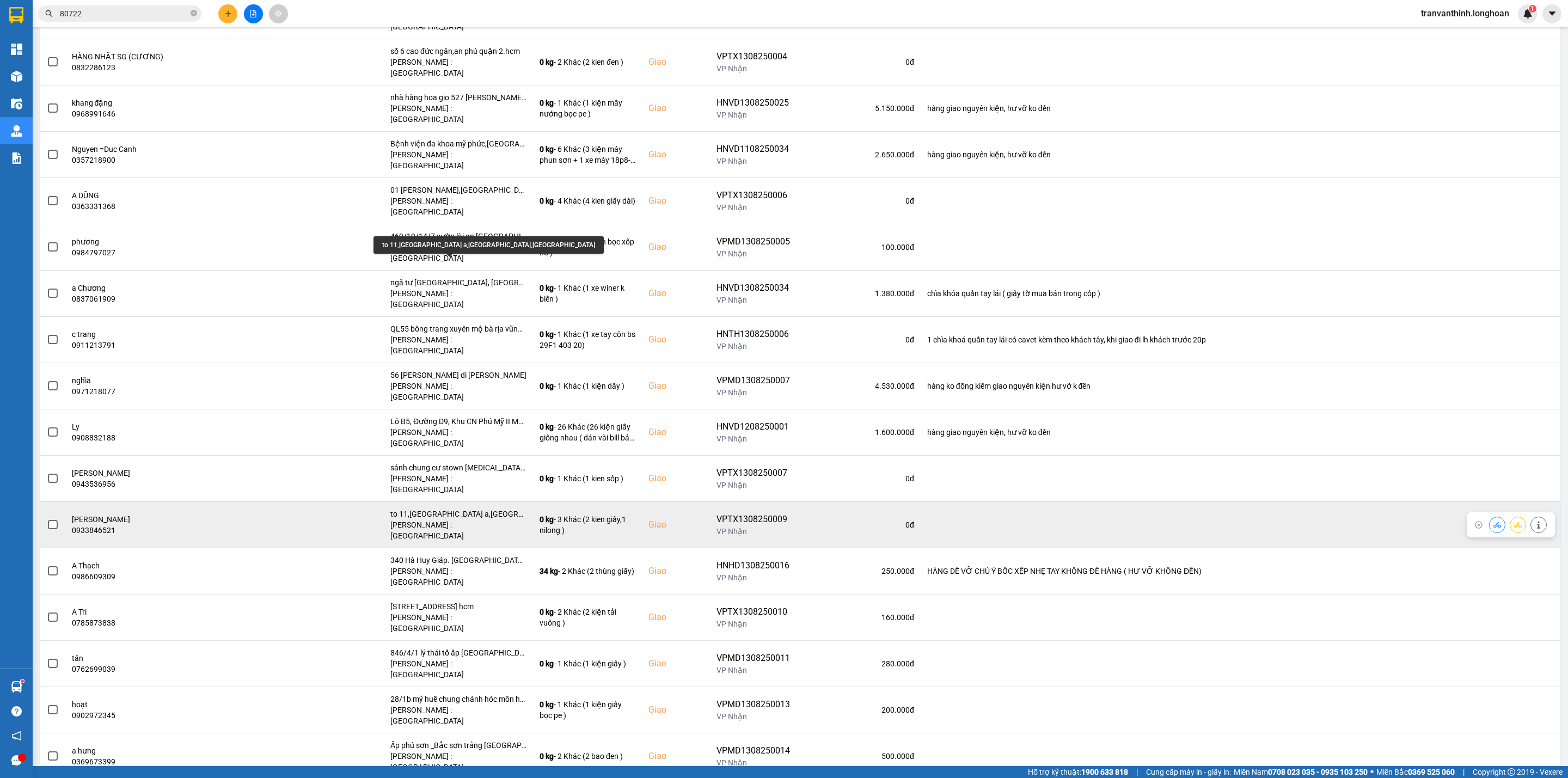
click at [474, 508] on div "to 11,[GEOGRAPHIC_DATA] a,[GEOGRAPHIC_DATA],[GEOGRAPHIC_DATA]" at bounding box center [458, 513] width 136 height 11
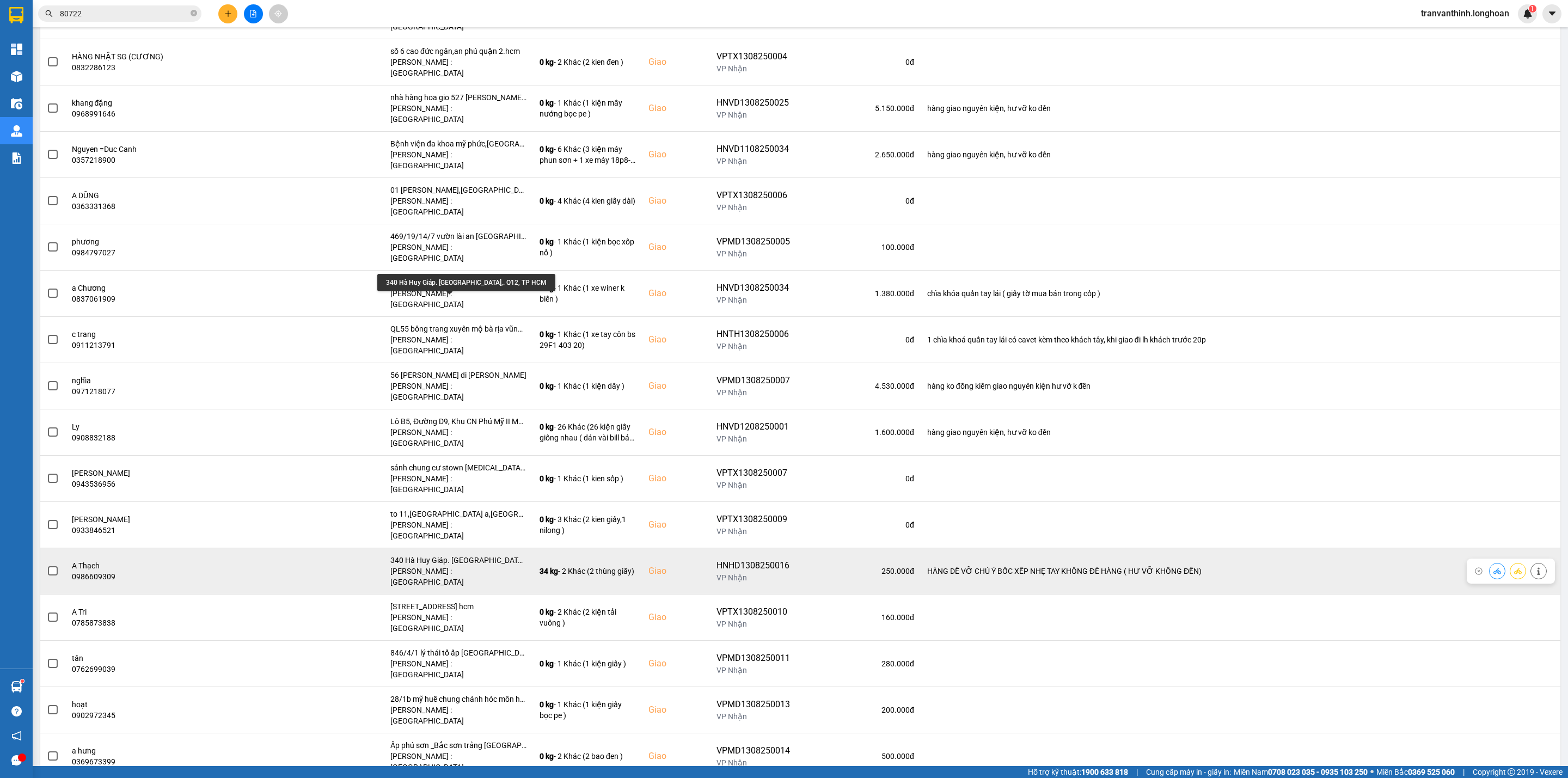
click at [481, 554] on div "340 Hà Huy Giáp. [GEOGRAPHIC_DATA],. Q12, TP HCM" at bounding box center [458, 559] width 136 height 11
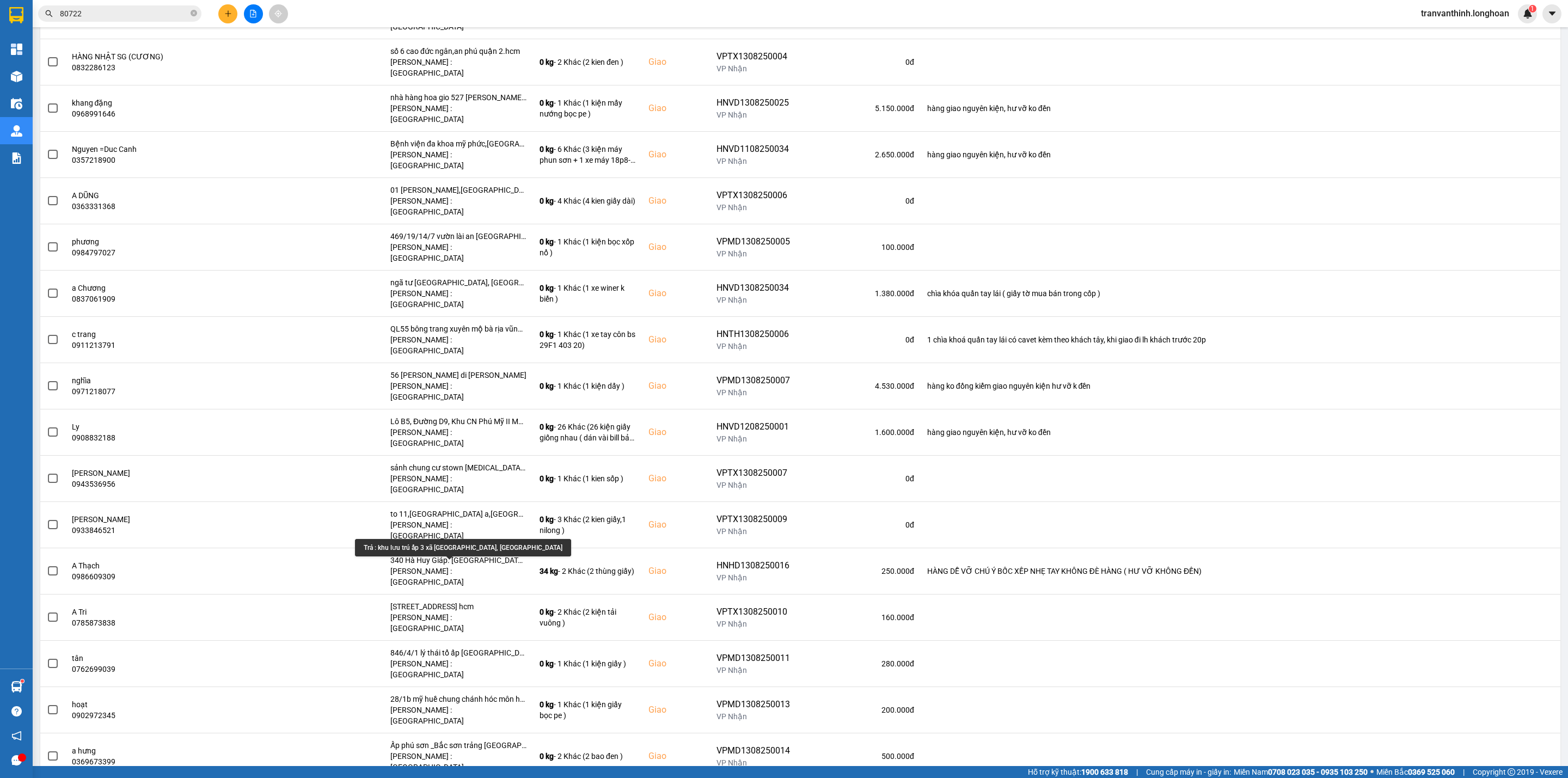
drag, startPoint x: 486, startPoint y: 563, endPoint x: 507, endPoint y: 476, distance: 89.5
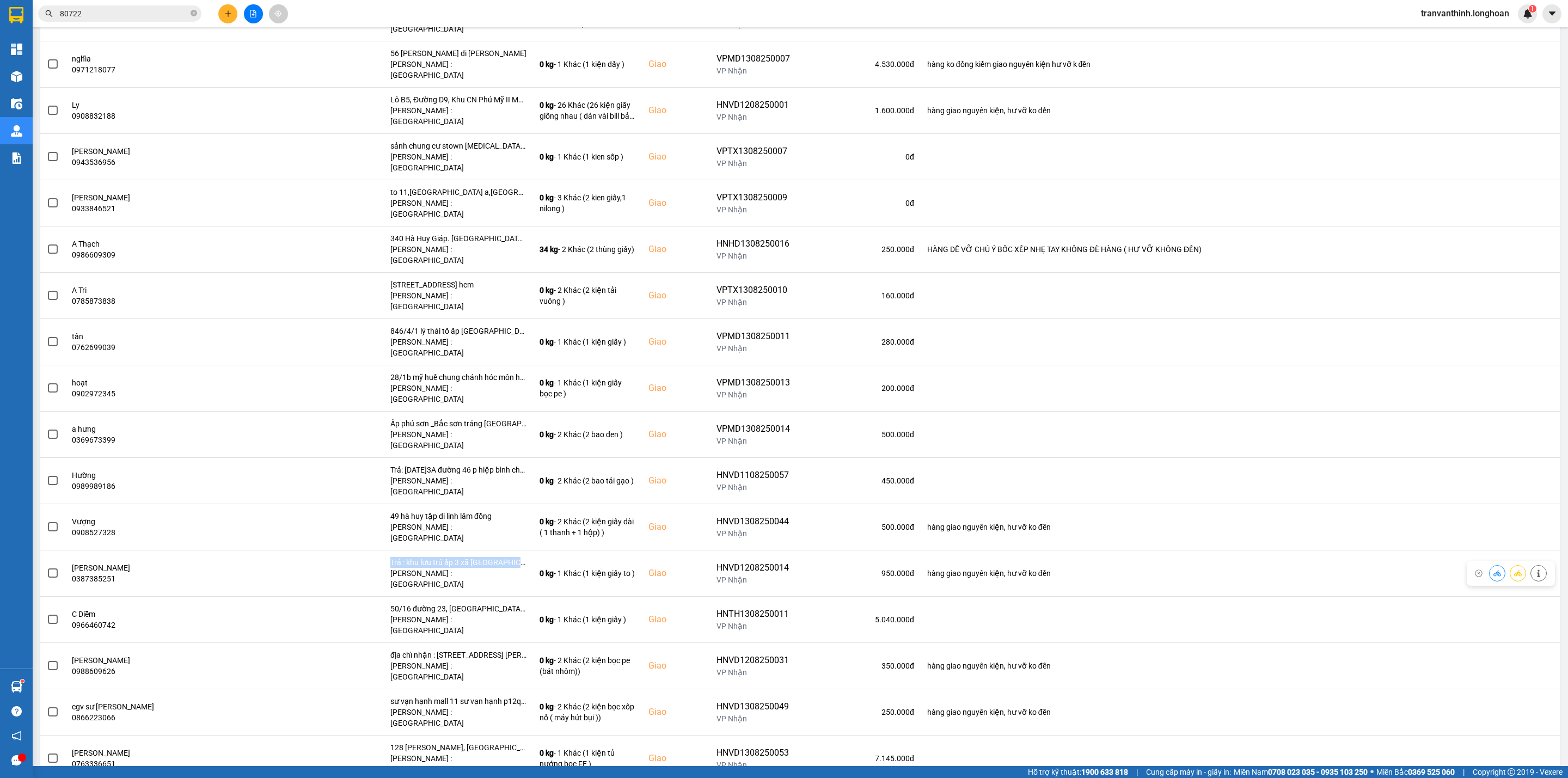
scroll to position [1469, 0]
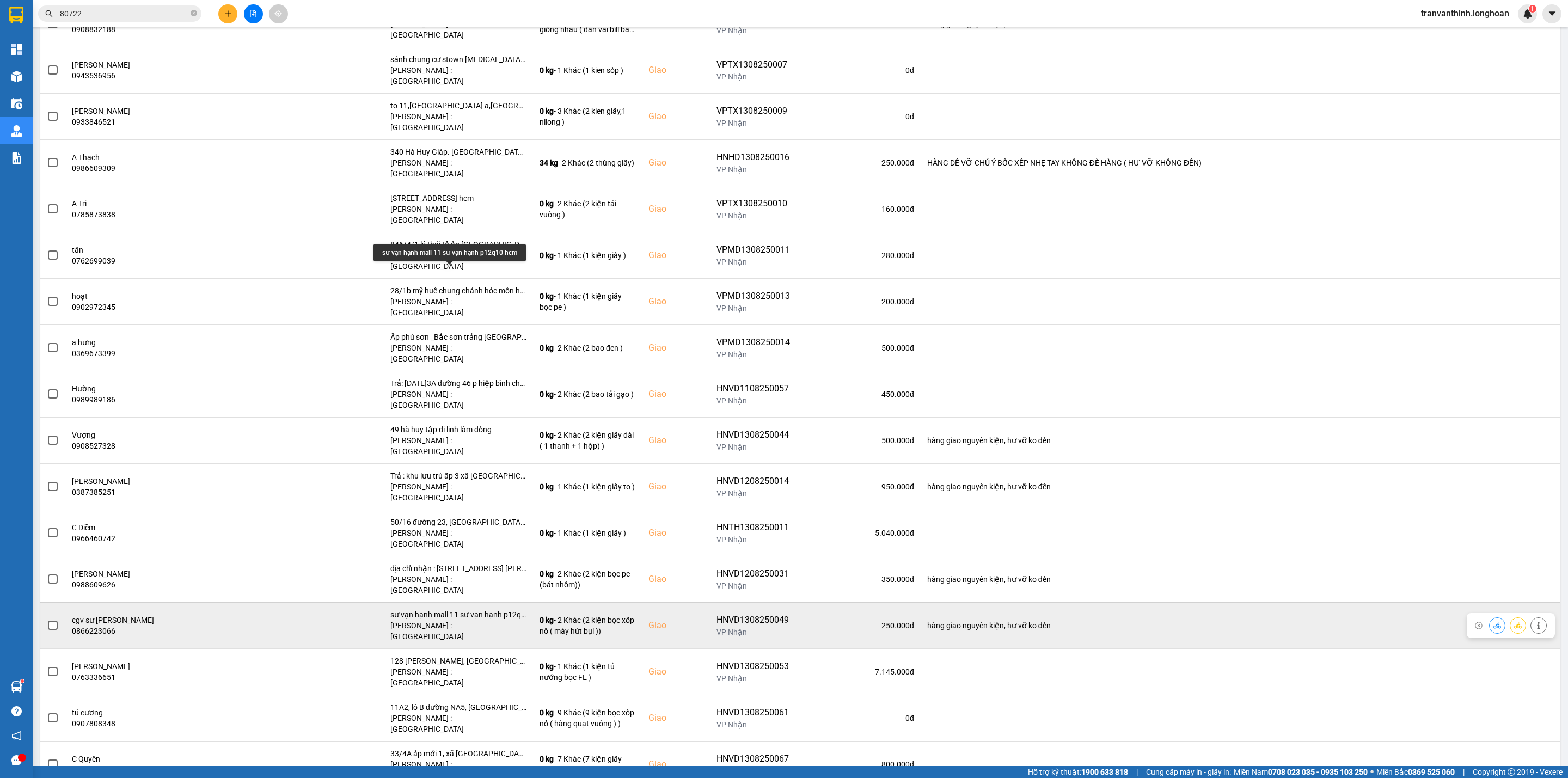
click at [486, 609] on div "sư vạn hạnh mall 11 sư vạn hạnh p12q10 hcm" at bounding box center [458, 614] width 136 height 11
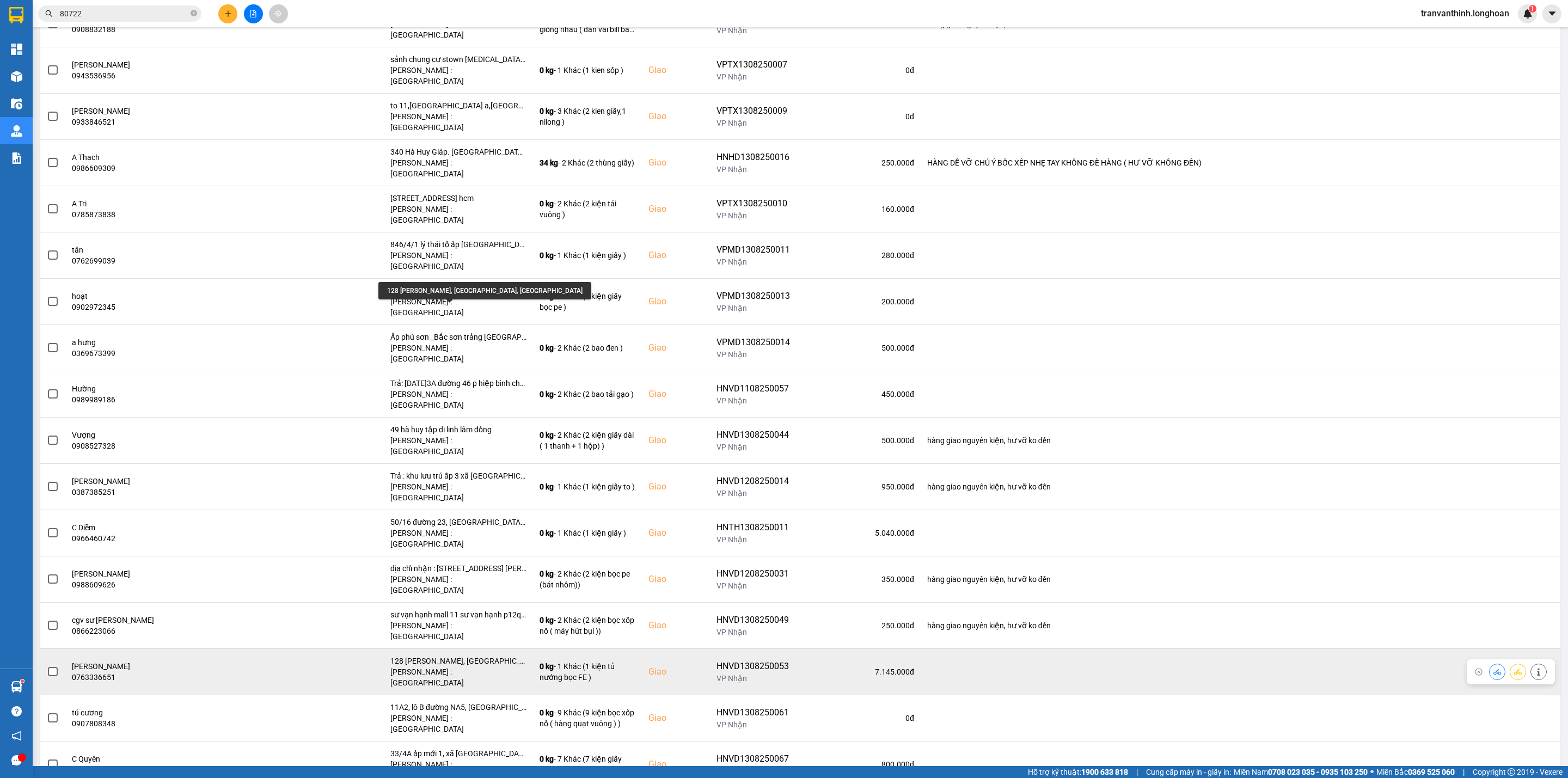
click at [486, 655] on div "128 [PERSON_NAME], [GEOGRAPHIC_DATA], [GEOGRAPHIC_DATA]" at bounding box center [458, 660] width 136 height 11
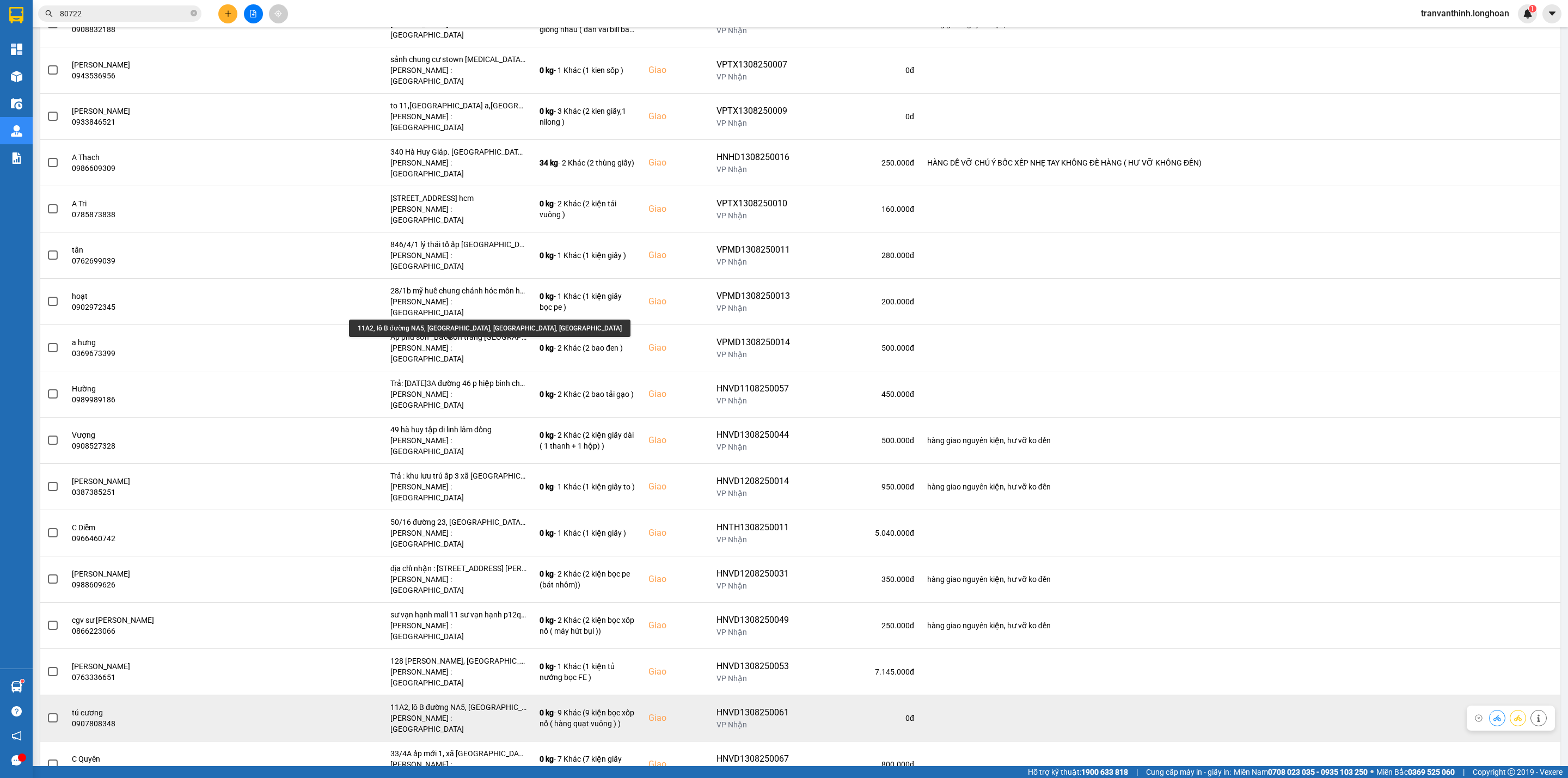
click at [490, 702] on div "11A2, lô B đường NA5, [GEOGRAPHIC_DATA], [GEOGRAPHIC_DATA], [GEOGRAPHIC_DATA]" at bounding box center [458, 706] width 136 height 11
click at [489, 702] on div "11A2, lô B đường NA5, [GEOGRAPHIC_DATA], [GEOGRAPHIC_DATA], [GEOGRAPHIC_DATA]" at bounding box center [458, 706] width 136 height 11
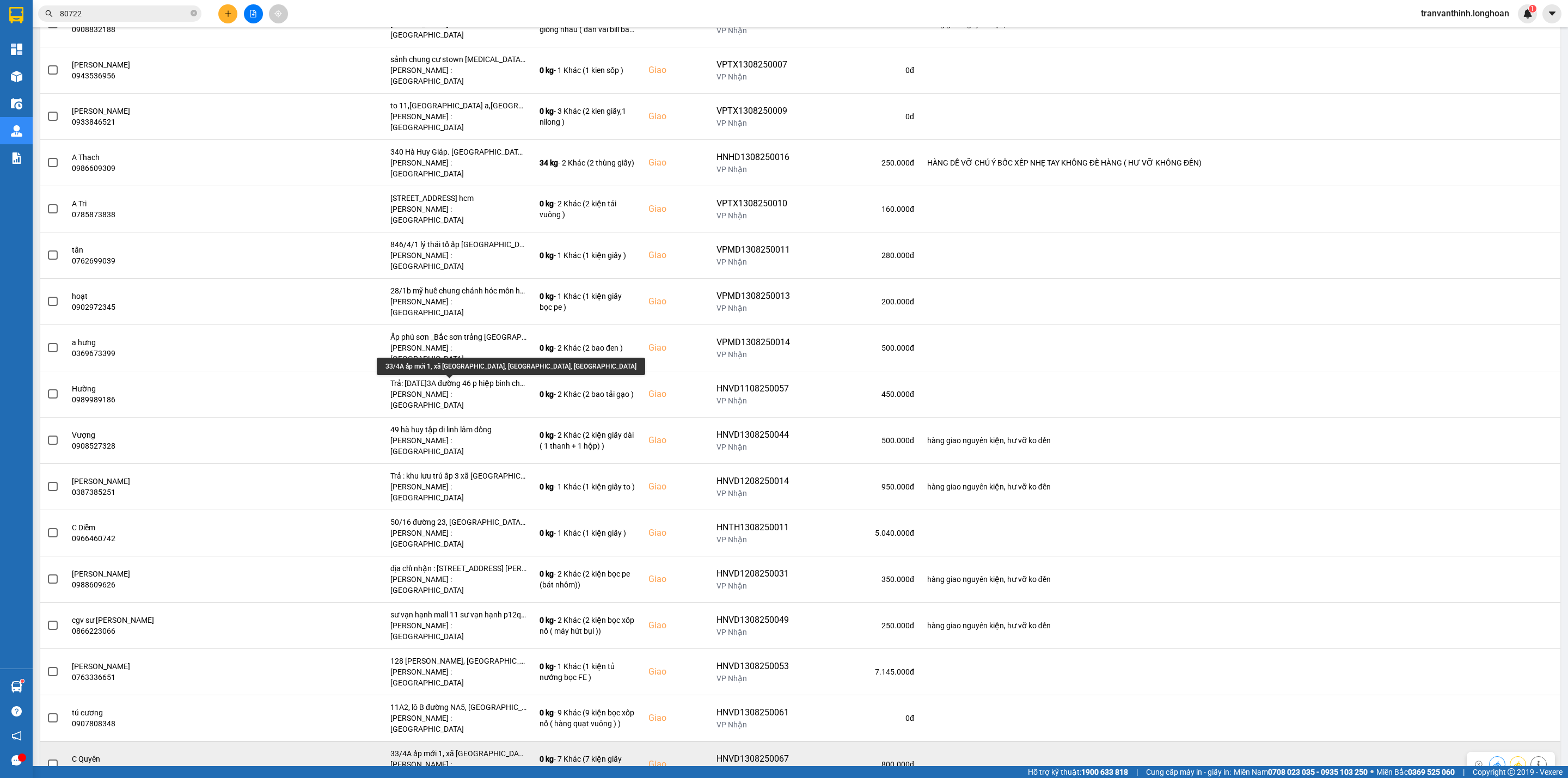
click at [489, 748] on div "33/4A ấp mới 1, xã [GEOGRAPHIC_DATA], [GEOGRAPHIC_DATA], [GEOGRAPHIC_DATA]" at bounding box center [458, 753] width 136 height 11
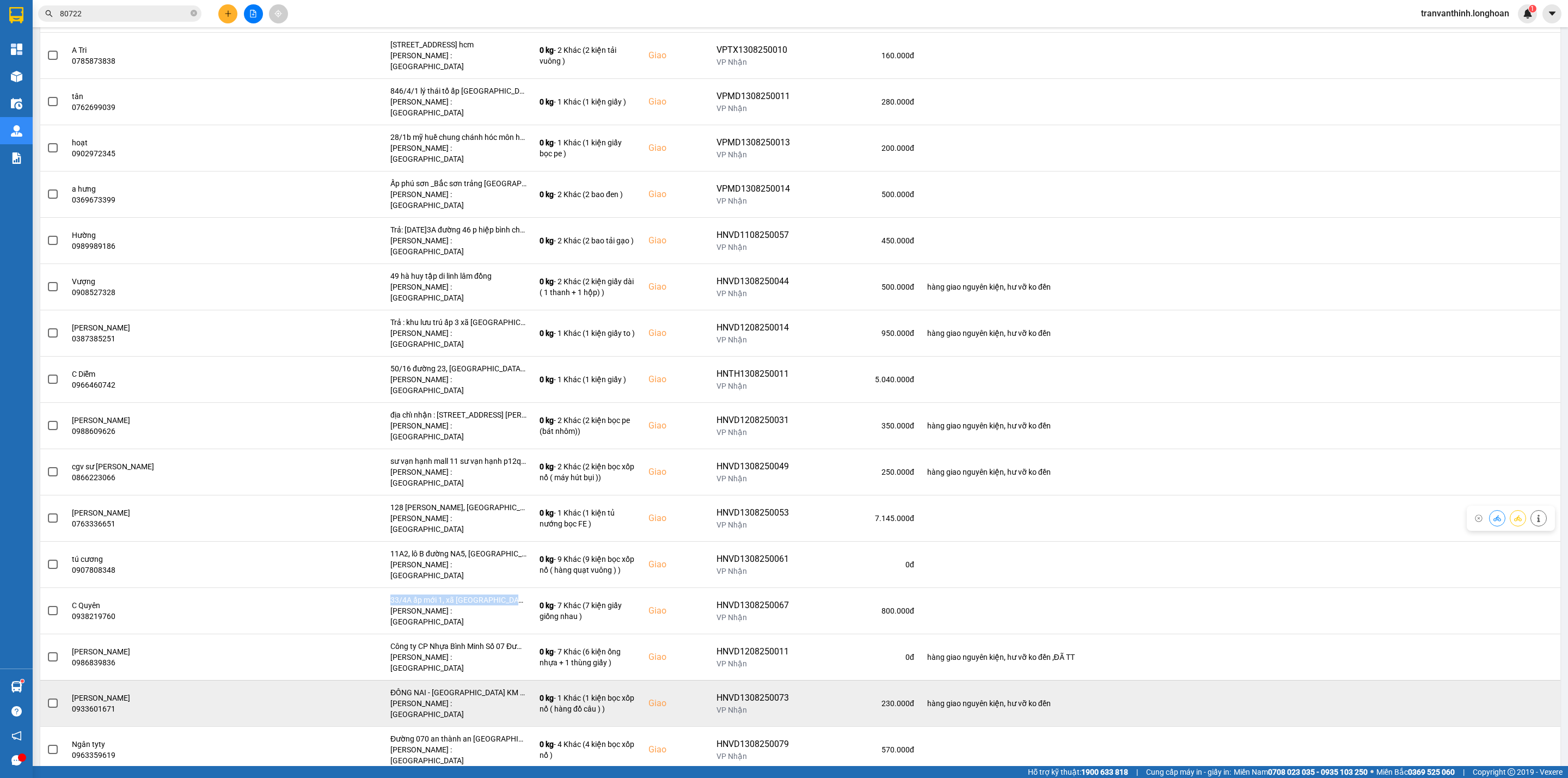
scroll to position [1632, 0]
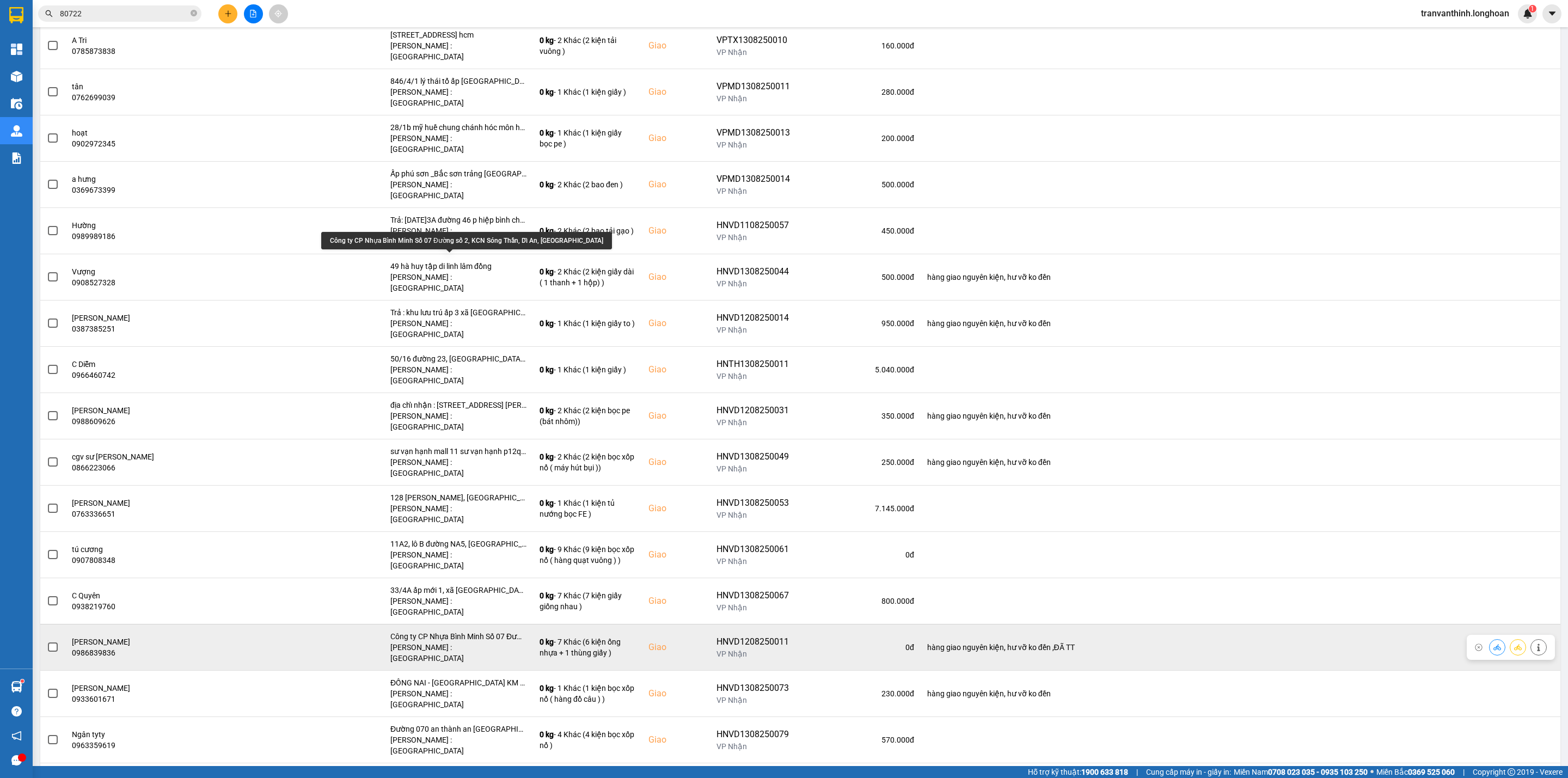
click at [484, 631] on div "Công ty CP Nhựa Bình Minh Số 07 Đường số 2, KCN Sóng Thần, Dĩ An, [GEOGRAPHIC_D…" at bounding box center [458, 636] width 136 height 11
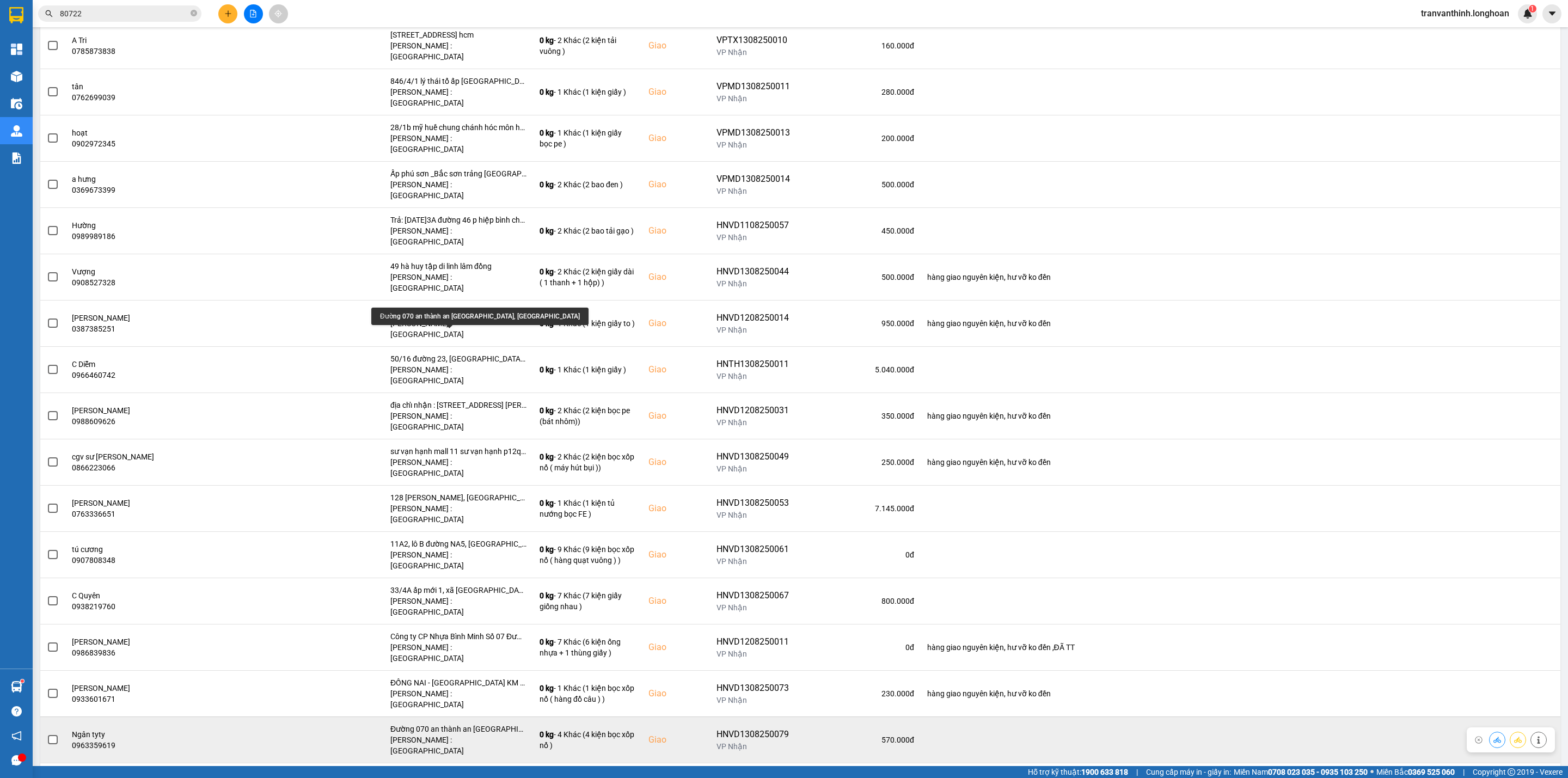
click at [487, 724] on div "Đường 070 an thành an [GEOGRAPHIC_DATA], [GEOGRAPHIC_DATA]" at bounding box center [458, 728] width 136 height 11
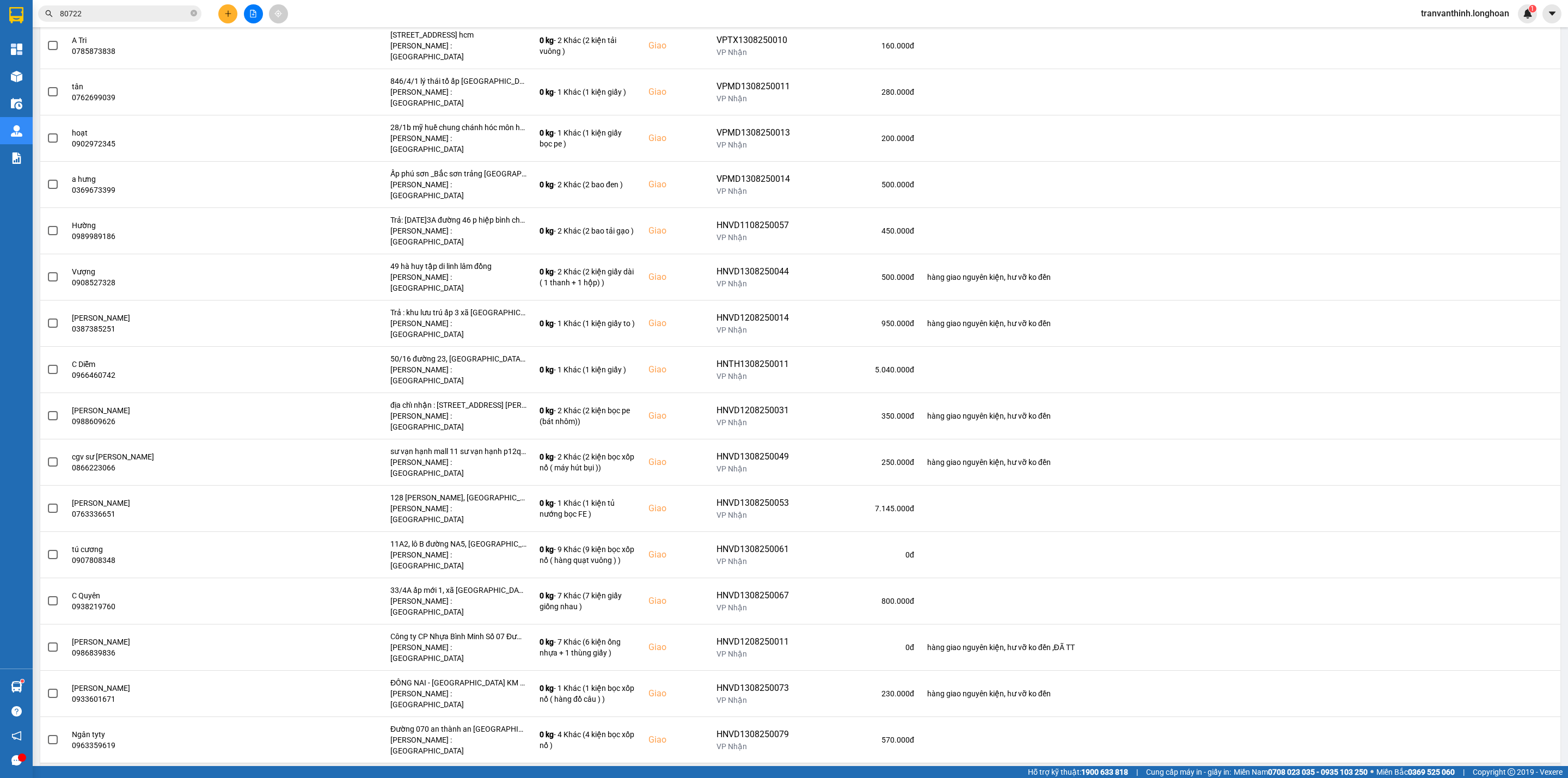
click at [481, 769] on div "F15 09 chung cư carillon, [STREET_ADDRESS][PERSON_NAME]" at bounding box center [458, 774] width 136 height 11
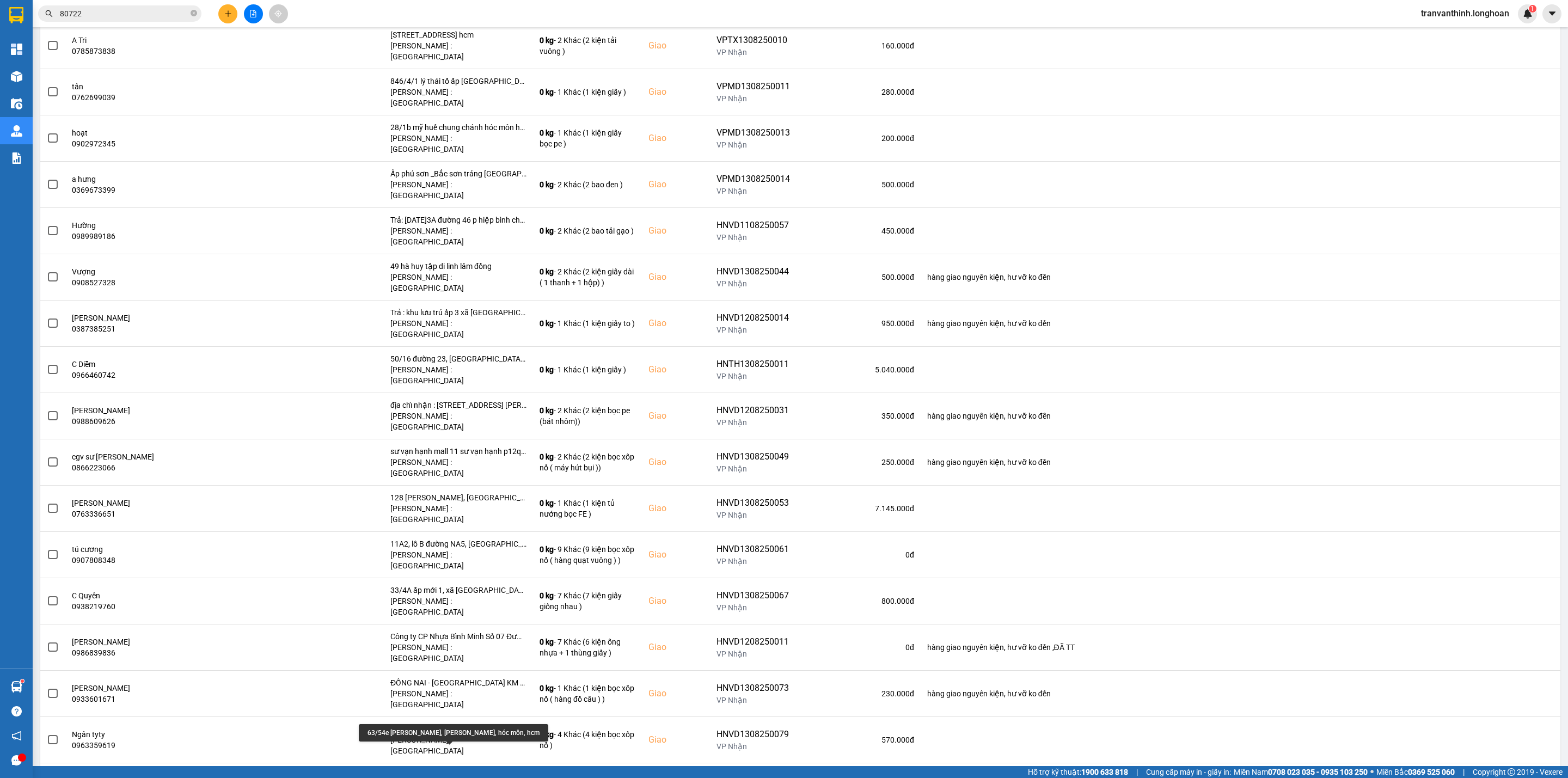
drag, startPoint x: 477, startPoint y: 750, endPoint x: 476, endPoint y: 741, distance: 9.1
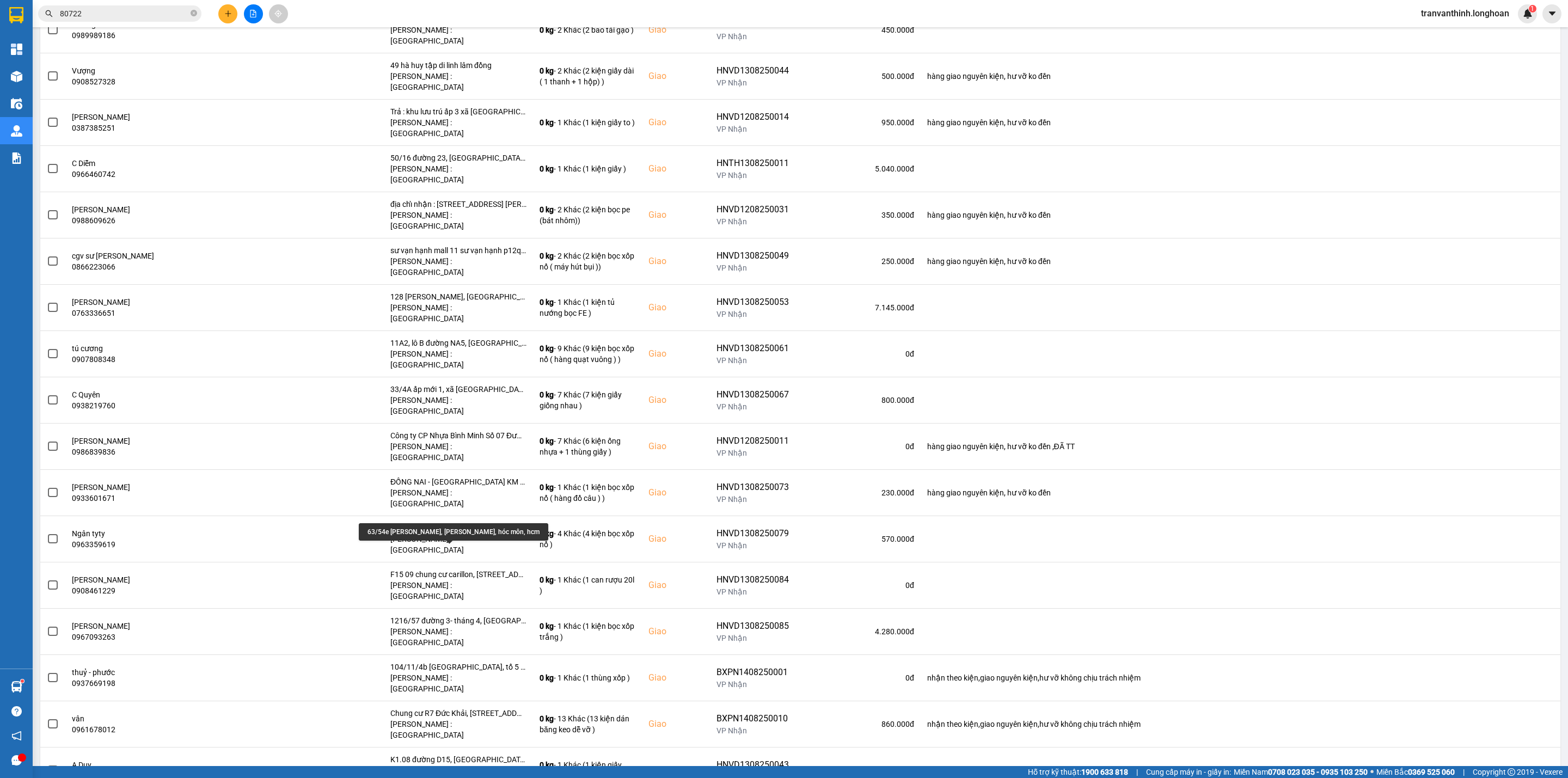
scroll to position [1877, 0]
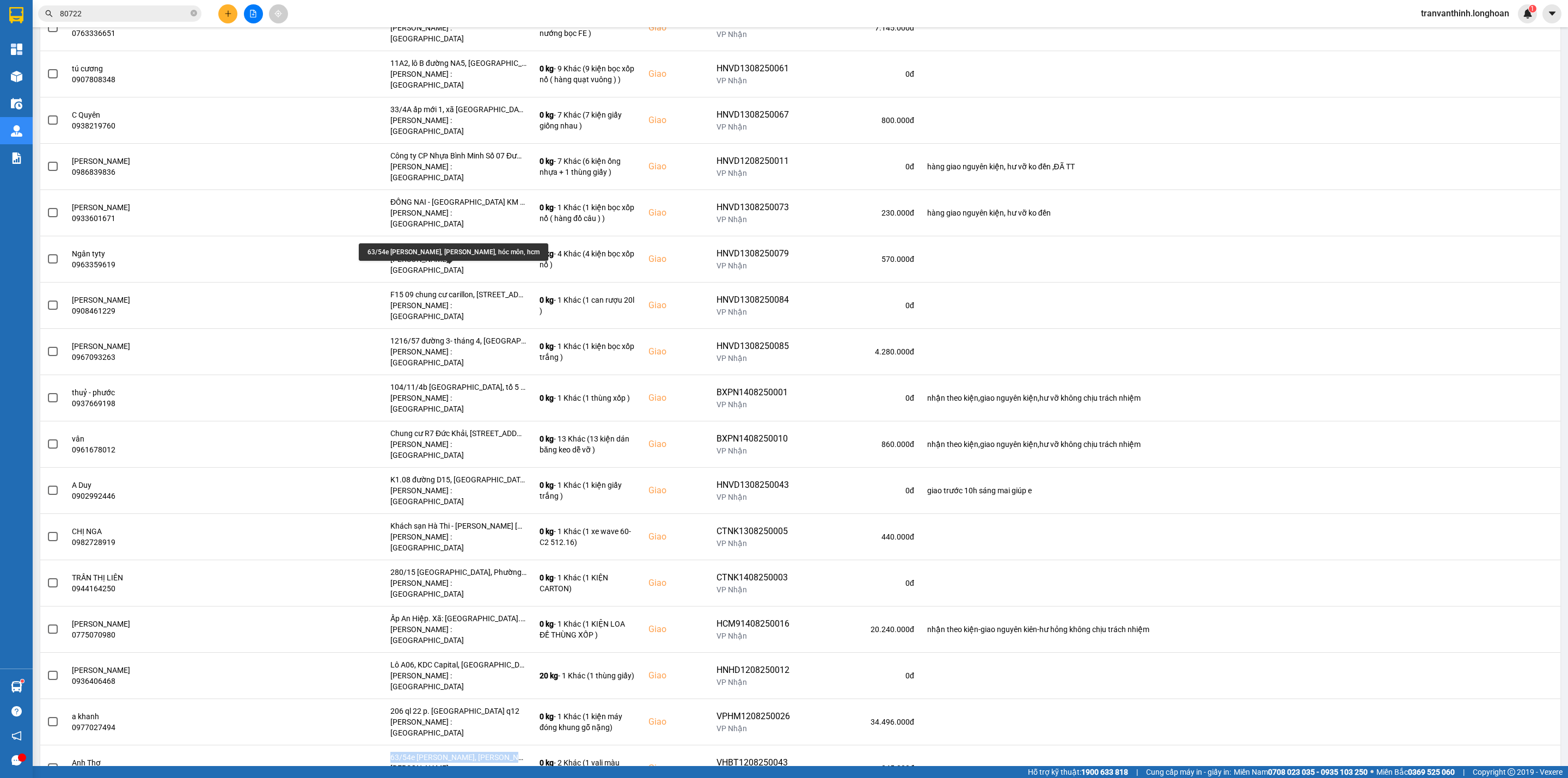
scroll to position [2122, 0]
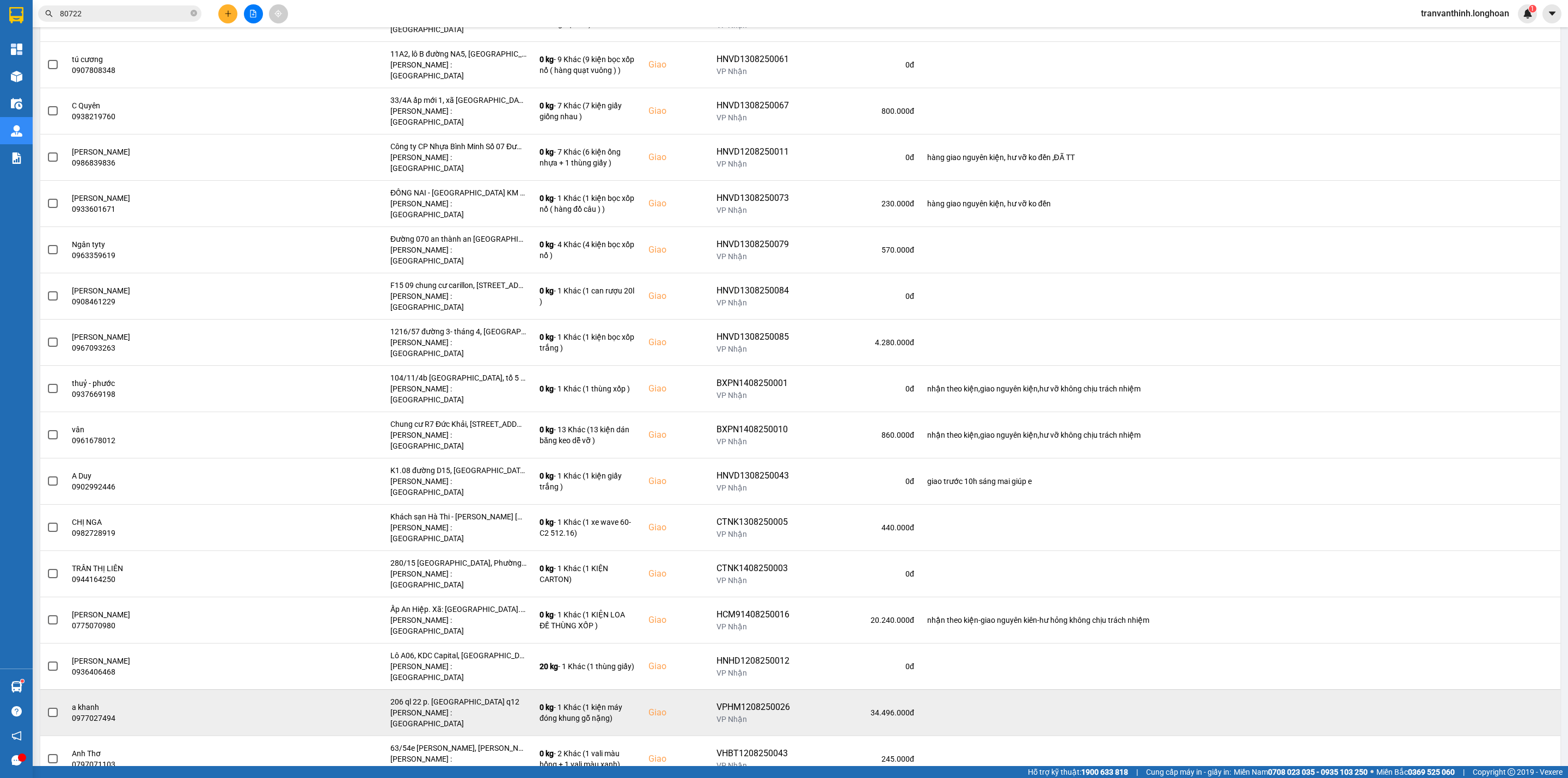
copy div "VPTX1208250010"
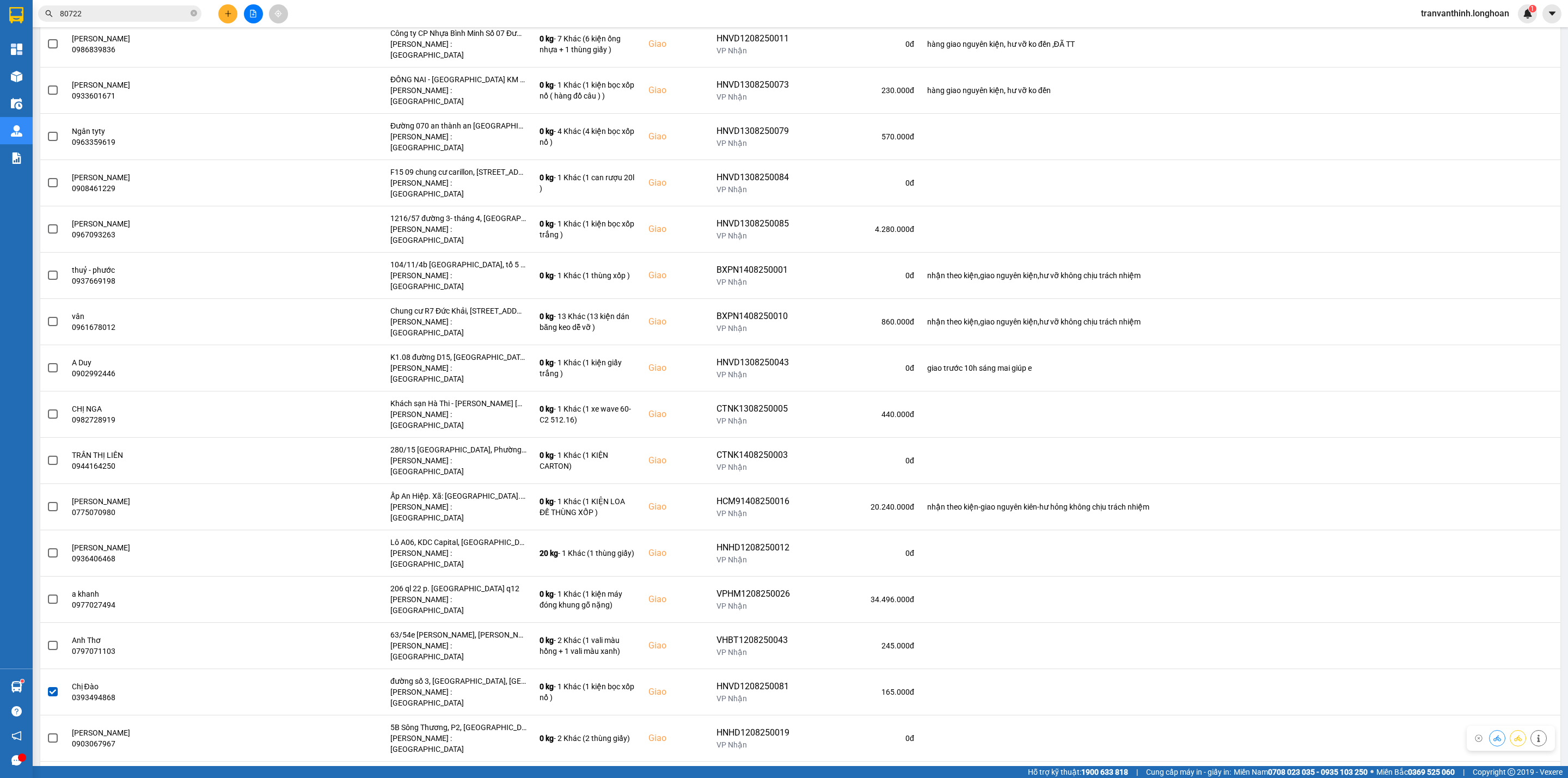
scroll to position [2348, 0]
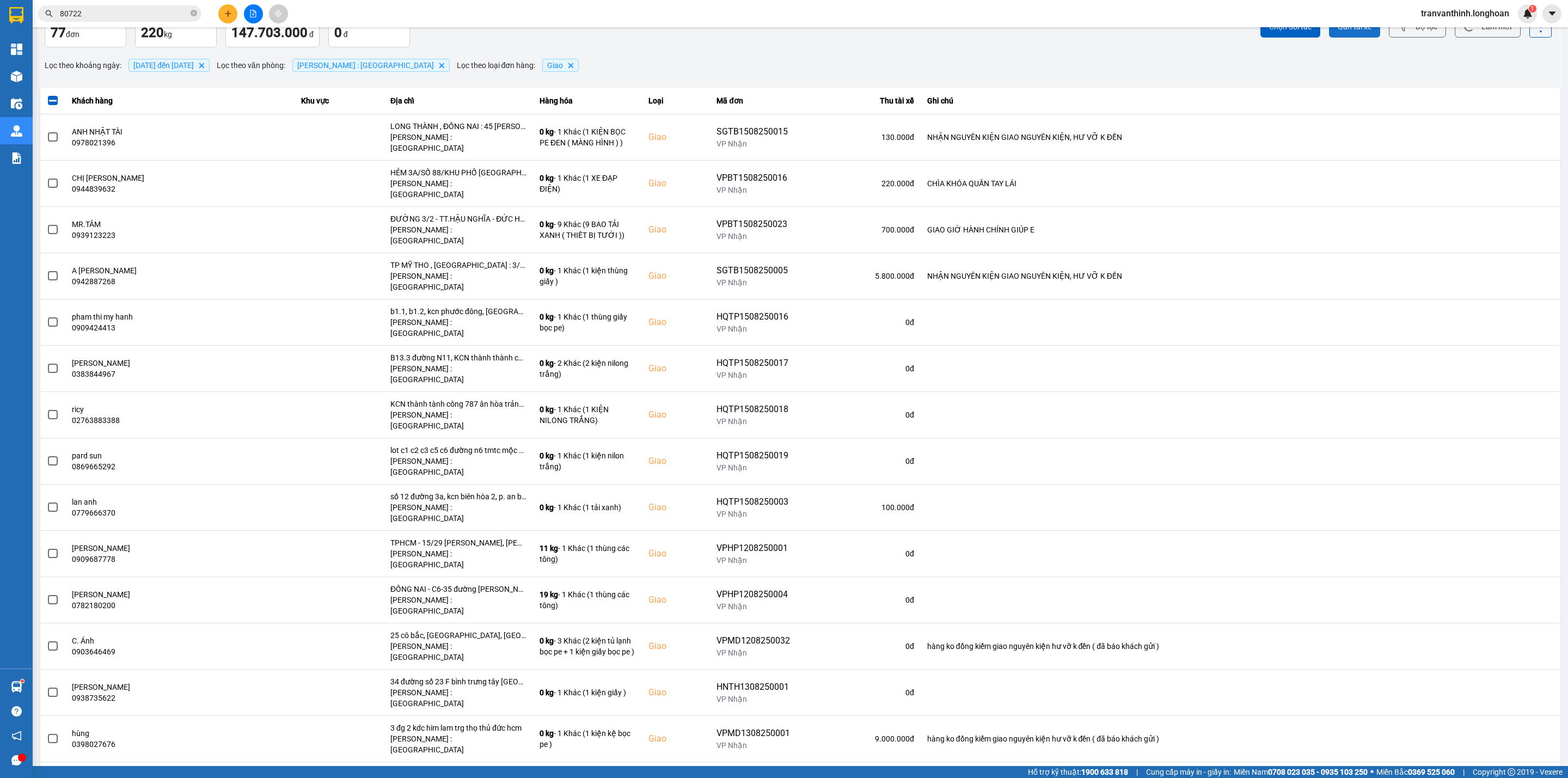
scroll to position [0, 0]
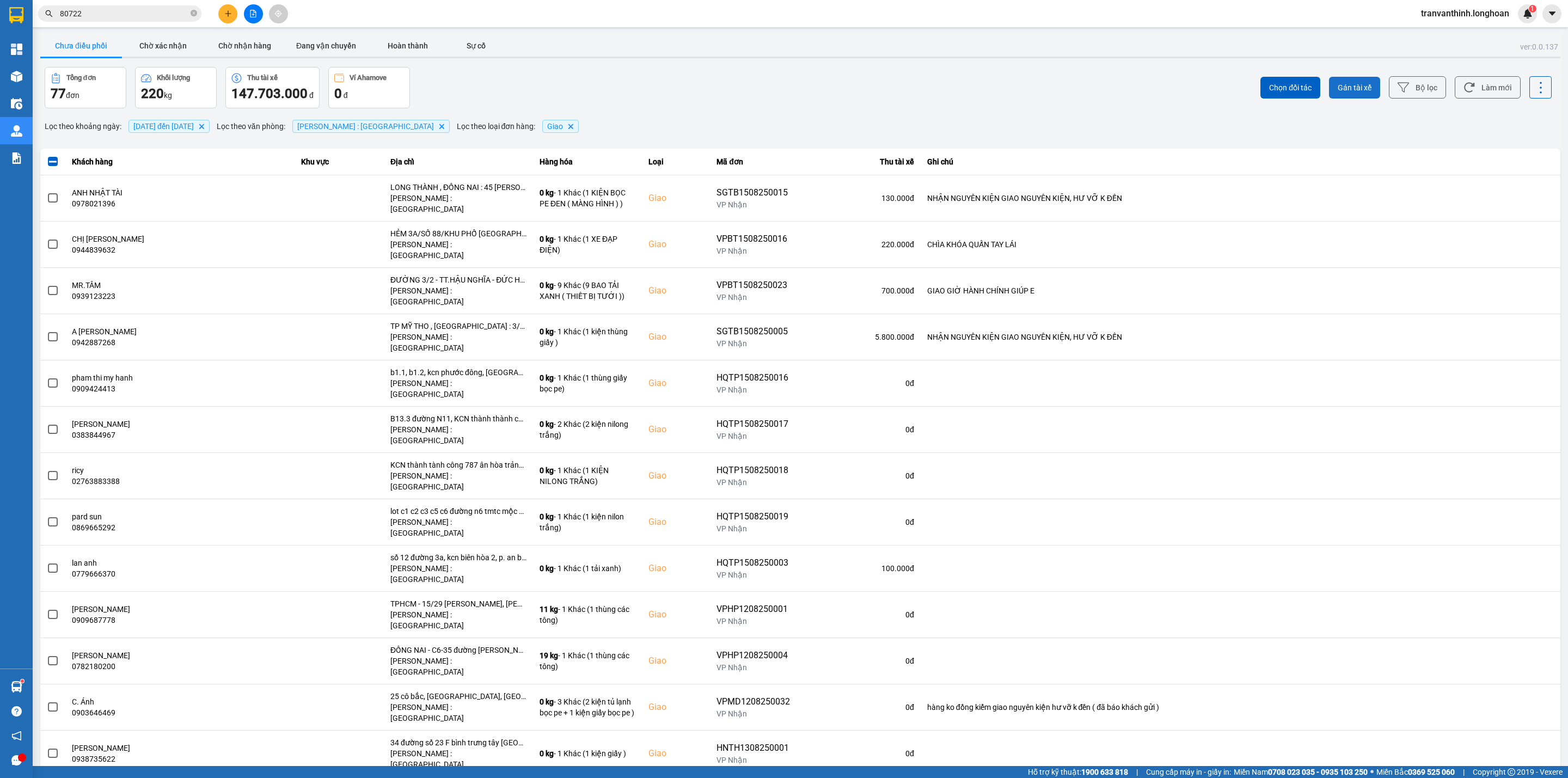
click at [1341, 81] on button "Gán tài xế" at bounding box center [1354, 87] width 51 height 22
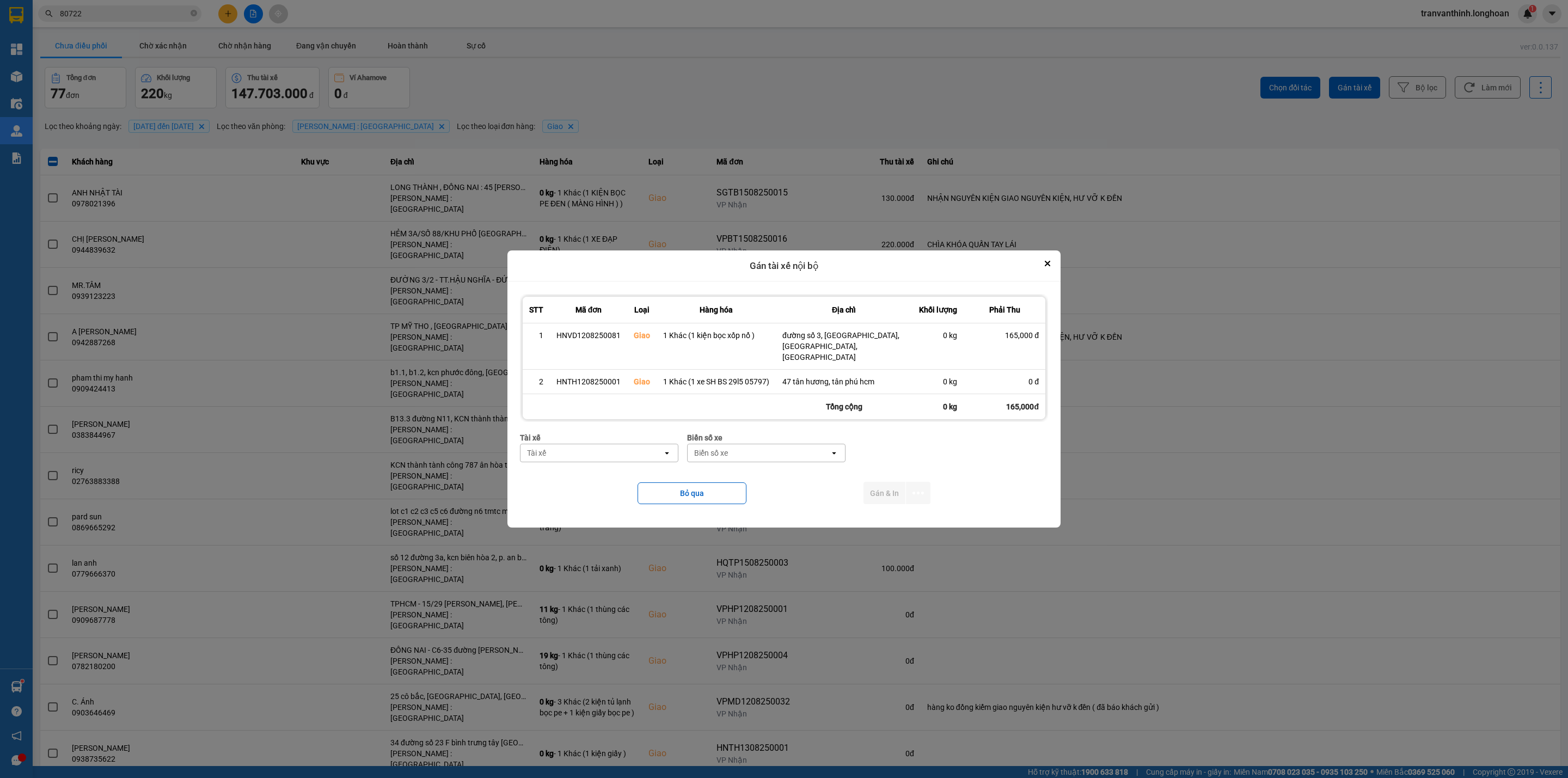
click at [575, 449] on div "Tài xế" at bounding box center [591, 452] width 142 height 17
type input "nghĩa"
drag, startPoint x: 615, startPoint y: 471, endPoint x: 734, endPoint y: 451, distance: 120.7
click at [616, 471] on span "0796111247 - Nguyễn Văn Nghĩa" at bounding box center [585, 472] width 113 height 11
click at [773, 446] on div "Biển số xe" at bounding box center [758, 452] width 142 height 17
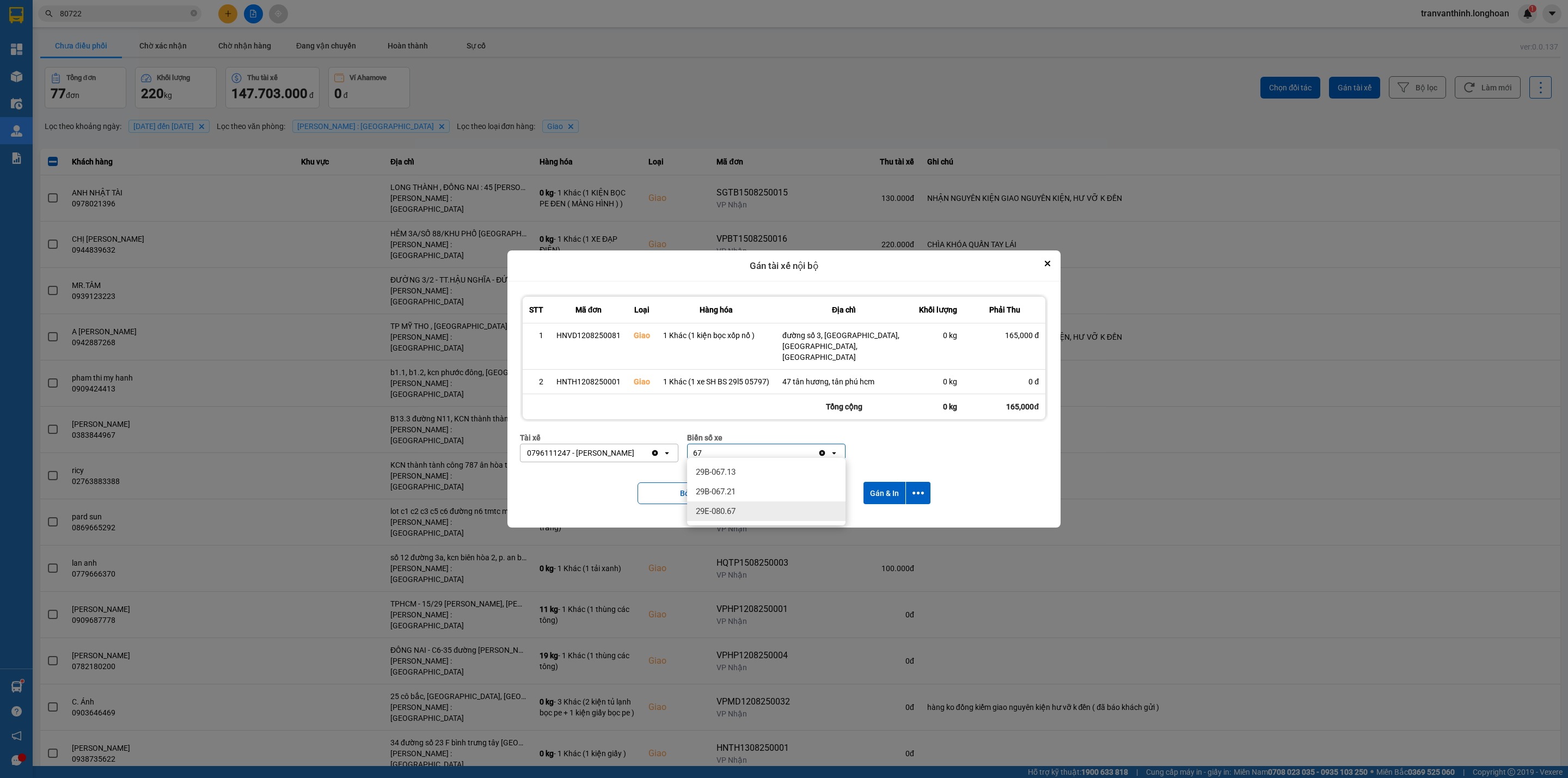
type input "67"
click at [724, 511] on span "29E-080.67" at bounding box center [715, 511] width 40 height 11
click at [920, 487] on icon "dialog" at bounding box center [918, 493] width 11 height 11
click at [878, 519] on span "Chỉ gán tài" at bounding box center [875, 518] width 36 height 11
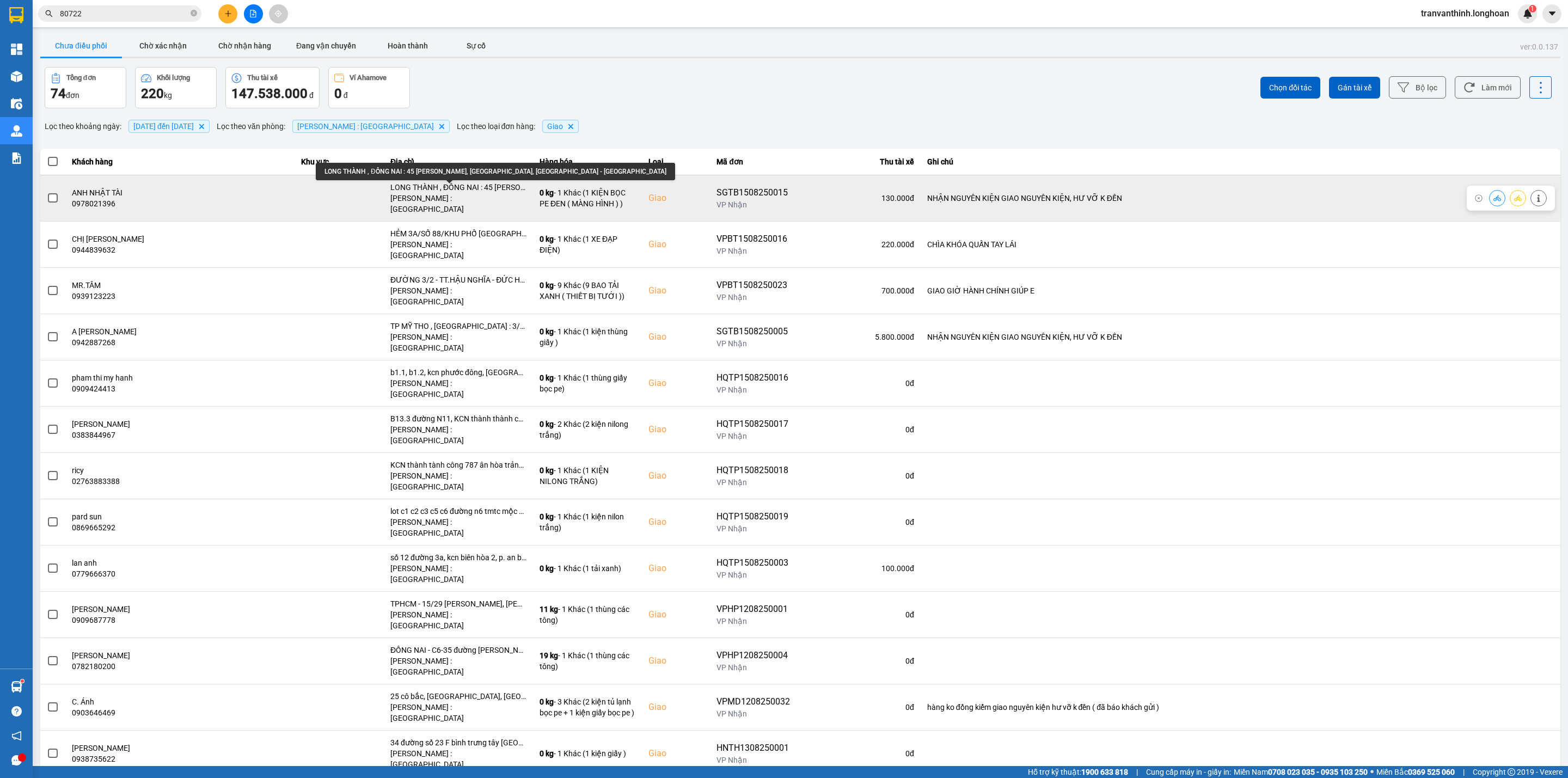
click at [477, 191] on div "LONG THÀNH , ĐỒNG NAI : 45 Lê Thánh Tông, Khu Phước Hải, Long Thành - Đồng Nai" at bounding box center [458, 187] width 136 height 11
click at [475, 190] on div "LONG THÀNH , ĐỒNG NAI : 45 Lê Thánh Tông, Khu Phước Hải, Long Thành - Đồng Nai" at bounding box center [458, 187] width 136 height 11
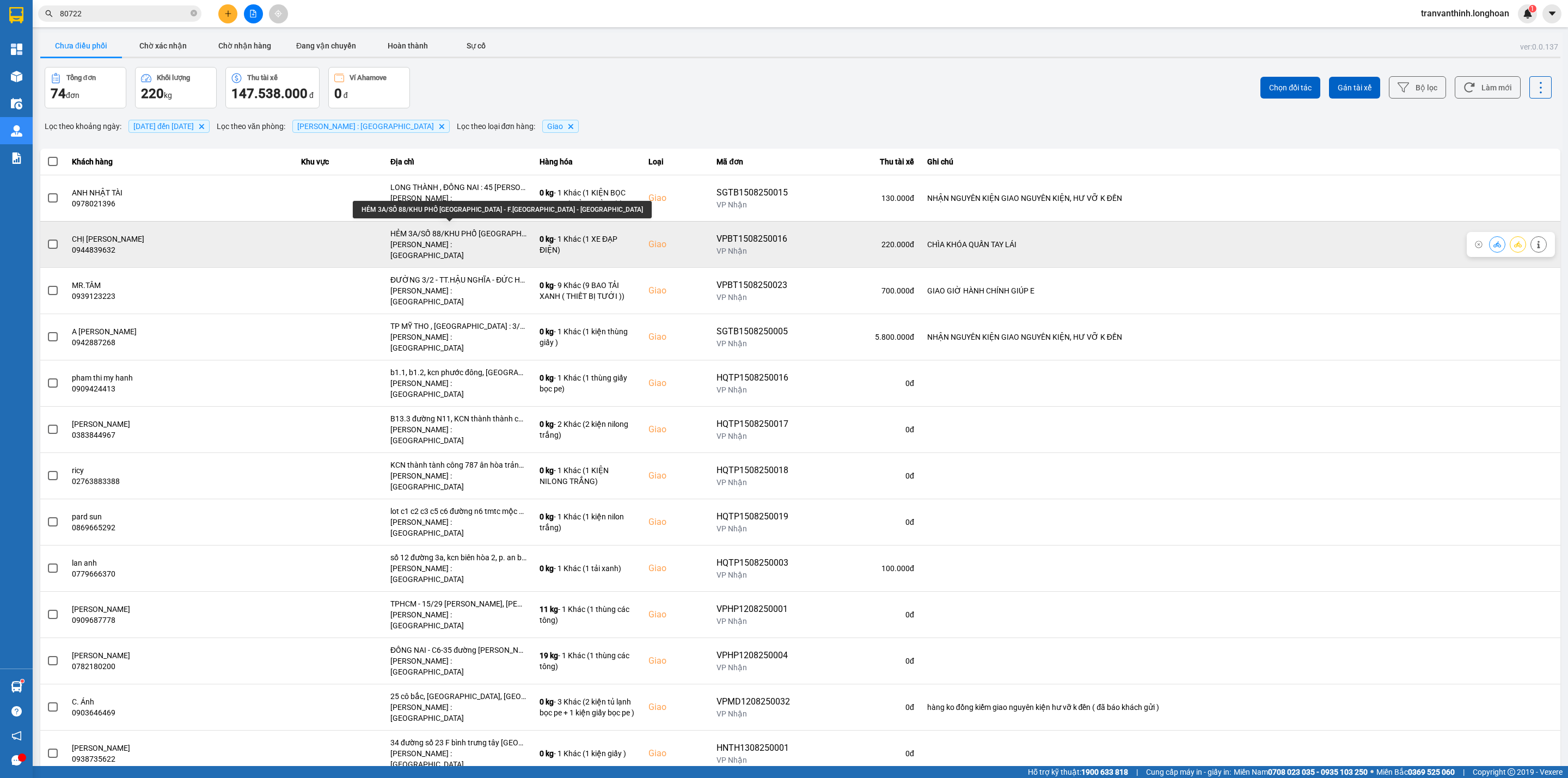
click at [474, 228] on div "HẺM 3A/SỐ 88/KHU PHỐ HIỆP LỄ - F.HIỆP NINH - TÂY NINH" at bounding box center [458, 233] width 136 height 11
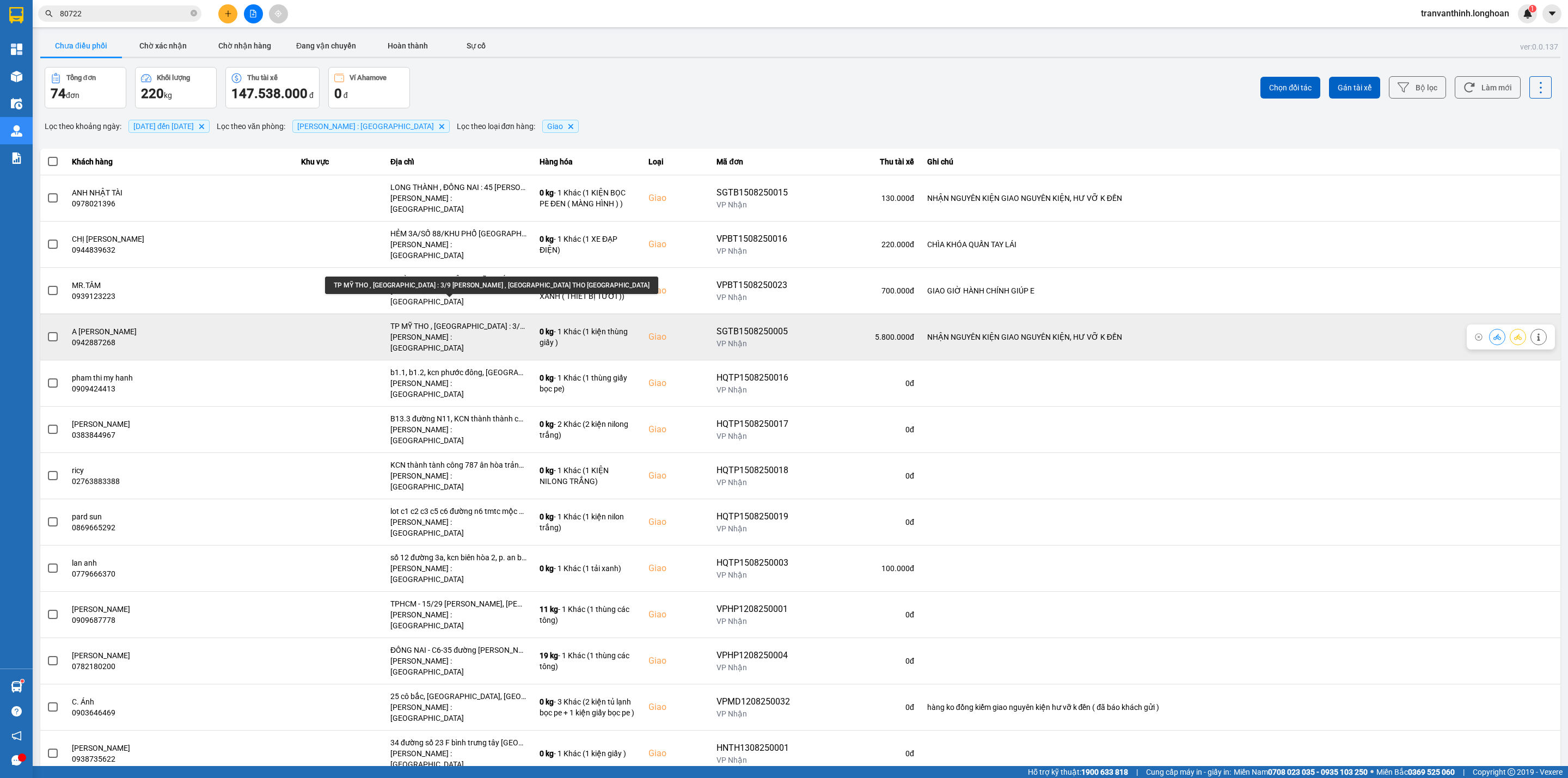
click at [484, 320] on div "TP MỸ THO , TIỀN GIANG : 3/9 NGUYỄN HUỲNH ĐỨC , TP MỸ THO TIỀN GIANG" at bounding box center [458, 325] width 136 height 11
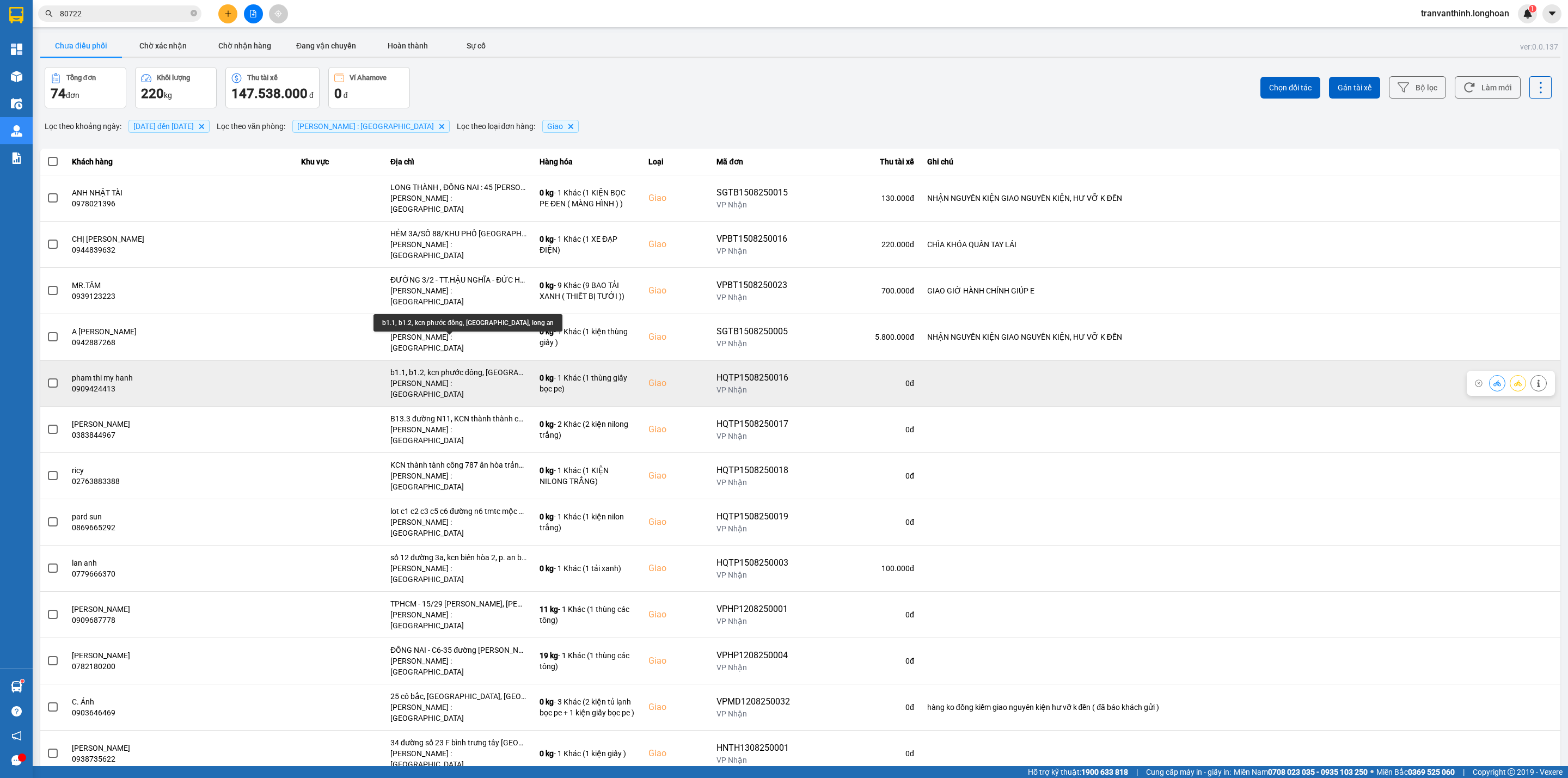
click at [486, 367] on div "b1.1, b1.2, kcn phước đông, cần đước, long an" at bounding box center [458, 372] width 136 height 11
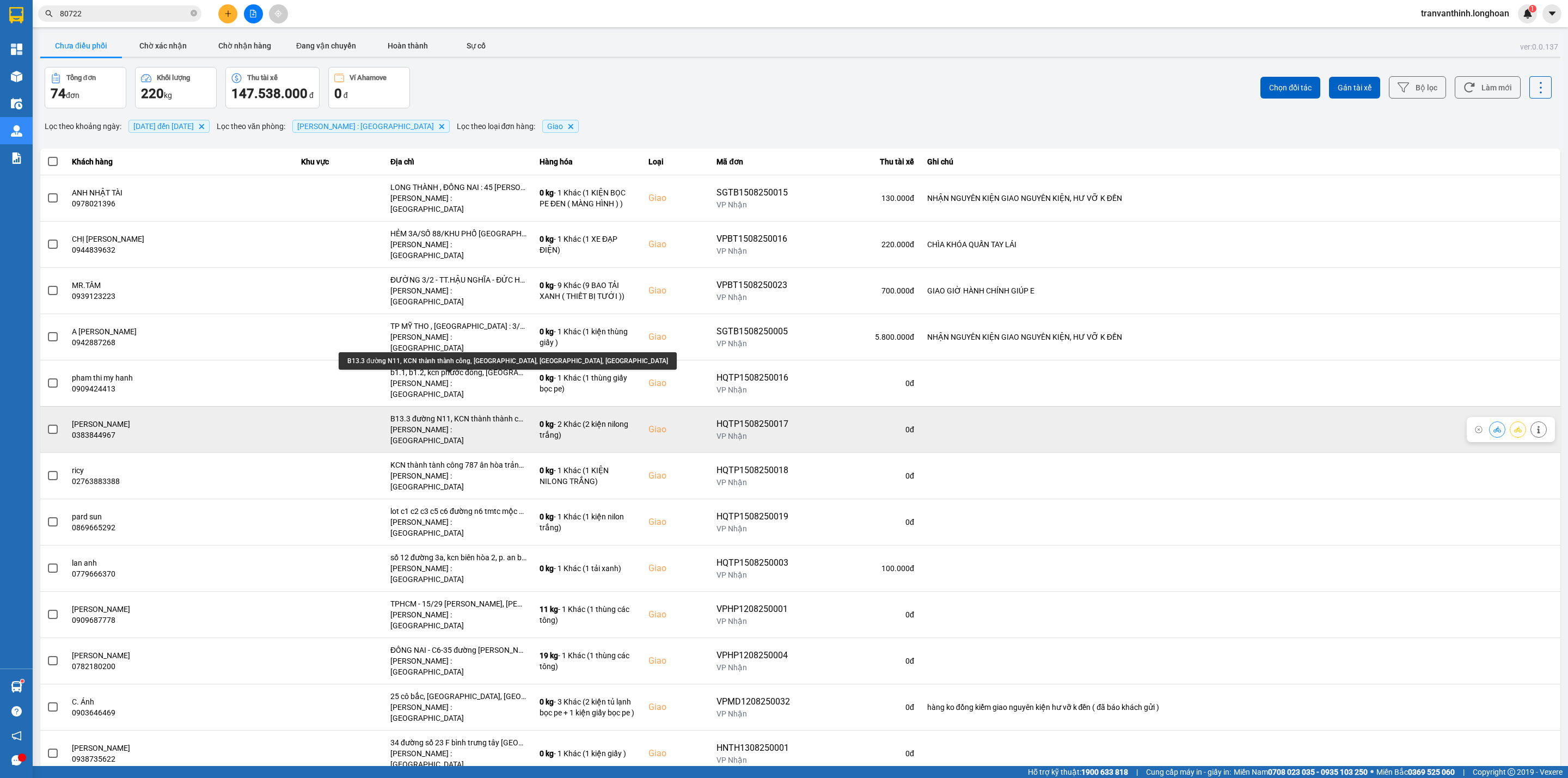
click at [490, 413] on div "B13.3 đường N11, KCN thành thành công, ân hòa, trảng bàng, tây ninh" at bounding box center [458, 418] width 136 height 11
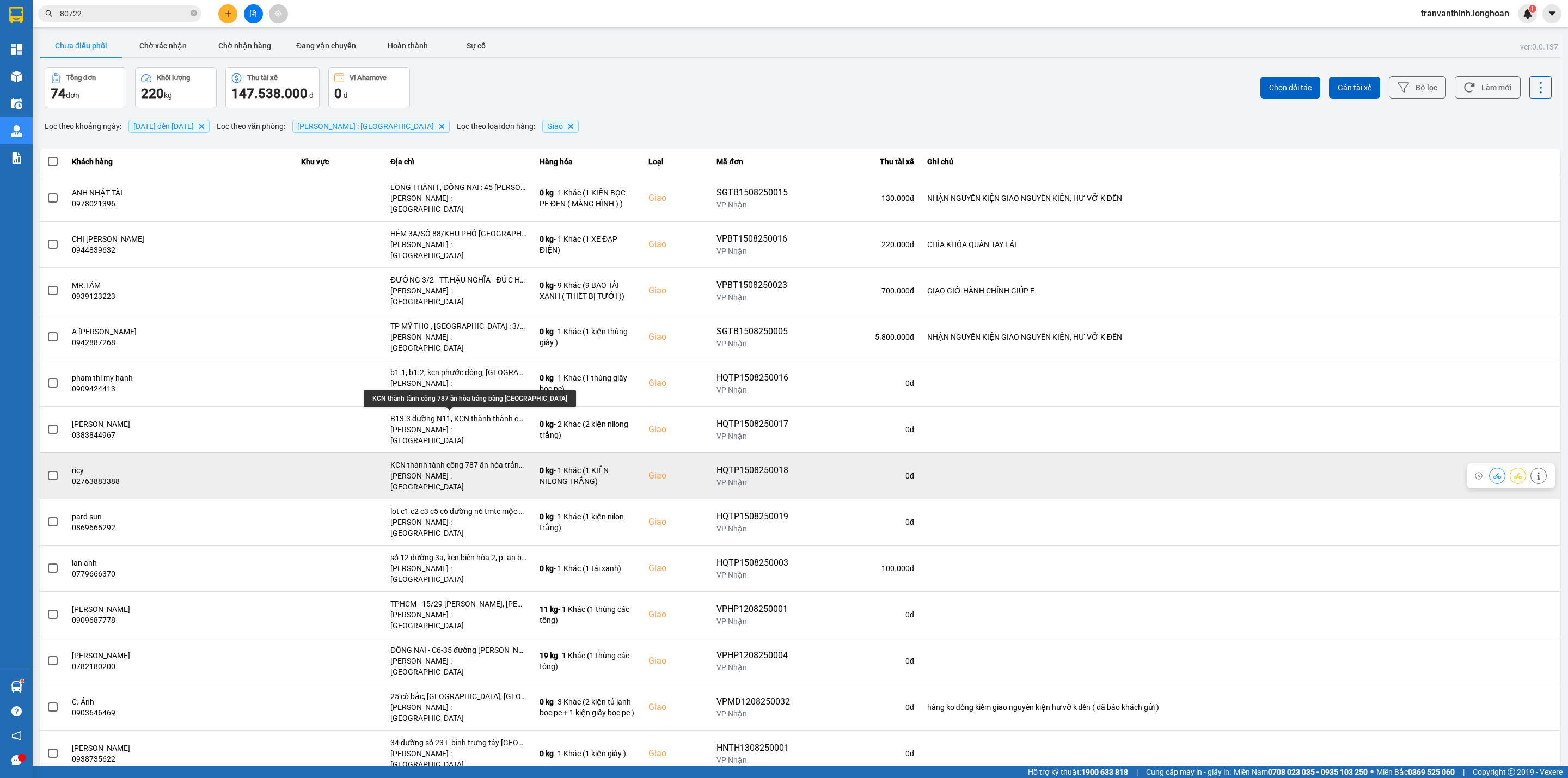
click at [494, 459] on div "KCN thành tành công 787 ân hòa trảng bàng tây ninh" at bounding box center [458, 464] width 136 height 11
click at [492, 459] on div "KCN thành tành công 787 ân hòa trảng bàng tây ninh" at bounding box center [458, 464] width 136 height 11
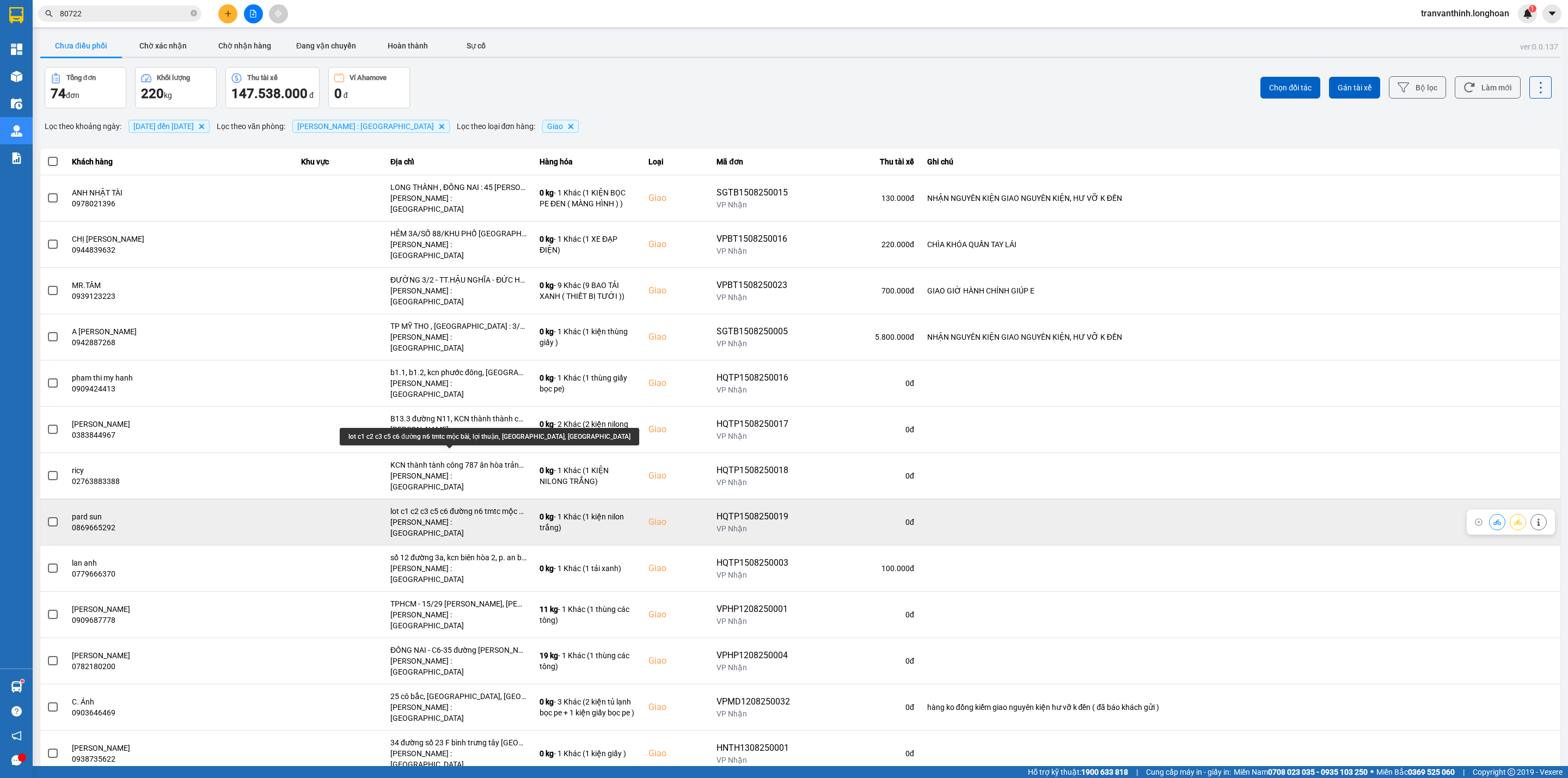
click at [478, 506] on div "lot c1 c2 c3 c5 c6 đường n6 tmtc mộc bài, lợi thuận, bến cầu, tây ninh" at bounding box center [458, 511] width 136 height 11
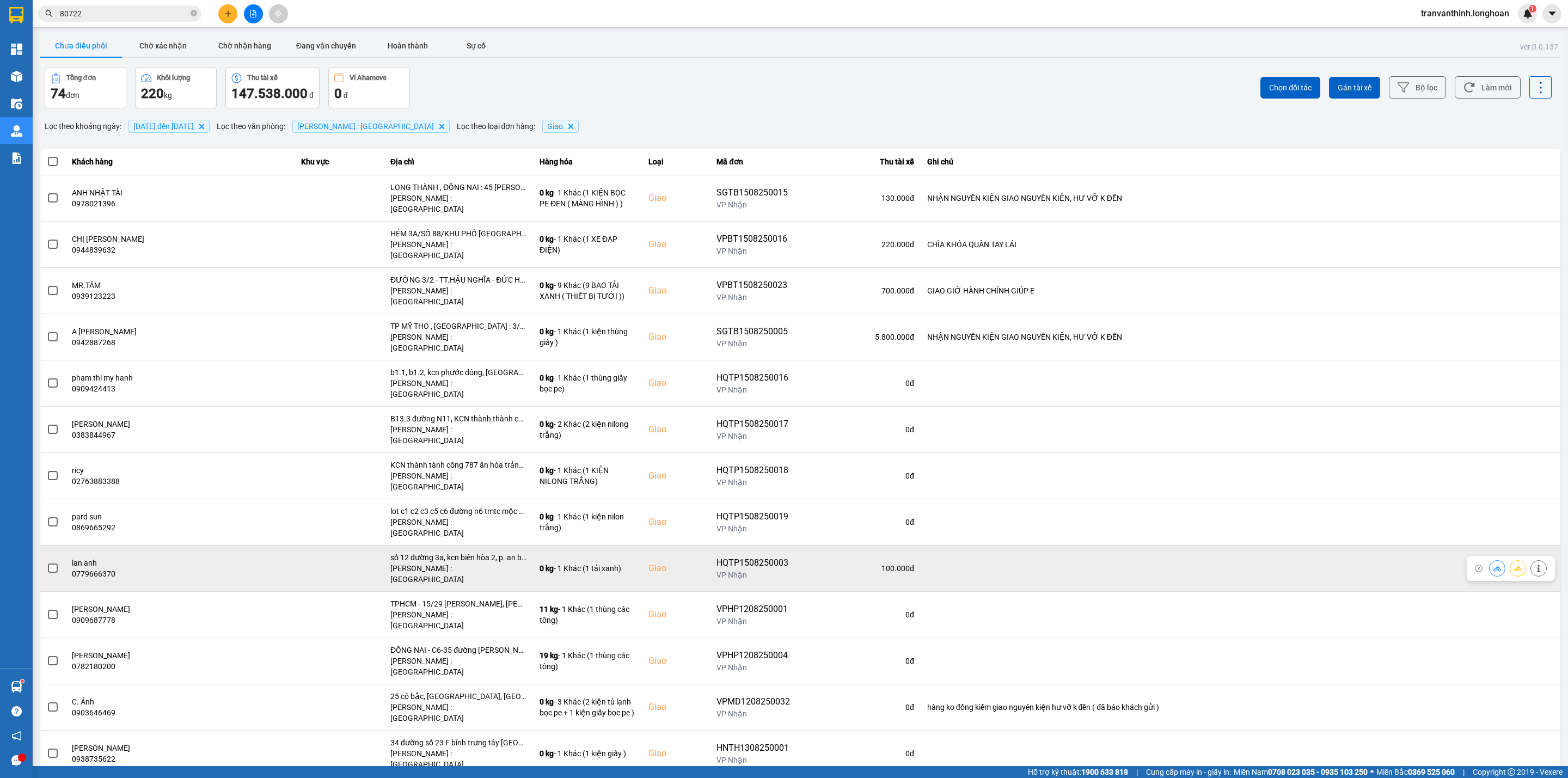
click at [468, 552] on div "số 12 đường 3a, kcn biên hòa 2, p. an bình, [GEOGRAPHIC_DATA], [GEOGRAPHIC_DATA]" at bounding box center [458, 557] width 136 height 11
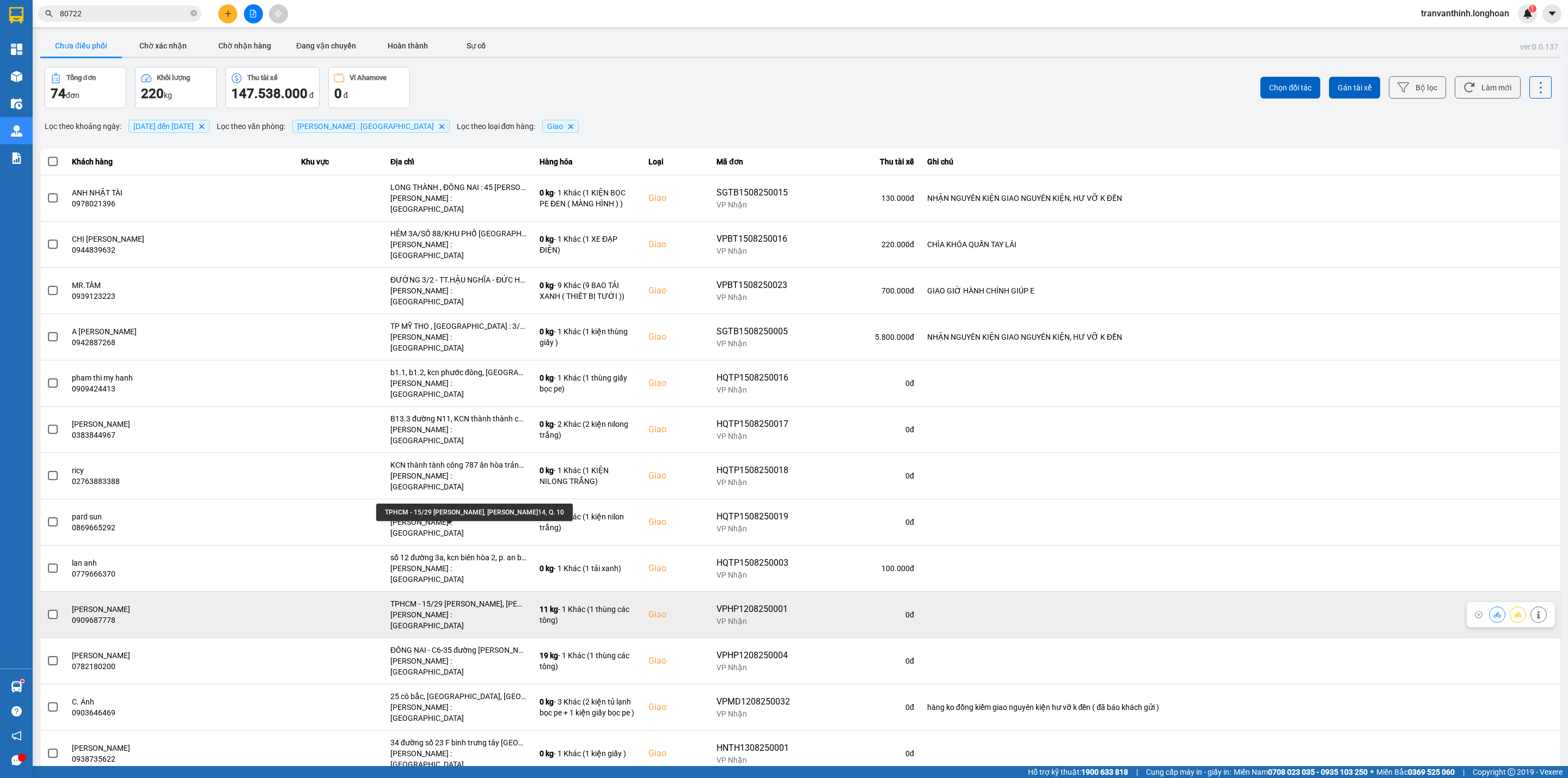
click at [487, 598] on div "TPHCM - 15/29 [PERSON_NAME], [PERSON_NAME]14, Q. 10" at bounding box center [458, 603] width 136 height 11
click at [55, 610] on span at bounding box center [53, 615] width 10 height 10
click at [47, 608] on input "checkbox" at bounding box center [47, 608] width 0 height 0
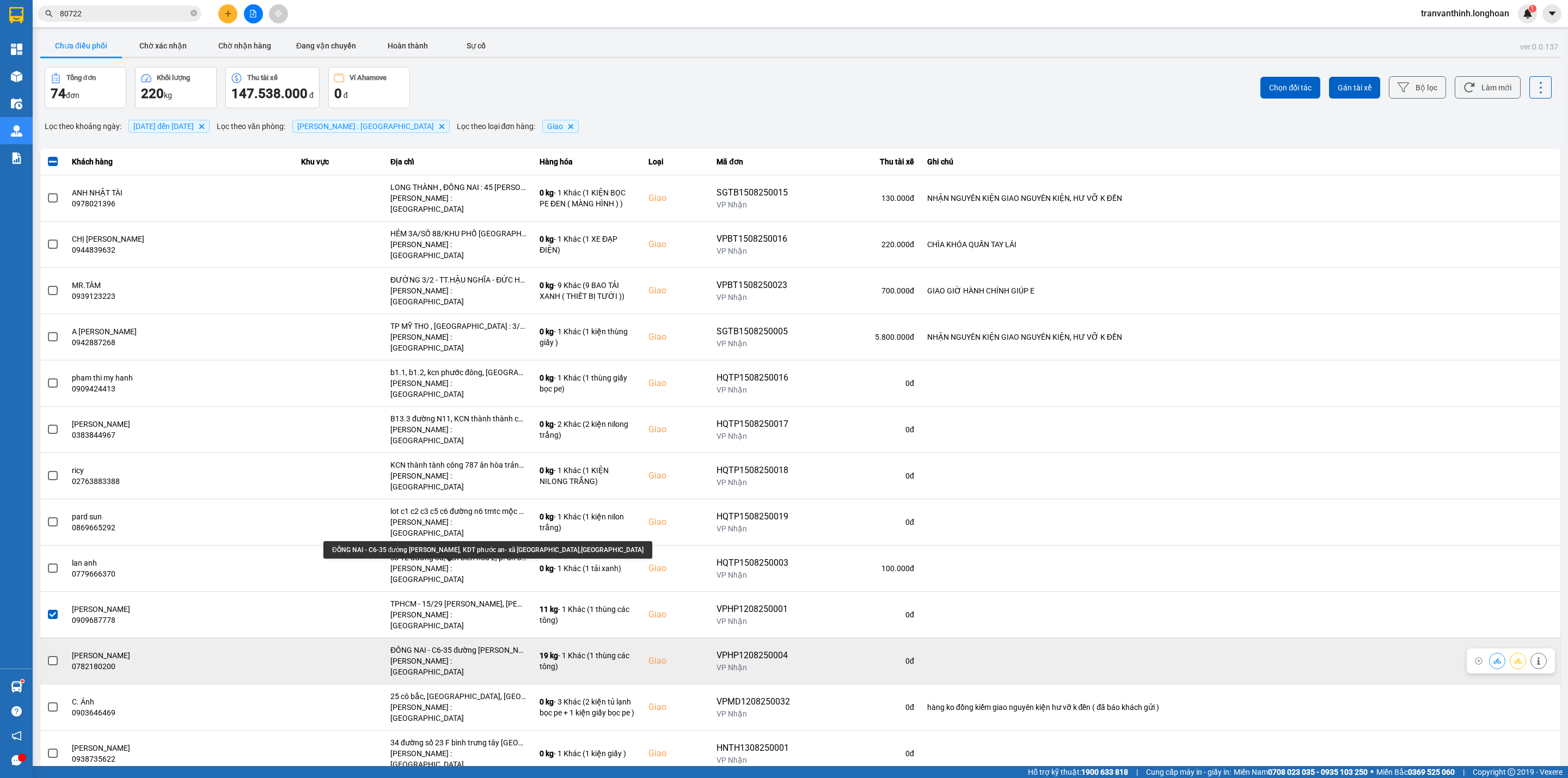
click at [481, 645] on div "ĐỒNG NAI - C6-35 đường [PERSON_NAME], KDT phước an- xã [GEOGRAPHIC_DATA],[GEOGR…" at bounding box center [458, 650] width 136 height 11
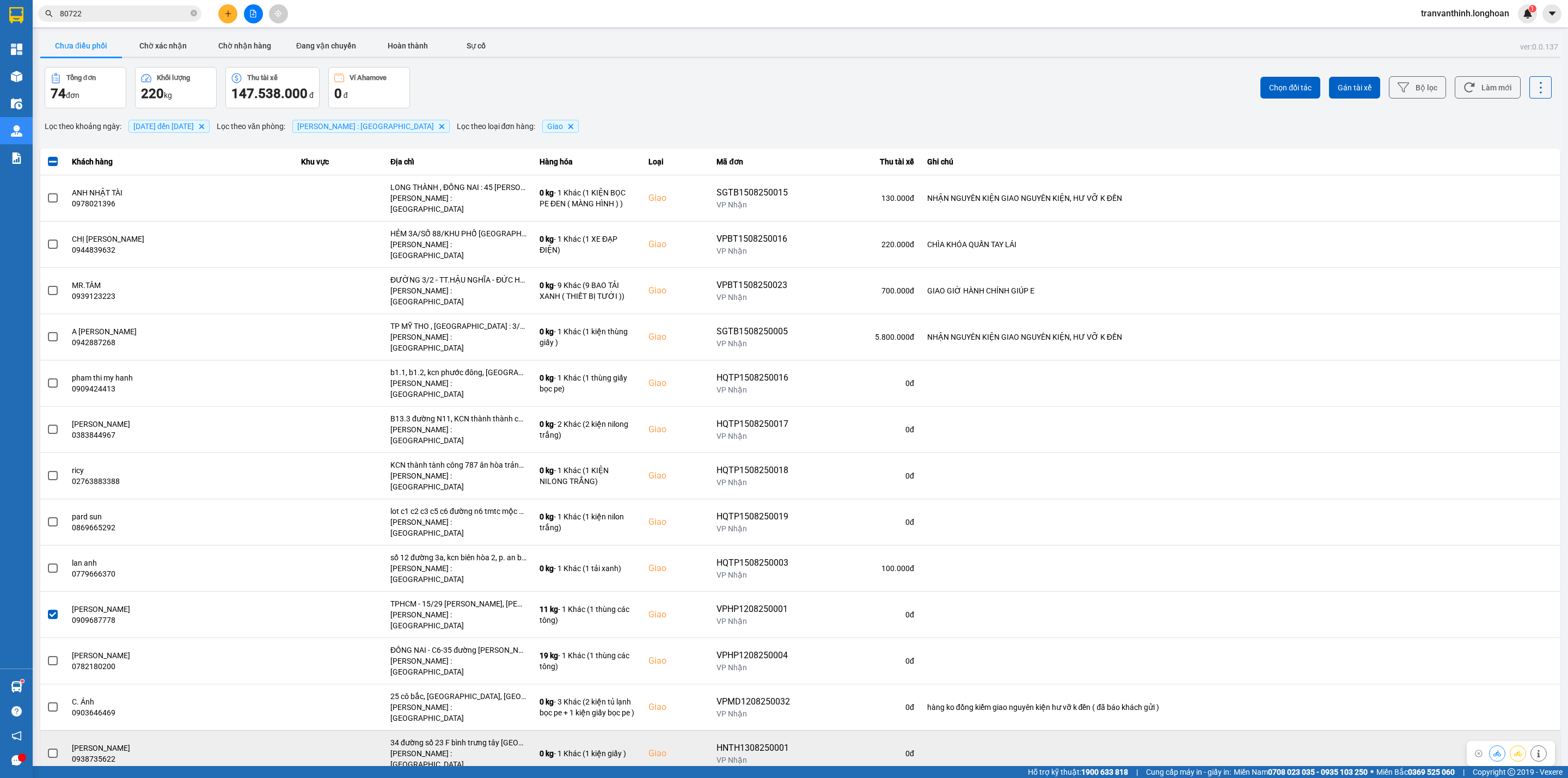
click at [494, 737] on div "34 đường số 23 F bình trưng tây [GEOGRAPHIC_DATA]" at bounding box center [458, 741] width 136 height 11
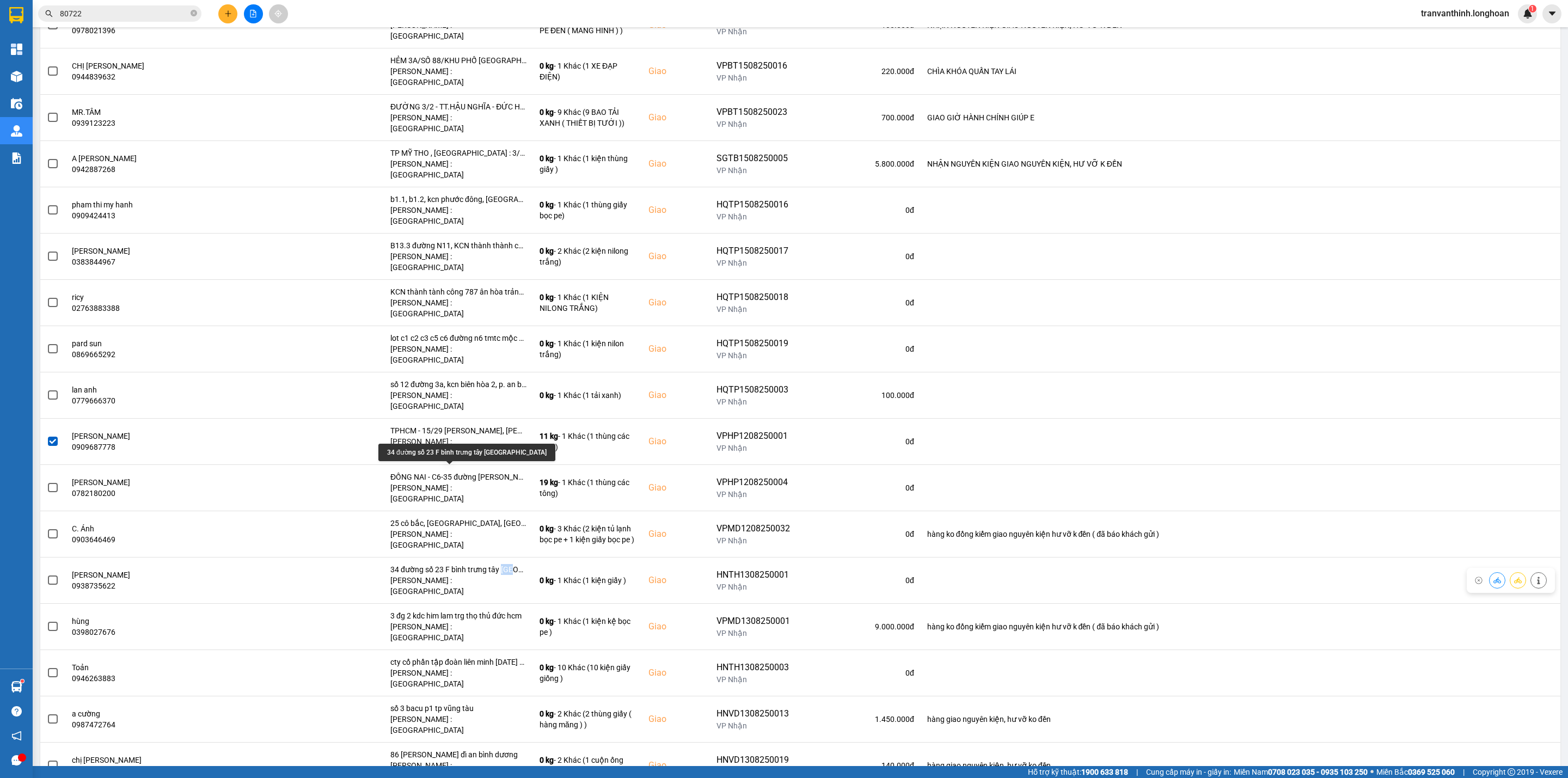
scroll to position [408, 0]
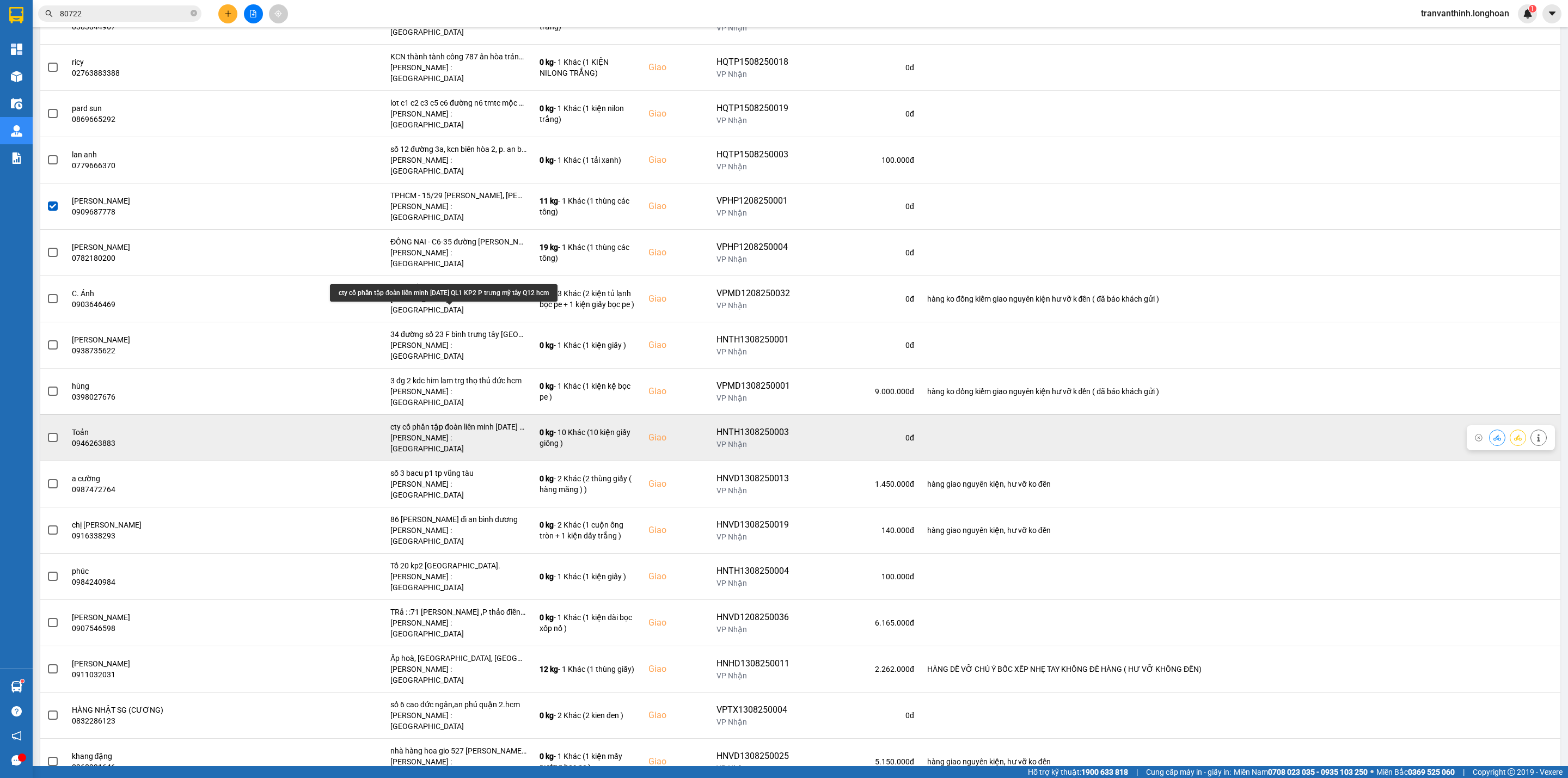
click at [495, 421] on div "cty cổ phần tập đoàn liên minh [DATE] QL1 KP2 P trưng mỹ tây Q12 hcm" at bounding box center [458, 426] width 136 height 11
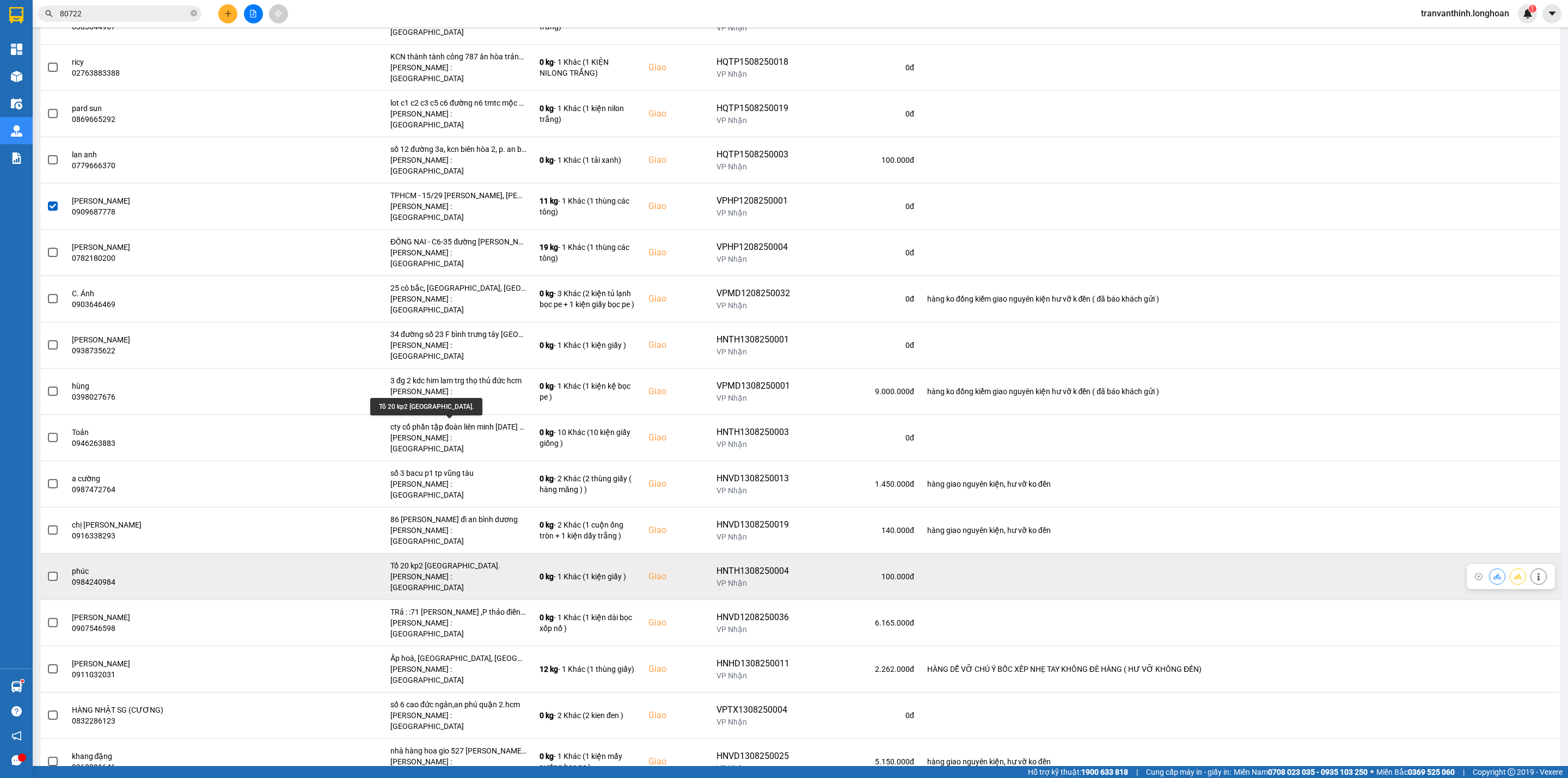
click at [490, 560] on div "Tổ 20 kp2 [GEOGRAPHIC_DATA]." at bounding box center [458, 565] width 136 height 11
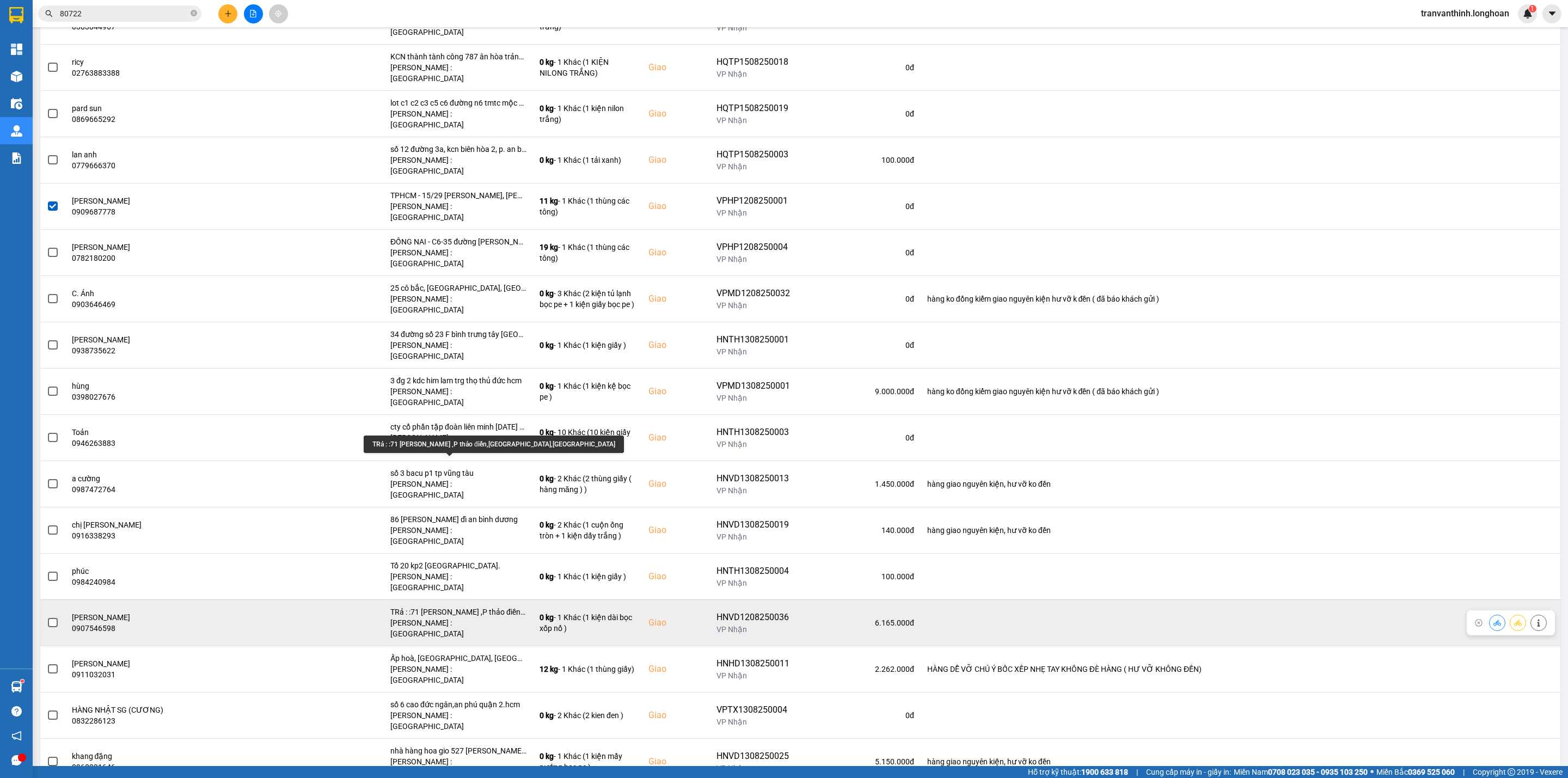
click at [489, 606] on div "TRả : :71 [PERSON_NAME] ,P thảo điền,[GEOGRAPHIC_DATA],[GEOGRAPHIC_DATA]" at bounding box center [458, 611] width 136 height 11
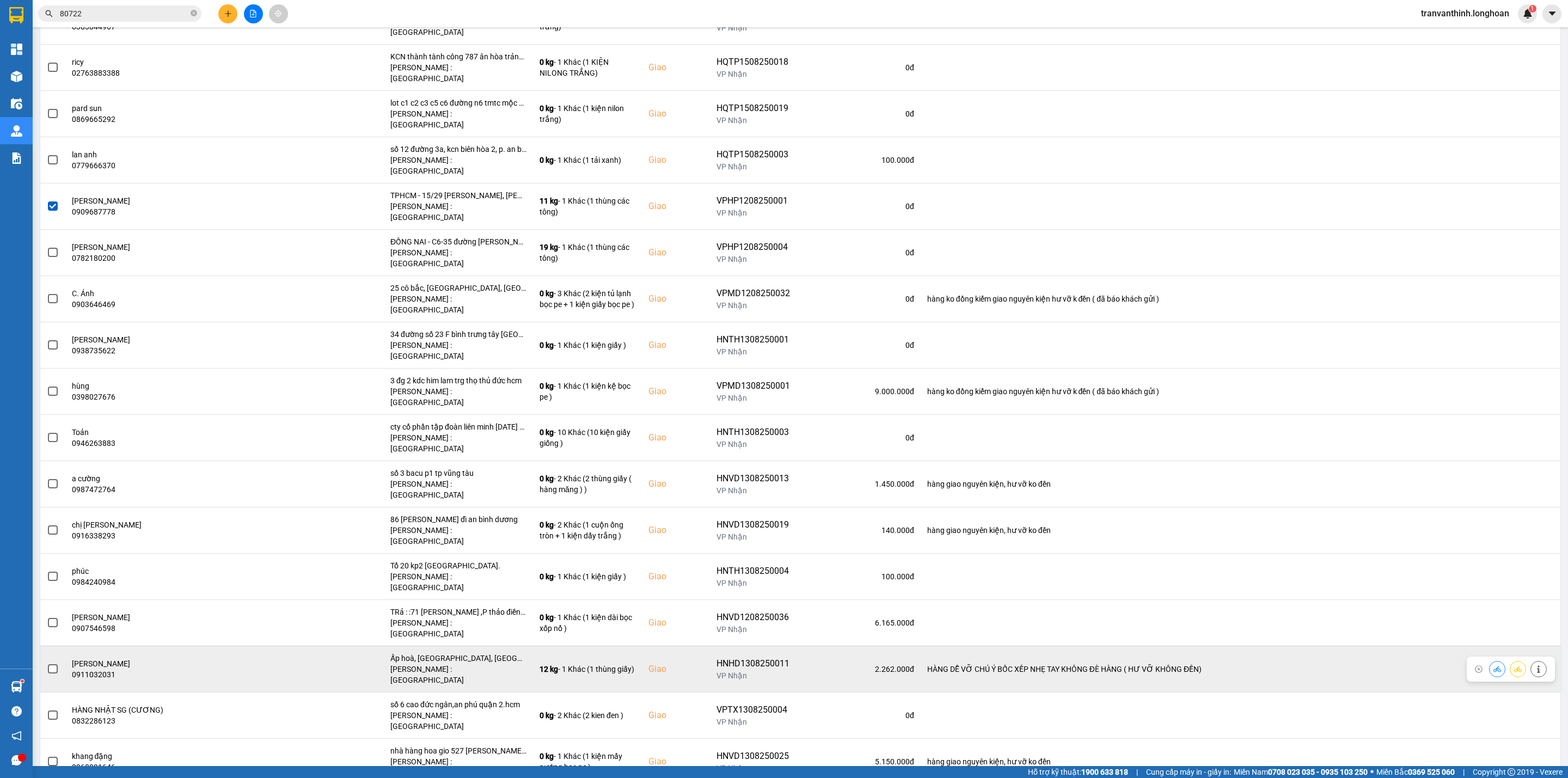
click at [486, 653] on div "Ấp hoà, [GEOGRAPHIC_DATA], [GEOGRAPHIC_DATA], [GEOGRAPHIC_DATA]" at bounding box center [458, 658] width 136 height 11
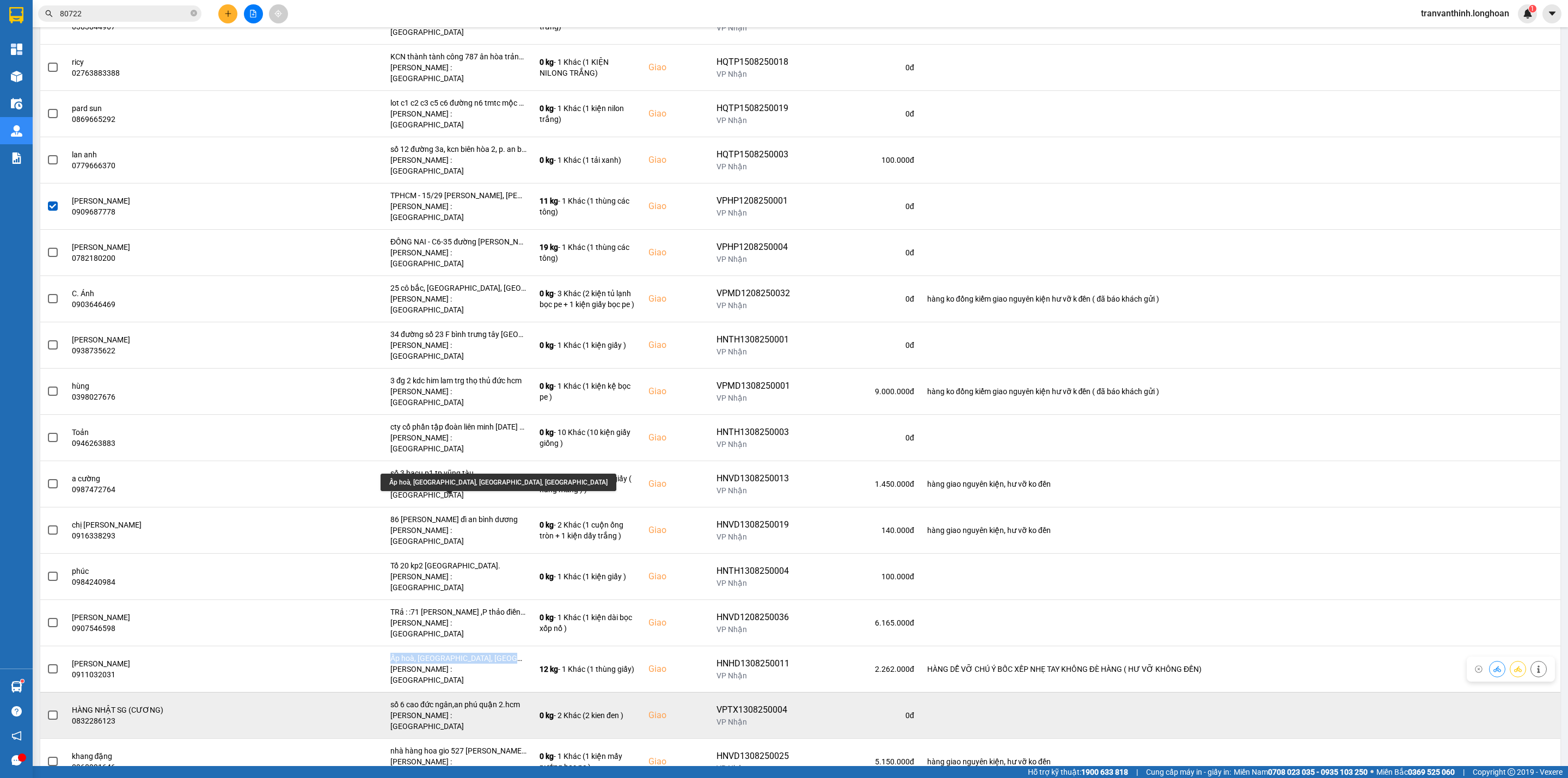
drag, startPoint x: 486, startPoint y: 494, endPoint x: 483, endPoint y: 552, distance: 58.1
click at [486, 653] on div "Ấp hoà, [GEOGRAPHIC_DATA], [GEOGRAPHIC_DATA], [GEOGRAPHIC_DATA]" at bounding box center [458, 658] width 136 height 11
click at [477, 698] on div "số 6 cao đức ngân,an phú quận 2.hcm" at bounding box center [458, 703] width 136 height 11
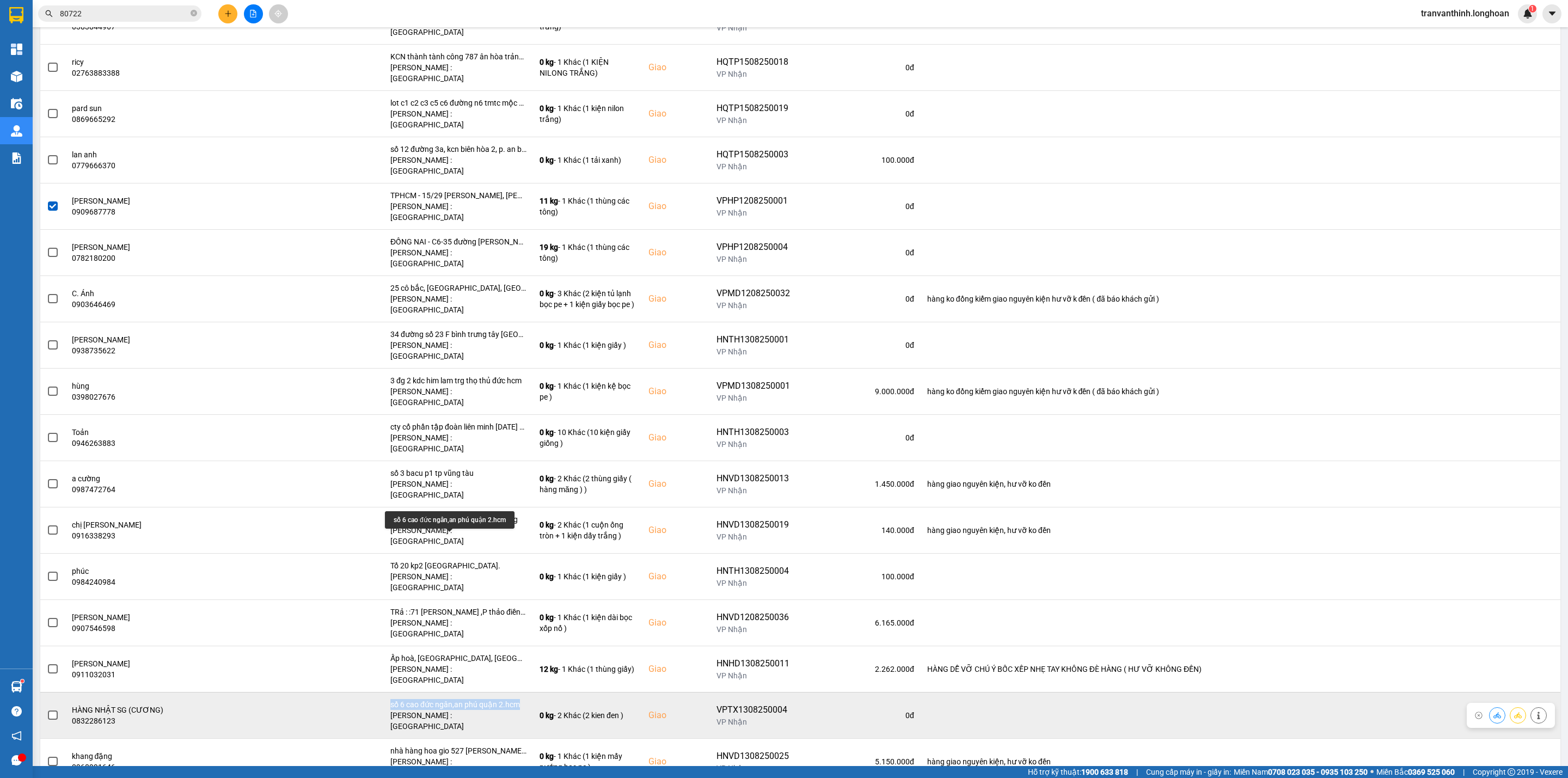
click at [477, 698] on div "số 6 cao đức ngân,an phú quận 2.hcm" at bounding box center [458, 703] width 136 height 11
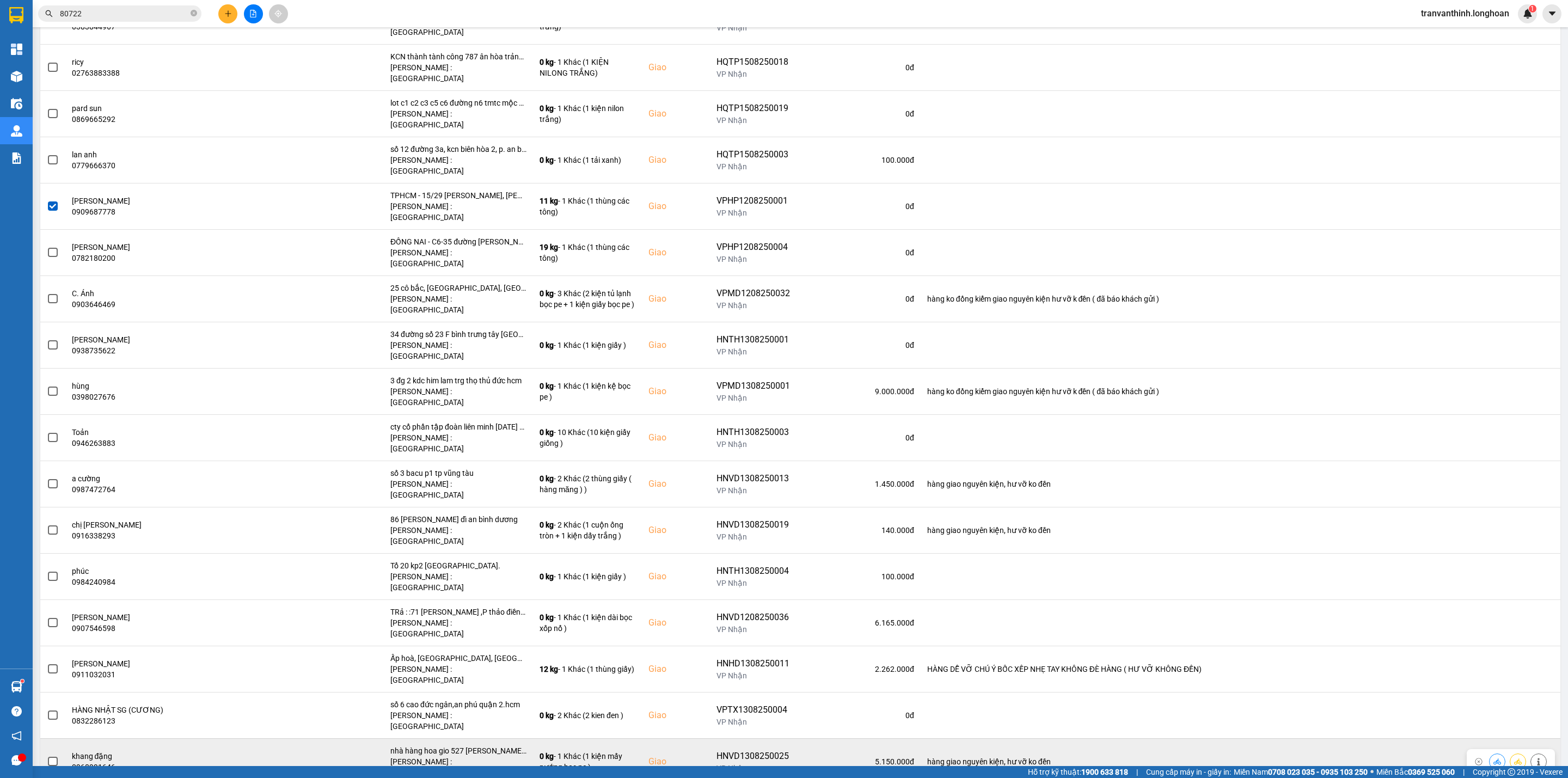
click at [476, 745] on div "nhà hàng hoa gio 527 [PERSON_NAME] 10 bà điểm hcm" at bounding box center [458, 750] width 136 height 11
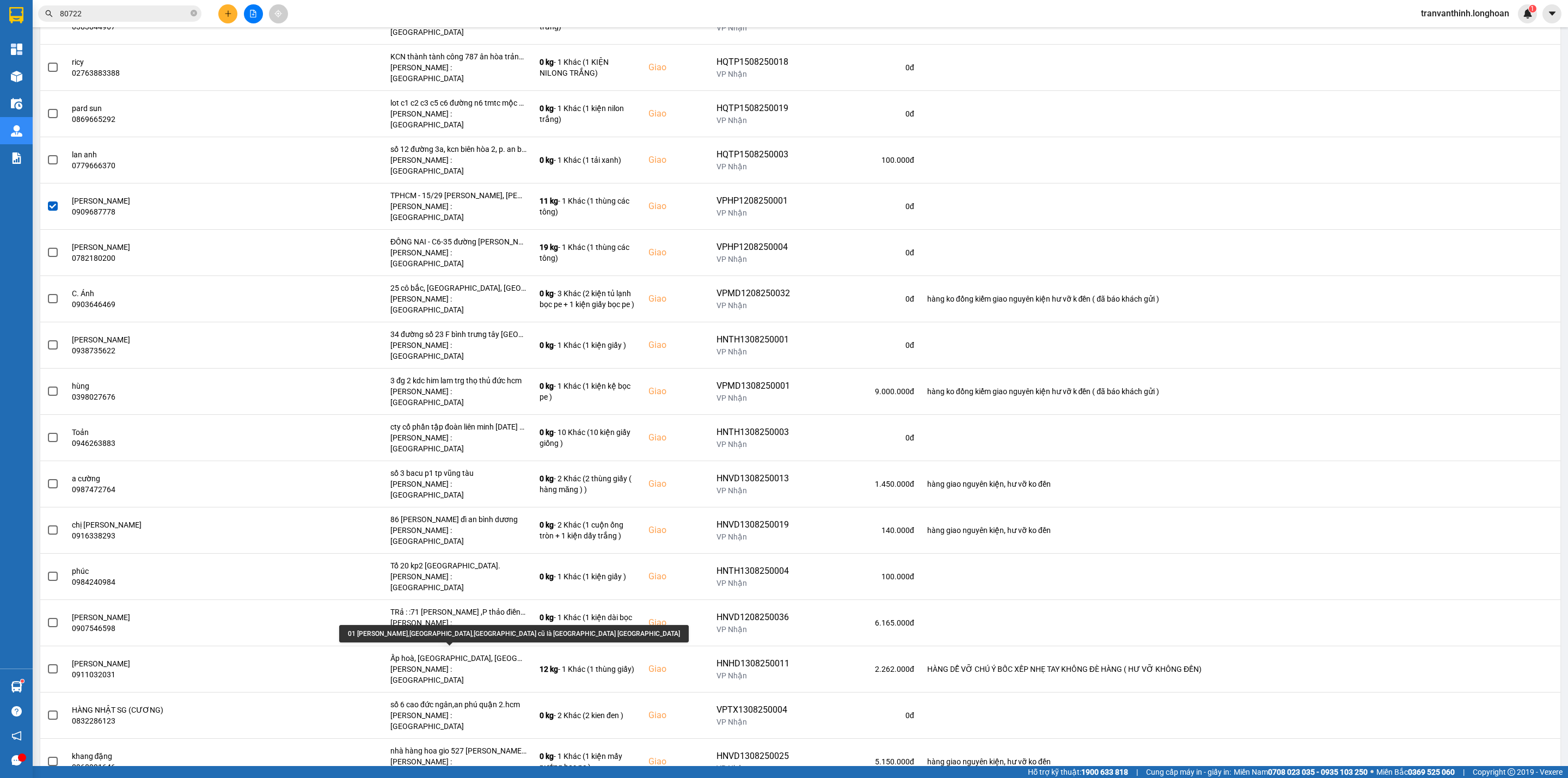
scroll to position [816, 0]
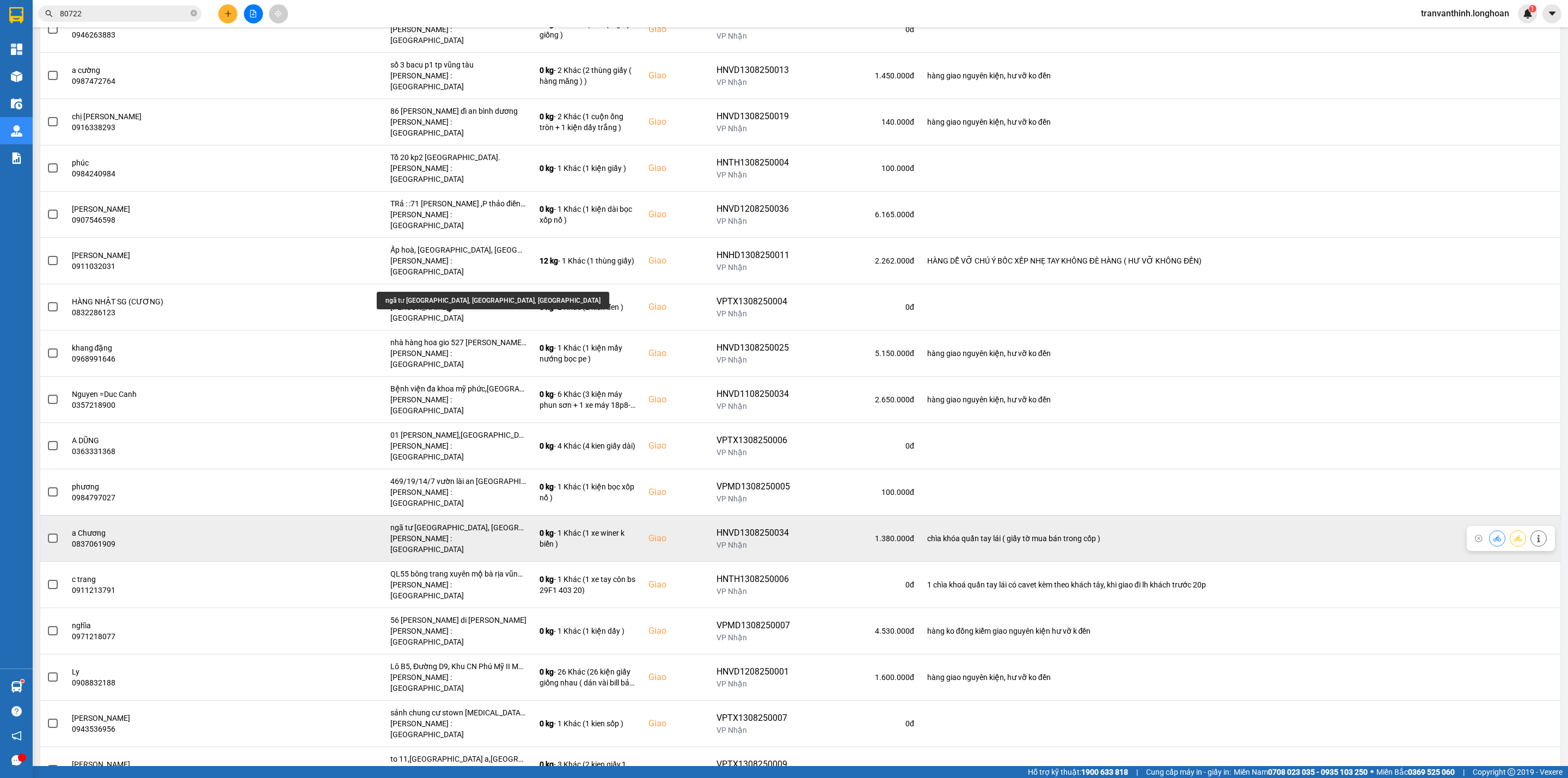
click at [482, 522] on div "ngã tư [GEOGRAPHIC_DATA], [GEOGRAPHIC_DATA], [GEOGRAPHIC_DATA]" at bounding box center [458, 527] width 136 height 11
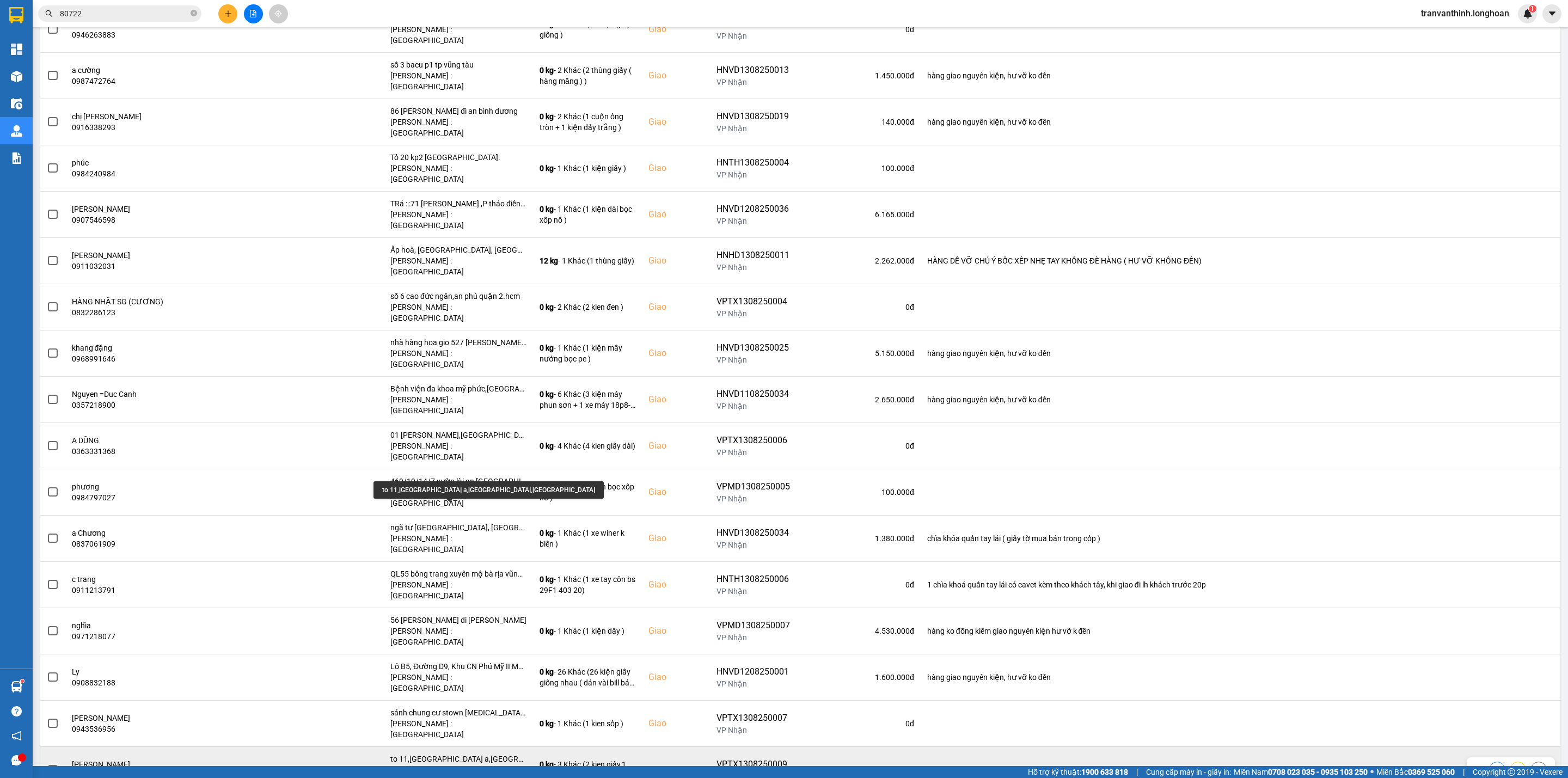
click at [483, 753] on div "to 11,[GEOGRAPHIC_DATA] a,[GEOGRAPHIC_DATA],[GEOGRAPHIC_DATA]" at bounding box center [458, 758] width 136 height 11
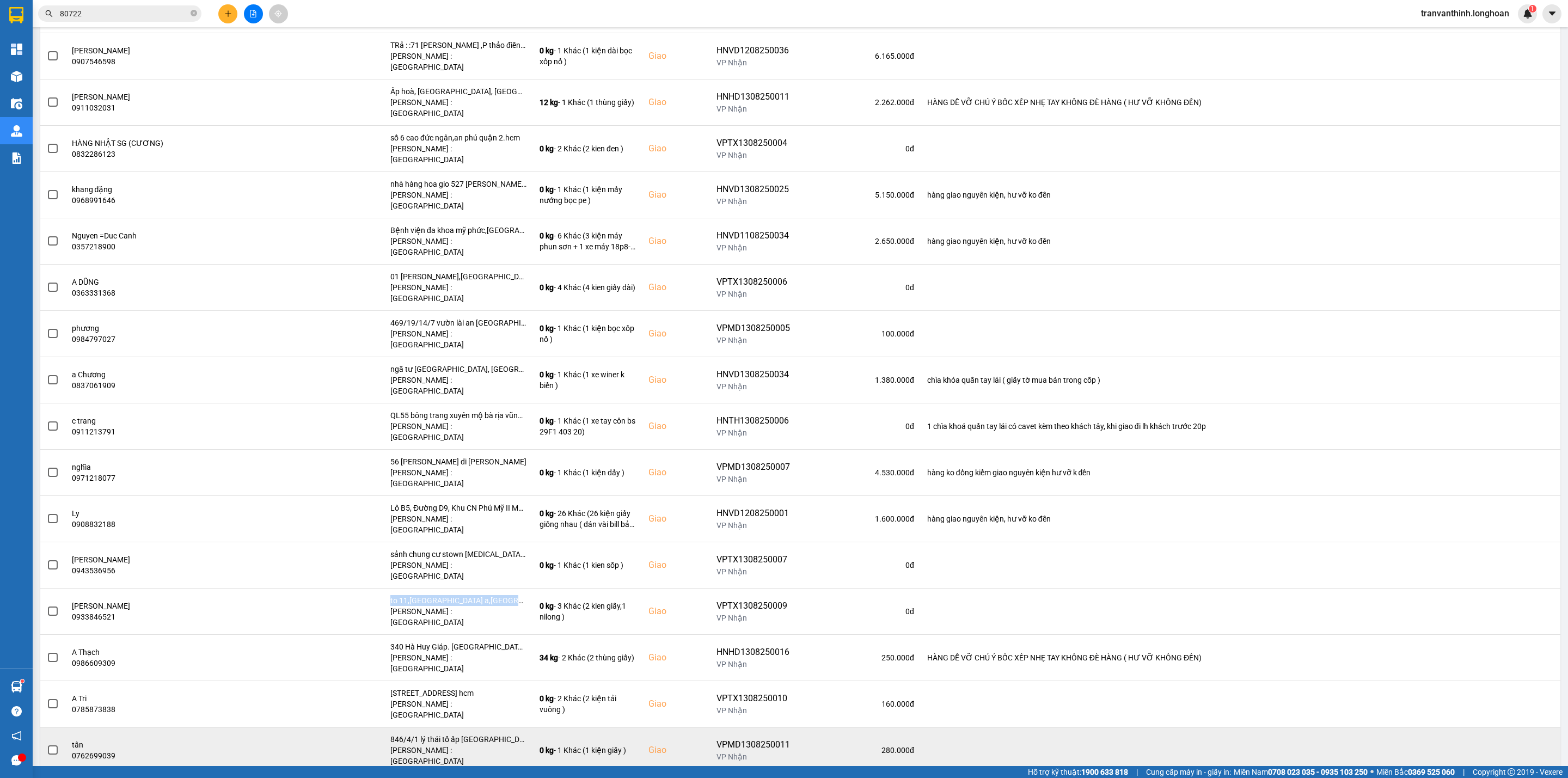
scroll to position [980, 0]
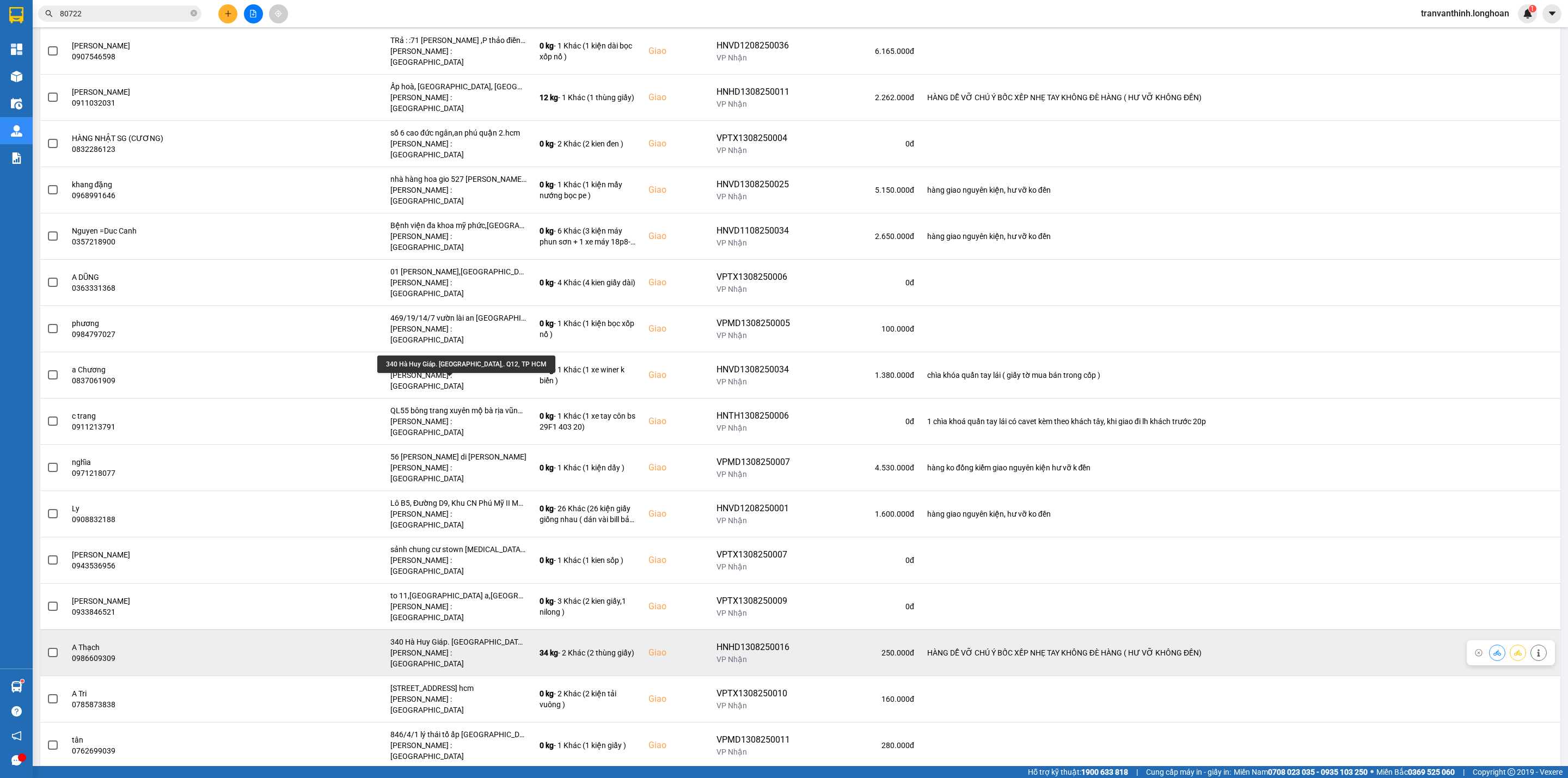
click at [469, 636] on div "340 Hà Huy Giáp. [GEOGRAPHIC_DATA],. Q12, TP HCM" at bounding box center [458, 641] width 136 height 11
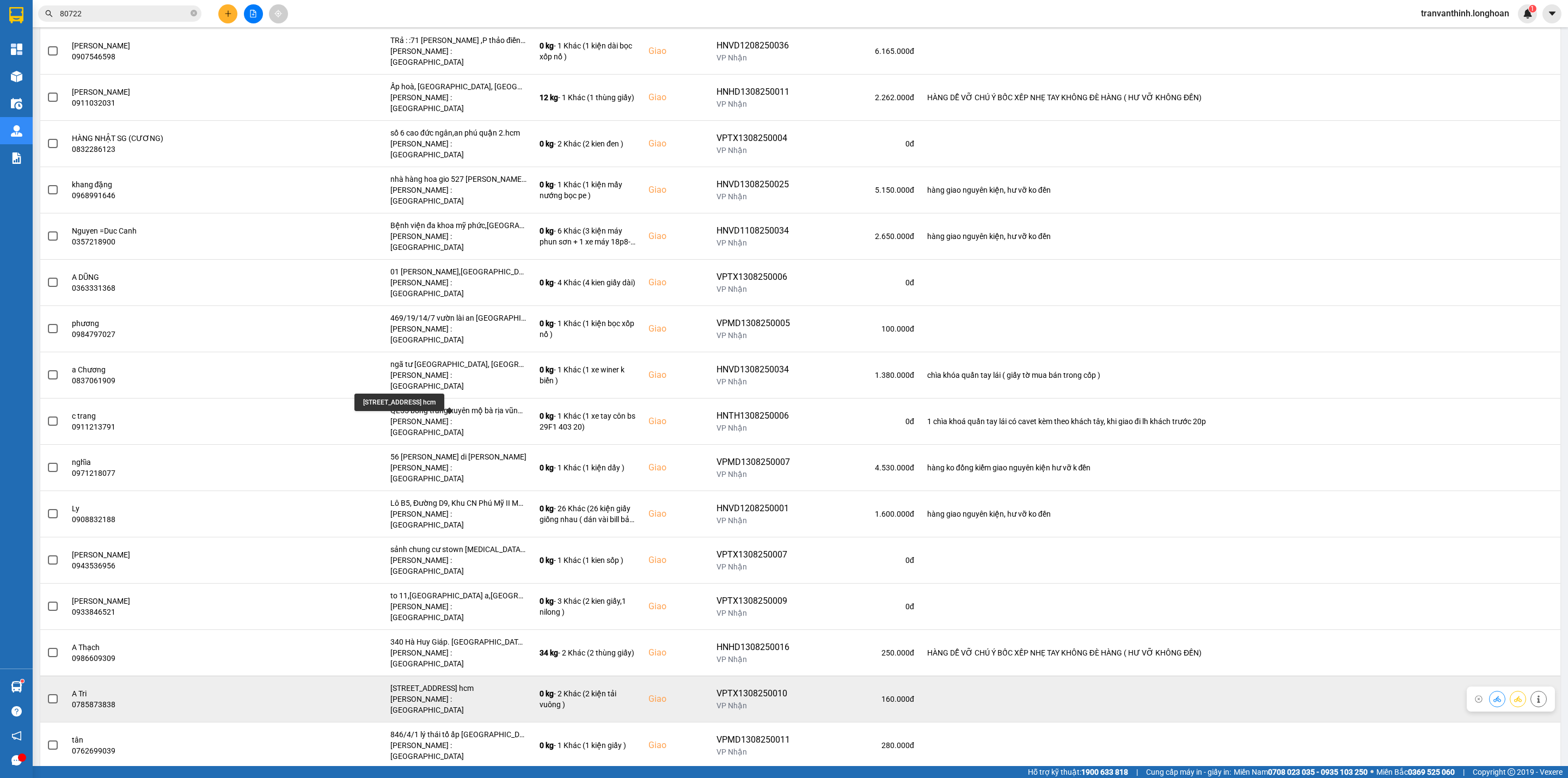
click at [474, 682] on div "[STREET_ADDRESS] hcm" at bounding box center [458, 687] width 136 height 11
click at [473, 682] on div "[STREET_ADDRESS] hcm" at bounding box center [458, 687] width 136 height 11
click at [52, 693] on span at bounding box center [53, 698] width 10 height 10
click at [47, 693] on input "checkbox" at bounding box center [47, 693] width 0 height 0
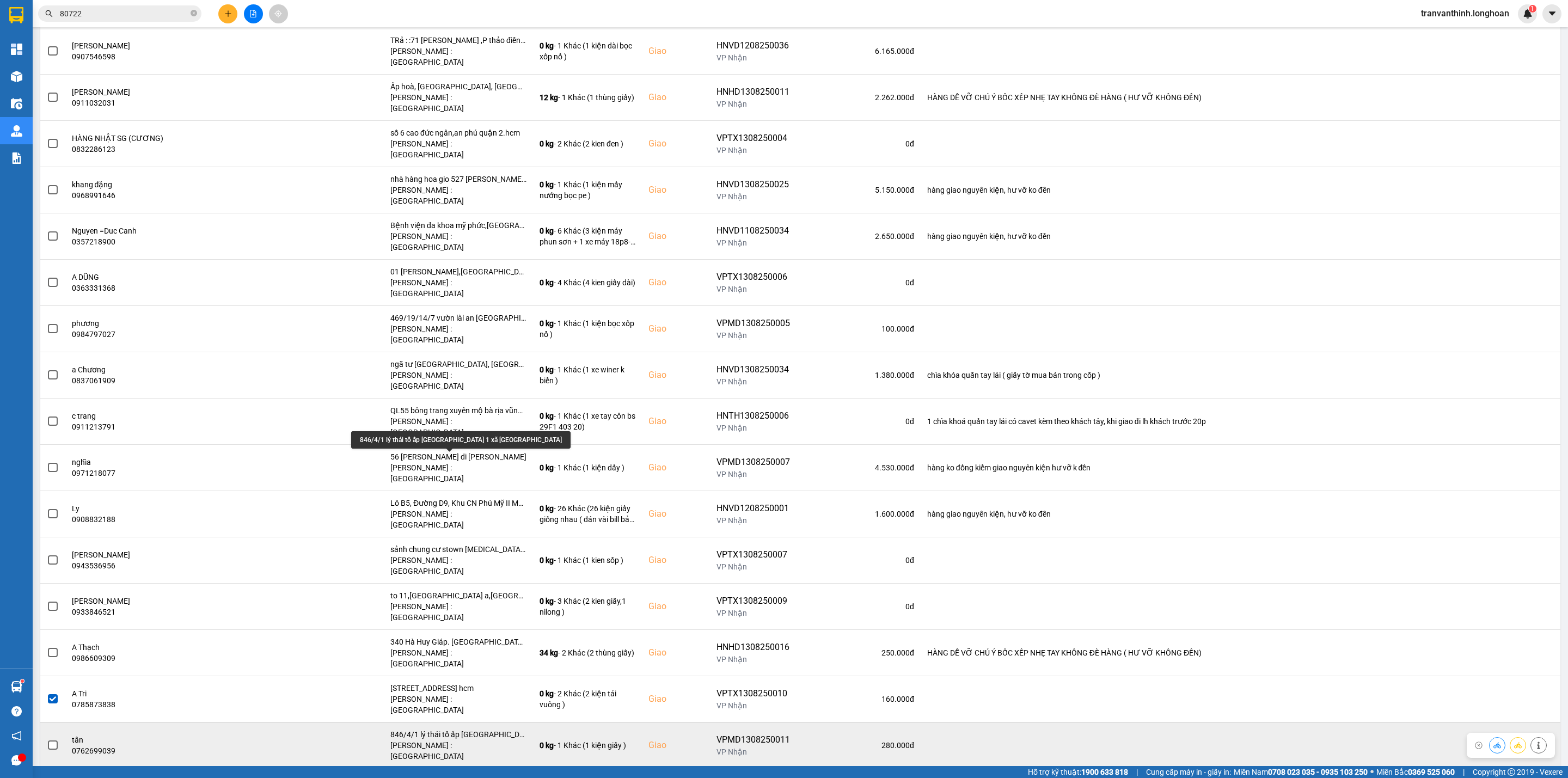
click at [476, 728] on div "846/4/1 lý thái tổ ấp [GEOGRAPHIC_DATA] 1 xã [GEOGRAPHIC_DATA]" at bounding box center [458, 733] width 136 height 11
click at [475, 728] on div "846/4/1 lý thái tổ ấp [GEOGRAPHIC_DATA] 1 xã [GEOGRAPHIC_DATA]" at bounding box center [458, 733] width 136 height 11
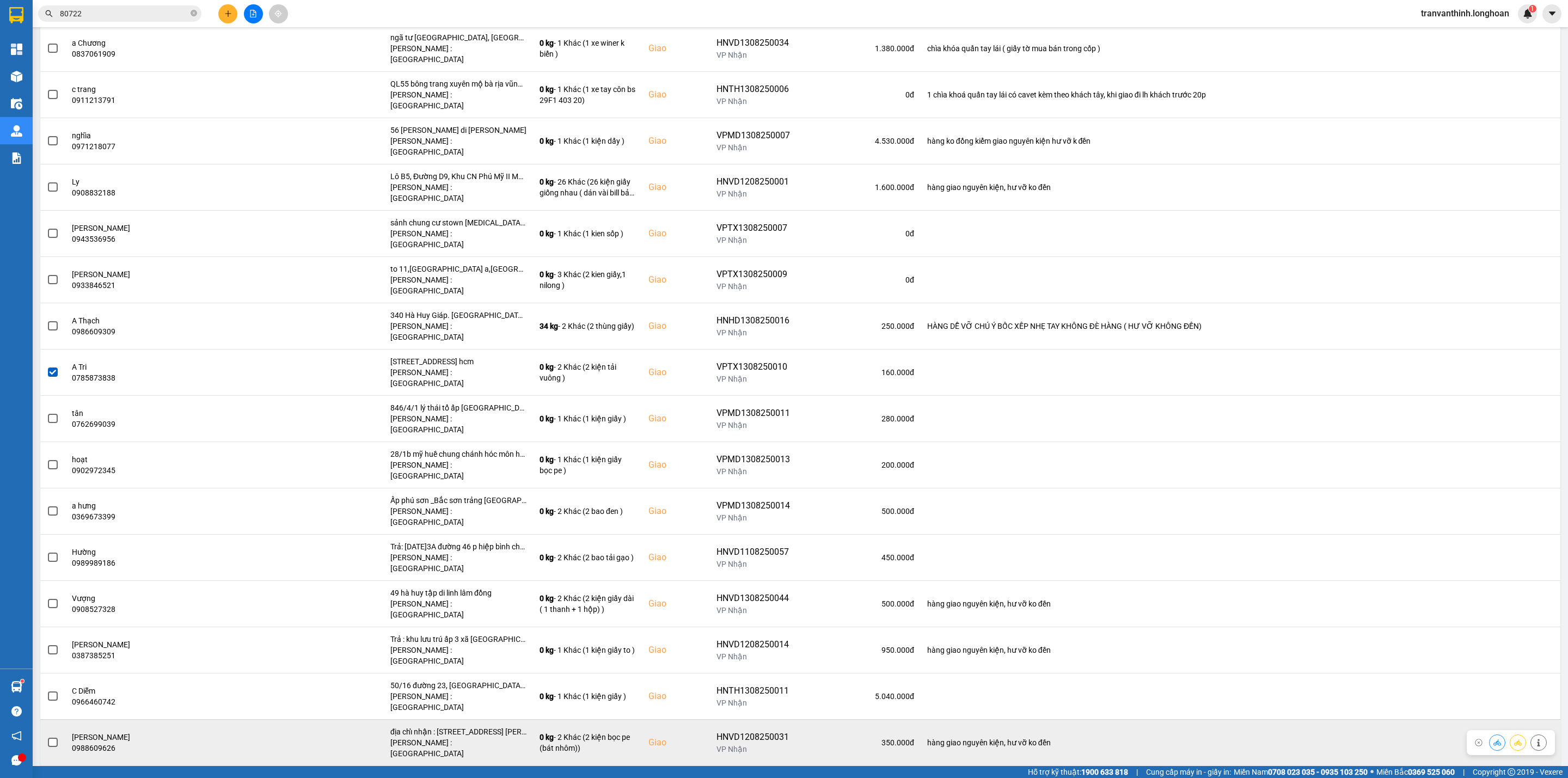
click at [488, 726] on div "địa chỉ nhận : [STREET_ADDRESS] [PERSON_NAME]" at bounding box center [458, 731] width 136 height 11
click at [49, 737] on span at bounding box center [53, 742] width 10 height 10
click at [47, 737] on input "checkbox" at bounding box center [47, 737] width 0 height 0
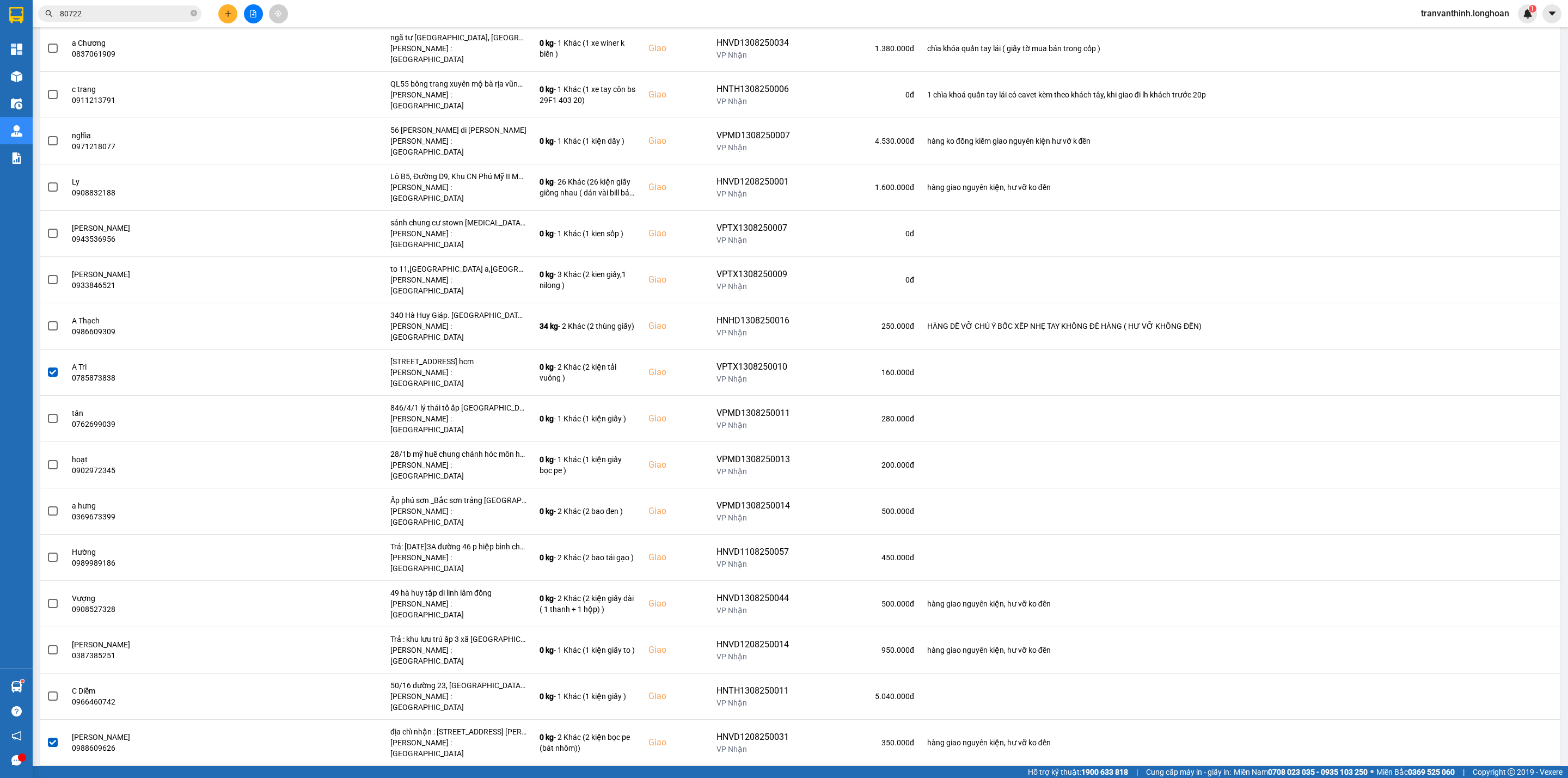
click at [53, 777] on span at bounding box center [53, 789] width 10 height 10
click at [47, 777] on input "checkbox" at bounding box center [47, 783] width 0 height 0
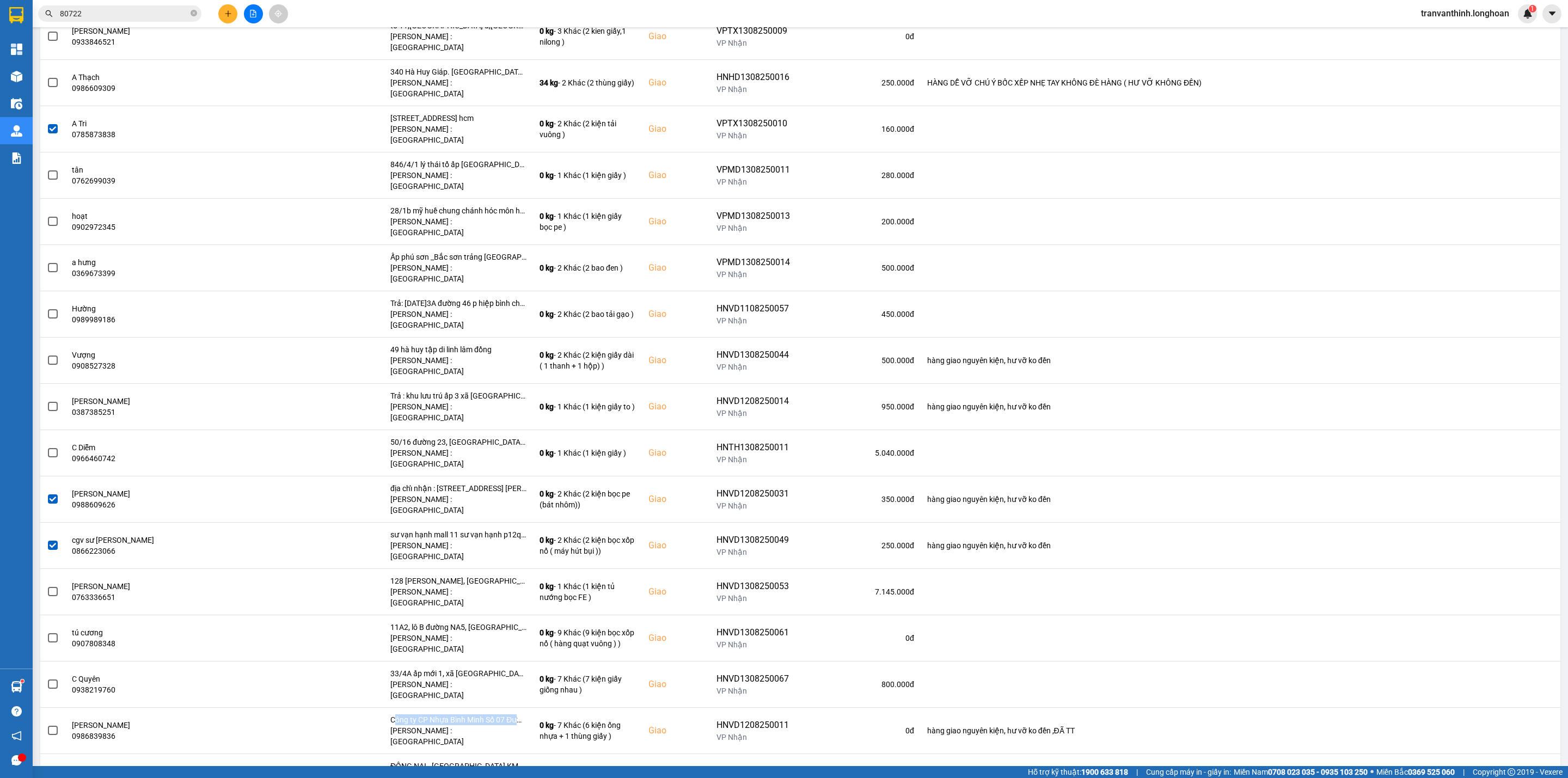
scroll to position [1551, 0]
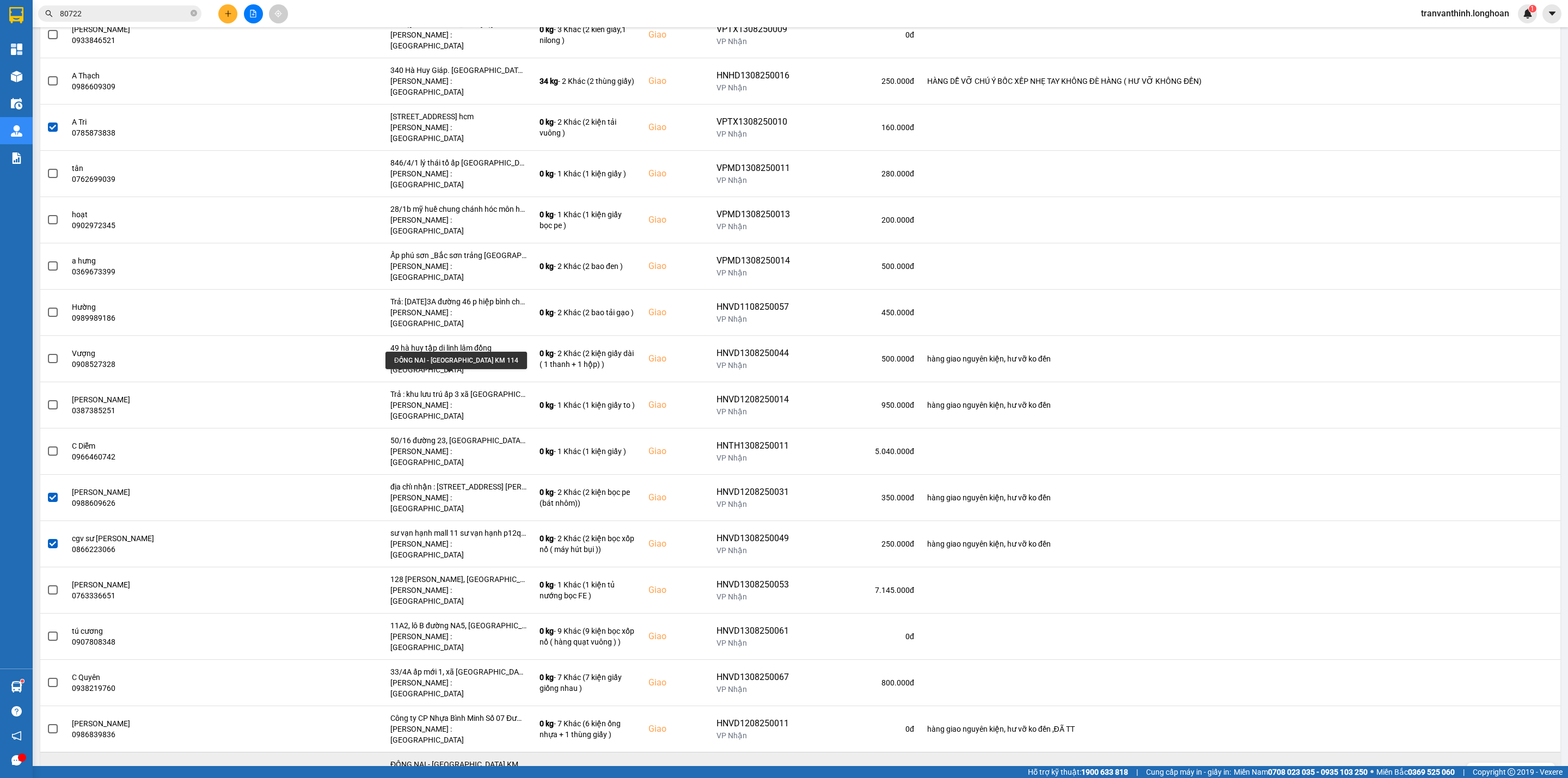
click at [472, 758] on div "ĐỒNG NAI - [GEOGRAPHIC_DATA] KM 114" at bounding box center [458, 763] width 136 height 11
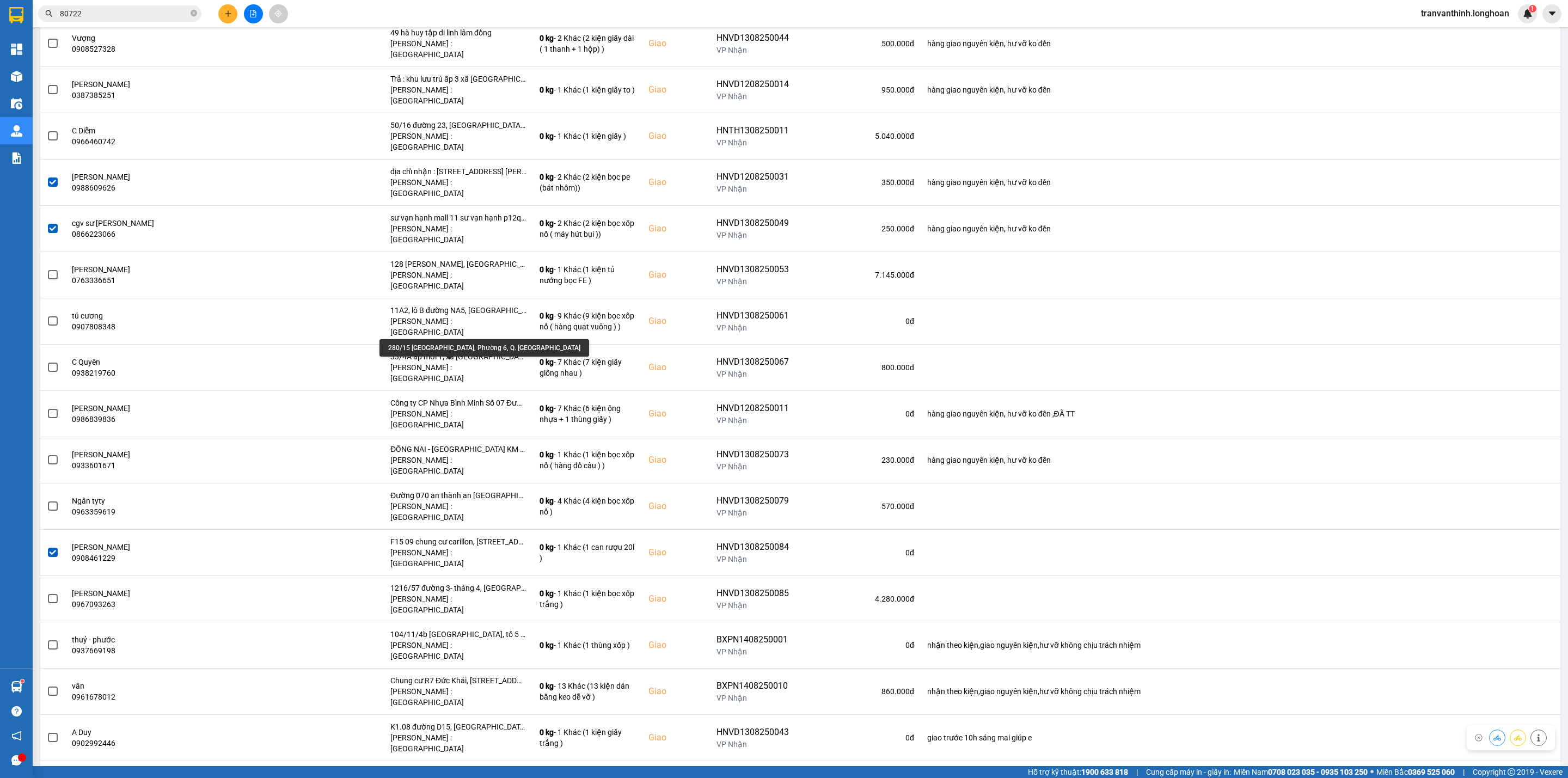
scroll to position [1877, 0]
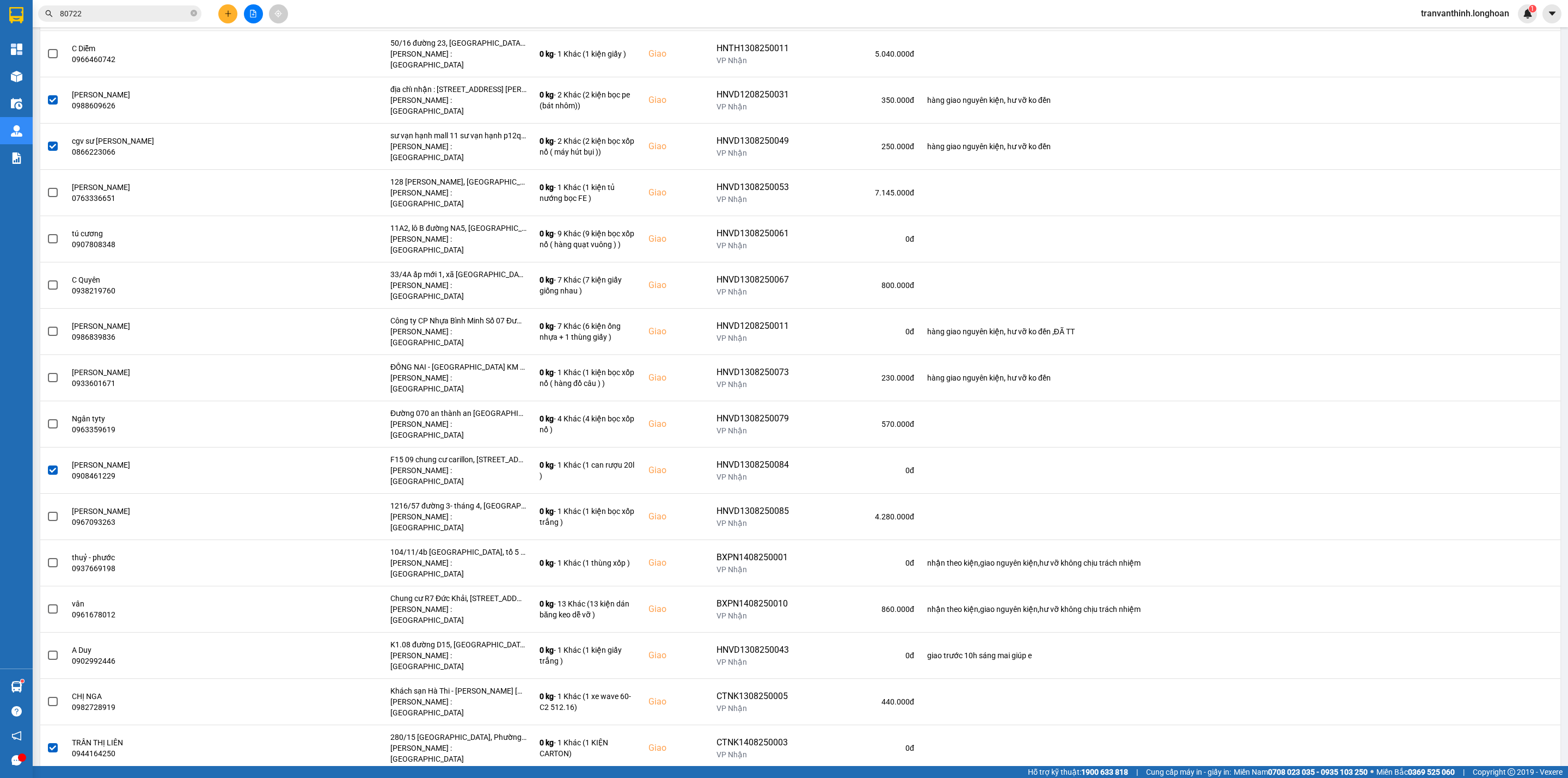
scroll to position [2041, 0]
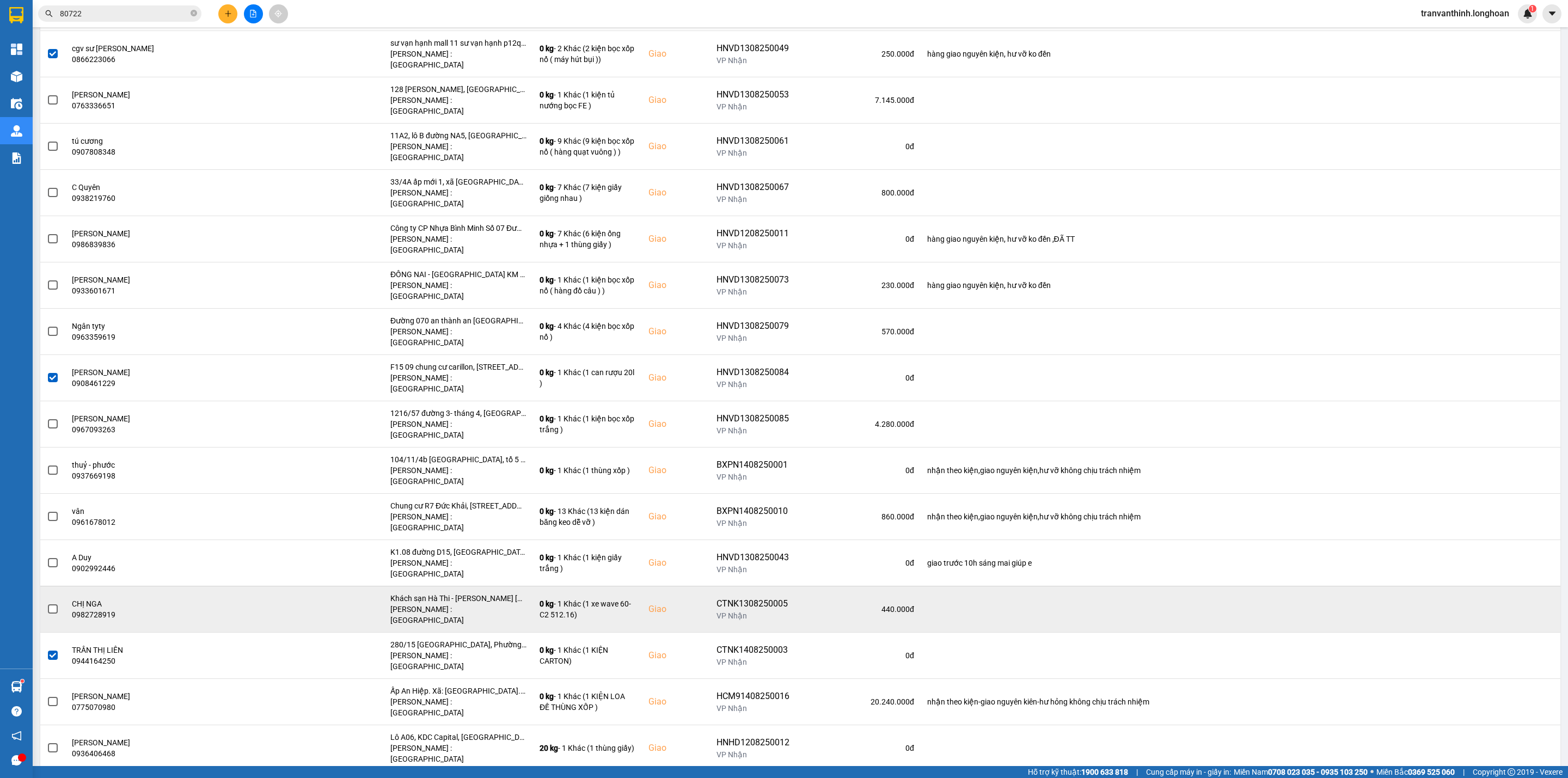
copy div "VHBT1208250013"
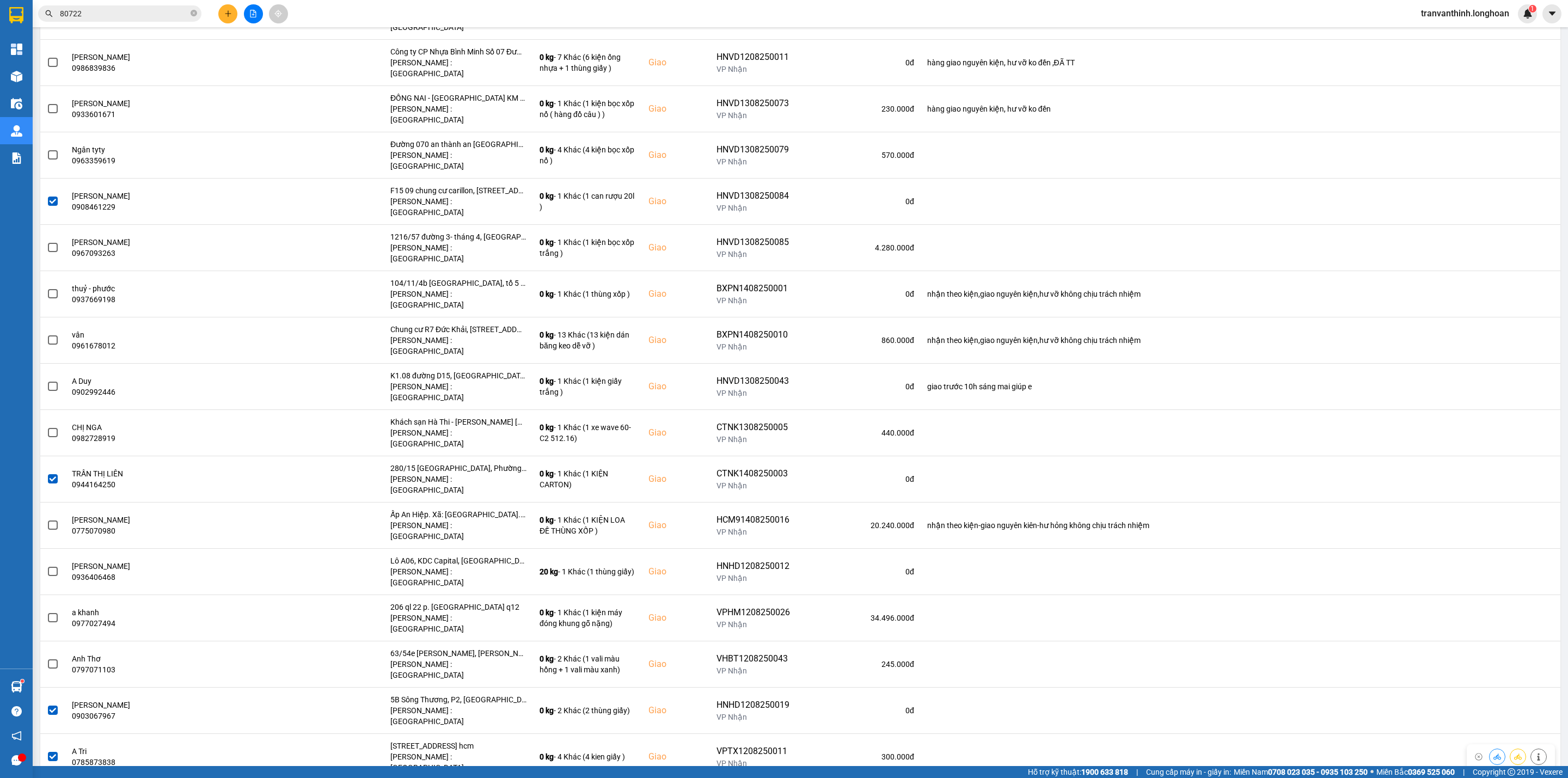
scroll to position [2234, 0]
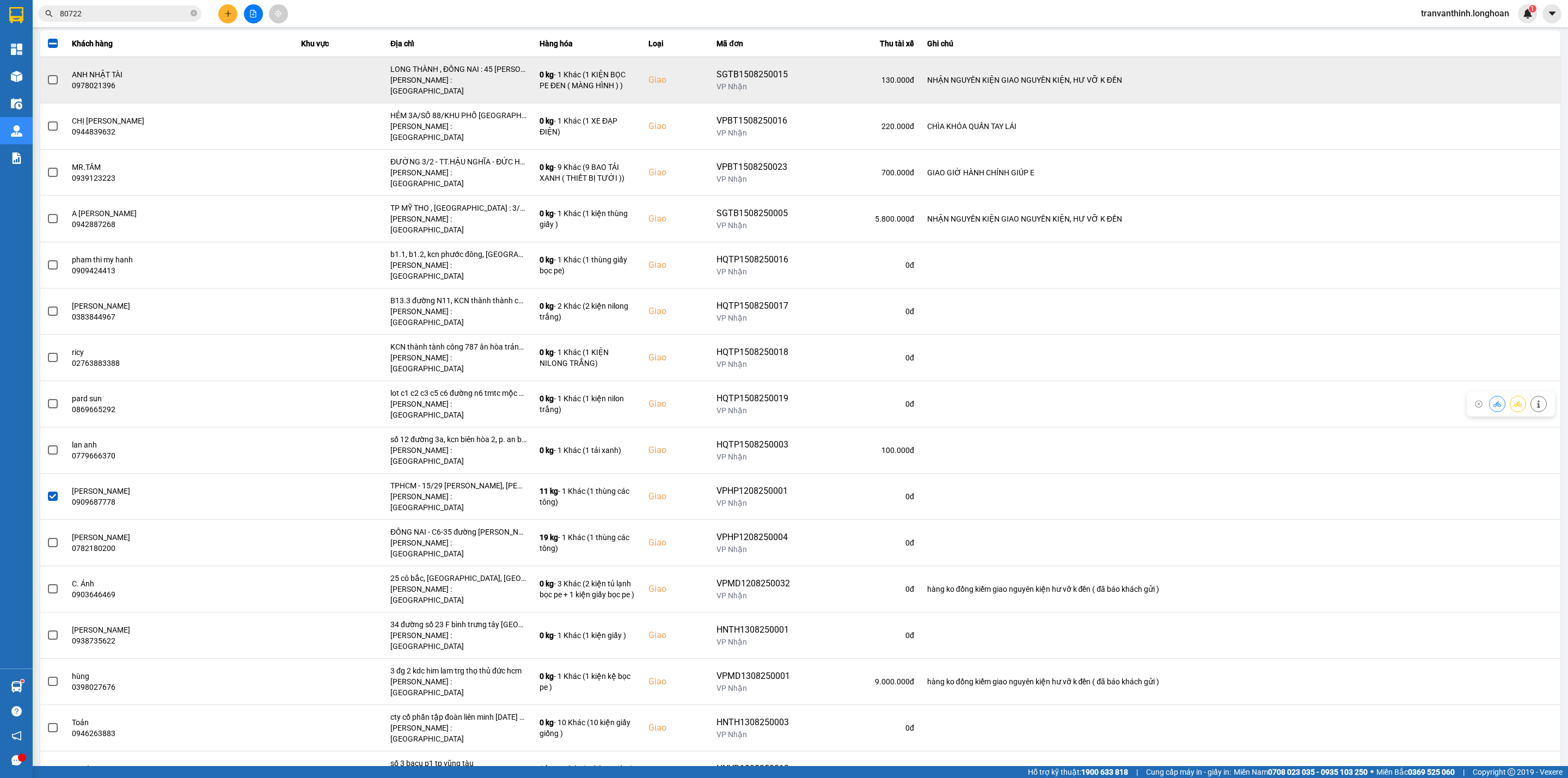
scroll to position [0, 0]
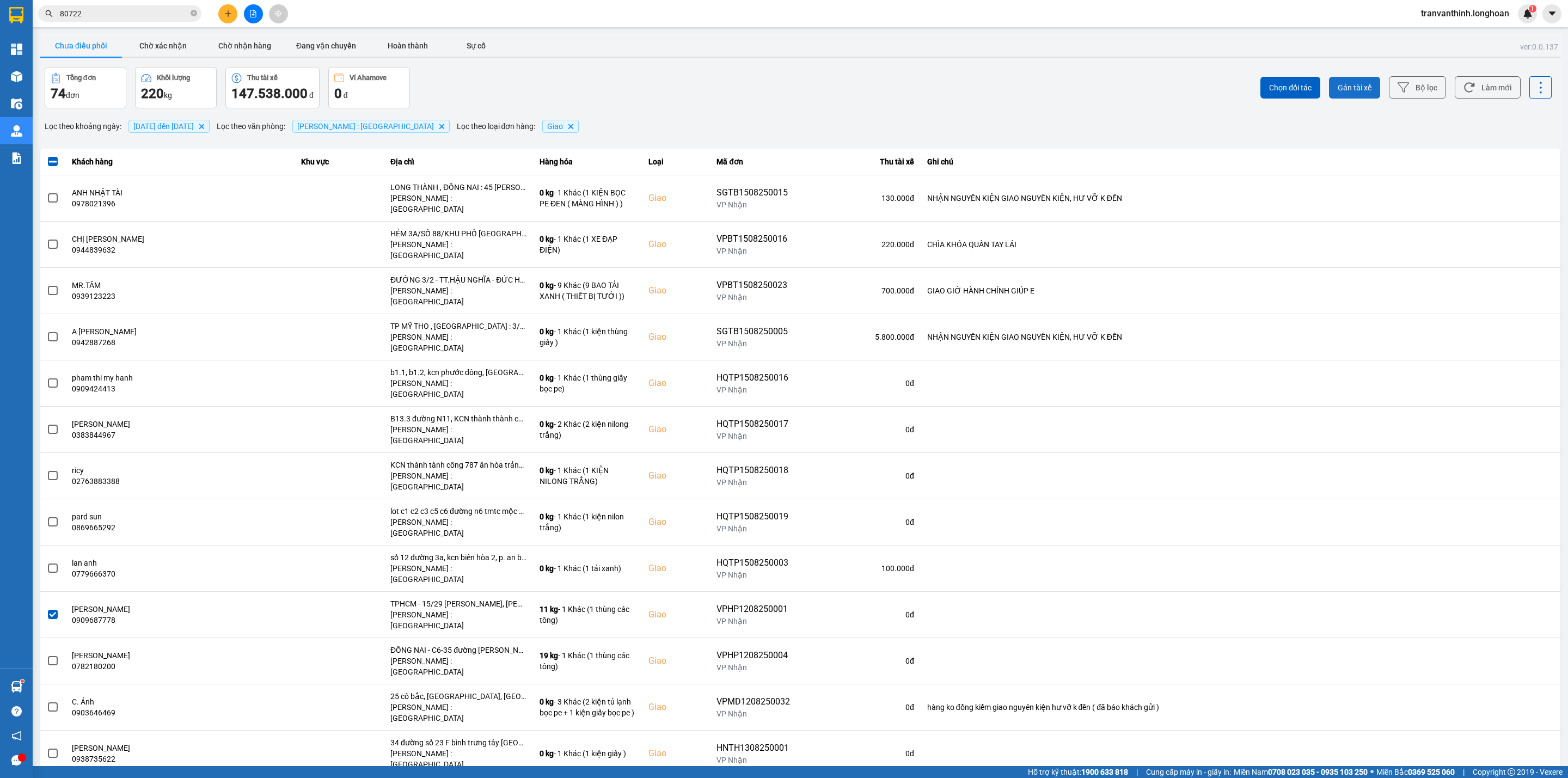
click at [1348, 85] on span "Gán tài xế" at bounding box center [1355, 87] width 34 height 11
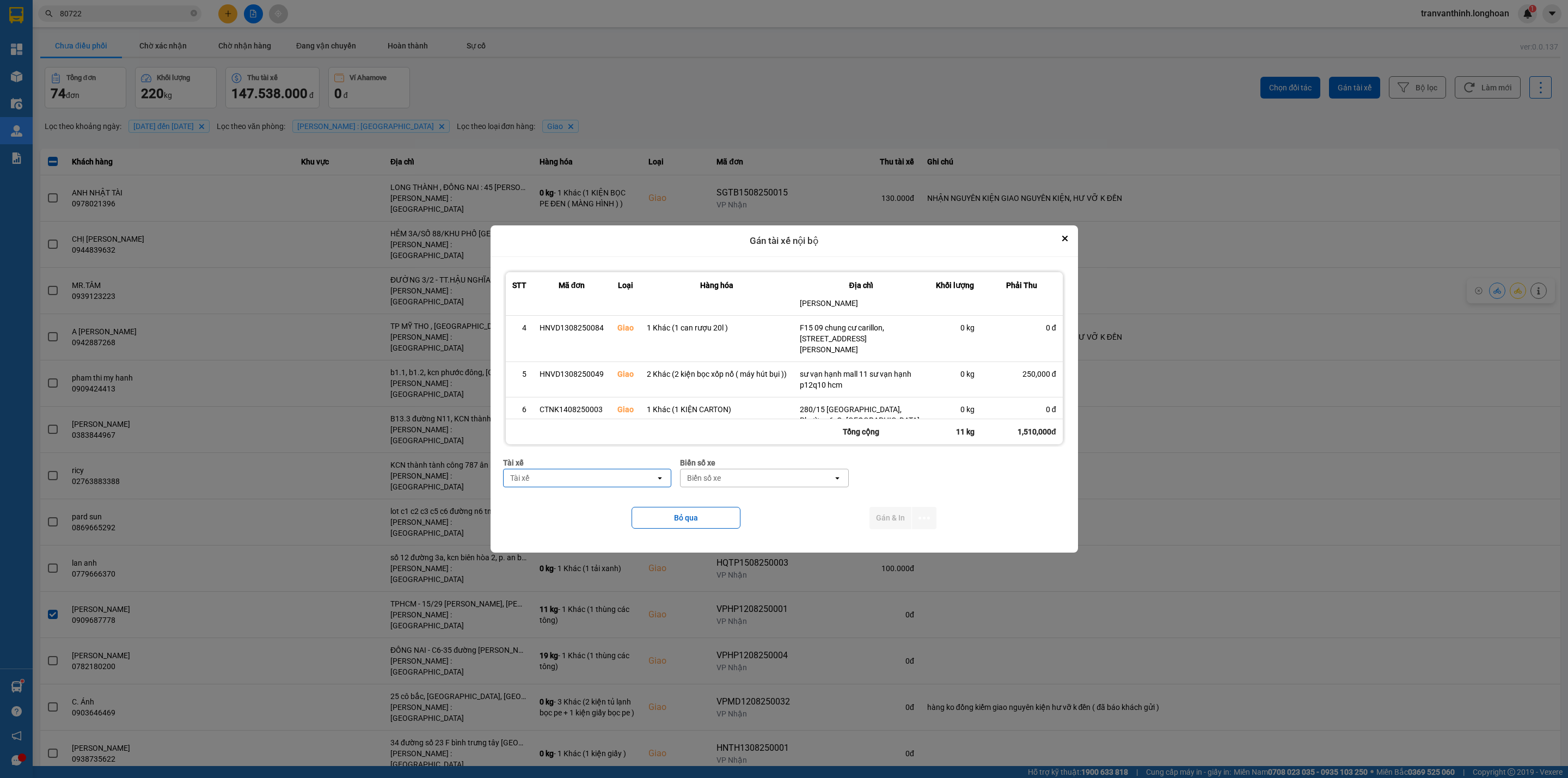
scroll to position [211, 0]
click at [587, 471] on div "Tài xế" at bounding box center [579, 477] width 152 height 17
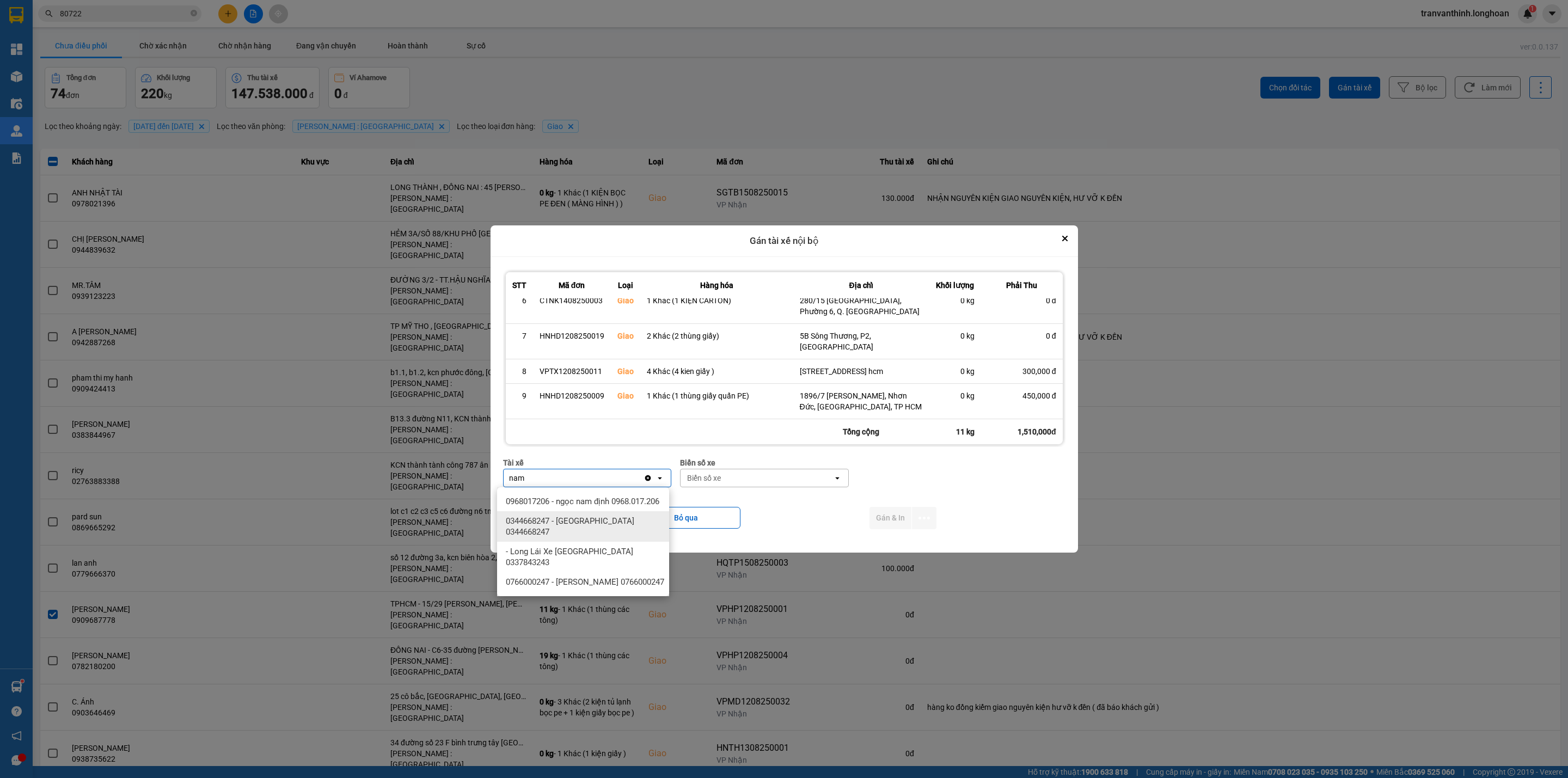
type input "nam"
click at [596, 518] on span "0344668247 - Lê Đình Nam 0344668247" at bounding box center [585, 526] width 159 height 22
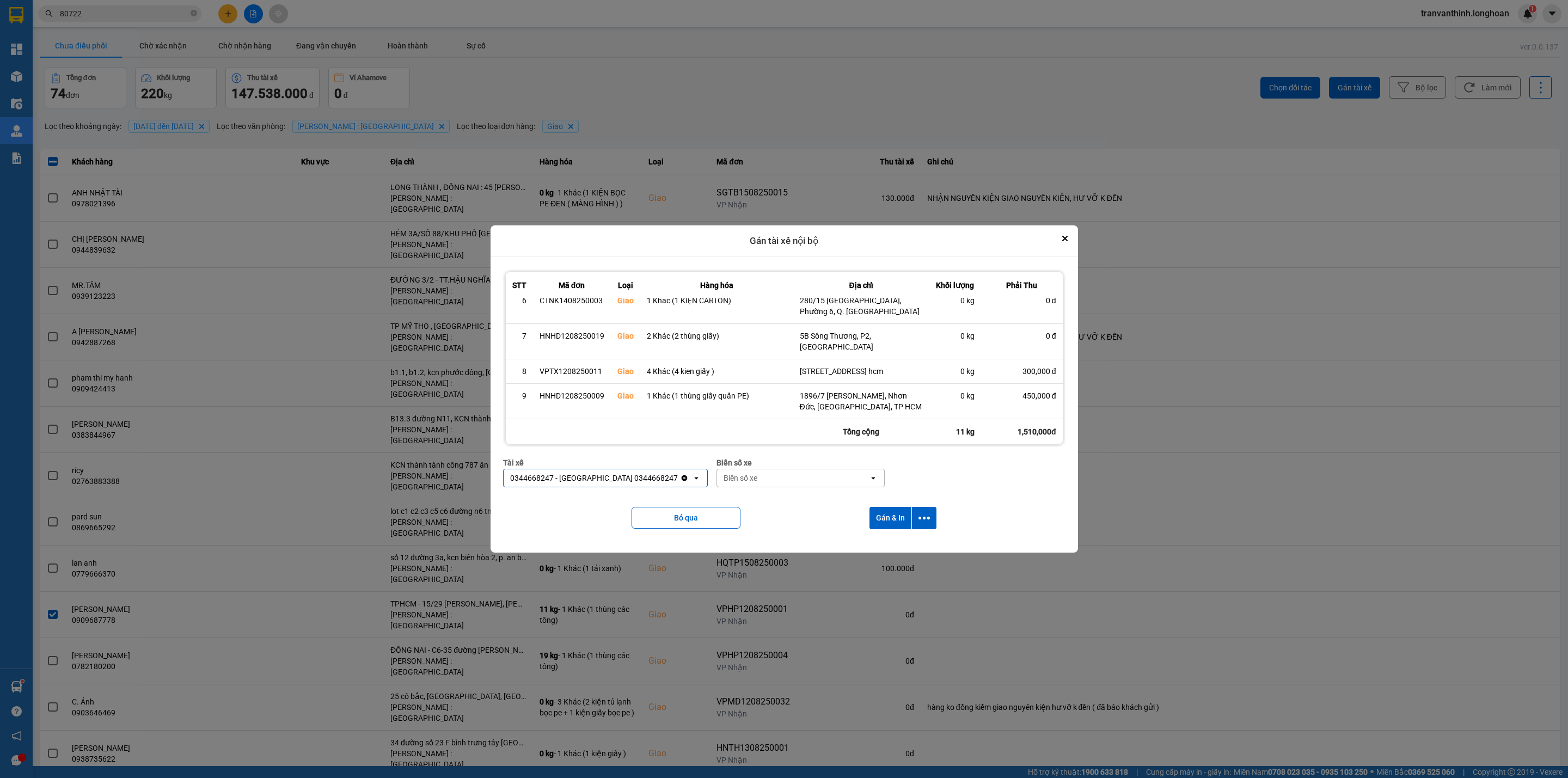
click at [738, 472] on div "Biển số xe" at bounding box center [793, 477] width 152 height 17
type input "5002"
click at [712, 505] on span "29H-955.02" at bounding box center [709, 501] width 41 height 11
click at [891, 513] on button "Gán & In" at bounding box center [891, 517] width 42 height 22
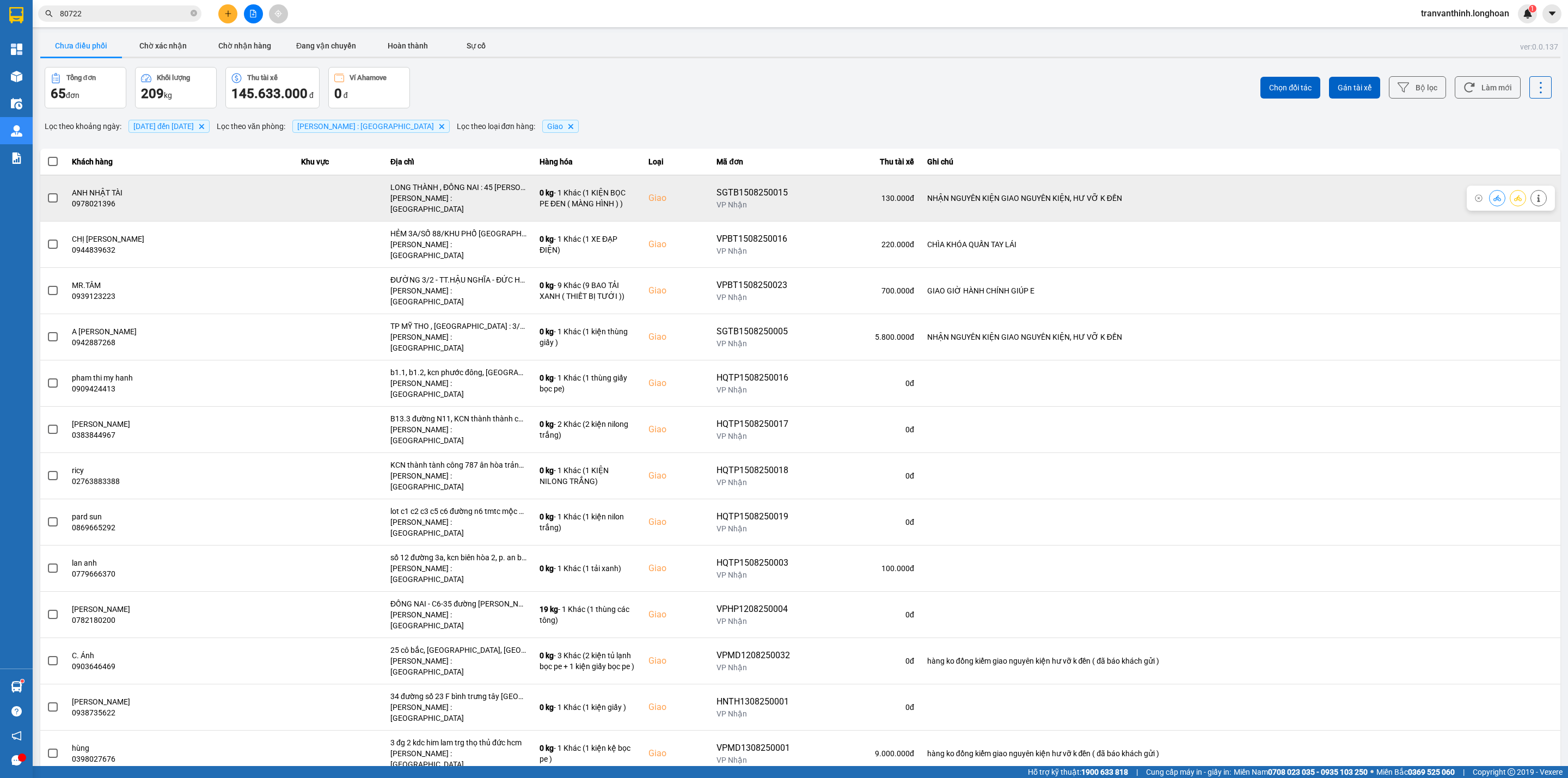
click at [454, 189] on div "LONG THÀNH , ĐỒNG NAI : 45 Lê Thánh Tông, Khu Phước Hải, Long Thành - Đồng Nai" at bounding box center [458, 187] width 136 height 11
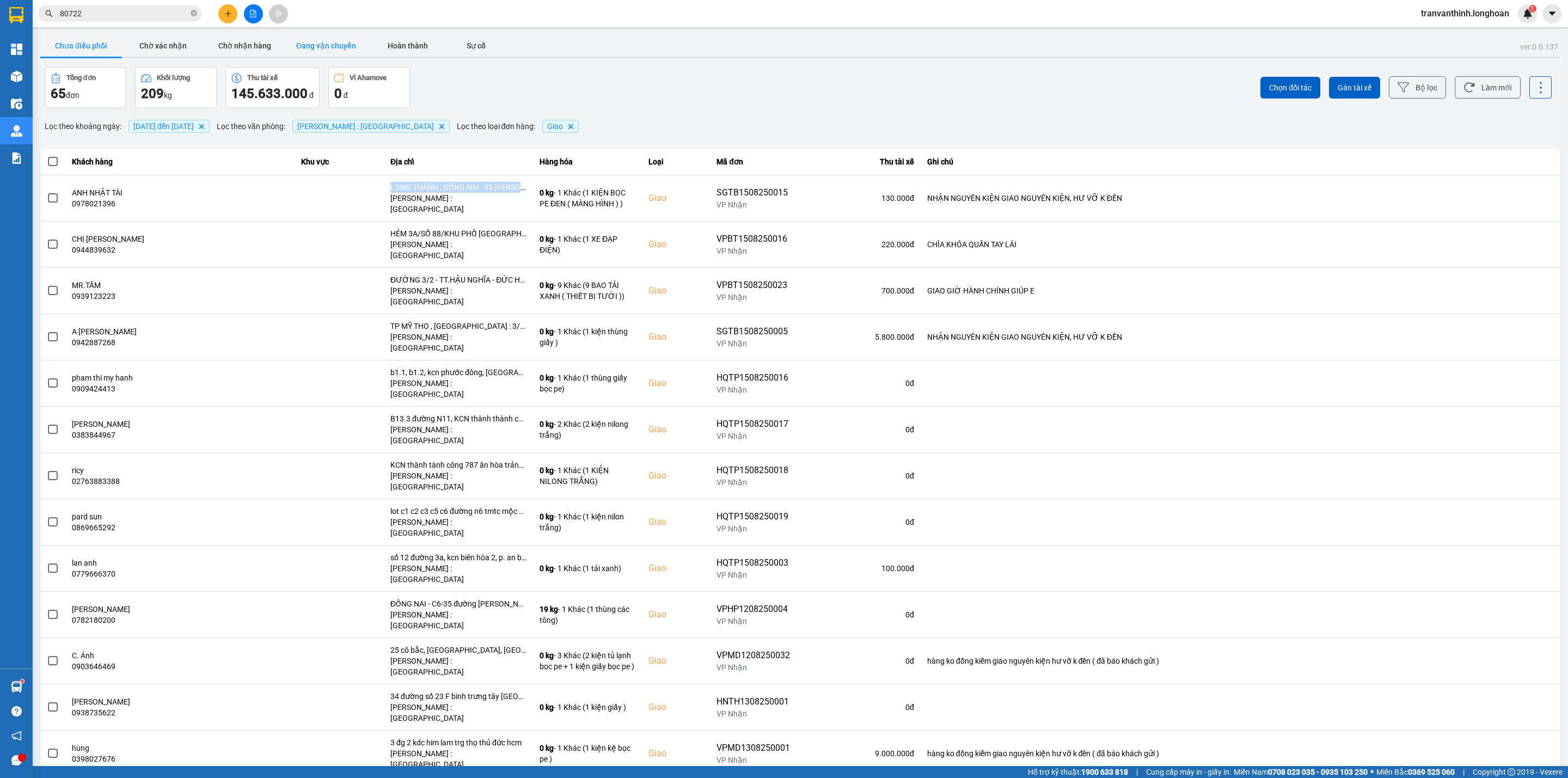
click at [320, 44] on button "Đang vận chuyển" at bounding box center [326, 46] width 81 height 22
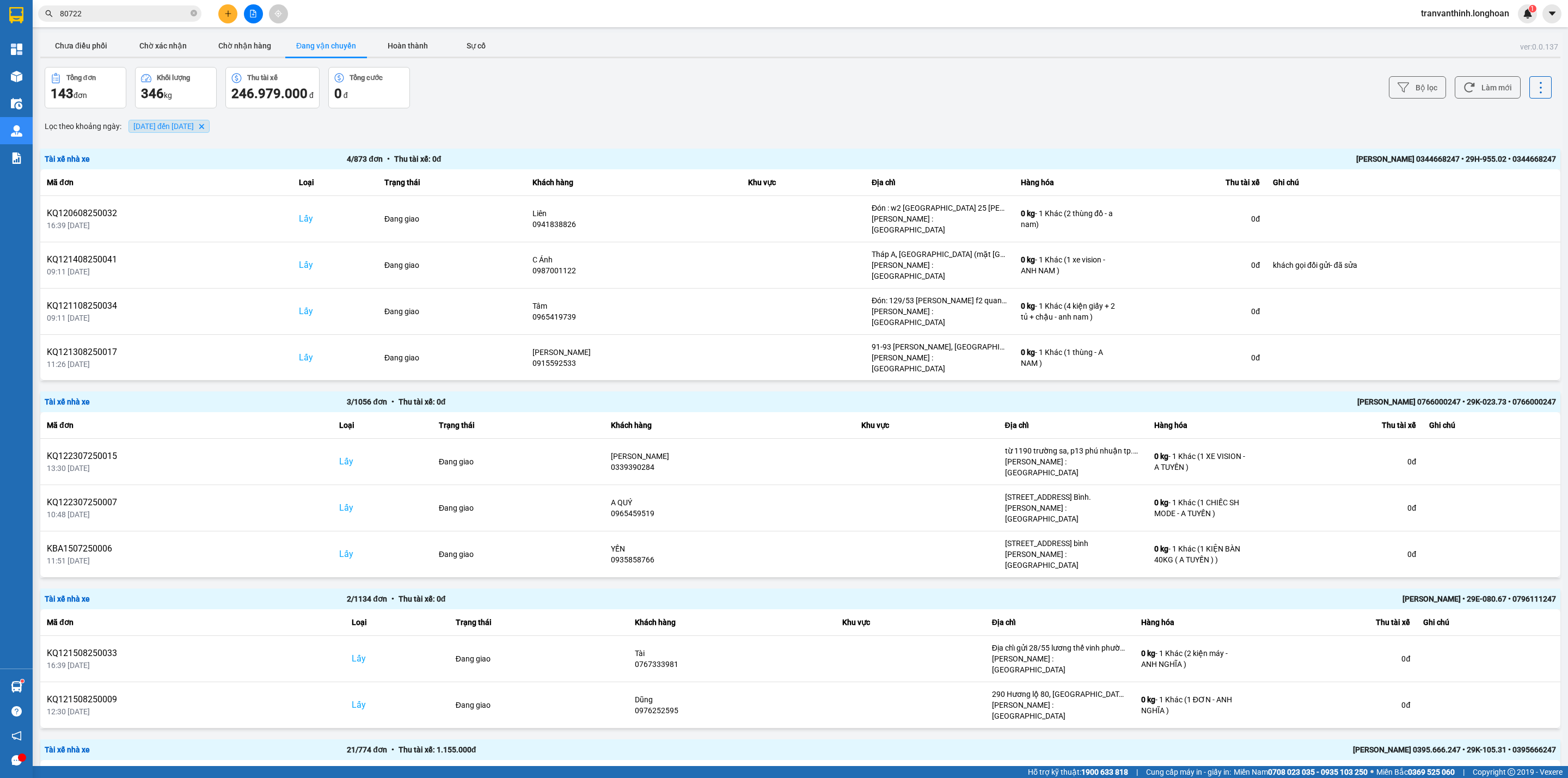
click at [194, 128] on span "01/07/2025 đến 15/08/2025" at bounding box center [163, 126] width 60 height 9
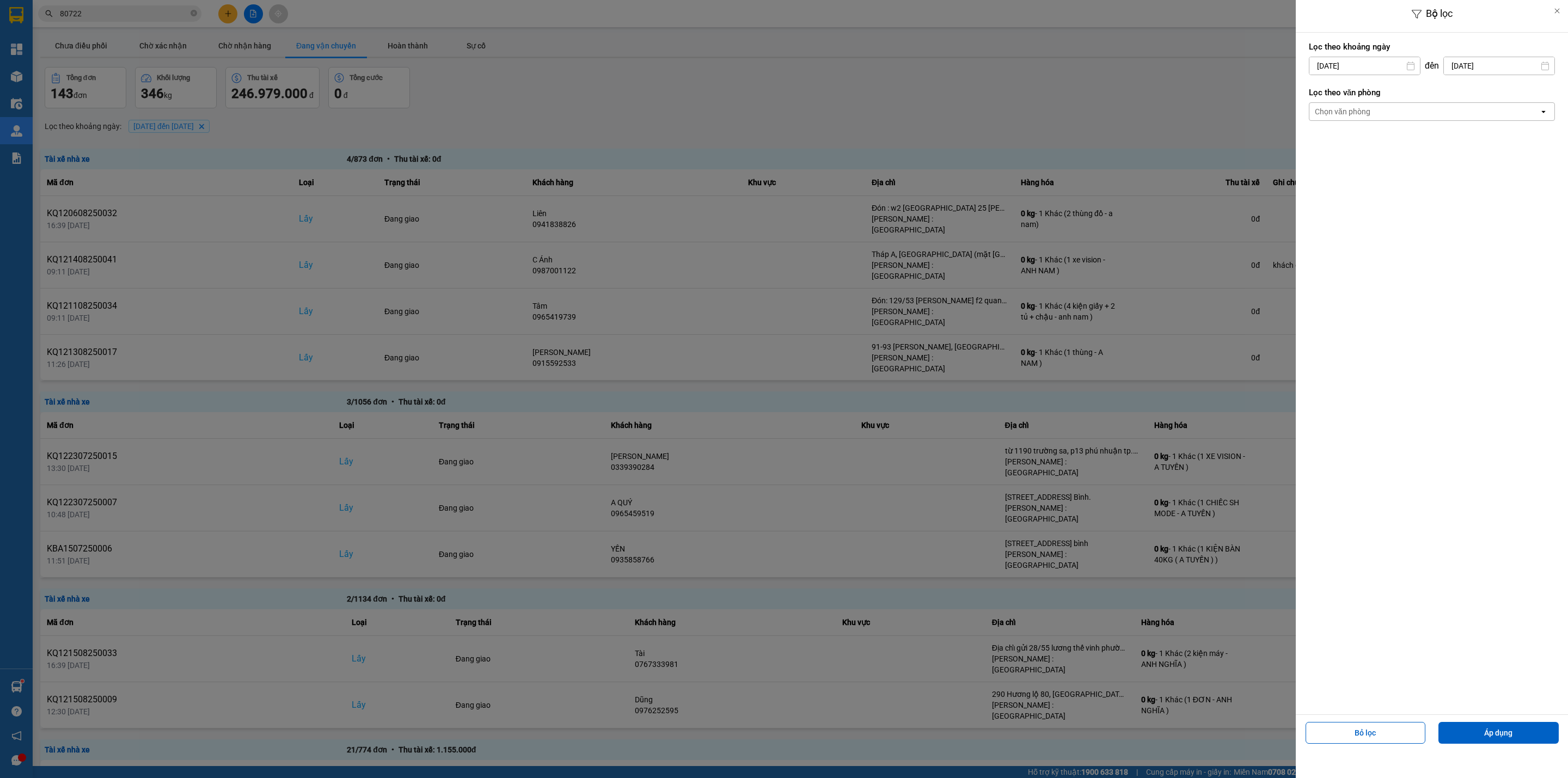
click at [1394, 111] on div "Chọn văn phòng" at bounding box center [1424, 111] width 229 height 17
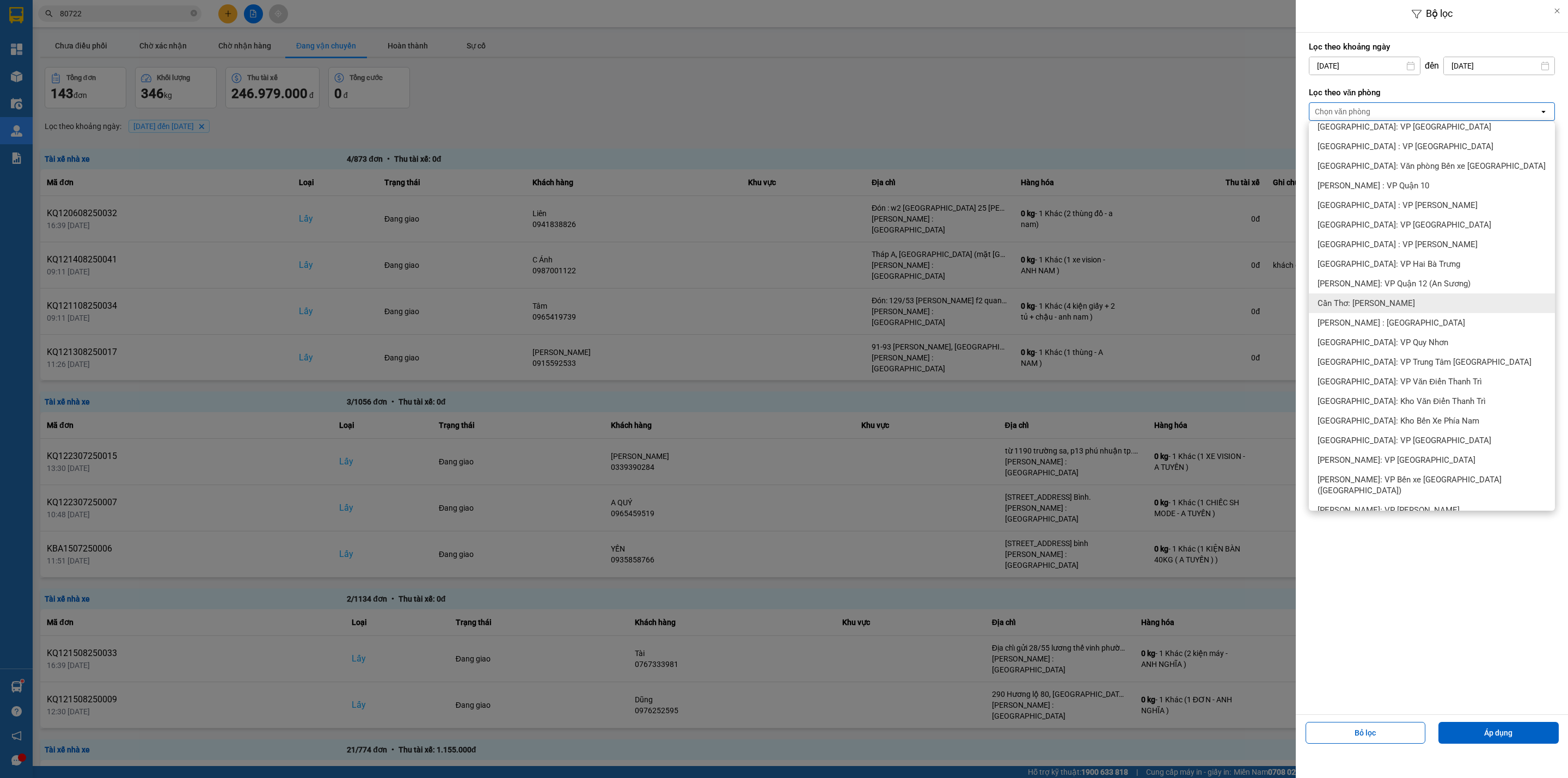
scroll to position [245, 0]
click at [1408, 322] on span "[PERSON_NAME] : [GEOGRAPHIC_DATA]" at bounding box center [1391, 321] width 147 height 11
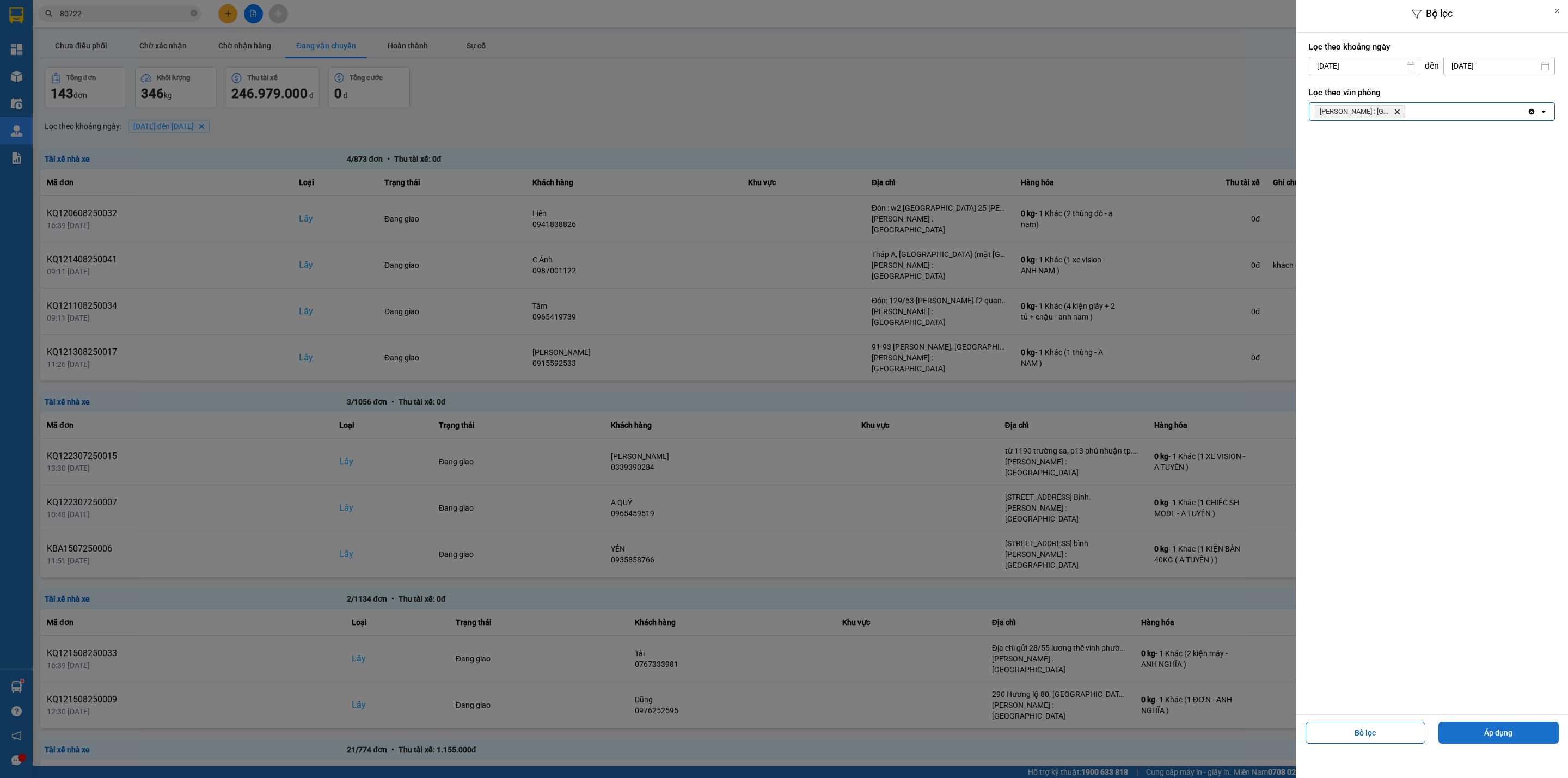
click at [1488, 732] on button "Áp dụng" at bounding box center [1498, 732] width 120 height 22
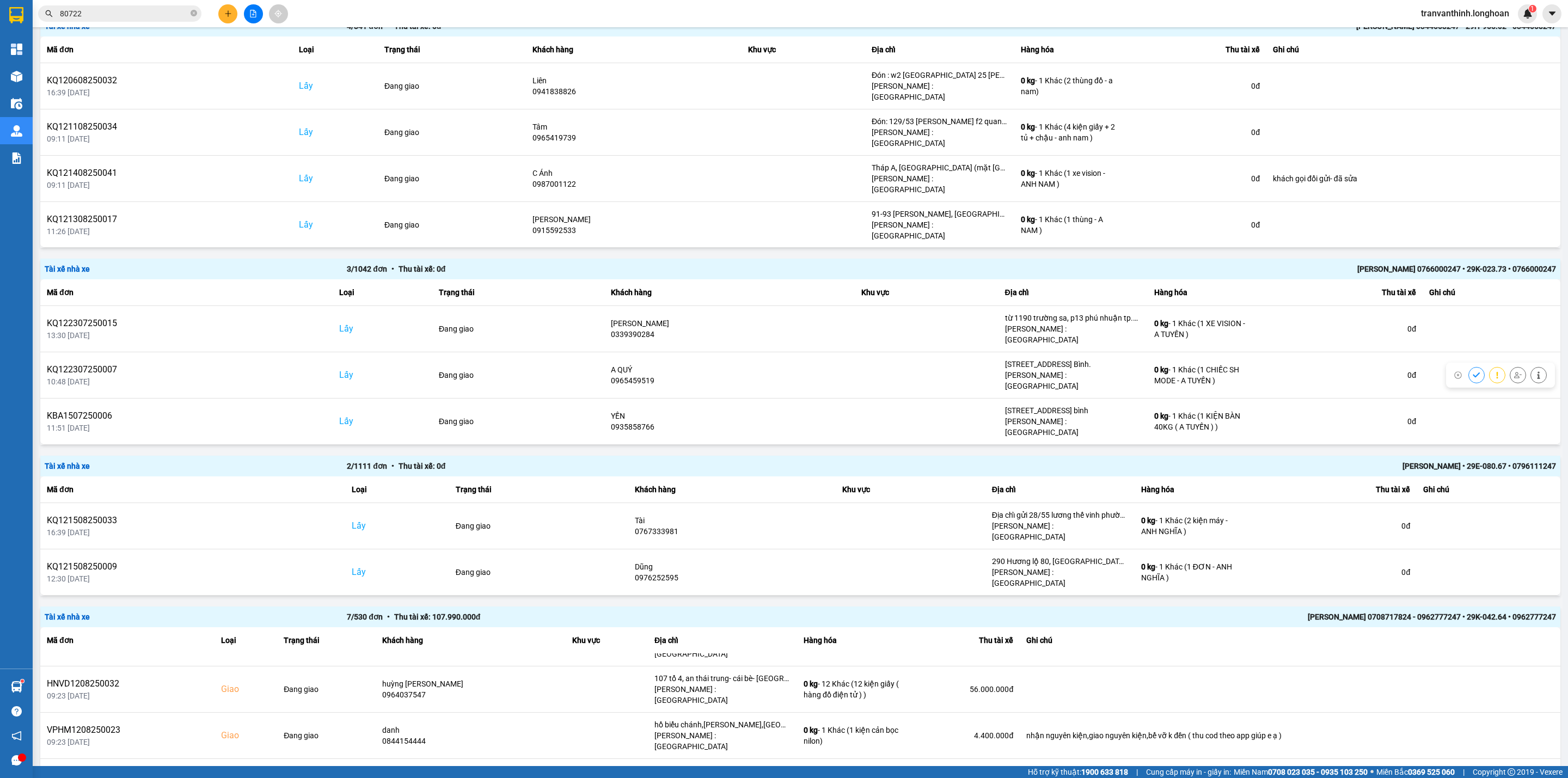
scroll to position [0, 0]
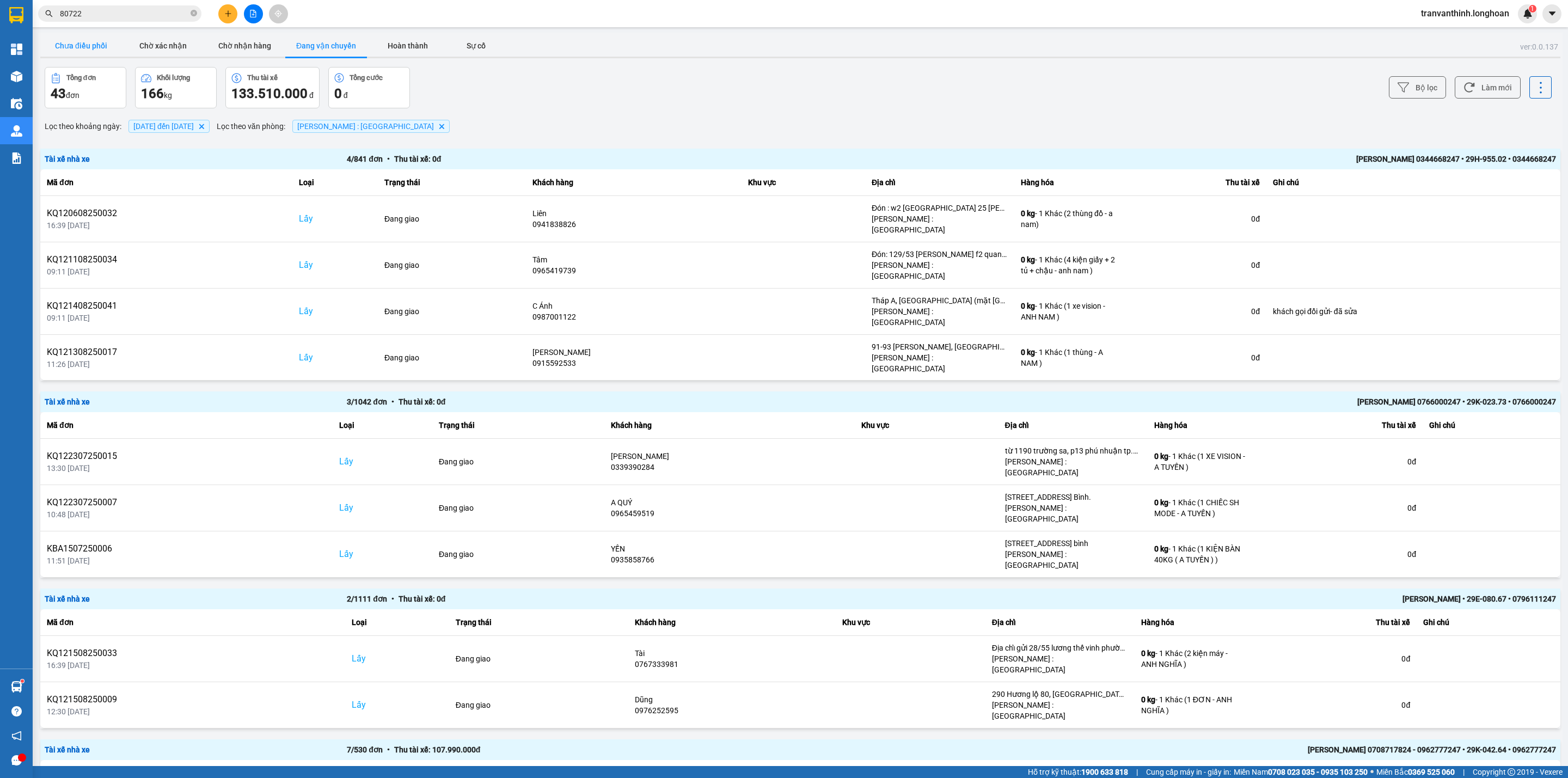
click at [69, 43] on button "Chưa điều phối" at bounding box center [81, 46] width 81 height 22
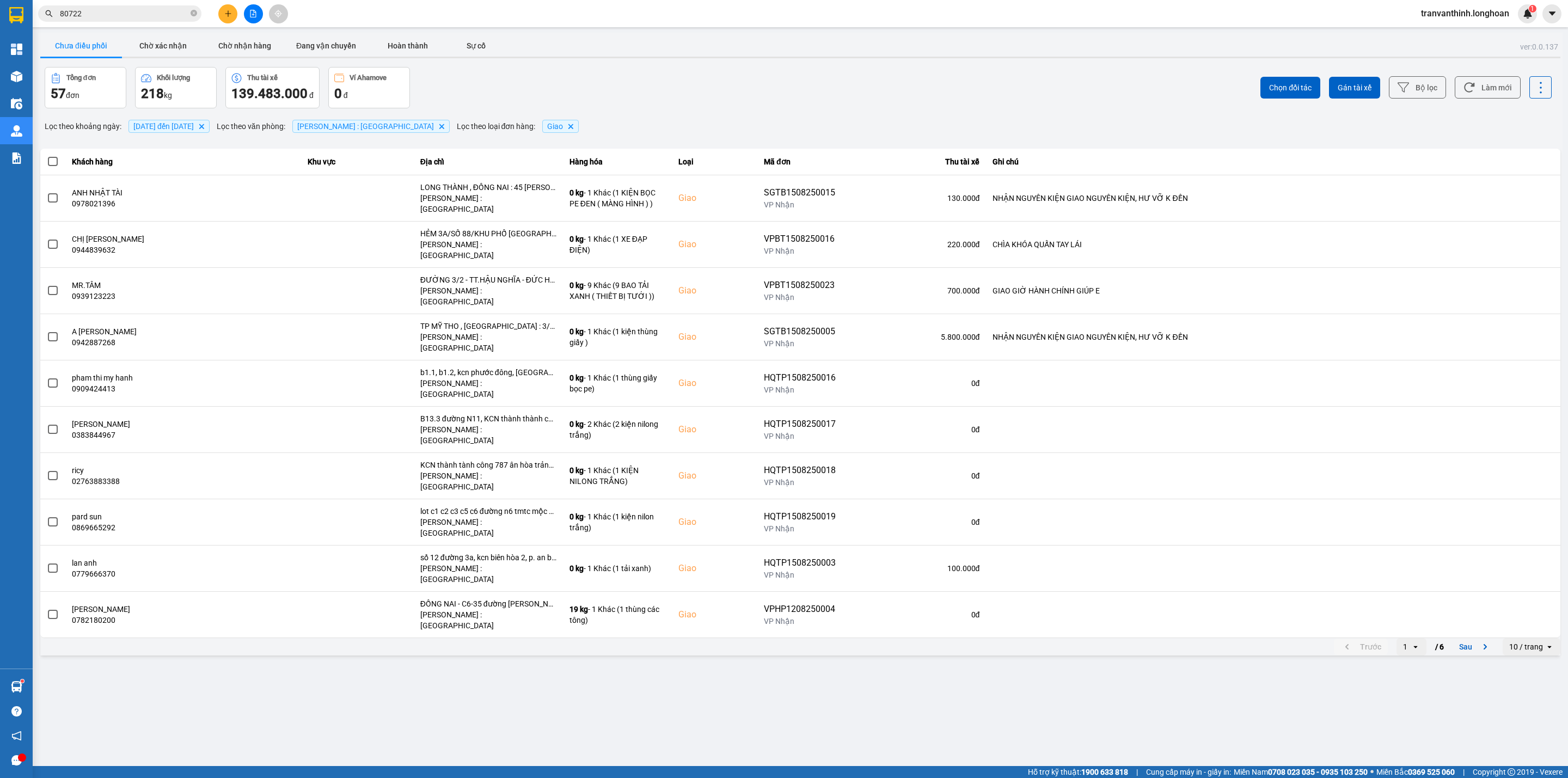
click at [1527, 641] on div "10 / trang" at bounding box center [1526, 646] width 34 height 11
click at [1526, 663] on div "100 / trang" at bounding box center [1531, 663] width 40 height 11
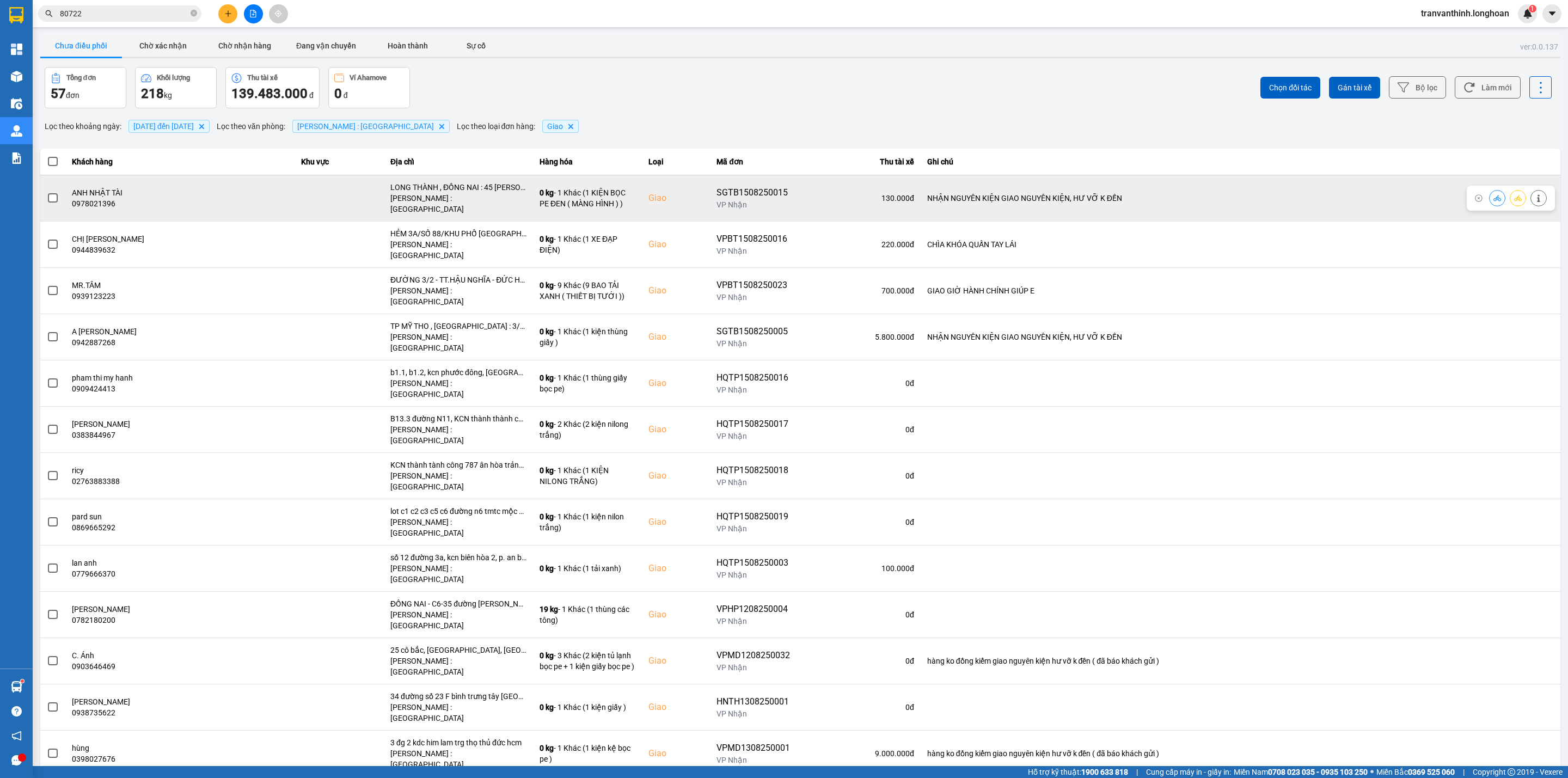
click at [453, 183] on td "LONG THÀNH , ĐỒNG NAI : 45 Lê Thánh Tông, Khu Phước Hải, Long Thành - Đồng Nai …" at bounding box center [458, 198] width 149 height 46
click at [454, 187] on div "LONG THÀNH , ĐỒNG NAI : 45 Lê Thánh Tông, Khu Phước Hải, Long Thành - Đồng Nai" at bounding box center [458, 187] width 136 height 11
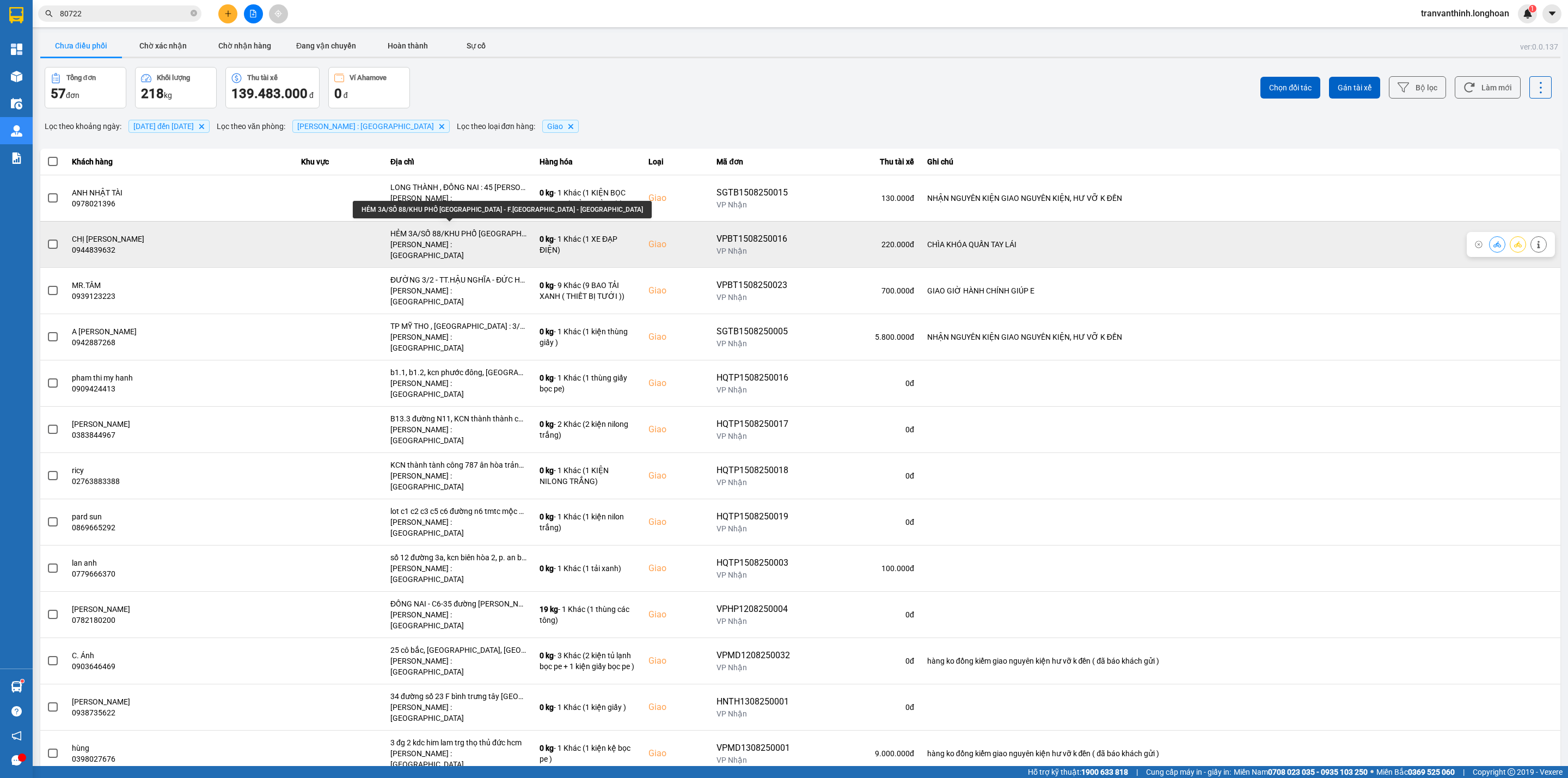
click at [484, 228] on div "HẺM 3A/SỐ 88/KHU PHỐ HIỆP LỄ - F.HIỆP NINH - TÂY NINH" at bounding box center [458, 233] width 136 height 11
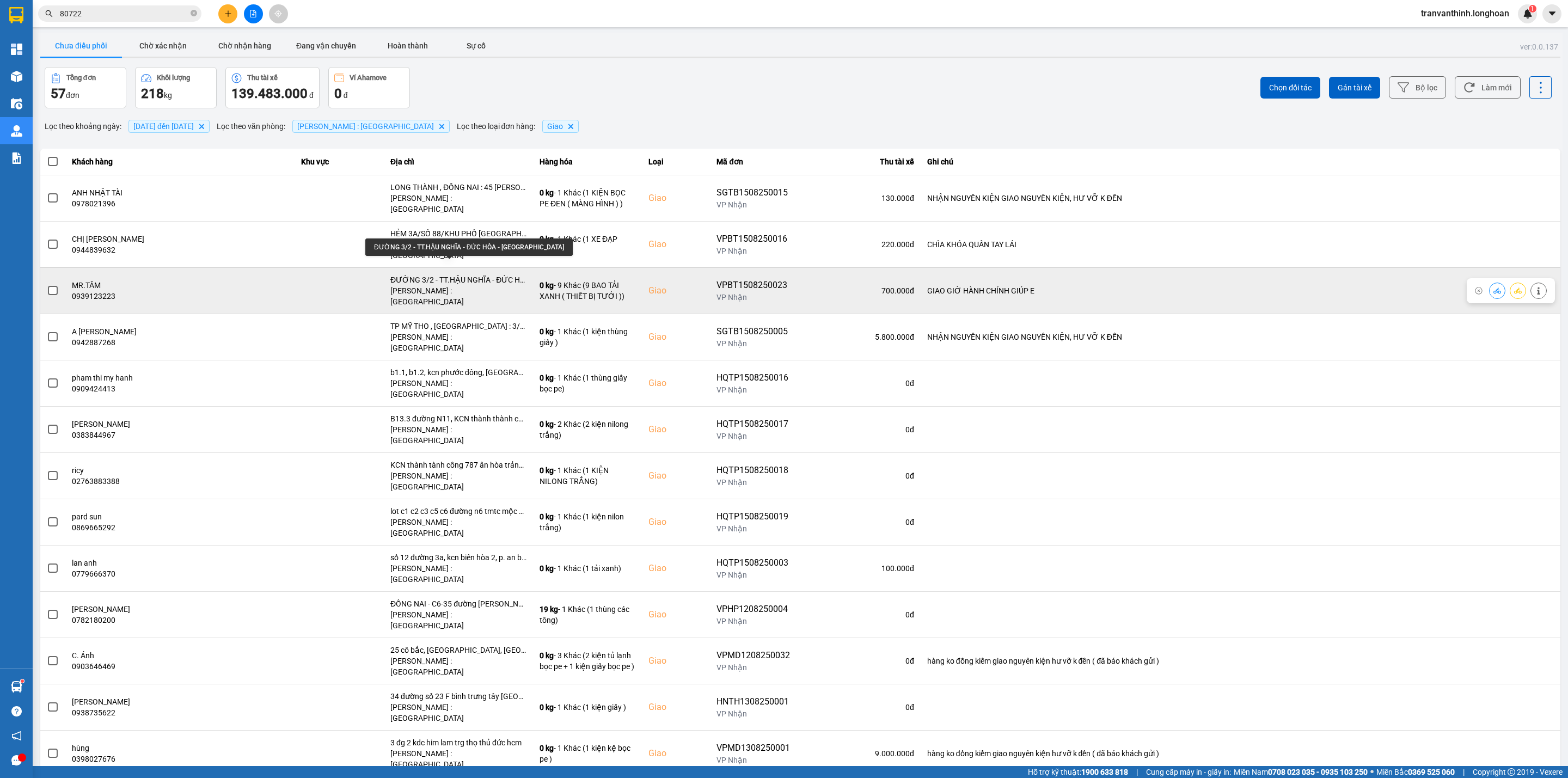
click at [479, 274] on div "ĐƯỜNG 3/2 - TT.HẬU NGHĨA - ĐỨC HÒA - LONG AN" at bounding box center [458, 279] width 136 height 11
click at [477, 274] on div "ĐƯỜNG 3/2 - TT.HẬU NGHĨA - ĐỨC HÒA - LONG AN" at bounding box center [458, 279] width 136 height 11
click at [475, 274] on div "ĐƯỜNG 3/2 - TT.HẬU NGHĨA - ĐỨC HÒA - LONG AN" at bounding box center [458, 279] width 136 height 11
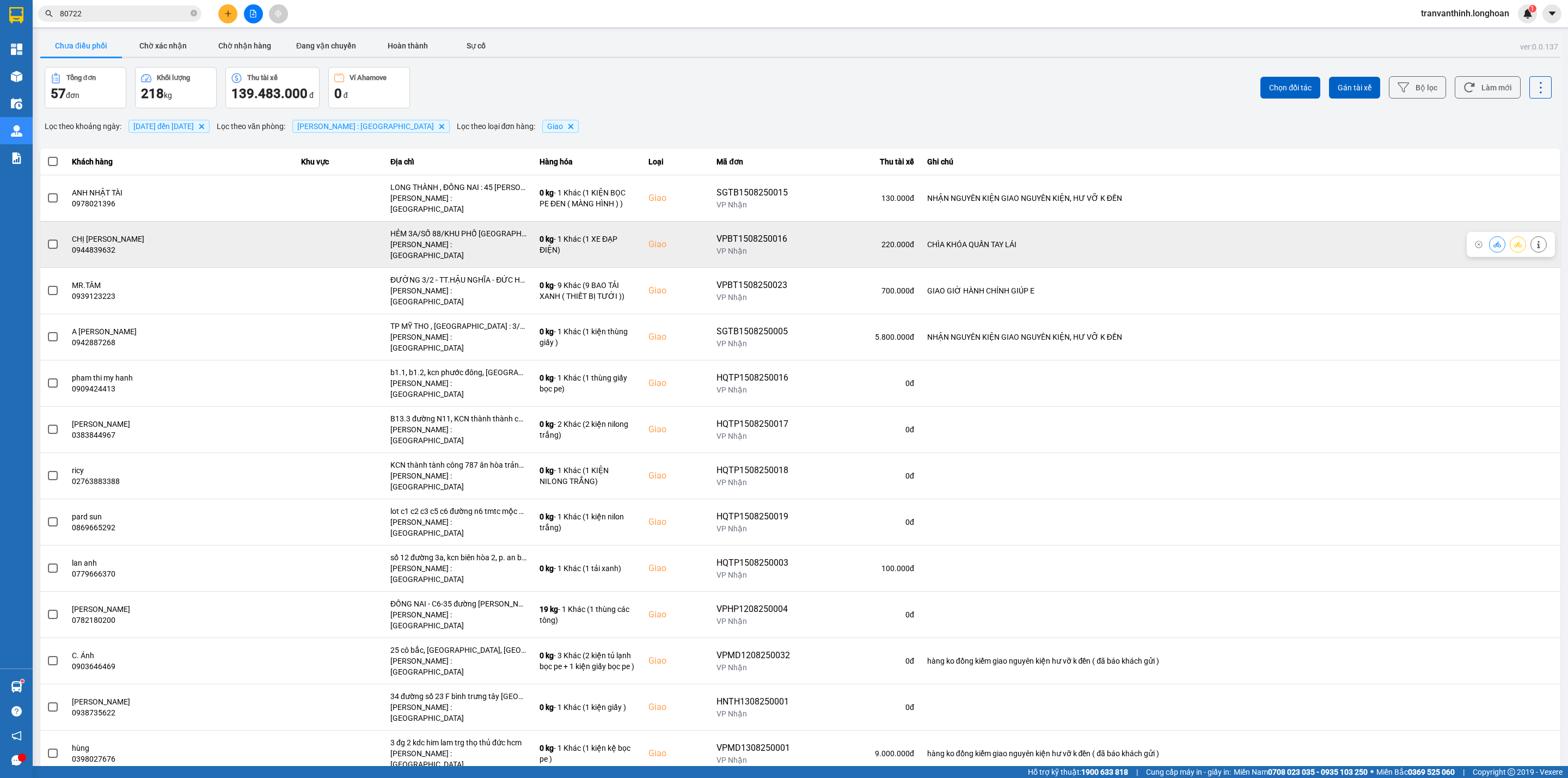
click at [460, 228] on div "HẺM 3A/SỐ 88/KHU PHỐ HIỆP LỄ - F.HIỆP NINH - TÂY NINH" at bounding box center [458, 233] width 136 height 11
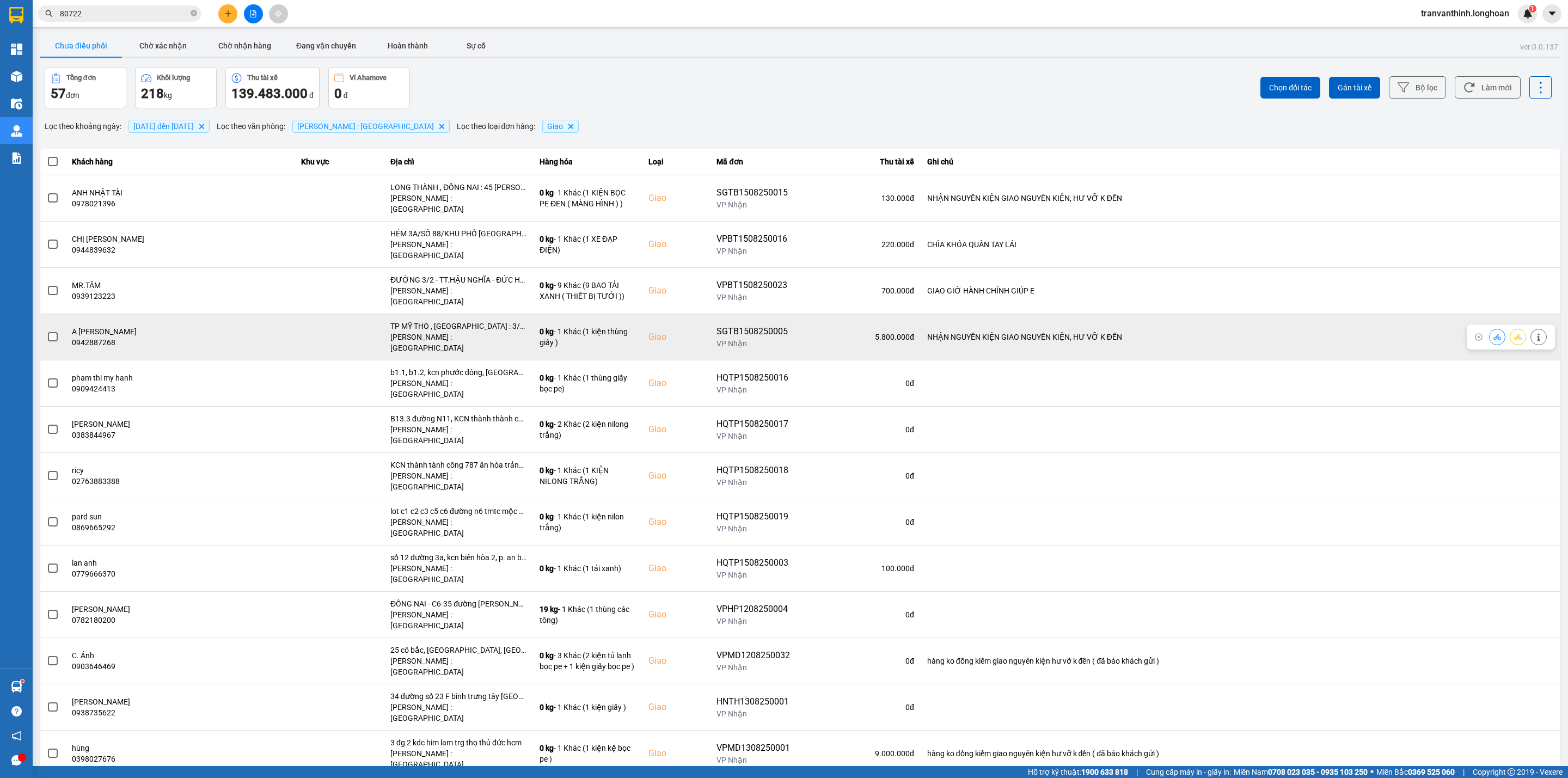
click at [471, 320] on div "TP MỸ THO , TIỀN GIANG : 3/9 NGUYỄN HUỲNH ĐỨC , TP MỸ THO TIỀN GIANG" at bounding box center [458, 325] width 136 height 11
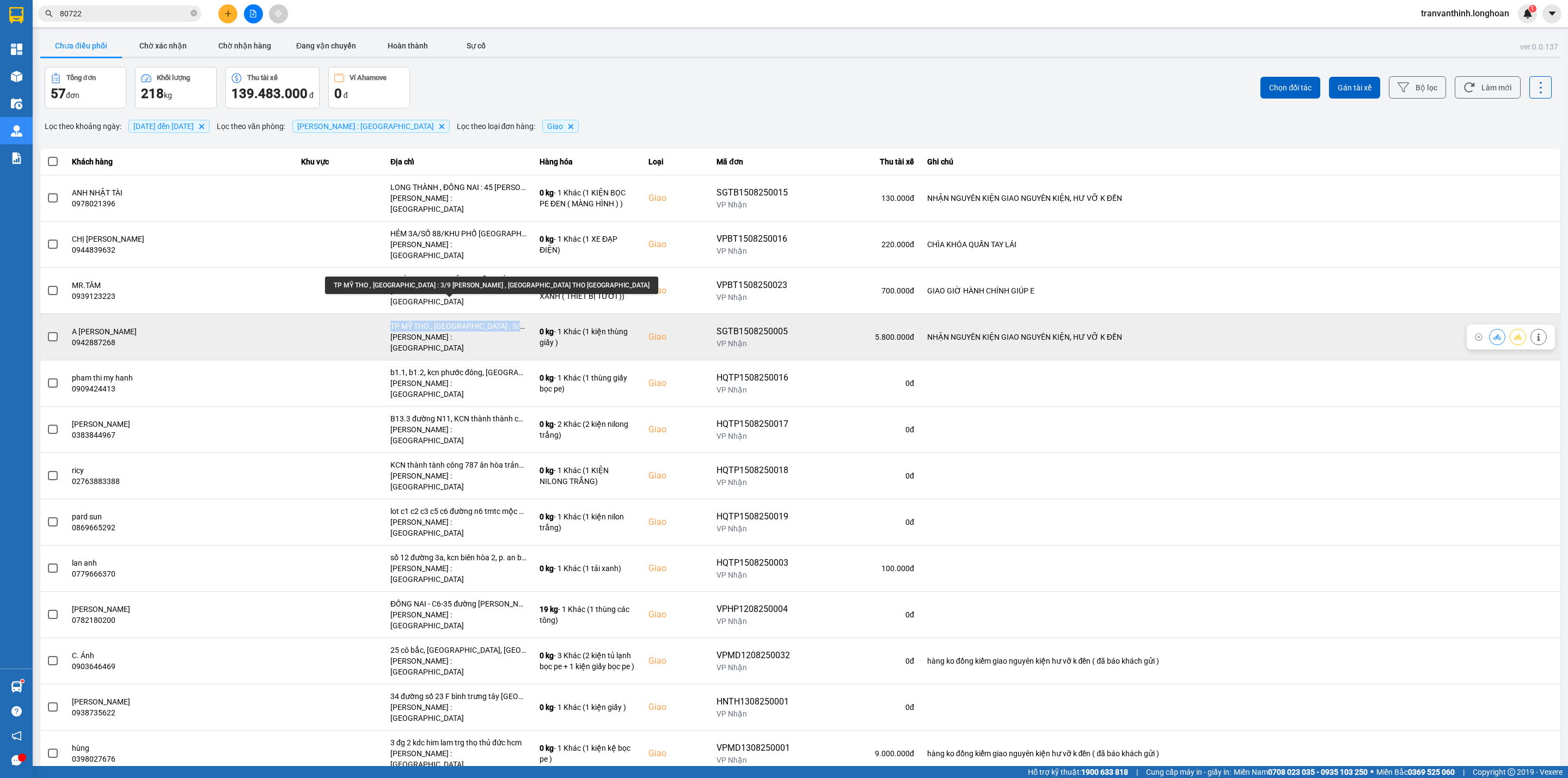
click at [471, 320] on div "TP MỸ THO , TIỀN GIANG : 3/9 NGUYỄN HUỲNH ĐỨC , TP MỸ THO TIỀN GIANG" at bounding box center [458, 325] width 136 height 11
click at [464, 320] on div "TP MỸ THO , TIỀN GIANG : 3/9 NGUYỄN HUỲNH ĐỨC , TP MỸ THO TIỀN GIANG" at bounding box center [458, 325] width 136 height 11
click at [462, 320] on div "TP MỸ THO , TIỀN GIANG : 3/9 NGUYỄN HUỲNH ĐỨC , TP MỸ THO TIỀN GIANG" at bounding box center [458, 325] width 136 height 11
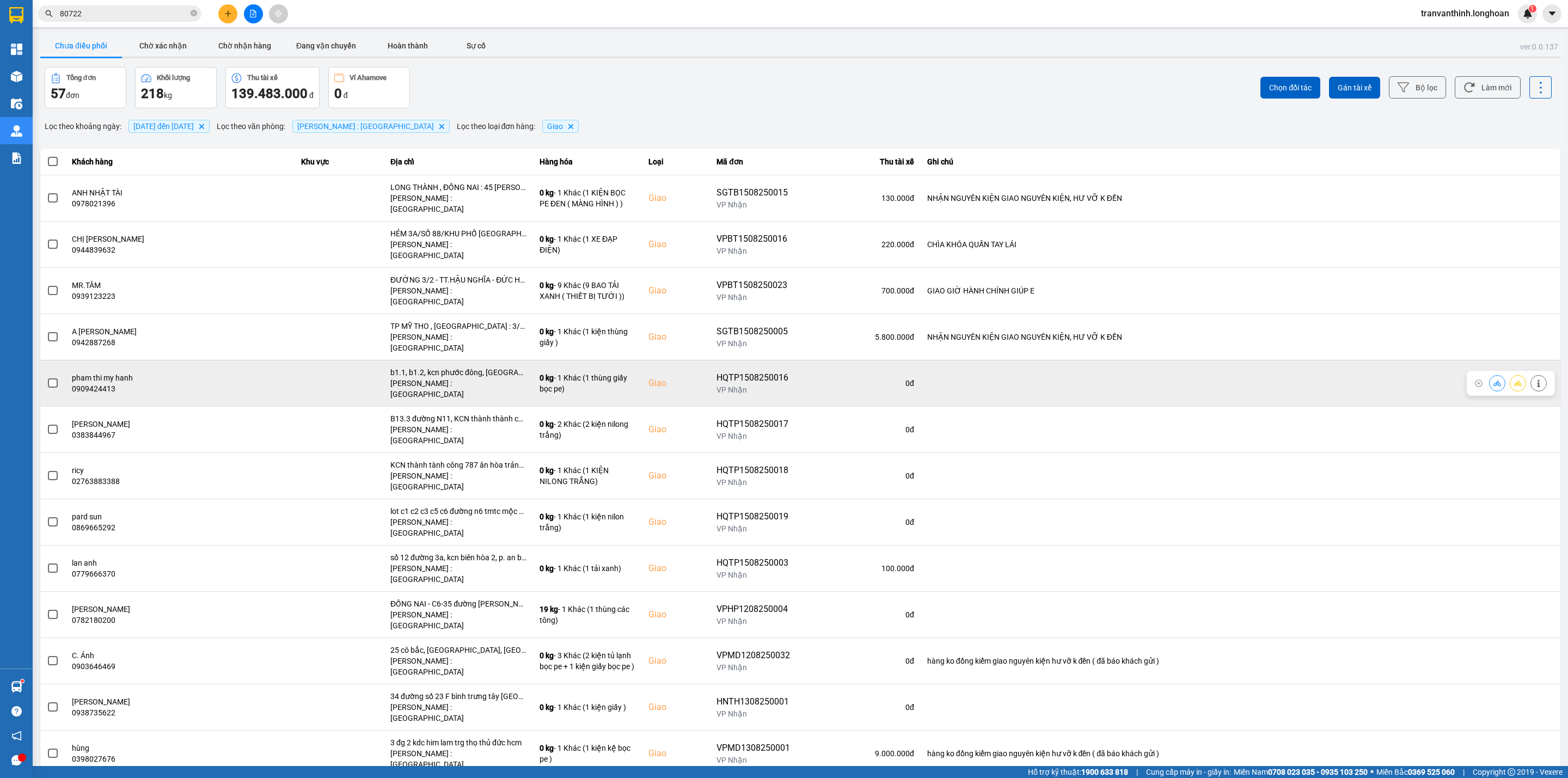
click at [466, 367] on div "b1.1, b1.2, kcn phước đông, cần đước, long an" at bounding box center [458, 372] width 136 height 11
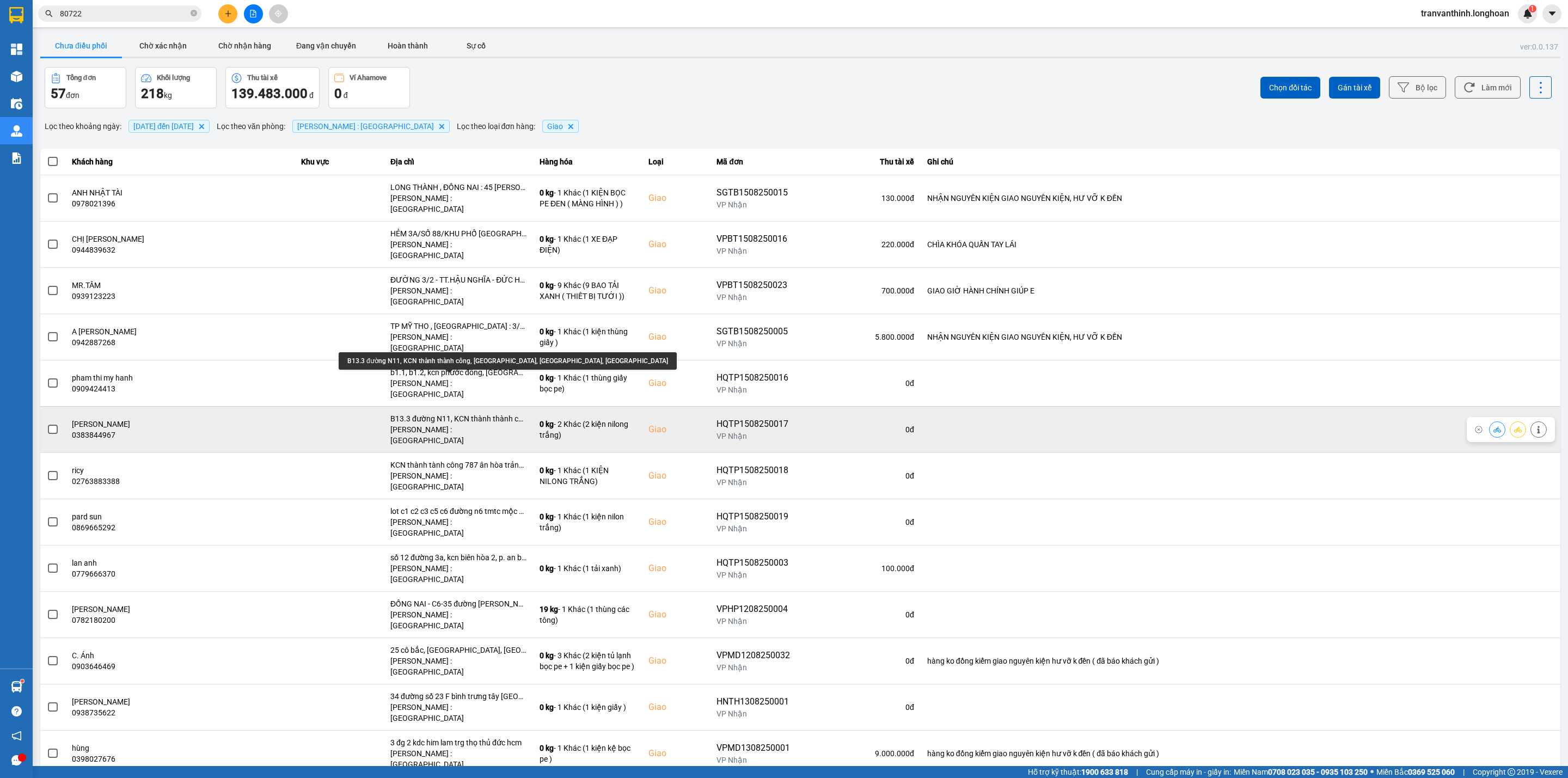
click at [485, 413] on div "B13.3 đường N11, KCN thành thành công, ân hòa, trảng bàng, tây ninh" at bounding box center [458, 418] width 136 height 11
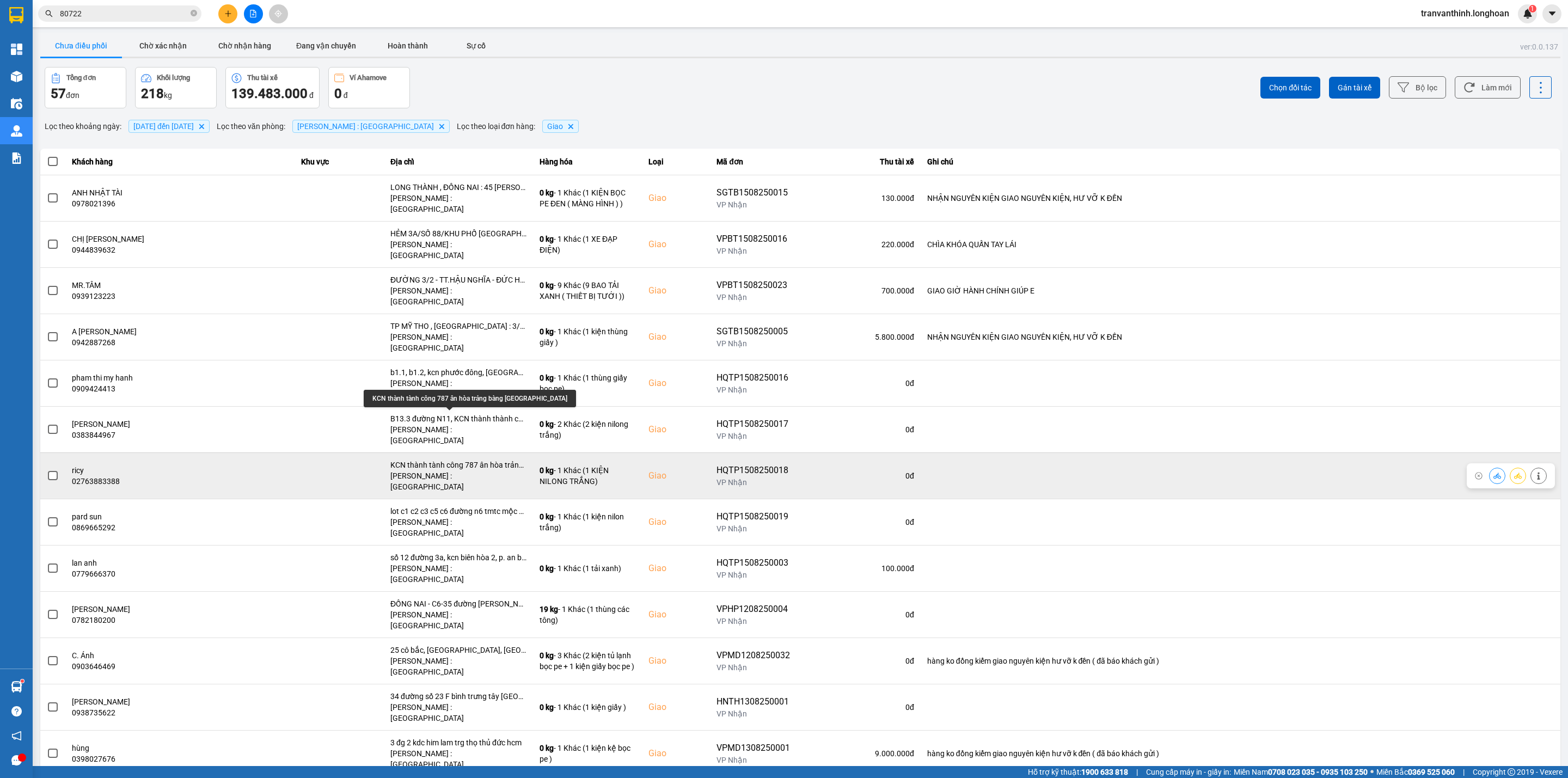
click at [488, 459] on div "KCN thành tành công 787 ân hòa trảng bàng tây ninh" at bounding box center [458, 464] width 136 height 11
click at [486, 459] on div "KCN thành tành công 787 ân hòa trảng bàng tây ninh" at bounding box center [458, 464] width 136 height 11
click at [486, 459] on div "KCN thành tành công 787 ân hòa trảng bàng tây ninh" at bounding box center [458, 464] width 136 height 11
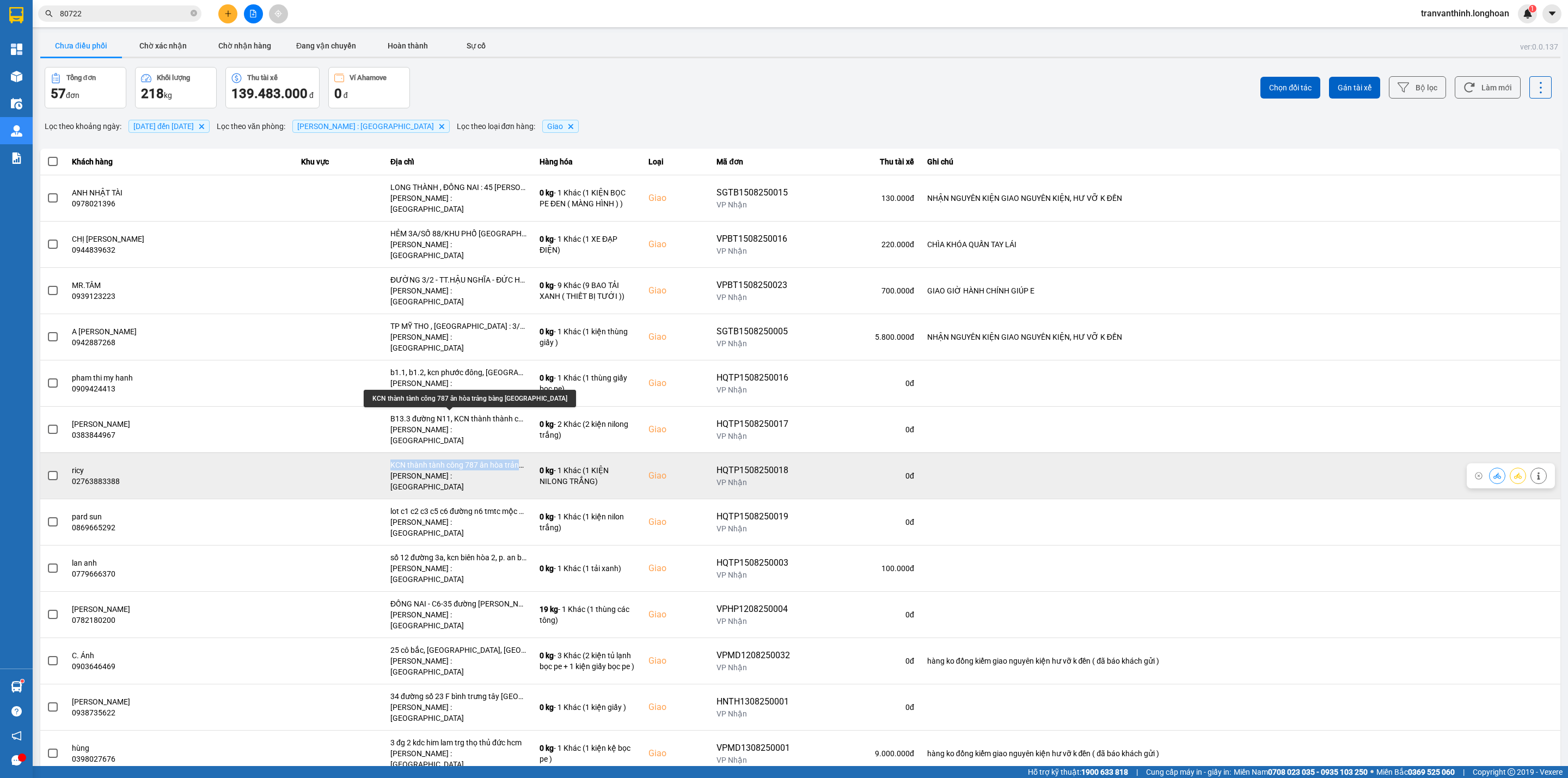
click at [486, 459] on div "KCN thành tành công 787 ân hòa trảng bàng tây ninh" at bounding box center [458, 464] width 136 height 11
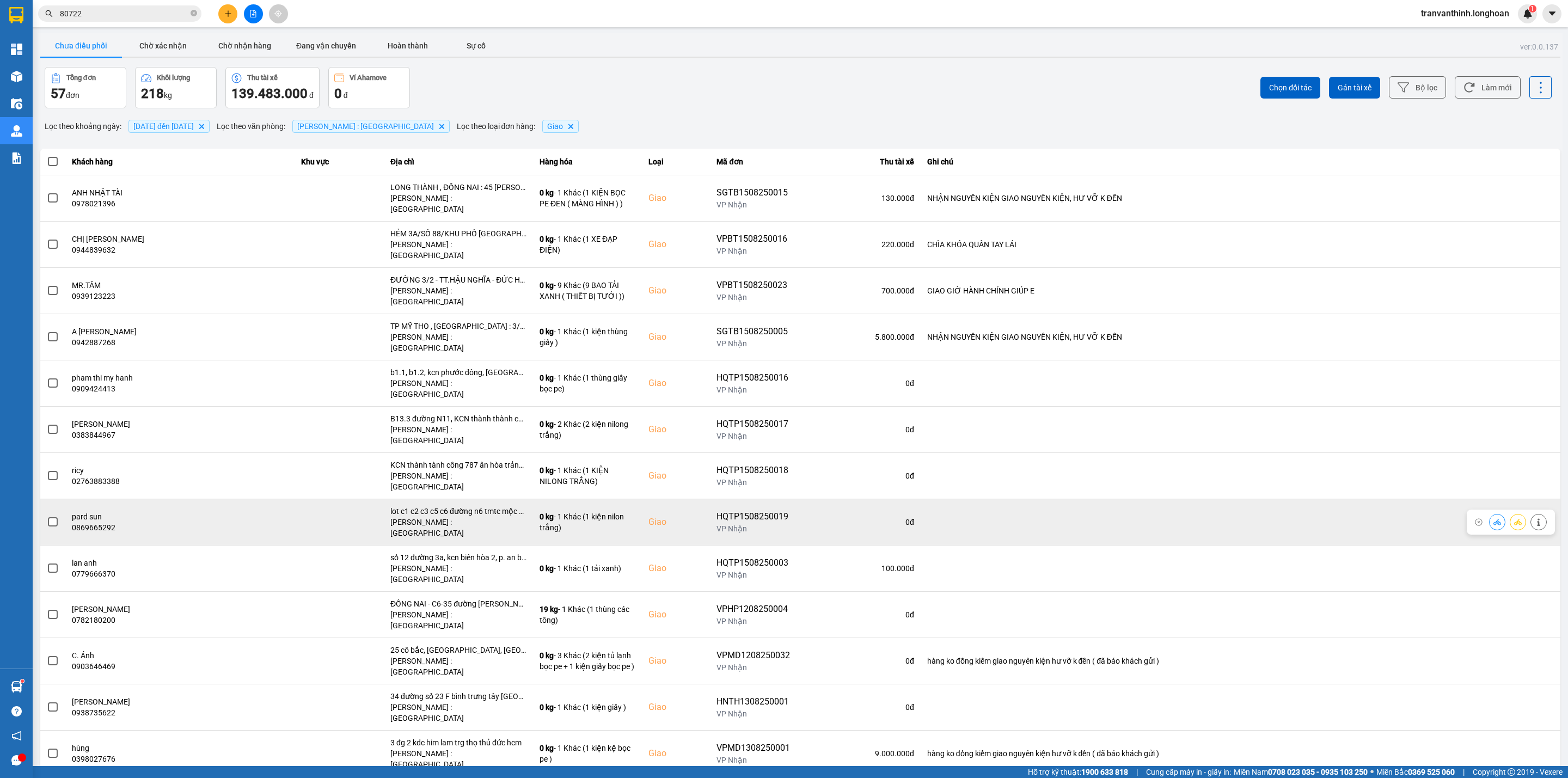
click at [476, 506] on div "lot c1 c2 c3 c5 c6 đường n6 tmtc mộc bài, lợi thuận, bến cầu, tây ninh" at bounding box center [458, 511] width 136 height 11
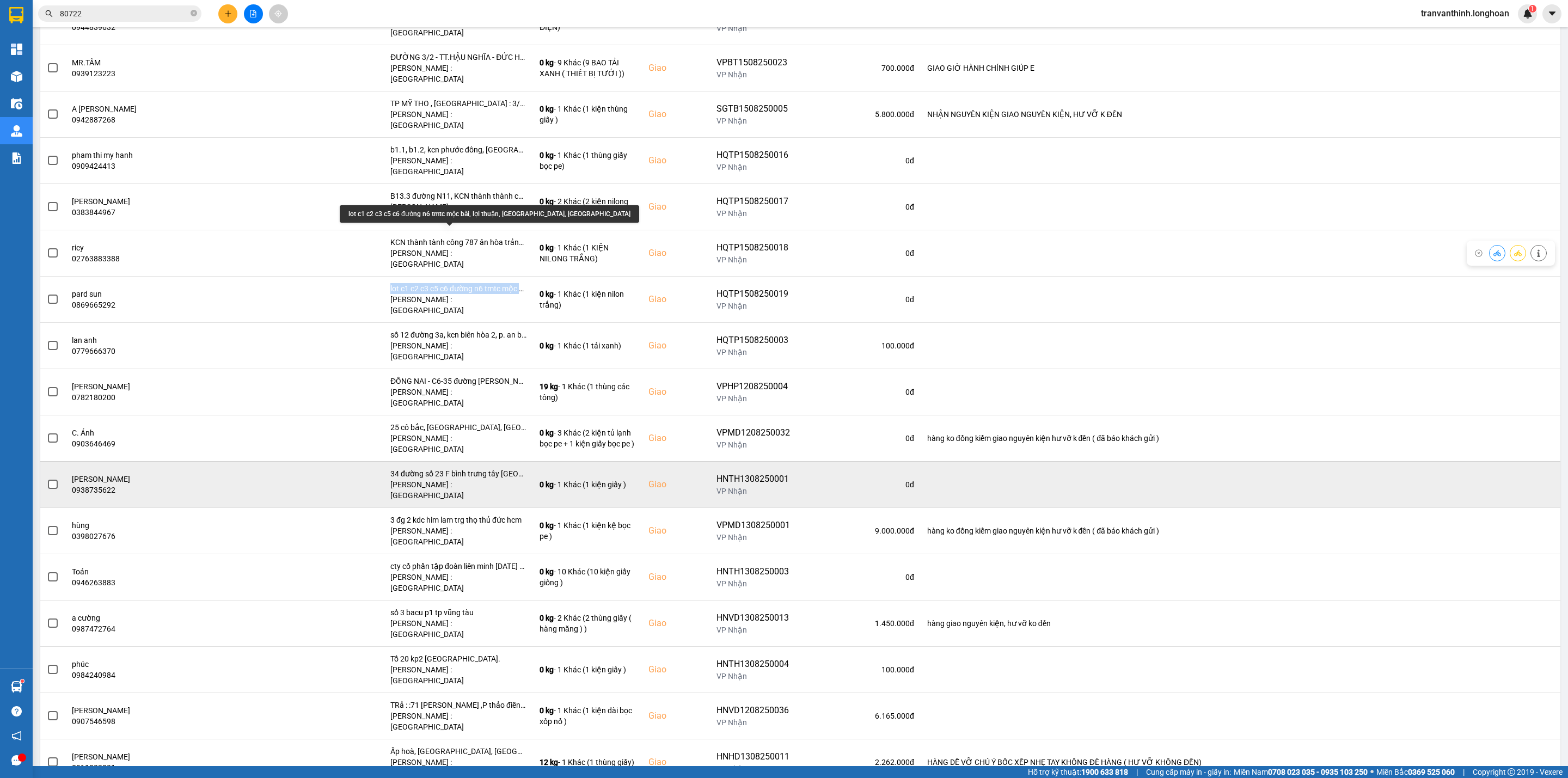
scroll to position [245, 0]
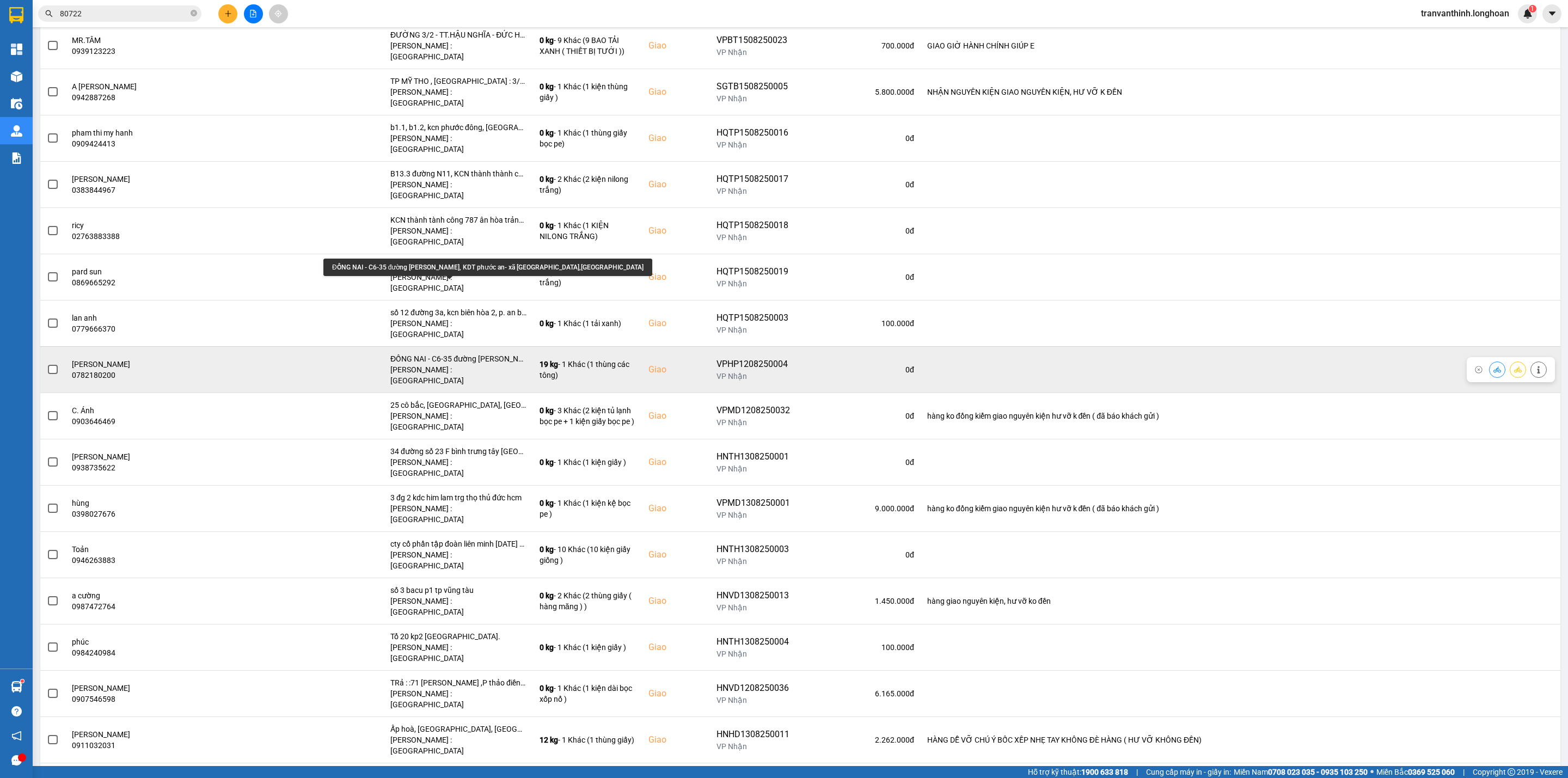
click at [480, 353] on div "ĐỒNG NAI - C6-35 đường [PERSON_NAME], KDT phước an- xã [GEOGRAPHIC_DATA],[GEOGR…" at bounding box center [458, 358] width 136 height 11
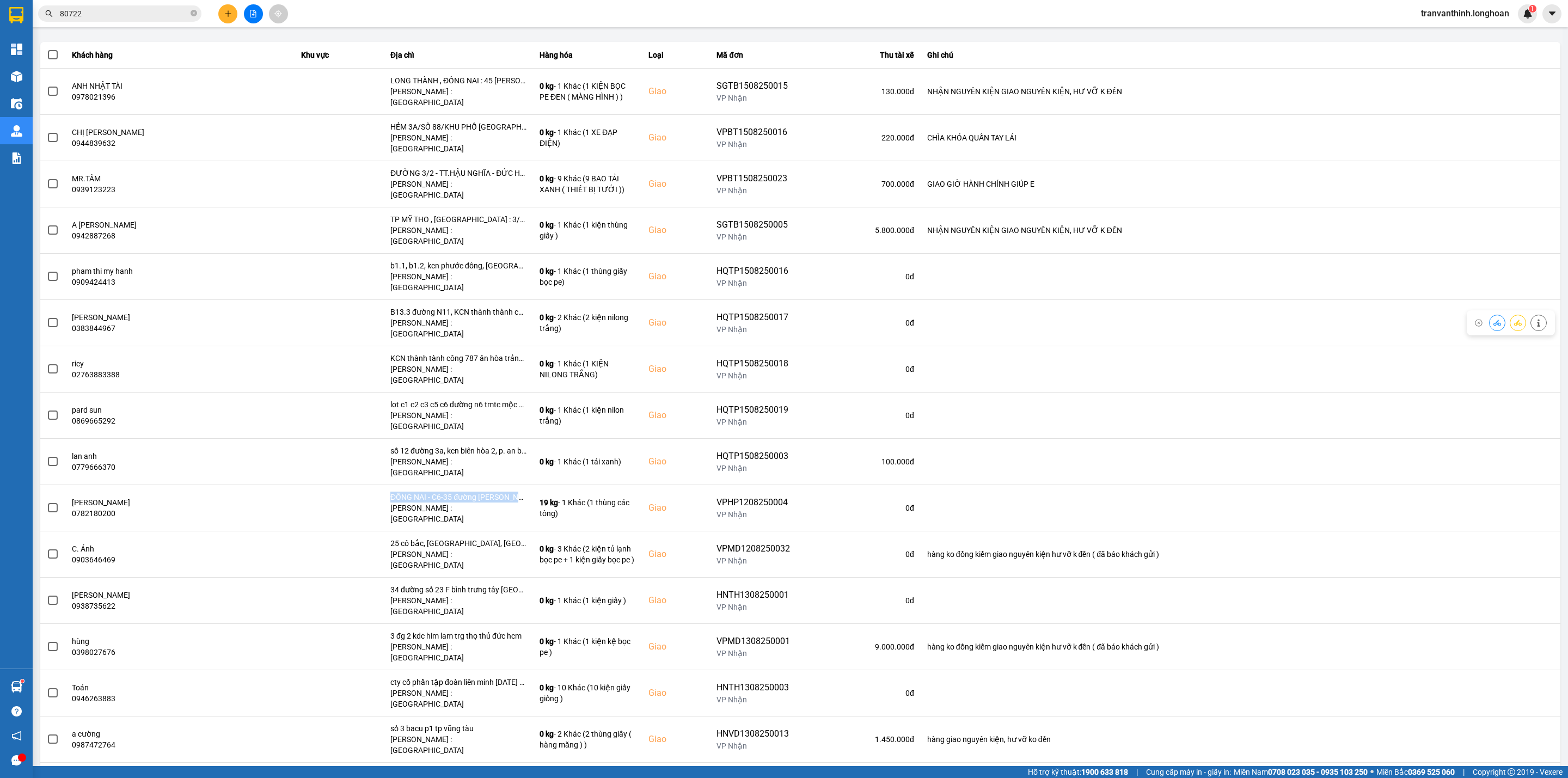
scroll to position [0, 0]
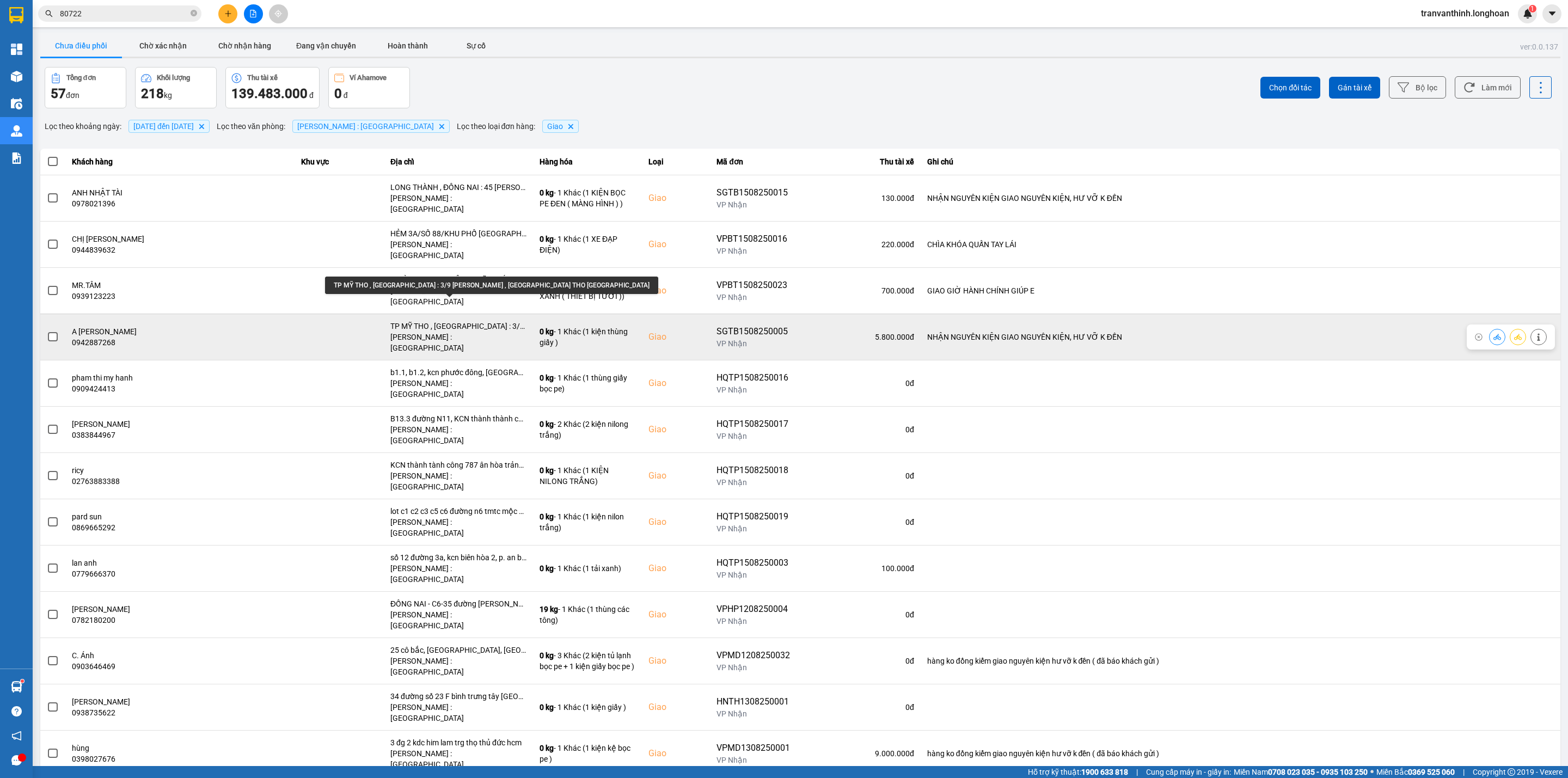
click at [496, 320] on div "TP MỸ THO , TIỀN GIANG : 3/9 NGUYỄN HUỲNH ĐỨC , TP MỸ THO TIỀN GIANG" at bounding box center [458, 325] width 136 height 11
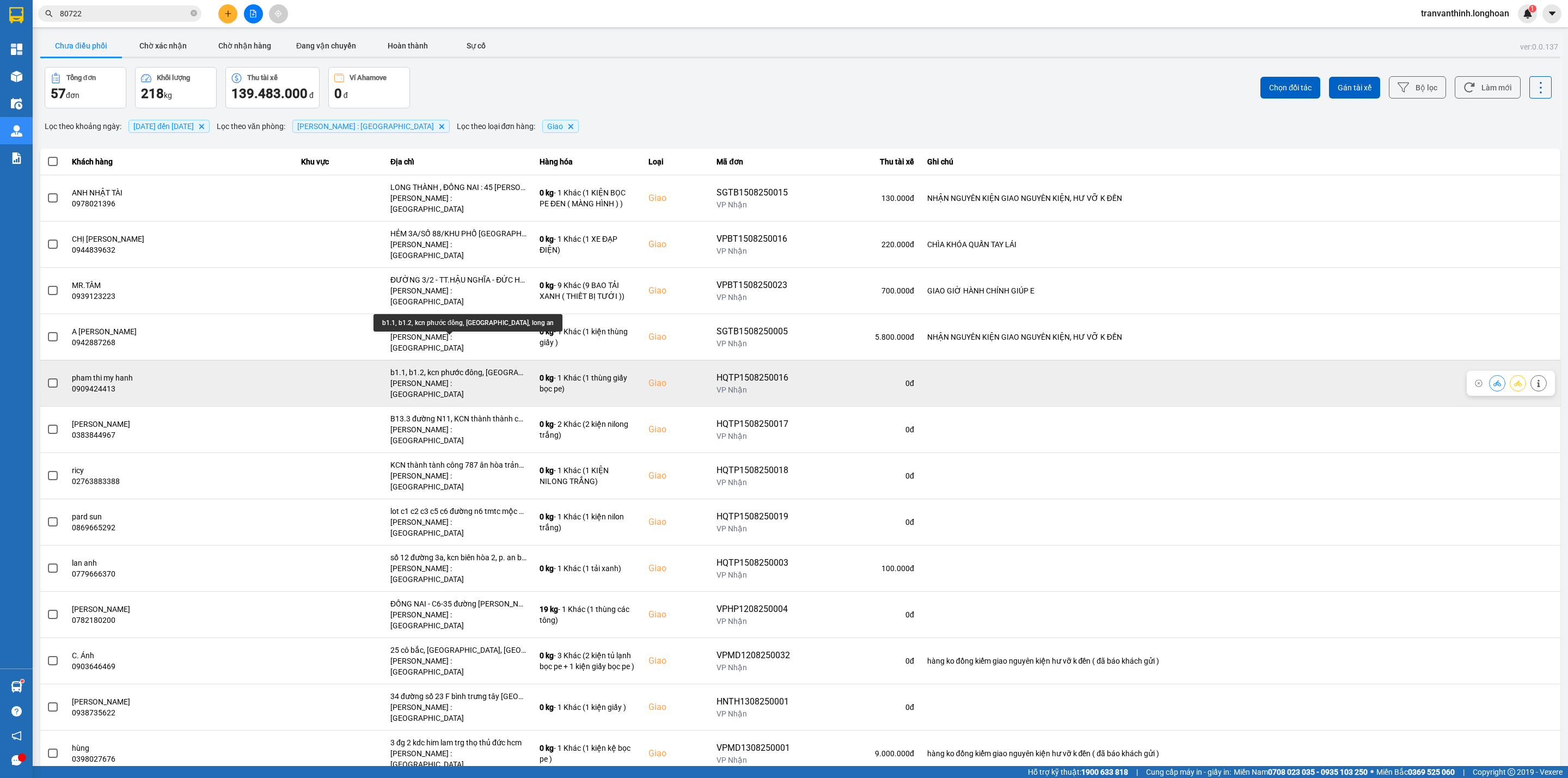
click at [486, 367] on div "b1.1, b1.2, kcn phước đông, cần đước, long an" at bounding box center [458, 372] width 136 height 11
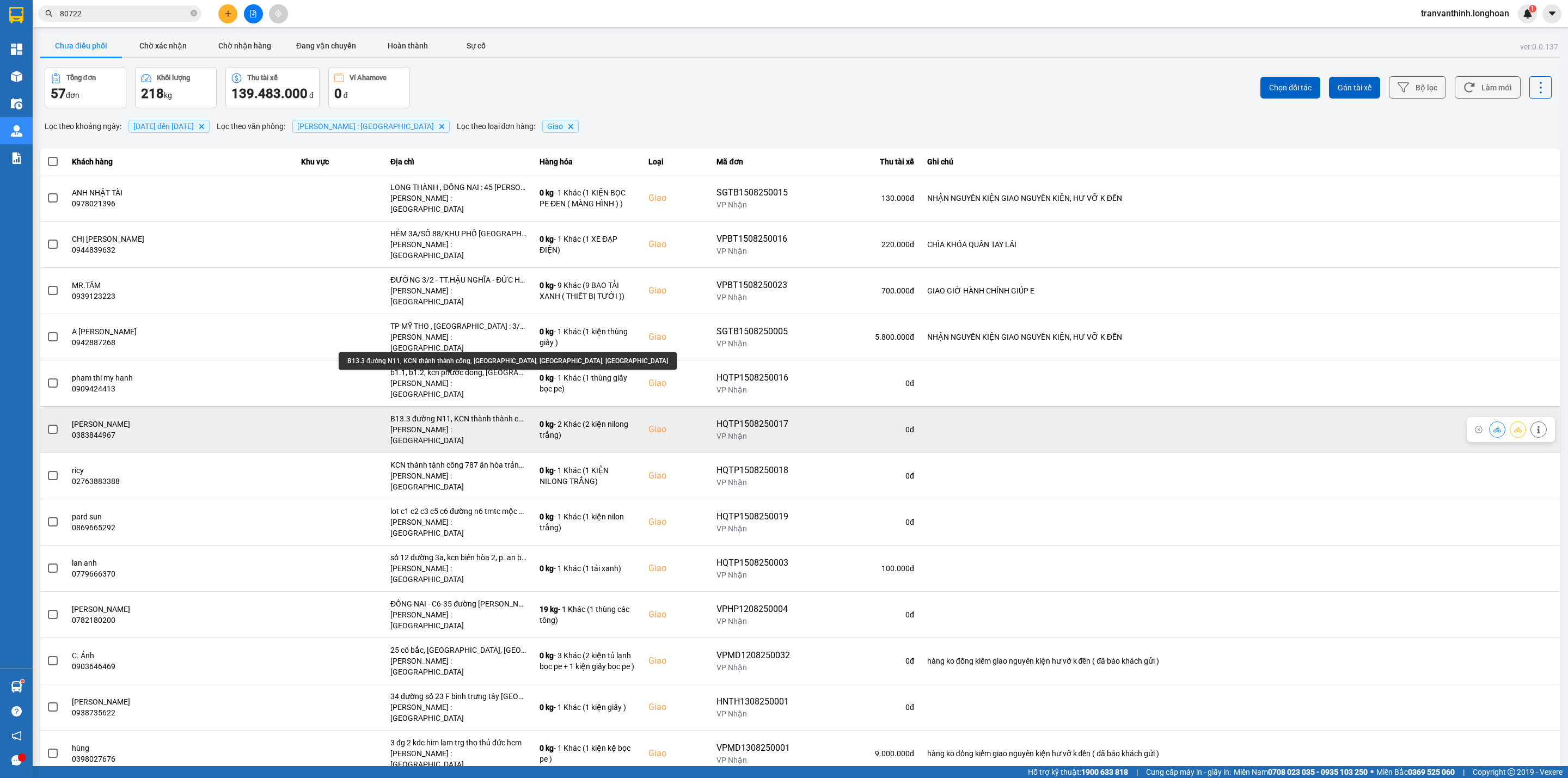
click at [482, 413] on div "B13.3 đường N11, KCN thành thành công, ân hòa, trảng bàng, tây ninh" at bounding box center [458, 418] width 136 height 11
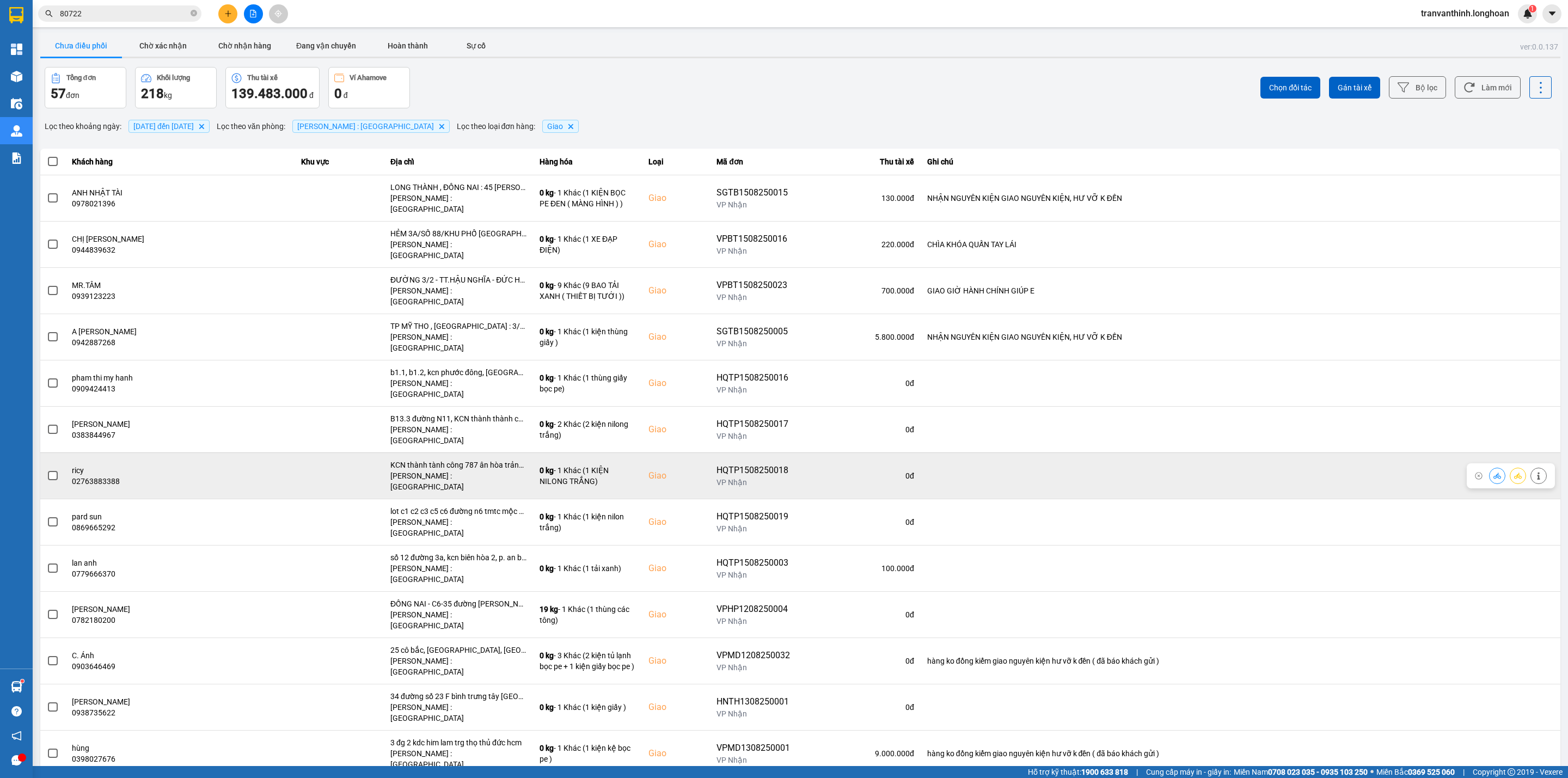
click at [484, 459] on div "KCN thành tành công 787 ân hòa trảng bàng tây ninh" at bounding box center [458, 464] width 136 height 11
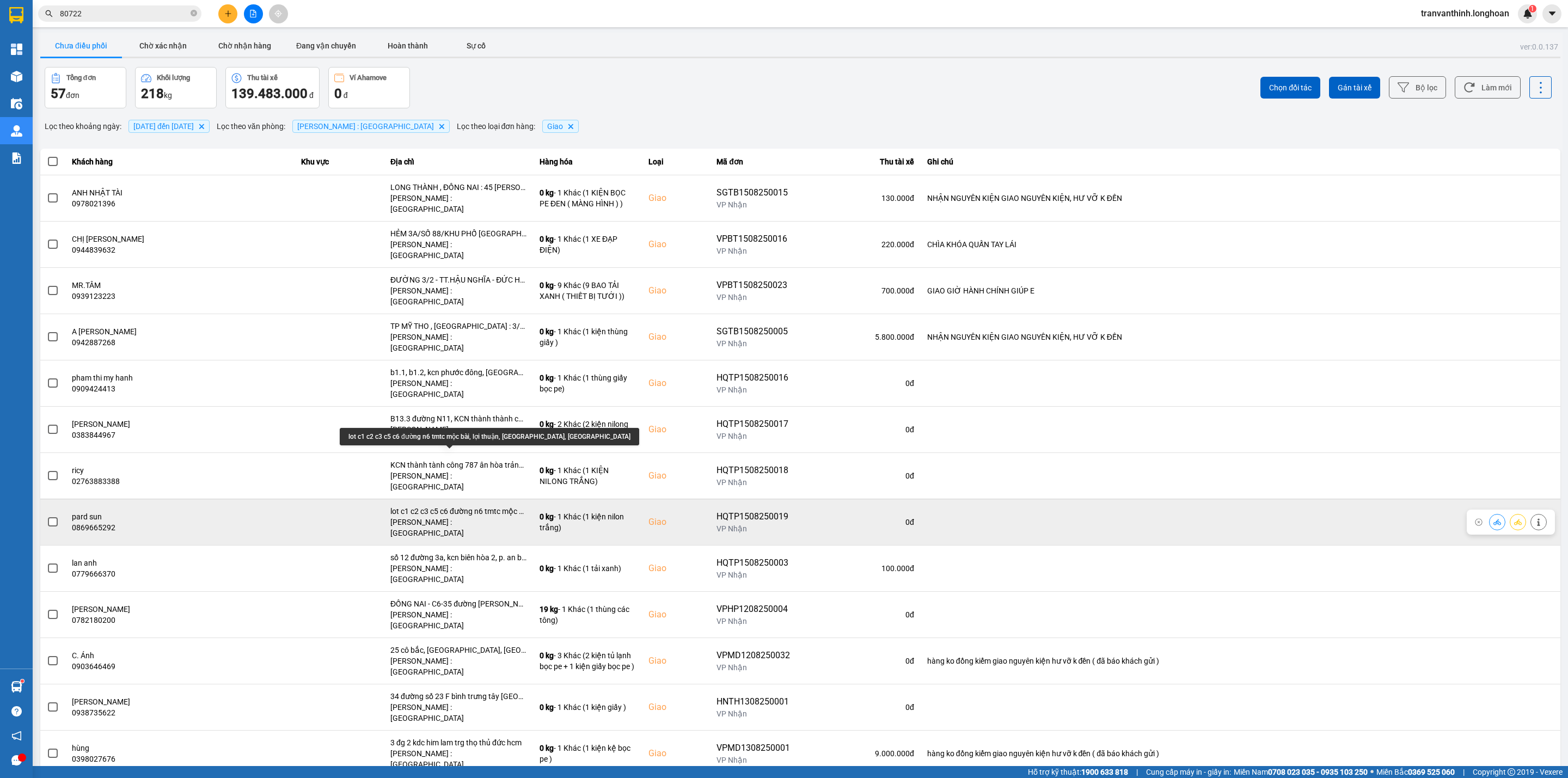
click at [491, 506] on div "lot c1 c2 c3 c5 c6 đường n6 tmtc mộc bài, lợi thuận, bến cầu, tây ninh" at bounding box center [458, 511] width 136 height 11
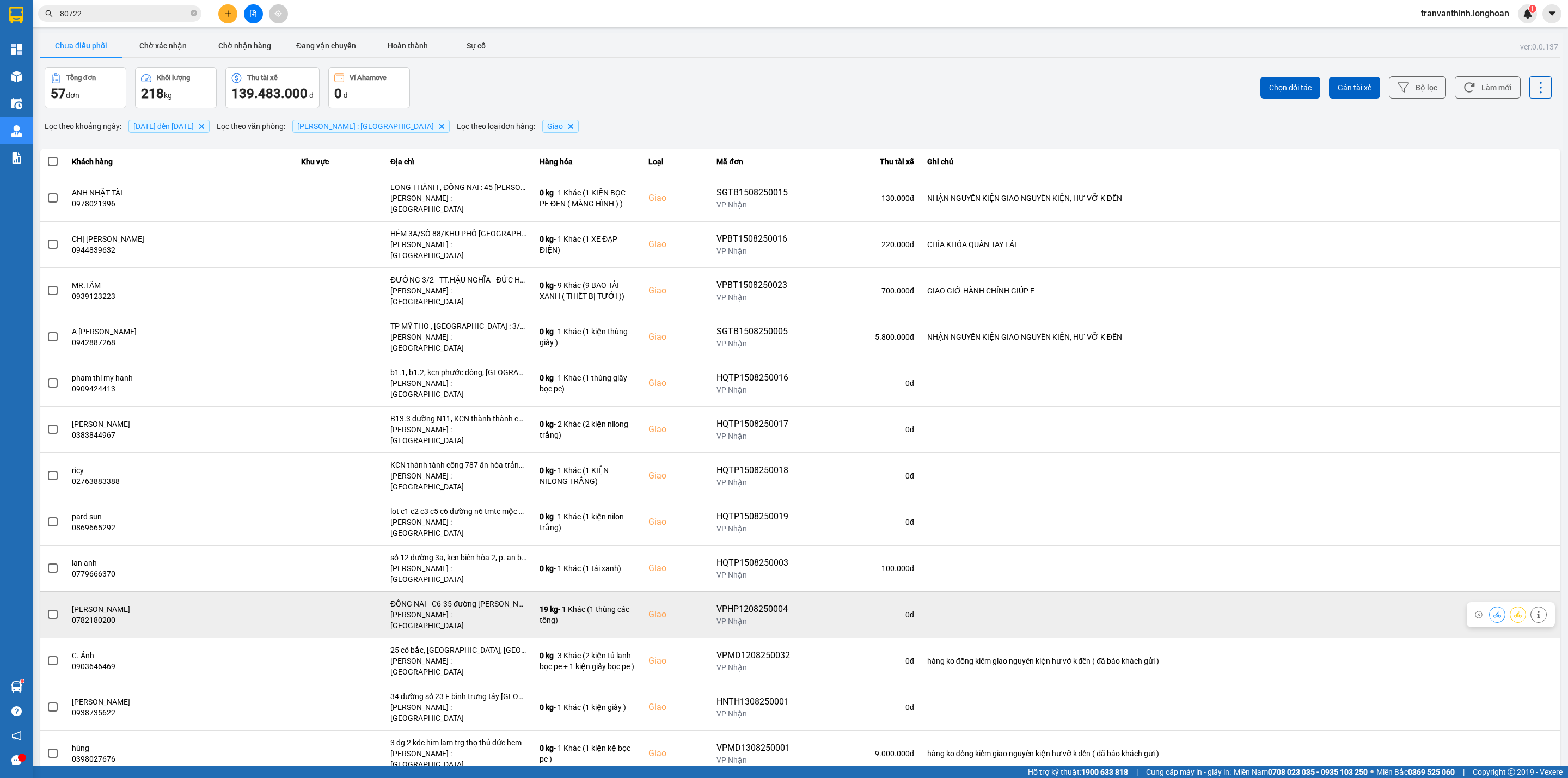
click at [483, 598] on div "ĐỒNG NAI - C6-35 đường [PERSON_NAME], KDT phước an- xã [GEOGRAPHIC_DATA],[GEOGR…" at bounding box center [458, 603] width 136 height 11
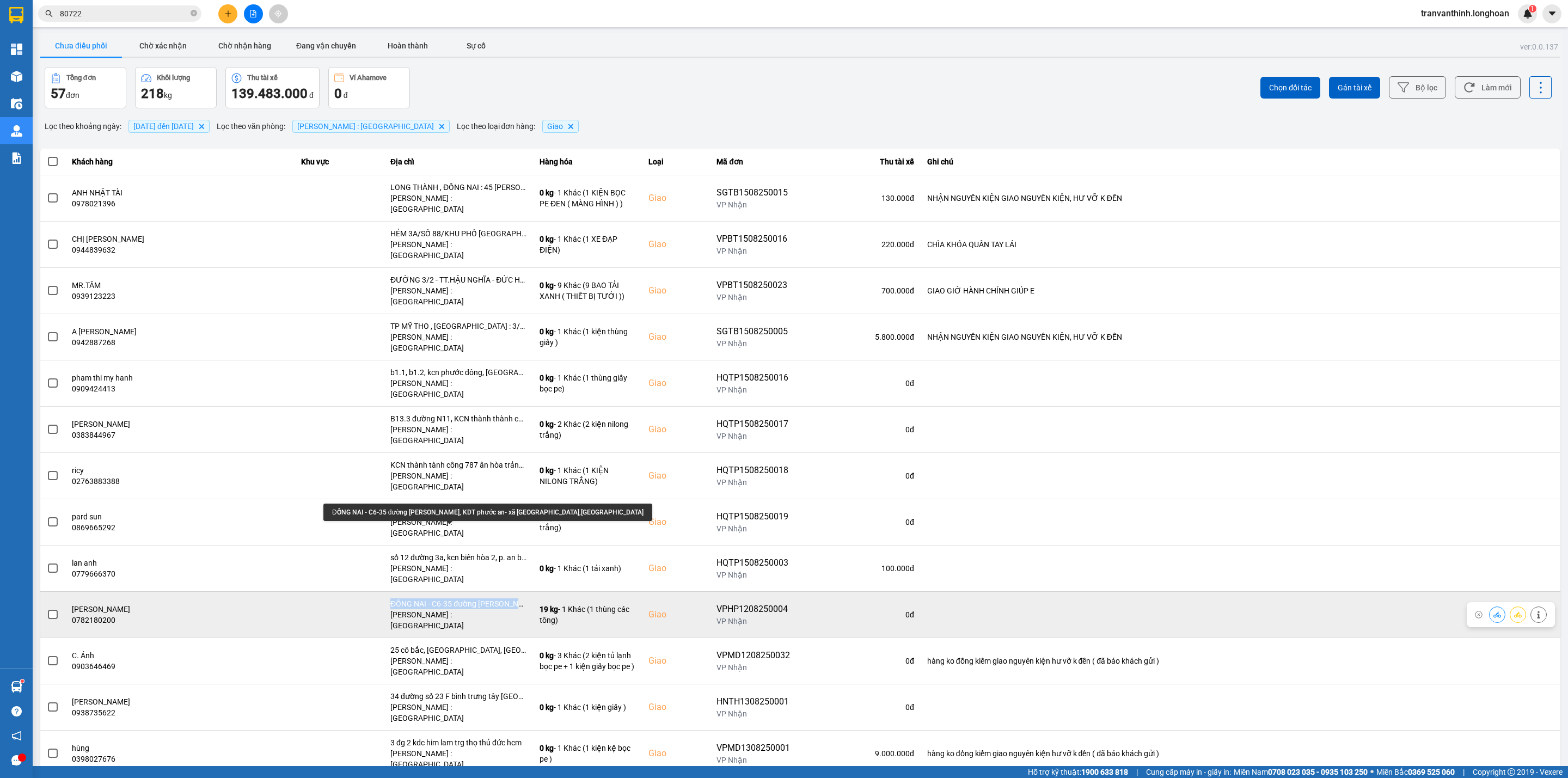
click at [483, 598] on div "ĐỒNG NAI - C6-35 đường [PERSON_NAME], KDT phước an- xã [GEOGRAPHIC_DATA],[GEOGR…" at bounding box center [458, 603] width 136 height 11
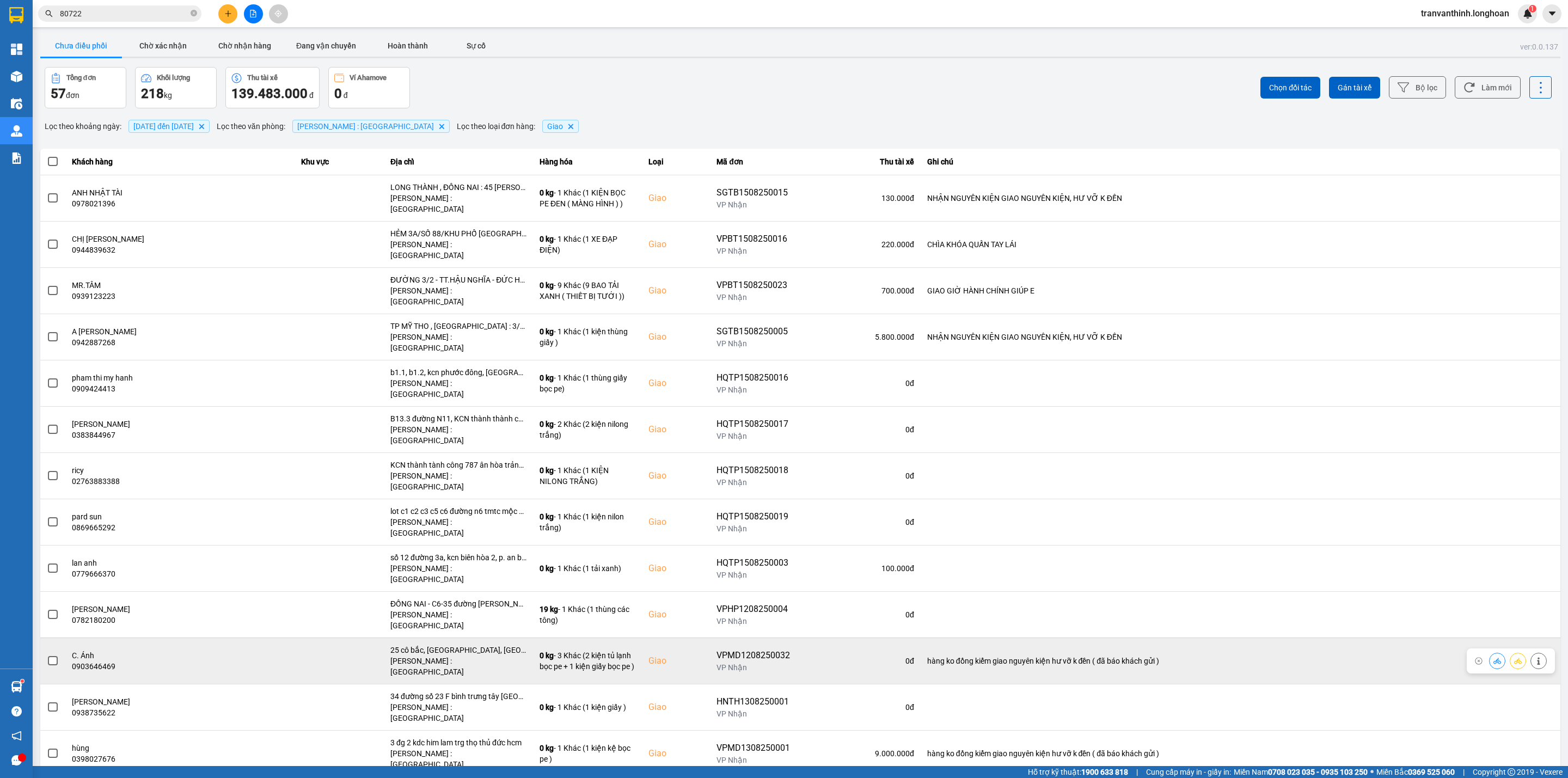
click at [455, 645] on div "25 cô bắc, [GEOGRAPHIC_DATA], [GEOGRAPHIC_DATA]" at bounding box center [458, 650] width 136 height 11
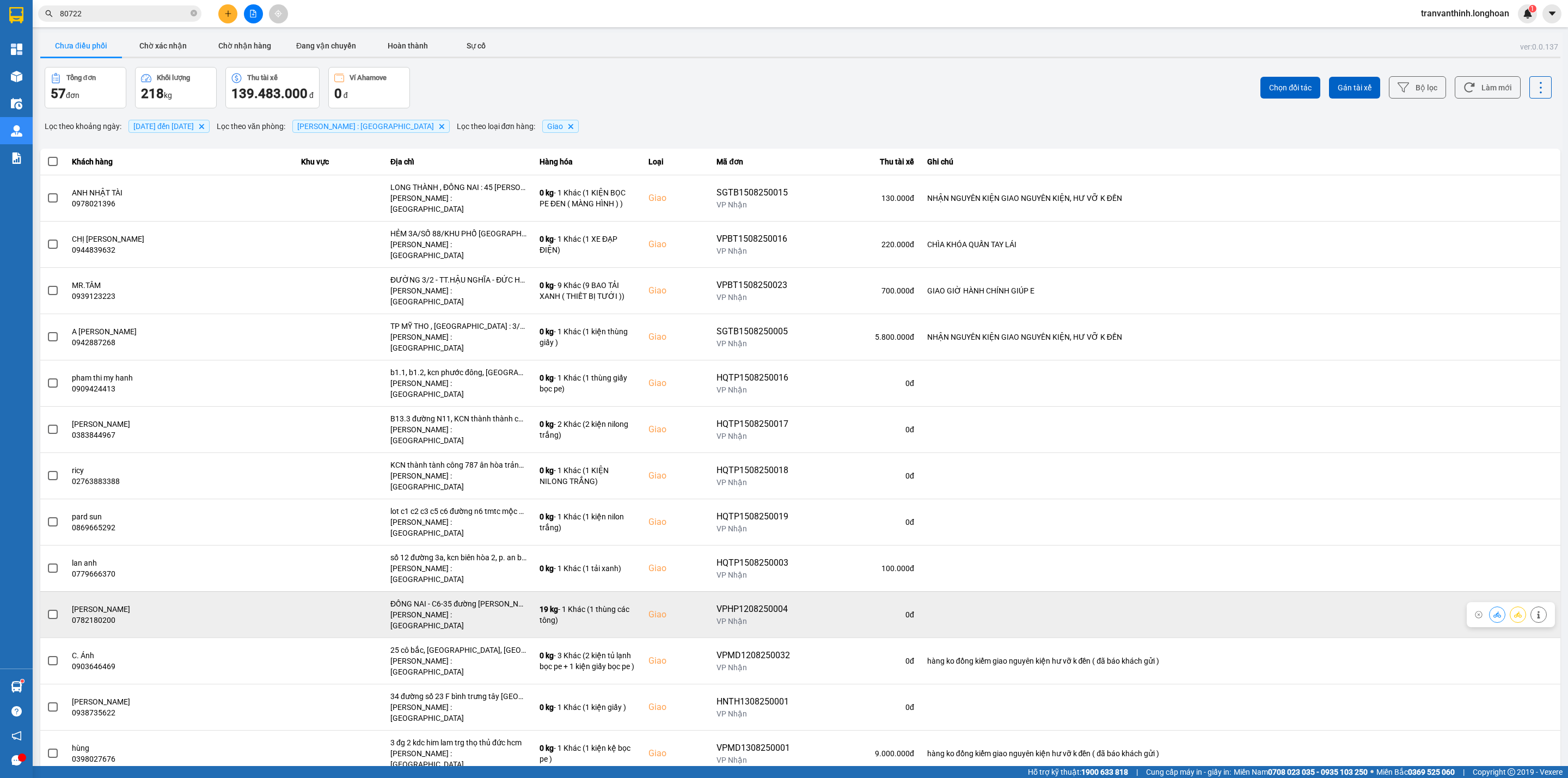
click at [479, 598] on div "ĐỒNG NAI - C6-35 đường [PERSON_NAME], KDT phước an- xã [GEOGRAPHIC_DATA],[GEOGR…" at bounding box center [458, 603] width 136 height 11
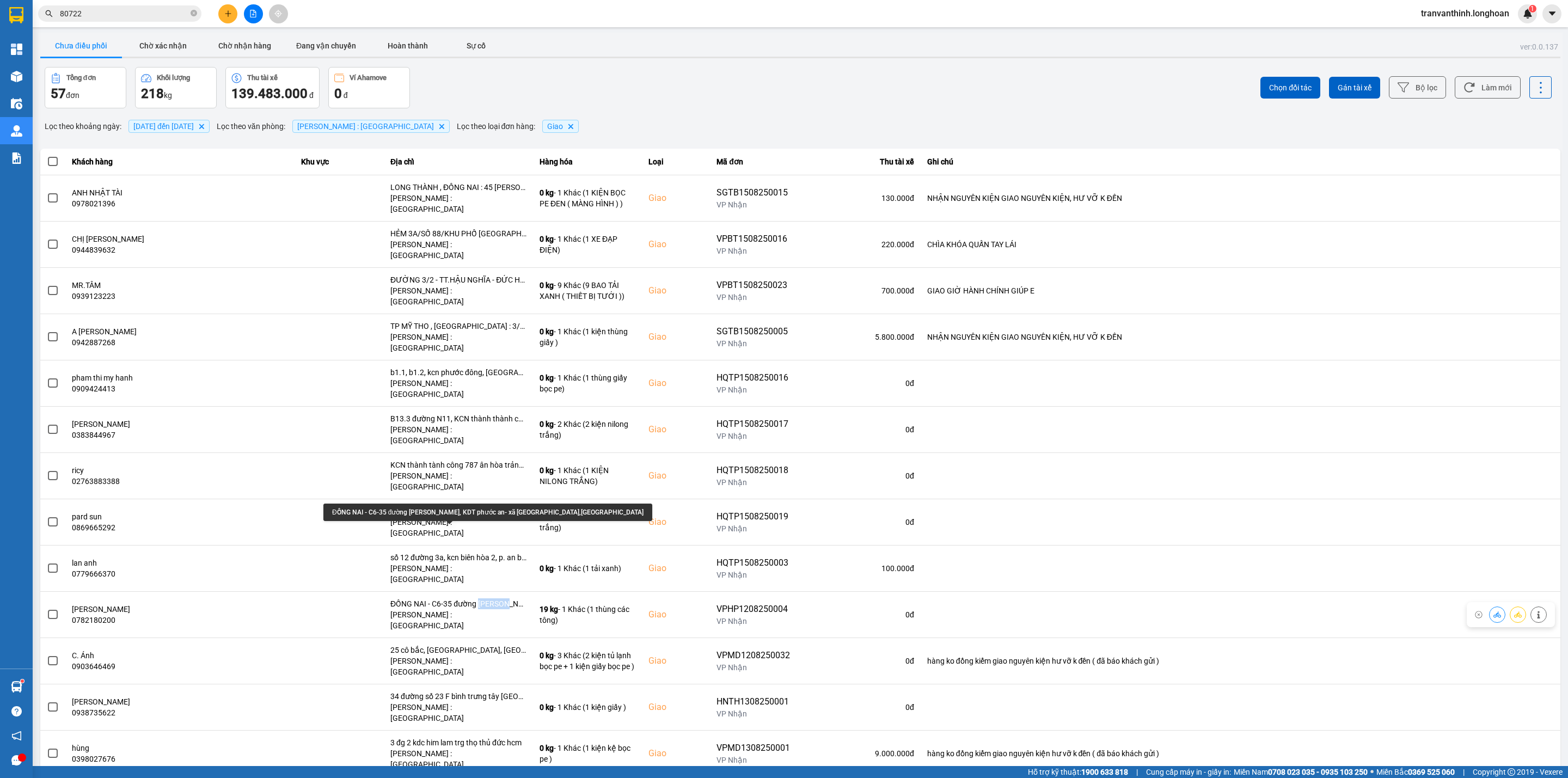
scroll to position [245, 0]
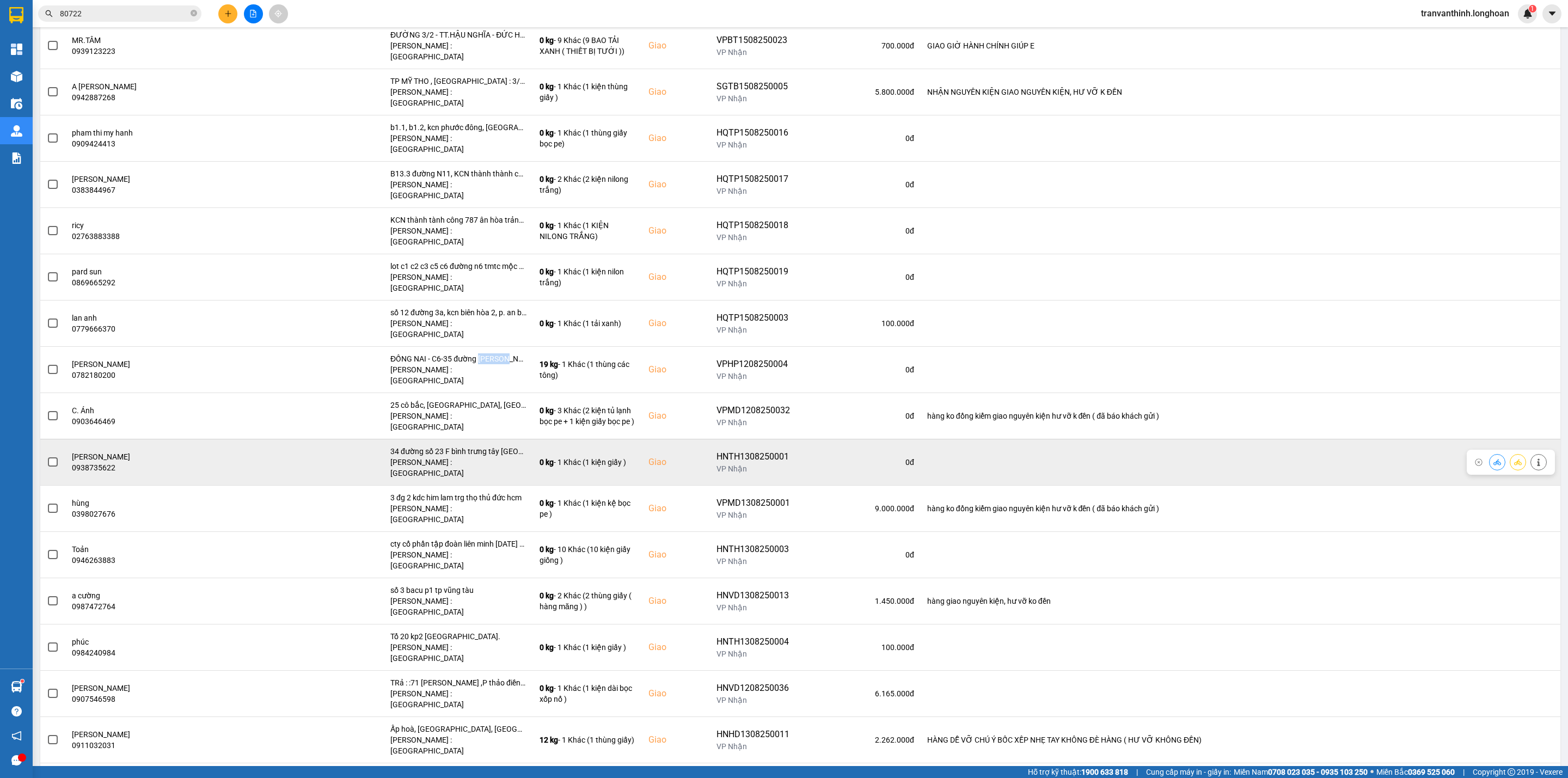
click at [53, 457] on span at bounding box center [53, 462] width 10 height 10
click at [47, 456] on input "checkbox" at bounding box center [47, 456] width 0 height 0
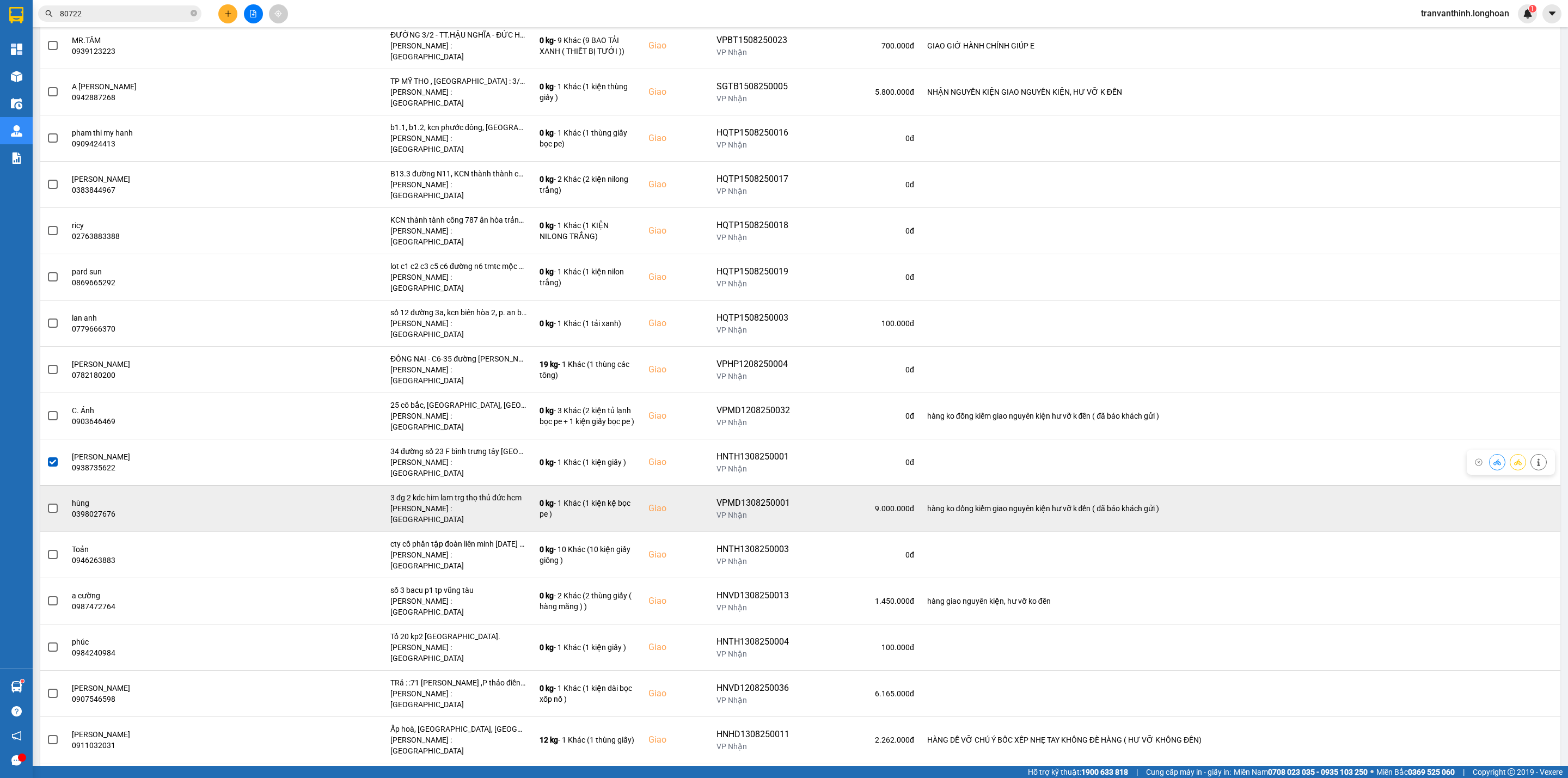
click at [50, 503] on span at bounding box center [53, 508] width 10 height 10
click at [47, 502] on input "checkbox" at bounding box center [47, 502] width 0 height 0
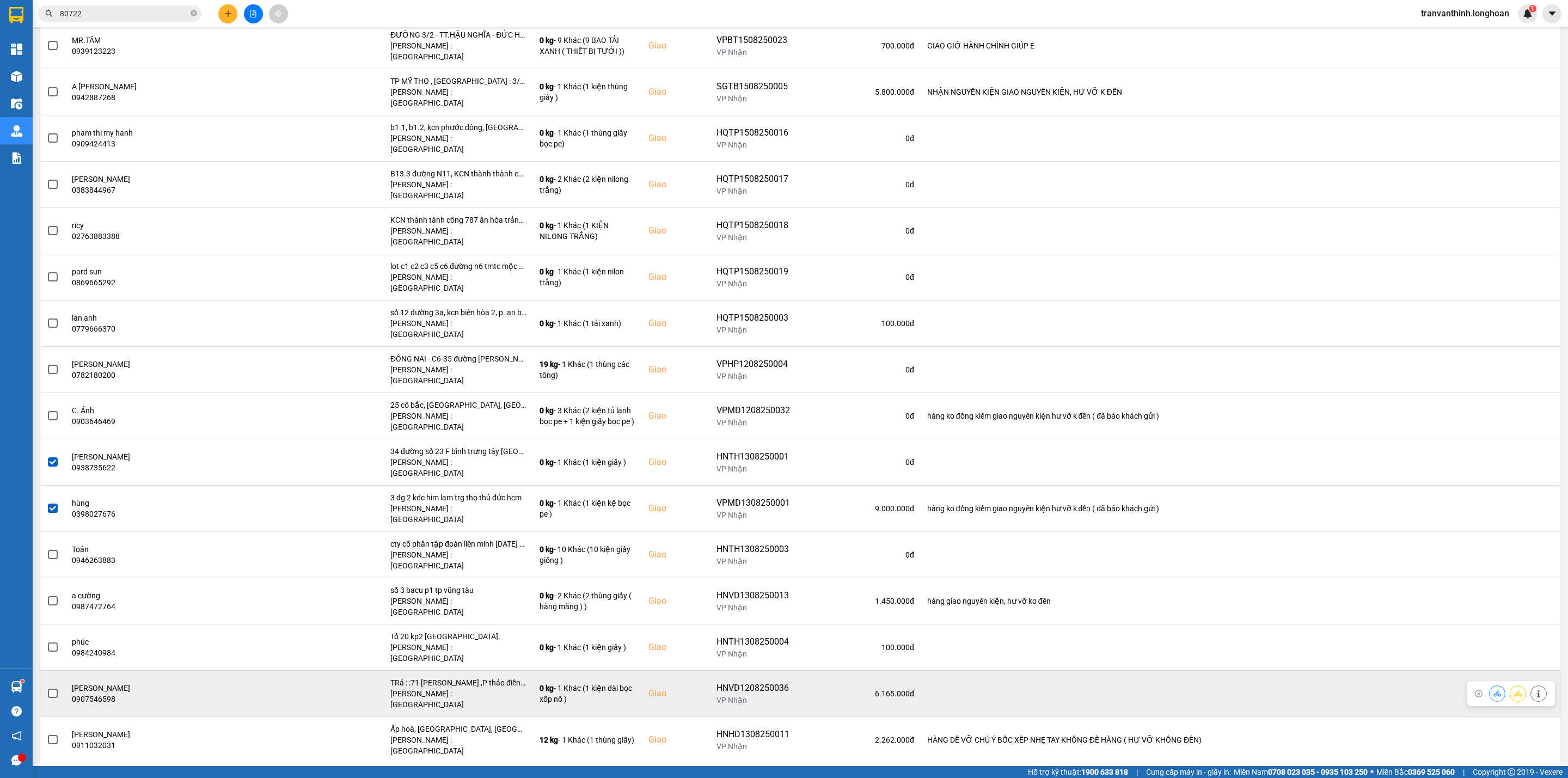
click at [58, 670] on td at bounding box center [53, 693] width 25 height 46
click at [49, 689] on span at bounding box center [53, 693] width 10 height 10
click at [47, 687] on input "checkbox" at bounding box center [47, 687] width 0 height 0
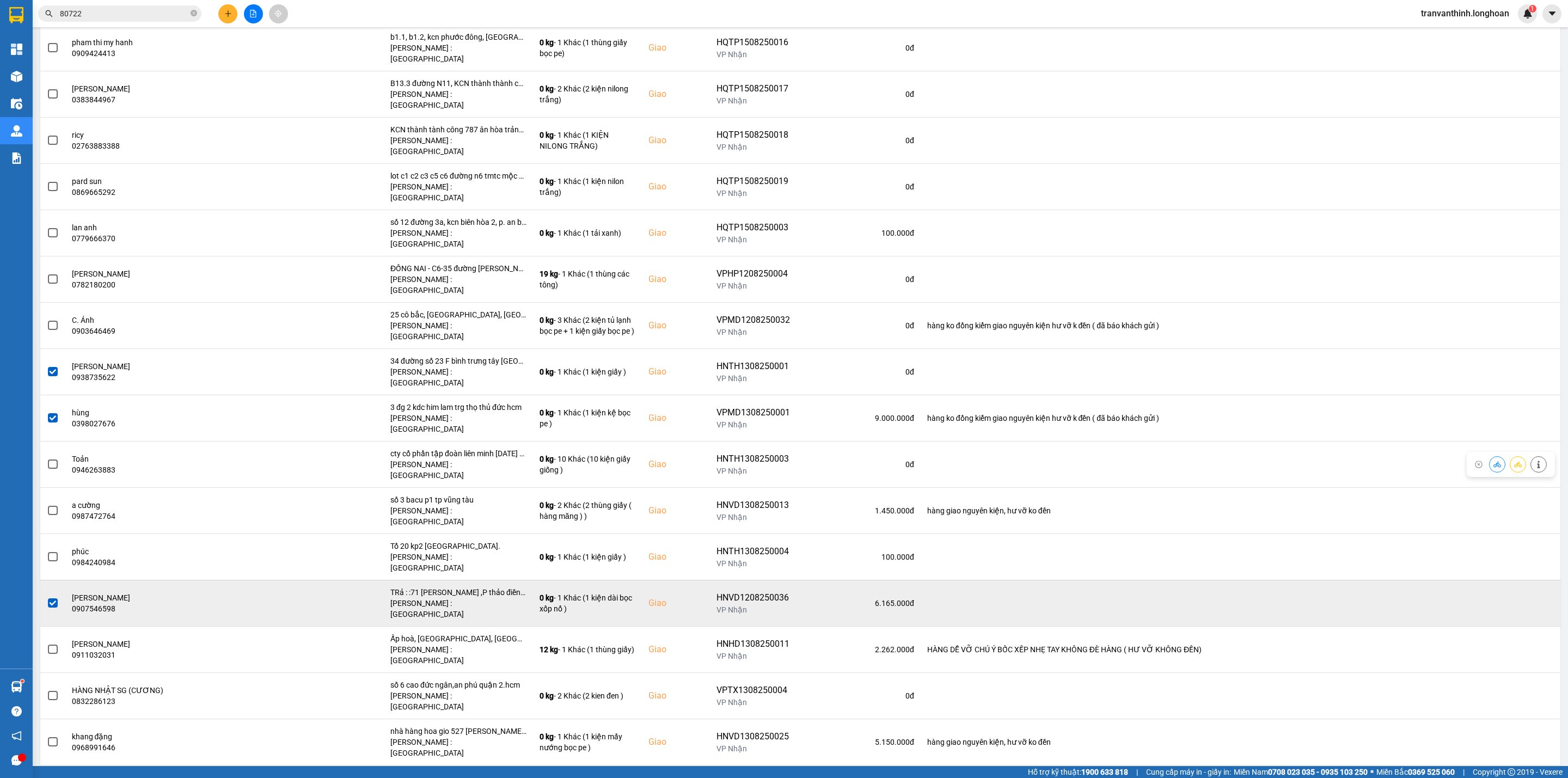
scroll to position [408, 0]
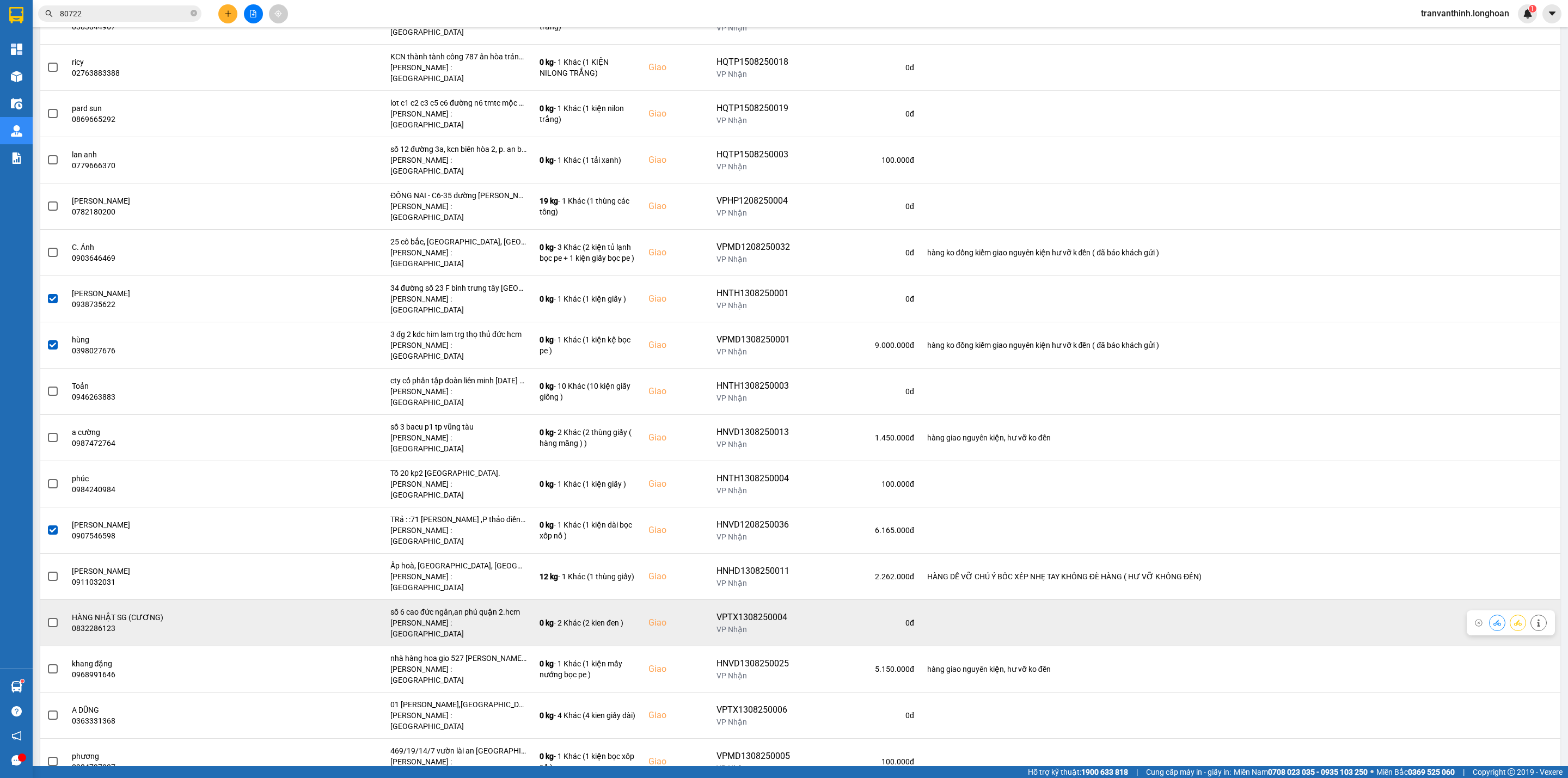
click at [52, 618] on span at bounding box center [53, 623] width 10 height 10
click at [47, 616] on input "checkbox" at bounding box center [47, 616] width 0 height 0
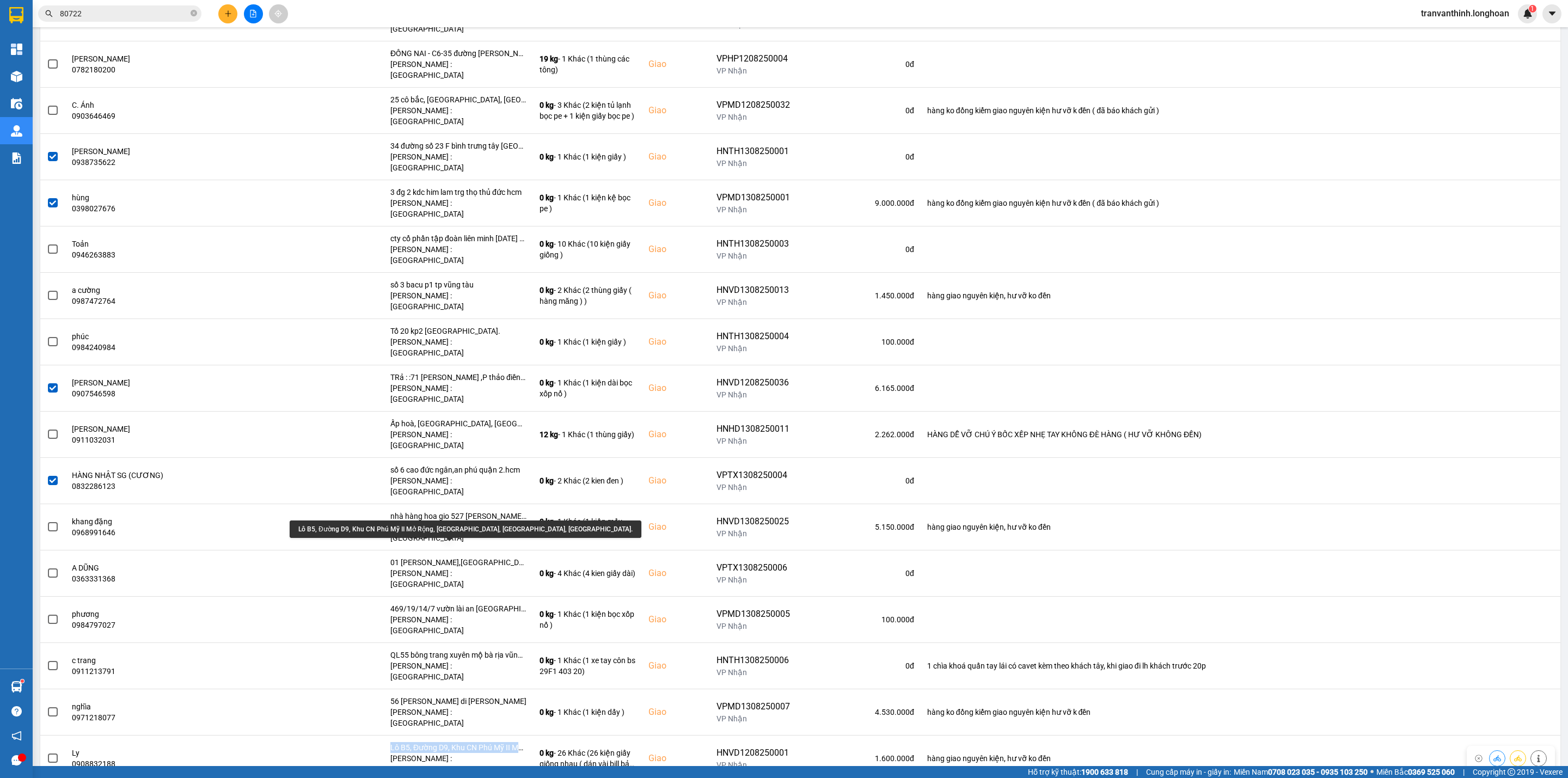
scroll to position [816, 0]
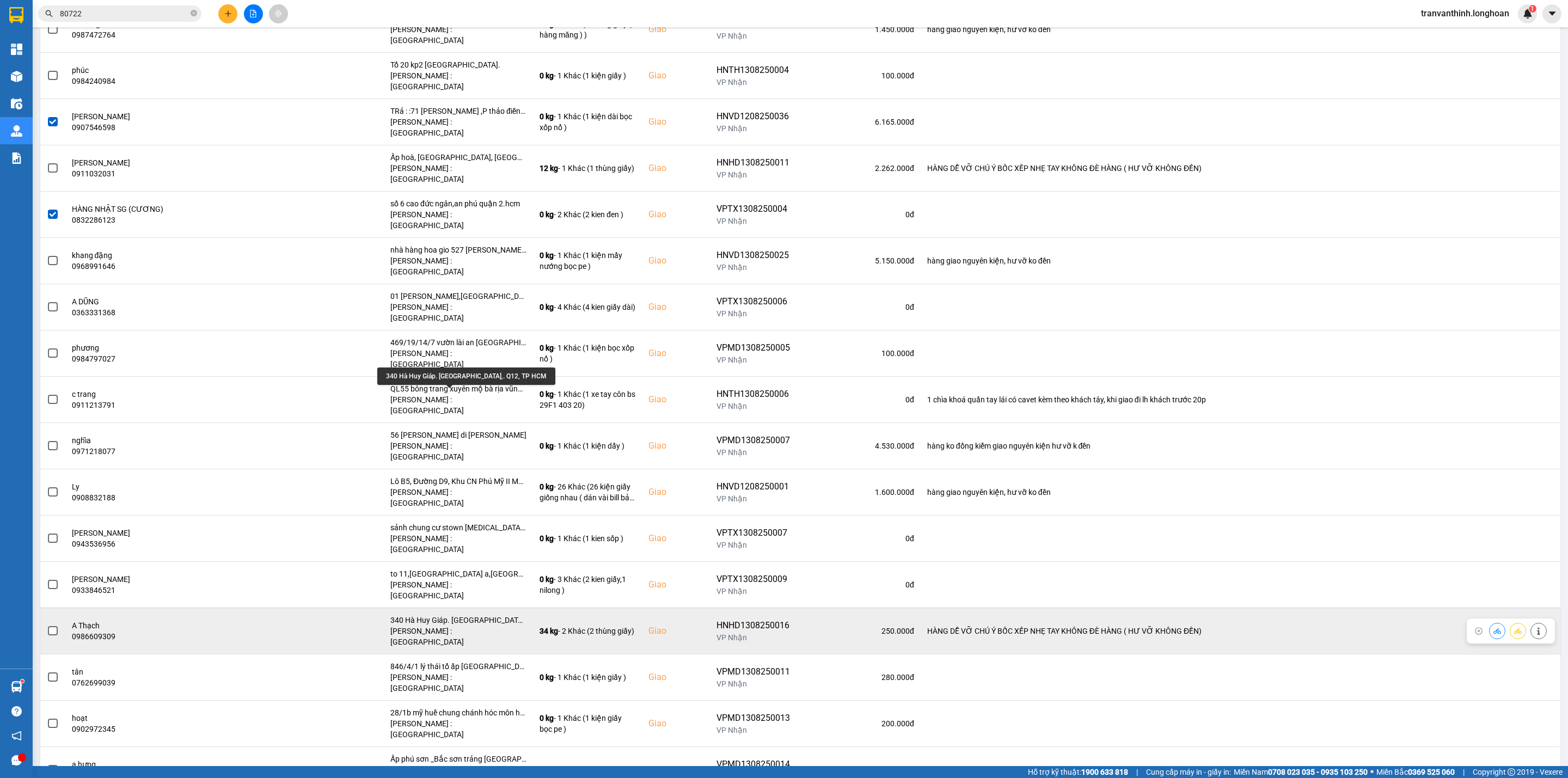
click at [477, 615] on div "340 Hà Huy Giáp. [GEOGRAPHIC_DATA],. Q12, TP HCM" at bounding box center [458, 619] width 136 height 11
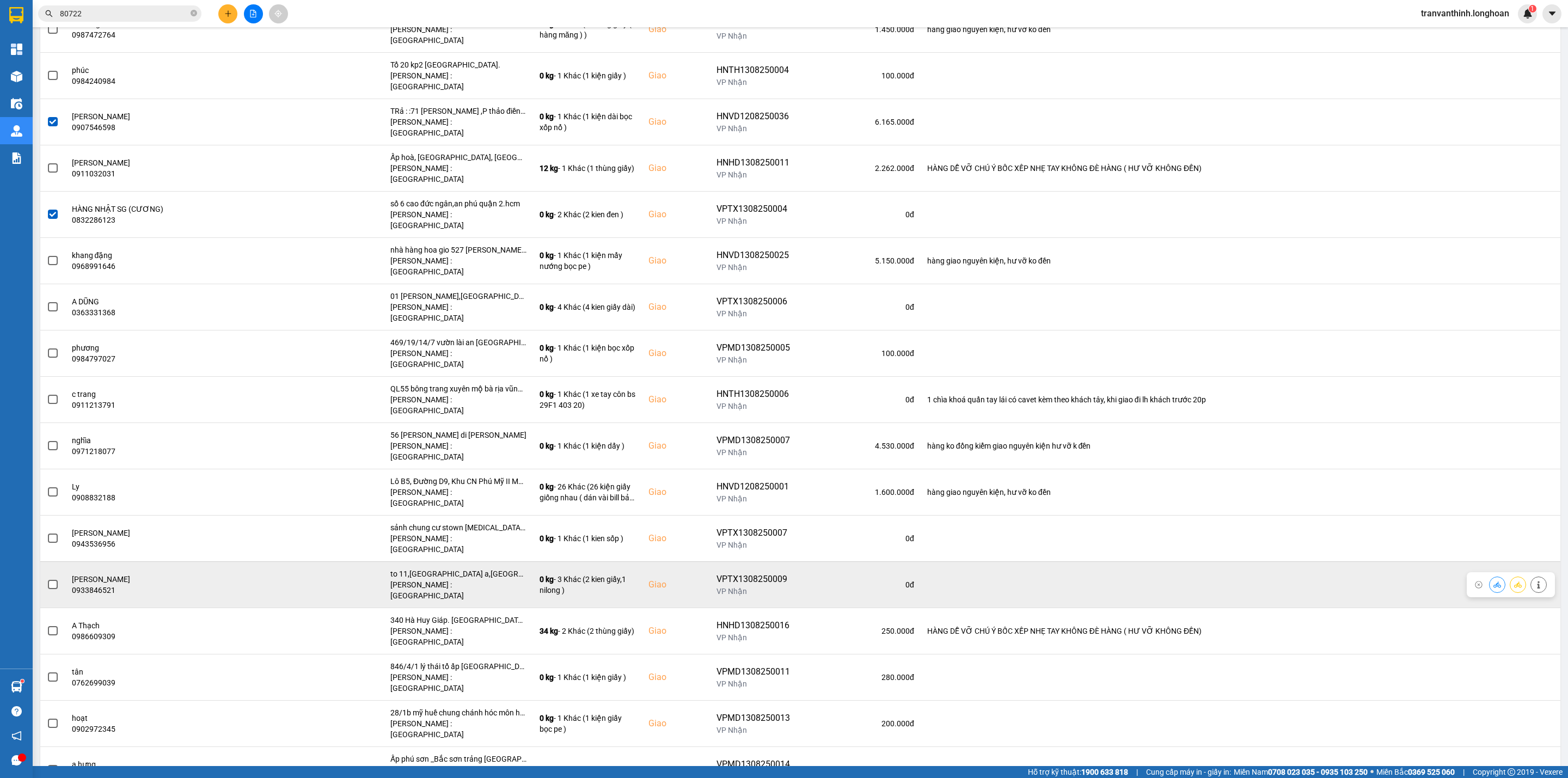
click at [494, 568] on div "to 11,[GEOGRAPHIC_DATA] a,[GEOGRAPHIC_DATA],[GEOGRAPHIC_DATA]" at bounding box center [458, 573] width 136 height 11
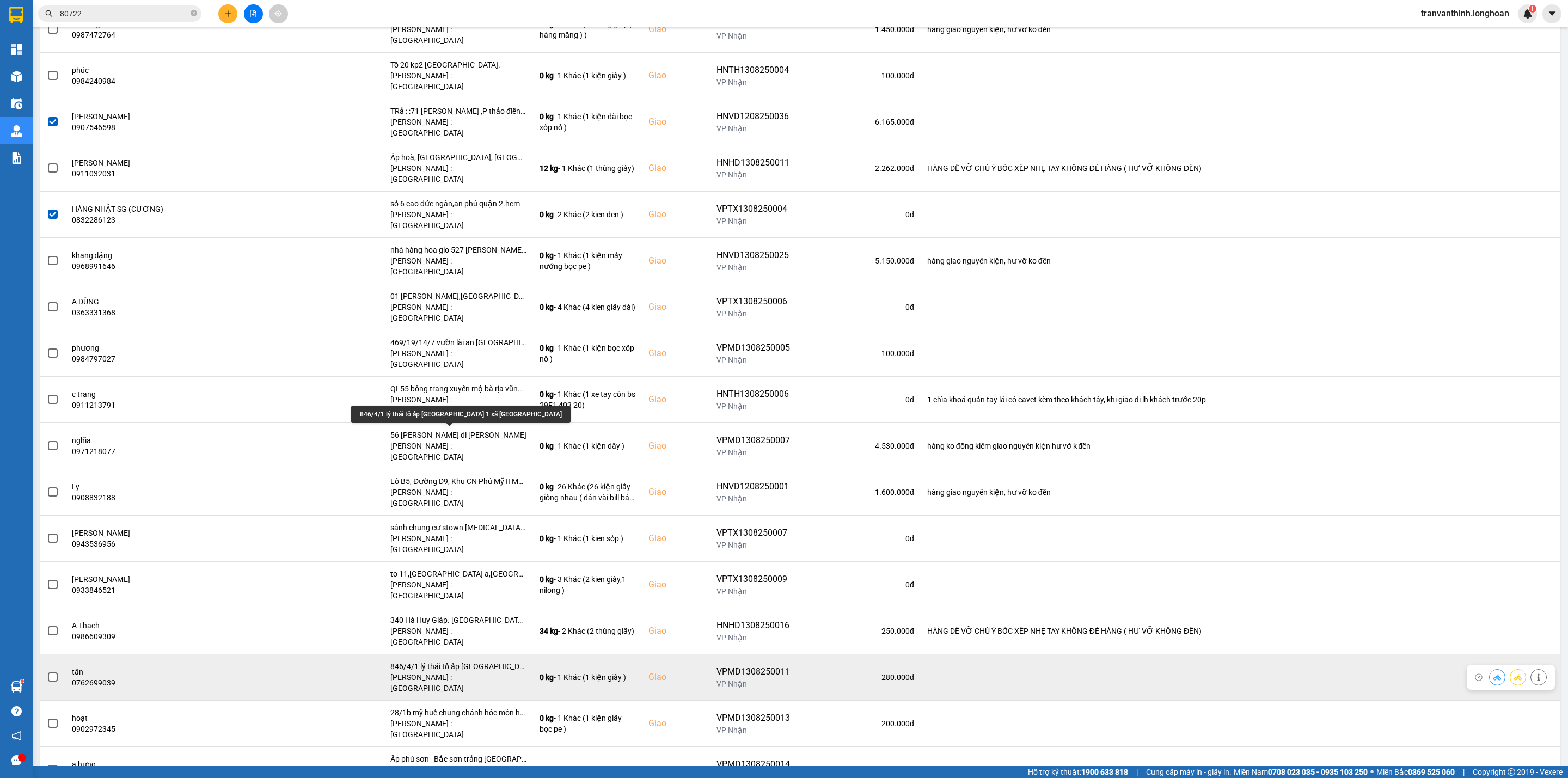
click at [486, 661] on div "846/4/1 lý thái tổ ấp [GEOGRAPHIC_DATA] 1 xã [GEOGRAPHIC_DATA]" at bounding box center [458, 666] width 136 height 11
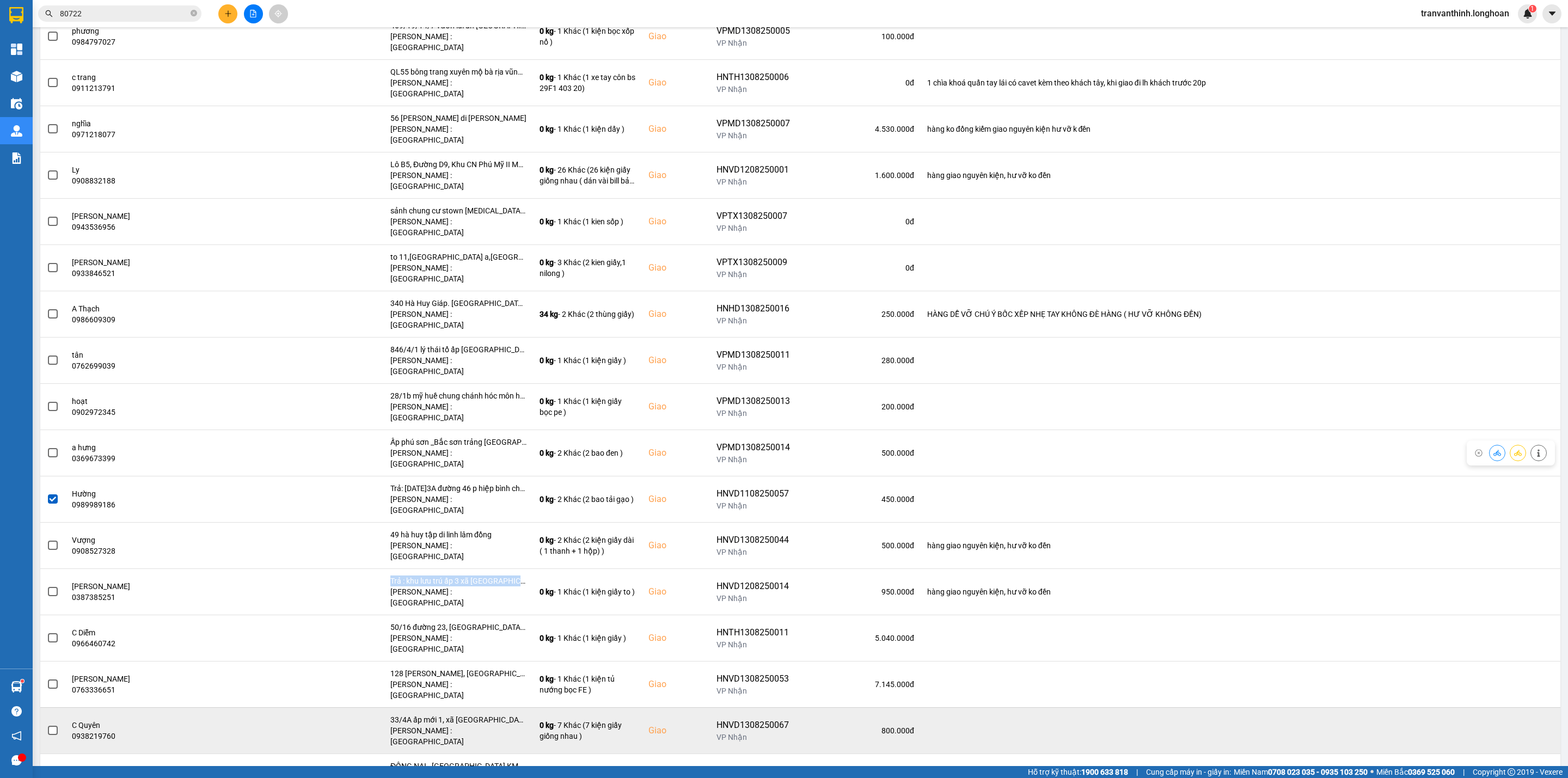
scroll to position [1143, 0]
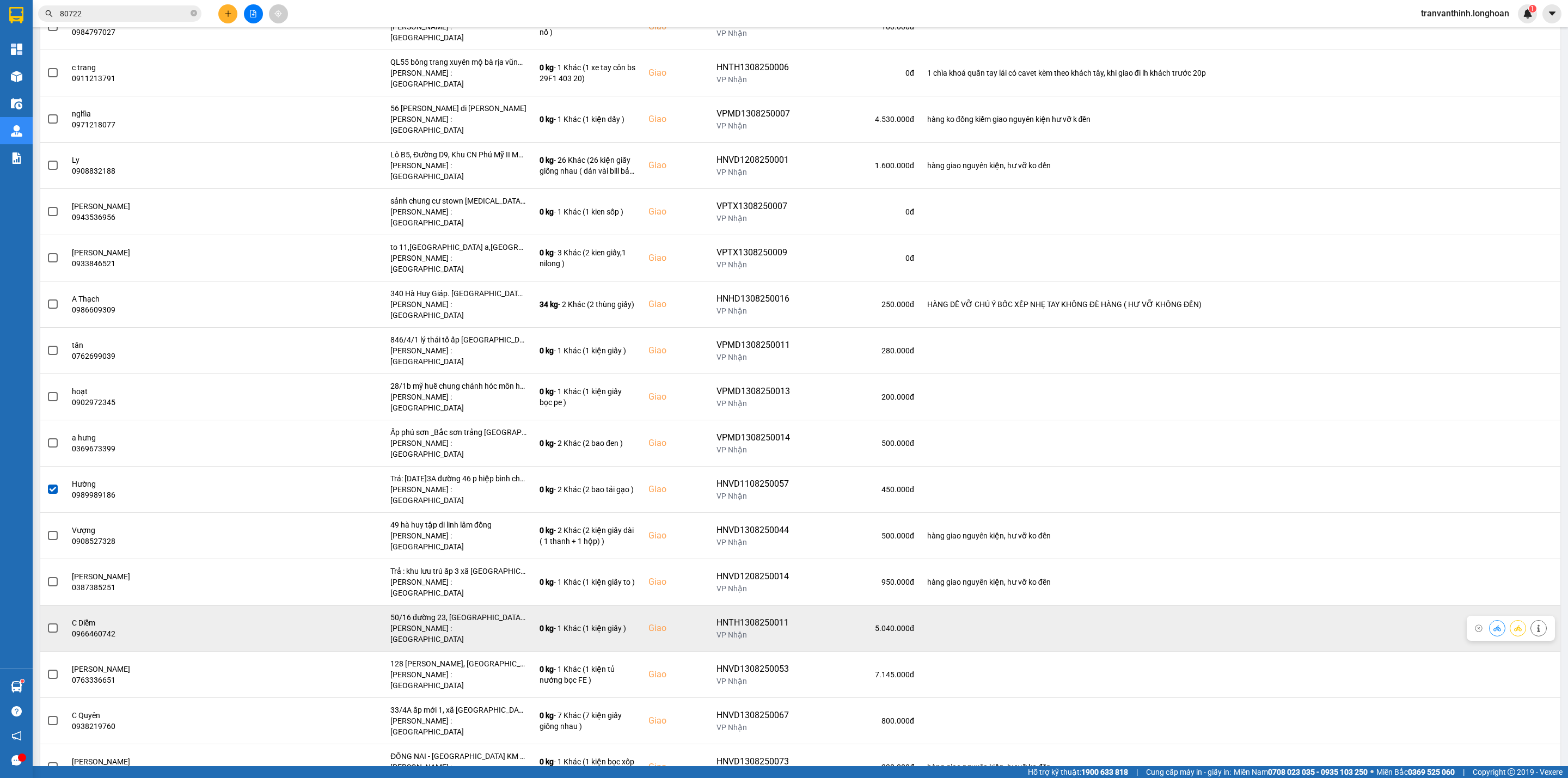
click at [468, 623] on div "[PERSON_NAME] : [GEOGRAPHIC_DATA]" at bounding box center [458, 633] width 136 height 22
click at [468, 623] on div "[PERSON_NAME] : [GEOGRAPHIC_DATA]" at bounding box center [458, 633] width 136 height 22
click at [49, 623] on span at bounding box center [53, 628] width 10 height 10
click at [47, 622] on input "checkbox" at bounding box center [47, 622] width 0 height 0
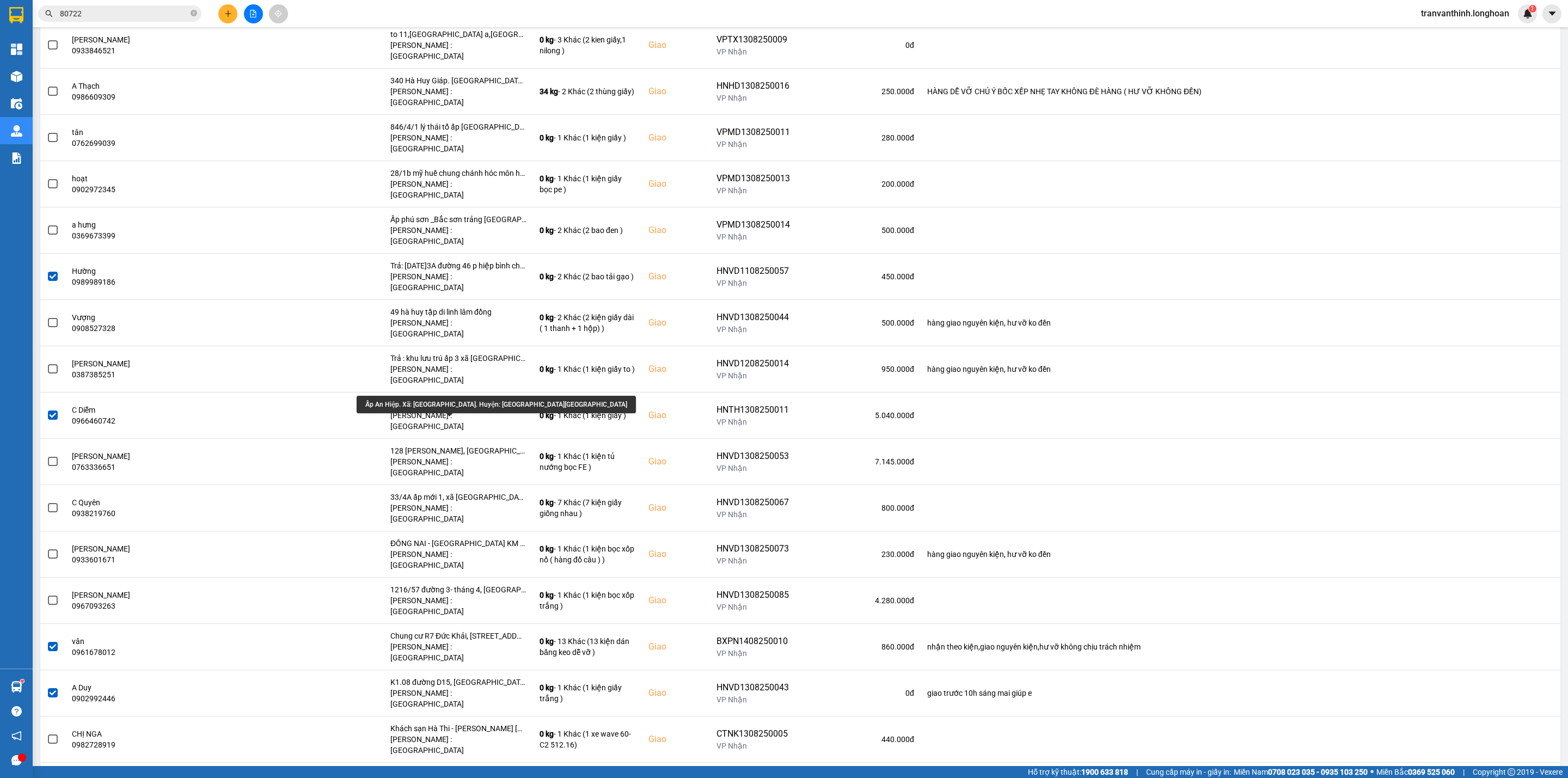
scroll to position [1591, 0]
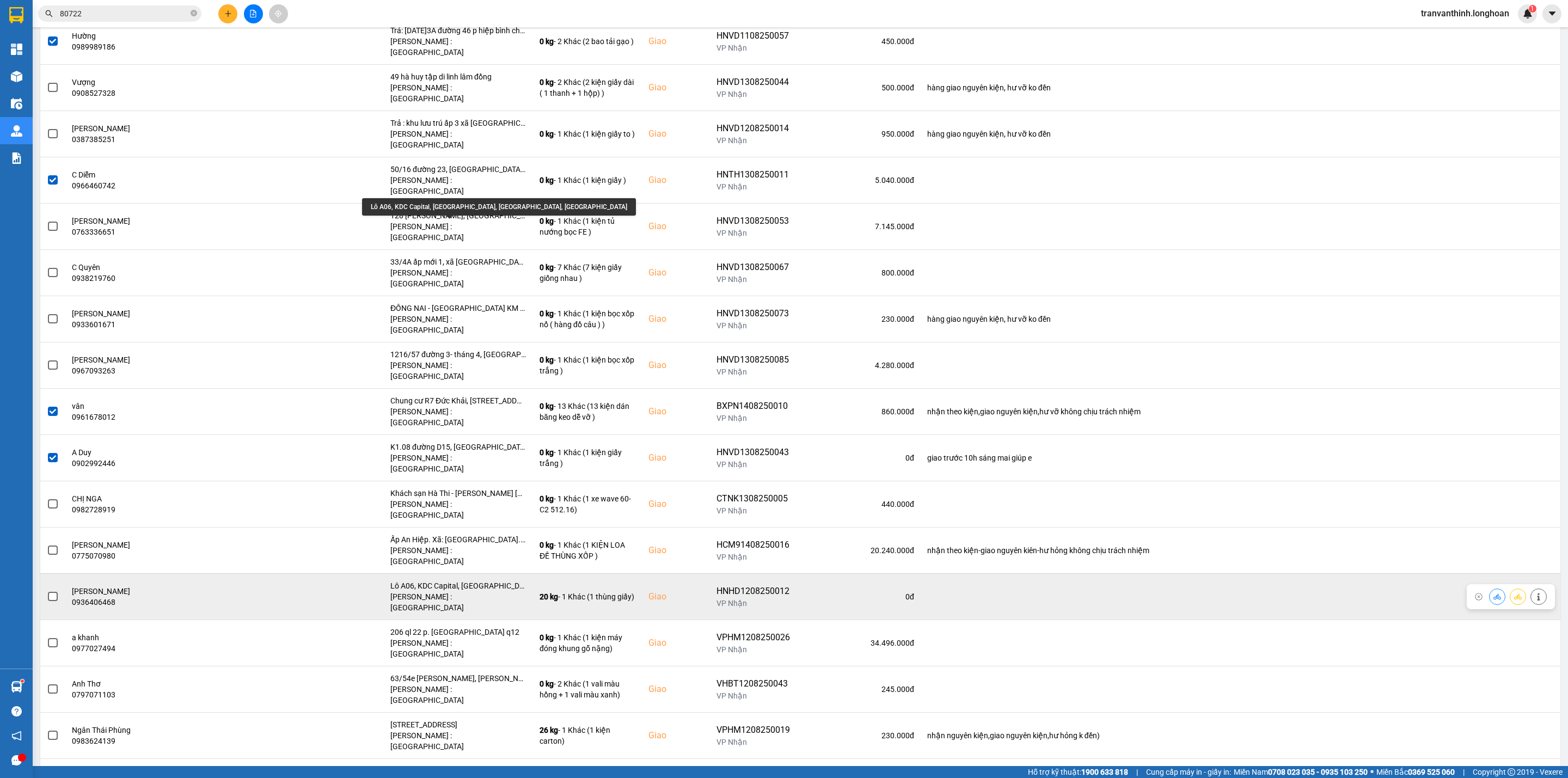
click at [465, 580] on div "Lô A06, KDC Capital, [GEOGRAPHIC_DATA], [GEOGRAPHIC_DATA], [GEOGRAPHIC_DATA]" at bounding box center [458, 585] width 136 height 11
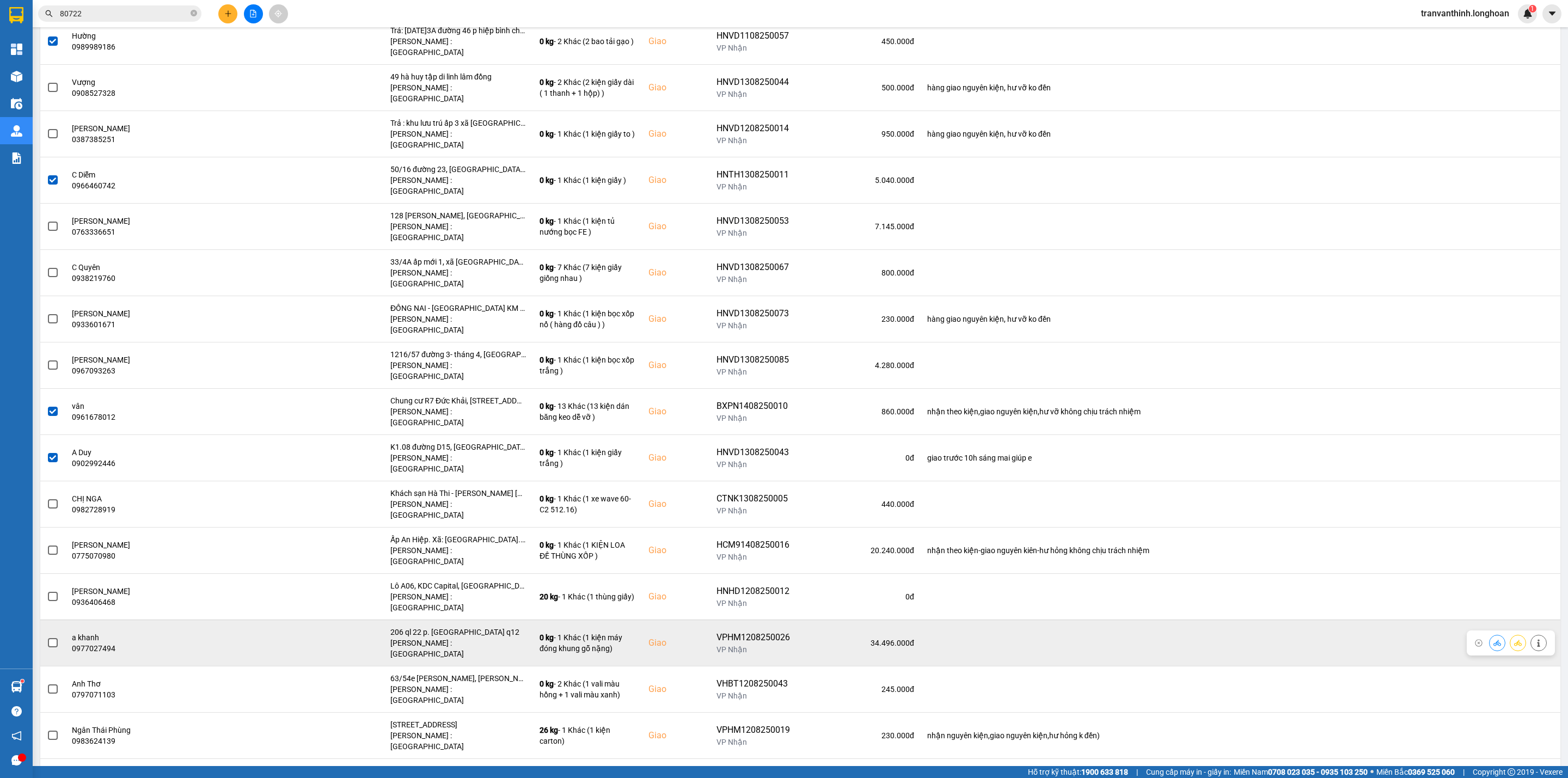
click at [442, 626] on div "206 ql 22 p. [GEOGRAPHIC_DATA] q12" at bounding box center [458, 631] width 136 height 11
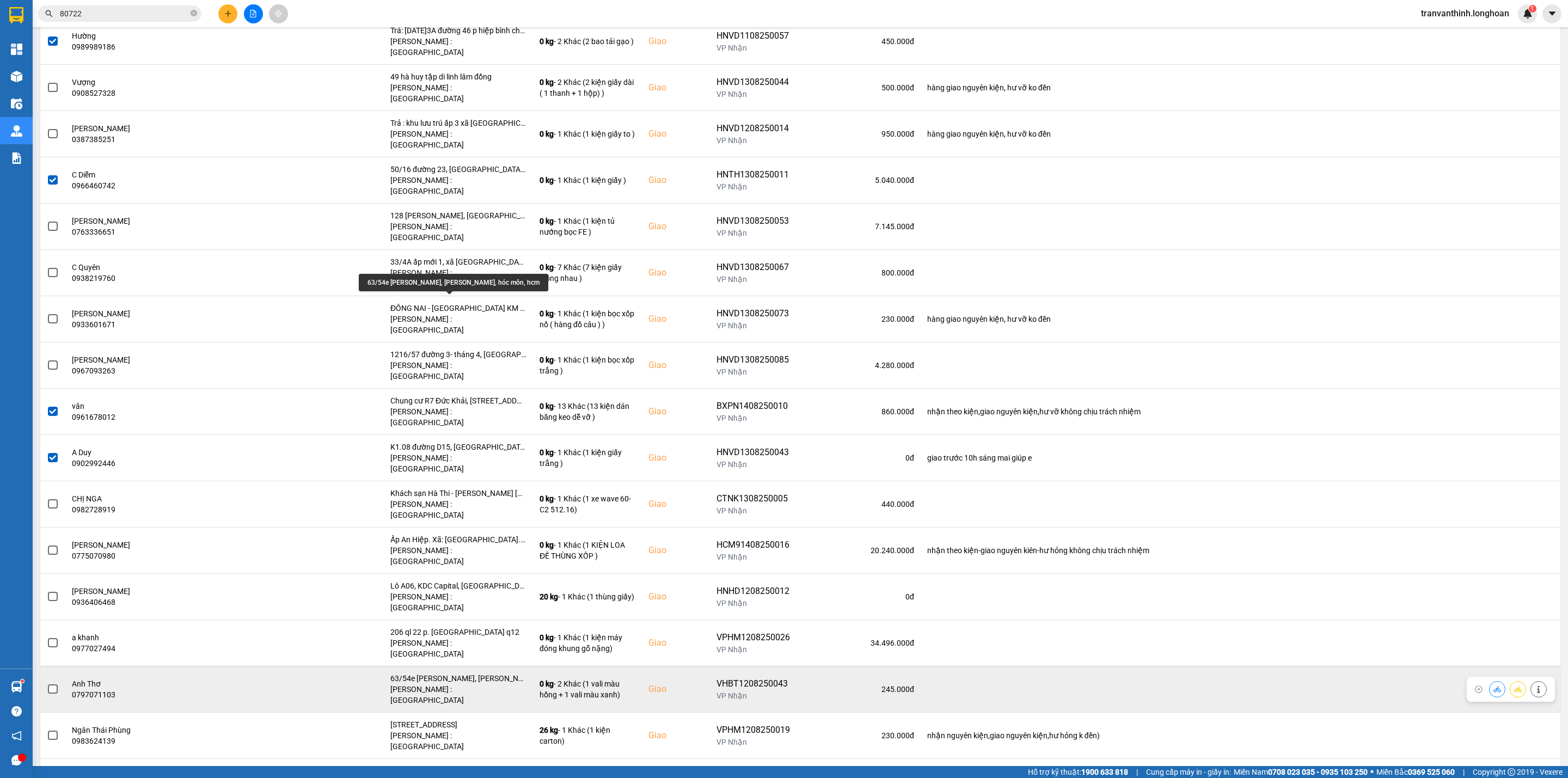
click at [490, 672] on div "63/54e [PERSON_NAME], [PERSON_NAME], hóc môn, hcm" at bounding box center [458, 677] width 136 height 11
click at [488, 672] on div "63/54e [PERSON_NAME], [PERSON_NAME], hóc môn, hcm" at bounding box center [458, 677] width 136 height 11
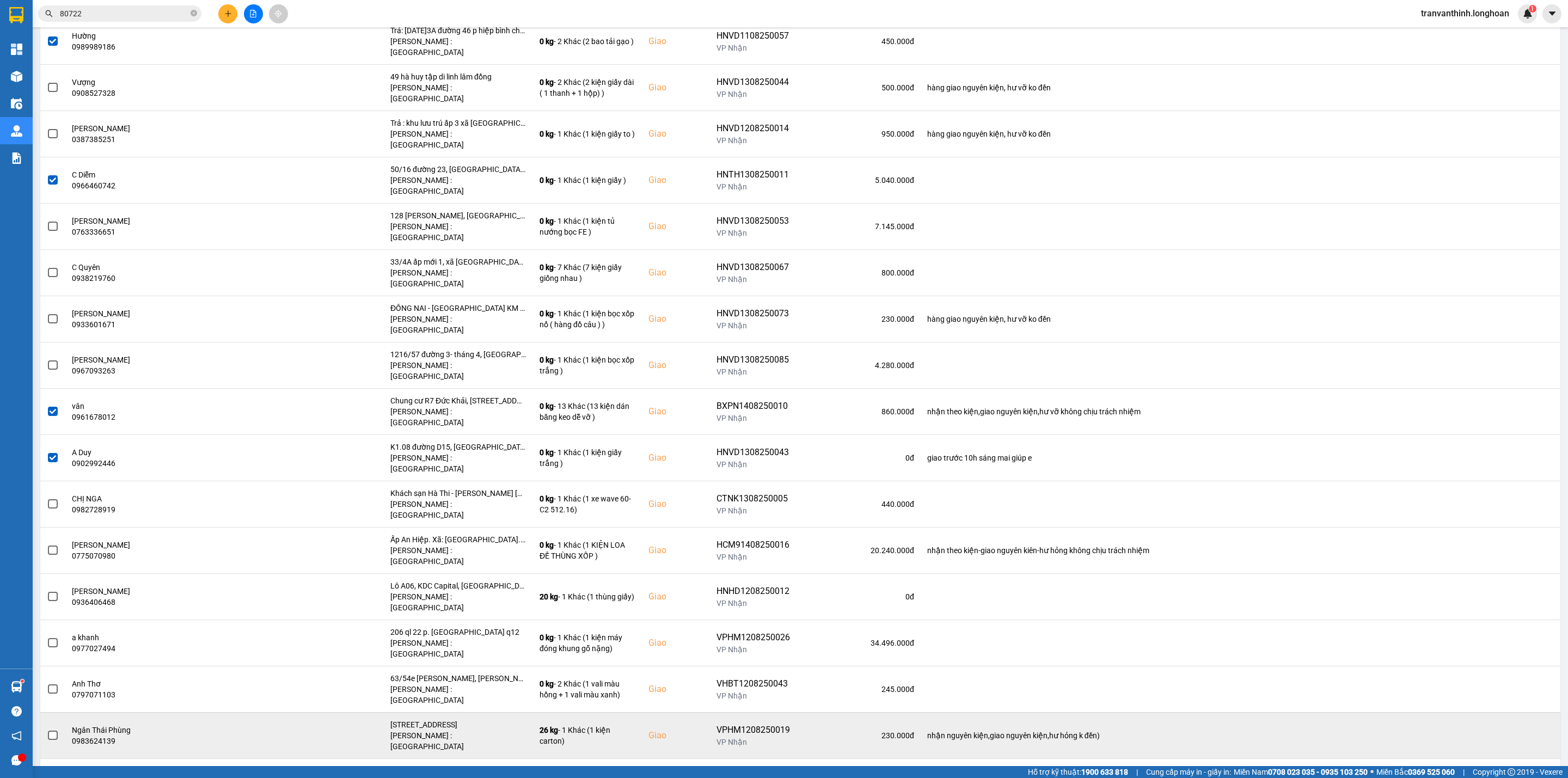
click at [480, 719] on div "số 541 đường 30/4, khu phố ninh trung, ninh sơn, thành phố tây ninh" at bounding box center [458, 724] width 136 height 11
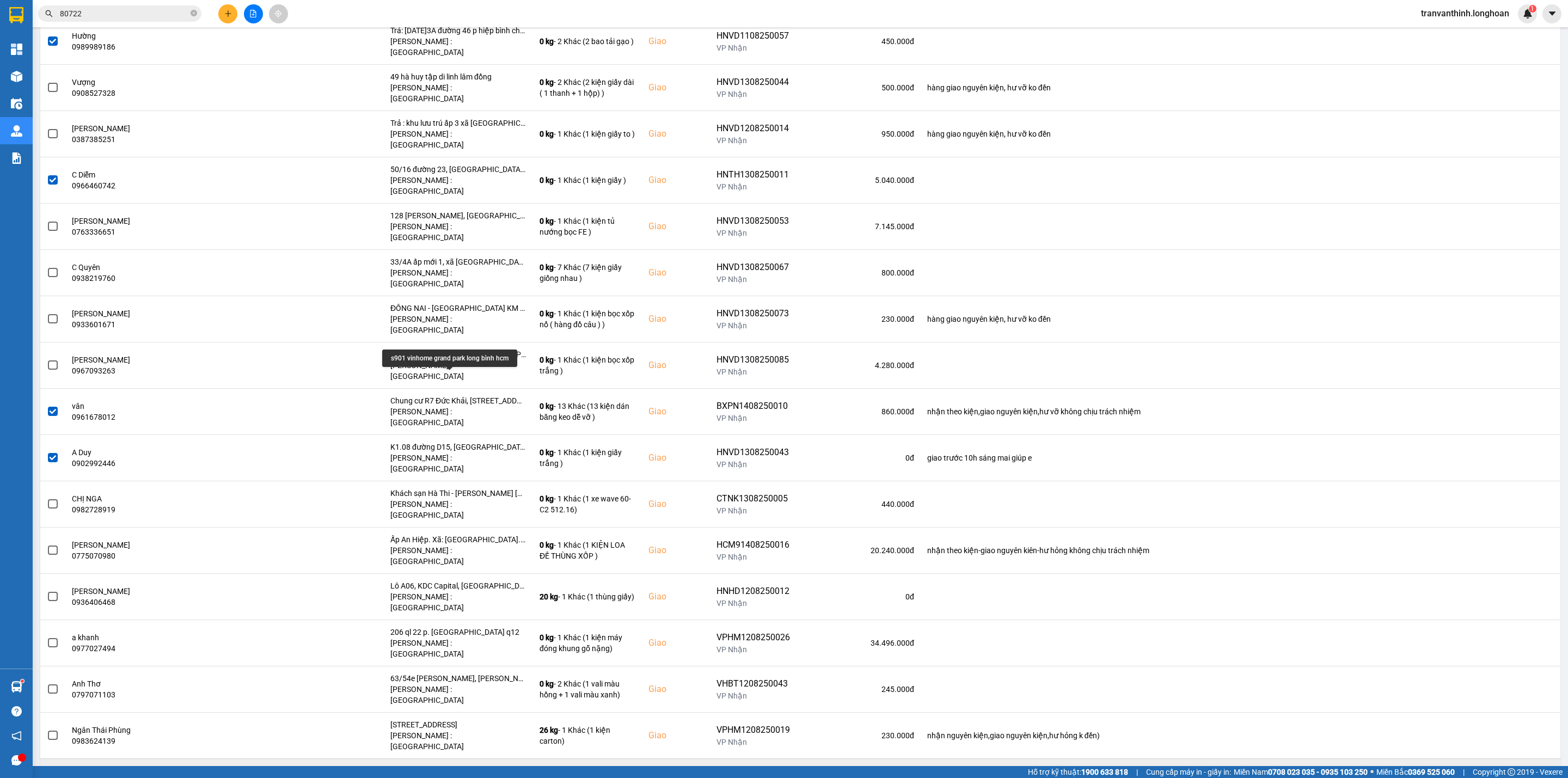
click at [476, 765] on div "s901 vinhome grand park long bình hcm" at bounding box center [458, 770] width 136 height 11
click at [51, 776] on span at bounding box center [53, 781] width 10 height 10
click at [47, 776] on input "checkbox" at bounding box center [47, 776] width 0 height 0
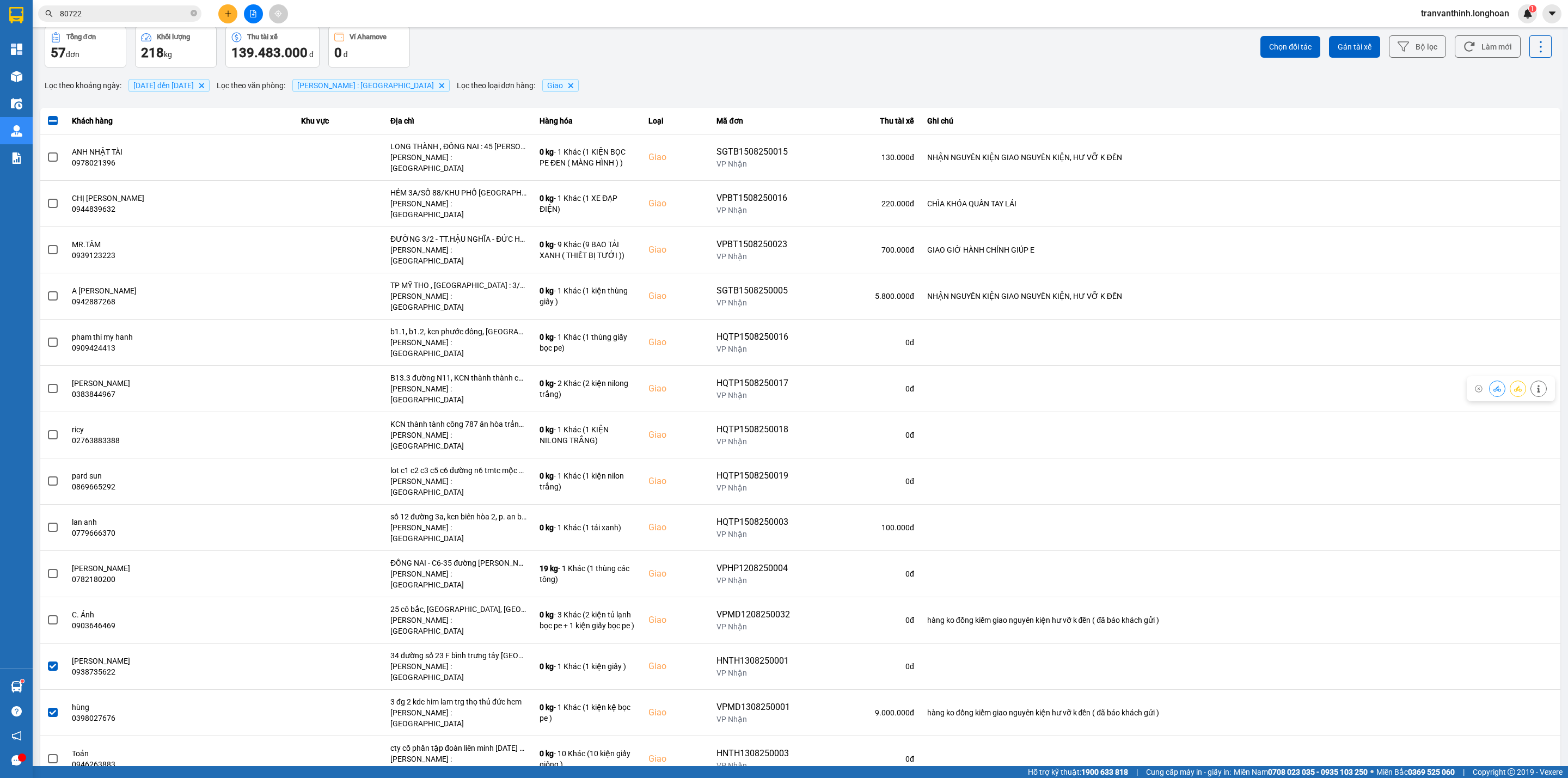
scroll to position [0, 0]
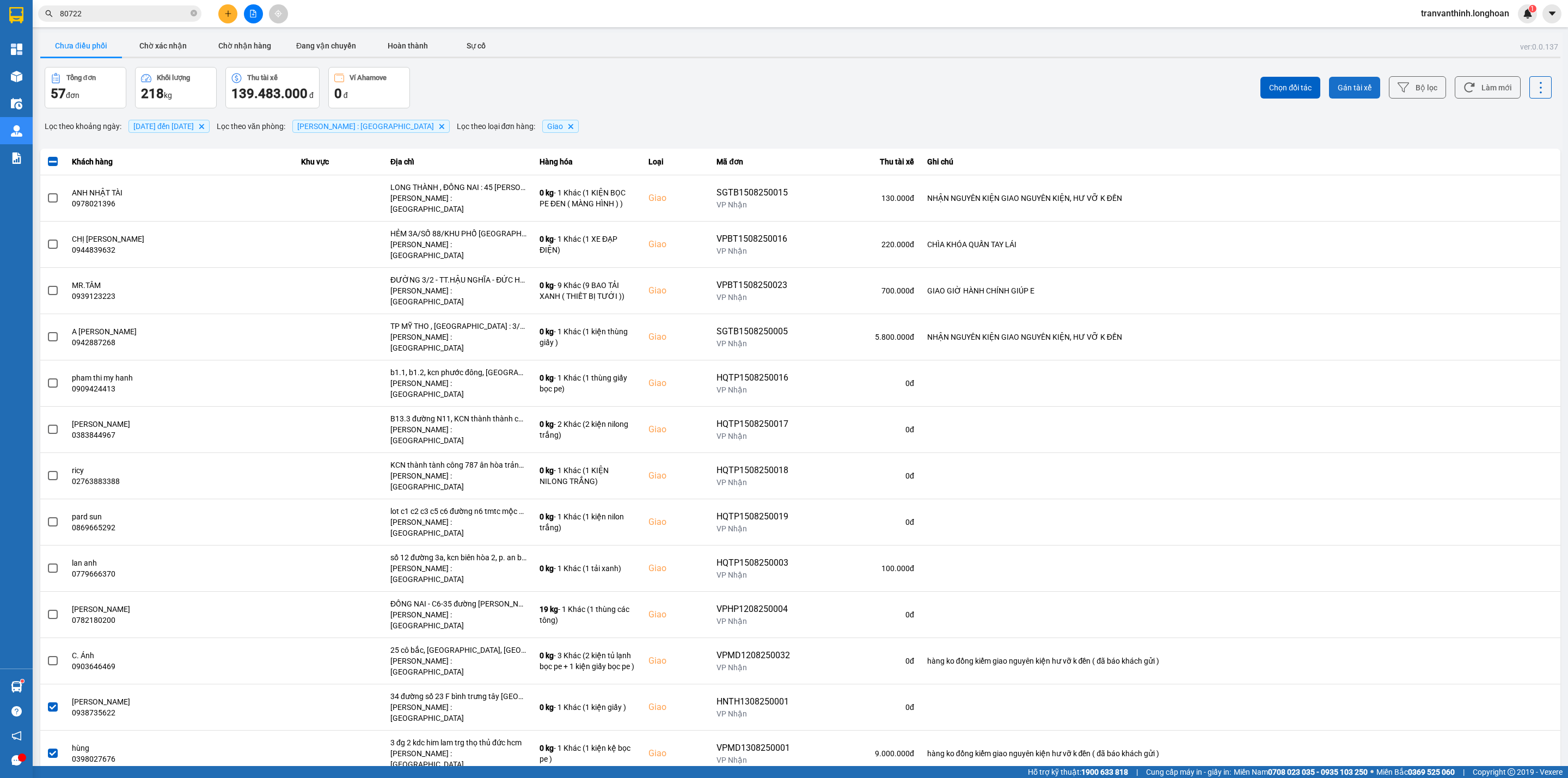
click at [1349, 85] on span "Gán tài xế" at bounding box center [1355, 87] width 34 height 11
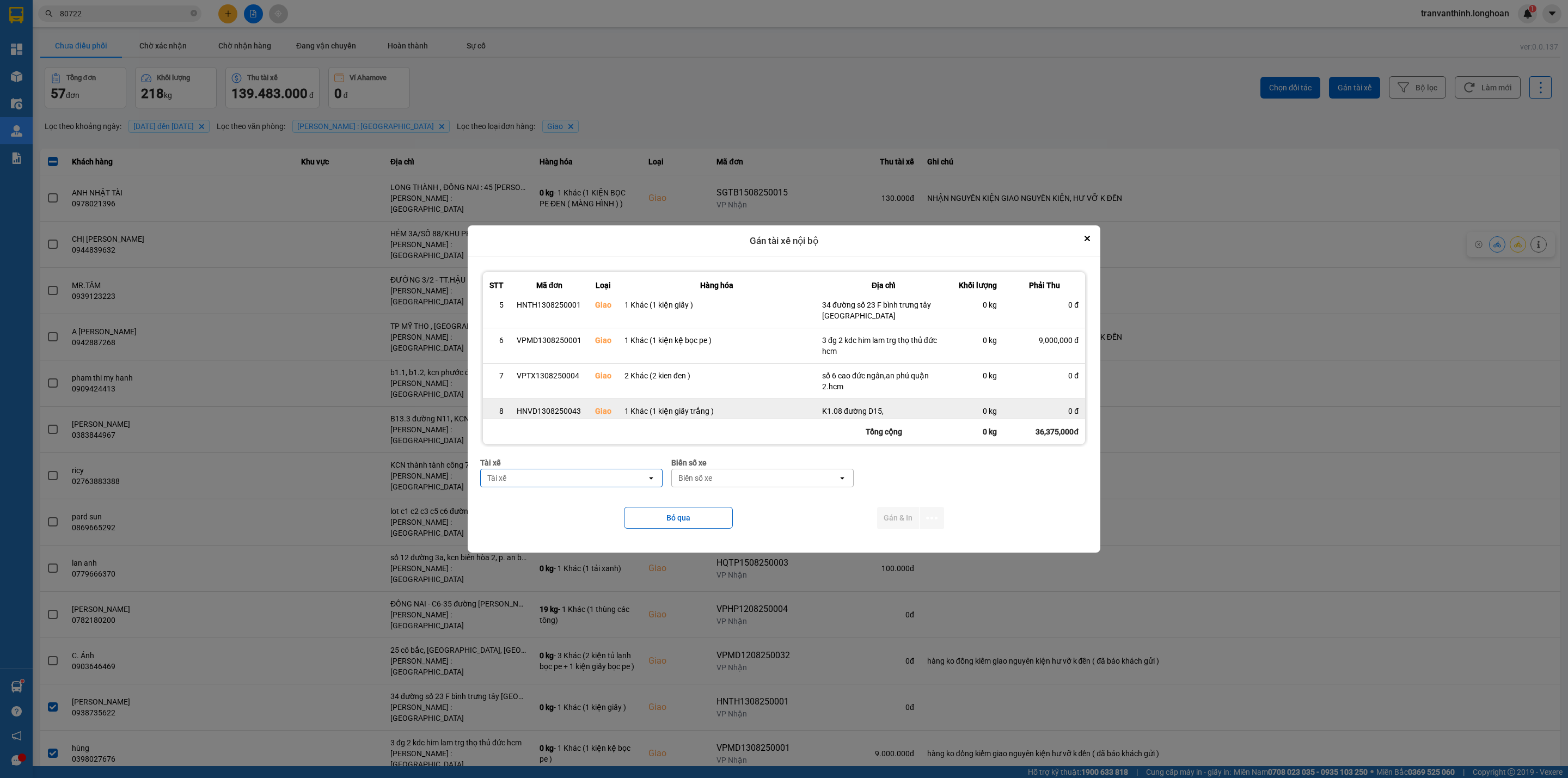
scroll to position [247, 0]
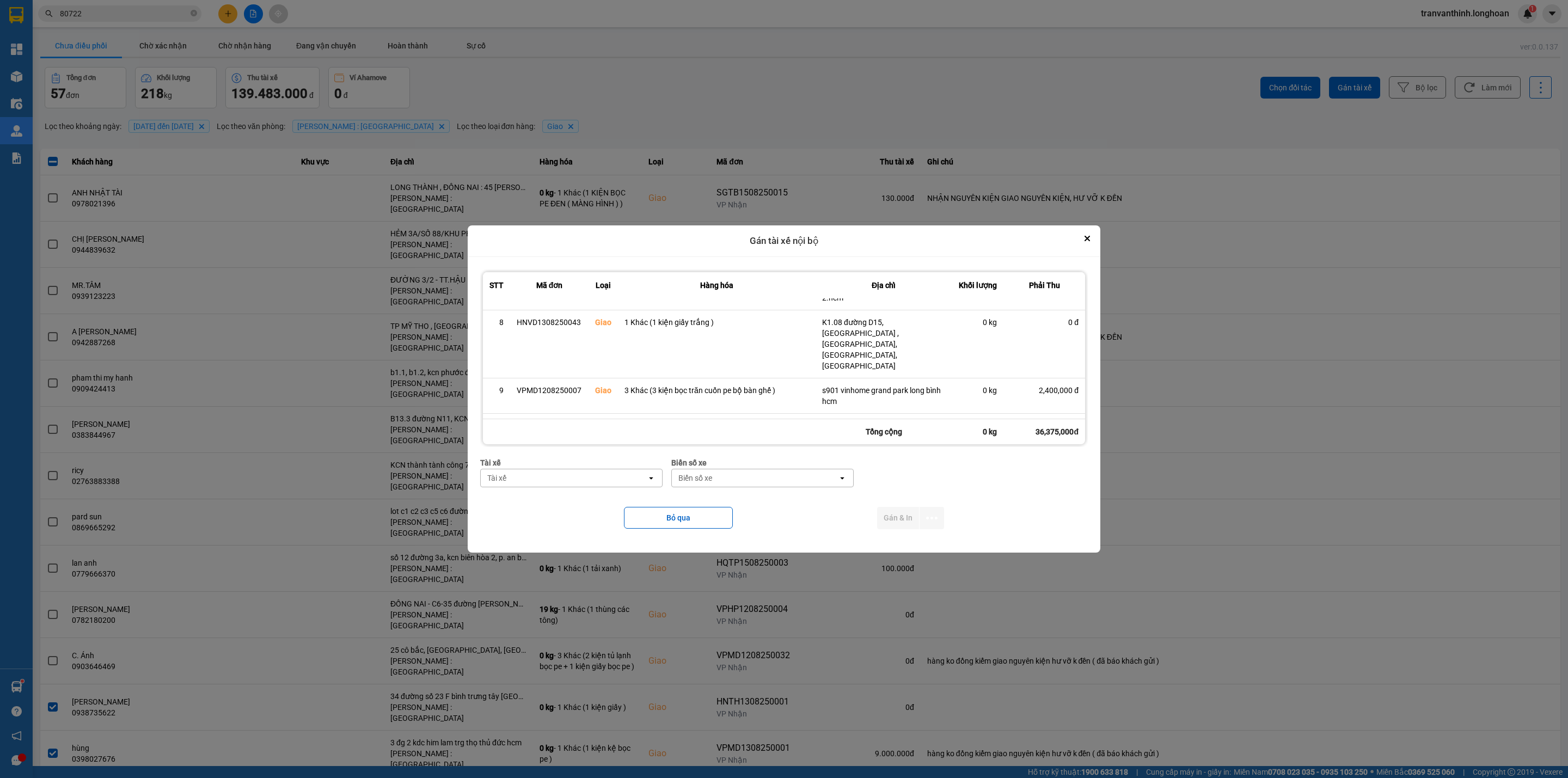
click at [564, 479] on div "Tài xế" at bounding box center [564, 477] width 166 height 17
type input "tun"
drag, startPoint x: 589, startPoint y: 544, endPoint x: 743, endPoint y: 526, distance: 155.0
click at [590, 544] on span "0788000247 - NGUYỄN THIỆN THANH TÙNG 0788000247" at bounding box center [562, 540] width 159 height 11
click at [719, 474] on div "Biển số xe" at bounding box center [703, 477] width 34 height 11
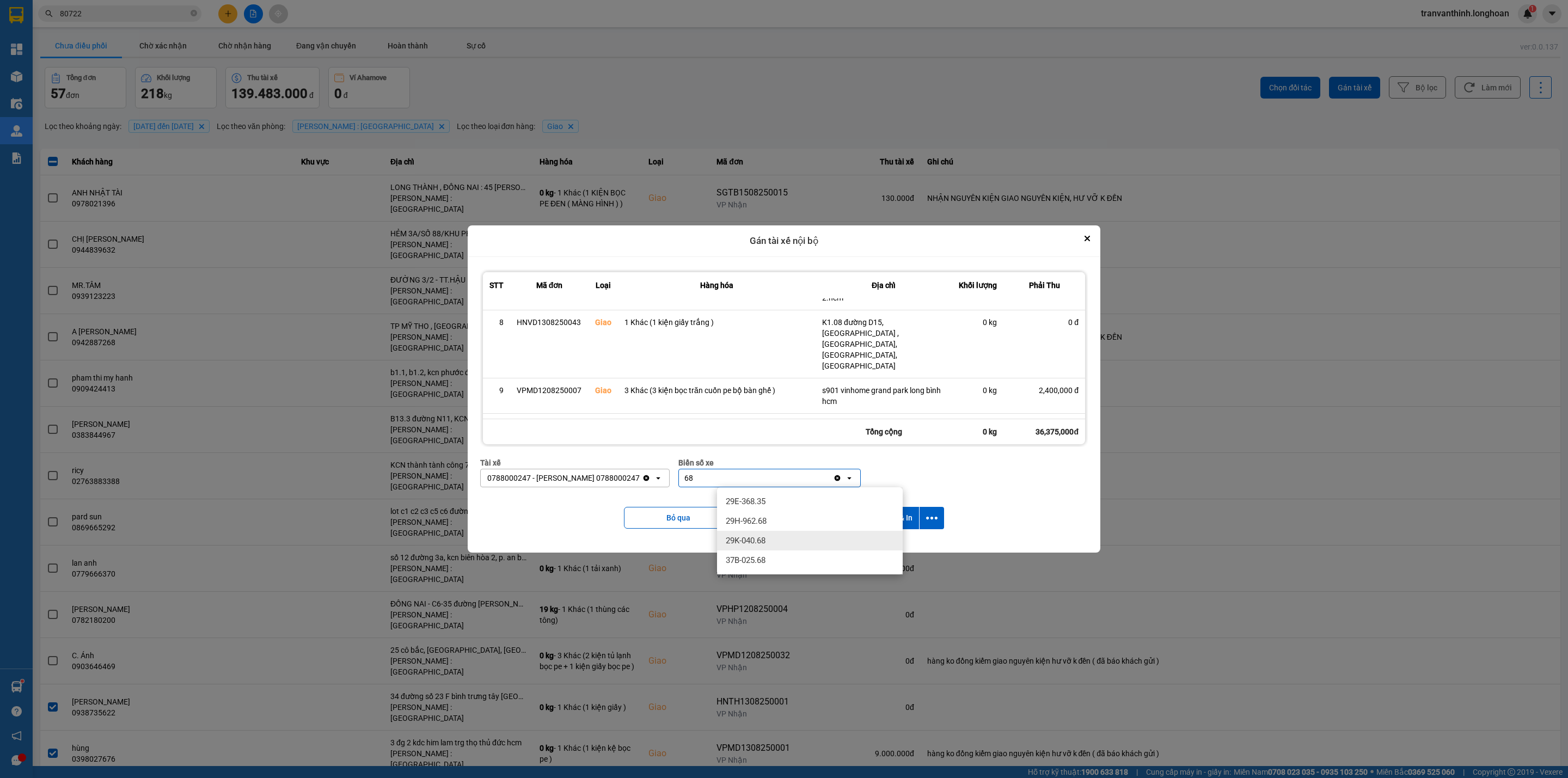
type input "68"
click at [761, 541] on span "29K-040.68" at bounding box center [745, 540] width 40 height 11
click at [894, 513] on button "Gán & In" at bounding box center [898, 517] width 42 height 22
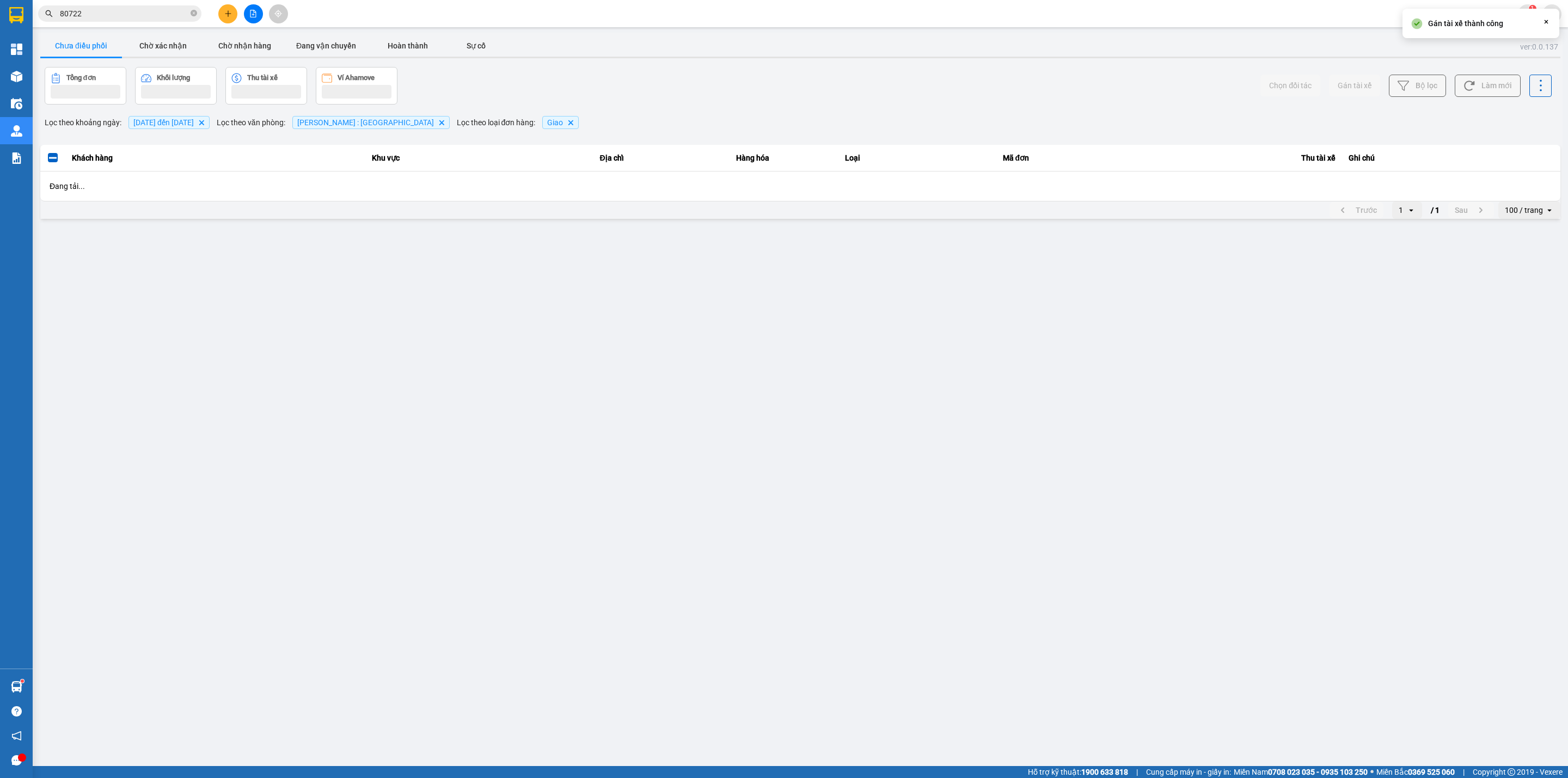
scroll to position [0, 0]
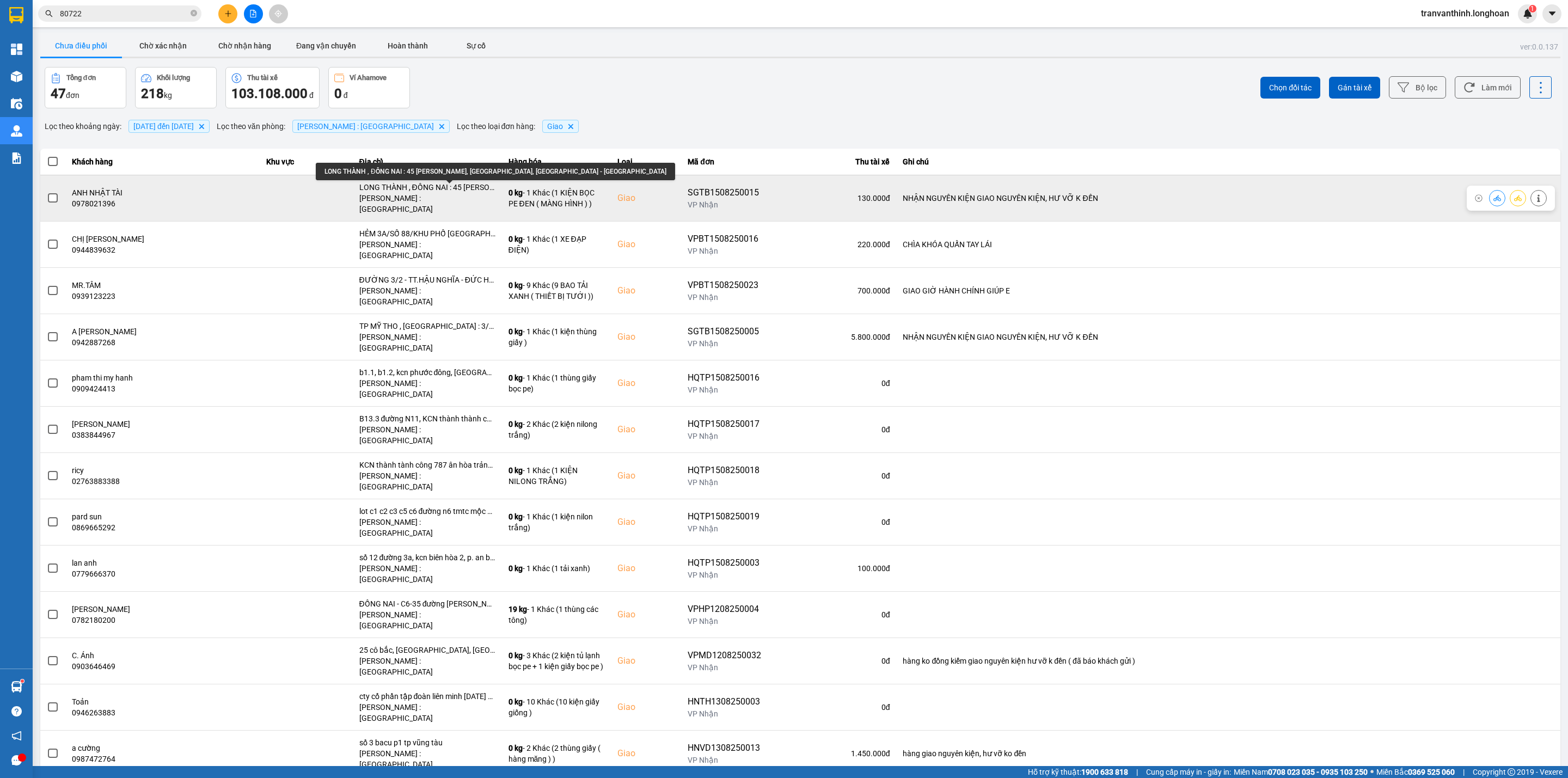
click at [429, 189] on div "LONG THÀNH , ĐỒNG NAI : 45 Lê Thánh Tông, Khu Phước Hải, Long Thành - Đồng Nai" at bounding box center [427, 187] width 136 height 11
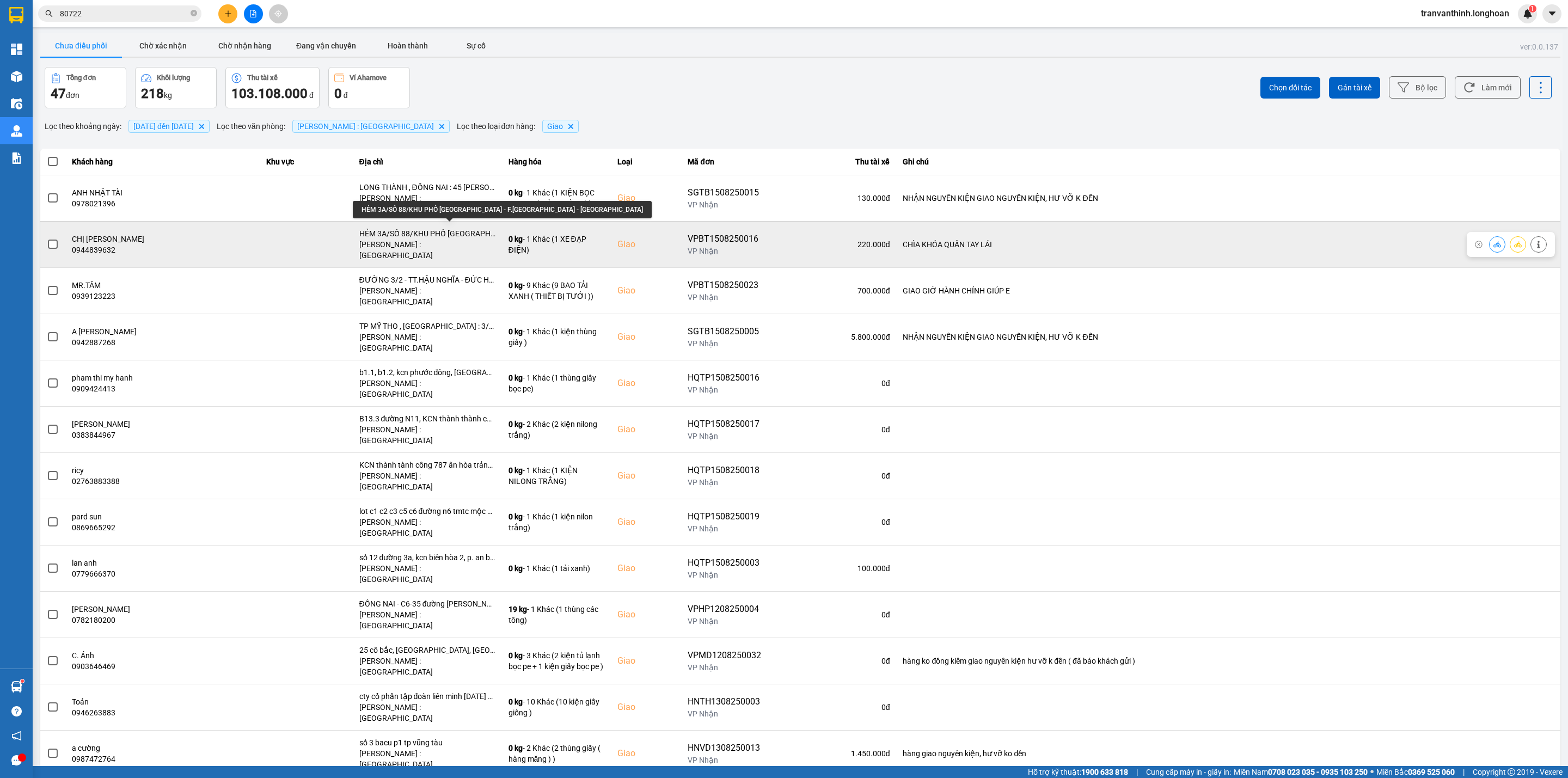
click at [448, 228] on div "HẺM 3A/SỐ 88/KHU PHỐ HIỆP LỄ - F.HIỆP NINH - TÂY NINH" at bounding box center [427, 233] width 136 height 11
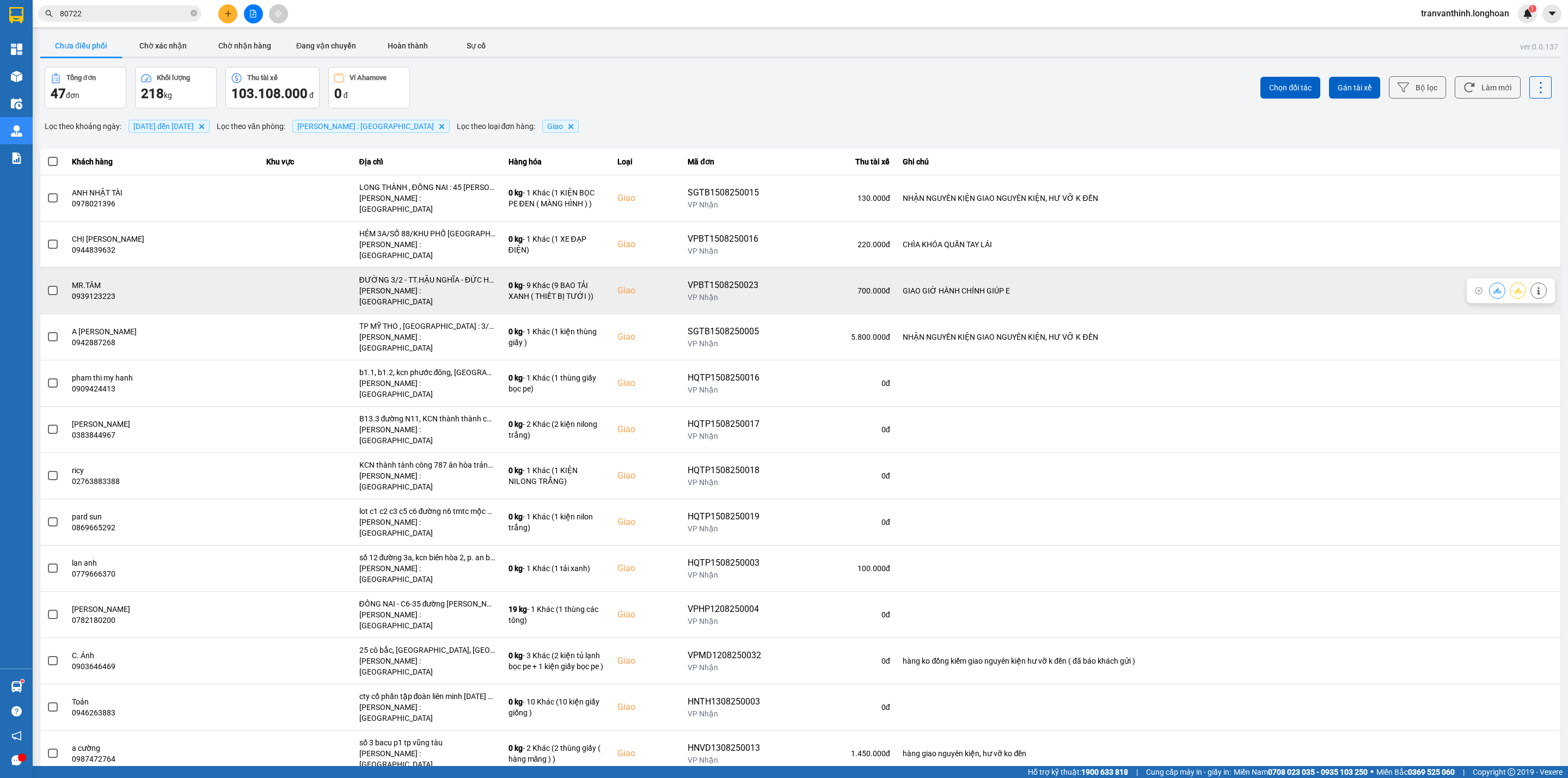
click at [454, 274] on div "ĐƯỜNG 3/2 - TT.HẬU NGHĨA - ĐỨC HÒA - LONG AN" at bounding box center [427, 279] width 136 height 11
